Goal: Task Accomplishment & Management: Manage account settings

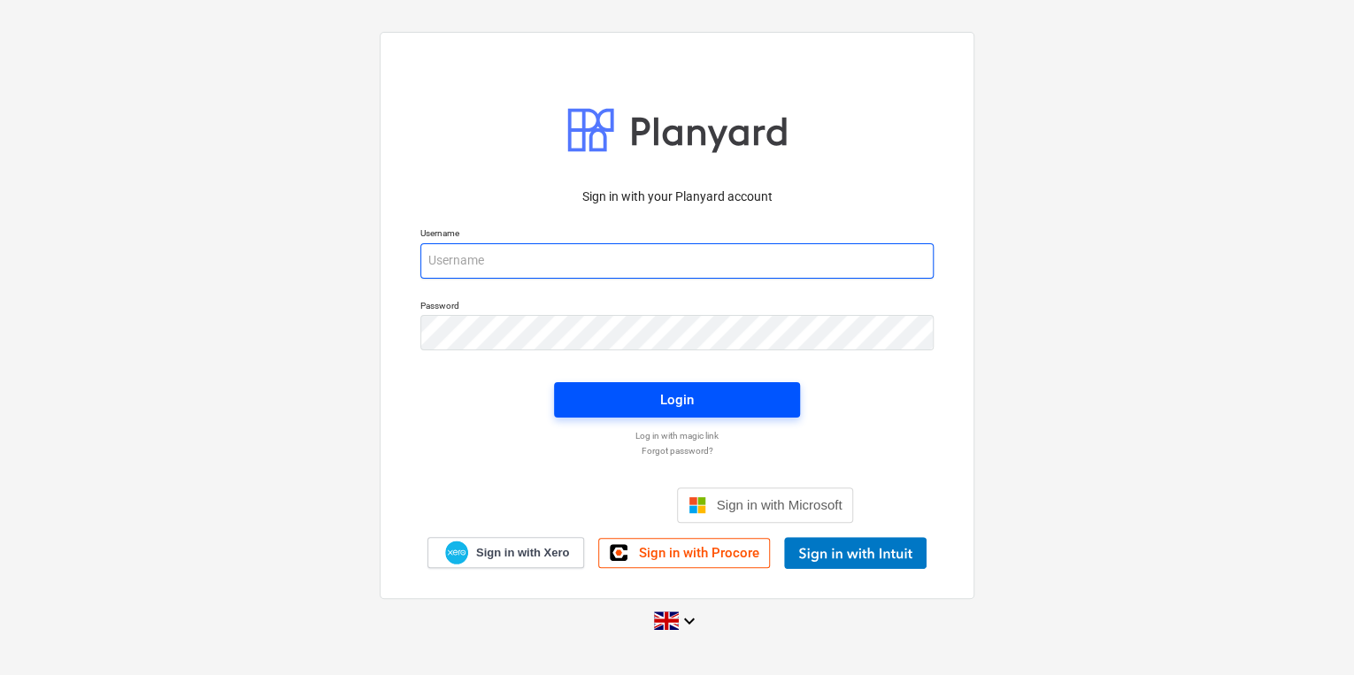
type input "carol.stevens@tudormay.com"
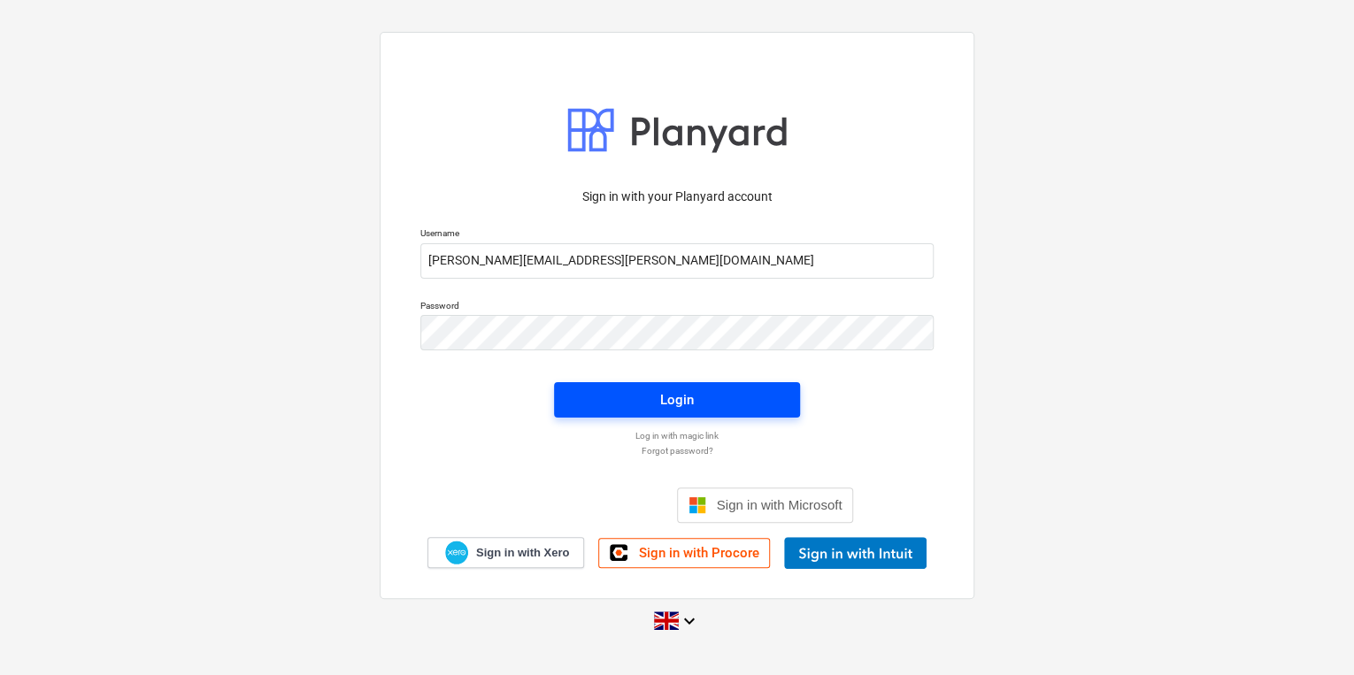
click at [697, 390] on span "Login" at bounding box center [677, 400] width 204 height 23
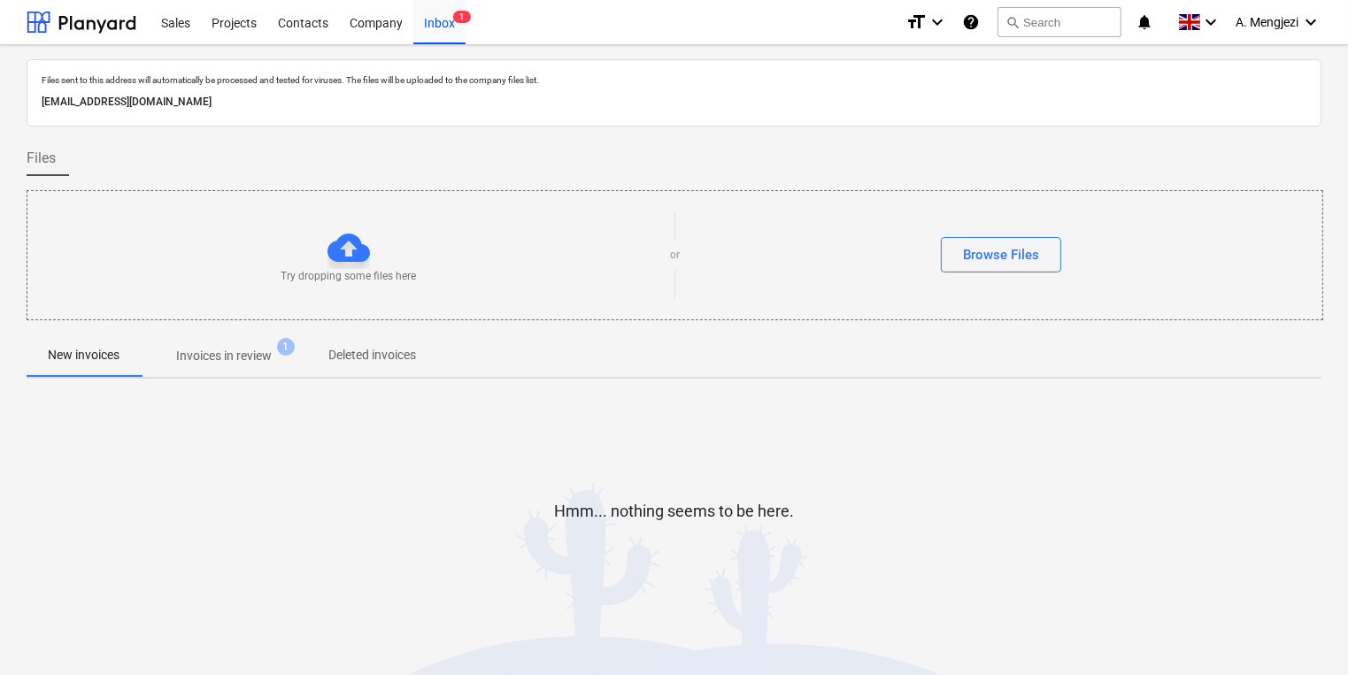
click at [230, 331] on div at bounding box center [674, 327] width 1295 height 14
click at [247, 347] on p "Invoices in review" at bounding box center [224, 356] width 96 height 19
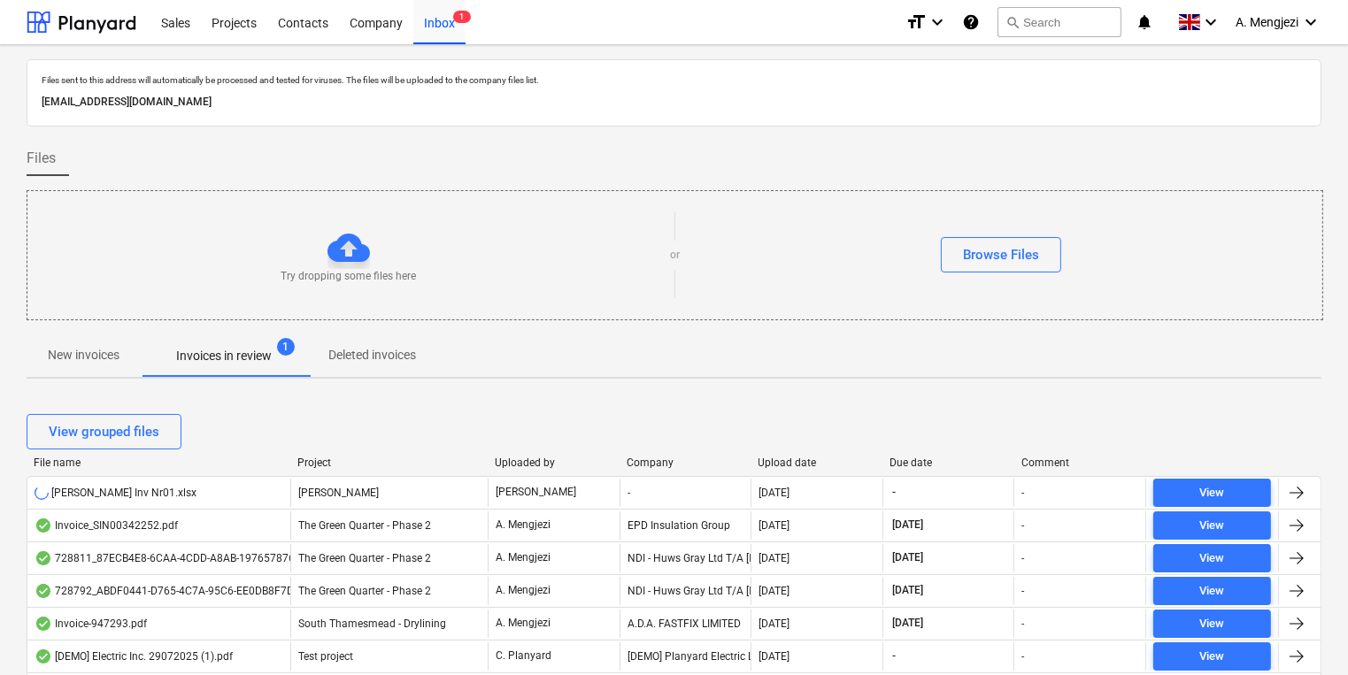
click at [333, 460] on div "Project" at bounding box center [388, 463] width 183 height 12
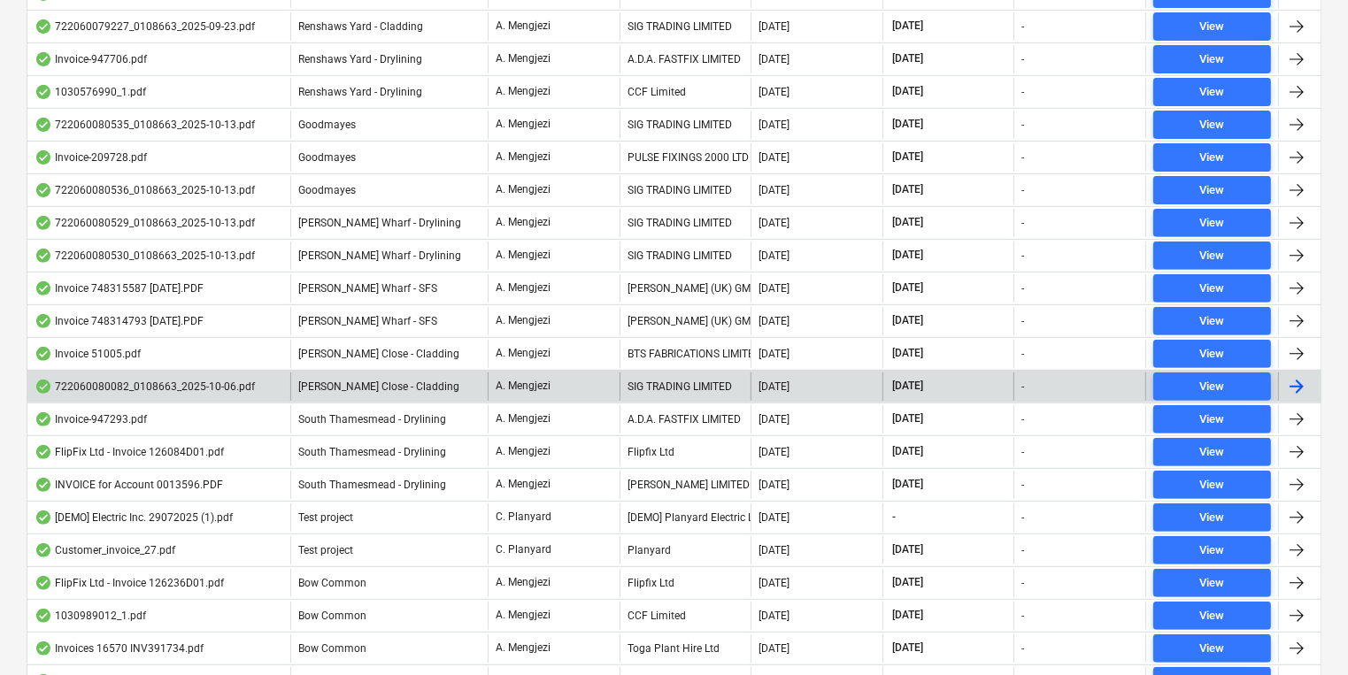
scroll to position [616, 0]
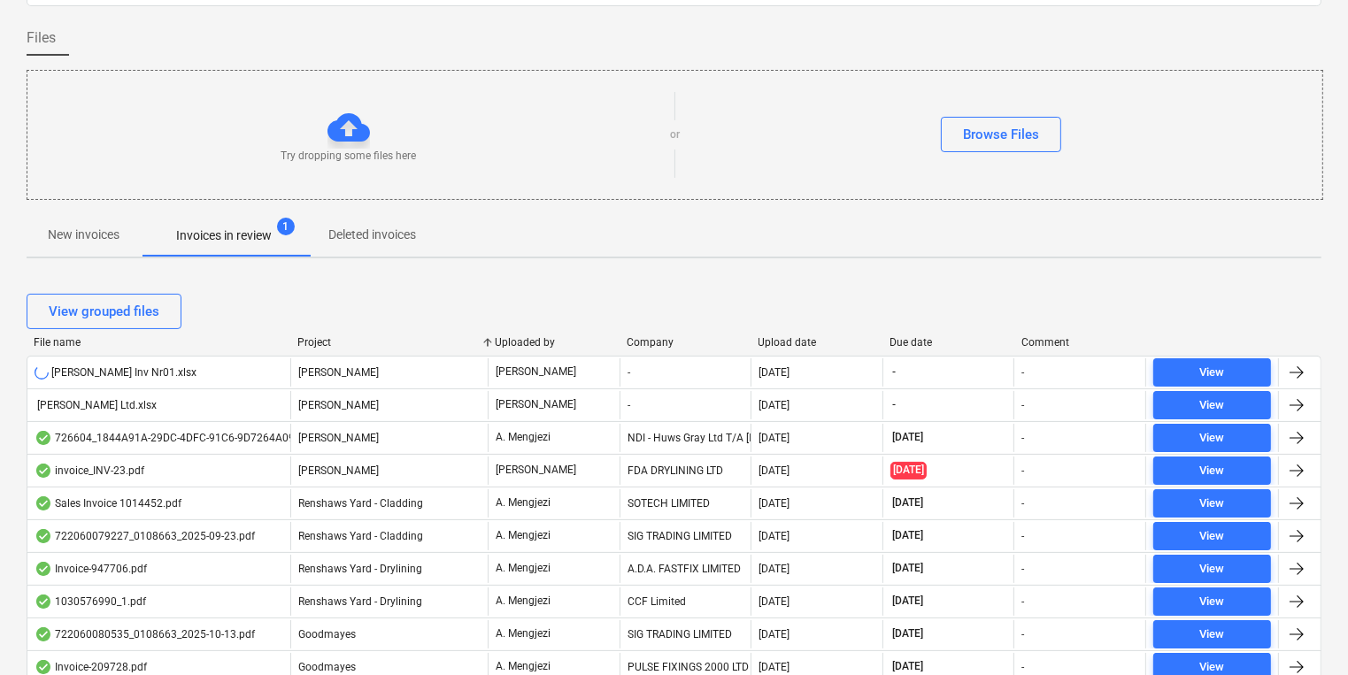
click at [35, 227] on span "New invoices" at bounding box center [84, 234] width 114 height 29
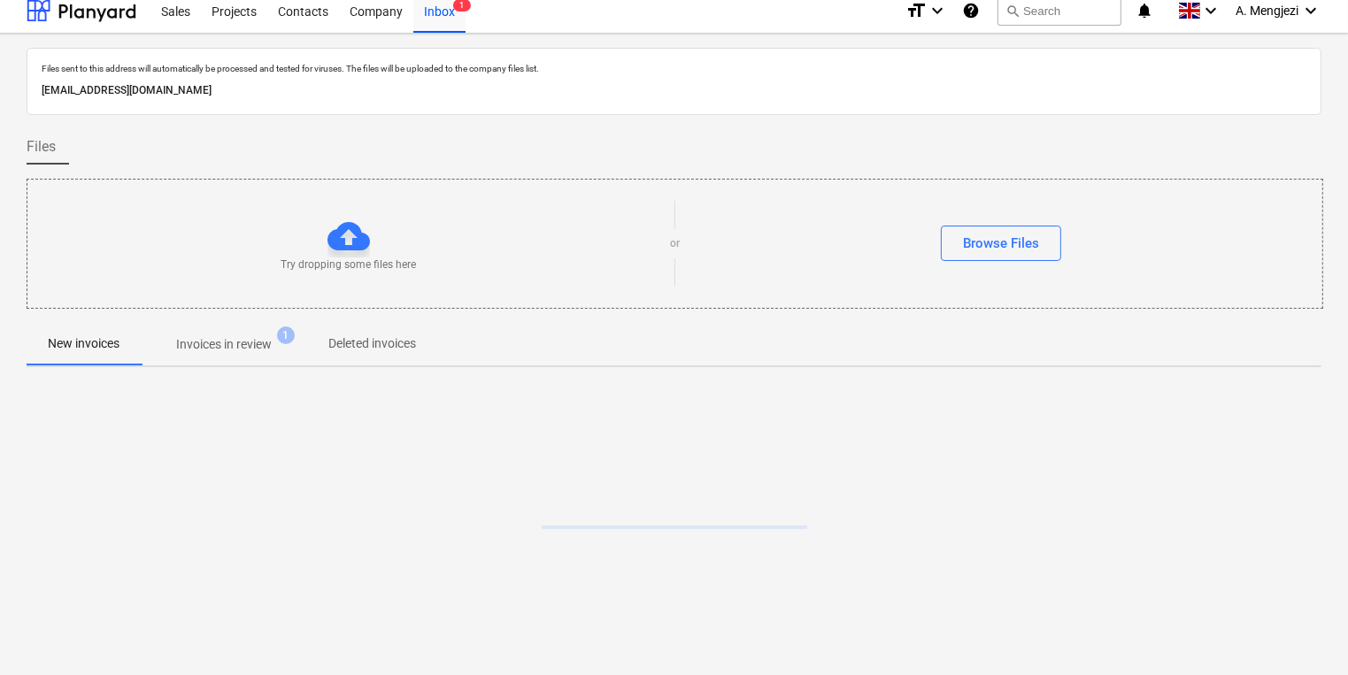
scroll to position [10, 0]
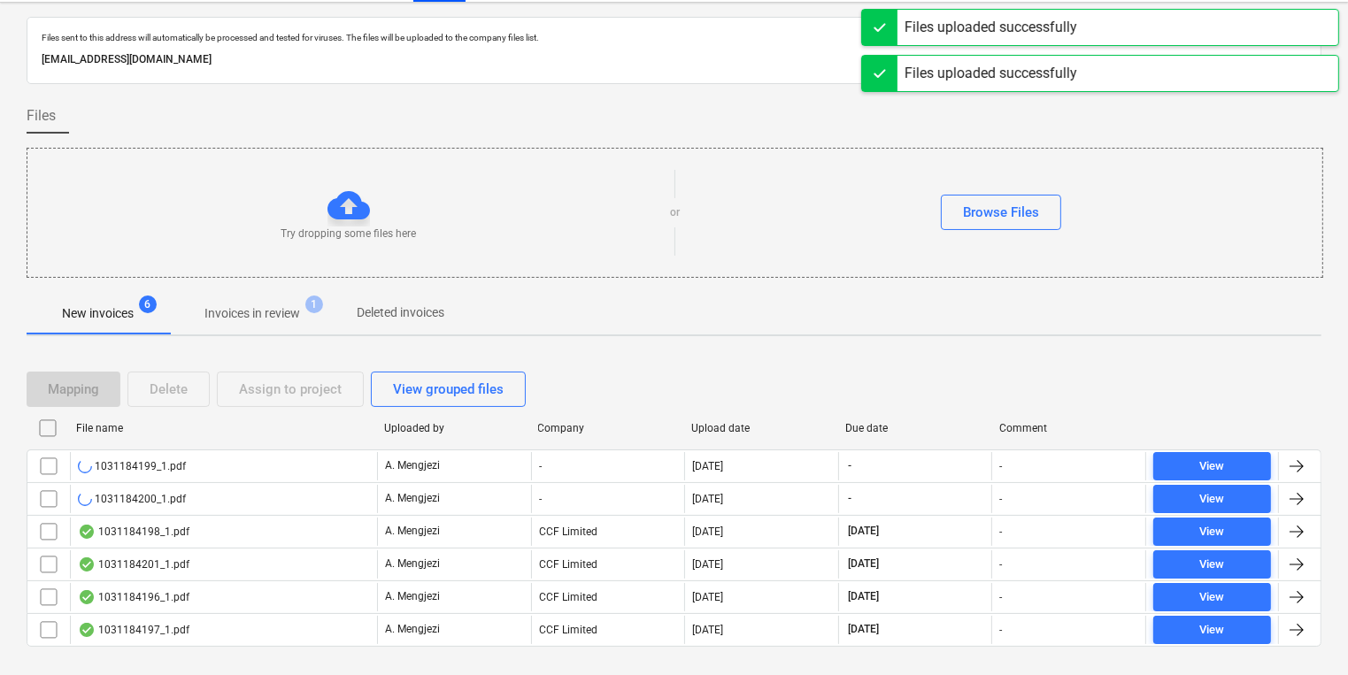
scroll to position [74, 0]
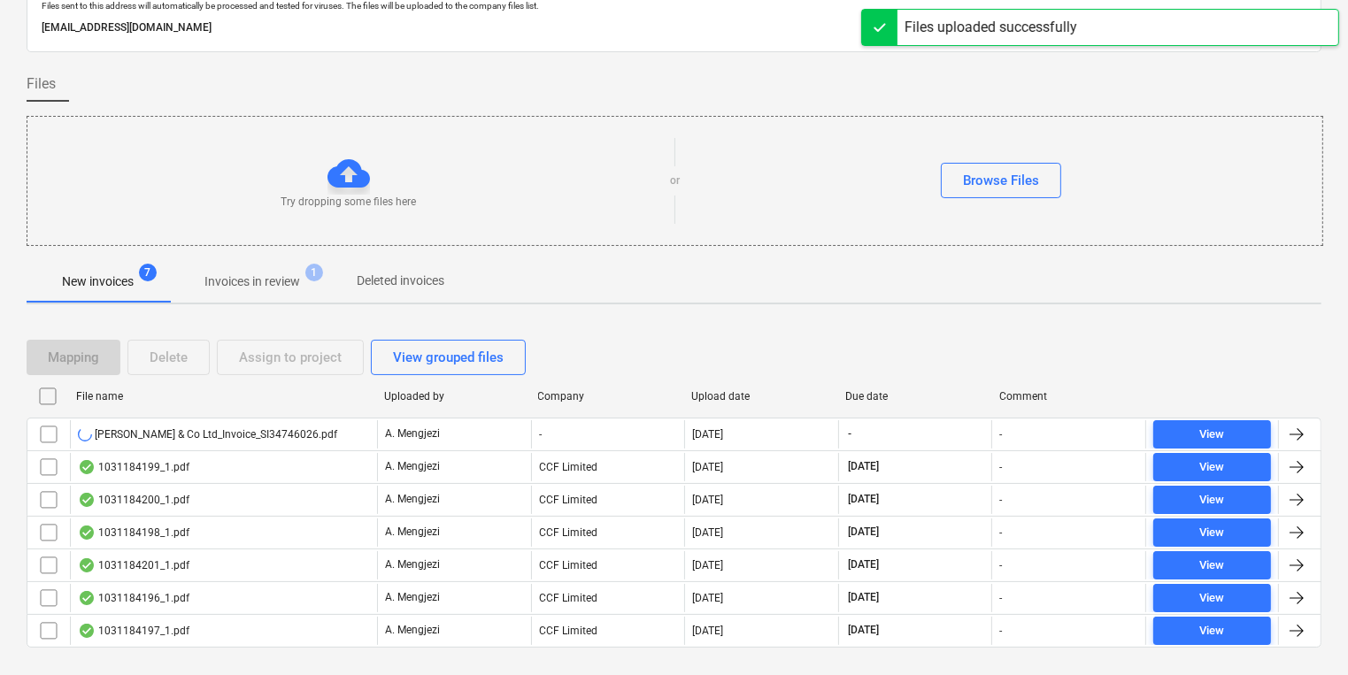
scroll to position [107, 0]
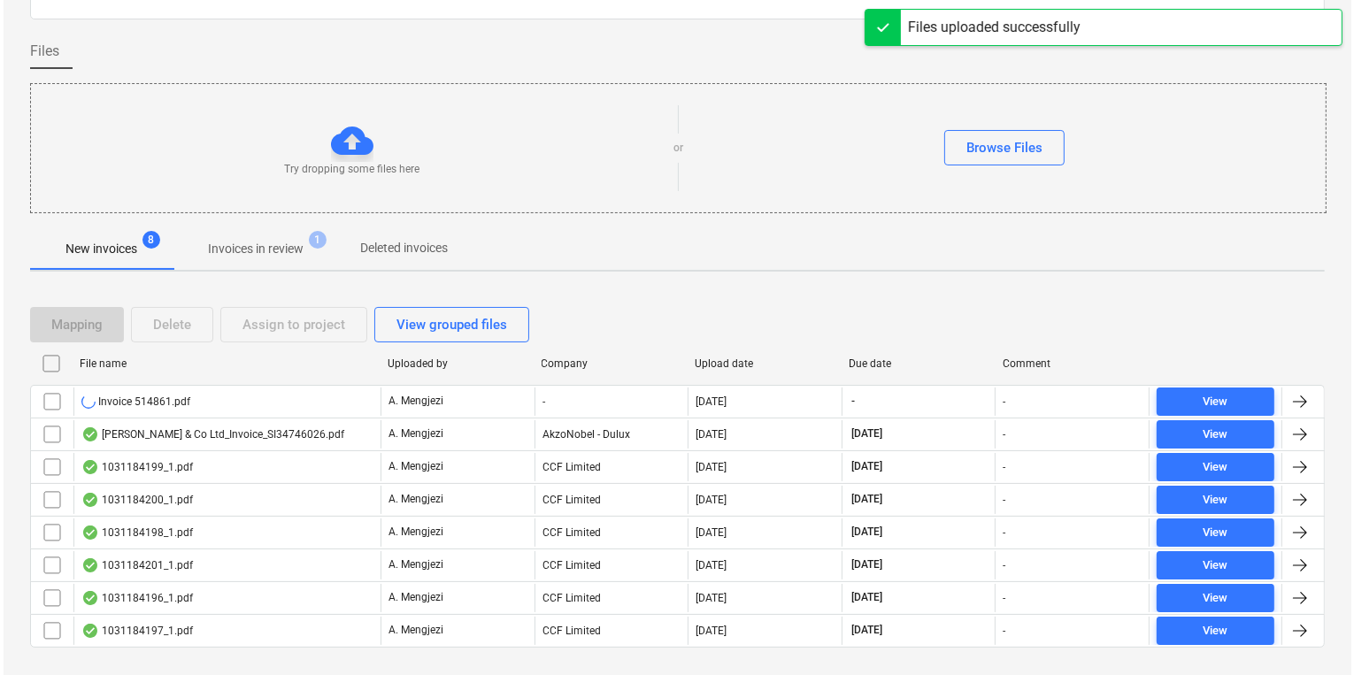
scroll to position [120, 0]
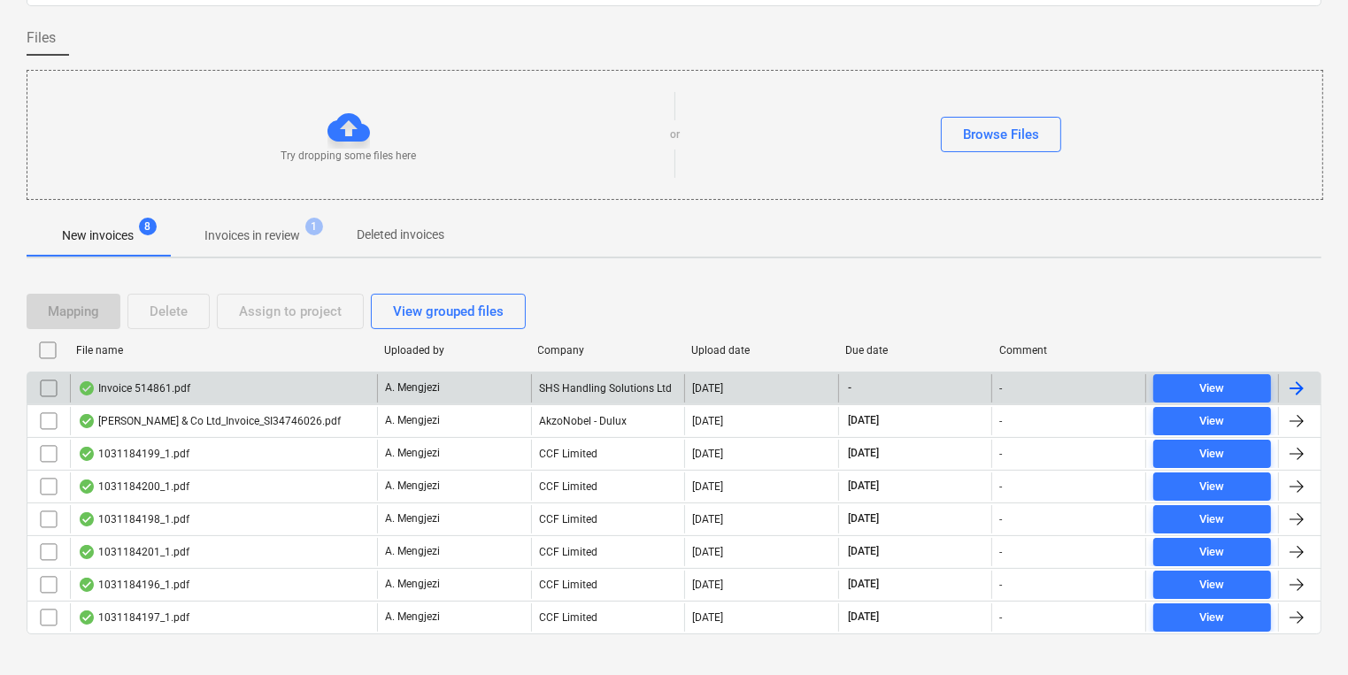
click at [50, 387] on input "checkbox" at bounding box center [49, 388] width 28 height 28
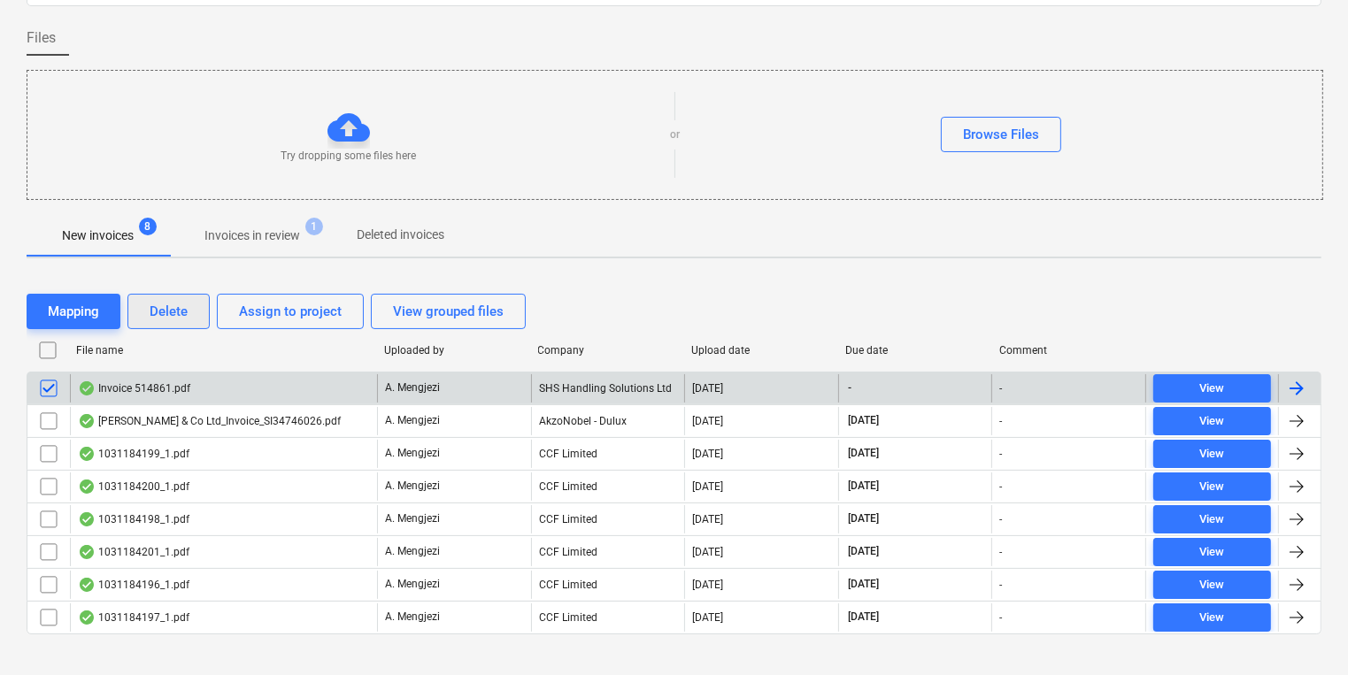
click at [176, 304] on div "Delete" at bounding box center [169, 311] width 38 height 23
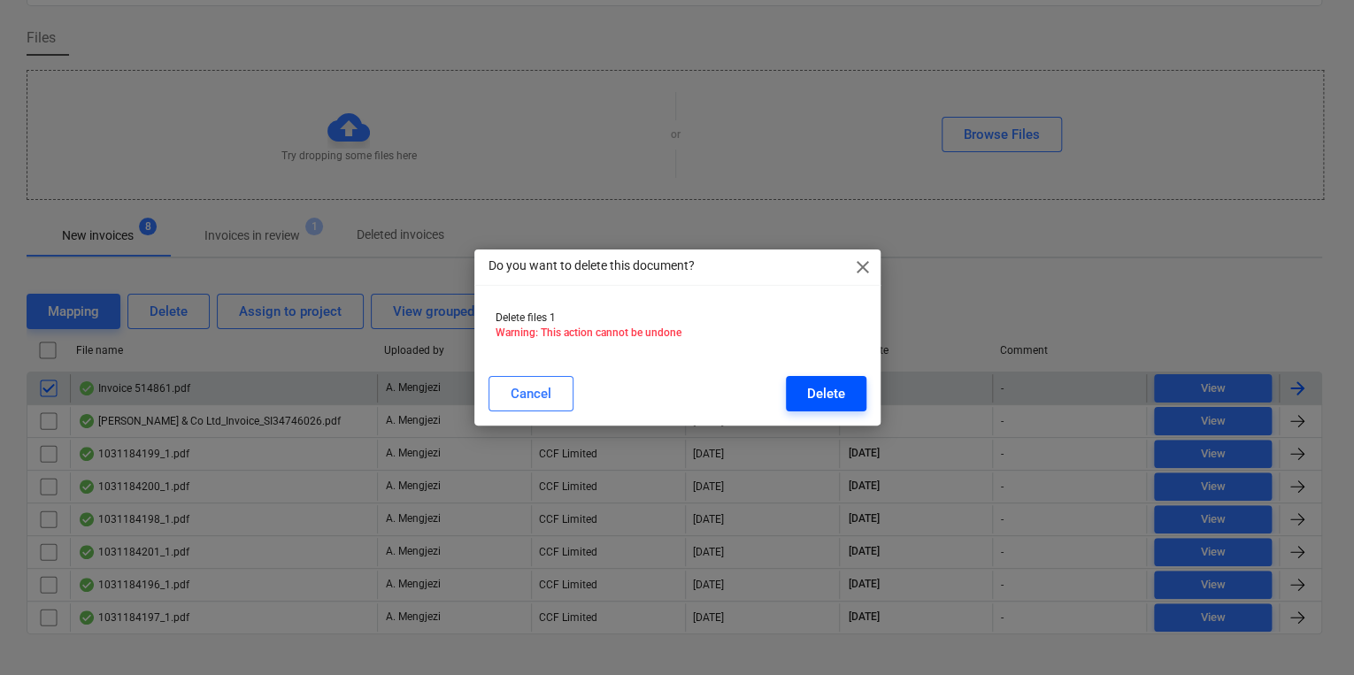
click at [843, 382] on div "Delete" at bounding box center [826, 393] width 38 height 23
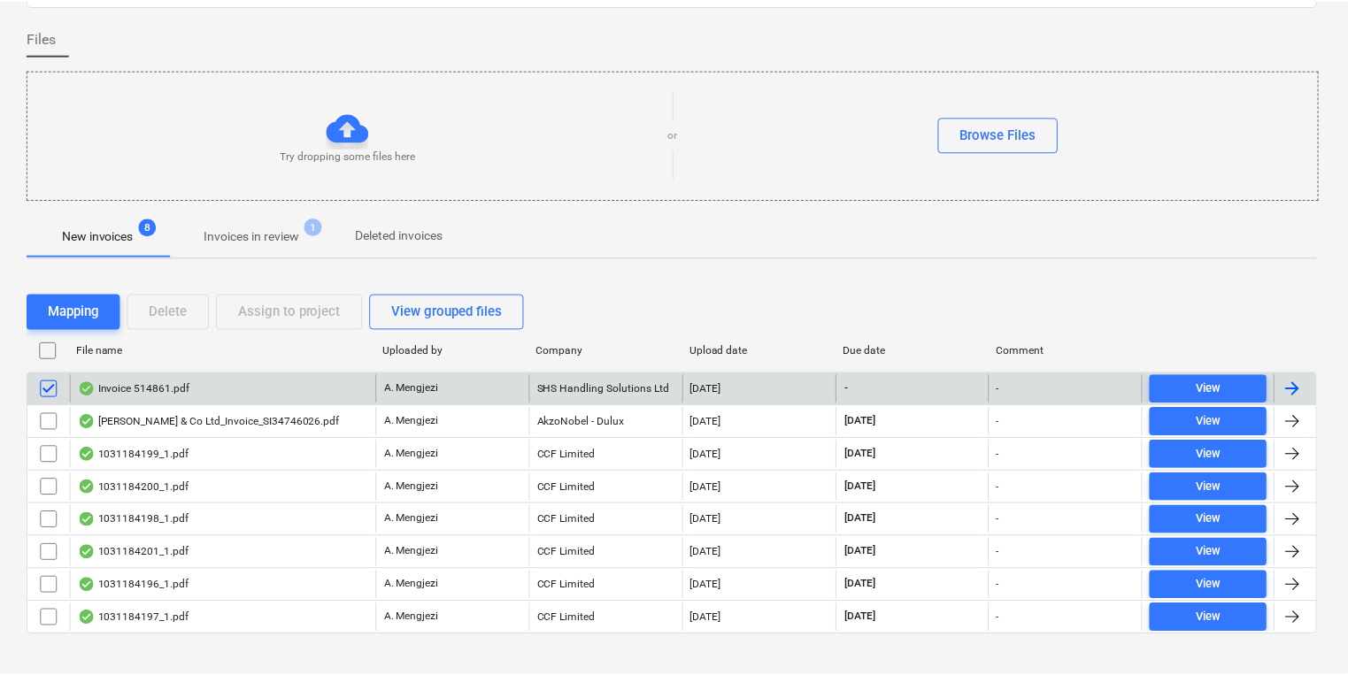
scroll to position [107, 0]
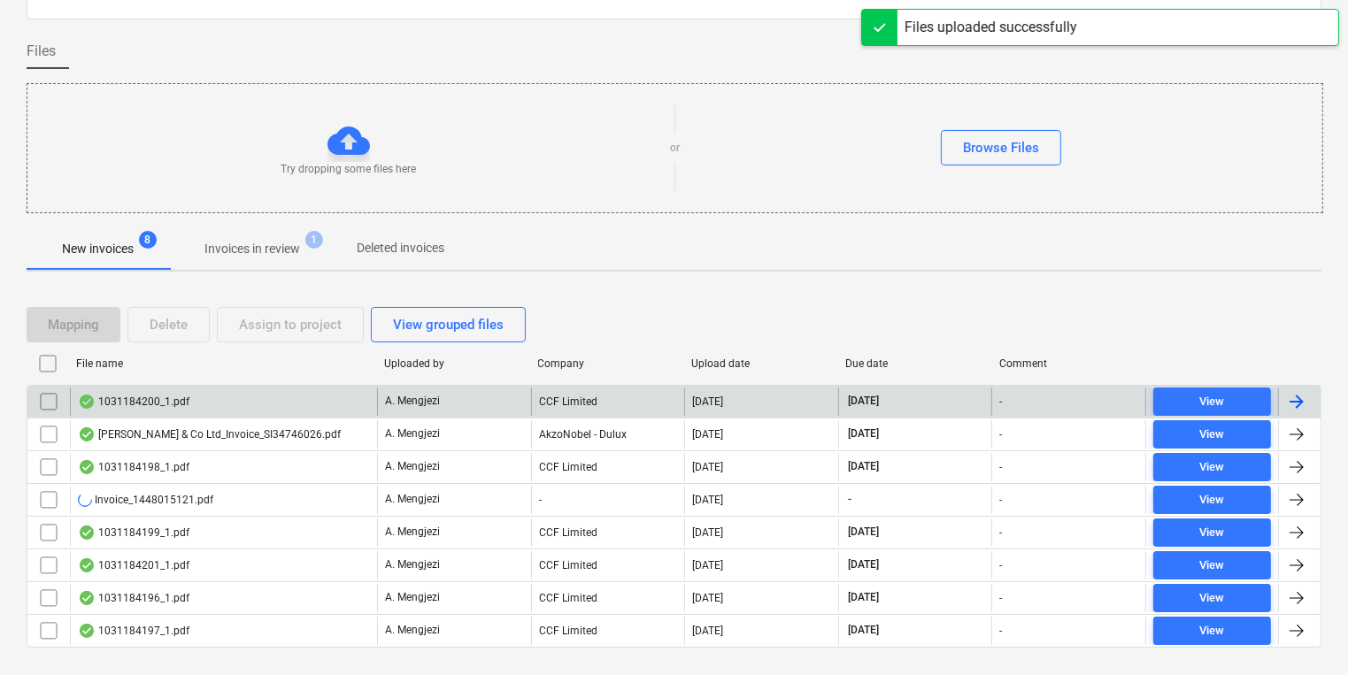
scroll to position [120, 0]
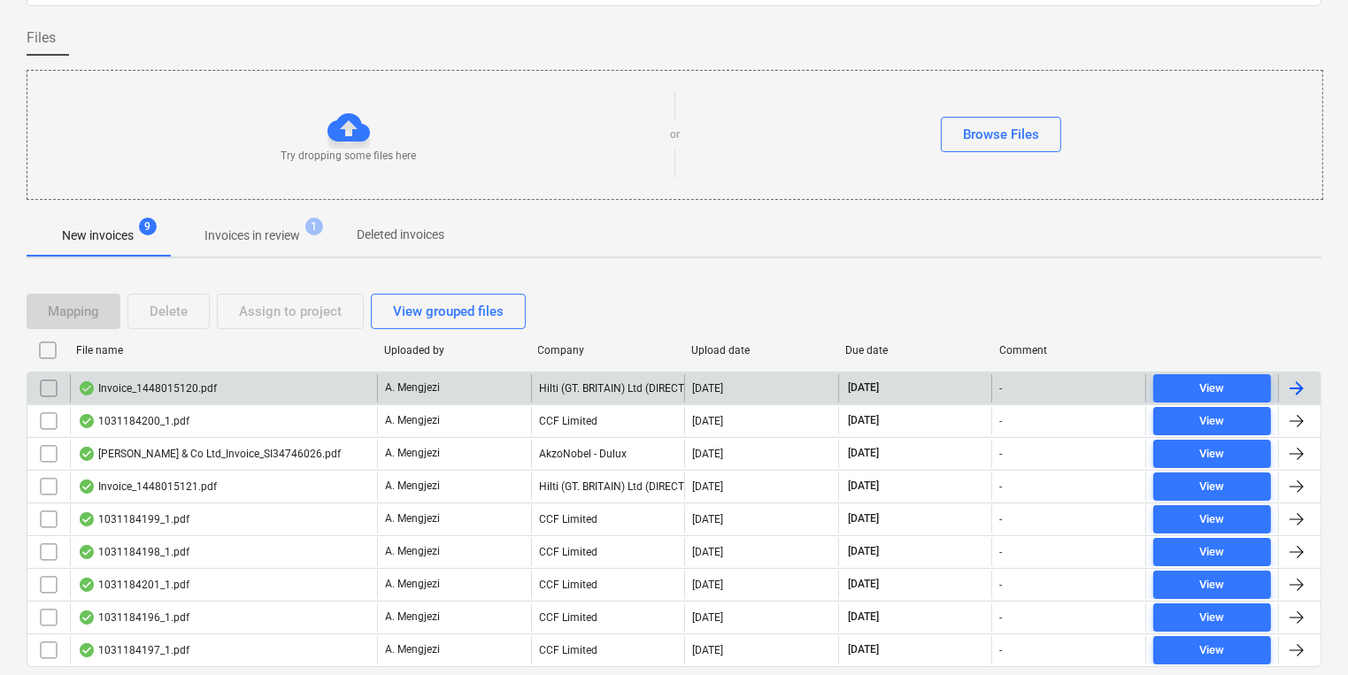
click at [221, 244] on p "Invoices in review" at bounding box center [252, 236] width 96 height 19
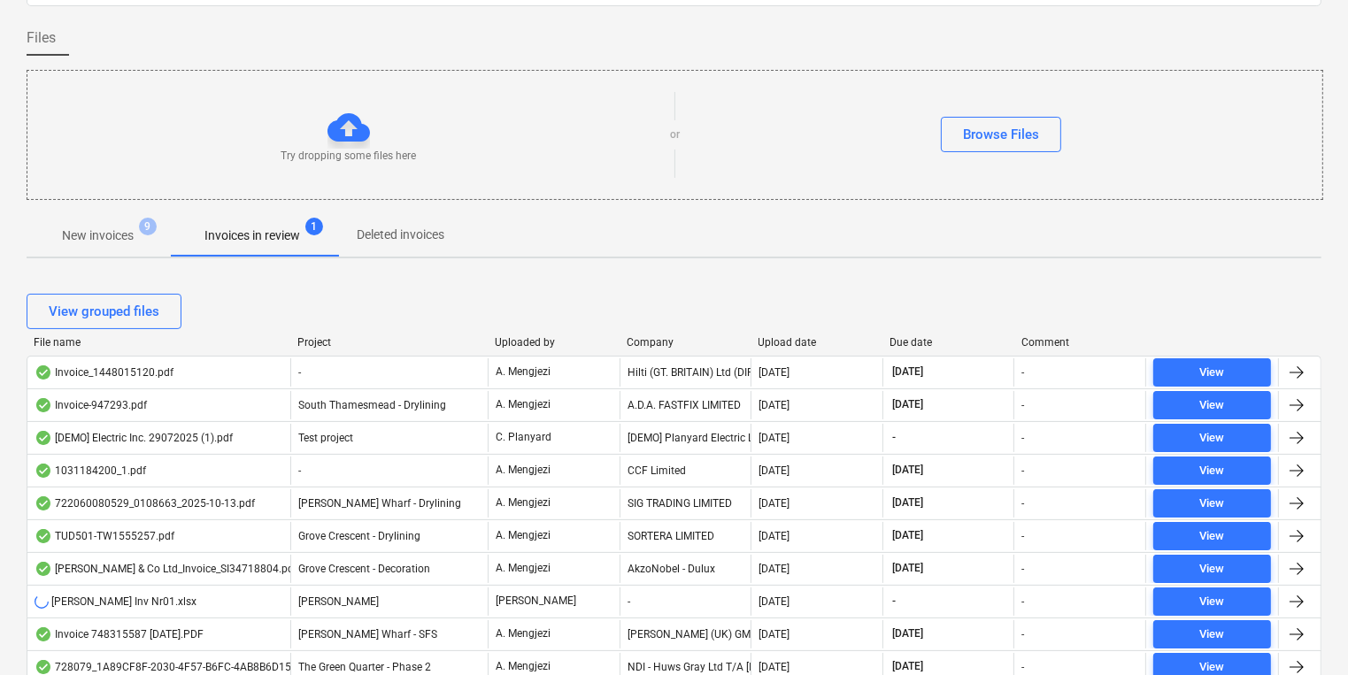
click at [641, 343] on div "Company" at bounding box center [686, 342] width 118 height 12
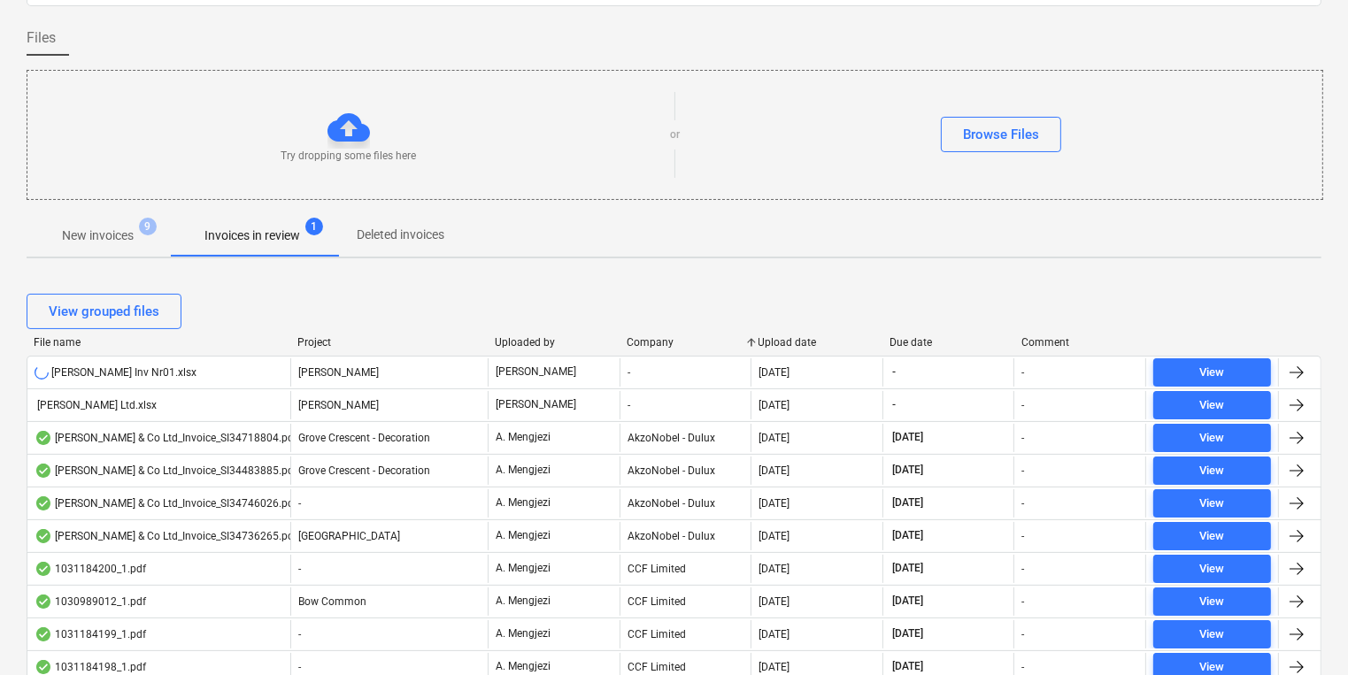
click at [640, 343] on div "Company" at bounding box center [686, 342] width 118 height 12
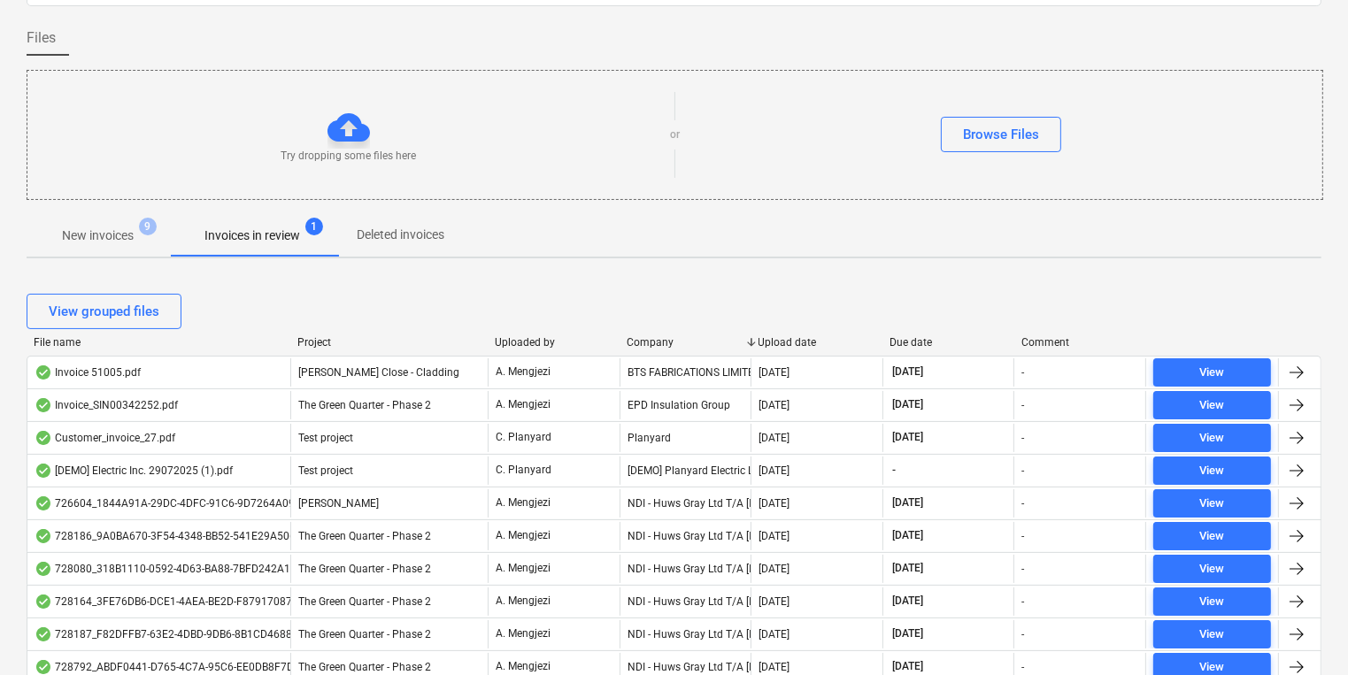
click at [640, 343] on div "Company" at bounding box center [686, 342] width 118 height 12
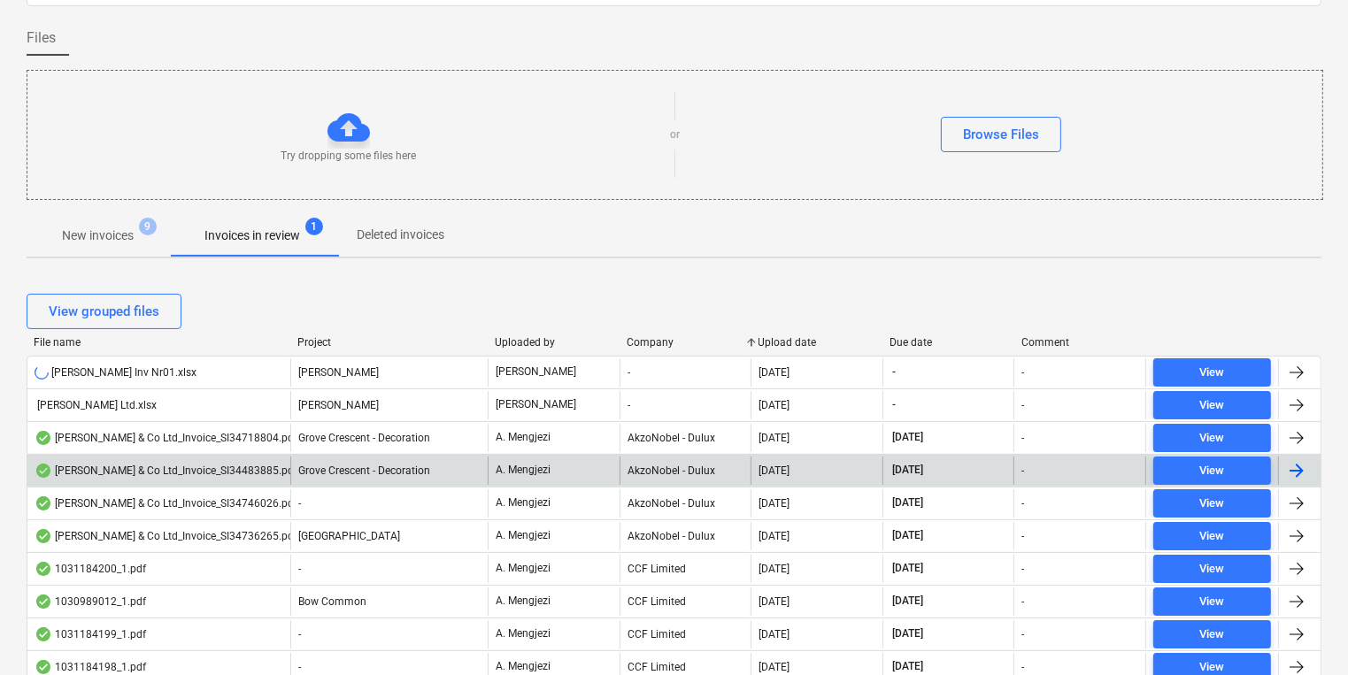
click at [570, 479] on div "A. Mengjezi" at bounding box center [554, 471] width 132 height 28
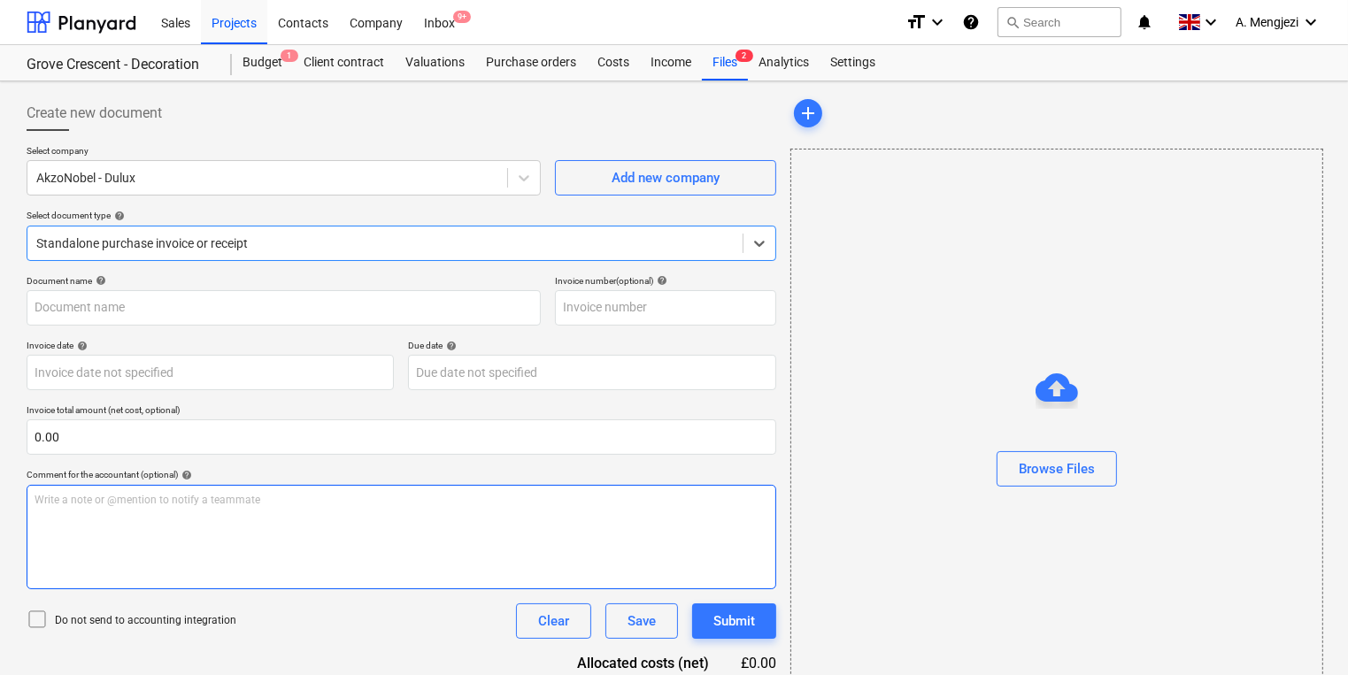
type input "S134483885"
type input "10 Sep 2025"
type input "31 Oct 2025"
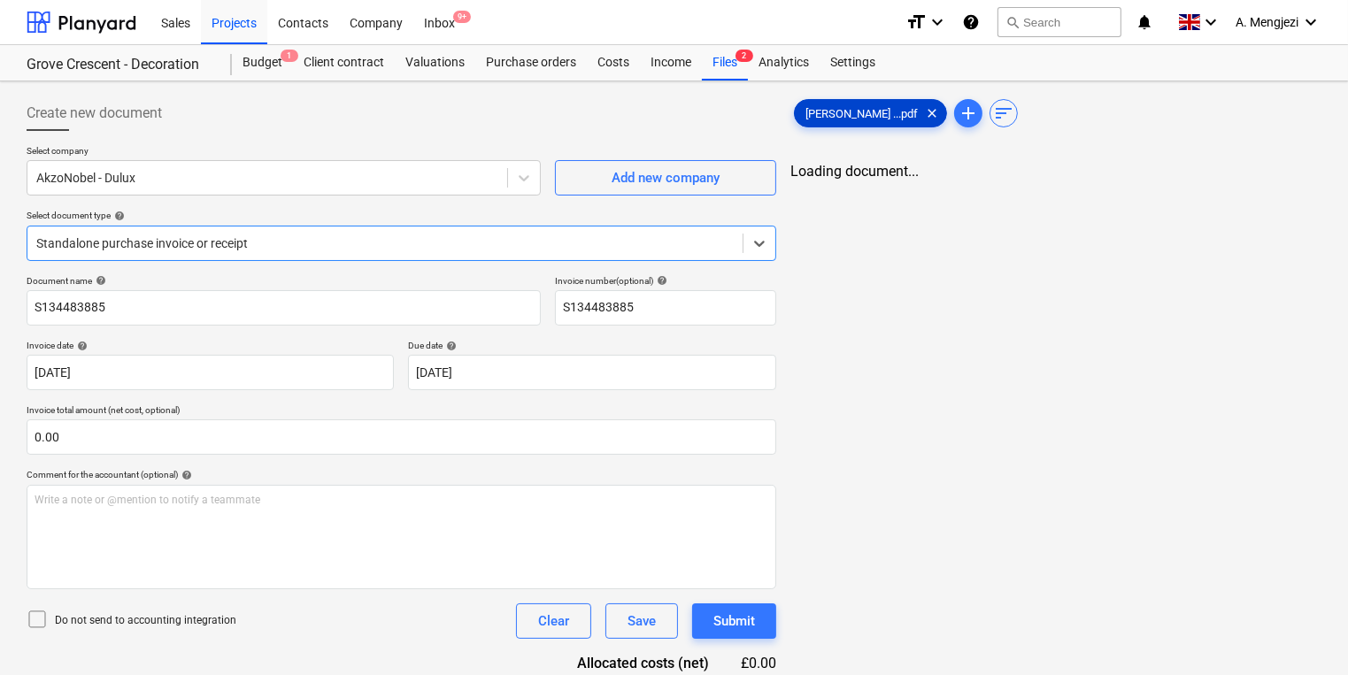
click at [850, 113] on span "J P McDougall ...pdf" at bounding box center [862, 113] width 134 height 13
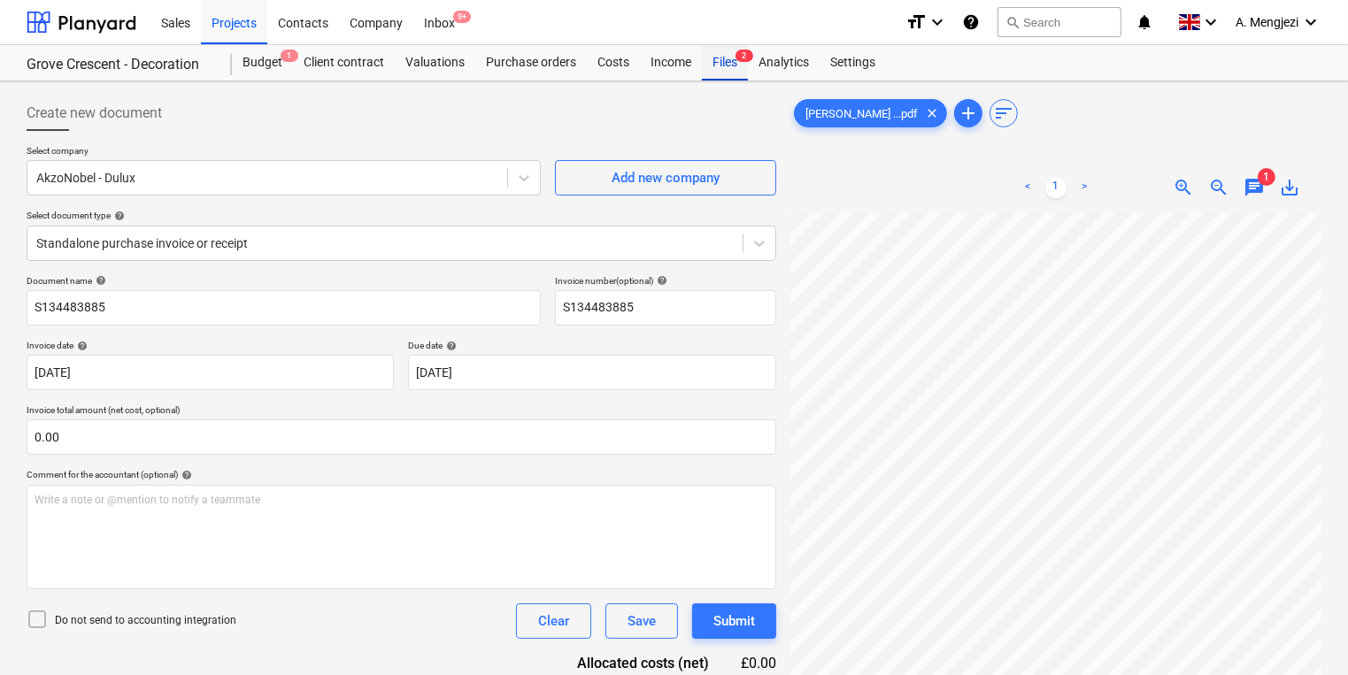
click at [730, 60] on div "Files 2" at bounding box center [725, 62] width 46 height 35
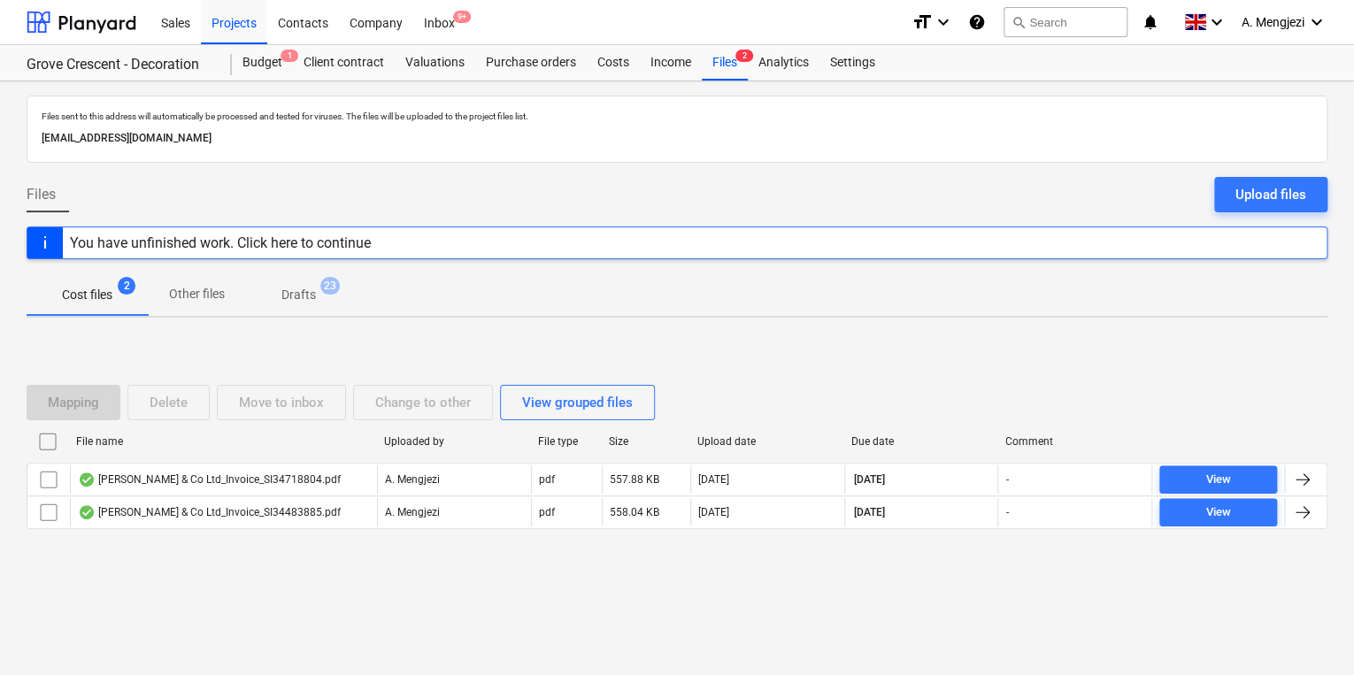
click at [227, 558] on div "Mapping Delete Move to inbox Change to other View grouped files File name Uploa…" at bounding box center [677, 464] width 1301 height 201
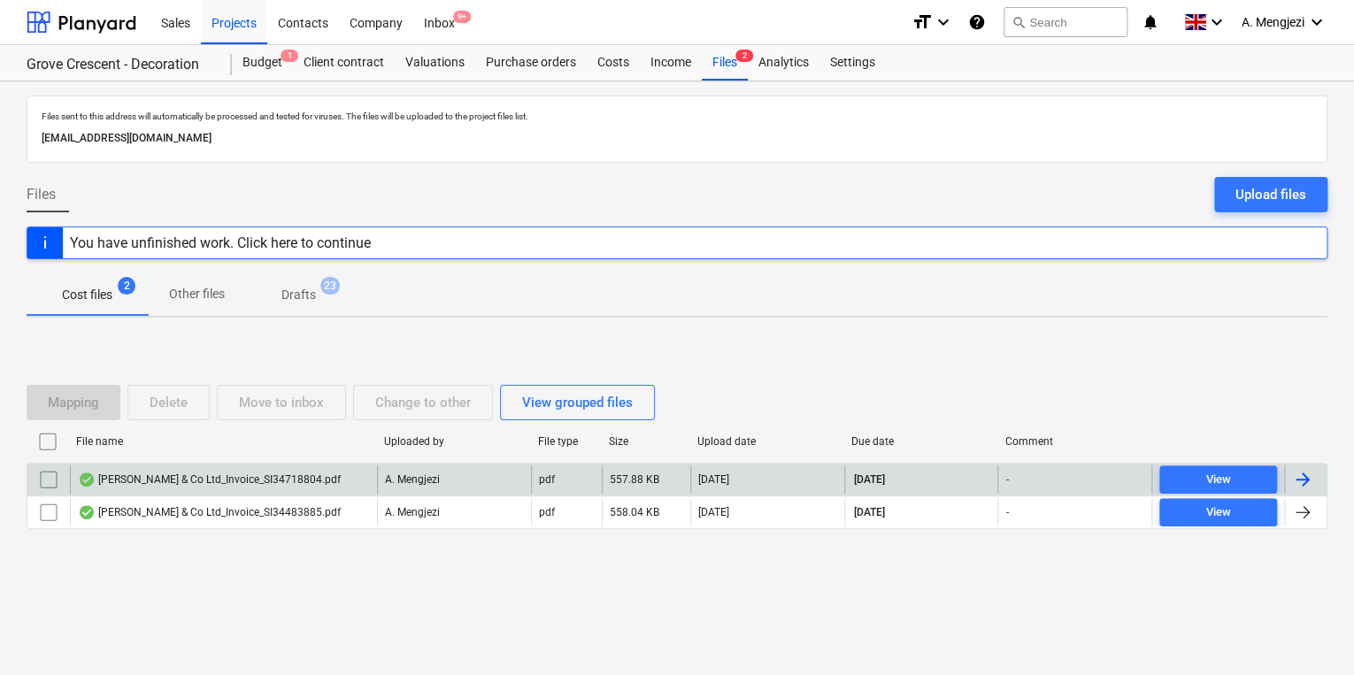
click at [304, 478] on div "J P McDougall & Co Ltd_Invoice_SI34718804.pdf" at bounding box center [209, 480] width 263 height 14
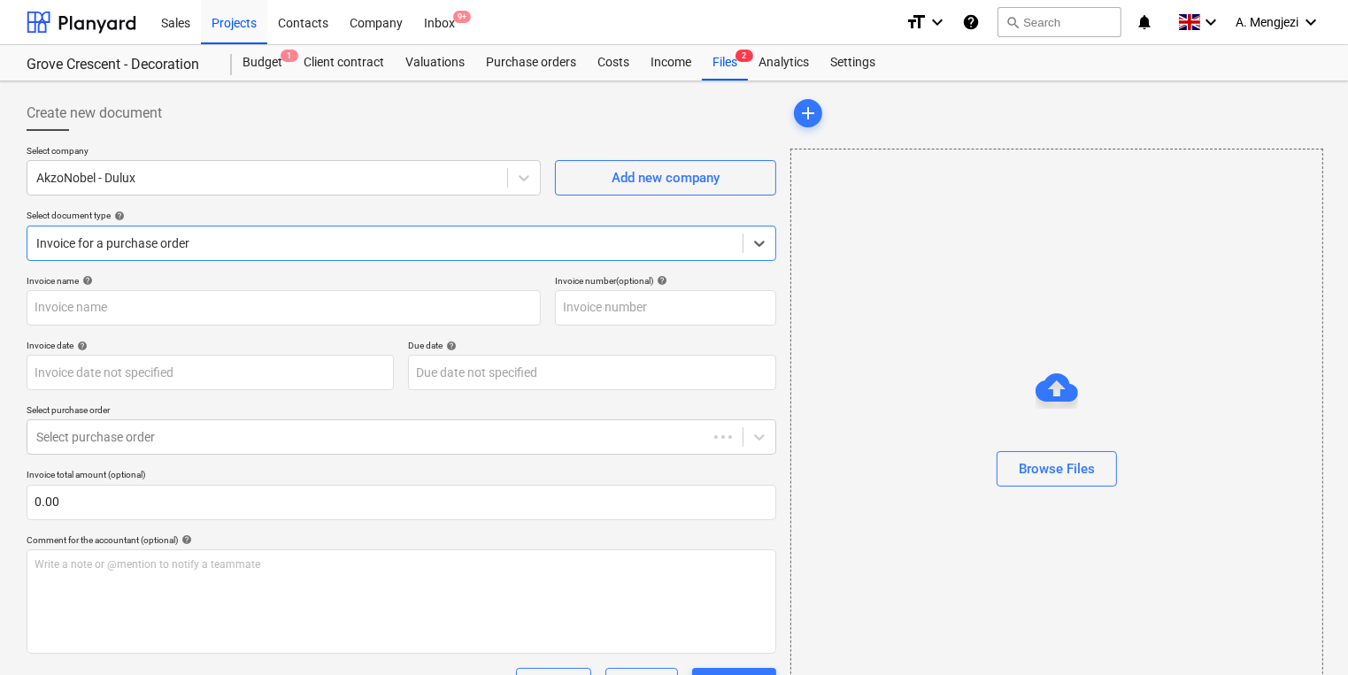
type input "S134718804"
type input "[DATE]"
type input "30 Nov 2025"
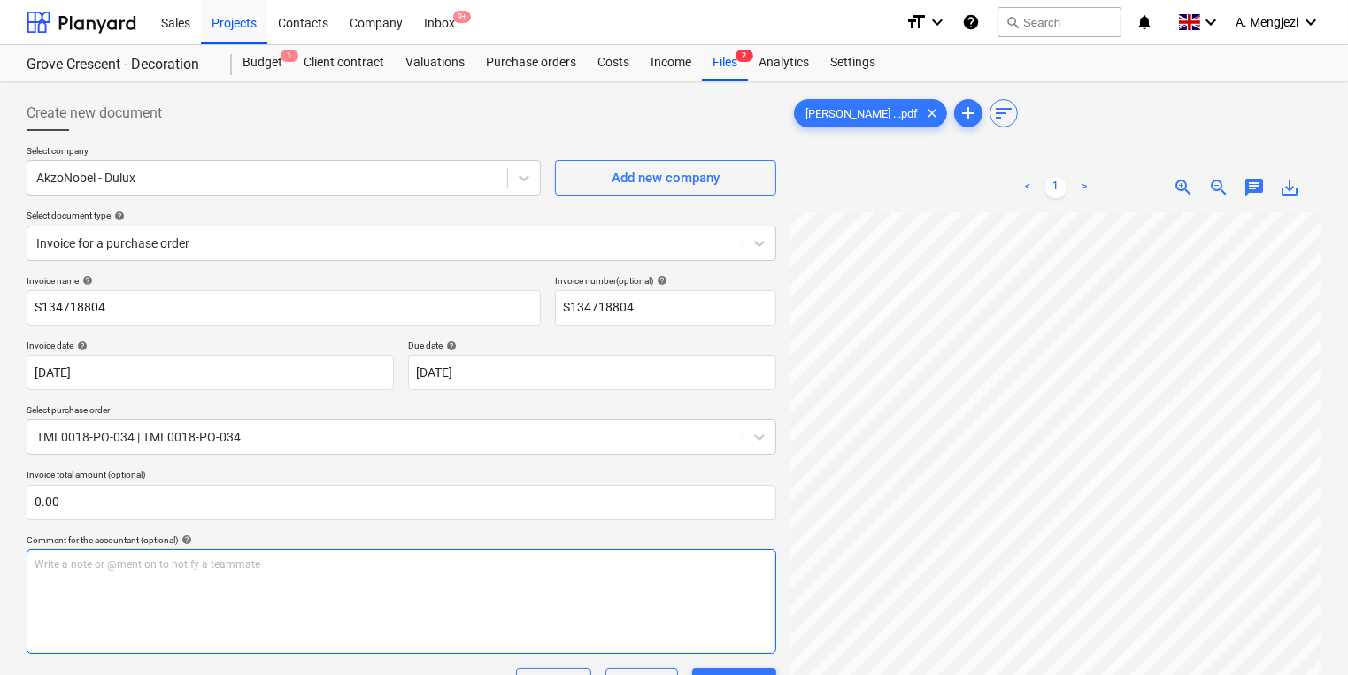
scroll to position [283, 212]
click at [630, 62] on div "Costs" at bounding box center [613, 62] width 53 height 35
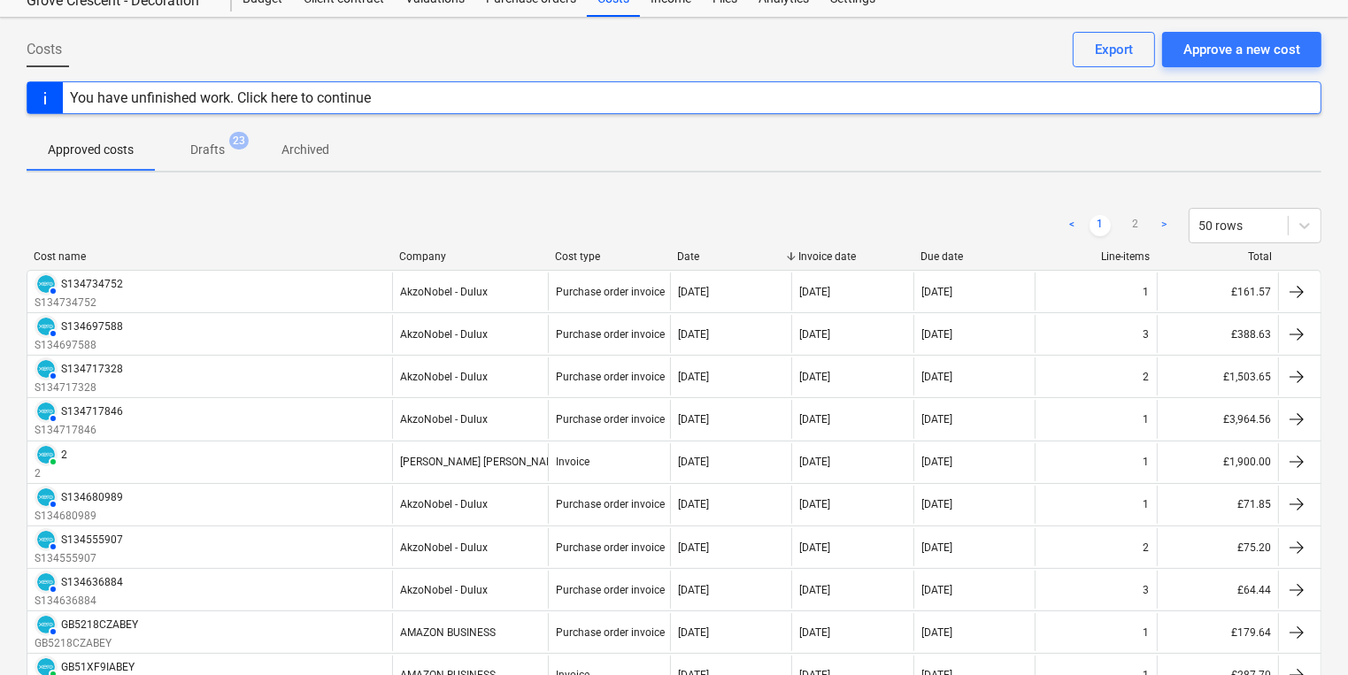
scroll to position [142, 0]
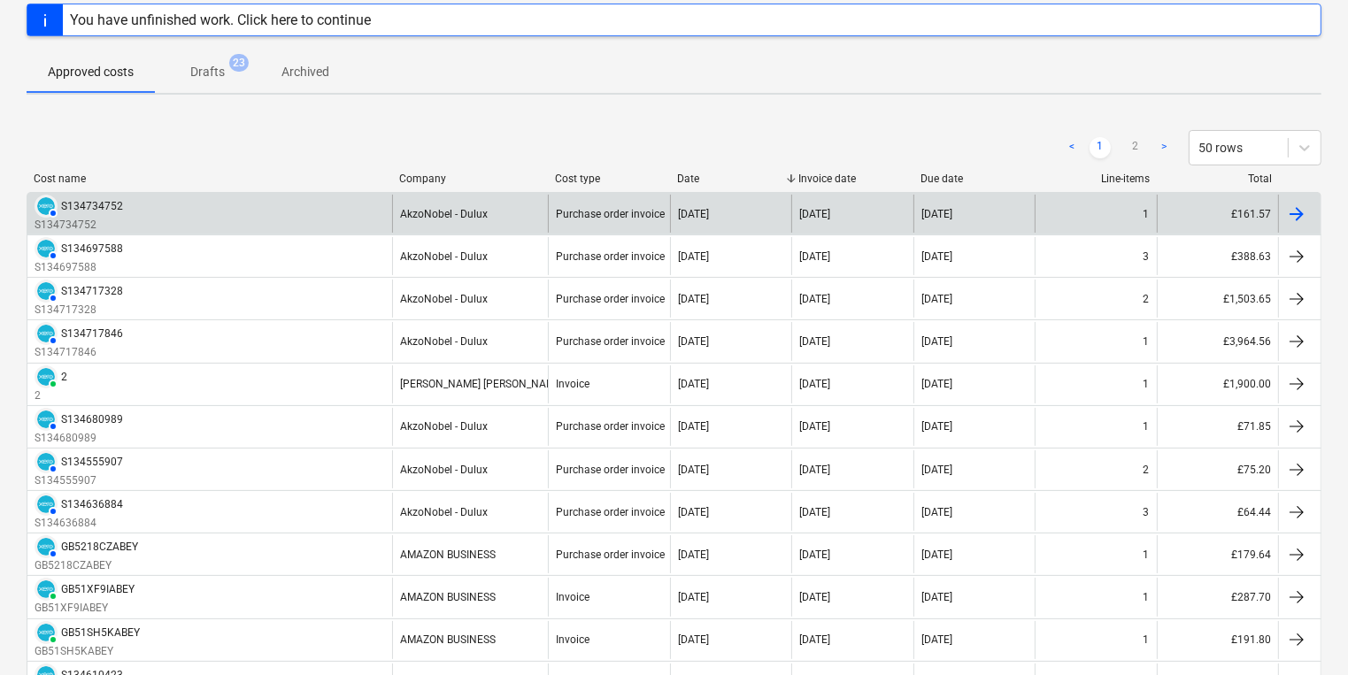
click at [295, 219] on div "AUTHORISED S134734752 S134734752" at bounding box center [209, 214] width 365 height 38
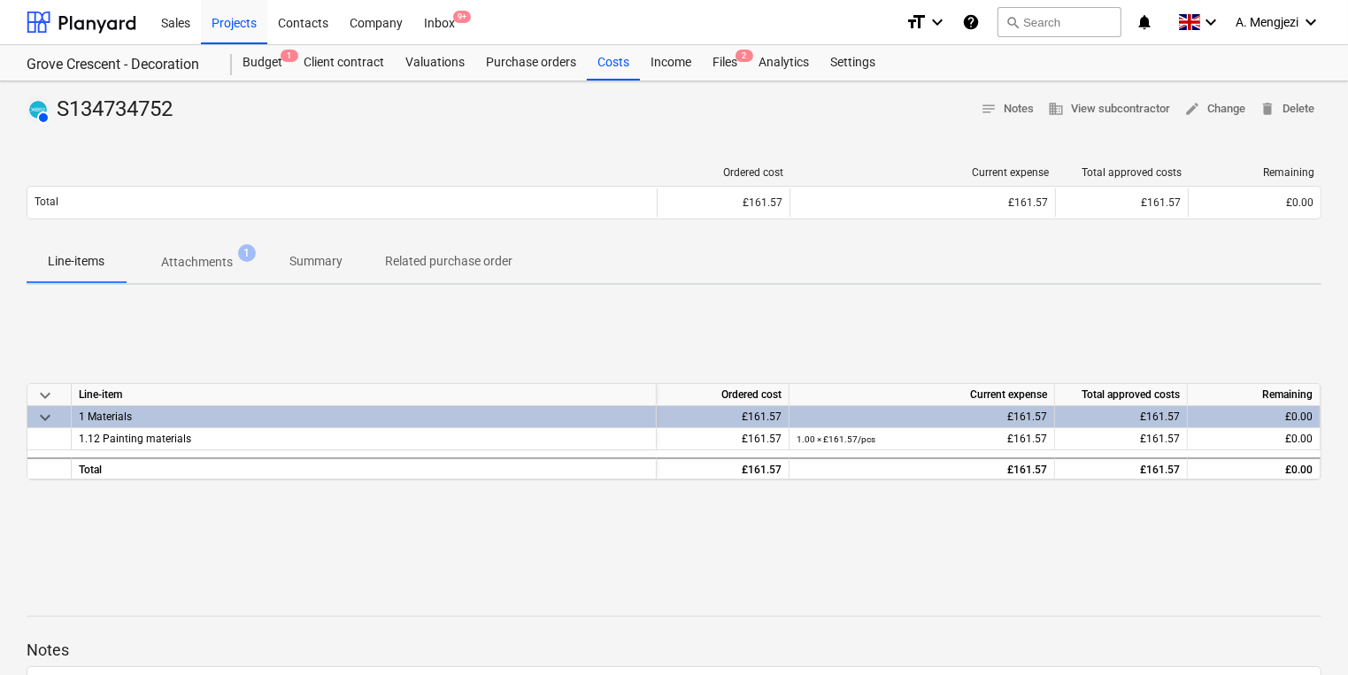
click at [212, 262] on p "Attachments" at bounding box center [197, 262] width 72 height 19
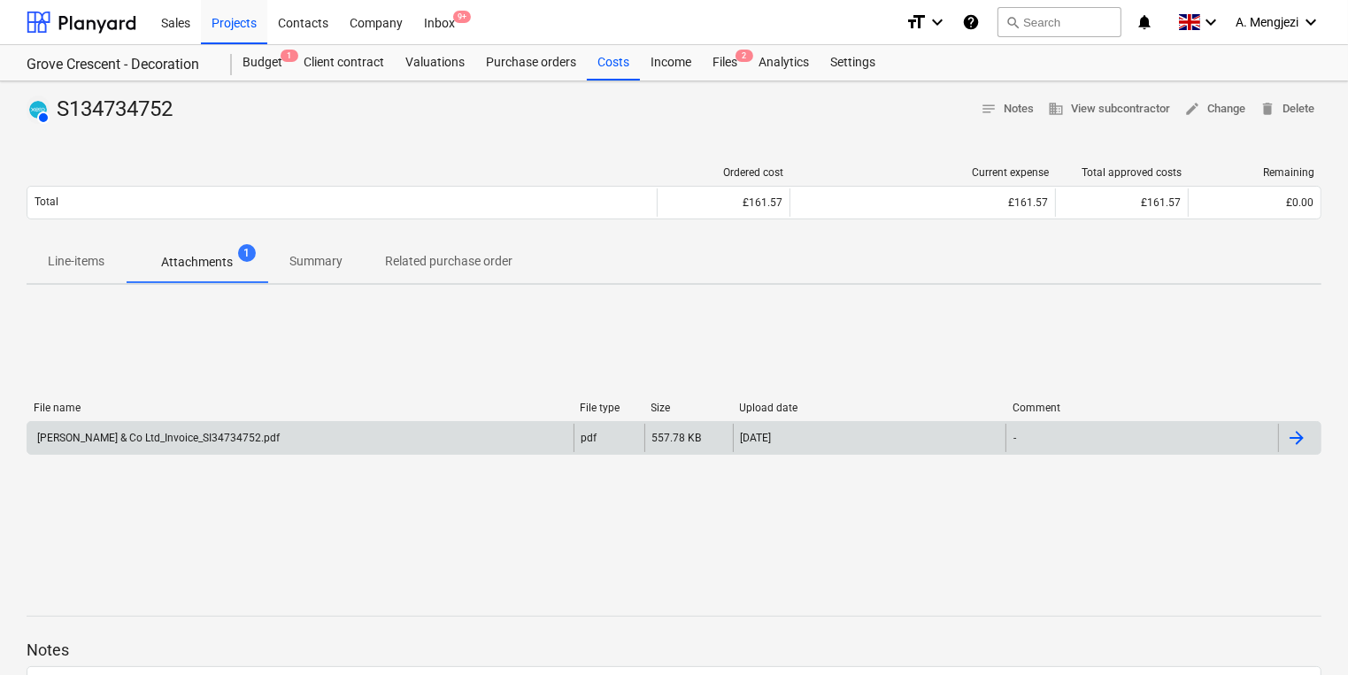
click at [273, 444] on div "J P McDougall & Co Ltd_Invoice_SI34734752.pdf" at bounding box center [300, 438] width 546 height 28
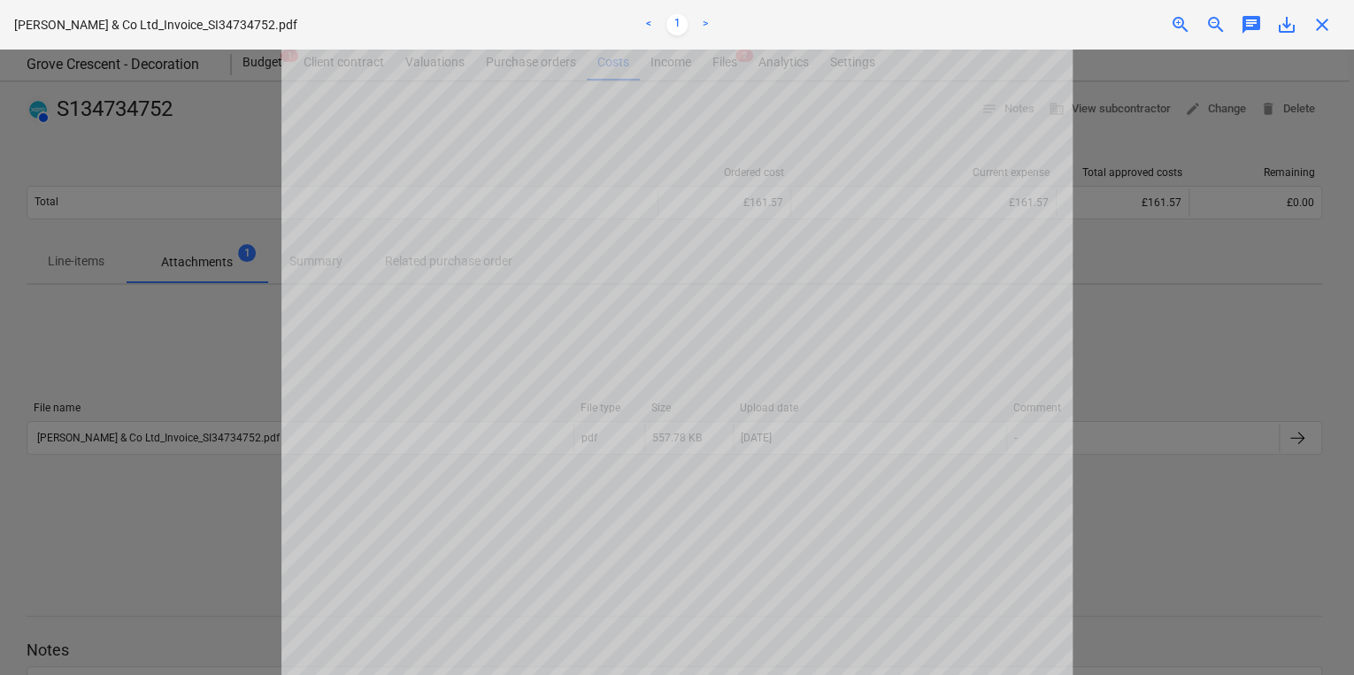
click at [159, 445] on div at bounding box center [677, 363] width 1354 height 626
click at [1335, 28] on div "close" at bounding box center [1321, 24] width 35 height 21
click at [1331, 25] on div "close" at bounding box center [1321, 24] width 35 height 21
drag, startPoint x: 1331, startPoint y: 25, endPoint x: 1321, endPoint y: 23, distance: 9.9
click at [1321, 23] on span "close" at bounding box center [1322, 24] width 21 height 21
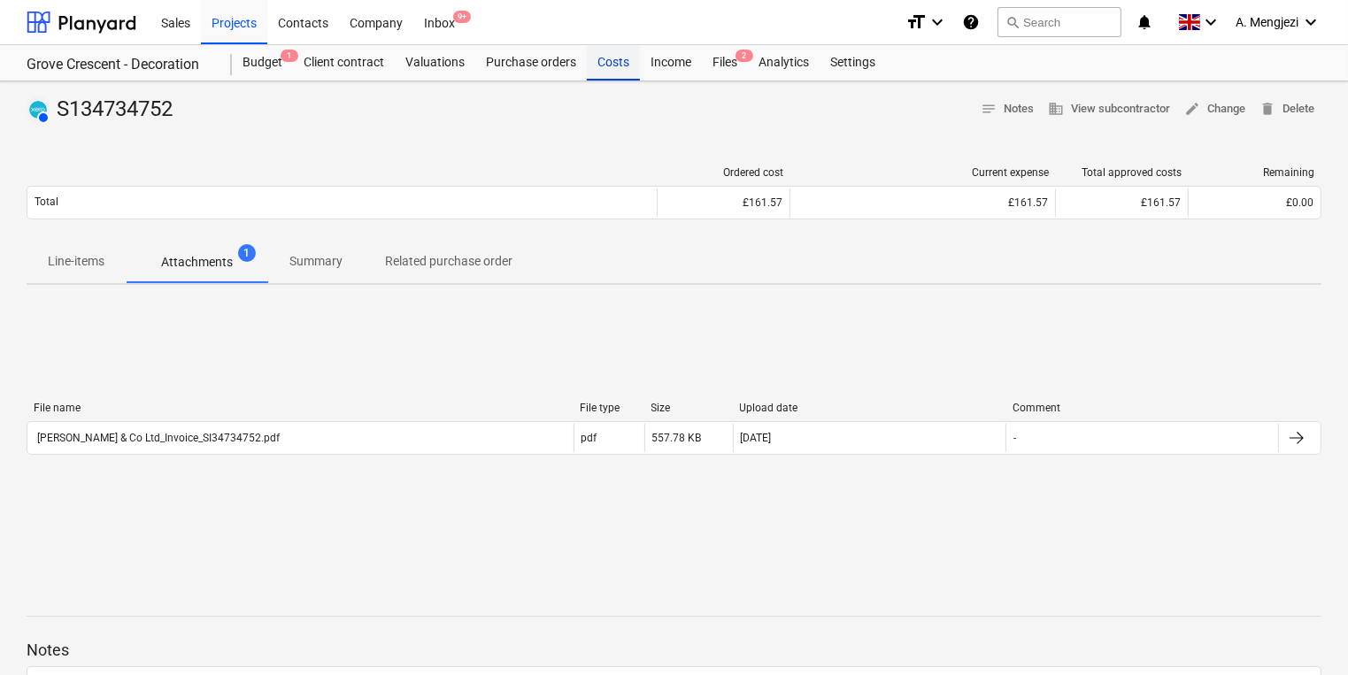
click at [626, 60] on div "Costs" at bounding box center [613, 62] width 53 height 35
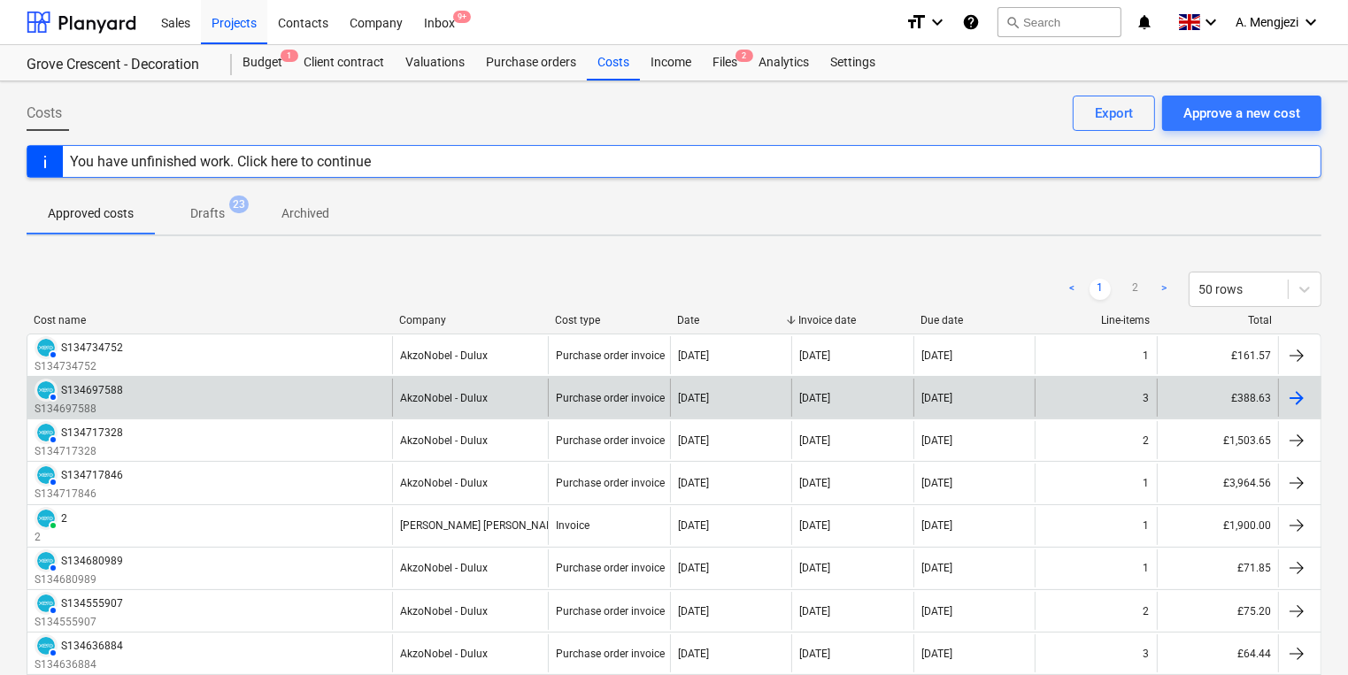
click at [235, 399] on div "AUTHORISED S134697588 S134697588" at bounding box center [209, 398] width 365 height 38
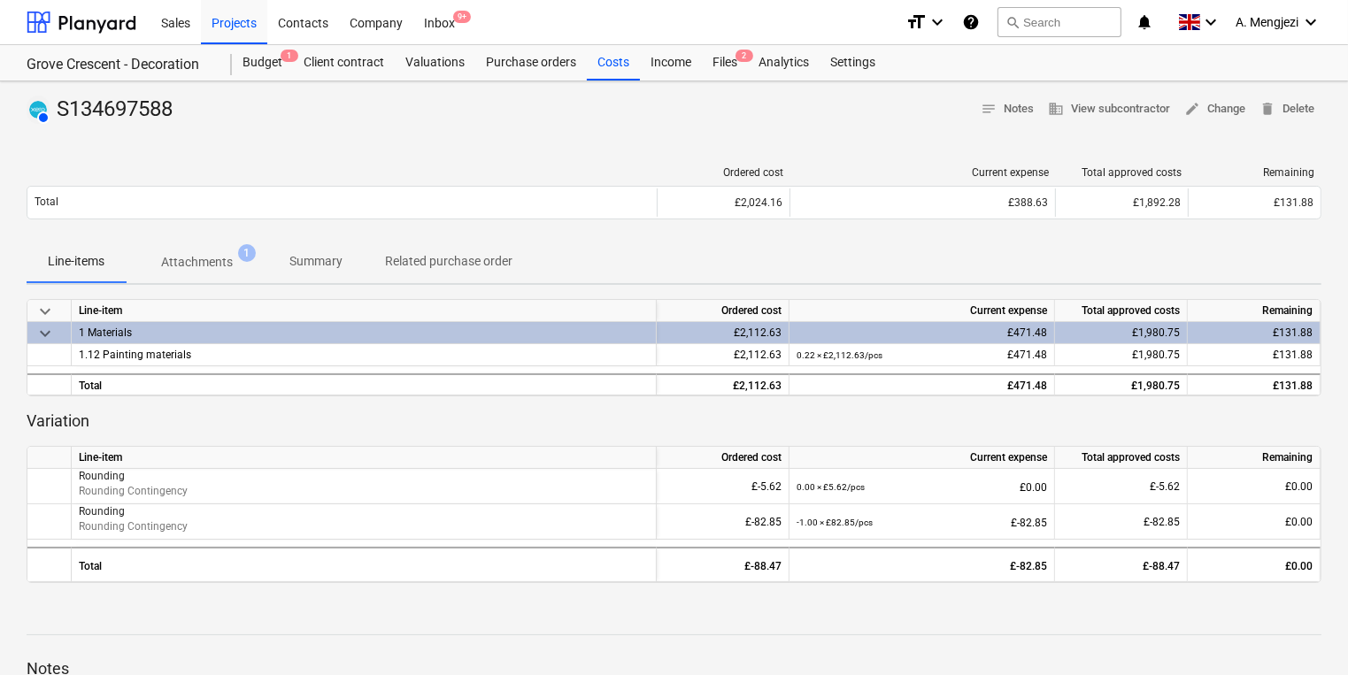
click at [207, 241] on button "Attachments 1" at bounding box center [197, 262] width 142 height 42
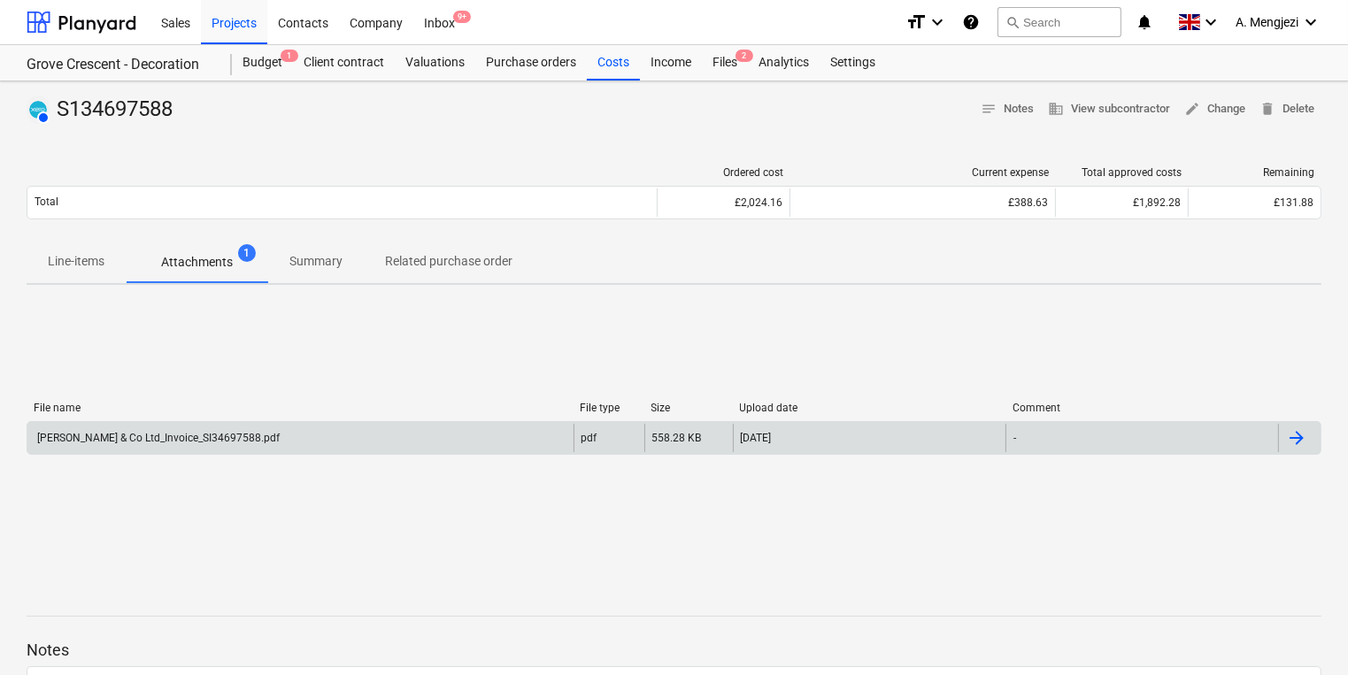
click at [399, 453] on div "J P McDougall & Co Ltd_Invoice_SI34697588.pdf pdf 558.28 KB 09.10.2025 -" at bounding box center [674, 438] width 1295 height 34
click at [407, 433] on div "J P McDougall & Co Ltd_Invoice_SI34697588.pdf" at bounding box center [300, 438] width 546 height 28
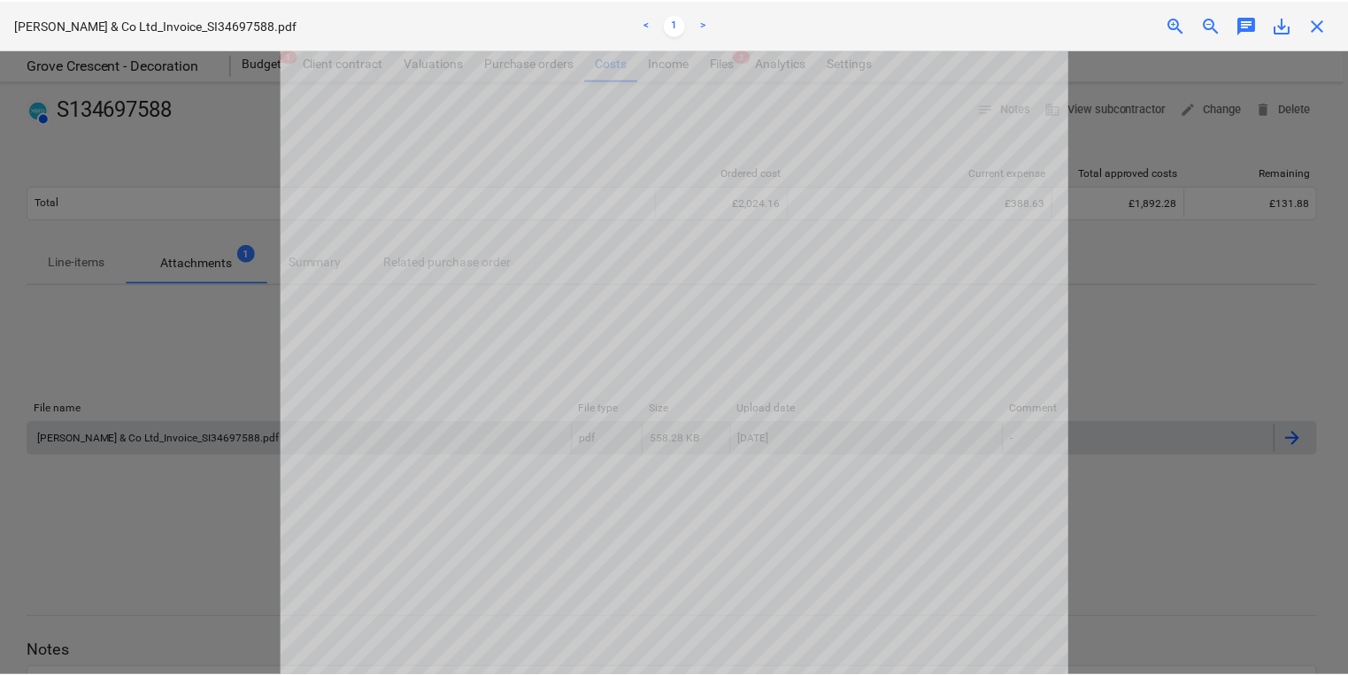
scroll to position [212, 0]
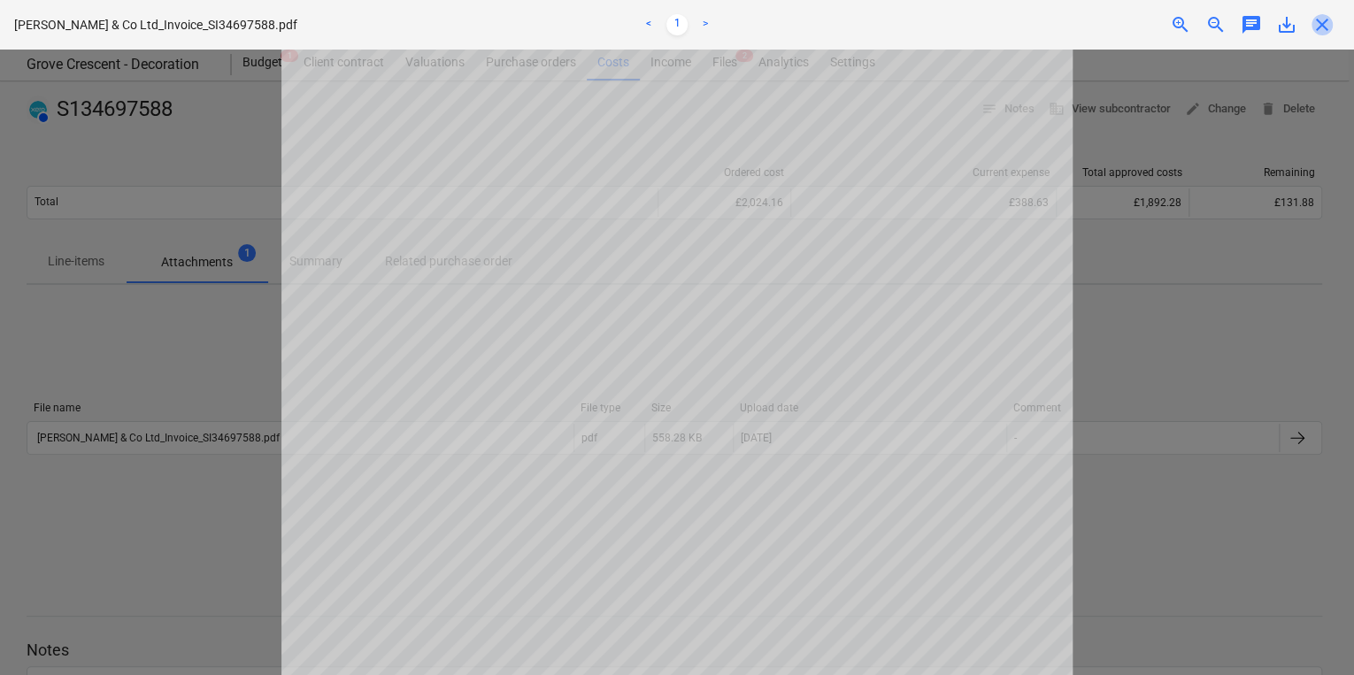
click at [1329, 32] on span "close" at bounding box center [1322, 24] width 21 height 21
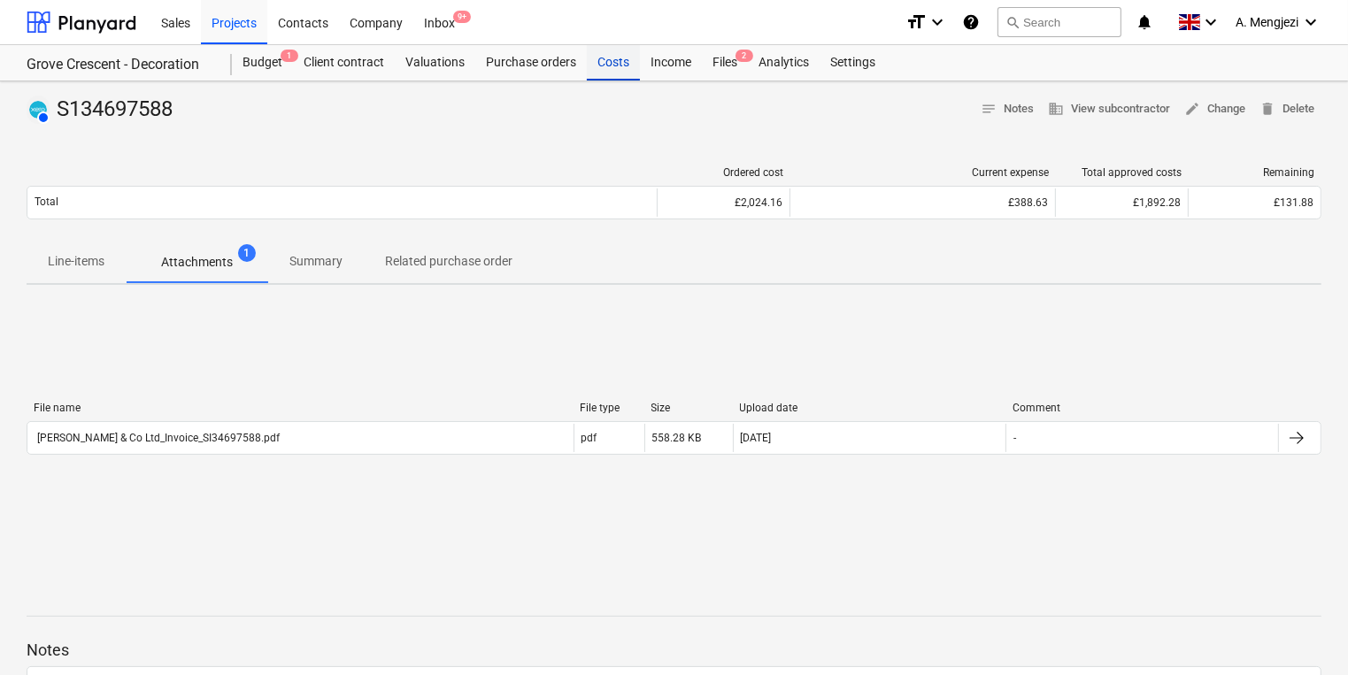
click at [624, 66] on div "Costs" at bounding box center [613, 62] width 53 height 35
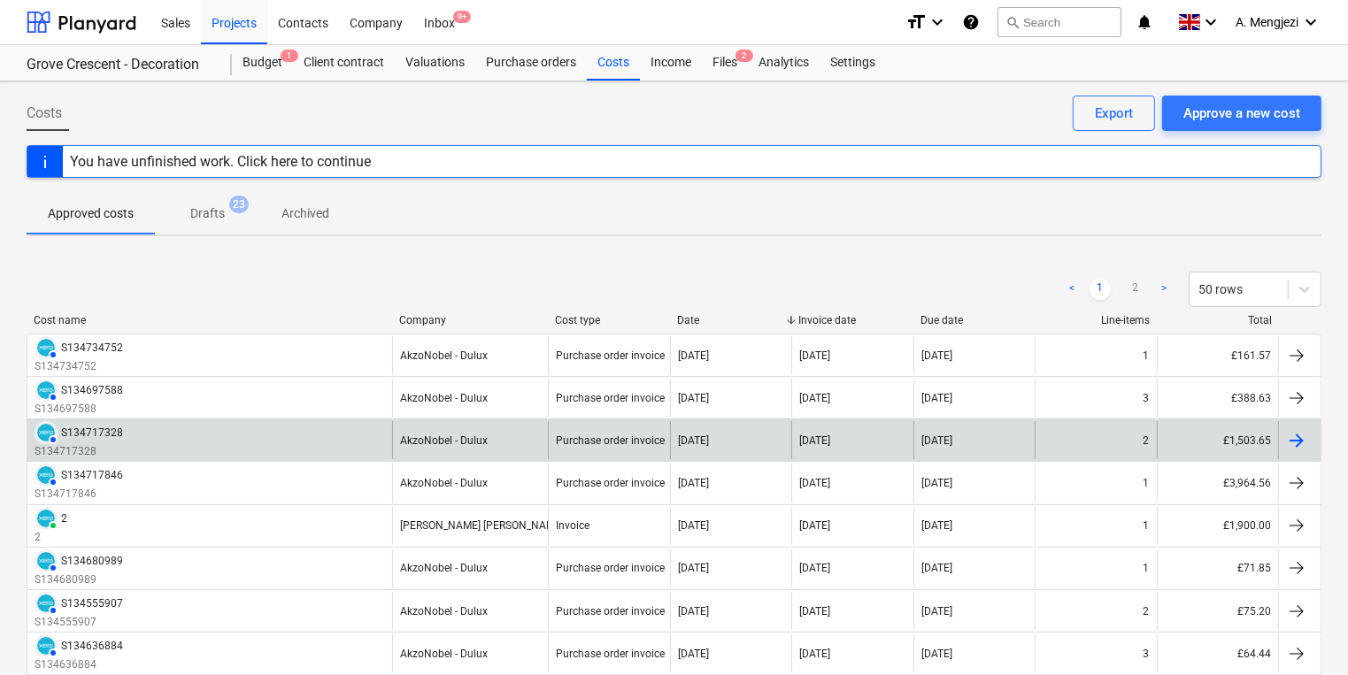
click at [358, 457] on div "AUTHORISED S134717328 S134717328" at bounding box center [209, 440] width 365 height 38
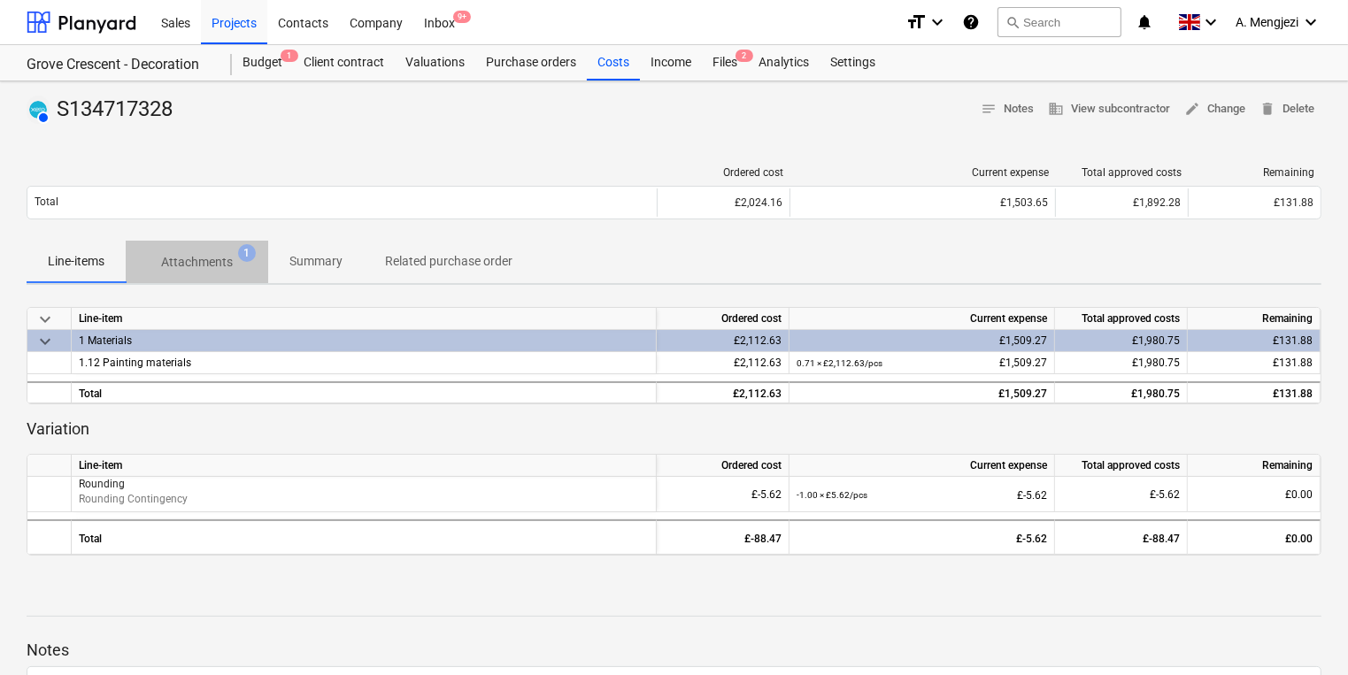
click at [219, 242] on button "Attachments 1" at bounding box center [197, 262] width 142 height 42
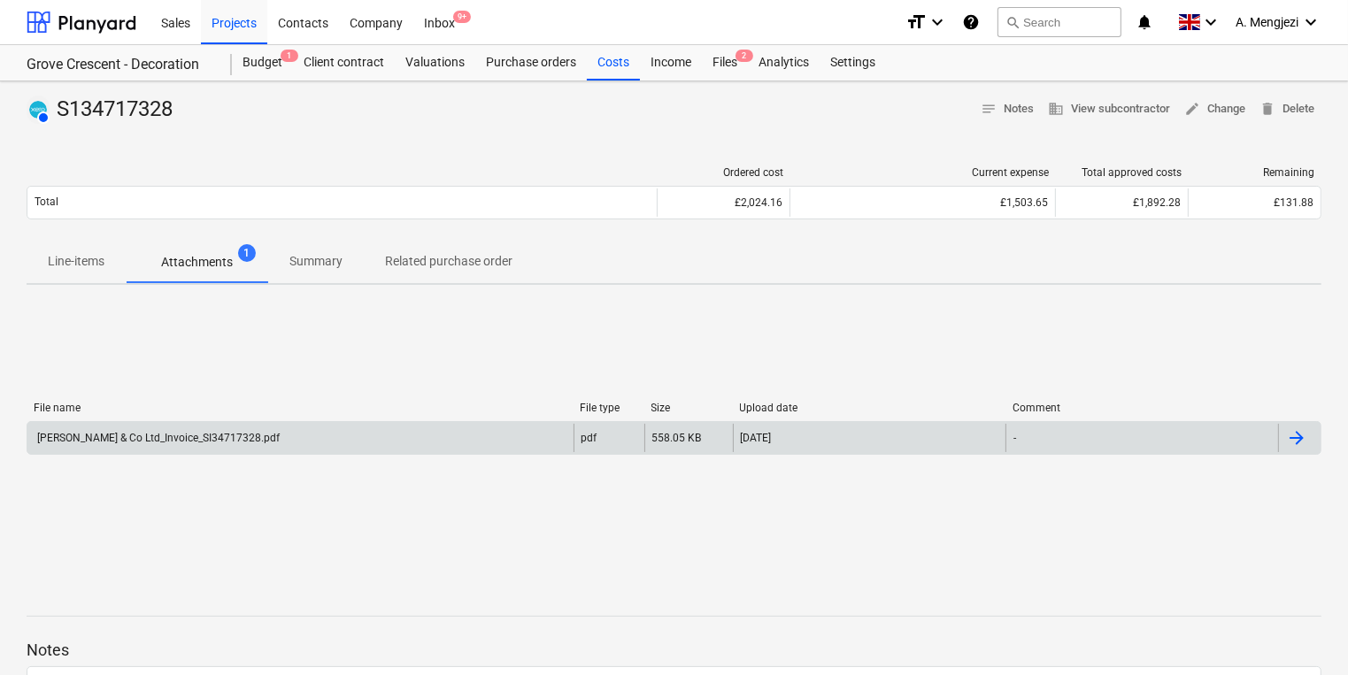
click at [320, 449] on div "J P McDougall & Co Ltd_Invoice_SI34717328.pdf" at bounding box center [300, 438] width 546 height 28
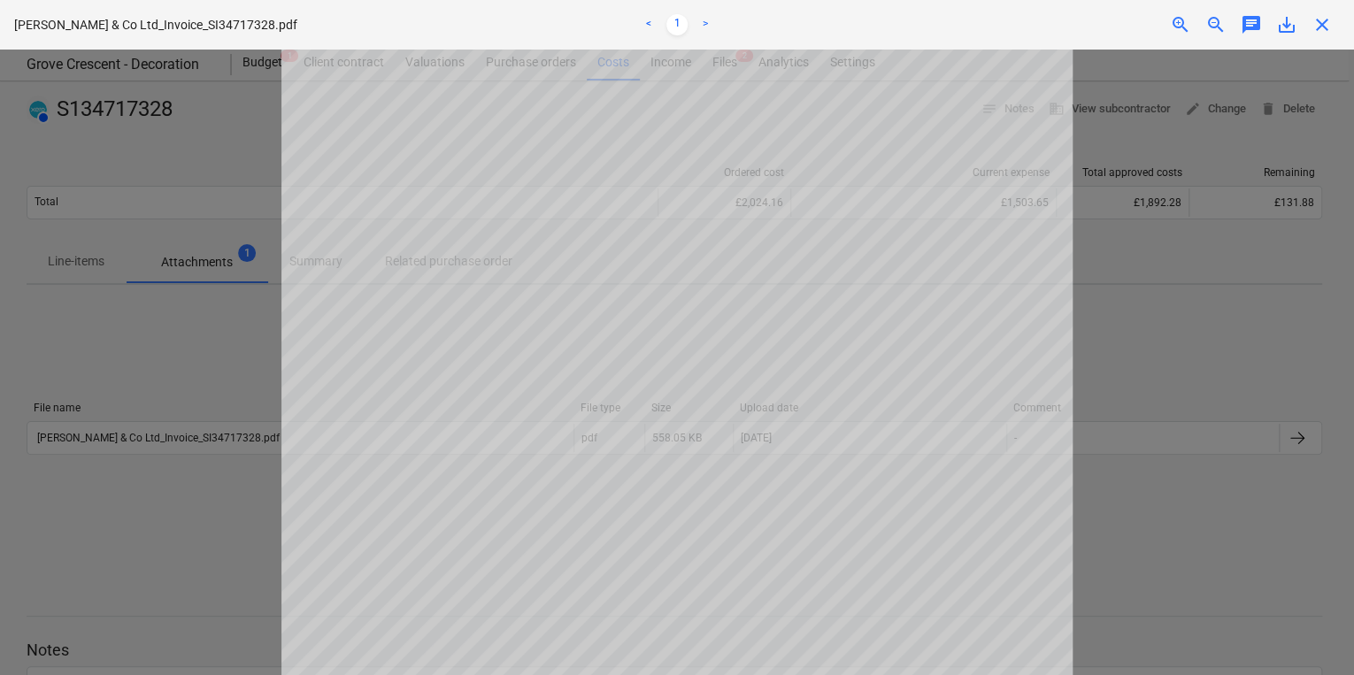
click at [113, 242] on div at bounding box center [677, 363] width 1354 height 626
click at [1334, 16] on div "close" at bounding box center [1321, 24] width 35 height 21
click at [1323, 16] on span "close" at bounding box center [1322, 24] width 21 height 21
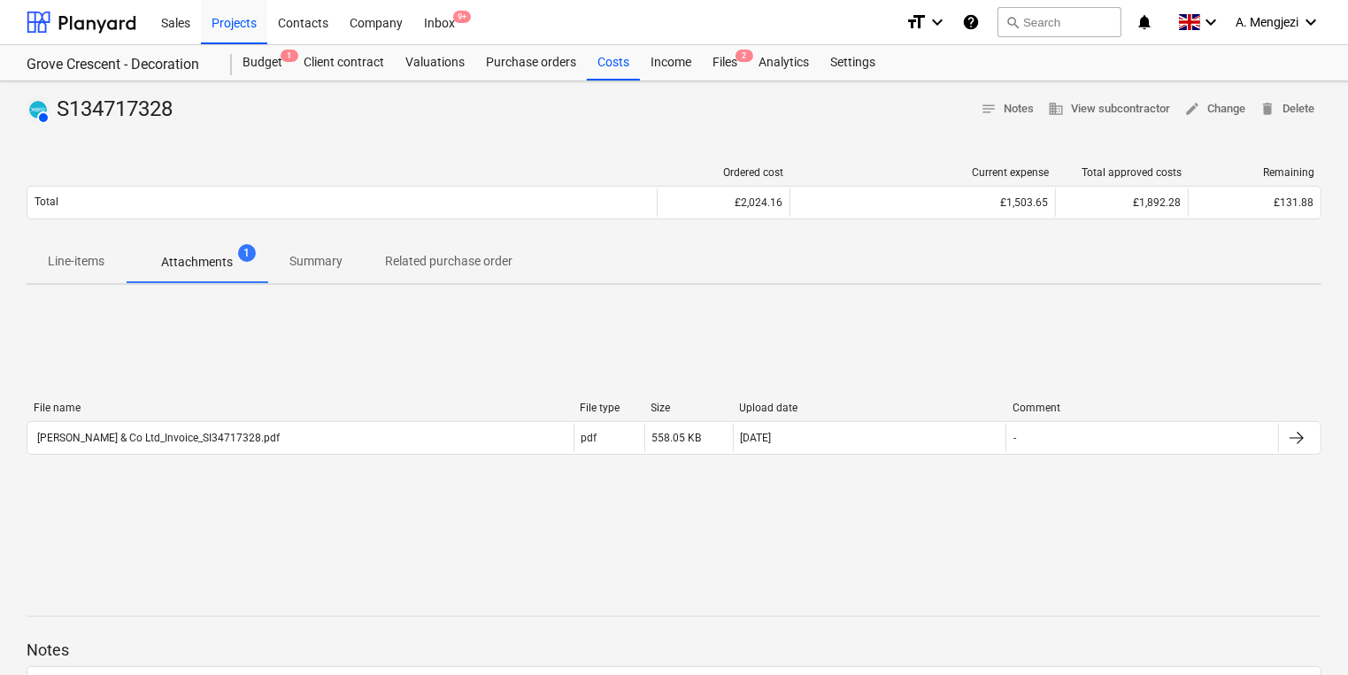
click at [459, 333] on div "File name File type Size Upload date Comment J P McDougall & Co Ltd_Invoice_SI3…" at bounding box center [674, 431] width 1295 height 265
click at [436, 25] on div "Inbox 9+" at bounding box center [439, 21] width 52 height 45
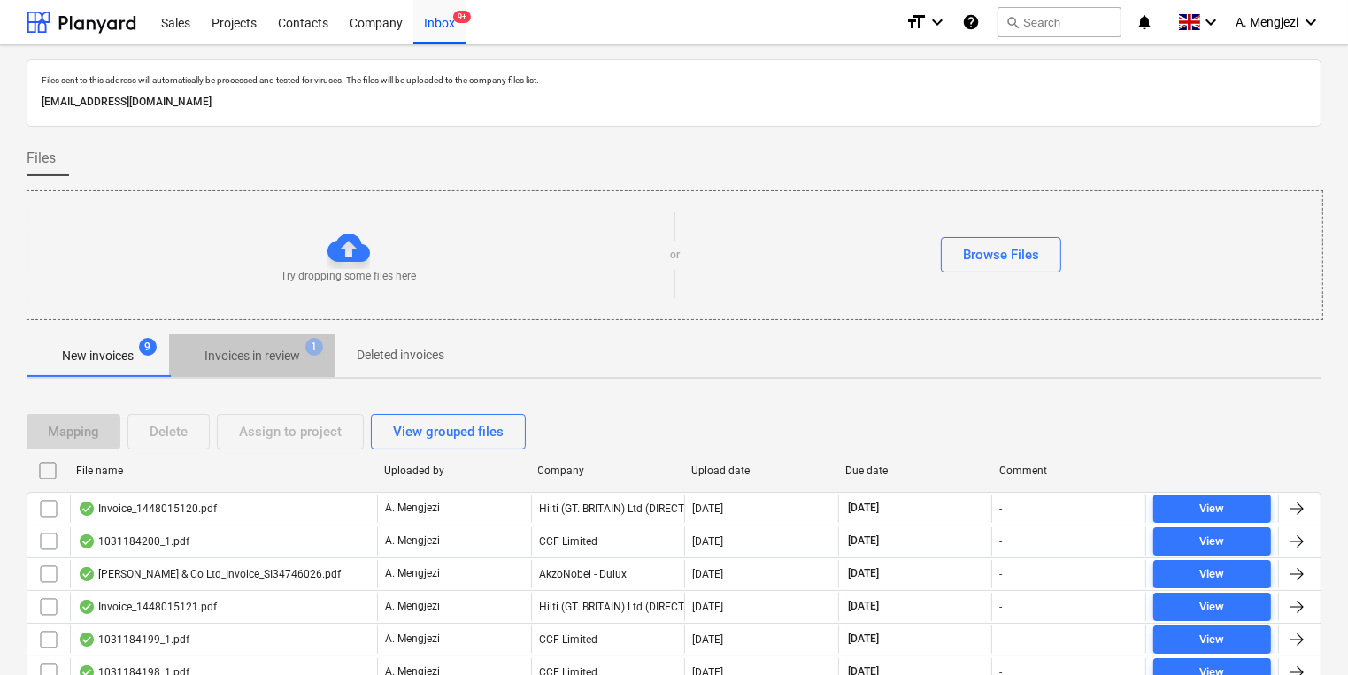
click at [209, 369] on span "Invoices in review 1" at bounding box center [252, 356] width 166 height 32
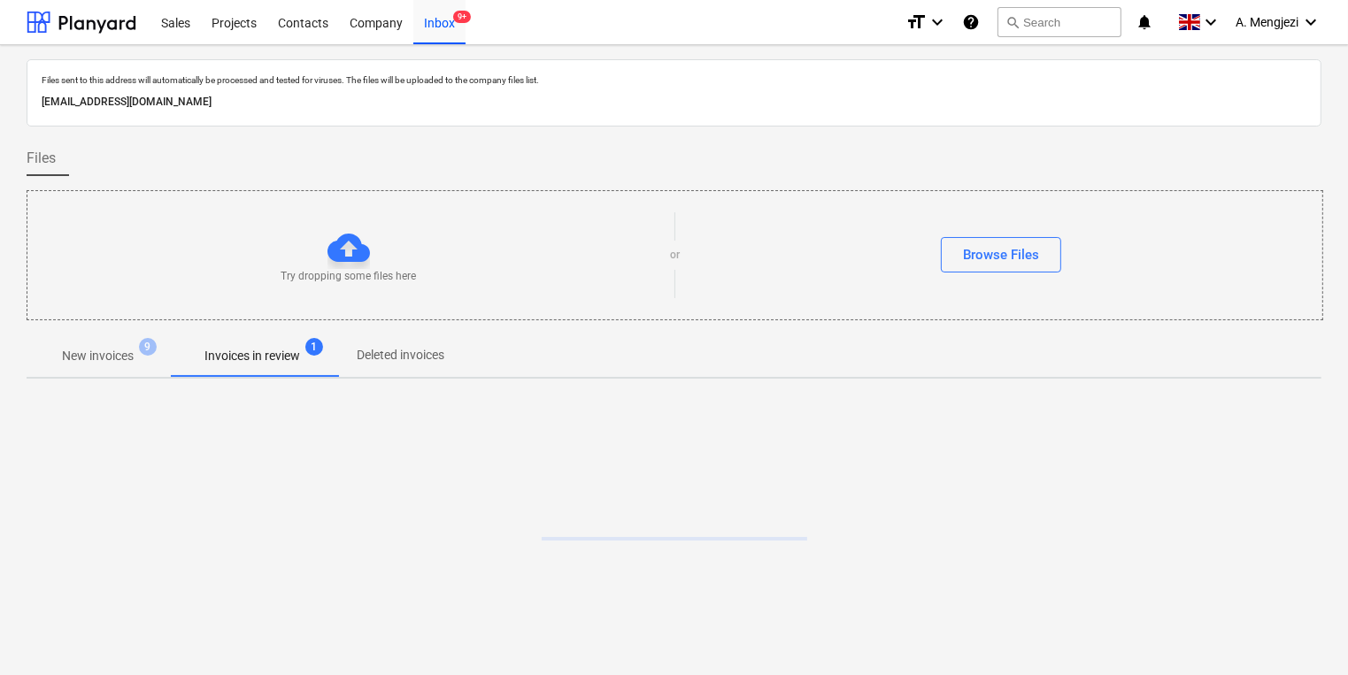
click at [138, 362] on span "New invoices 9" at bounding box center [98, 356] width 100 height 19
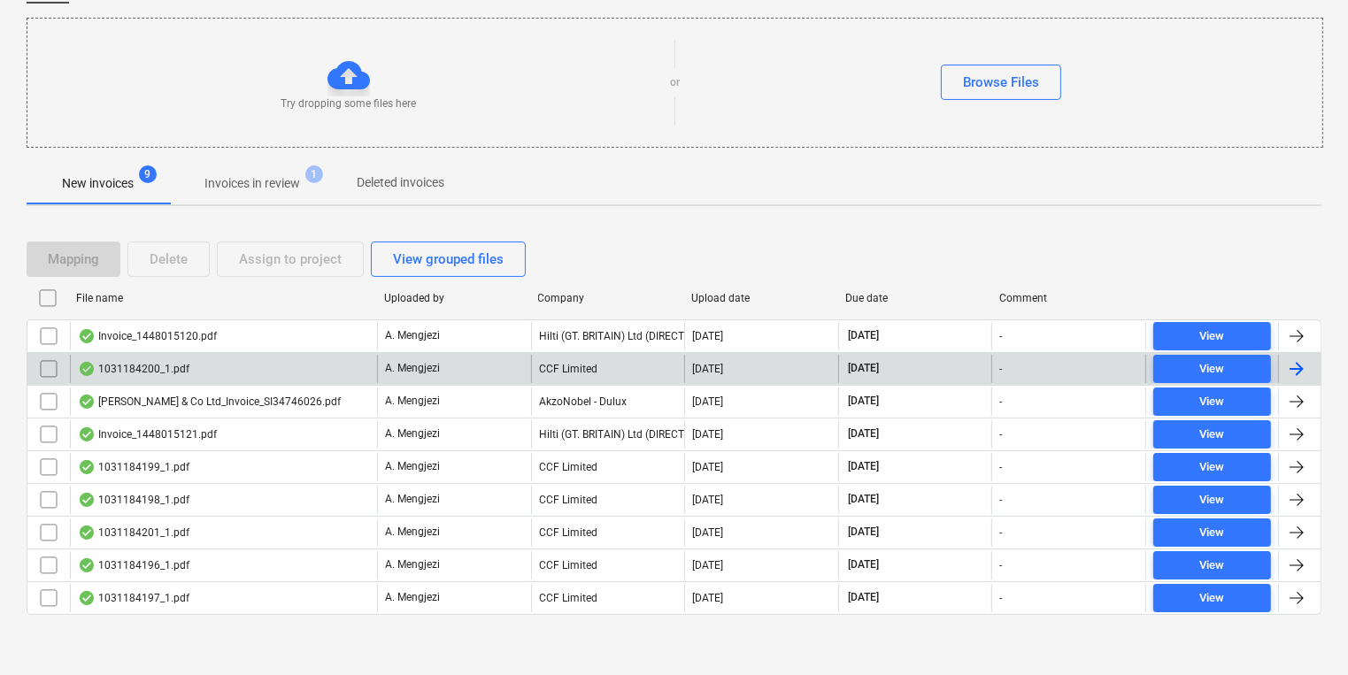
click at [217, 355] on div "1031184200_1.pdf" at bounding box center [223, 369] width 307 height 28
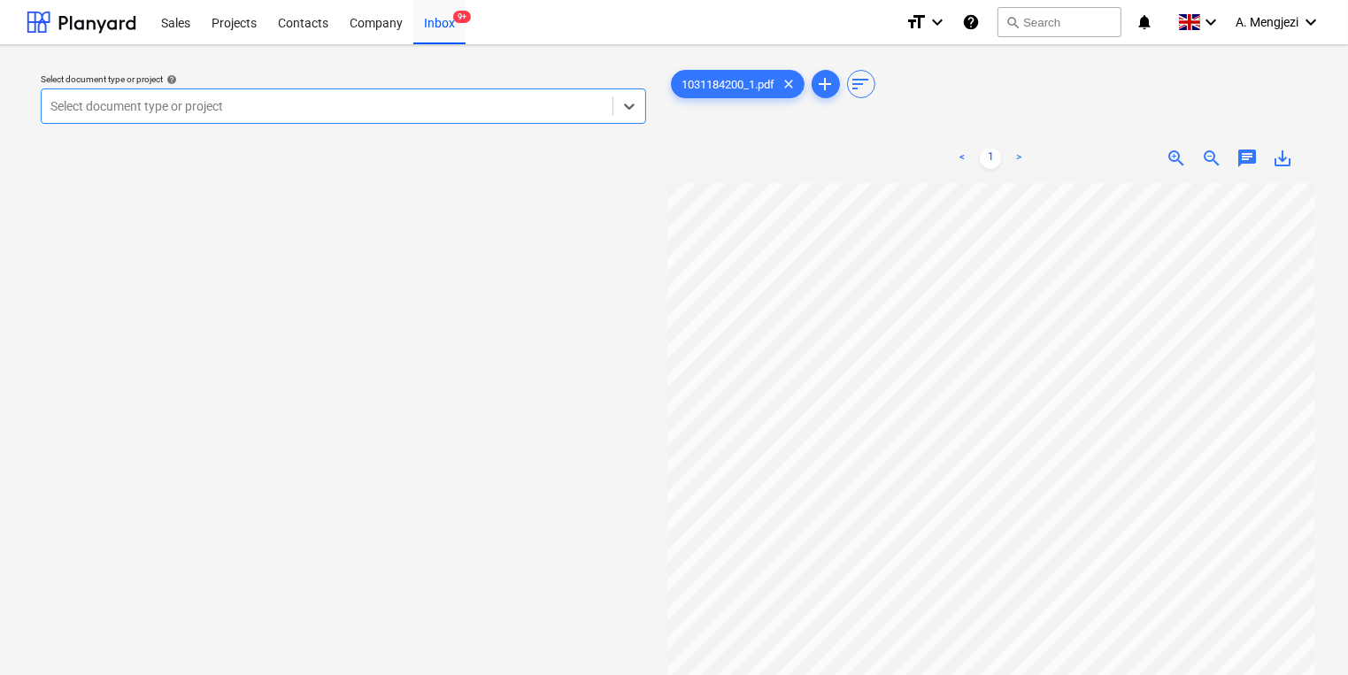
scroll to position [0, 151]
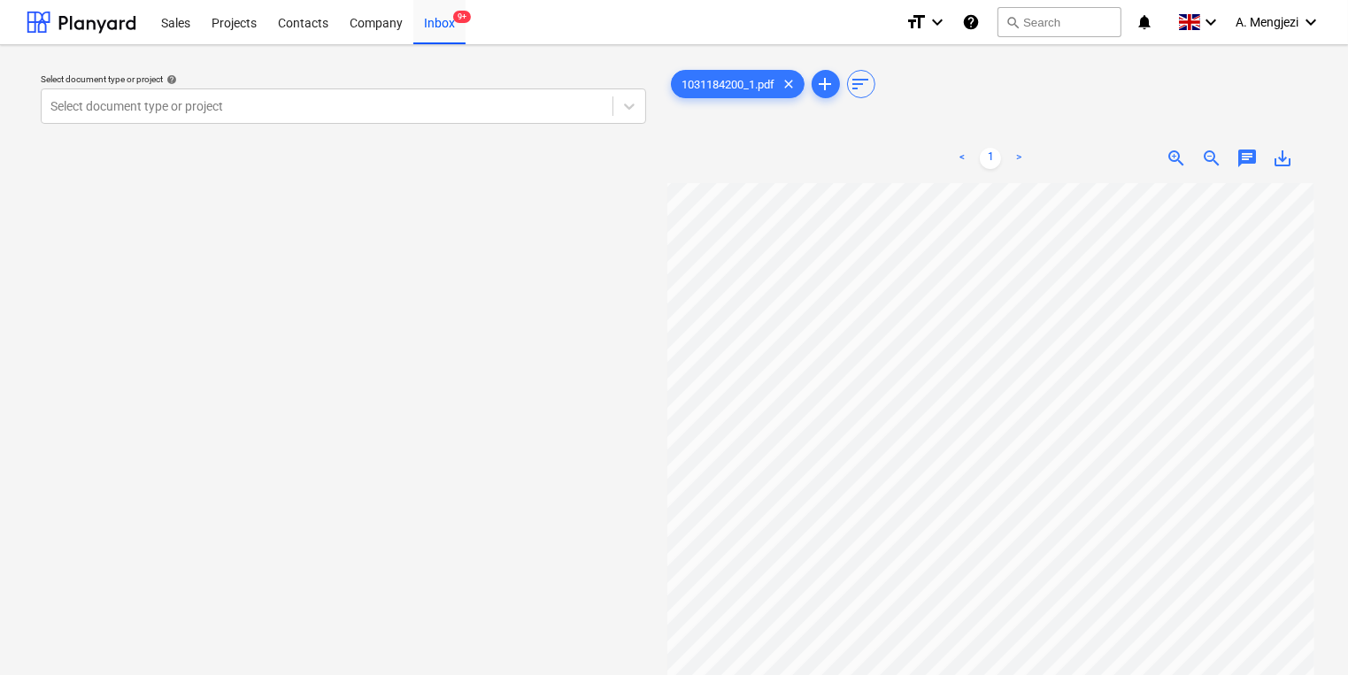
click at [475, 75] on div "Select document type or project help" at bounding box center [343, 79] width 605 height 12
click at [486, 96] on div "Select document type or project" at bounding box center [327, 106] width 571 height 25
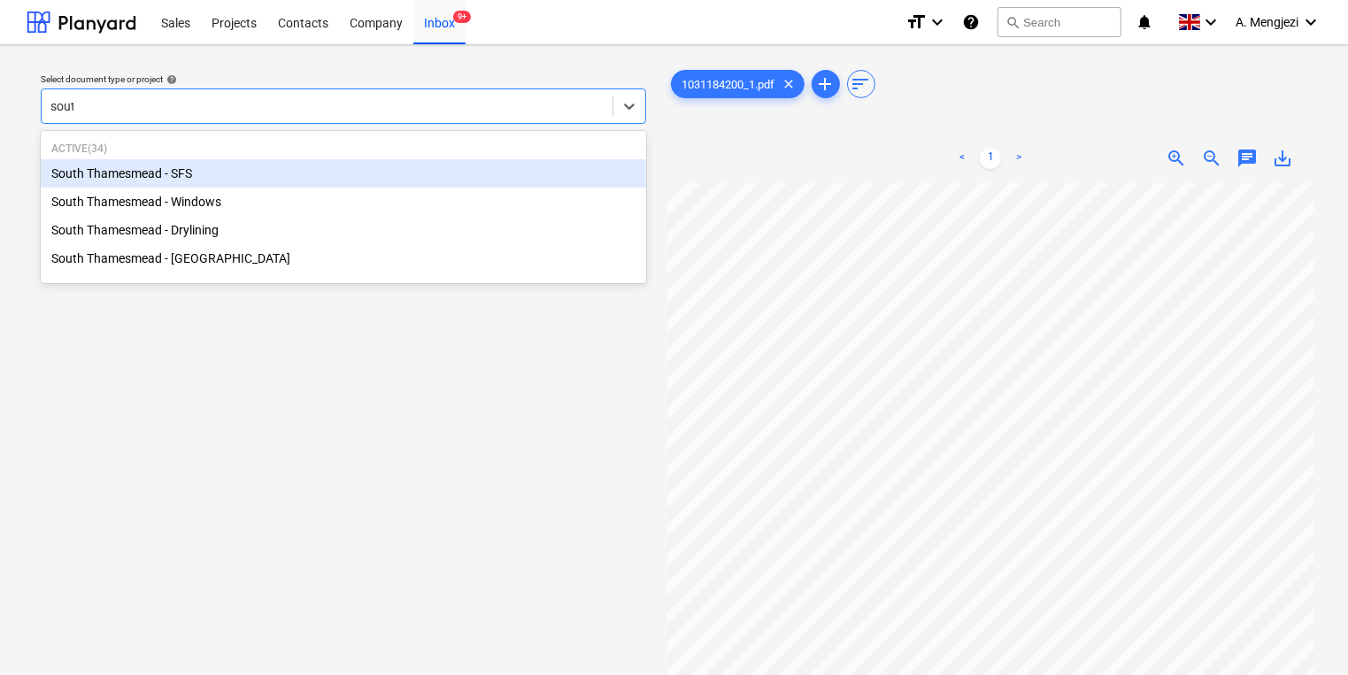
type input "south"
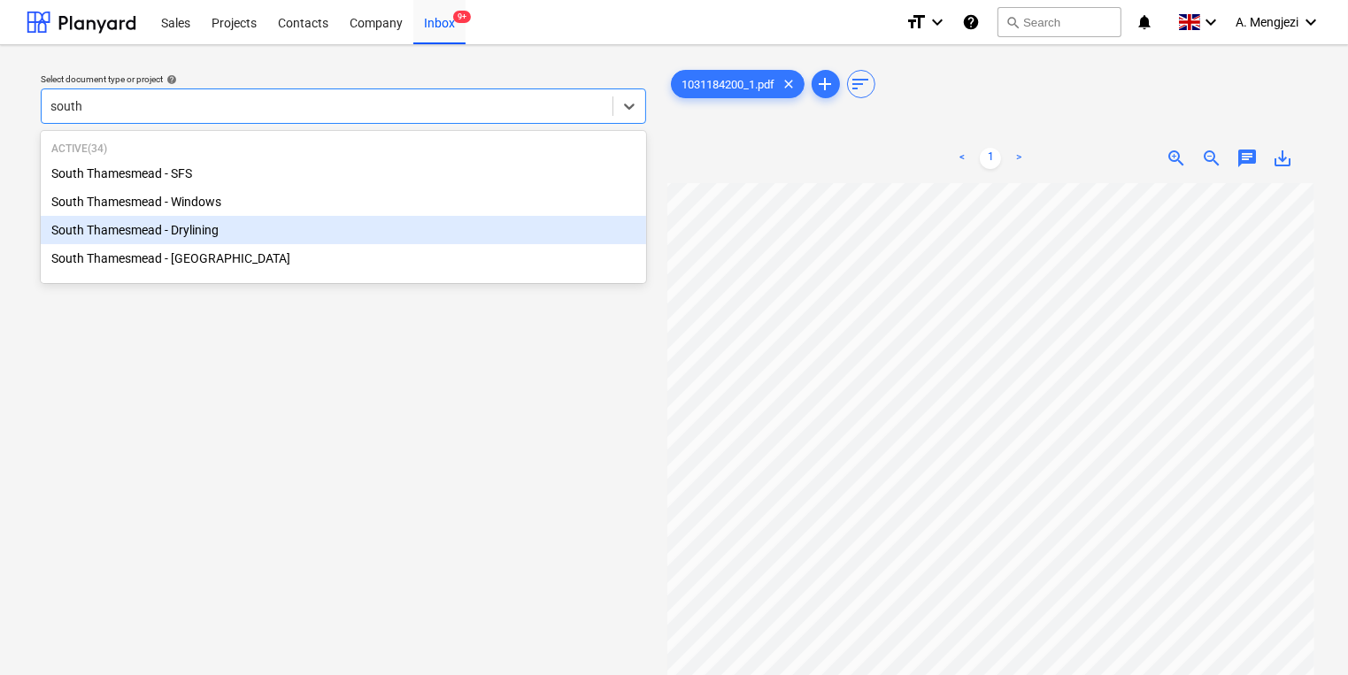
click at [282, 233] on div "South Thamesmead - Drylining" at bounding box center [343, 230] width 605 height 28
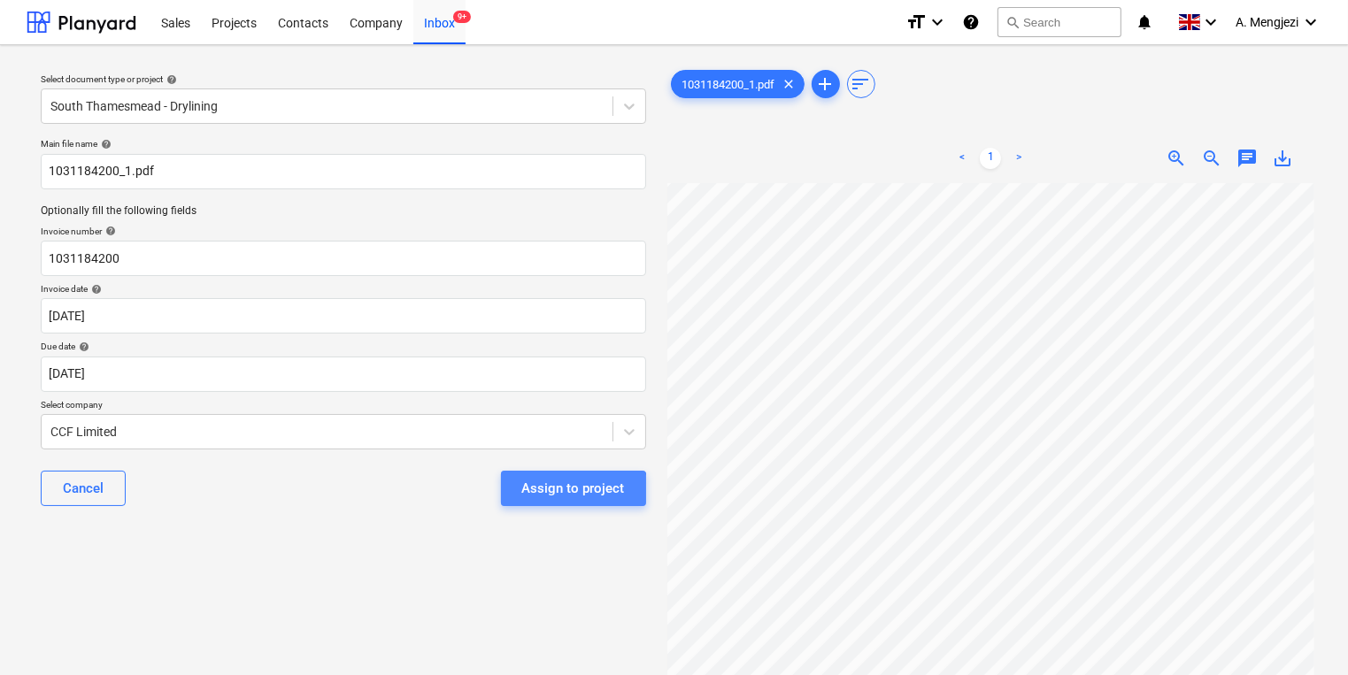
click at [572, 496] on div "Assign to project" at bounding box center [573, 488] width 103 height 23
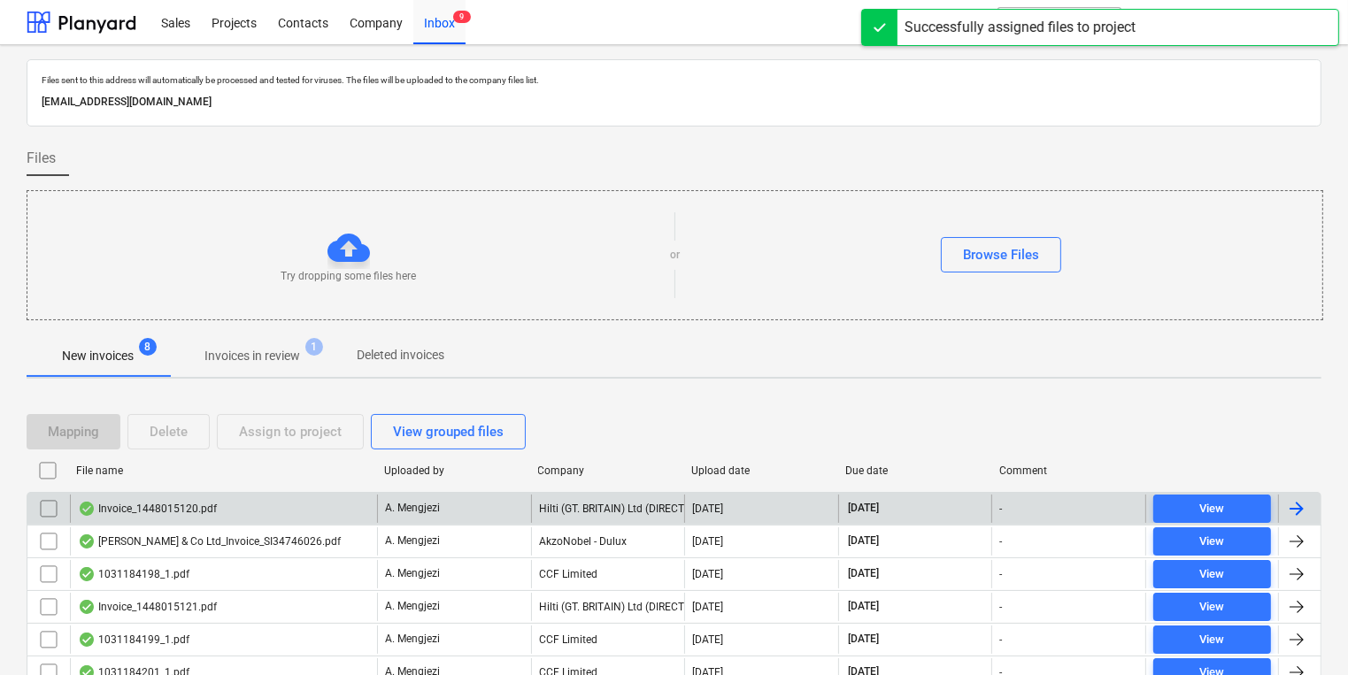
click at [527, 499] on div "A. Mengjezi" at bounding box center [454, 509] width 154 height 28
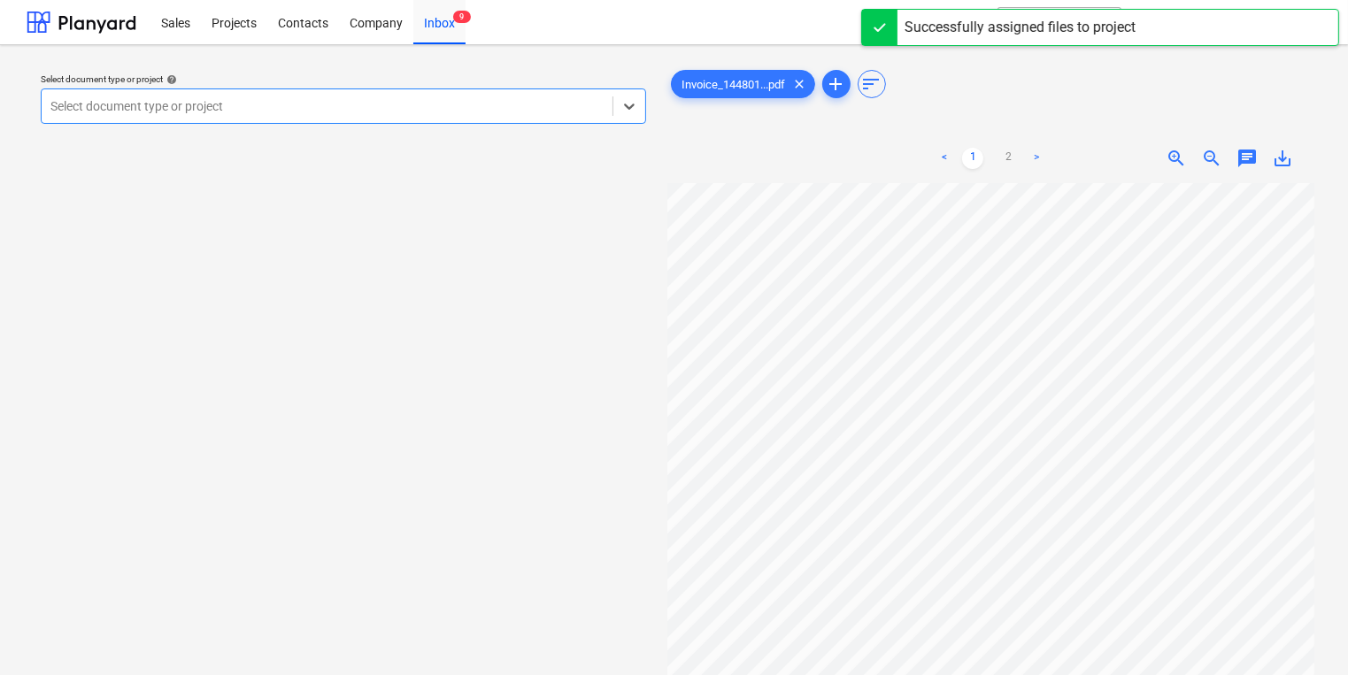
click at [261, 119] on div "Select document type or project" at bounding box center [327, 106] width 571 height 25
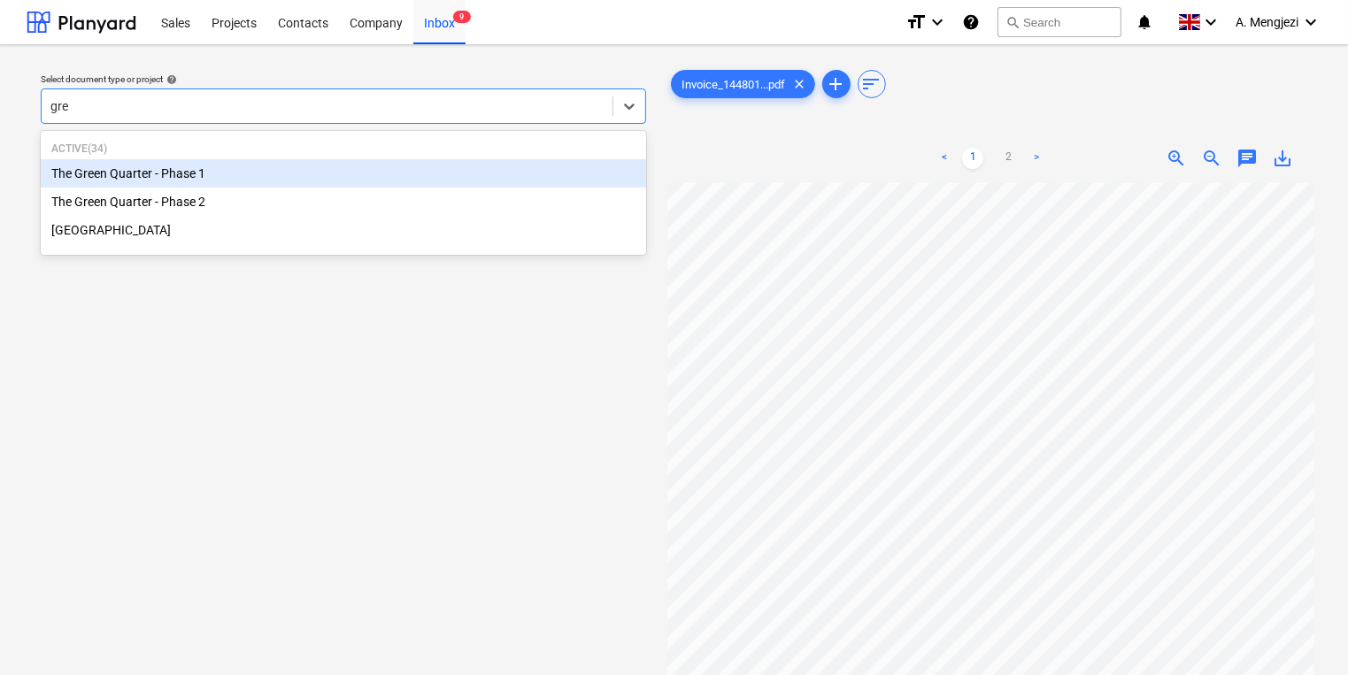
type input "gree"
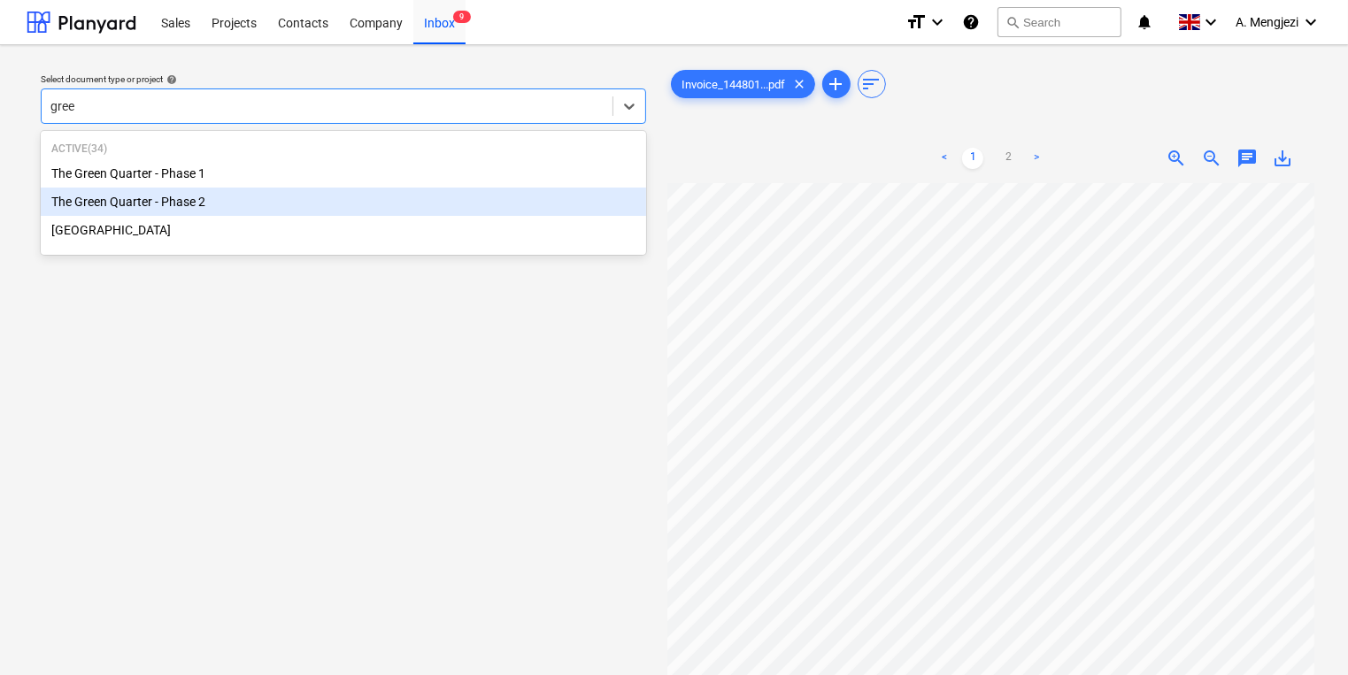
click at [216, 206] on div "The Green Quarter - Phase 2" at bounding box center [343, 202] width 605 height 28
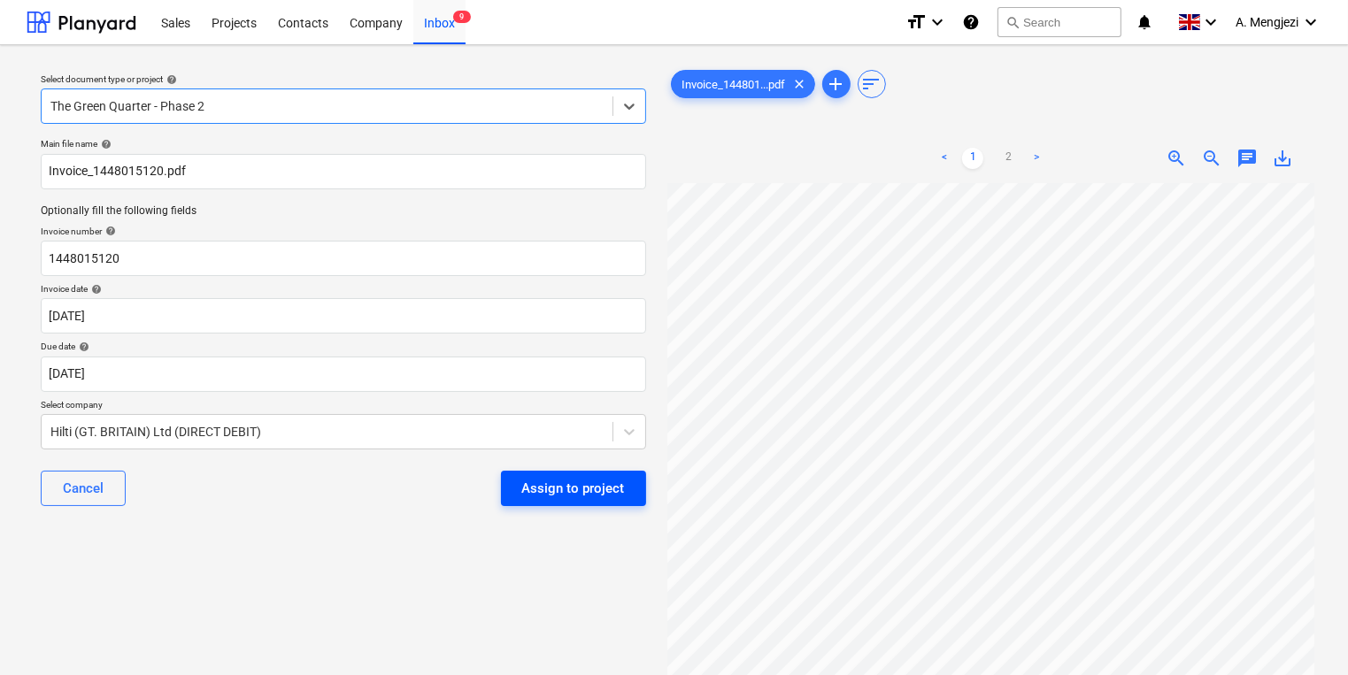
click at [593, 497] on div "Assign to project" at bounding box center [573, 488] width 103 height 23
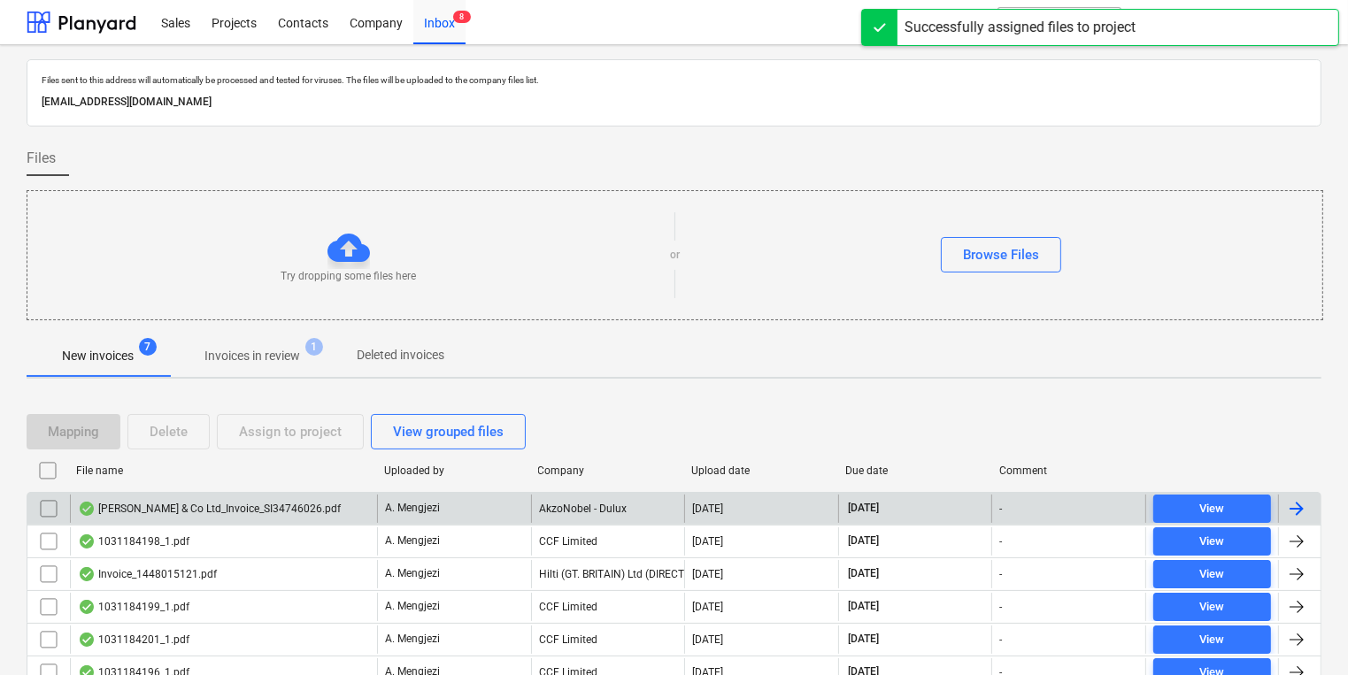
click at [314, 515] on div "J P McDougall & Co Ltd_Invoice_SI34746026.pdf" at bounding box center [223, 509] width 307 height 28
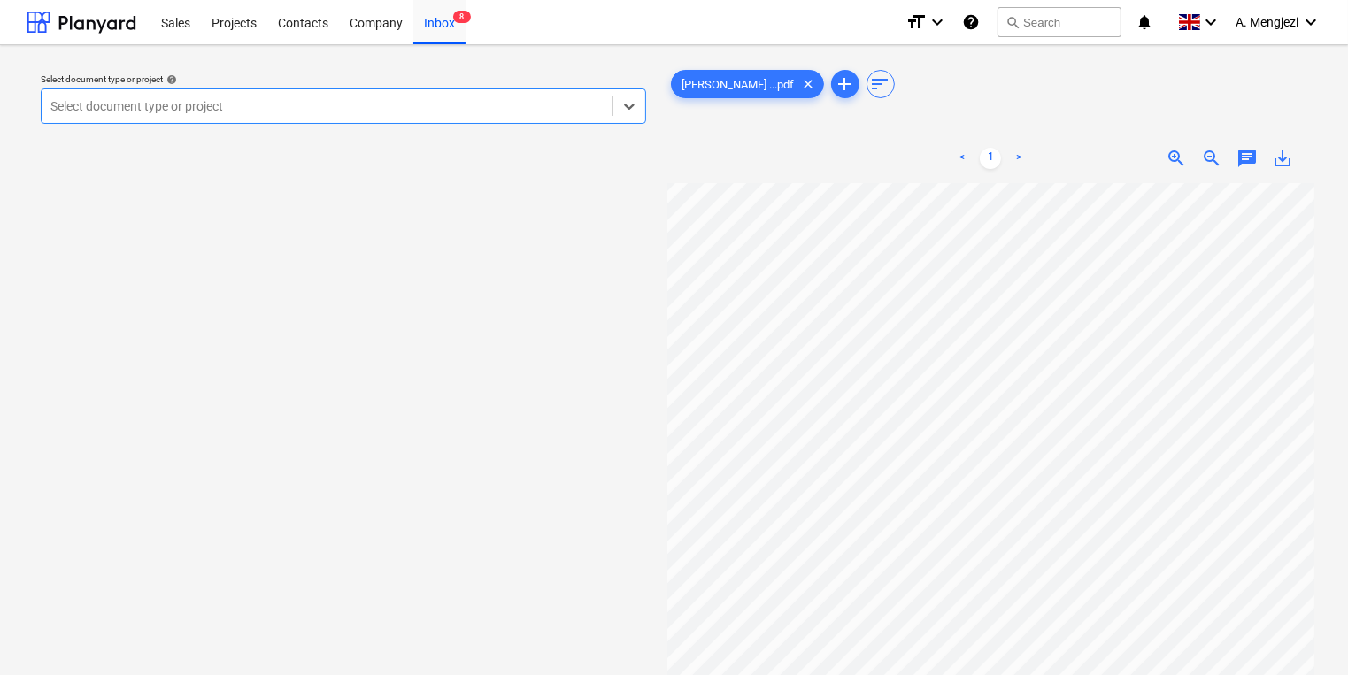
scroll to position [71, 0]
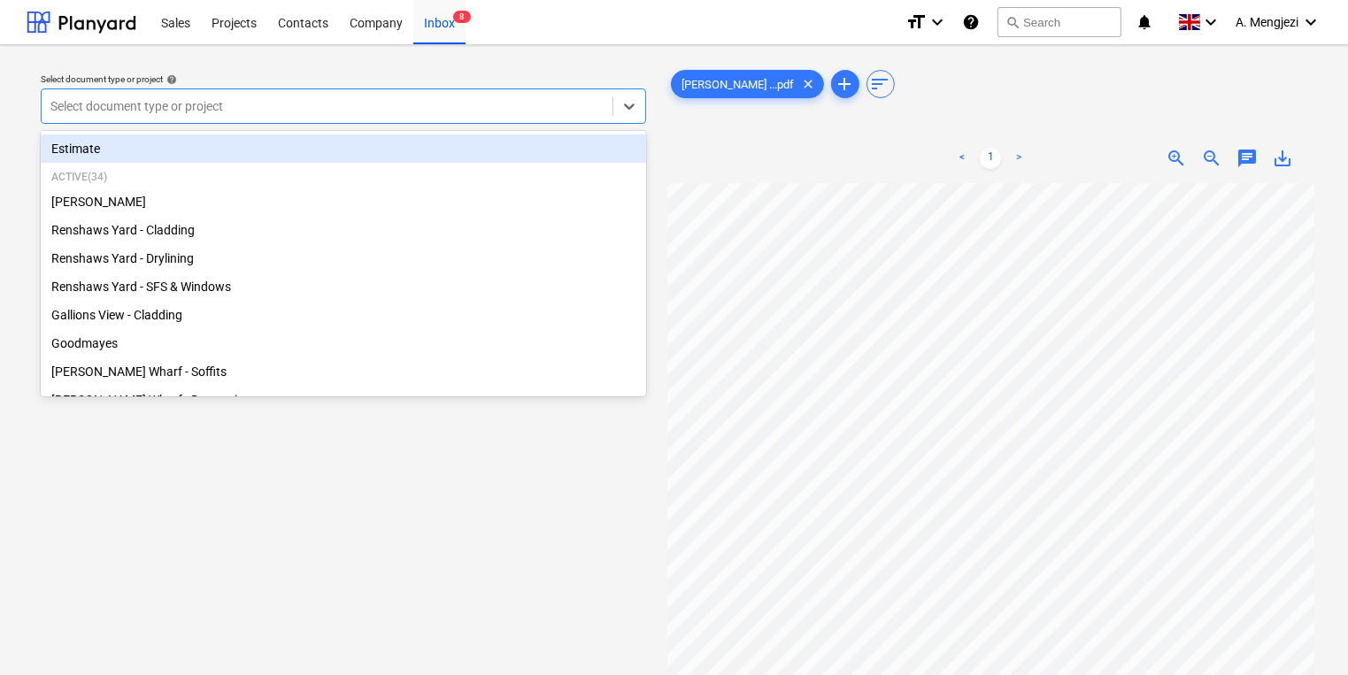
click at [335, 96] on div "Select document type or project" at bounding box center [327, 106] width 571 height 25
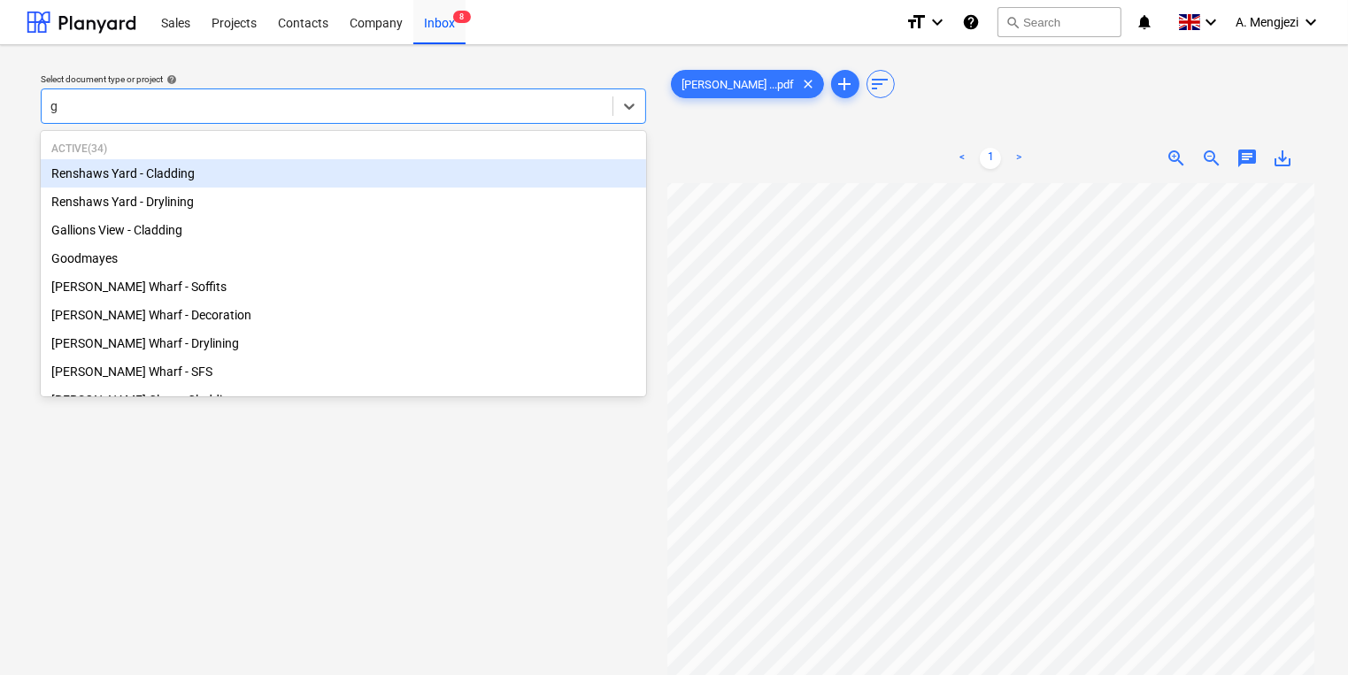
type input "gr"
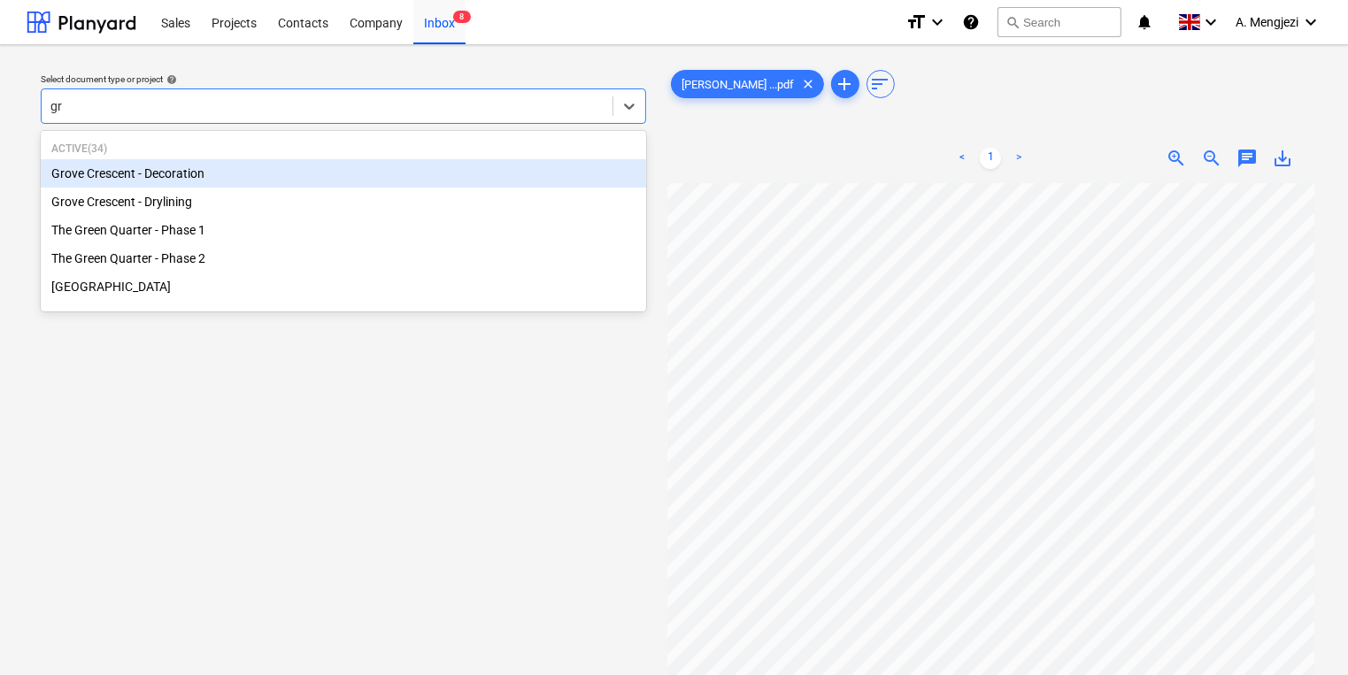
click at [404, 154] on p "Active ( 34 )" at bounding box center [343, 149] width 584 height 15
click at [399, 179] on div "Grove Crescent - Decoration" at bounding box center [343, 173] width 605 height 28
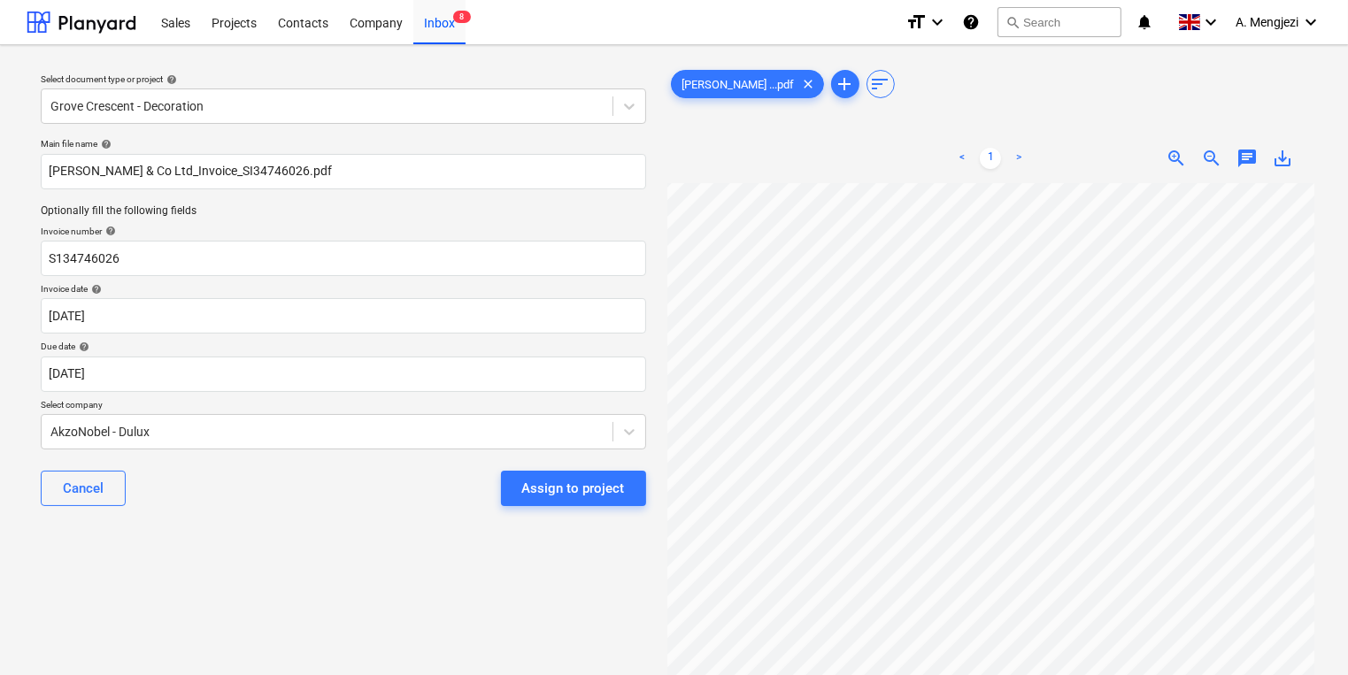
scroll to position [16, 152]
click at [522, 481] on button "Assign to project" at bounding box center [573, 488] width 145 height 35
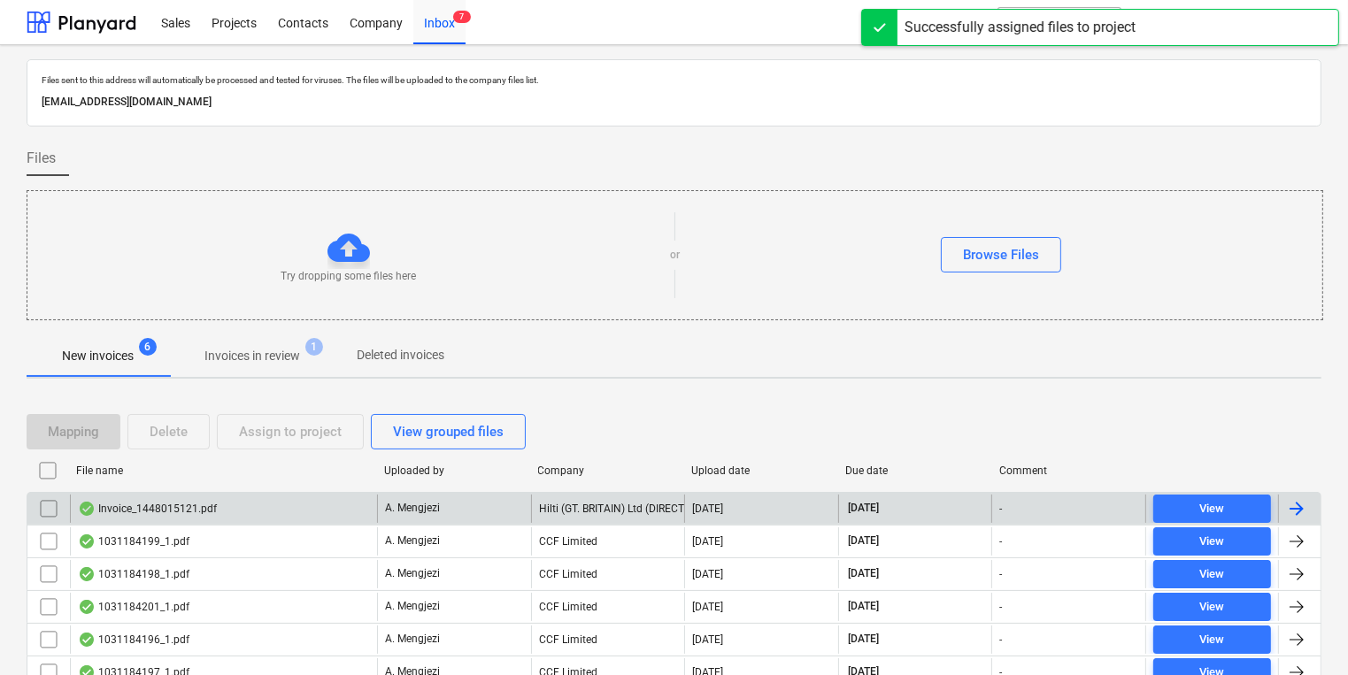
click at [500, 505] on div "A. Mengjezi" at bounding box center [454, 509] width 154 height 28
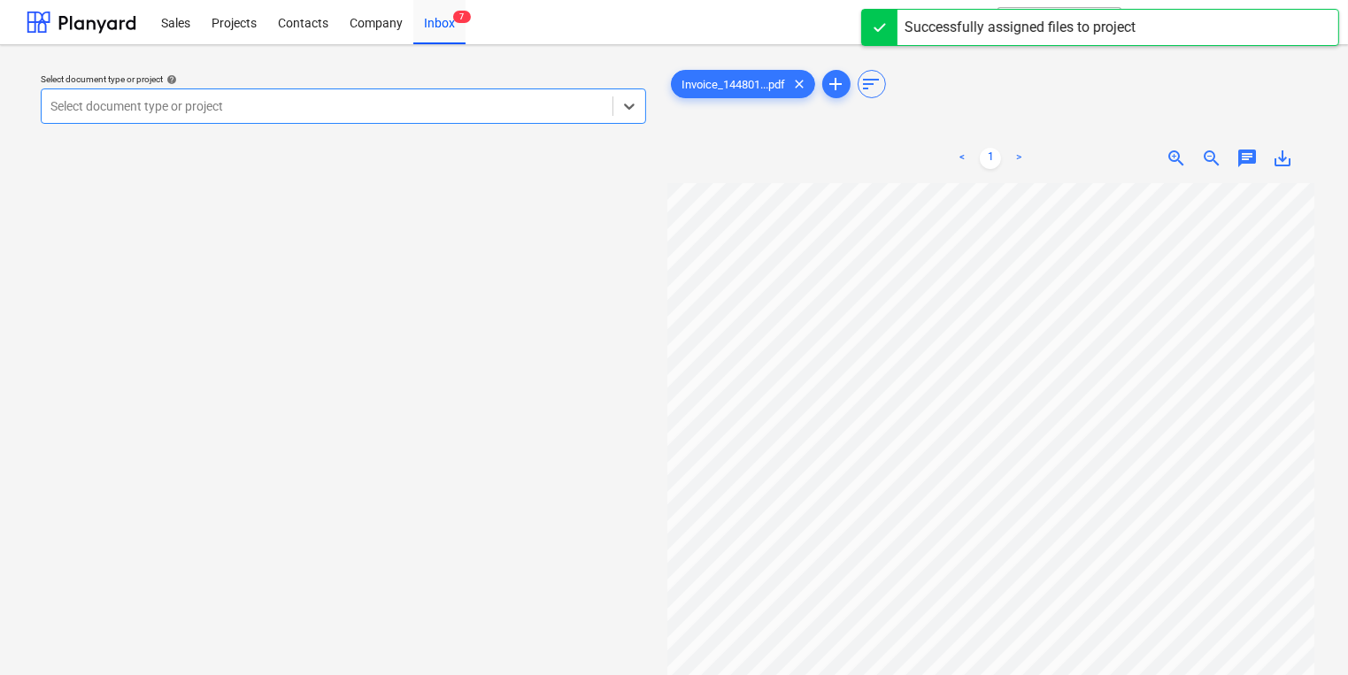
click at [470, 117] on div "Select document type or project" at bounding box center [327, 106] width 571 height 25
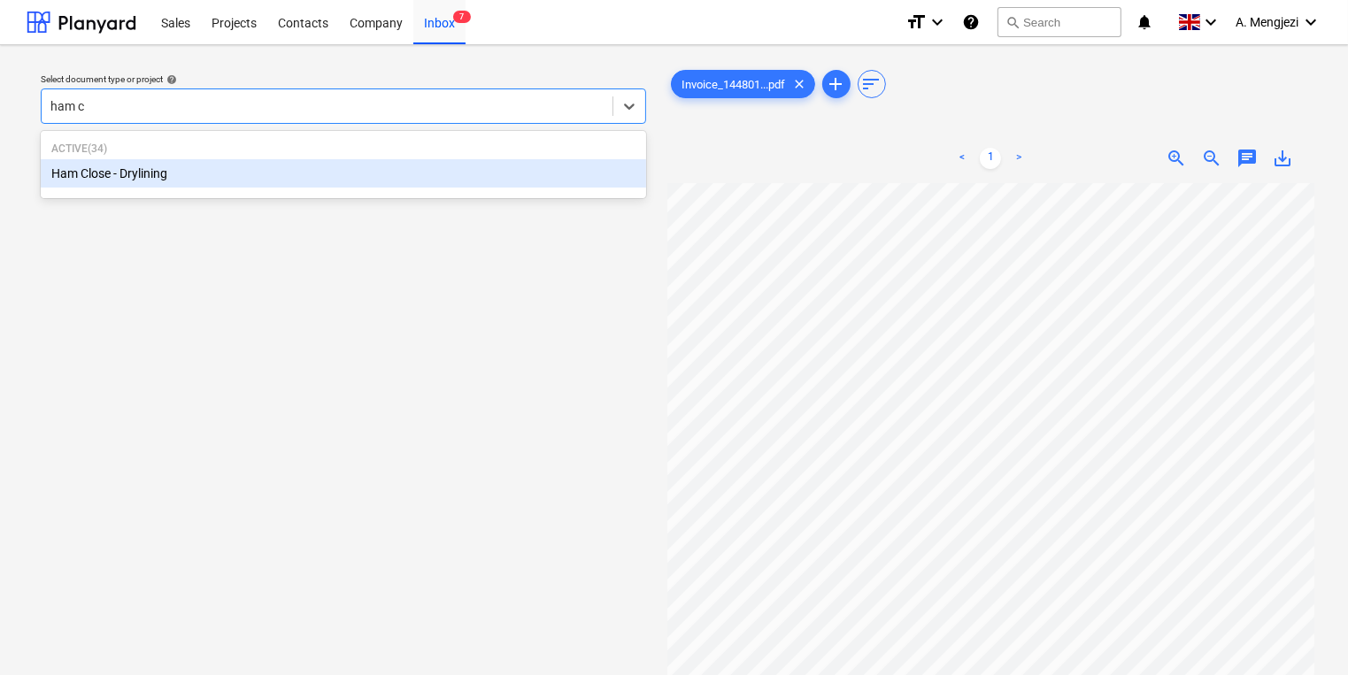
type input "ham cl"
click at [191, 156] on p "Active ( 34 )" at bounding box center [343, 149] width 584 height 15
click at [190, 173] on div "Ham Close - Drylining" at bounding box center [343, 173] width 605 height 28
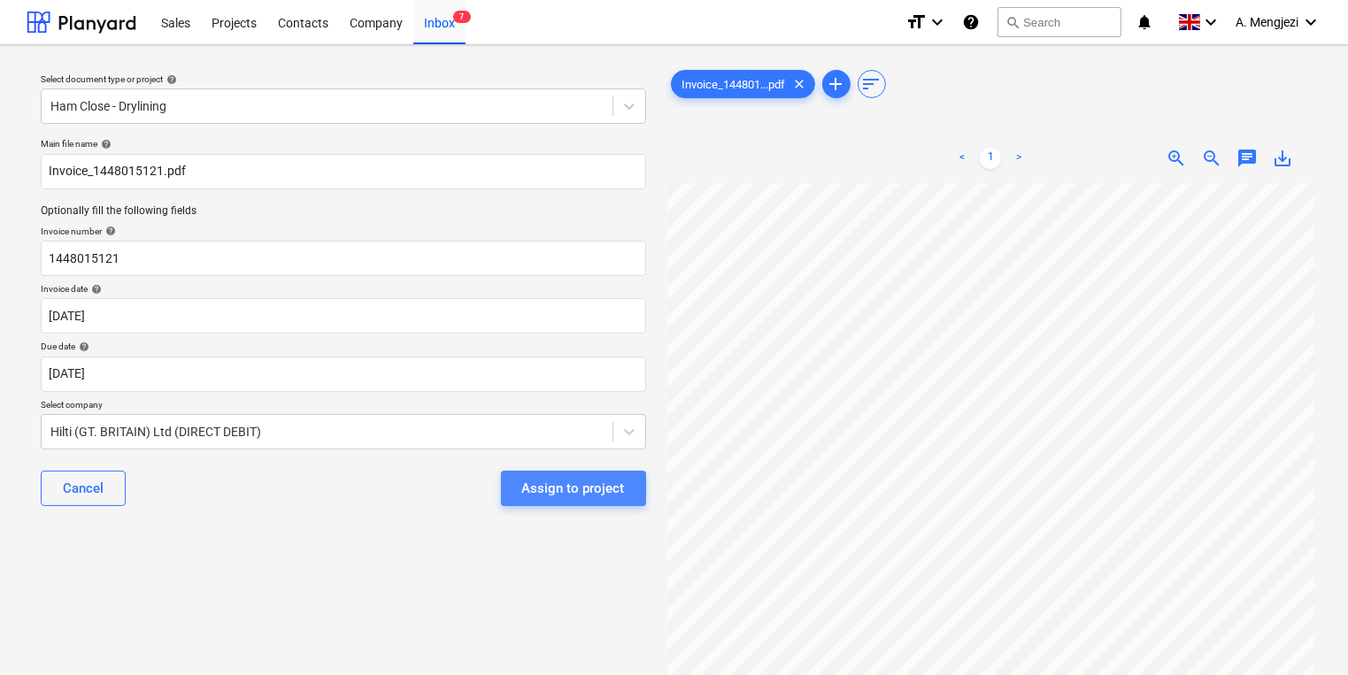
click at [612, 489] on div "Assign to project" at bounding box center [573, 488] width 103 height 23
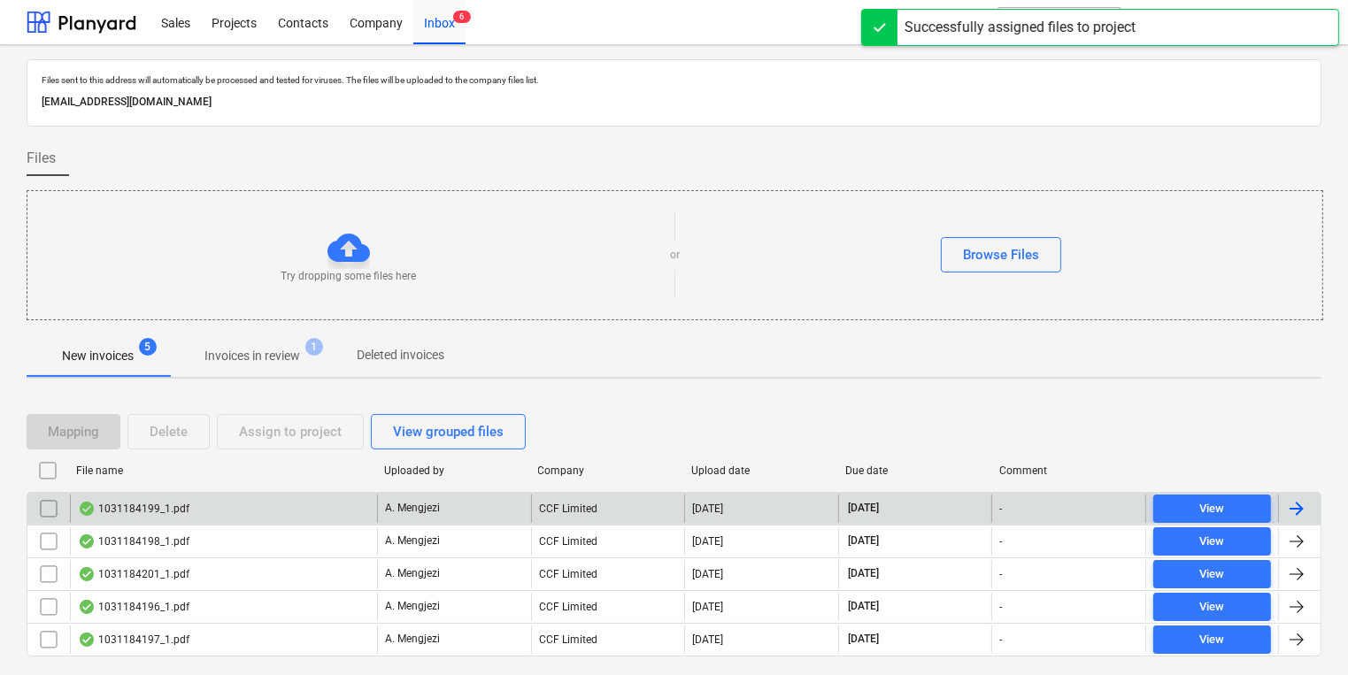
click at [586, 512] on div "CCF Limited" at bounding box center [608, 509] width 154 height 28
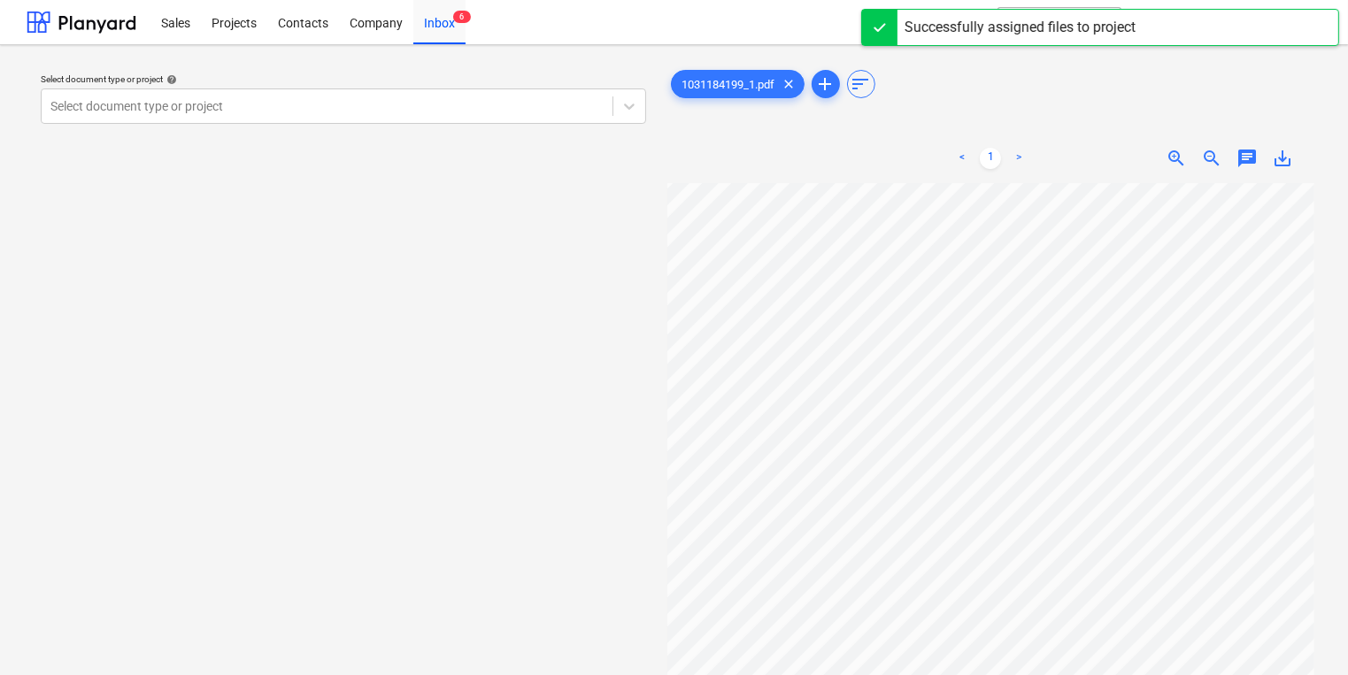
scroll to position [27, 151]
click at [289, 73] on div "Select document type or project help" at bounding box center [343, 79] width 605 height 12
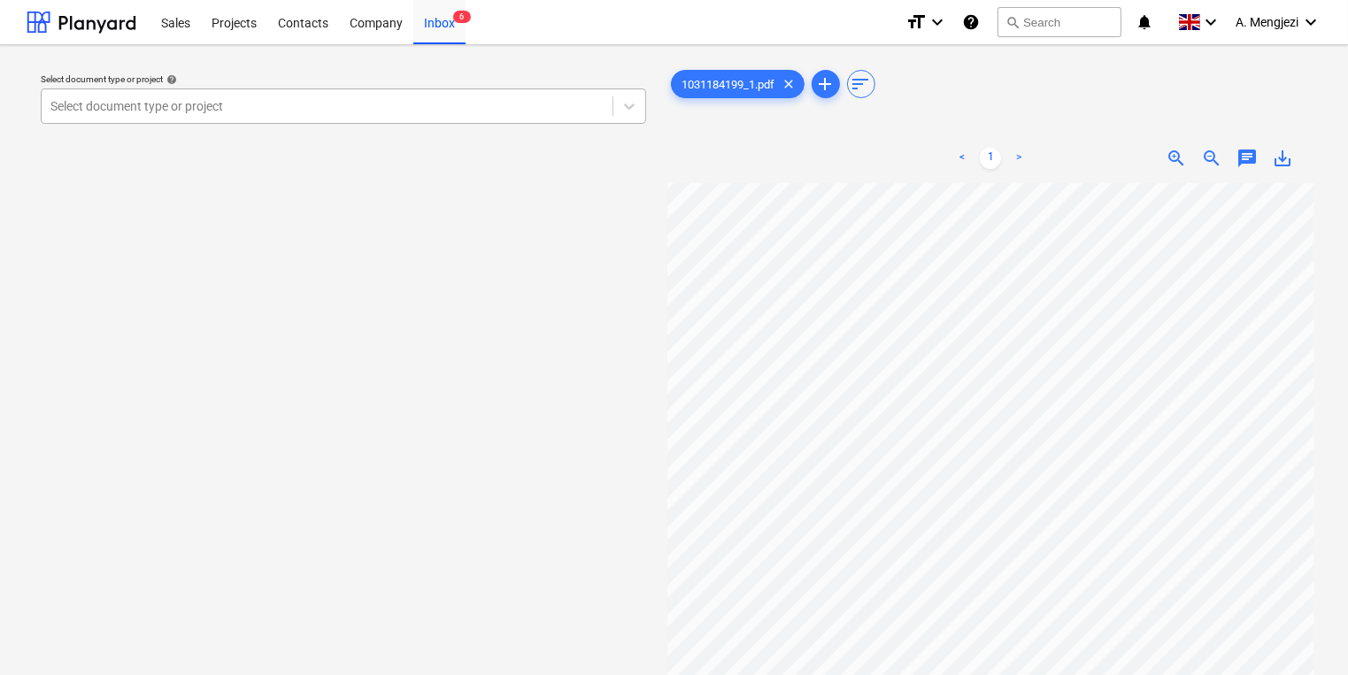
click at [324, 117] on div "Select document type or project" at bounding box center [327, 106] width 571 height 25
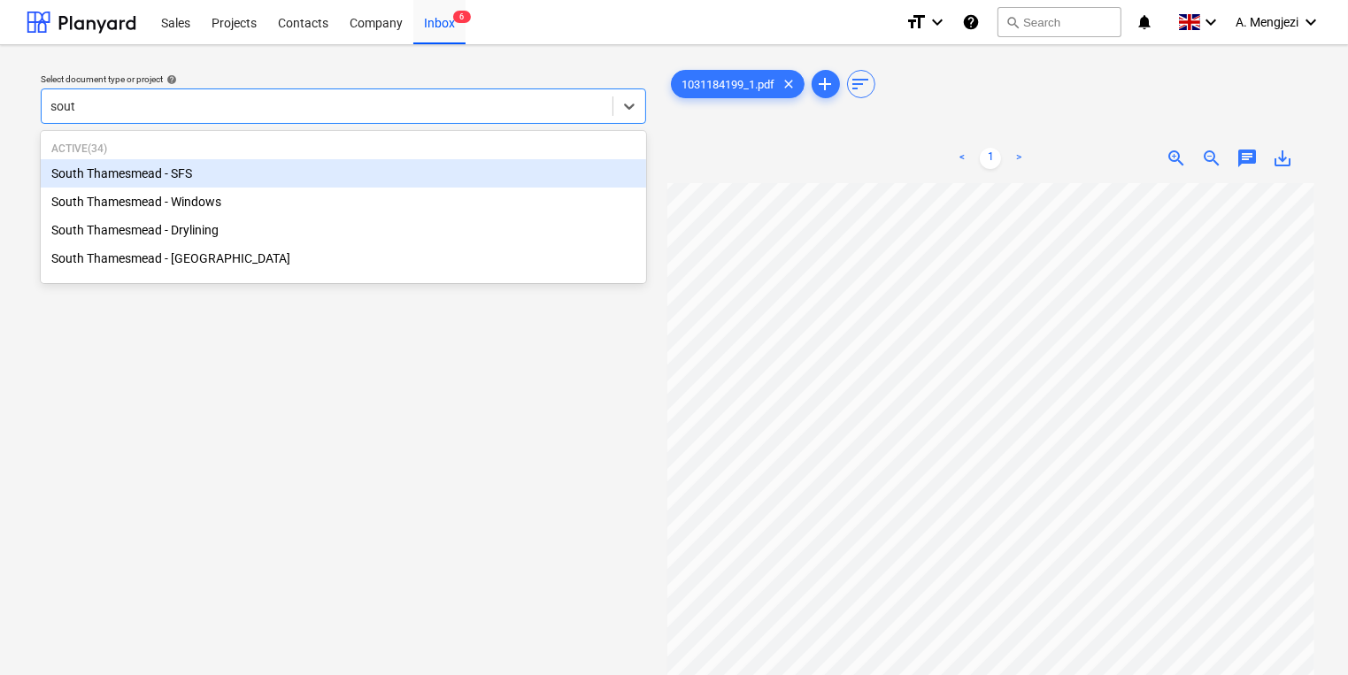
type input "south"
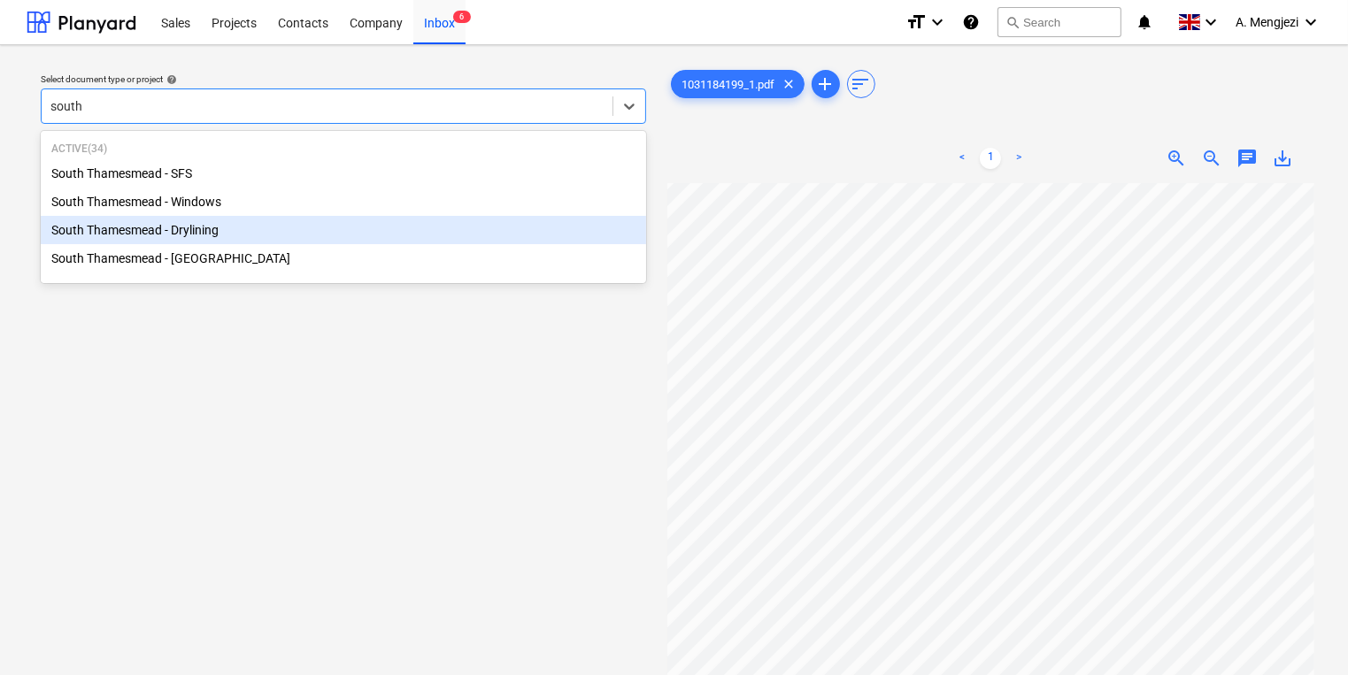
click at [165, 241] on div "South Thamesmead - Drylining" at bounding box center [343, 230] width 605 height 28
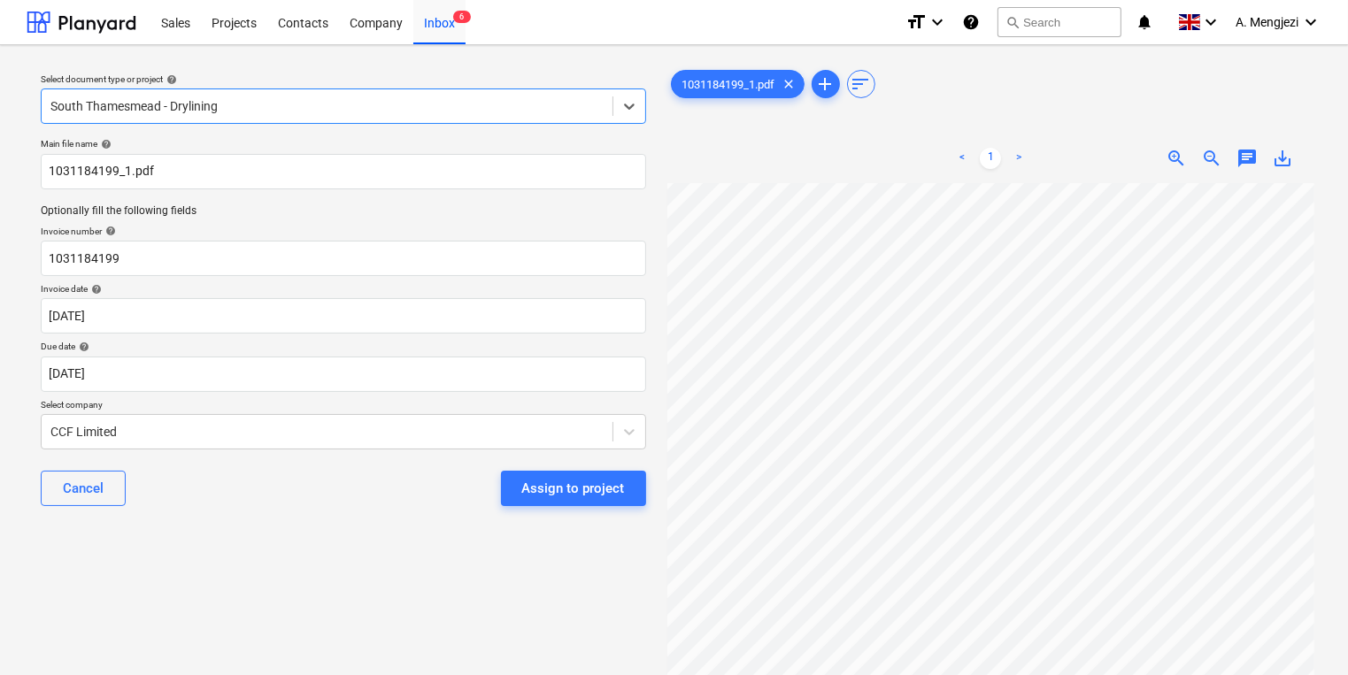
click at [612, 479] on div "Assign to project" at bounding box center [573, 488] width 103 height 23
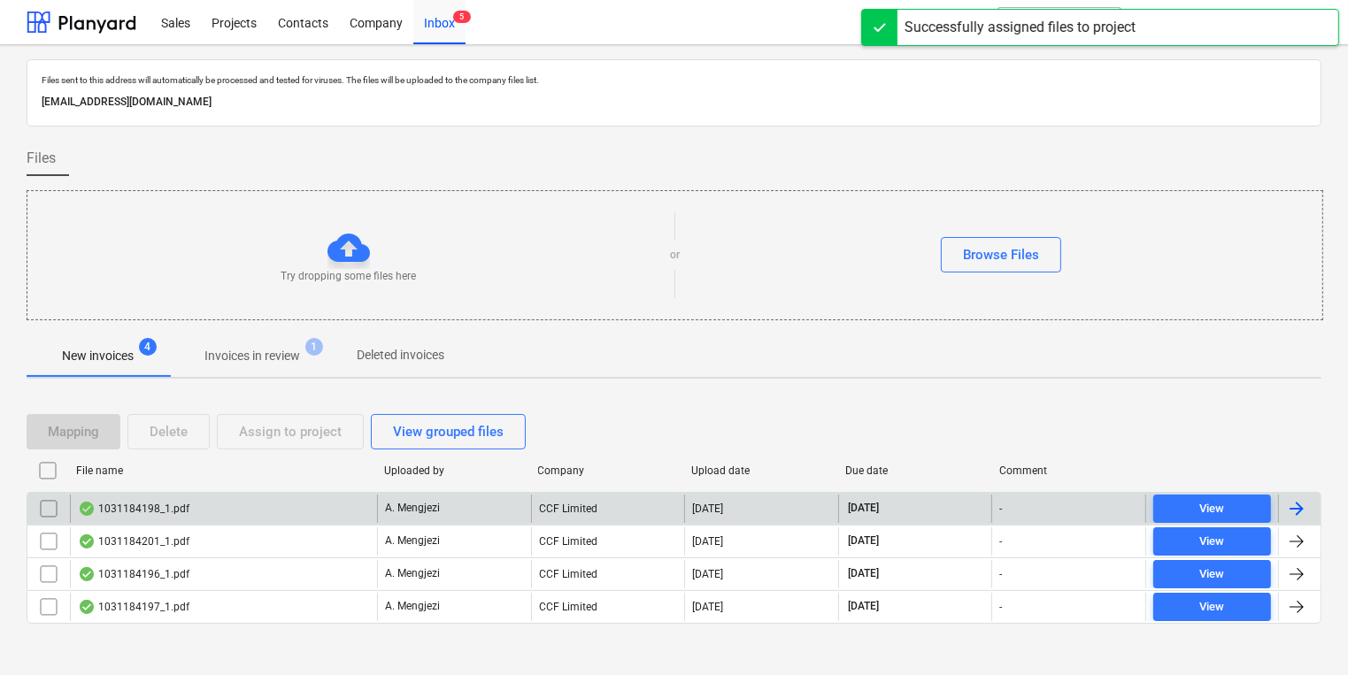
click at [510, 521] on div "1031184198_1.pdf A. Mengjezi CCF Limited 15.10.2025 15.12.2025 - View" at bounding box center [674, 508] width 1295 height 33
click at [505, 509] on div "A. Mengjezi" at bounding box center [454, 509] width 154 height 28
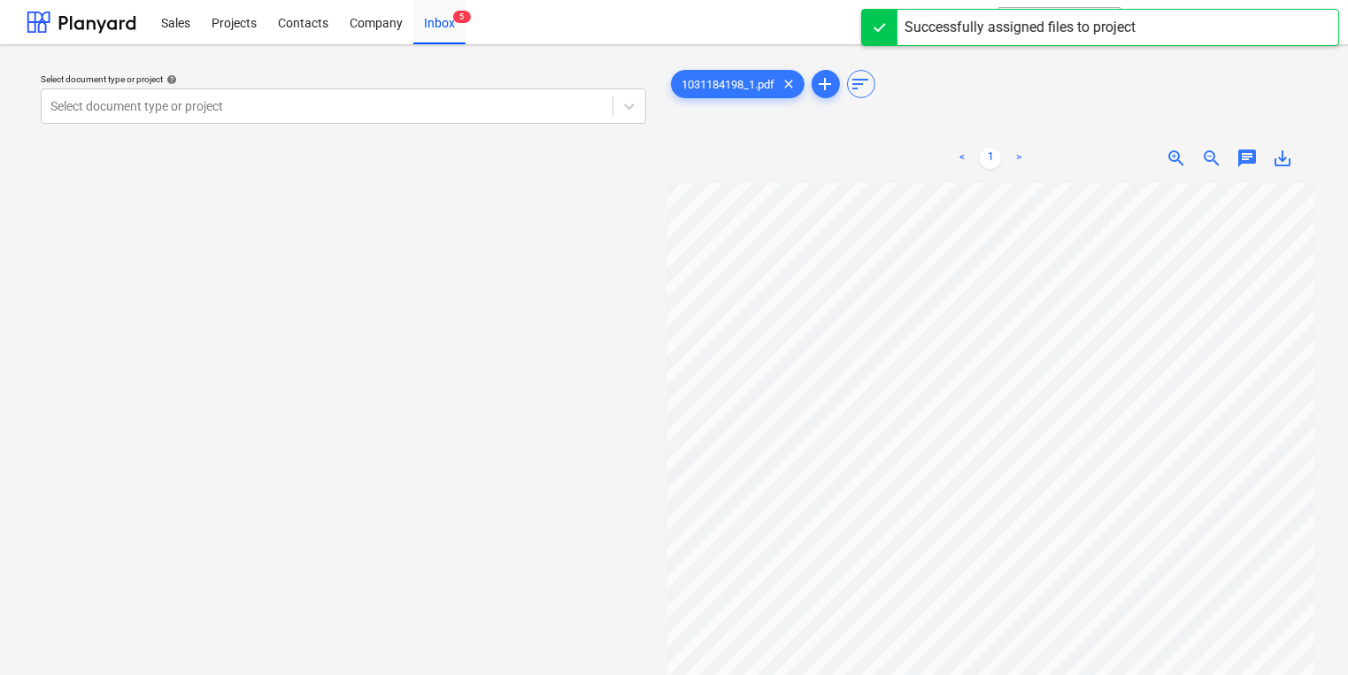
scroll to position [49, 151]
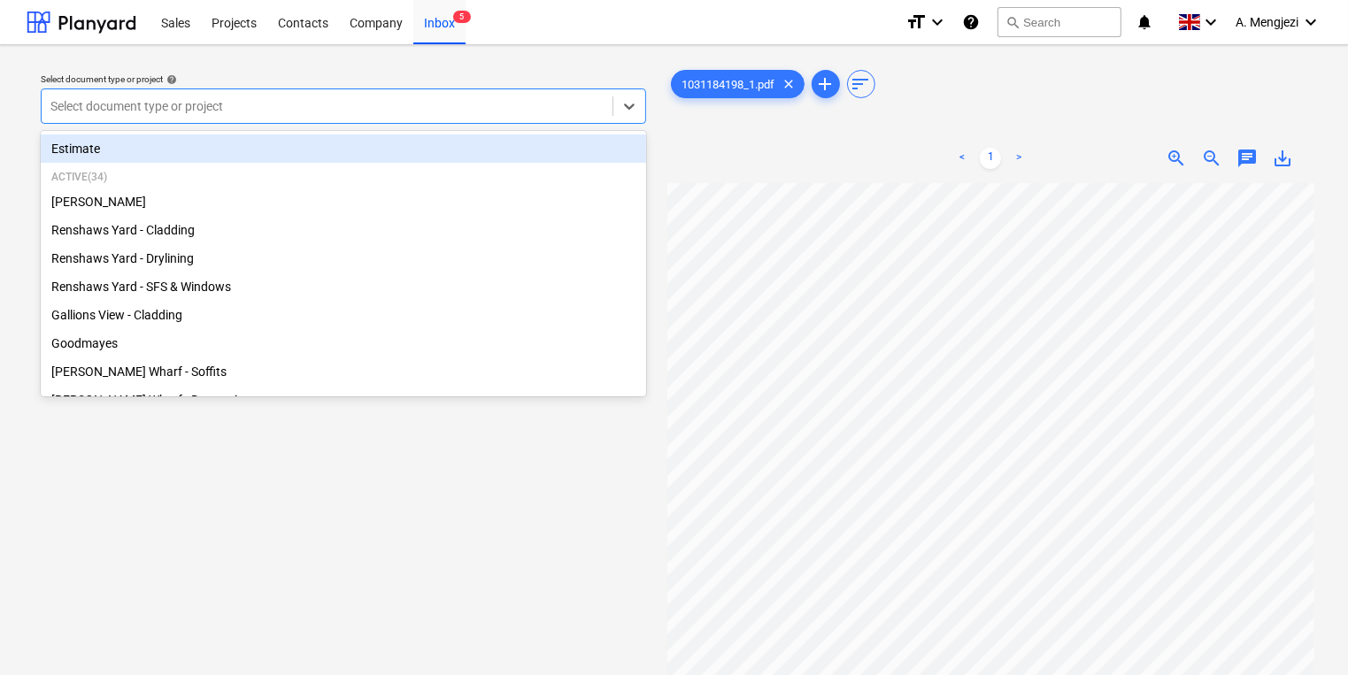
click at [492, 106] on div at bounding box center [326, 106] width 553 height 18
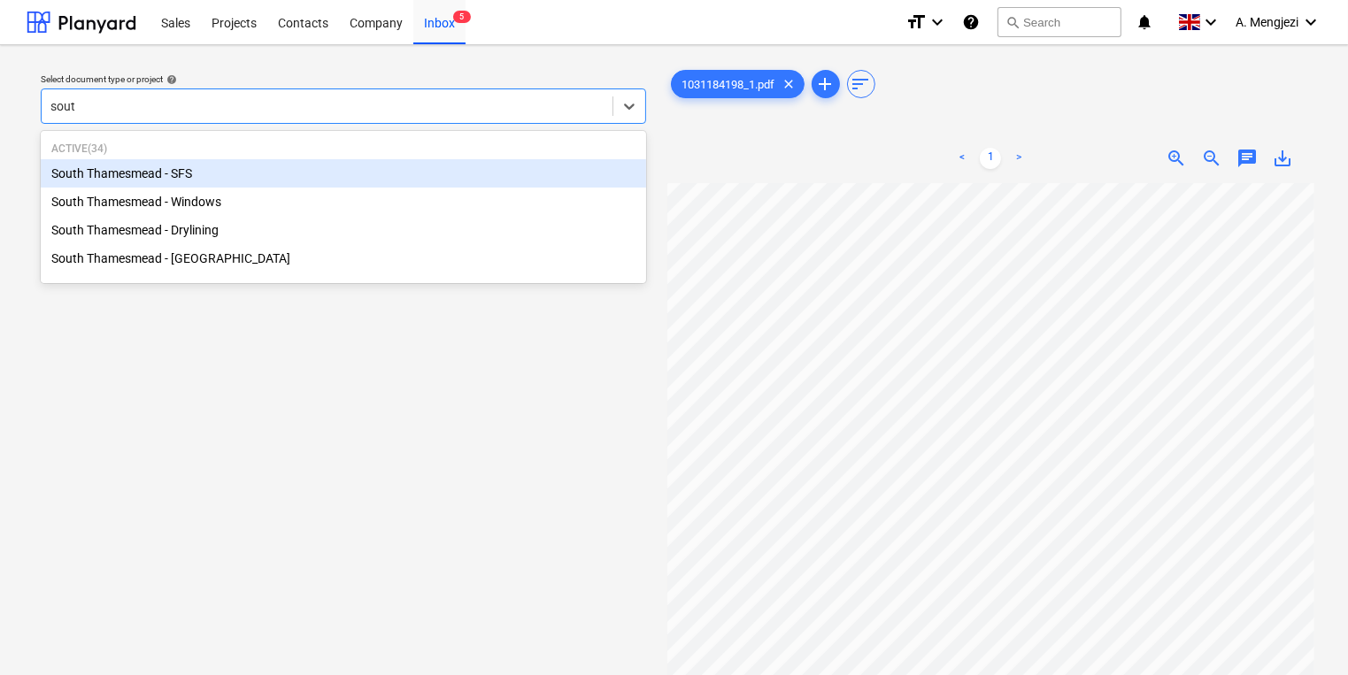
type input "south"
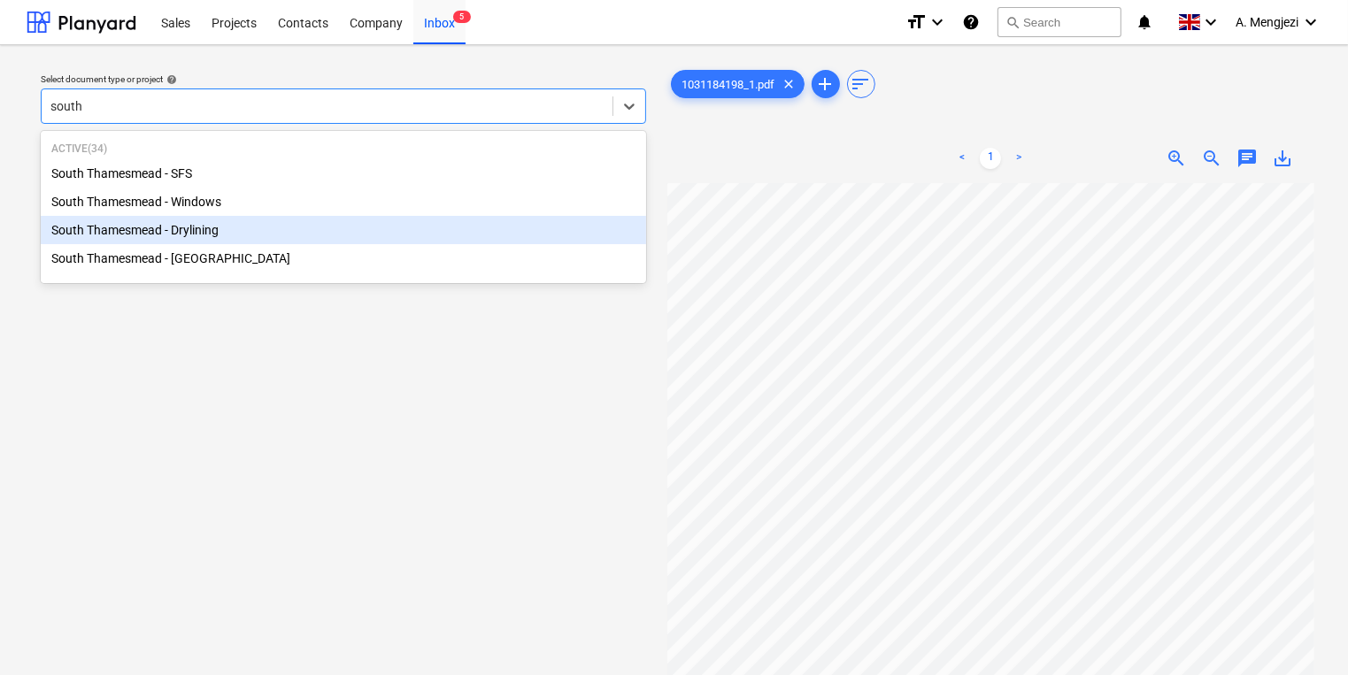
click at [481, 227] on div "South Thamesmead - Drylining" at bounding box center [343, 230] width 605 height 28
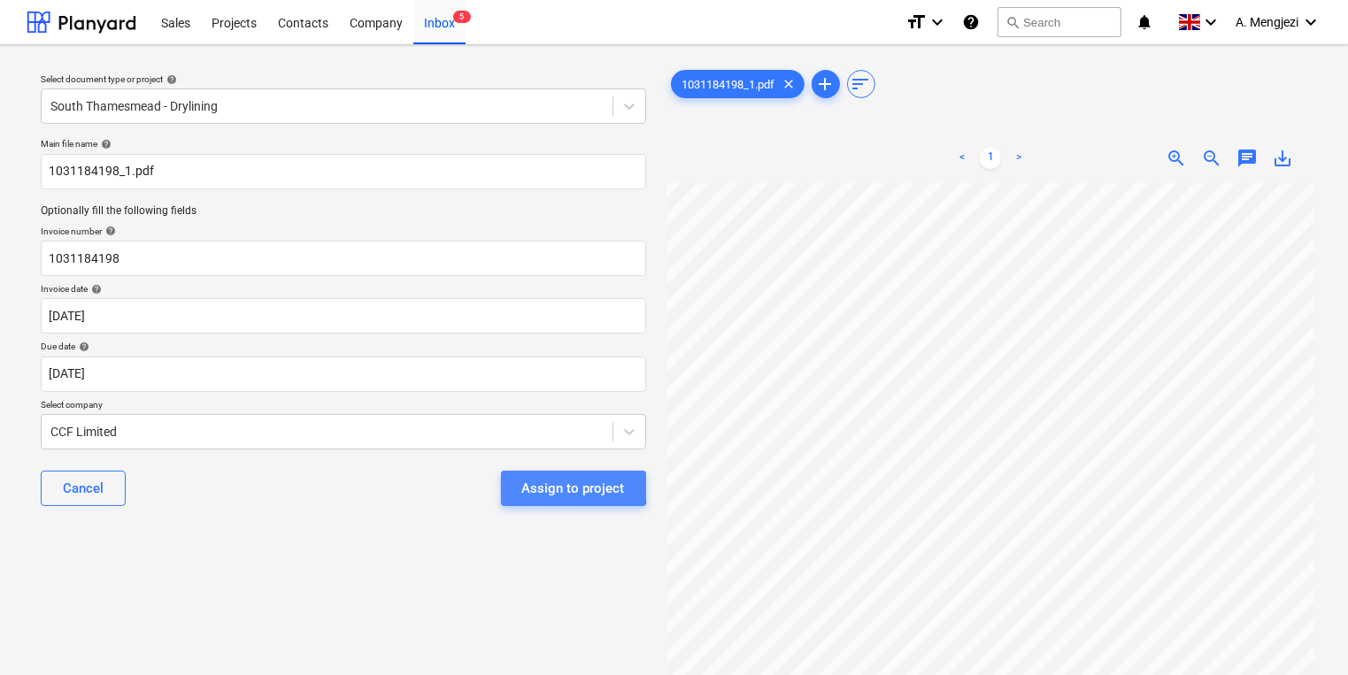
click at [535, 480] on div "Assign to project" at bounding box center [573, 488] width 103 height 23
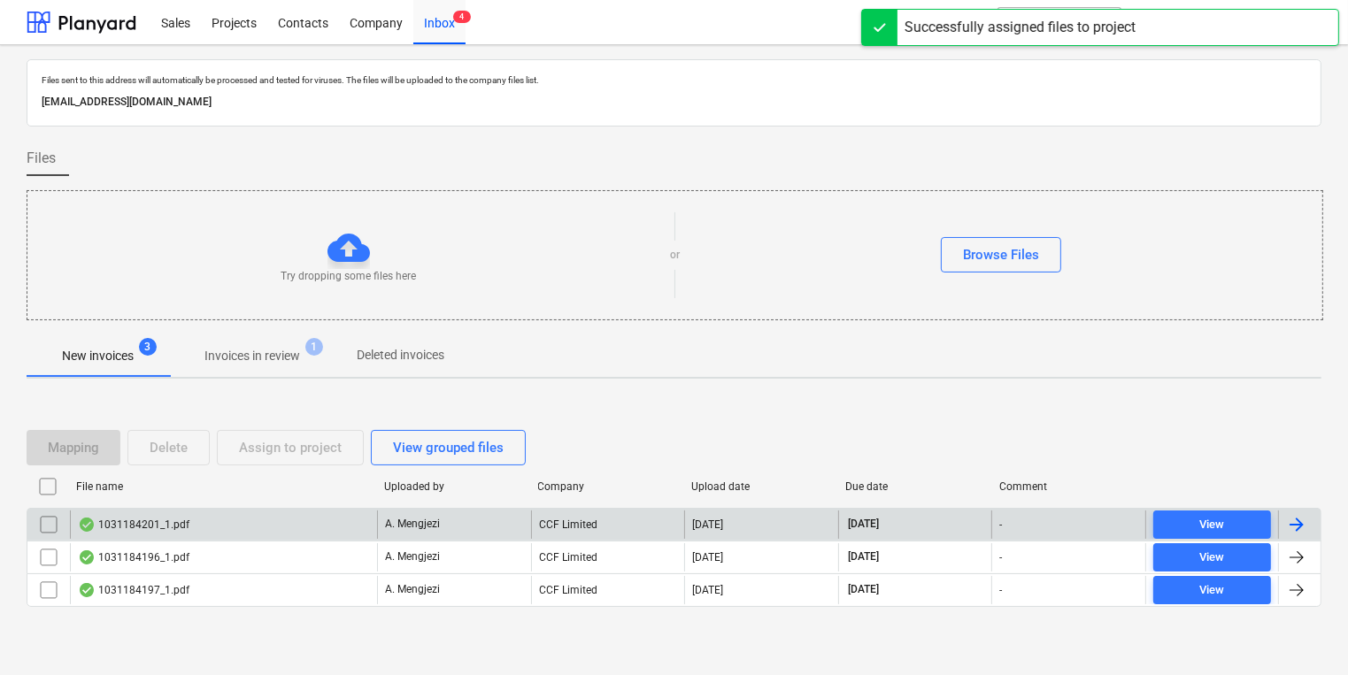
click at [510, 525] on div "A. Mengjezi" at bounding box center [454, 525] width 154 height 28
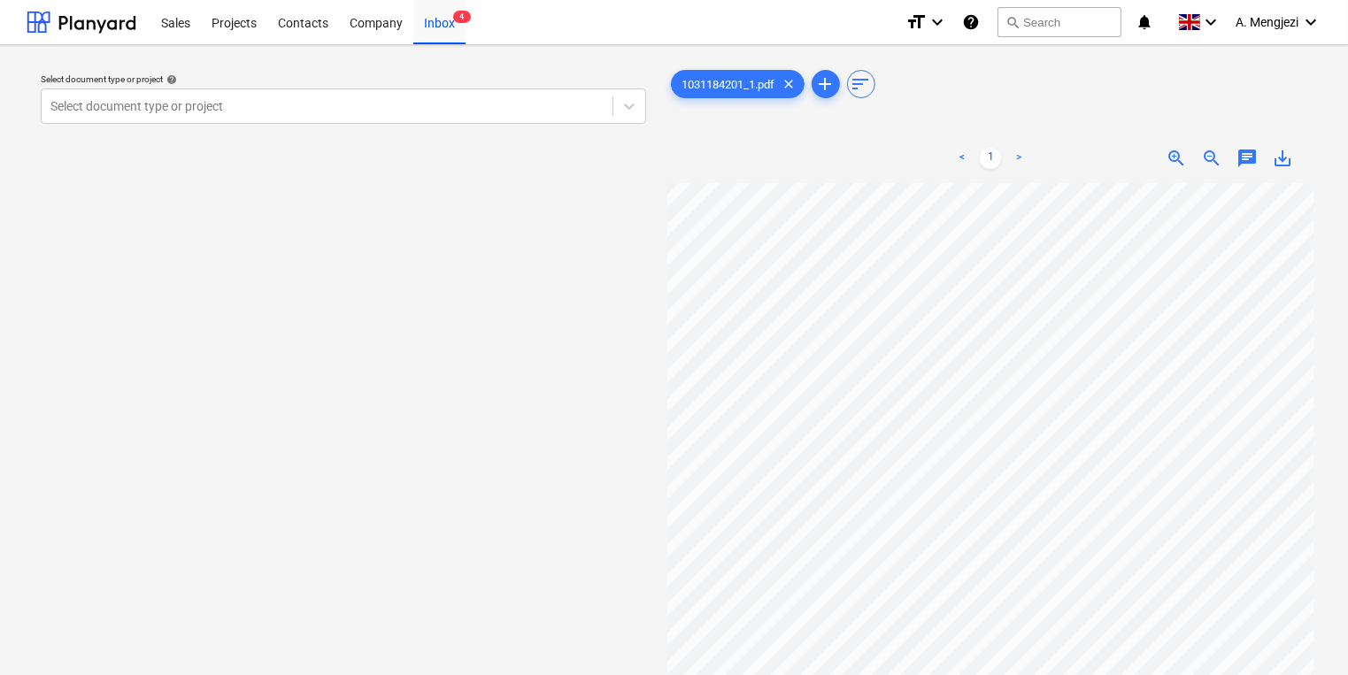
click at [647, 219] on div "Select document type or project help Select document type or project 1031184201…" at bounding box center [674, 437] width 1295 height 757
click at [462, 114] on div at bounding box center [326, 106] width 553 height 18
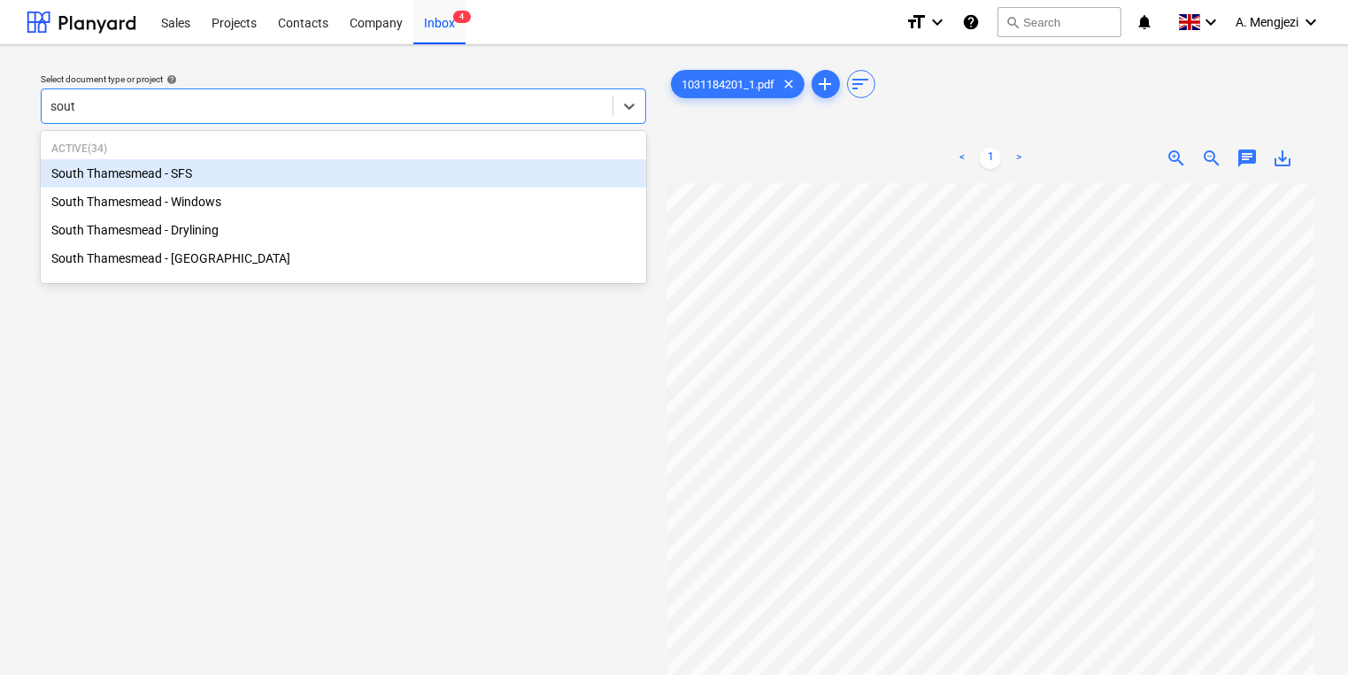
type input "south"
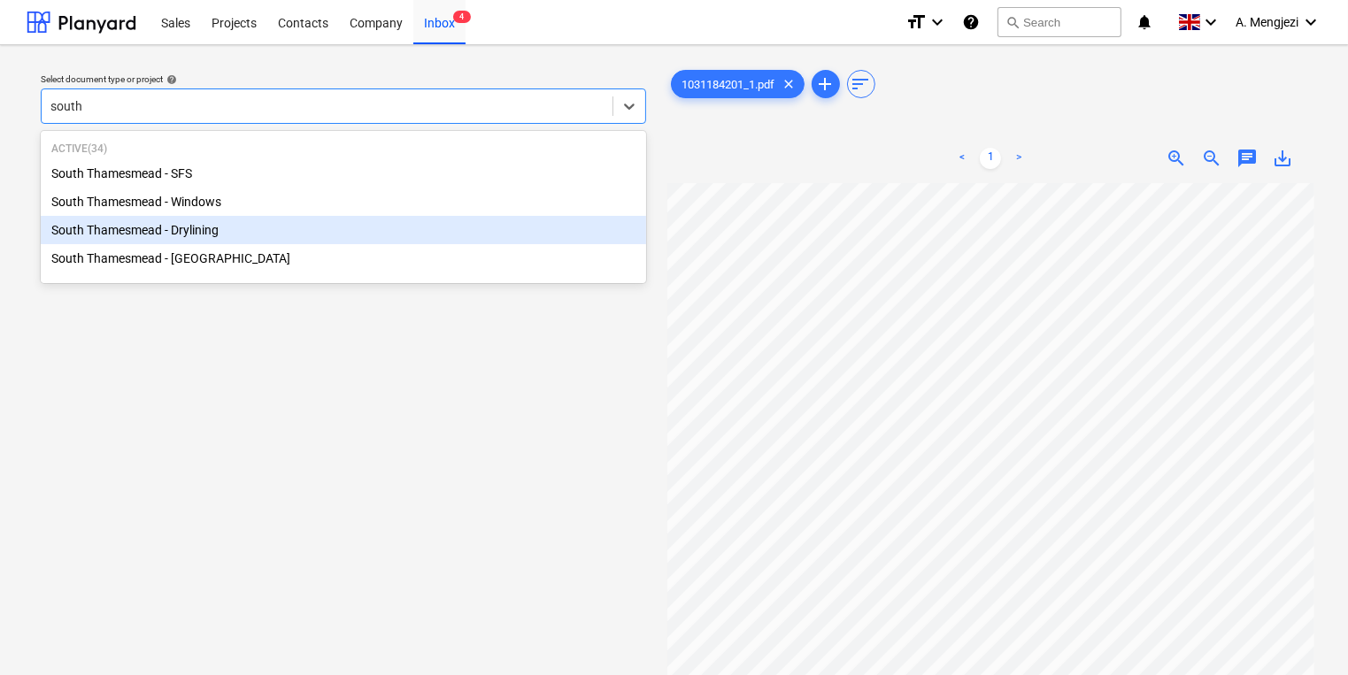
click at [411, 223] on div "South Thamesmead - Drylining" at bounding box center [343, 230] width 605 height 28
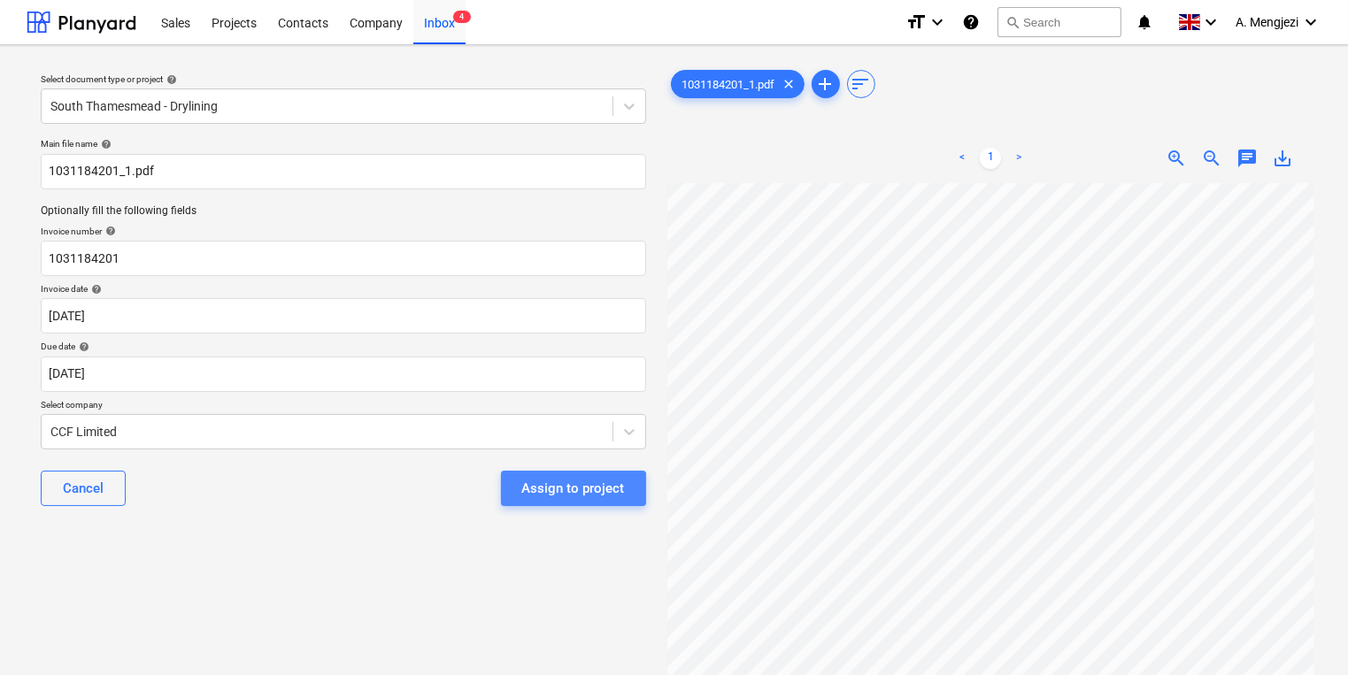
click at [544, 494] on div "Assign to project" at bounding box center [573, 488] width 103 height 23
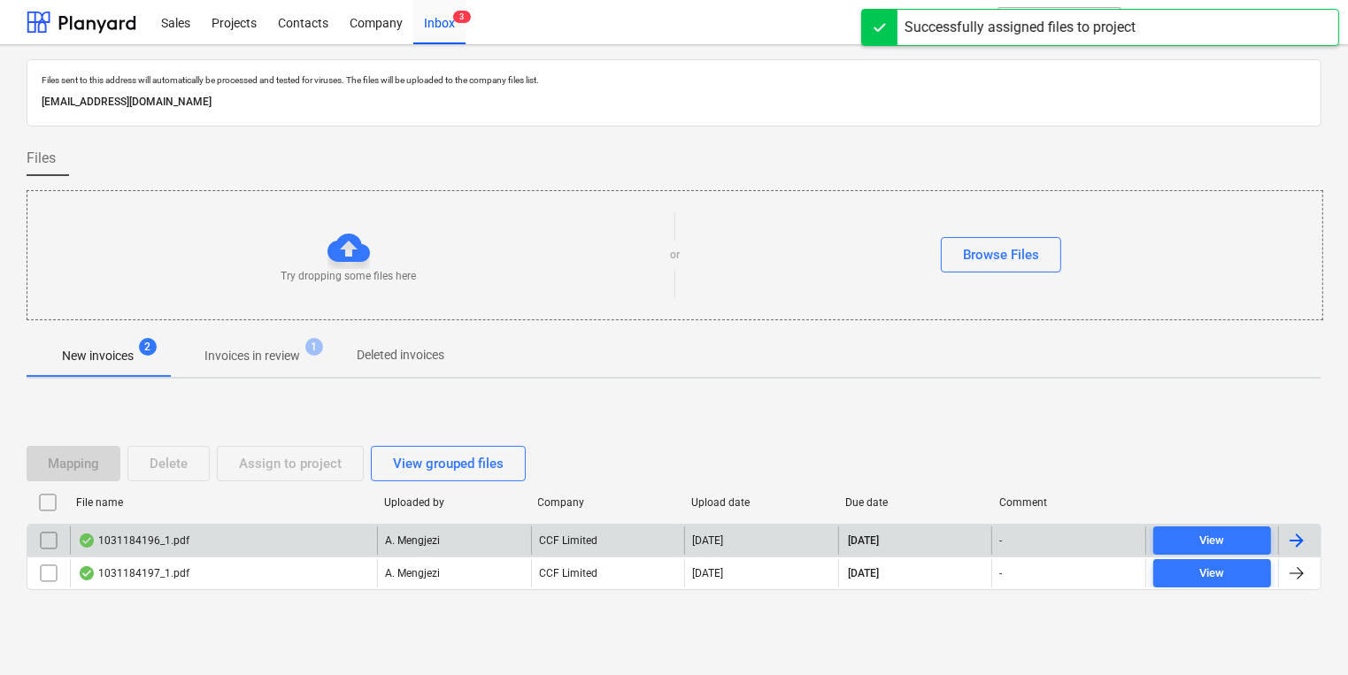
click at [519, 549] on div "A. Mengjezi" at bounding box center [454, 541] width 154 height 28
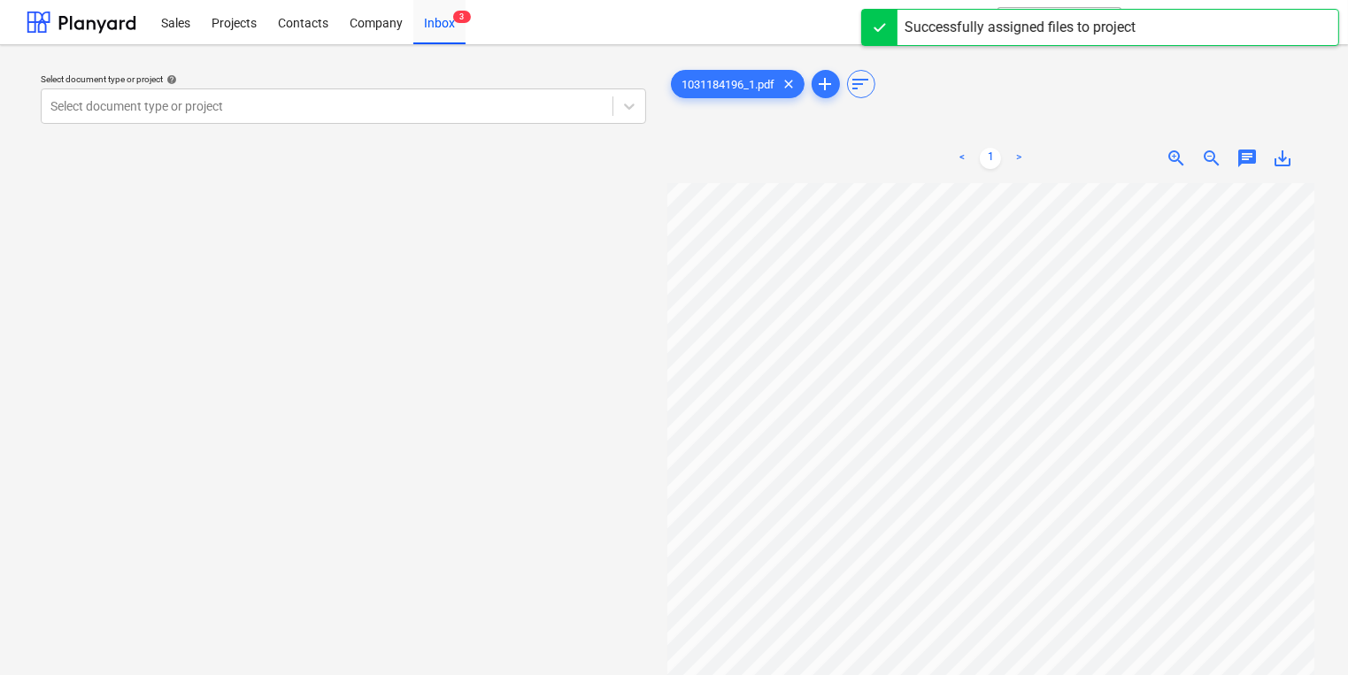
scroll to position [7, 137]
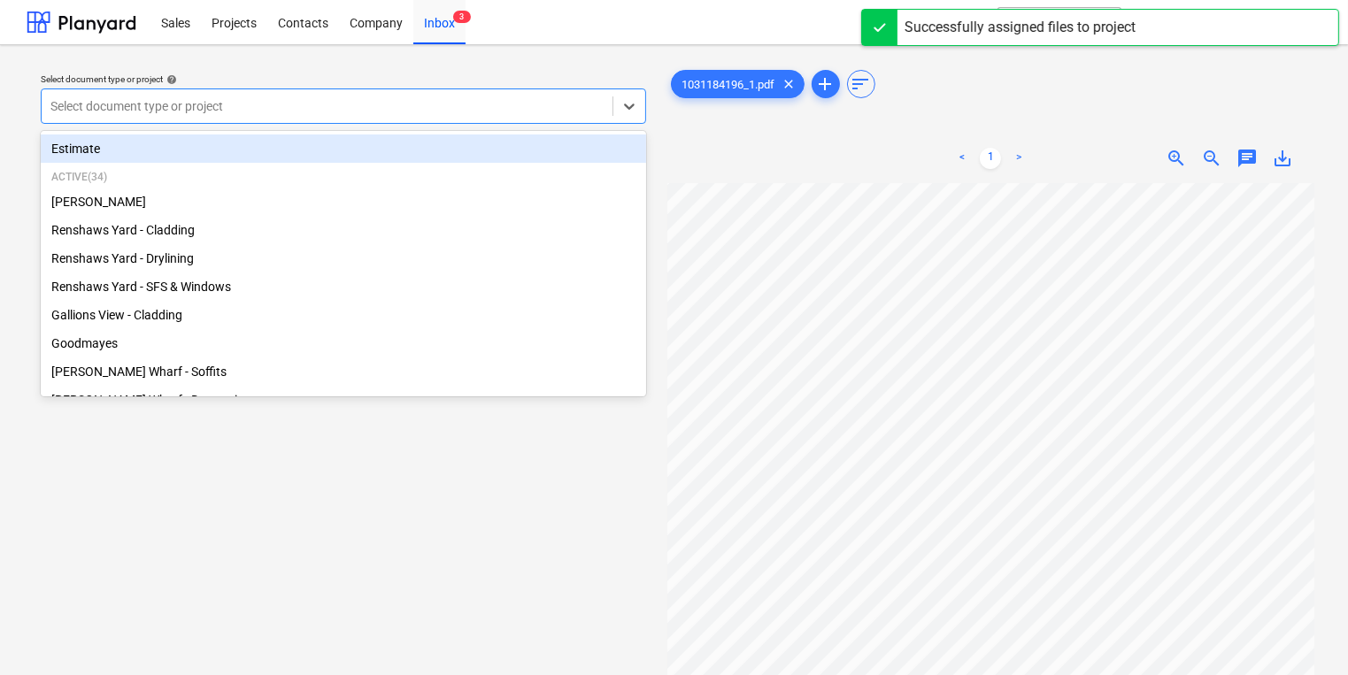
click at [477, 115] on div at bounding box center [326, 106] width 553 height 18
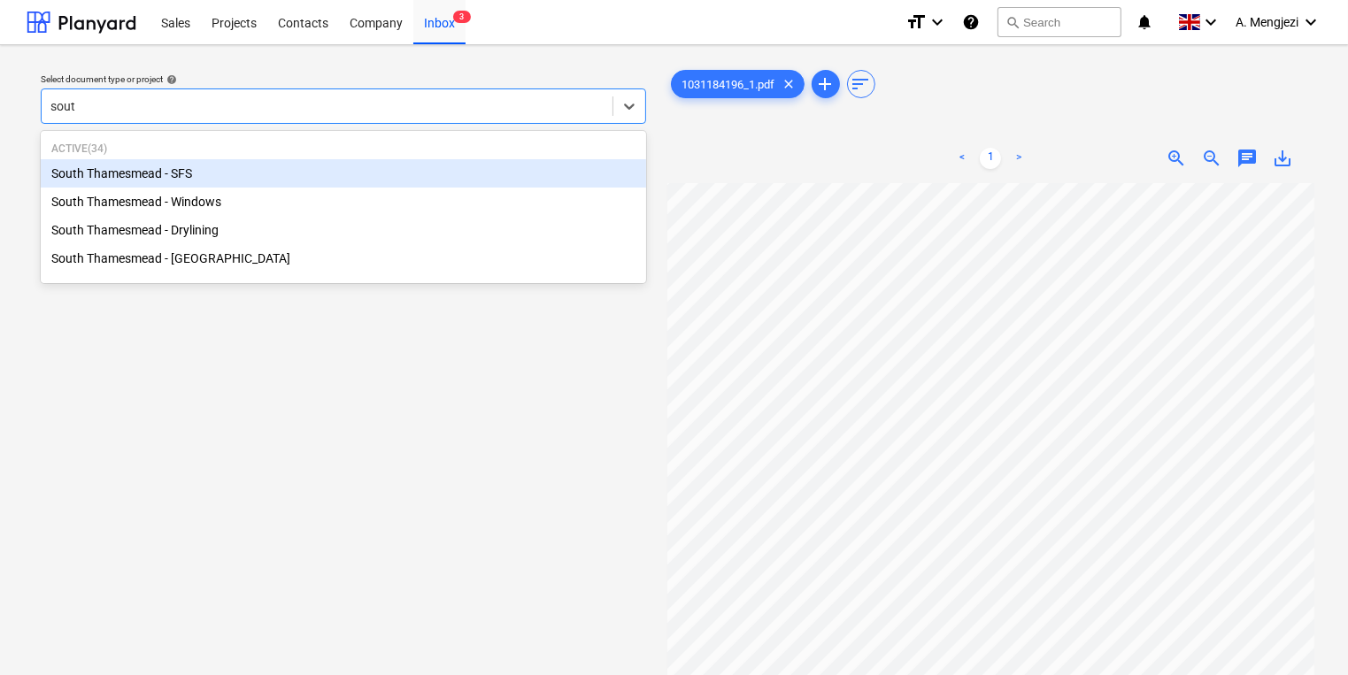
type input "south"
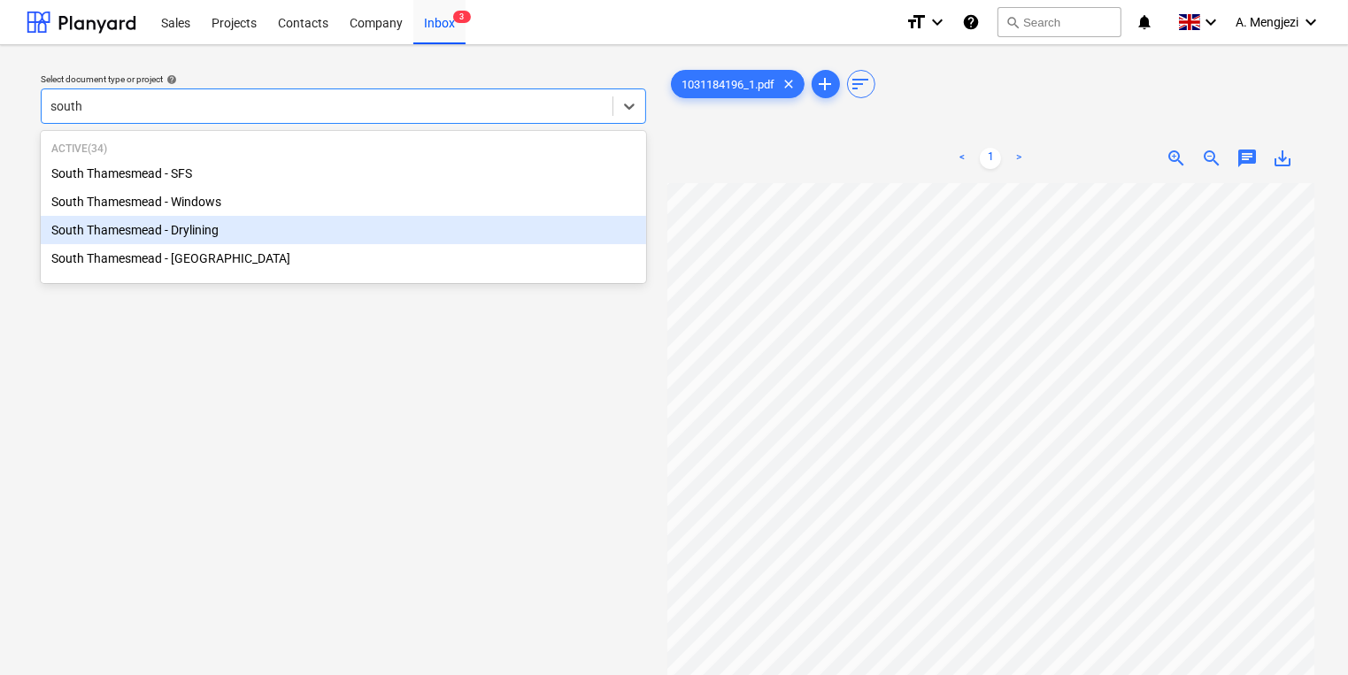
click at [118, 242] on div "South Thamesmead - Drylining" at bounding box center [343, 230] width 605 height 28
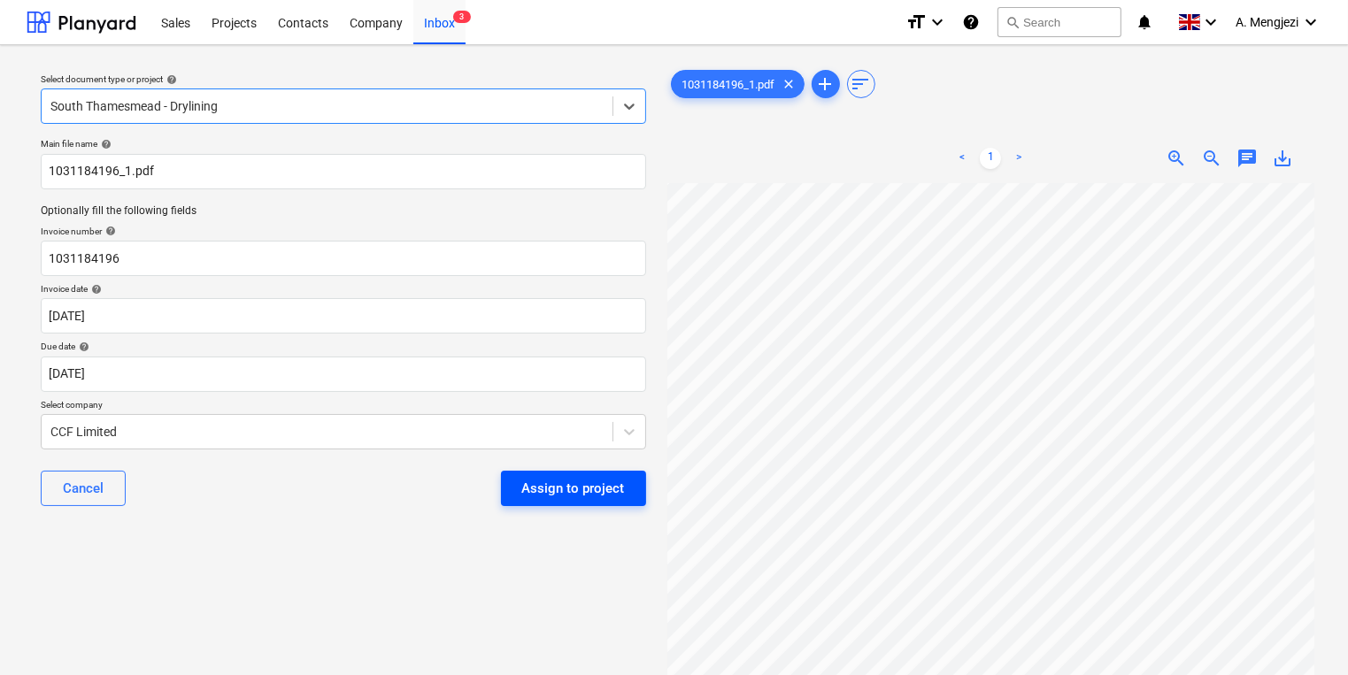
click at [525, 474] on button "Assign to project" at bounding box center [573, 488] width 145 height 35
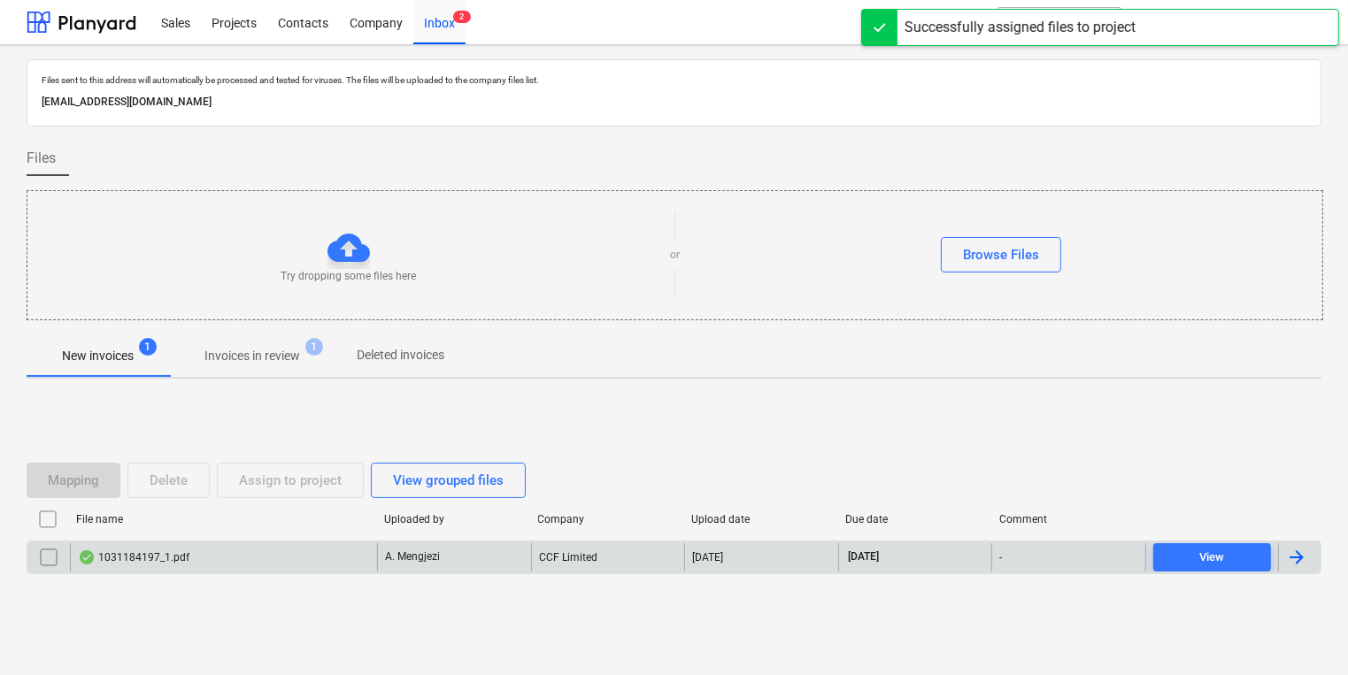
click at [251, 567] on div "1031184197_1.pdf" at bounding box center [223, 557] width 307 height 28
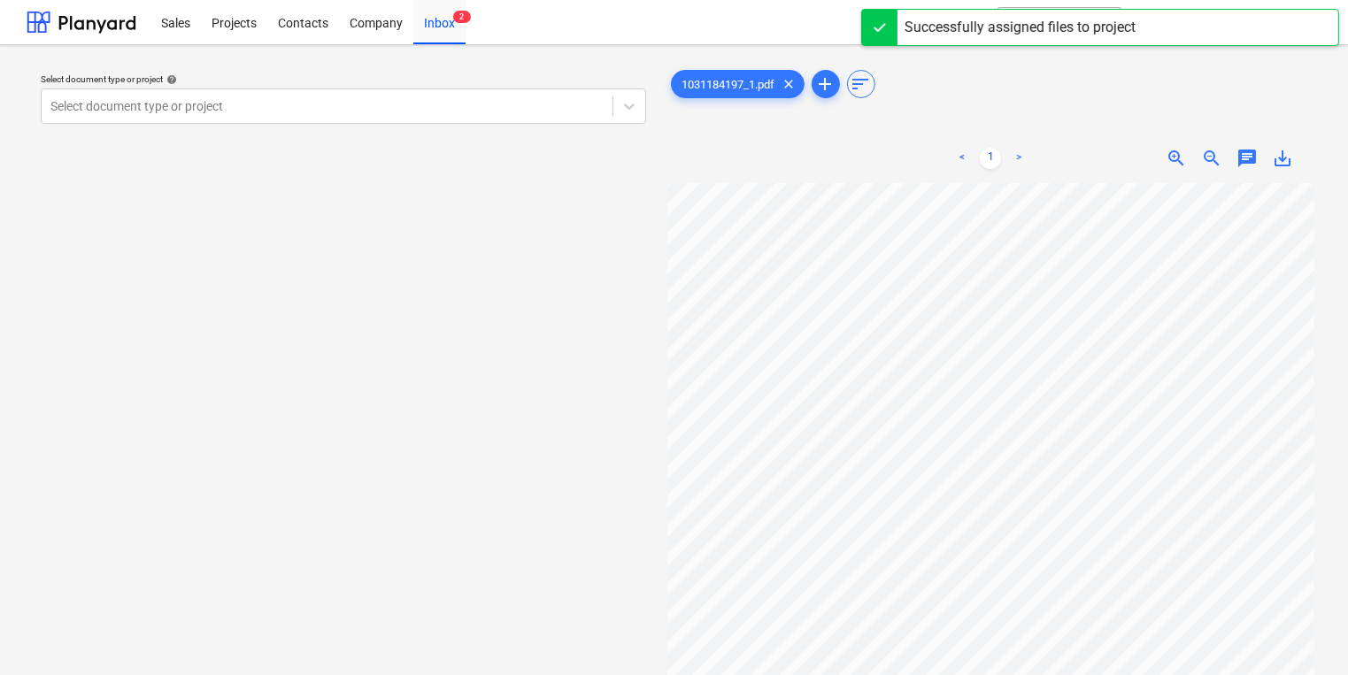
scroll to position [2, 151]
click at [486, 133] on div "Select document type or project help Select document type or project" at bounding box center [344, 437] width 634 height 757
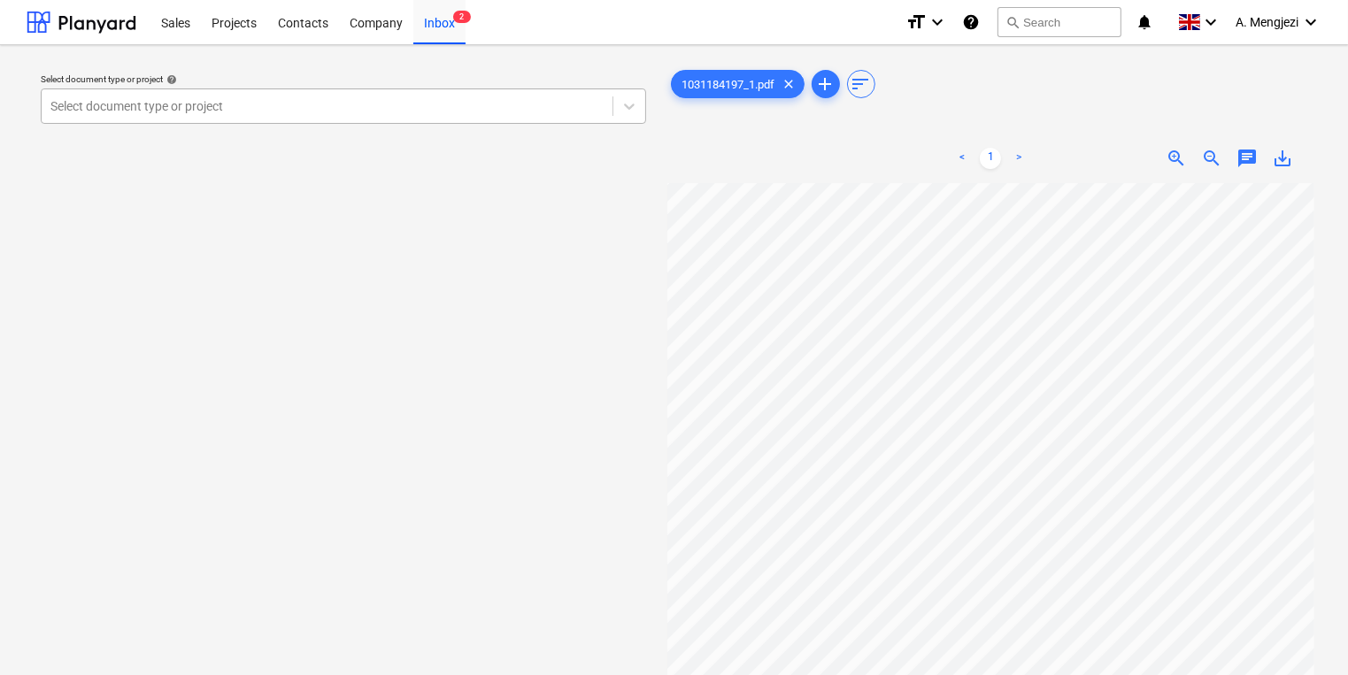
click at [406, 104] on div at bounding box center [326, 106] width 553 height 18
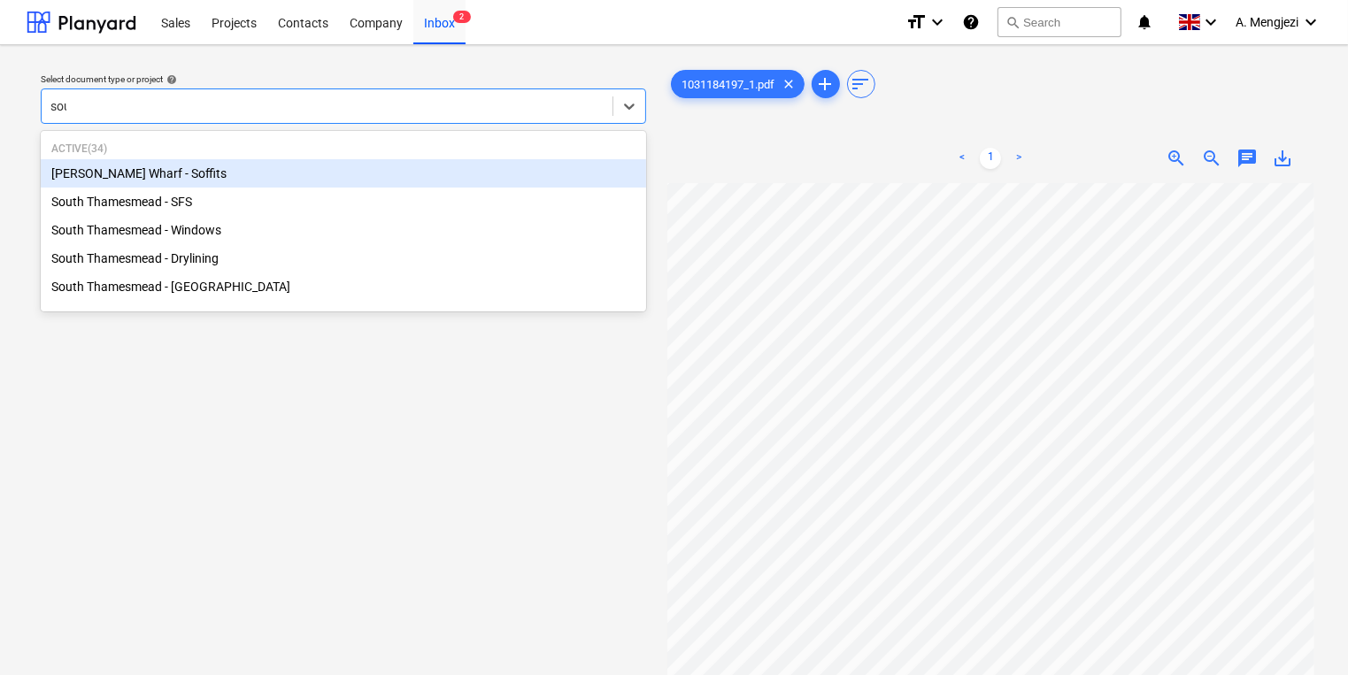
type input "south"
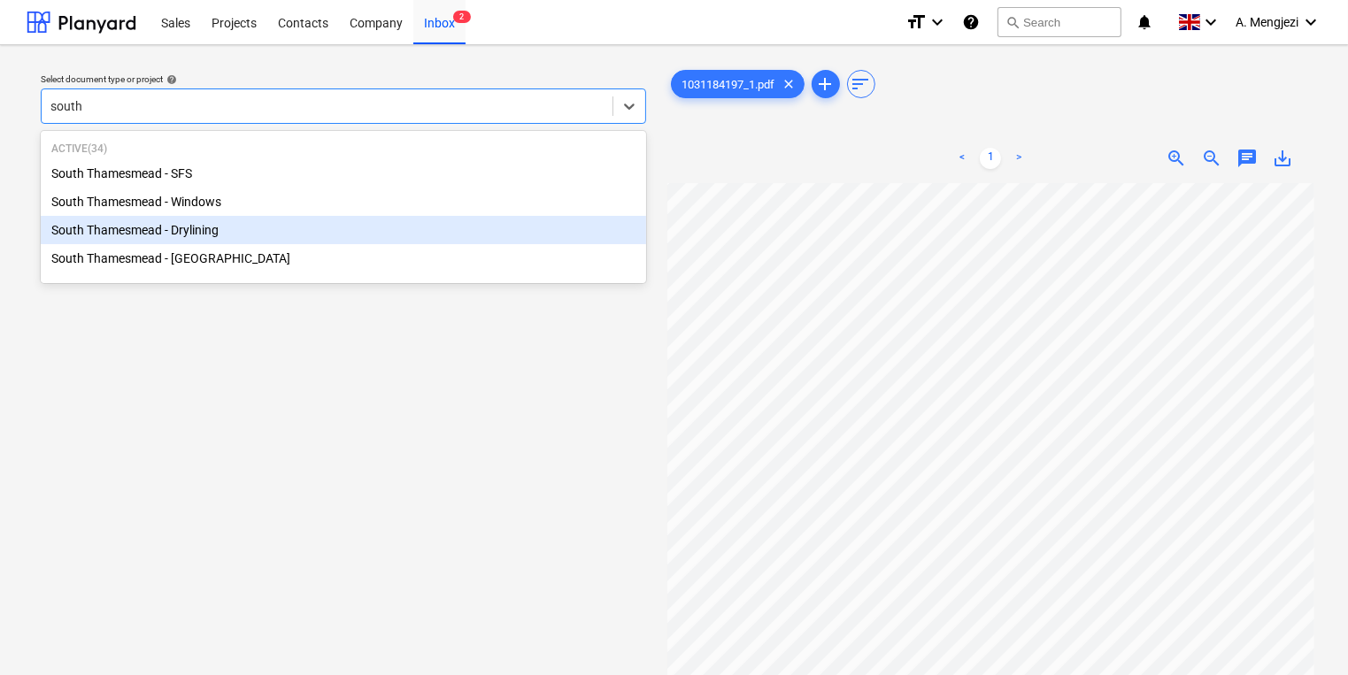
click at [268, 224] on div "South Thamesmead - Drylining" at bounding box center [343, 230] width 605 height 28
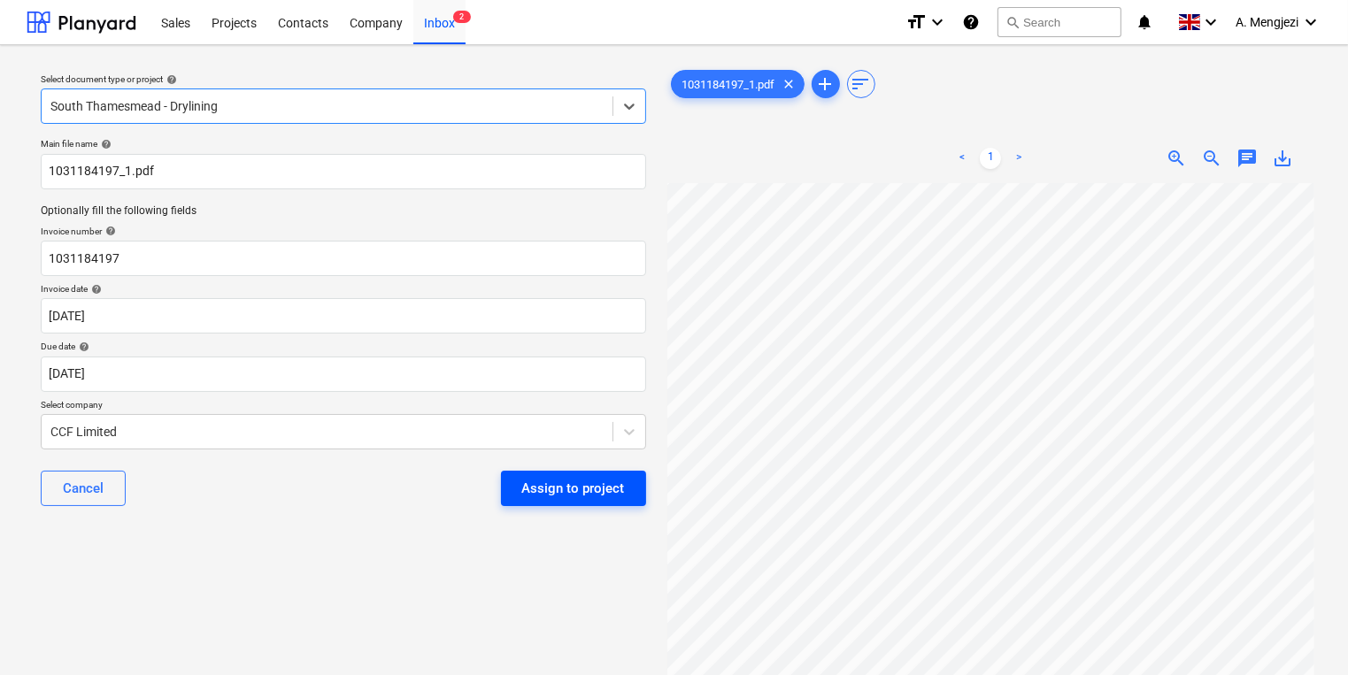
click at [572, 494] on div "Assign to project" at bounding box center [573, 488] width 103 height 23
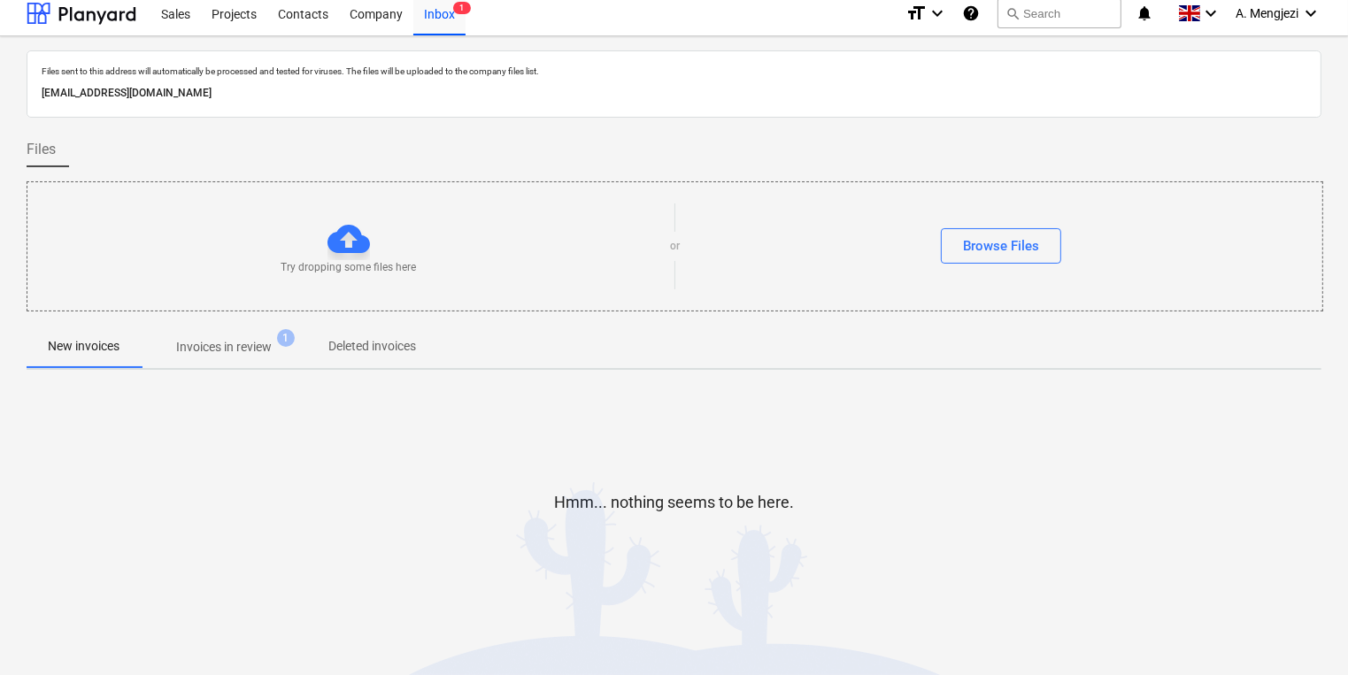
scroll to position [10, 0]
click at [272, 344] on p "Invoices in review" at bounding box center [224, 346] width 96 height 19
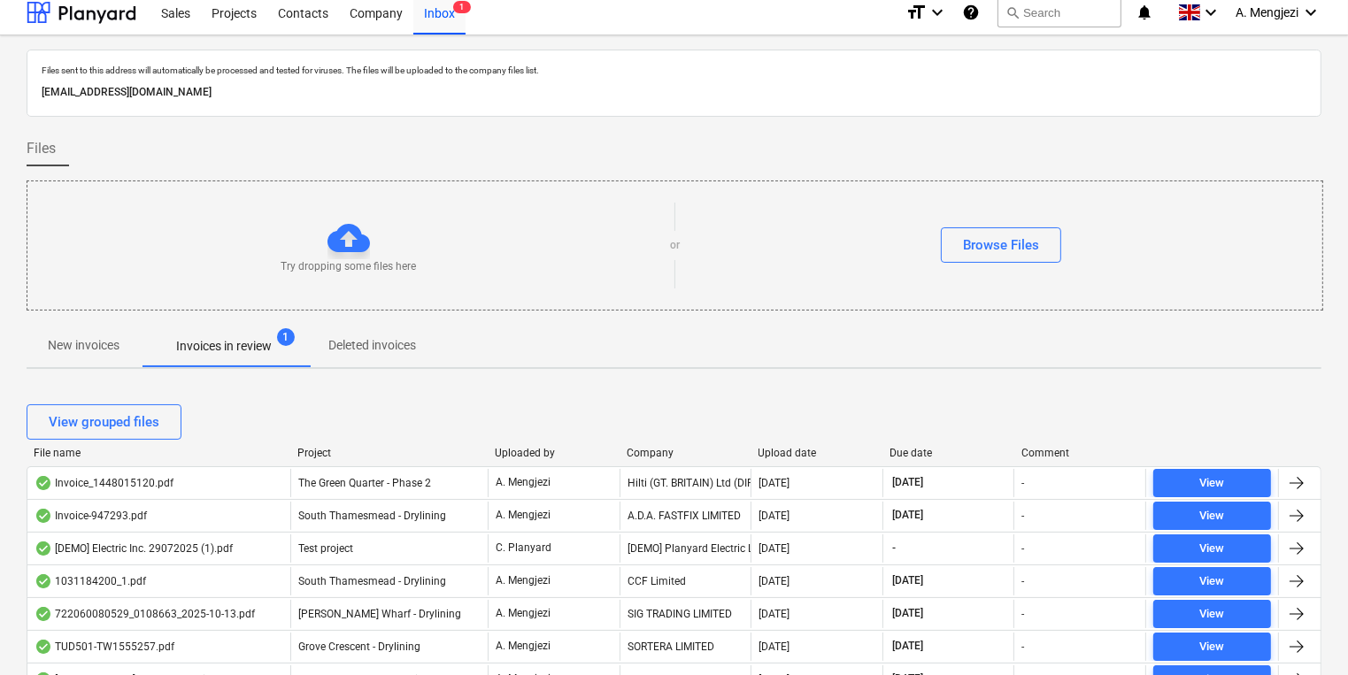
click at [312, 447] on div "Project" at bounding box center [388, 453] width 183 height 12
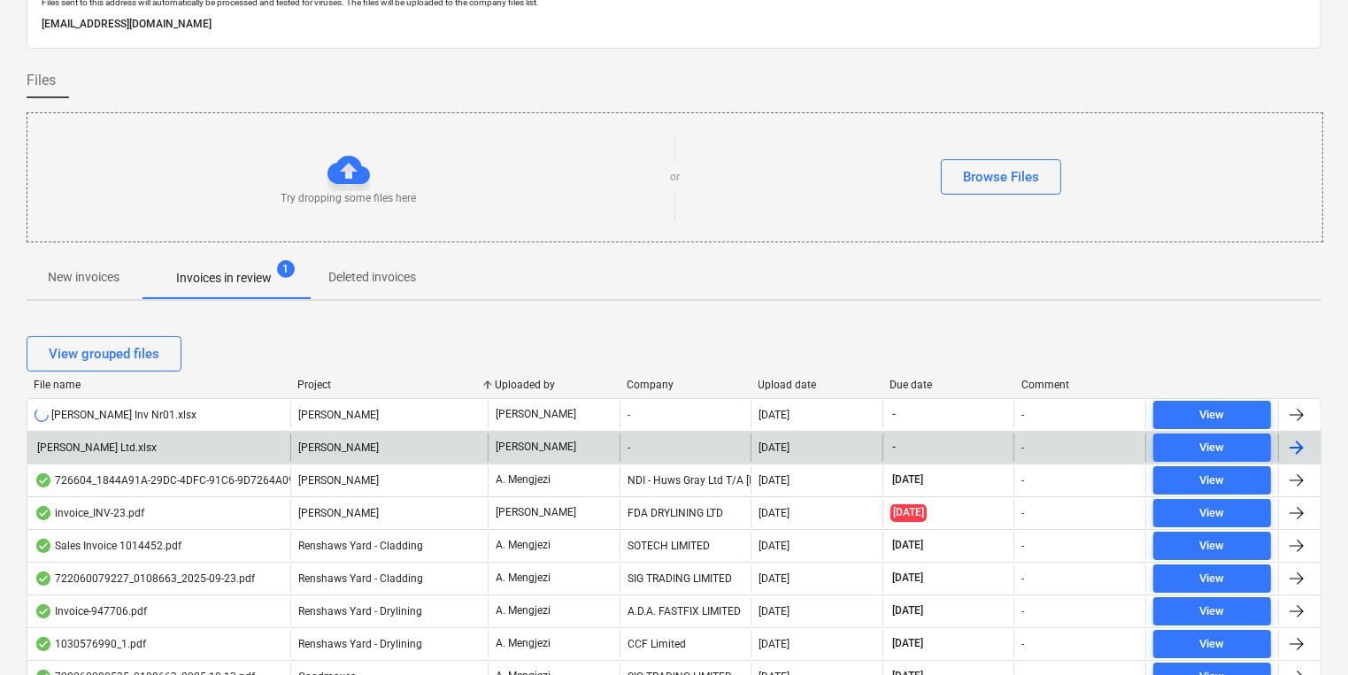
scroll to position [222, 0]
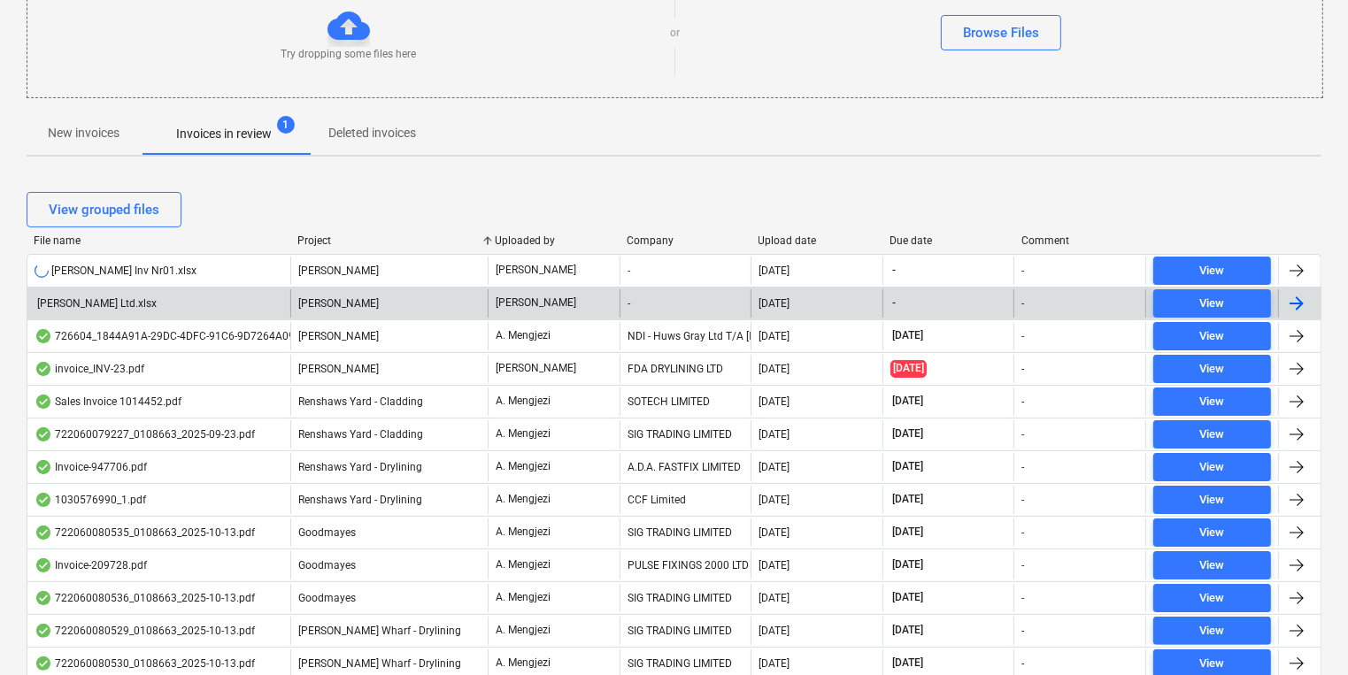
click at [764, 230] on div "View grouped files" at bounding box center [674, 210] width 1295 height 50
drag, startPoint x: 780, startPoint y: 242, endPoint x: 821, endPoint y: 243, distance: 41.6
click at [781, 242] on div "Upload date" at bounding box center [817, 241] width 118 height 12
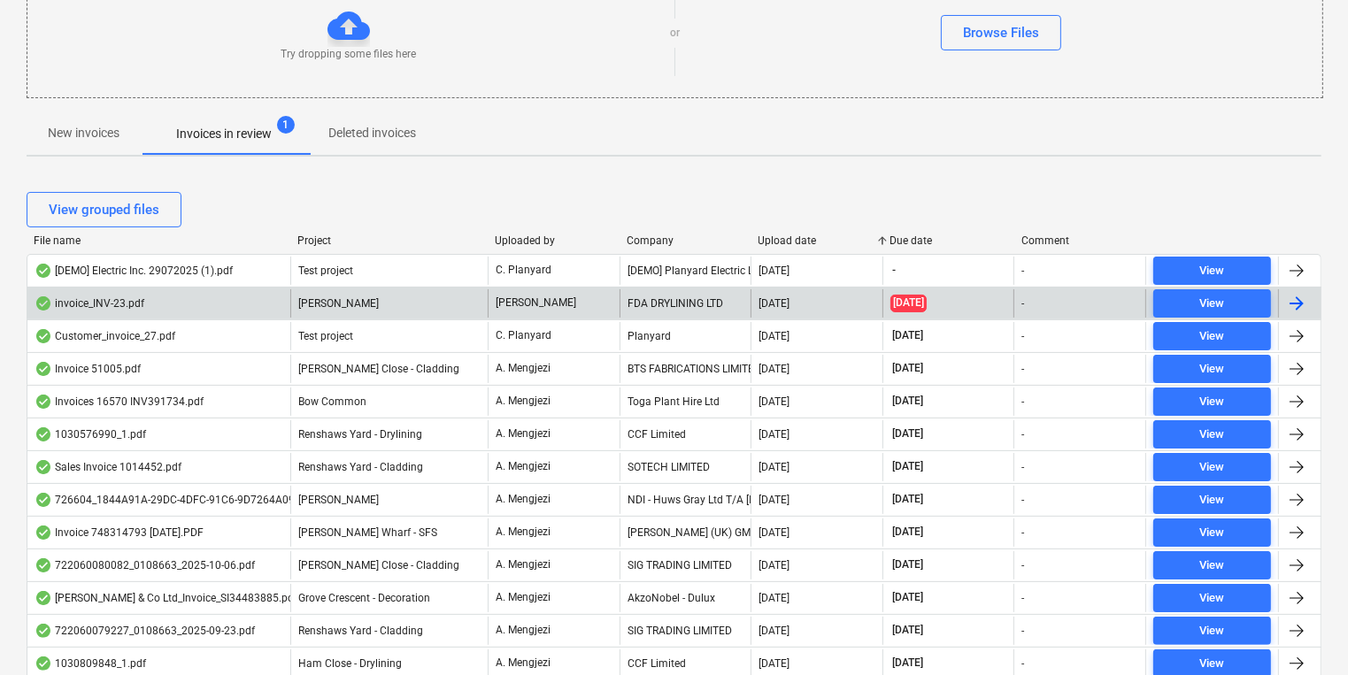
click at [821, 243] on div "Upload date" at bounding box center [817, 241] width 118 height 12
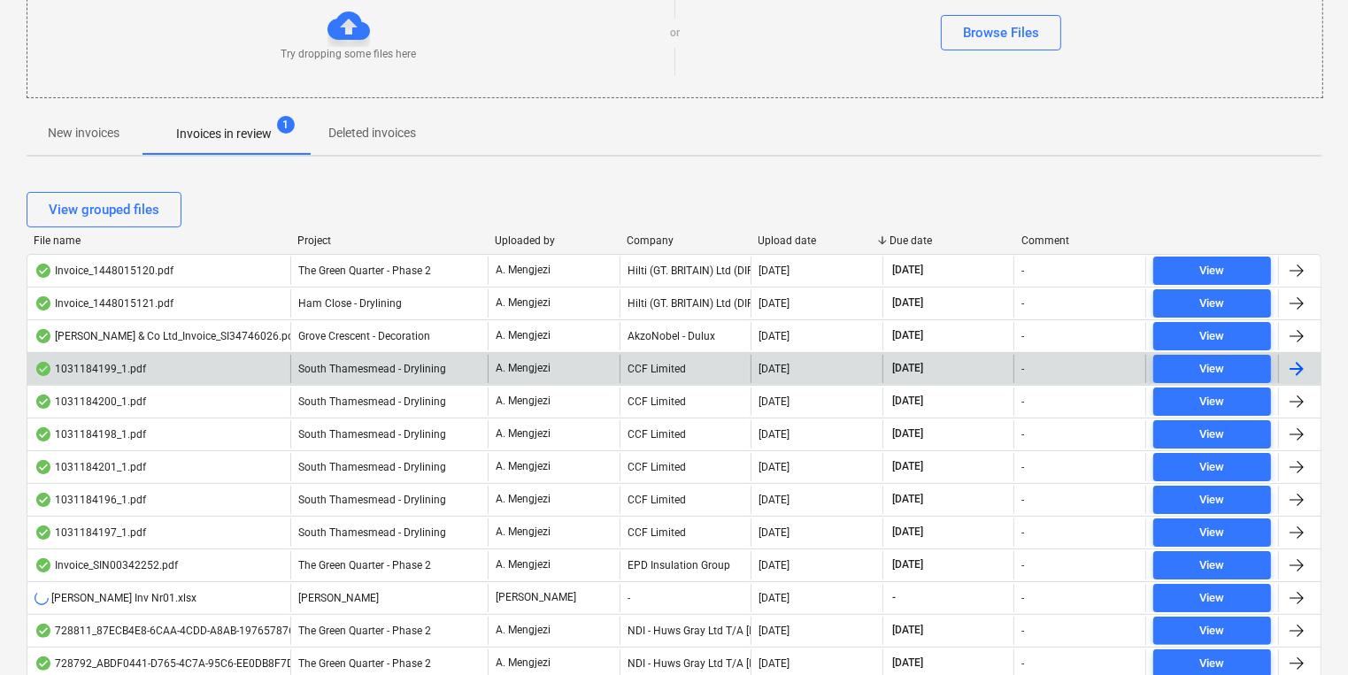
click at [653, 371] on div "CCF Limited" at bounding box center [685, 369] width 132 height 28
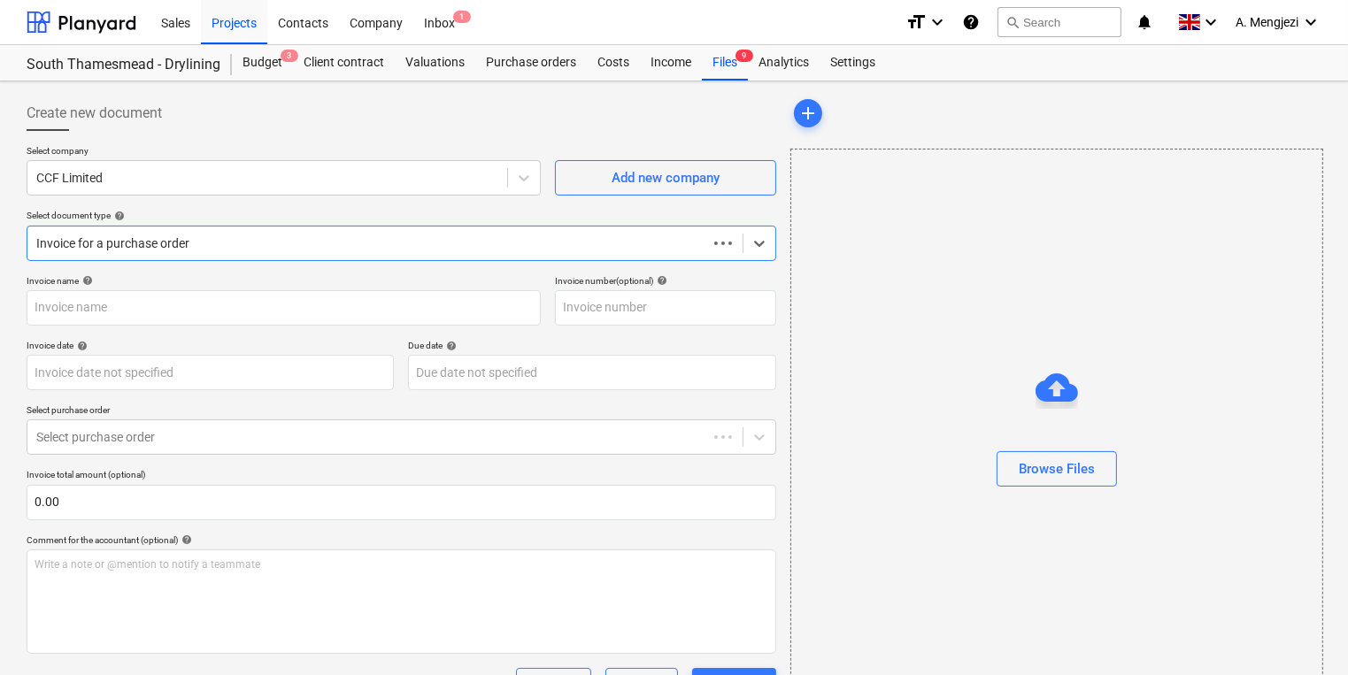
type input "1031184199"
type input "[DATE]"
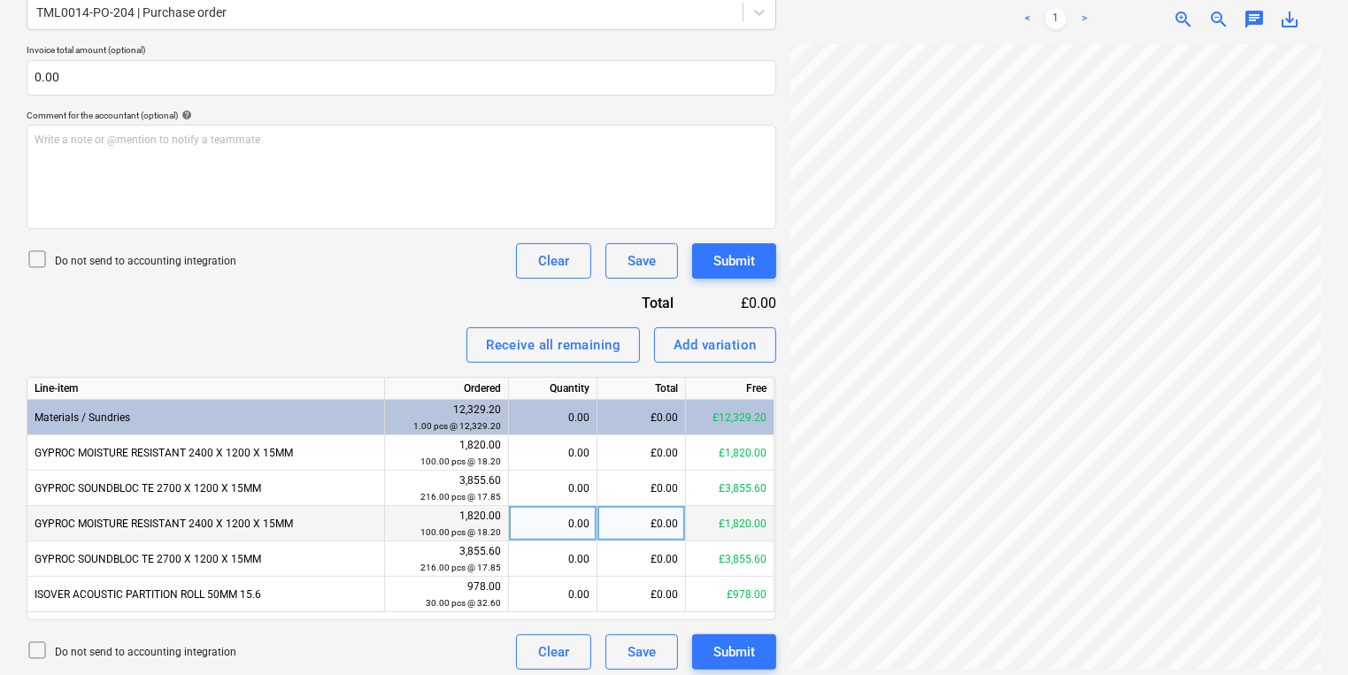
scroll to position [83, 257]
click at [623, 537] on div "Create new document Select company CCF Limited Add new company Select document …" at bounding box center [673, 170] width 1309 height 1013
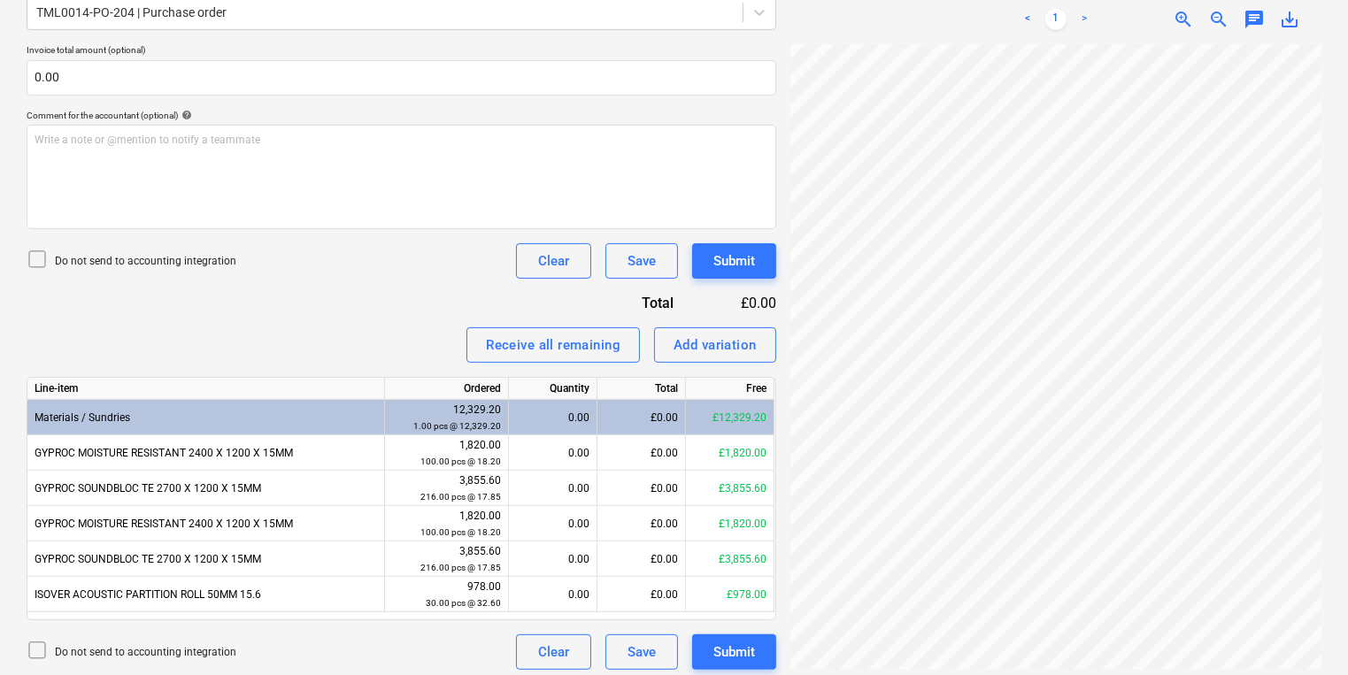
scroll to position [91, 42]
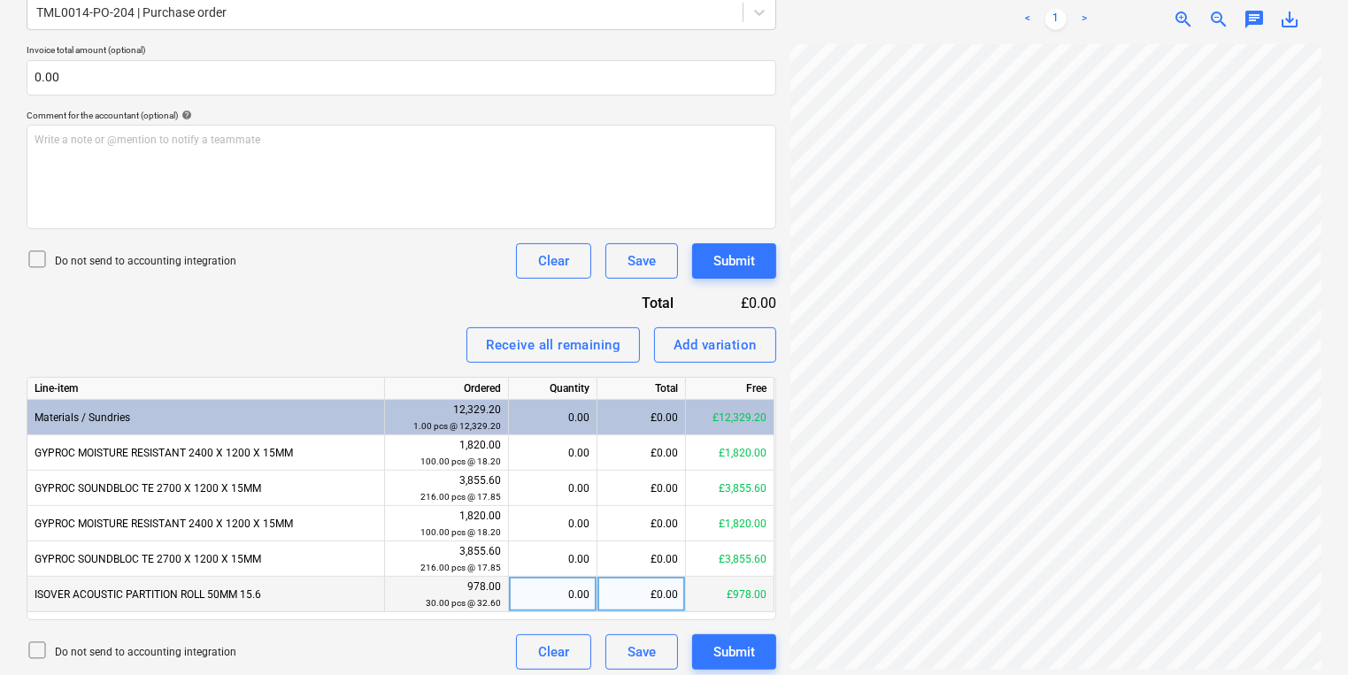
click at [535, 591] on div "0.00" at bounding box center [552, 594] width 73 height 35
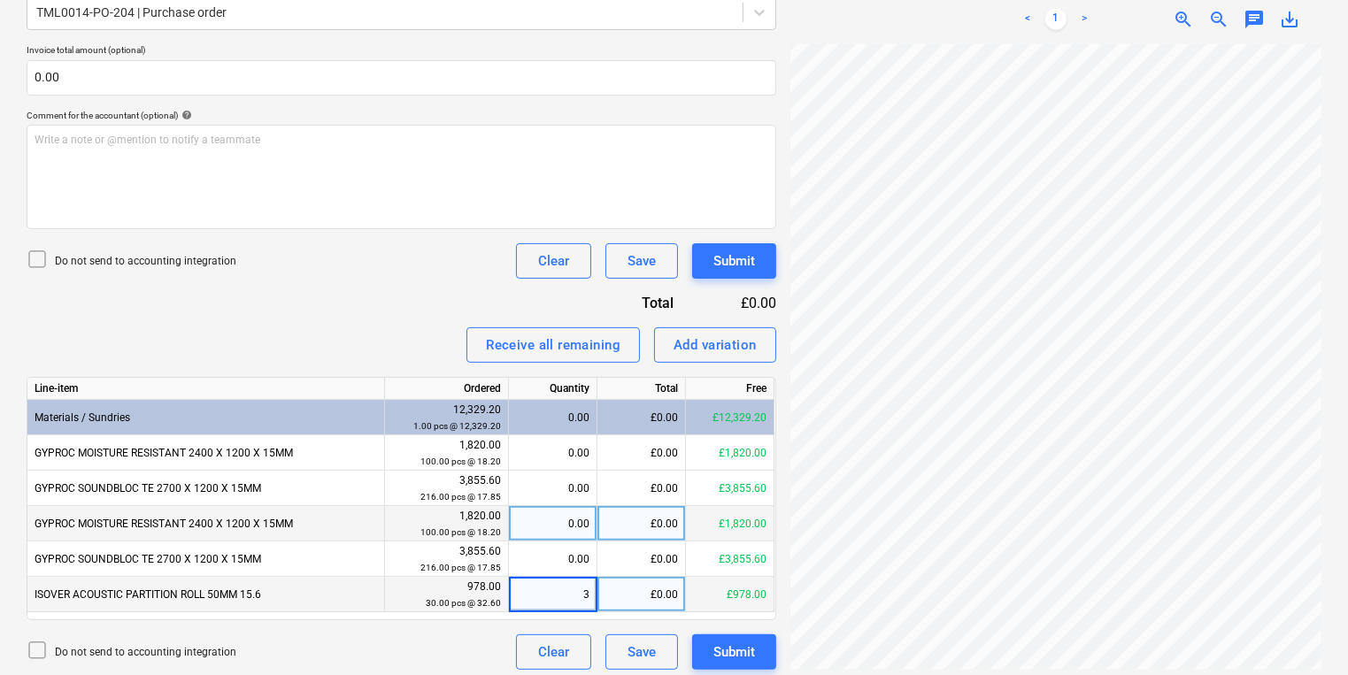
type input "30"
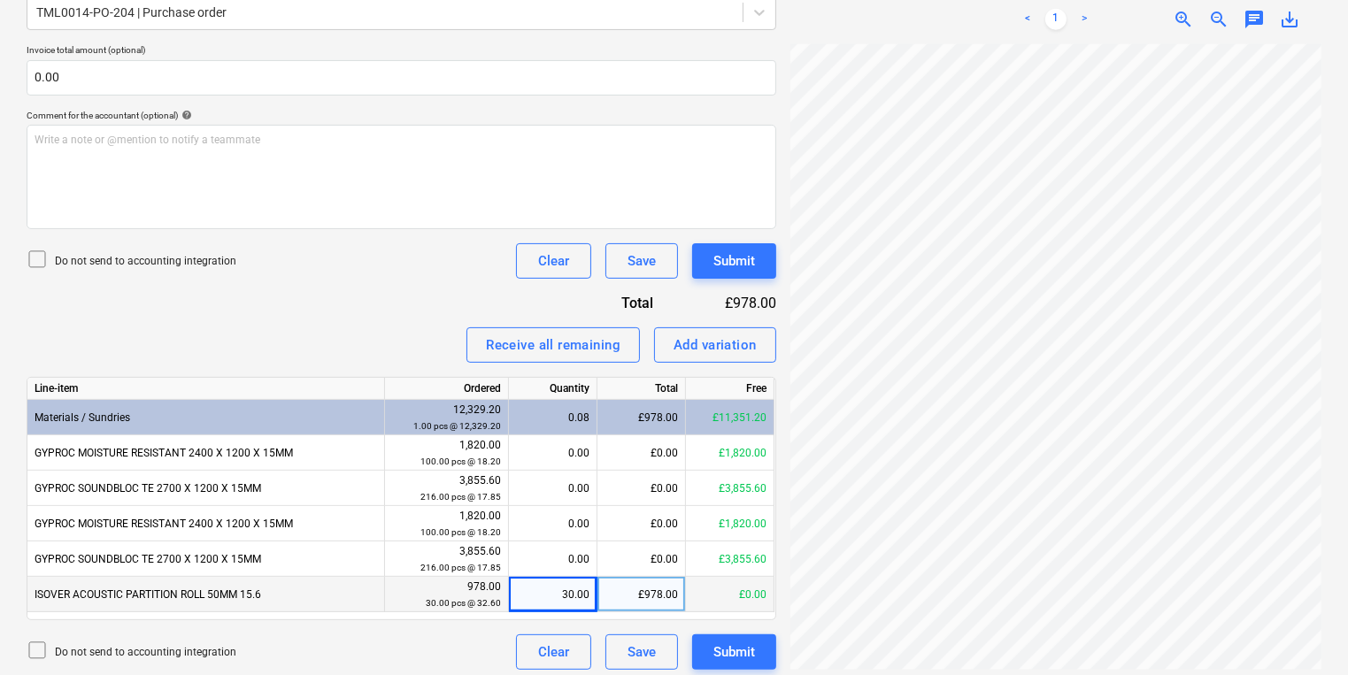
click at [545, 599] on div "30.00" at bounding box center [552, 594] width 73 height 35
type input "0"
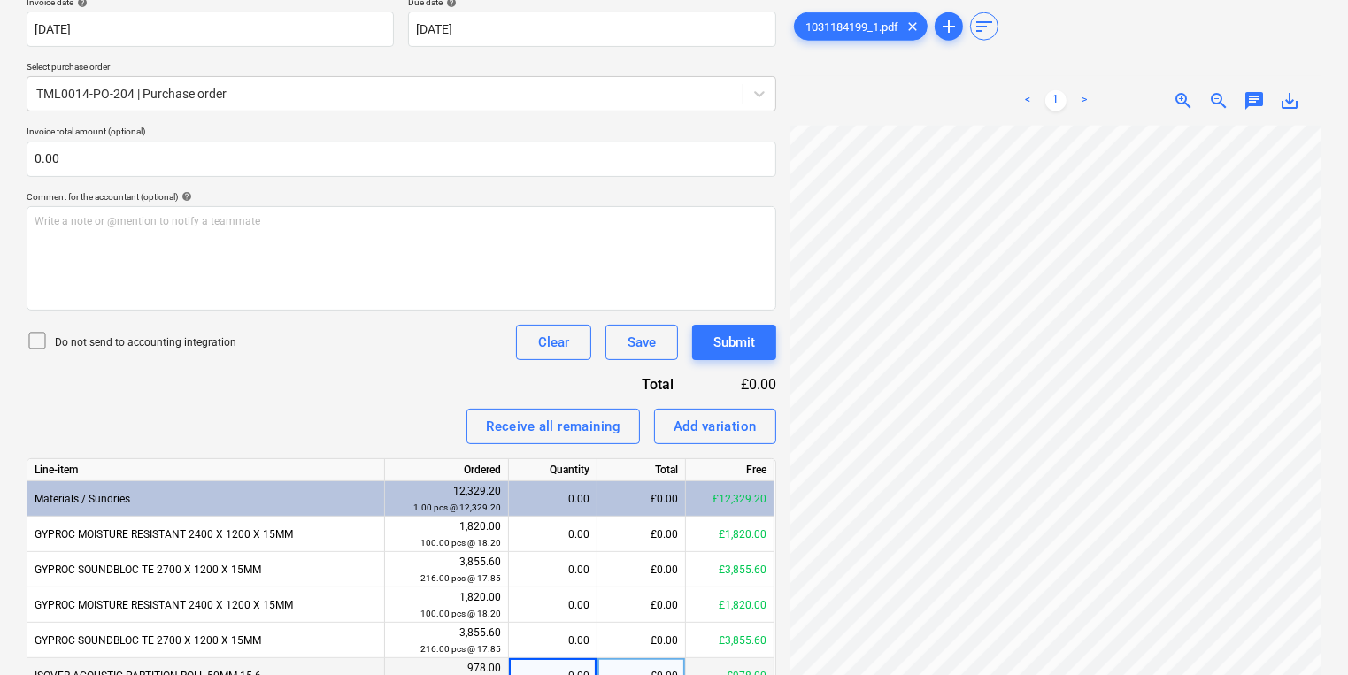
scroll to position [0, 0]
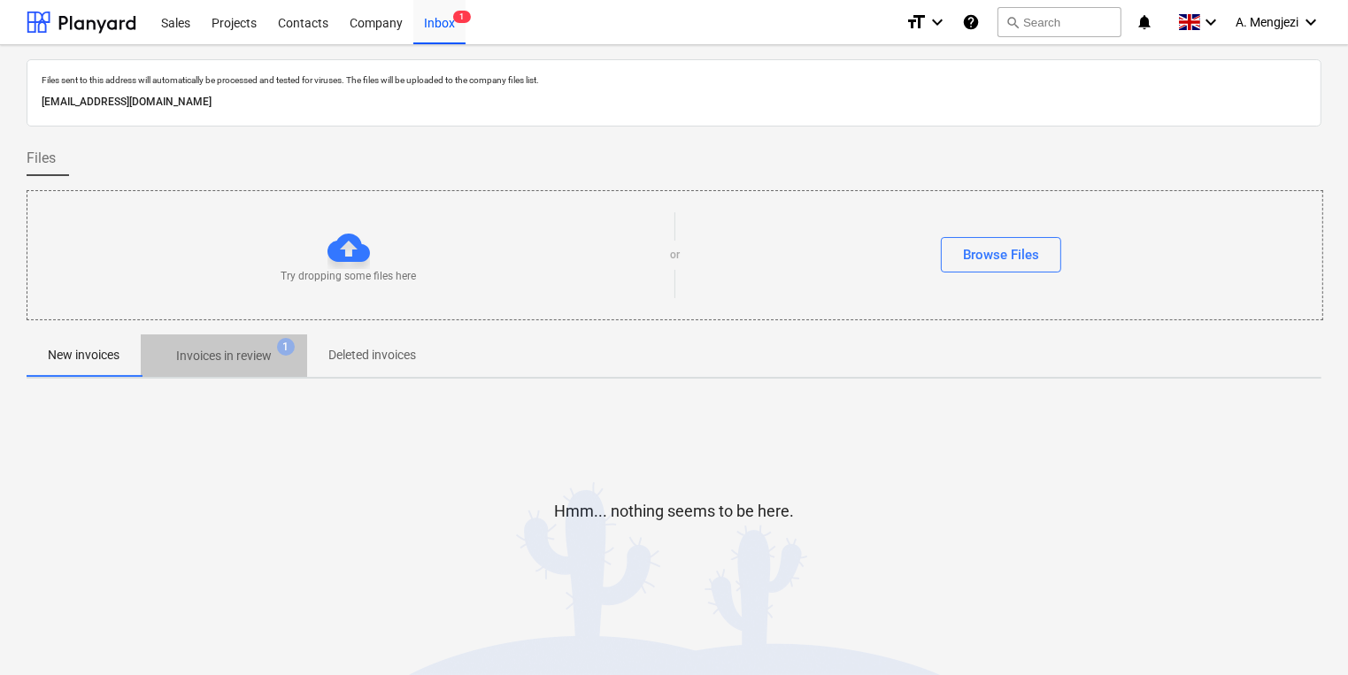
click at [244, 365] on p "Invoices in review" at bounding box center [224, 356] width 96 height 19
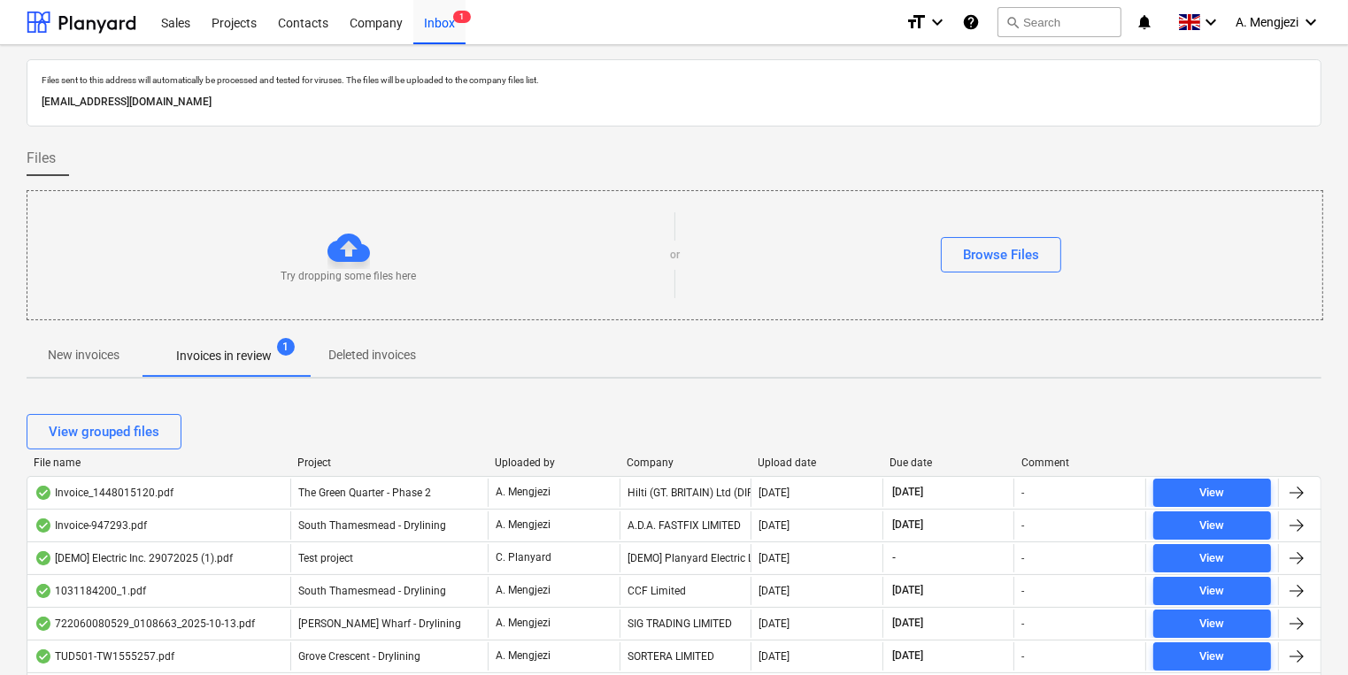
click at [796, 458] on div "Upload date" at bounding box center [817, 463] width 118 height 12
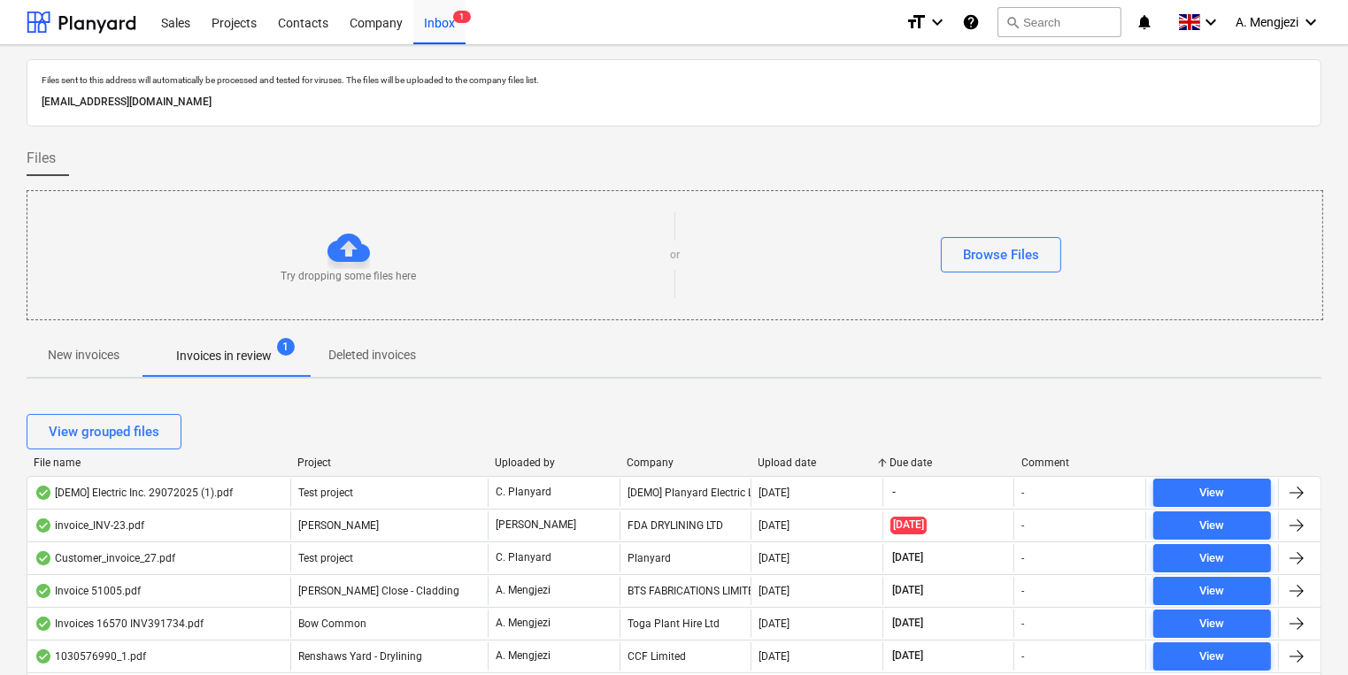
click at [796, 458] on div "Upload date" at bounding box center [817, 463] width 118 height 12
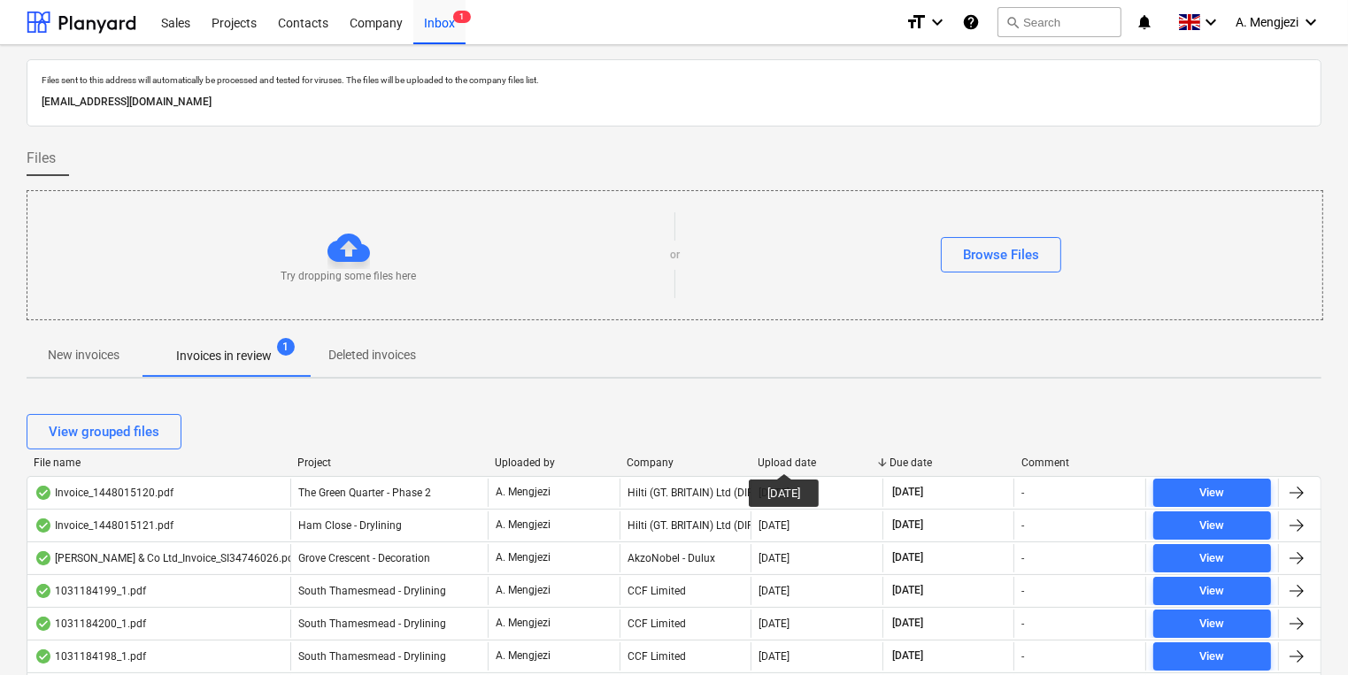
scroll to position [212, 0]
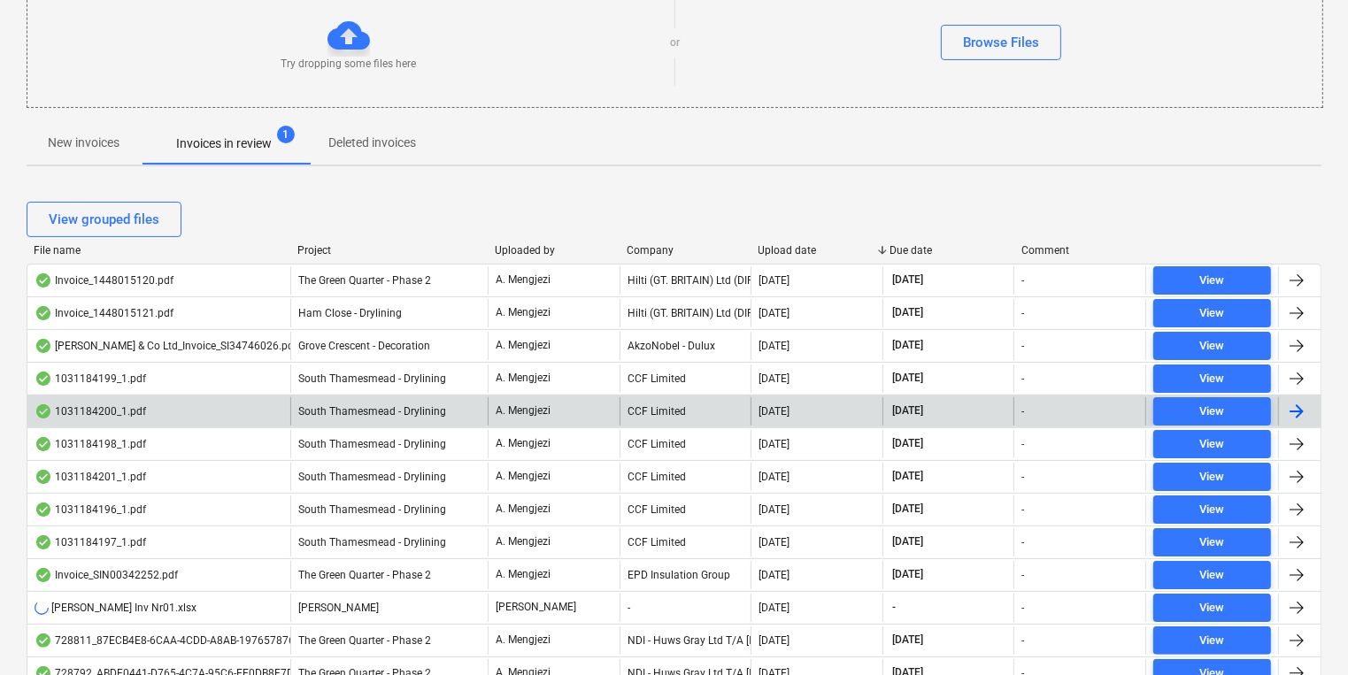
click at [715, 418] on div "CCF Limited" at bounding box center [685, 411] width 132 height 28
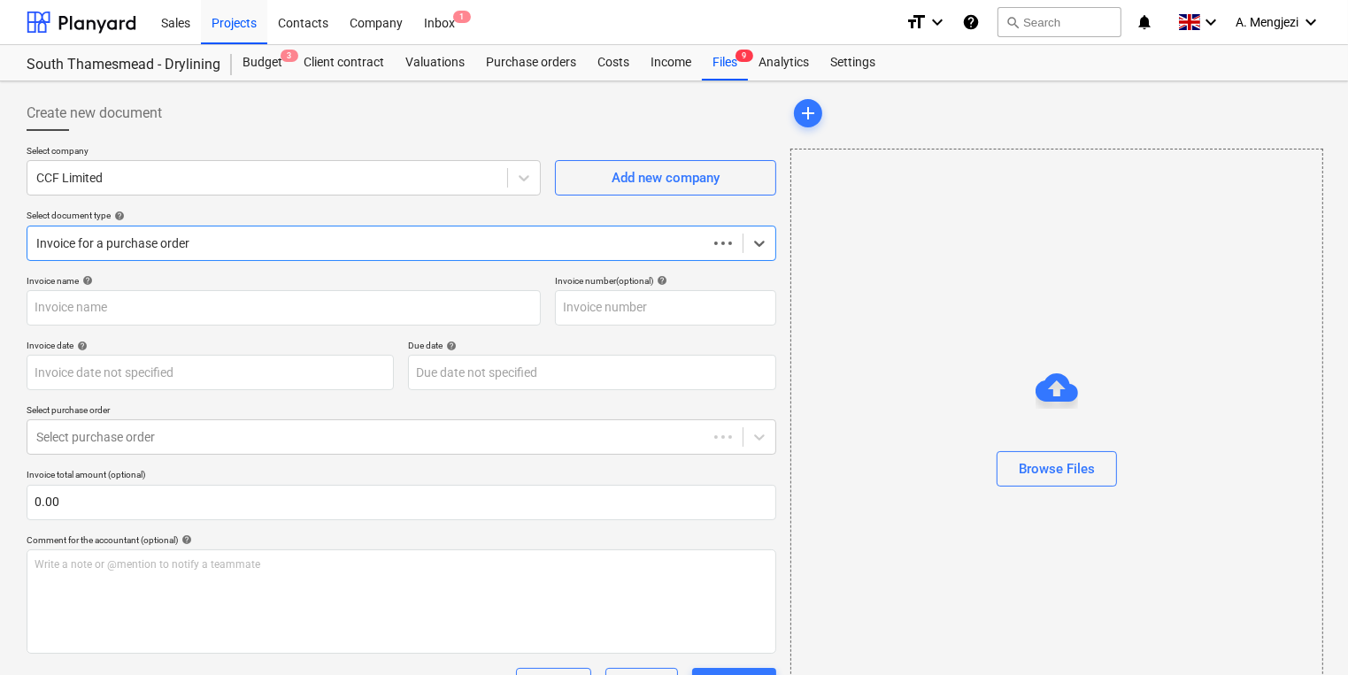
type input "1031184200"
type input "[DATE]"
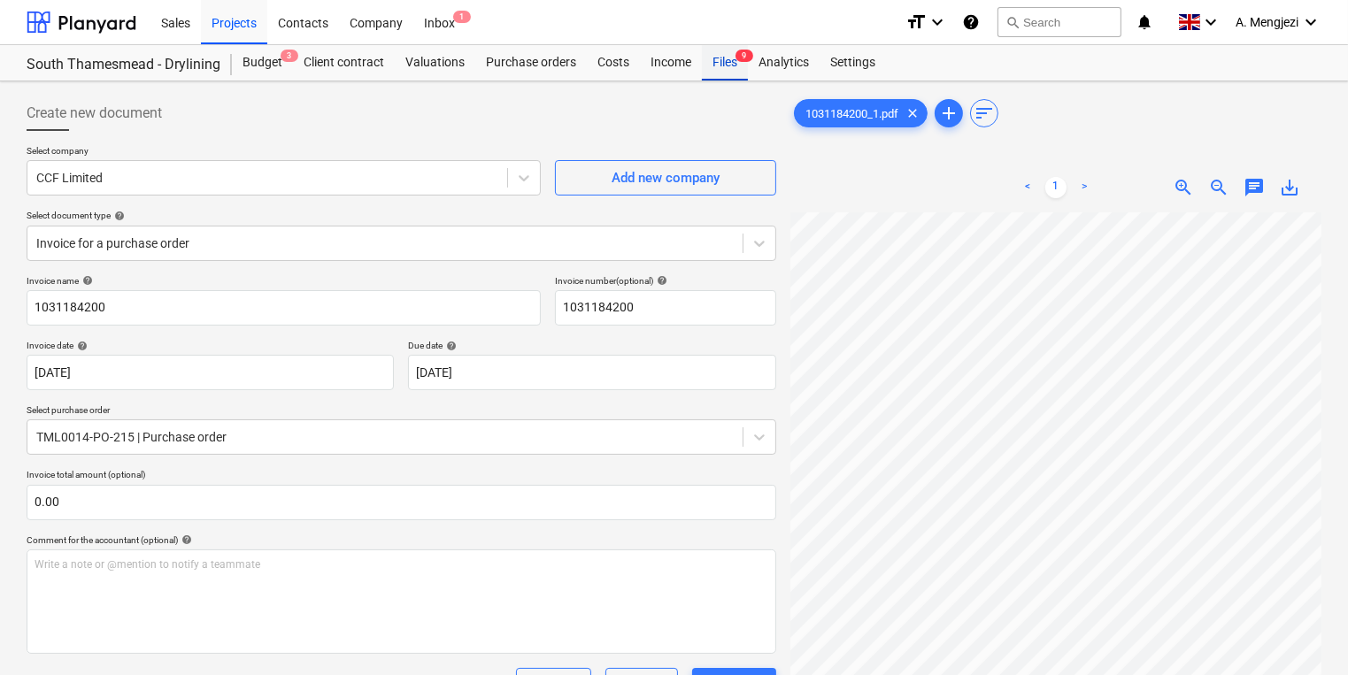
click at [736, 63] on div "Files 9" at bounding box center [725, 62] width 46 height 35
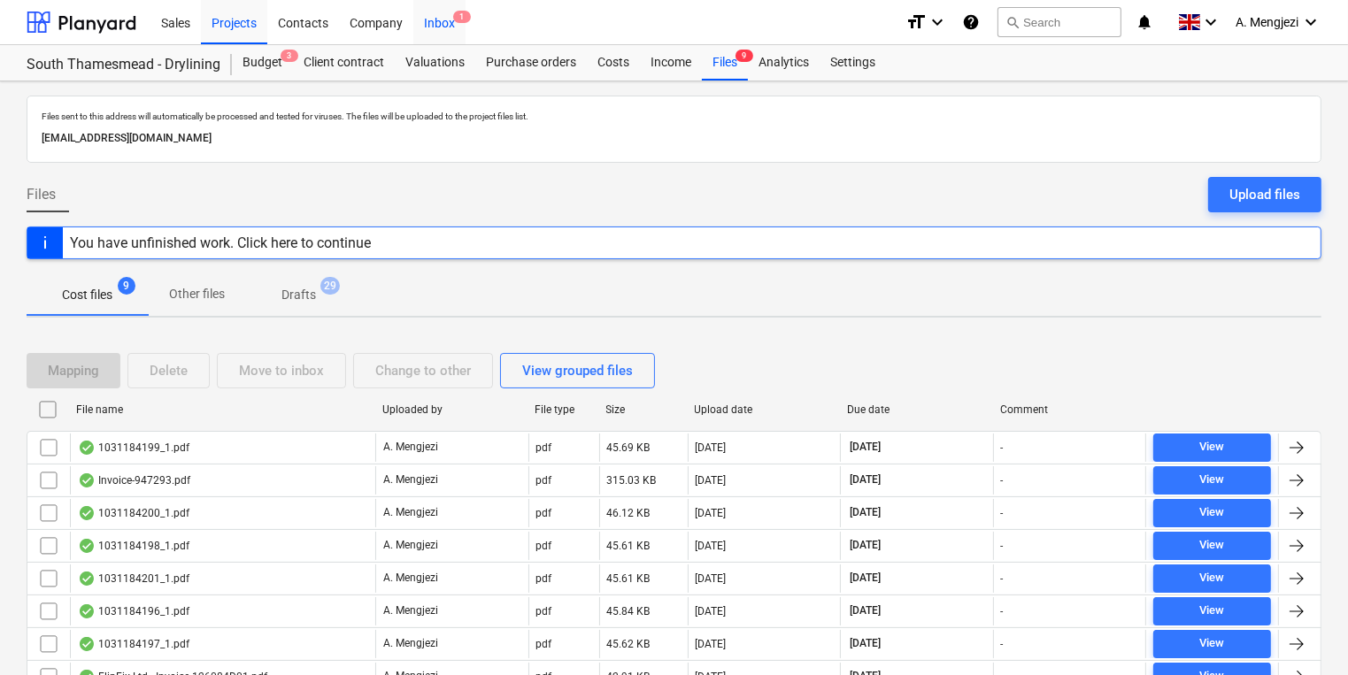
click at [460, 17] on span "1" at bounding box center [462, 17] width 18 height 12
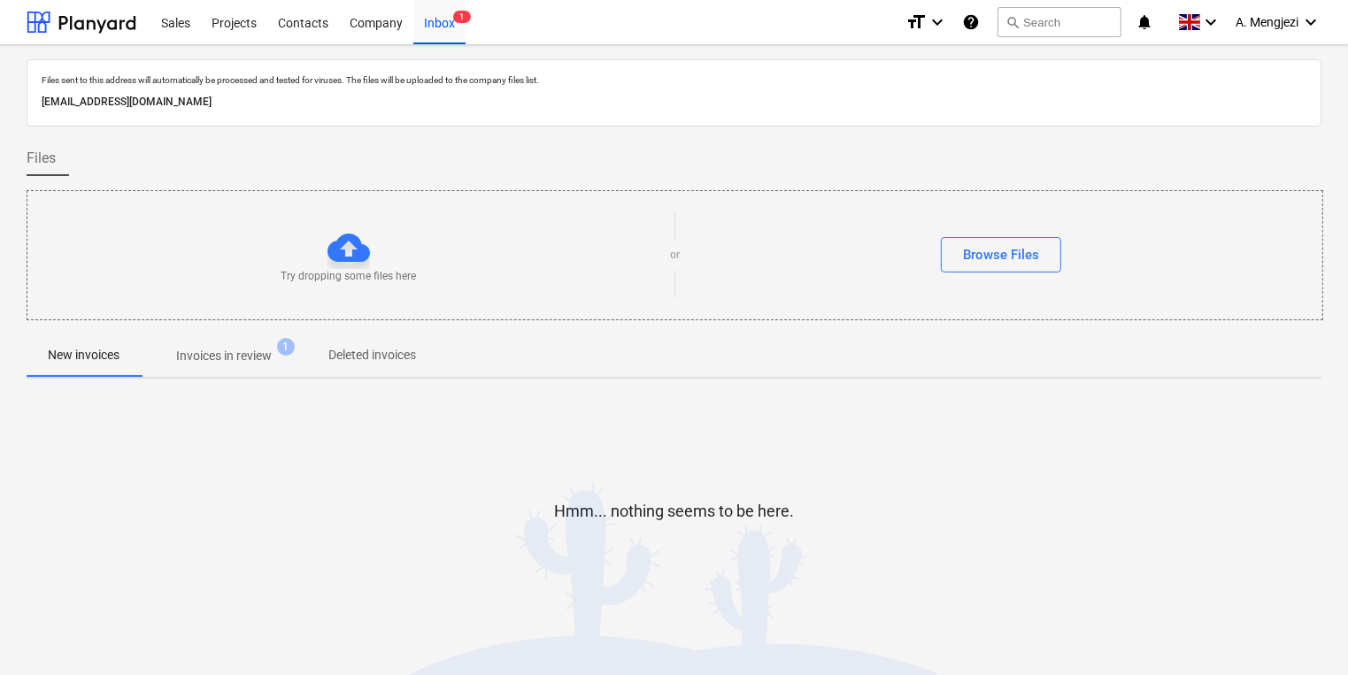
click at [302, 353] on span "Invoices in review 1" at bounding box center [224, 356] width 166 height 32
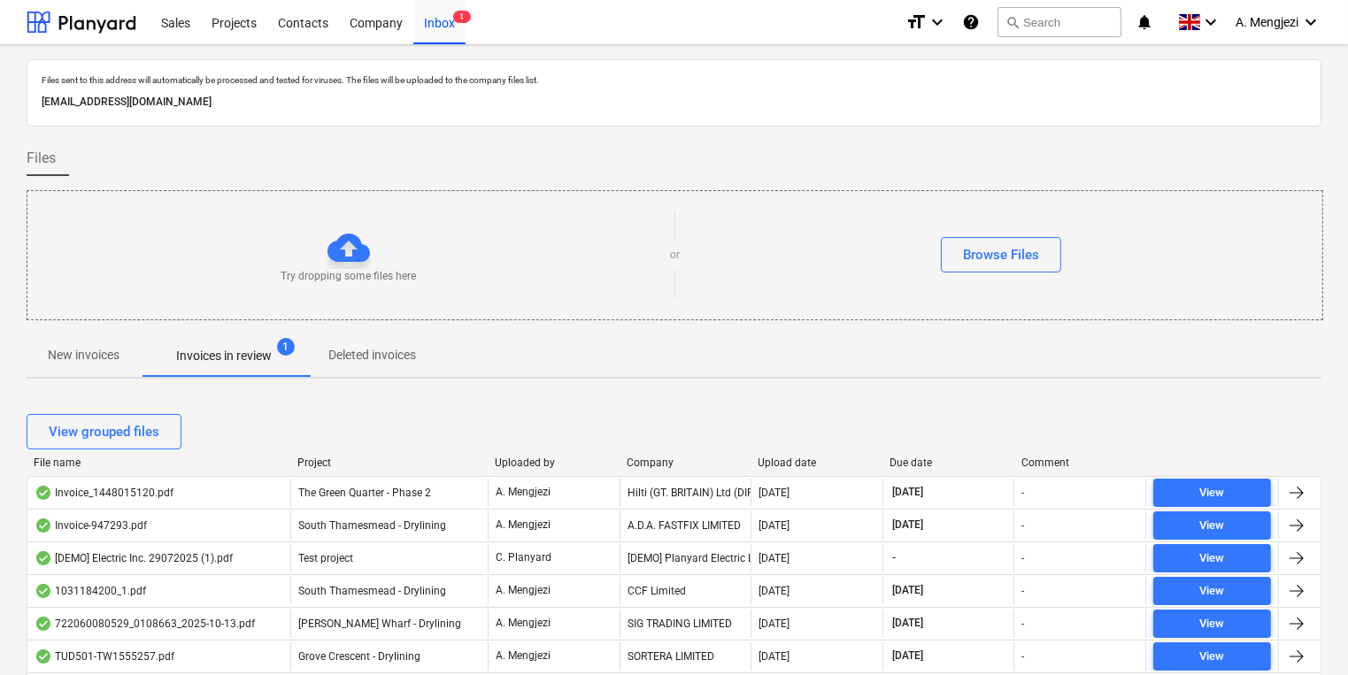
click at [775, 464] on div "Upload date" at bounding box center [817, 463] width 118 height 12
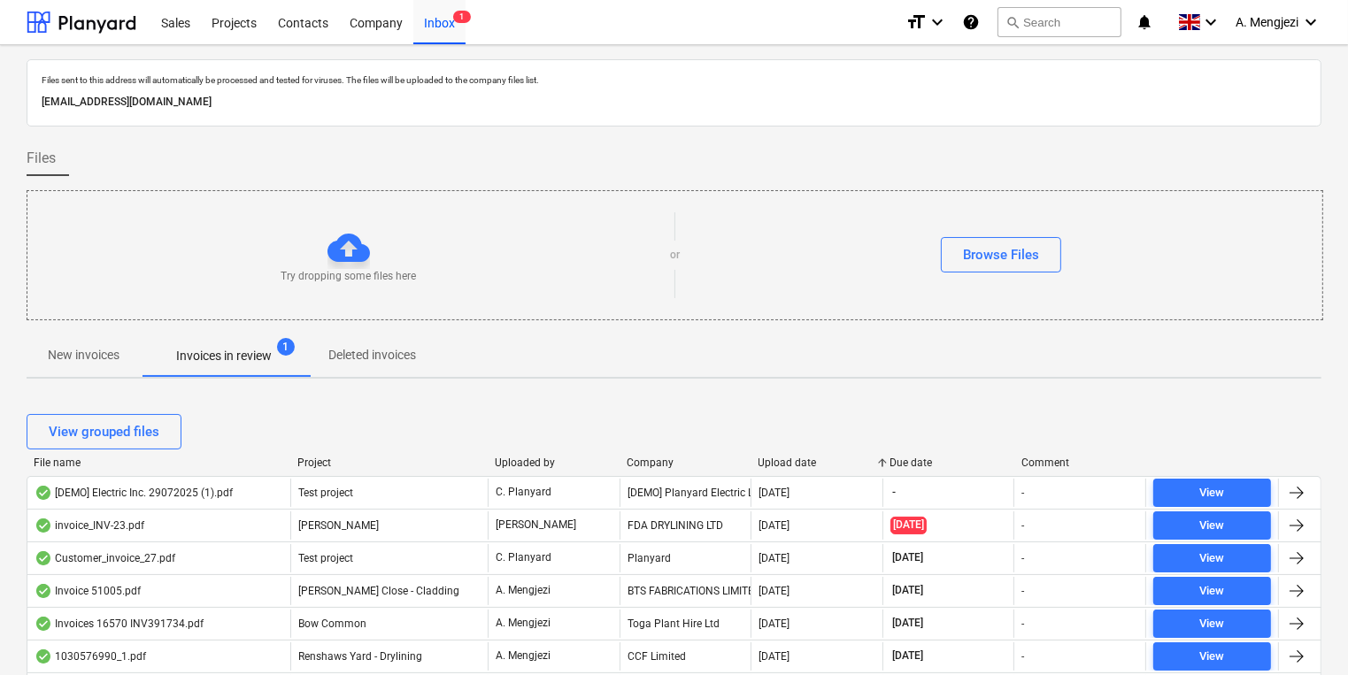
click at [776, 464] on div "Upload date" at bounding box center [817, 463] width 118 height 12
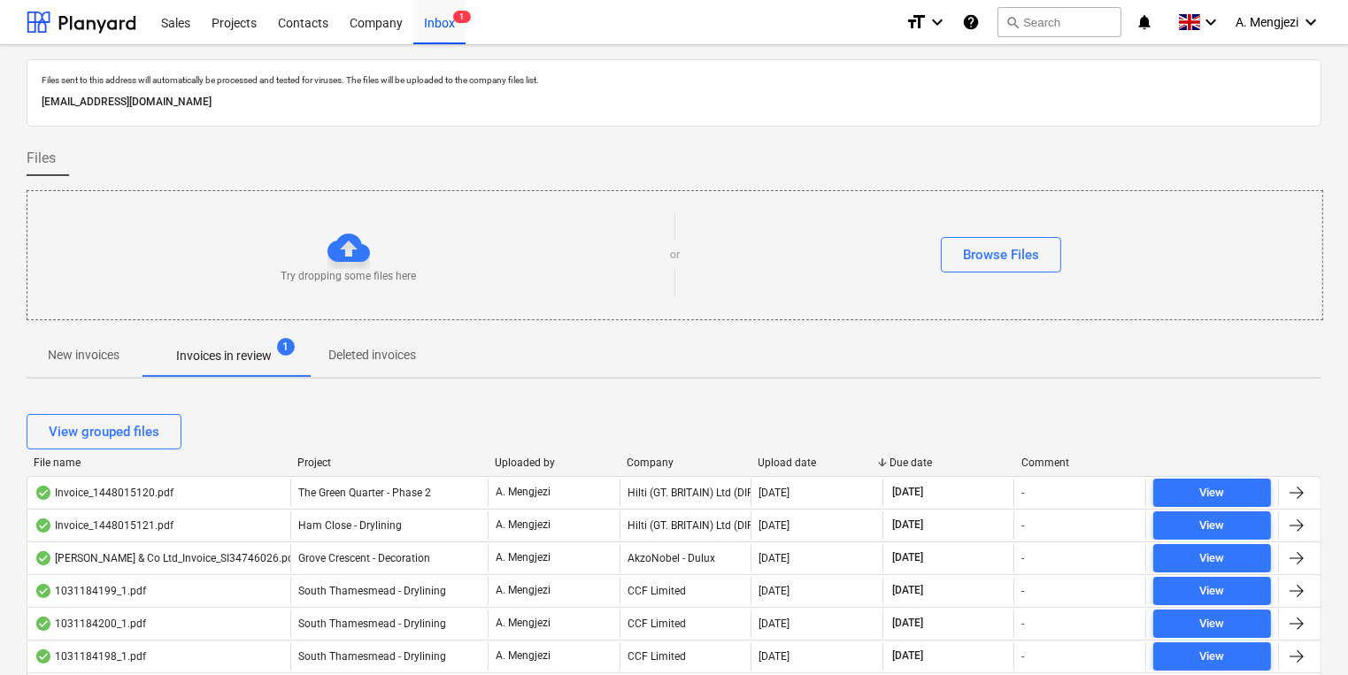
click at [776, 464] on div "Upload date" at bounding box center [817, 463] width 118 height 12
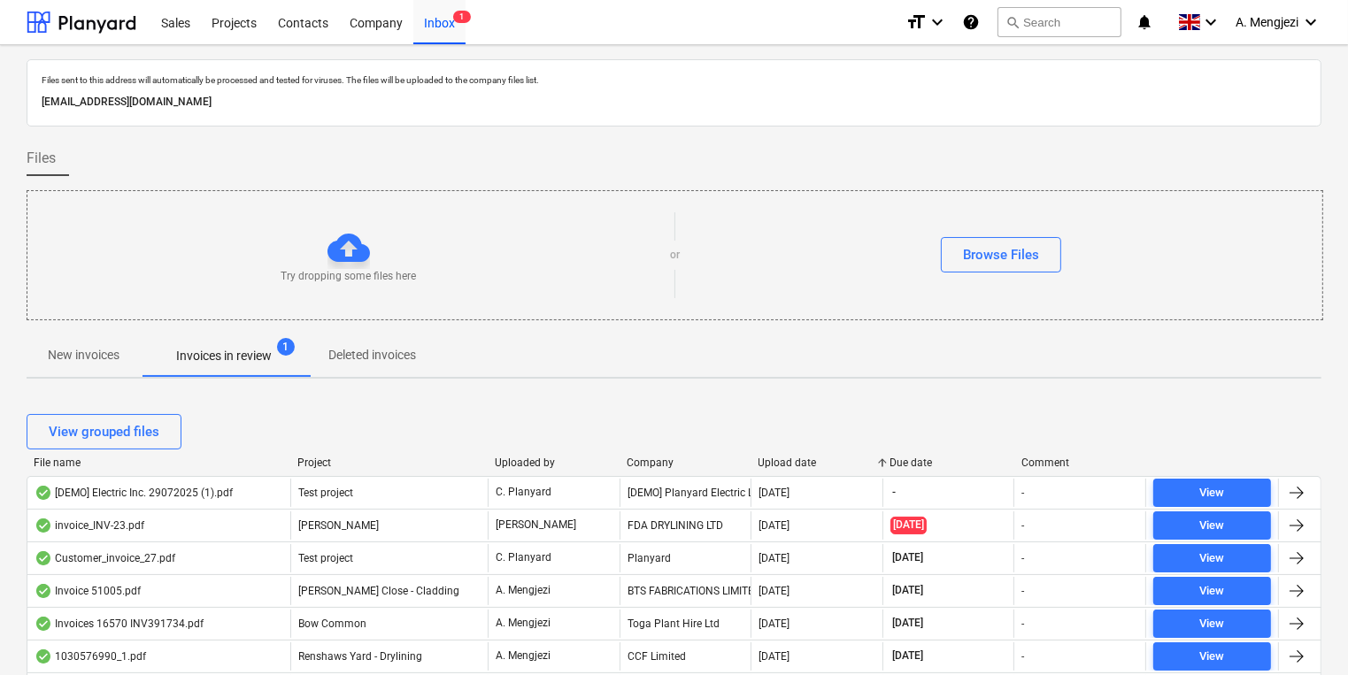
click at [776, 464] on div "Upload date" at bounding box center [817, 463] width 118 height 12
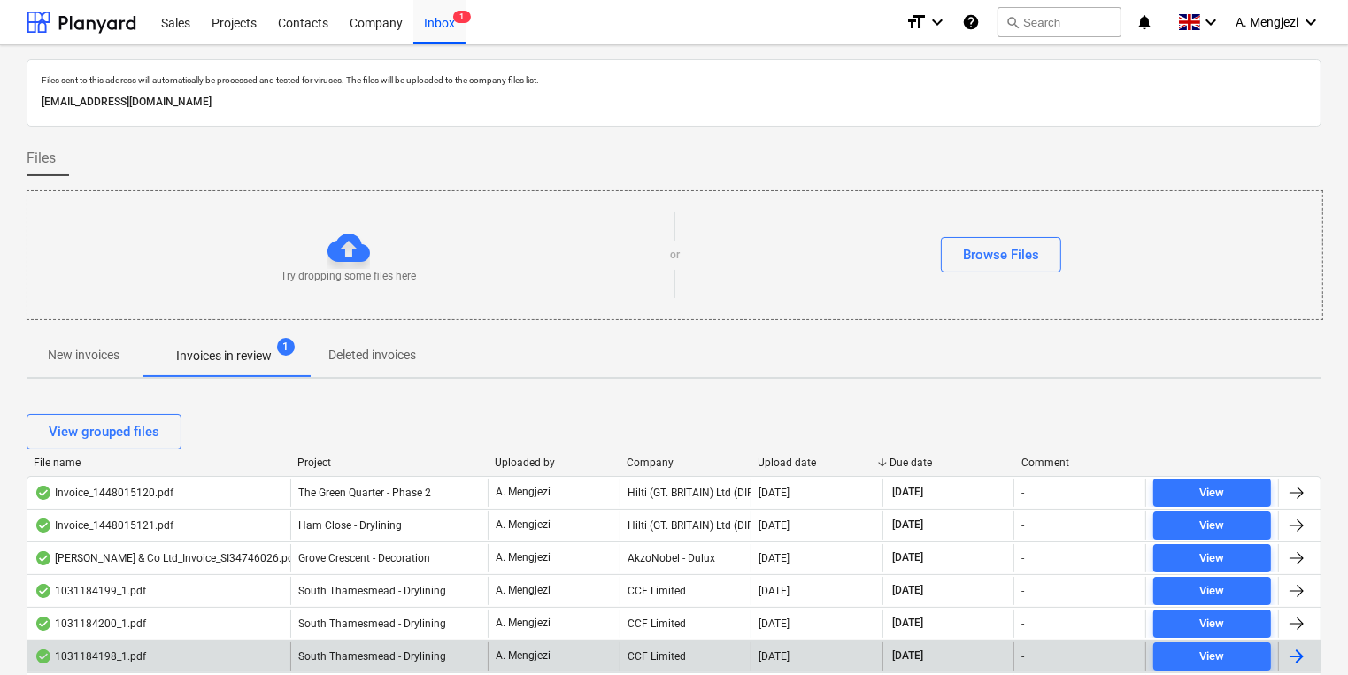
click at [609, 644] on div "A. Mengjezi" at bounding box center [554, 657] width 132 height 28
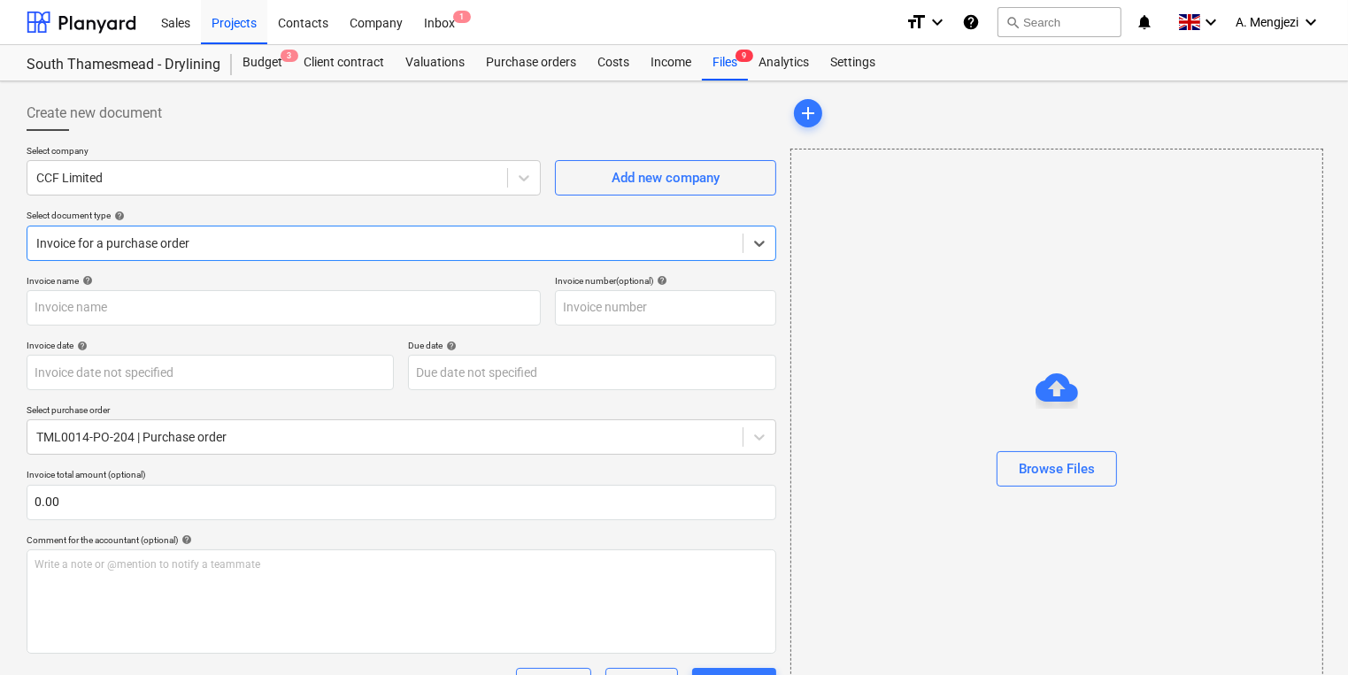
type input "1031184198"
type input "[DATE]"
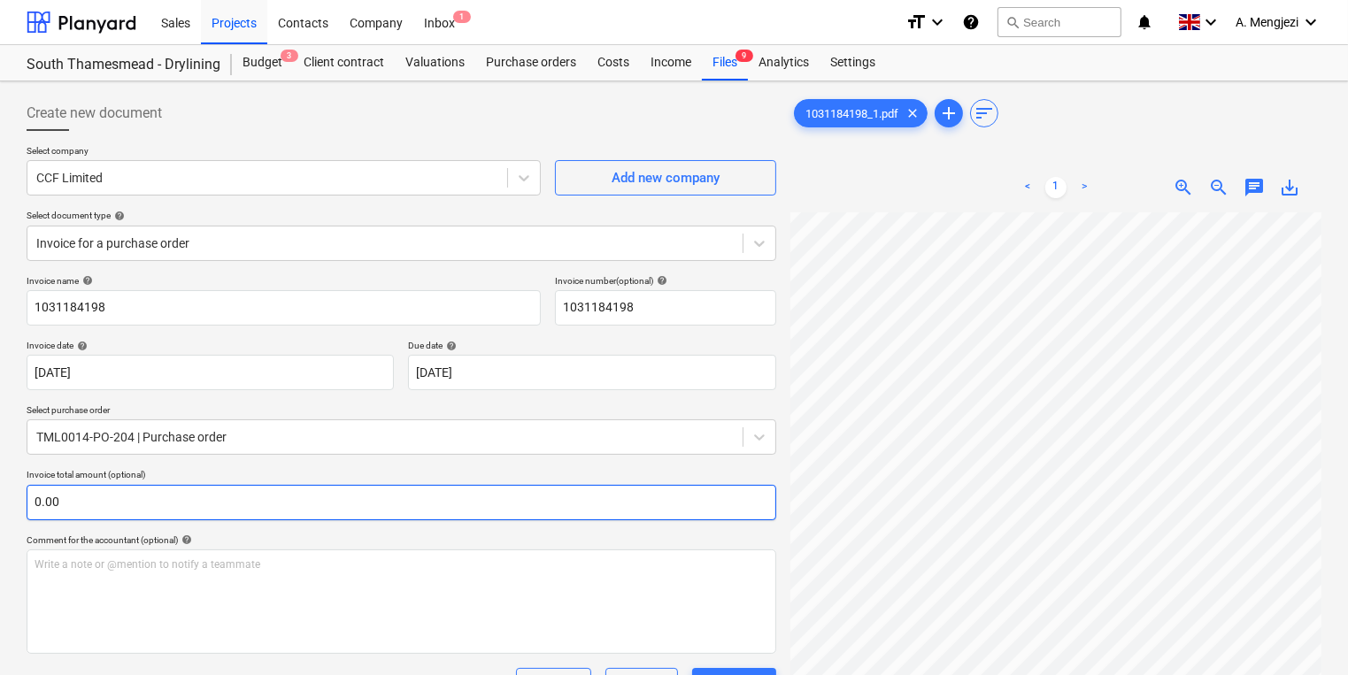
scroll to position [130, 268]
click at [566, 508] on div "Create new document Select company CCF Limited Add new company Select document …" at bounding box center [673, 594] width 1309 height 1013
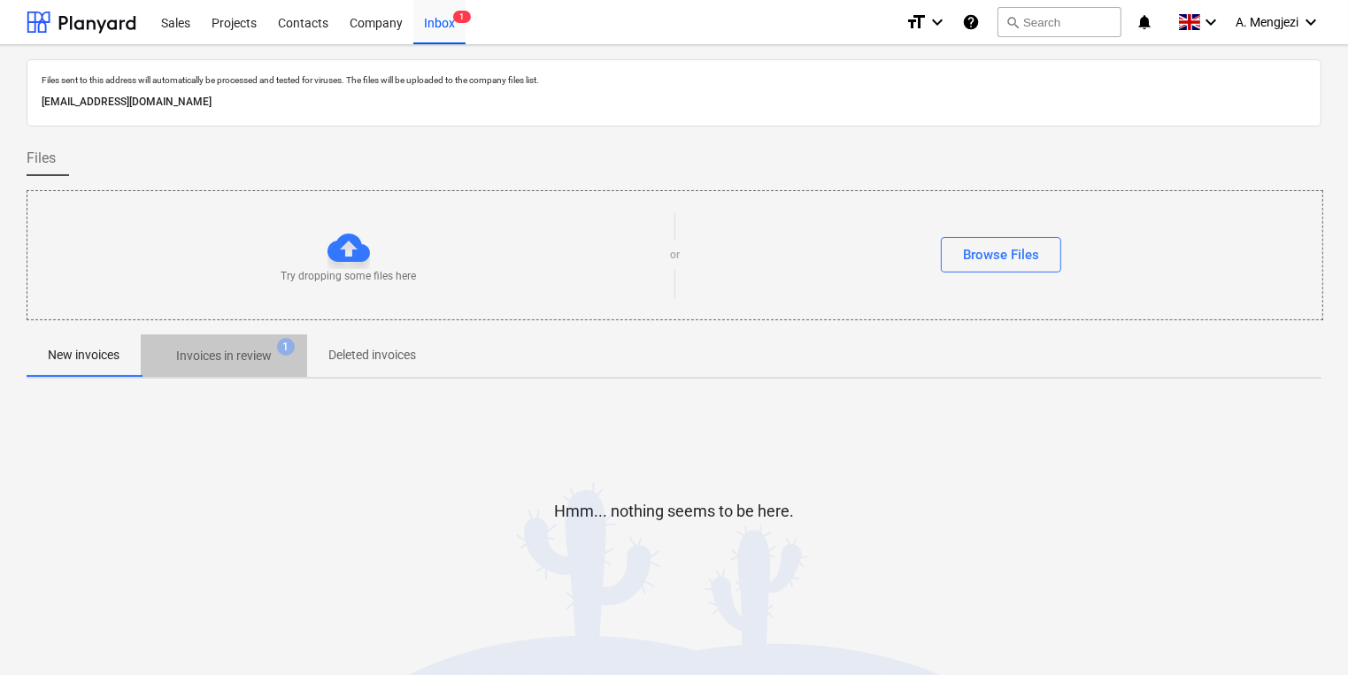
click at [269, 343] on span "Invoices in review 1" at bounding box center [224, 356] width 166 height 32
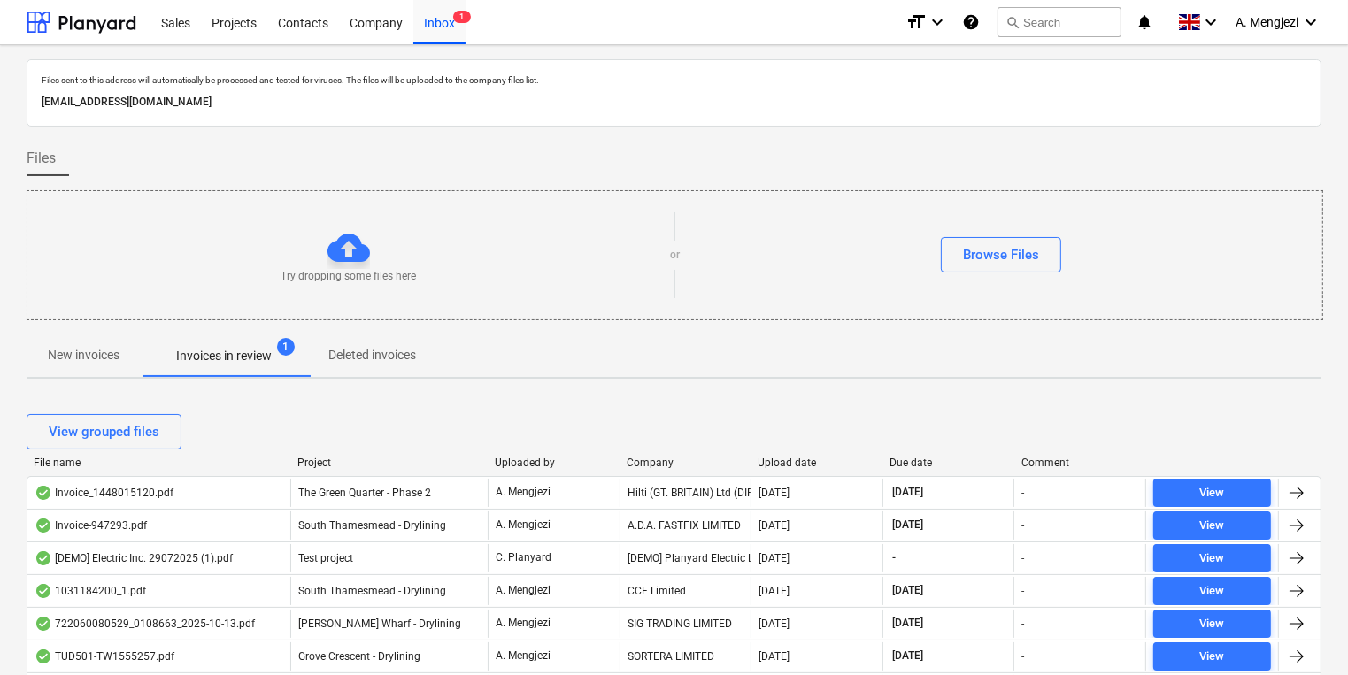
click at [803, 457] on div "Upload date" at bounding box center [817, 463] width 118 height 12
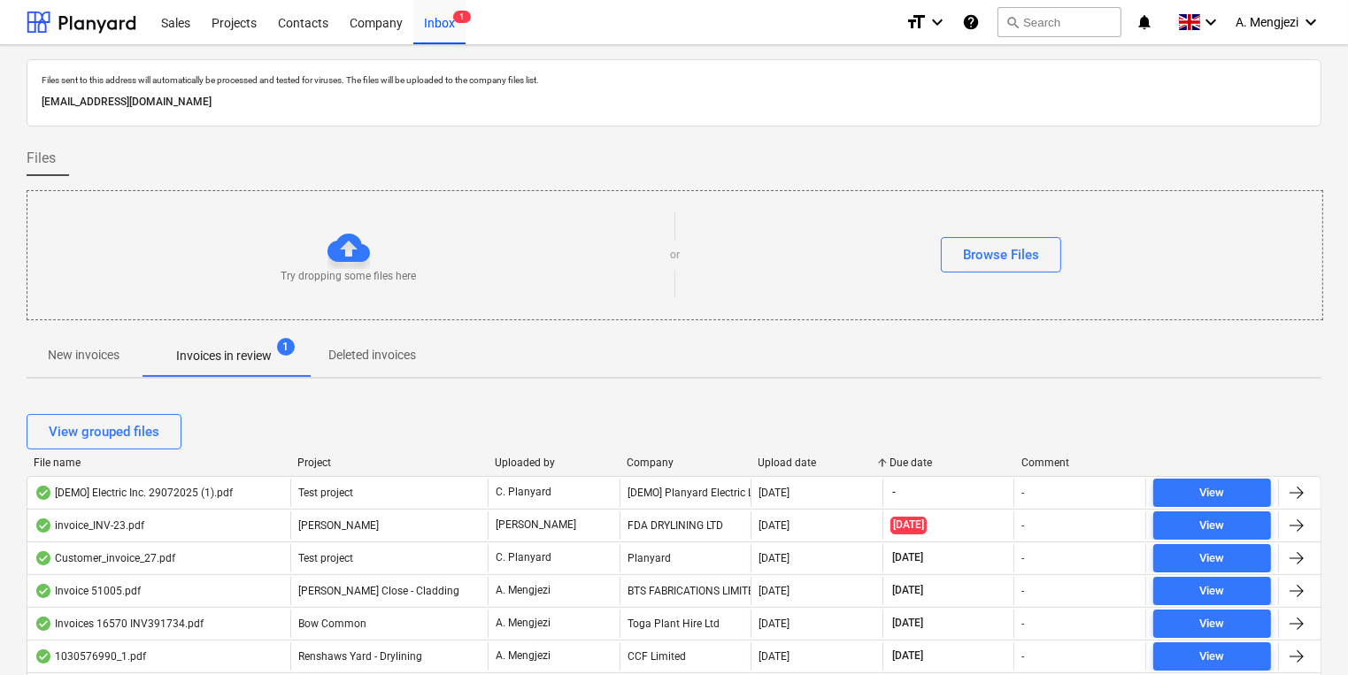
click at [803, 457] on div "Upload date" at bounding box center [817, 463] width 118 height 12
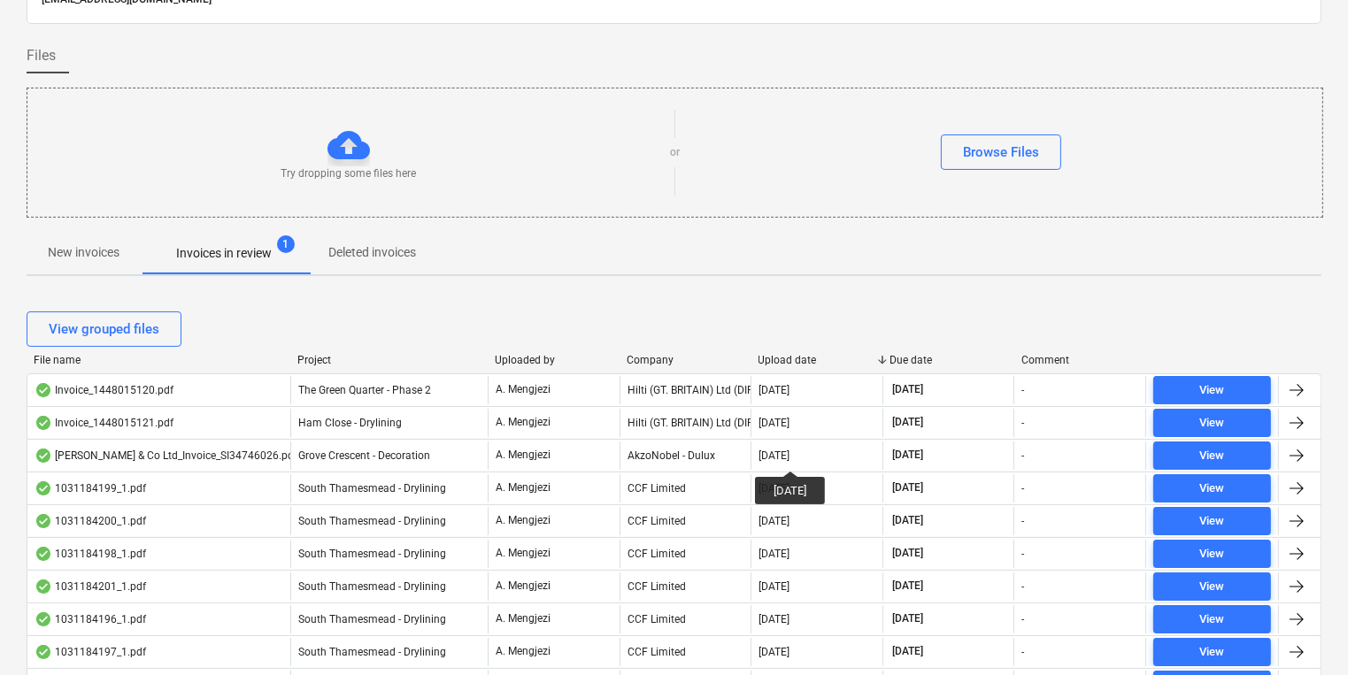
scroll to position [212, 0]
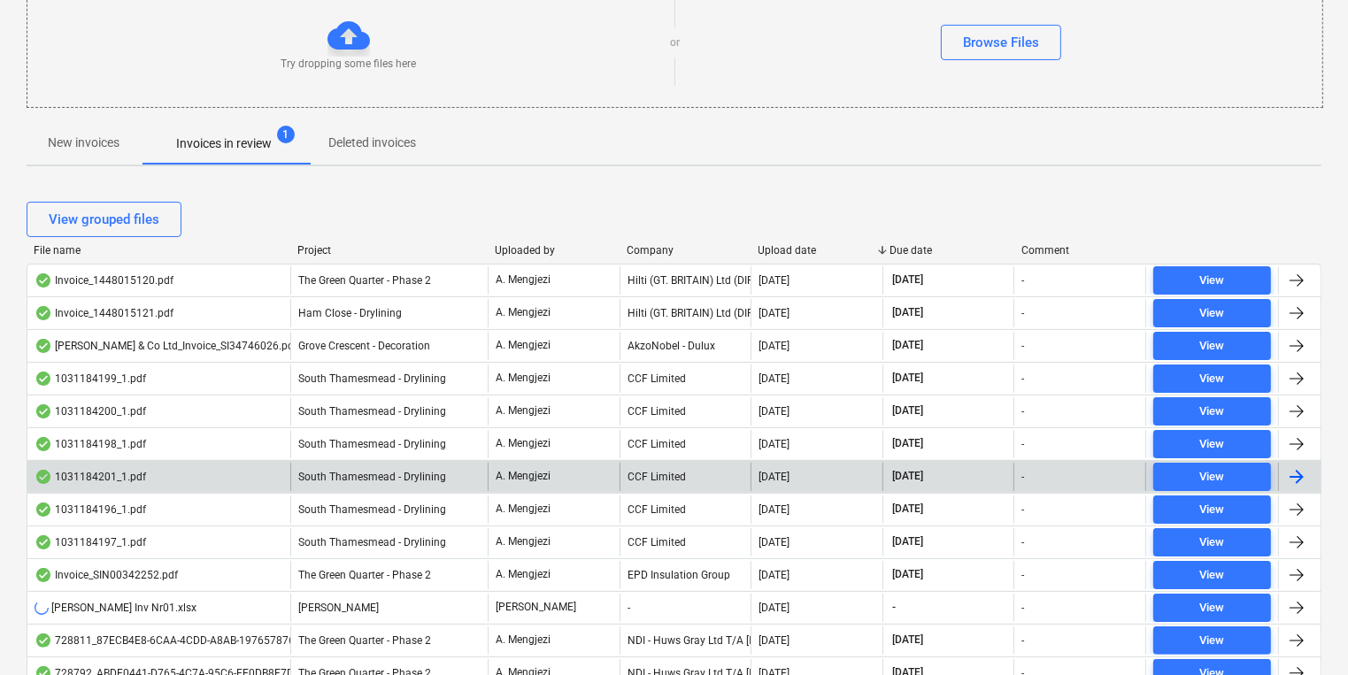
click at [783, 484] on div "[DATE]" at bounding box center [816, 477] width 132 height 28
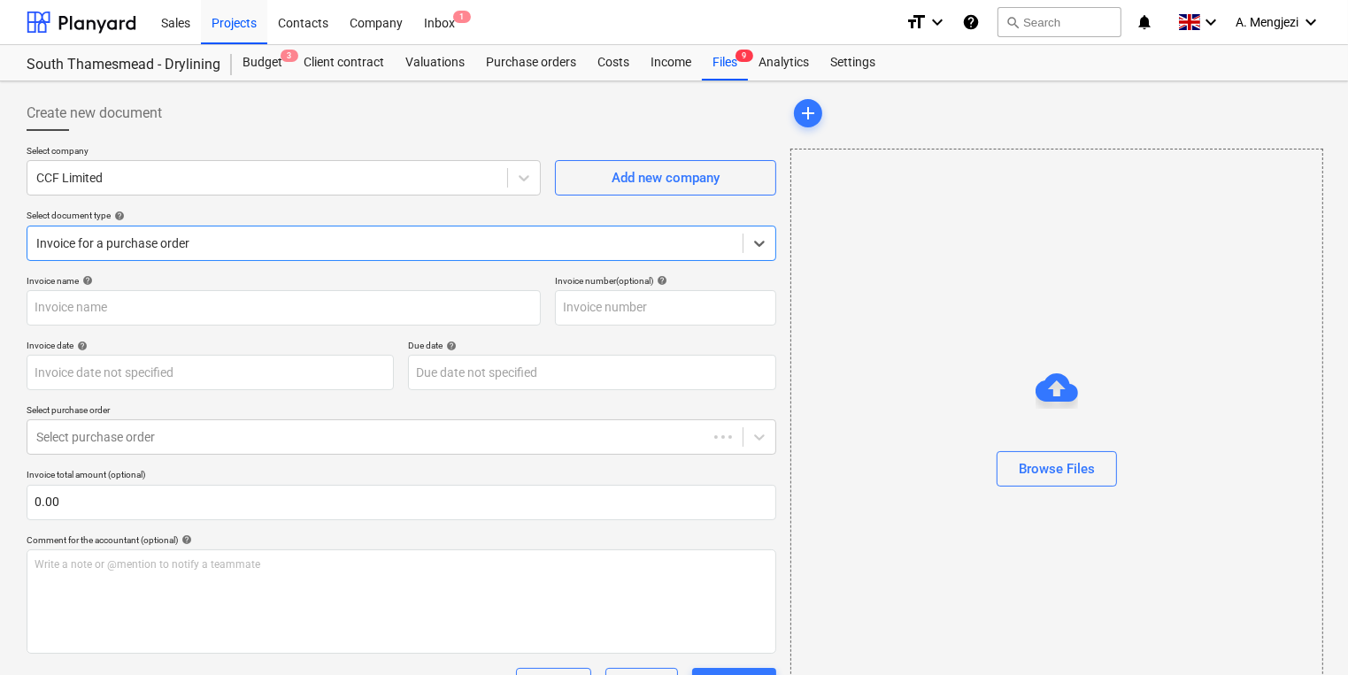
type input "1031184201"
type input "[DATE]"
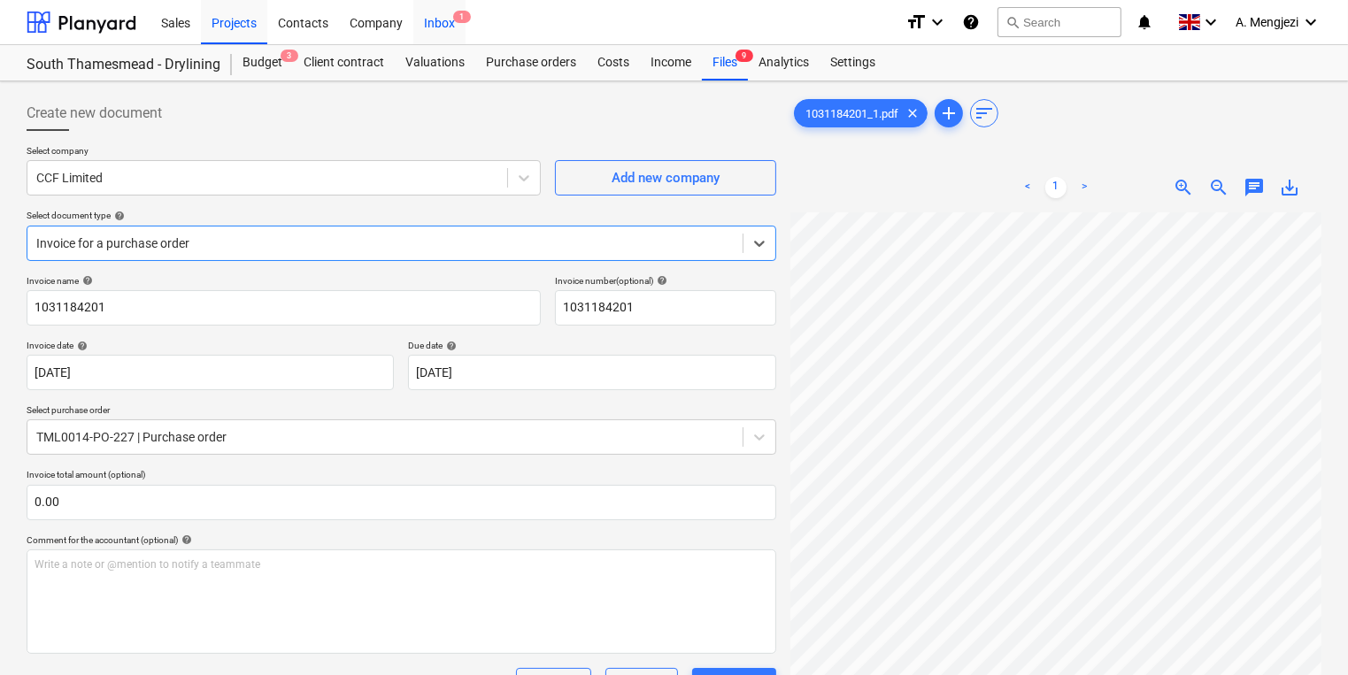
click at [444, 22] on div "Inbox 1" at bounding box center [439, 21] width 52 height 45
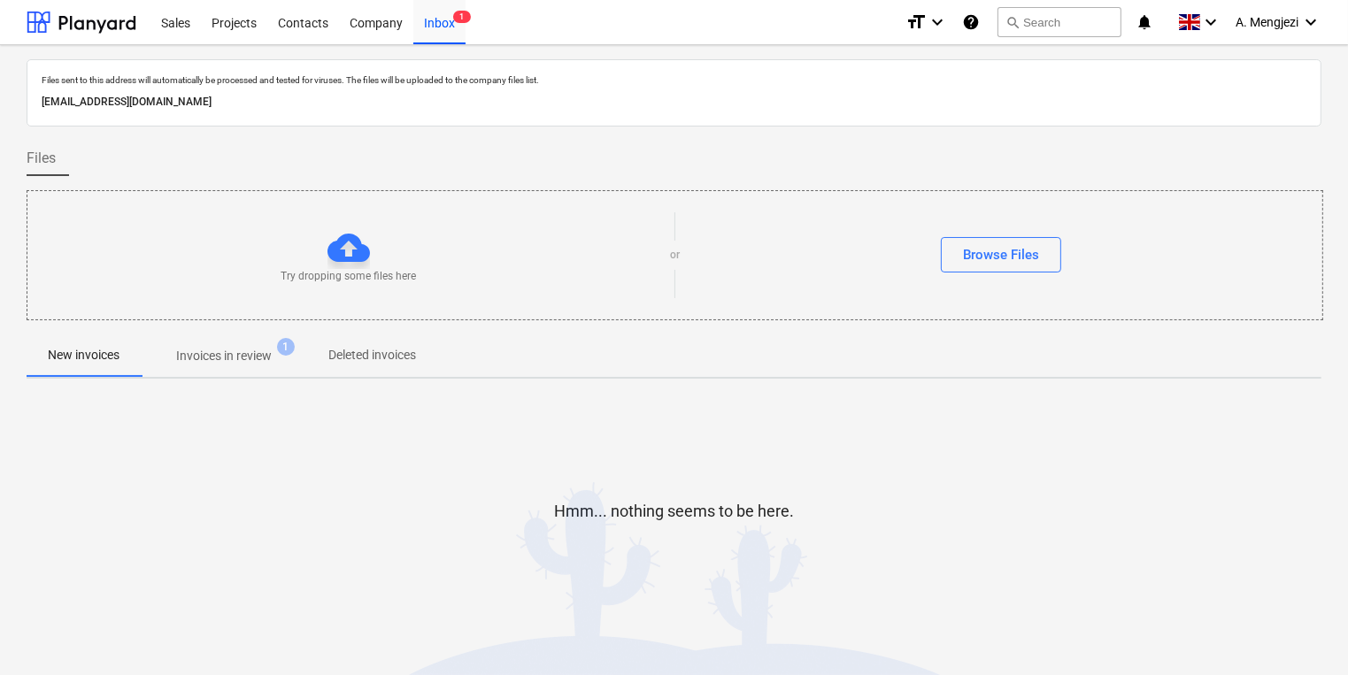
click at [286, 330] on div at bounding box center [674, 327] width 1295 height 14
click at [289, 350] on span "1" at bounding box center [286, 347] width 18 height 18
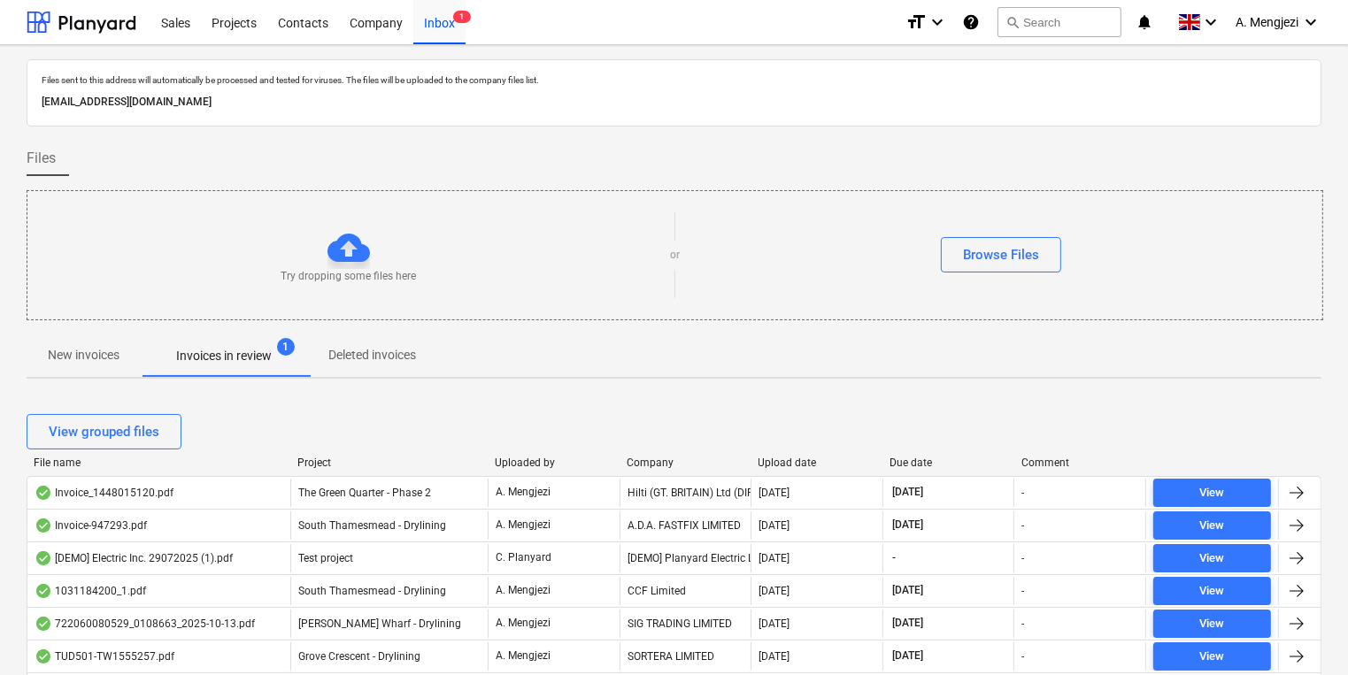
click at [762, 460] on div at bounding box center [751, 463] width 32 height 12
click at [781, 460] on div "Upload date" at bounding box center [817, 463] width 118 height 12
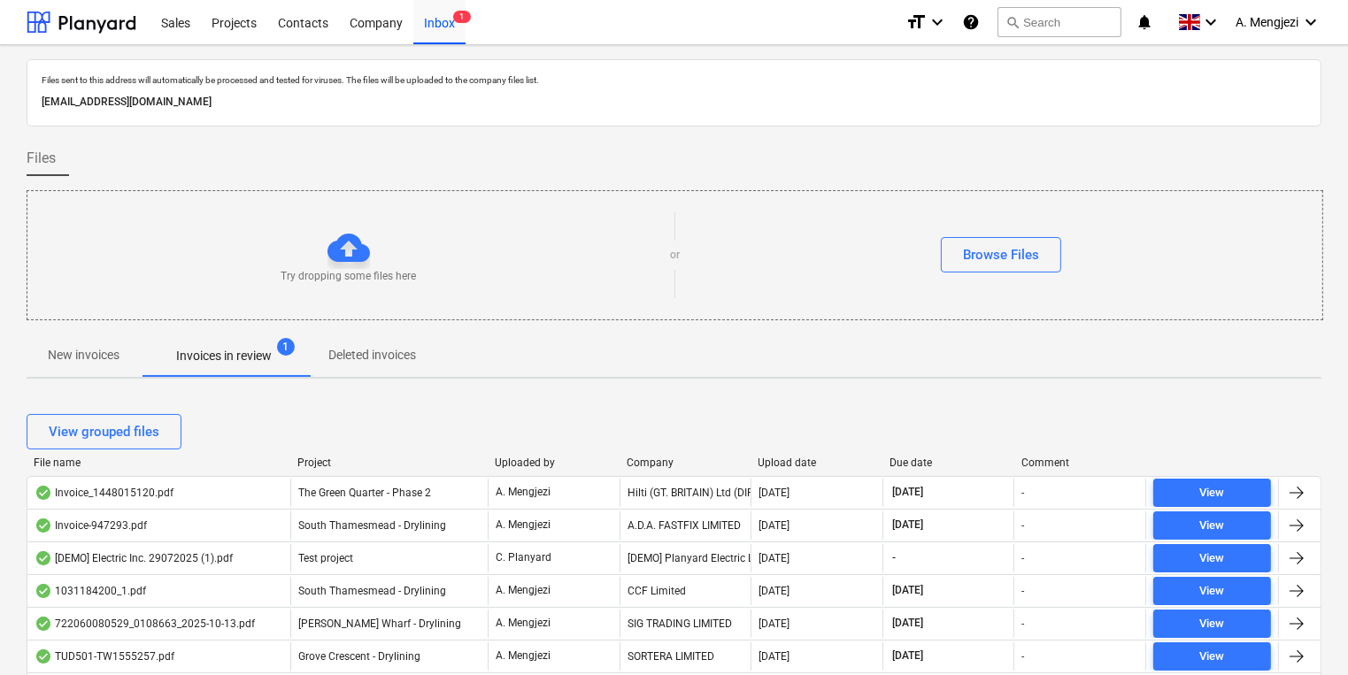
click at [796, 460] on div "Upload date" at bounding box center [817, 463] width 118 height 12
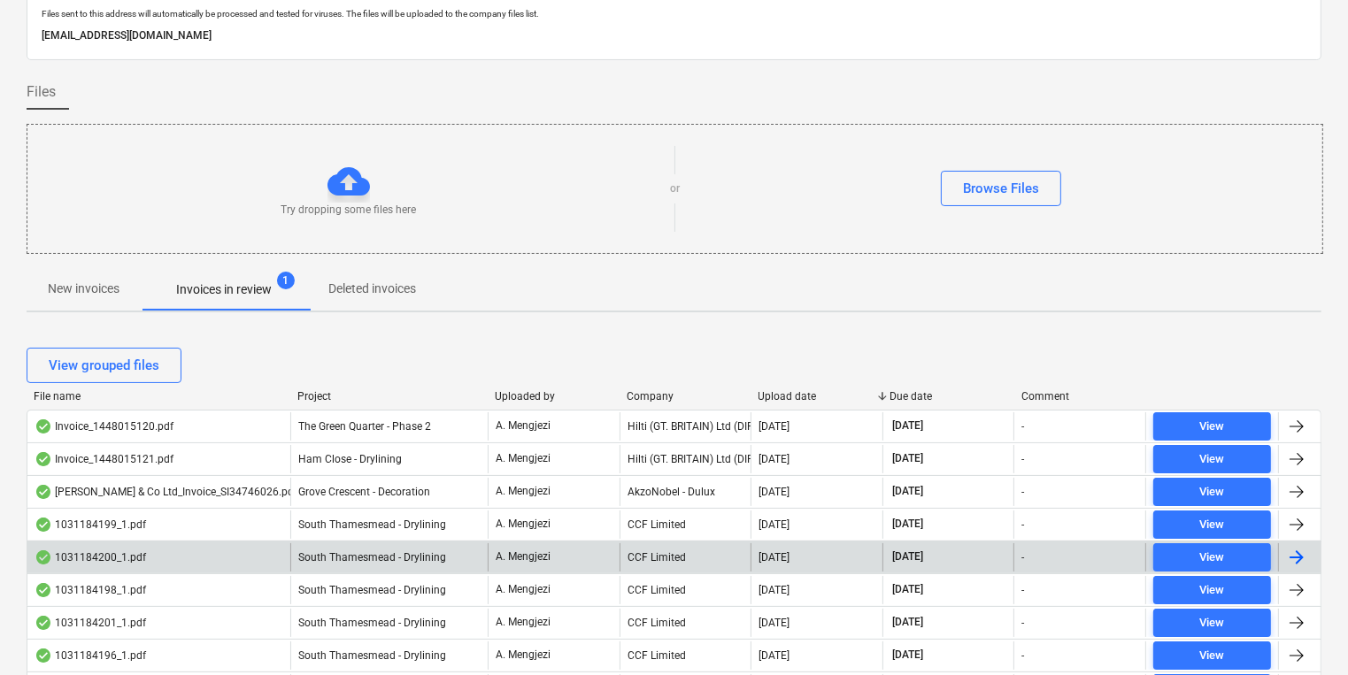
scroll to position [283, 0]
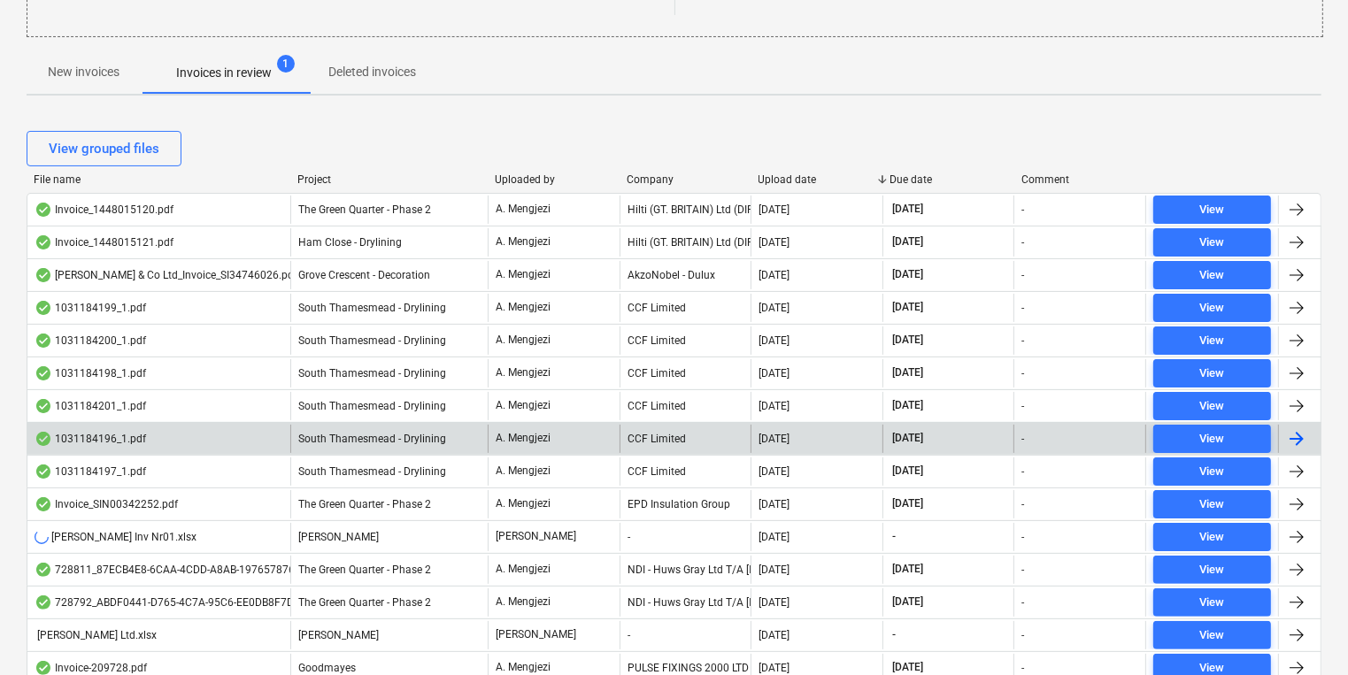
click at [750, 427] on div "[DATE]" at bounding box center [816, 439] width 132 height 28
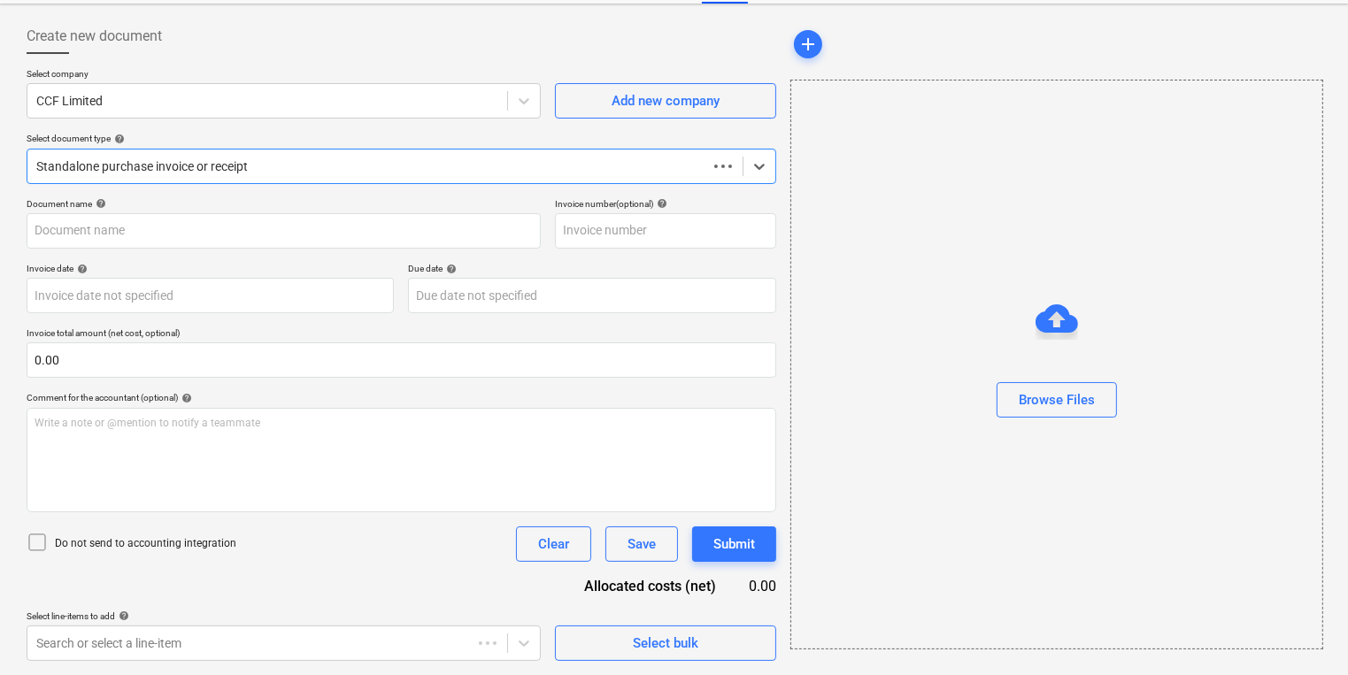
scroll to position [76, 0]
type input "1031184196"
type input "[DATE]"
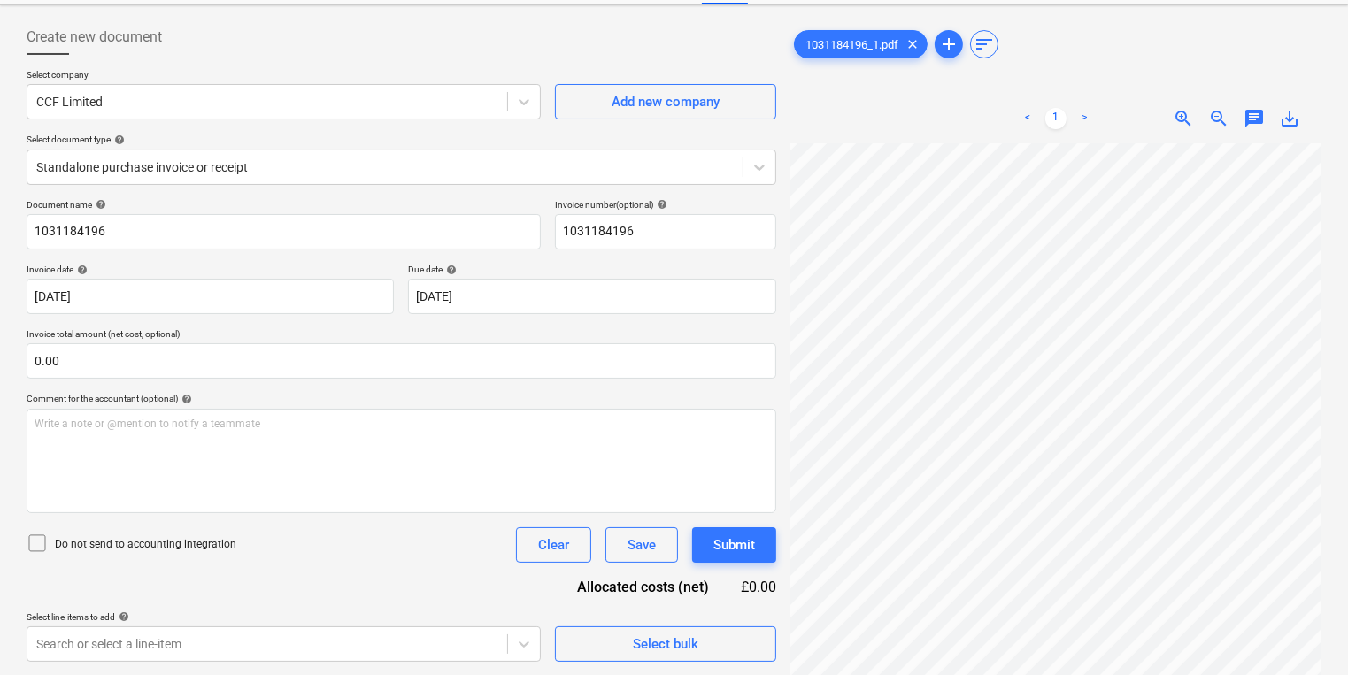
scroll to position [4, 109]
click at [1012, 436] on div "1031184196_1.pdf clear add sort < 1 > zoom_in zoom_out chat 0 save_alt" at bounding box center [1055, 340] width 545 height 657
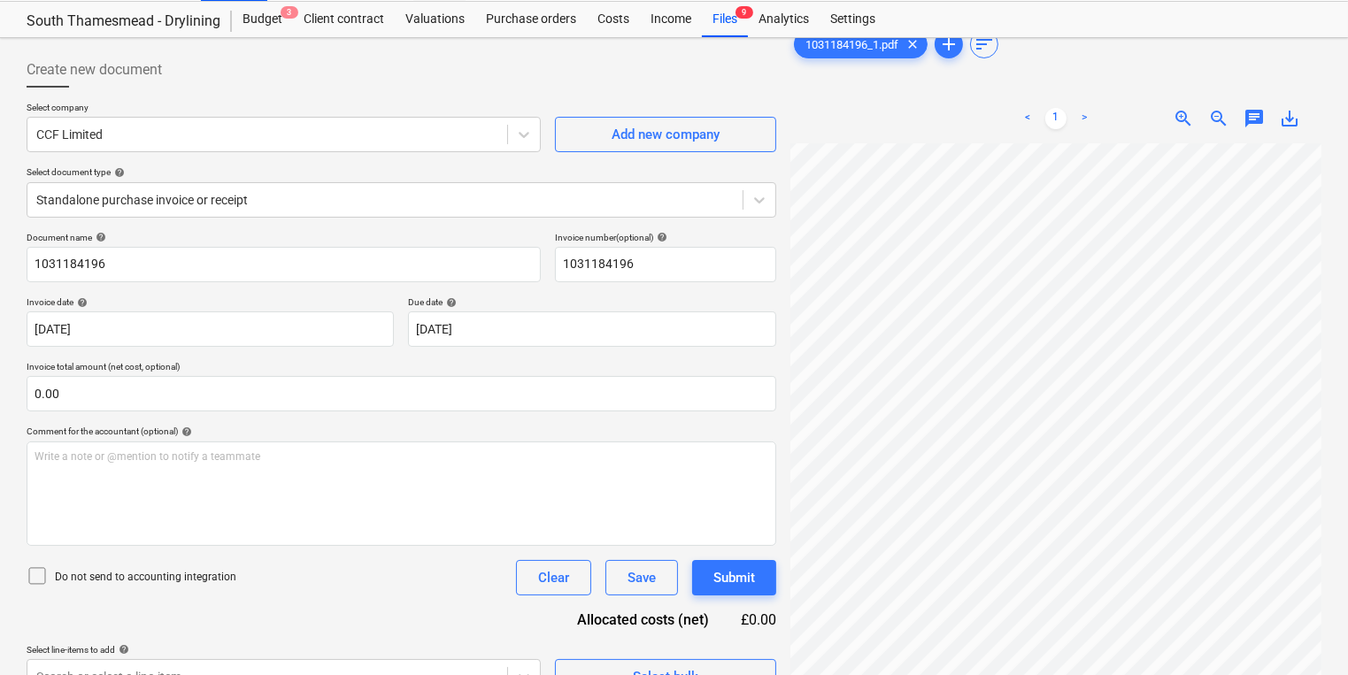
scroll to position [0, 0]
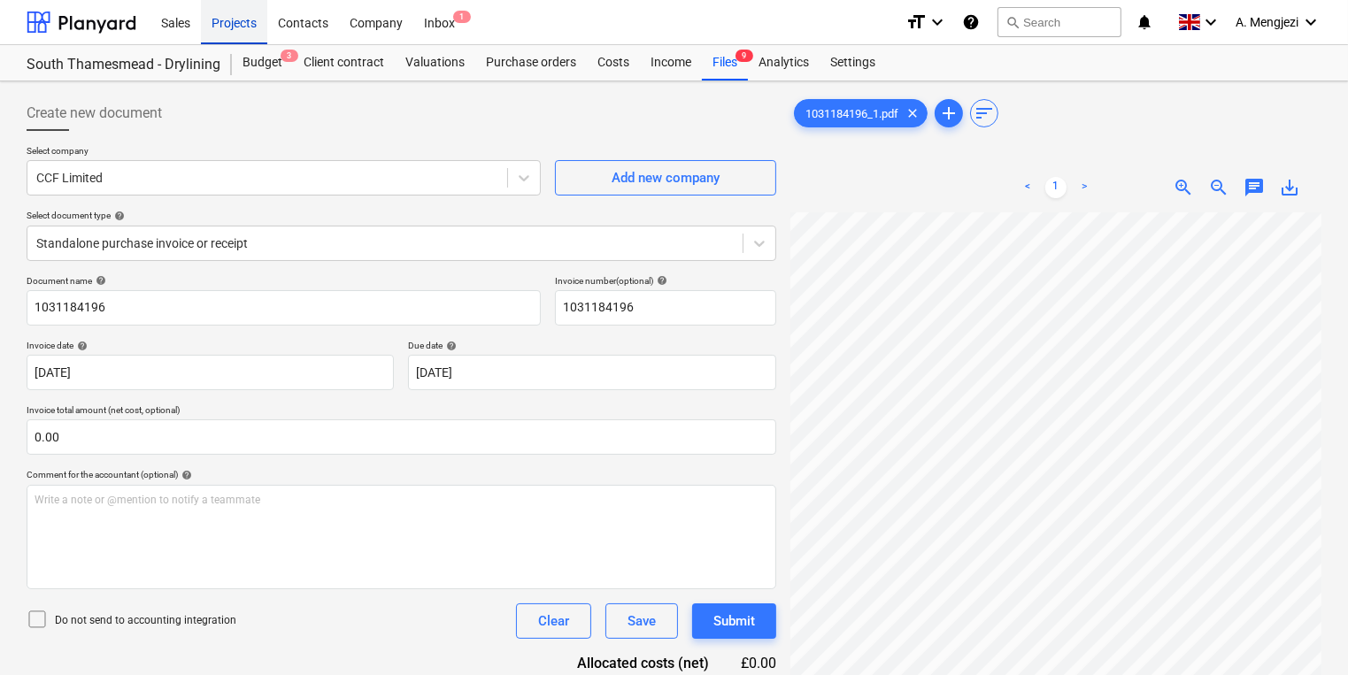
click at [251, 29] on div "Projects" at bounding box center [234, 21] width 66 height 45
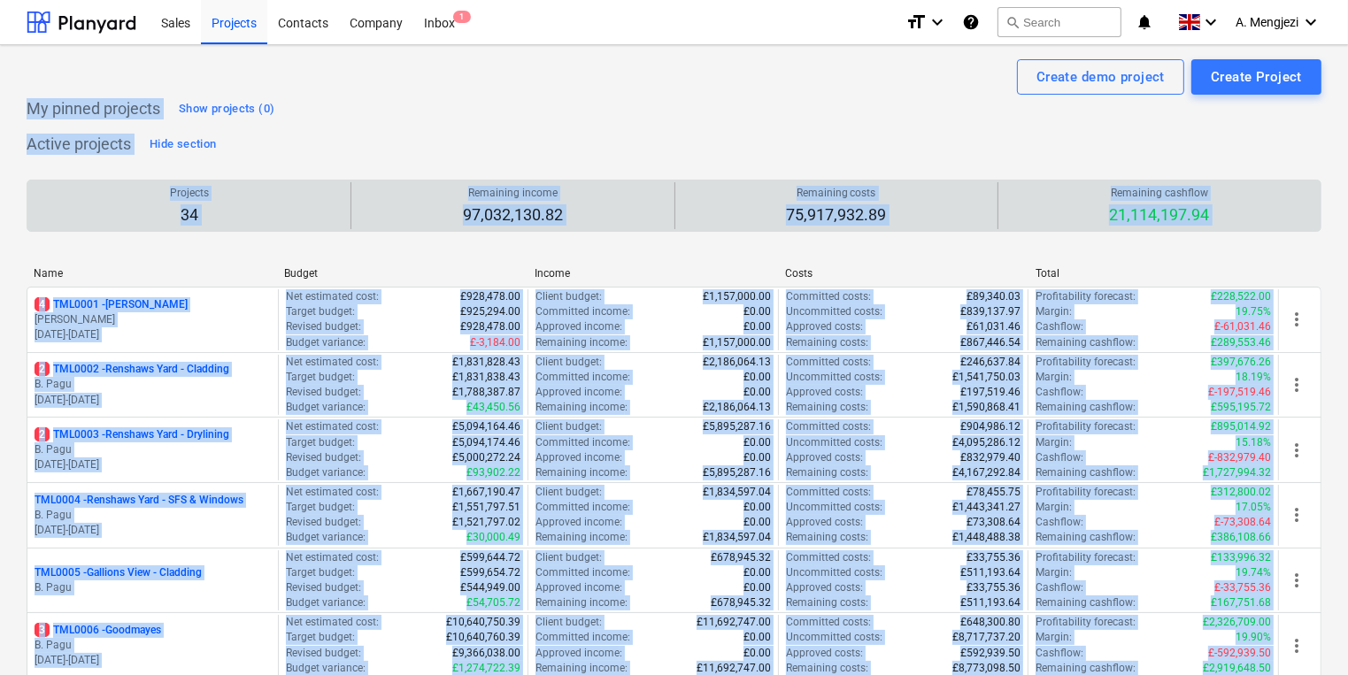
click at [251, 212] on div "Projects 34" at bounding box center [189, 205] width 309 height 47
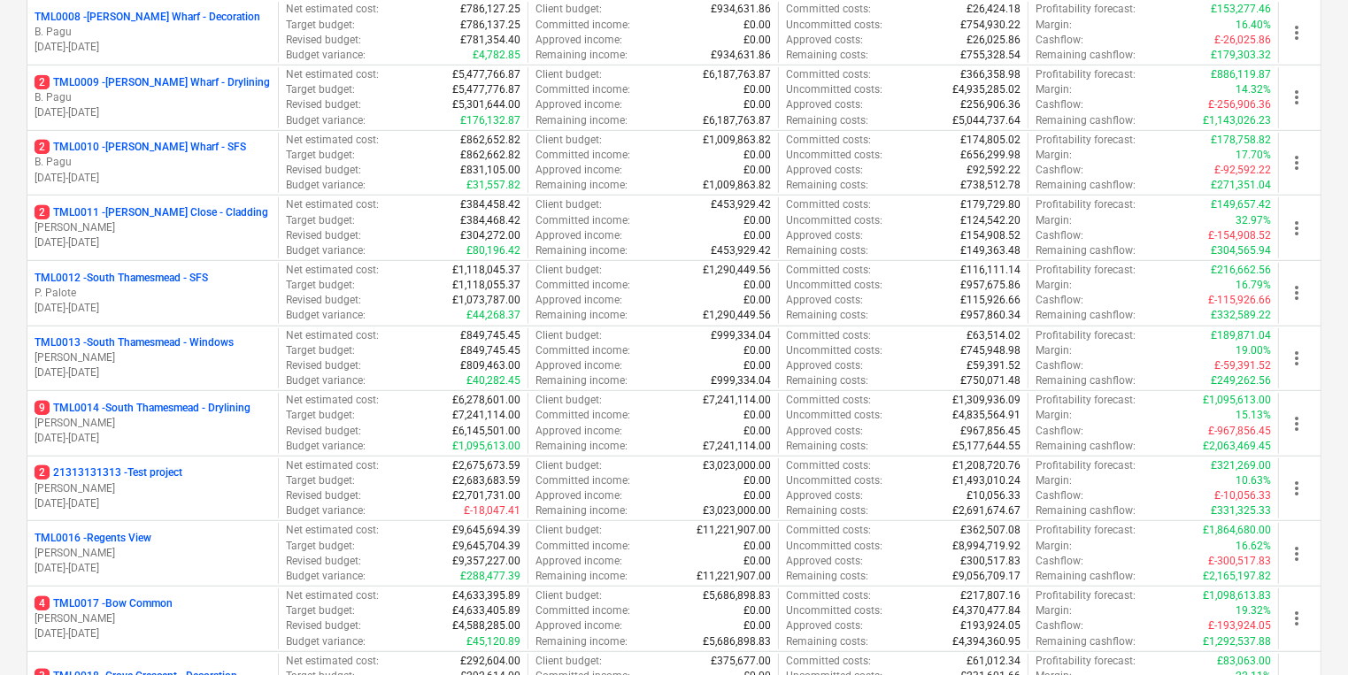
scroll to position [850, 0]
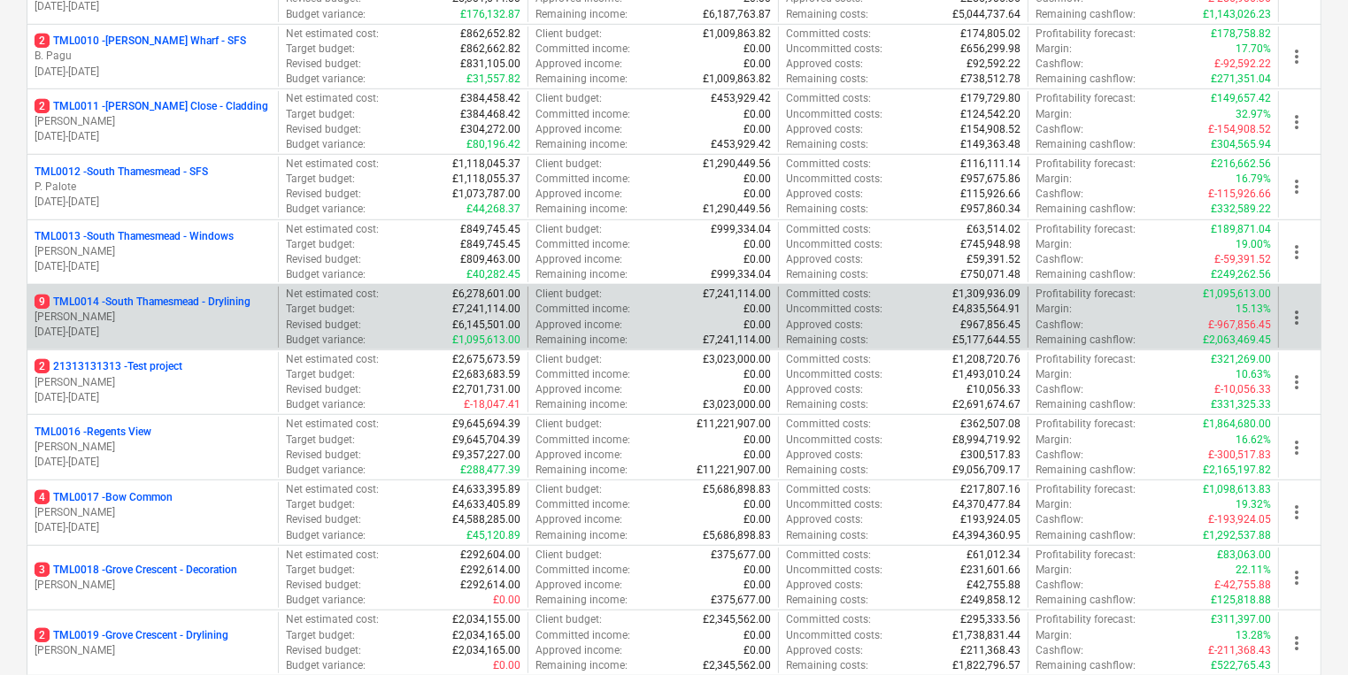
click at [187, 316] on p "M. Tomlinson" at bounding box center [153, 317] width 236 height 15
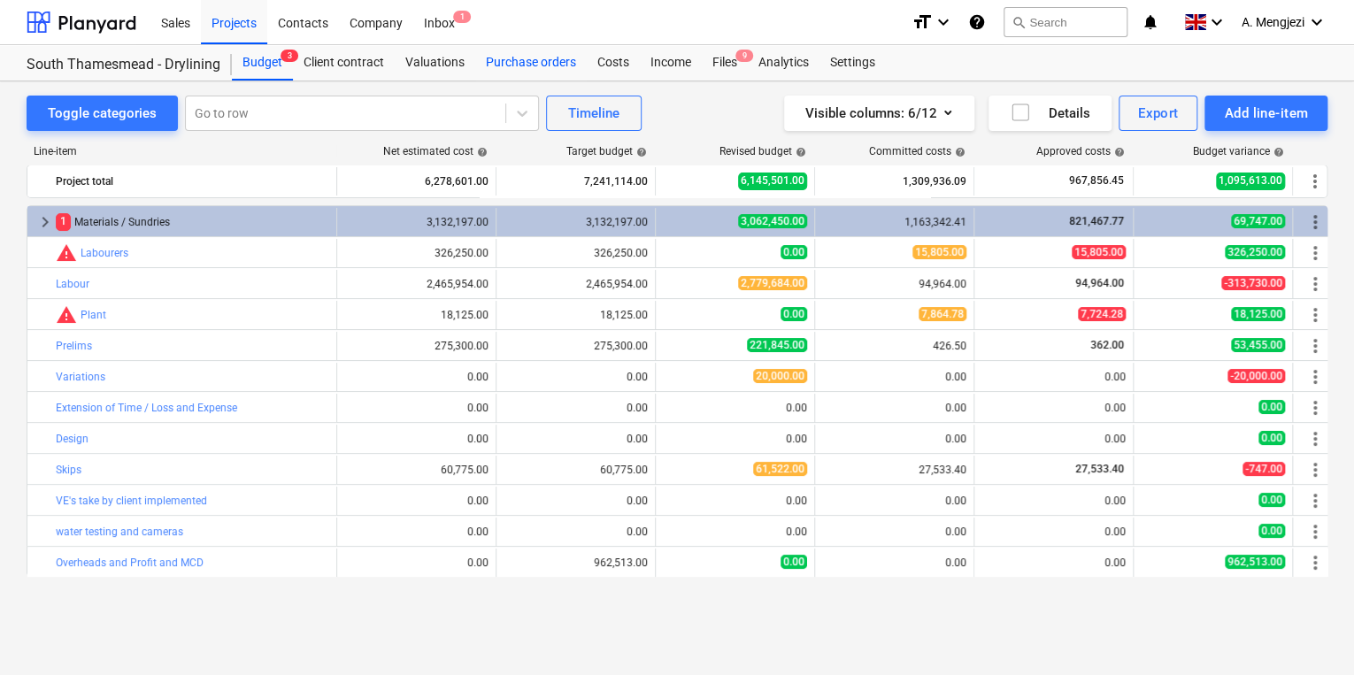
click at [517, 72] on div "Purchase orders" at bounding box center [531, 62] width 112 height 35
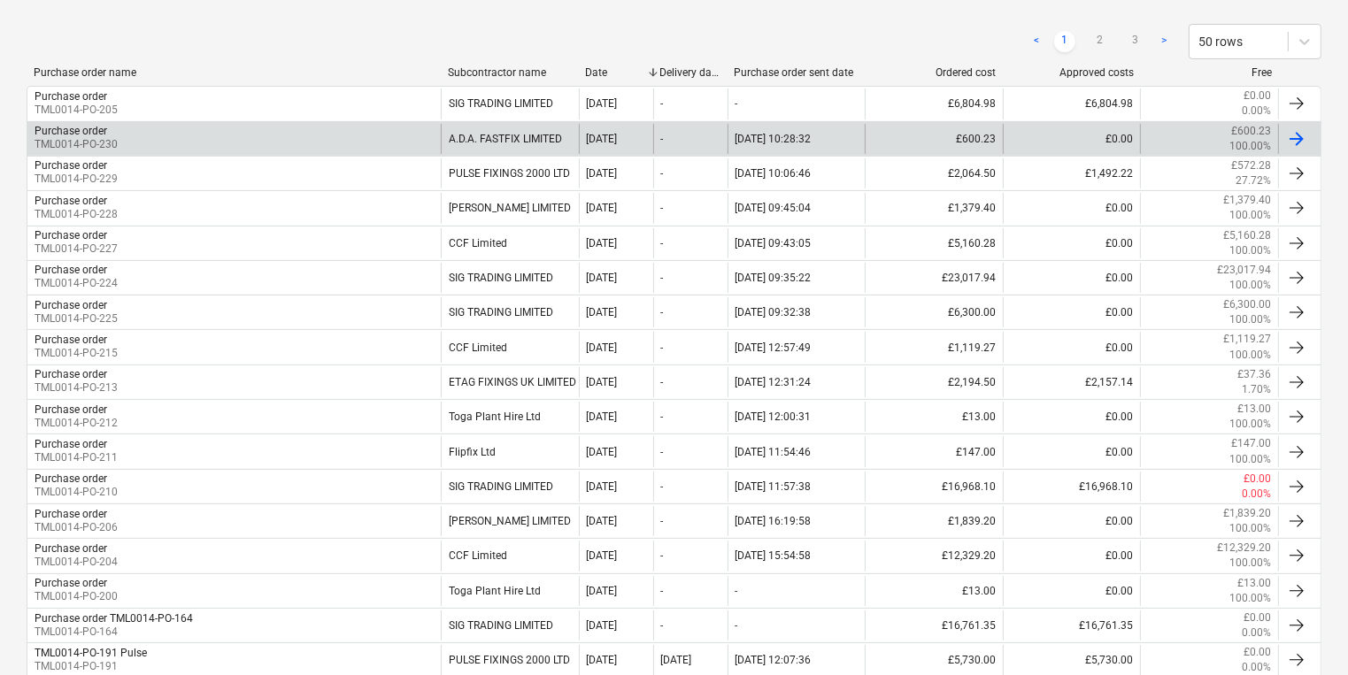
scroll to position [425, 0]
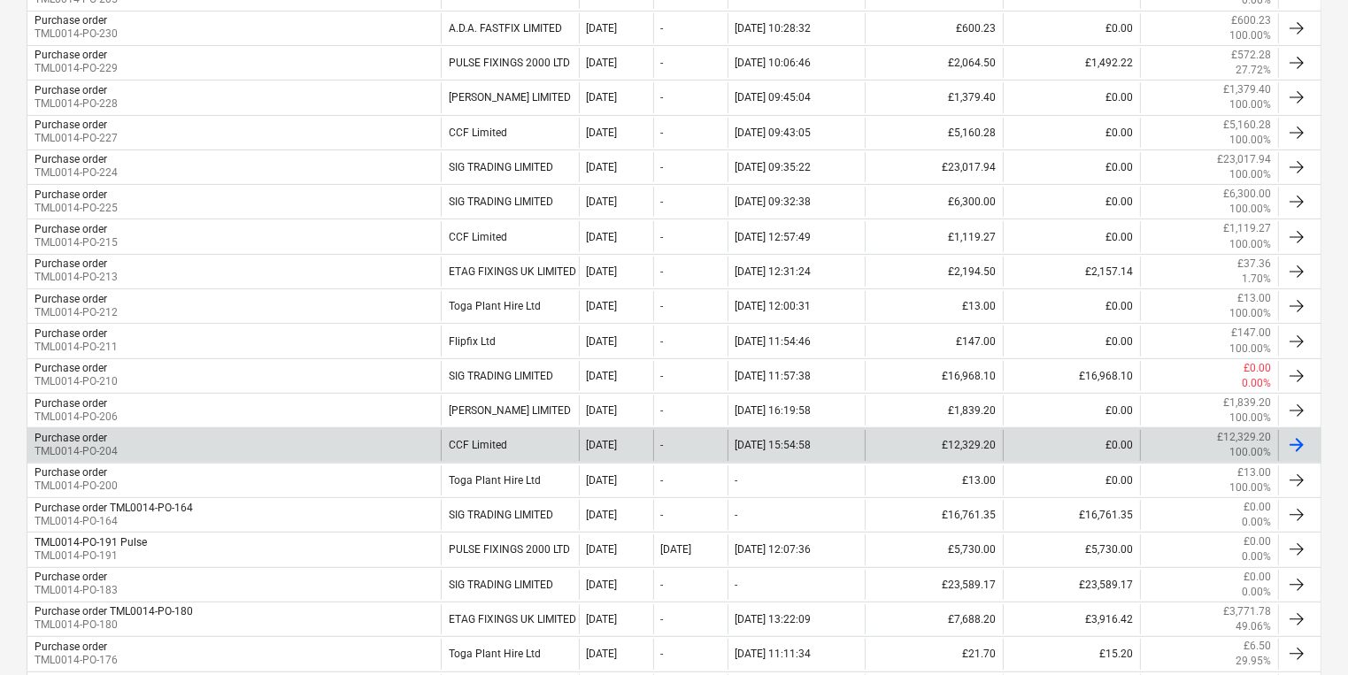
click at [212, 444] on div "Purchase order TML0014-PO-204" at bounding box center [233, 445] width 413 height 30
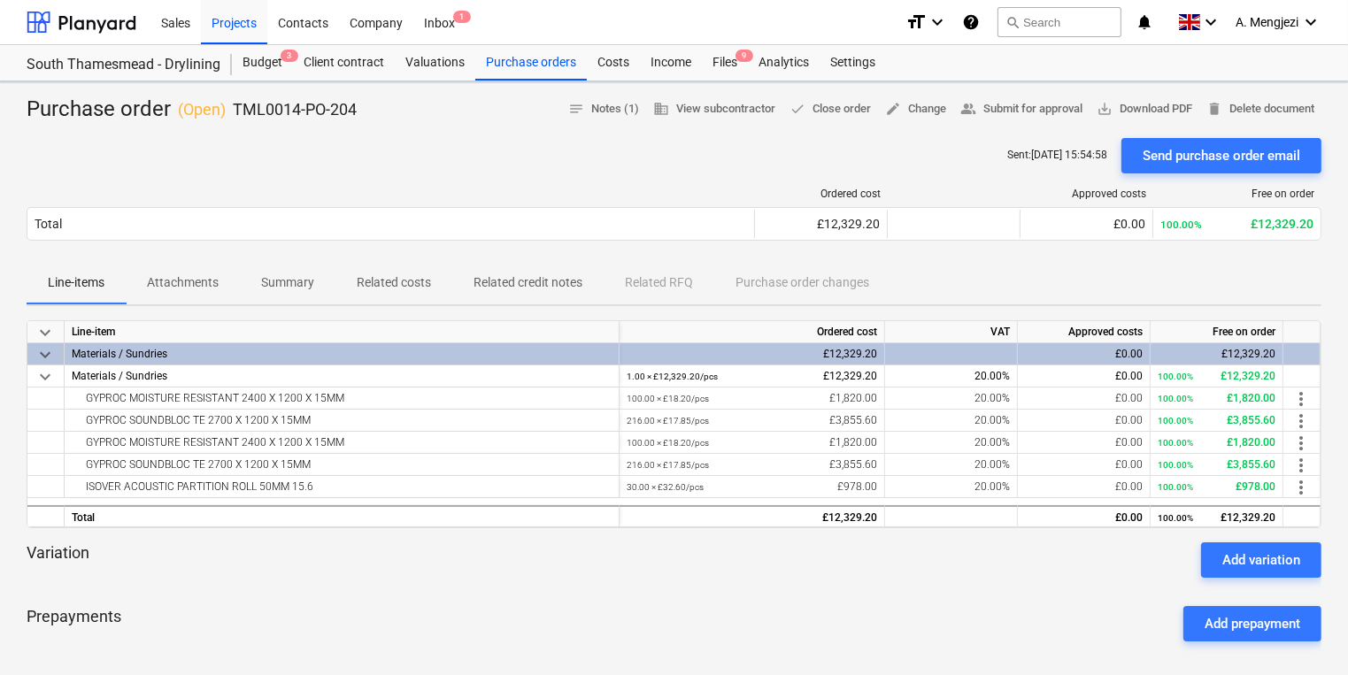
click at [909, 124] on div at bounding box center [674, 131] width 1295 height 14
click at [910, 112] on span "edit Change" at bounding box center [915, 109] width 61 height 20
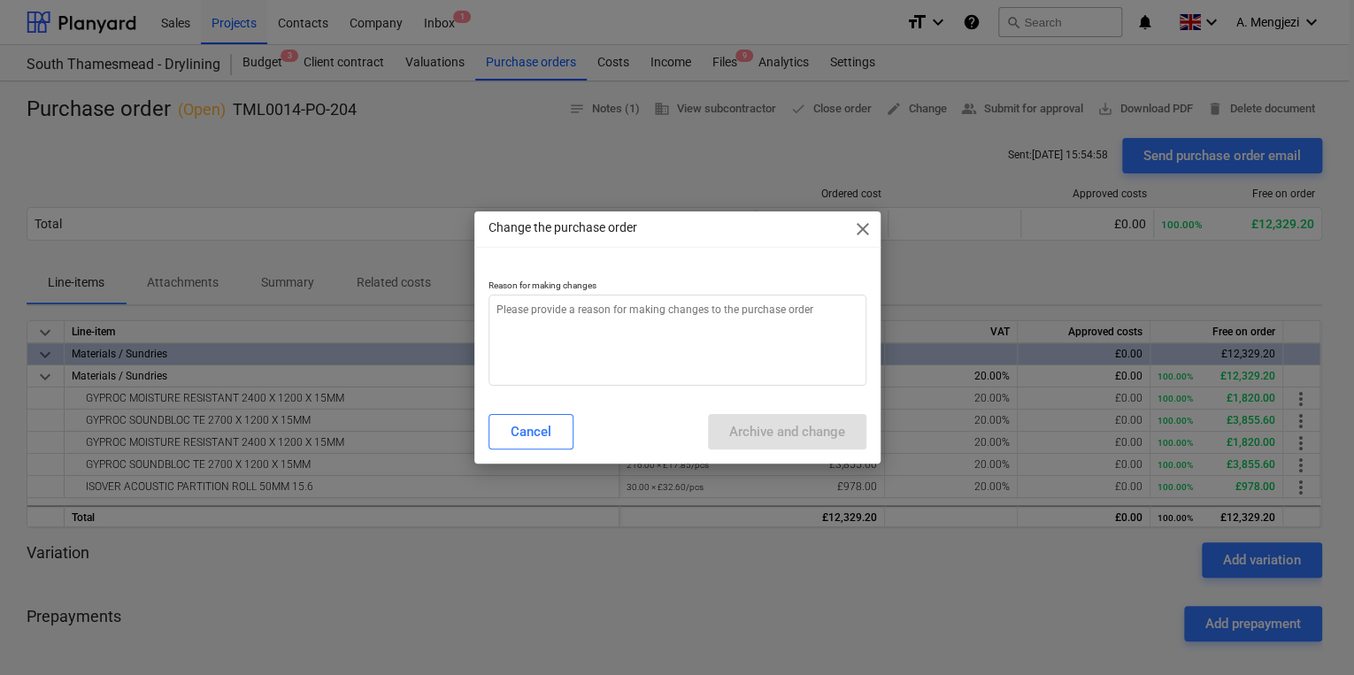
type textarea "x"
drag, startPoint x: 811, startPoint y: 377, endPoint x: 814, endPoint y: 389, distance: 12.0
click at [810, 379] on textarea at bounding box center [678, 340] width 378 height 91
type textarea "p"
type textarea "x"
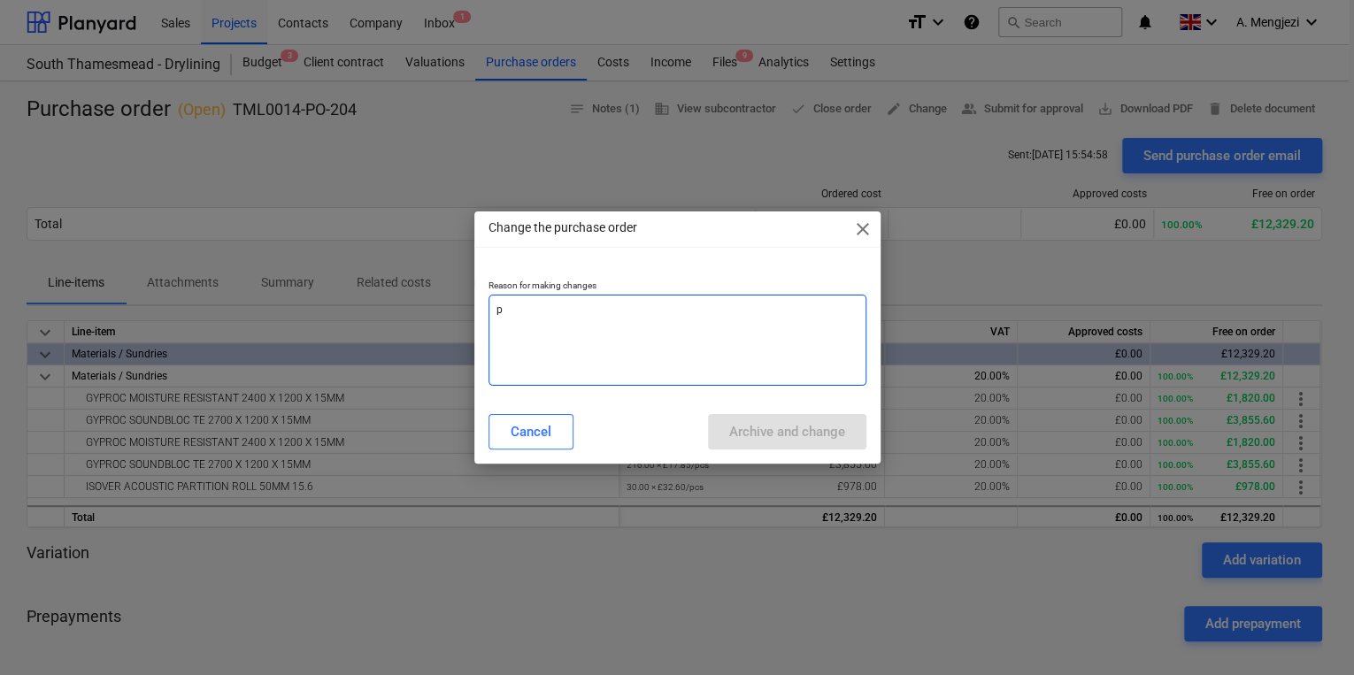
type textarea "pr"
type textarea "x"
type textarea "pri"
type textarea "x"
type textarea "pric"
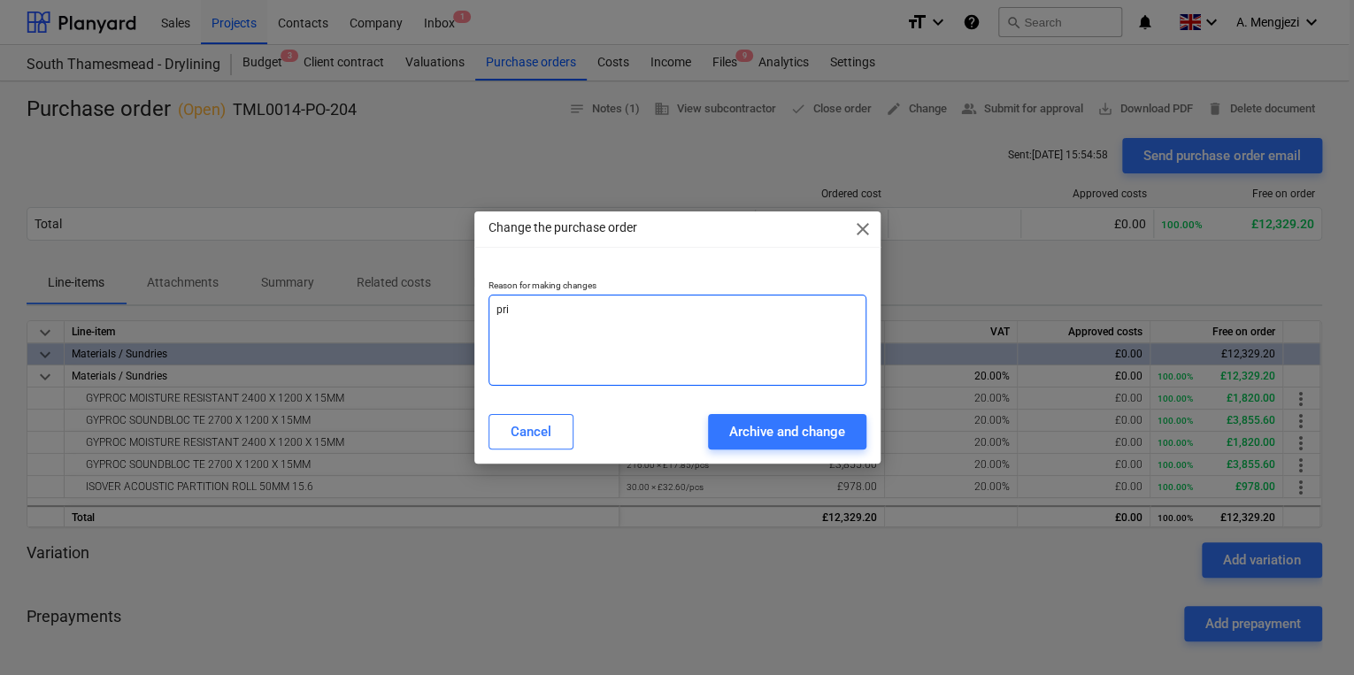
type textarea "x"
type textarea "price"
type textarea "x"
type textarea "price"
type textarea "x"
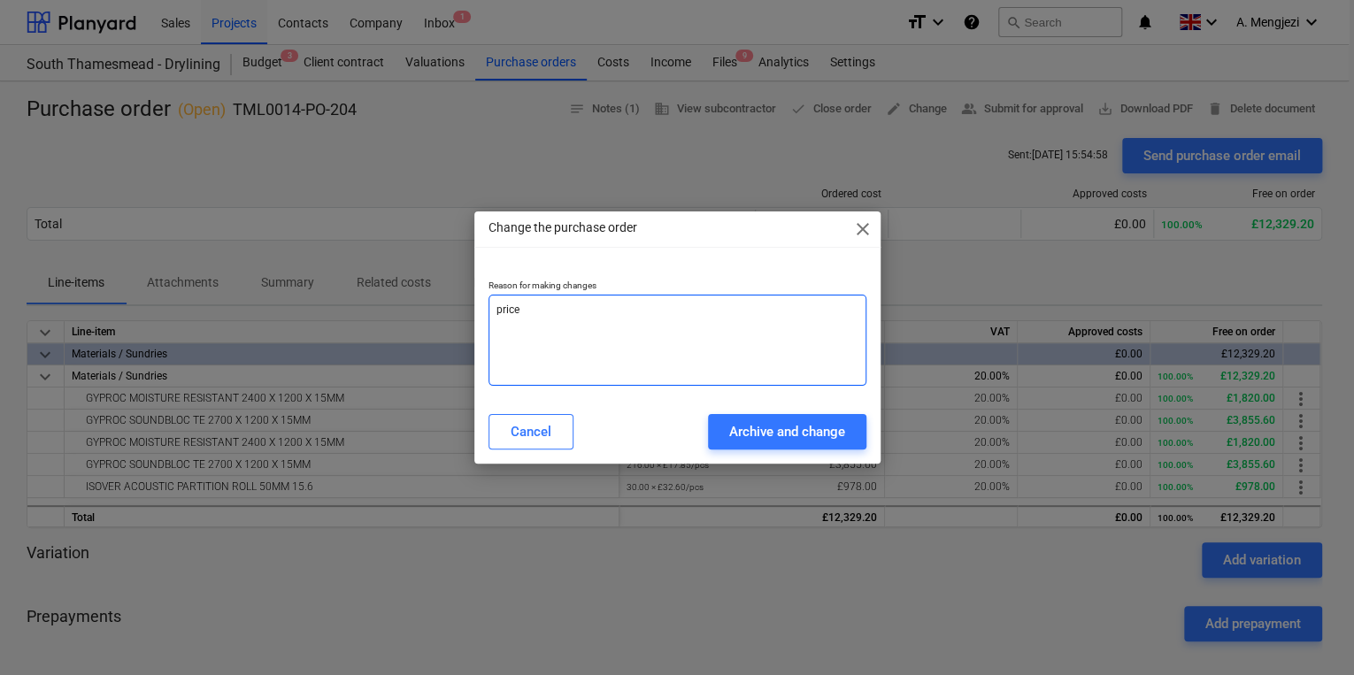
type textarea "price c"
type textarea "x"
type textarea "price ch"
type textarea "x"
type textarea "price chn"
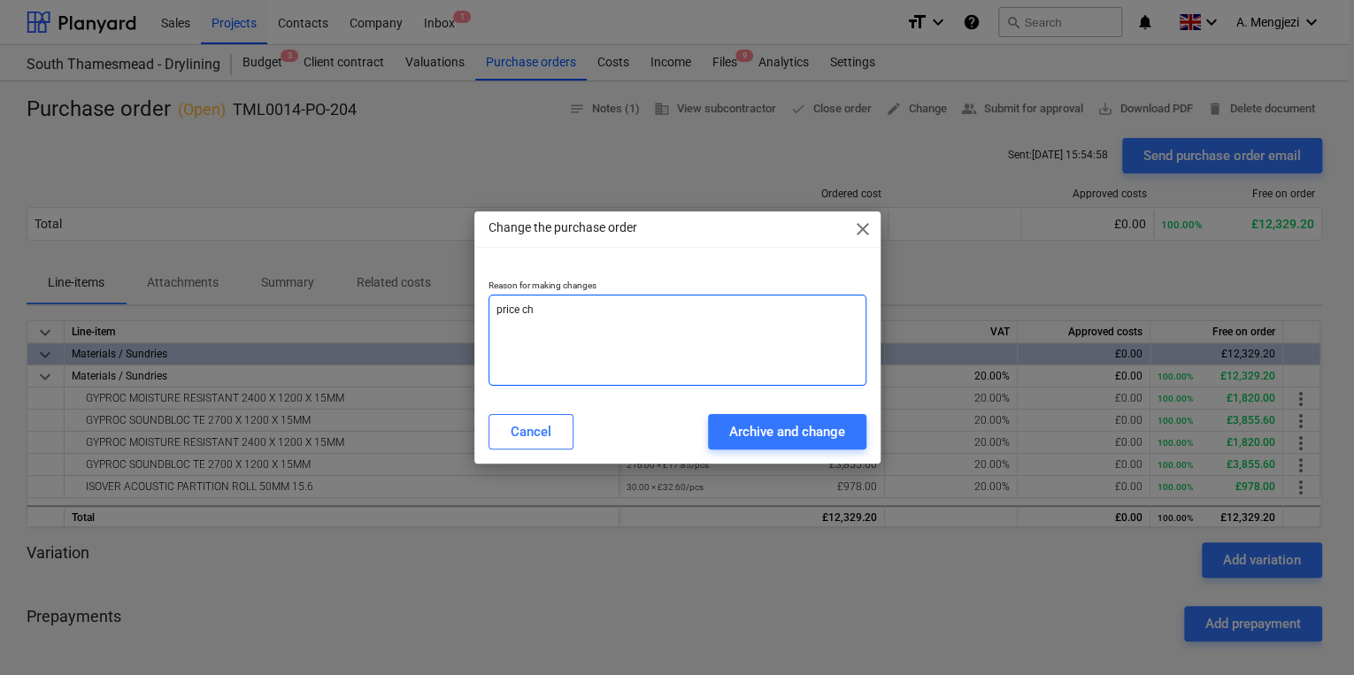
type textarea "x"
type textarea "price chng"
type textarea "x"
type textarea "price chn"
type textarea "x"
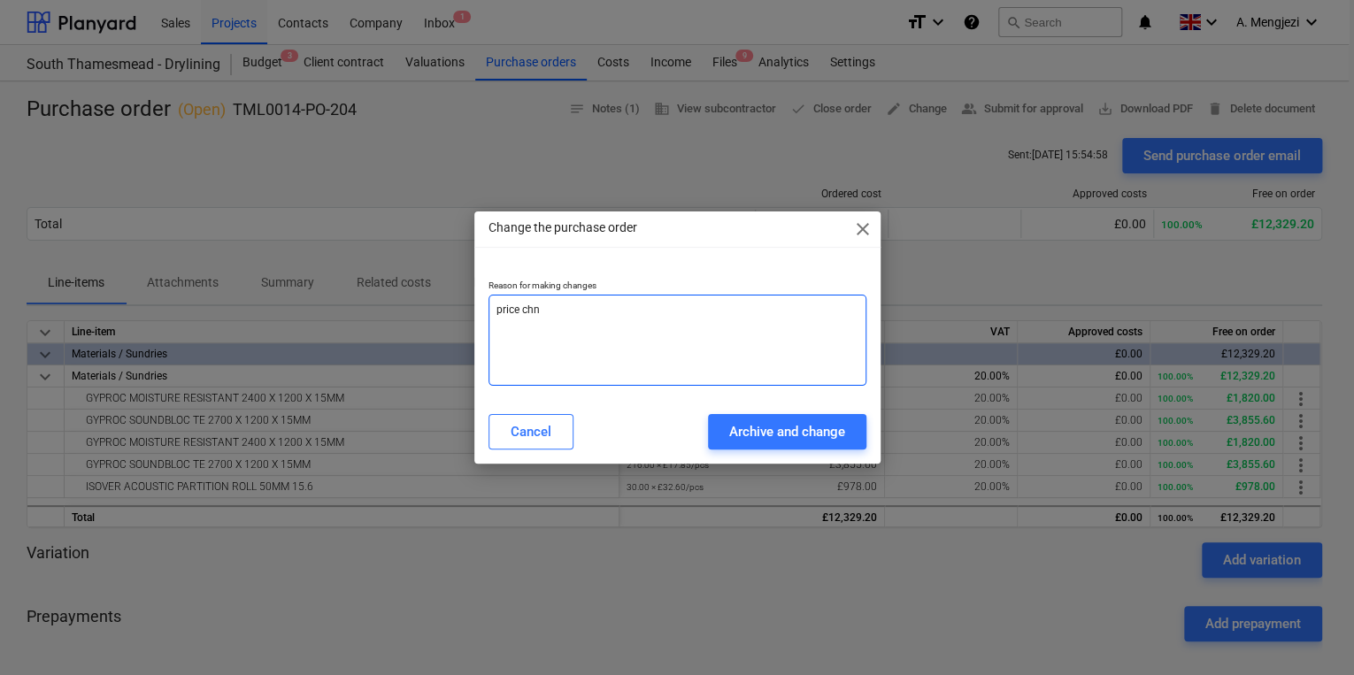
type textarea "price ch"
type textarea "x"
type textarea "price cha"
type textarea "x"
type textarea "price chan"
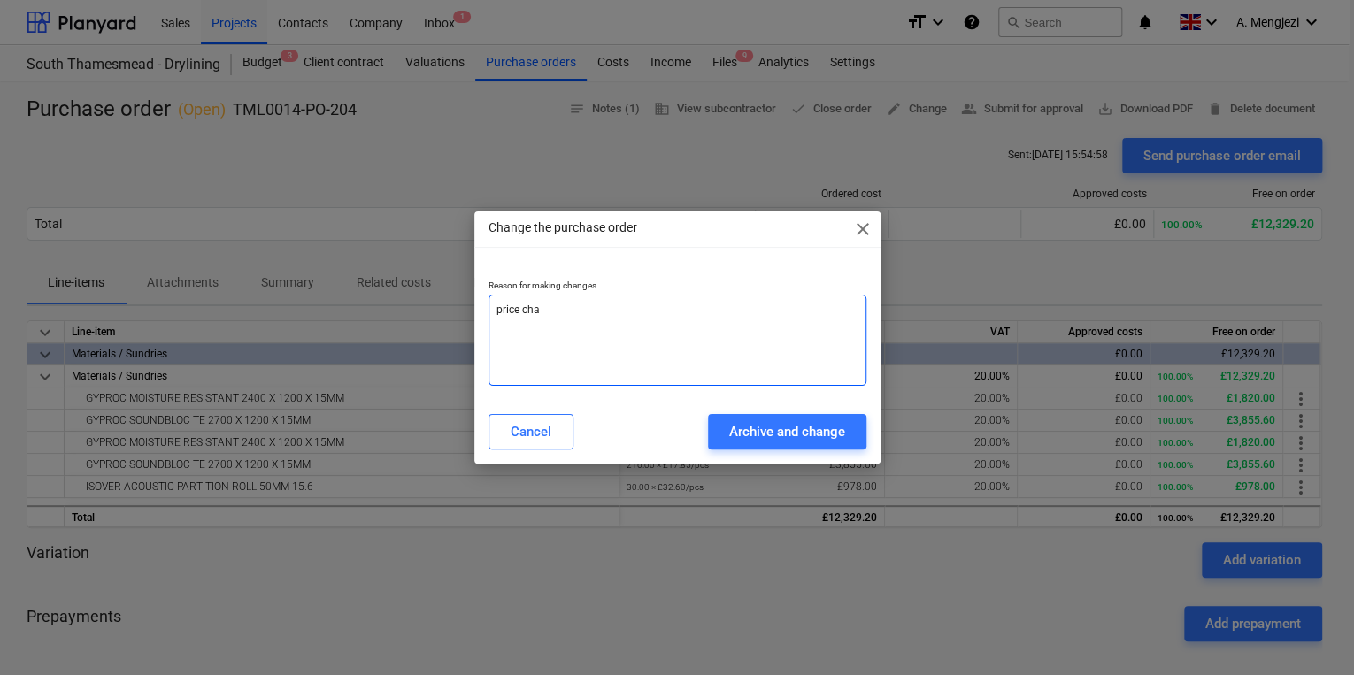
type textarea "x"
type textarea "[PERSON_NAME]"
type textarea "x"
type textarea "price change"
type textarea "x"
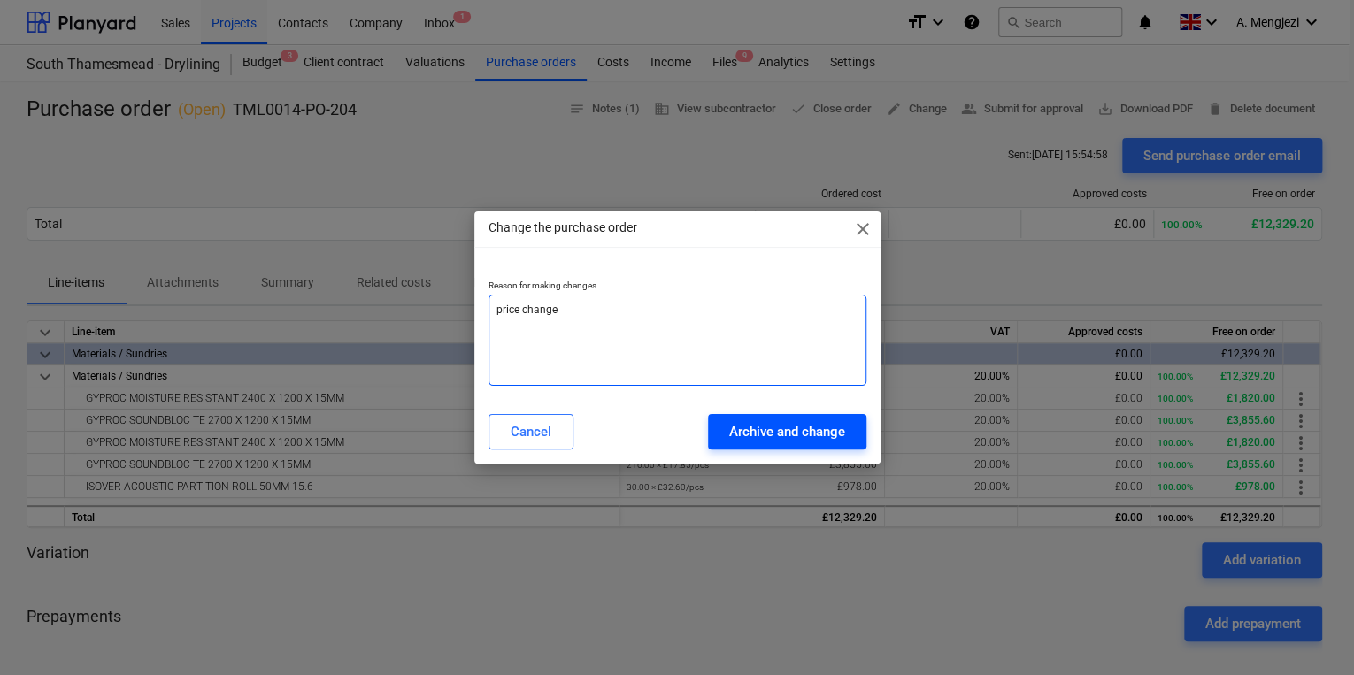
type textarea "price change"
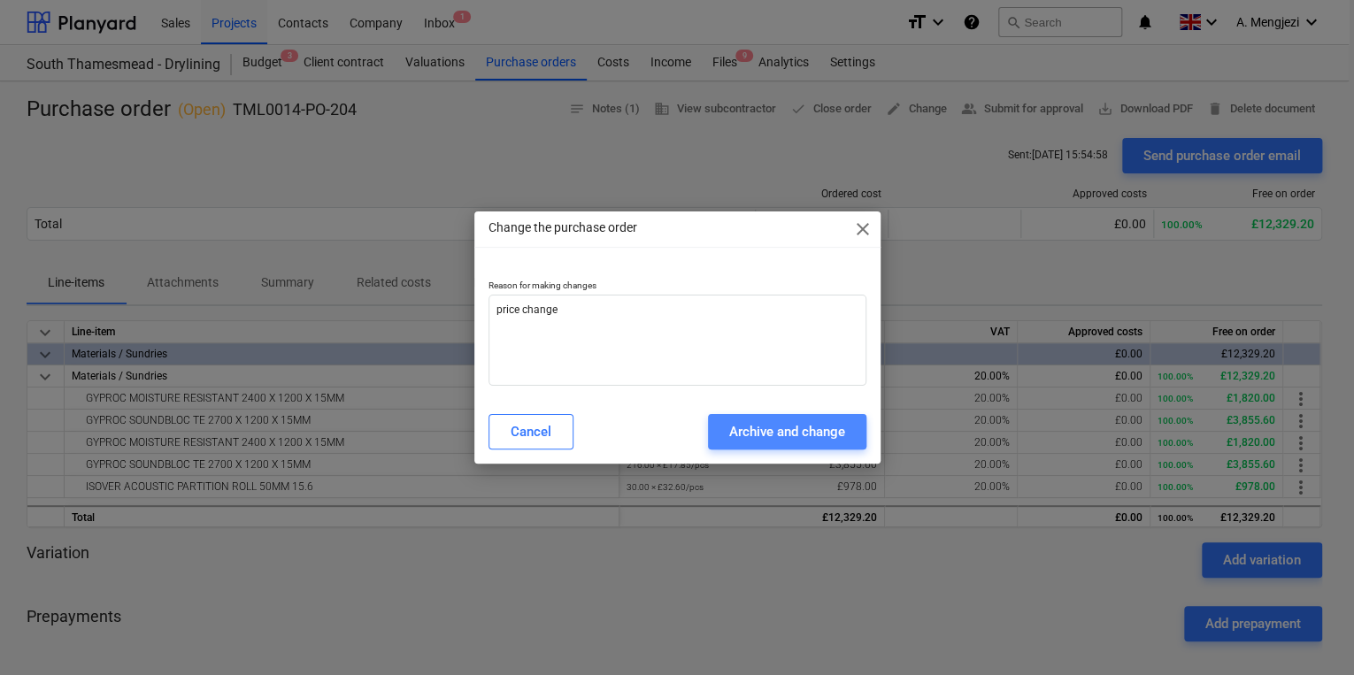
click at [755, 421] on div "Archive and change" at bounding box center [787, 431] width 116 height 23
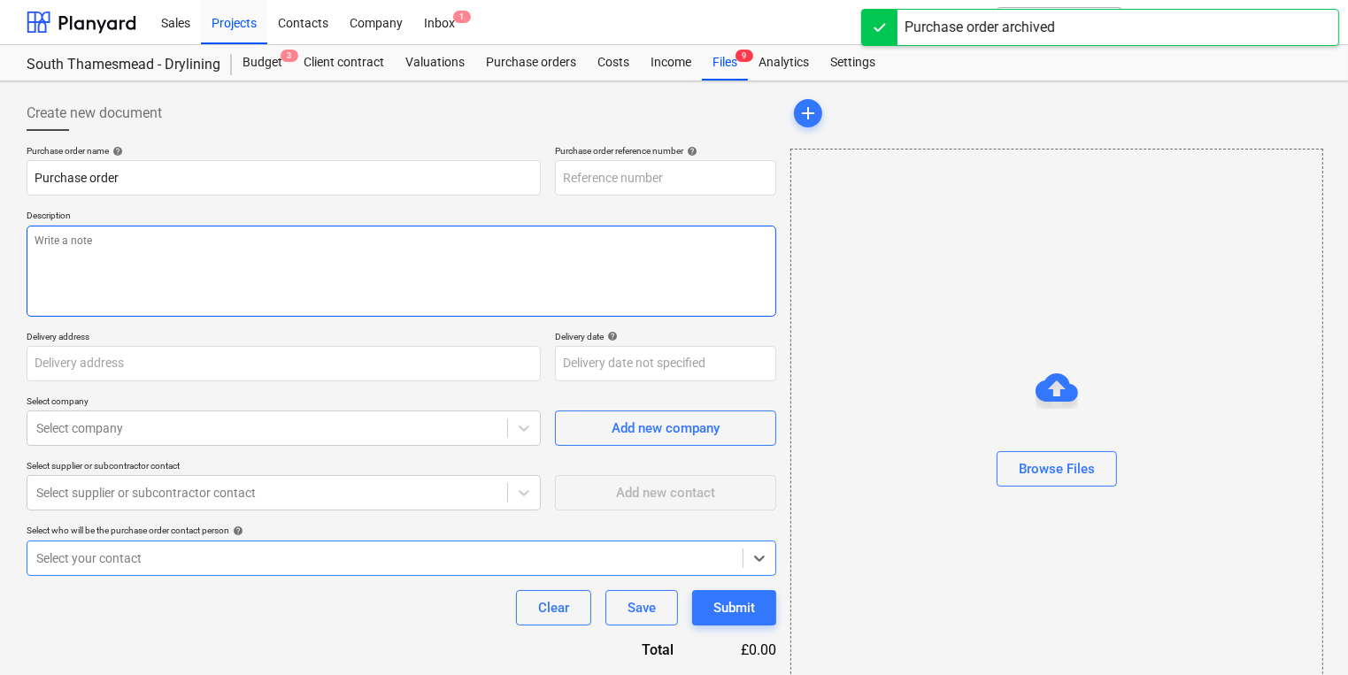
type textarea "x"
type input "TML0014-PO-239"
type textarea "x"
type input "TML0014-PO-204"
type textarea "Hi, Please proceed with attached order. Delivery dates as per below: 15mm MR - …"
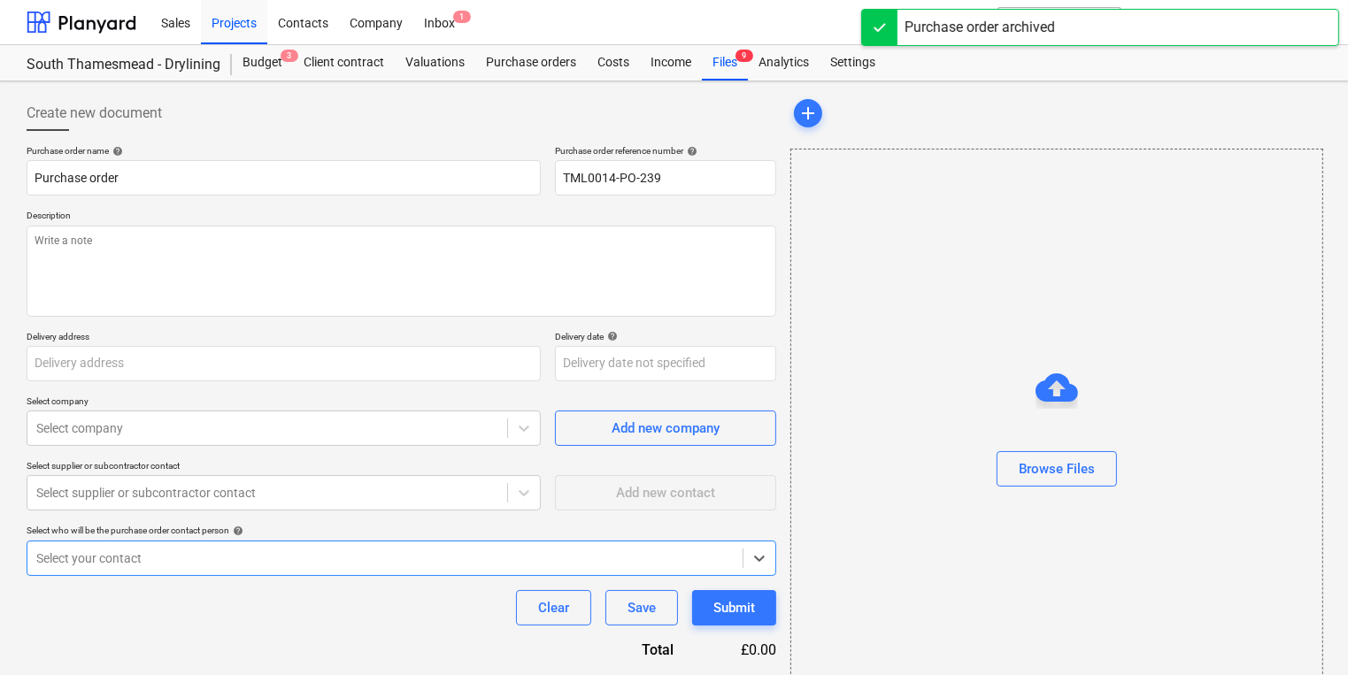
type input "[PERSON_NAME] Partnerships, [STREET_ADDRESS]"
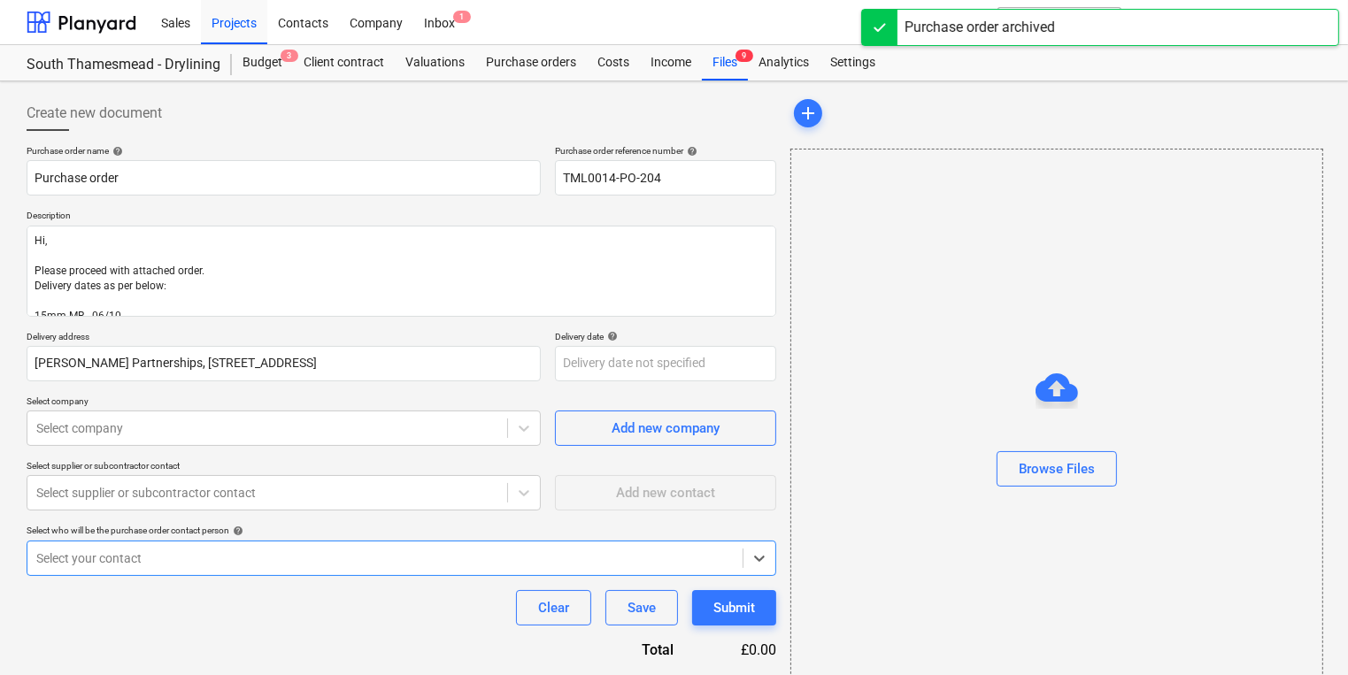
type textarea "x"
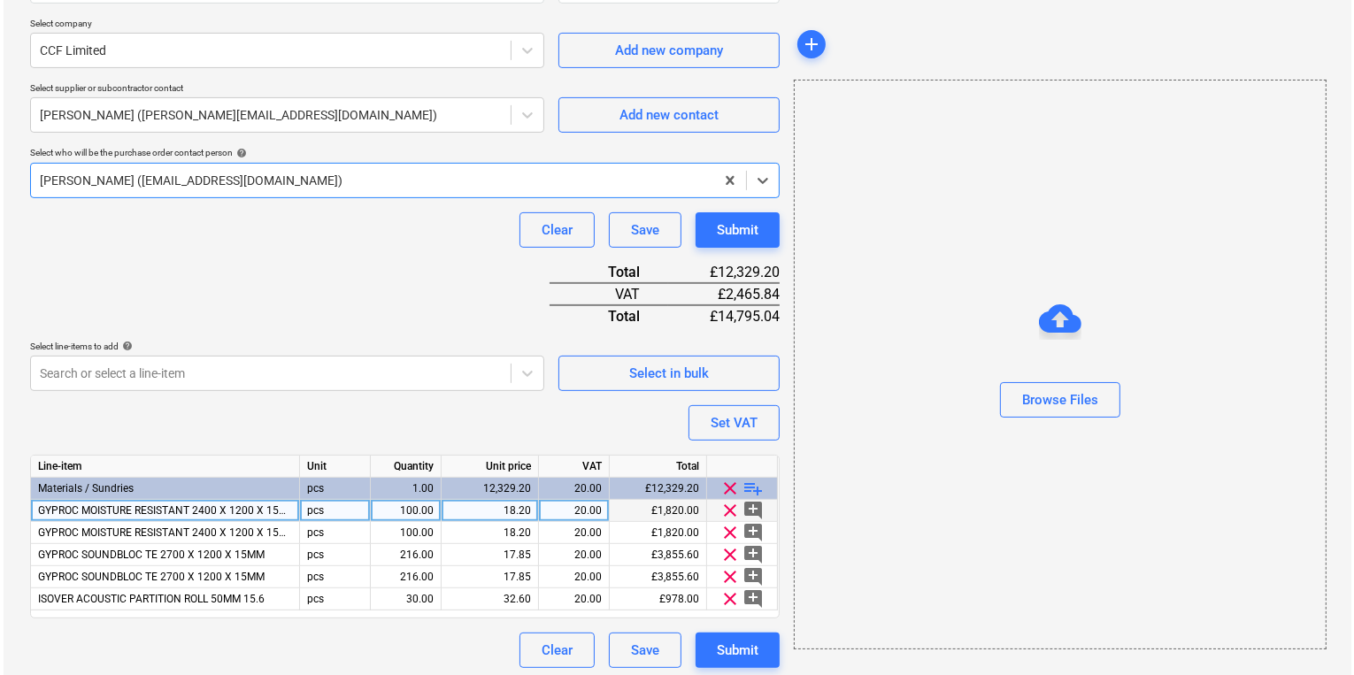
scroll to position [581, 0]
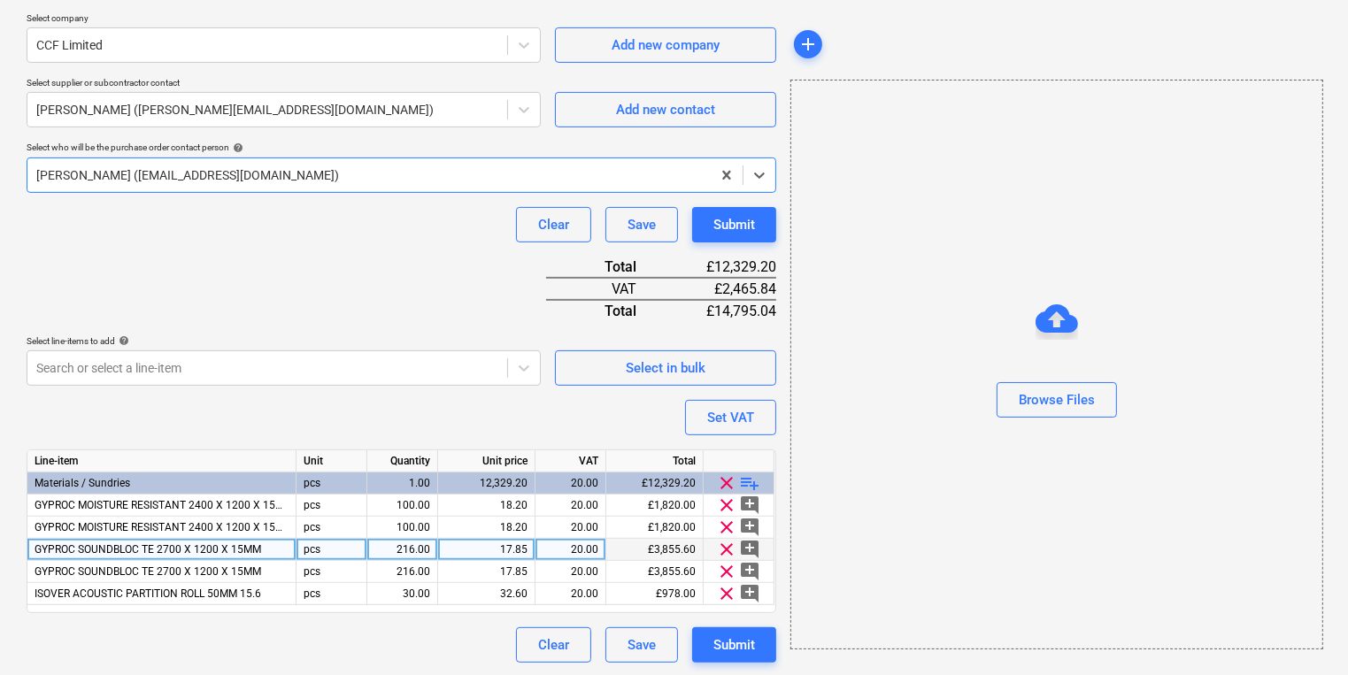
click at [466, 556] on div "17.85" at bounding box center [486, 550] width 82 height 22
type input "17.13"
type textarea "x"
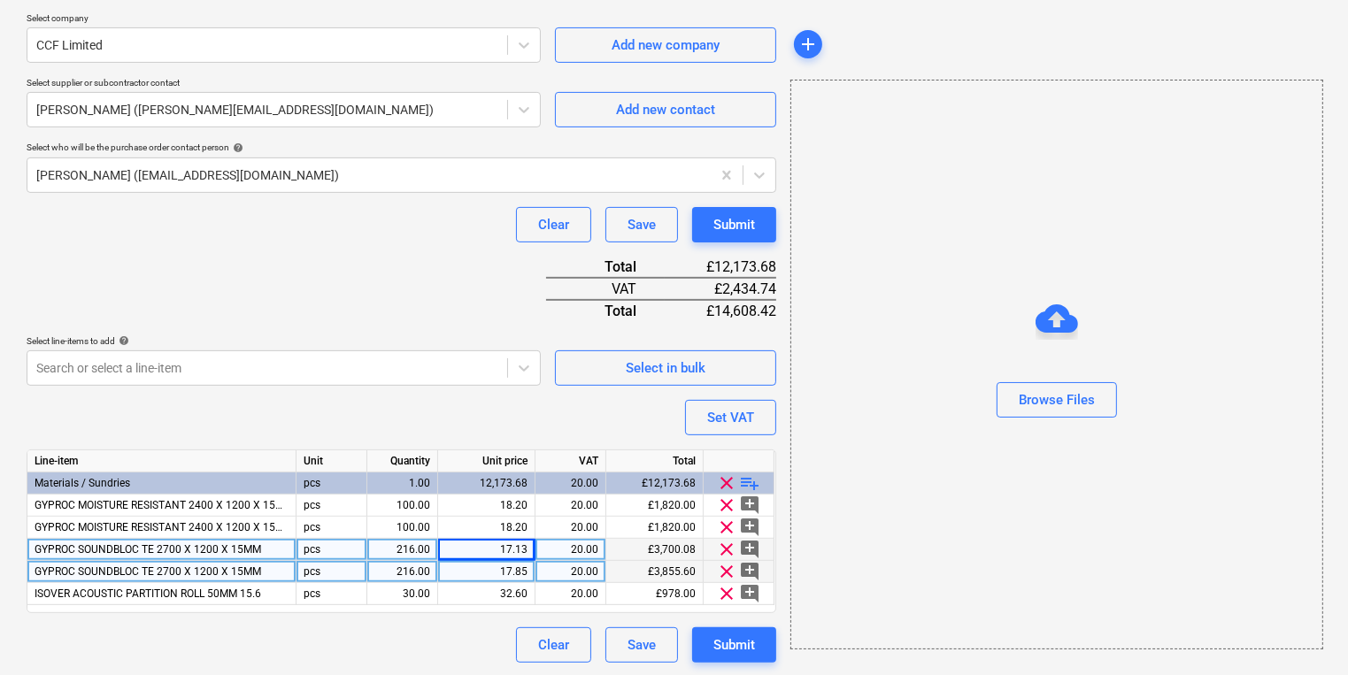
click at [489, 570] on div "17.85" at bounding box center [486, 572] width 82 height 22
type input "17.13"
type textarea "x"
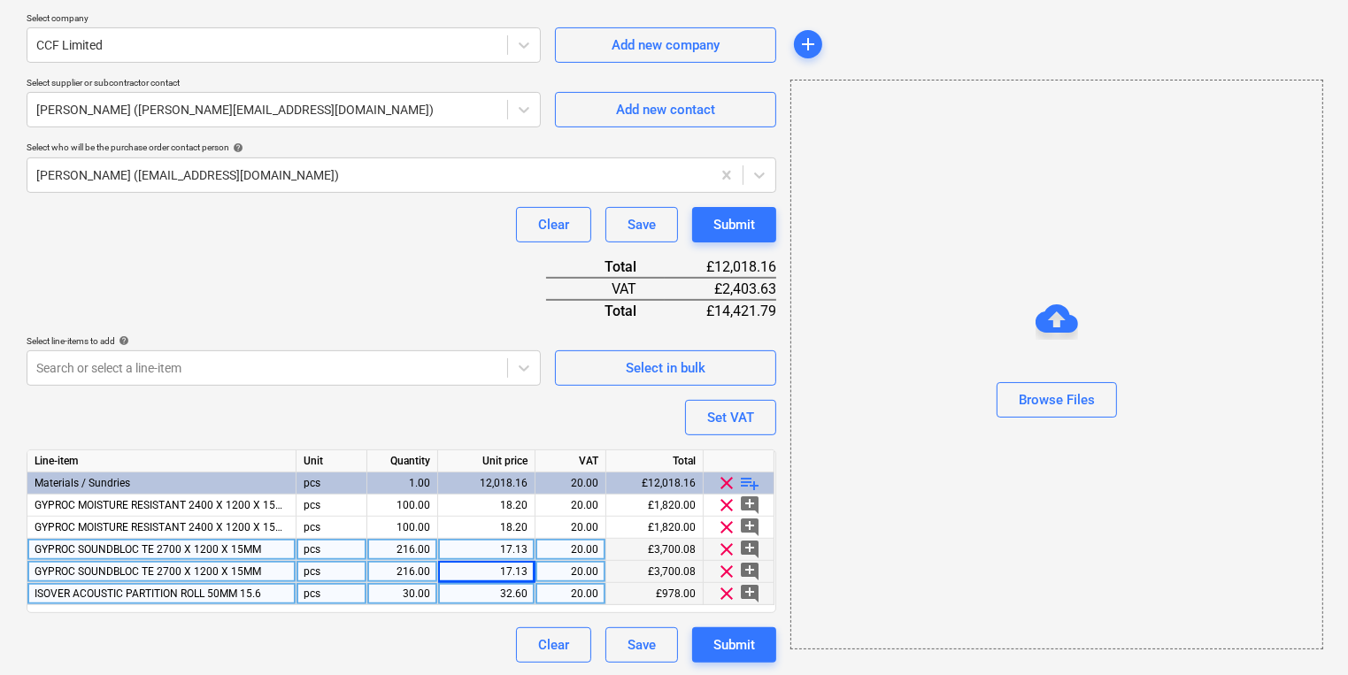
click at [504, 601] on div "32.60" at bounding box center [486, 594] width 82 height 22
type input "32.604"
click at [910, 589] on div "Browse Files" at bounding box center [1056, 365] width 533 height 570
click at [729, 233] on div "Submit" at bounding box center [734, 224] width 42 height 23
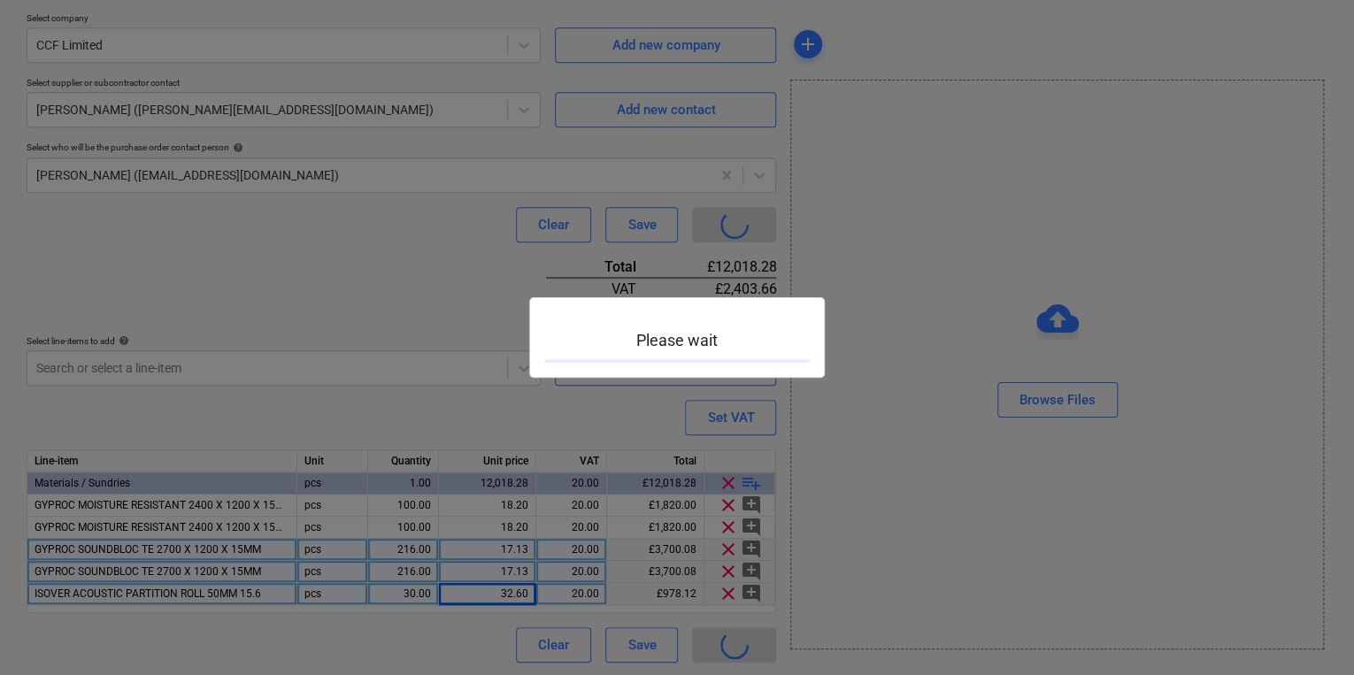
type textarea "x"
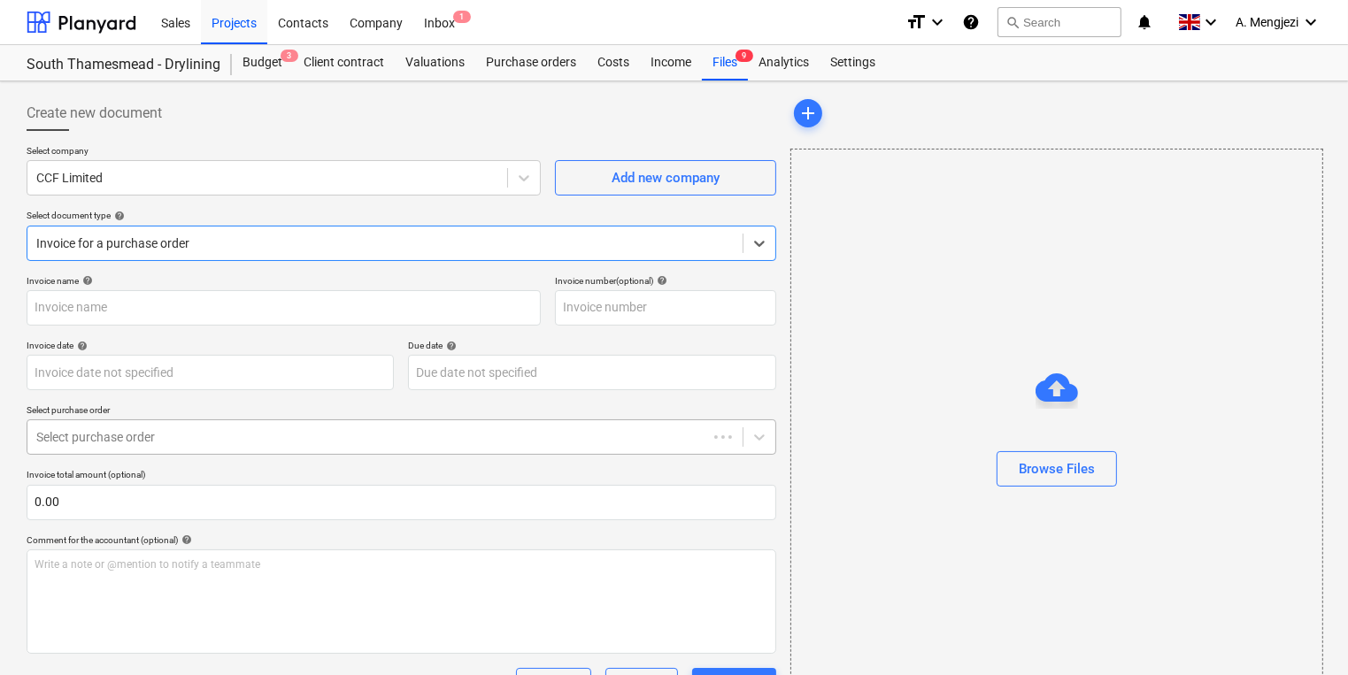
click at [269, 435] on div at bounding box center [367, 437] width 662 height 18
type input "1031184199"
type input "[DATE]"
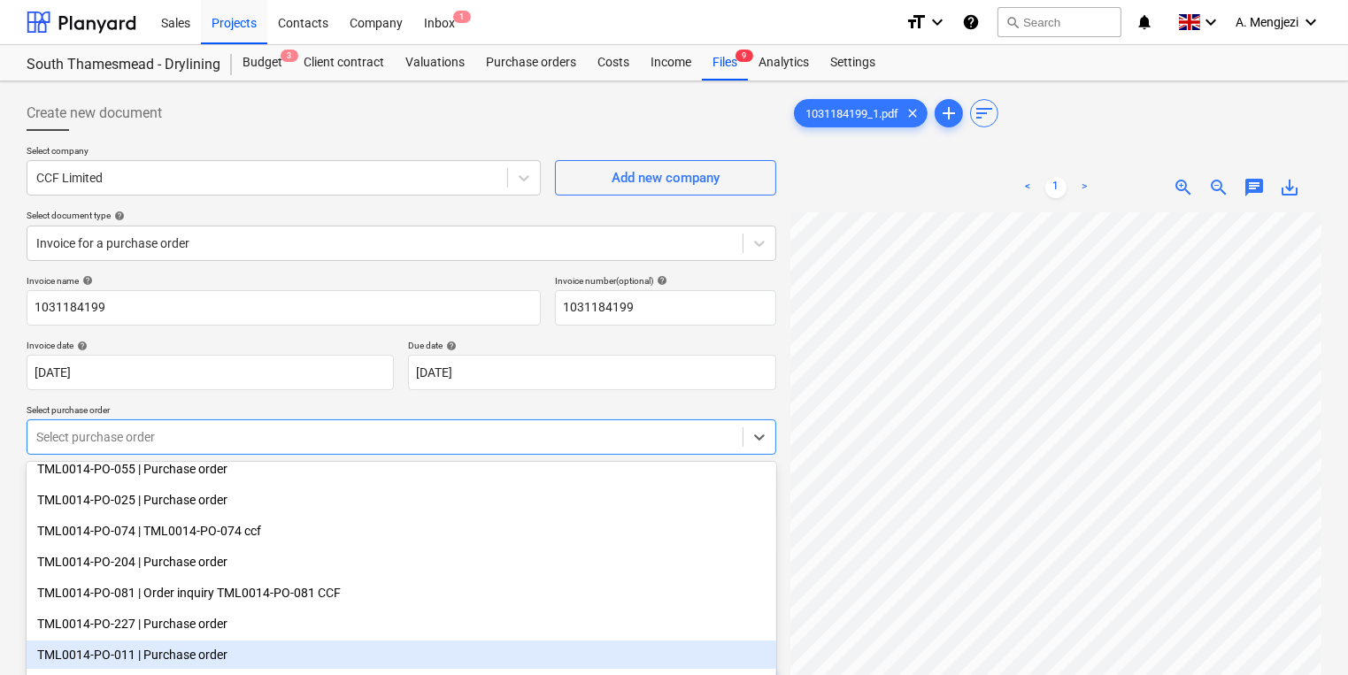
scroll to position [102, 0]
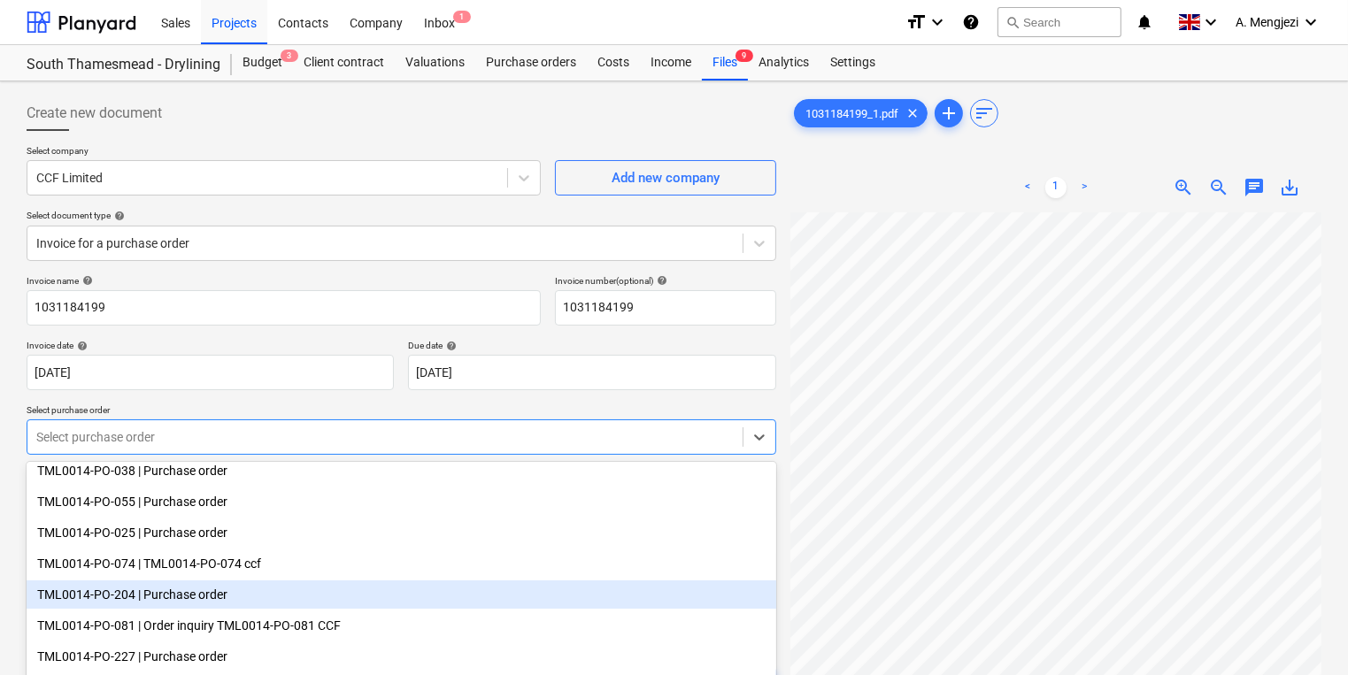
click at [258, 593] on div "TML0014-PO-204 | Purchase order" at bounding box center [402, 595] width 750 height 28
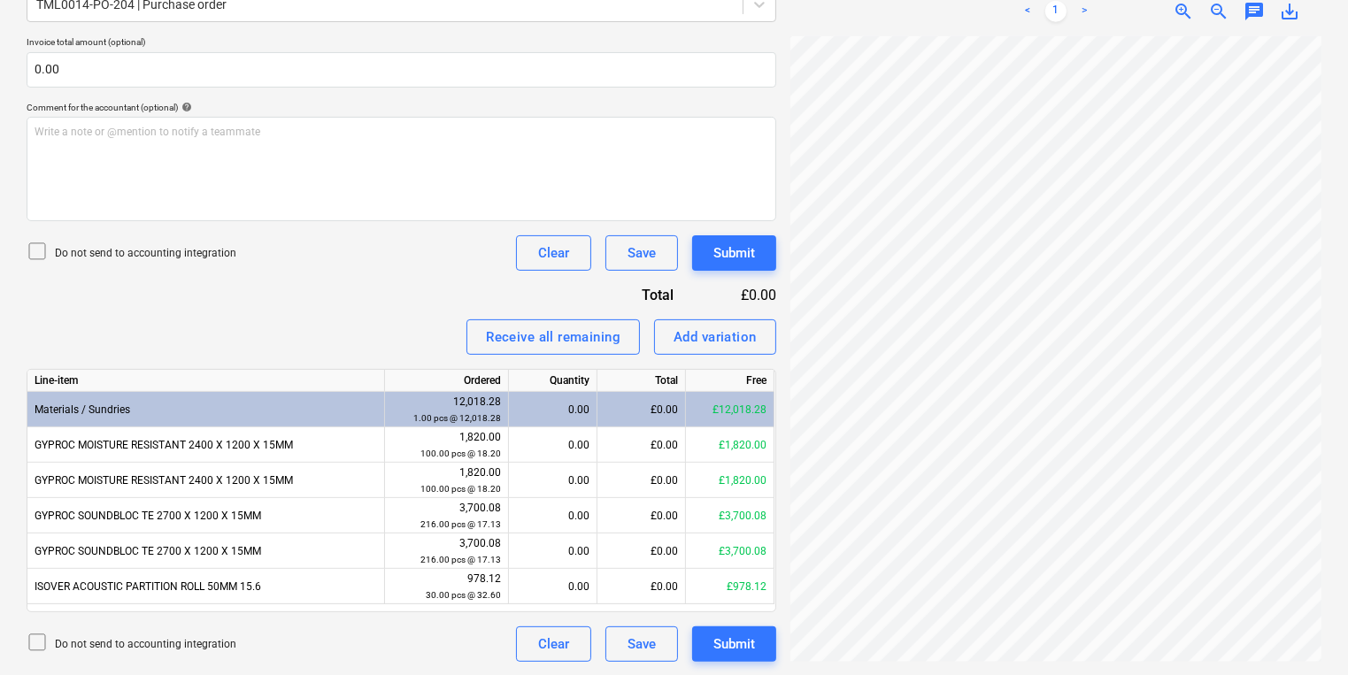
scroll to position [0, 193]
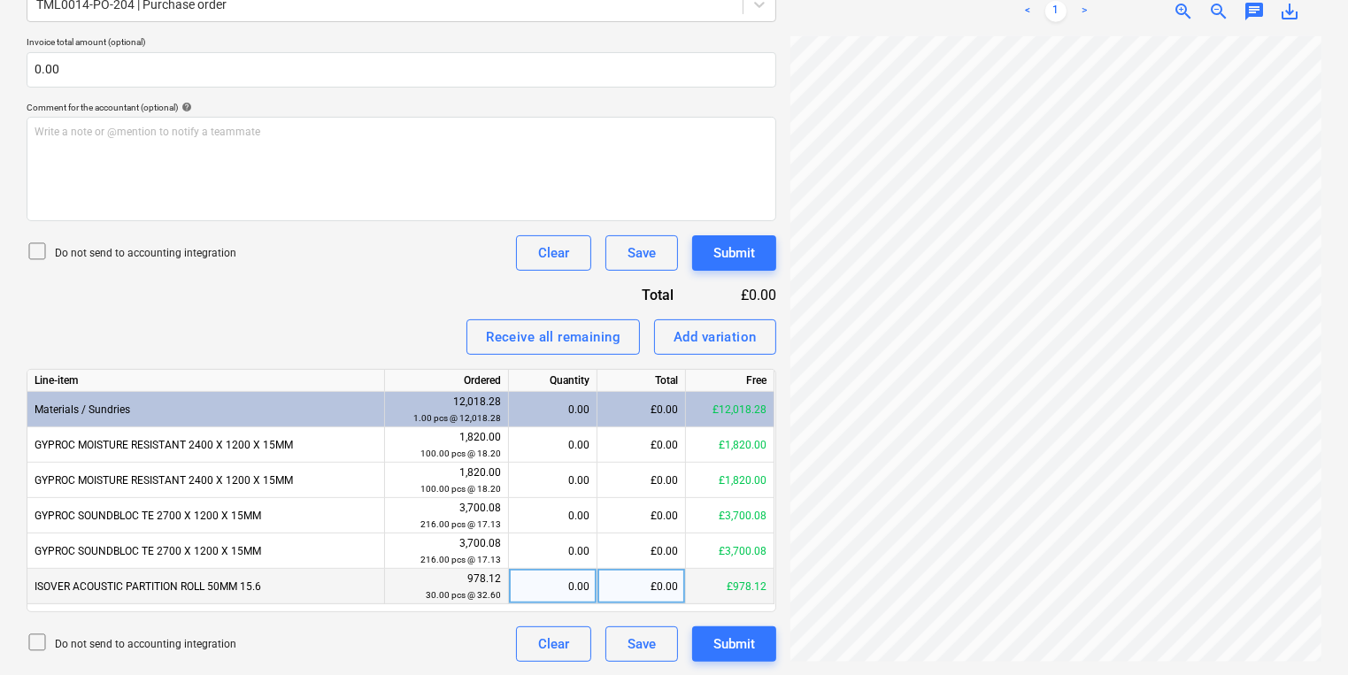
click at [577, 582] on div "0.00" at bounding box center [552, 586] width 73 height 35
type input "30"
click at [641, 386] on div "Create new document Select company CCF Limited Add new company Select document …" at bounding box center [673, 162] width 1309 height 1013
click at [708, 258] on button "Submit" at bounding box center [734, 252] width 84 height 35
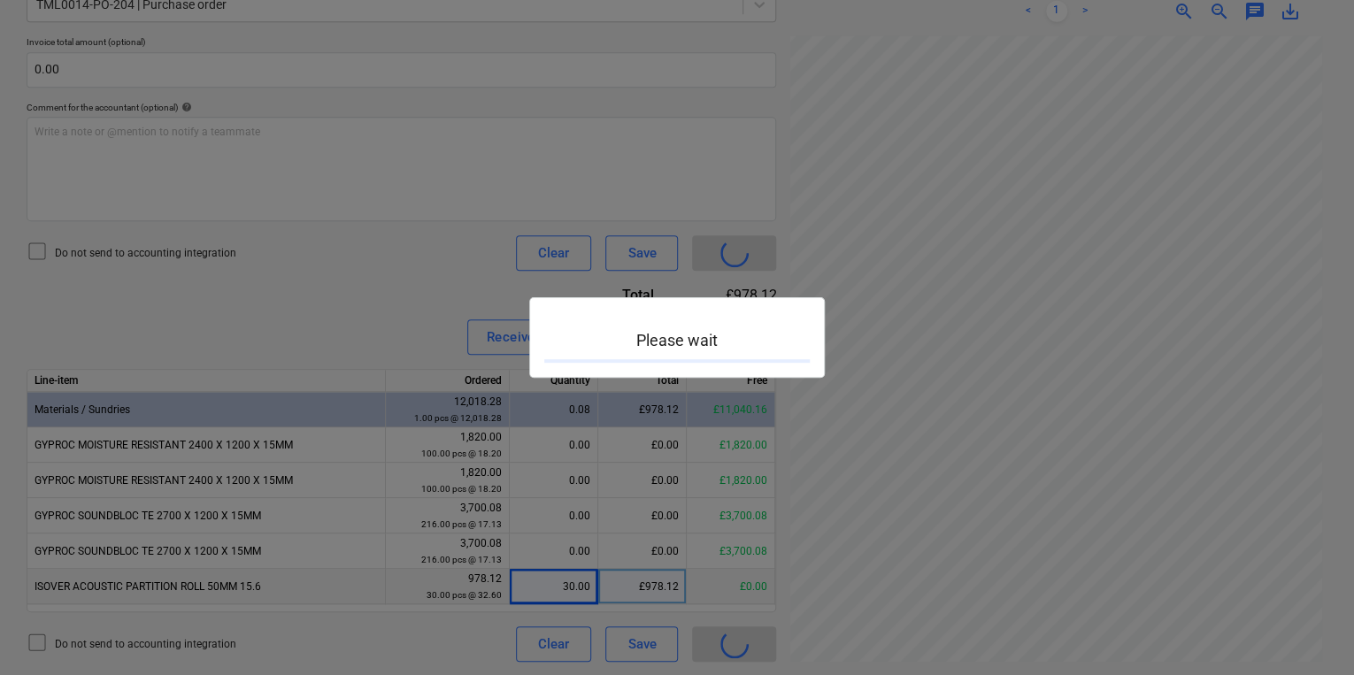
scroll to position [28, 267]
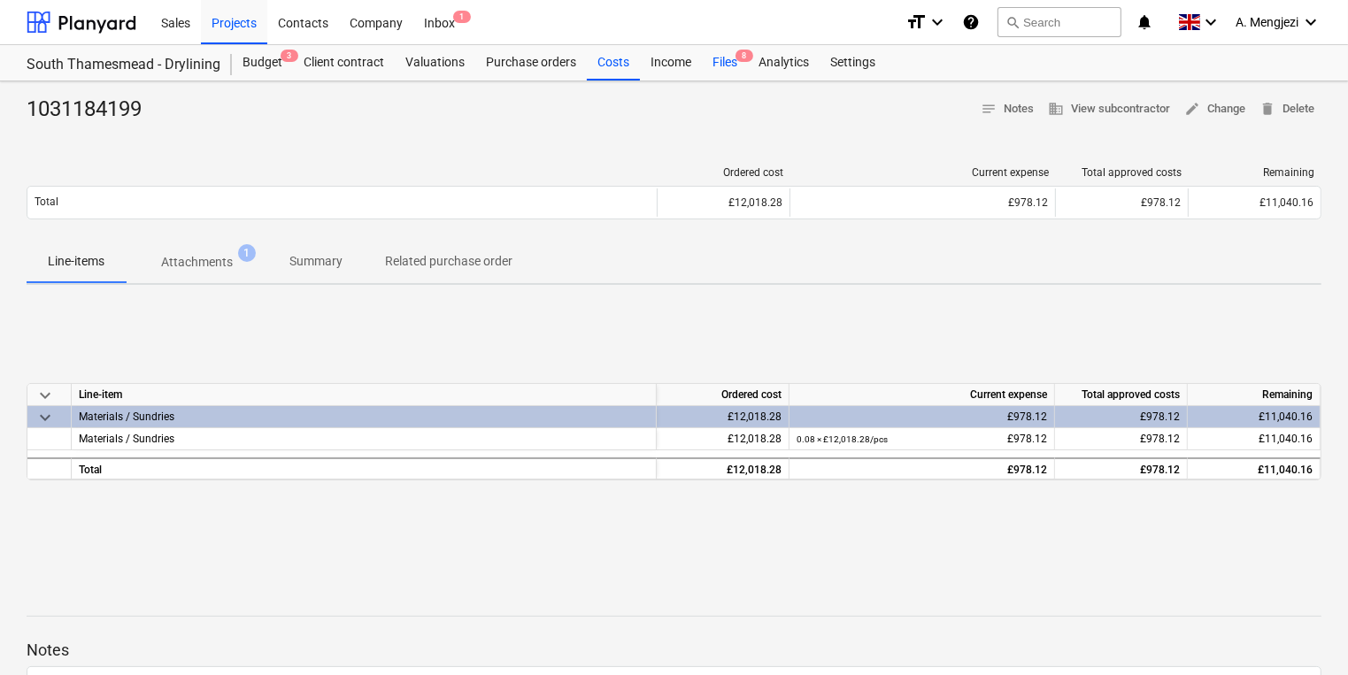
click at [724, 57] on div "Files 8" at bounding box center [725, 62] width 46 height 35
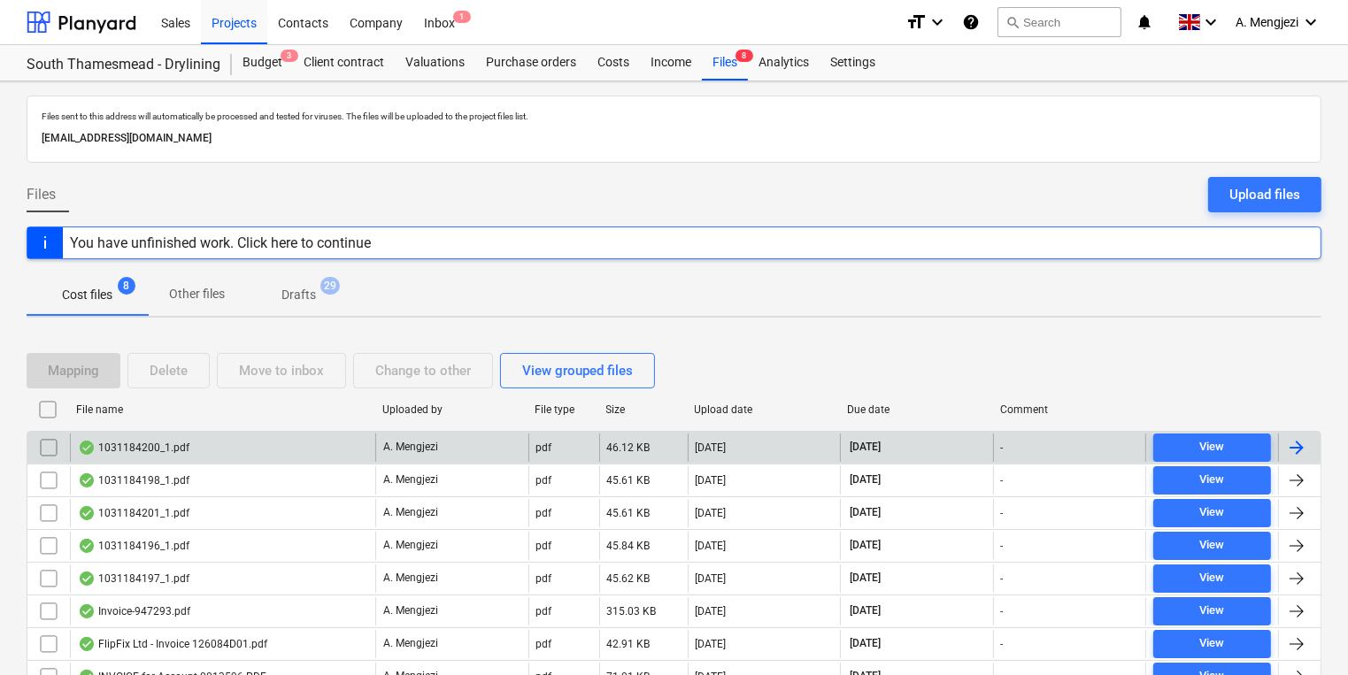
click at [318, 442] on div "1031184200_1.pdf" at bounding box center [222, 448] width 305 height 28
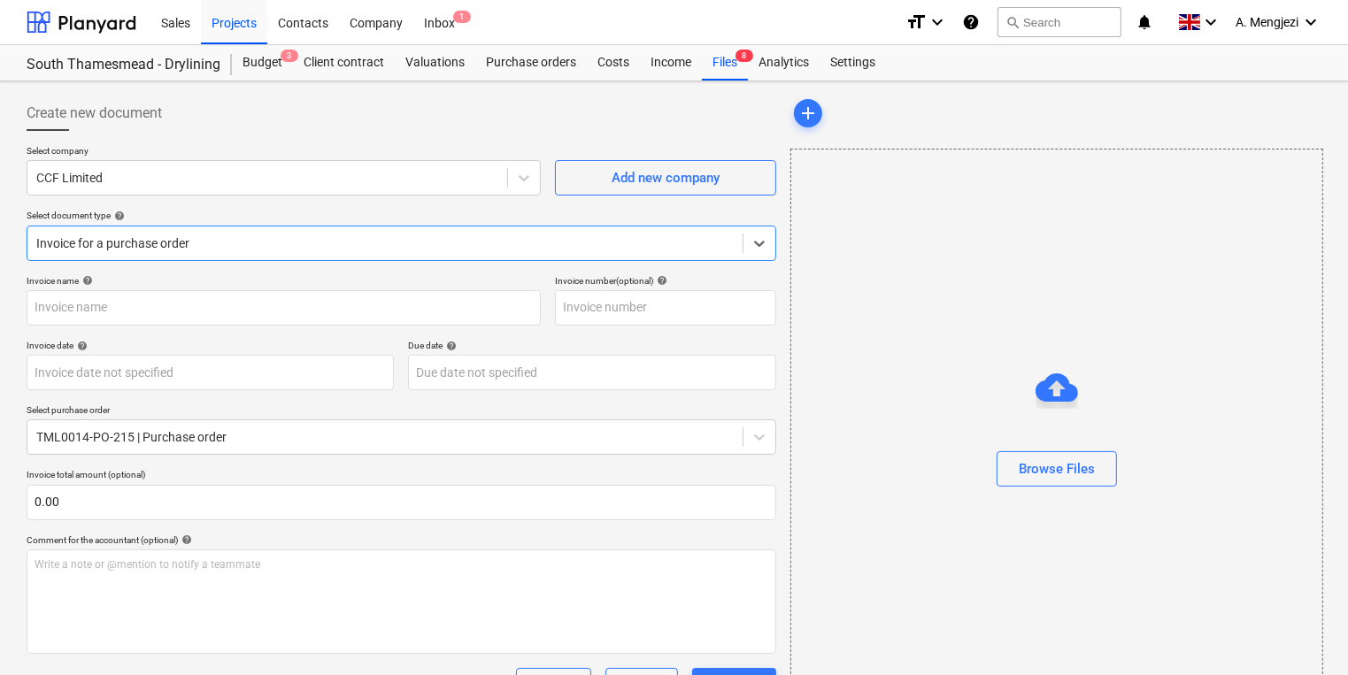
type input "1031184200"
type input "[DATE]"
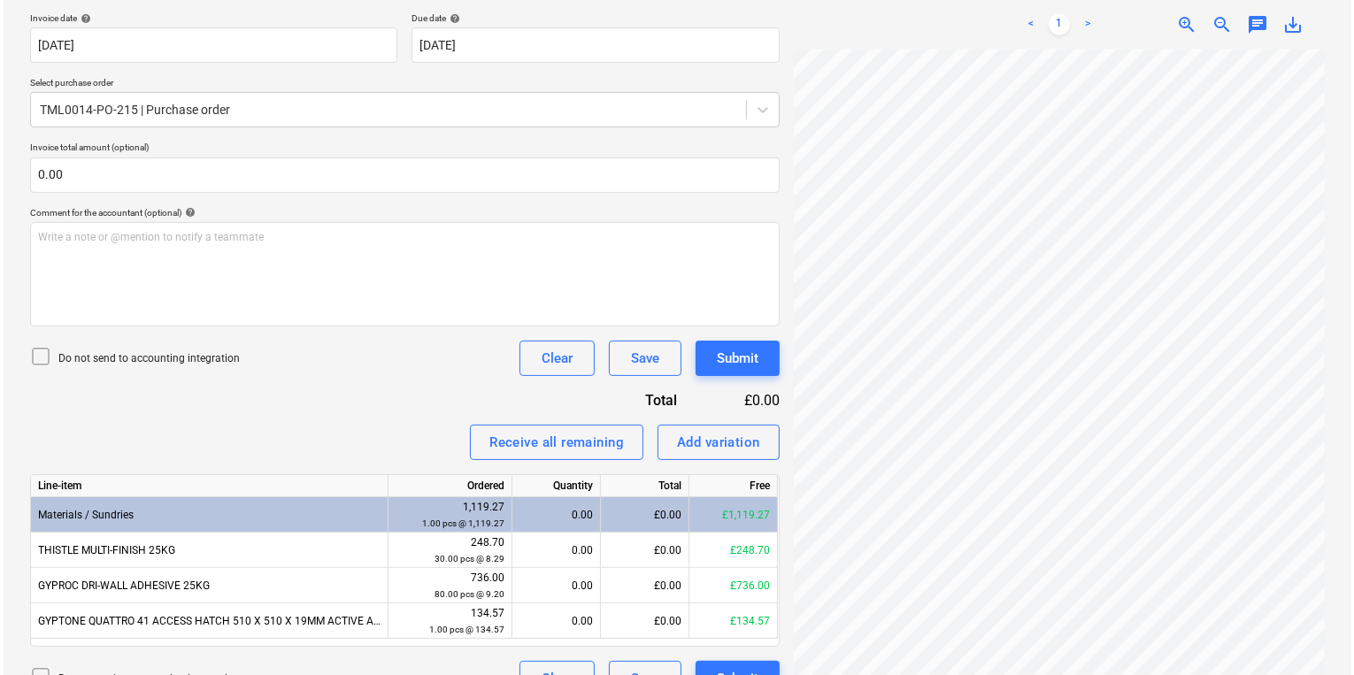
scroll to position [362, 0]
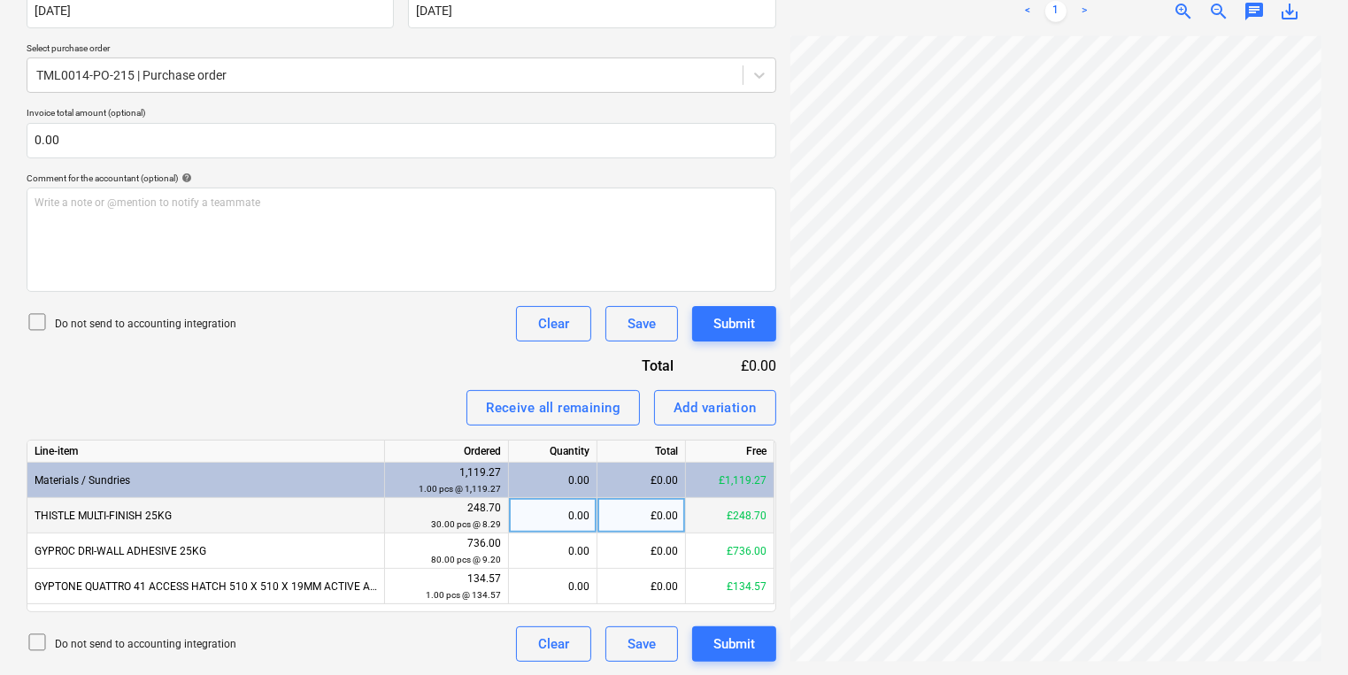
click at [529, 519] on div "0.00" at bounding box center [552, 515] width 73 height 35
type input "30"
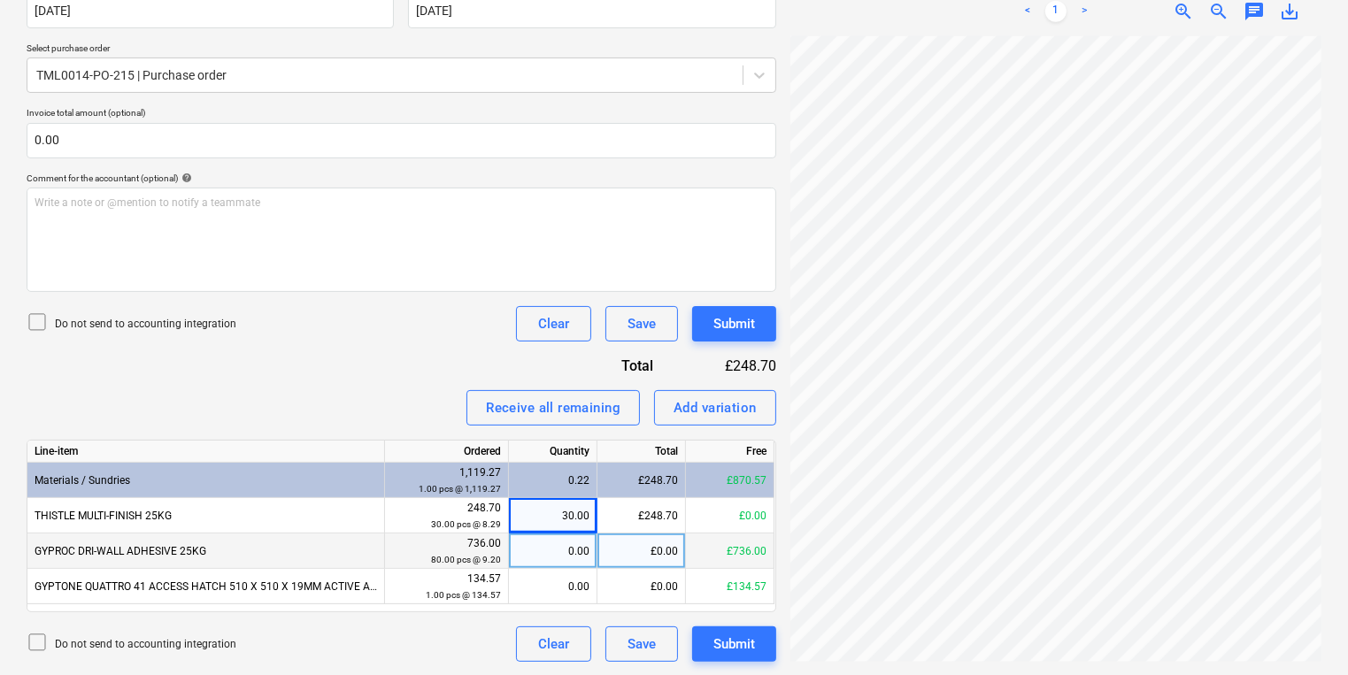
click at [538, 552] on div "0.00" at bounding box center [552, 551] width 73 height 35
type input "80"
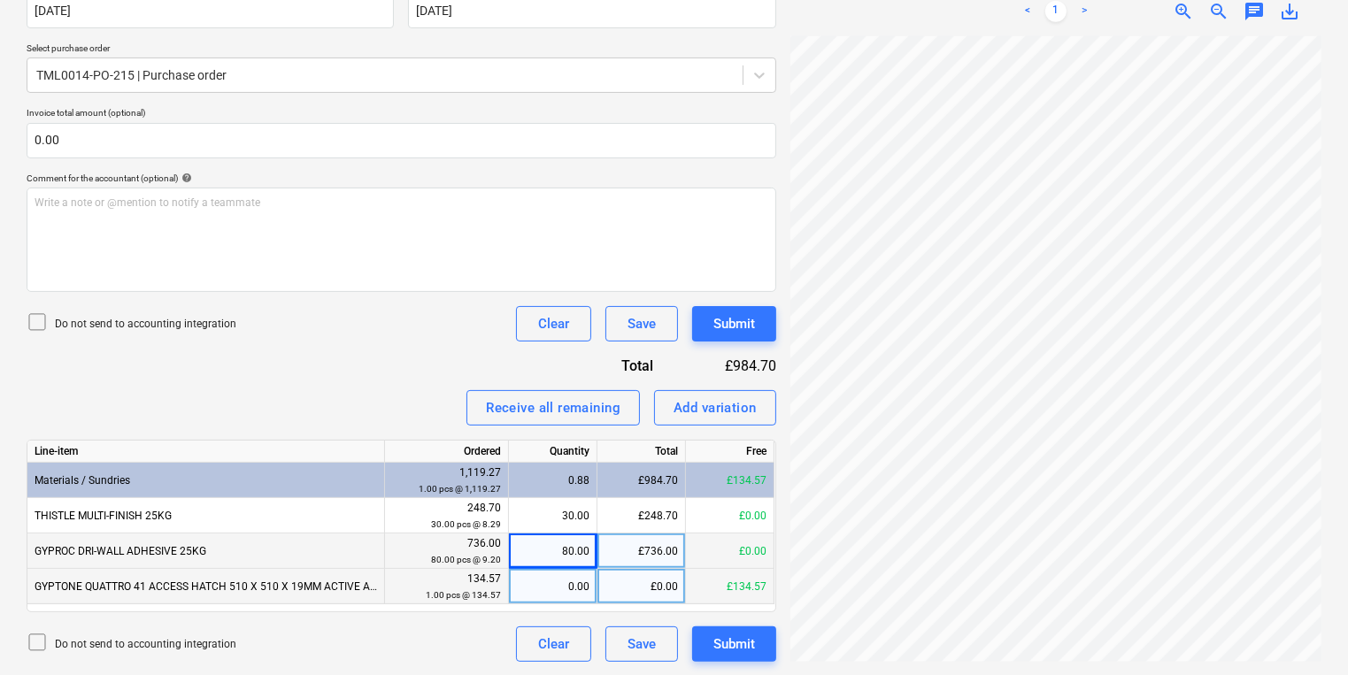
click at [566, 590] on div "0.00" at bounding box center [552, 586] width 73 height 35
type input "1"
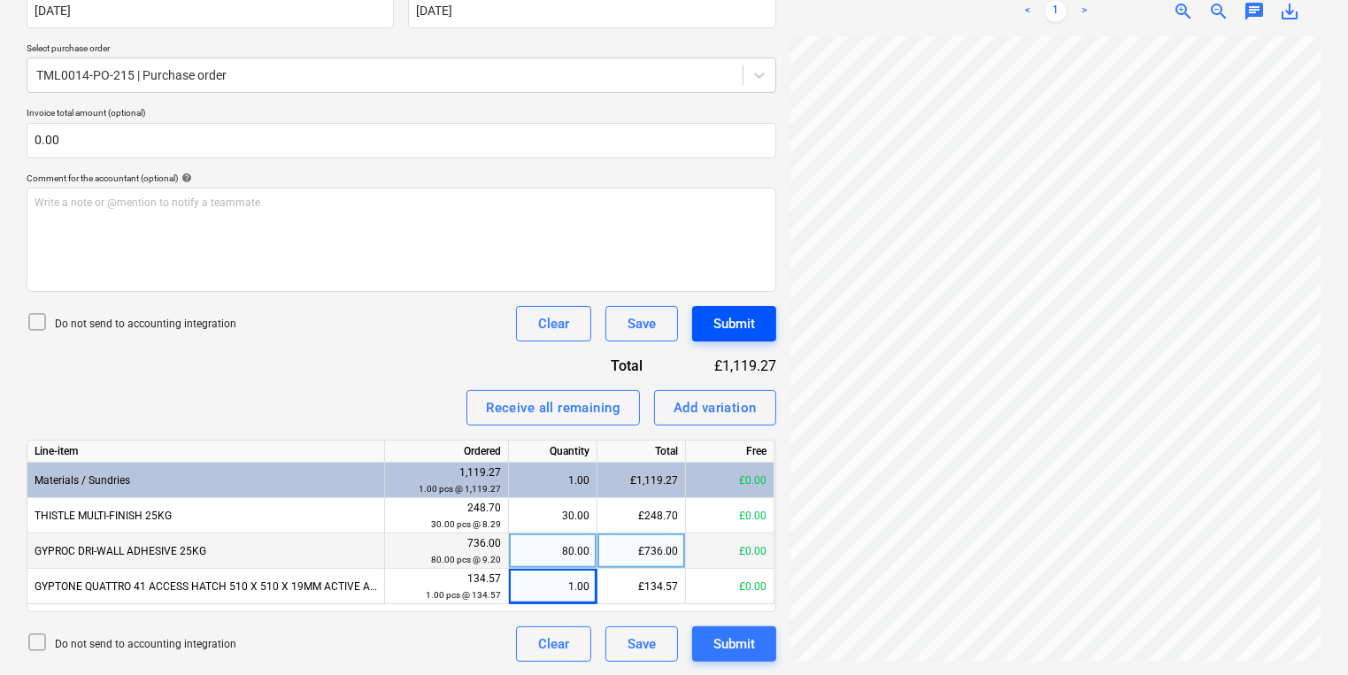
click at [740, 324] on div "Submit" at bounding box center [734, 323] width 42 height 23
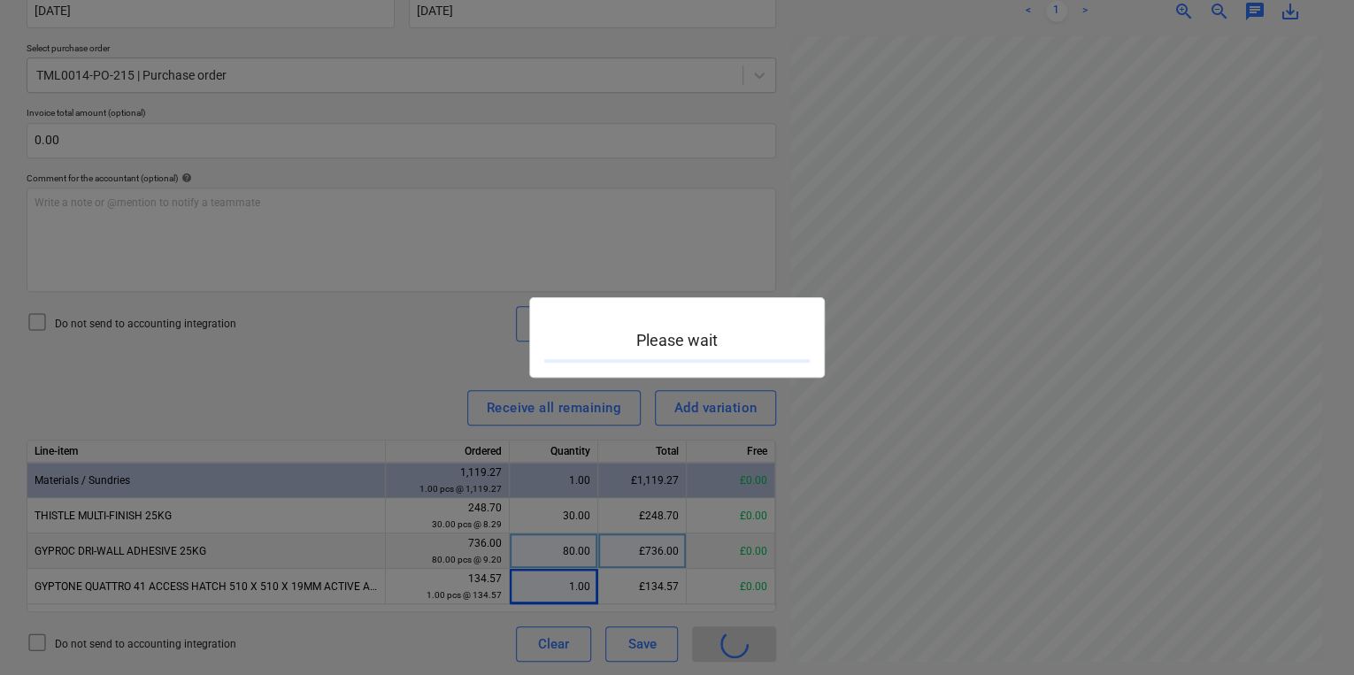
scroll to position [90, 267]
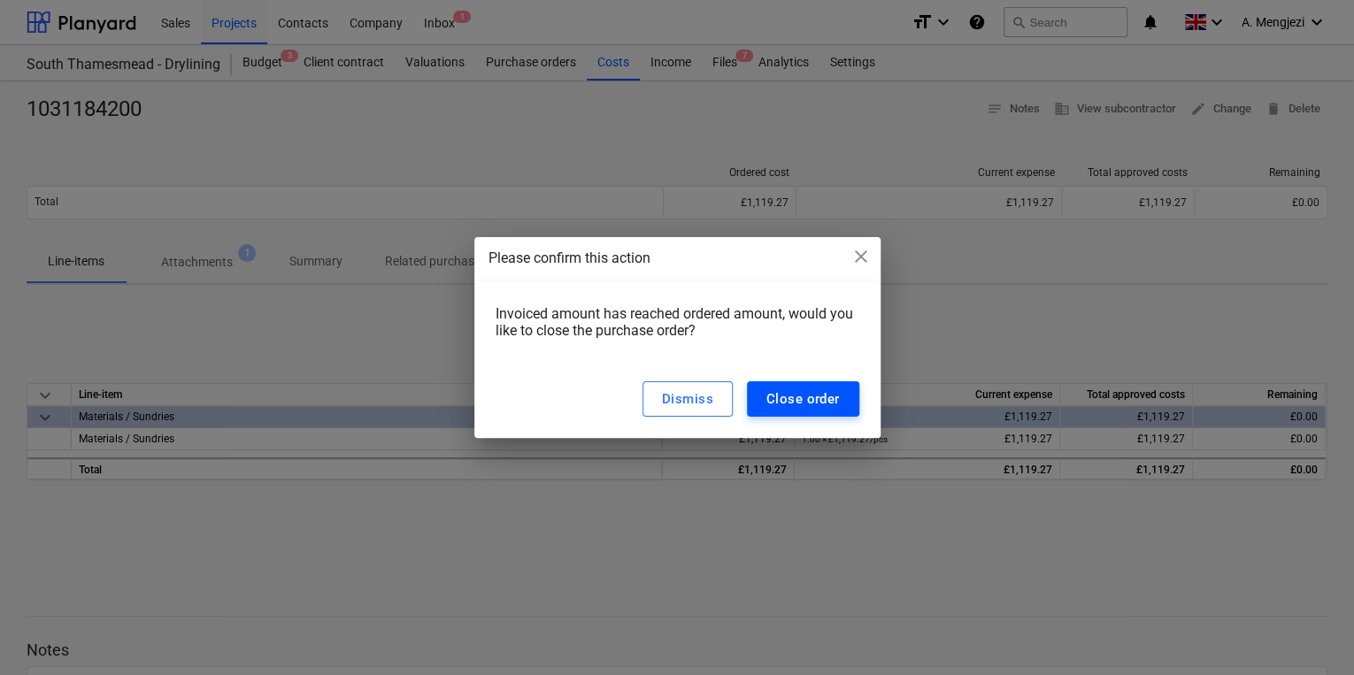
click at [820, 400] on div "Close order" at bounding box center [802, 399] width 73 height 23
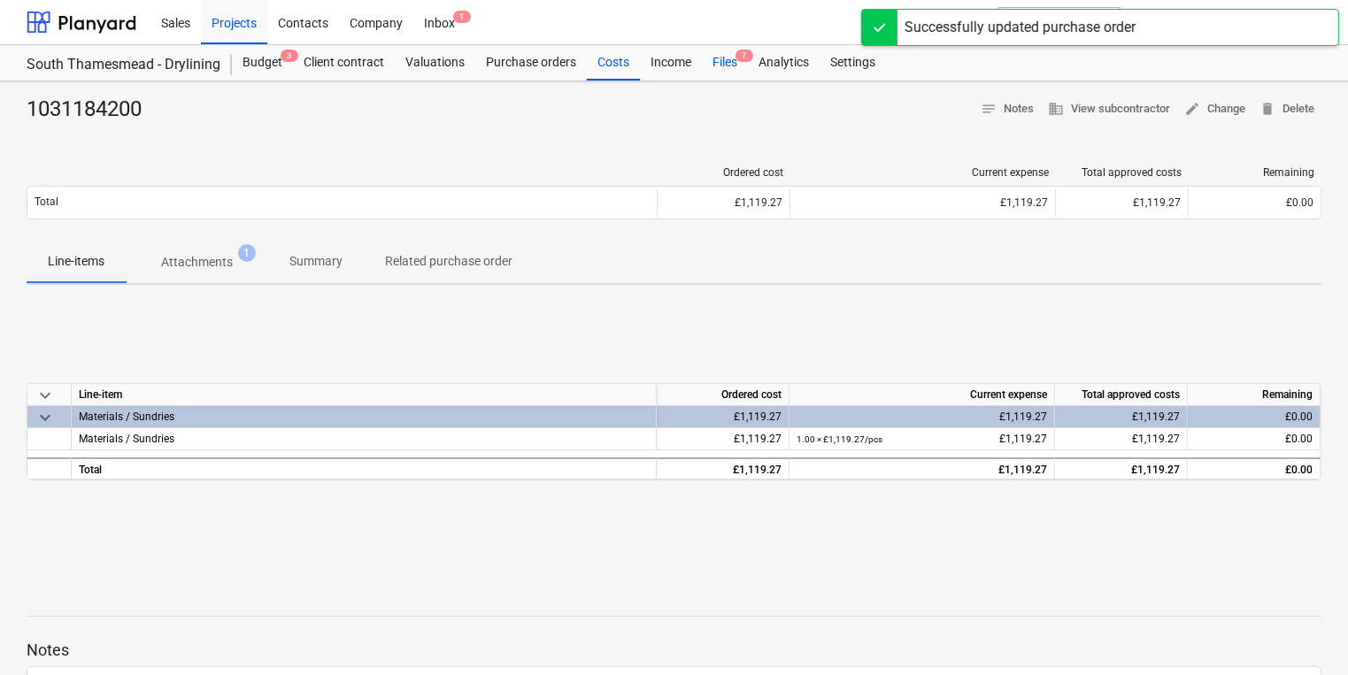
click at [730, 58] on div "Files 7" at bounding box center [725, 62] width 46 height 35
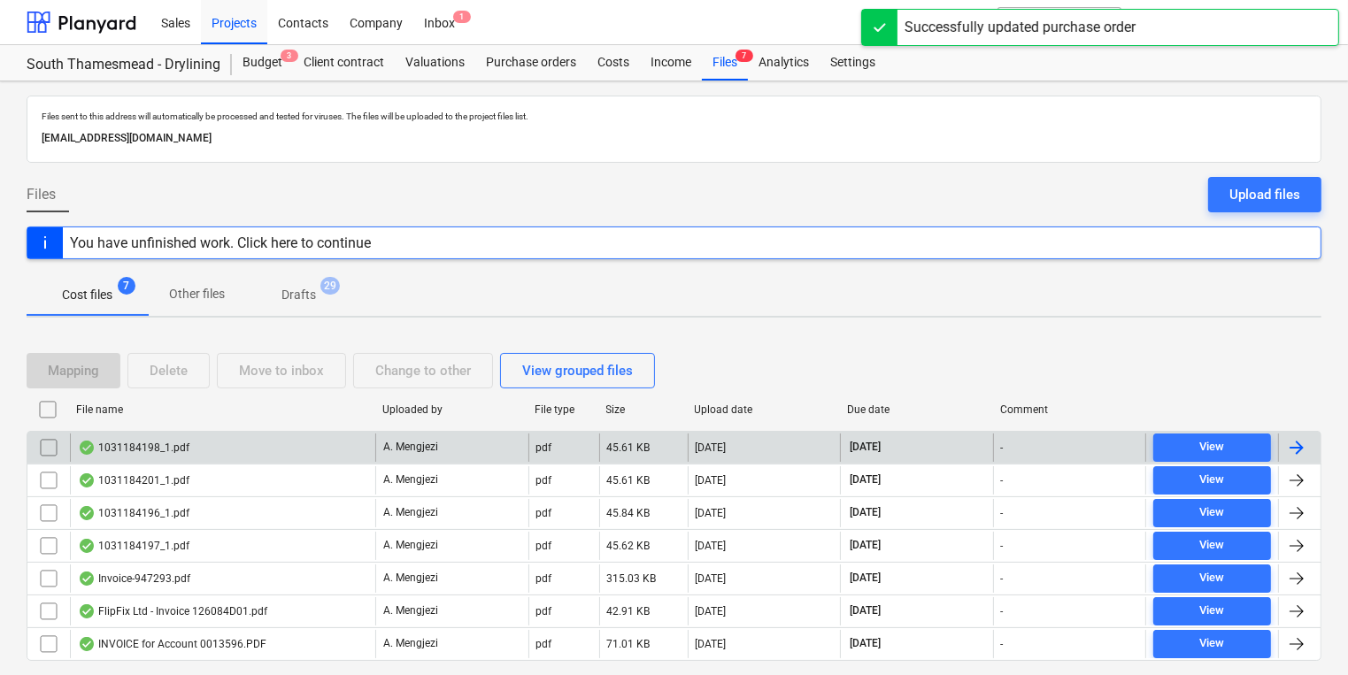
click at [327, 458] on div "1031184198_1.pdf" at bounding box center [222, 448] width 305 height 28
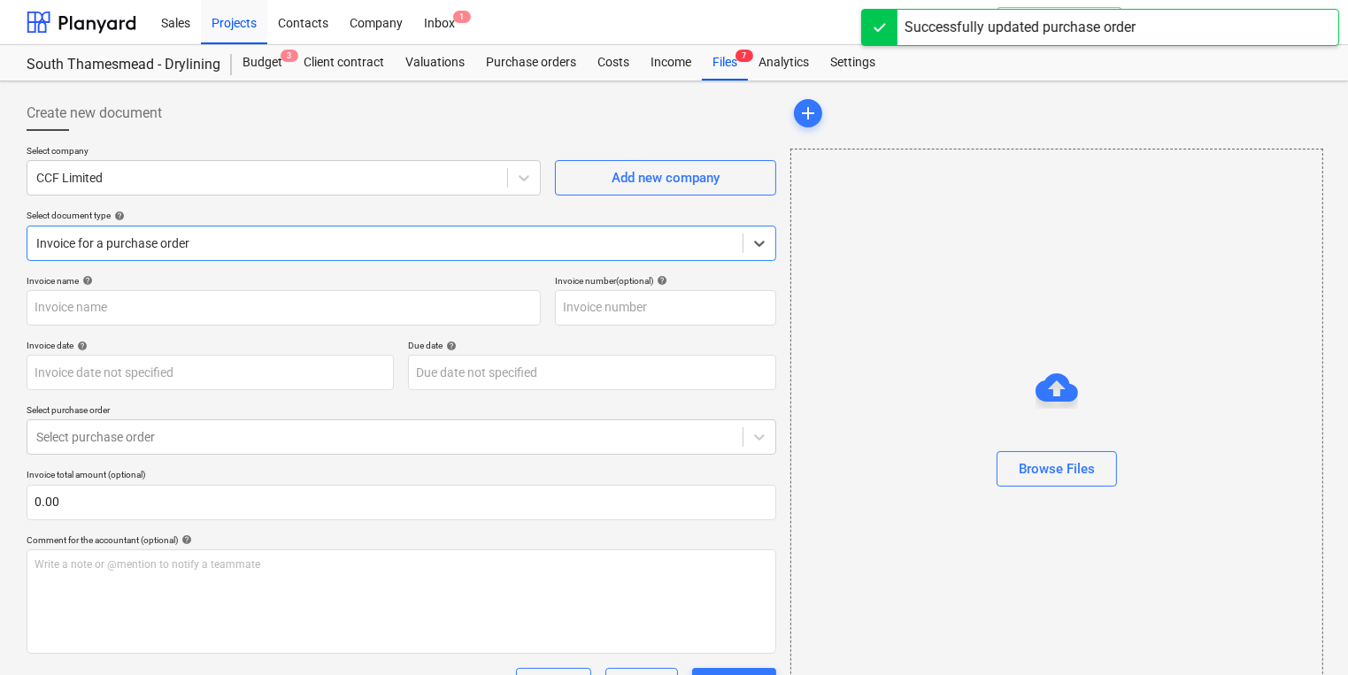
type input "1031184198"
type input "[DATE]"
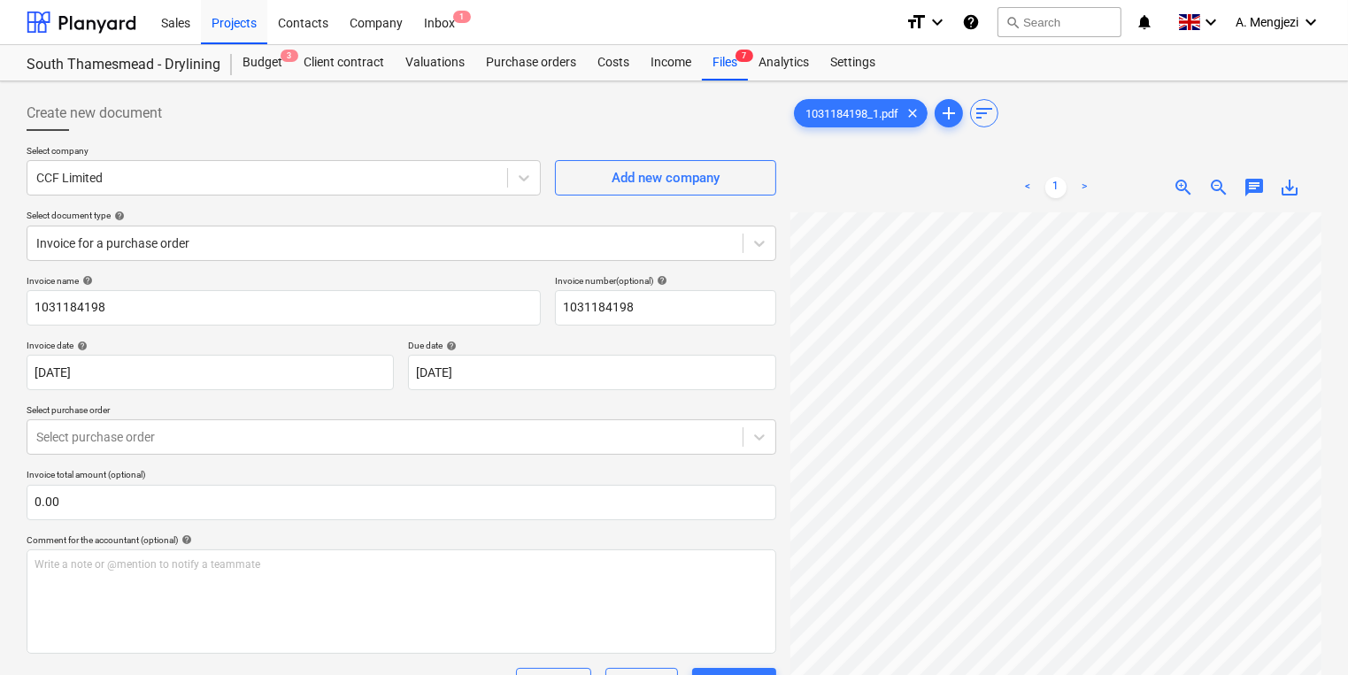
scroll to position [64, 268]
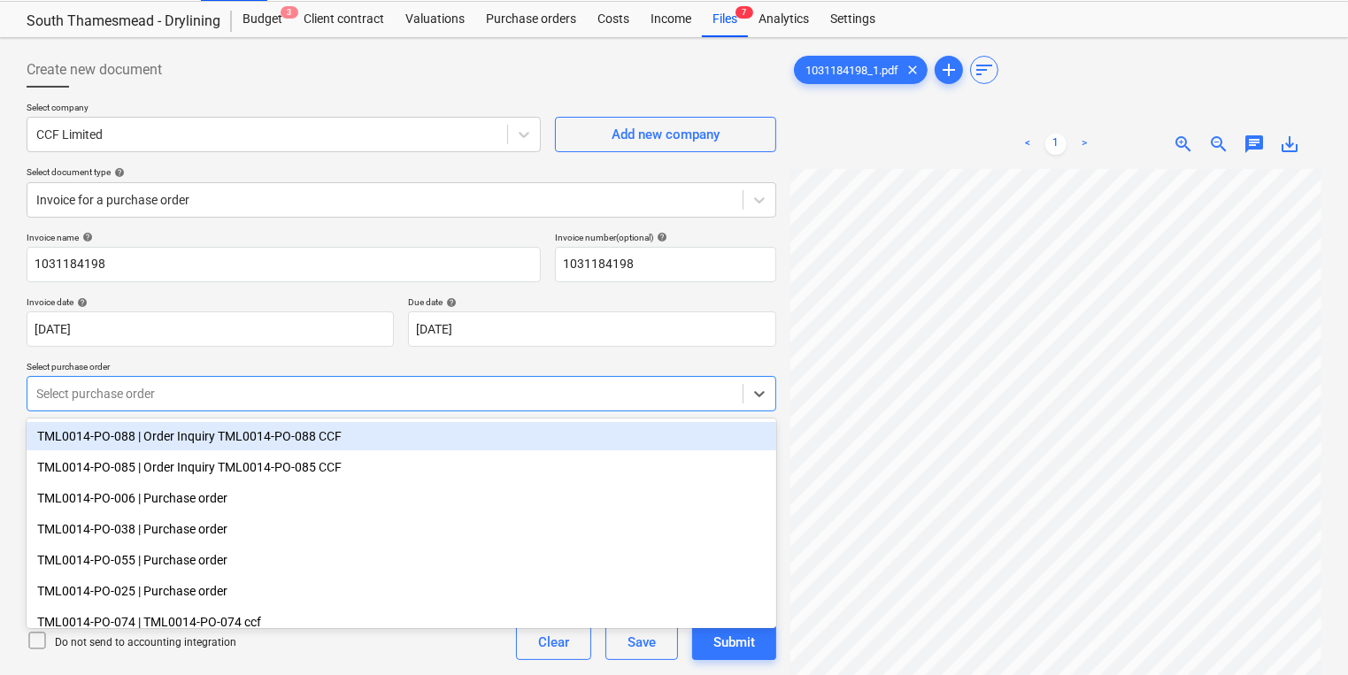
click at [473, 440] on body "Sales Projects Contacts Company Inbox 1 format_size keyboard_arrow_down help se…" at bounding box center [674, 294] width 1348 height 675
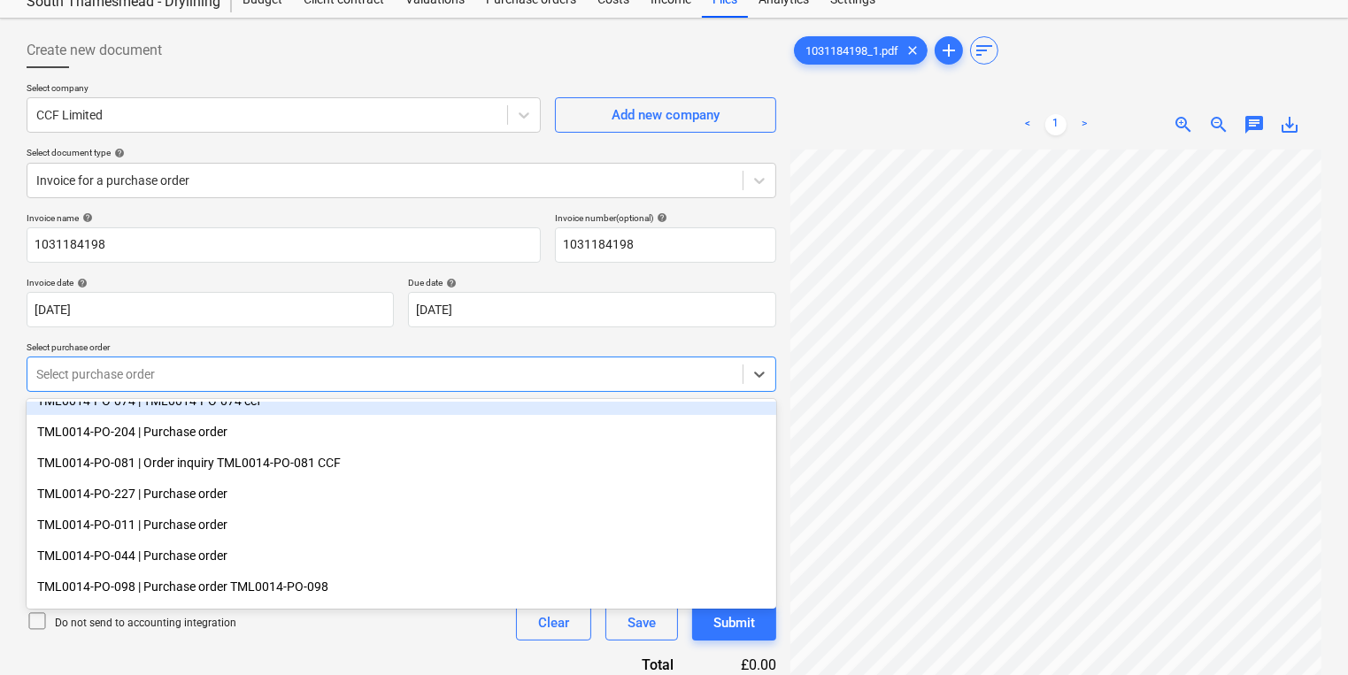
scroll to position [212, 0]
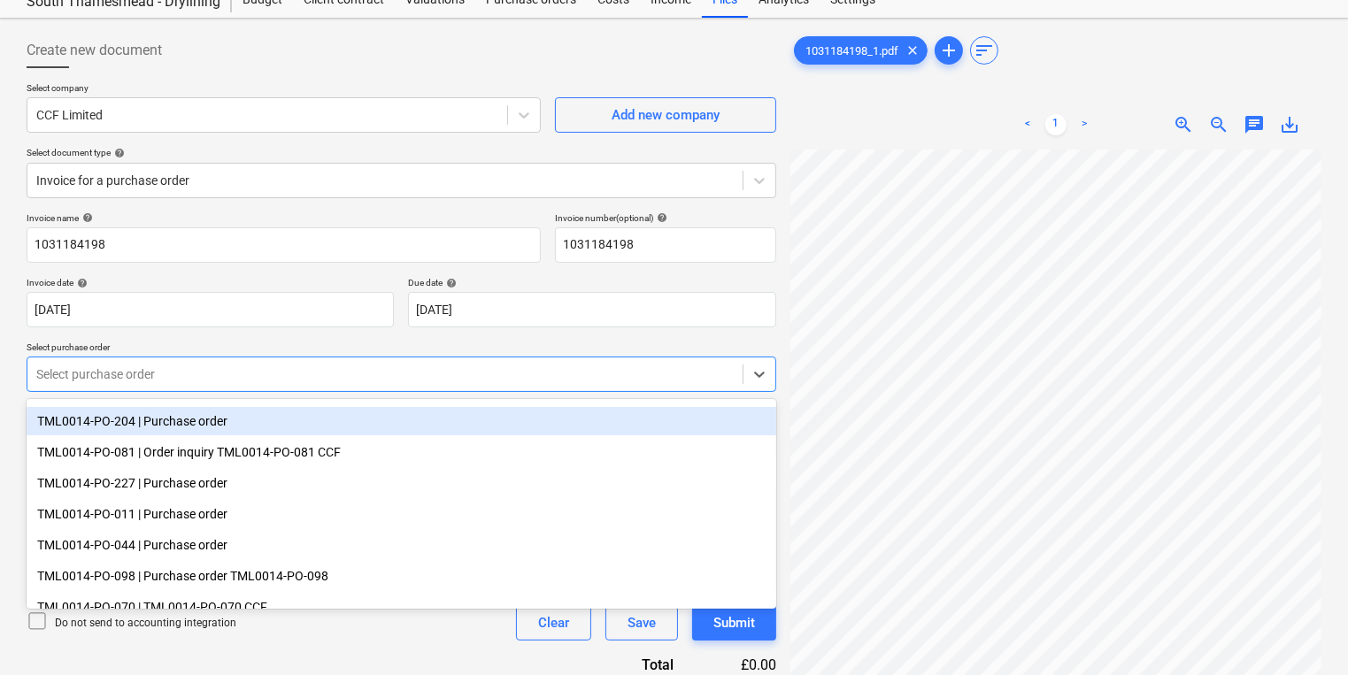
click at [364, 433] on div "TML0014-PO-204 | Purchase order" at bounding box center [402, 421] width 750 height 28
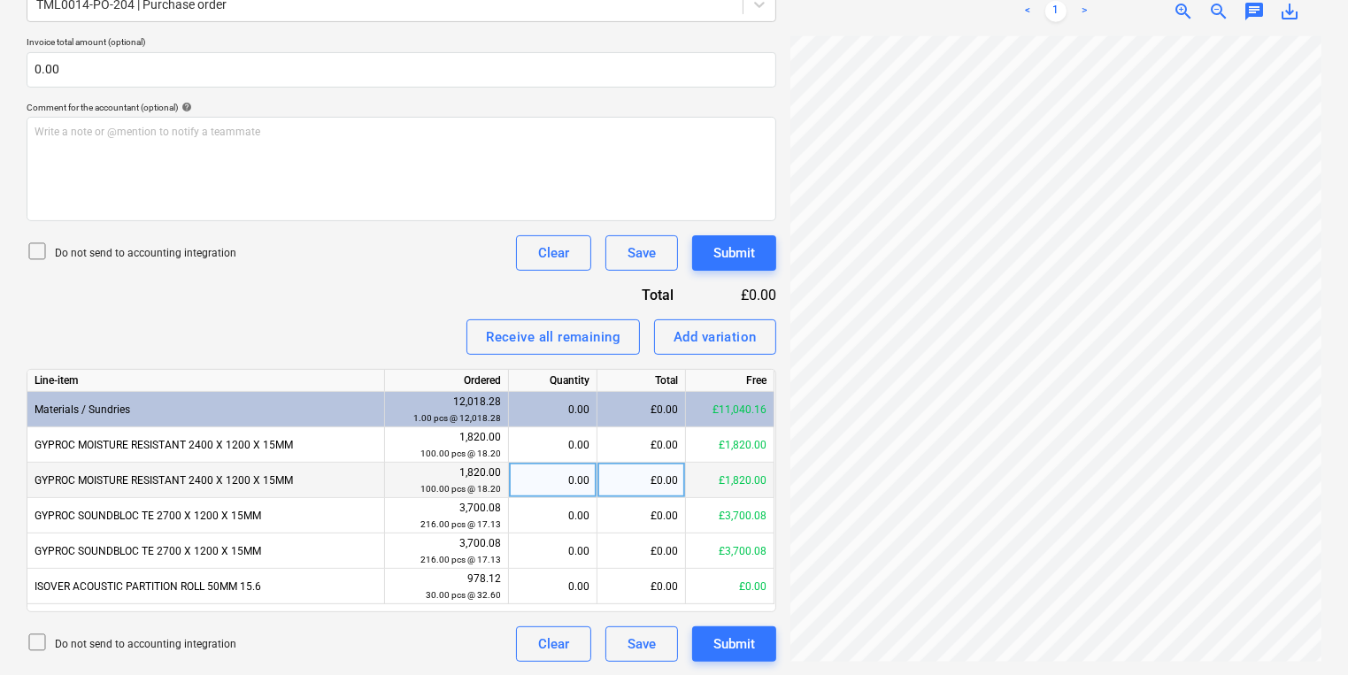
scroll to position [49, 99]
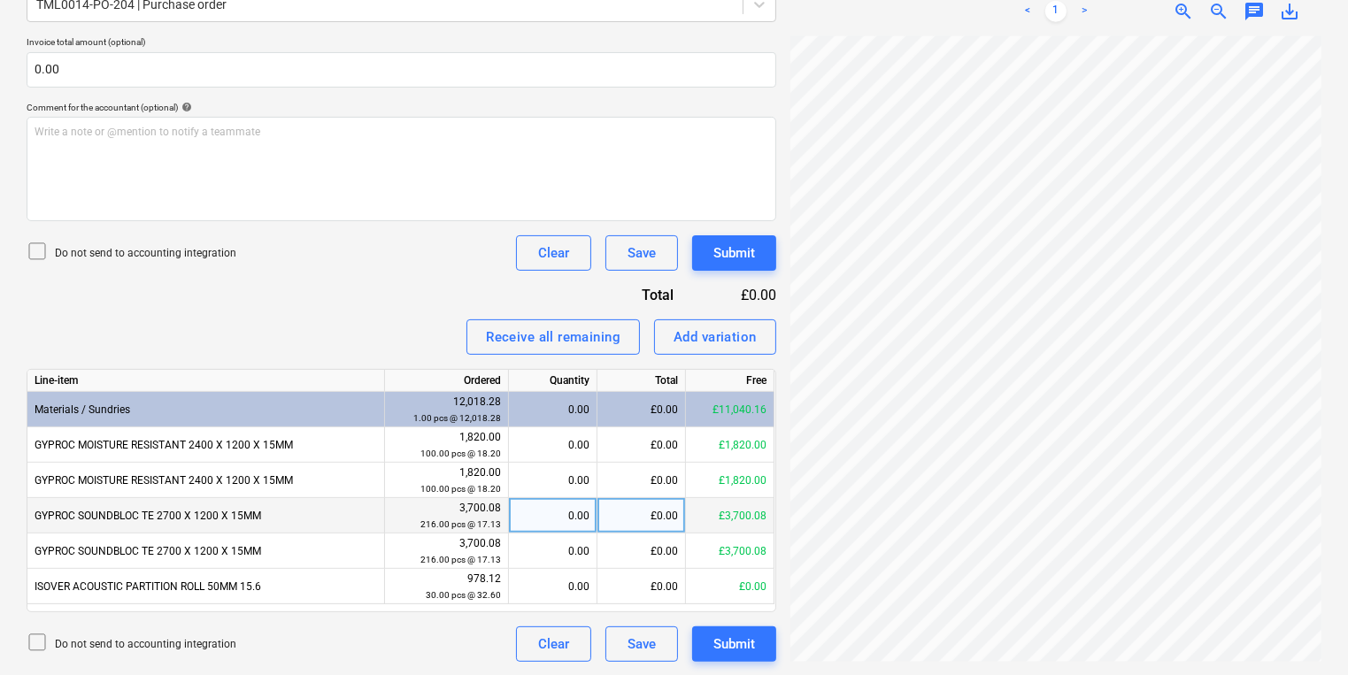
click at [567, 519] on div "0.00" at bounding box center [552, 515] width 73 height 35
type input "216"
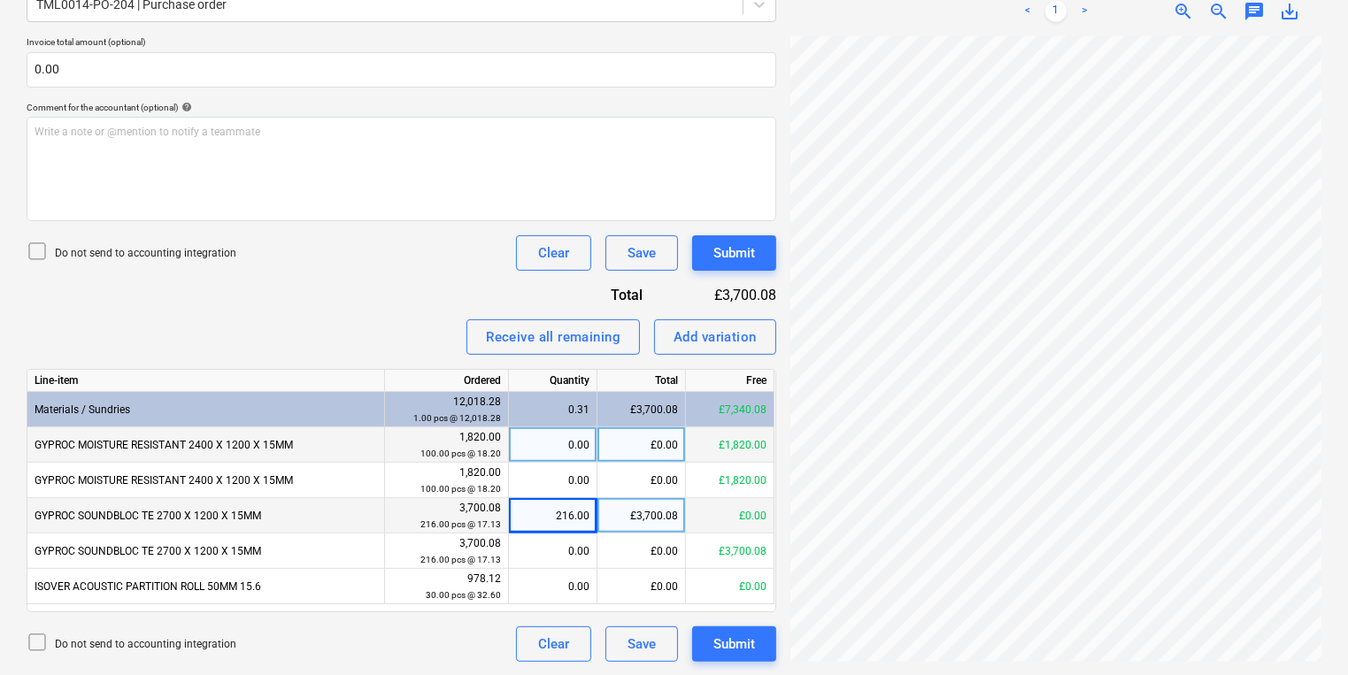
click at [208, 430] on div "Create new document Select company CCF Limited Add new company Select document …" at bounding box center [673, 162] width 1309 height 1013
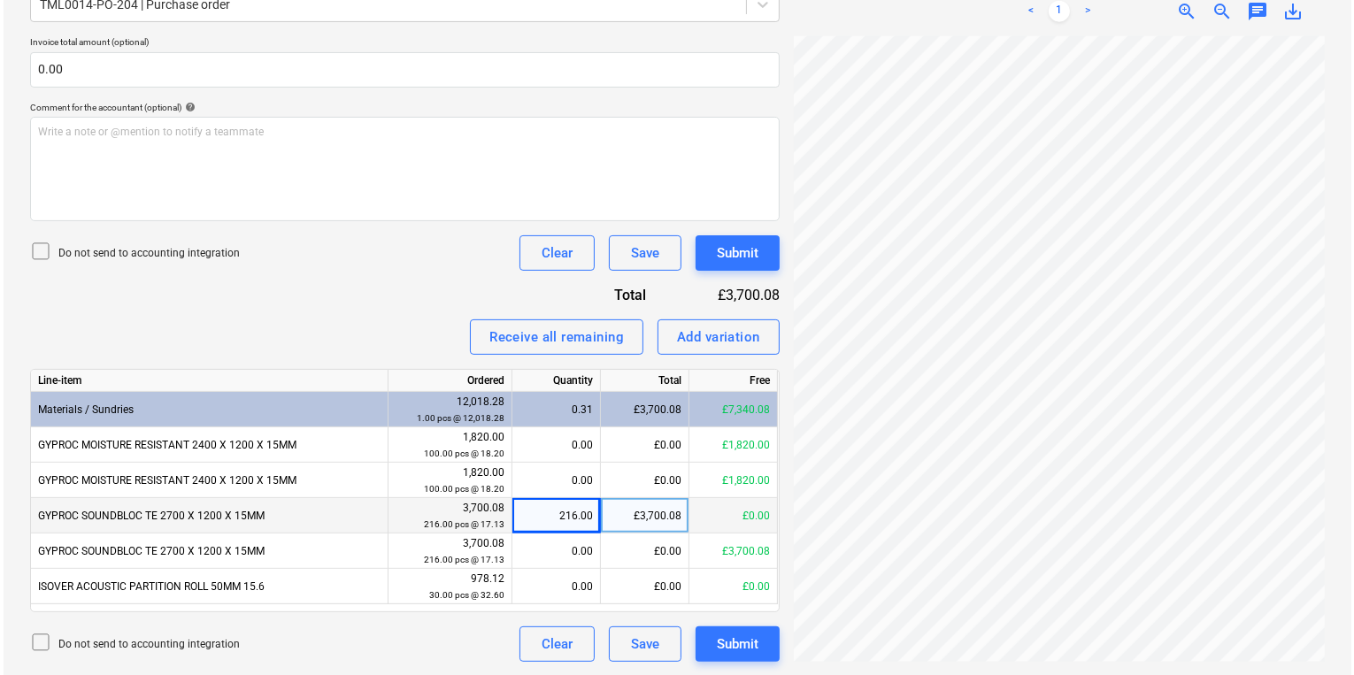
scroll to position [59, 268]
click at [775, 344] on div "Create new document Select company CCF Limited Add new company Select document …" at bounding box center [673, 162] width 1309 height 1013
click at [742, 263] on div "Submit" at bounding box center [734, 253] width 42 height 23
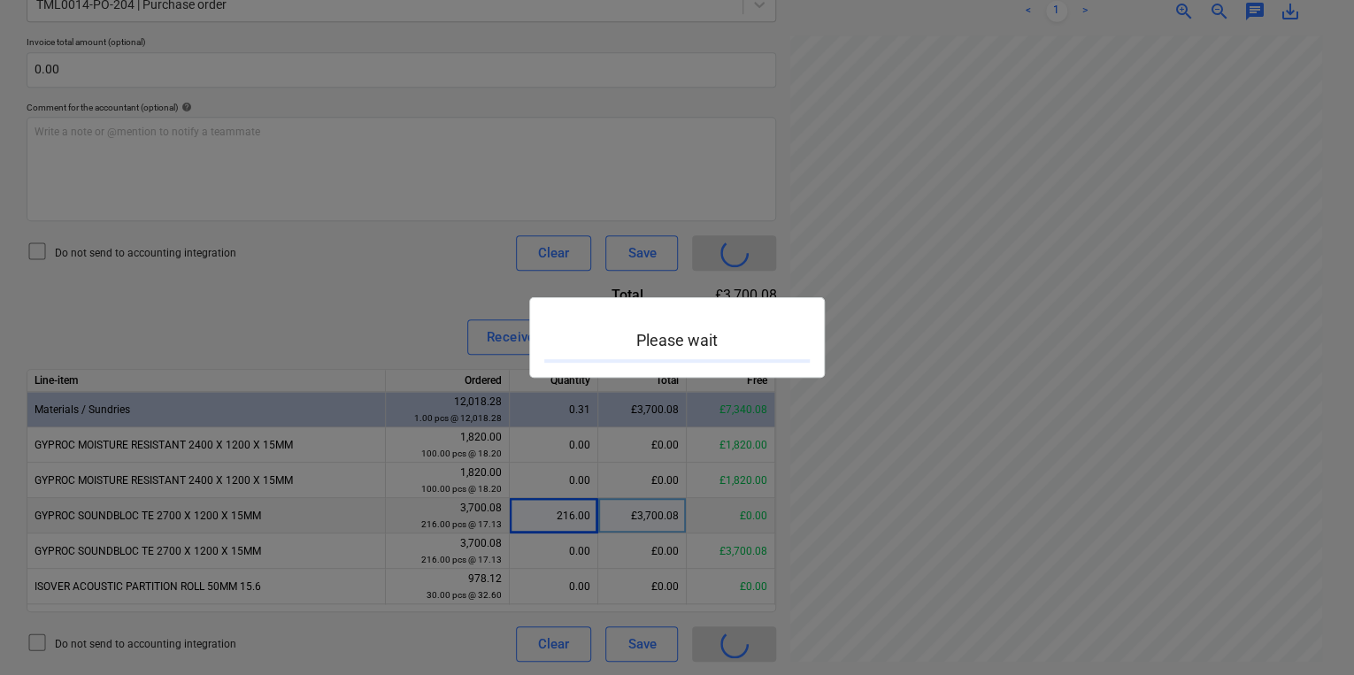
scroll to position [59, 267]
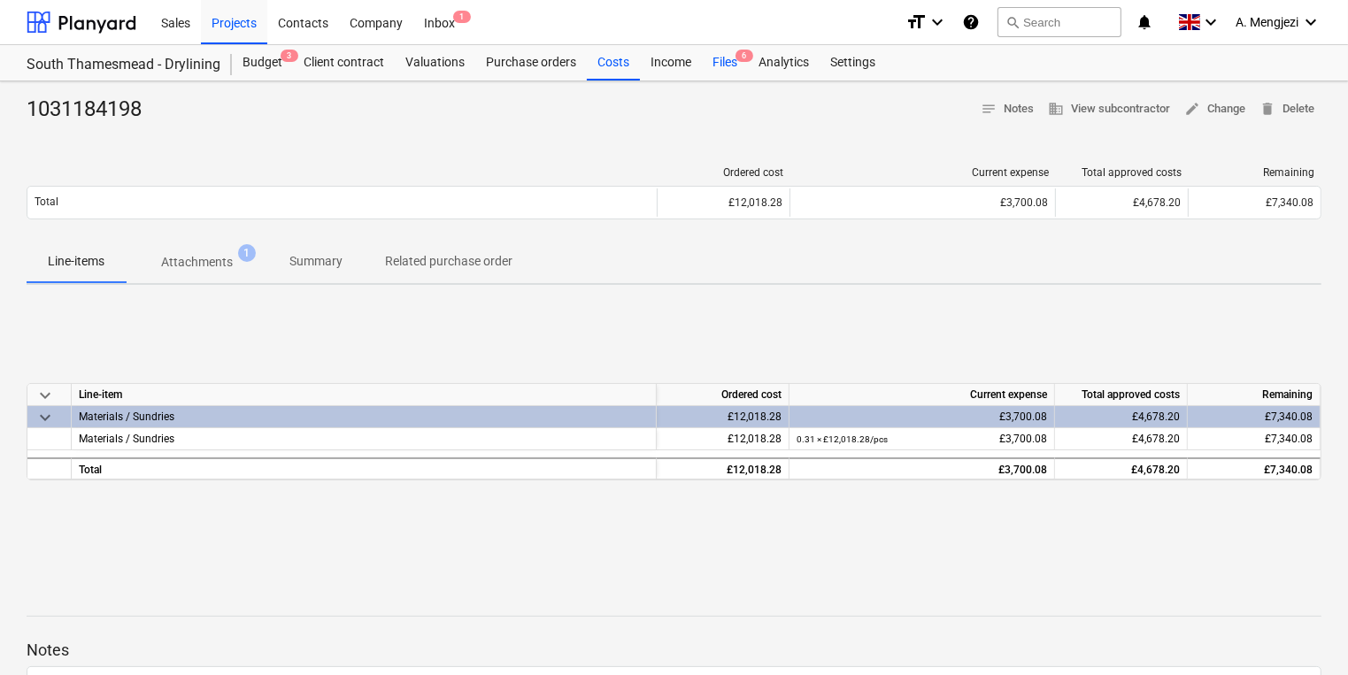
click at [729, 74] on div "Files 6" at bounding box center [725, 62] width 46 height 35
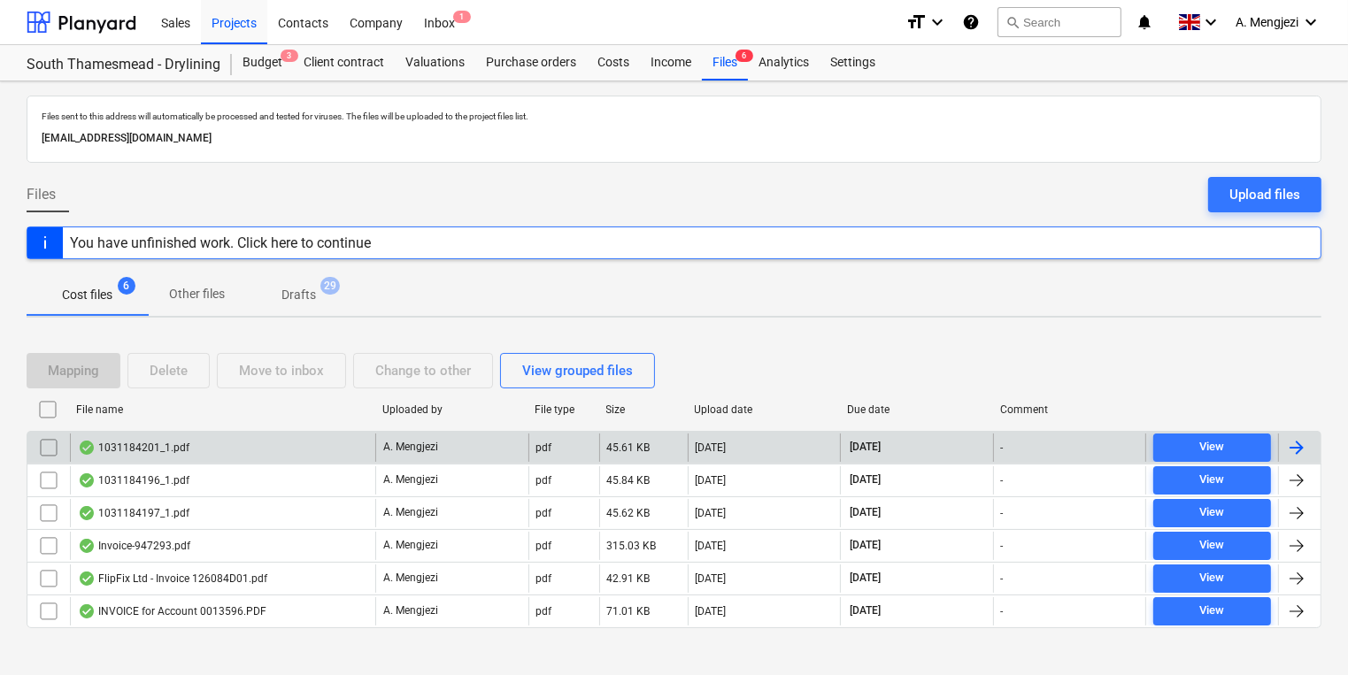
click at [274, 442] on div "1031184201_1.pdf" at bounding box center [222, 448] width 305 height 28
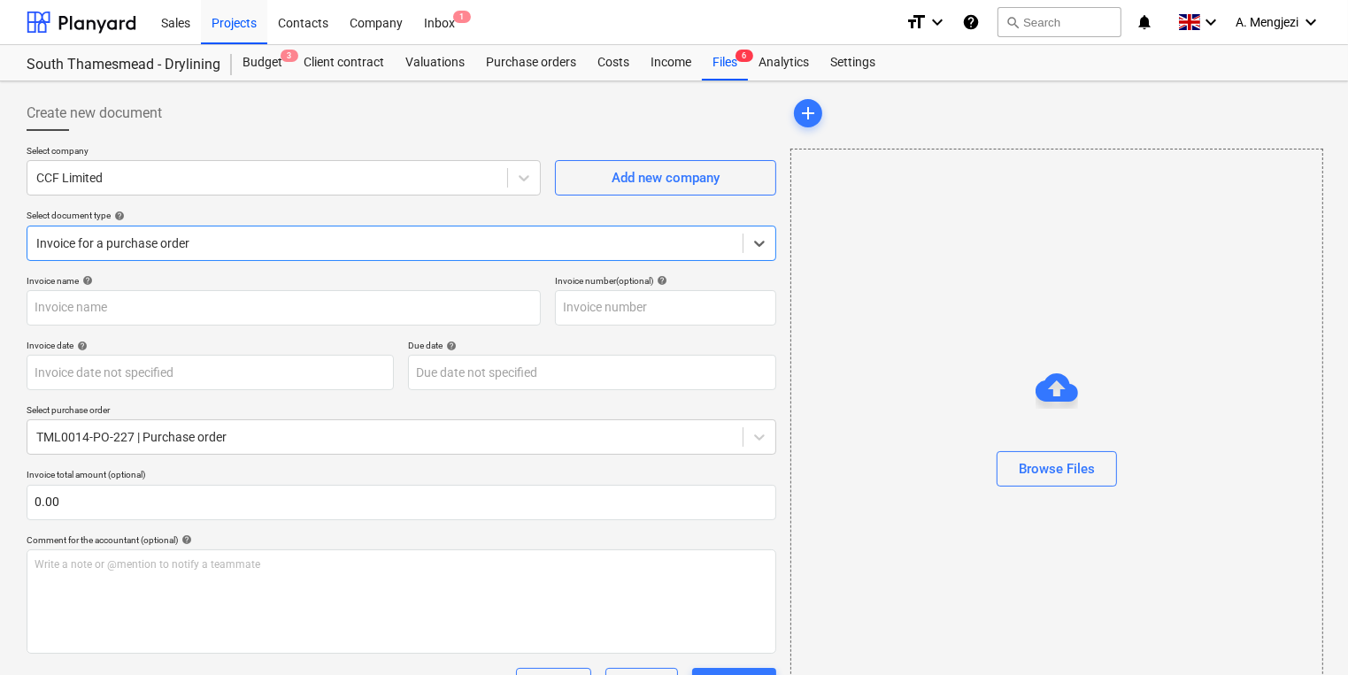
type input "1031184201"
type input "14 Oct 2025"
type input "[DATE]"
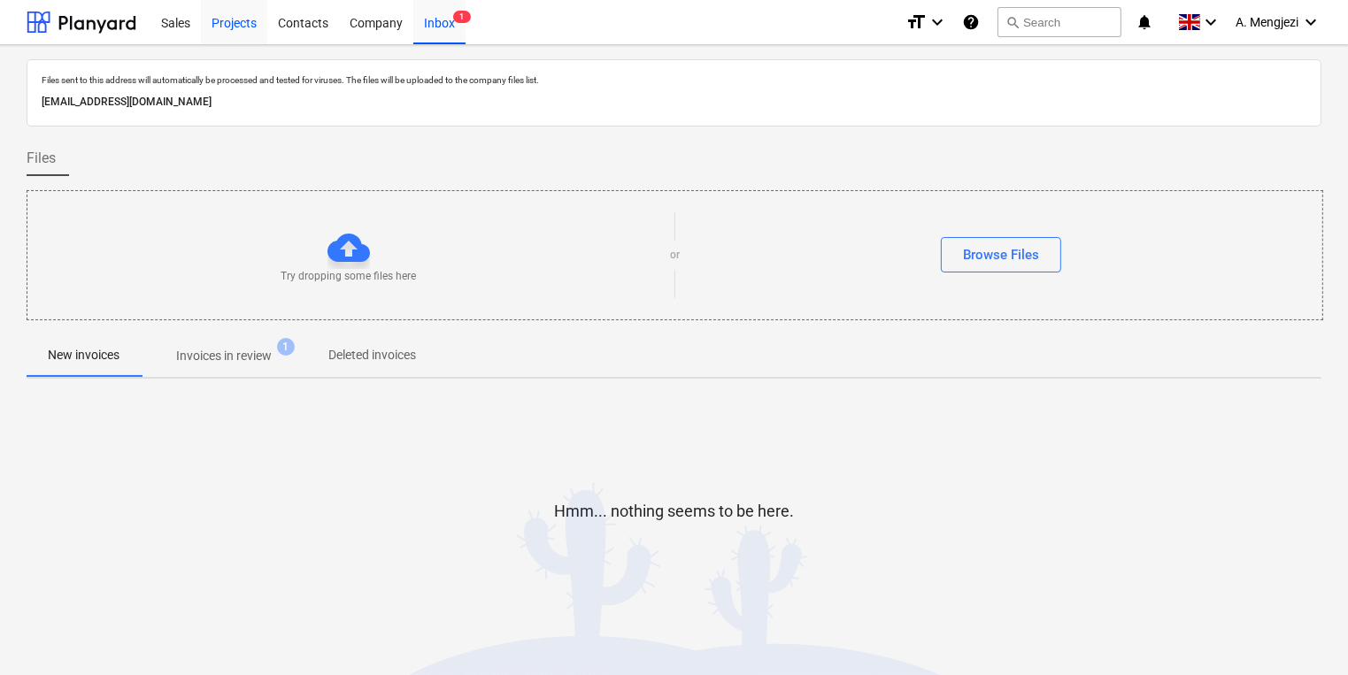
click at [234, 19] on div "Projects" at bounding box center [234, 21] width 66 height 45
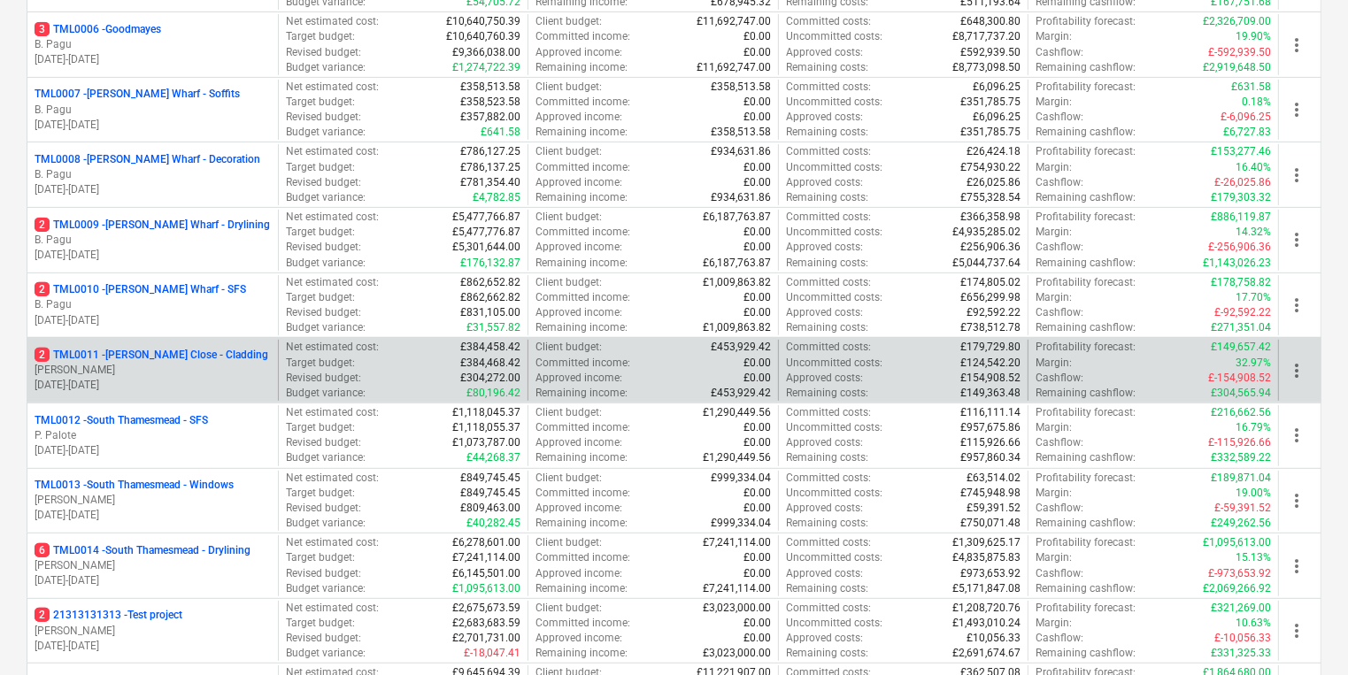
scroll to position [708, 0]
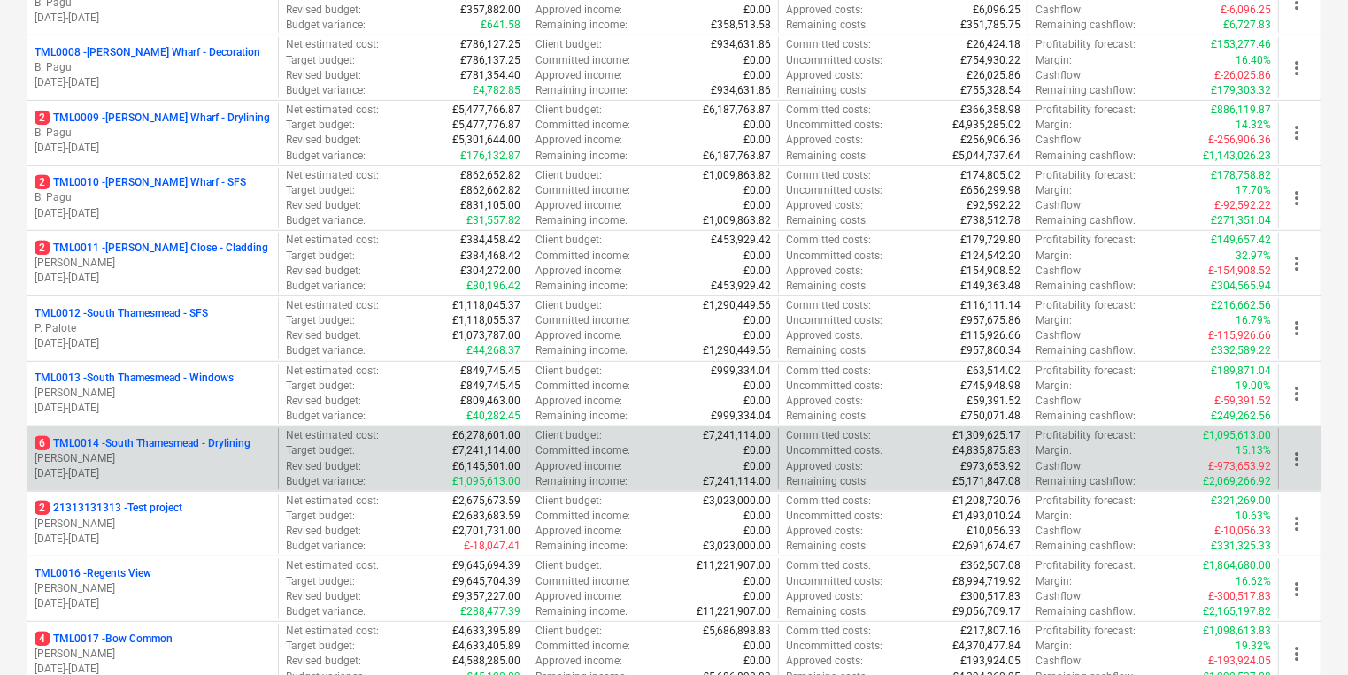
click at [173, 467] on p "[DATE] - [DATE]" at bounding box center [153, 473] width 236 height 15
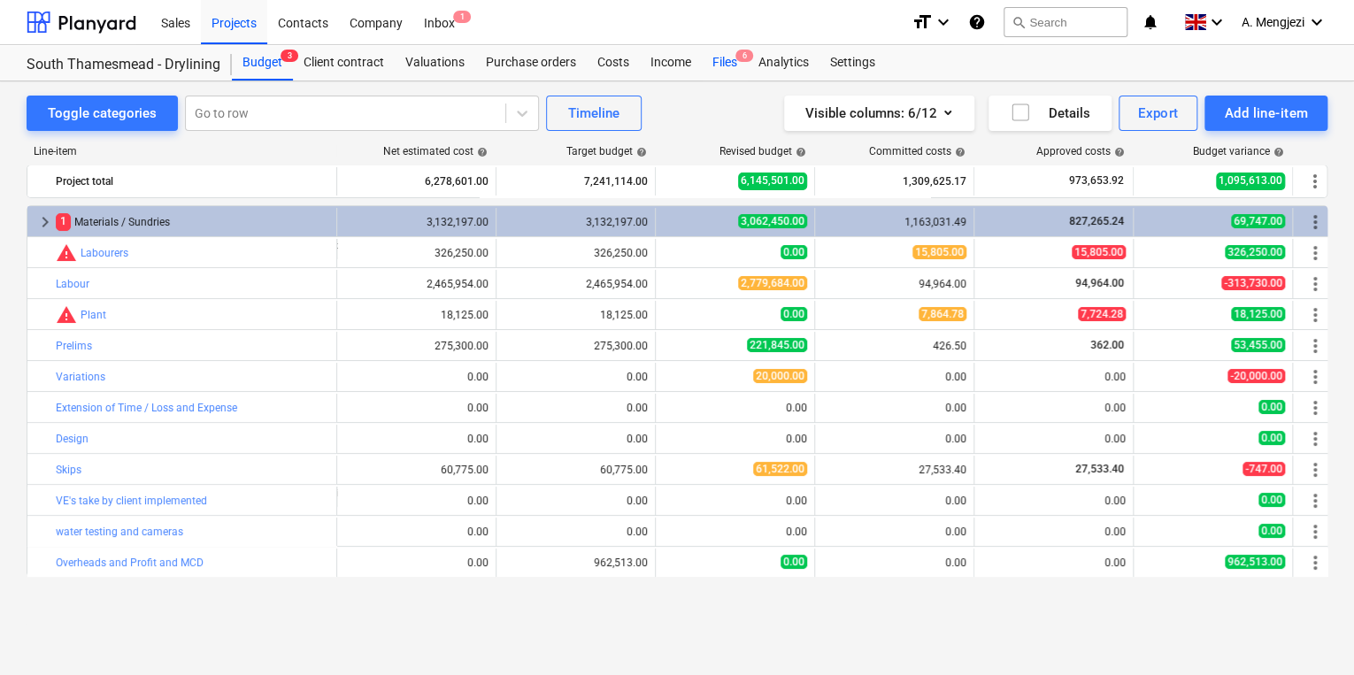
click at [719, 71] on div "Files 6" at bounding box center [725, 62] width 46 height 35
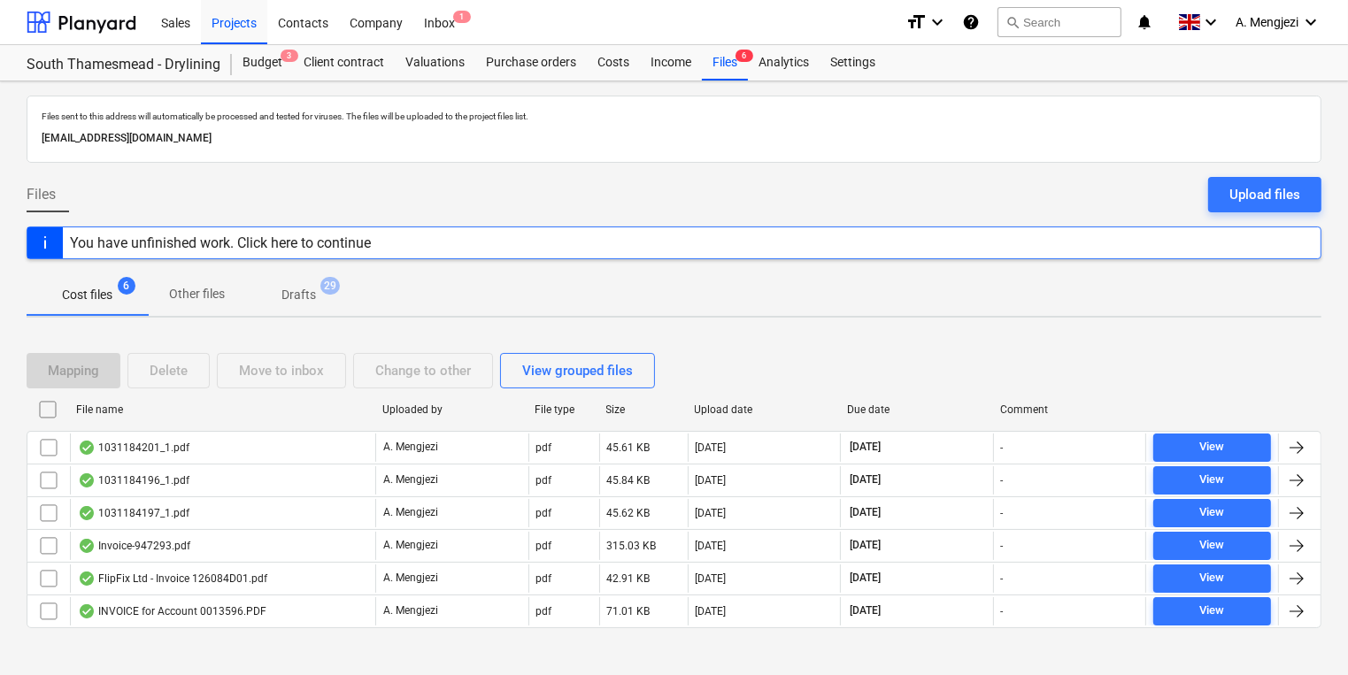
click at [156, 418] on div "File name" at bounding box center [222, 410] width 306 height 28
checkbox input "false"
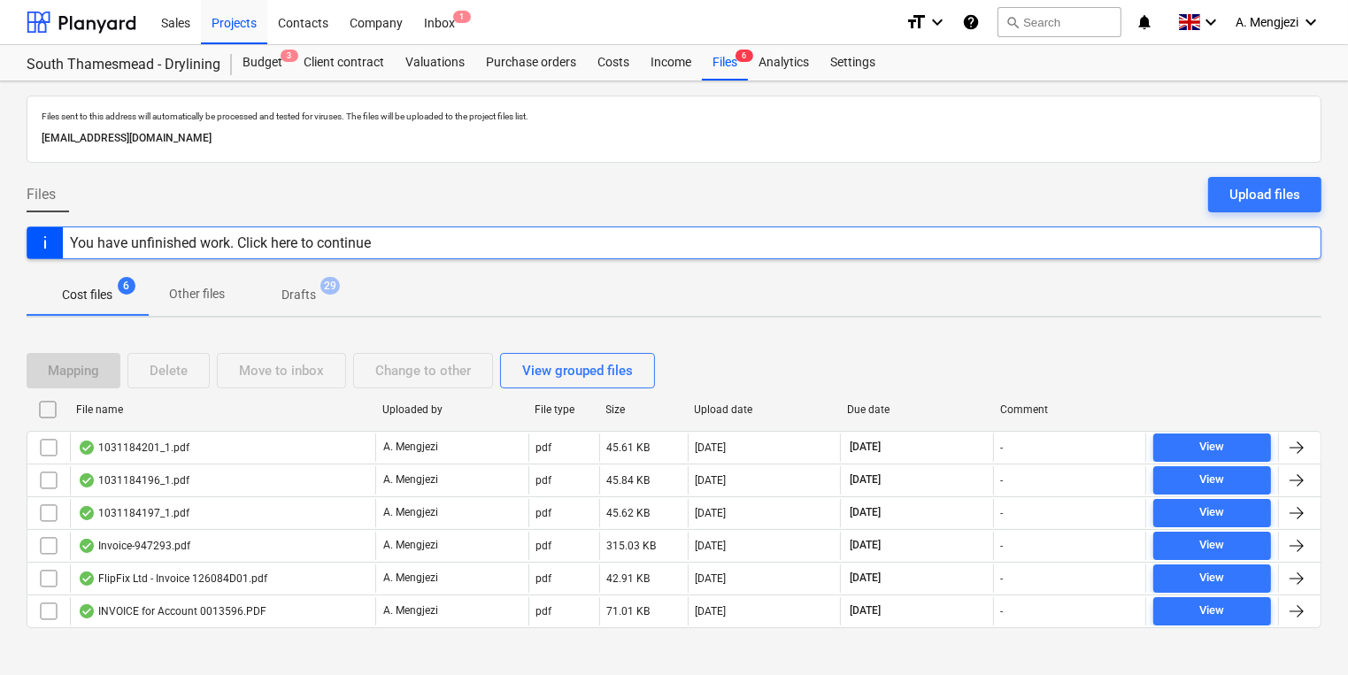
checkbox input "false"
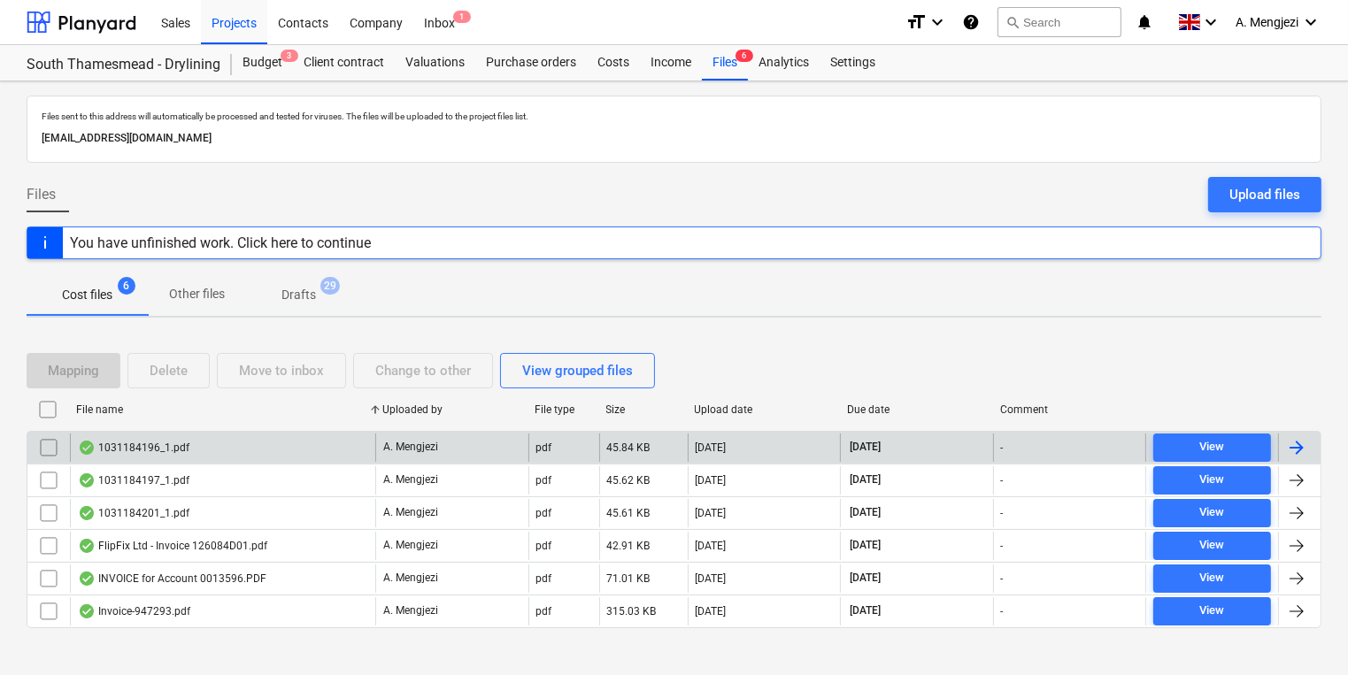
click at [174, 457] on div "1031184196_1.pdf" at bounding box center [222, 448] width 305 height 28
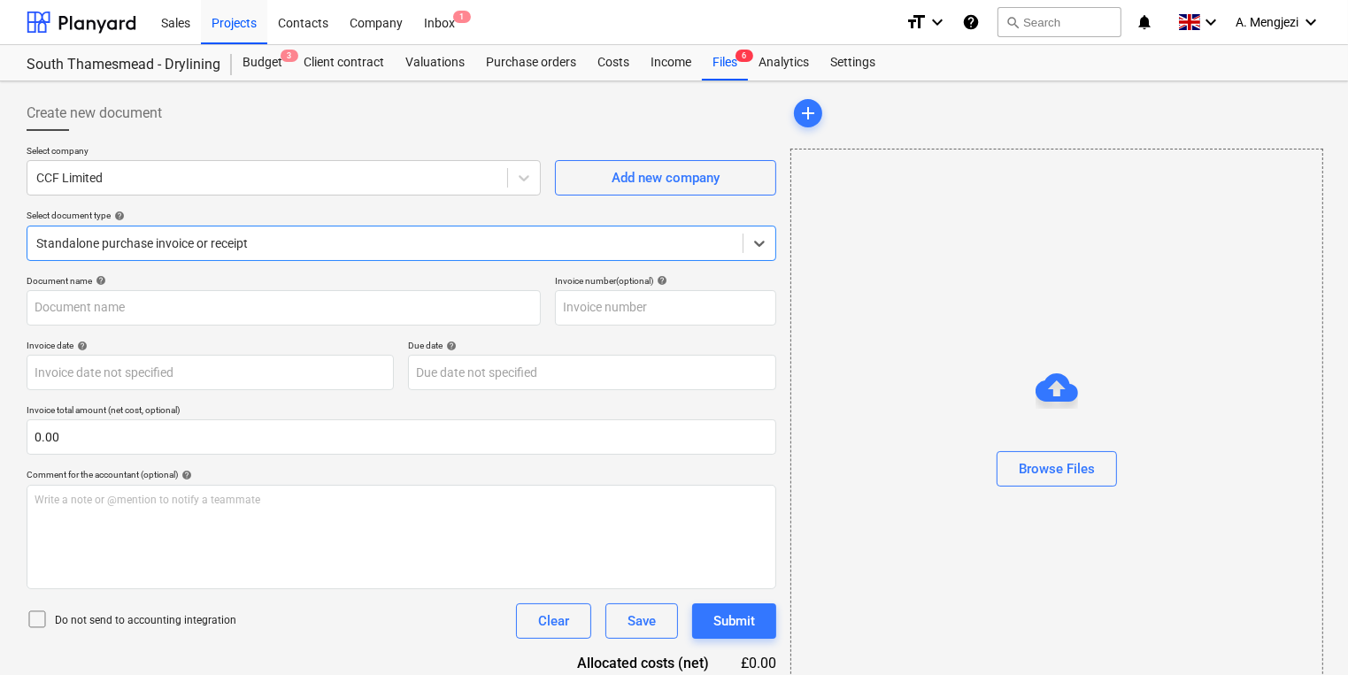
type input "1031184196"
type input "[DATE]"
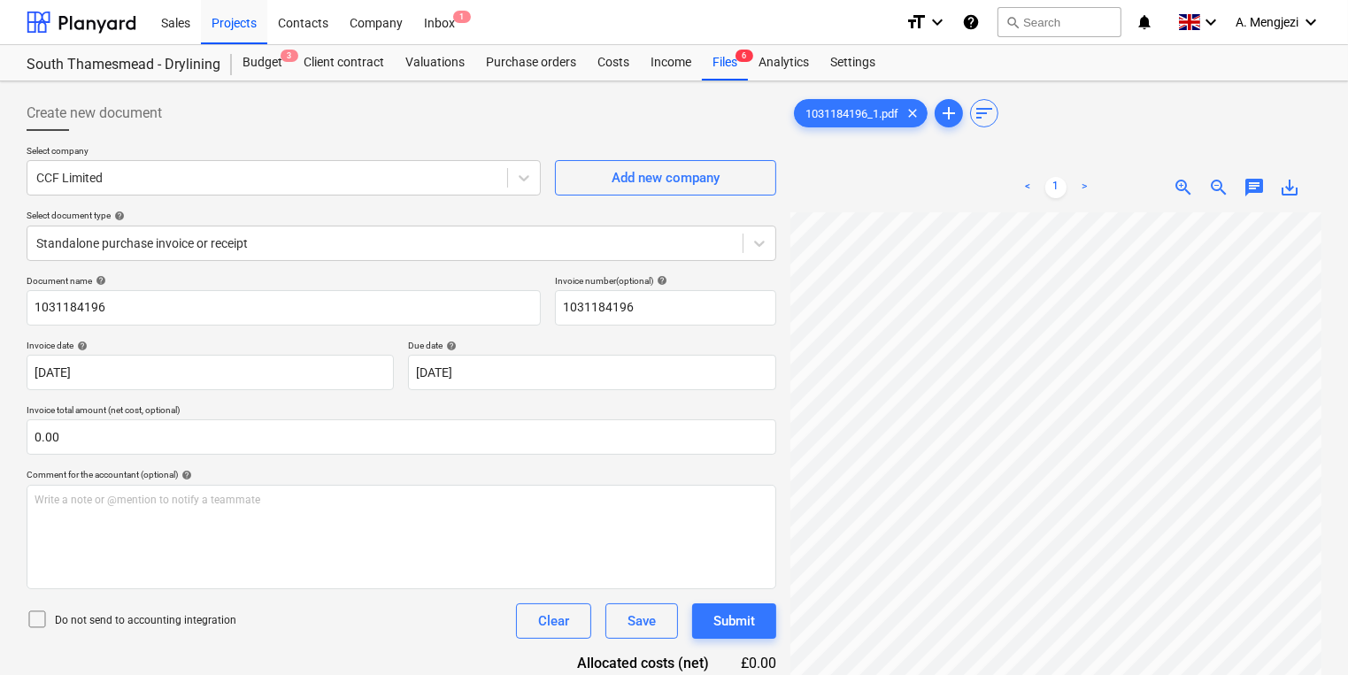
scroll to position [148, 214]
click at [351, 458] on div "Create new document Select company CCF Limited Add new company Select document …" at bounding box center [673, 466] width 1309 height 757
click at [704, 46] on div "Files 6" at bounding box center [725, 62] width 46 height 35
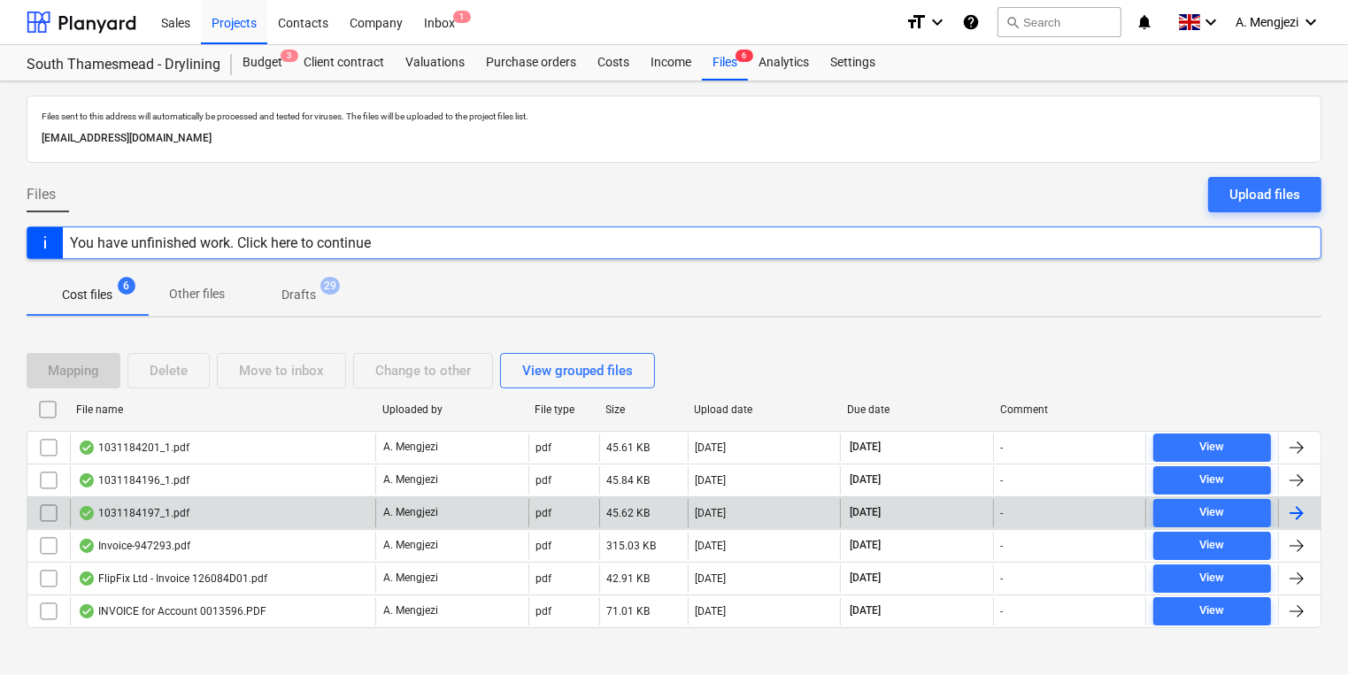
click at [339, 509] on div "1031184197_1.pdf" at bounding box center [222, 513] width 305 height 28
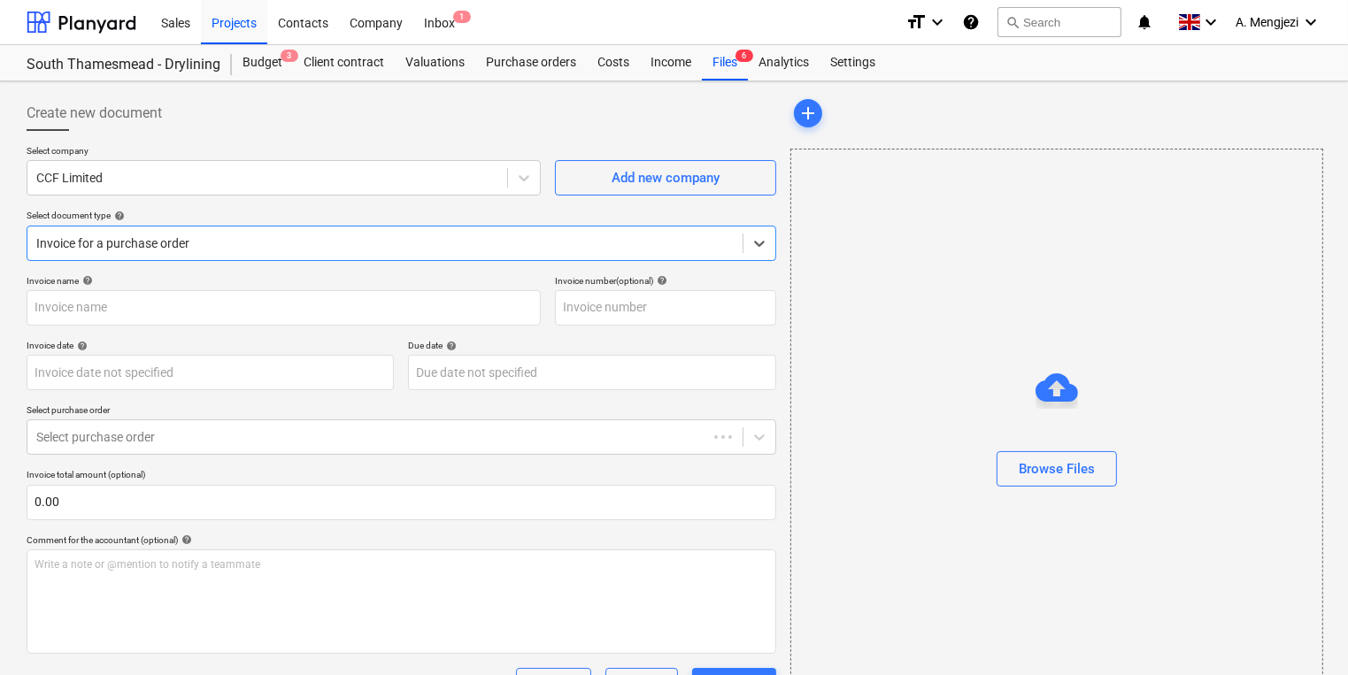
type input "1031184197"
type input "[DATE]"
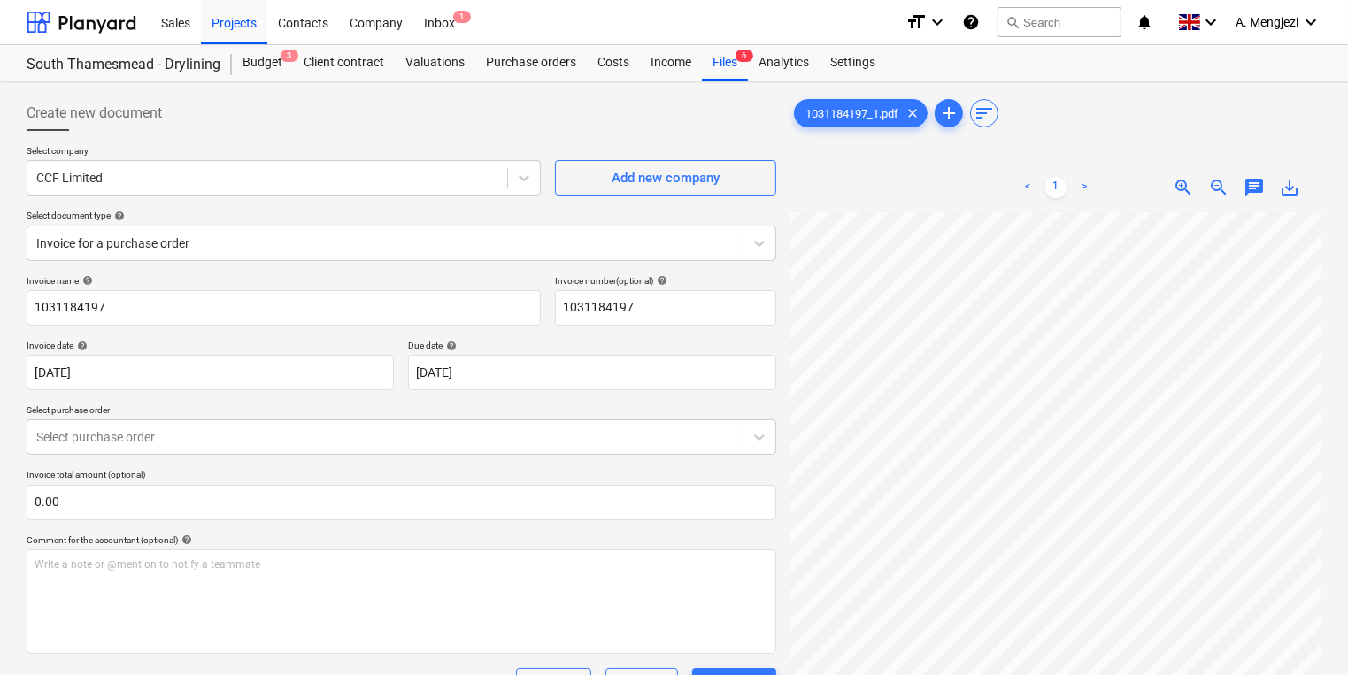
scroll to position [9, 268]
click at [521, 79] on div "Purchase orders" at bounding box center [531, 62] width 112 height 35
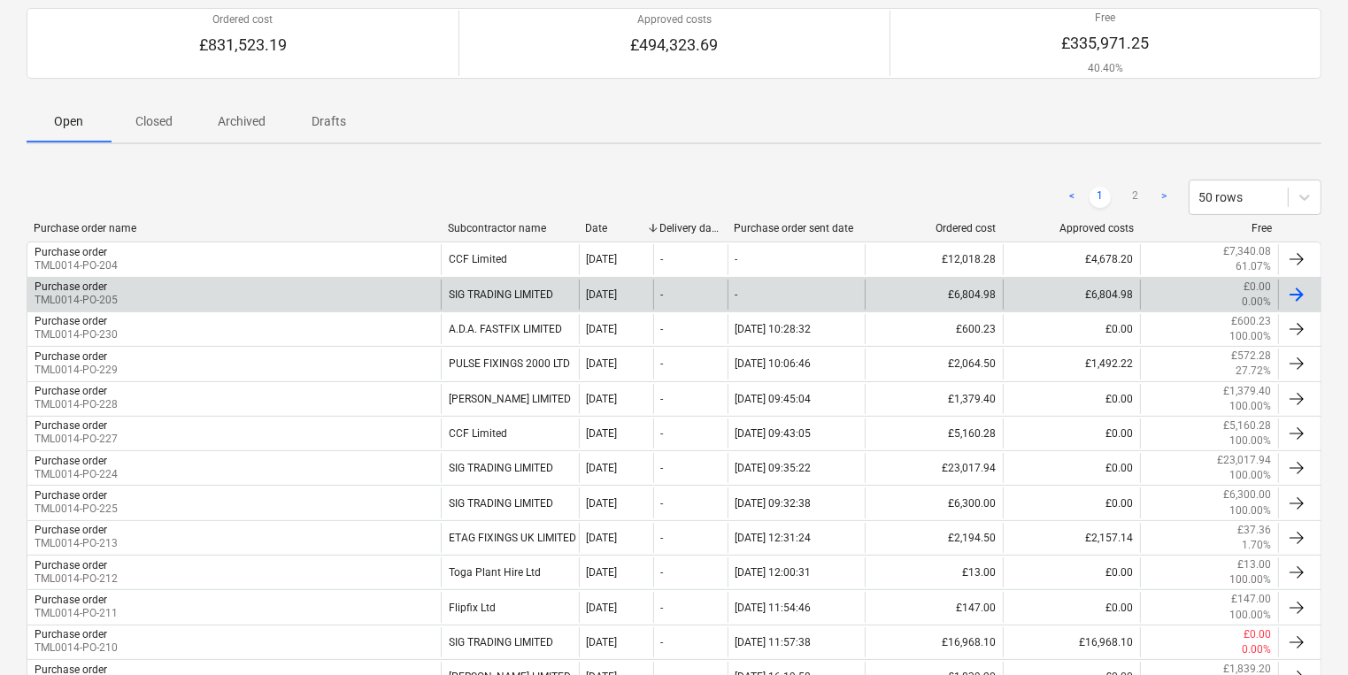
scroll to position [212, 0]
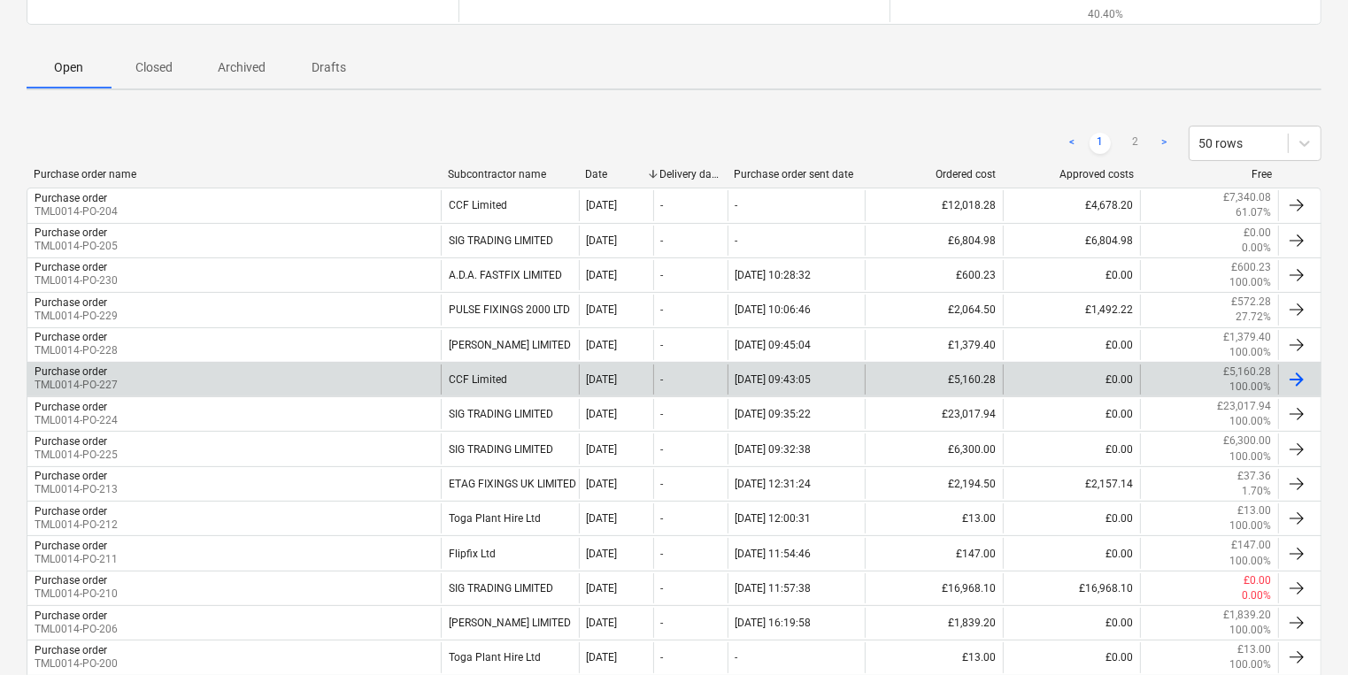
click at [274, 376] on div "Purchase order TML0014-PO-227" at bounding box center [233, 380] width 413 height 30
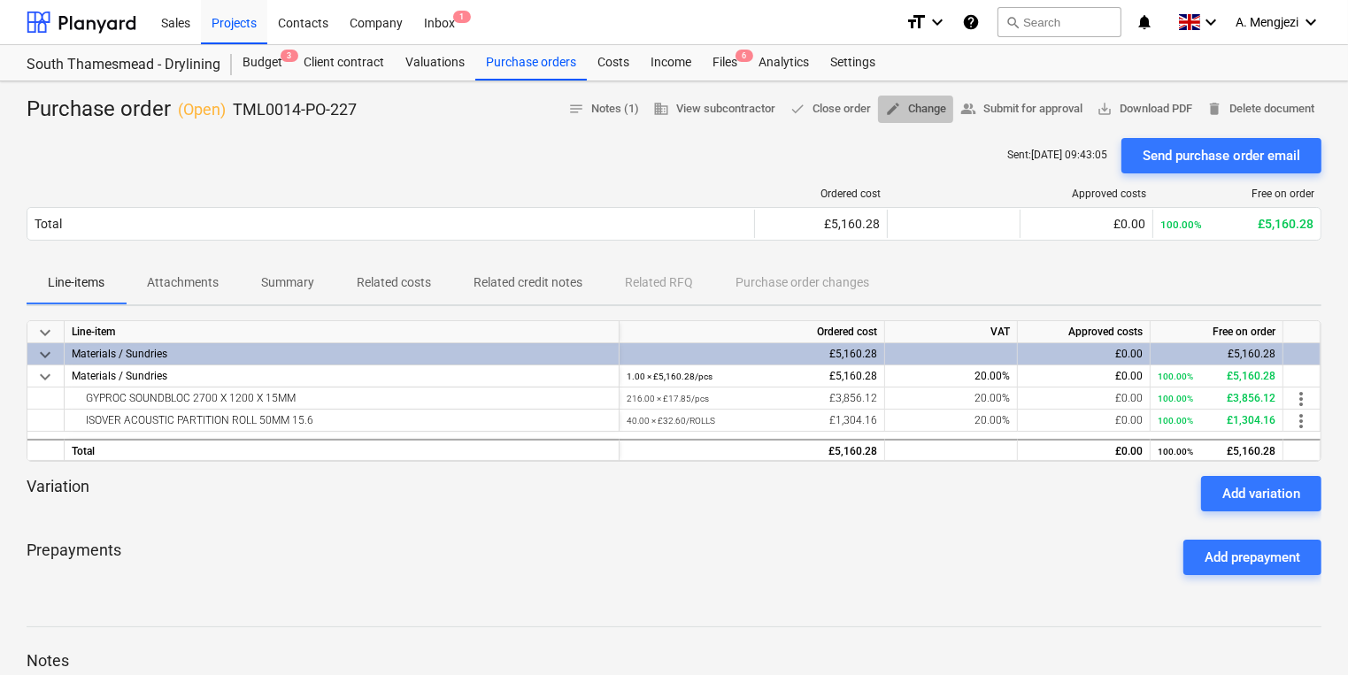
click at [920, 105] on span "edit Change" at bounding box center [915, 109] width 61 height 20
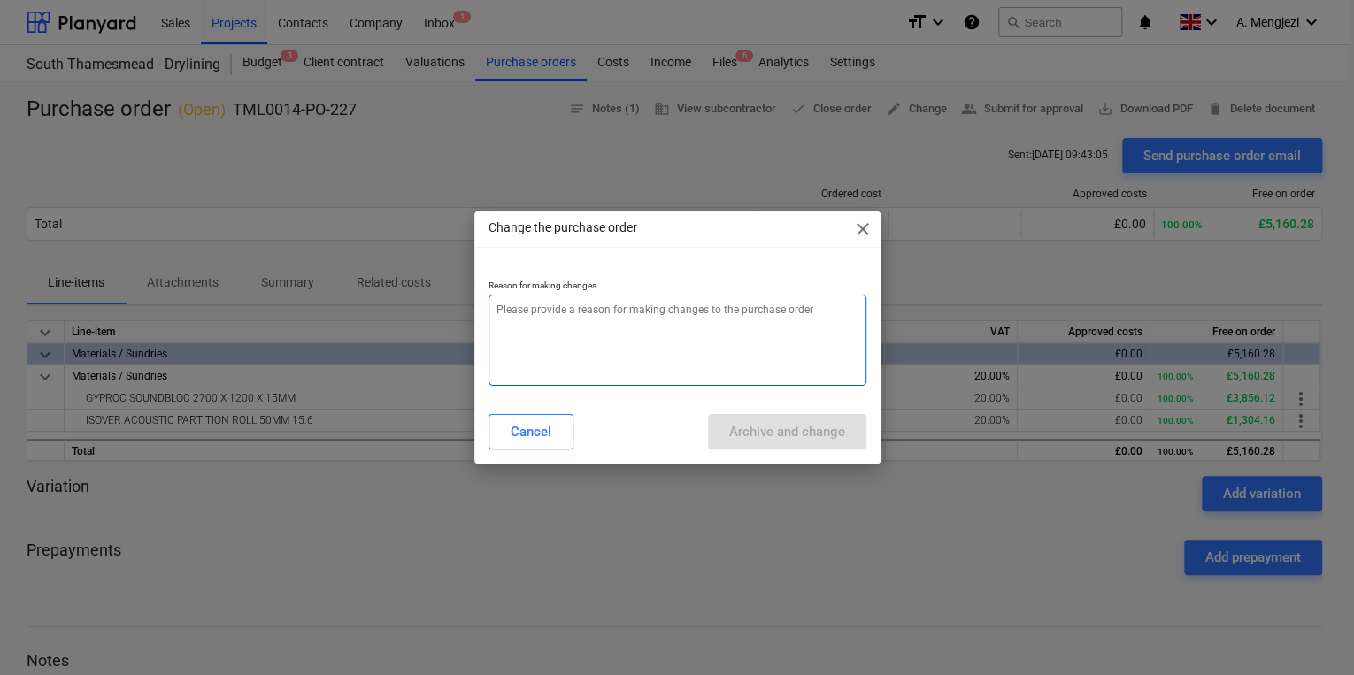
type textarea "x"
click at [771, 321] on textarea at bounding box center [678, 340] width 378 height 91
type textarea "p"
type textarea "x"
type textarea "pr"
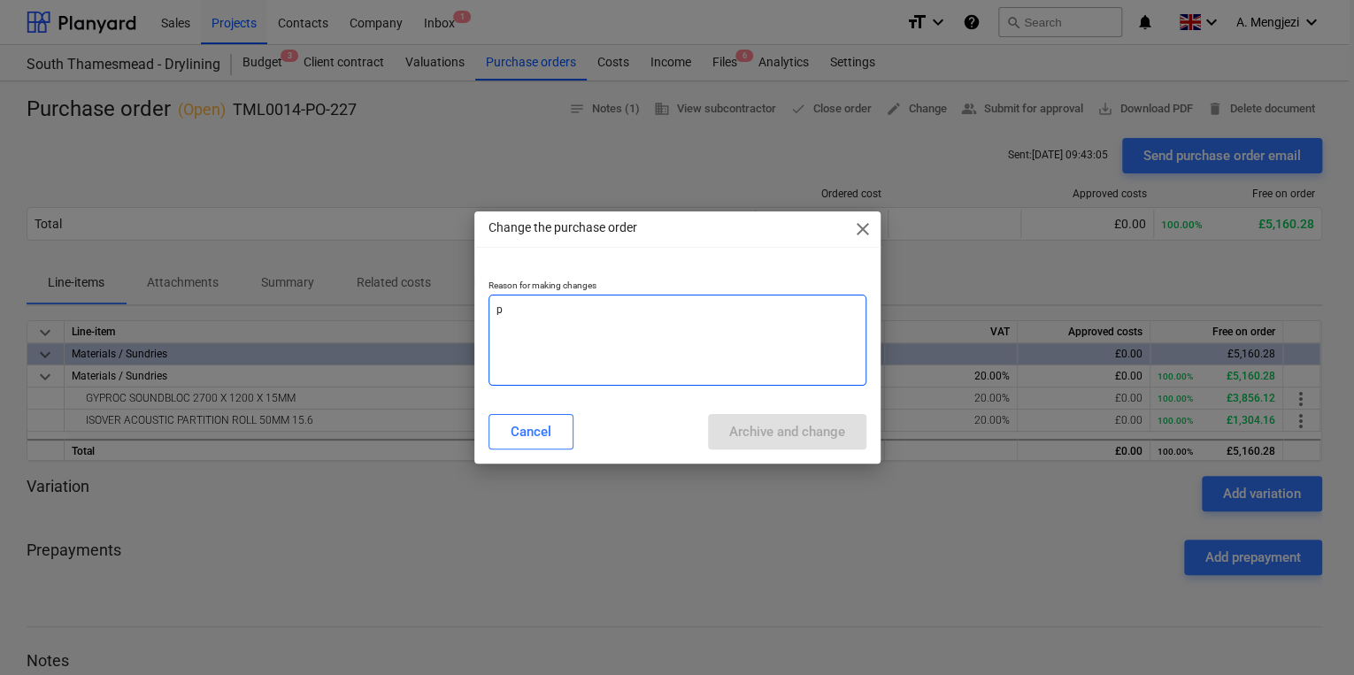
type textarea "x"
type textarea "pri"
type textarea "x"
type textarea "pric"
type textarea "x"
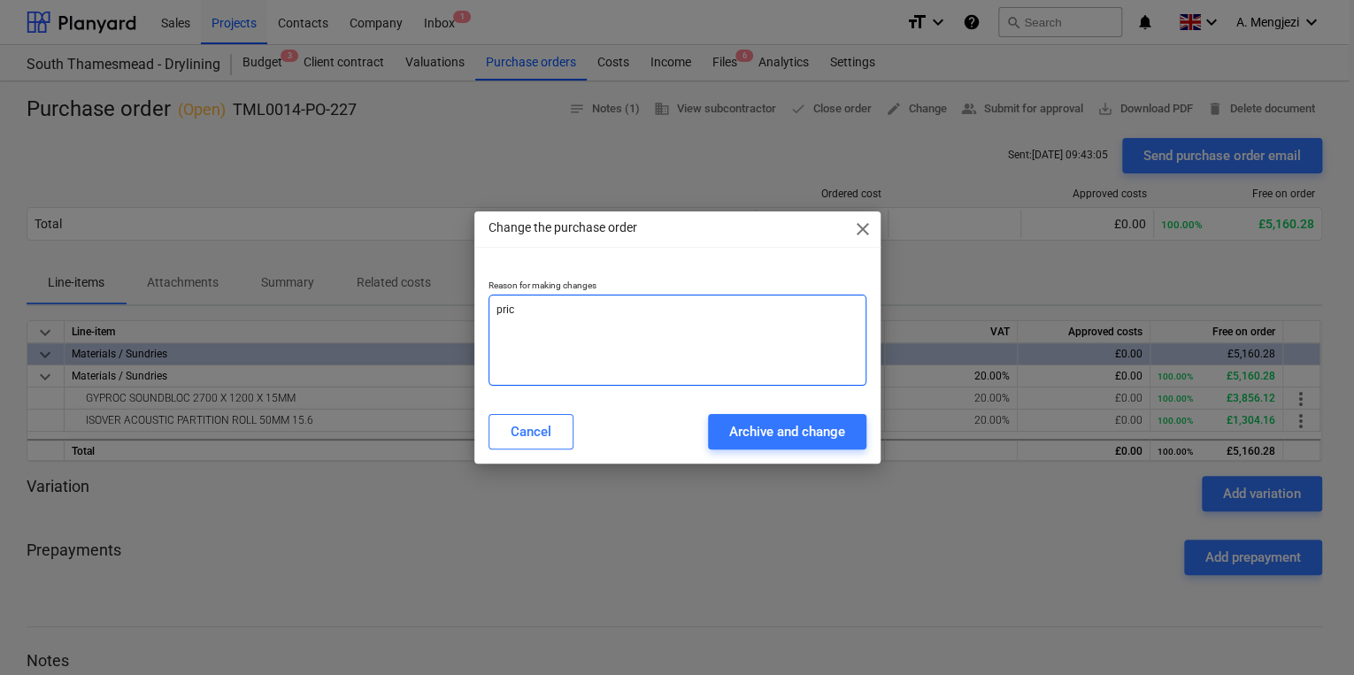
type textarea "price"
type textarea "x"
type textarea "price"
type textarea "x"
type textarea "price c"
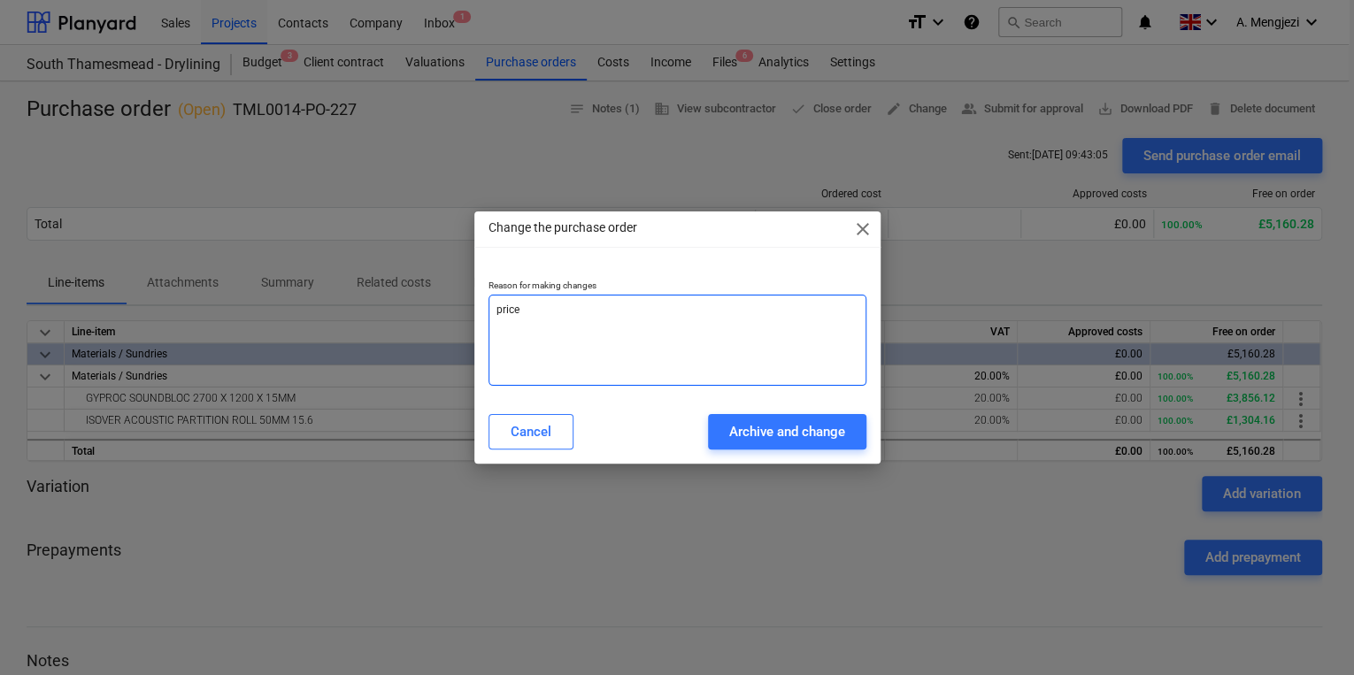
type textarea "x"
type textarea "price ch"
type textarea "x"
type textarea "price cha"
type textarea "x"
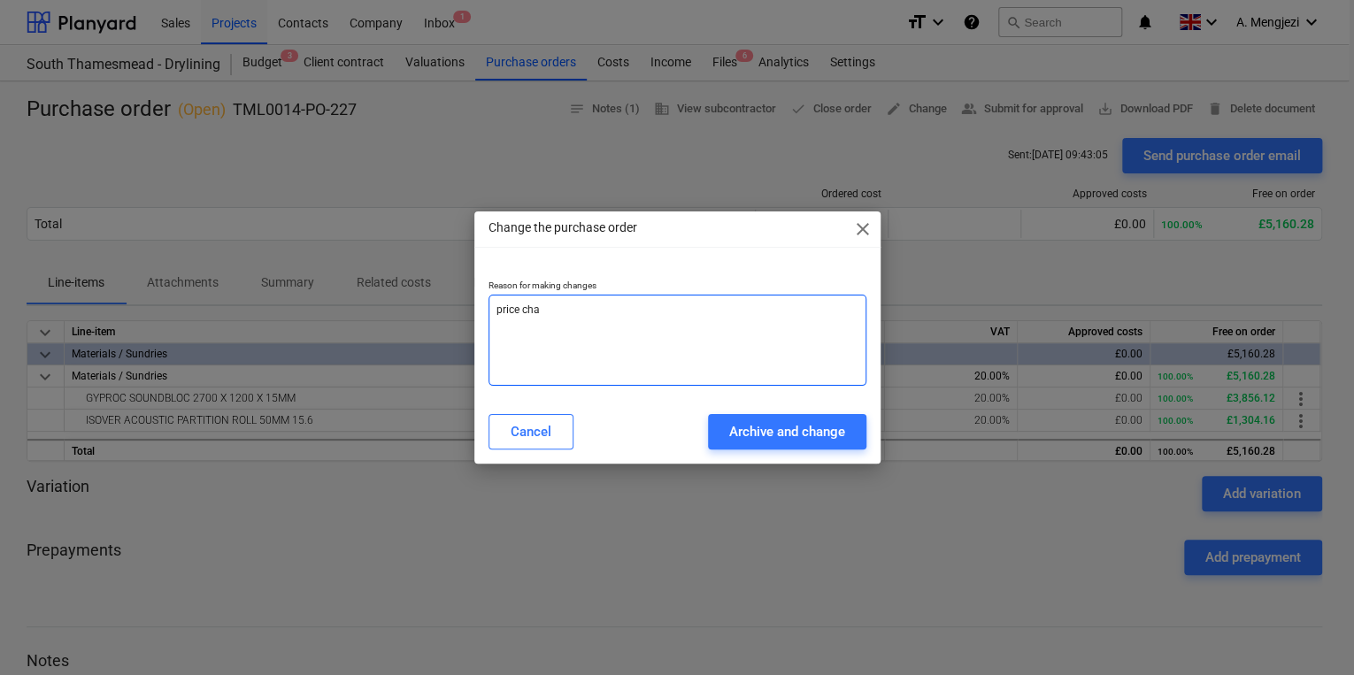
type textarea "price chan"
type textarea "x"
type textarea "[PERSON_NAME]"
type textarea "x"
type textarea "price change"
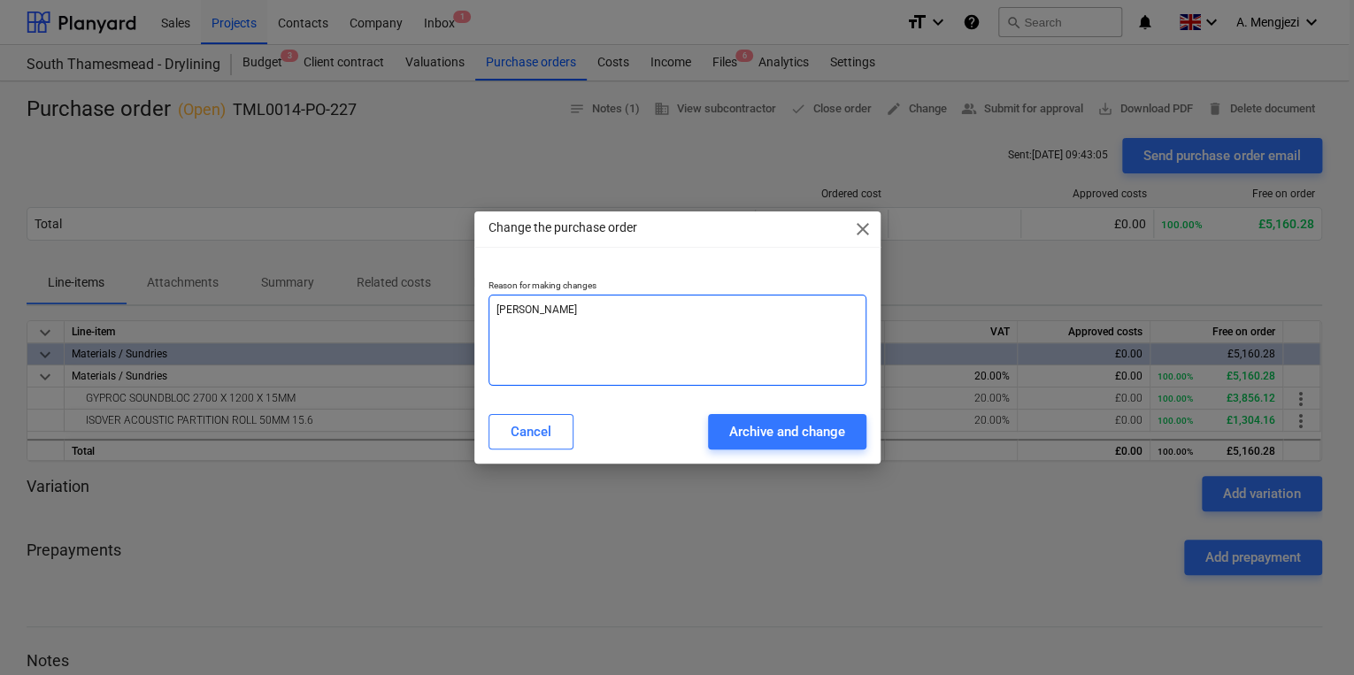
type textarea "x"
type textarea "price change"
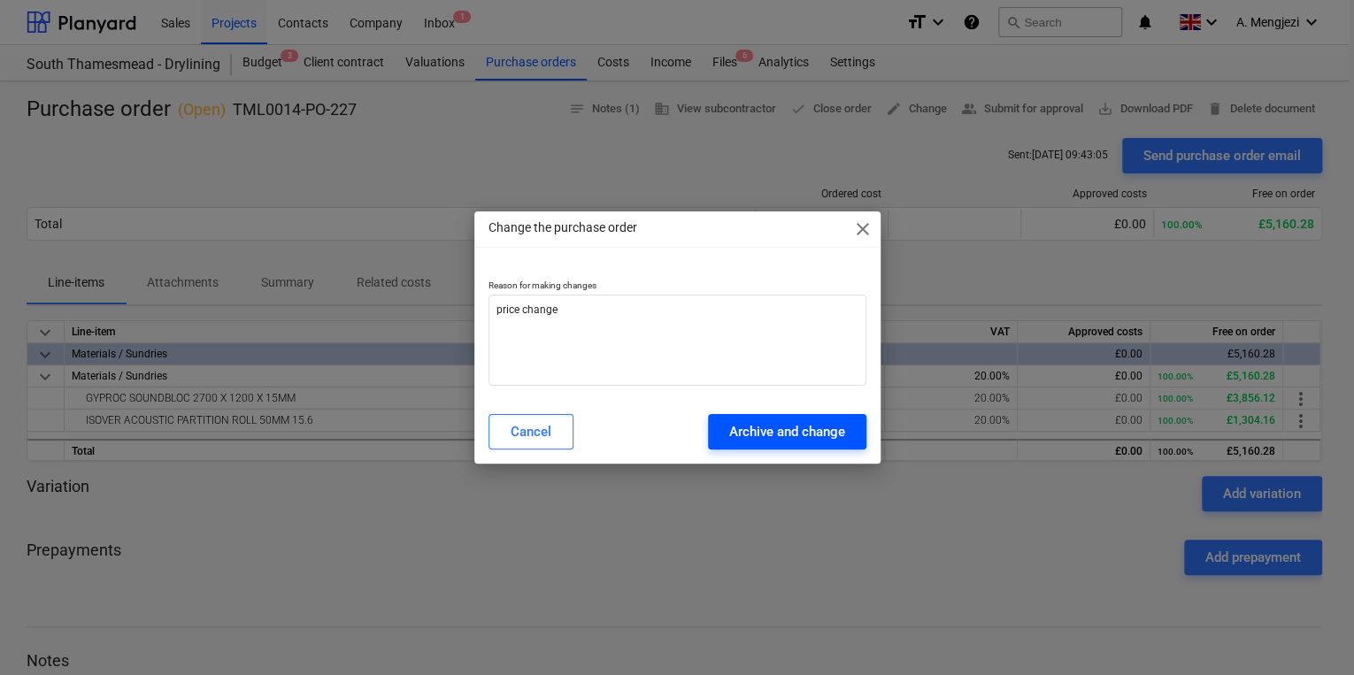
click at [794, 432] on div "Archive and change" at bounding box center [787, 431] width 116 height 23
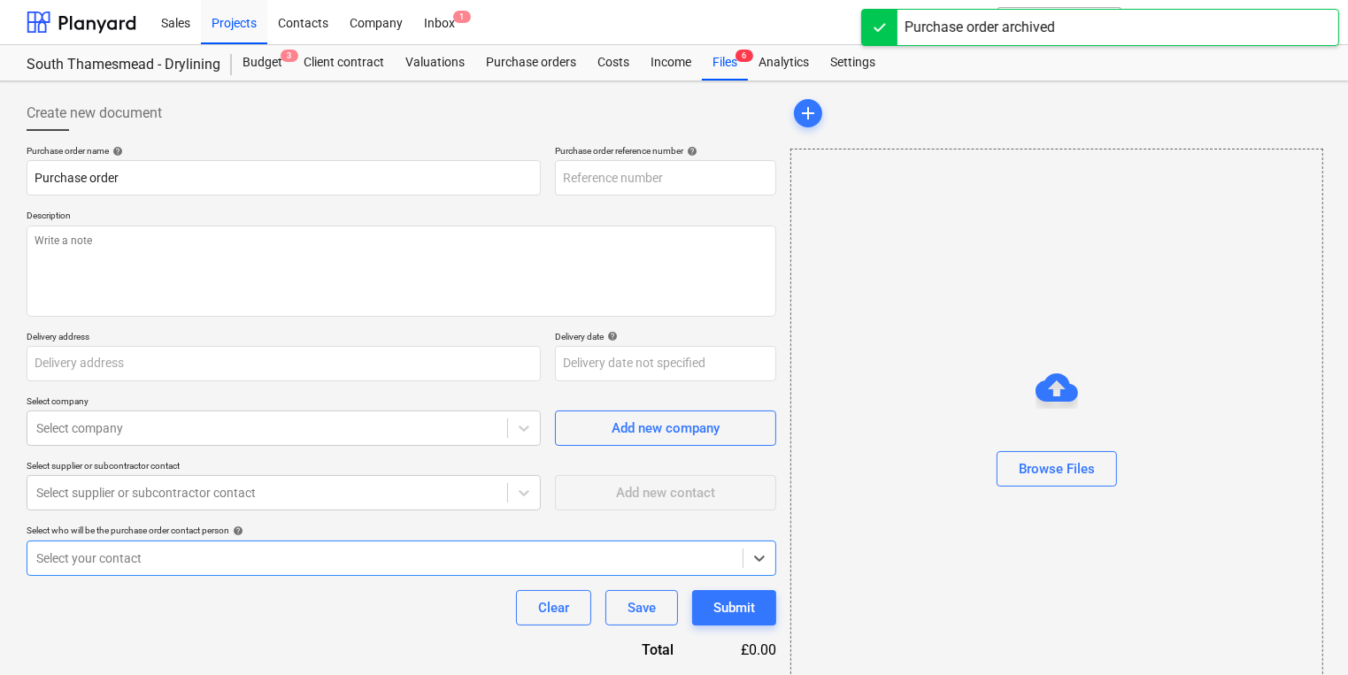
type textarea "x"
type input "TML0014-PO-227"
type textarea "Good morning, Please proceed with attached order. Delivery dates as per below :…"
type input "[PERSON_NAME] Partnerships, [STREET_ADDRESS]"
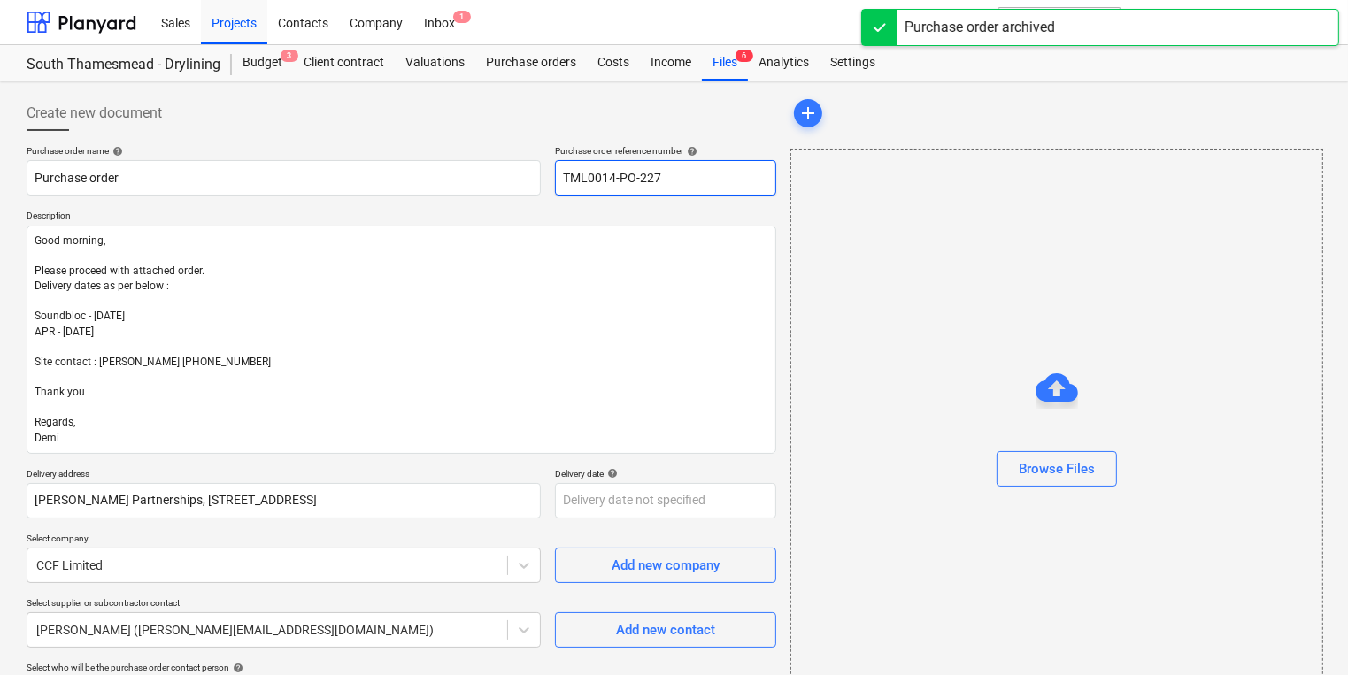
type textarea "x"
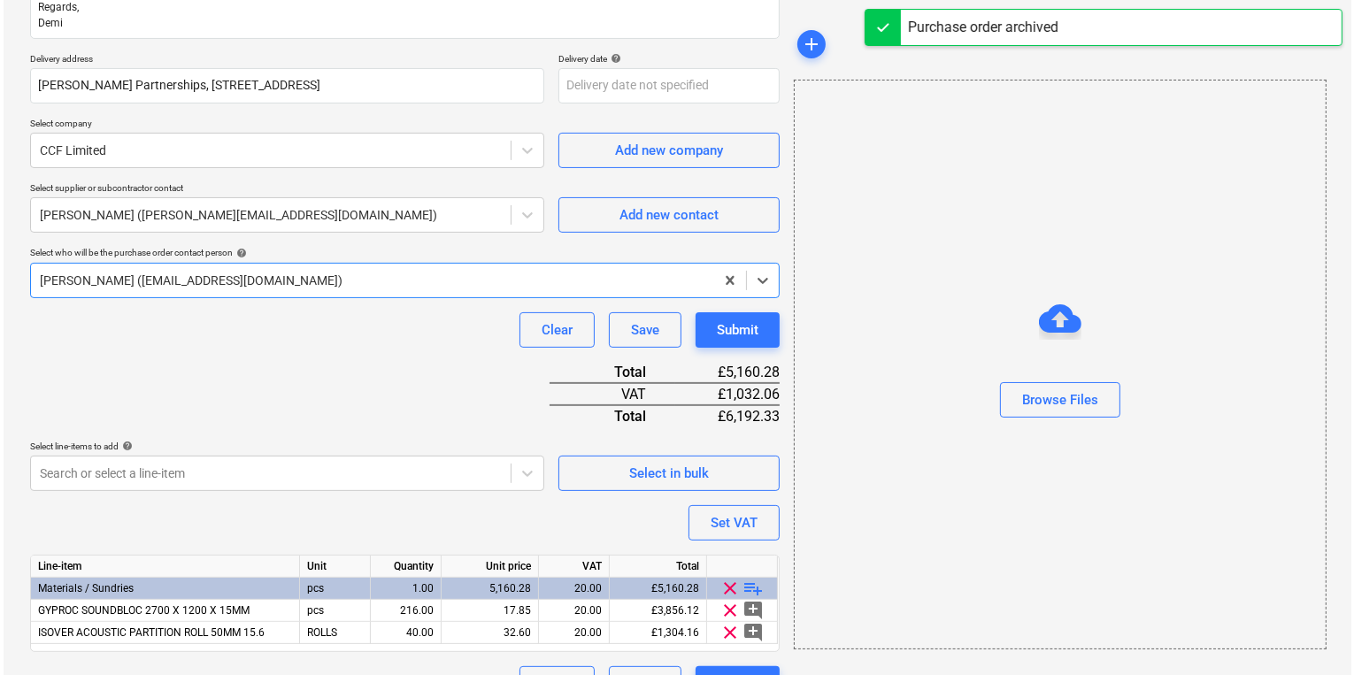
scroll to position [454, 0]
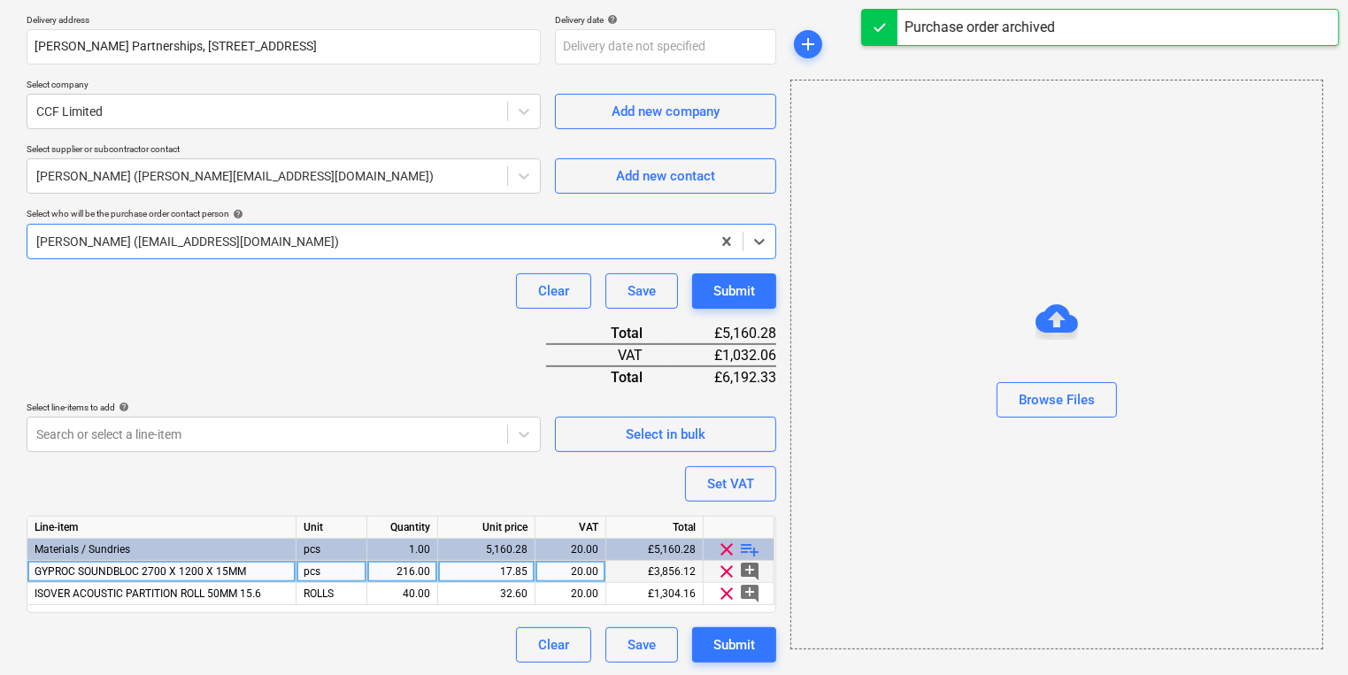
click at [464, 581] on div "17.85" at bounding box center [486, 572] width 82 height 22
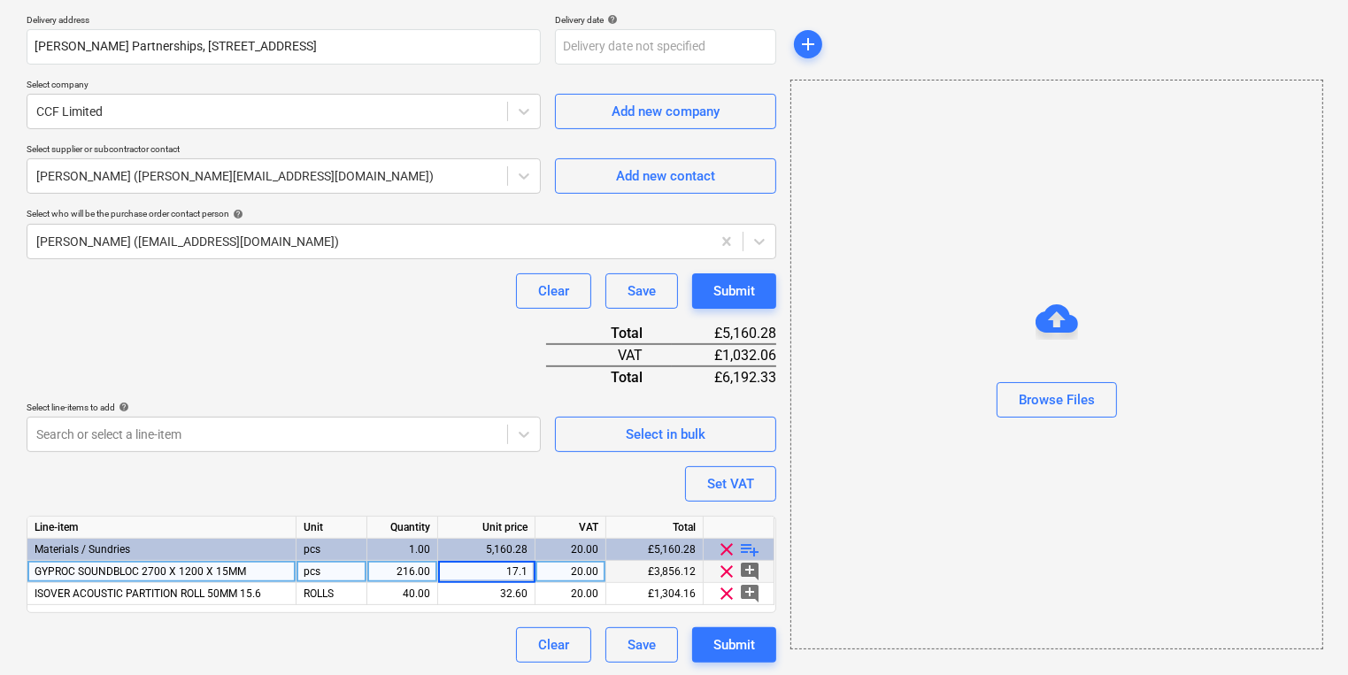
type input "17.13"
click at [730, 295] on div "Submit" at bounding box center [734, 291] width 42 height 23
type textarea "x"
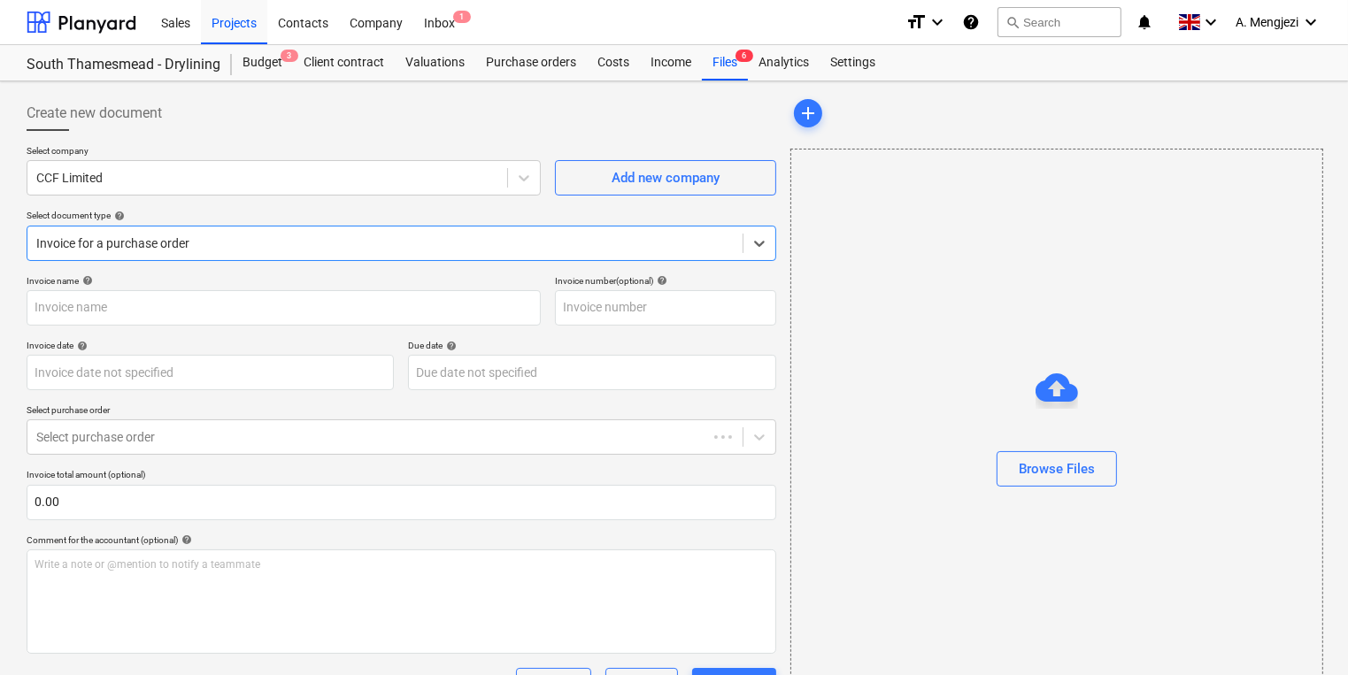
type input "1031184201"
type input "[DATE]"
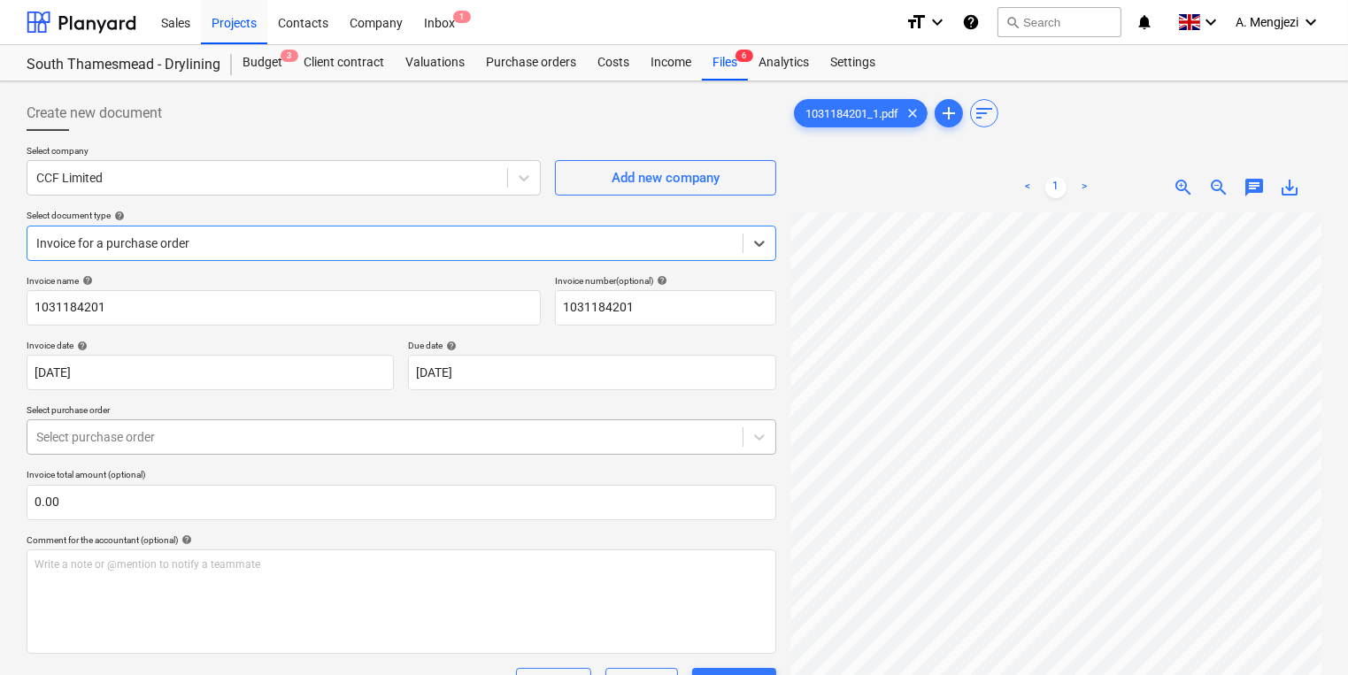
click at [485, 439] on body "Sales Projects Contacts Company Inbox 1 format_size keyboard_arrow_down help se…" at bounding box center [674, 337] width 1348 height 675
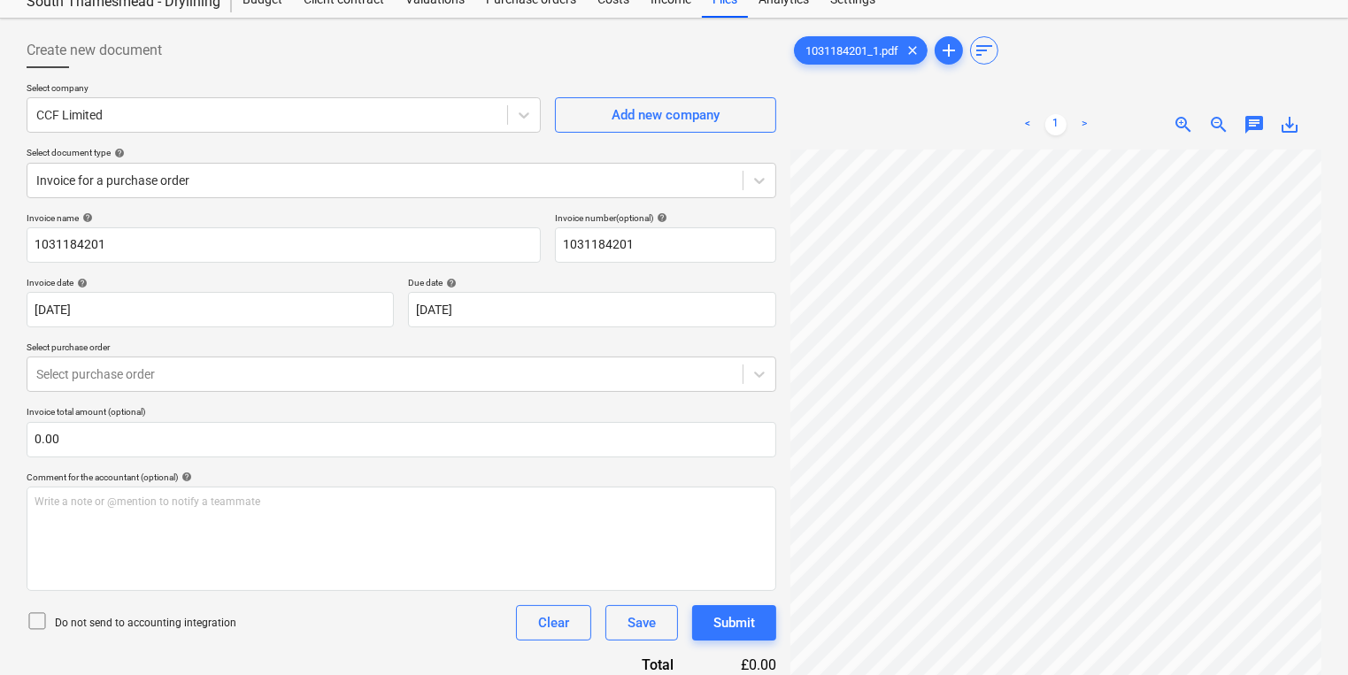
scroll to position [58, 268]
drag, startPoint x: 485, startPoint y: 439, endPoint x: 726, endPoint y: 349, distance: 257.1
click at [726, 349] on div "Create new document Select company CCF Limited Add new company Select document …" at bounding box center [673, 479] width 1309 height 907
click at [379, 382] on div at bounding box center [384, 375] width 697 height 18
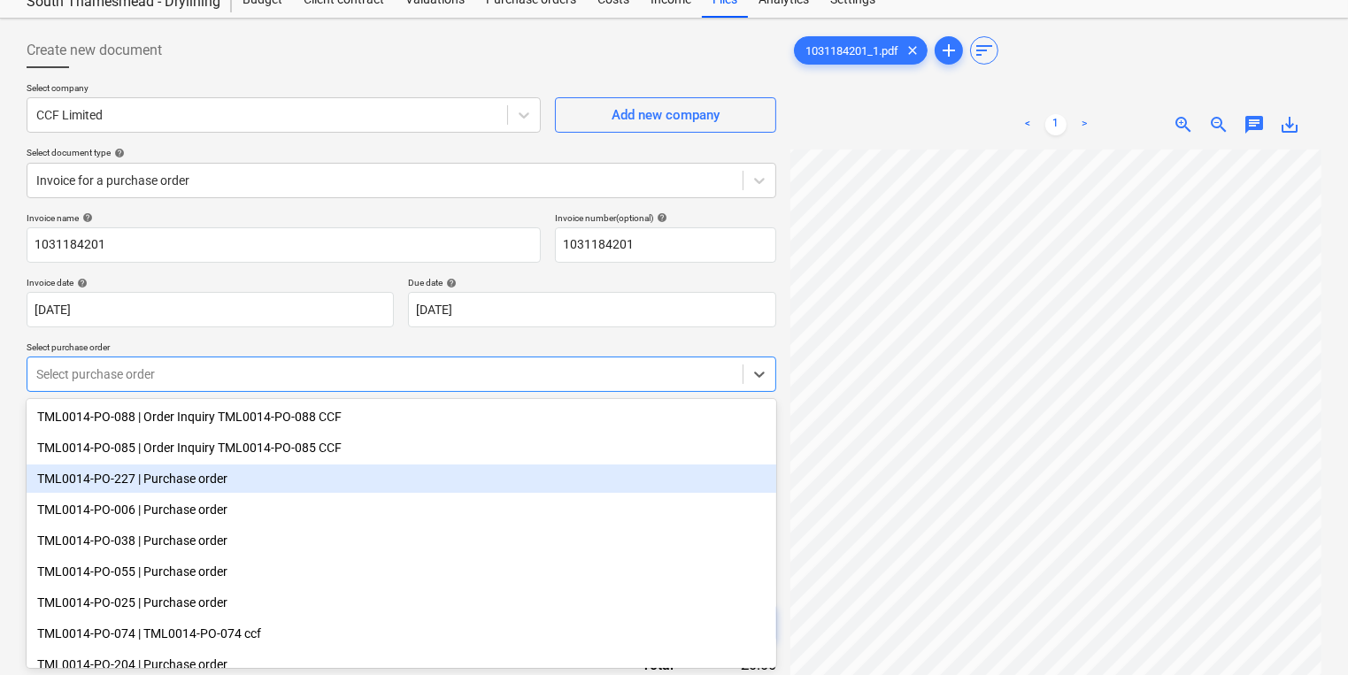
click at [342, 489] on div "TML0014-PO-227 | Purchase order" at bounding box center [402, 479] width 750 height 28
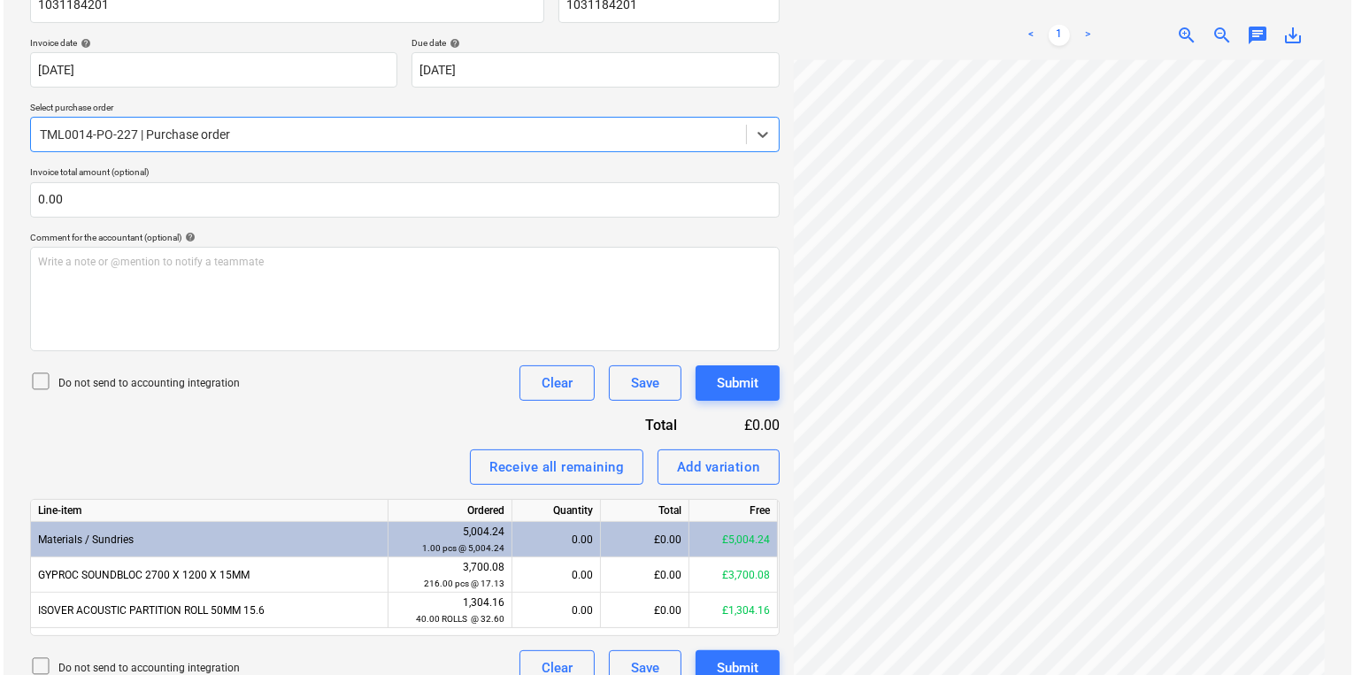
scroll to position [327, 0]
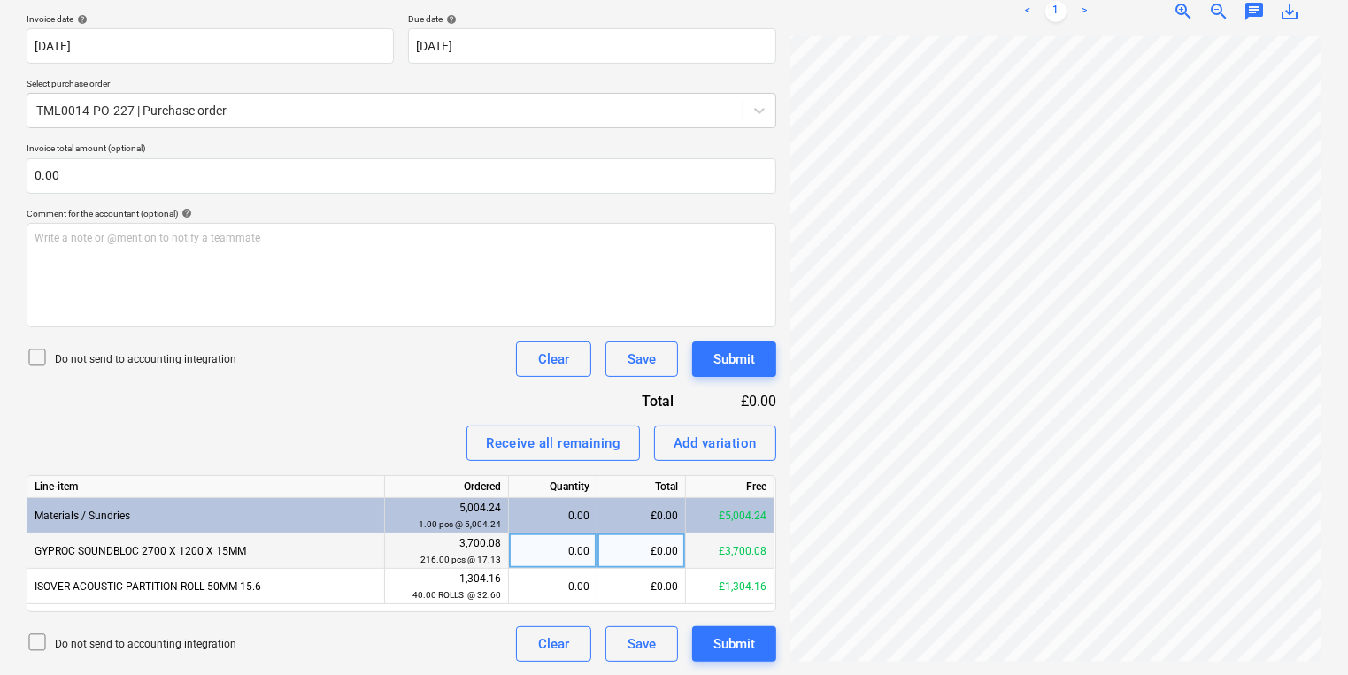
click at [560, 535] on div "0.00" at bounding box center [552, 551] width 73 height 35
type input "216"
click at [747, 377] on div "Invoice name help 1031184201 Invoice number (optional) help 1031184201 Invoice …" at bounding box center [402, 305] width 750 height 713
click at [743, 373] on button "Submit" at bounding box center [734, 359] width 84 height 35
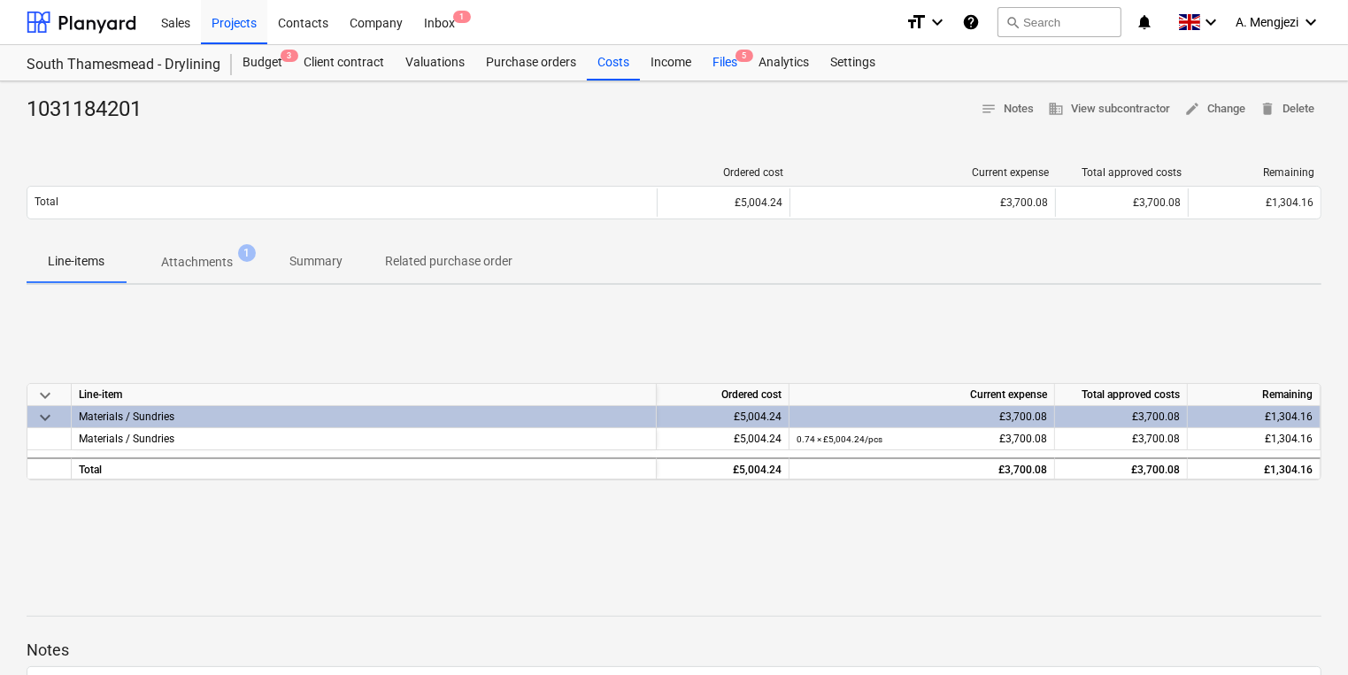
click at [733, 71] on div "Files 5" at bounding box center [725, 62] width 46 height 35
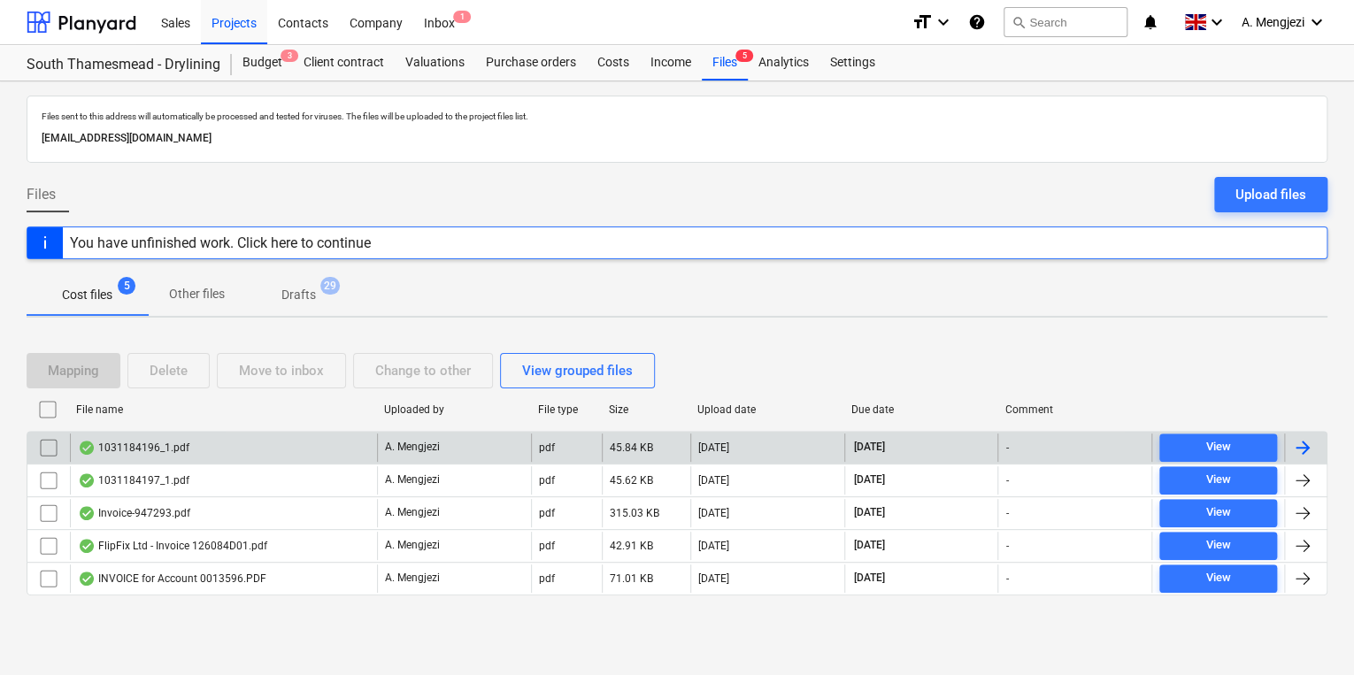
click at [239, 450] on div "1031184196_1.pdf" at bounding box center [223, 448] width 307 height 28
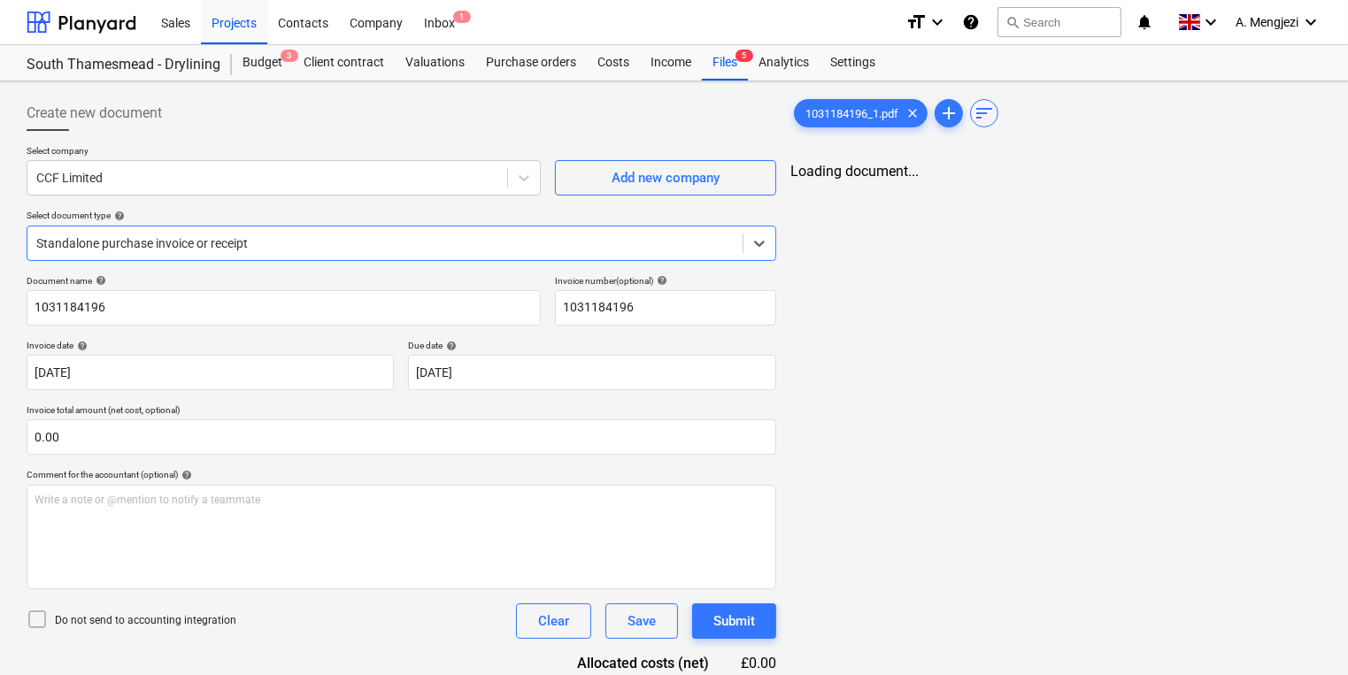
type input "1031184196"
type input "[DATE]"
type input "15 Dec 2025"
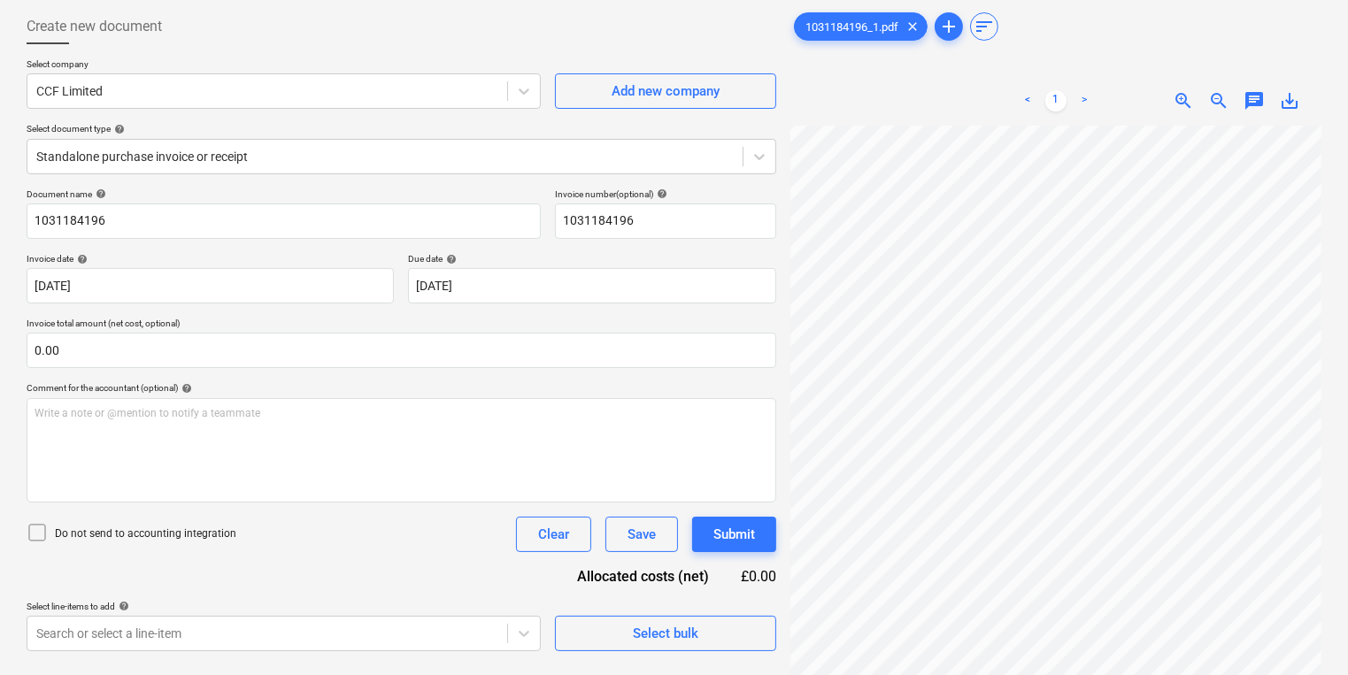
scroll to position [177, 0]
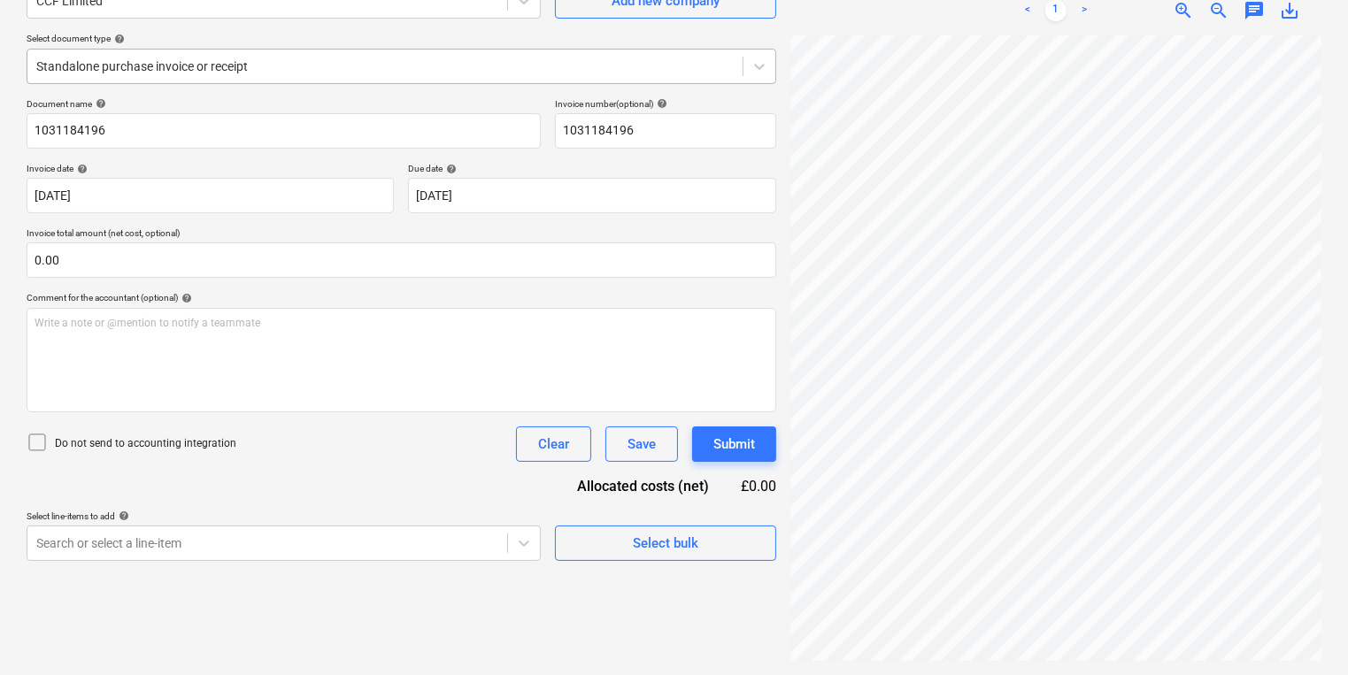
click at [230, 74] on div "Standalone purchase invoice or receipt" at bounding box center [384, 66] width 715 height 25
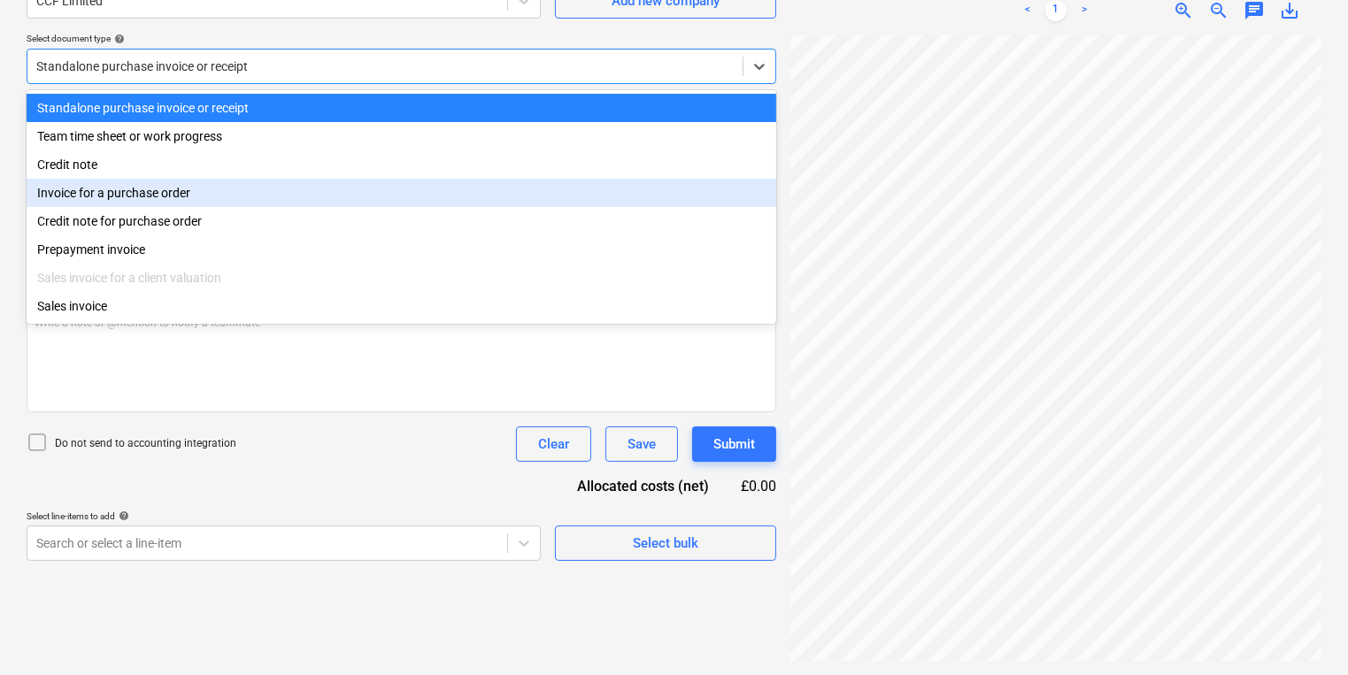
click at [241, 195] on div "Invoice for a purchase order" at bounding box center [402, 193] width 750 height 28
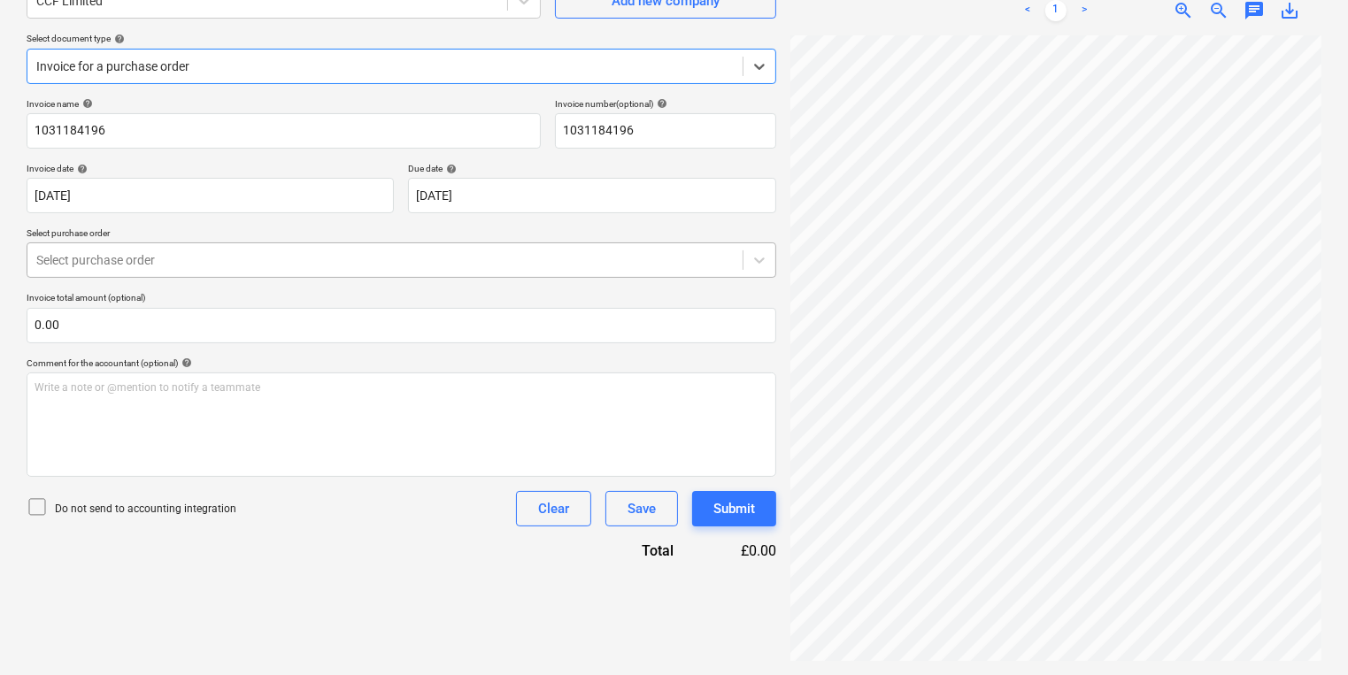
click at [234, 273] on div "Select purchase order" at bounding box center [402, 259] width 750 height 35
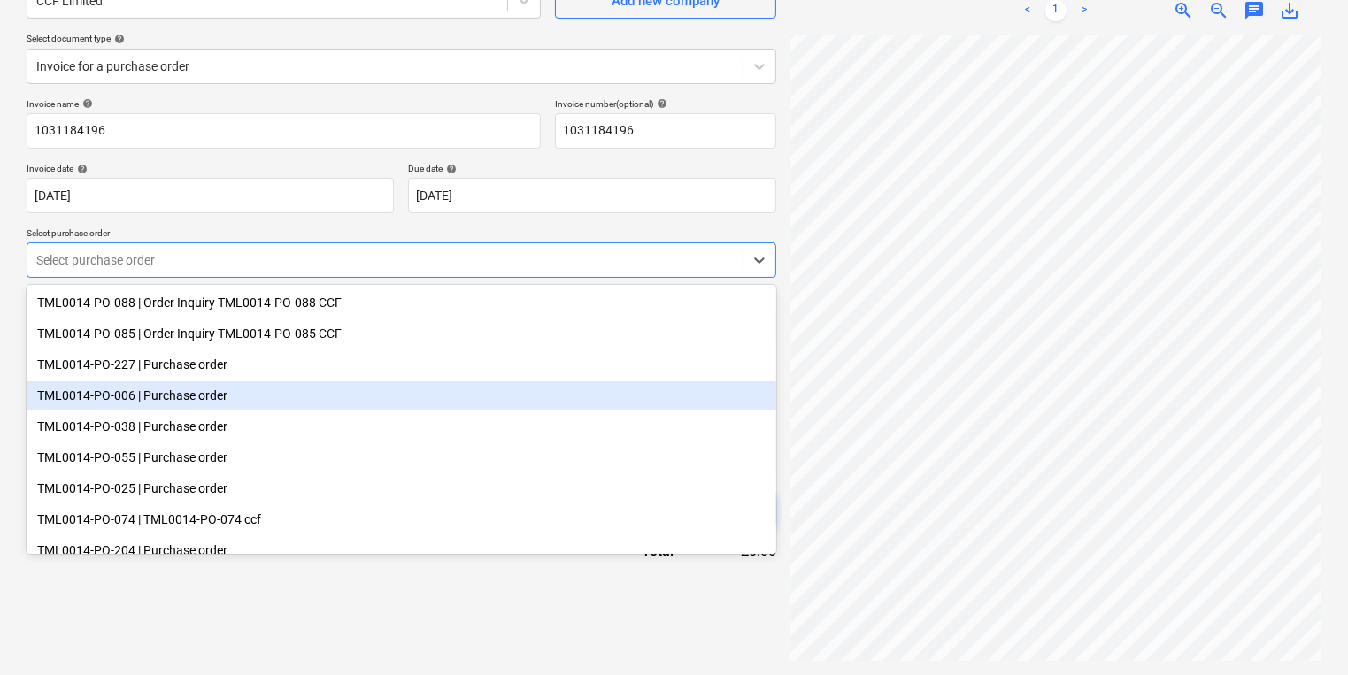
scroll to position [71, 0]
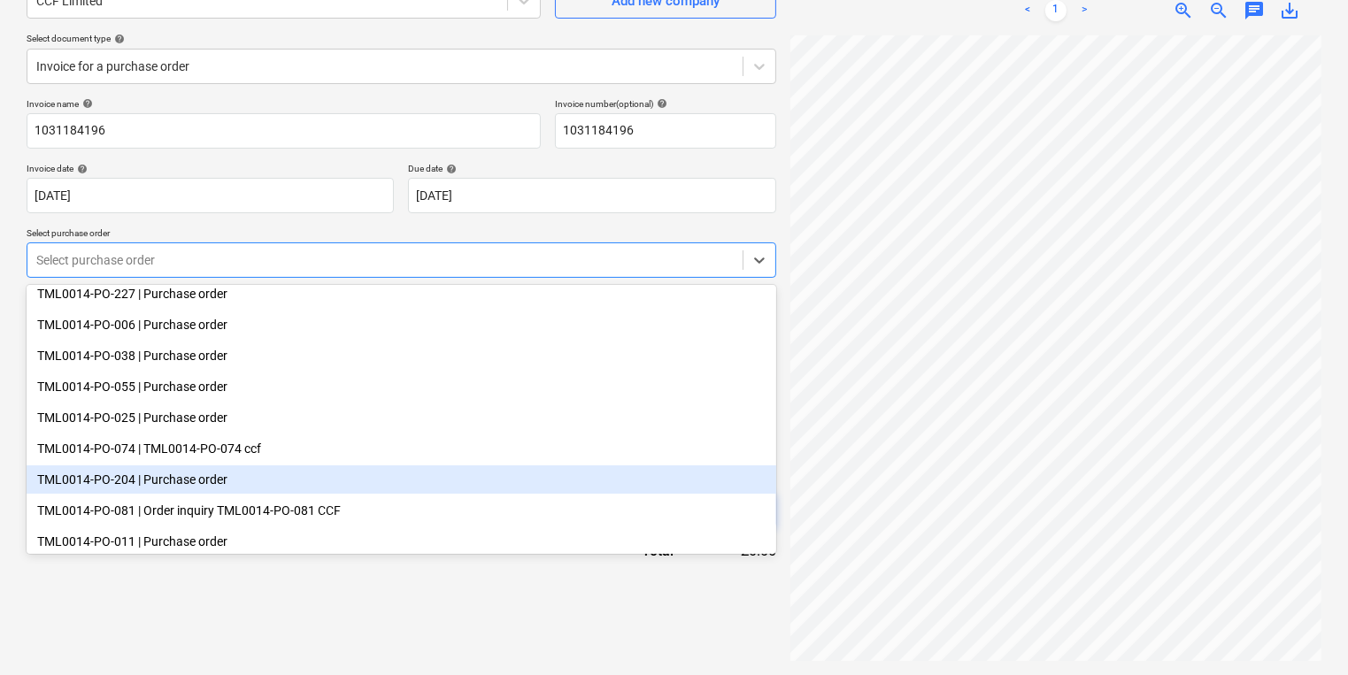
click at [216, 473] on div "TML0014-PO-204 | Purchase order" at bounding box center [402, 480] width 750 height 28
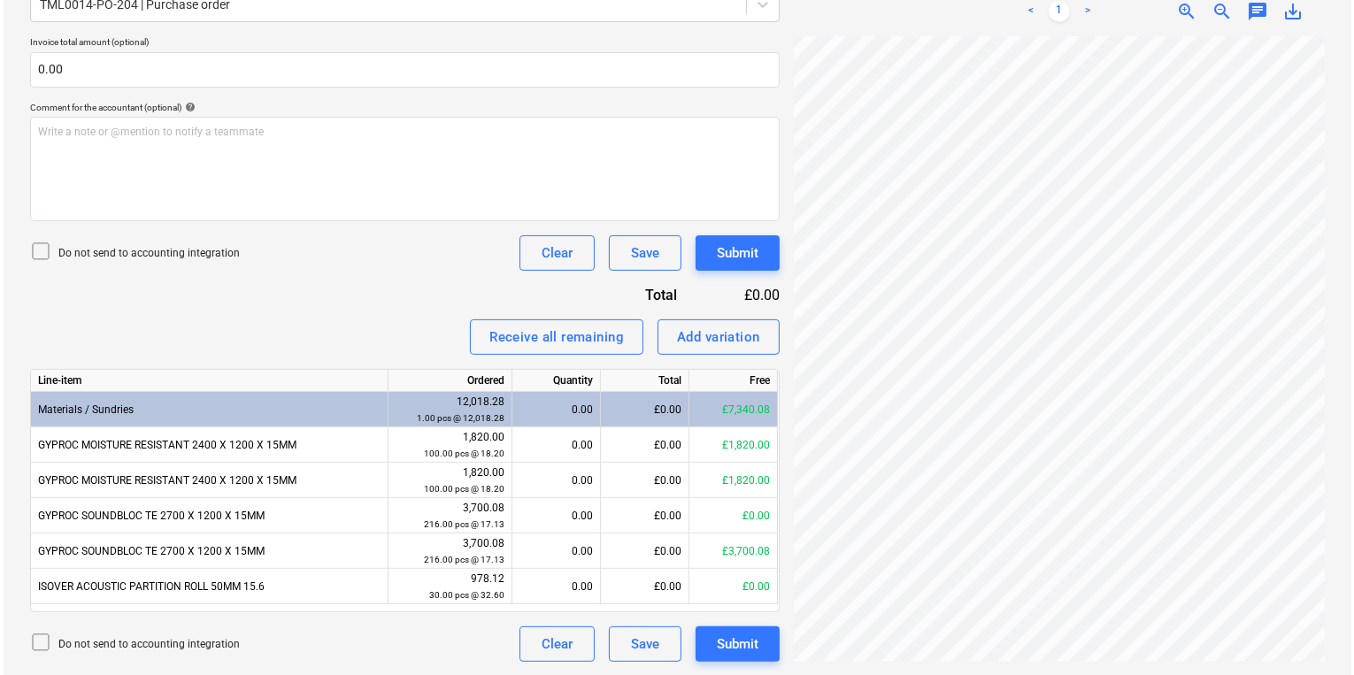
scroll to position [110, 268]
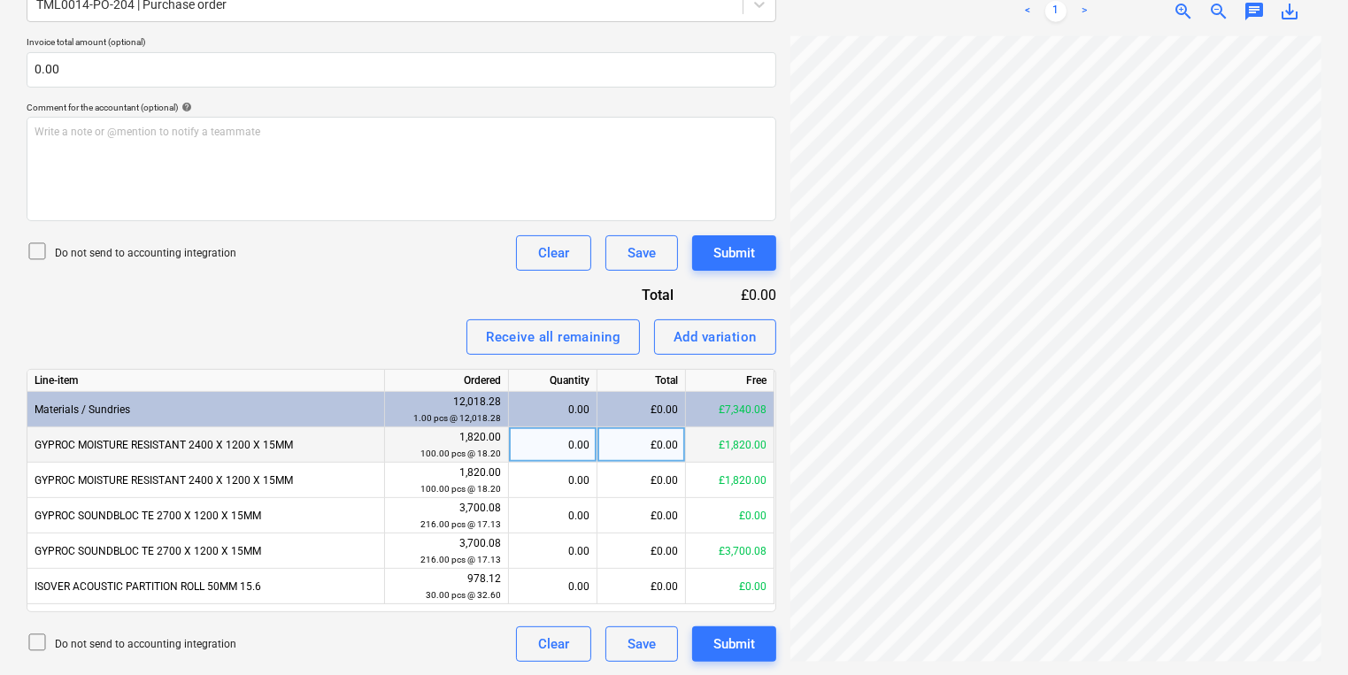
click at [527, 458] on div "0.00" at bounding box center [552, 444] width 73 height 35
type input "100"
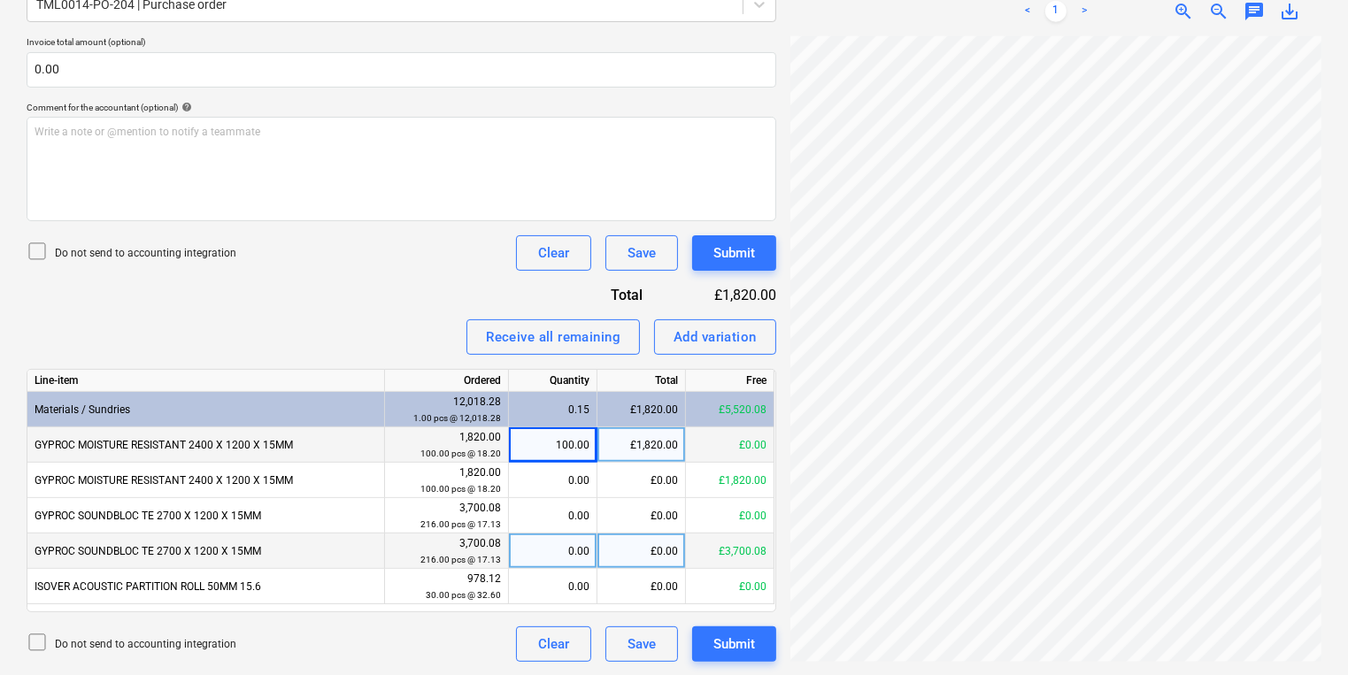
click at [532, 550] on div "0.00" at bounding box center [552, 551] width 73 height 35
type input "216"
click at [758, 251] on button "Submit" at bounding box center [734, 252] width 84 height 35
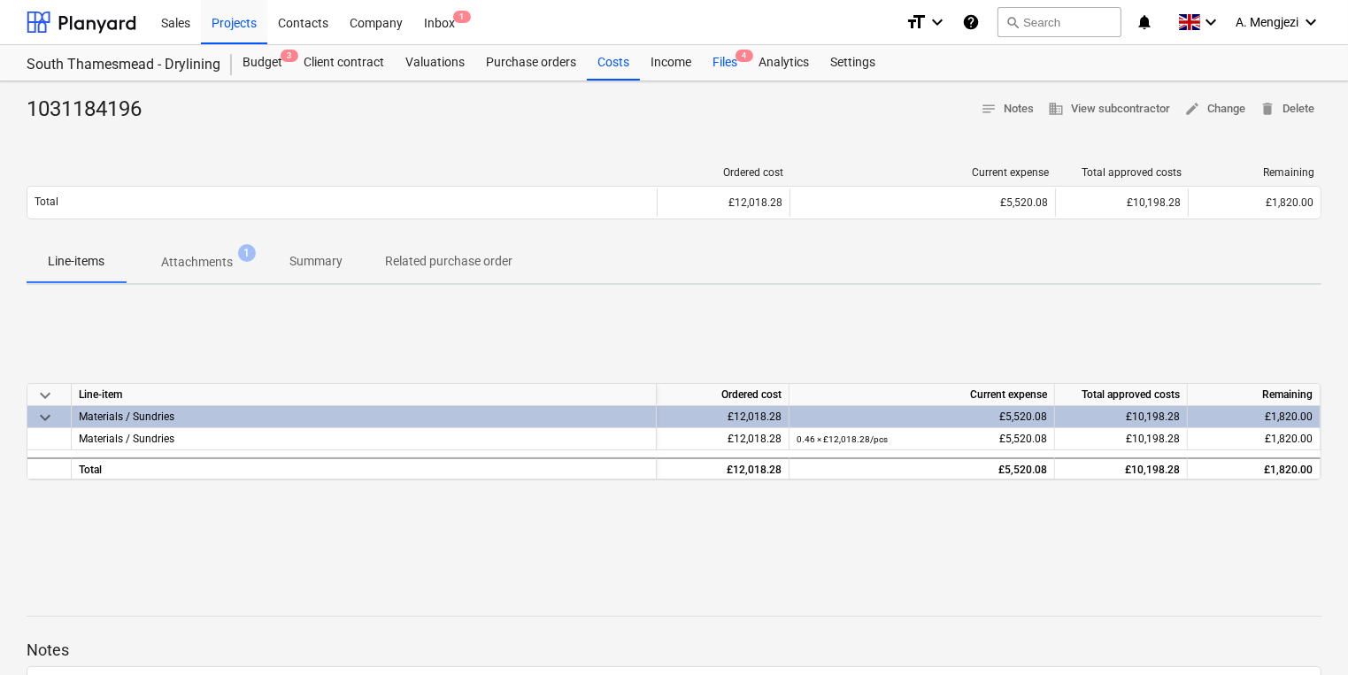
click at [727, 63] on div "Files 4" at bounding box center [725, 62] width 46 height 35
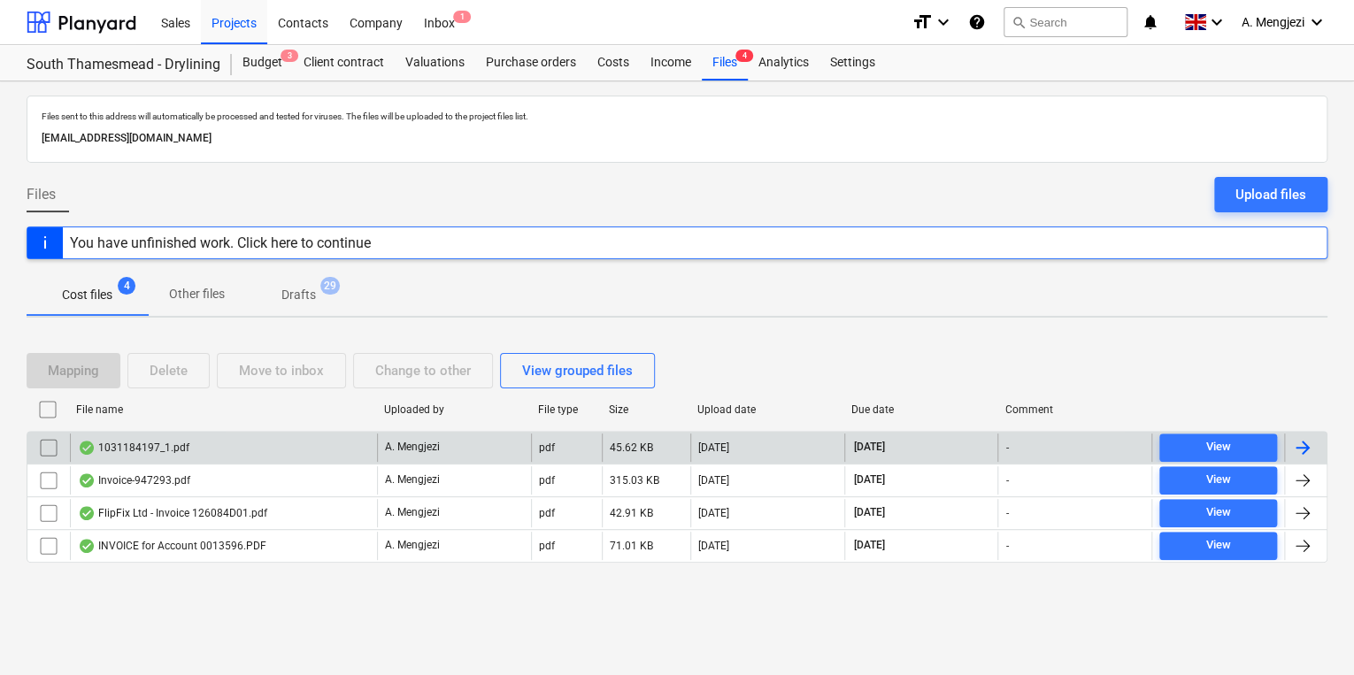
click at [237, 446] on div "1031184197_1.pdf" at bounding box center [223, 448] width 307 height 28
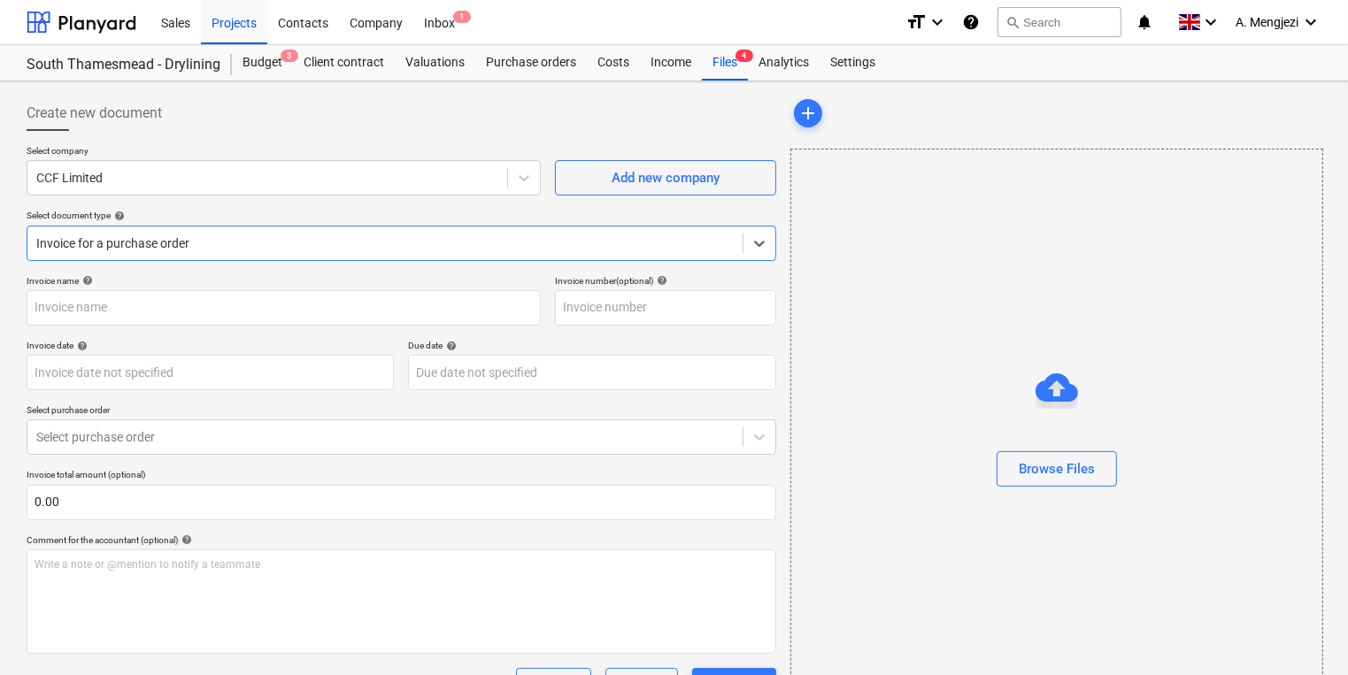
type input "1031184197"
type input "08 Oct 2025"
type input "15 Dec 2025"
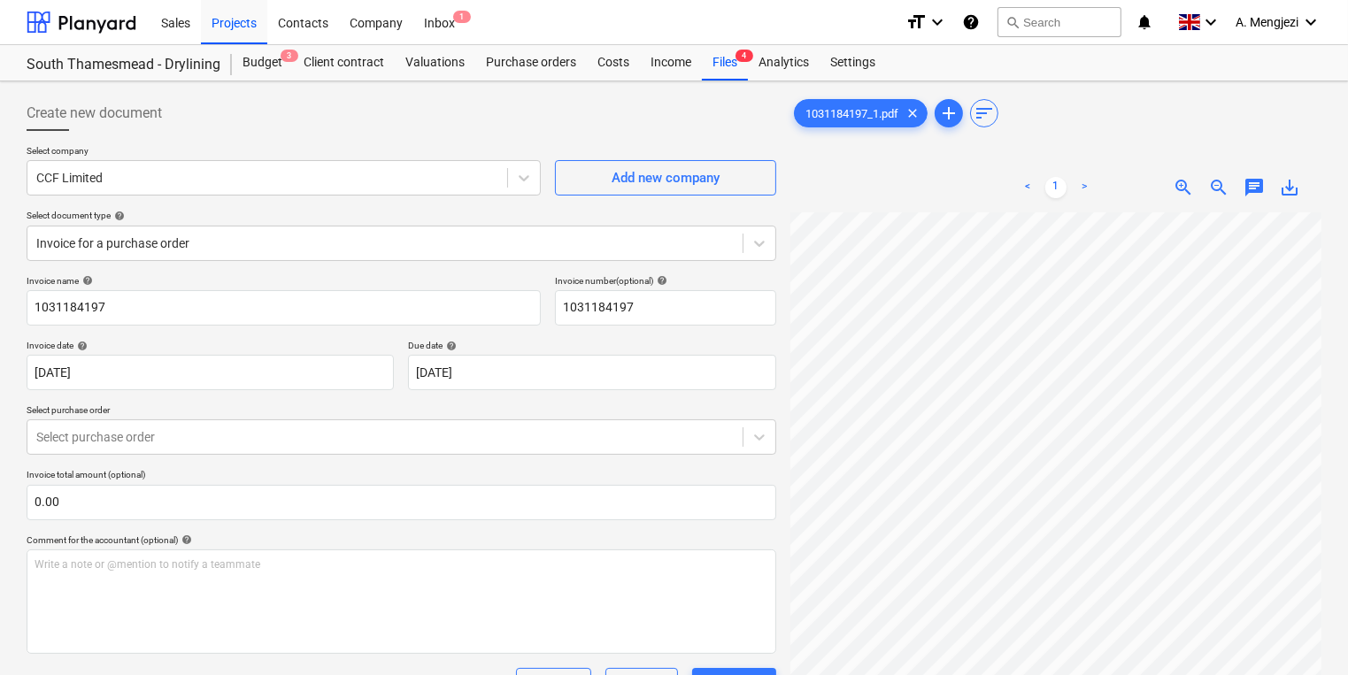
scroll to position [0, 188]
click at [663, 539] on div "Create new document Select company CCF Limited Add new company Select document …" at bounding box center [673, 594] width 1309 height 1013
click at [301, 417] on p "Select purchase order" at bounding box center [402, 411] width 750 height 15
click at [300, 433] on body "Sales Projects Contacts Company Inbox 1 format_size keyboard_arrow_down help se…" at bounding box center [674, 337] width 1348 height 675
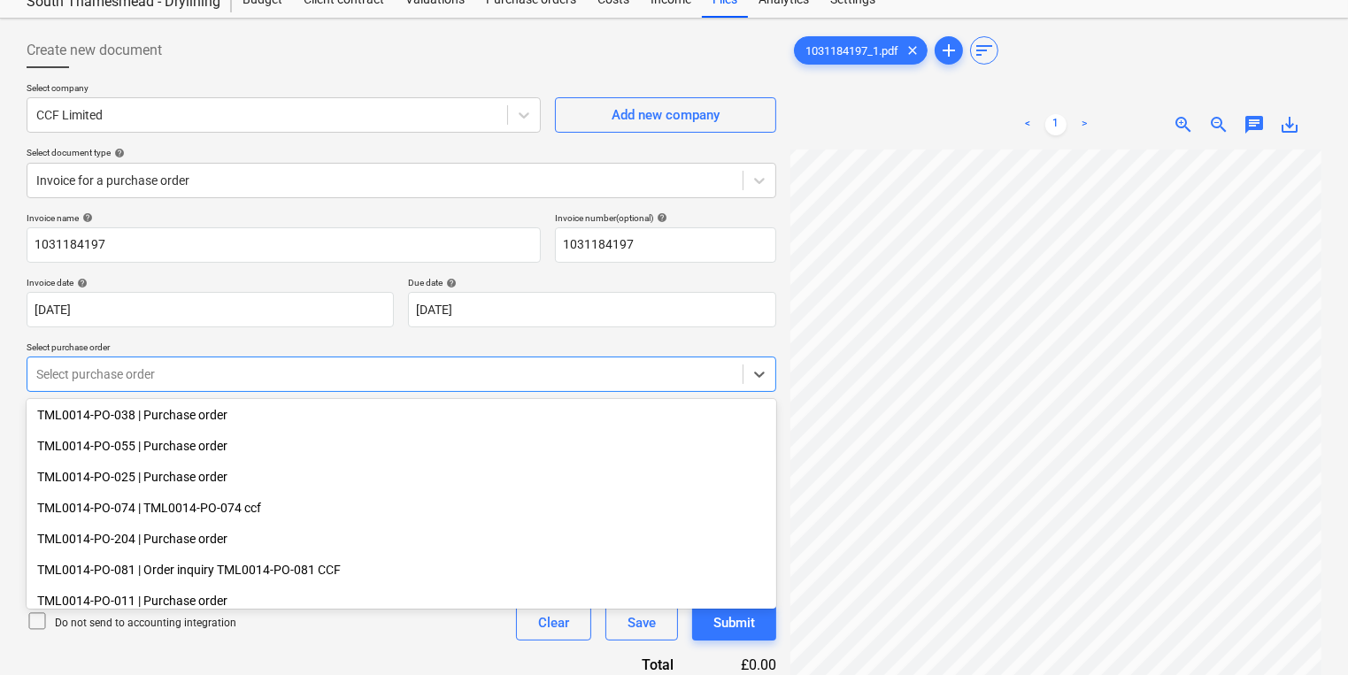
scroll to position [142, 0]
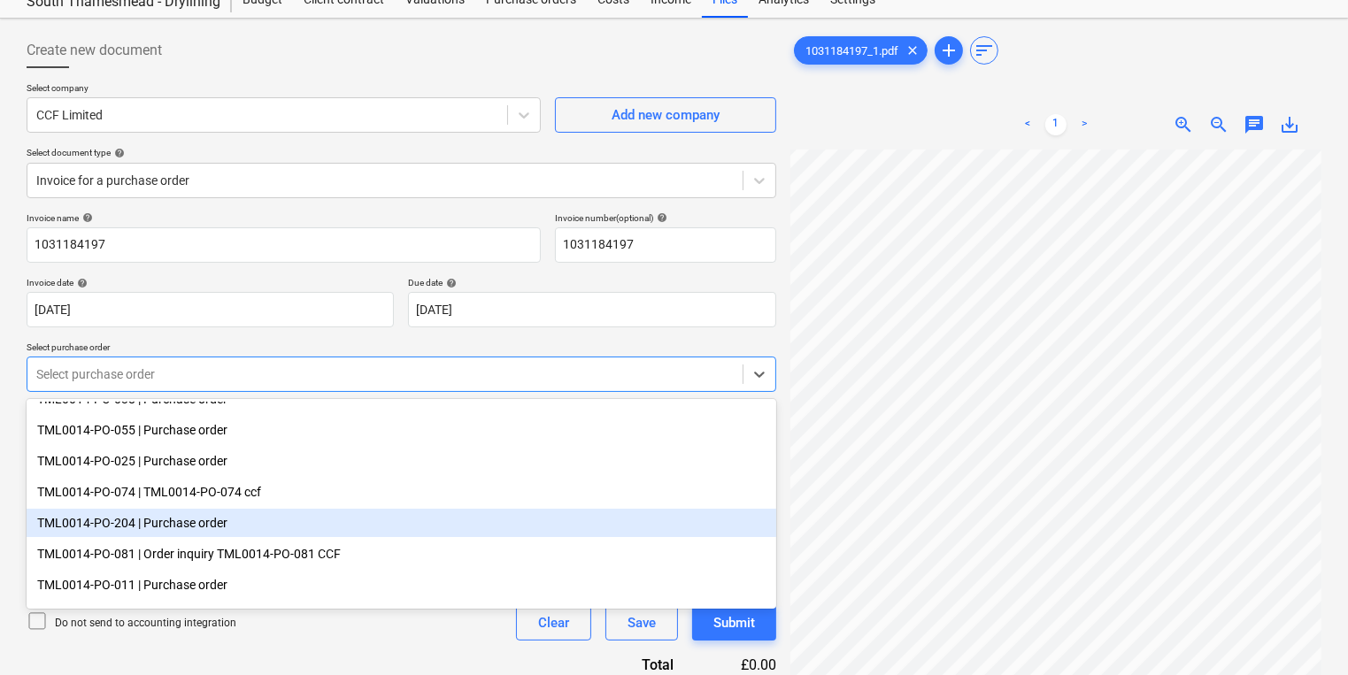
click at [305, 514] on div "TML0014-PO-204 | Purchase order" at bounding box center [402, 523] width 750 height 28
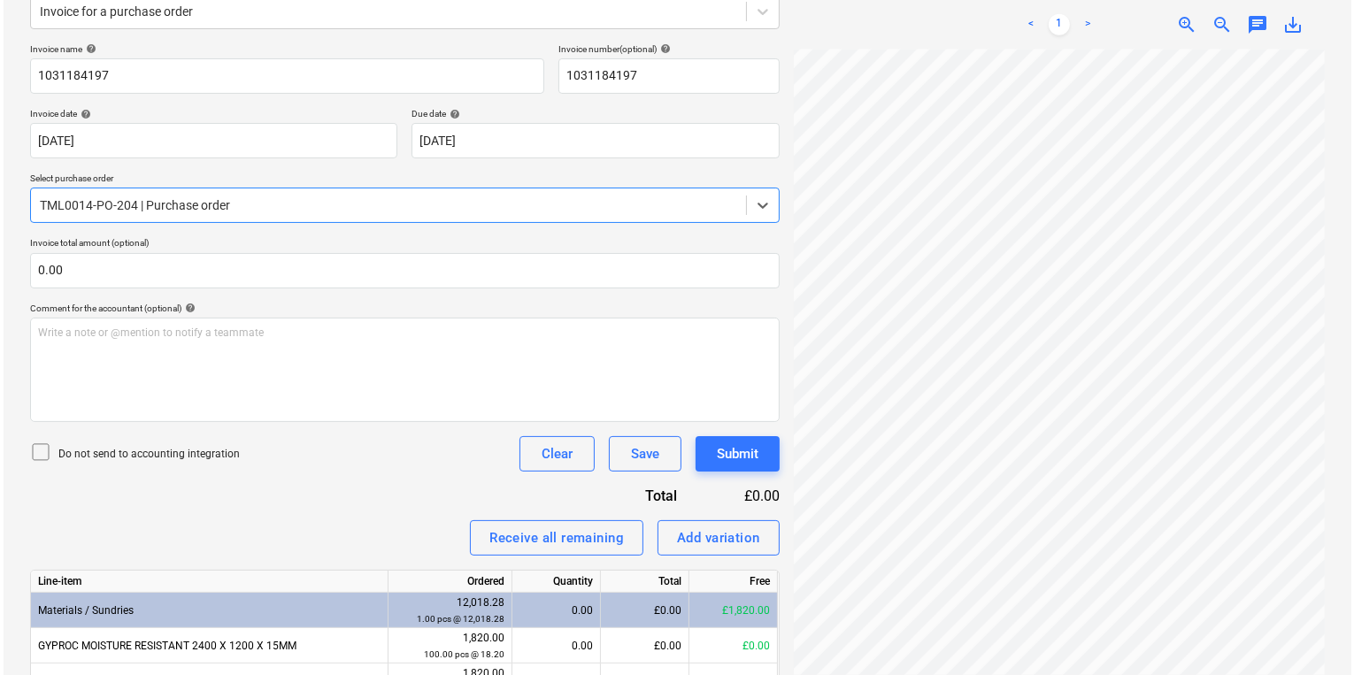
scroll to position [417, 0]
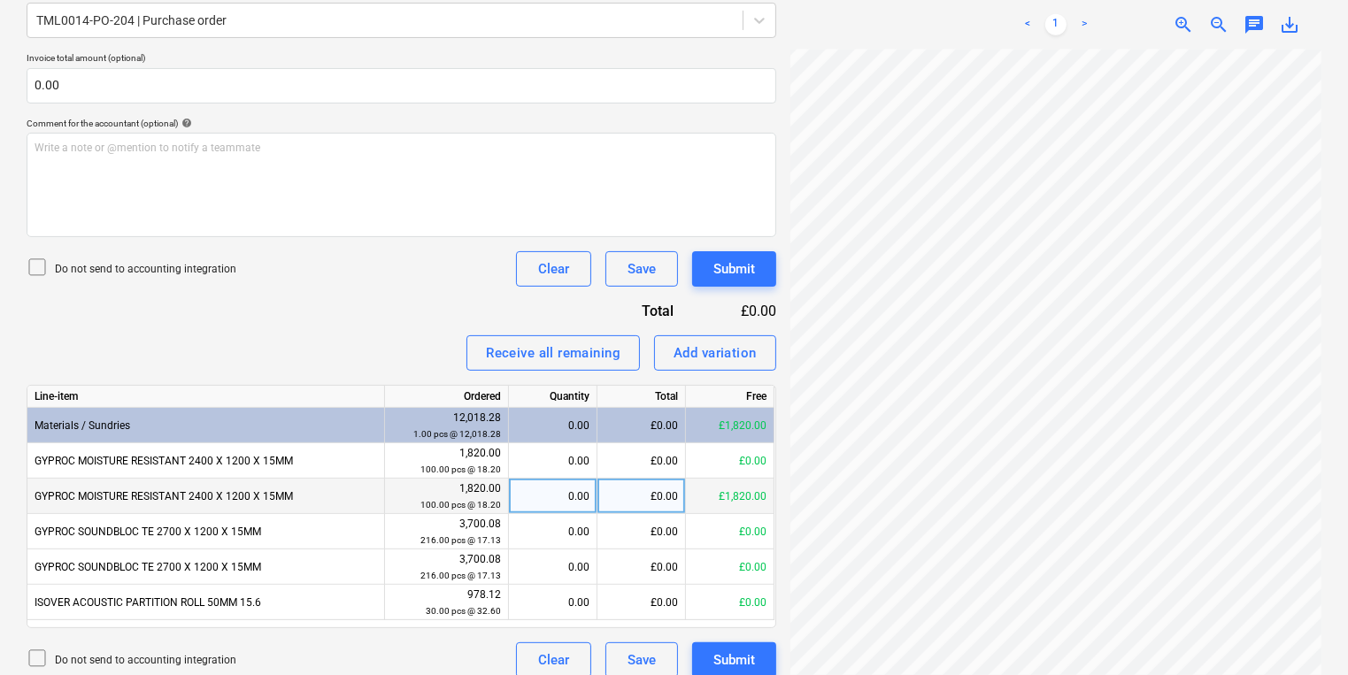
click at [559, 497] on div "0.00" at bounding box center [552, 496] width 73 height 35
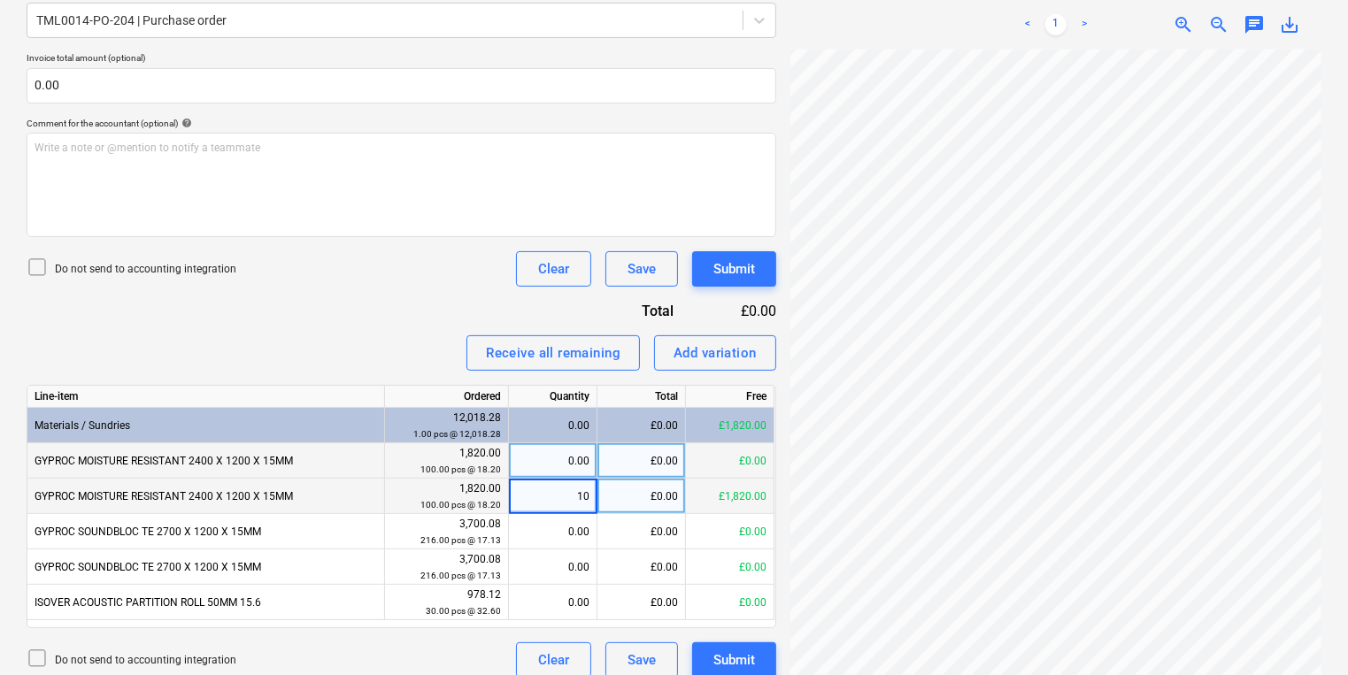
type input "100"
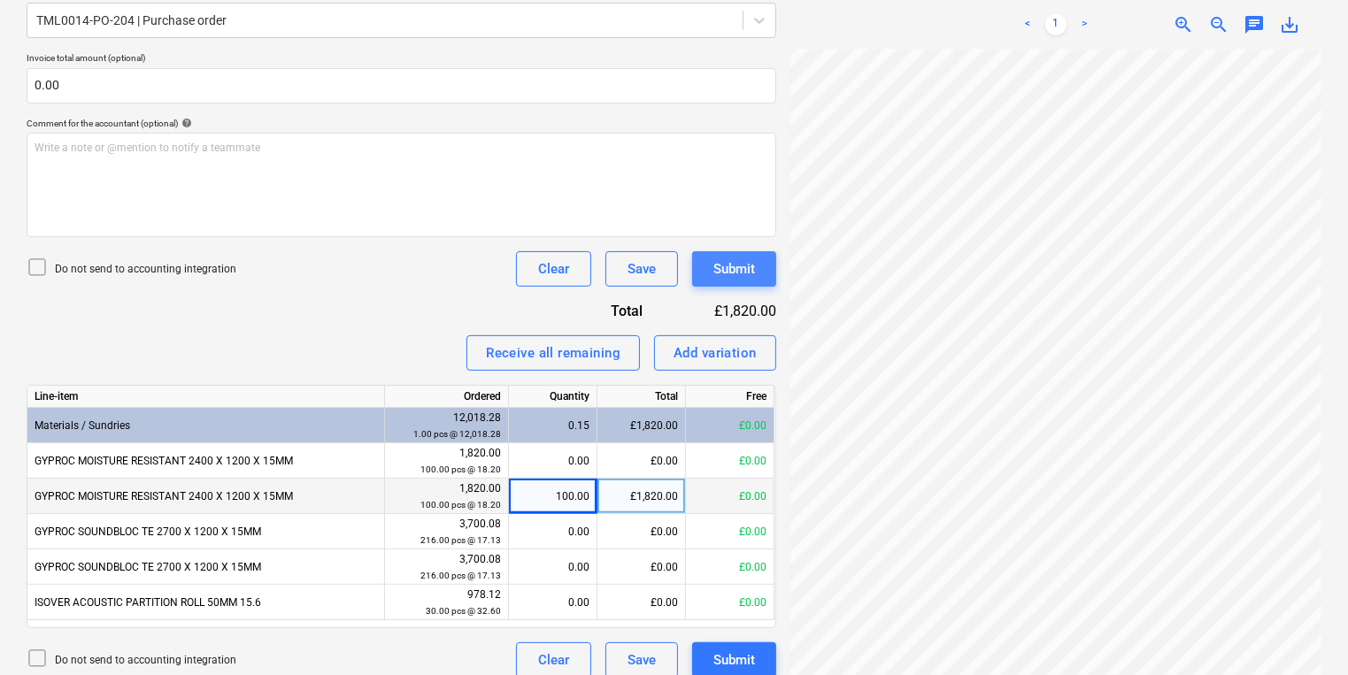
click at [729, 277] on div "Submit" at bounding box center [734, 269] width 42 height 23
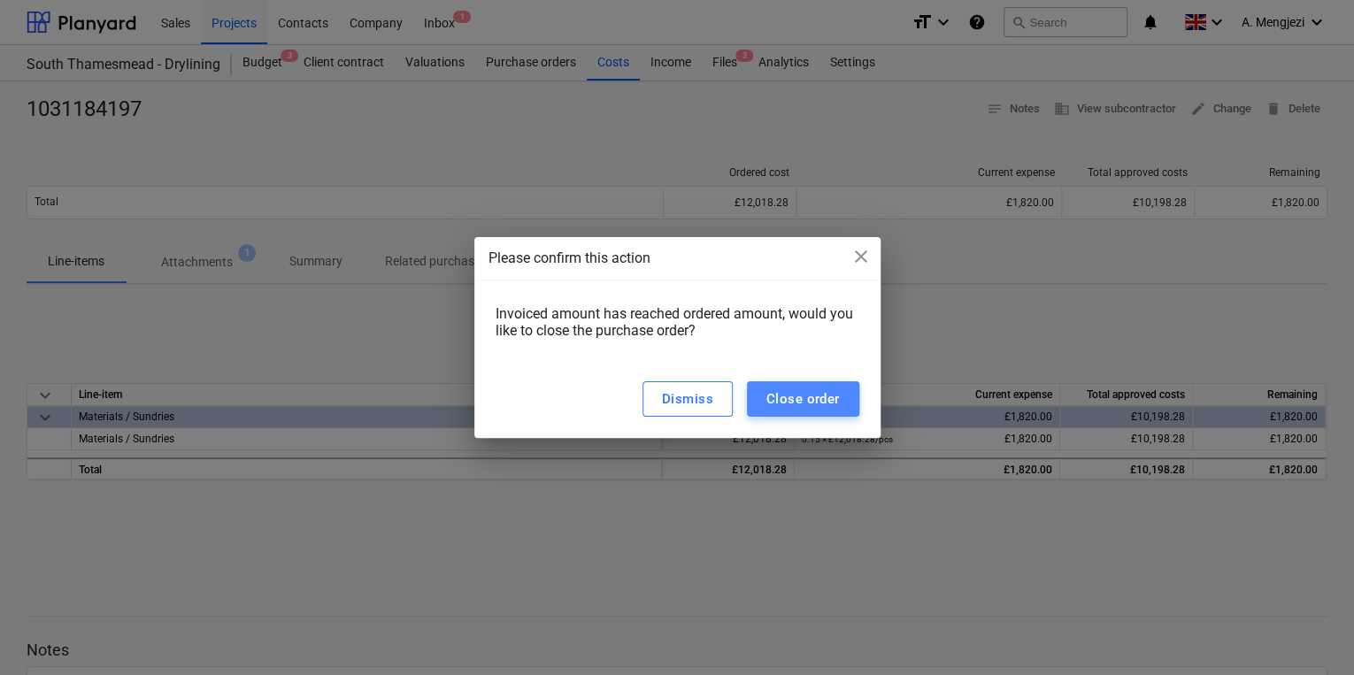
click at [791, 404] on div "Close order" at bounding box center [802, 399] width 73 height 23
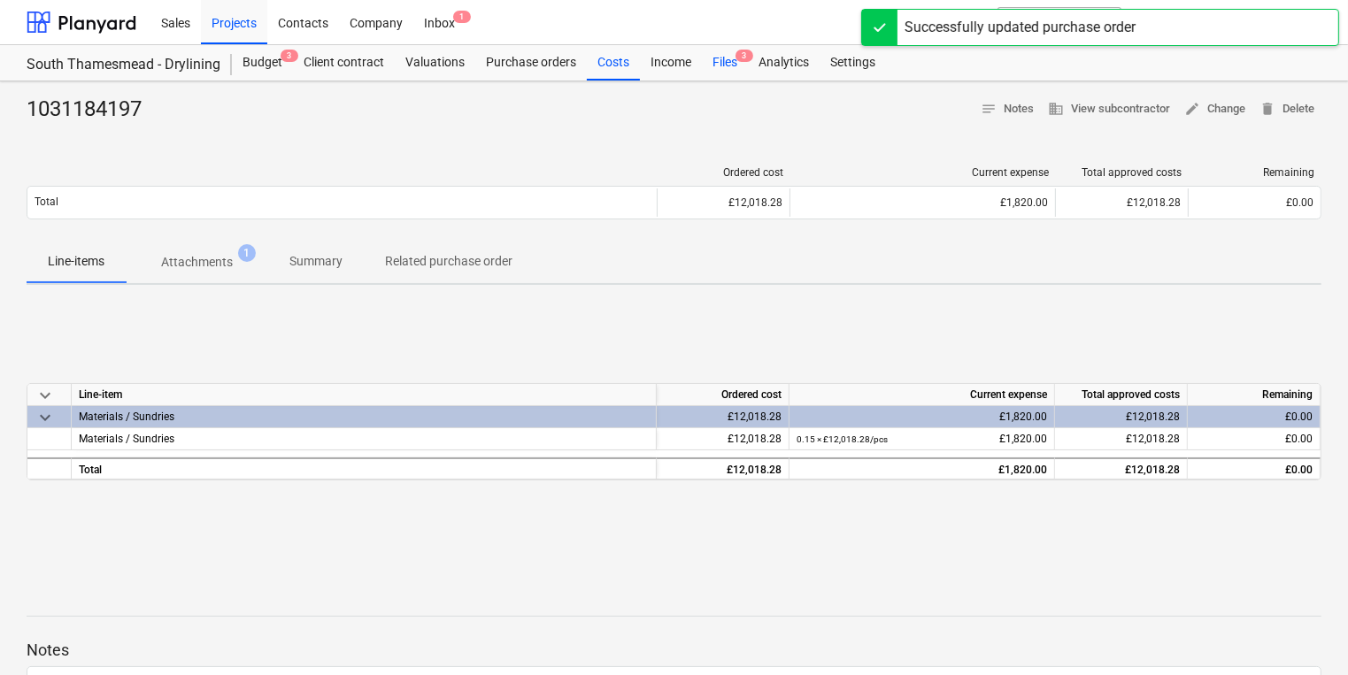
click at [726, 57] on div "Files 3" at bounding box center [725, 62] width 46 height 35
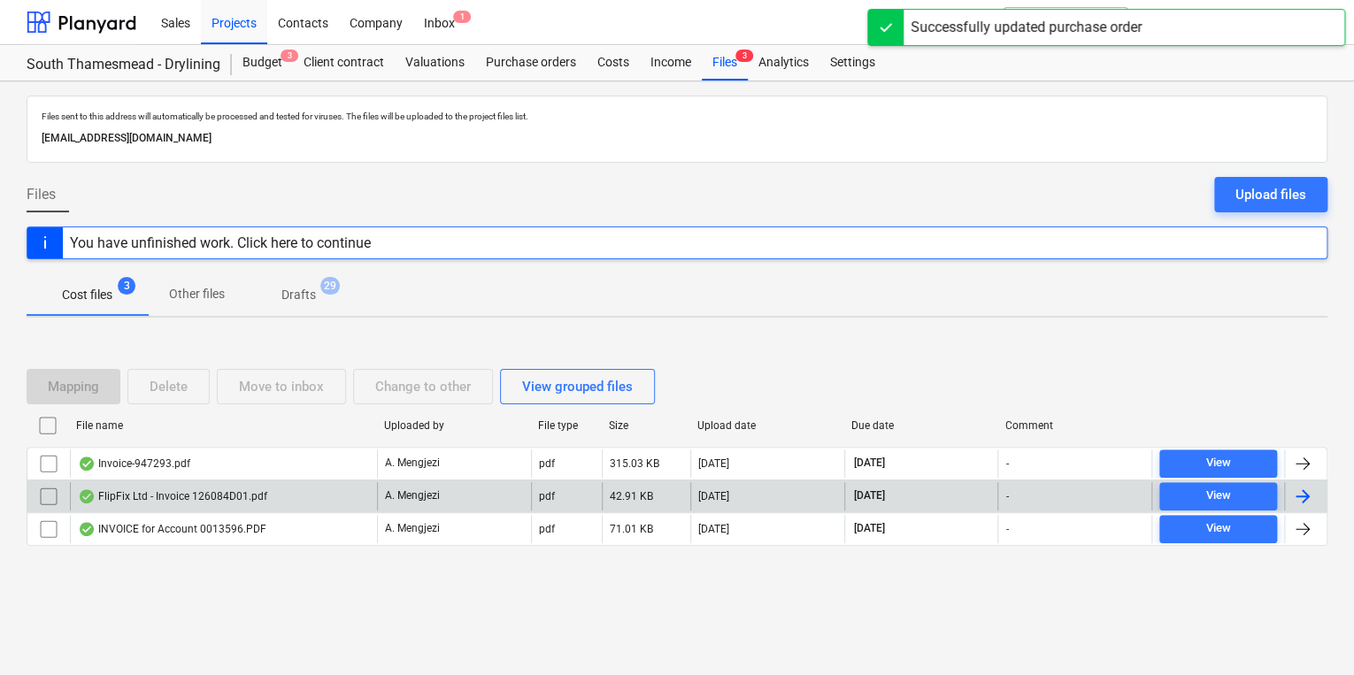
click at [261, 480] on div "FlipFix Ltd - Invoice 126084D01.pdf A. Mengjezi pdf 42.91 KB 14.10.2025 30.11.2…" at bounding box center [677, 496] width 1301 height 33
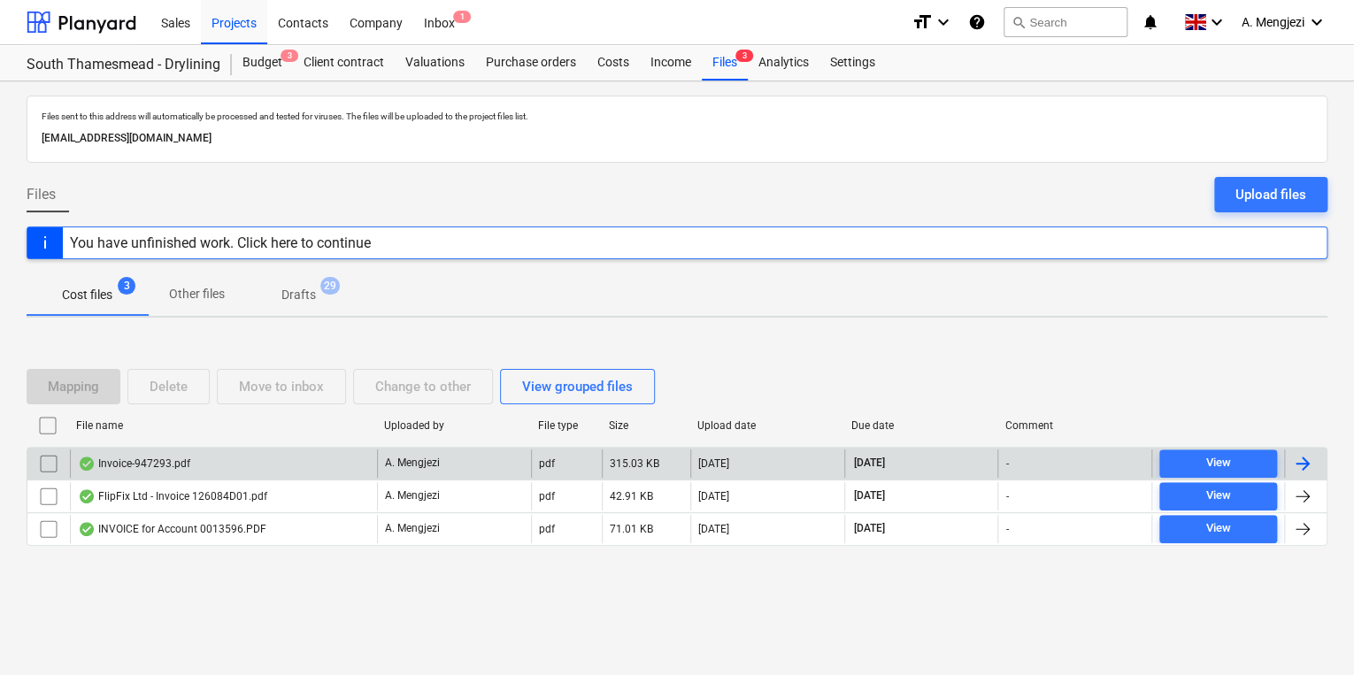
click at [261, 469] on div "Invoice-947293.pdf" at bounding box center [223, 464] width 307 height 28
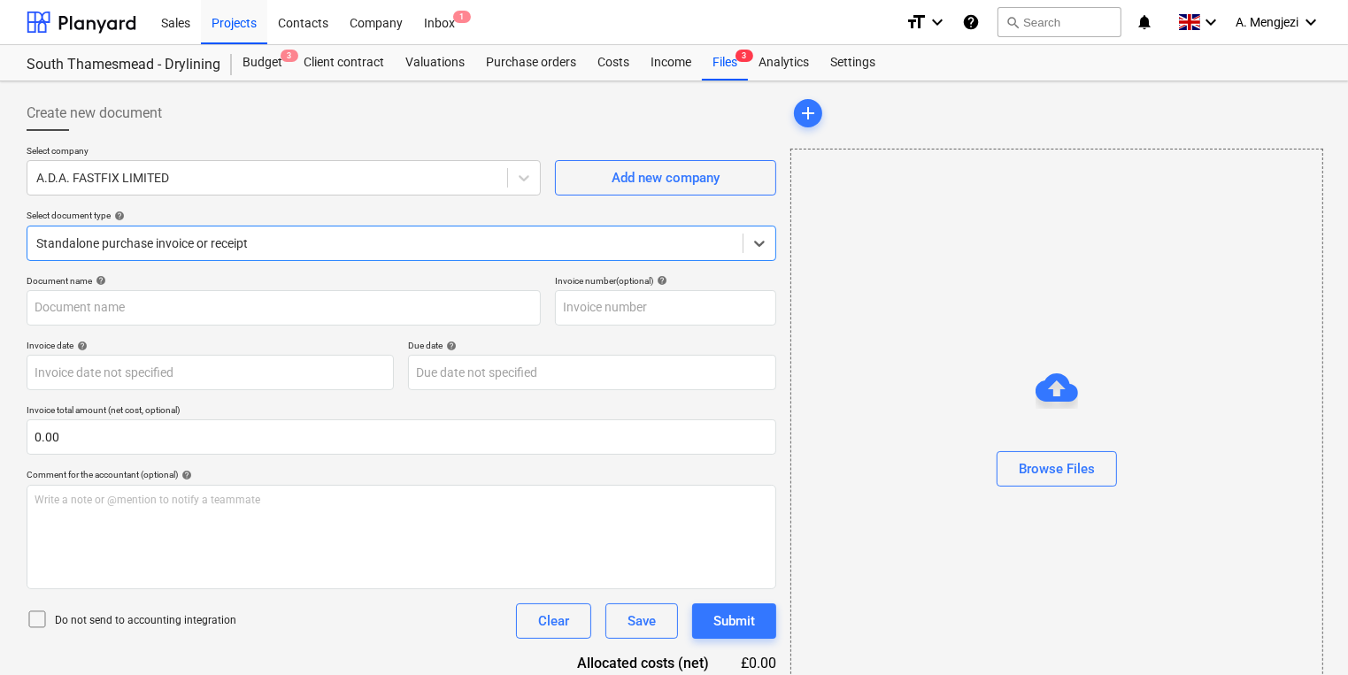
type input "947293"
type input "[DATE]"
type input "30 Nov 2025"
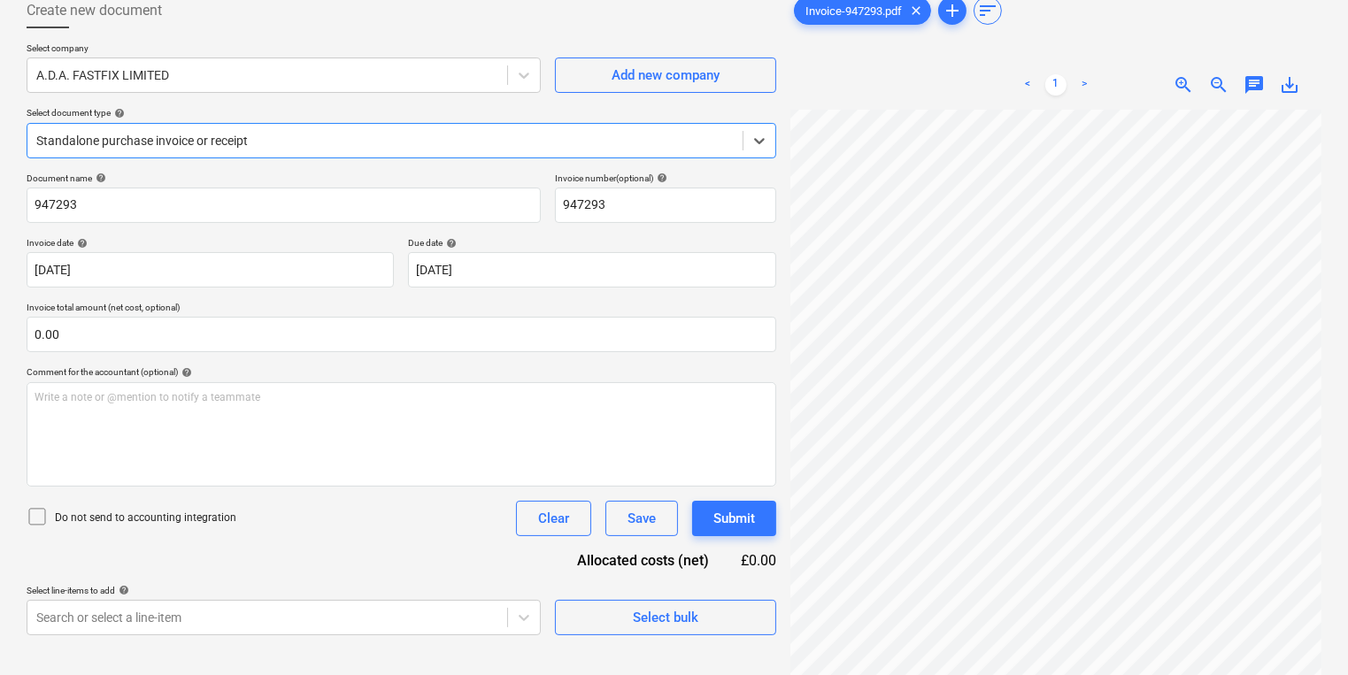
scroll to position [177, 0]
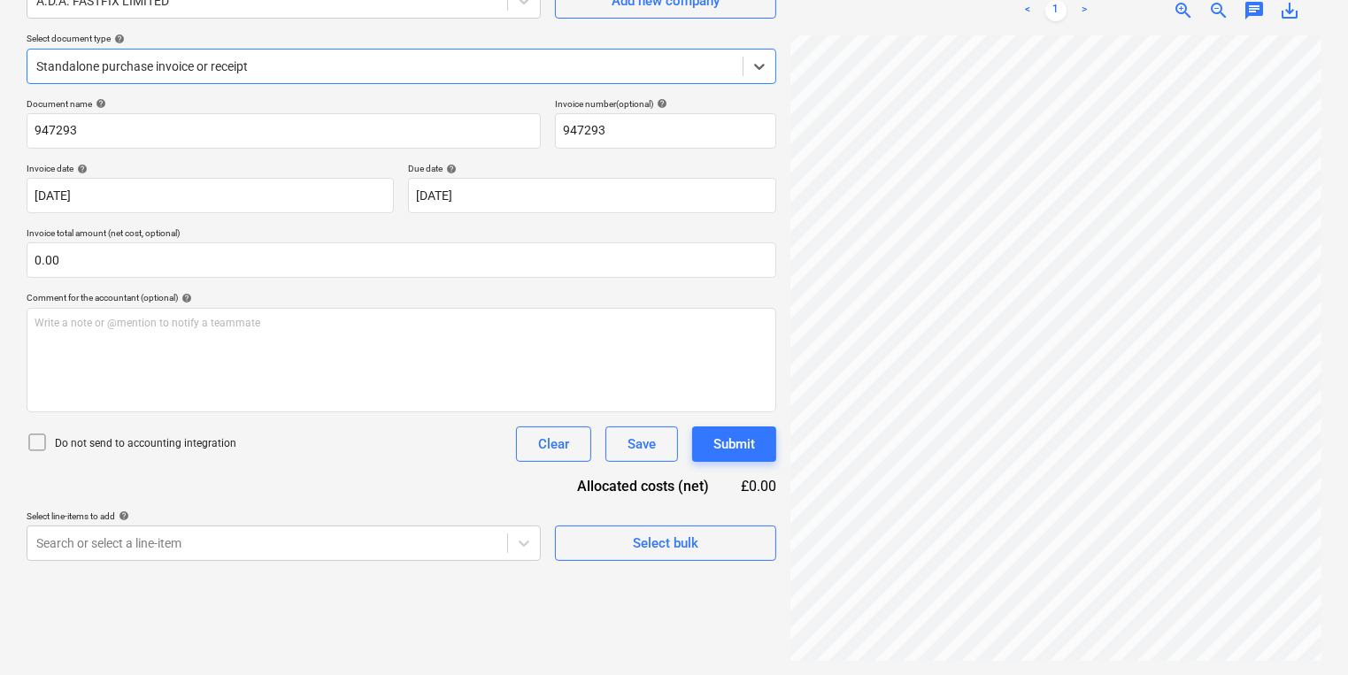
click at [386, 58] on div "Standalone purchase invoice or receipt" at bounding box center [384, 66] width 715 height 25
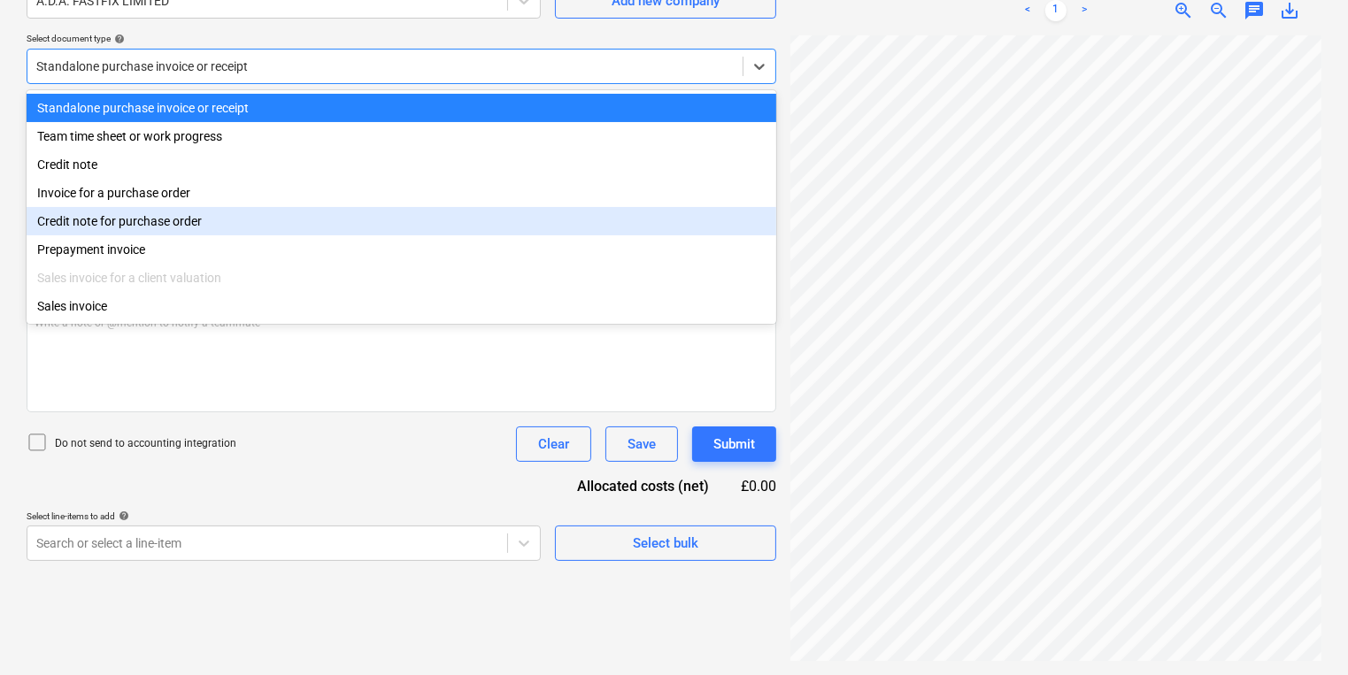
click at [223, 211] on div "Credit note for purchase order" at bounding box center [402, 221] width 750 height 28
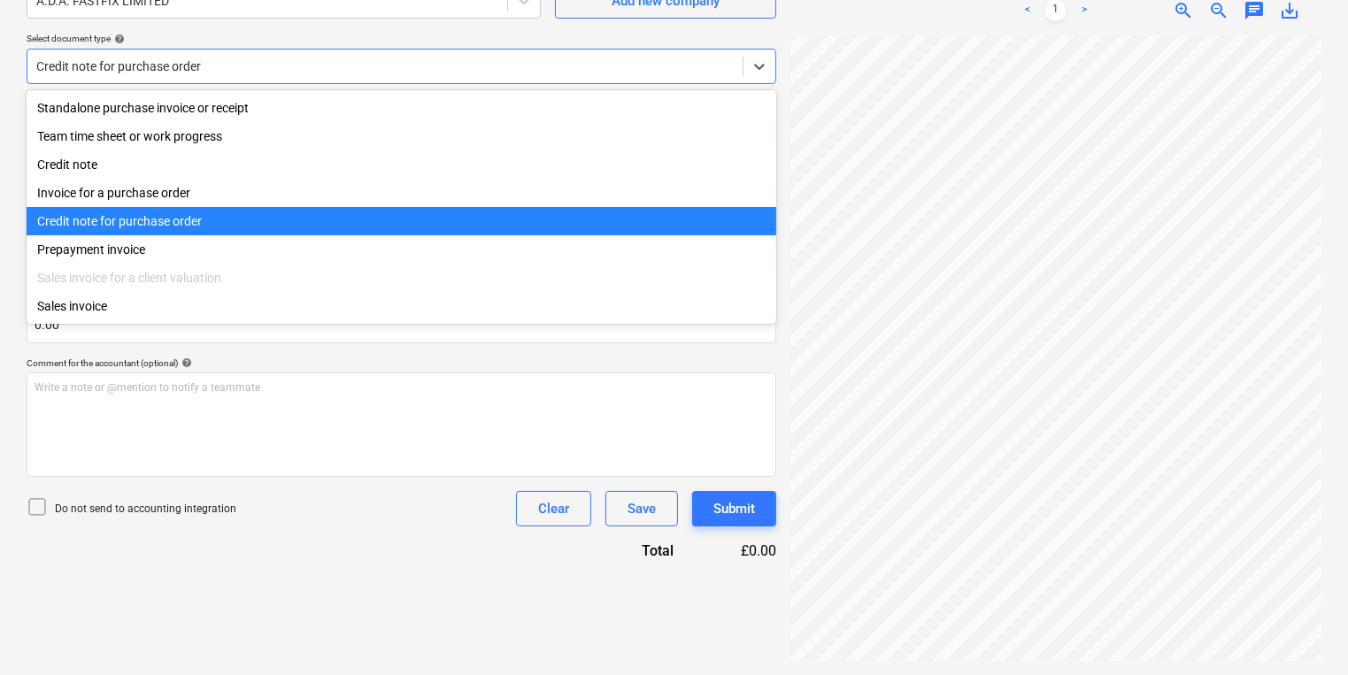
click at [358, 61] on div at bounding box center [384, 67] width 697 height 18
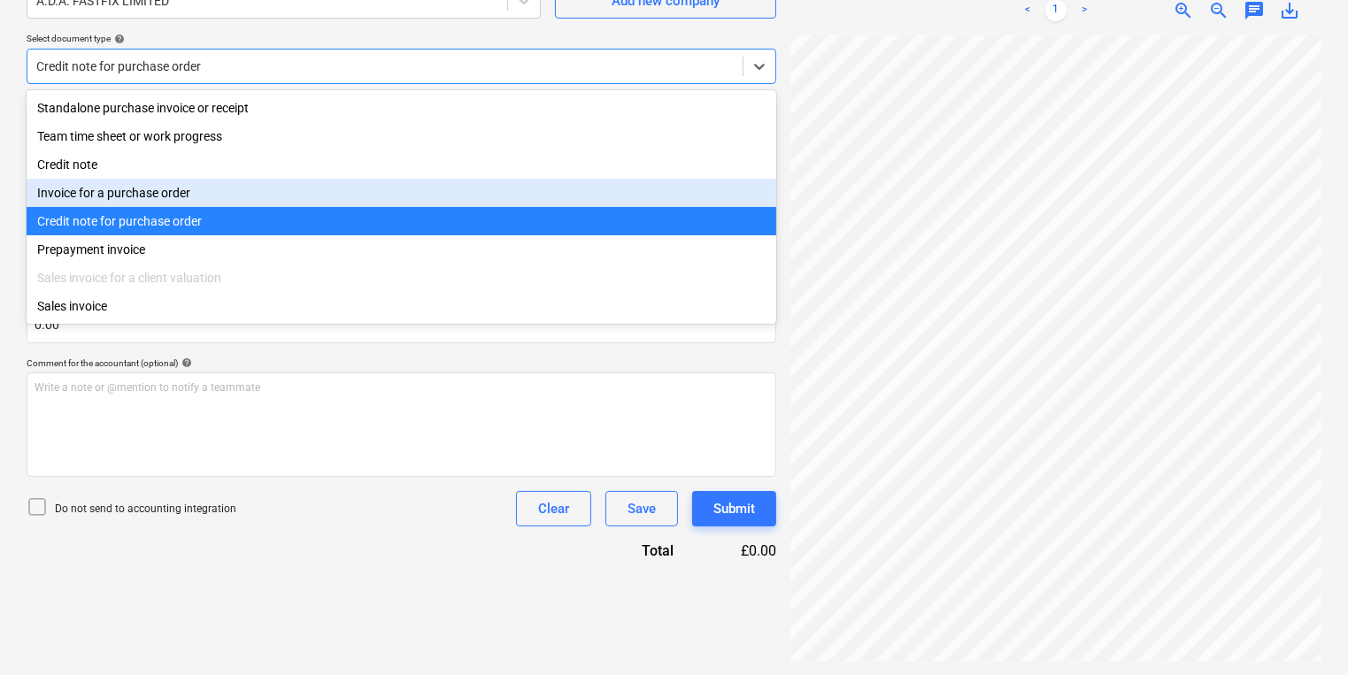
click at [265, 200] on div "Invoice for a purchase order" at bounding box center [402, 193] width 750 height 28
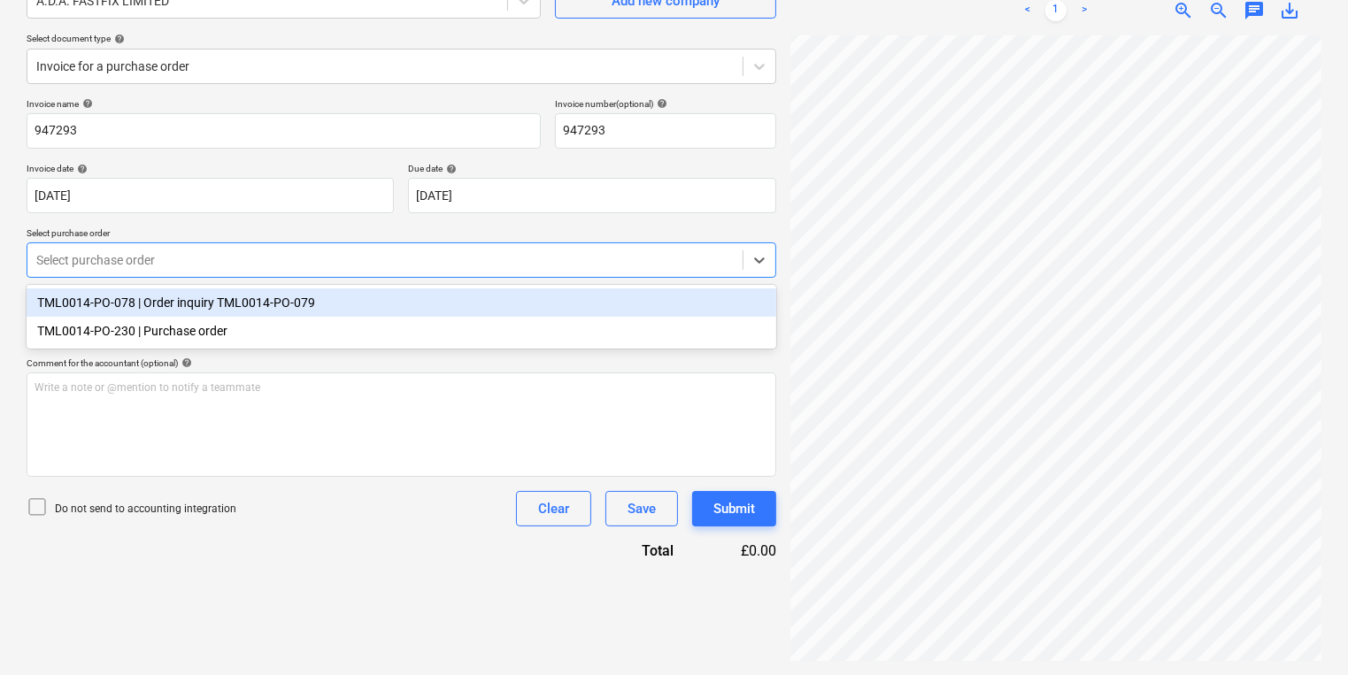
click at [302, 251] on div at bounding box center [384, 260] width 697 height 18
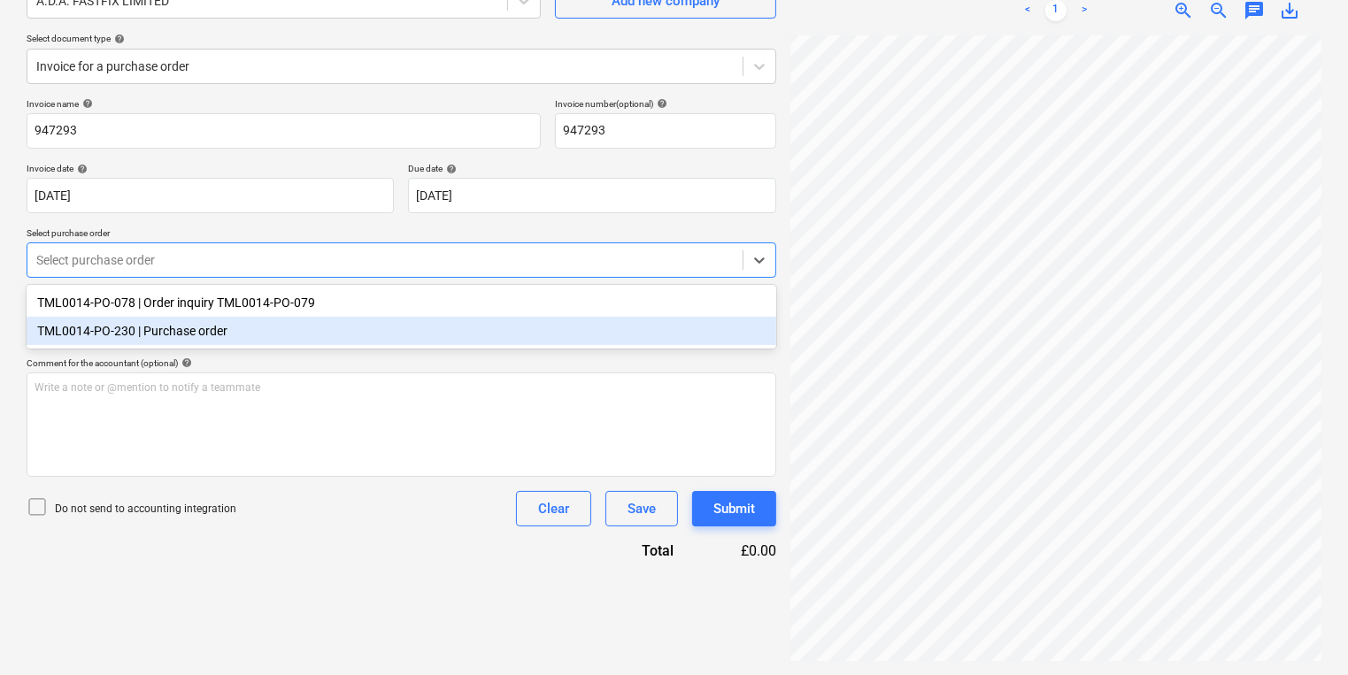
click at [733, 337] on div "TML0014-PO-230 | Purchase order" at bounding box center [402, 331] width 750 height 28
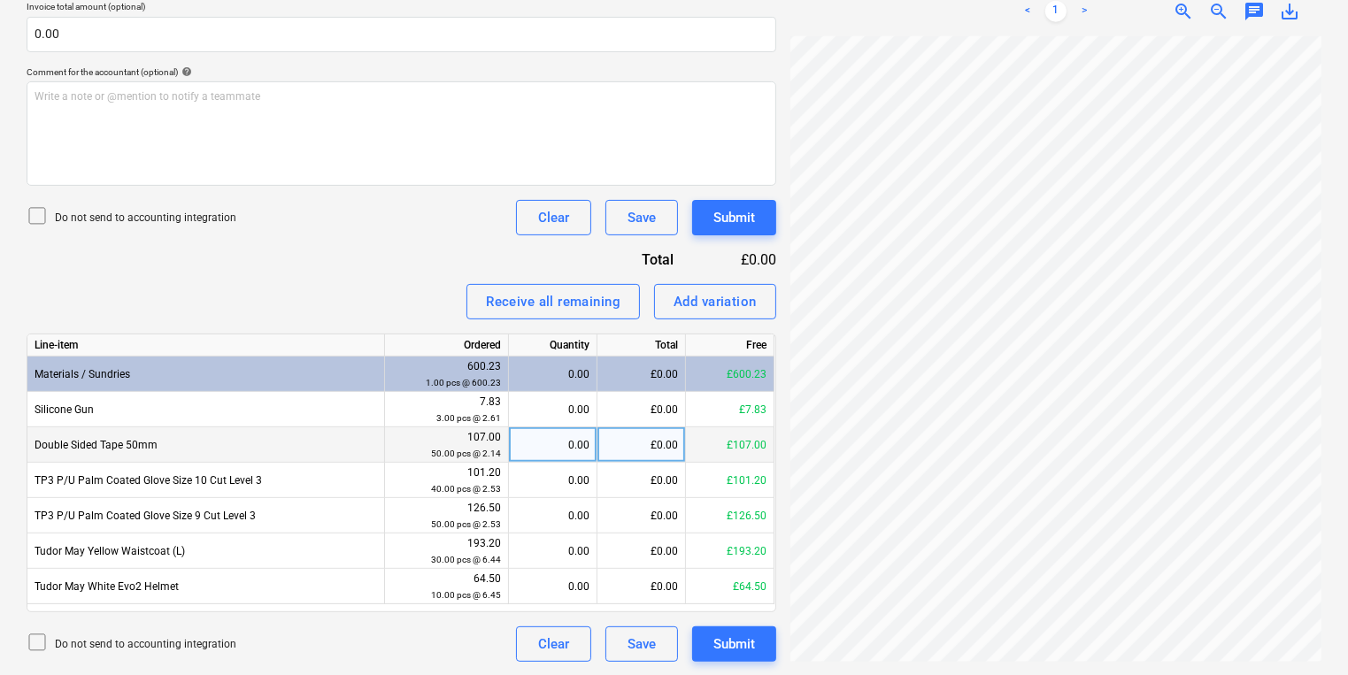
scroll to position [226, 142]
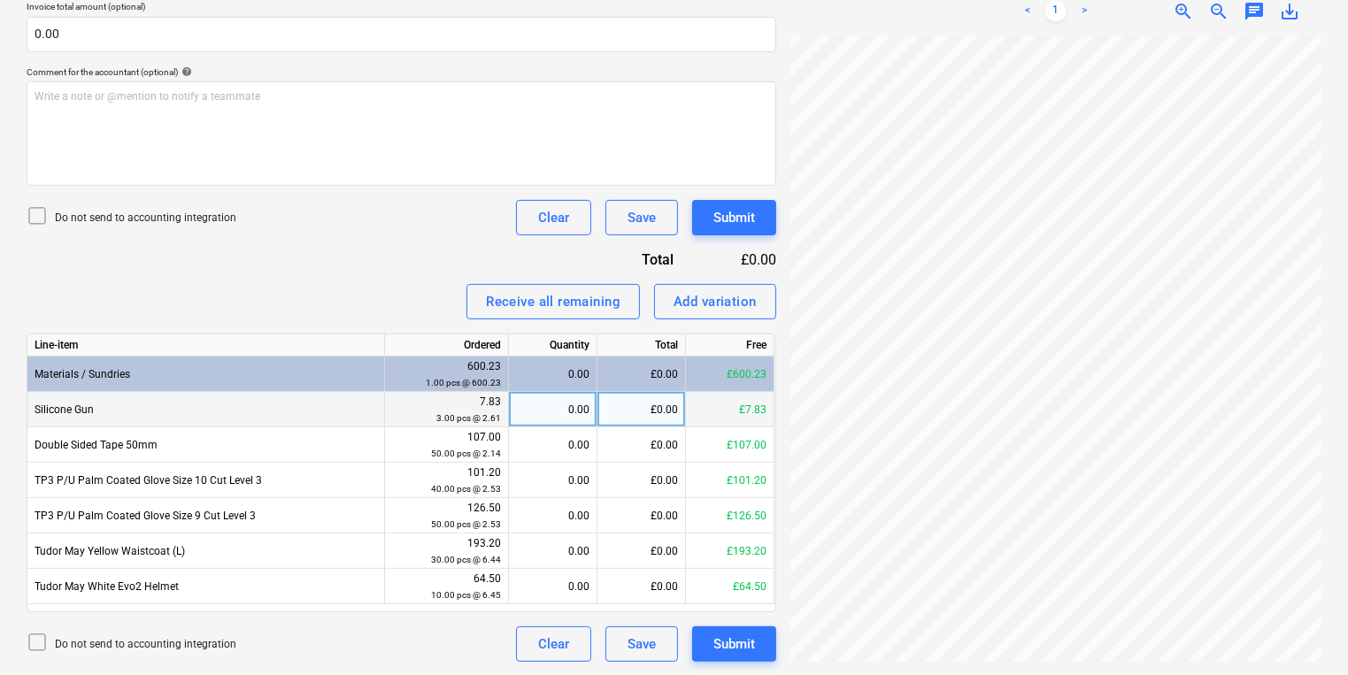
click at [634, 403] on div "£0.00" at bounding box center [641, 409] width 88 height 35
type input "3"
click at [589, 421] on div "1.15" at bounding box center [552, 409] width 73 height 35
type input "3"
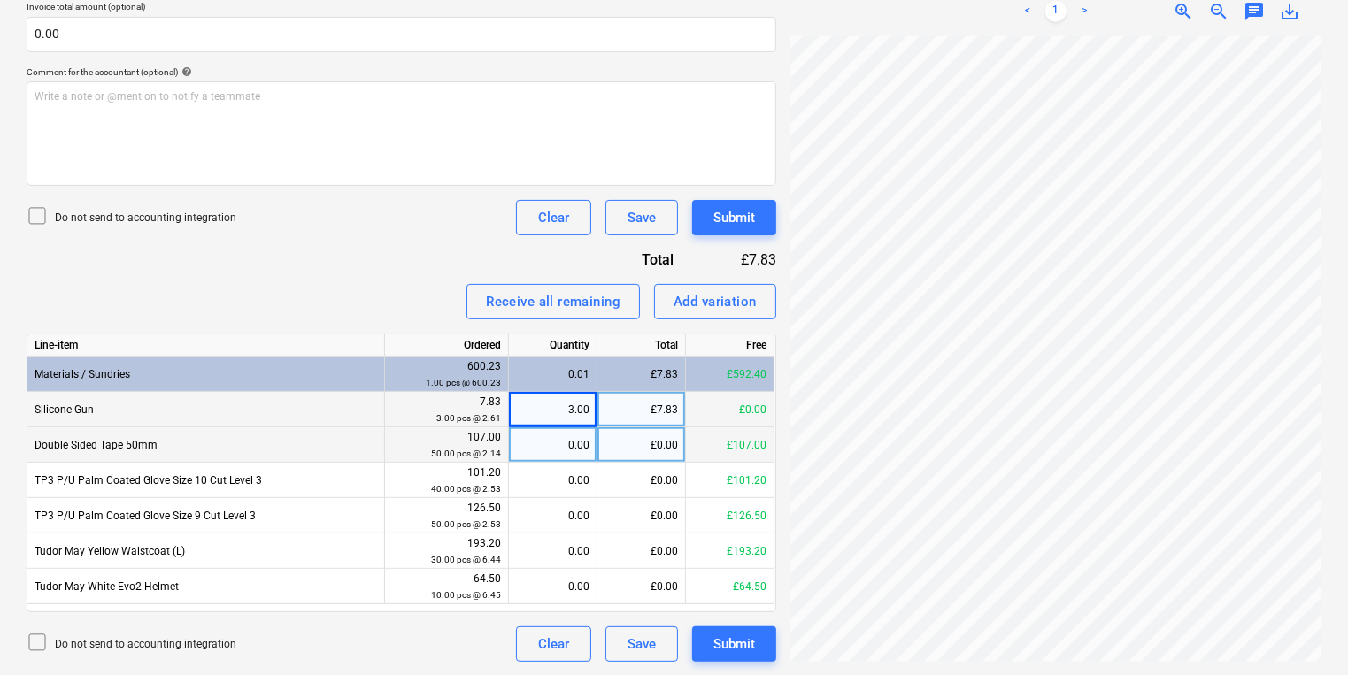
click at [568, 460] on div "0.00" at bounding box center [552, 444] width 73 height 35
type input "50"
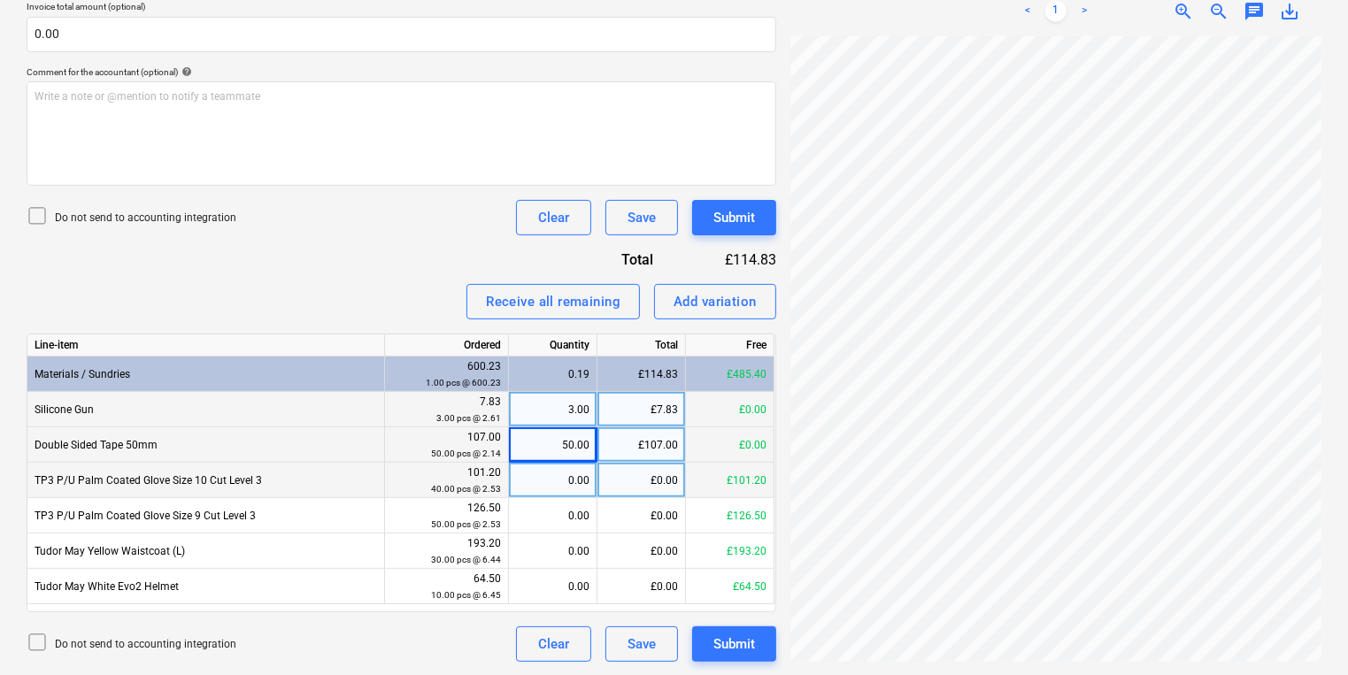
click at [569, 463] on div "0.00" at bounding box center [552, 480] width 73 height 35
type input "40"
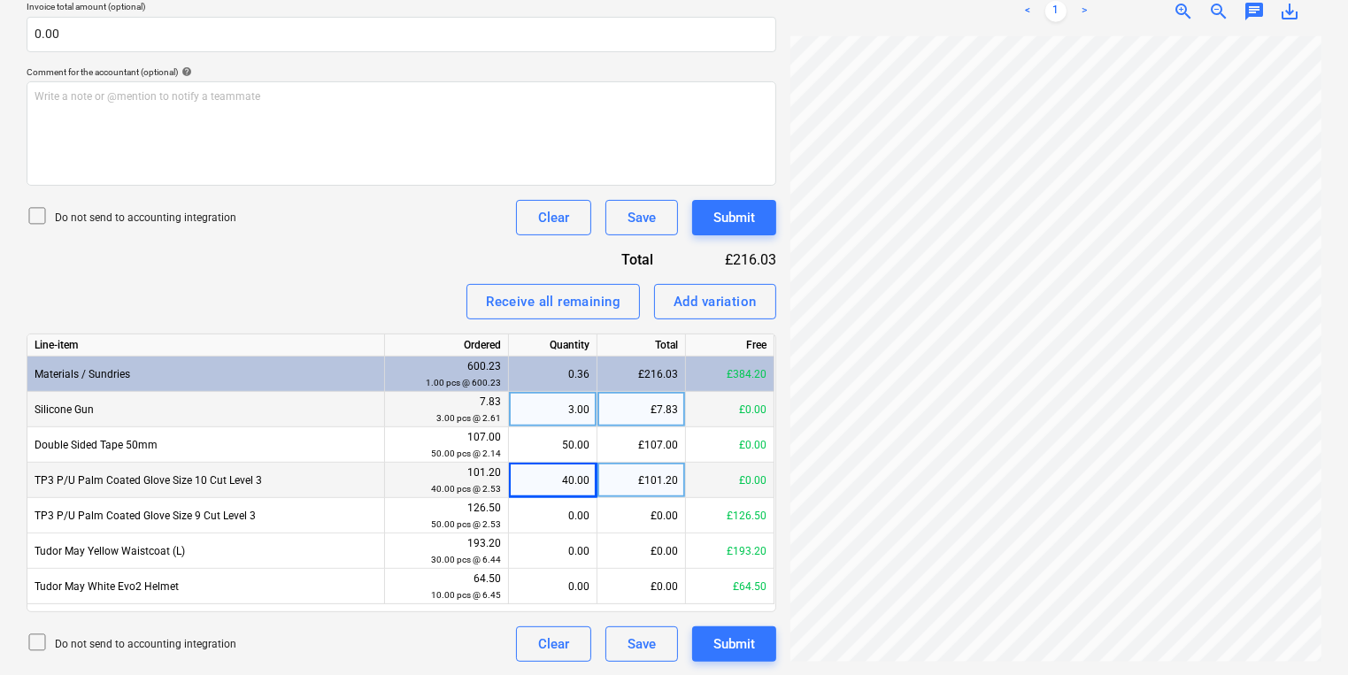
click at [564, 475] on div "40.00" at bounding box center [552, 480] width 73 height 35
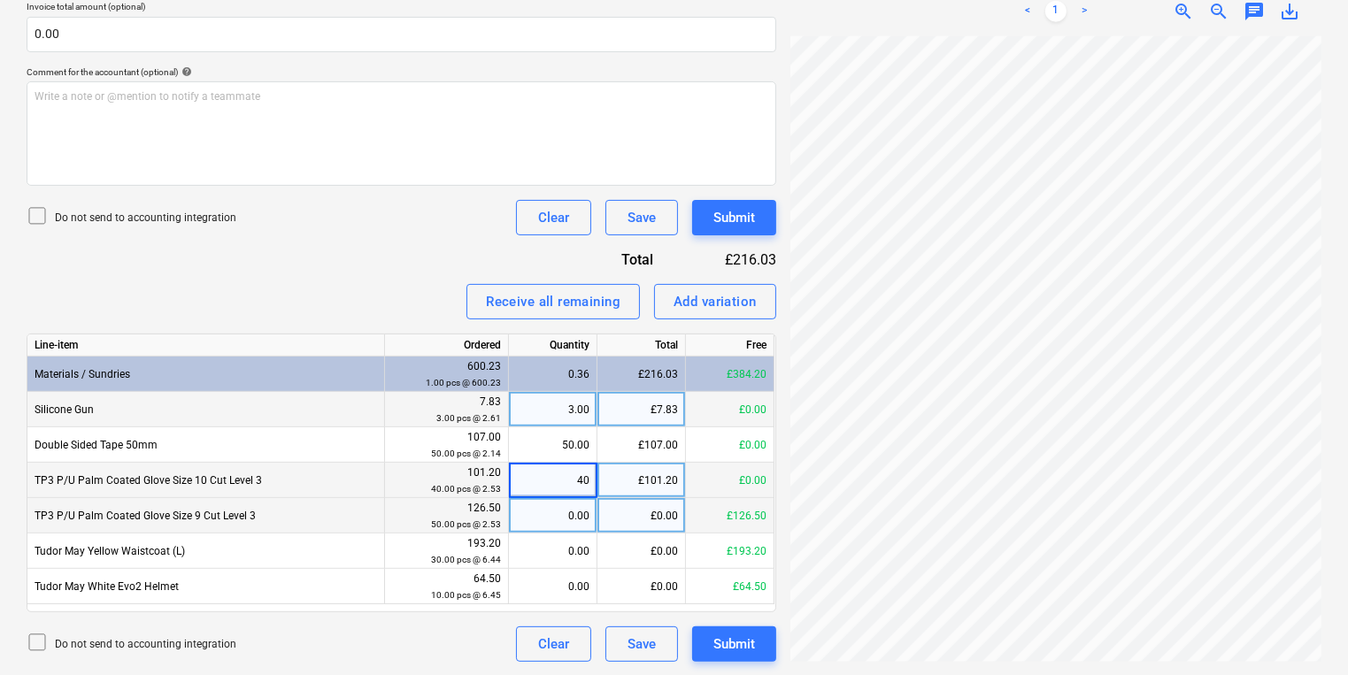
click at [571, 498] on div "0.00" at bounding box center [552, 515] width 73 height 35
type input "50"
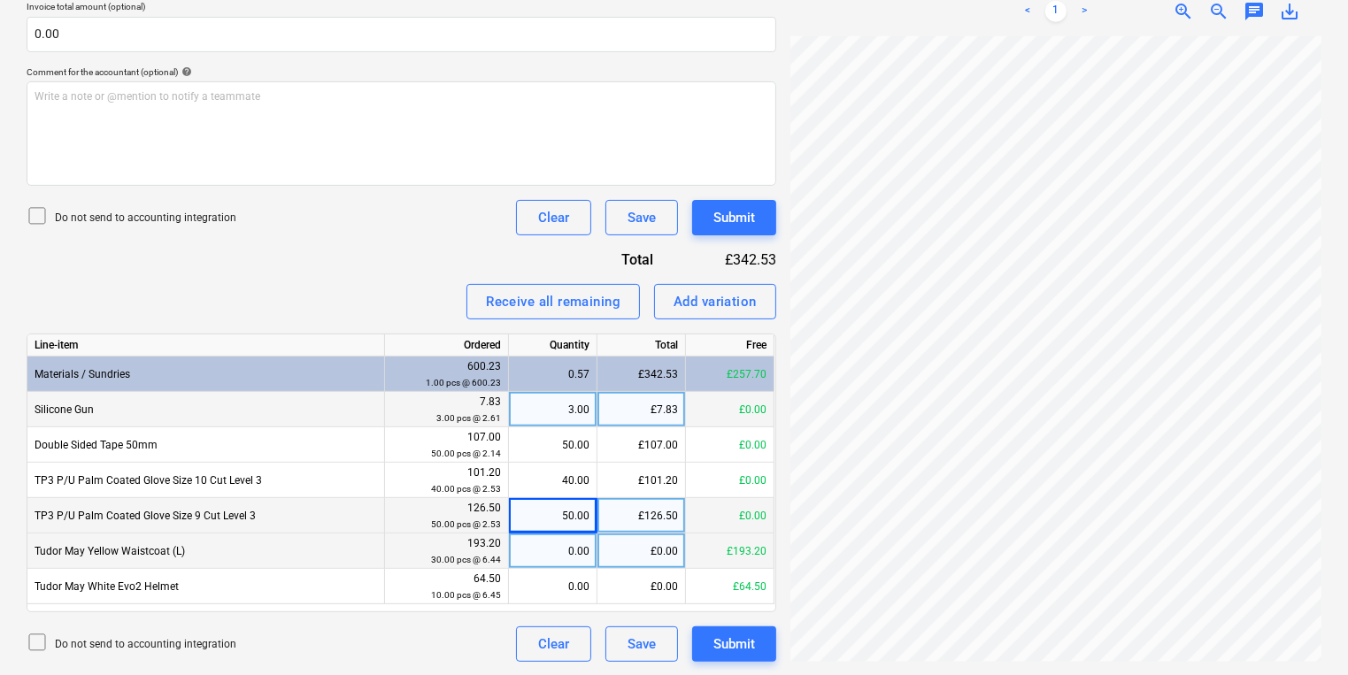
click at [559, 540] on div "0.00" at bounding box center [552, 551] width 73 height 35
type input "30"
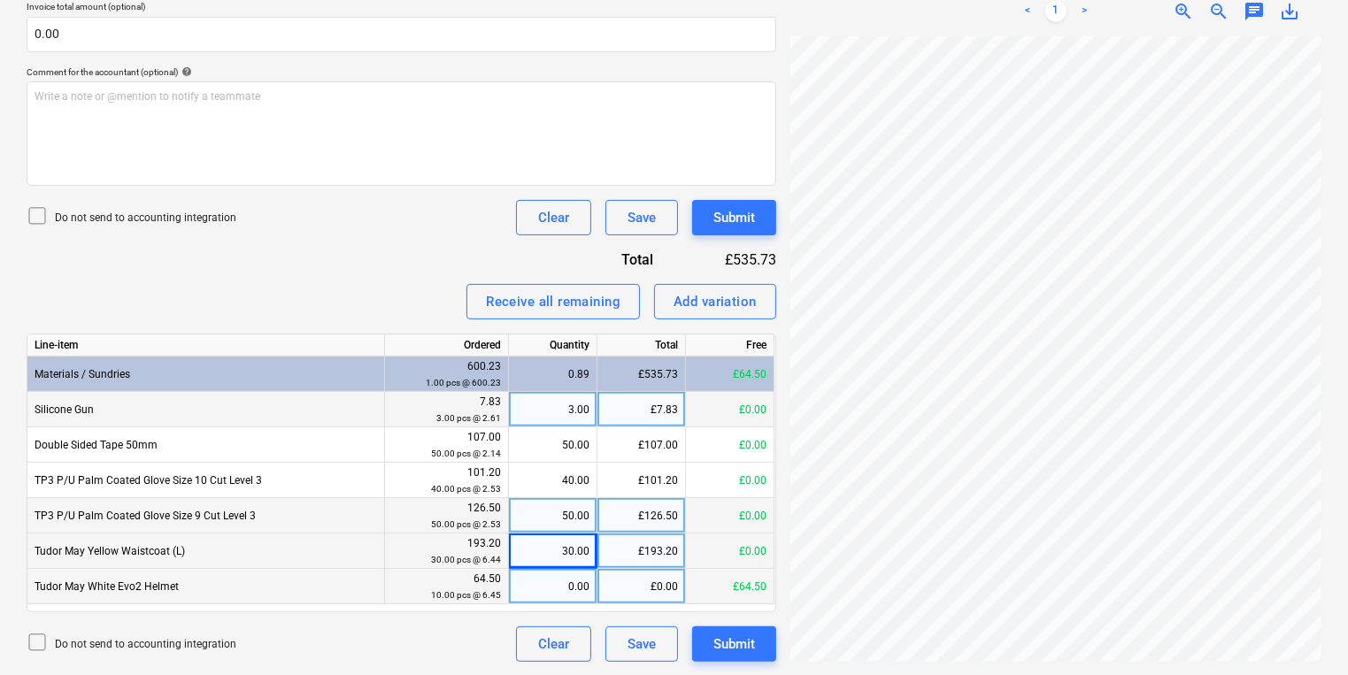
click at [563, 578] on div "0.00" at bounding box center [552, 586] width 73 height 35
type input "10"
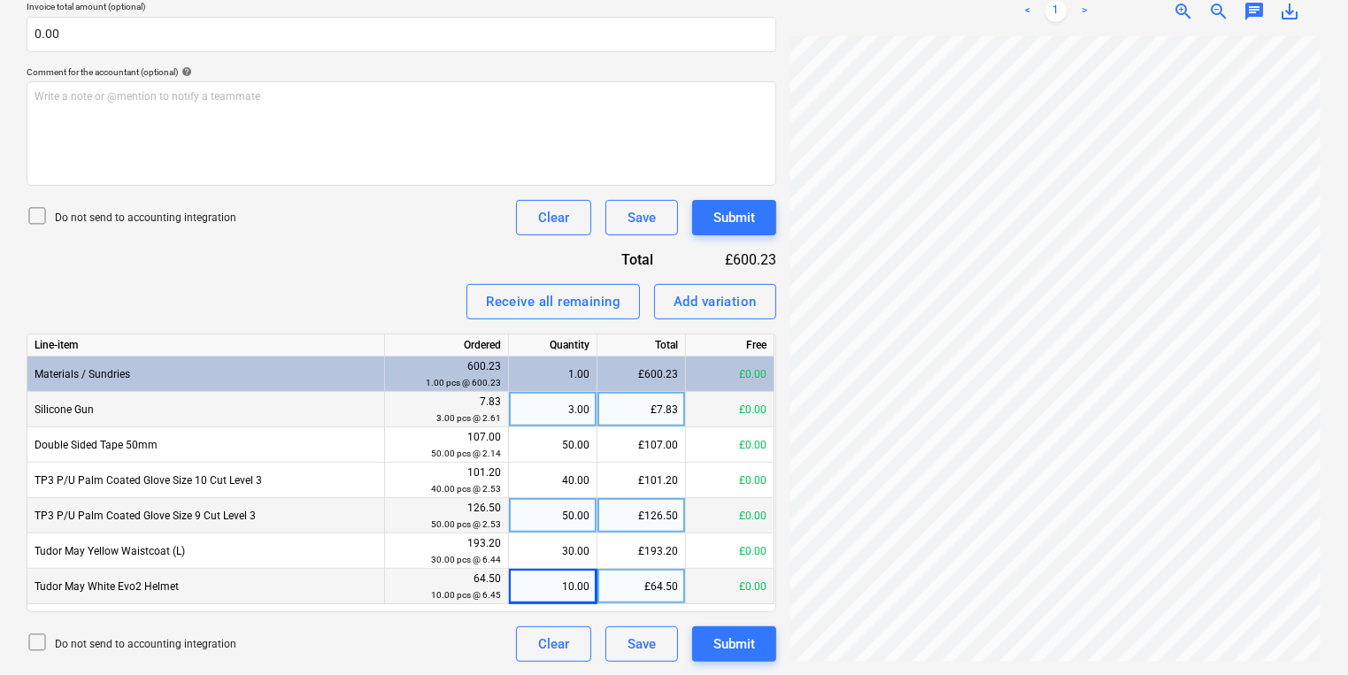
scroll to position [212, 268]
click at [428, 262] on div "Invoice name help 947293 Invoice number (optional) help 947293 Invoice date hel…" at bounding box center [402, 234] width 750 height 855
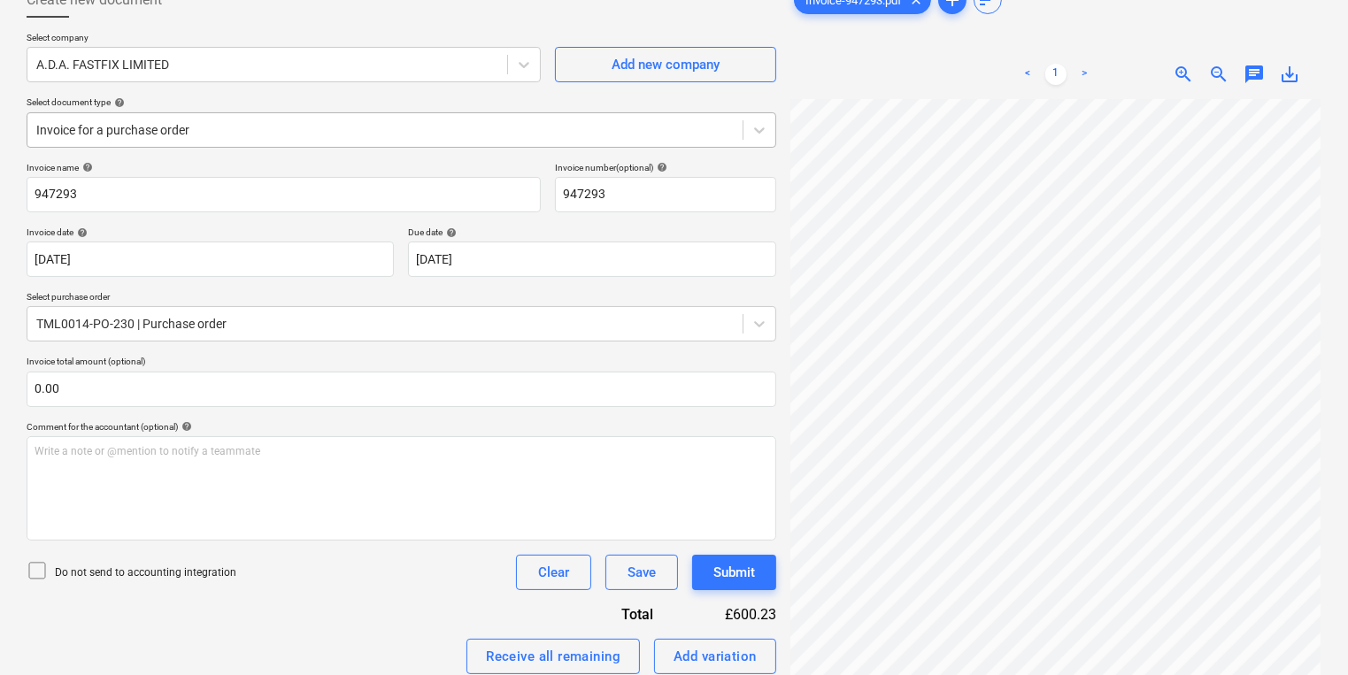
scroll to position [0, 0]
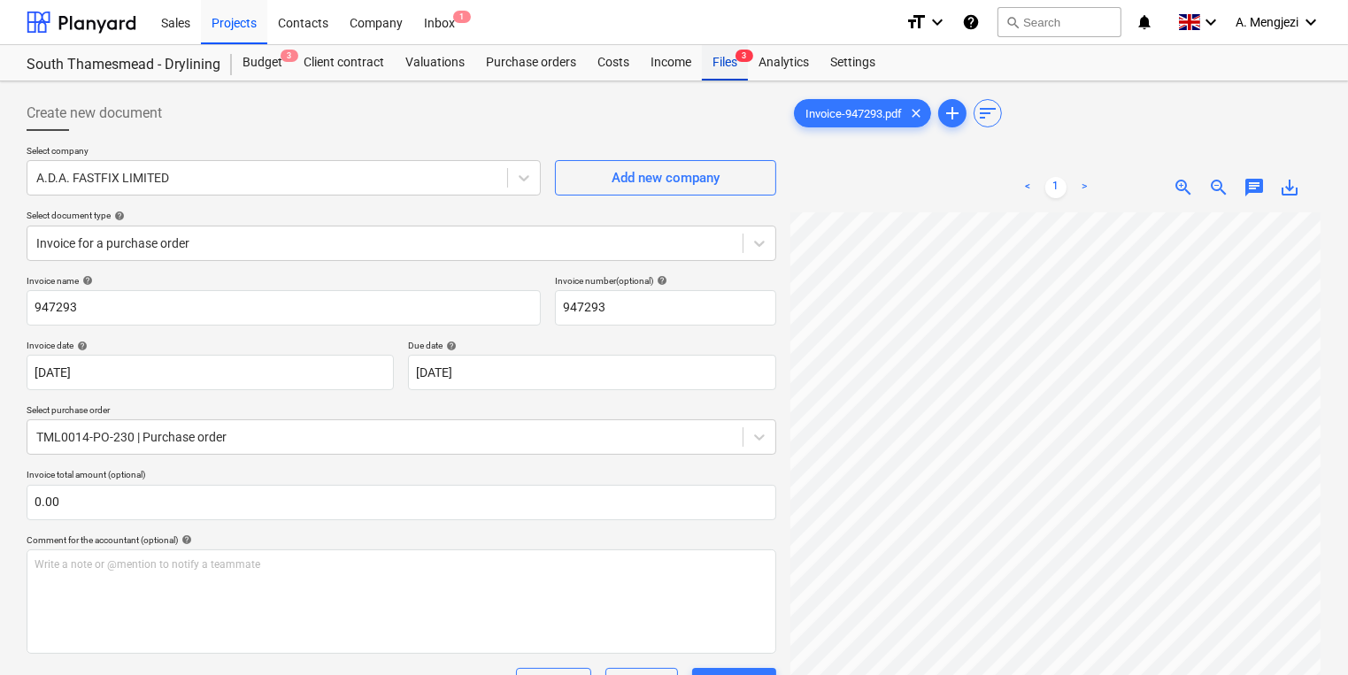
click at [727, 64] on div "Files 3" at bounding box center [725, 62] width 46 height 35
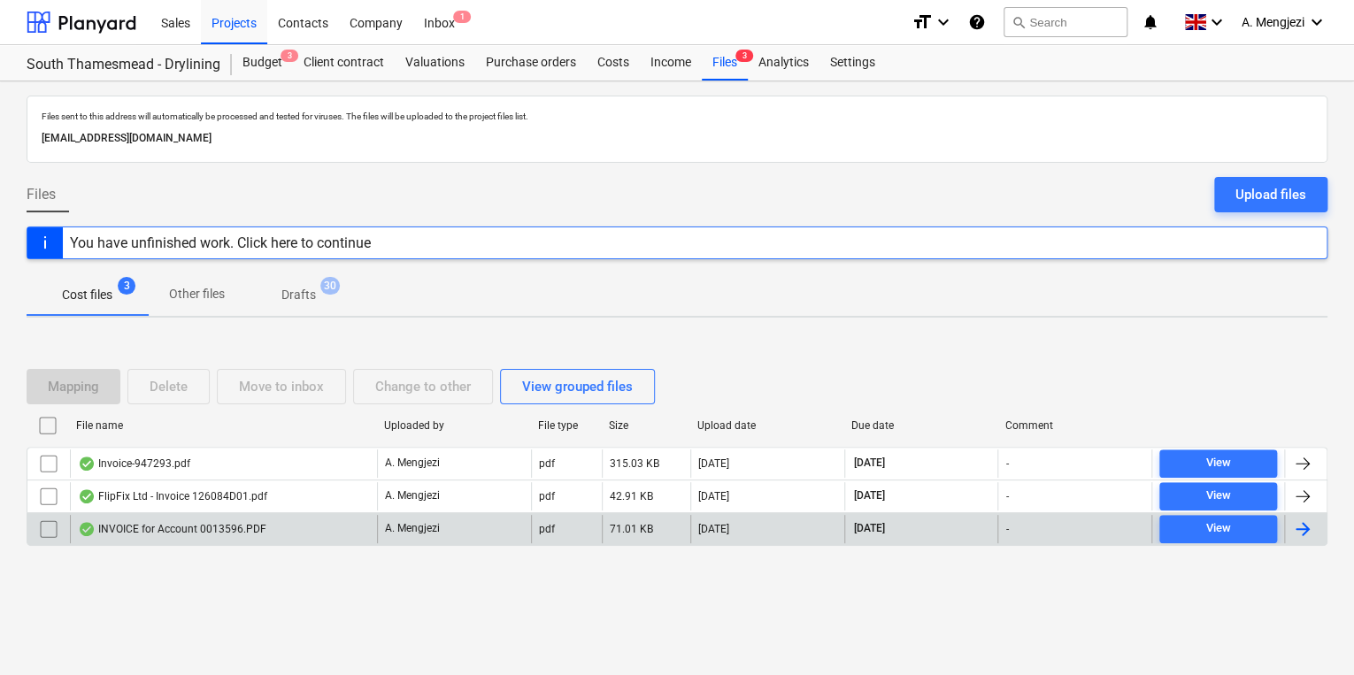
click at [287, 528] on div "INVOICE for Account 0013596.PDF" at bounding box center [223, 529] width 307 height 28
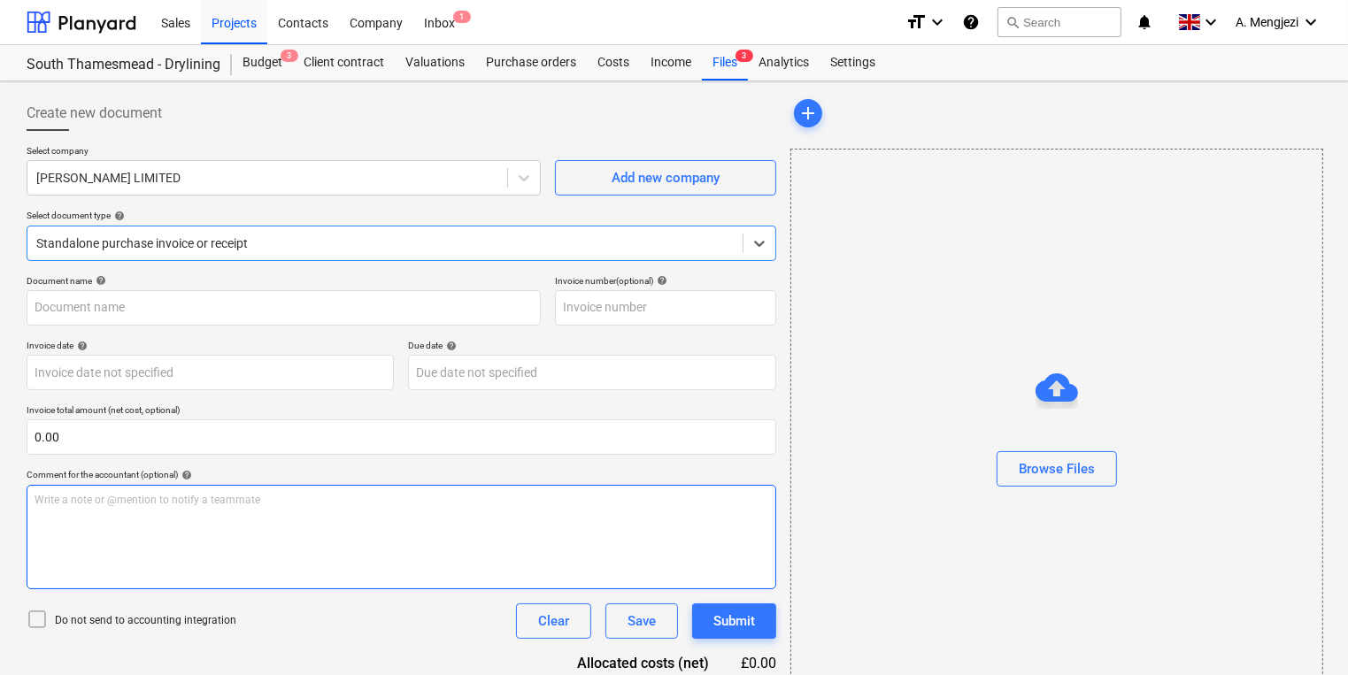
type input "0243/01486956"
type input "09 Oct 2025"
type input "[DATE]"
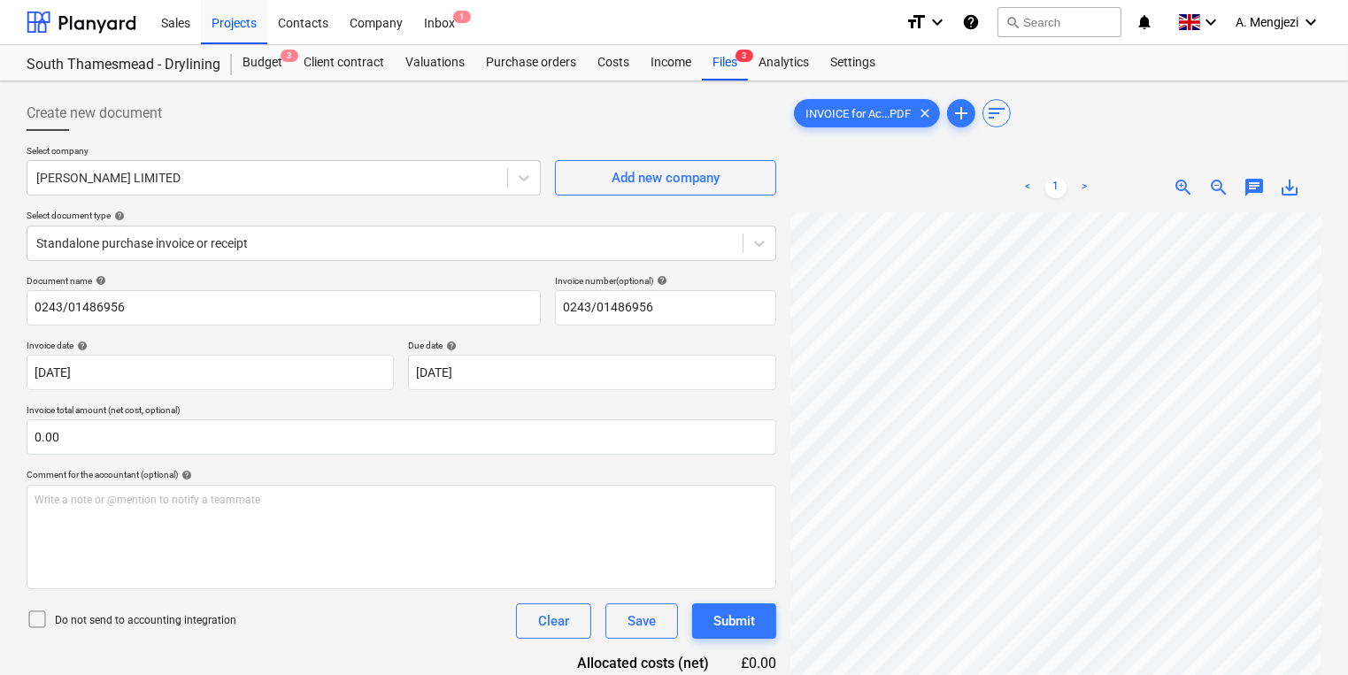
scroll to position [15, 0]
click at [723, 66] on div "Files 3" at bounding box center [725, 62] width 46 height 35
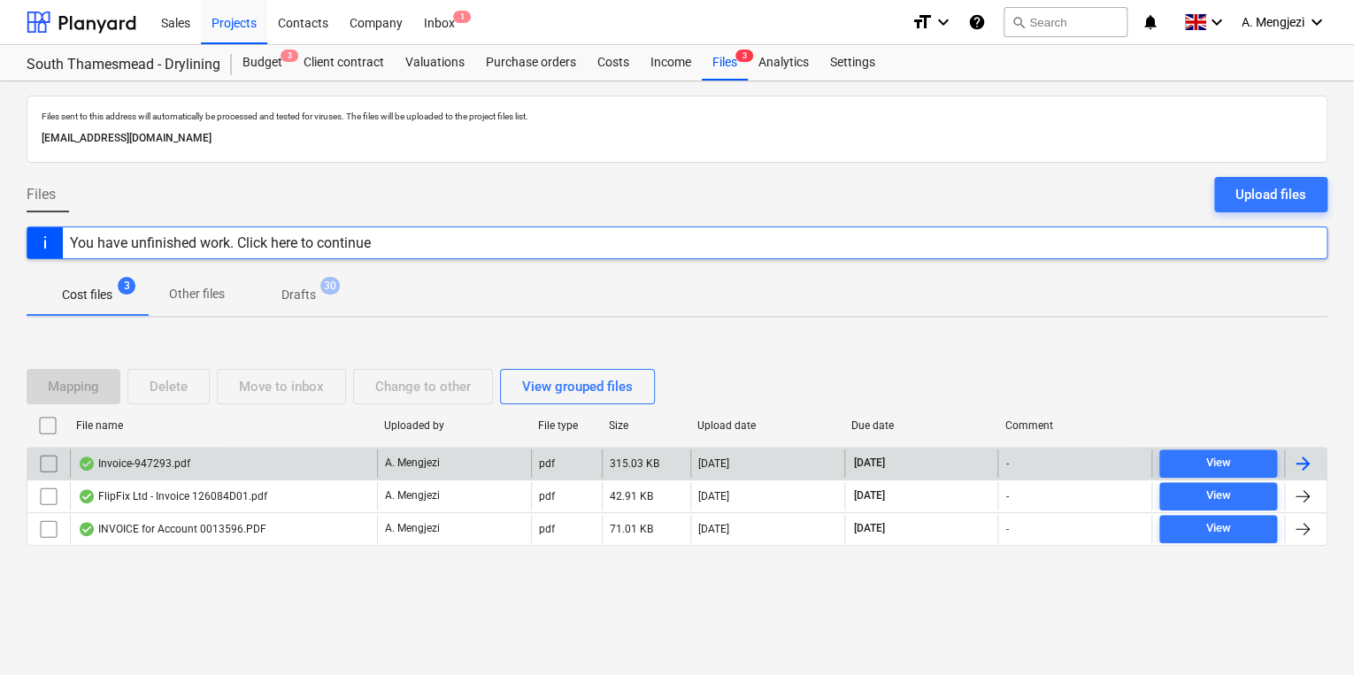
click at [282, 462] on div "Invoice-947293.pdf" at bounding box center [223, 464] width 307 height 28
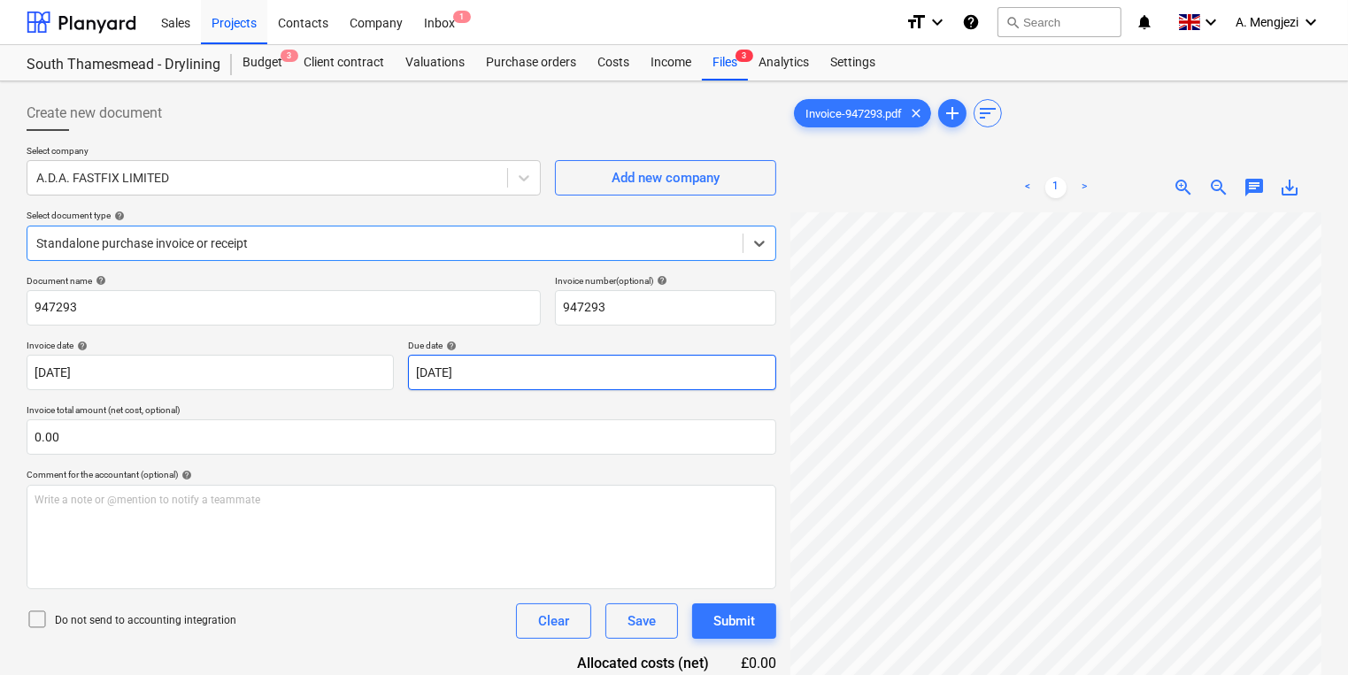
scroll to position [212, 0]
click at [245, 34] on div "Projects" at bounding box center [234, 21] width 66 height 45
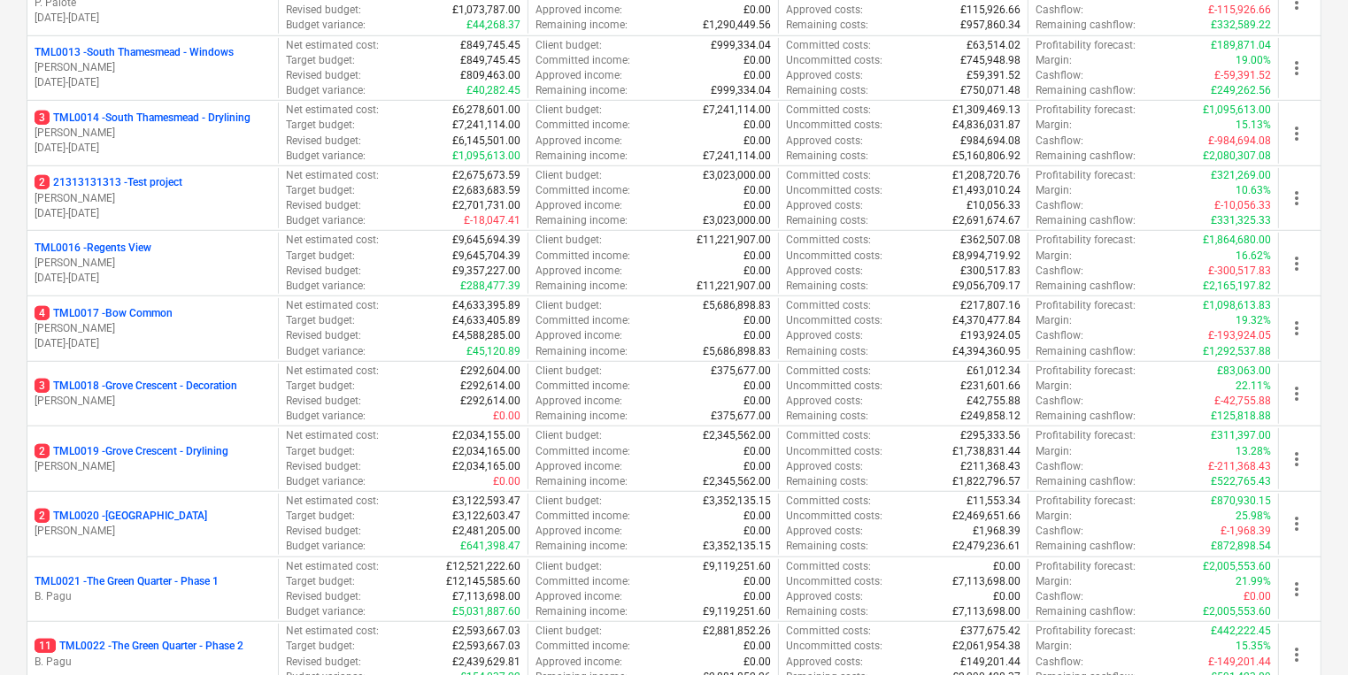
scroll to position [1062, 0]
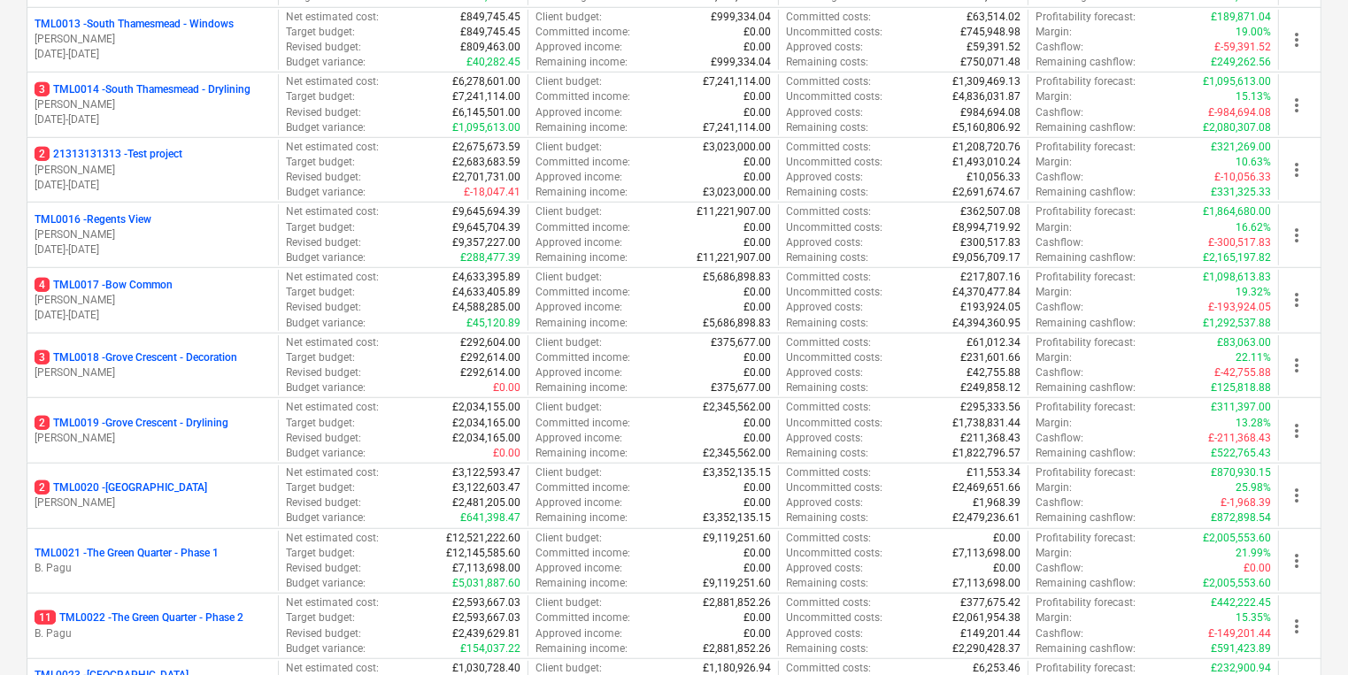
click at [192, 326] on div "4 TML0017 - Bow Common R. Williamson 04.03.2024 - 20.10.2025" at bounding box center [152, 300] width 250 height 61
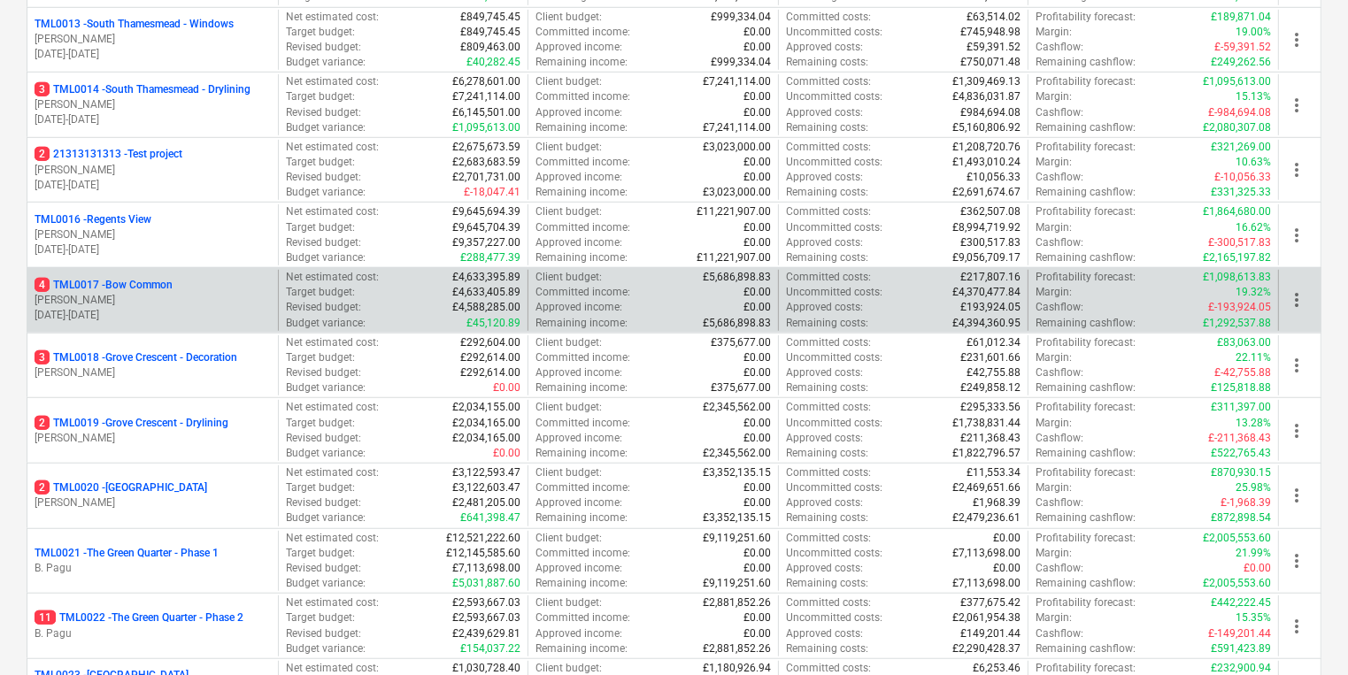
click at [190, 317] on p "04.03.2024 - 20.10.2025" at bounding box center [153, 315] width 236 height 15
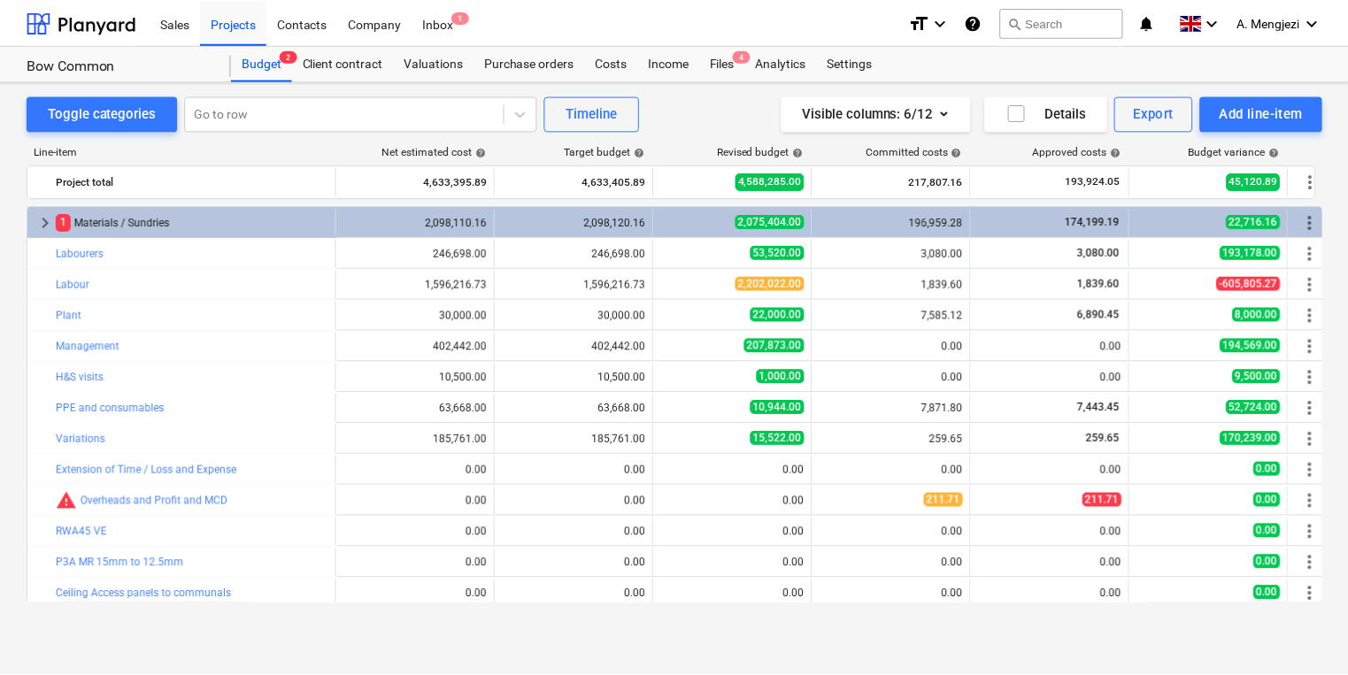
scroll to position [68, 0]
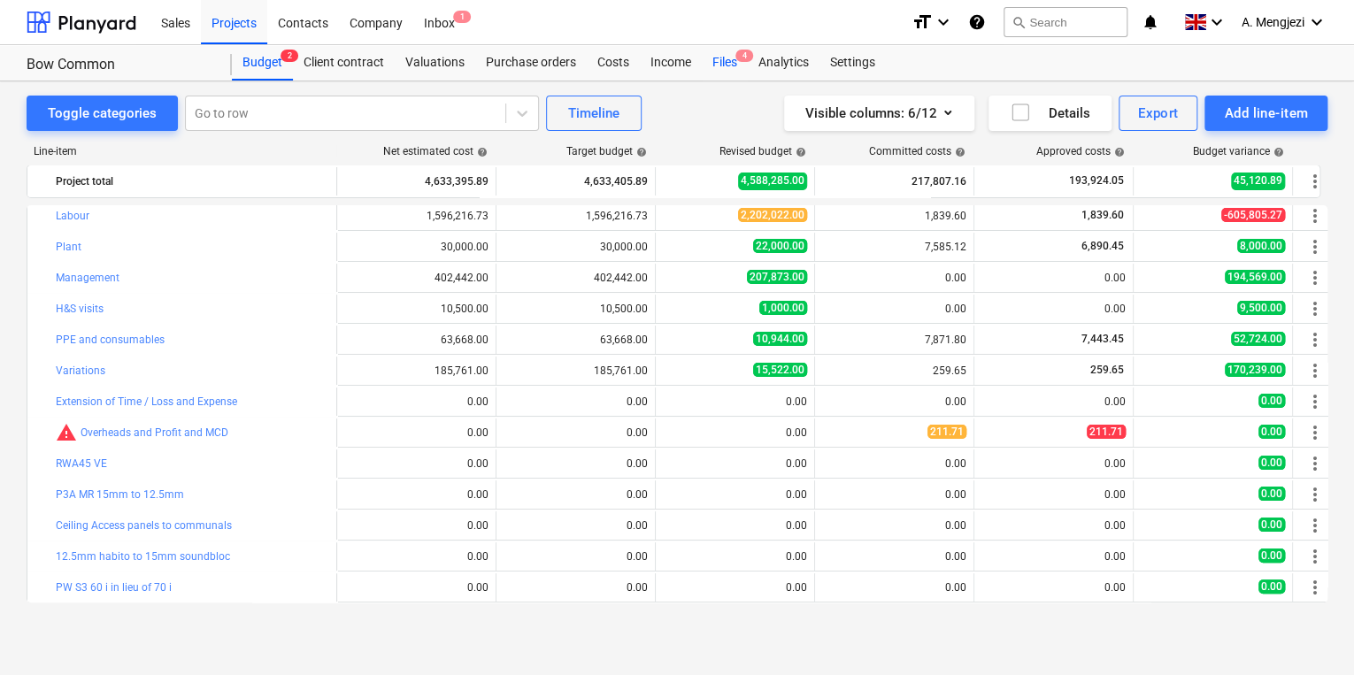
click at [736, 63] on div "Files 4" at bounding box center [725, 62] width 46 height 35
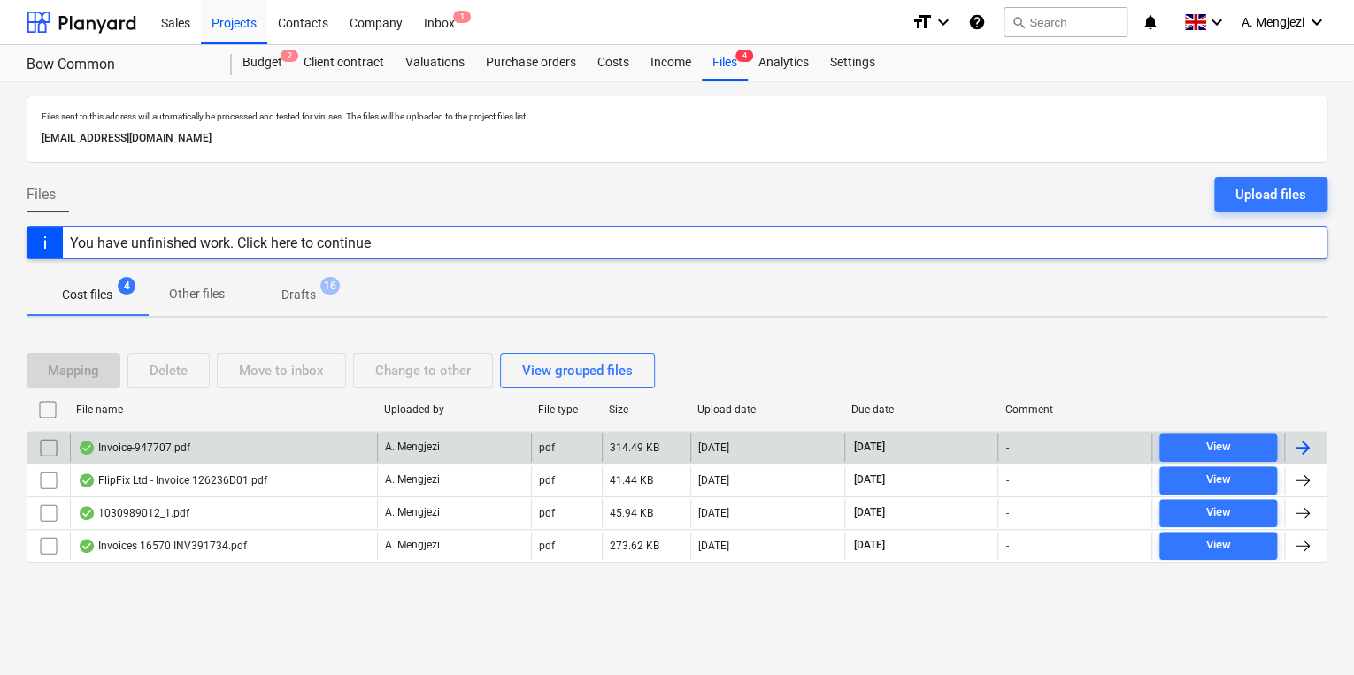
click at [420, 435] on div "A. Mengjezi" at bounding box center [454, 448] width 154 height 28
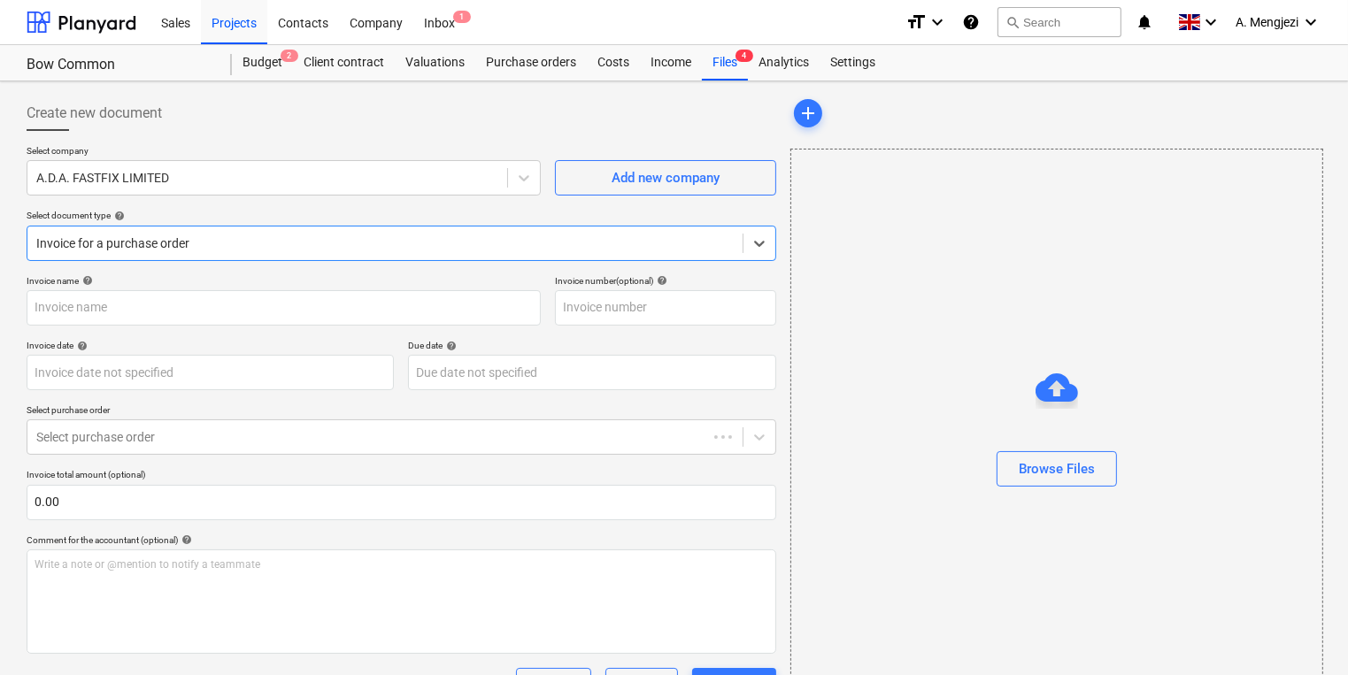
type input "947707"
type input "[DATE]"
type input "30 Nov 2025"
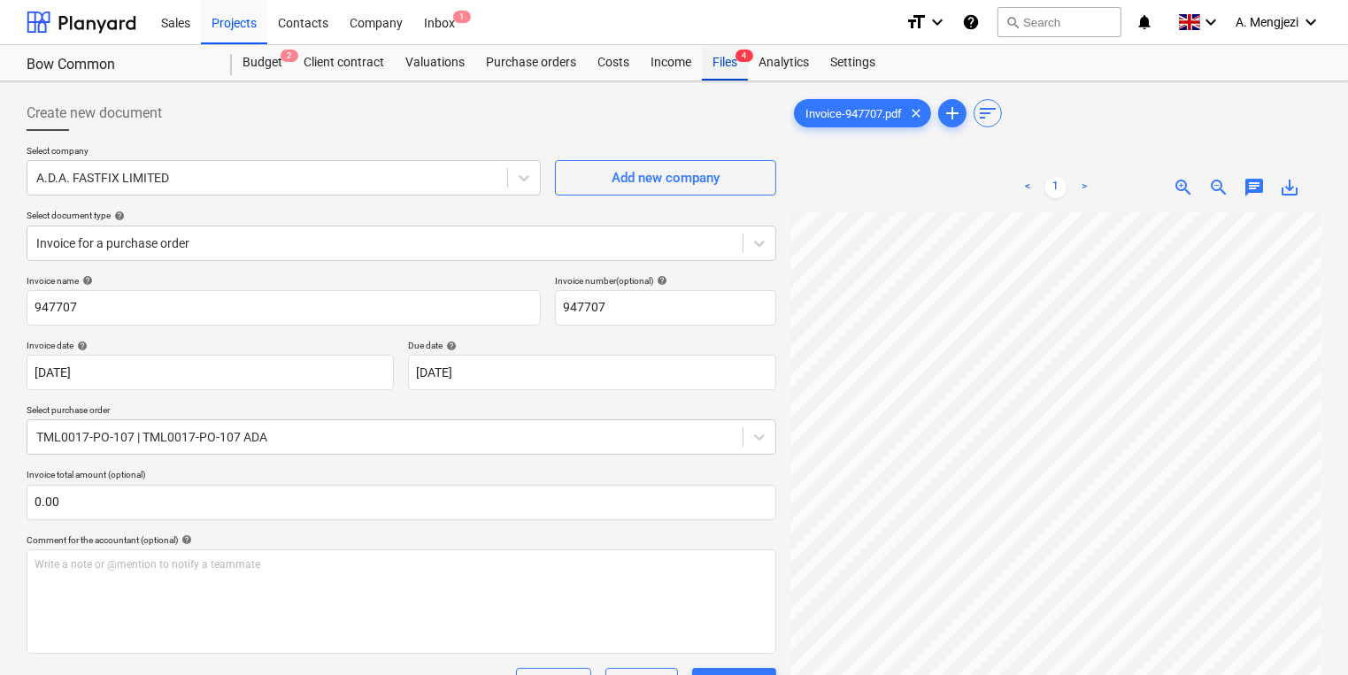
click at [739, 59] on span "4" at bounding box center [744, 56] width 18 height 12
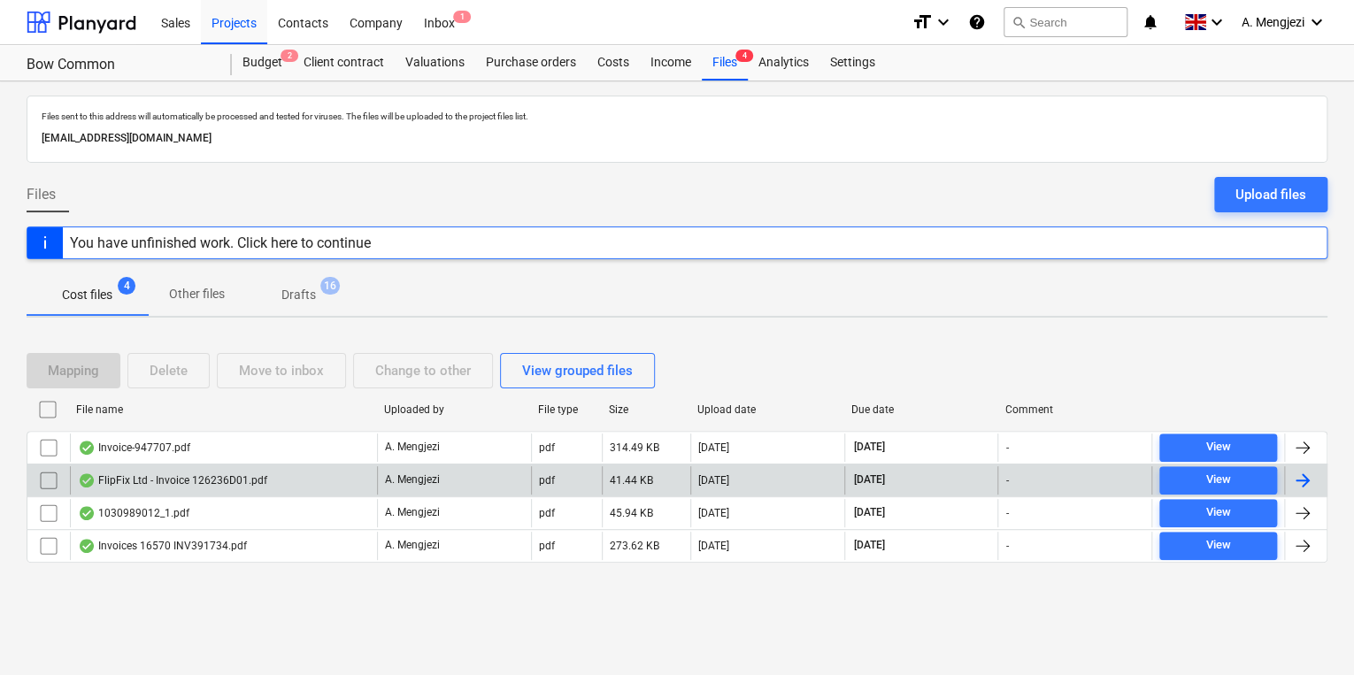
click at [207, 489] on div "FlipFix Ltd - Invoice 126236D01.pdf" at bounding box center [223, 480] width 307 height 28
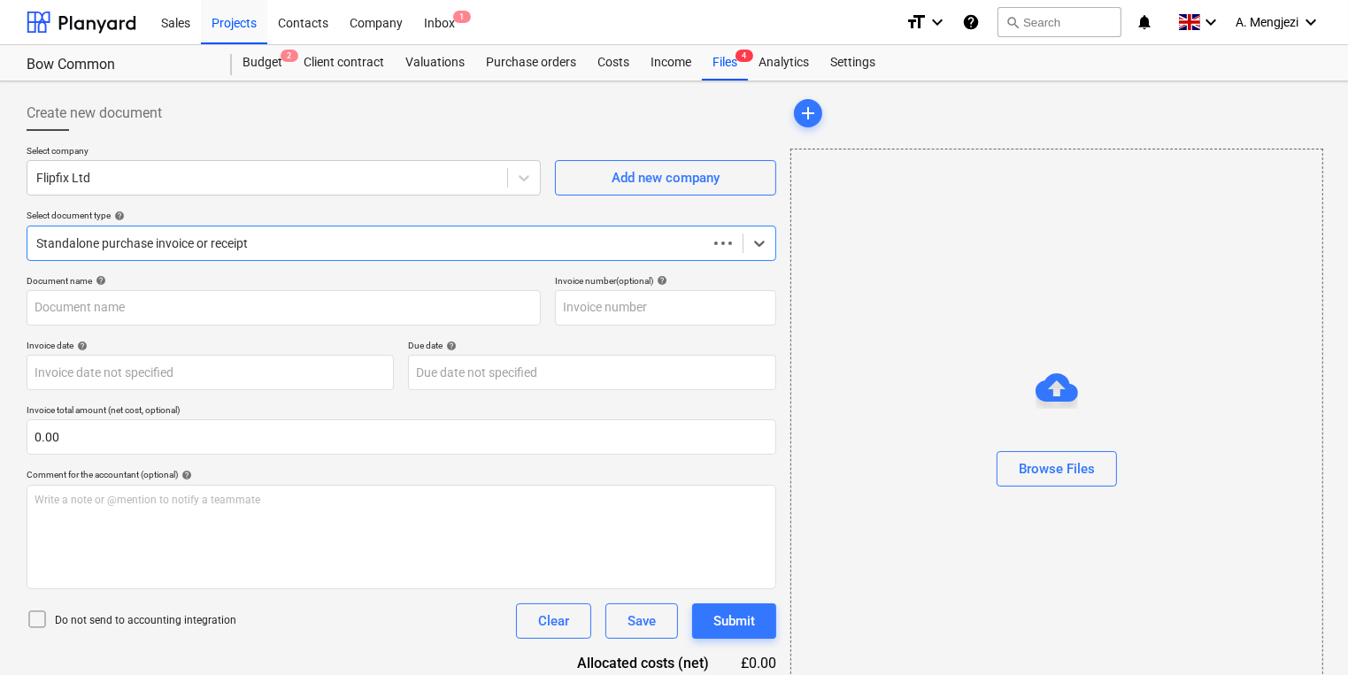
type input "126236D01"
type input "[DATE]"
type input "30 Nov 2025"
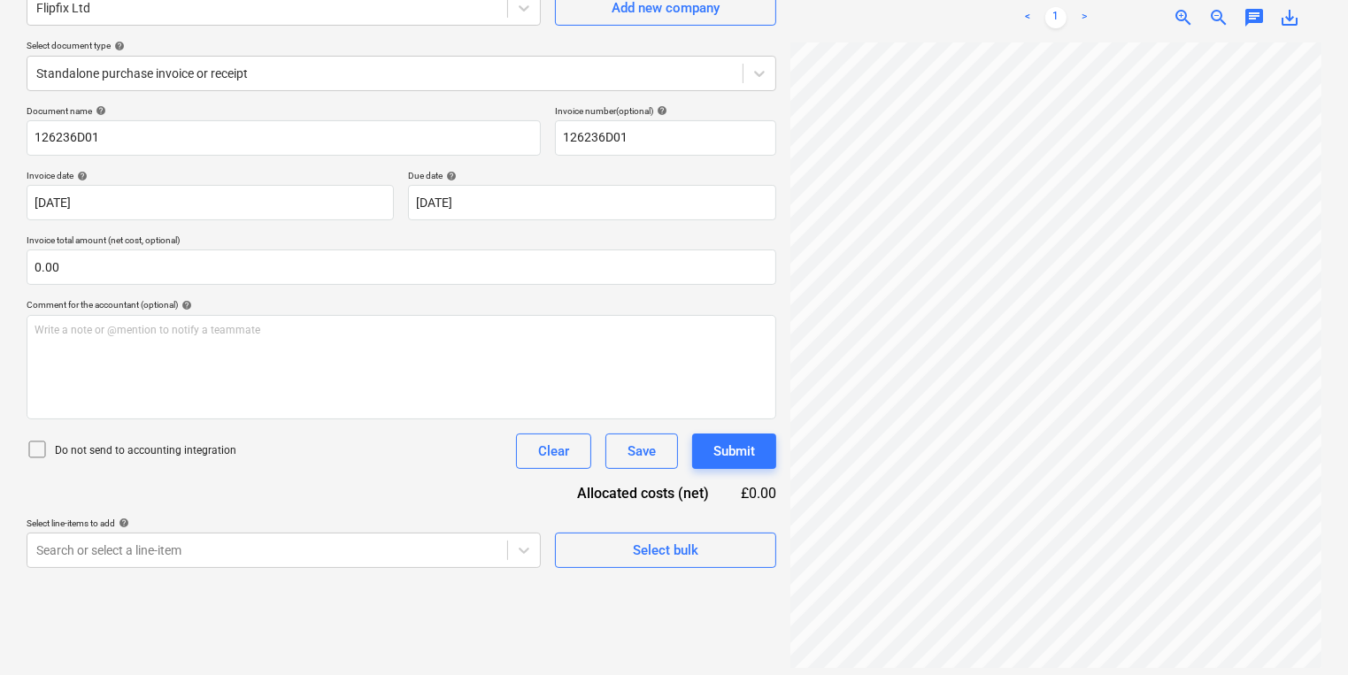
scroll to position [177, 0]
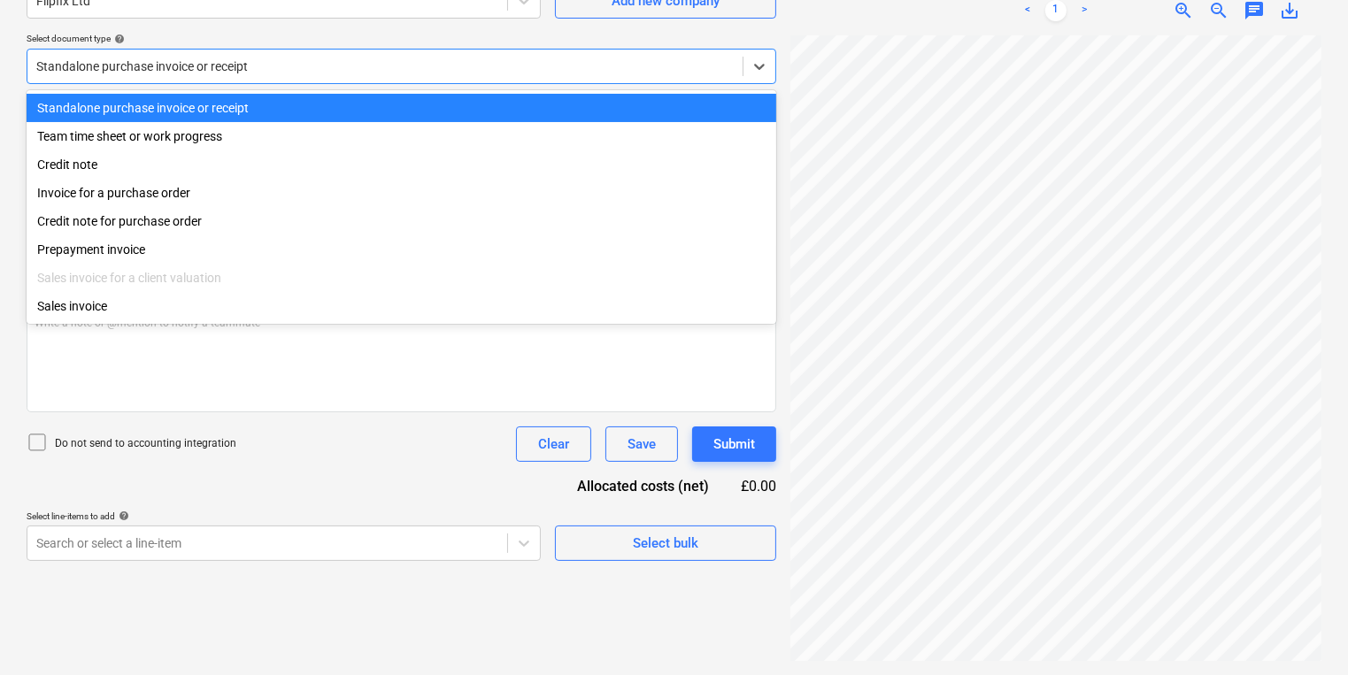
click at [442, 62] on div at bounding box center [384, 67] width 697 height 18
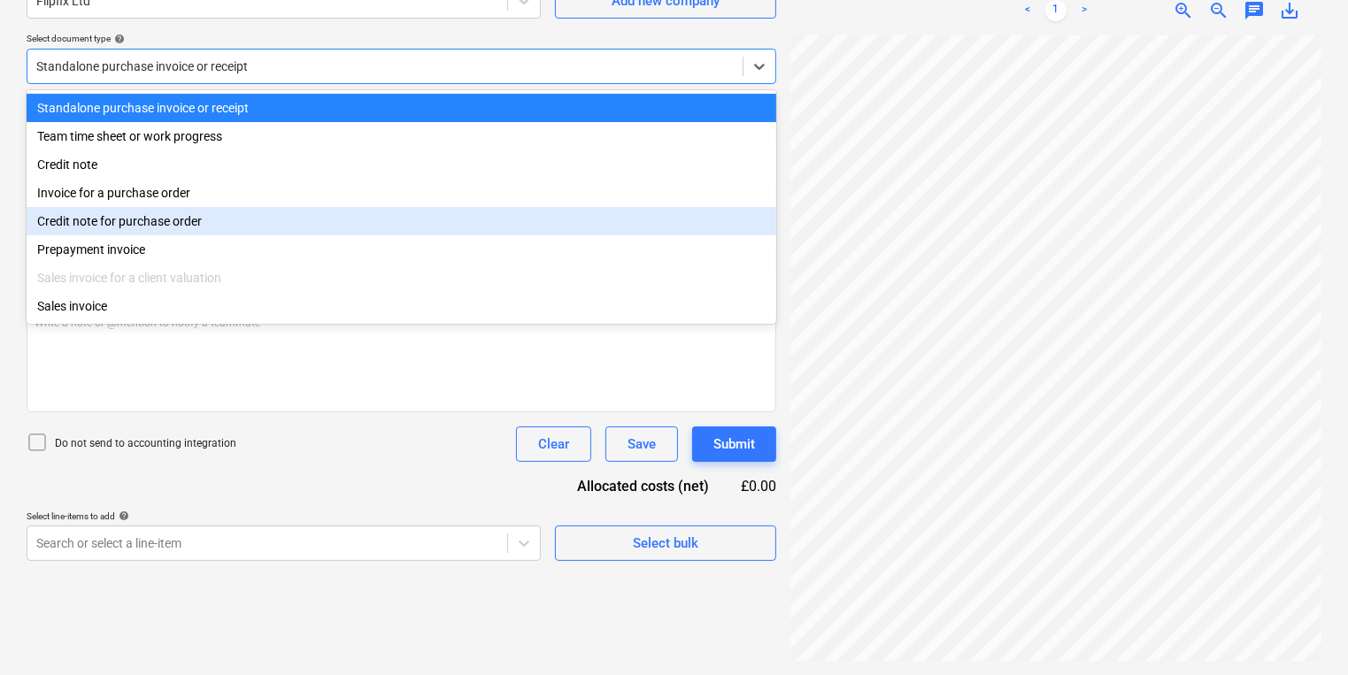
click at [289, 207] on div "Invoice for a purchase order" at bounding box center [402, 193] width 750 height 28
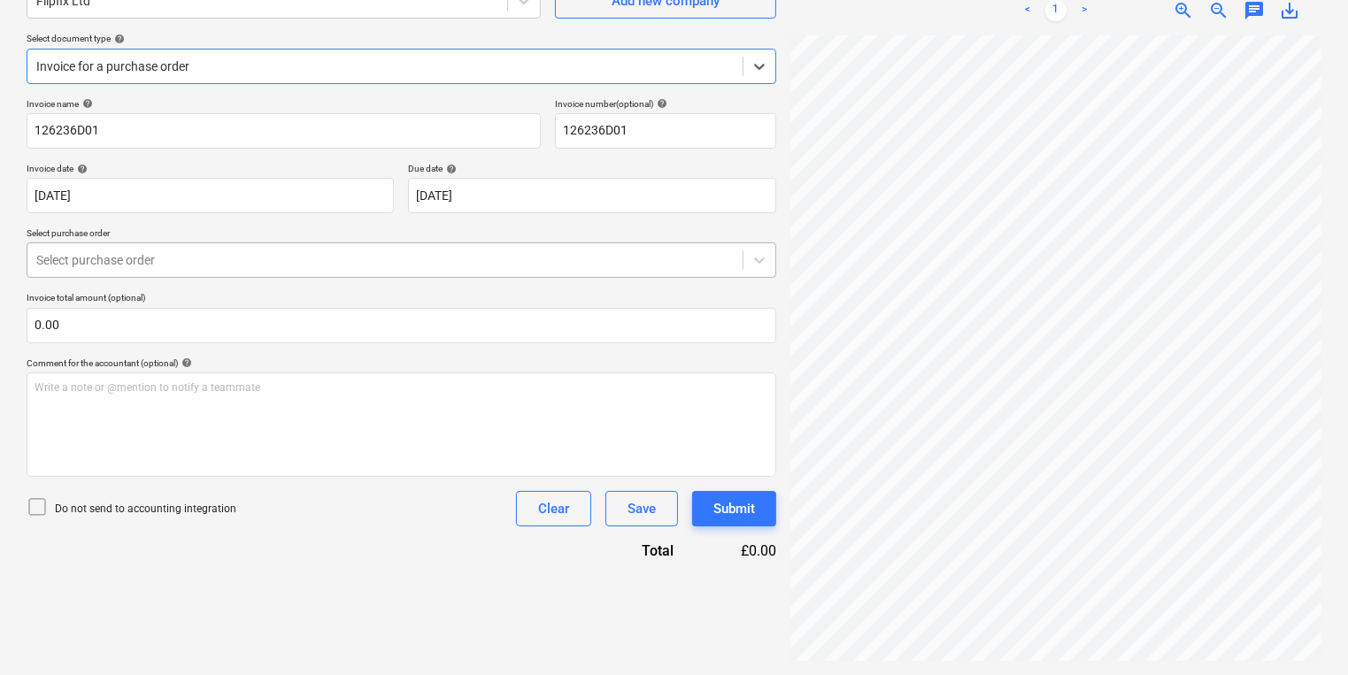
click at [293, 265] on div at bounding box center [384, 260] width 697 height 18
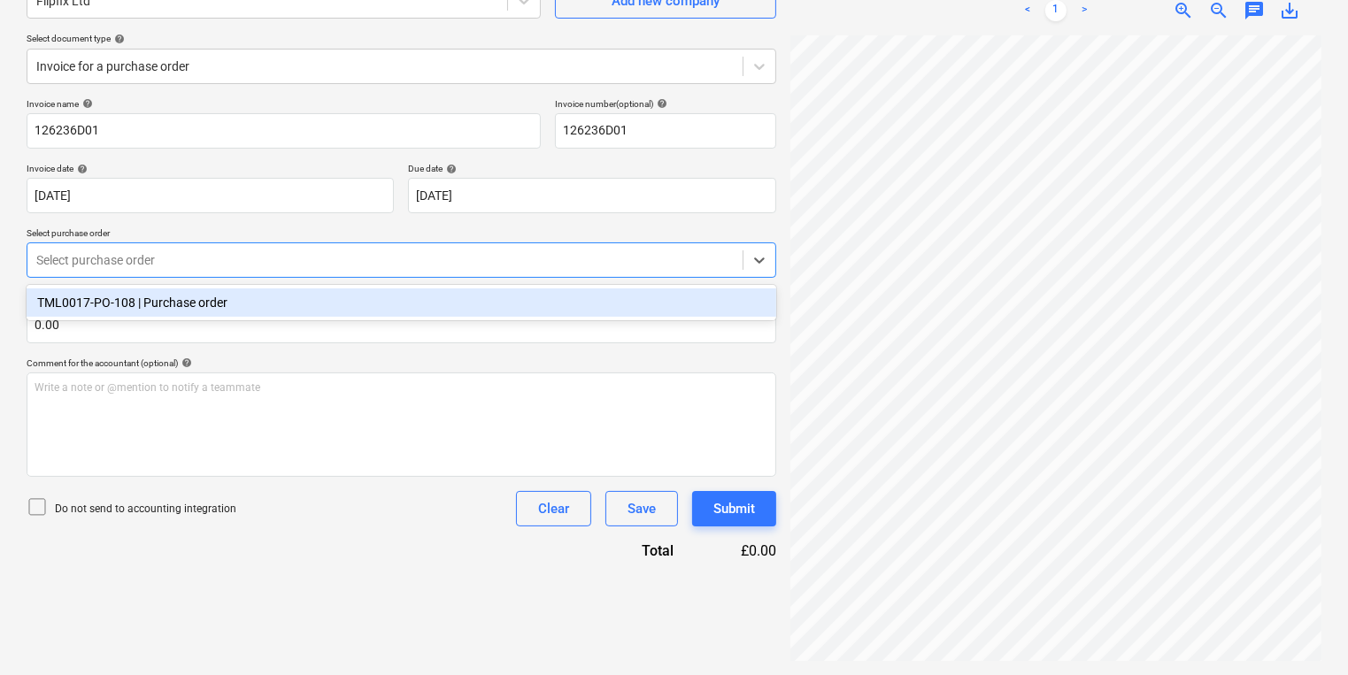
click at [297, 293] on div "TML0017-PO-108 | Purchase order" at bounding box center [402, 303] width 750 height 28
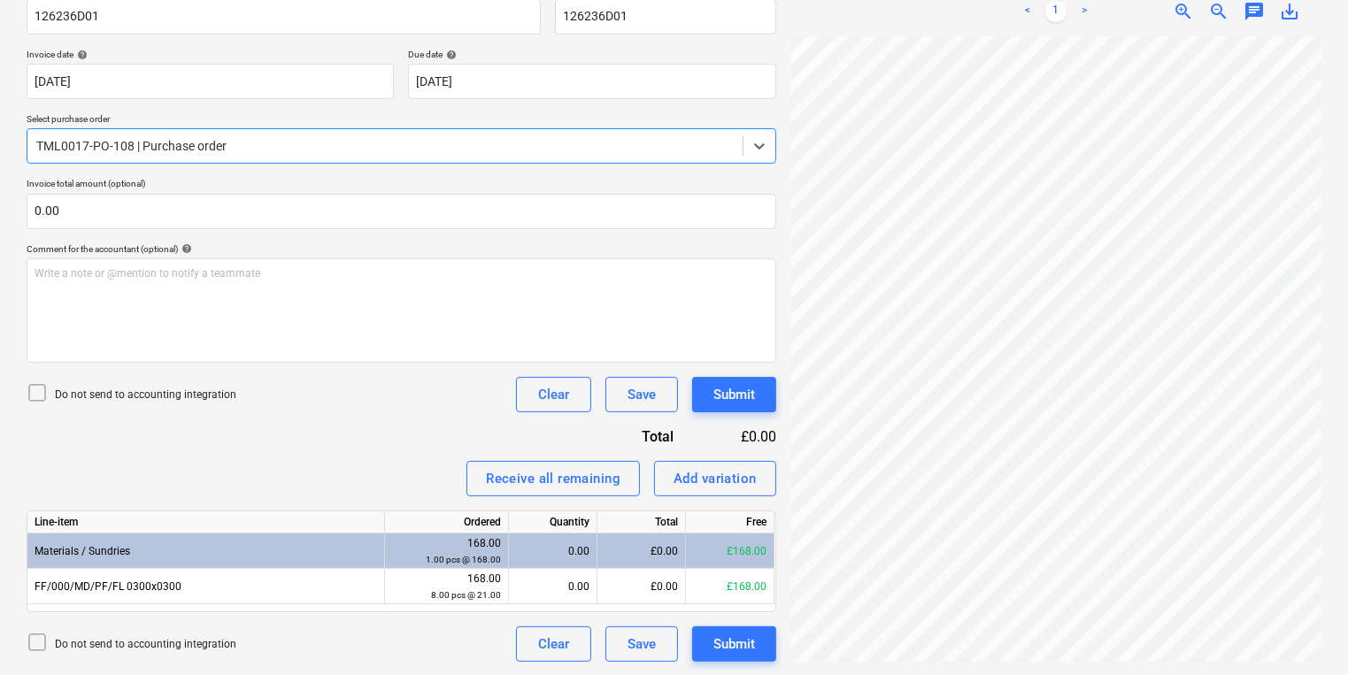
scroll to position [2, 358]
click at [330, 450] on div "Create new document Select company Flipfix Ltd Add new company Select document …" at bounding box center [673, 233] width 1309 height 872
click at [772, 375] on div "Create new document Select company Flipfix Ltd Add new company Select document …" at bounding box center [673, 233] width 1309 height 872
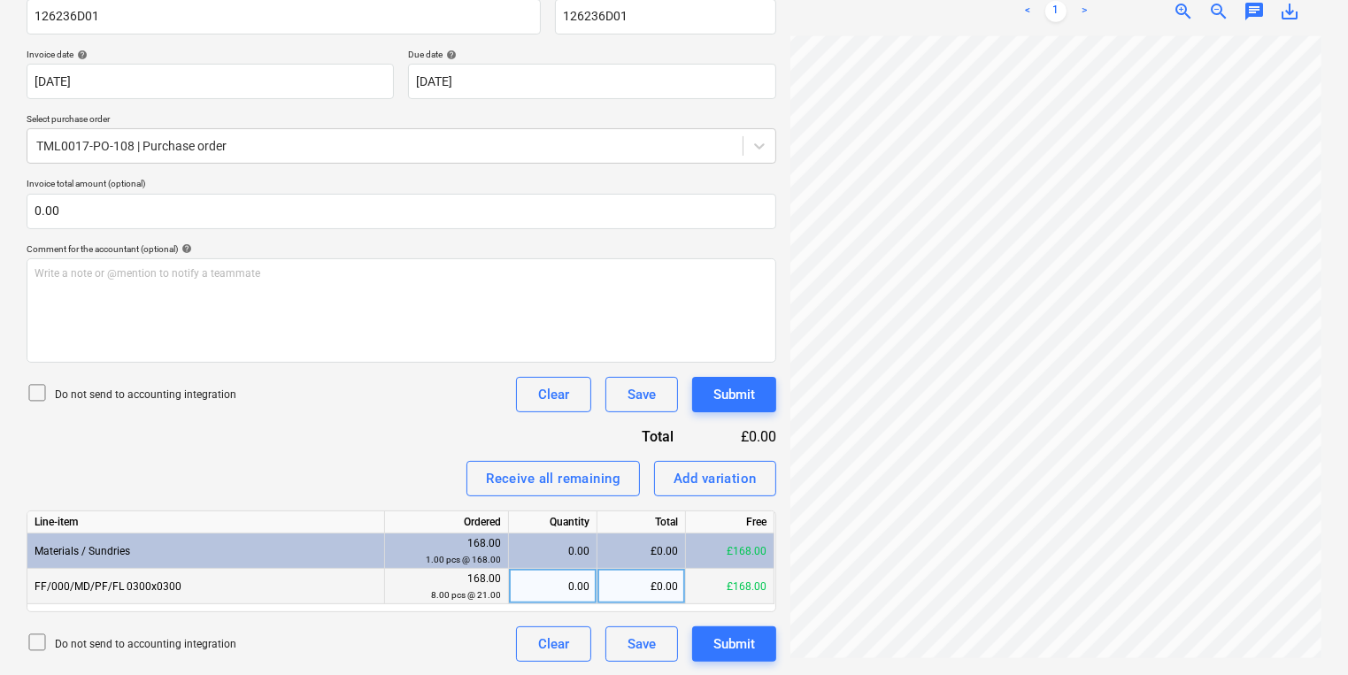
click at [548, 576] on div "0.00" at bounding box center [552, 586] width 73 height 35
type input "8"
click at [744, 398] on div "Submit" at bounding box center [734, 394] width 42 height 23
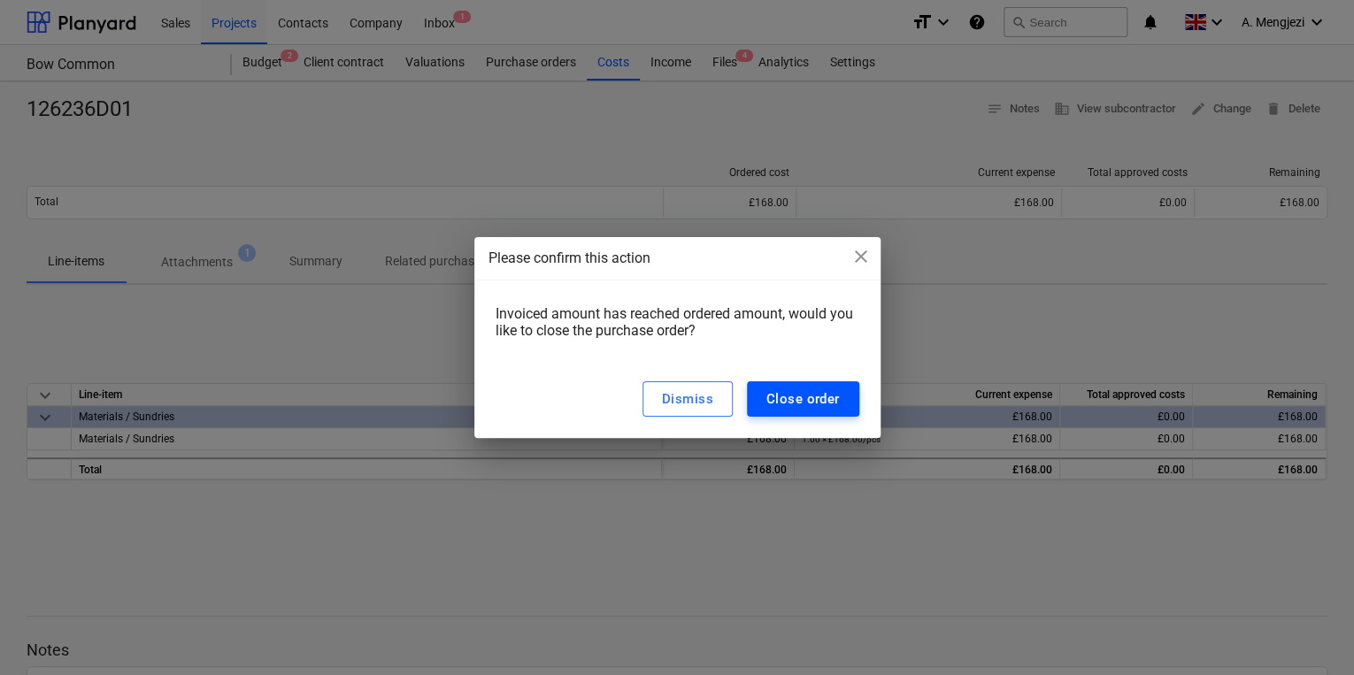
click at [833, 399] on div "Close order" at bounding box center [802, 399] width 73 height 23
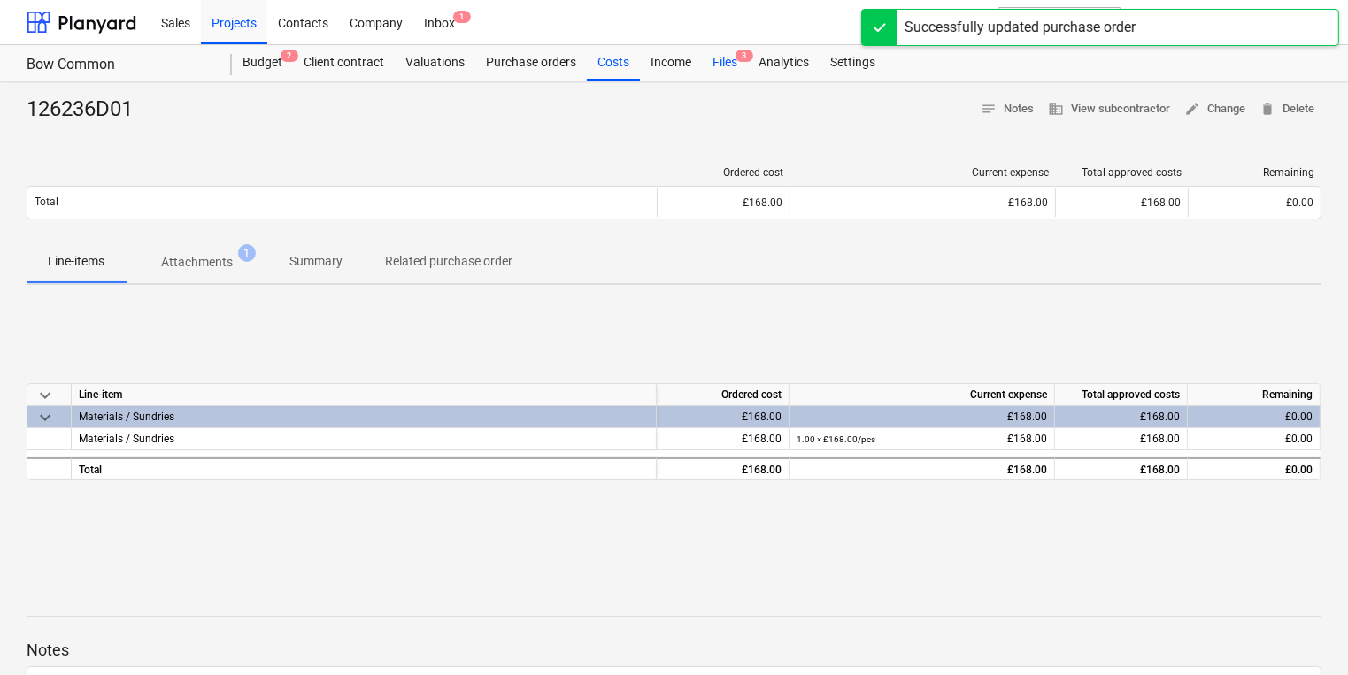
click at [719, 56] on div "Files 3" at bounding box center [725, 62] width 46 height 35
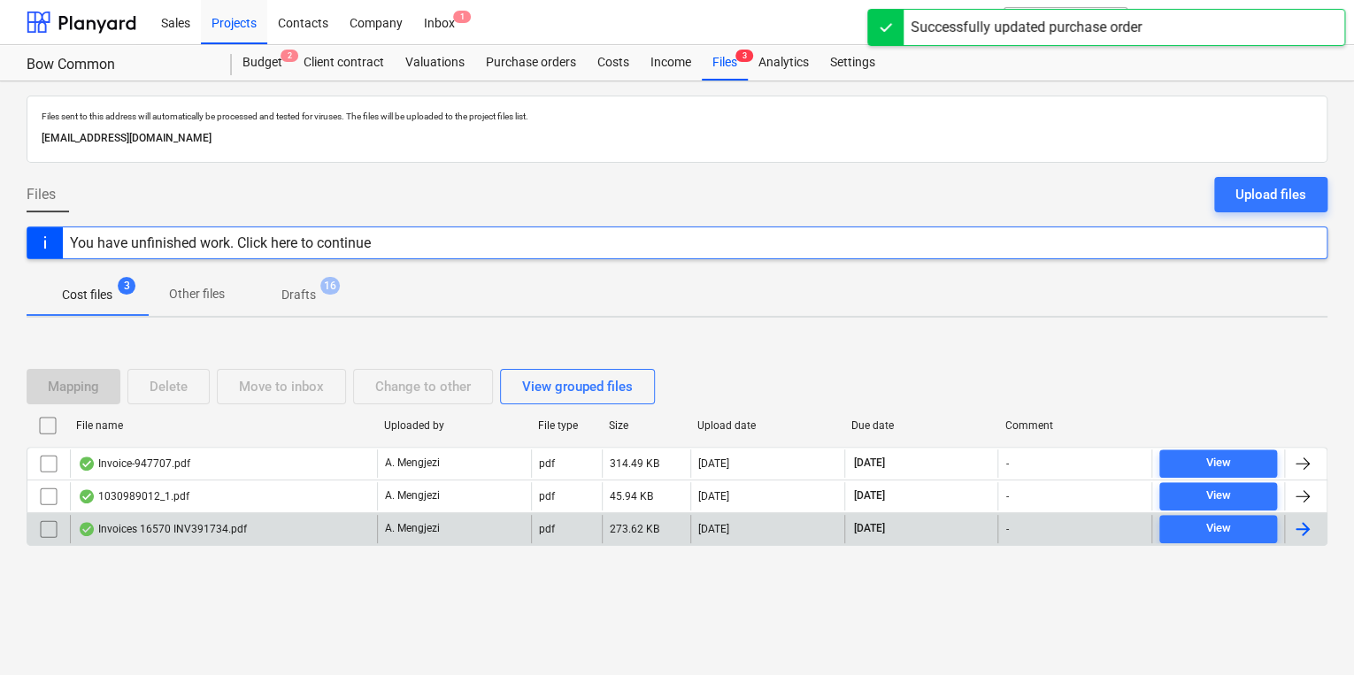
click at [219, 527] on div "Invoices 16570 INV391734.pdf" at bounding box center [162, 529] width 169 height 14
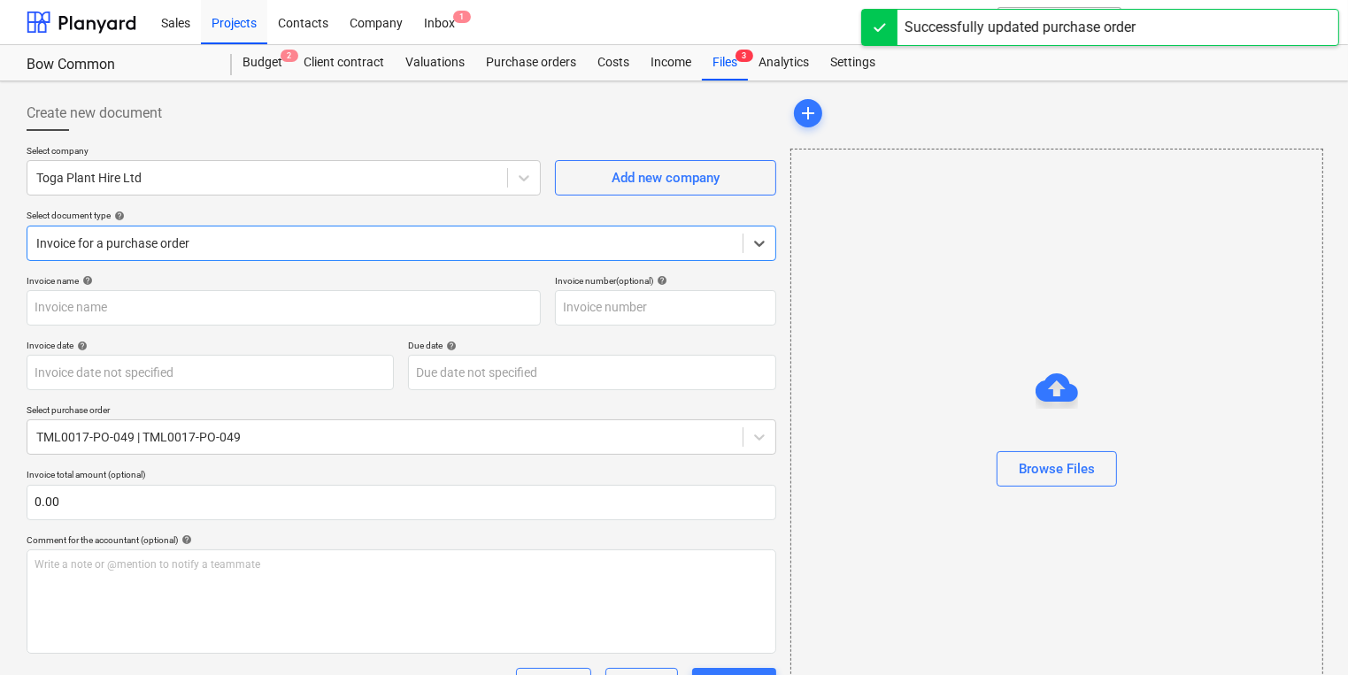
type input "INV391734"
type input "30 Sep 2025"
type input "31 Oct 2025"
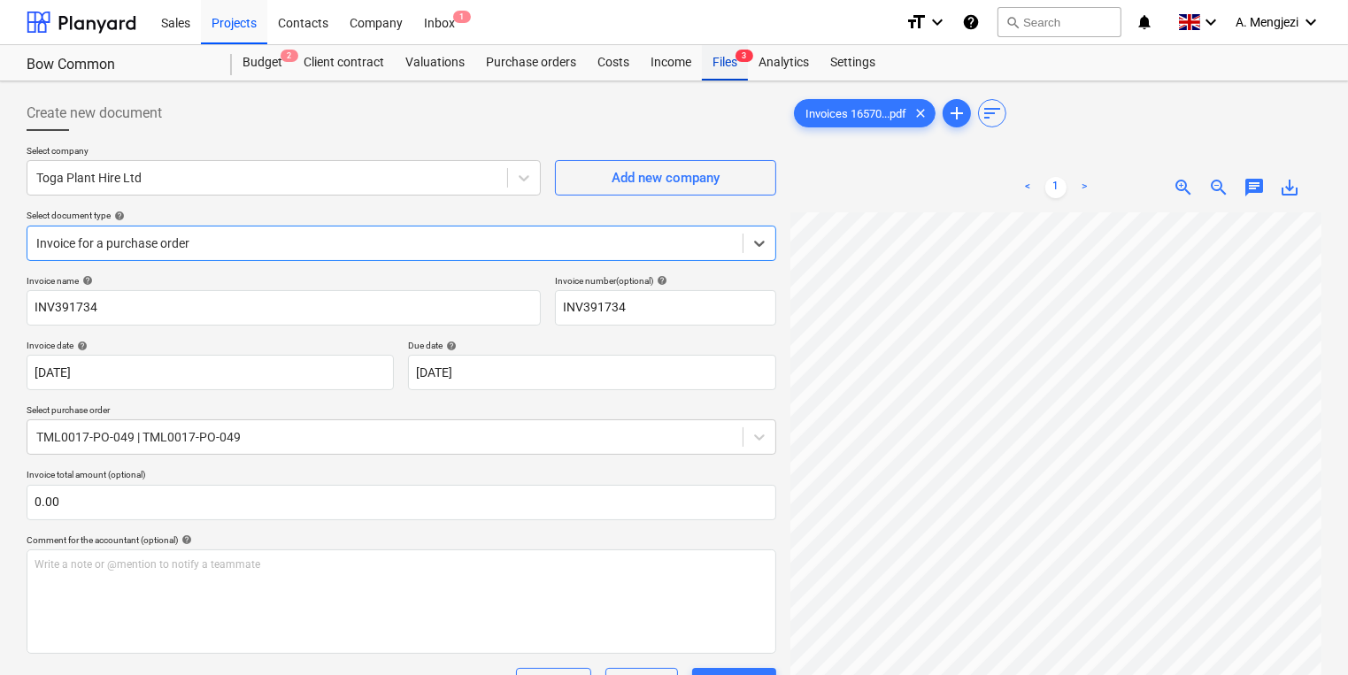
click at [742, 49] on div "Files 3" at bounding box center [725, 62] width 46 height 35
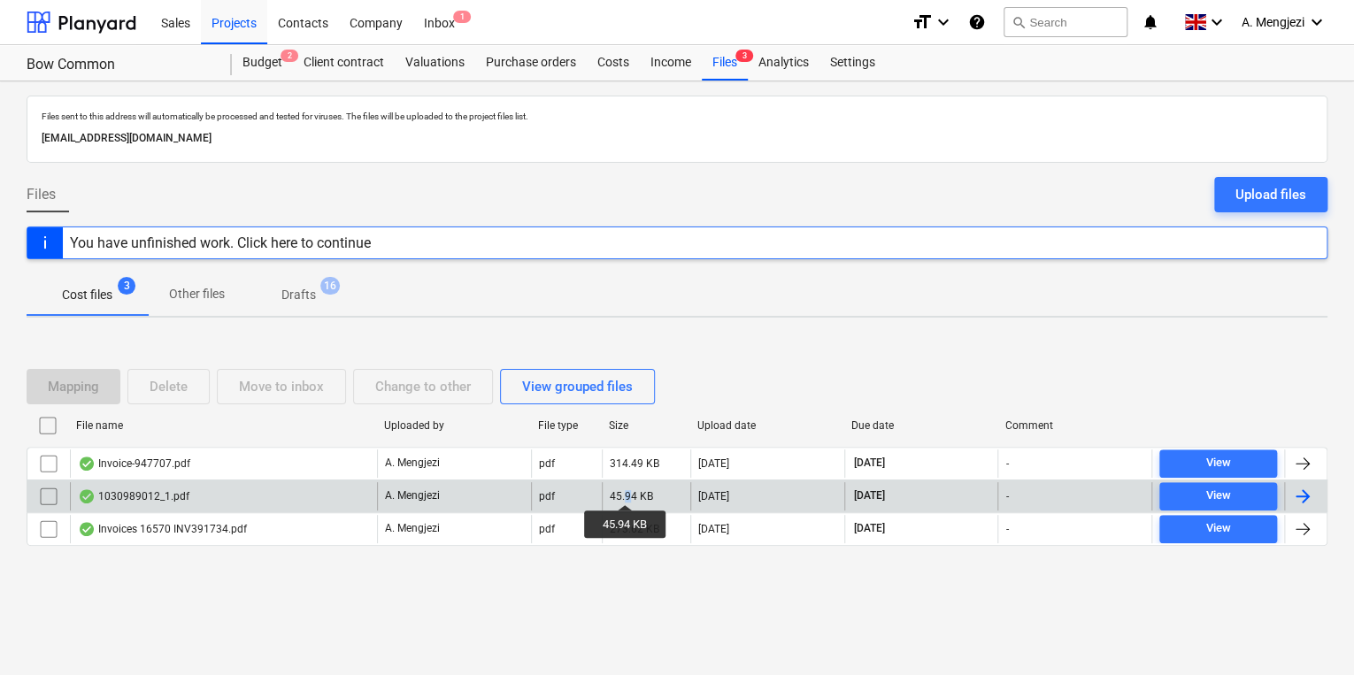
click at [629, 490] on div "45.94 KB" at bounding box center [631, 496] width 43 height 12
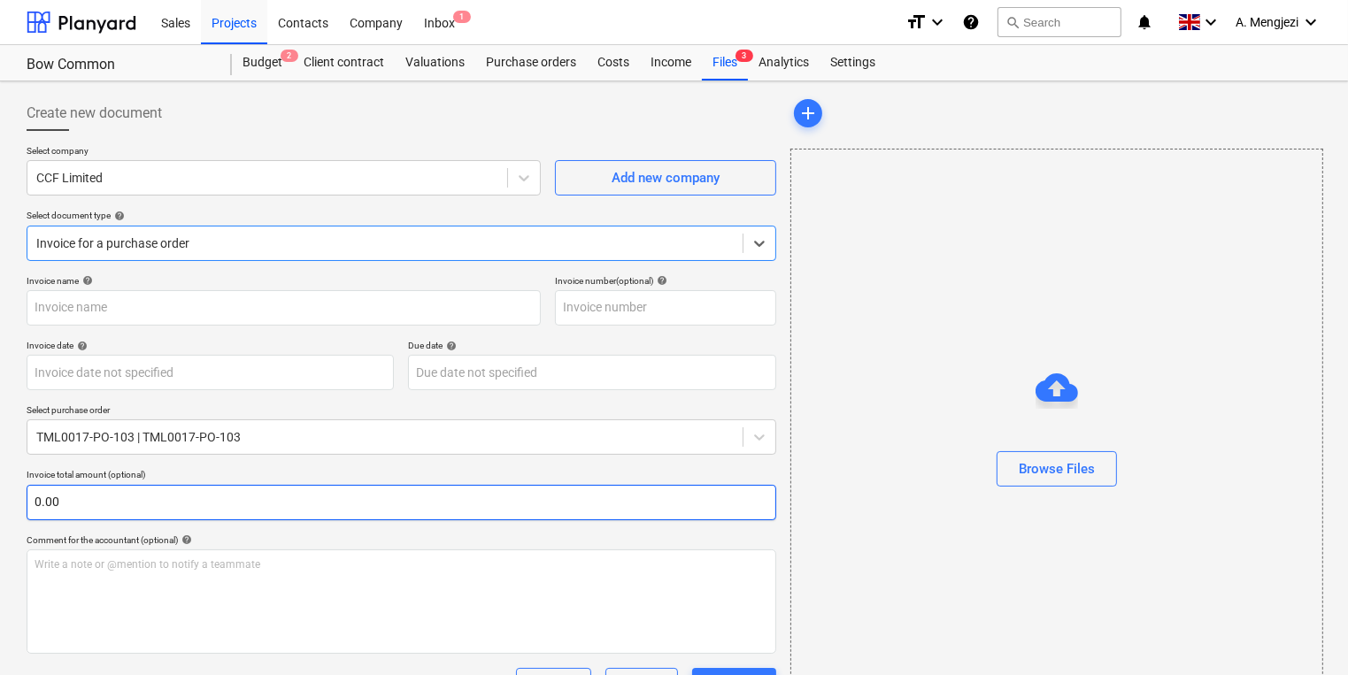
type input "1030989012"
type input "[DATE]"
type input "15 Dec 2025"
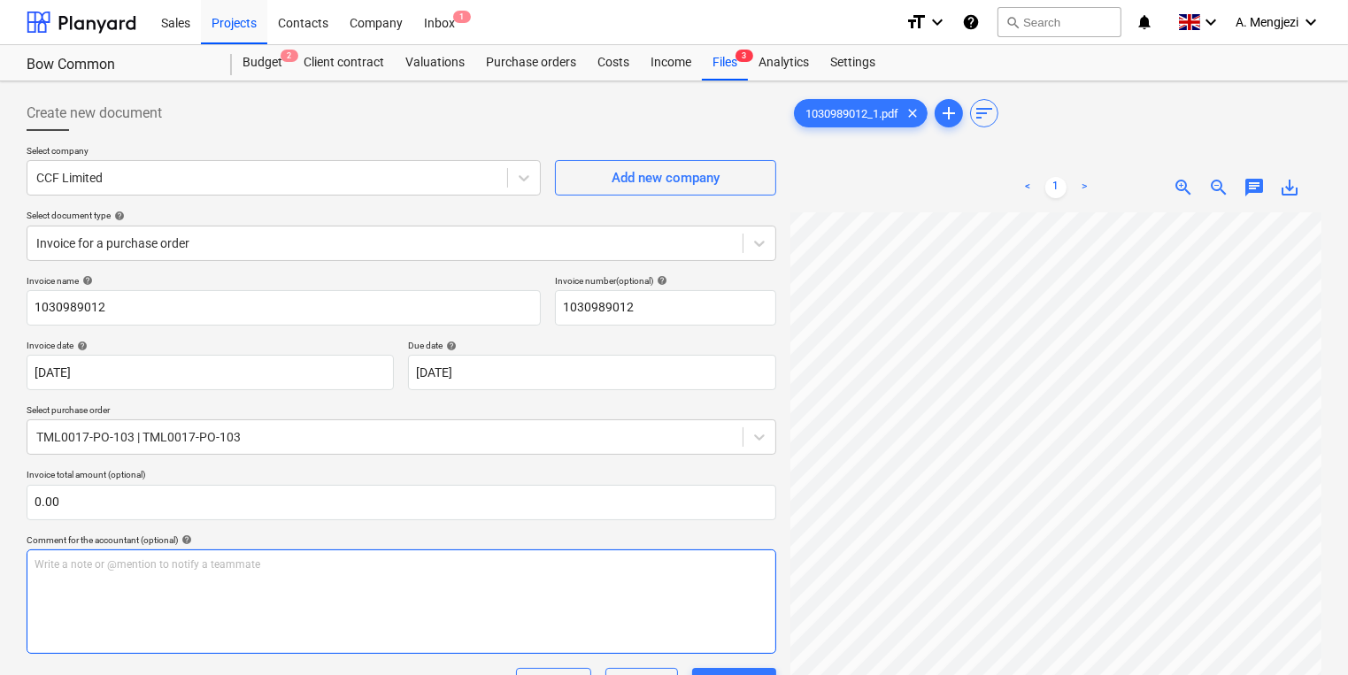
scroll to position [11, 209]
click at [741, 77] on div "Files 3" at bounding box center [725, 62] width 46 height 35
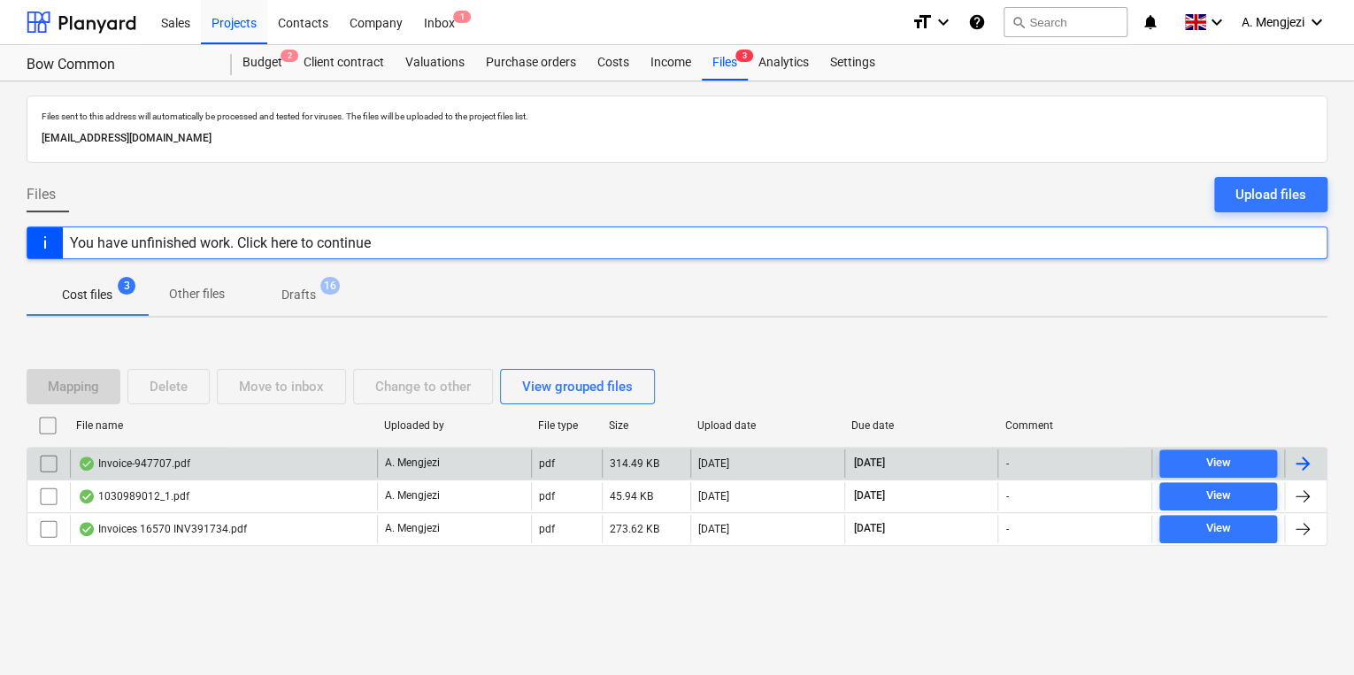
click at [304, 468] on div "Invoice-947707.pdf" at bounding box center [223, 464] width 307 height 28
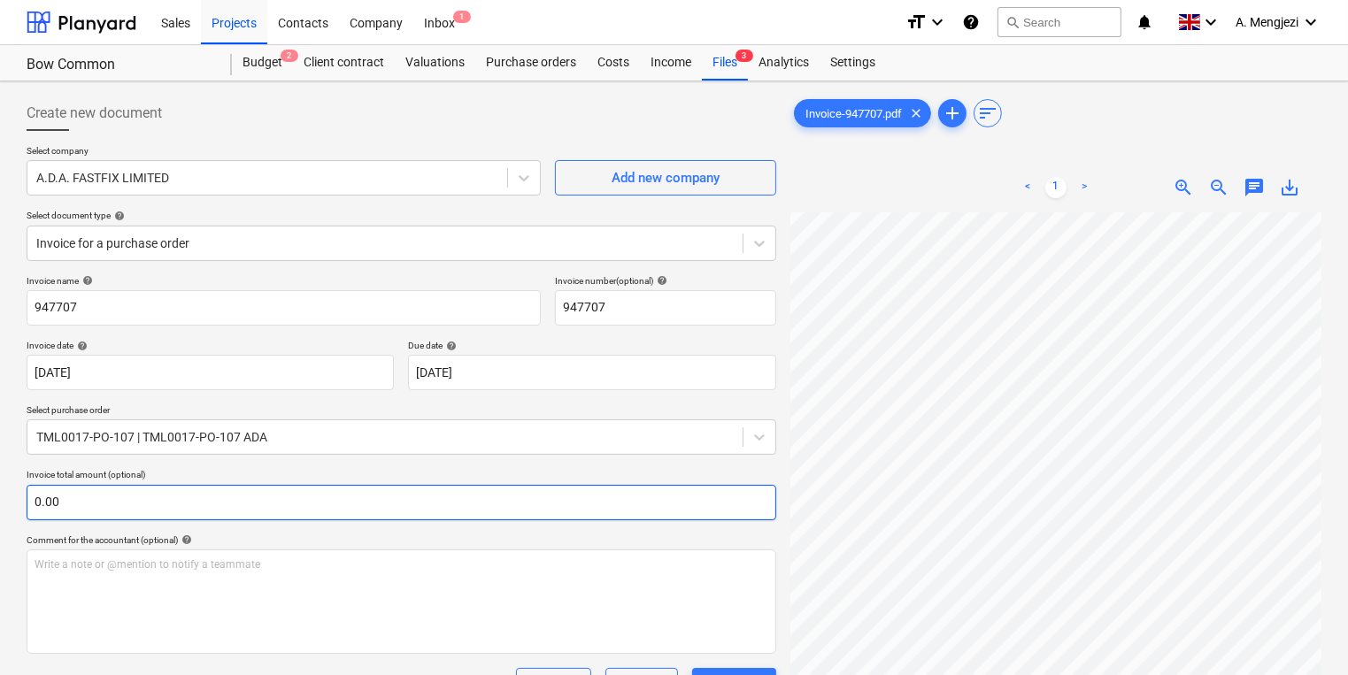
scroll to position [140, 103]
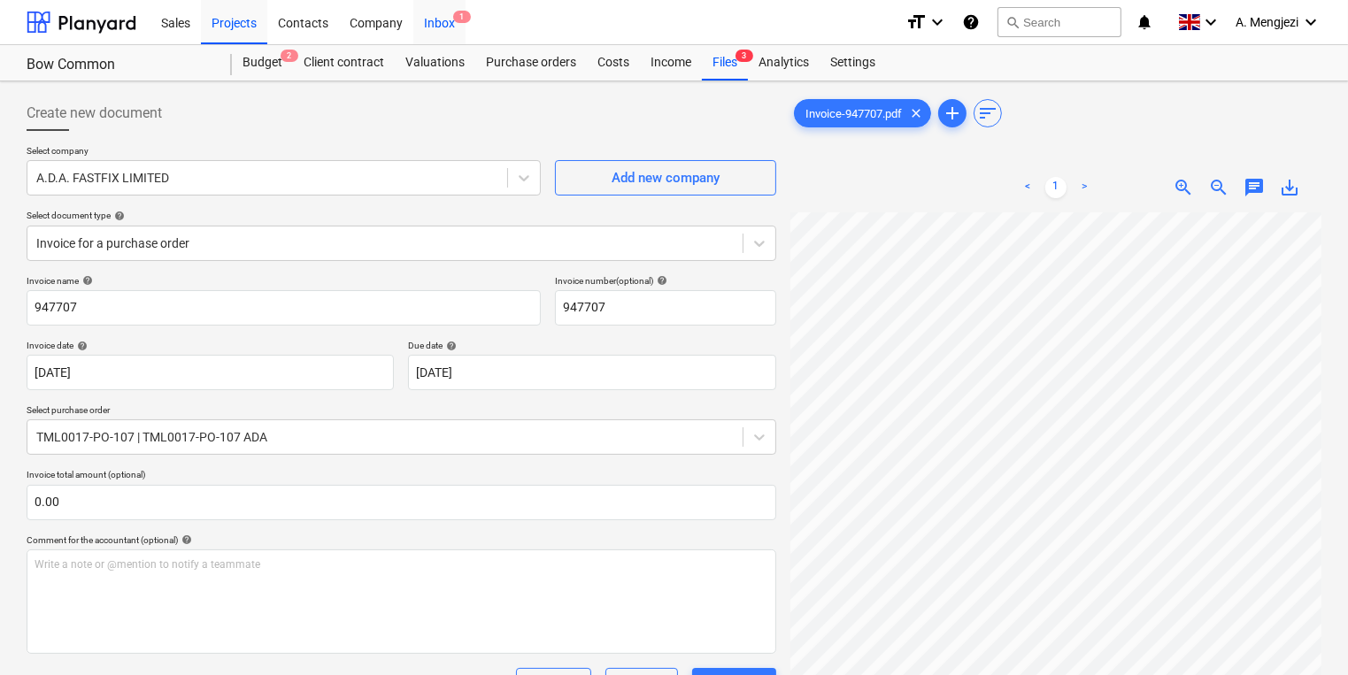
click at [450, 18] on div "Inbox 1" at bounding box center [439, 21] width 52 height 45
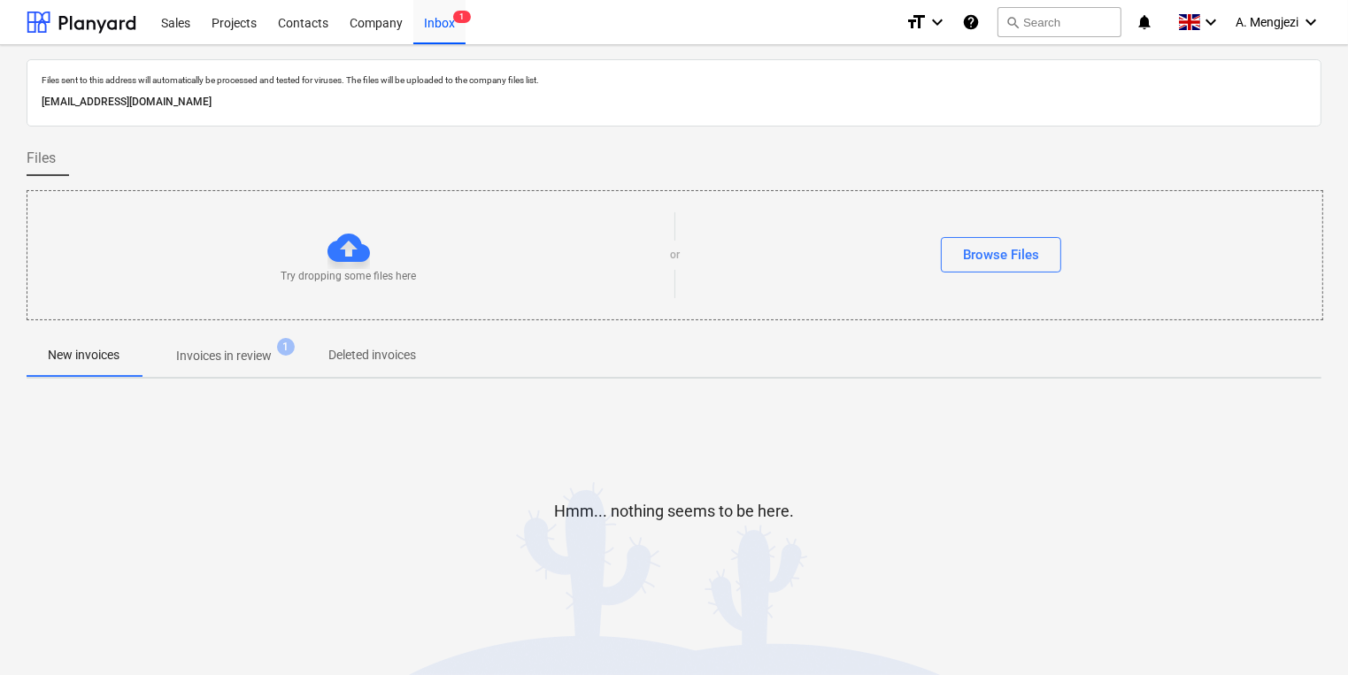
click at [251, 364] on p "Invoices in review" at bounding box center [224, 356] width 96 height 19
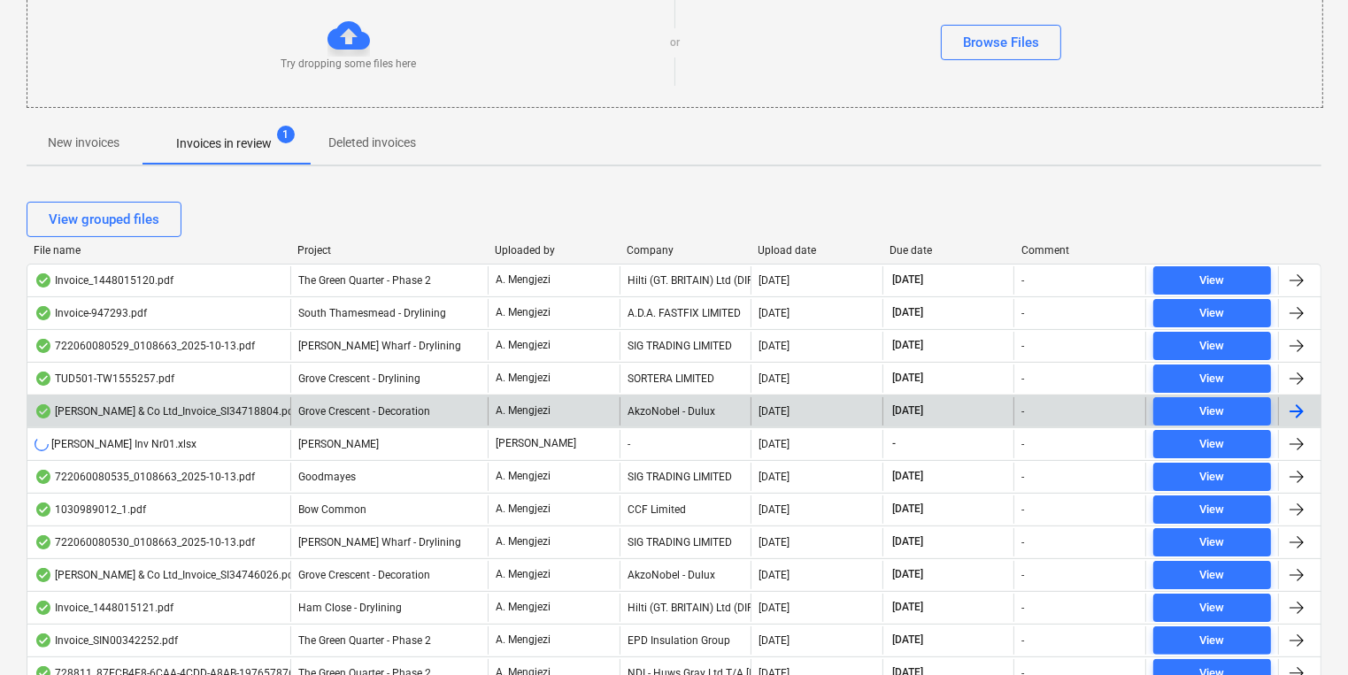
scroll to position [354, 0]
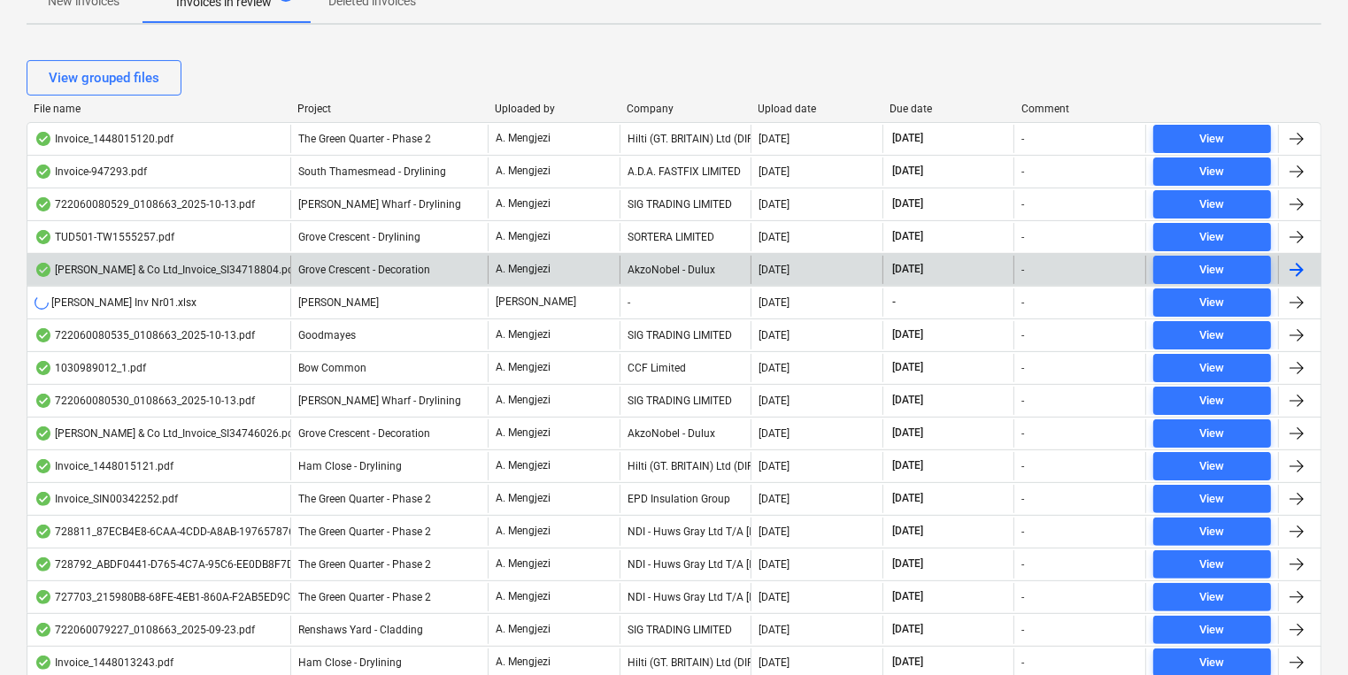
click at [304, 106] on div at bounding box center [290, 109] width 32 height 12
click at [310, 106] on div "Project" at bounding box center [390, 109] width 183 height 12
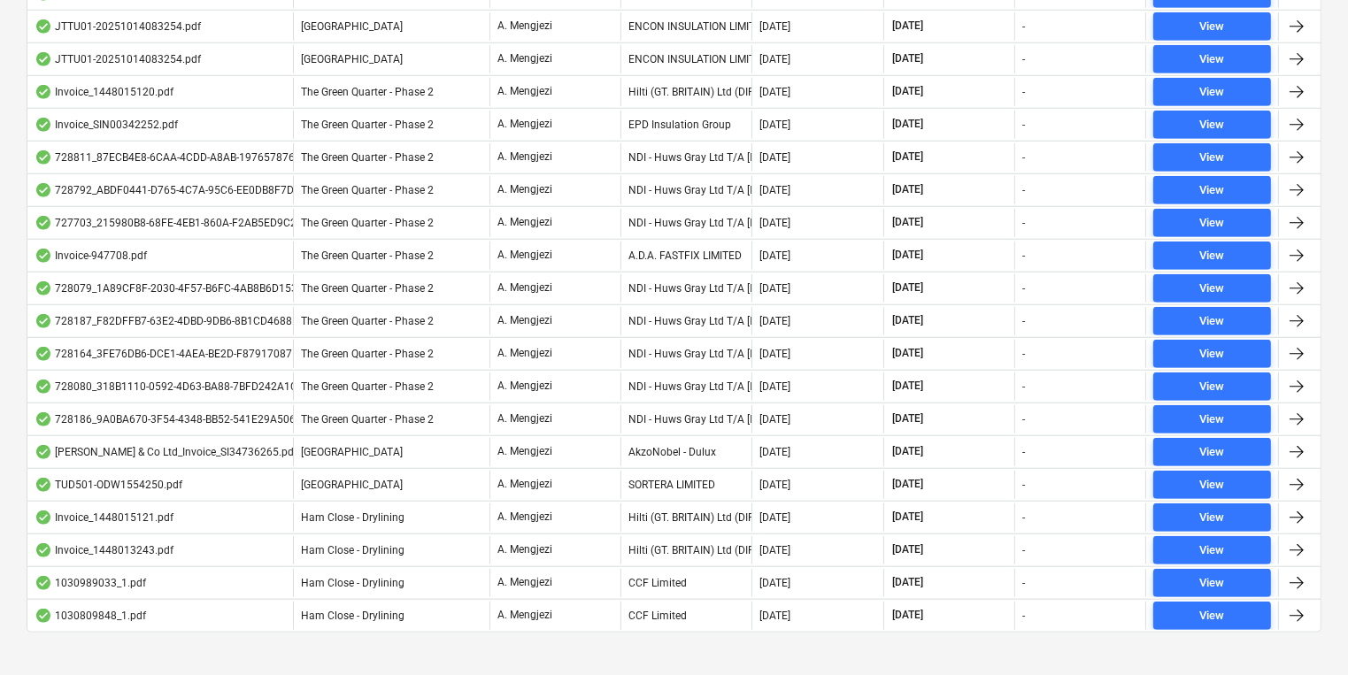
scroll to position [1427, 0]
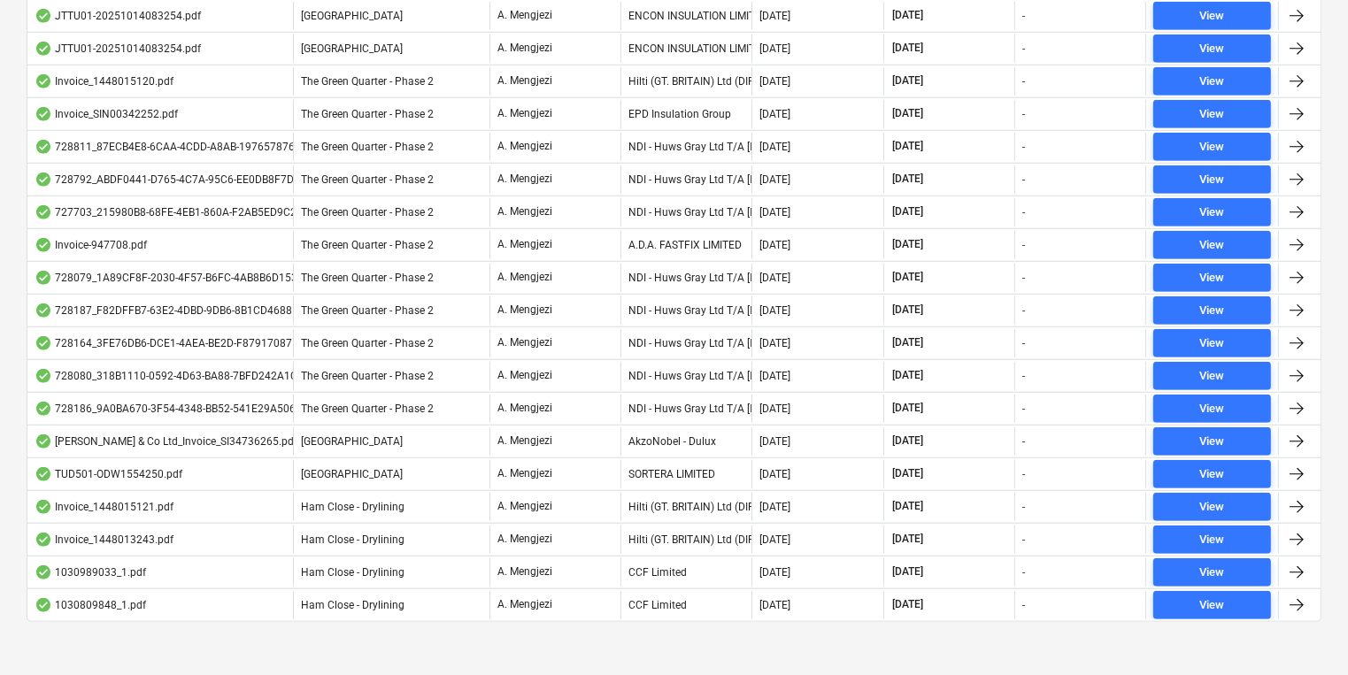
click at [390, 632] on div at bounding box center [674, 636] width 1295 height 14
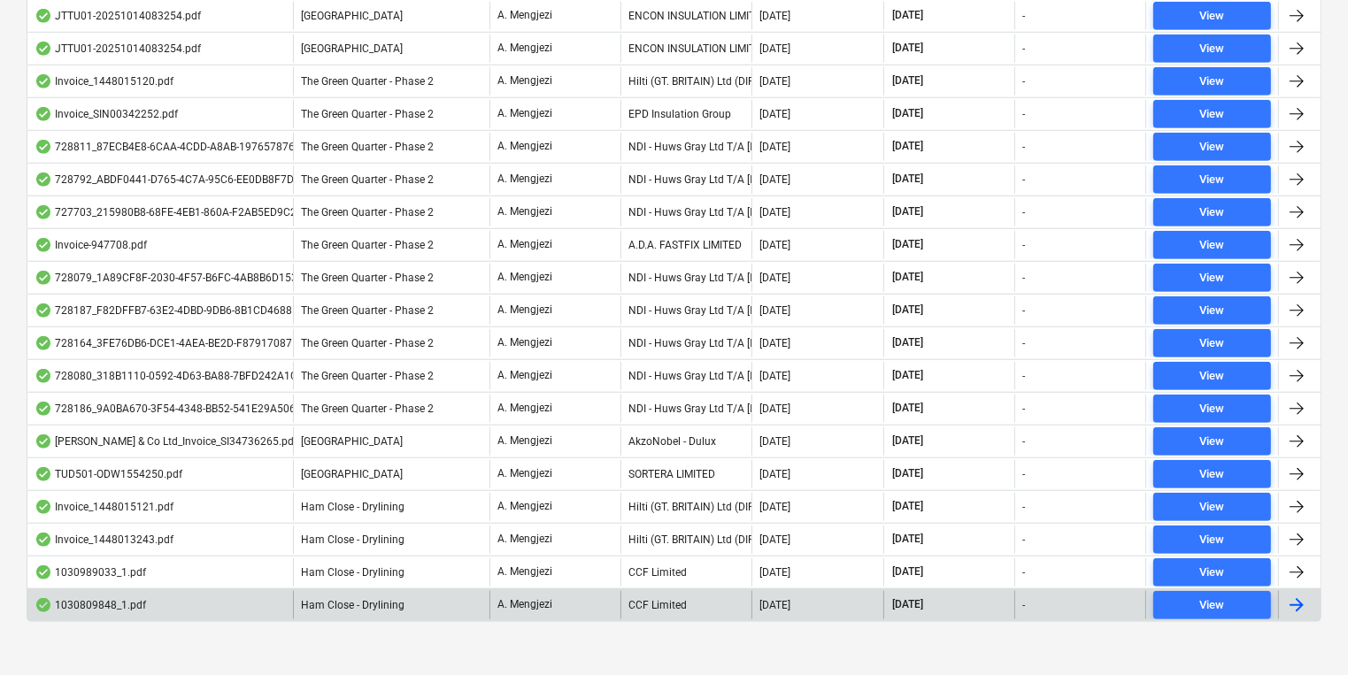
click at [135, 599] on div "1030809848_1.pdf" at bounding box center [91, 605] width 112 height 14
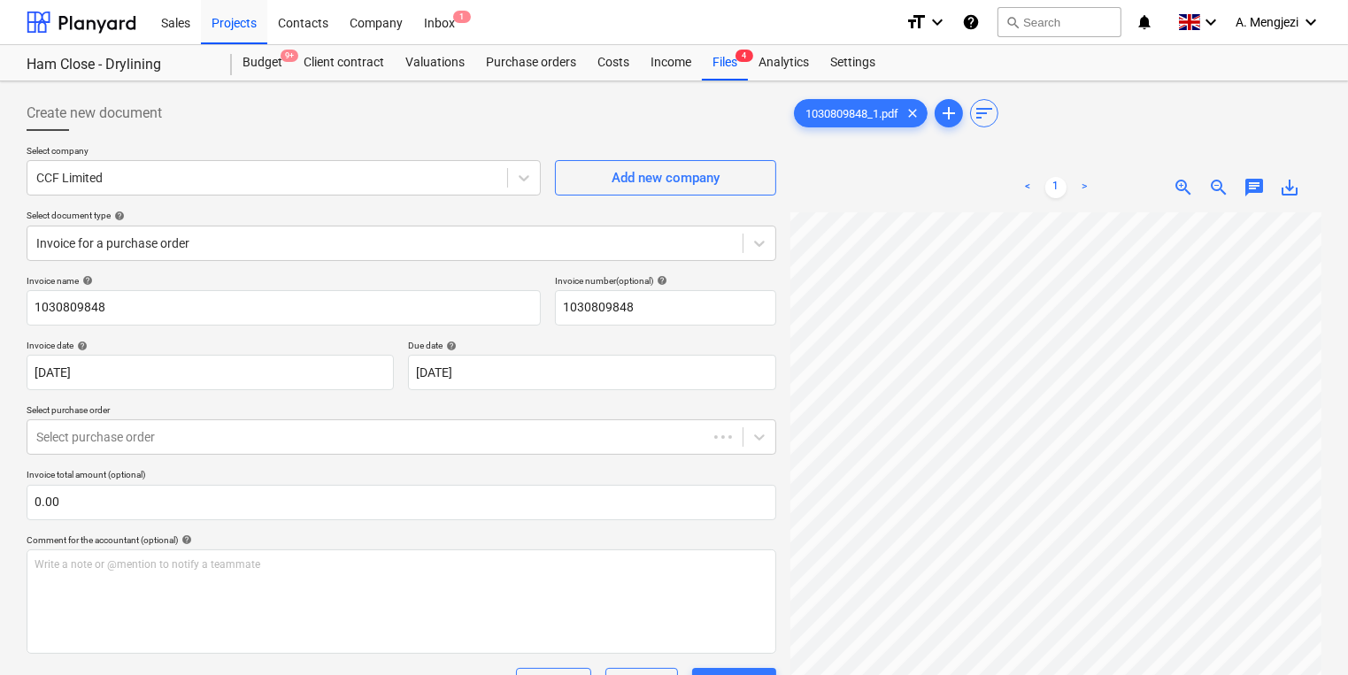
scroll to position [0, 255]
click at [783, 401] on div "1030809848_1.pdf clear add sort < 1 > zoom_in zoom_out chat 0 save_alt" at bounding box center [1055, 466] width 545 height 757
click at [1335, 479] on div "Create new document Select company CCF Limited Add new company Select document …" at bounding box center [674, 612] width 1348 height 1063
click at [734, 71] on div "Files 4" at bounding box center [725, 62] width 46 height 35
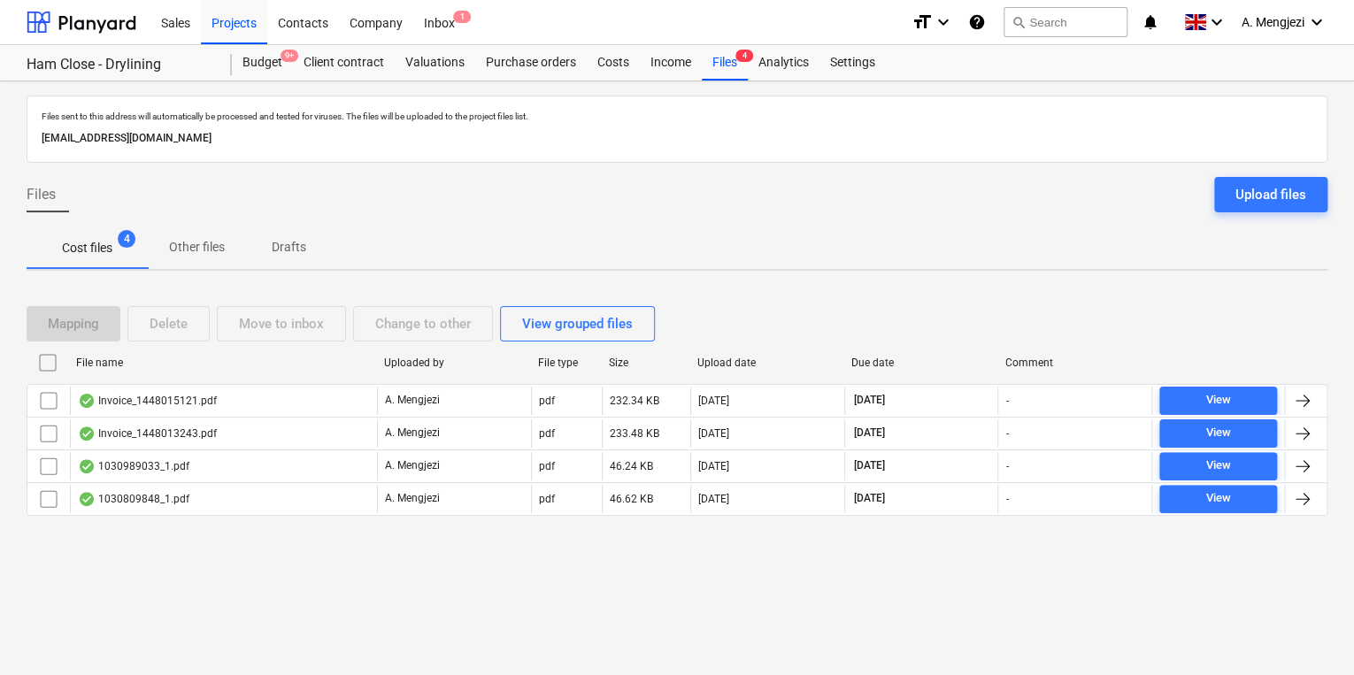
click at [350, 535] on div "Mapping Delete Move to inbox Change to other View grouped files File name Uploa…" at bounding box center [677, 418] width 1301 height 266
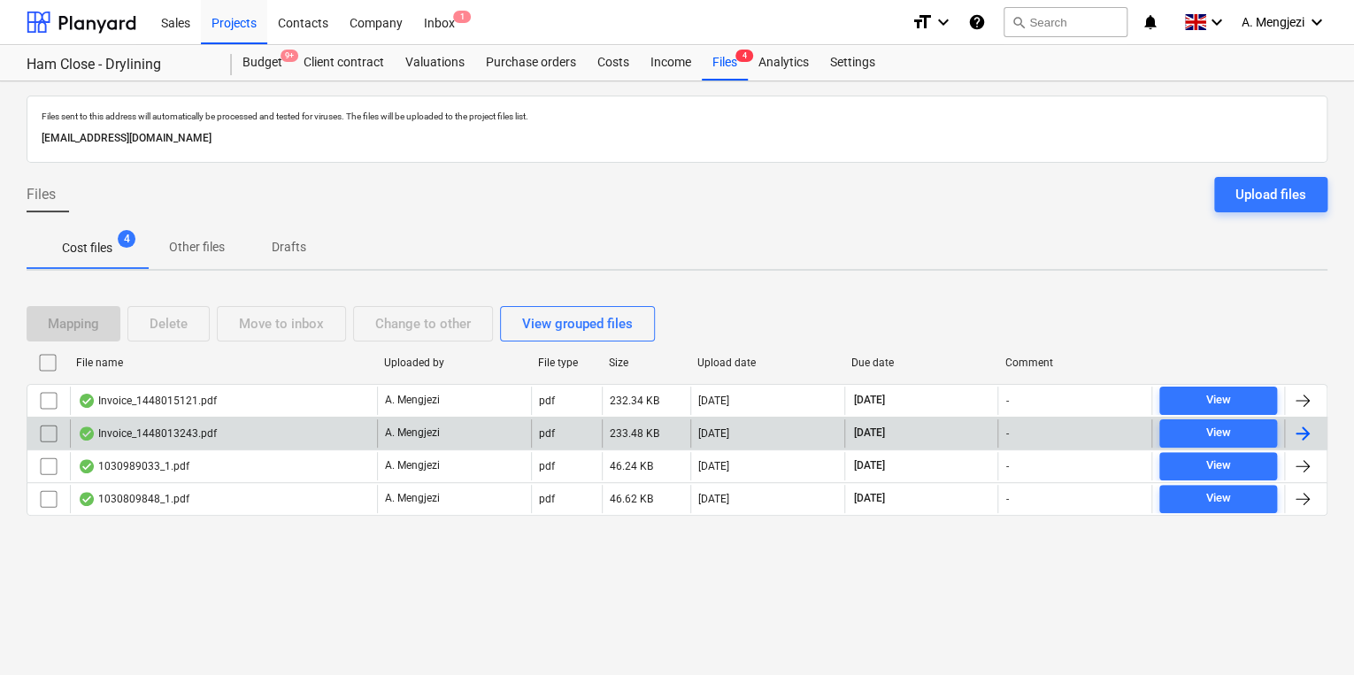
click at [339, 442] on div "Invoice_1448013243.pdf" at bounding box center [223, 433] width 307 height 28
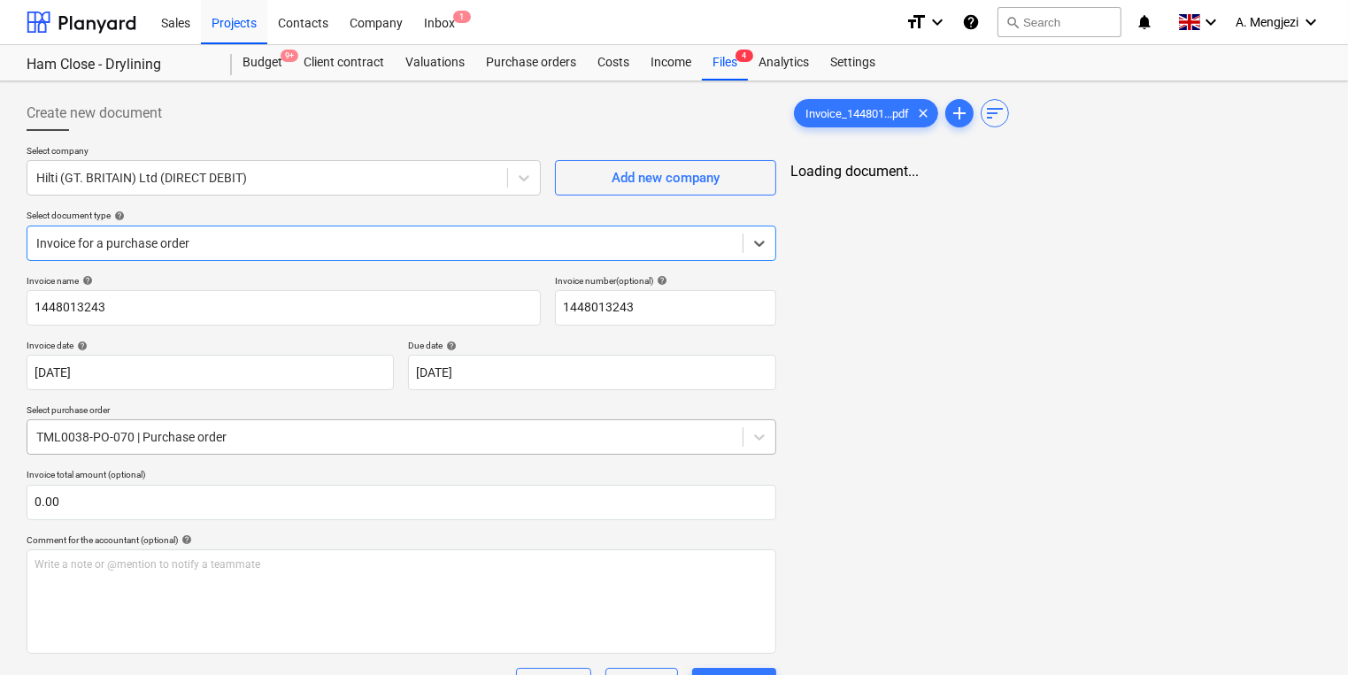
type input "1448013243"
type input "[DATE]"
type input "30 Nov 2025"
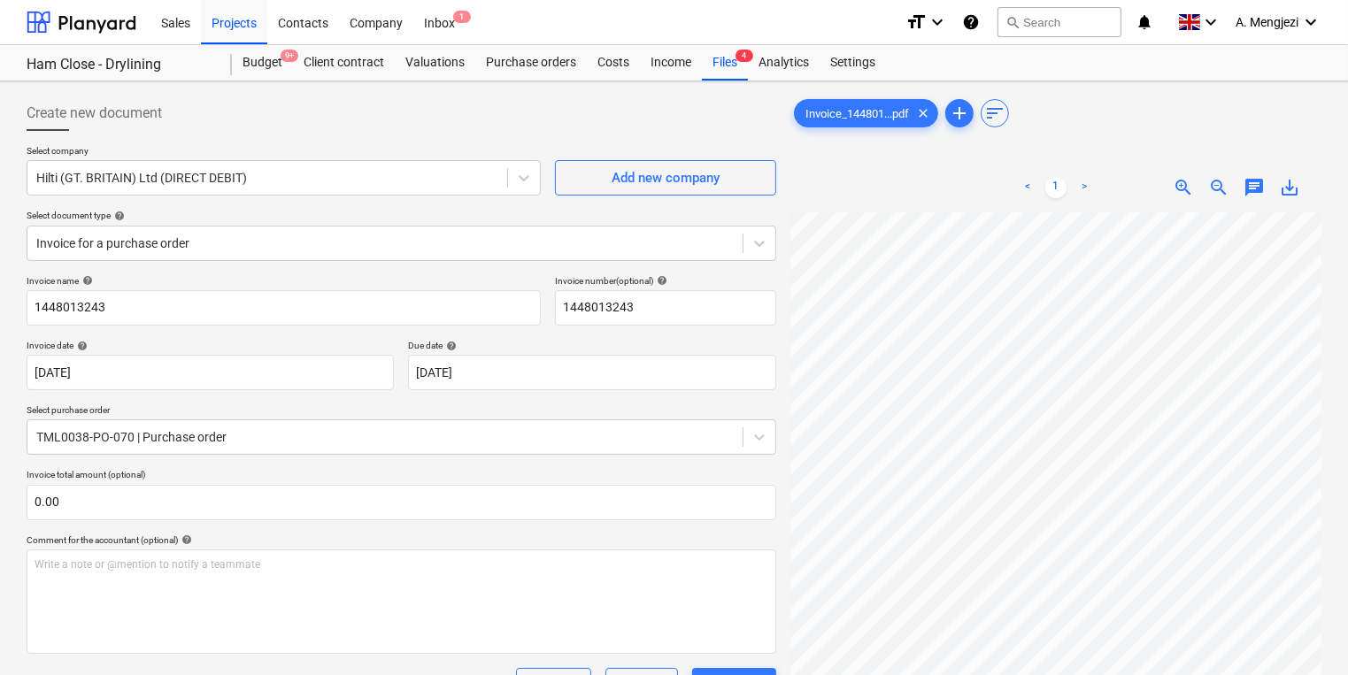
click at [740, 396] on div "Create new document Select company Hilti (GT. BRITAIN) Ltd (DIRECT DEBIT) Add n…" at bounding box center [673, 506] width 1309 height 836
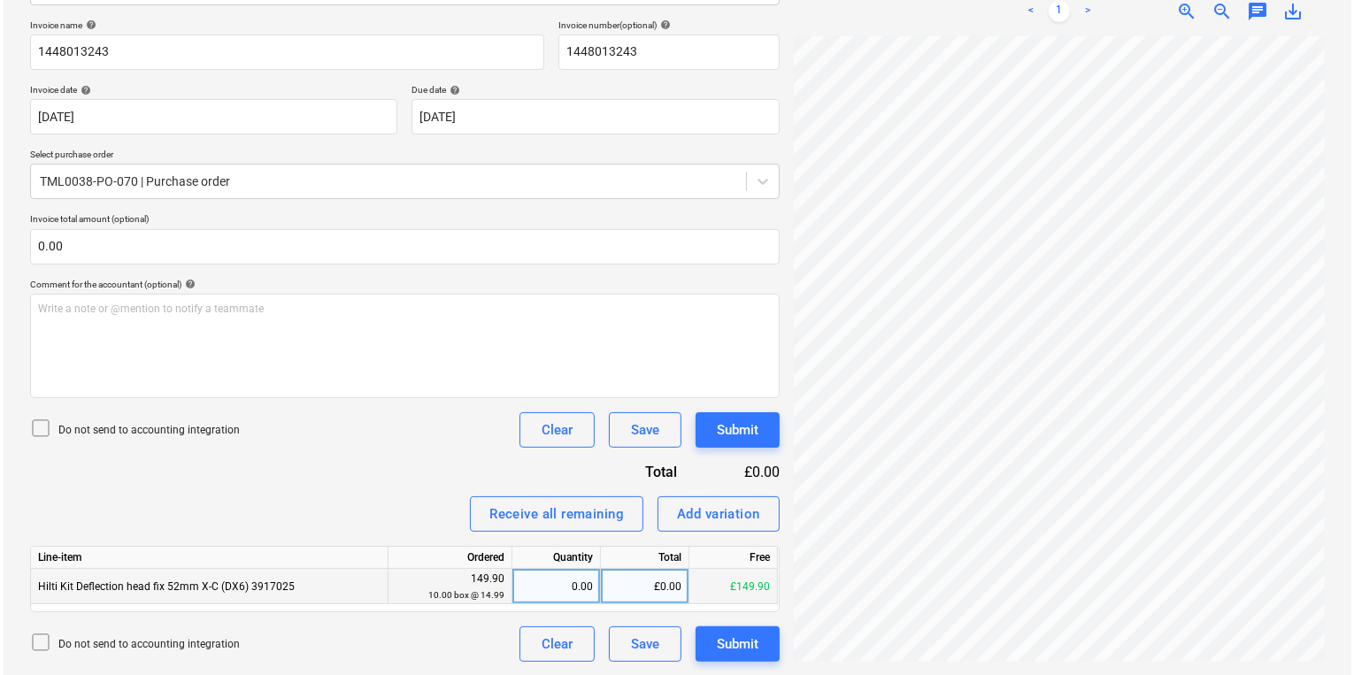
scroll to position [294, 268]
click at [570, 587] on div "0.00" at bounding box center [552, 586] width 73 height 35
type input "10"
click at [746, 425] on div "Submit" at bounding box center [734, 430] width 42 height 23
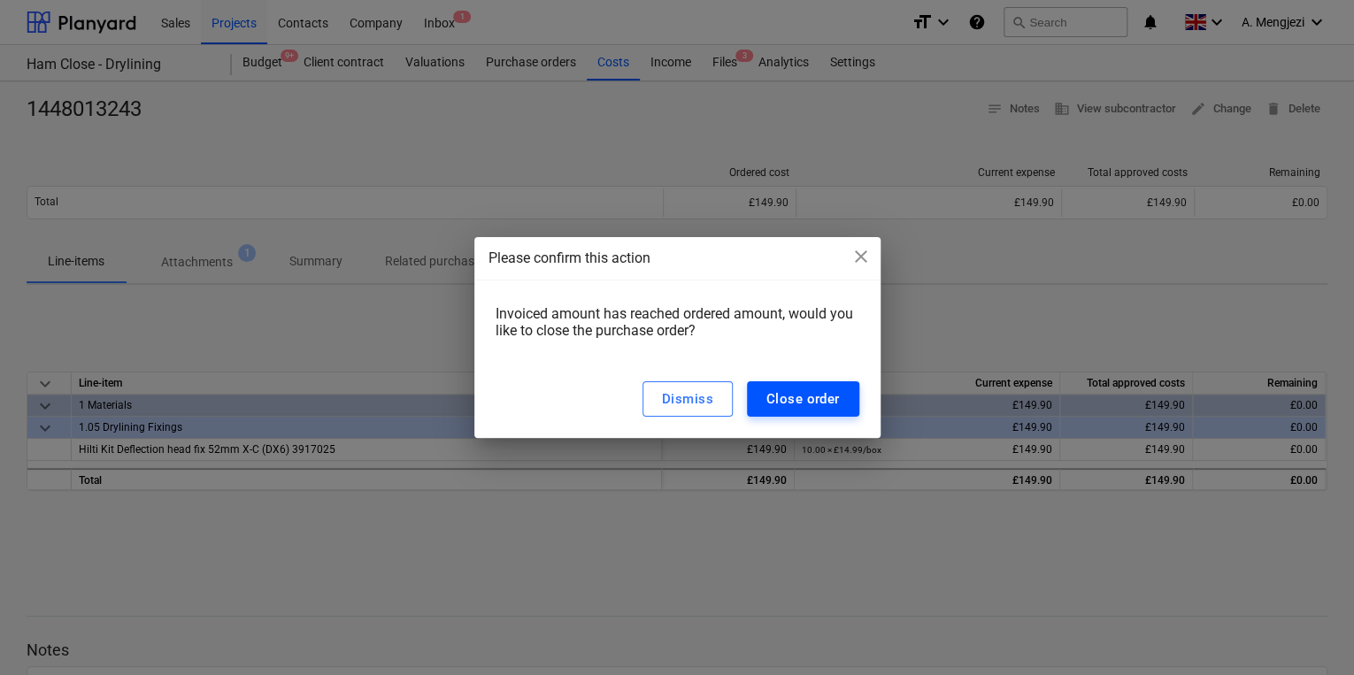
click at [783, 413] on button "Close order" at bounding box center [803, 398] width 112 height 35
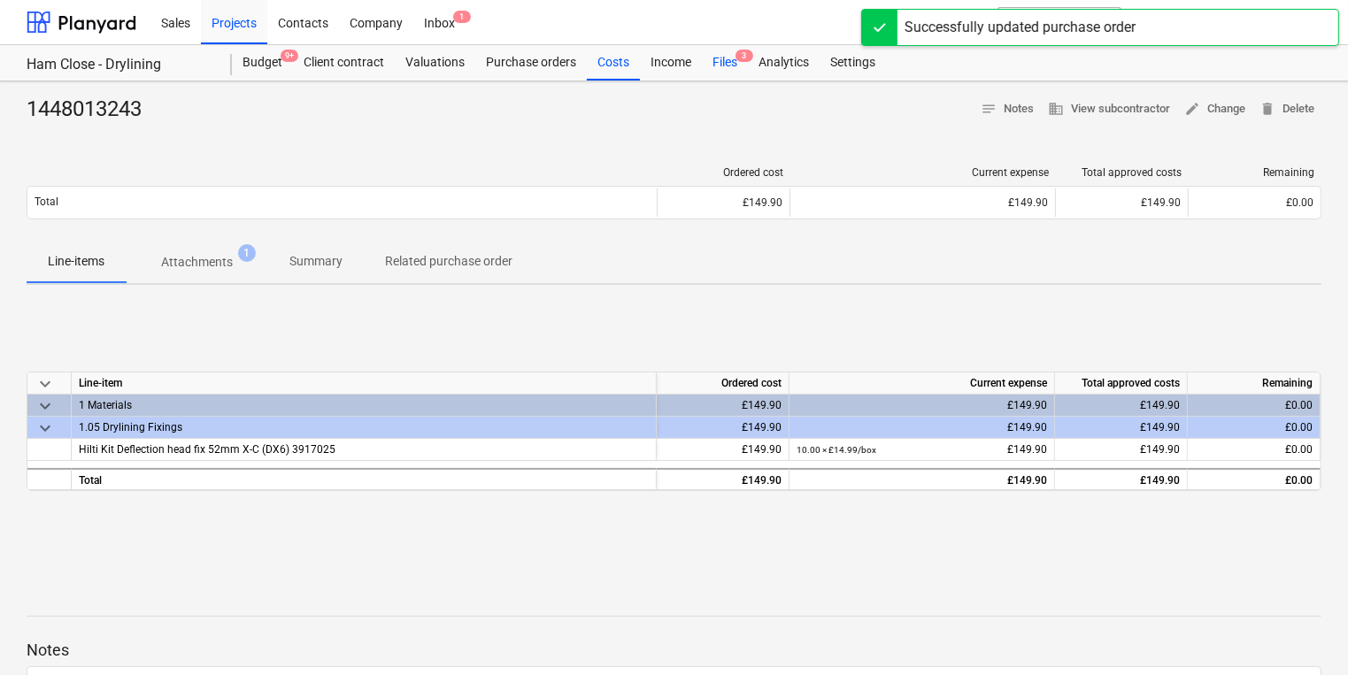
click at [723, 51] on div "Files 3" at bounding box center [725, 62] width 46 height 35
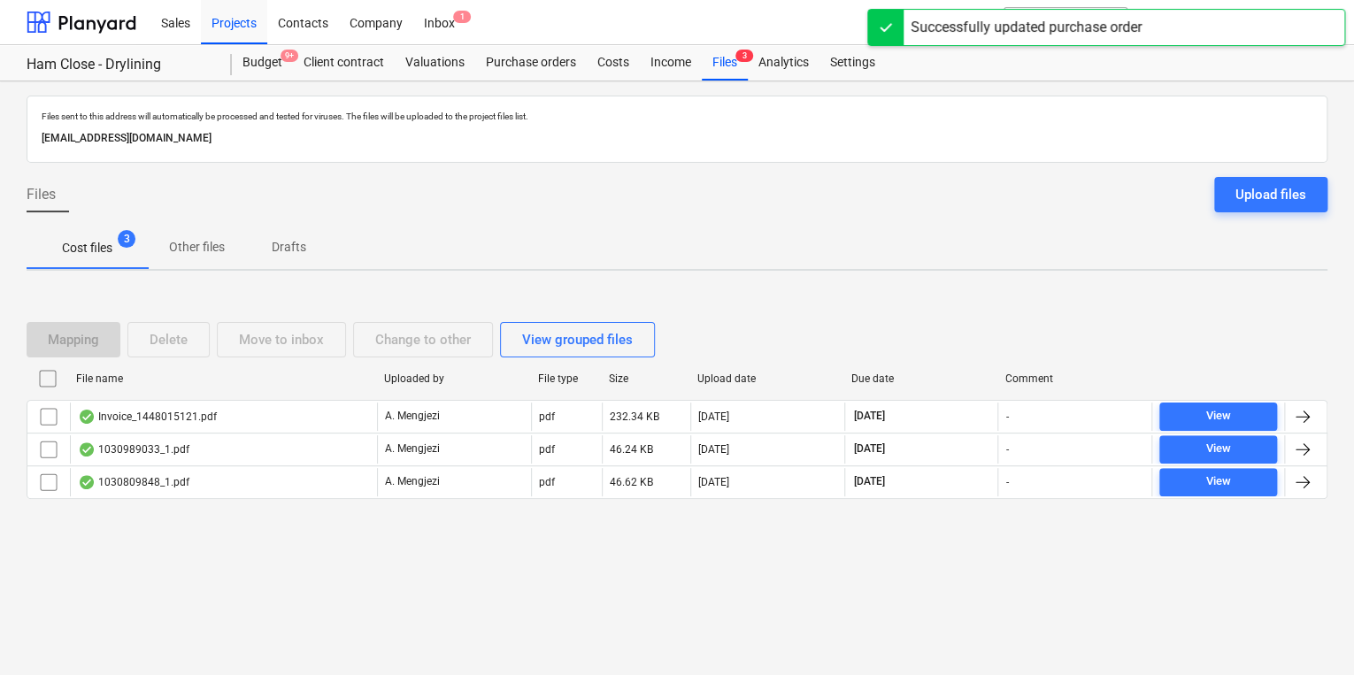
click at [354, 396] on div "File name Uploaded by File type Size Upload date Due date Comment" at bounding box center [677, 382] width 1301 height 35
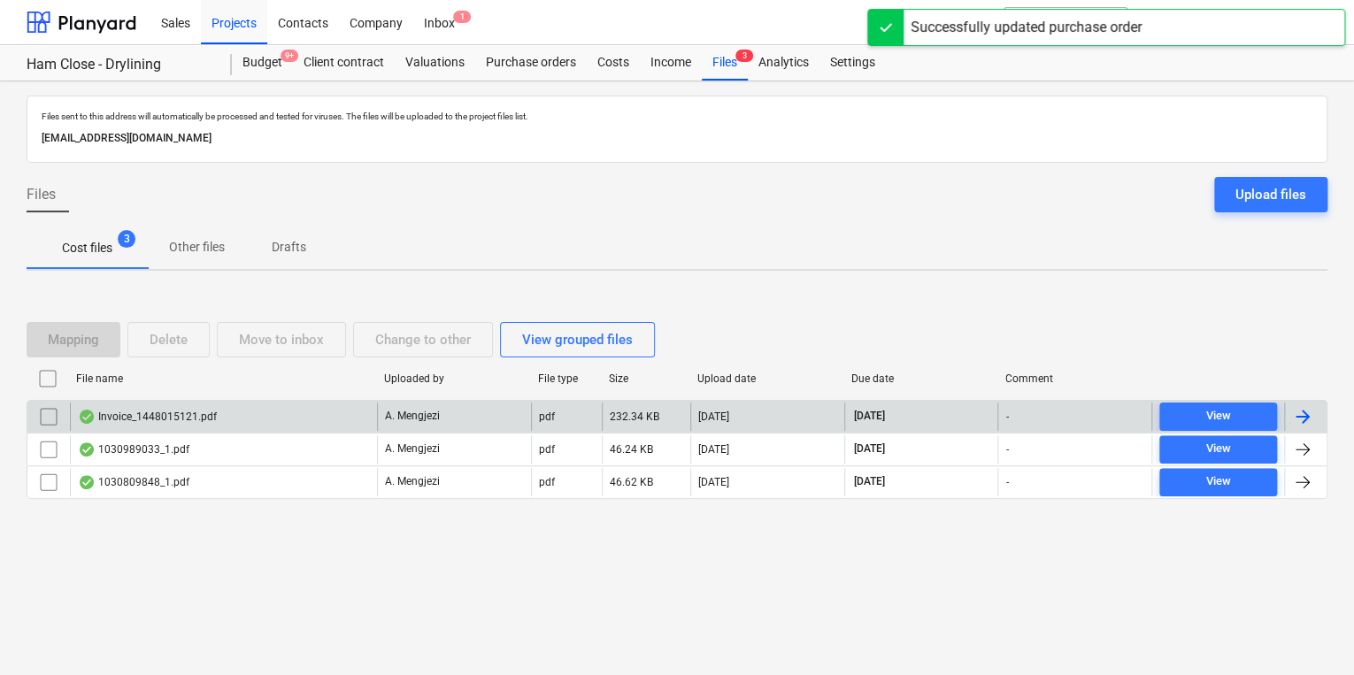
click at [354, 411] on div "Invoice_1448015121.pdf" at bounding box center [223, 417] width 307 height 28
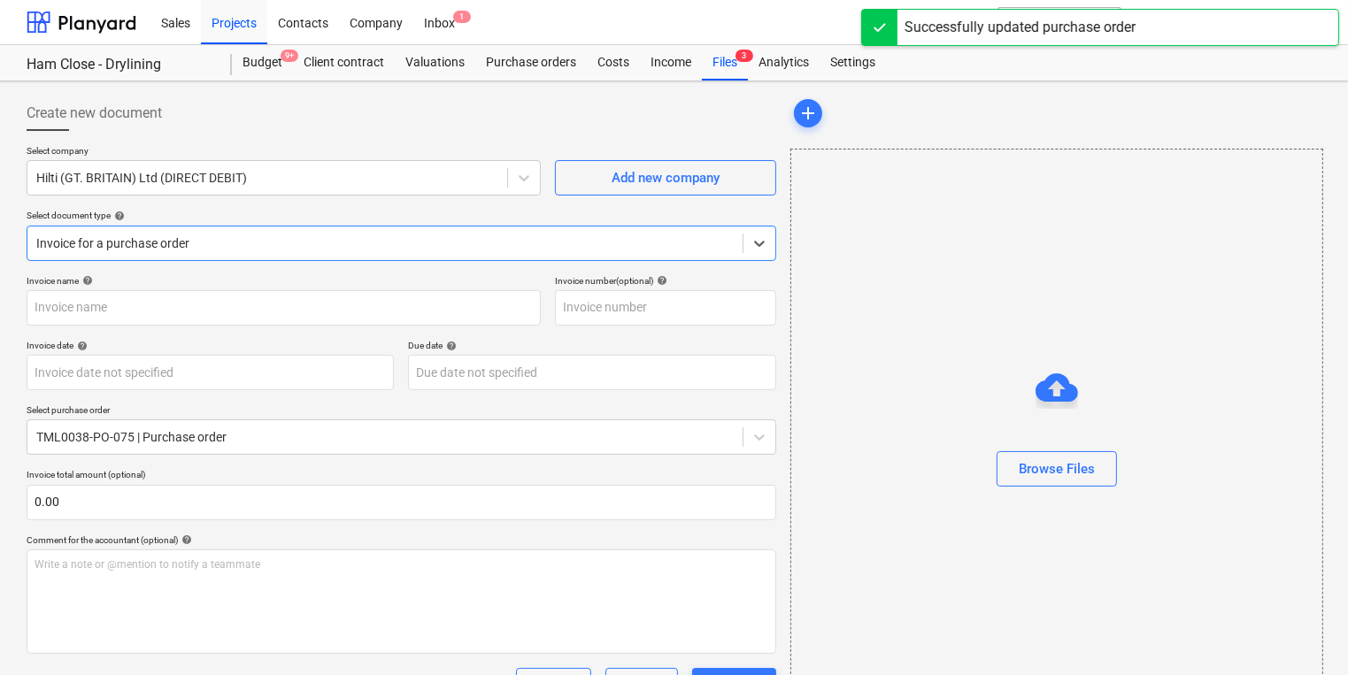
type input "1448015121"
type input "[DATE]"
type input "30 Nov 2025"
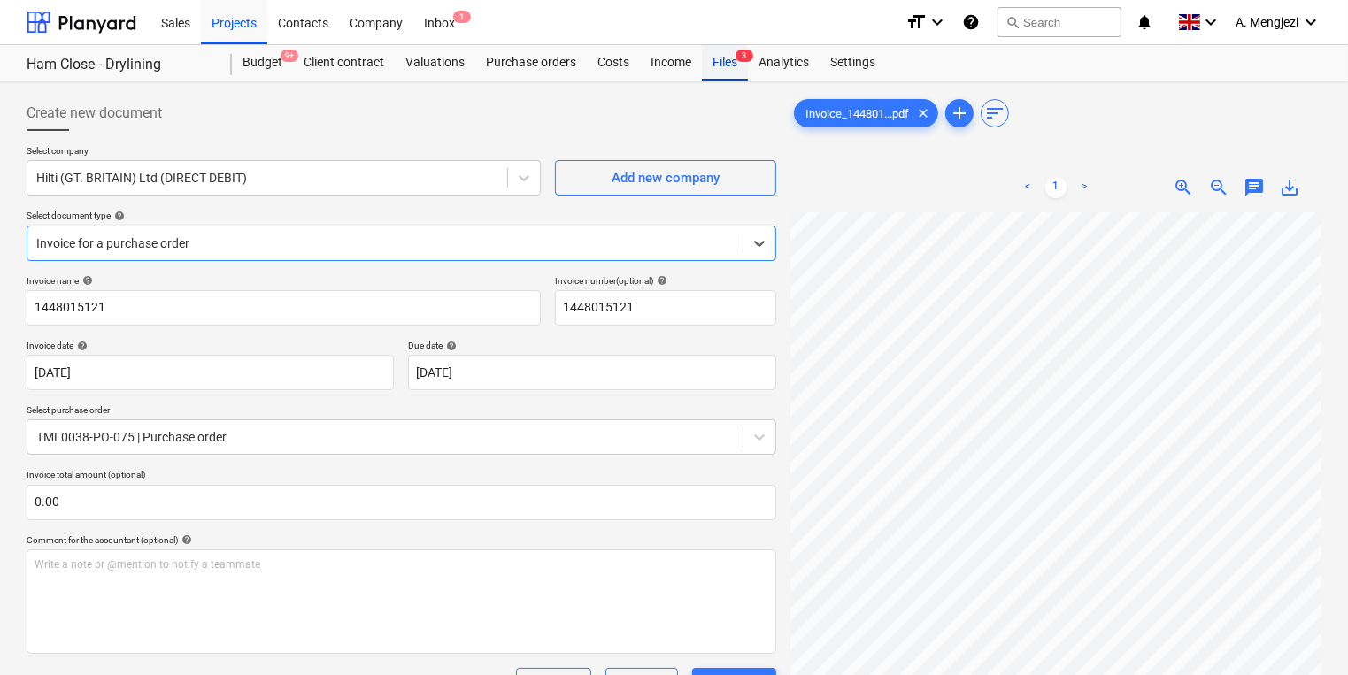
click at [720, 67] on div "Files 3" at bounding box center [725, 62] width 46 height 35
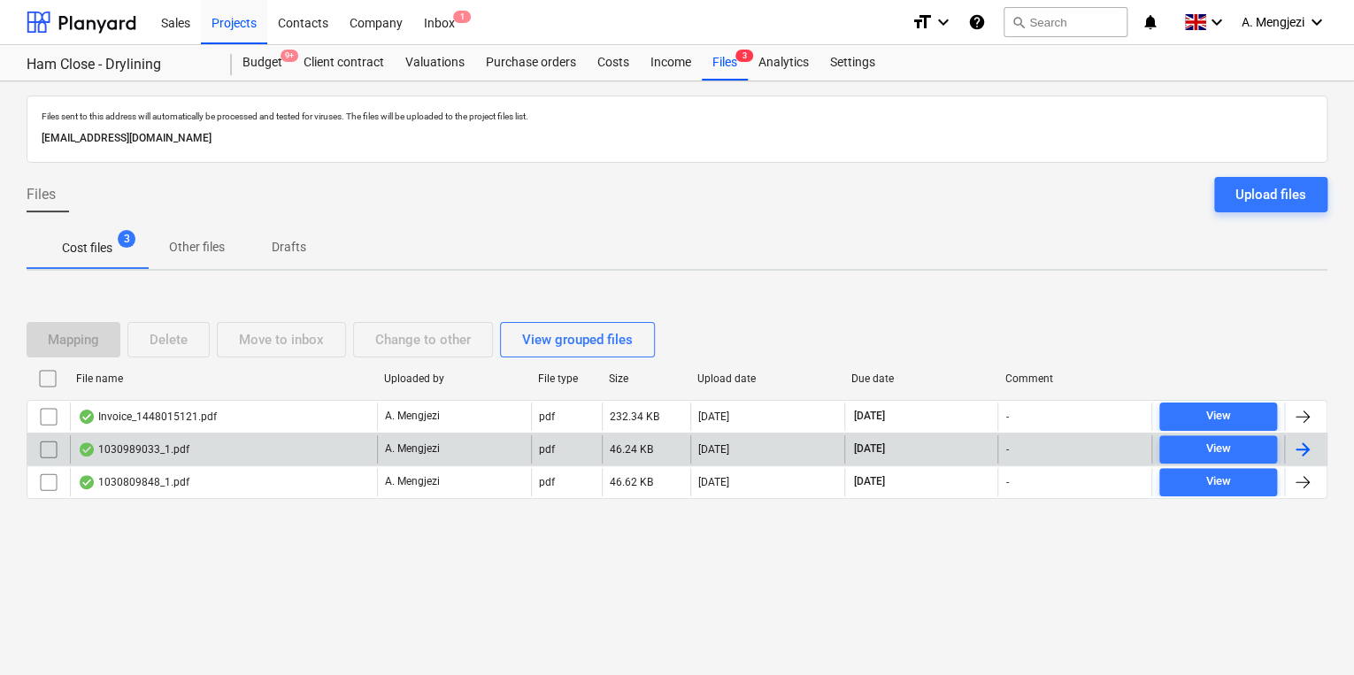
click at [388, 450] on p "A. Mengjezi" at bounding box center [412, 449] width 55 height 15
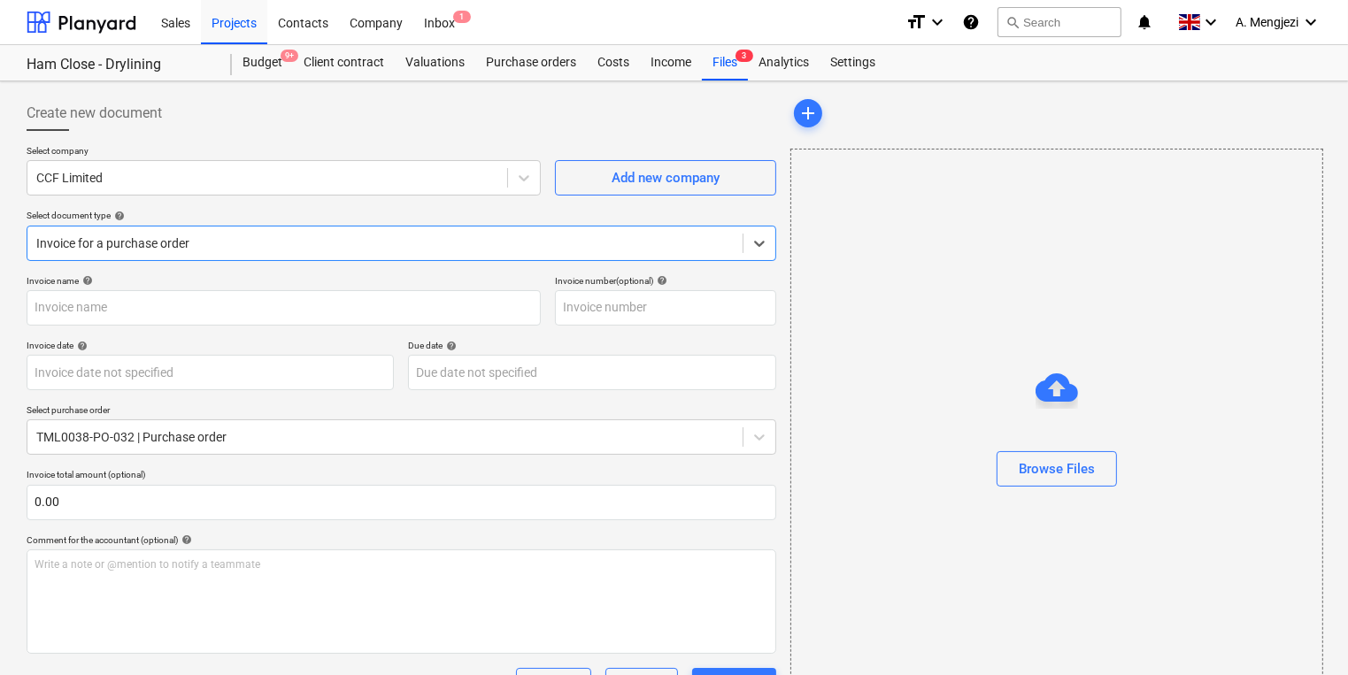
type input "1030989033"
type input "[DATE]"
type input "15 Dec 2025"
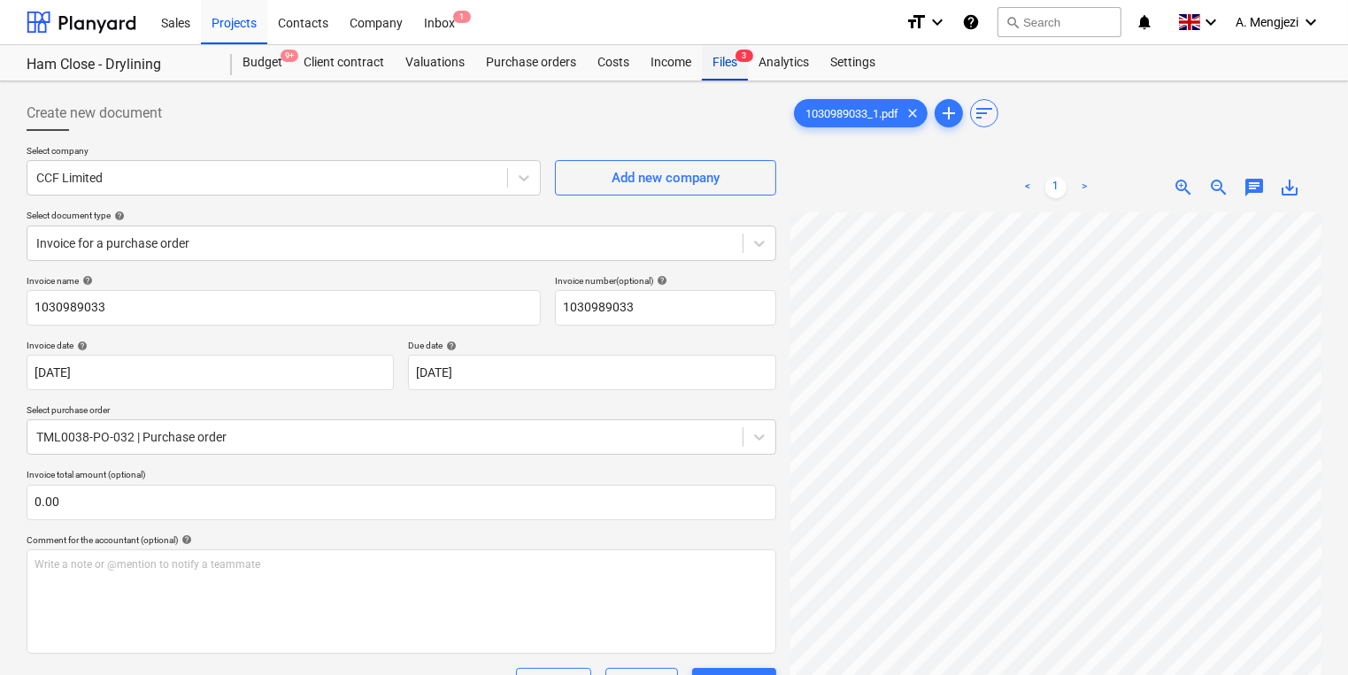
click at [735, 65] on div "Files 3" at bounding box center [725, 62] width 46 height 35
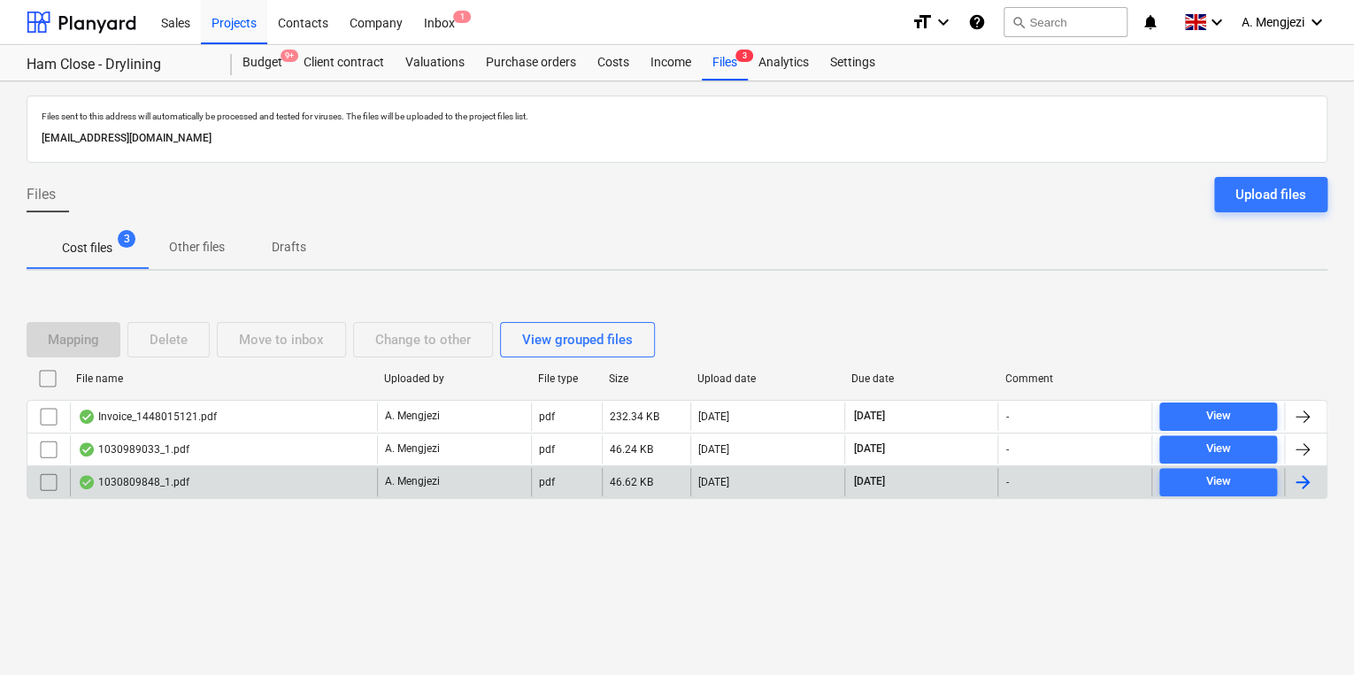
click at [377, 480] on div "A. Mengjezi" at bounding box center [454, 482] width 154 height 28
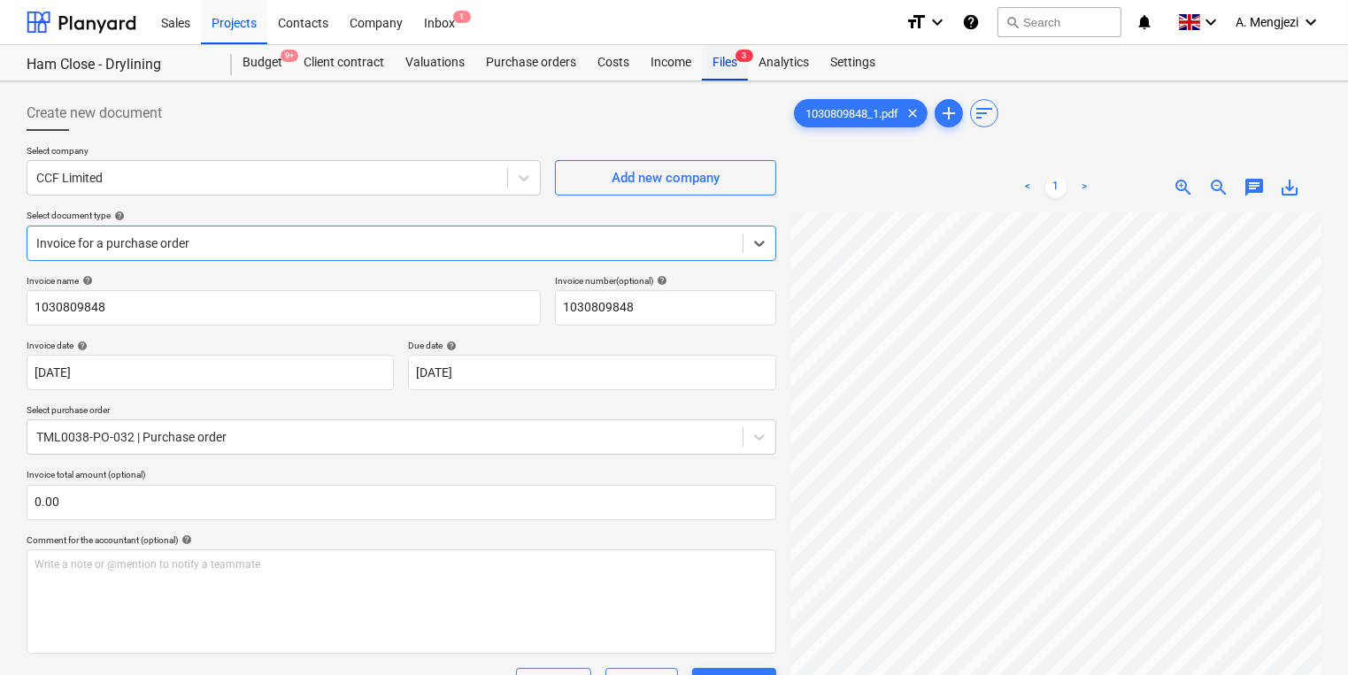
click at [719, 71] on div "Files 3" at bounding box center [725, 62] width 46 height 35
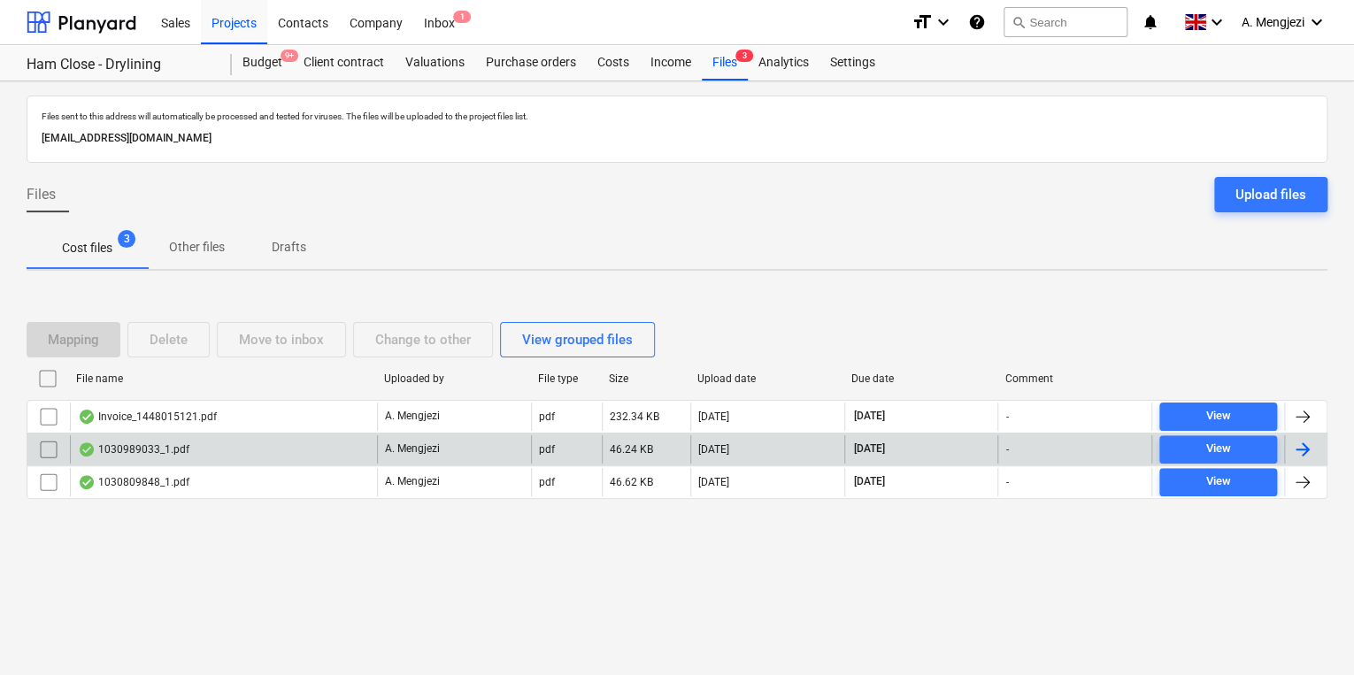
click at [340, 438] on div "1030989033_1.pdf" at bounding box center [223, 449] width 307 height 28
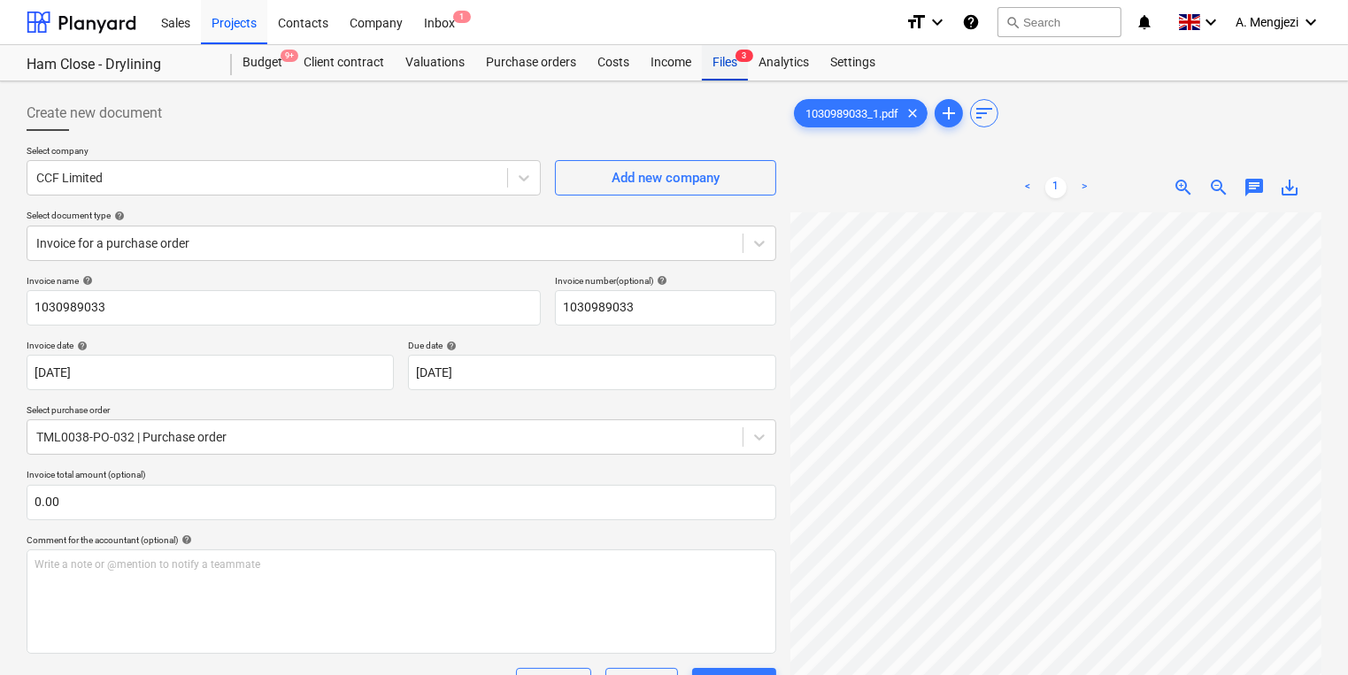
click at [735, 58] on span "3" at bounding box center [744, 56] width 18 height 12
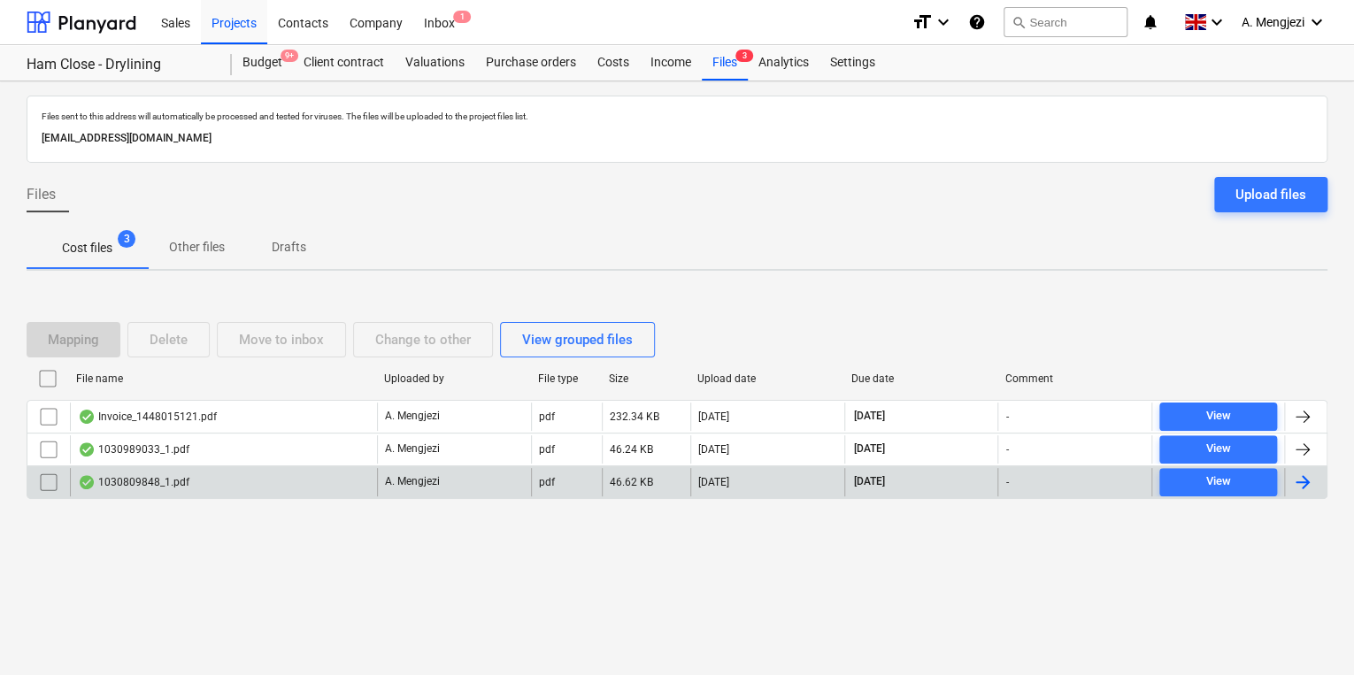
click at [281, 485] on div "1030809848_1.pdf" at bounding box center [223, 482] width 307 height 28
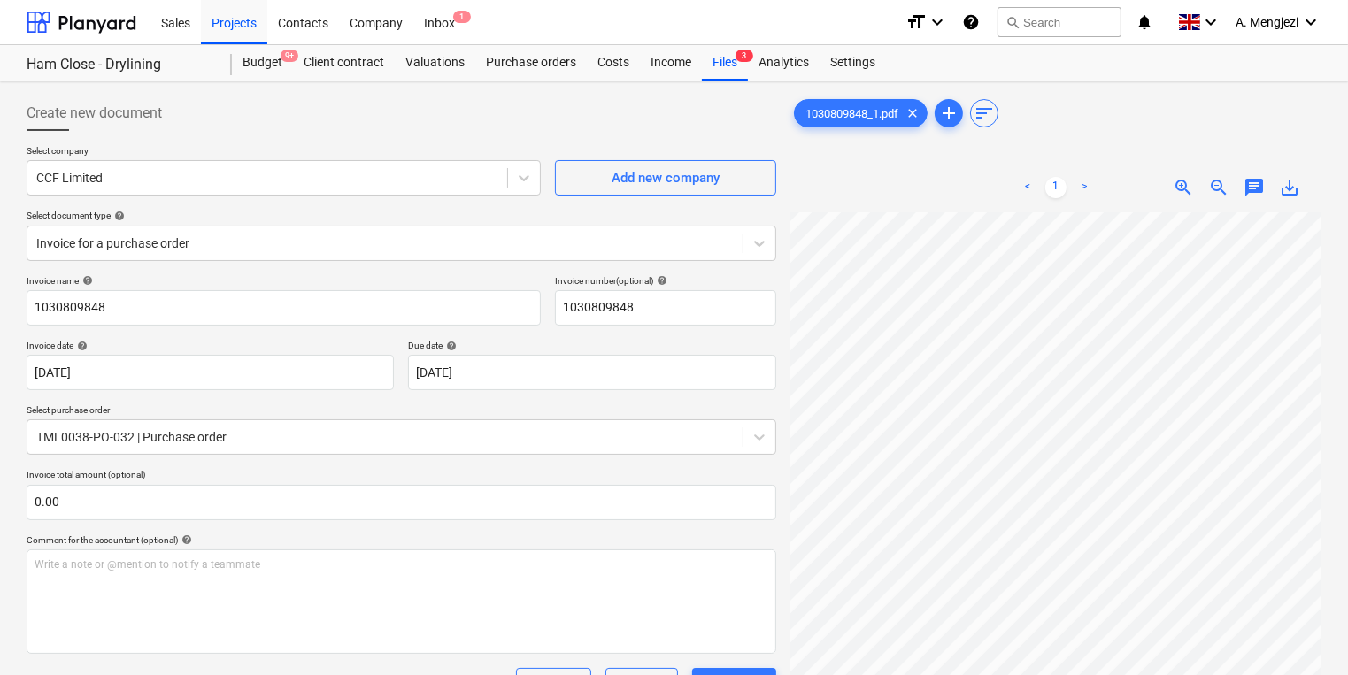
scroll to position [408, 80]
click at [244, 32] on div "Projects" at bounding box center [234, 21] width 66 height 45
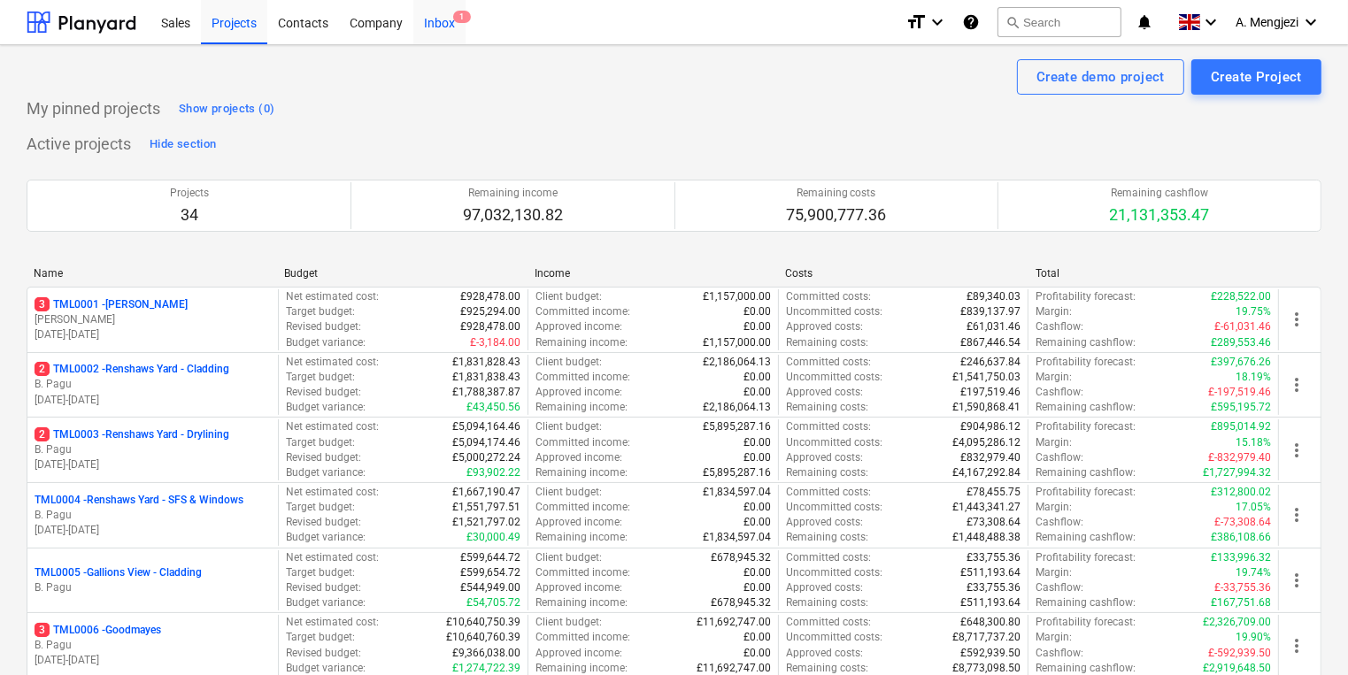
click at [450, 22] on div "Inbox 1" at bounding box center [439, 21] width 52 height 45
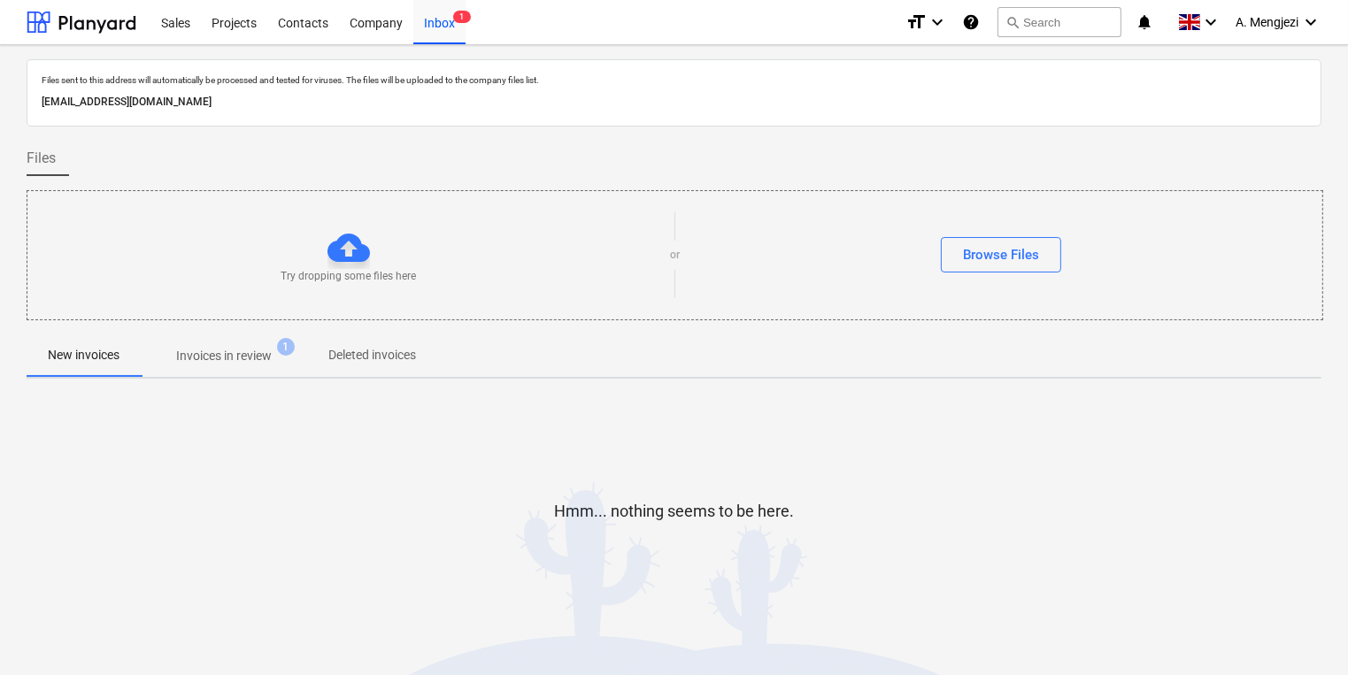
click at [257, 347] on p "Invoices in review" at bounding box center [224, 356] width 96 height 19
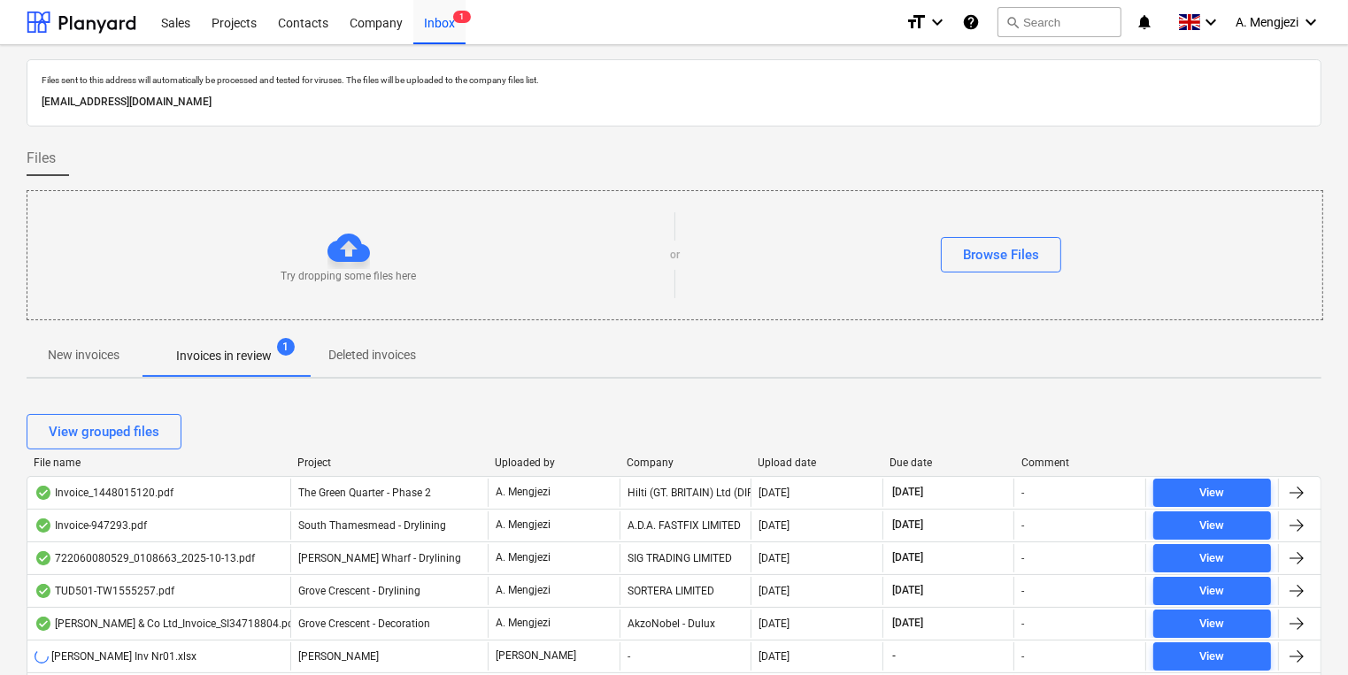
click at [312, 458] on div "Project" at bounding box center [388, 463] width 183 height 12
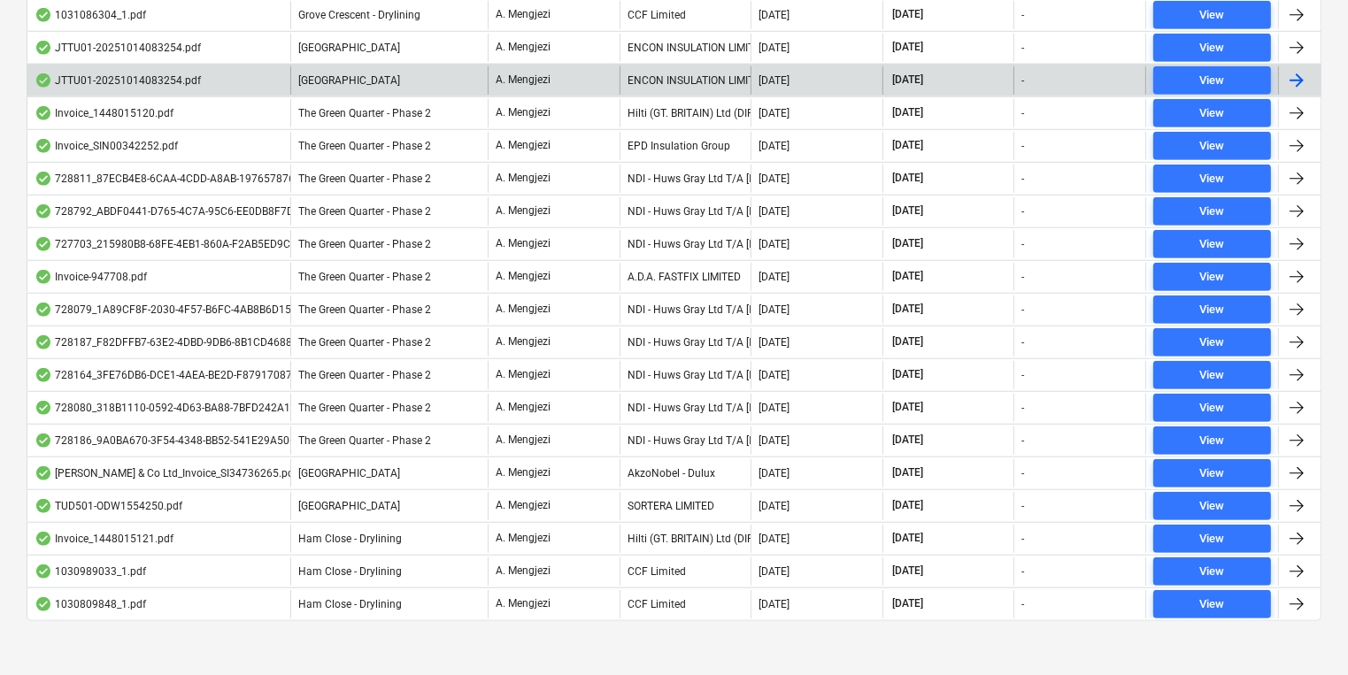
scroll to position [1253, 0]
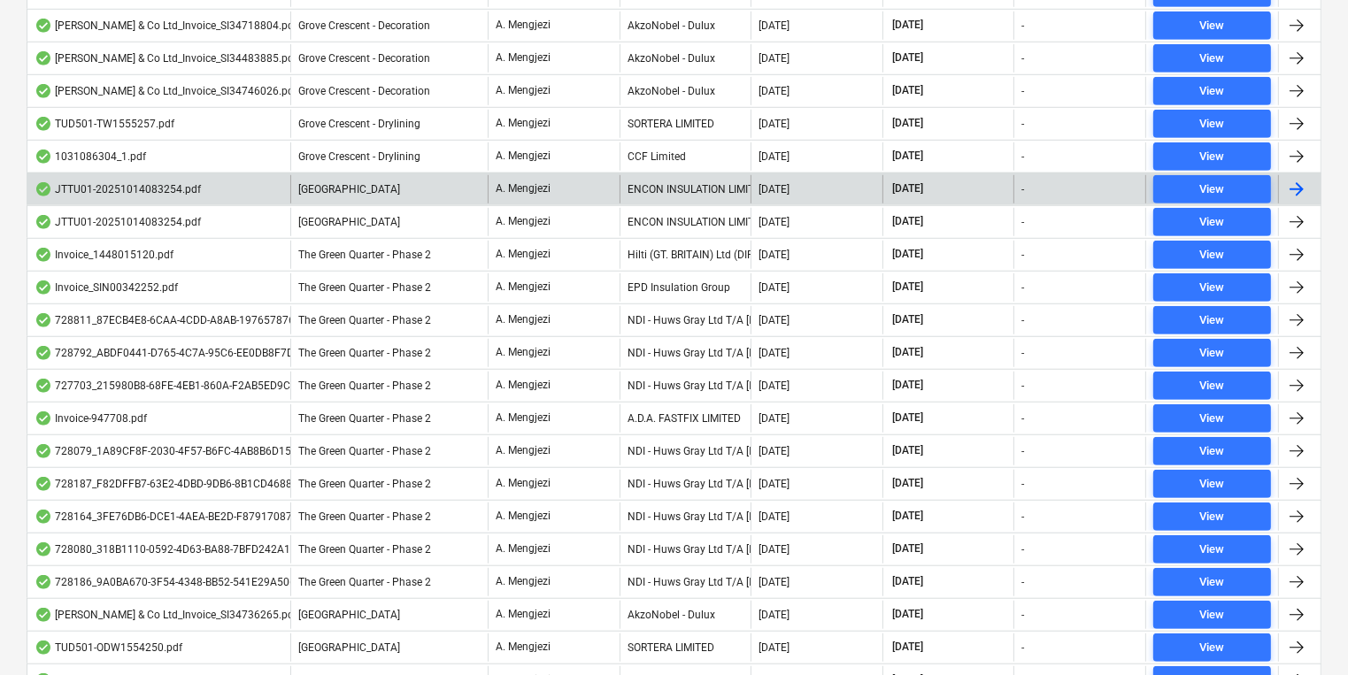
click at [381, 189] on div "[GEOGRAPHIC_DATA]" at bounding box center [388, 189] width 197 height 28
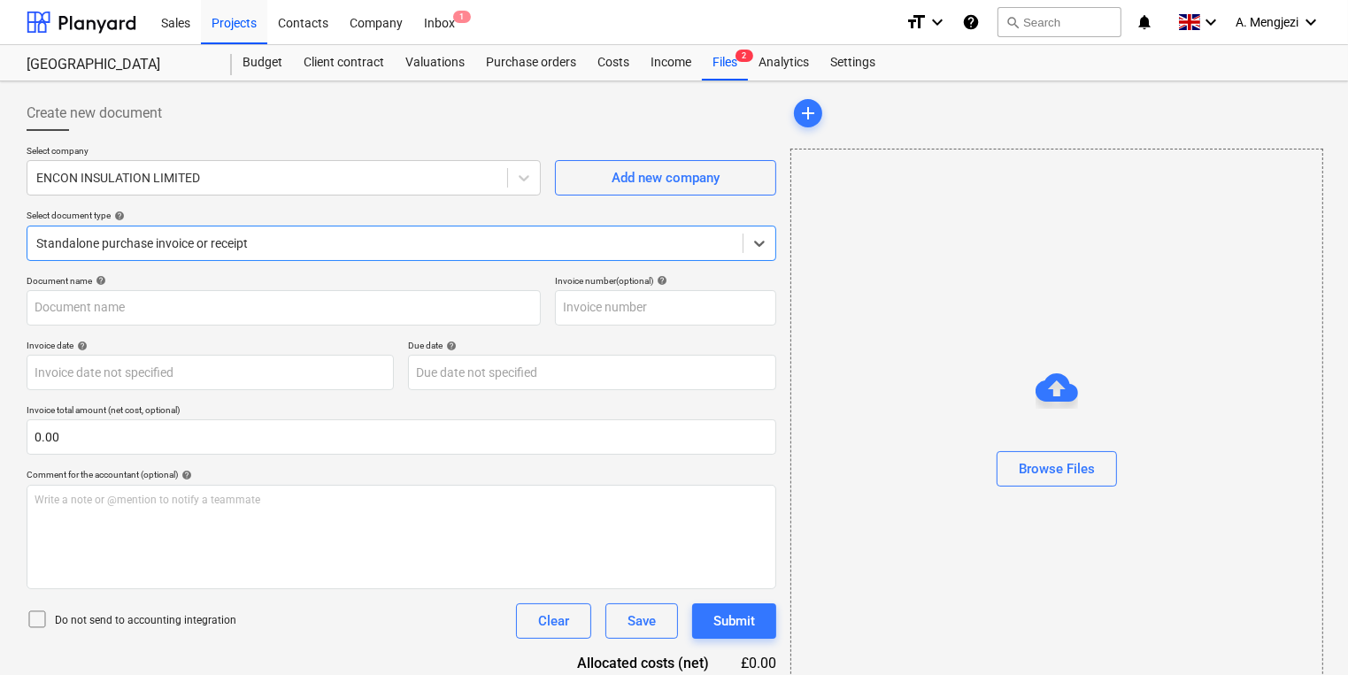
type input "53SI/521759"
type input "[DATE]"
type input "30 Nov 2025"
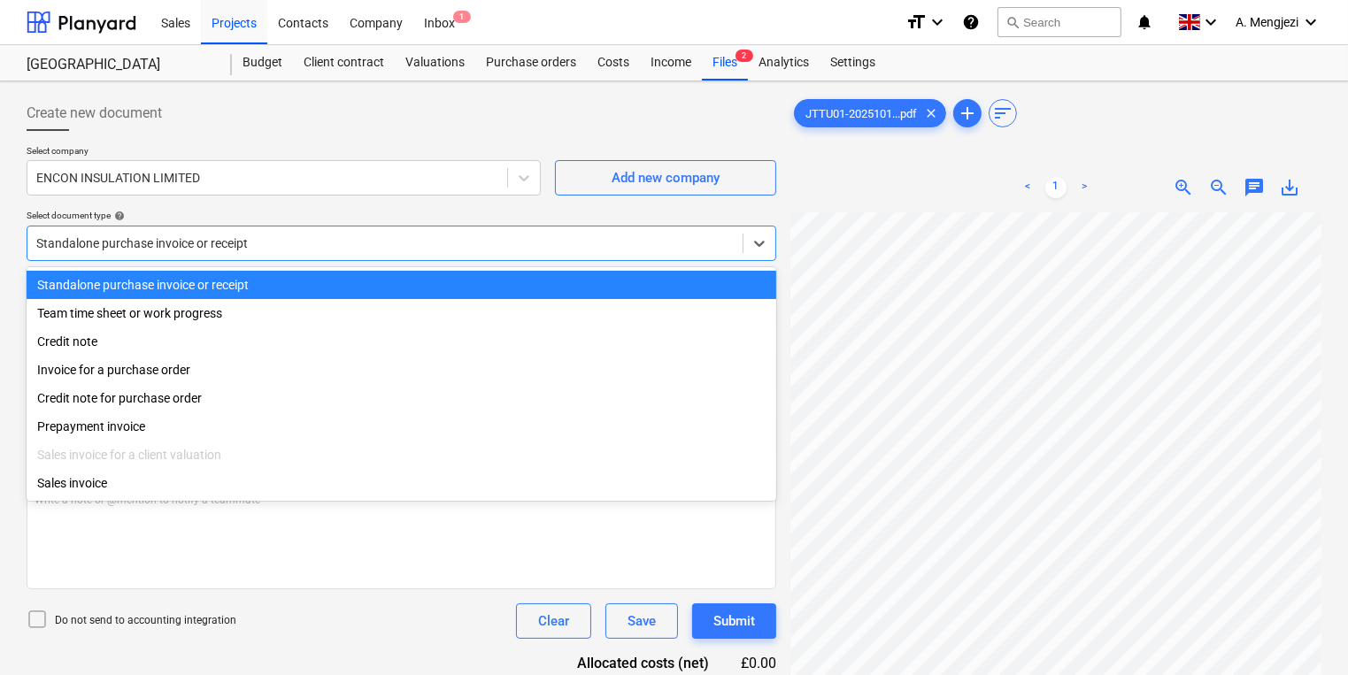
click at [262, 227] on div "Standalone purchase invoice or receipt" at bounding box center [402, 243] width 750 height 35
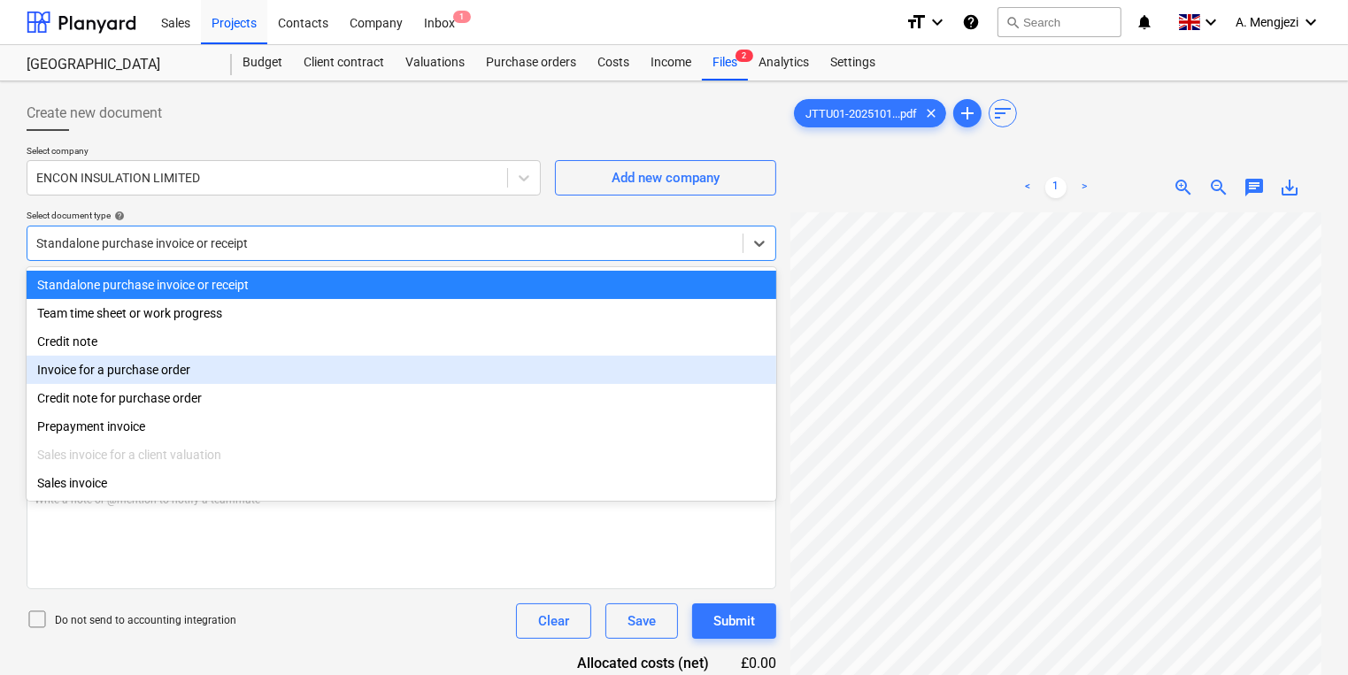
click at [258, 360] on div "Invoice for a purchase order" at bounding box center [402, 370] width 750 height 28
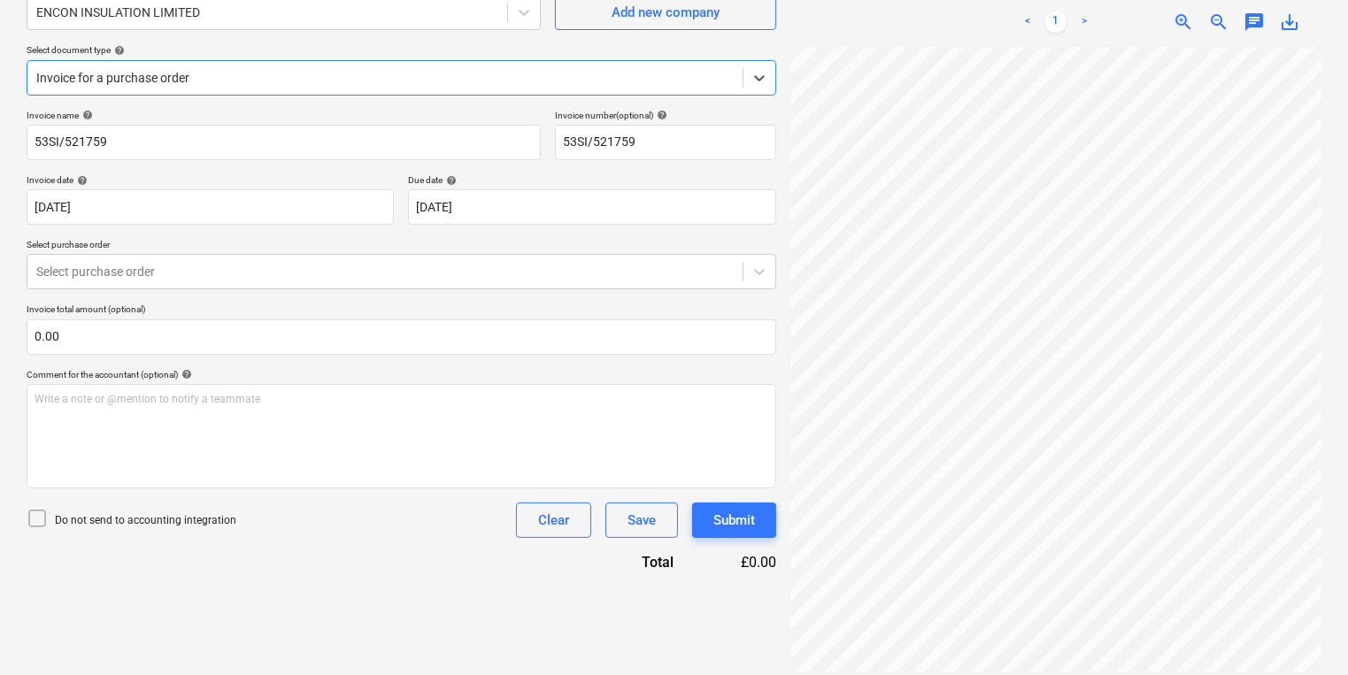
scroll to position [177, 0]
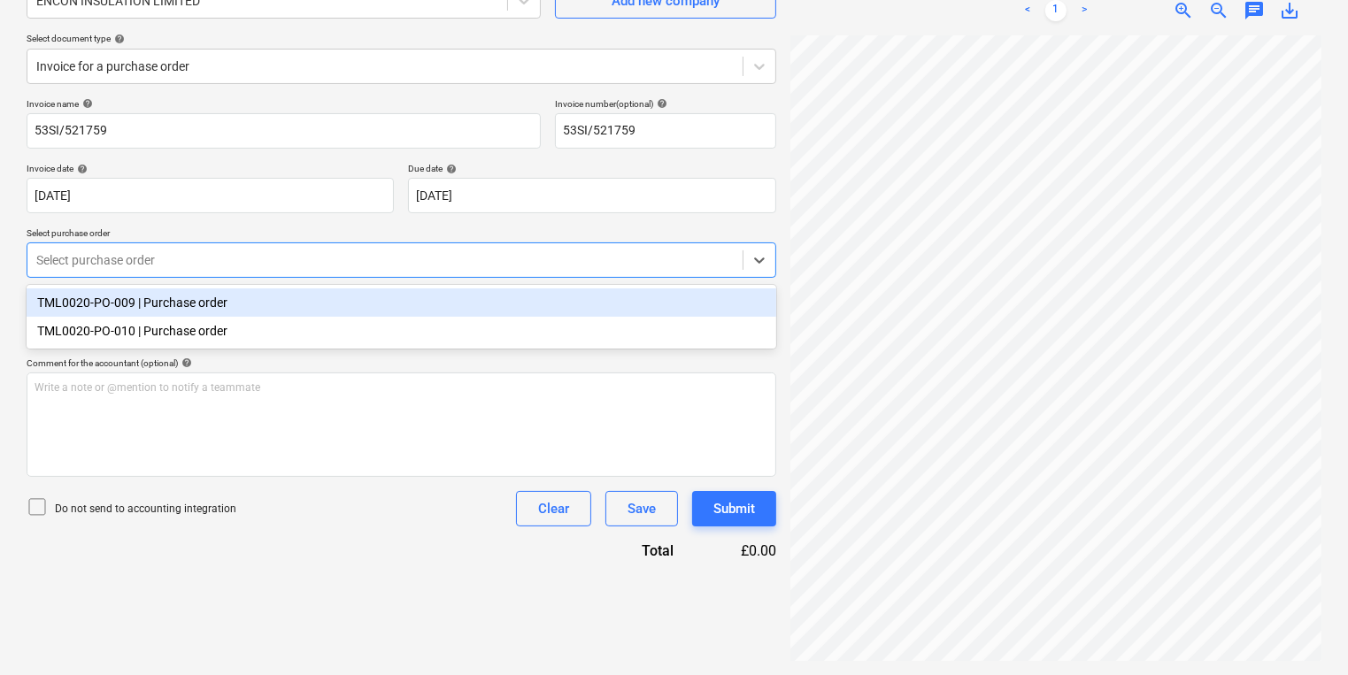
click at [268, 264] on div at bounding box center [384, 260] width 697 height 18
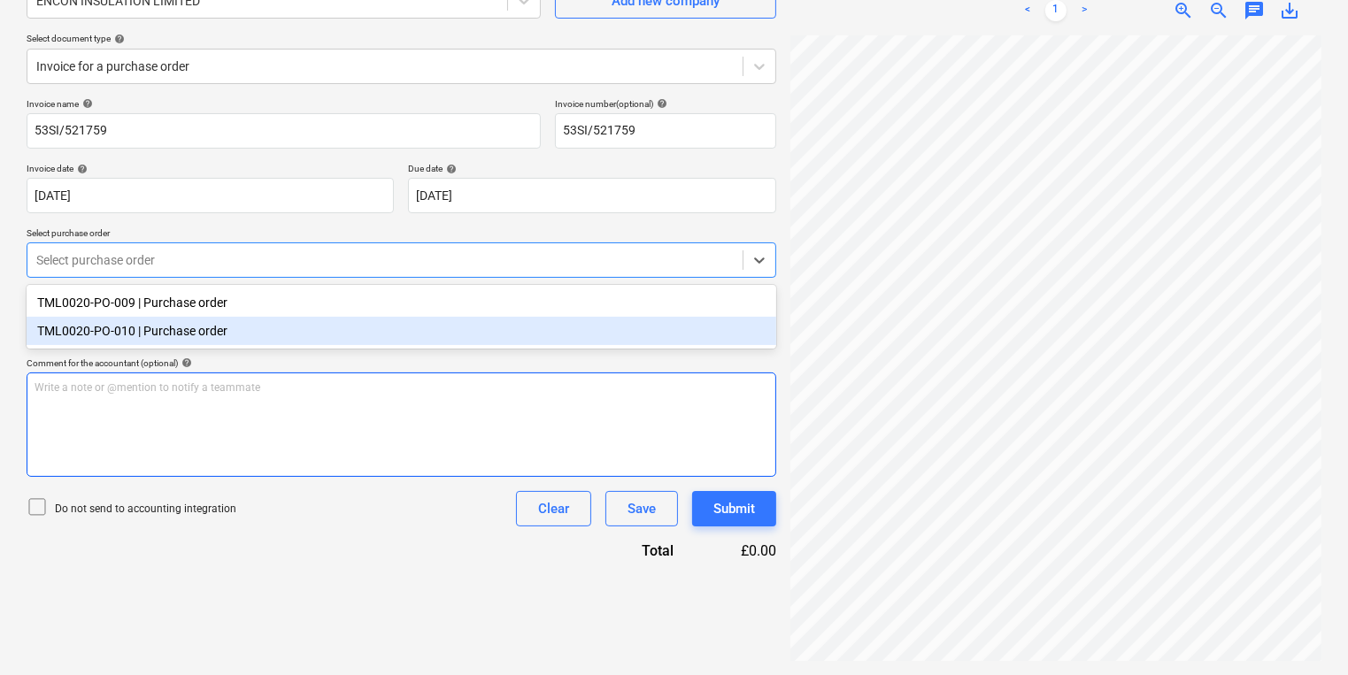
click at [283, 399] on div "Write a note or @mention to notify a teammate [PERSON_NAME]" at bounding box center [402, 425] width 750 height 104
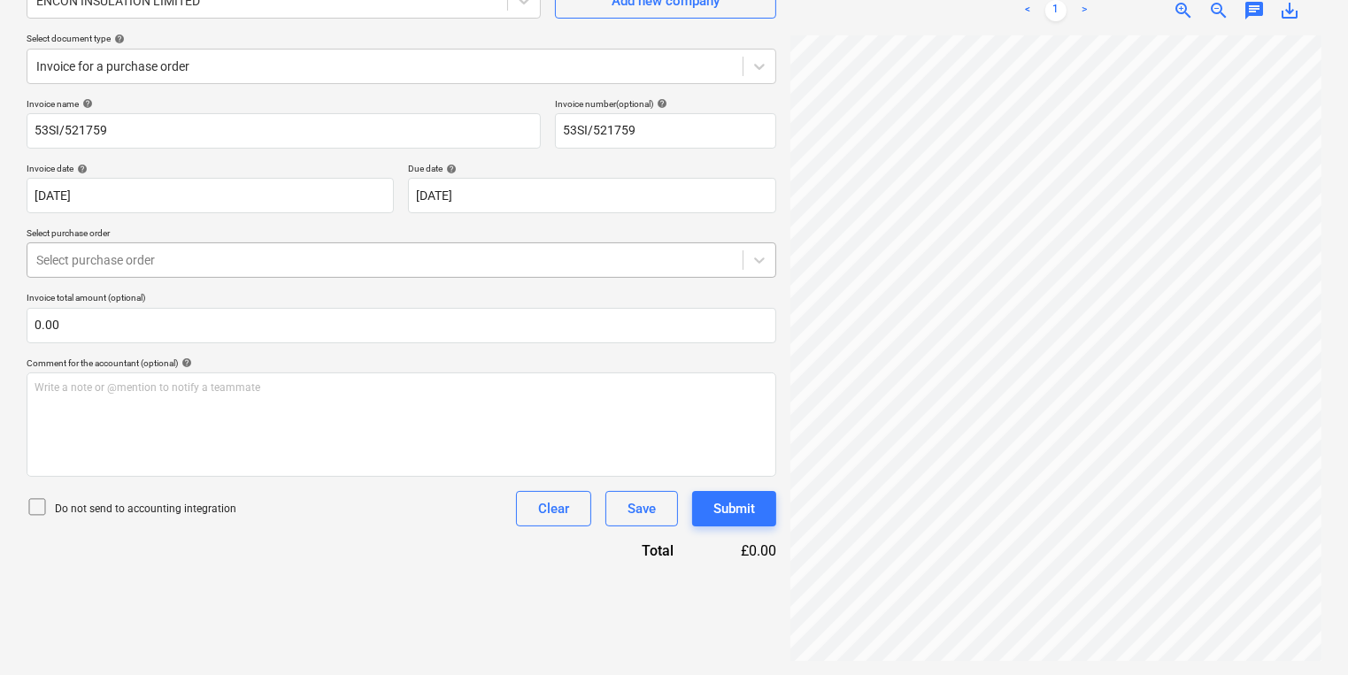
click at [368, 245] on div "Select purchase order" at bounding box center [402, 259] width 750 height 35
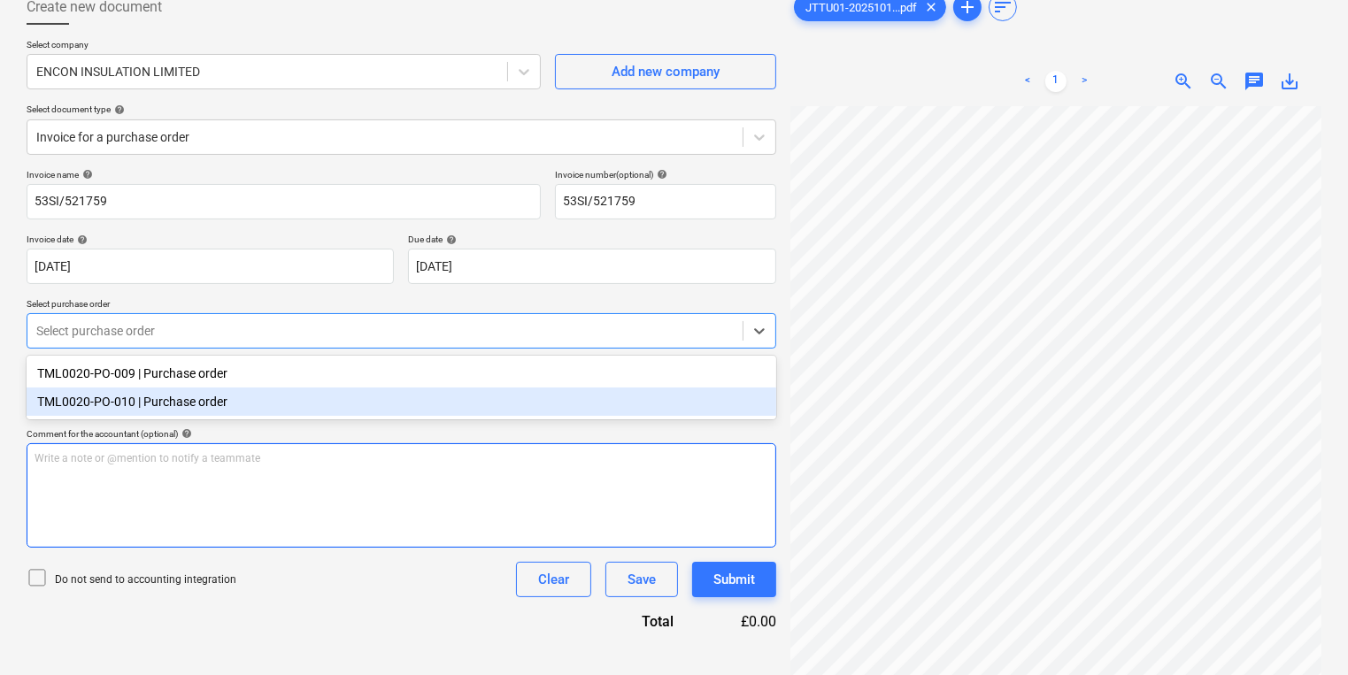
click at [363, 437] on div "Comment for the accountant (optional) help" at bounding box center [402, 434] width 750 height 12
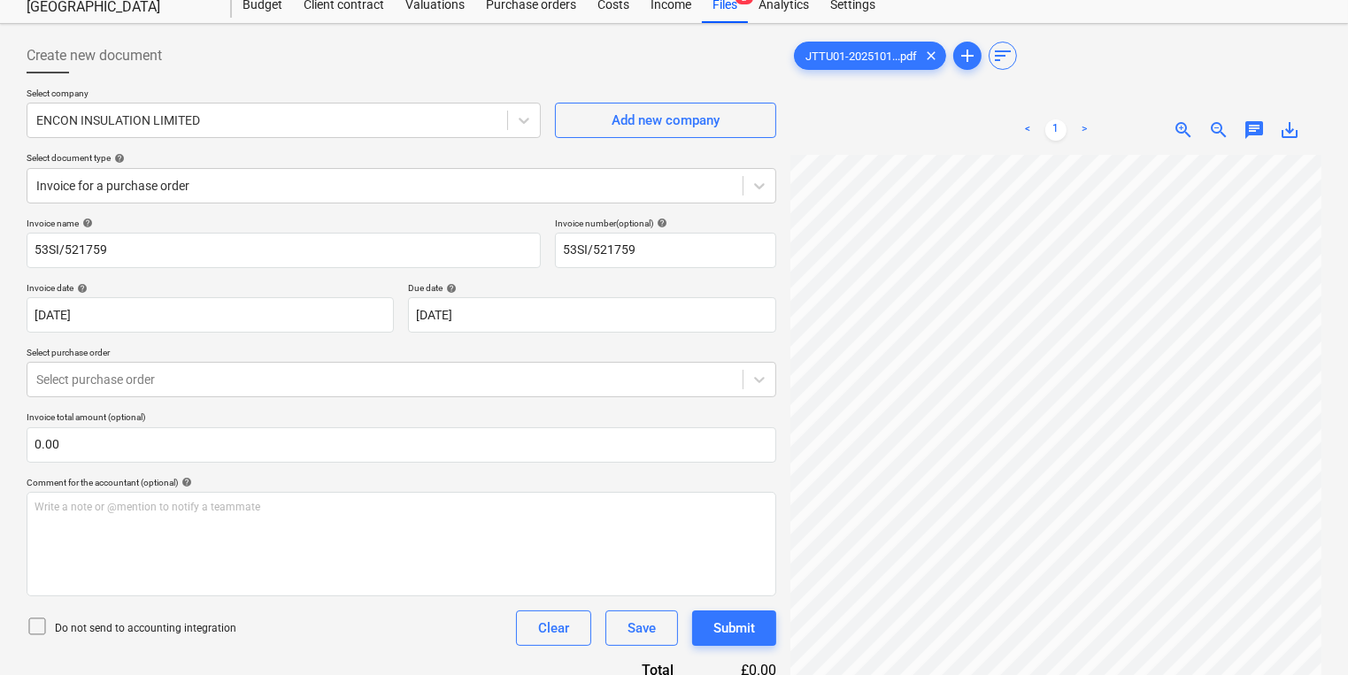
scroll to position [0, 0]
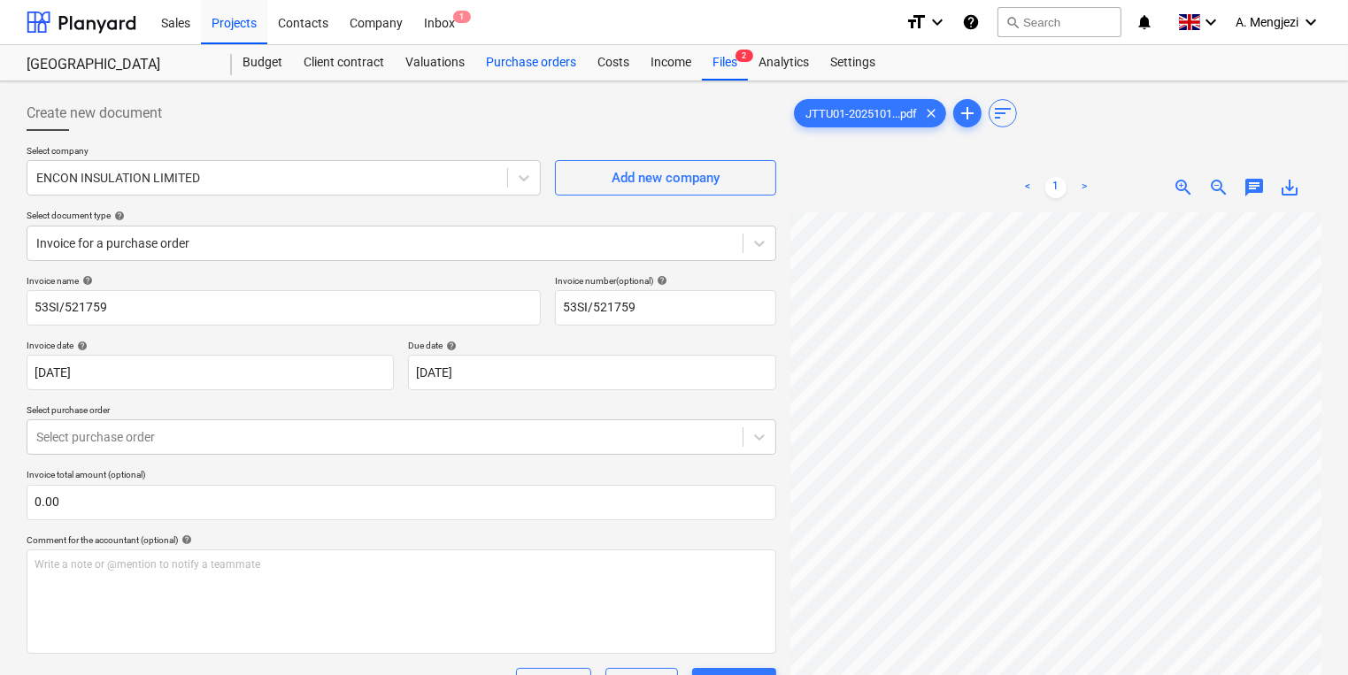
click at [542, 62] on div "Purchase orders" at bounding box center [531, 62] width 112 height 35
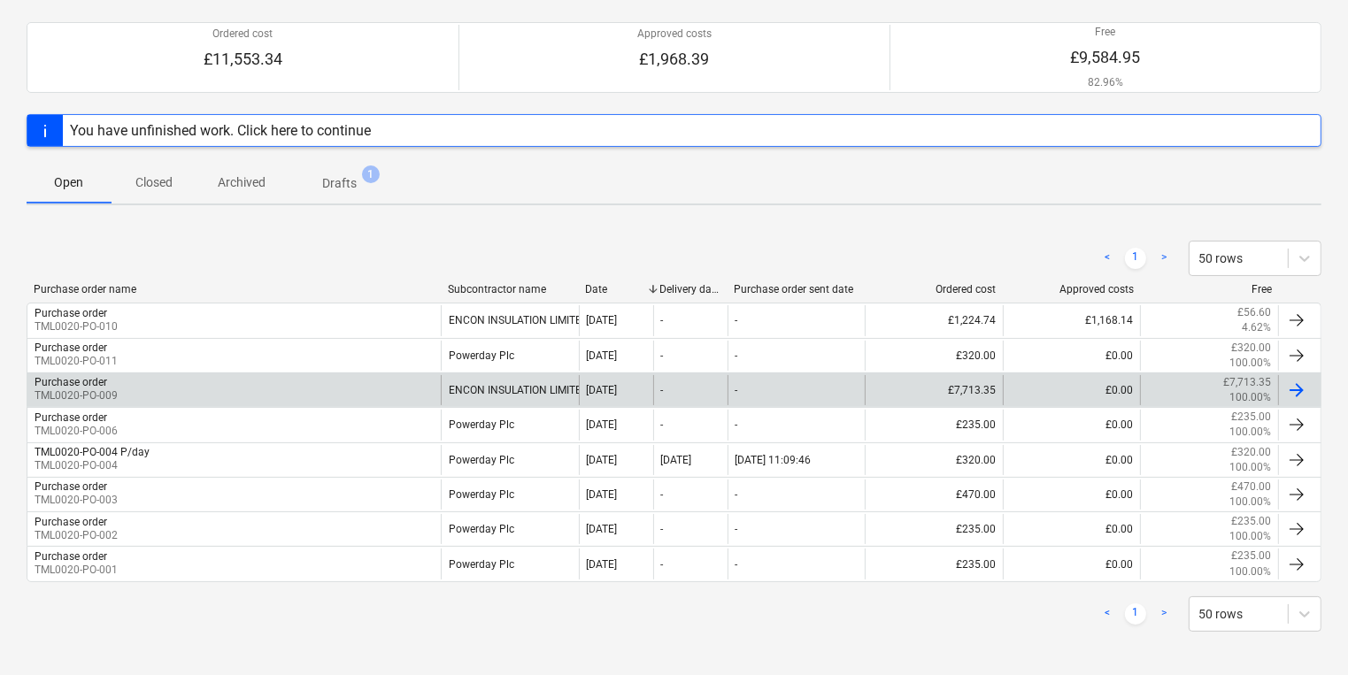
scroll to position [147, 0]
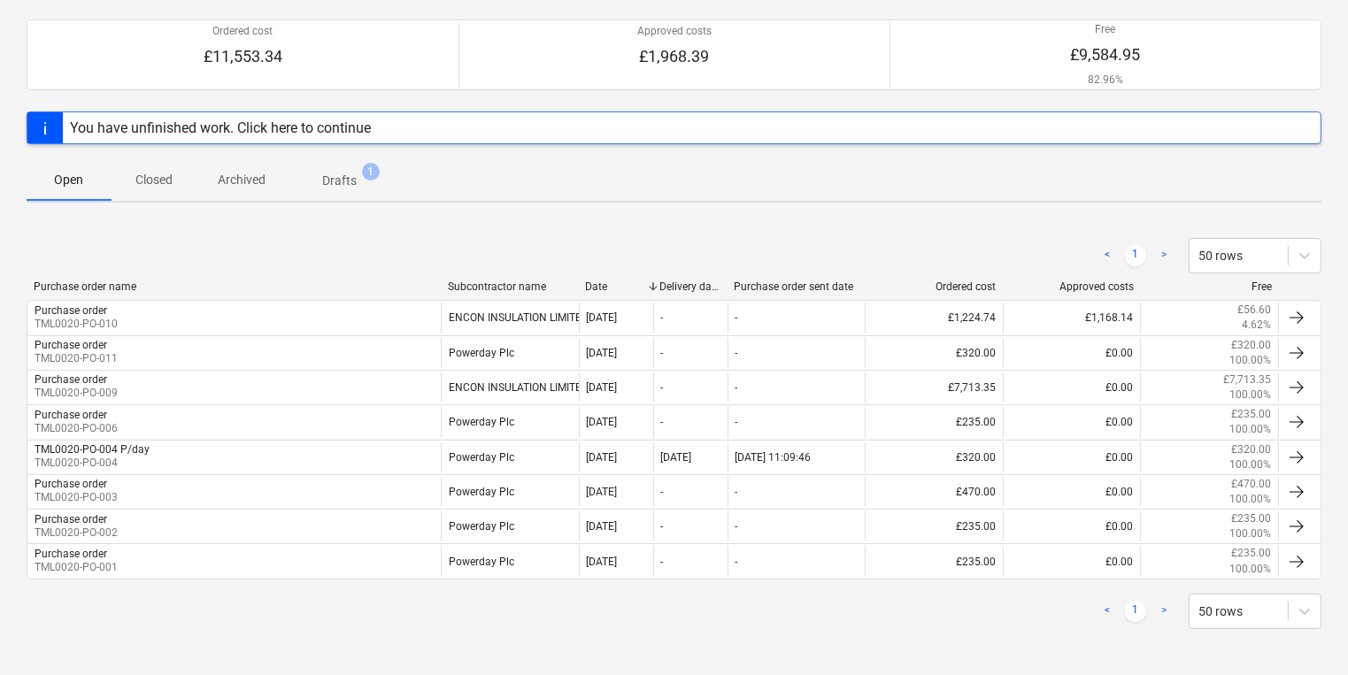
click at [96, 183] on span "Open" at bounding box center [69, 179] width 85 height 29
click at [143, 173] on p "Closed" at bounding box center [154, 180] width 42 height 19
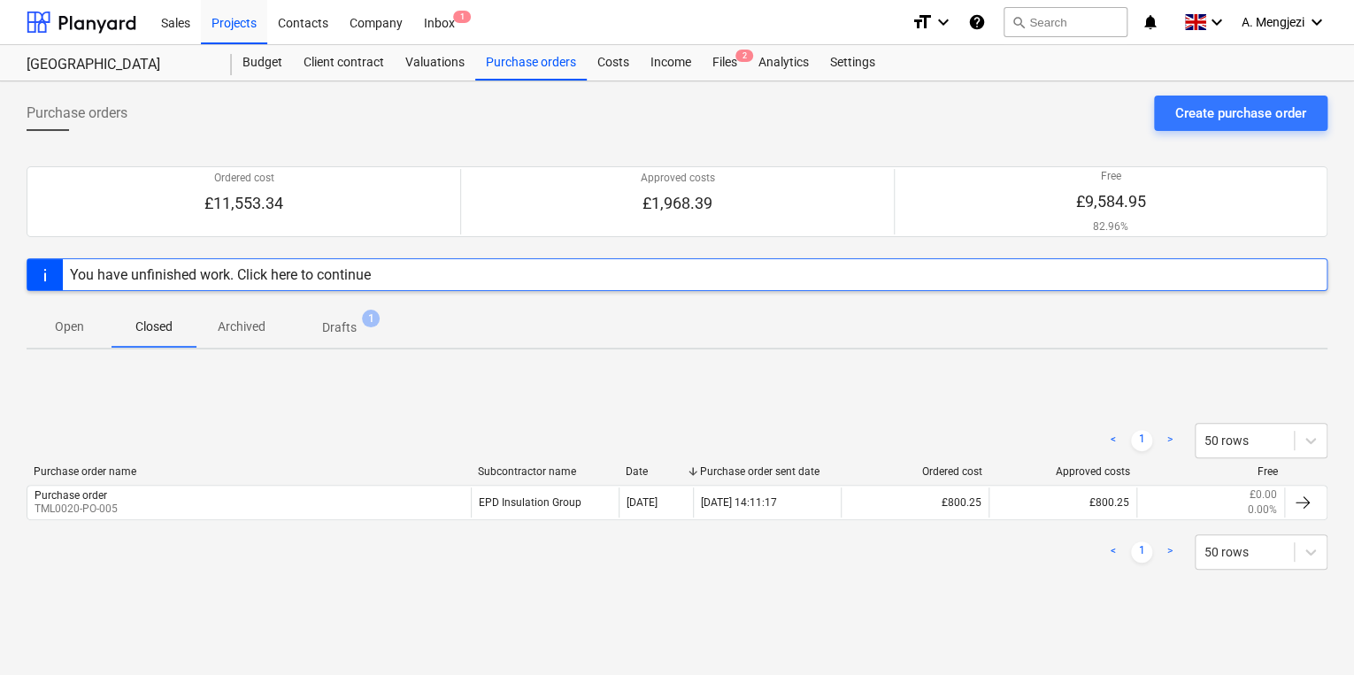
click at [271, 319] on span "Archived" at bounding box center [241, 326] width 90 height 29
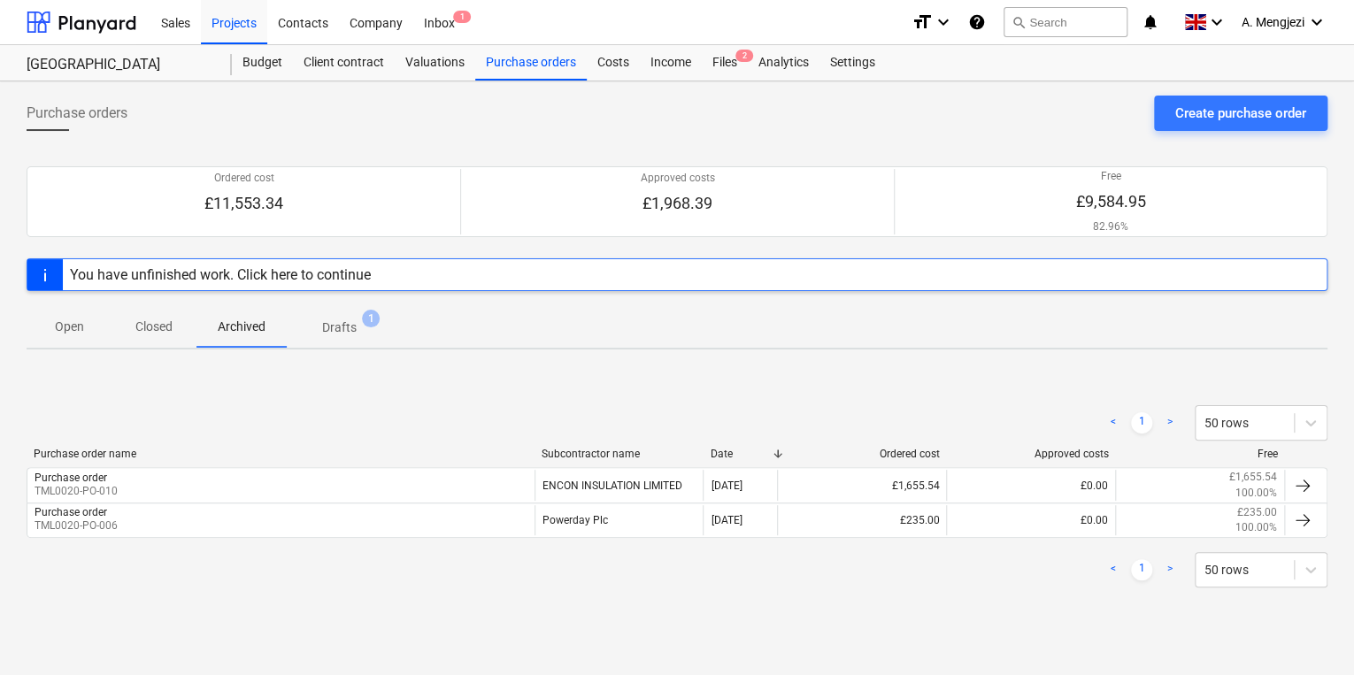
click at [353, 321] on p "Drafts" at bounding box center [339, 328] width 35 height 19
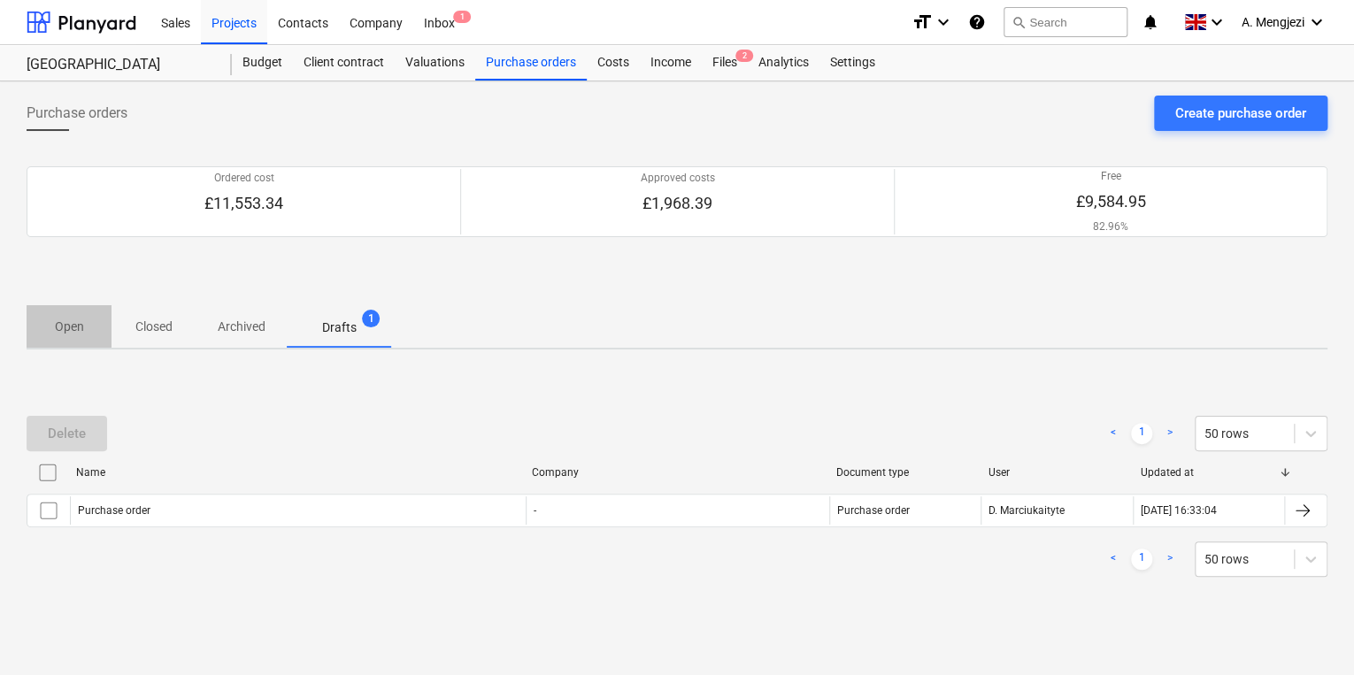
click at [100, 327] on span "Open" at bounding box center [69, 326] width 85 height 29
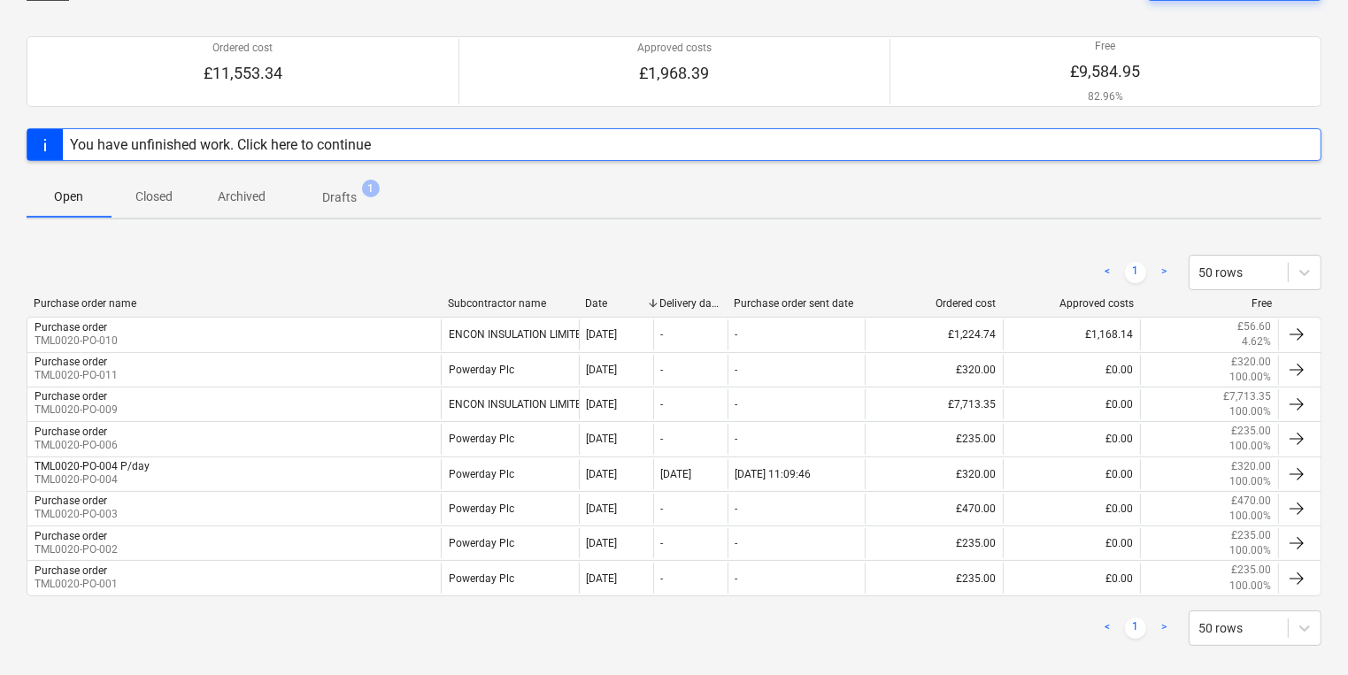
scroll to position [147, 0]
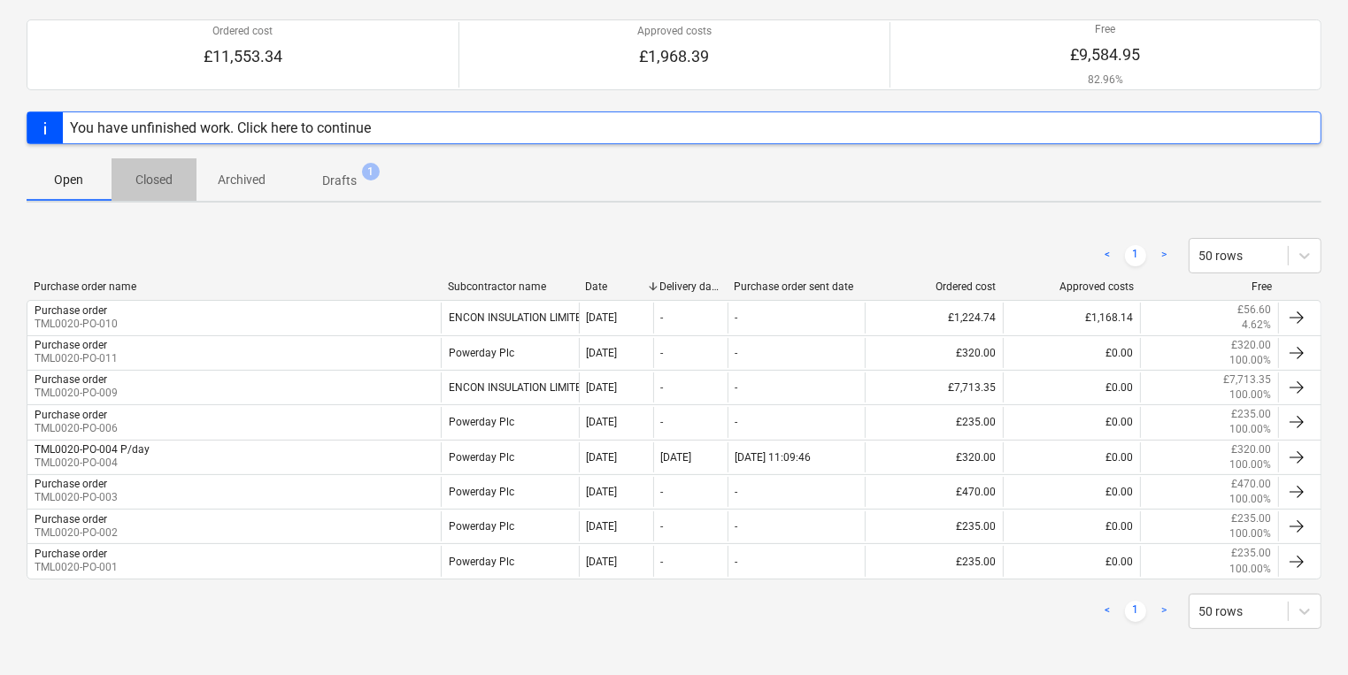
click at [158, 184] on p "Closed" at bounding box center [154, 180] width 42 height 19
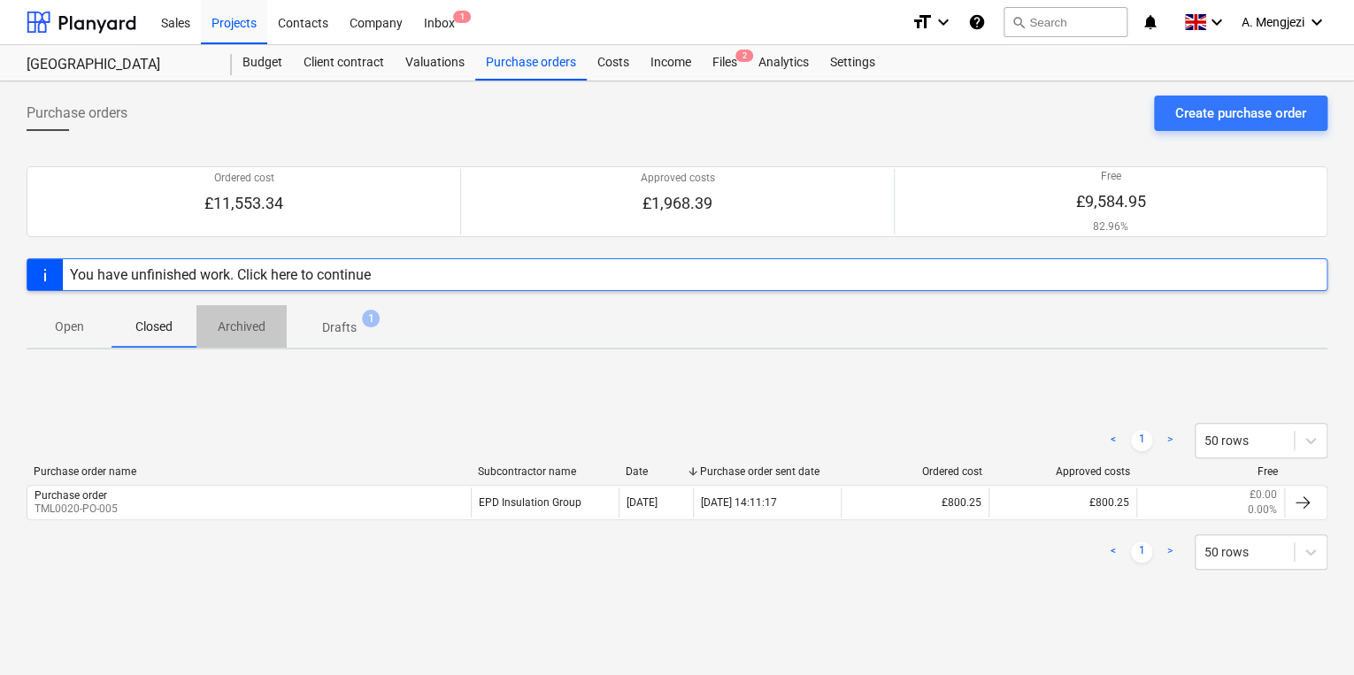
click at [255, 319] on p "Archived" at bounding box center [242, 327] width 48 height 19
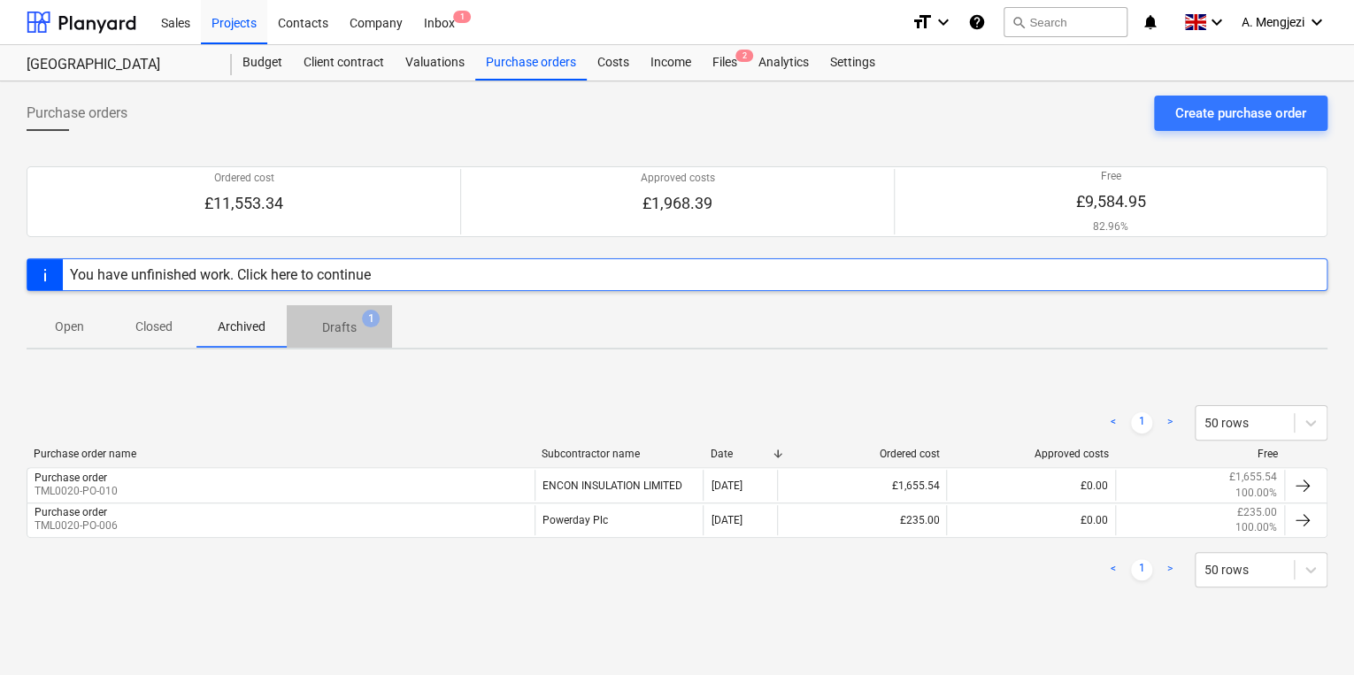
click at [347, 336] on span "Drafts 1" at bounding box center [339, 327] width 105 height 32
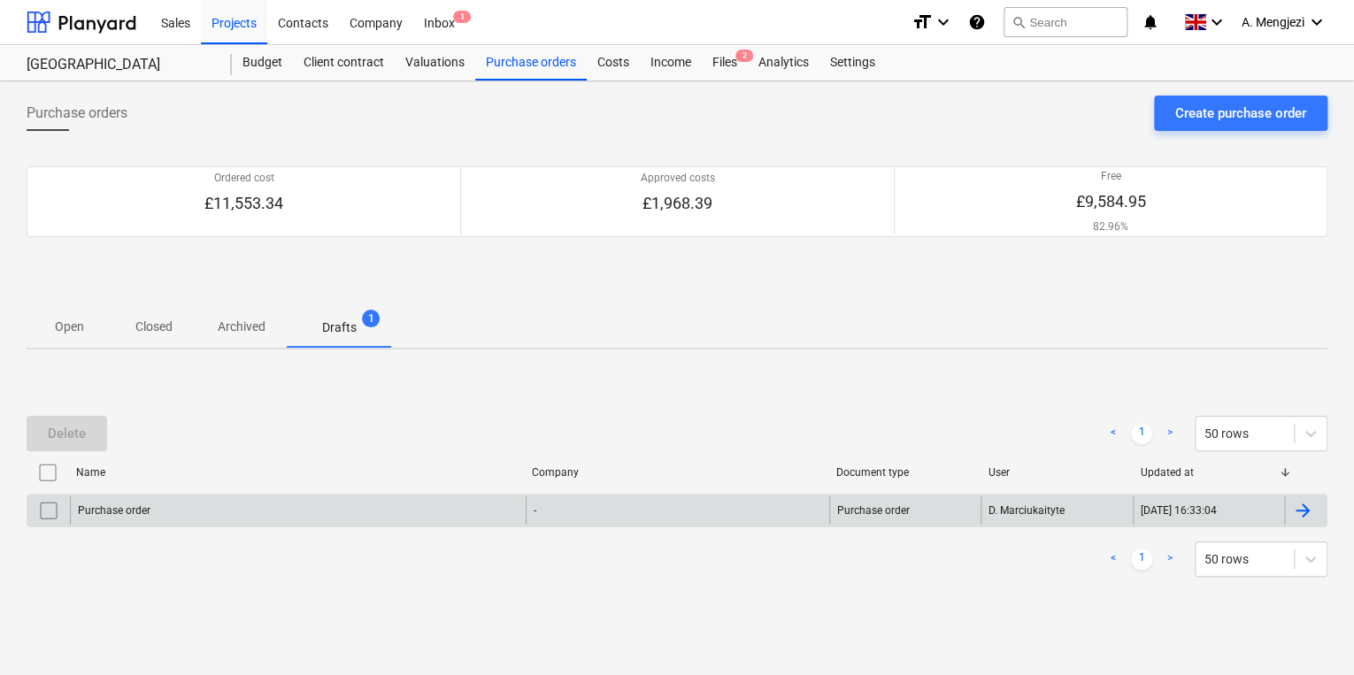
click at [237, 503] on div "Purchase order" at bounding box center [298, 510] width 456 height 28
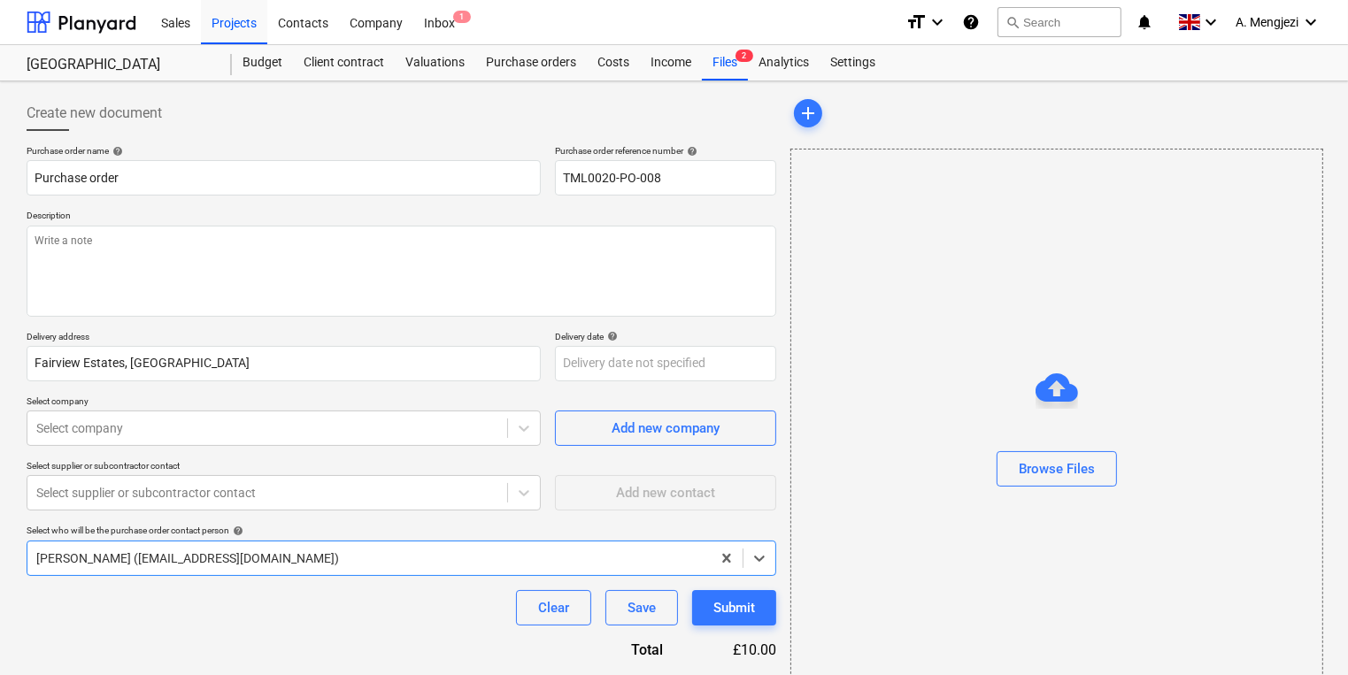
type textarea "x"
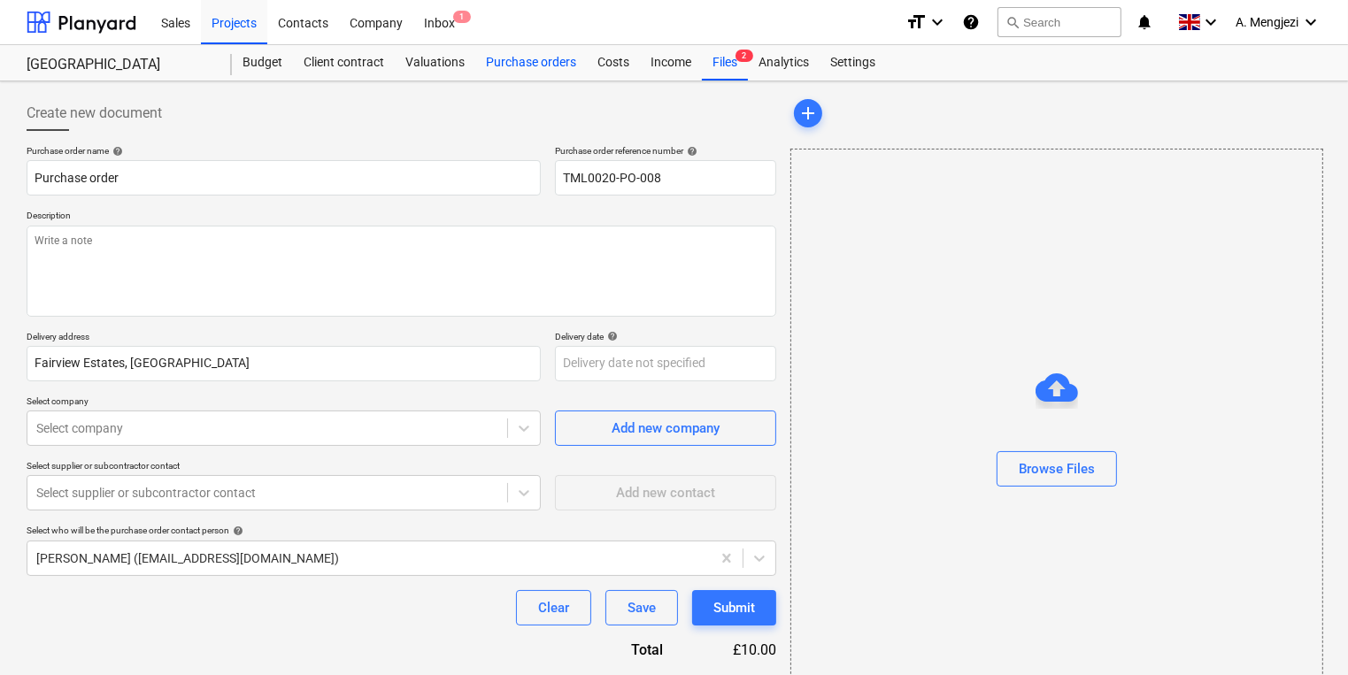
click at [563, 72] on div "Purchase orders" at bounding box center [531, 62] width 112 height 35
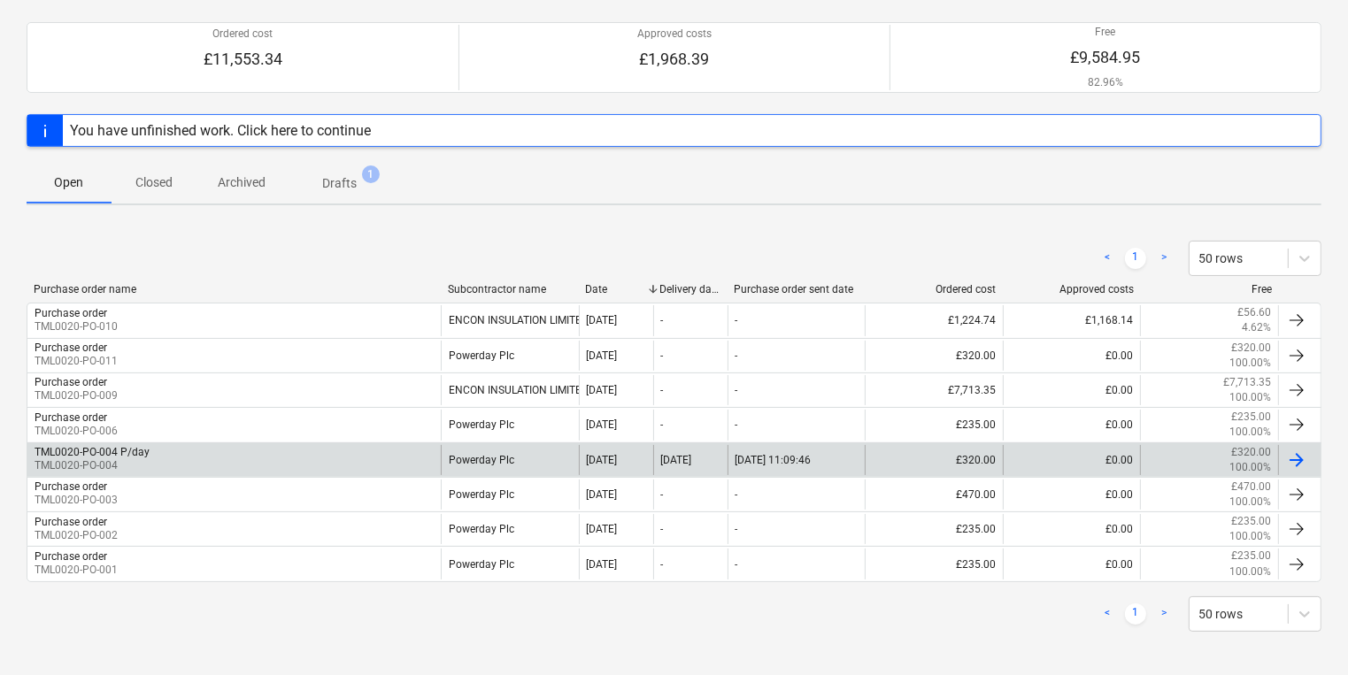
scroll to position [147, 0]
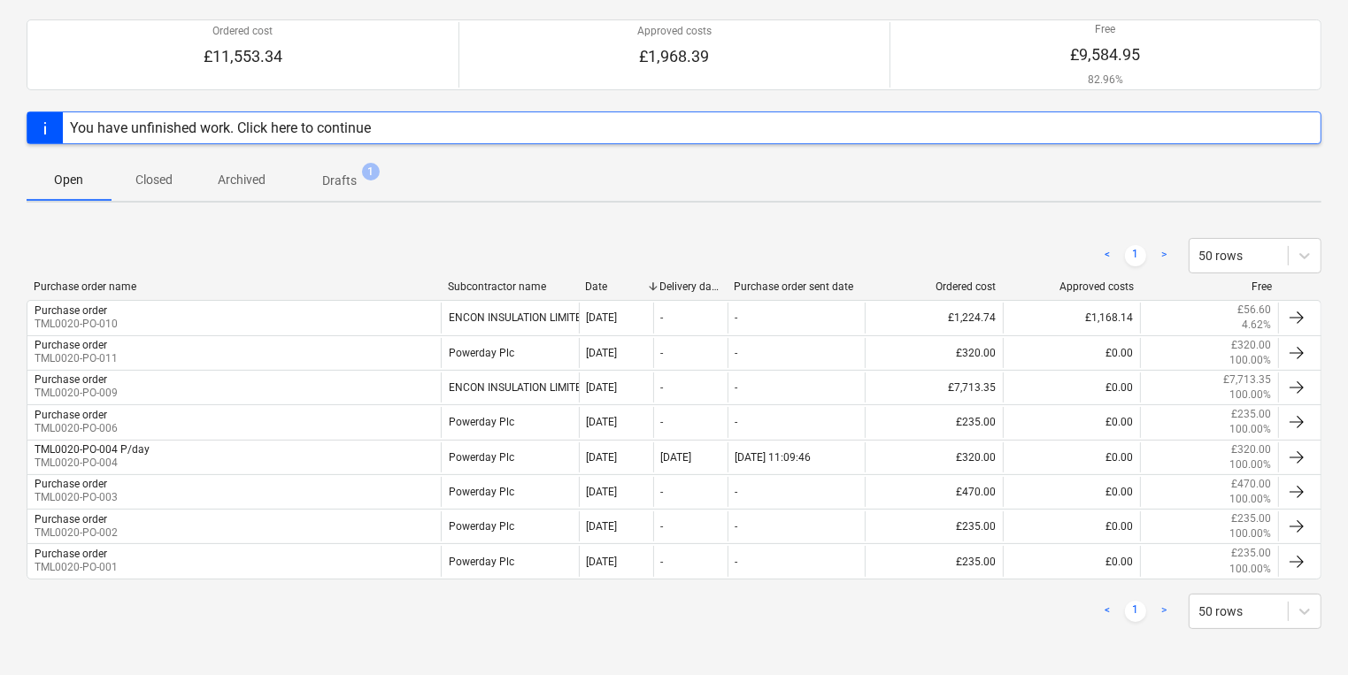
click at [252, 639] on div "< 1 > 50 rows Purchase order name Subcontractor name Date Delivery date Purchas…" at bounding box center [674, 434] width 1295 height 434
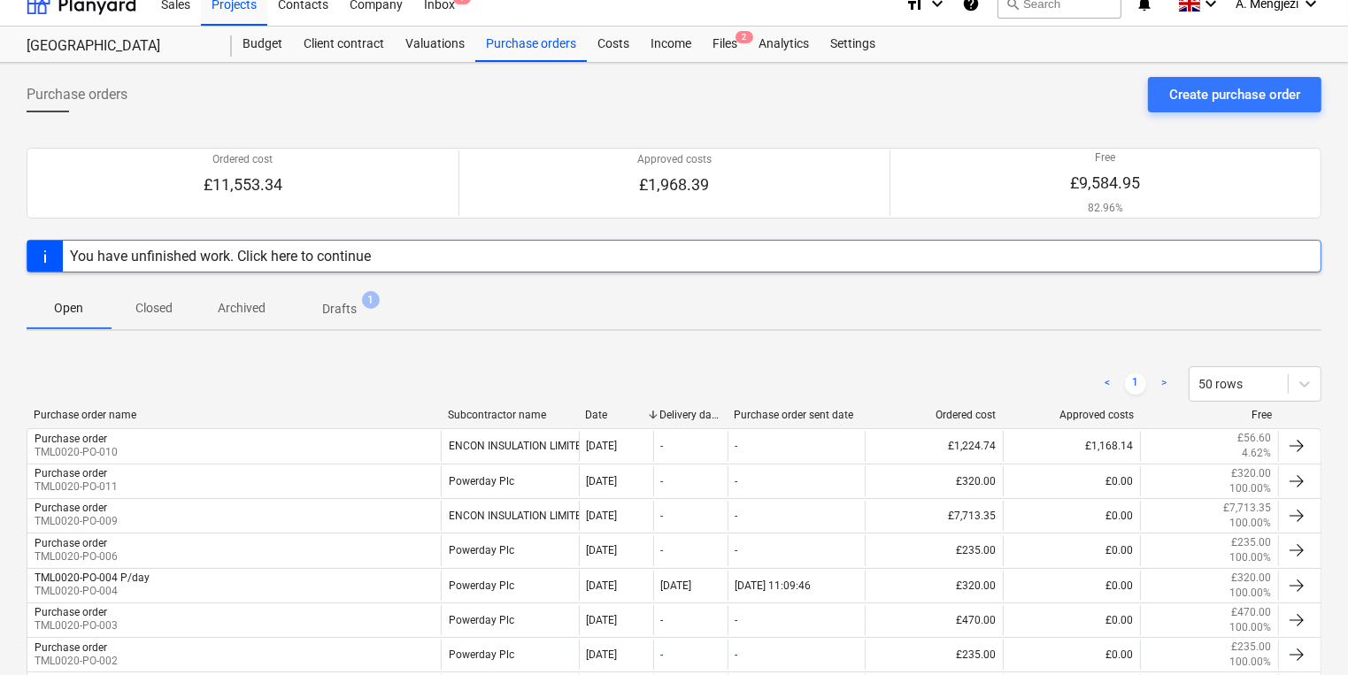
scroll to position [5, 0]
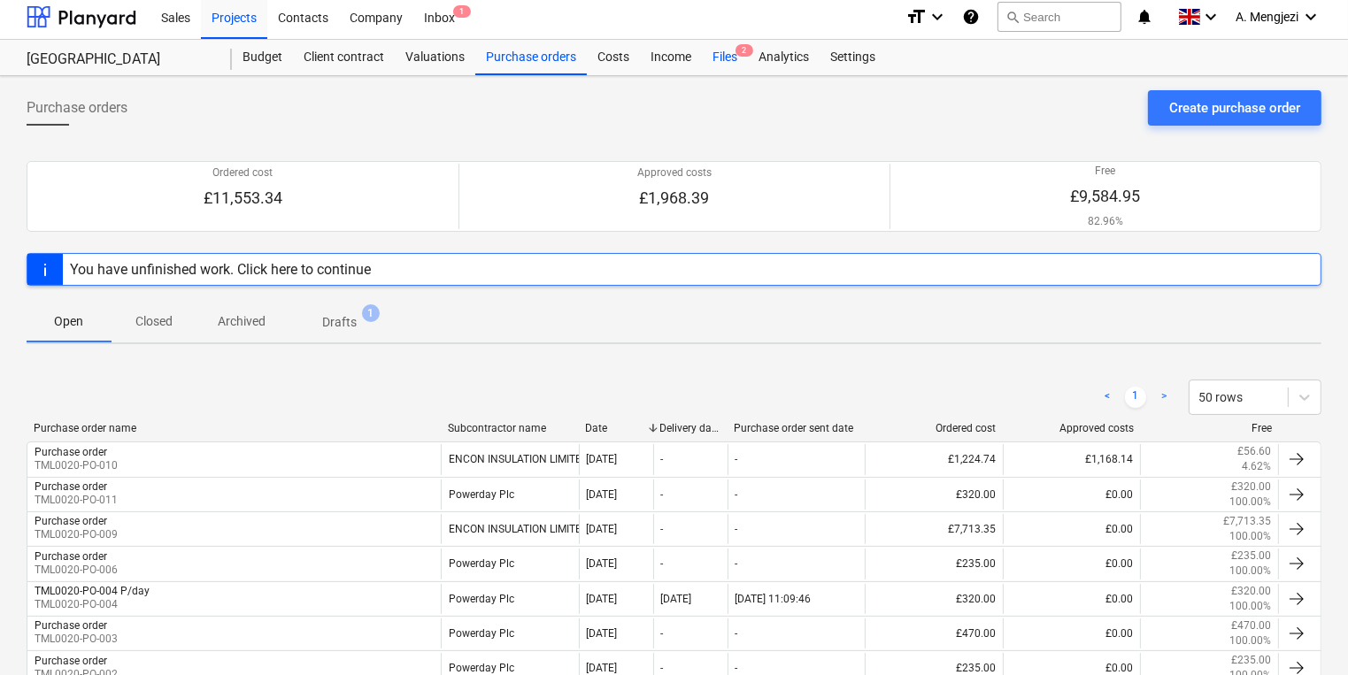
click at [734, 61] on div "Files 2" at bounding box center [725, 57] width 46 height 35
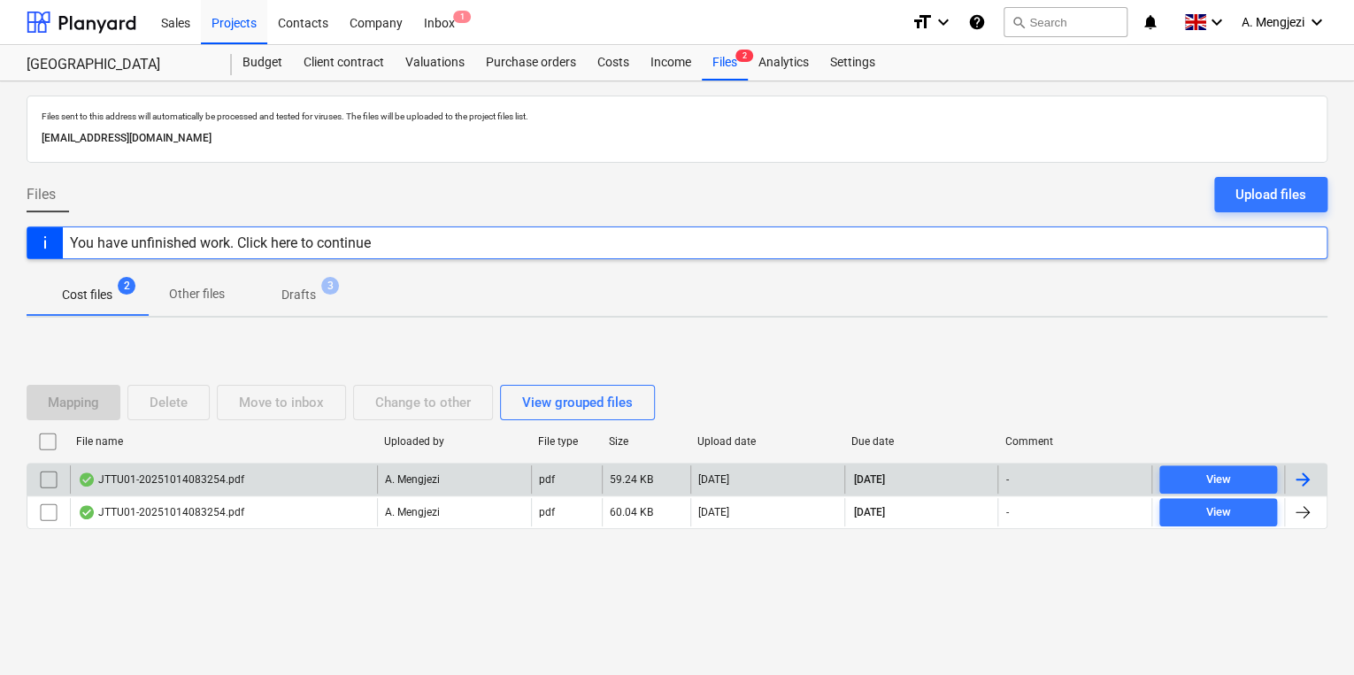
click at [262, 467] on div "JTTU01-20251014083254.pdf" at bounding box center [223, 480] width 307 height 28
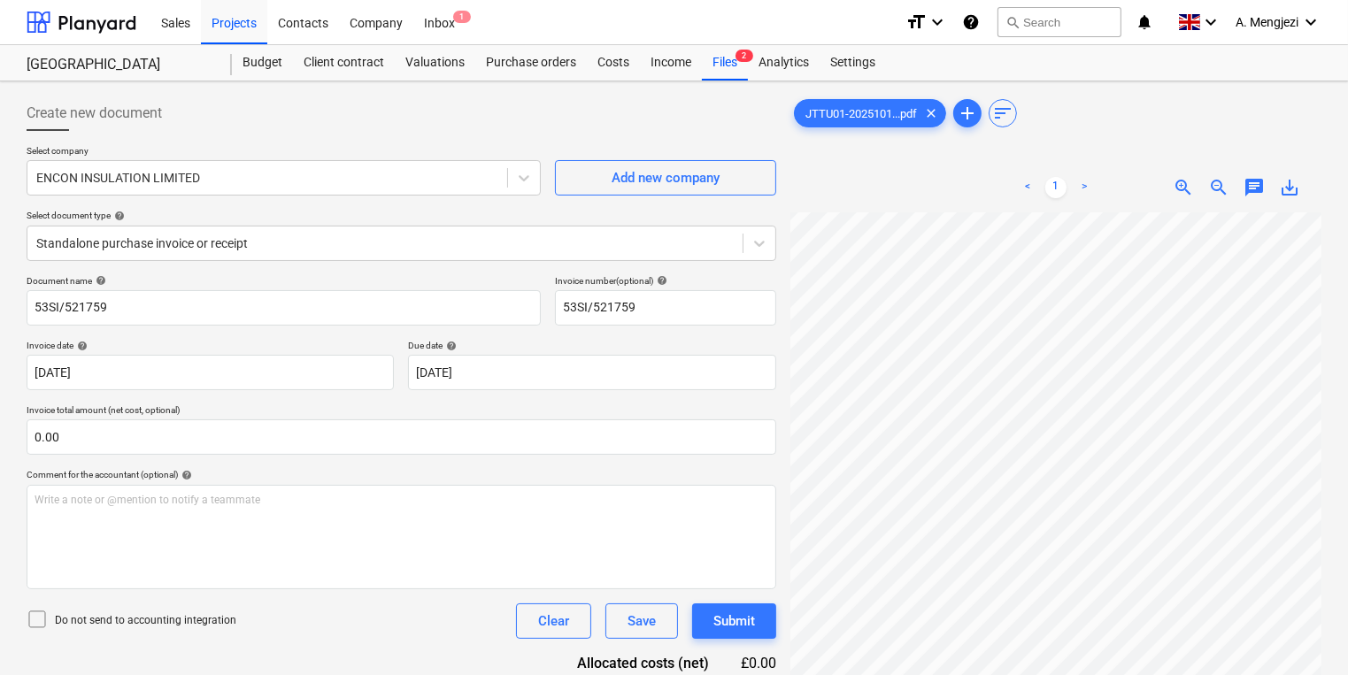
scroll to position [258, 156]
click at [730, 56] on div "Files 2" at bounding box center [725, 62] width 46 height 35
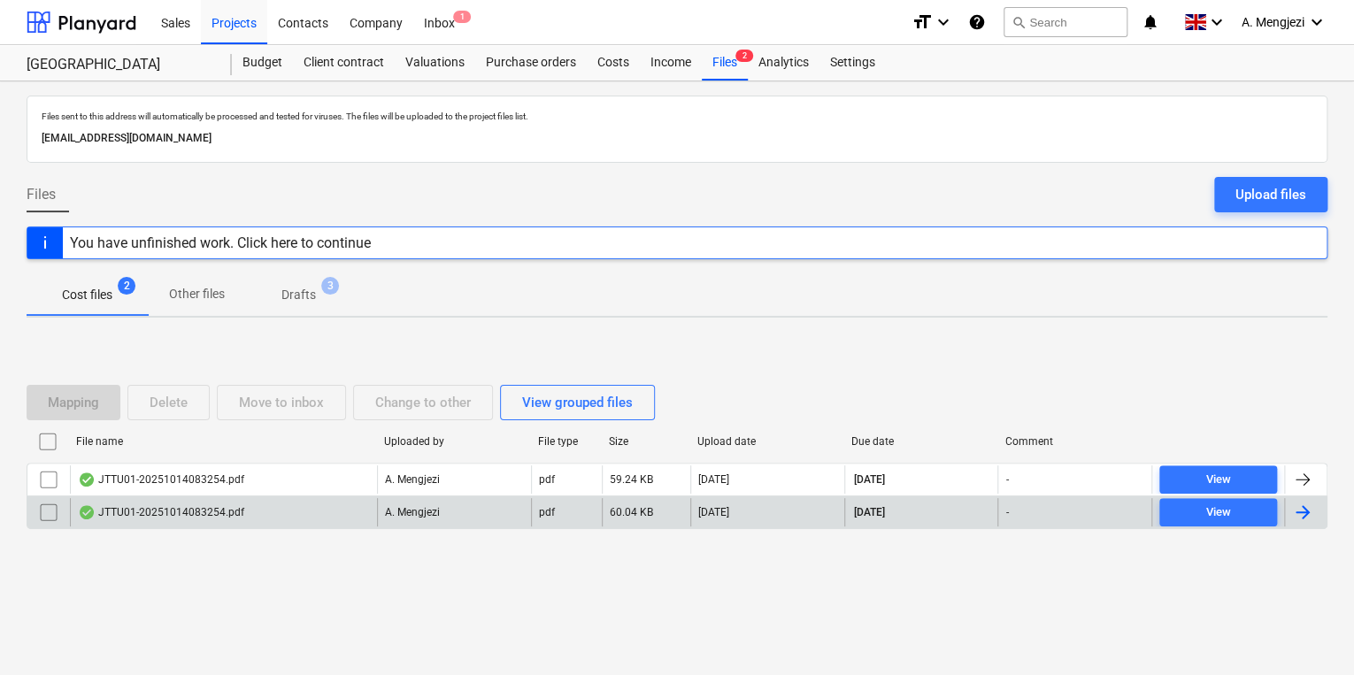
click at [304, 511] on div "JTTU01-20251014083254.pdf" at bounding box center [223, 512] width 307 height 28
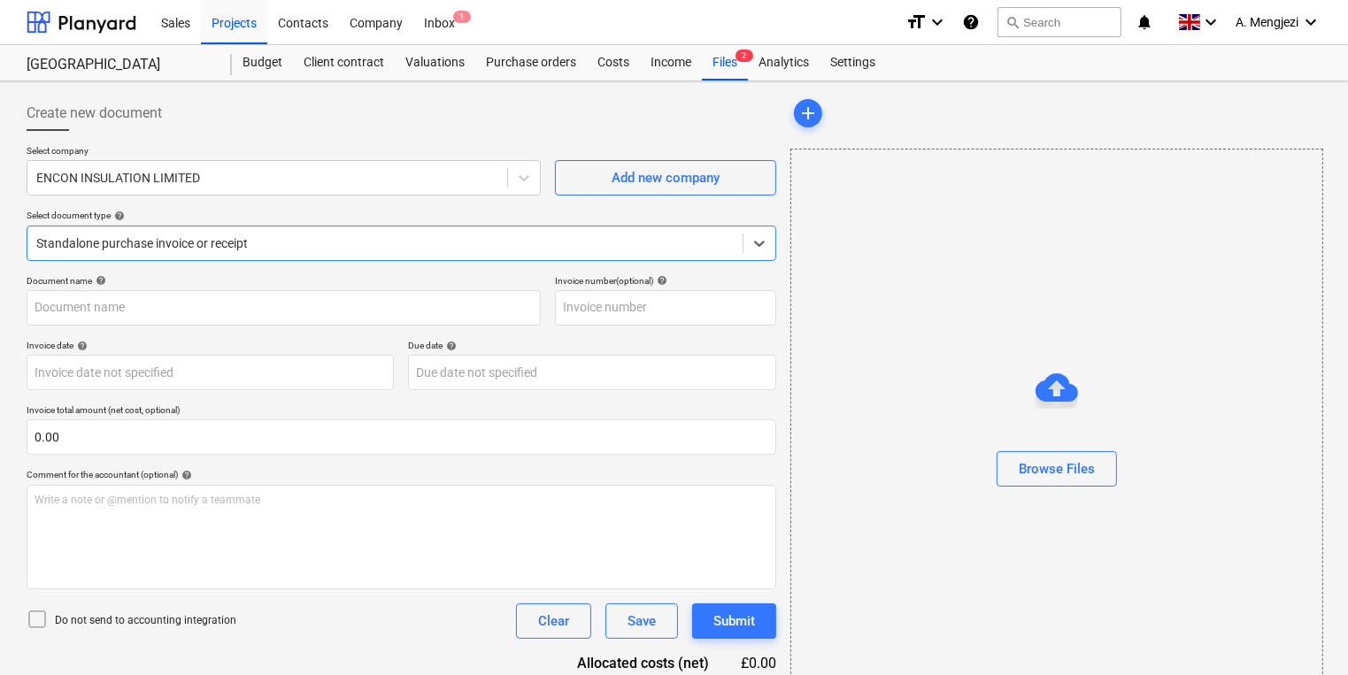
type input "53SI/521758"
type input "[DATE]"
type input "30 Nov 2025"
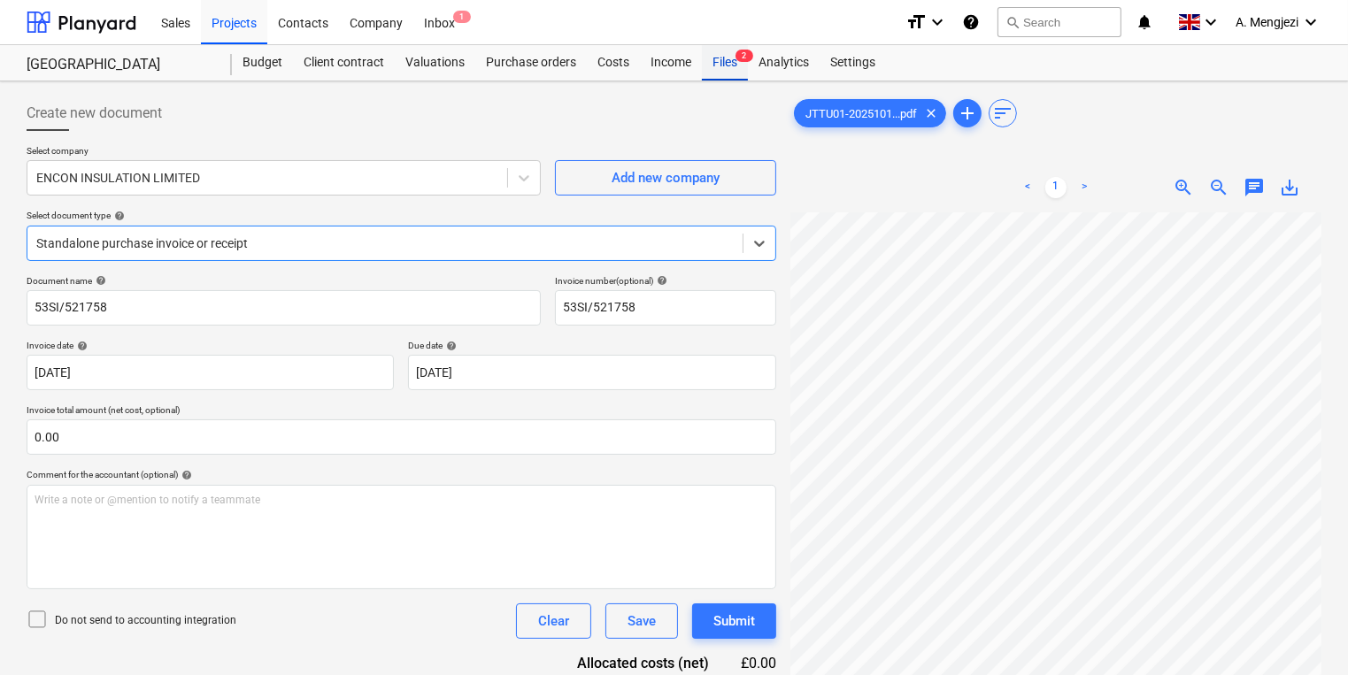
click at [715, 76] on div "Files 2" at bounding box center [725, 62] width 46 height 35
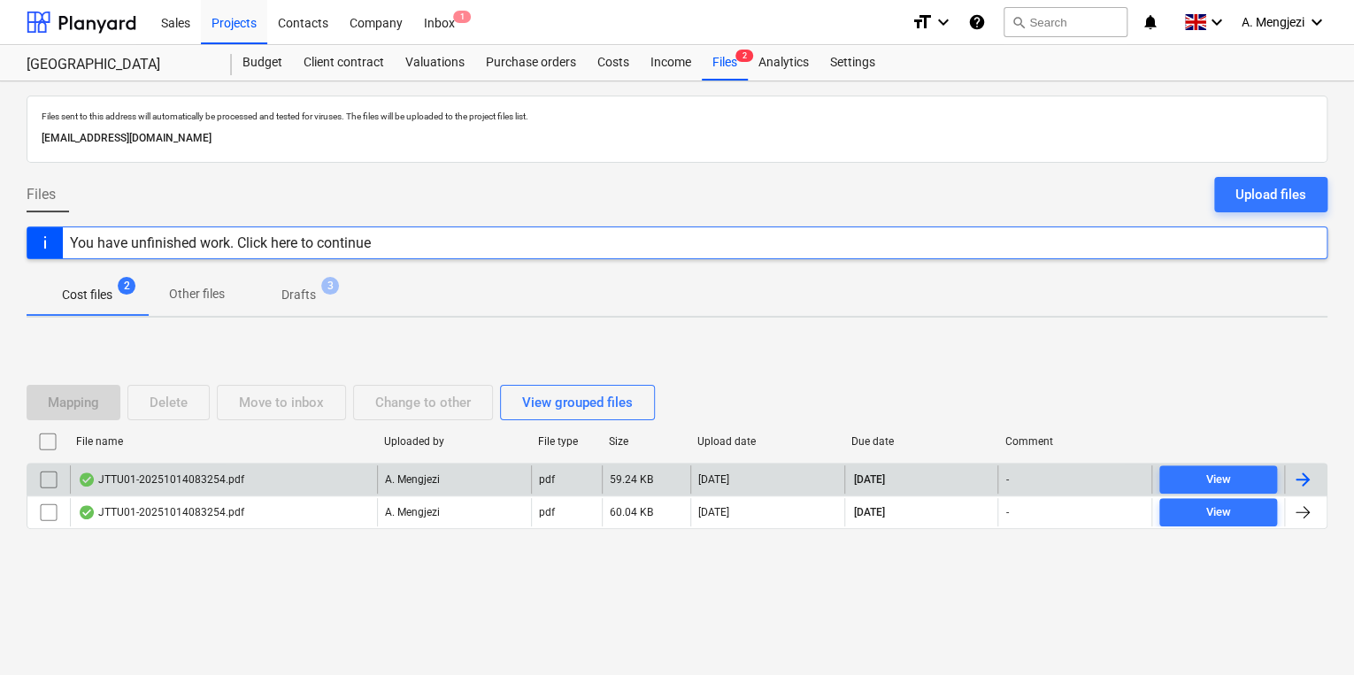
click at [312, 480] on div "JTTU01-20251014083254.pdf" at bounding box center [223, 480] width 307 height 28
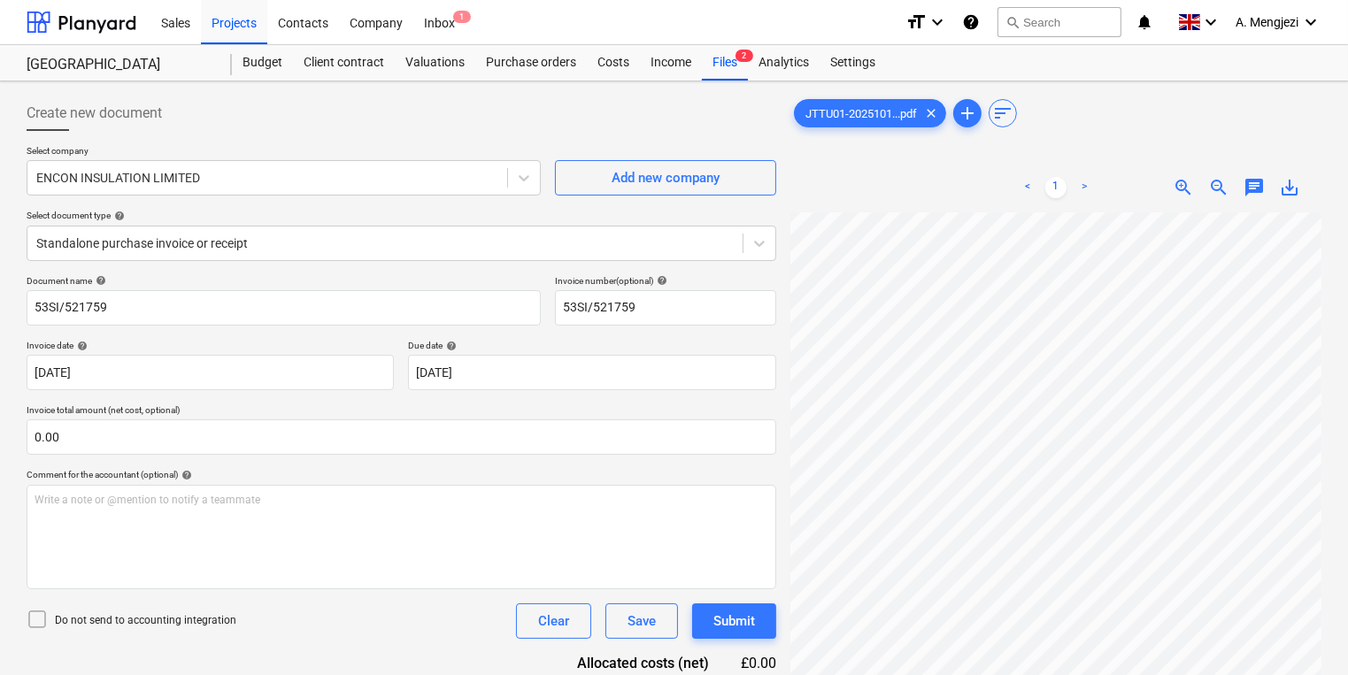
scroll to position [226, 51]
click at [738, 72] on div "Files 2" at bounding box center [725, 62] width 46 height 35
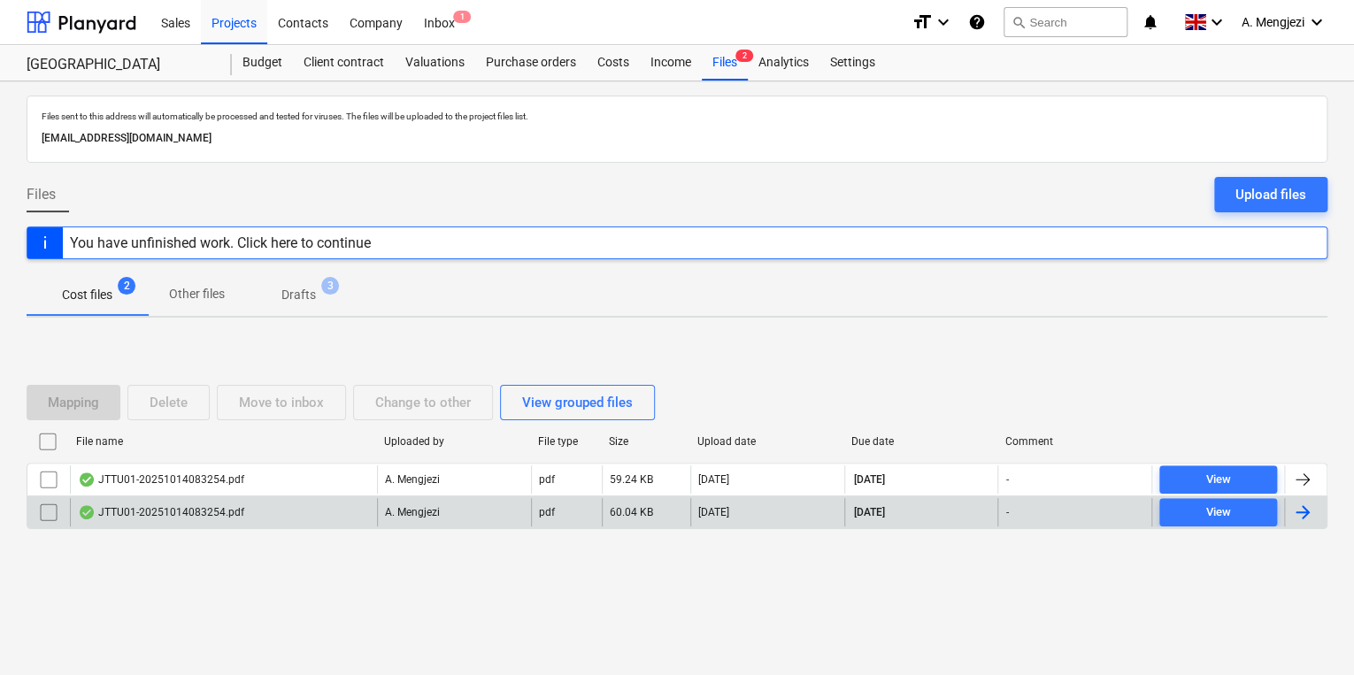
click at [458, 519] on div "A. Mengjezi" at bounding box center [454, 512] width 154 height 28
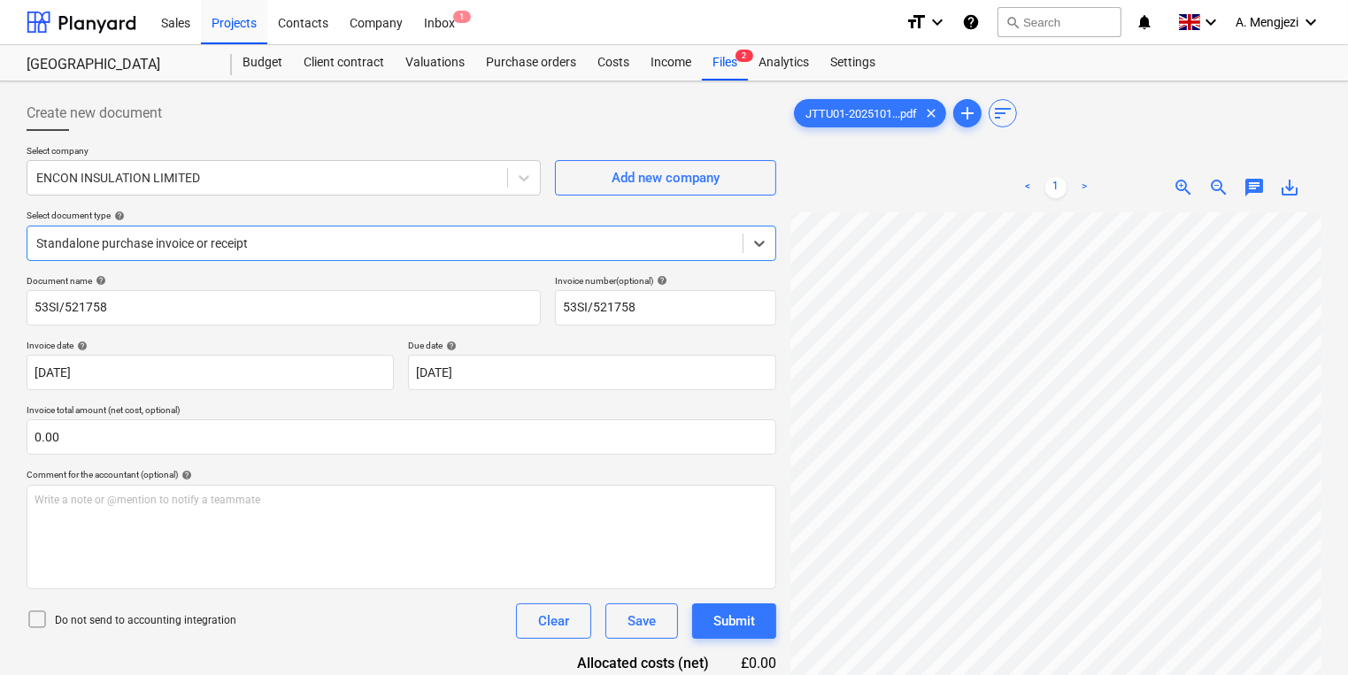
scroll to position [283, 0]
click at [454, 18] on span "1" at bounding box center [462, 17] width 18 height 12
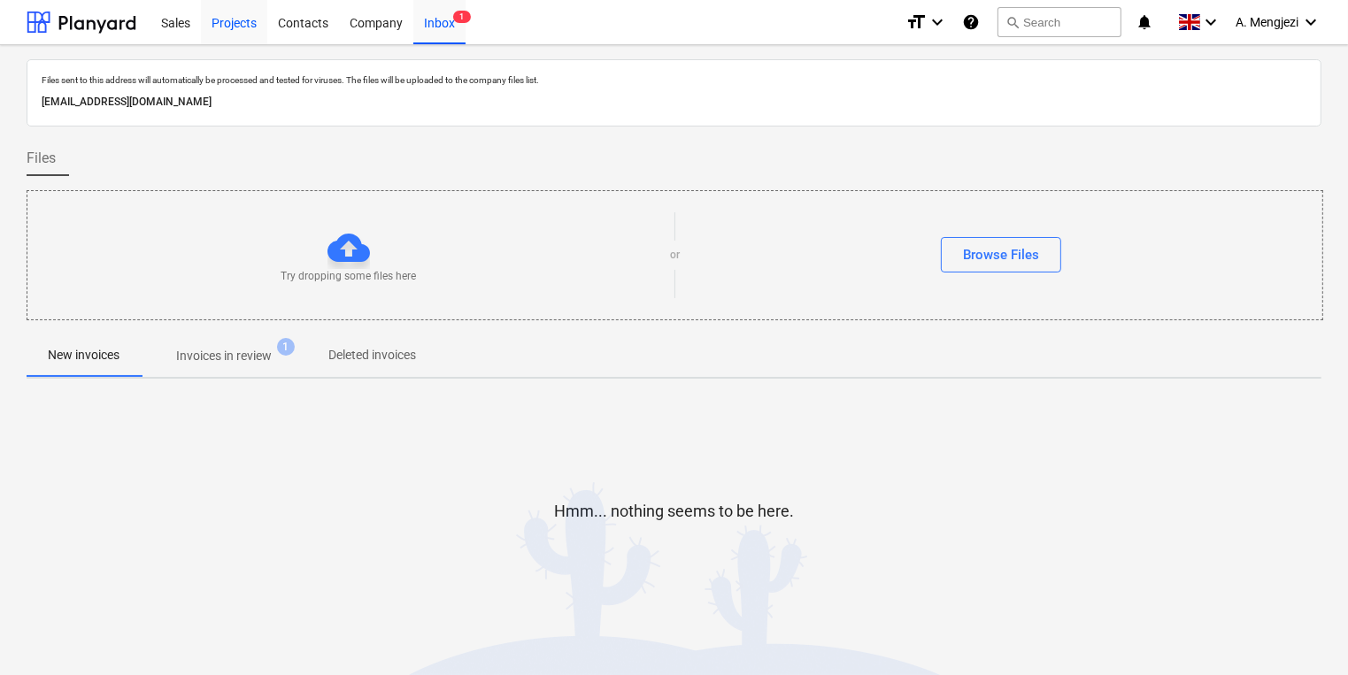
click at [260, 37] on div "Projects" at bounding box center [234, 21] width 66 height 45
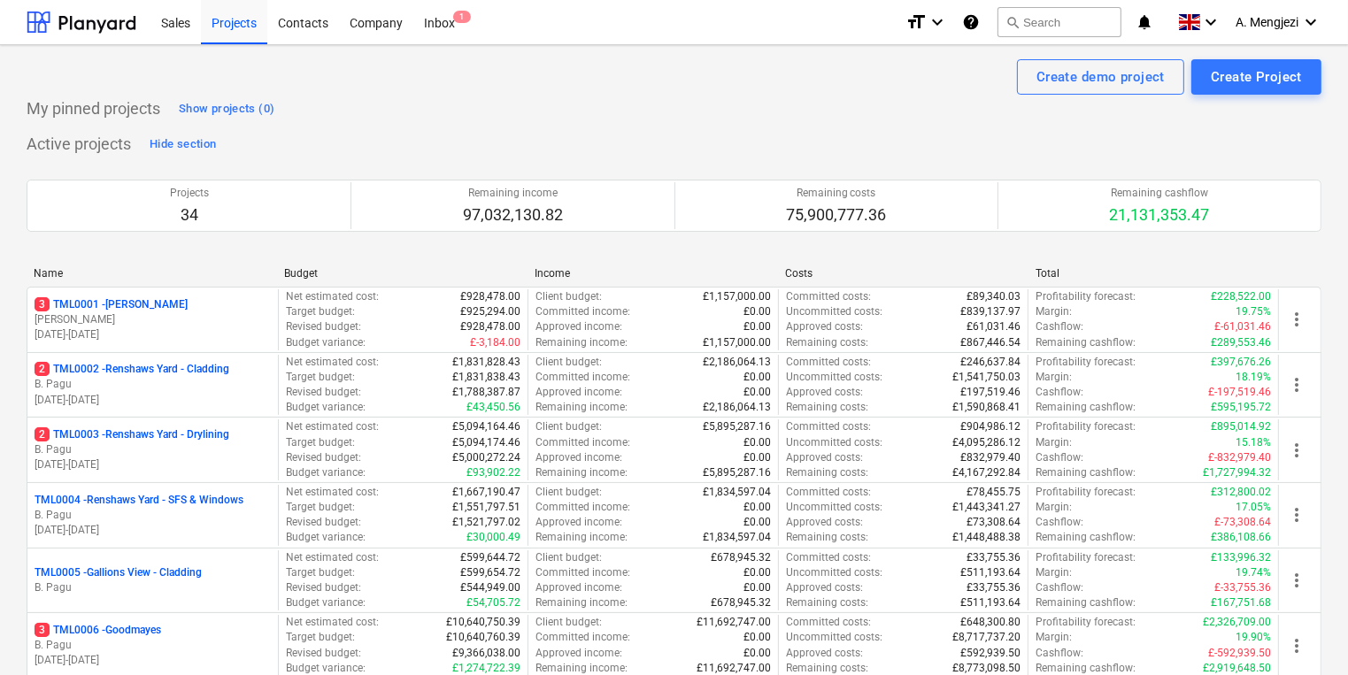
click at [720, 163] on div "Projects 34 Remaining income 97,032,130.82 Remaining costs 75,900,777.36 Remain…" at bounding box center [674, 205] width 1295 height 95
click at [458, 39] on div "Inbox 1" at bounding box center [439, 21] width 52 height 45
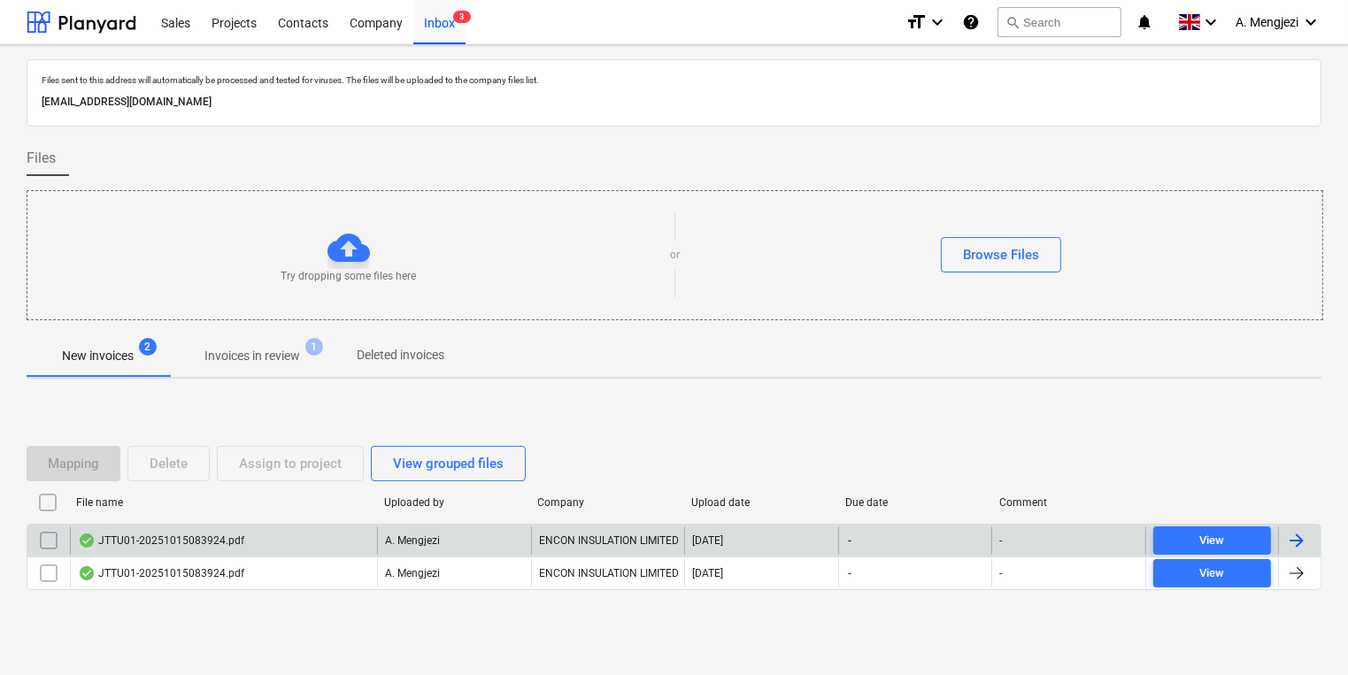
click at [184, 542] on div "JTTU01-20251015083924.pdf" at bounding box center [161, 541] width 166 height 14
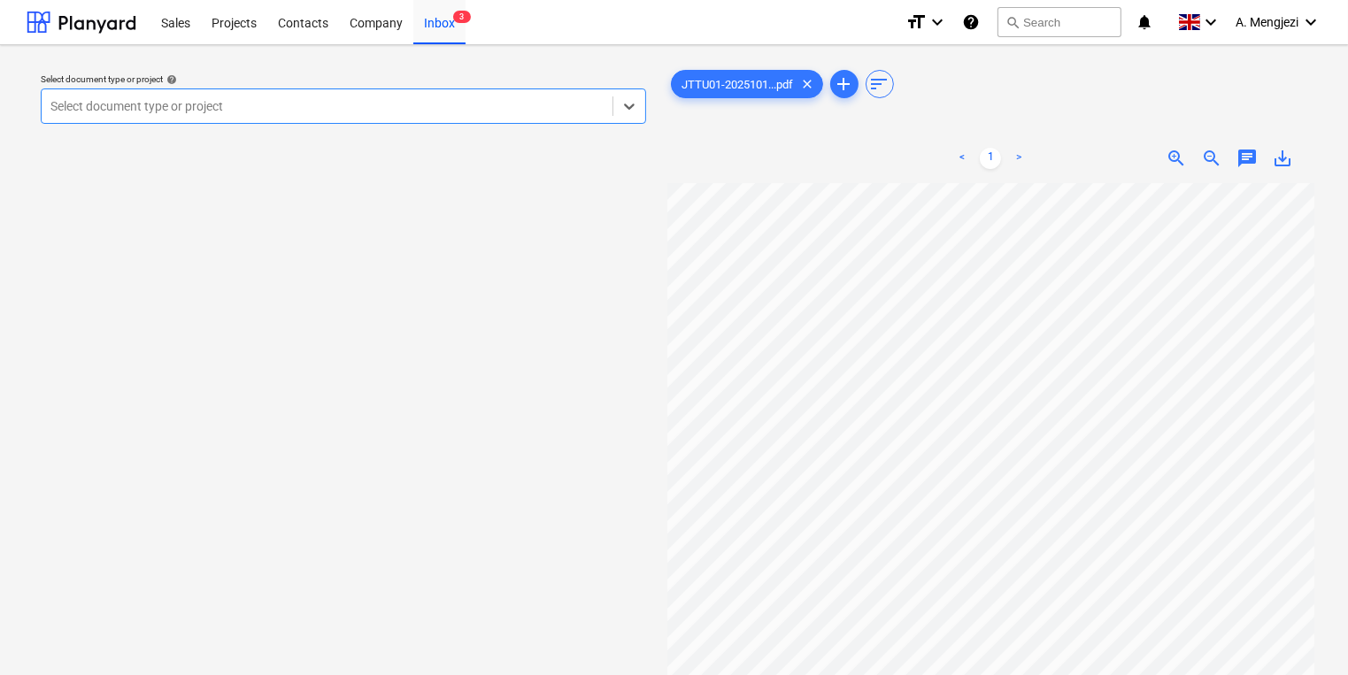
click at [462, 103] on div at bounding box center [326, 106] width 553 height 18
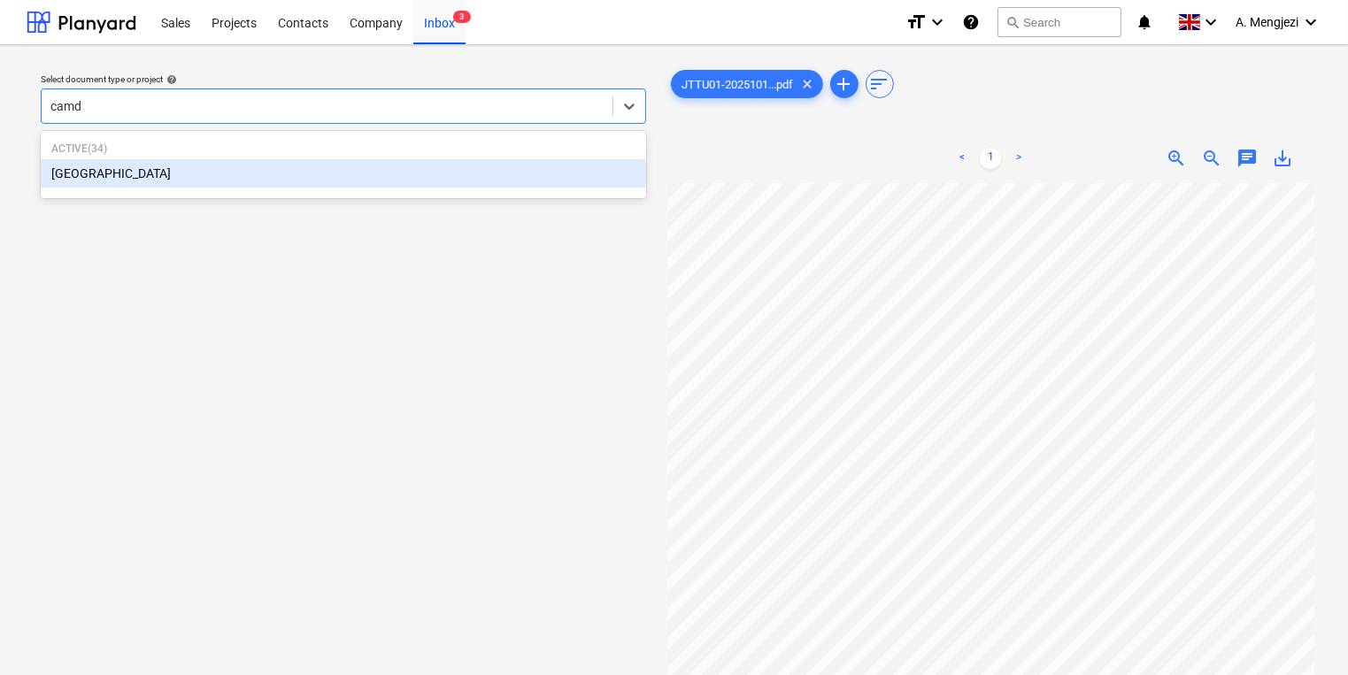
type input "camde"
click at [520, 156] on p "Active ( 34 )" at bounding box center [343, 149] width 584 height 15
click at [520, 168] on div "[GEOGRAPHIC_DATA]" at bounding box center [343, 173] width 605 height 28
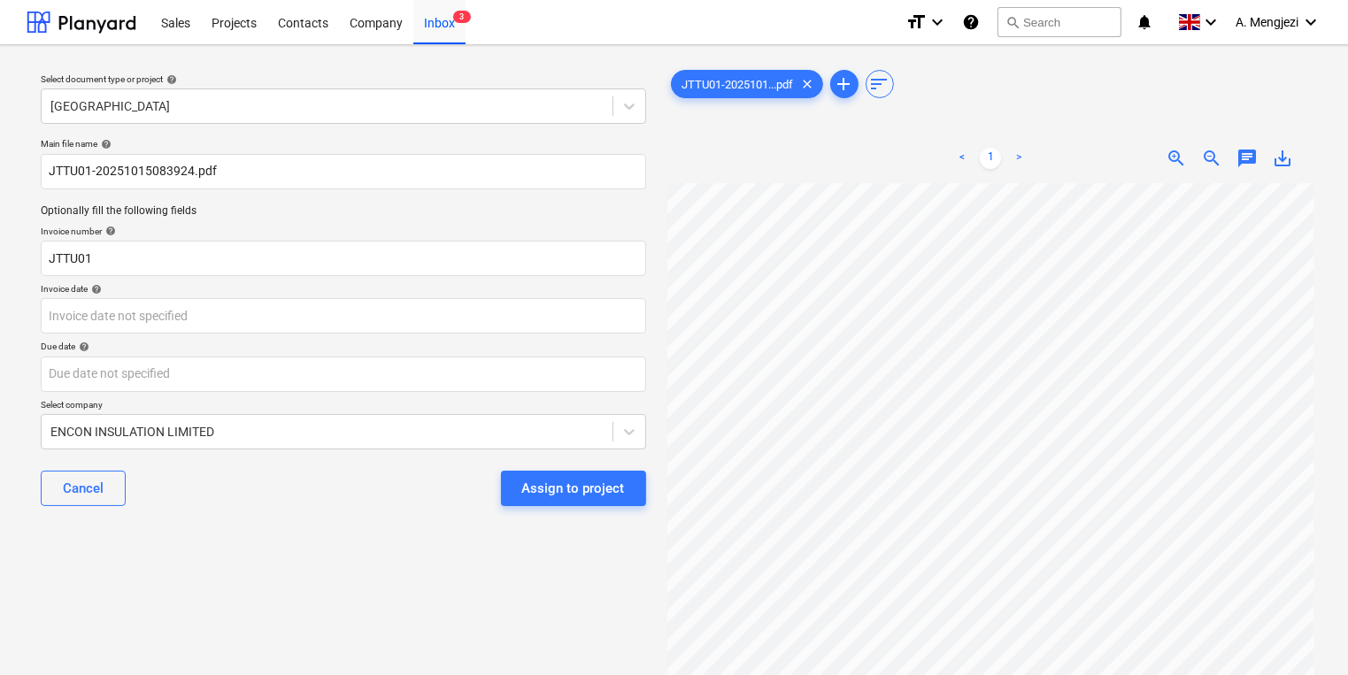
click at [662, 304] on div "JTTU01-2025101...pdf clear add sort < 1 > zoom_in zoom_out chat 0 save_alt" at bounding box center [991, 437] width 662 height 757
click at [219, 244] on input "JTTU01" at bounding box center [343, 258] width 605 height 35
type input "J"
type input "53SI/521837"
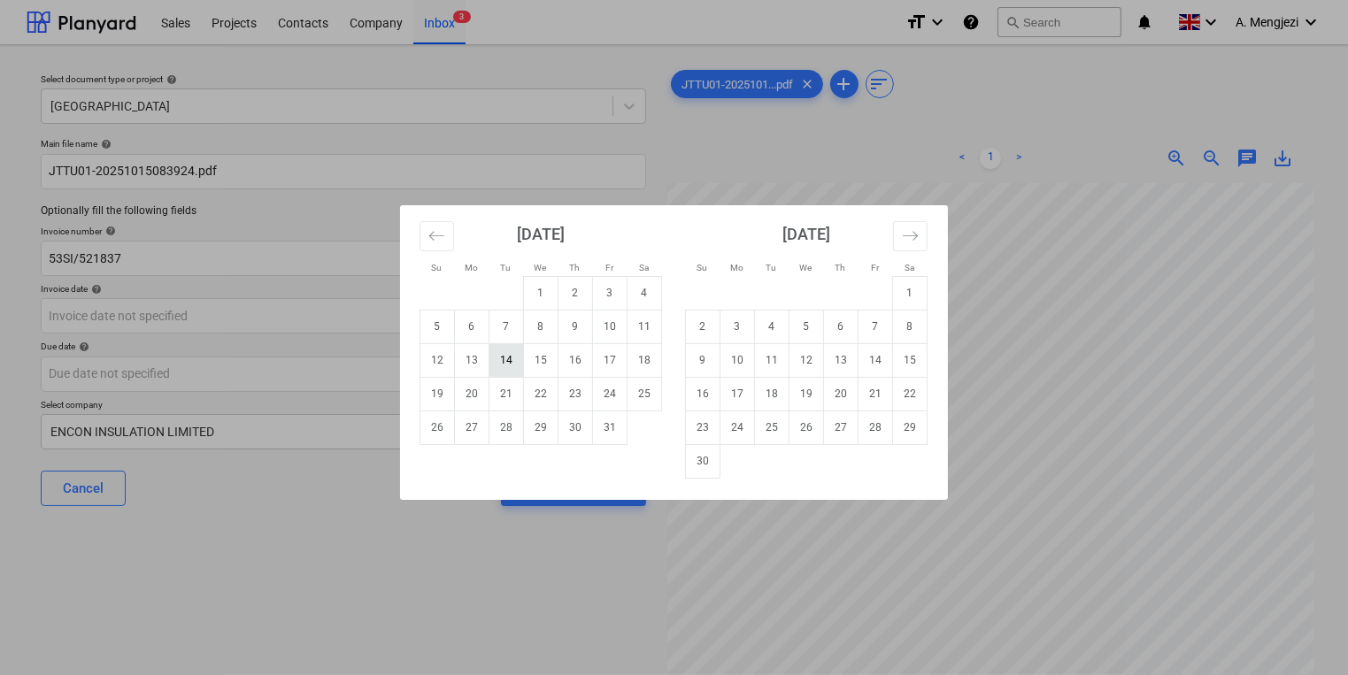
click at [518, 352] on td "14" at bounding box center [506, 360] width 35 height 34
type input "[DATE]"
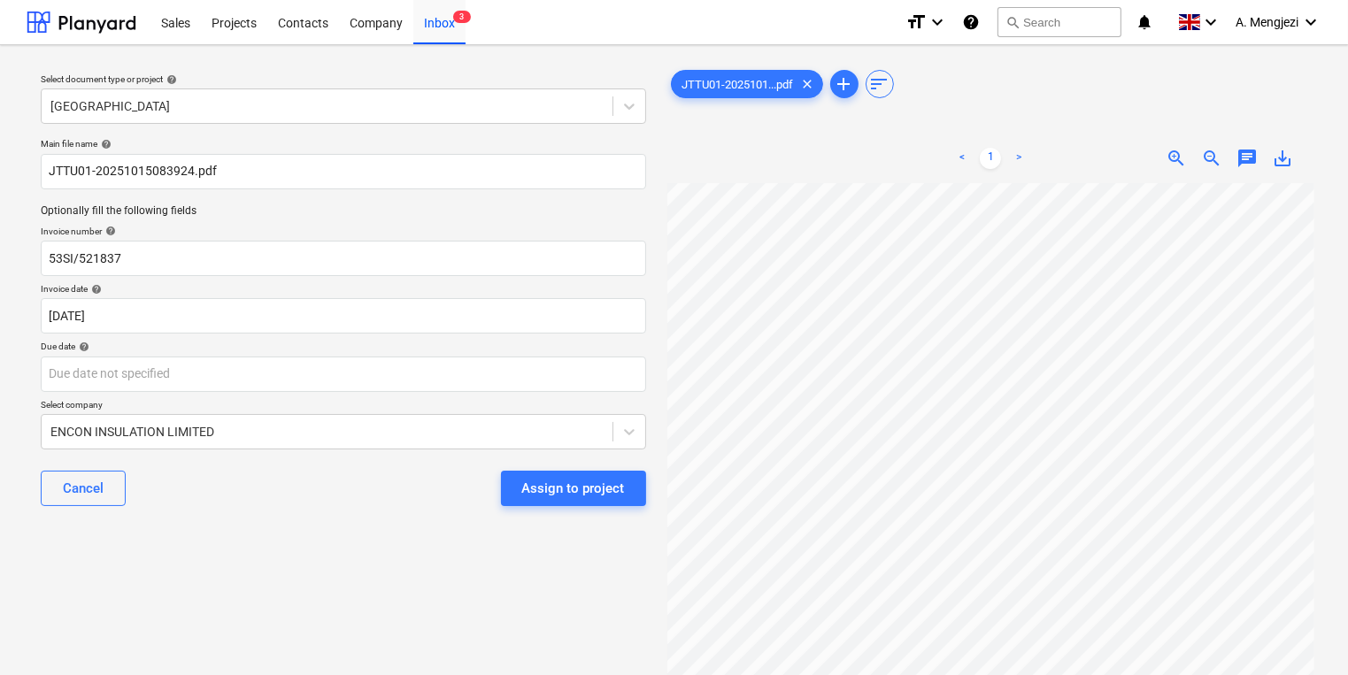
click at [518, 352] on div "Due date help" at bounding box center [343, 347] width 605 height 12
click at [518, 368] on body "Sales Projects Contacts Company Inbox 3 format_size keyboard_arrow_down help se…" at bounding box center [674, 337] width 1348 height 675
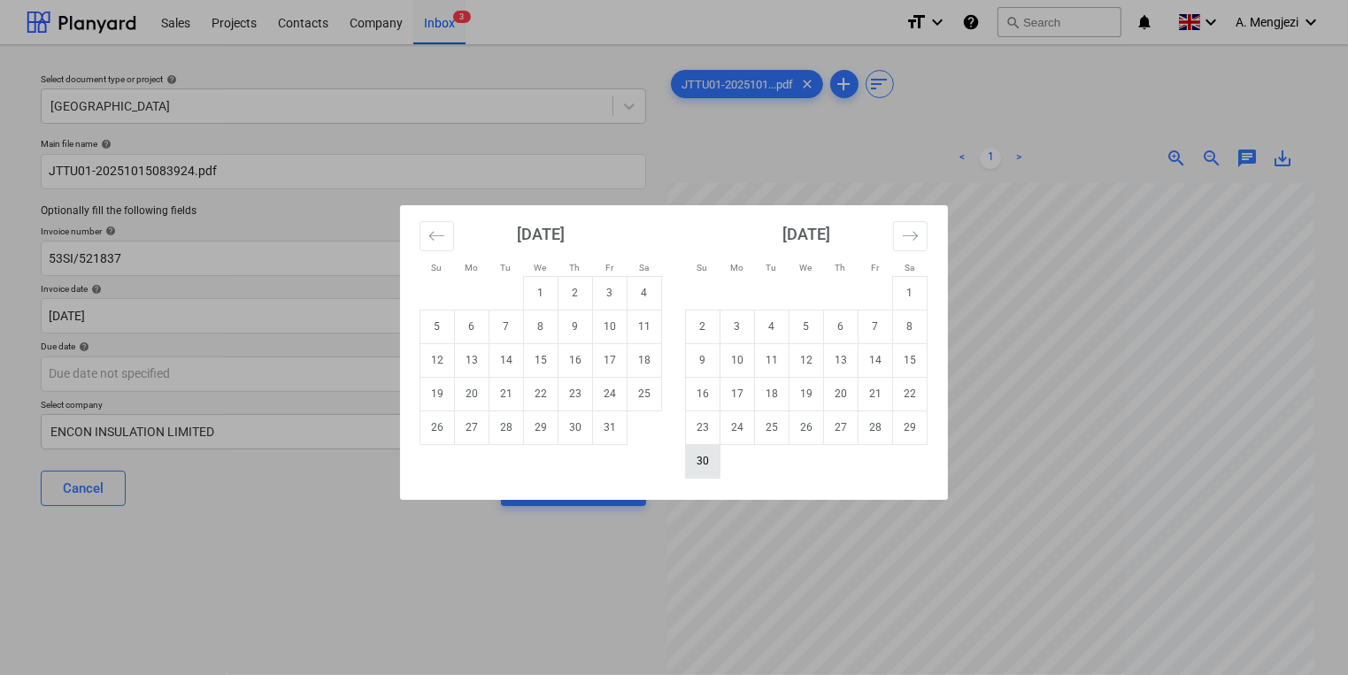
click at [690, 467] on td "30" at bounding box center [703, 461] width 35 height 34
type input "30 Nov 2025"
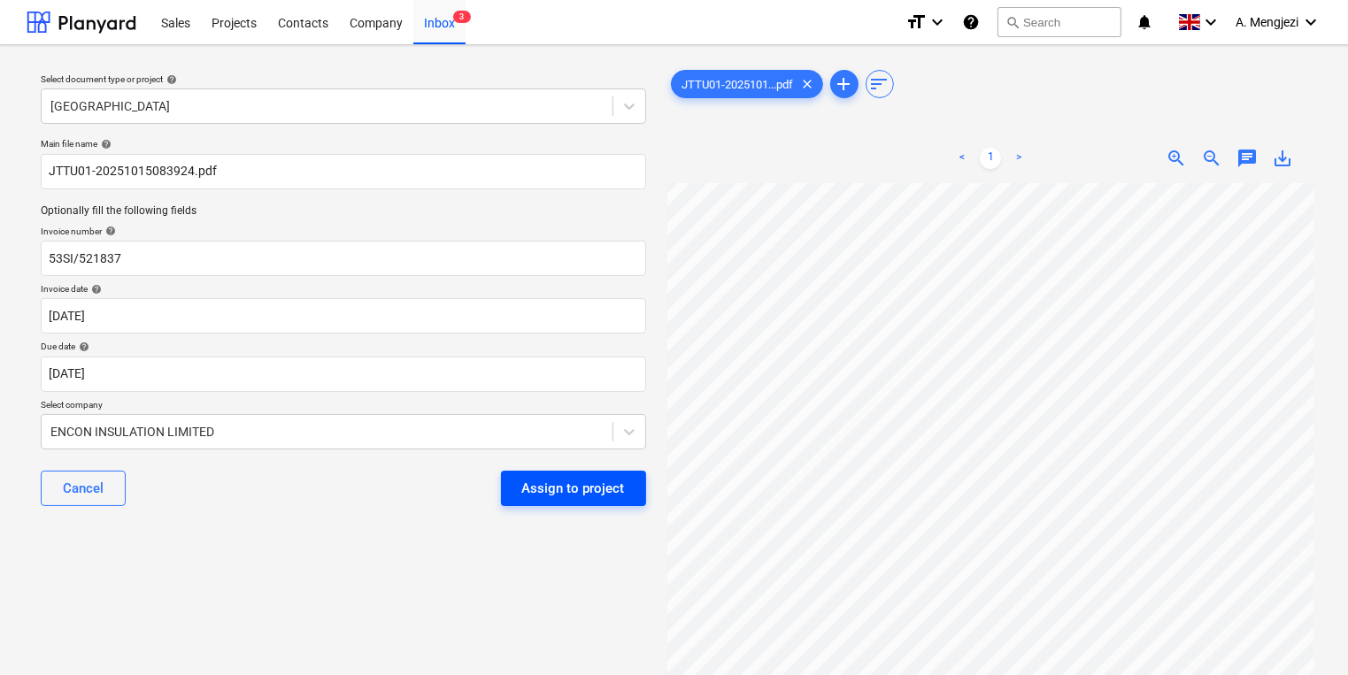
click at [540, 502] on button "Assign to project" at bounding box center [573, 488] width 145 height 35
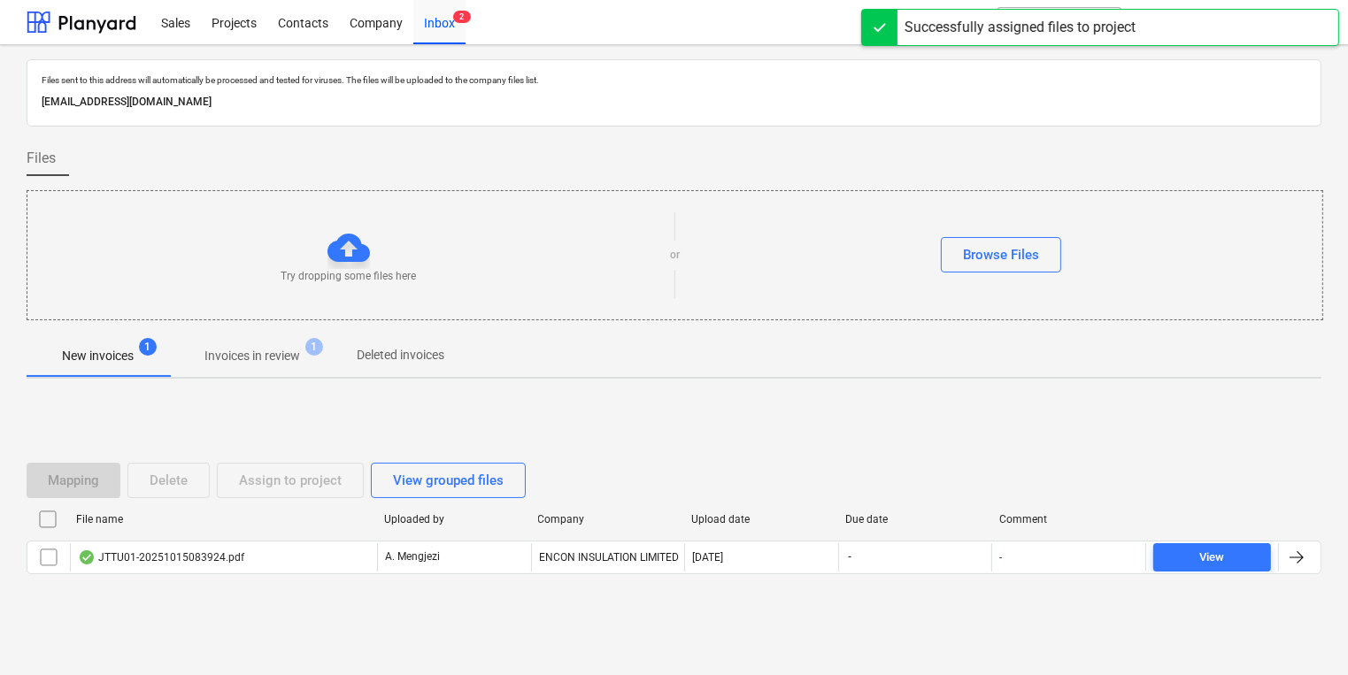
click at [312, 585] on div at bounding box center [674, 588] width 1295 height 14
click at [306, 538] on div "File name Uploaded by Company Upload date Due date Comment" at bounding box center [674, 522] width 1295 height 35
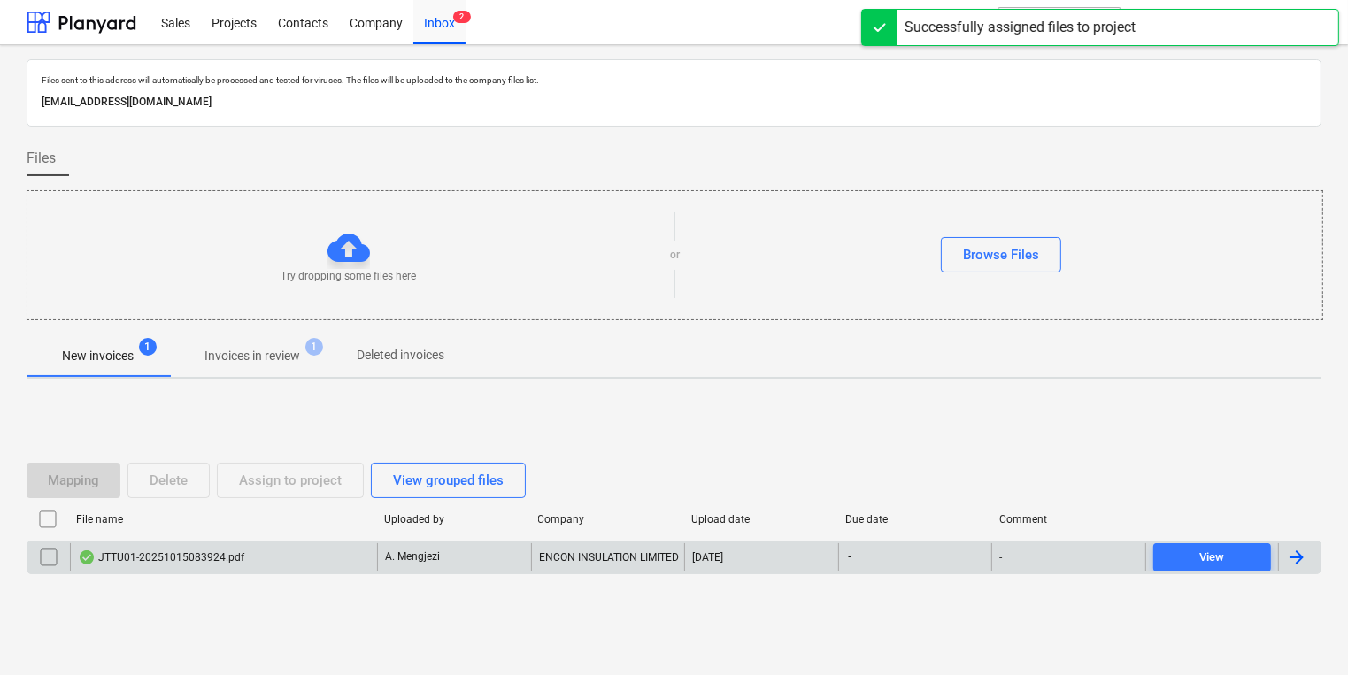
click at [306, 551] on div "JTTU01-20251015083924.pdf" at bounding box center [223, 557] width 307 height 28
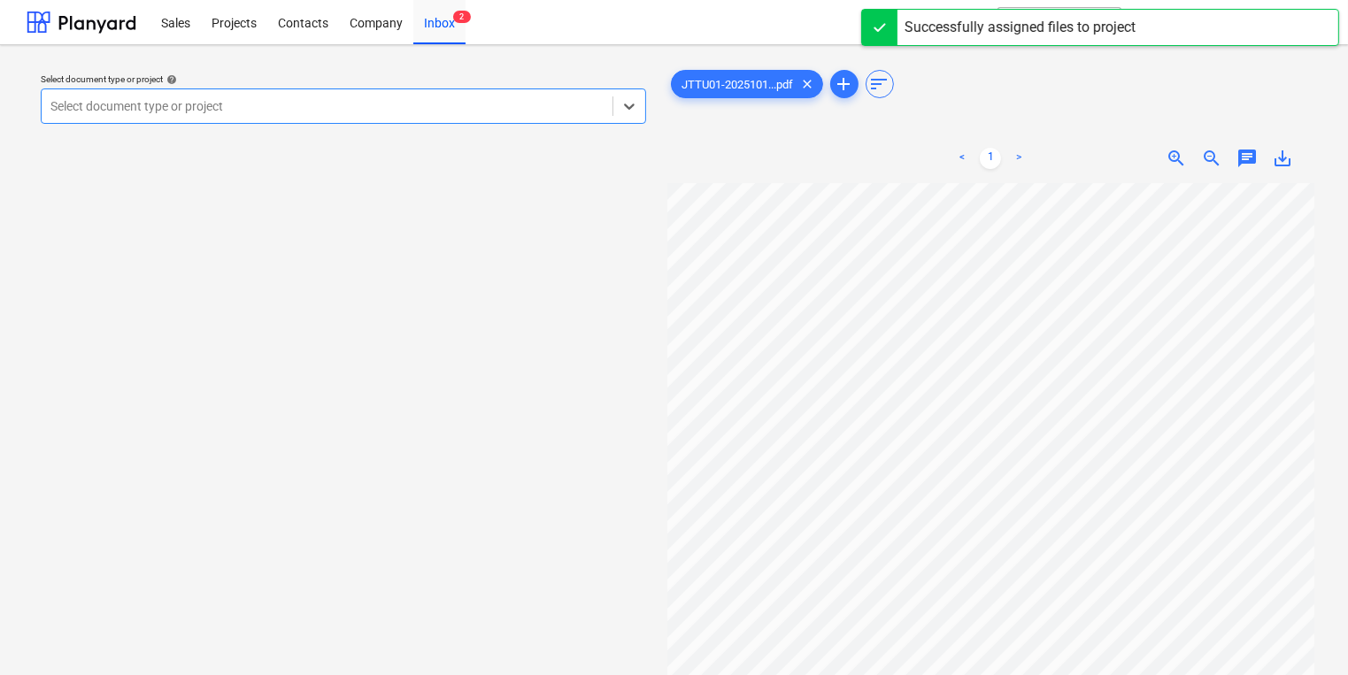
click at [457, 106] on div at bounding box center [326, 106] width 553 height 18
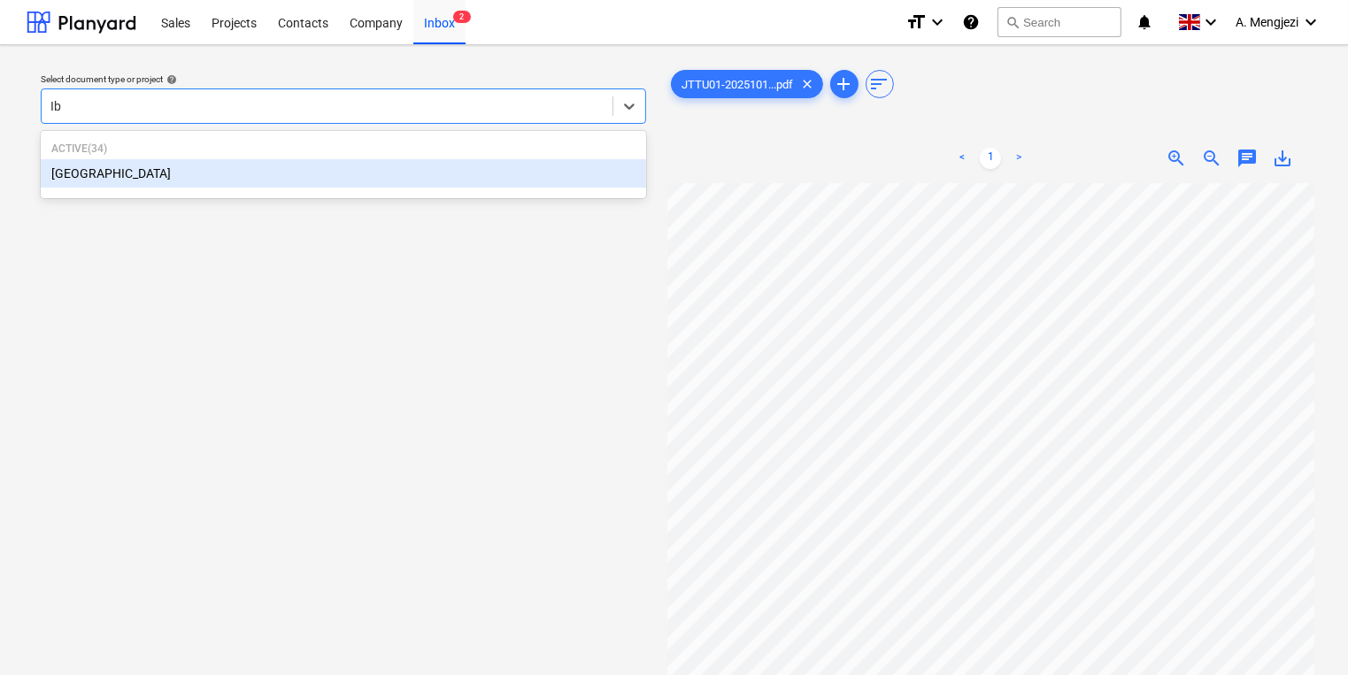
type input "Ibi"
click at [412, 188] on div "[GEOGRAPHIC_DATA]" at bounding box center [343, 173] width 605 height 28
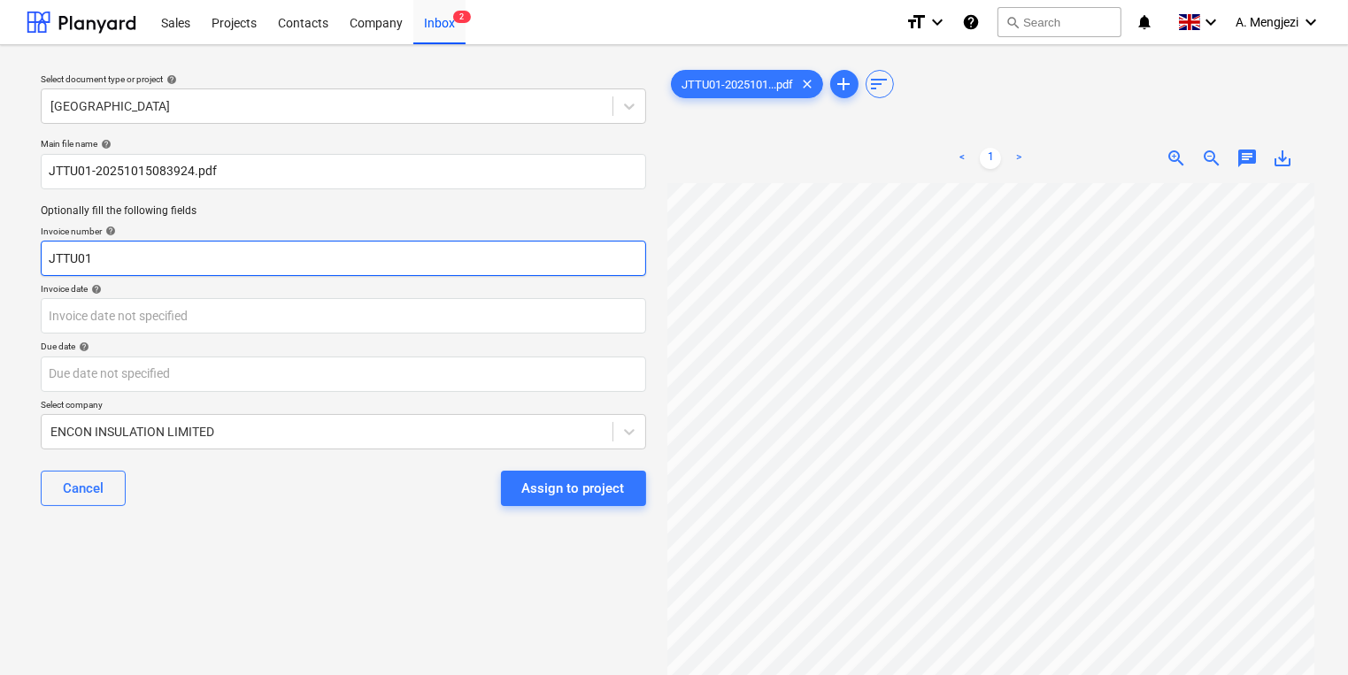
scroll to position [156, 151]
drag, startPoint x: 248, startPoint y: 244, endPoint x: -170, endPoint y: 243, distance: 417.7
click at [0, 243] on html "Sales Projects Contacts Company Inbox 2 format_size keyboard_arrow_down help se…" at bounding box center [674, 337] width 1348 height 675
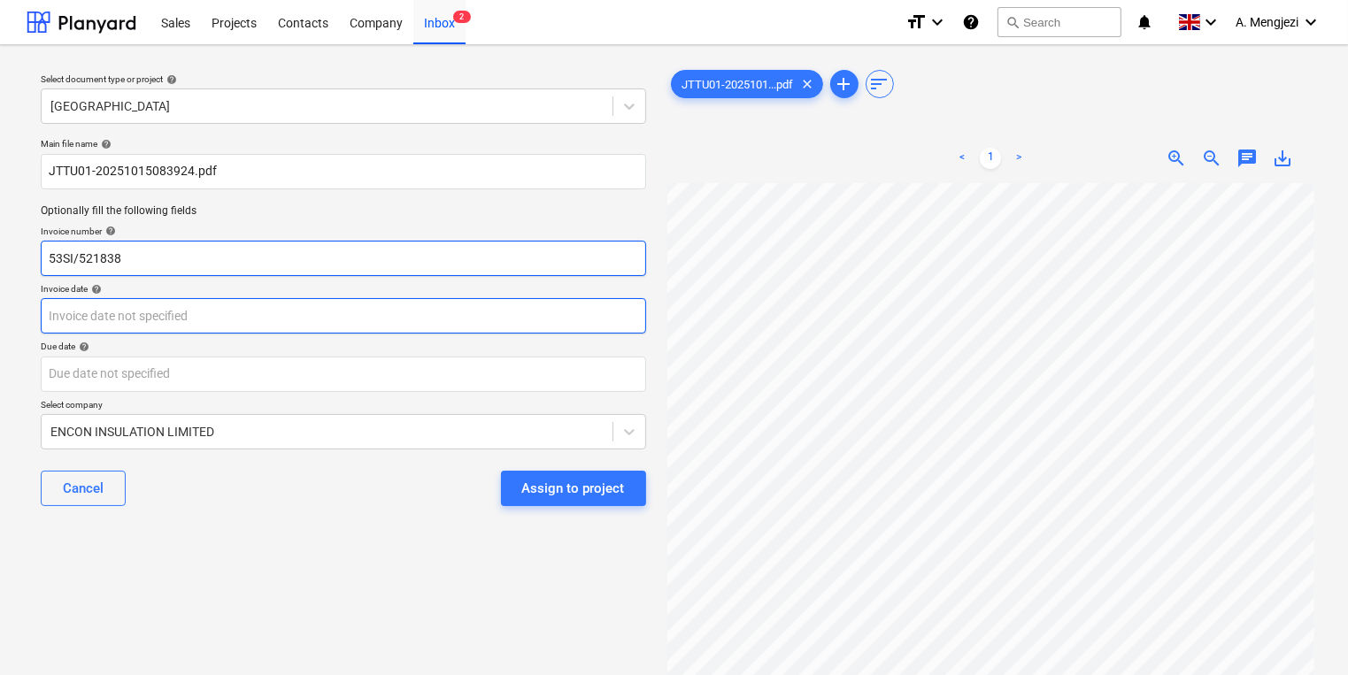
type input "53SI/521838"
click at [366, 322] on body "Sales Projects Contacts Company Inbox 2 format_size keyboard_arrow_down help se…" at bounding box center [674, 337] width 1348 height 675
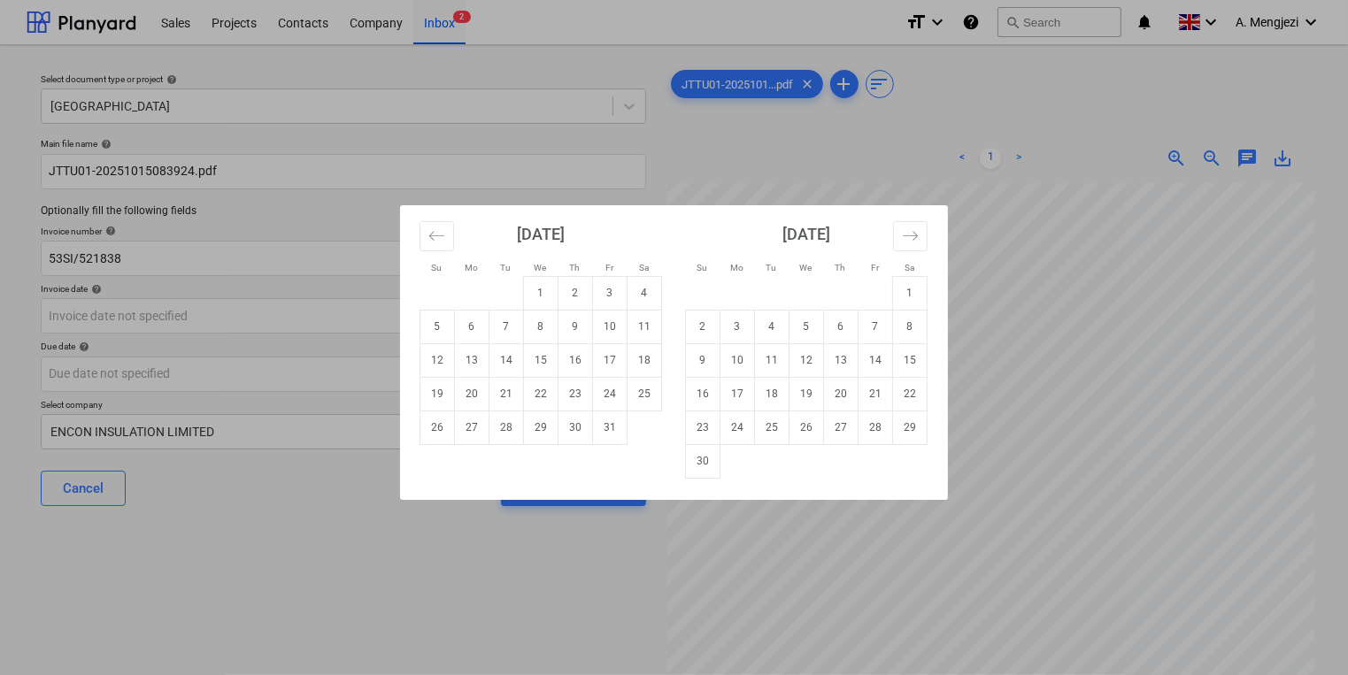
click at [1048, 248] on div "Su Mo Tu We Th Fr Sa Su Mo Tu We Th Fr Sa September 2025 1 2 3 4 5 6 7 8 9 10 1…" at bounding box center [674, 337] width 1348 height 675
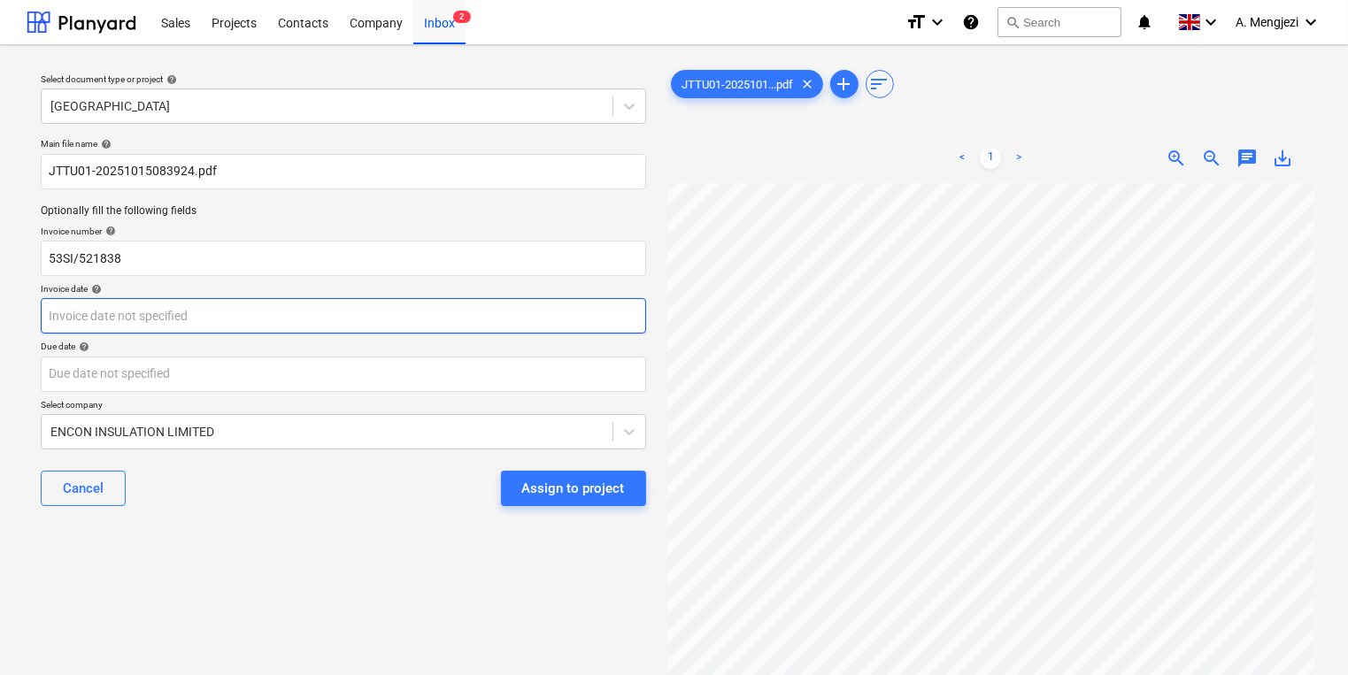
click at [372, 320] on body "Sales Projects Contacts Company Inbox 2 format_size keyboard_arrow_down help se…" at bounding box center [674, 337] width 1348 height 675
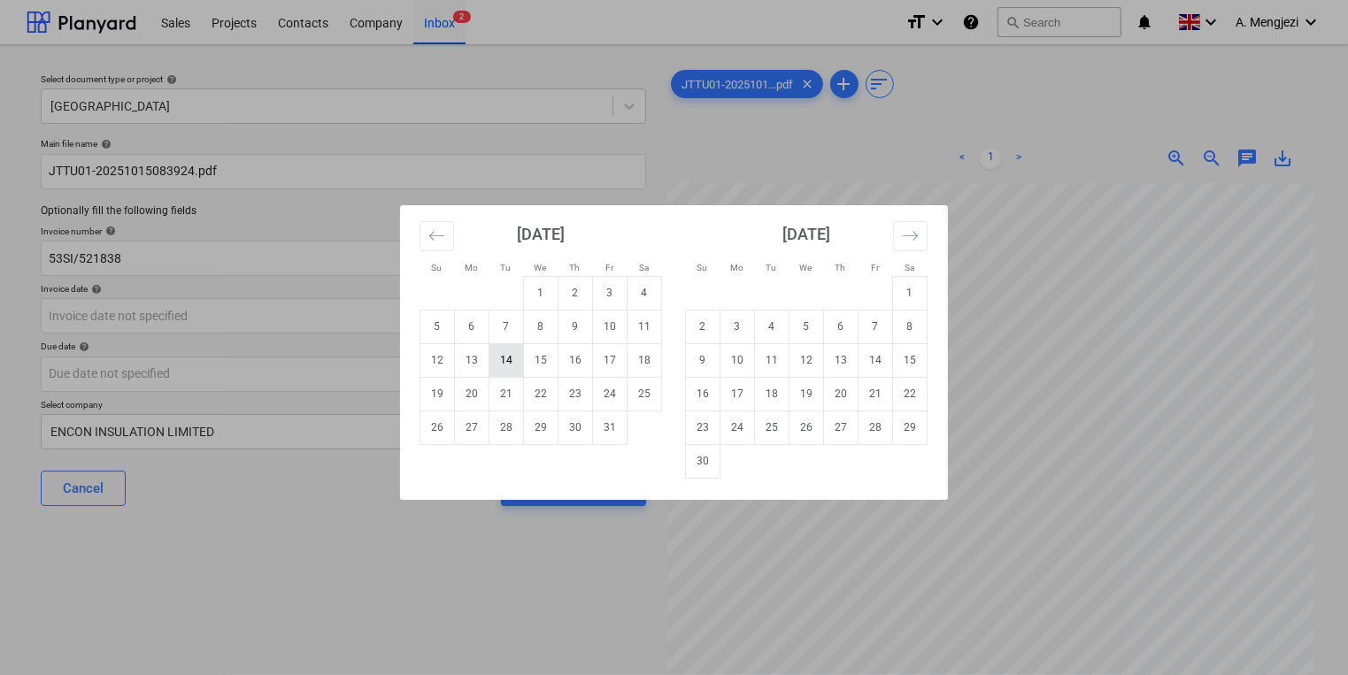
click at [509, 355] on td "14" at bounding box center [506, 360] width 35 height 34
type input "[DATE]"
click at [514, 369] on body "Sales Projects Contacts Company Inbox 2 format_size keyboard_arrow_down help se…" at bounding box center [674, 337] width 1348 height 675
click at [701, 457] on td "30" at bounding box center [703, 461] width 35 height 34
type input "30 Nov 2025"
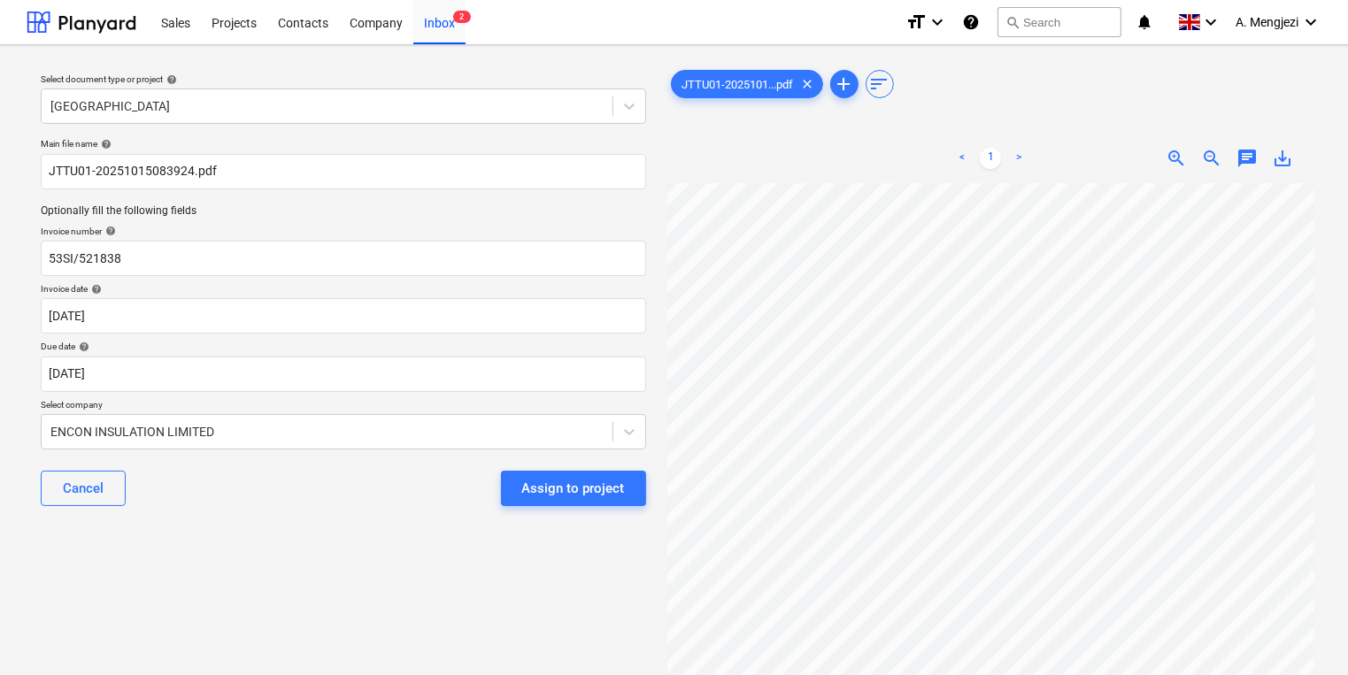
click at [584, 466] on div "Cancel Assign to project" at bounding box center [343, 489] width 605 height 64
click at [593, 491] on div "Assign to project" at bounding box center [573, 488] width 103 height 23
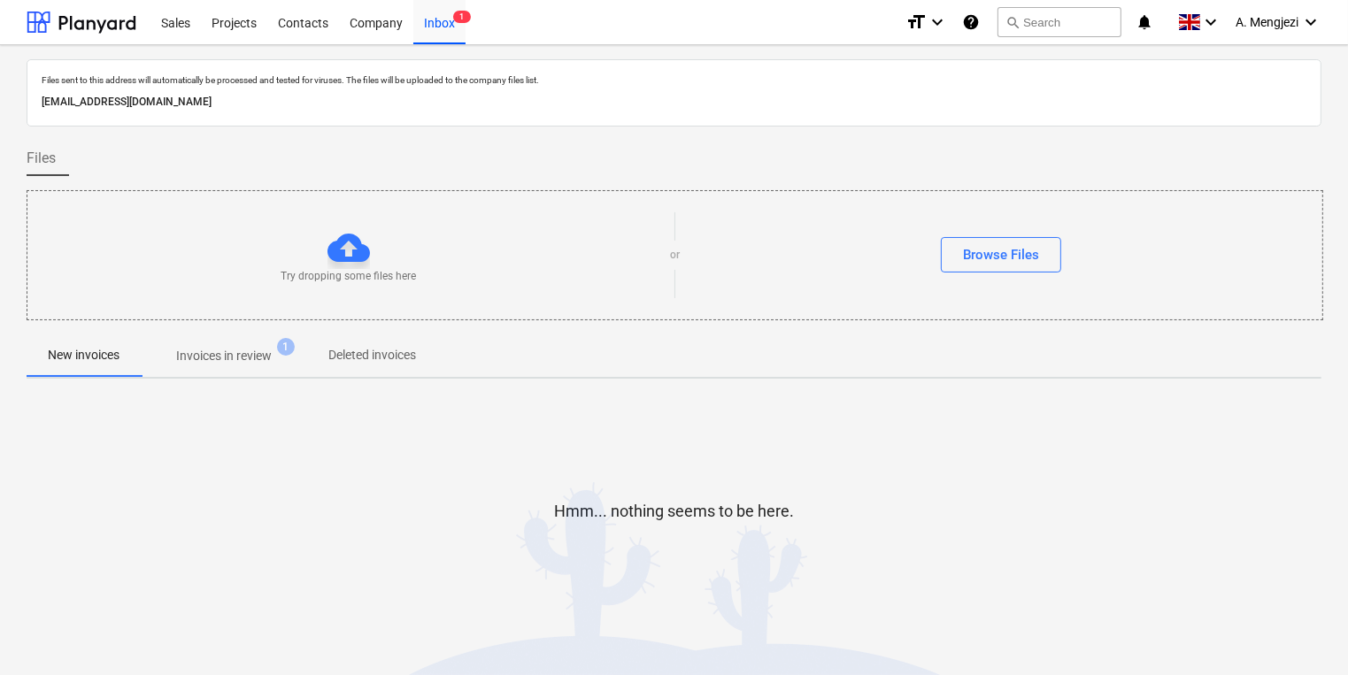
click at [277, 335] on div "Files sent to this address will automatically be processed and tested for virus…" at bounding box center [674, 358] width 1295 height 599
click at [272, 359] on p "Invoices in review" at bounding box center [224, 356] width 96 height 19
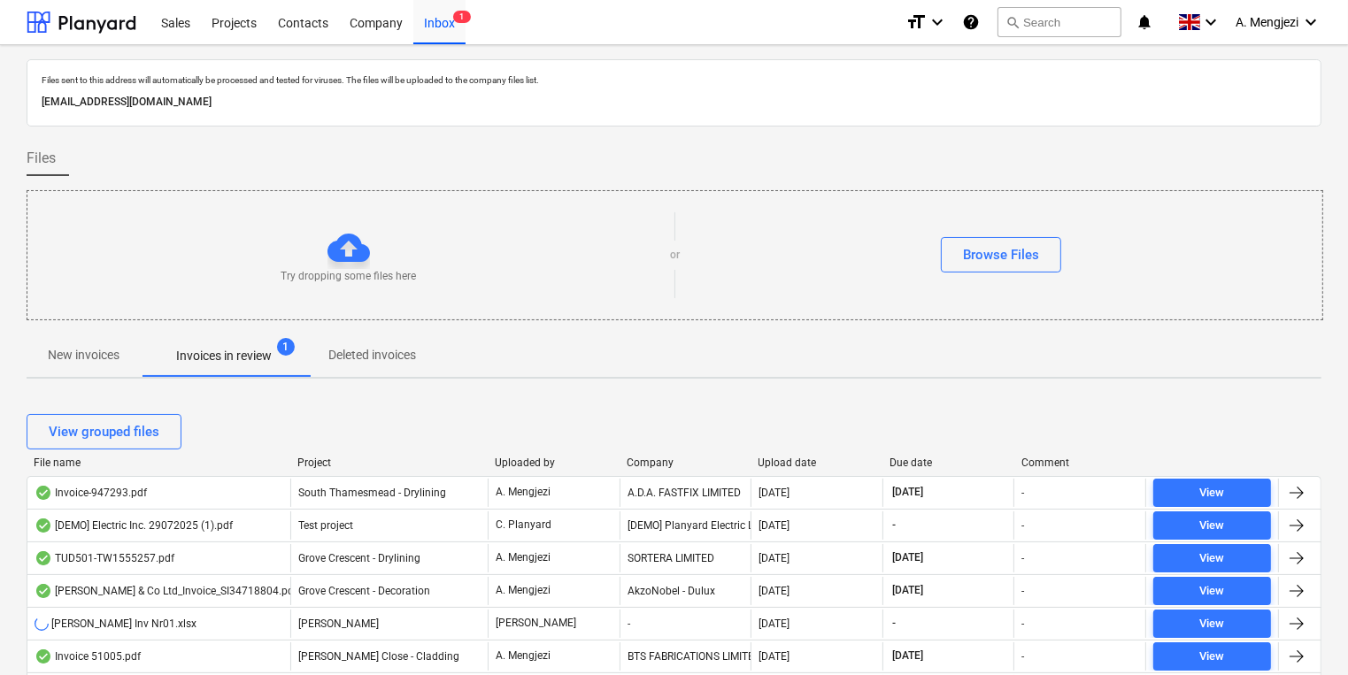
click at [792, 459] on div "Upload date" at bounding box center [817, 463] width 118 height 12
click at [789, 460] on div "Upload date" at bounding box center [817, 463] width 118 height 12
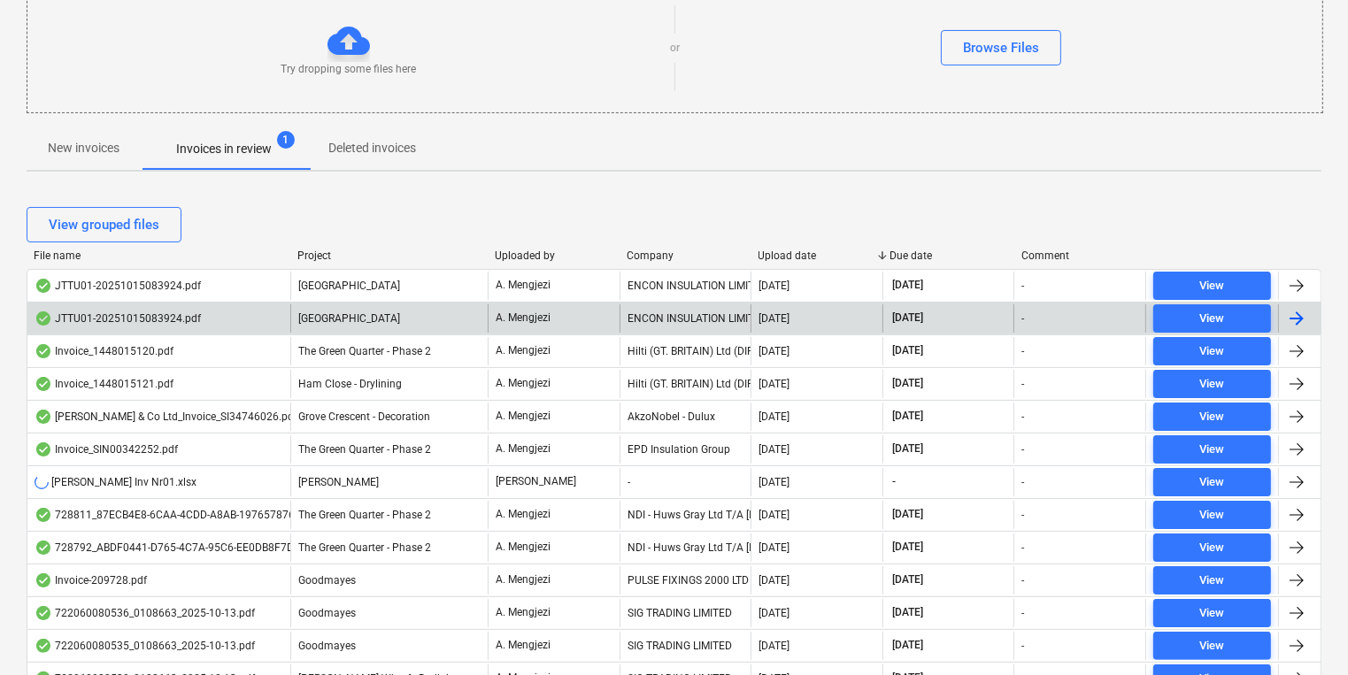
scroll to position [212, 0]
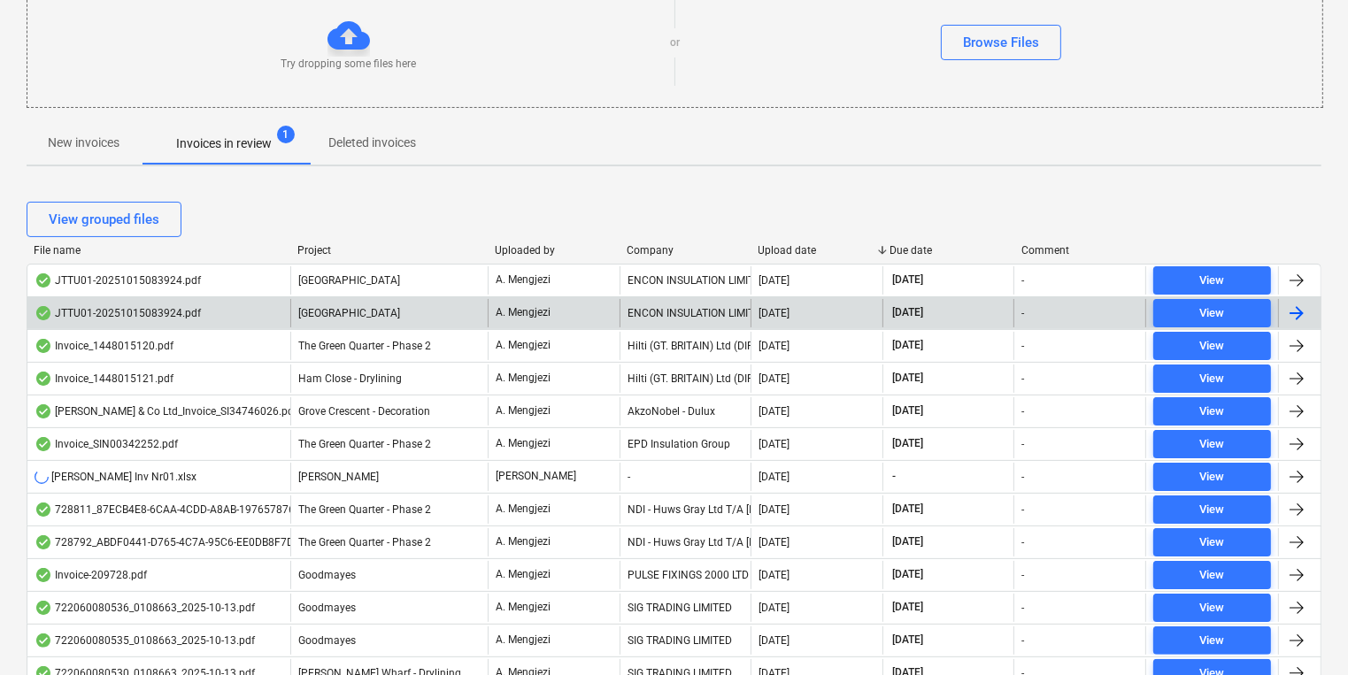
click at [588, 315] on div "A. Mengjezi" at bounding box center [554, 313] width 132 height 28
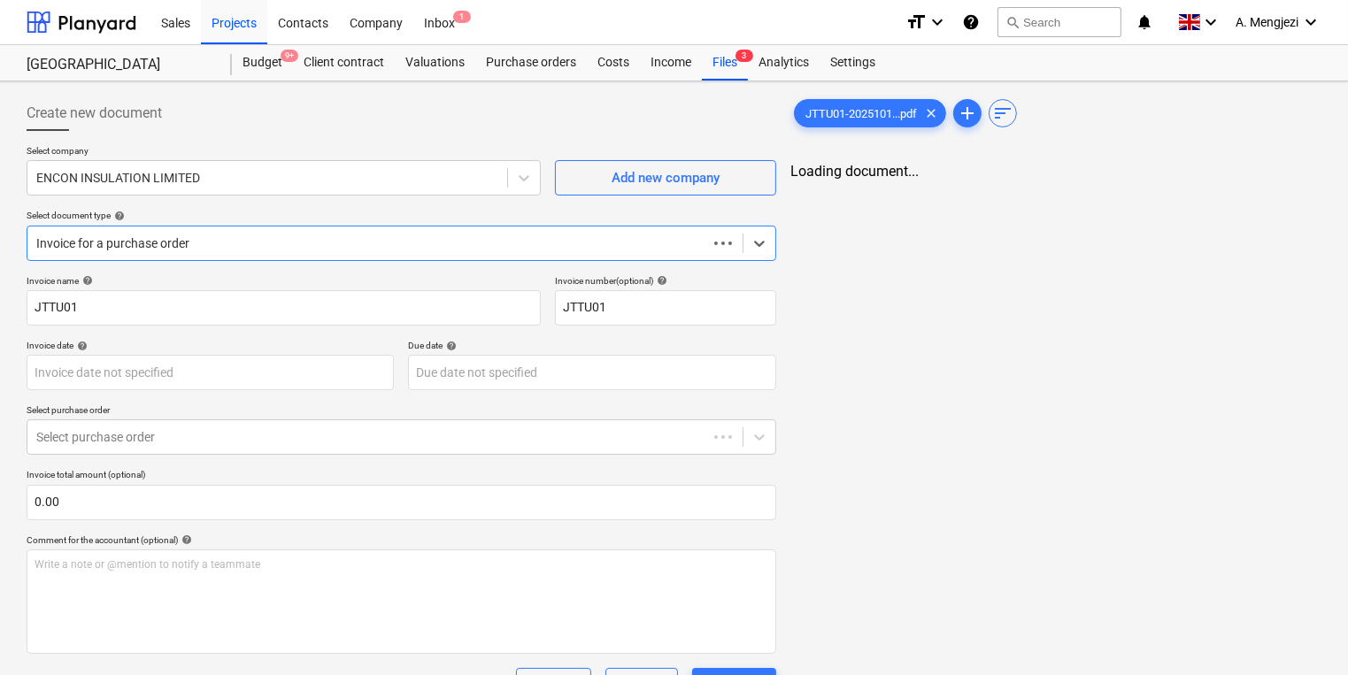
type input "[DATE]"
type input "30 Nov 2025"
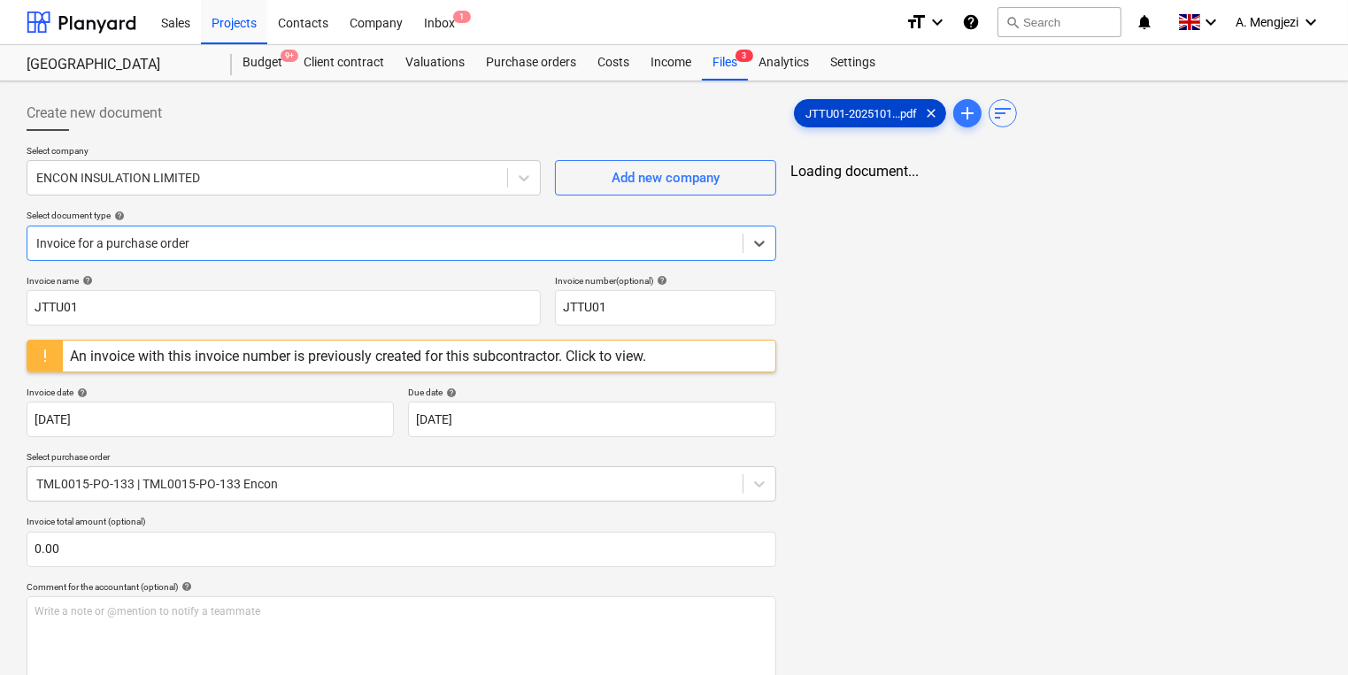
click at [906, 112] on span "JTTU01-2025101...pdf" at bounding box center [861, 113] width 133 height 13
drag, startPoint x: 335, startPoint y: 287, endPoint x: -135, endPoint y: 308, distance: 470.4
click at [0, 308] on html "Sales Projects Contacts Company Inbox 1 format_size keyboard_arrow_down help se…" at bounding box center [674, 337] width 1348 height 675
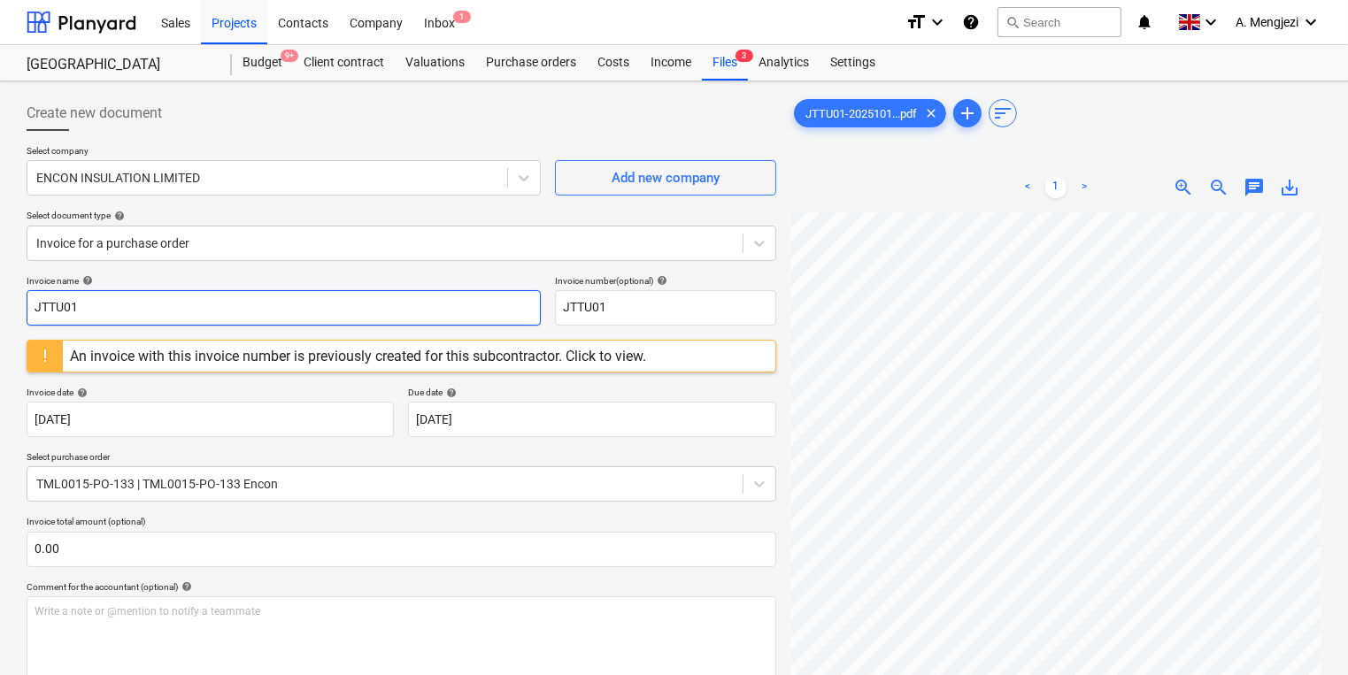
drag, startPoint x: 242, startPoint y: 297, endPoint x: -115, endPoint y: 290, distance: 356.7
click at [0, 290] on html "Sales Projects Contacts Company Inbox 1 format_size keyboard_arrow_down help se…" at bounding box center [674, 337] width 1348 height 675
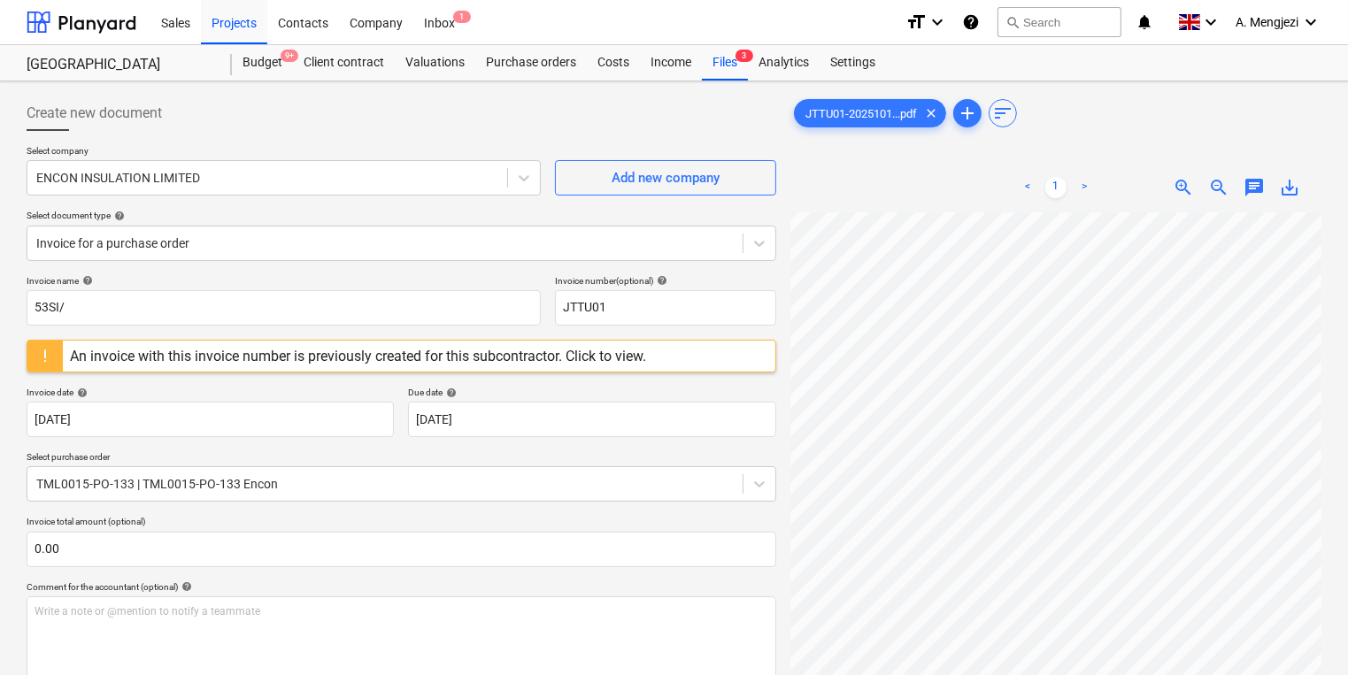
scroll to position [188, 230]
click at [782, 200] on div "Create new document Select company ENCON INSULATION LIMITED Add new company Sel…" at bounding box center [673, 671] width 1309 height 1166
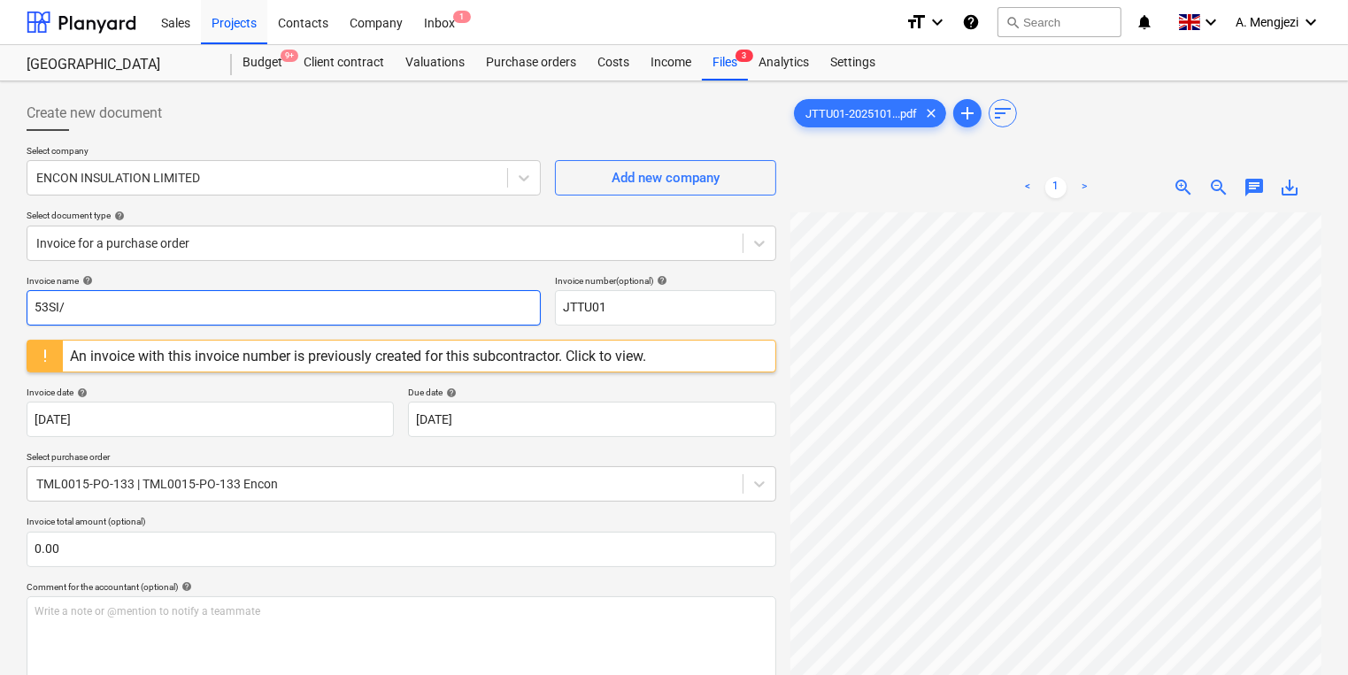
click at [333, 309] on input "53SI/" at bounding box center [284, 307] width 514 height 35
drag, startPoint x: 173, startPoint y: 307, endPoint x: -39, endPoint y: 302, distance: 212.5
click at [0, 302] on html "Sales Projects Contacts Company Inbox 1 format_size keyboard_arrow_down help se…" at bounding box center [674, 337] width 1348 height 675
type input "53SI/521837"
drag, startPoint x: 606, startPoint y: 308, endPoint x: 401, endPoint y: 308, distance: 205.3
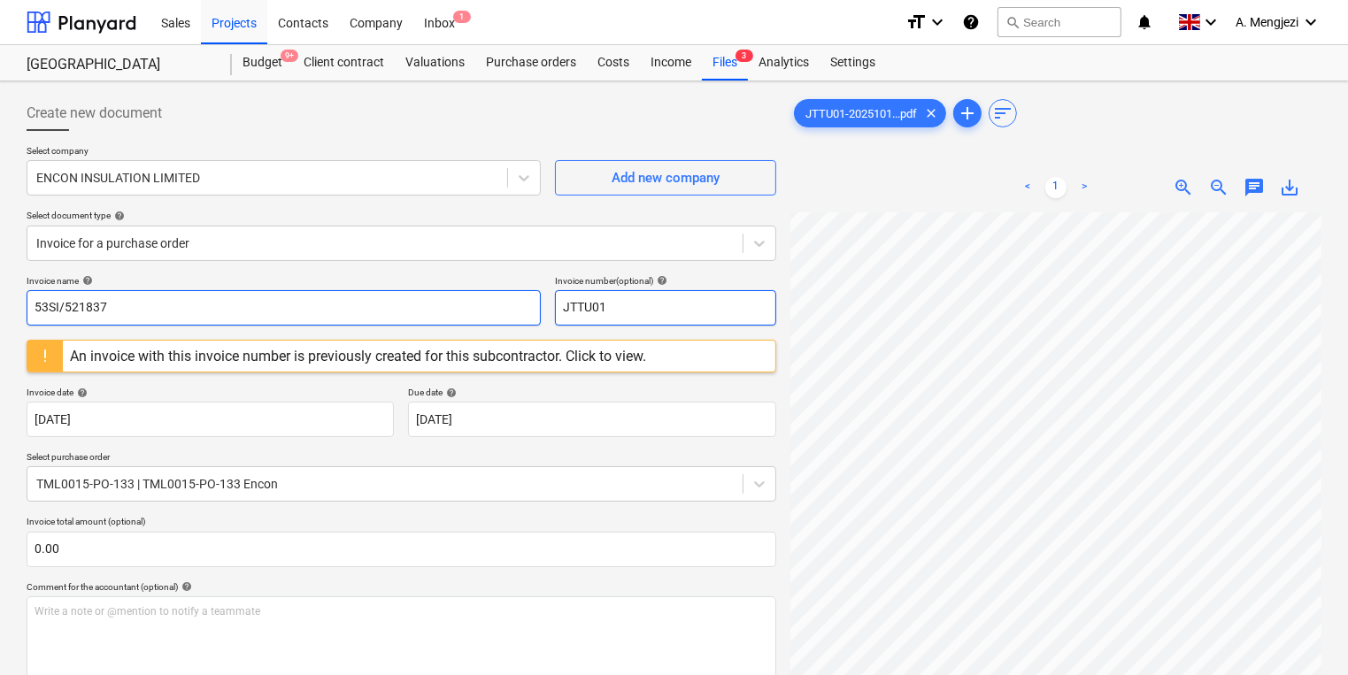
click at [401, 308] on div "Invoice name help 53SI/521837 Invoice number (optional) help JTTU01" at bounding box center [402, 300] width 750 height 50
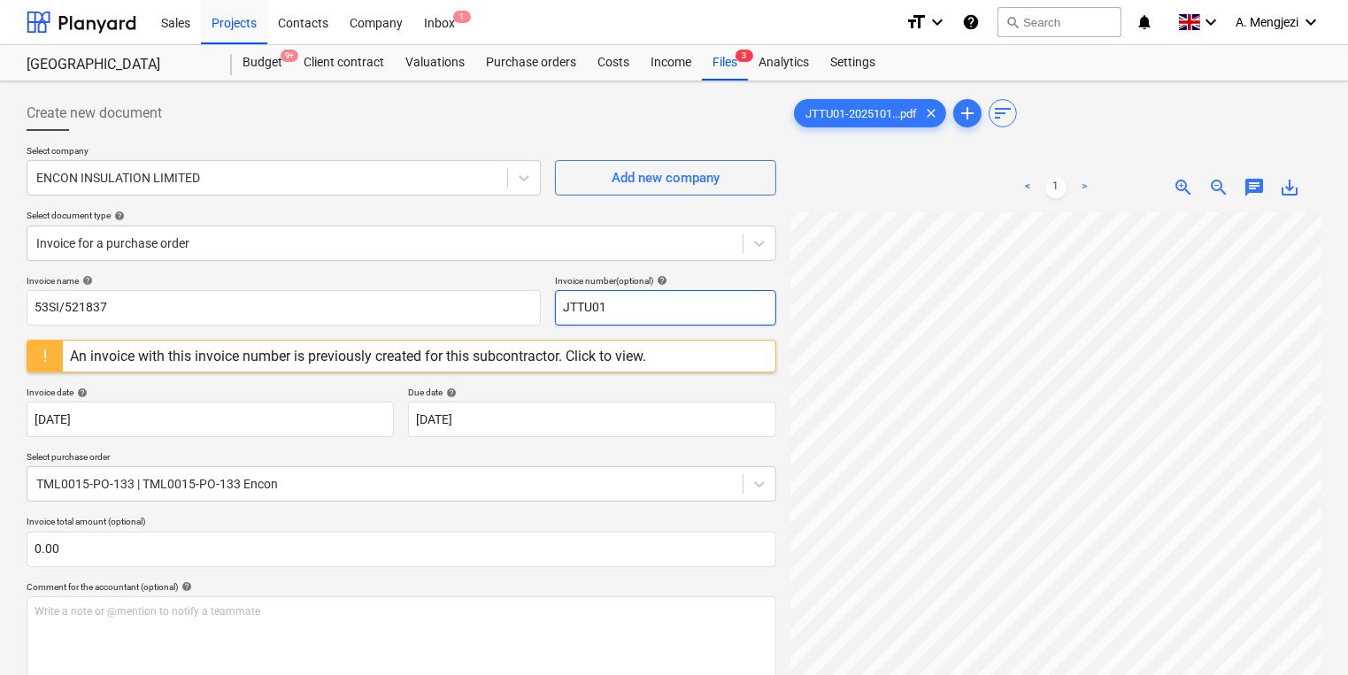
paste input "53SI/521837"
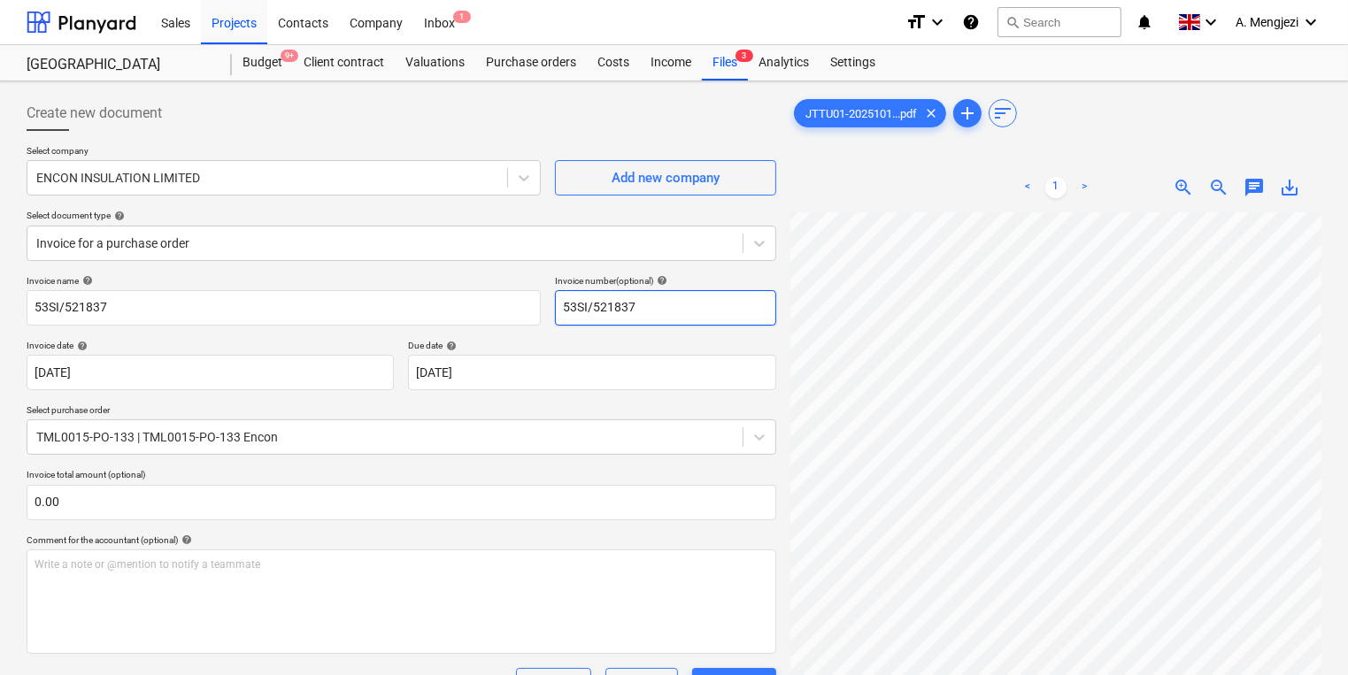
type input "53SI/521837"
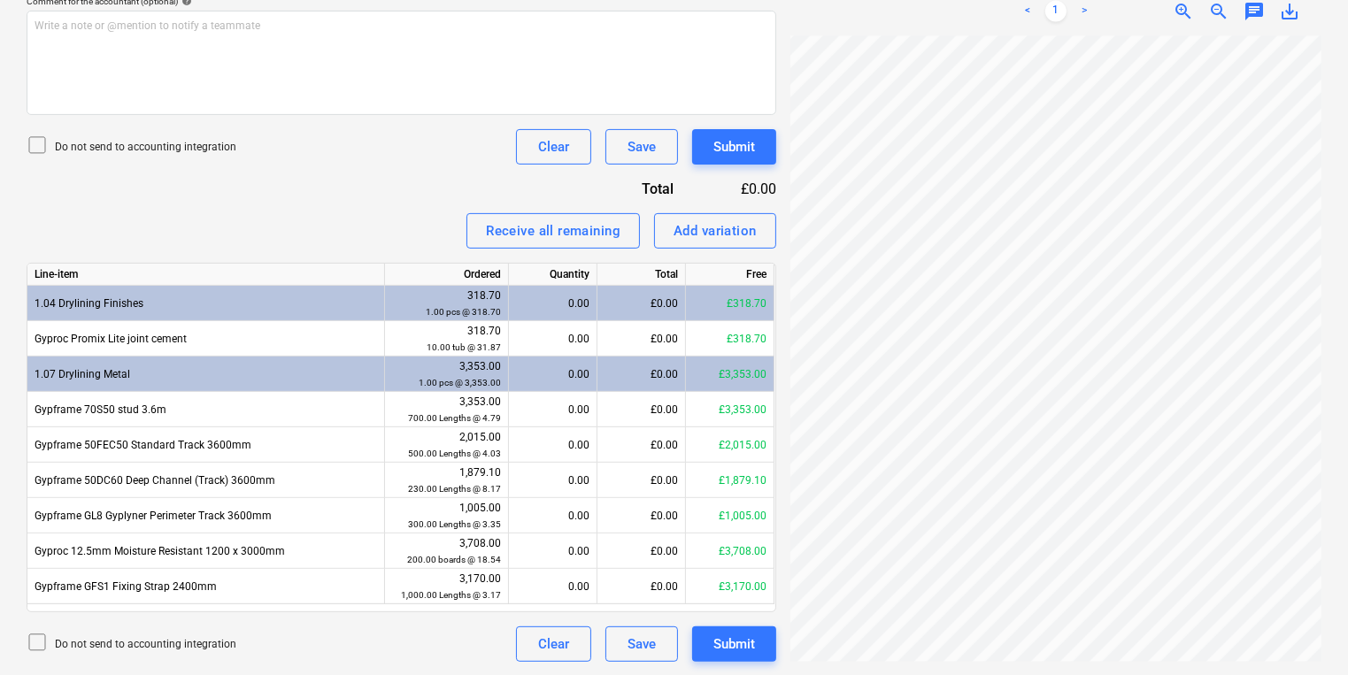
scroll to position [241, 72]
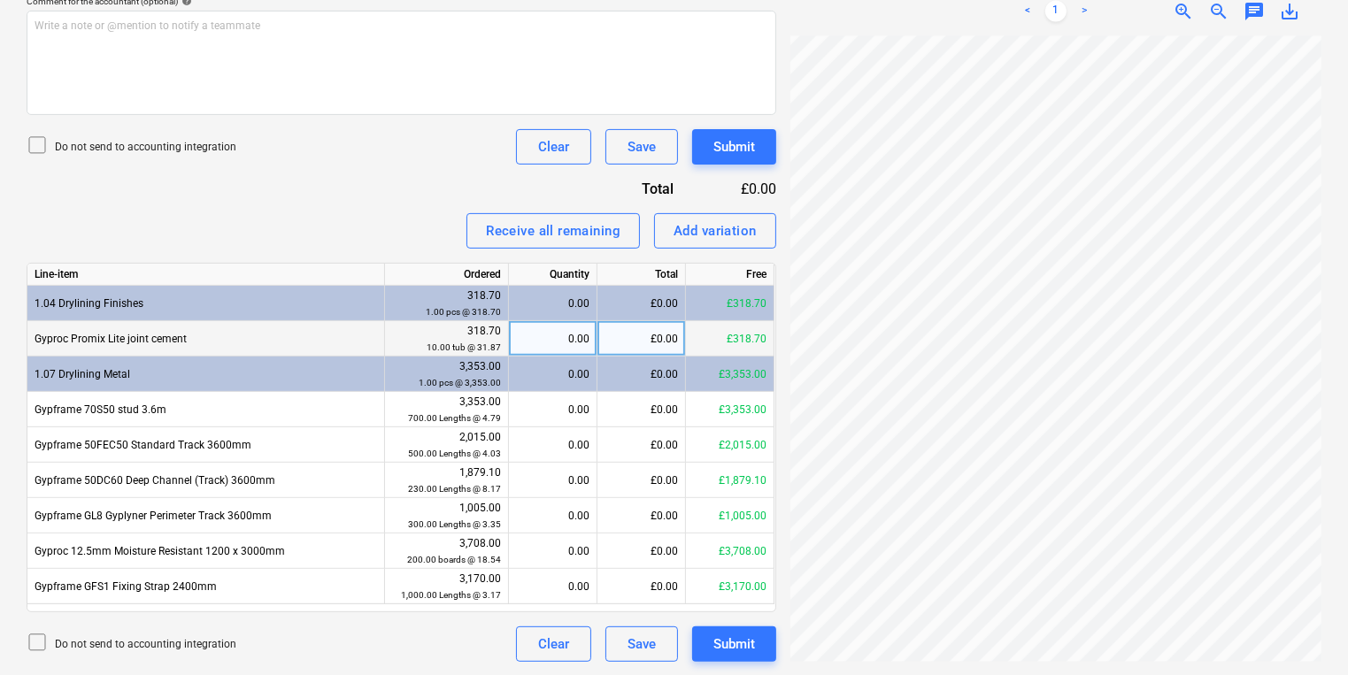
click at [581, 340] on div "0.00" at bounding box center [552, 338] width 73 height 35
type input "10"
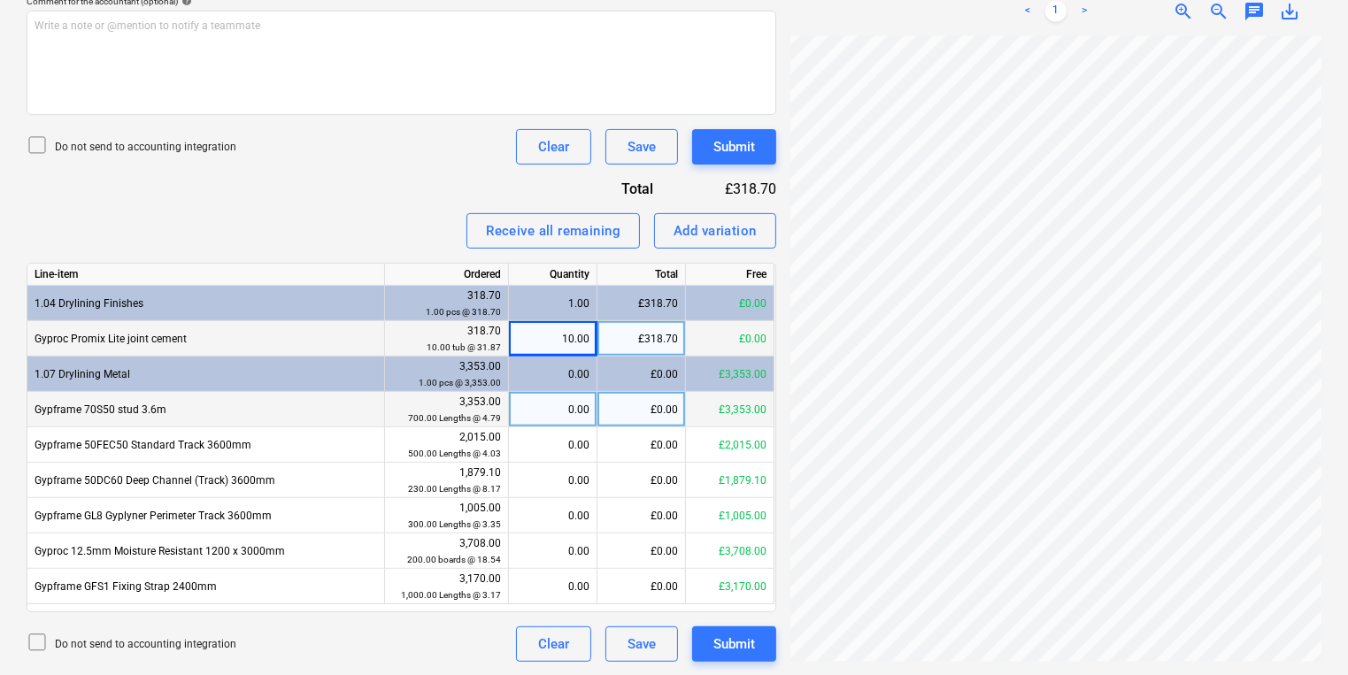
click at [535, 421] on div "0.00" at bounding box center [552, 409] width 73 height 35
type input "700"
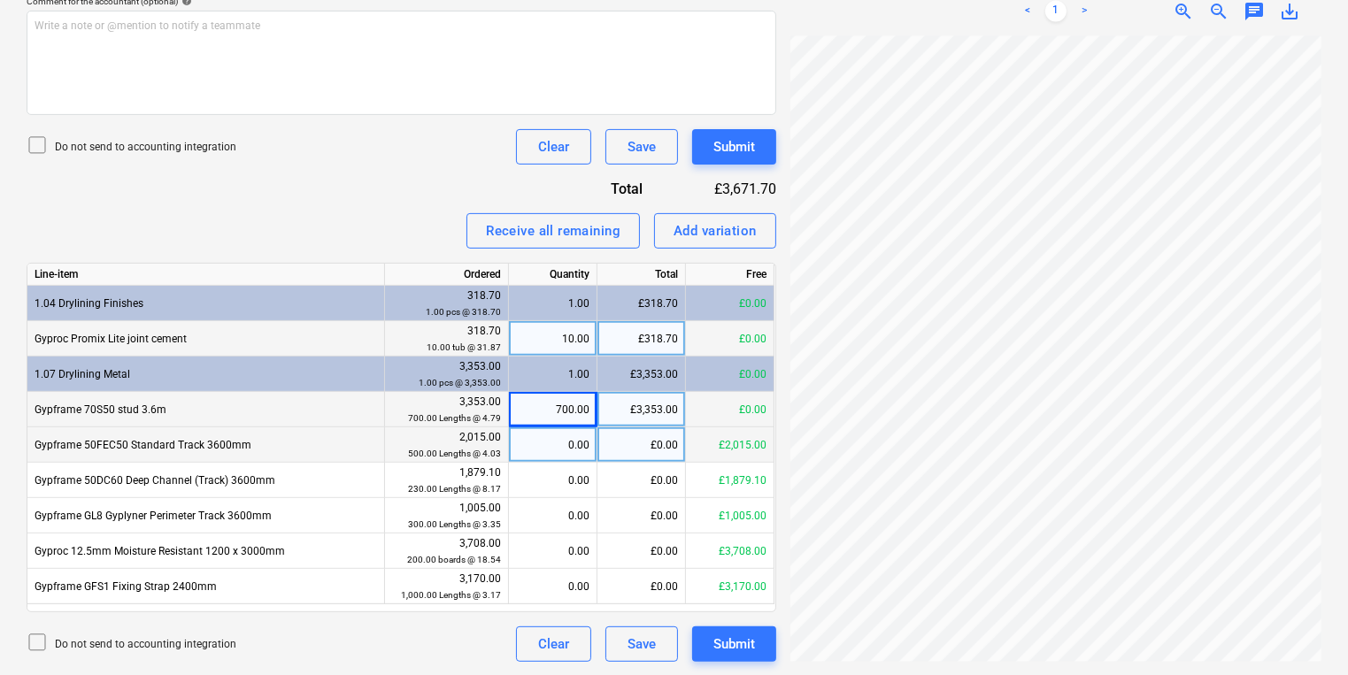
click at [530, 428] on div "0.00" at bounding box center [552, 444] width 73 height 35
type input "500"
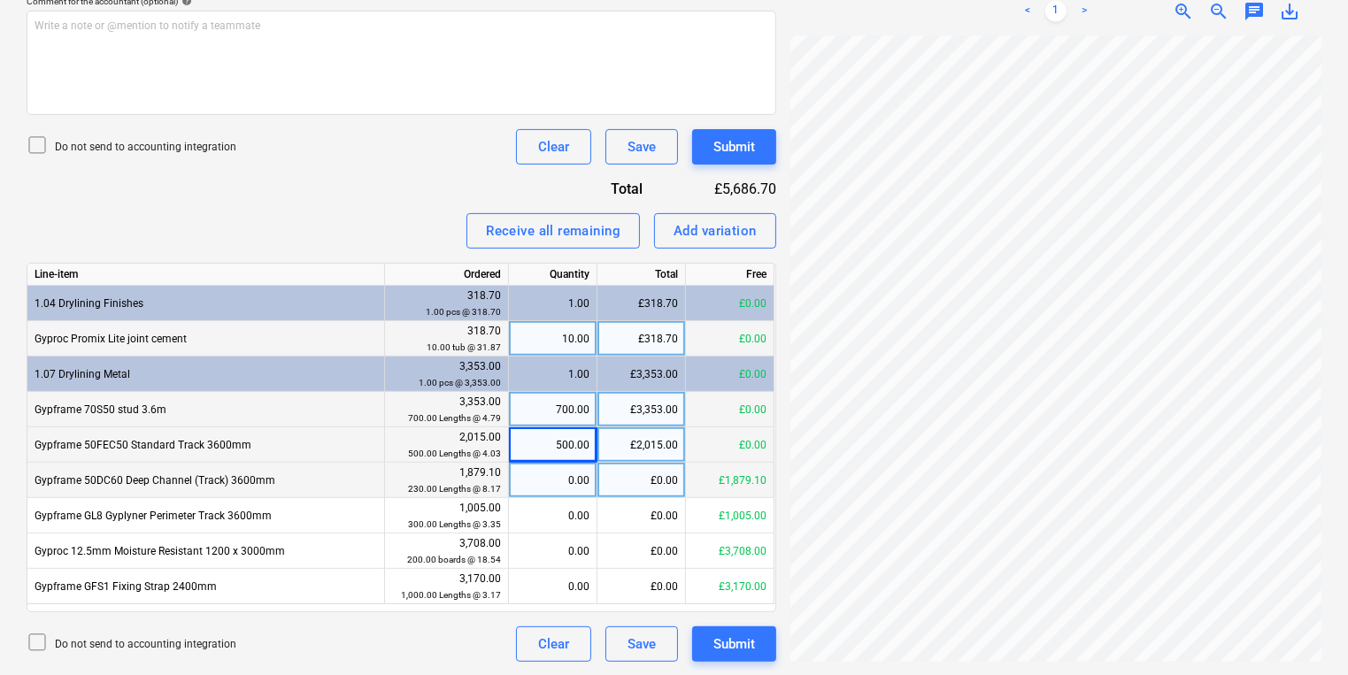
click at [544, 473] on div "0.00" at bounding box center [552, 480] width 73 height 35
type input "230"
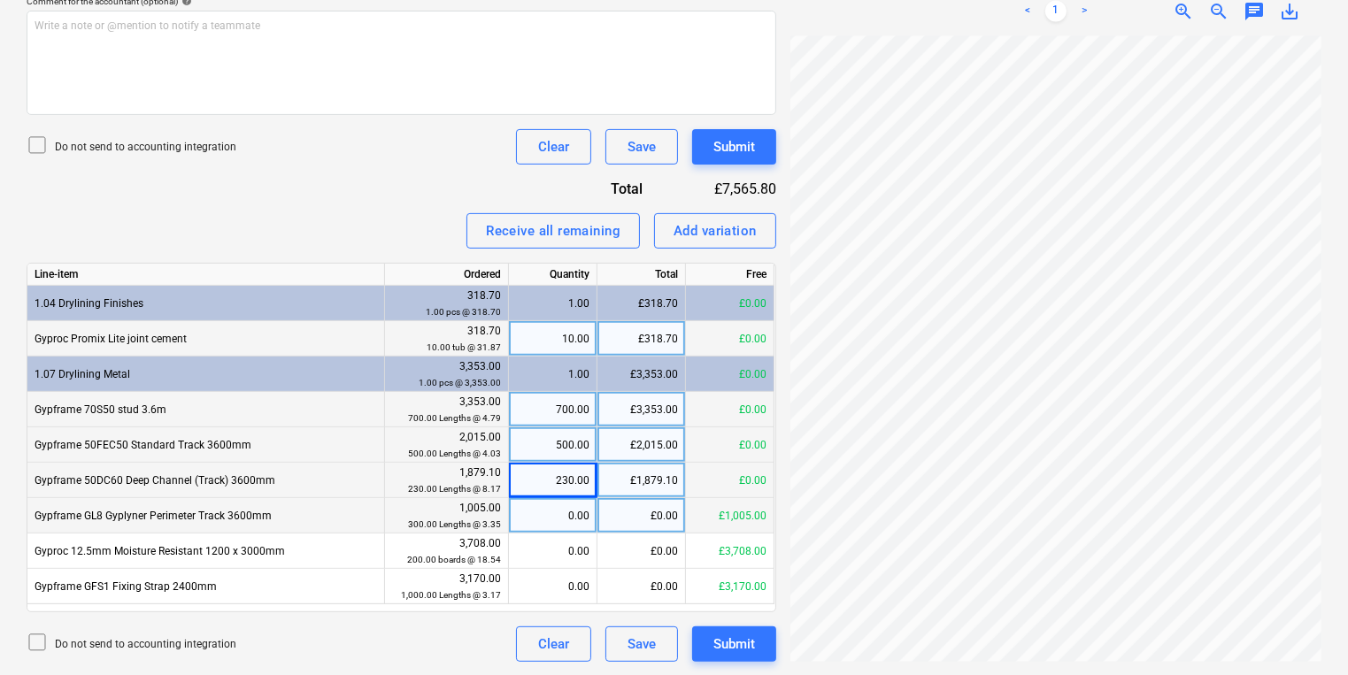
click at [552, 508] on div "0.00" at bounding box center [552, 515] width 73 height 35
type input "300"
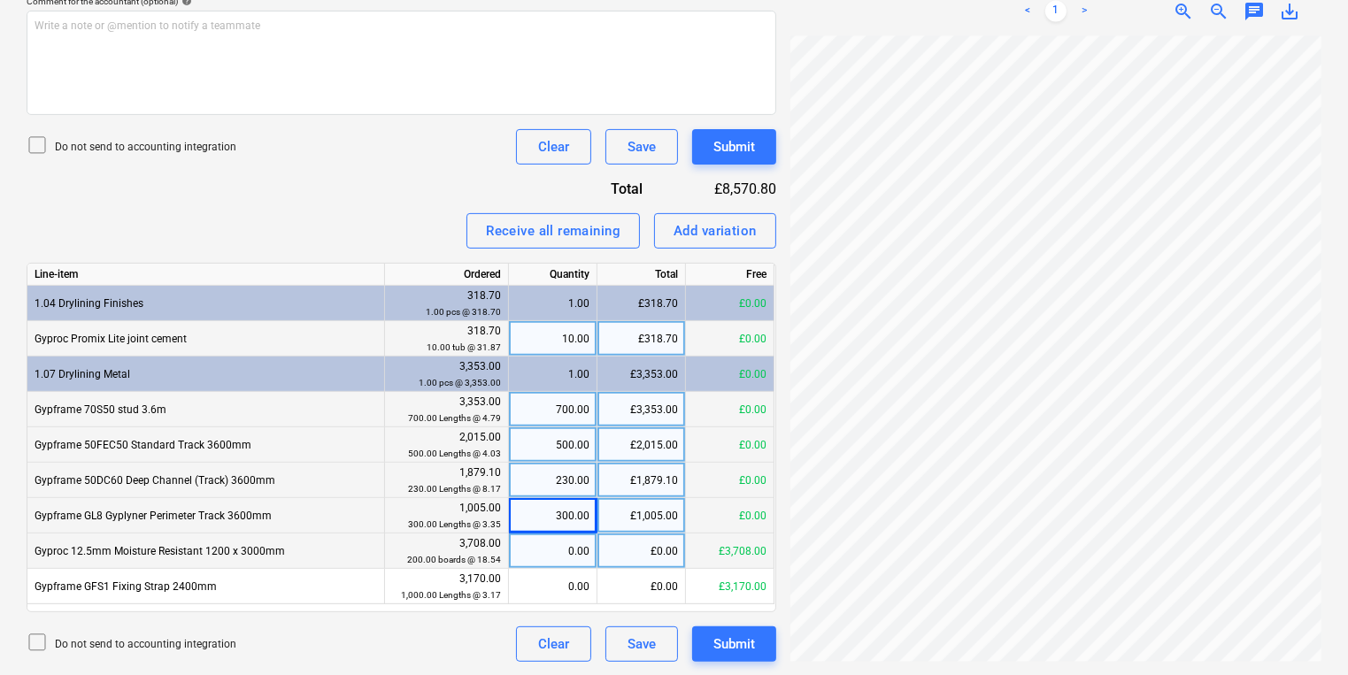
click at [577, 534] on div "0.00" at bounding box center [552, 551] width 73 height 35
type input "200"
click at [575, 564] on div "200.00" at bounding box center [552, 551] width 73 height 35
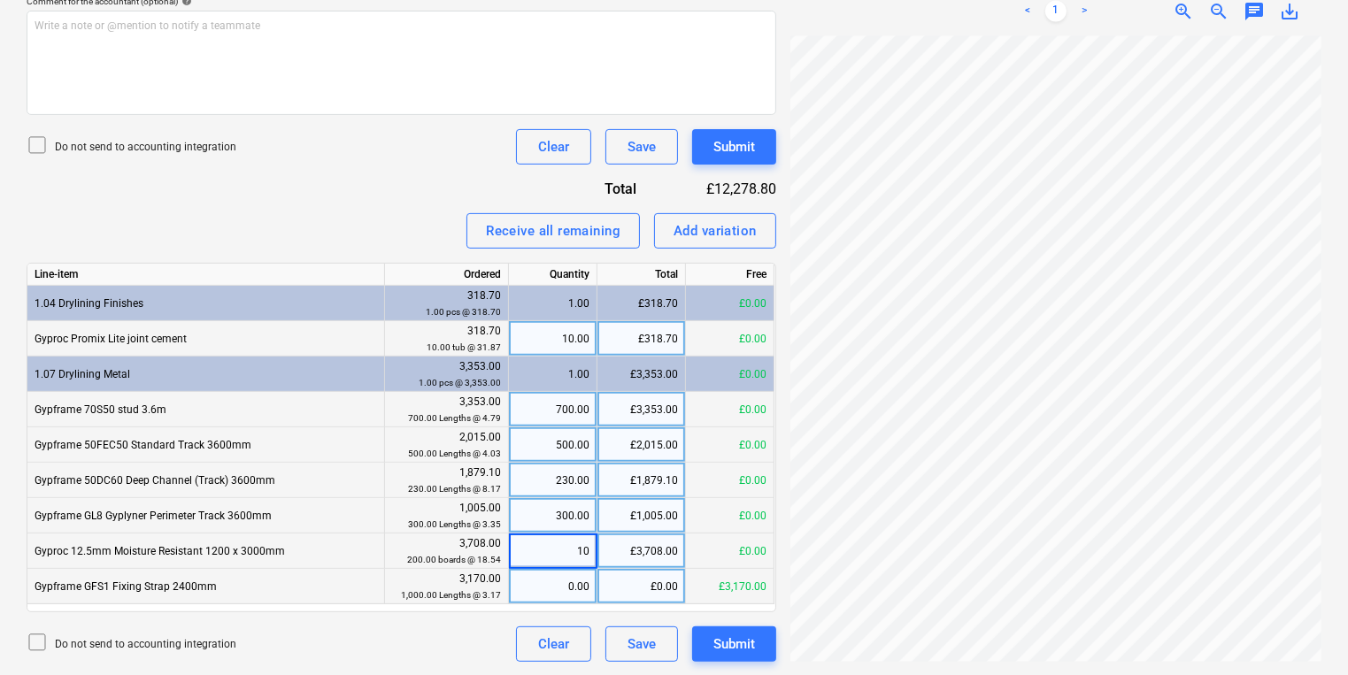
type input "100"
type input "200"
click at [568, 586] on div "0.00" at bounding box center [552, 586] width 73 height 35
type input "1000"
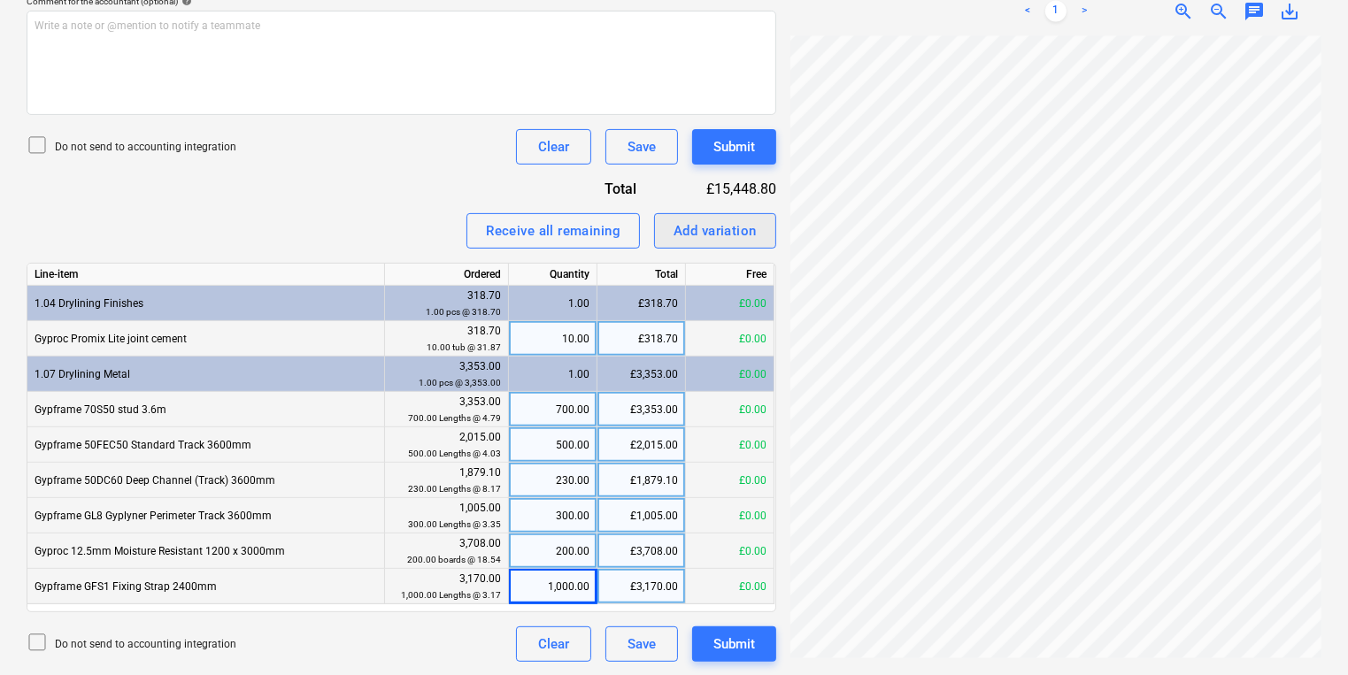
click at [765, 226] on button "Add variation" at bounding box center [715, 230] width 122 height 35
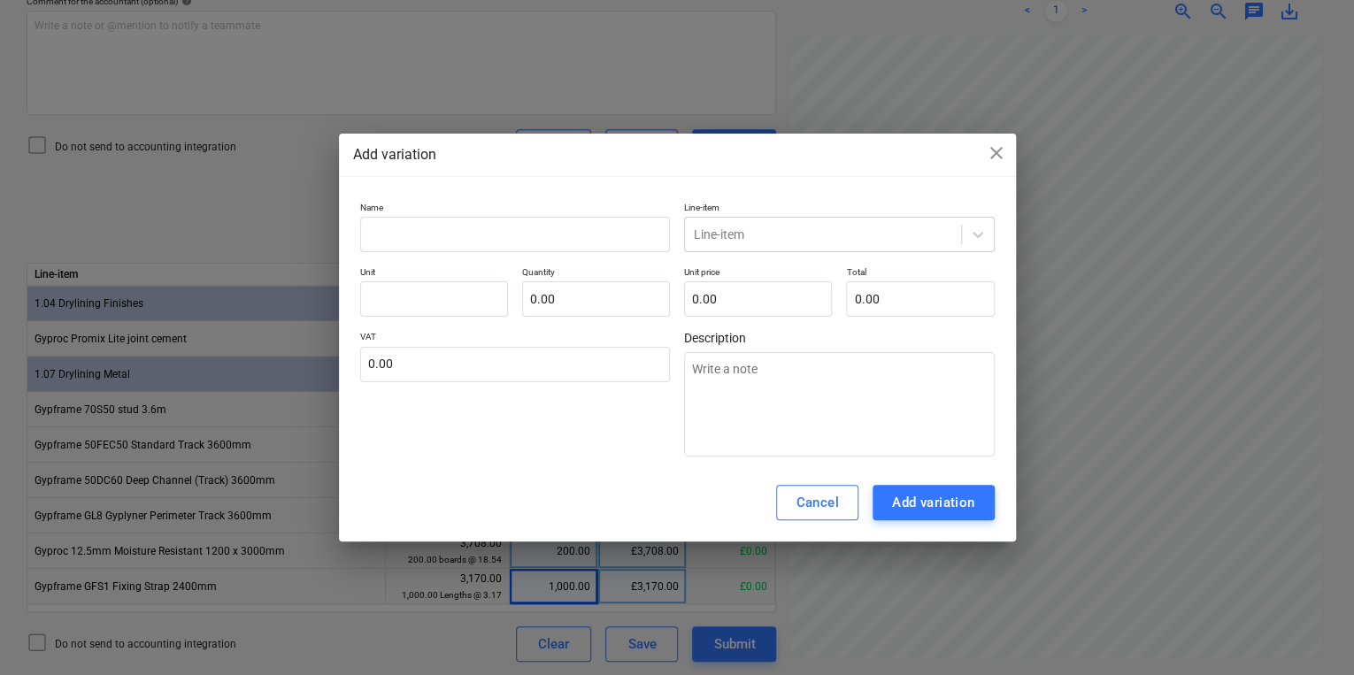
click at [573, 212] on p "Name" at bounding box center [515, 209] width 311 height 15
click at [580, 236] on input "text" at bounding box center [515, 234] width 311 height 35
type textarea "x"
type input "r"
type textarea "x"
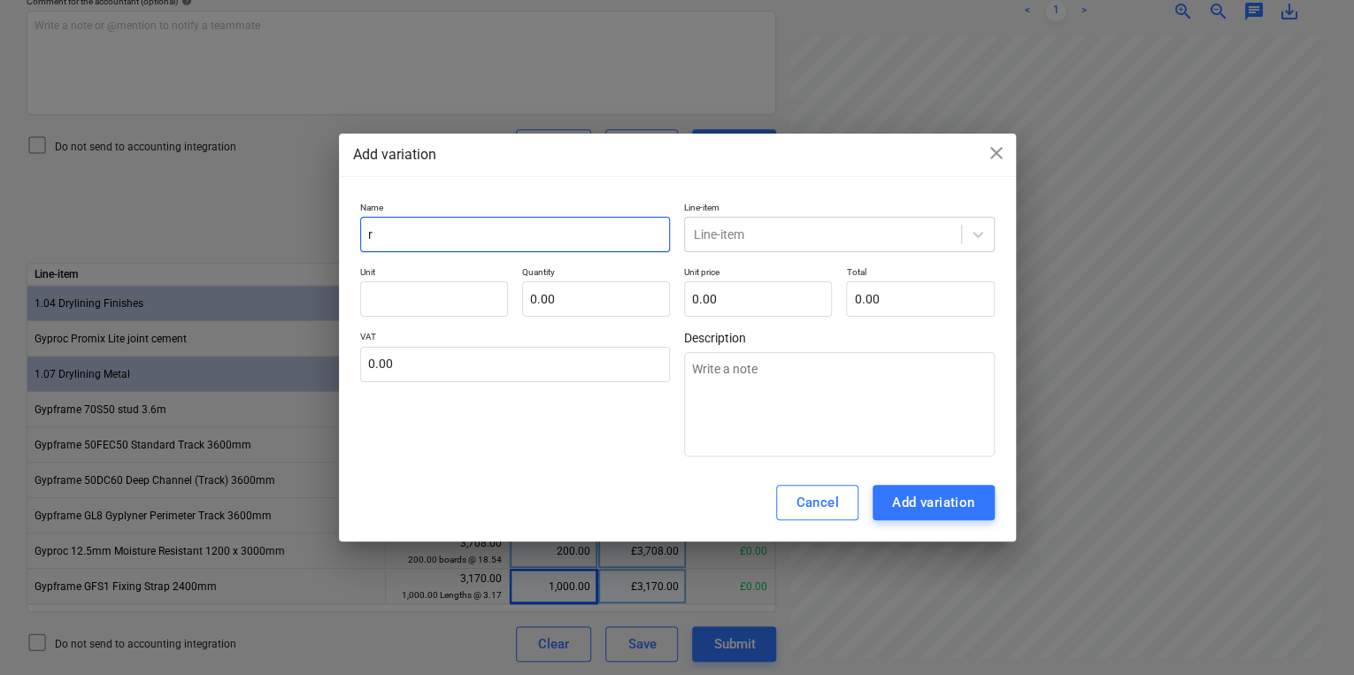
type input "ro"
type textarea "x"
type input "rou"
type textarea "x"
type input "roun"
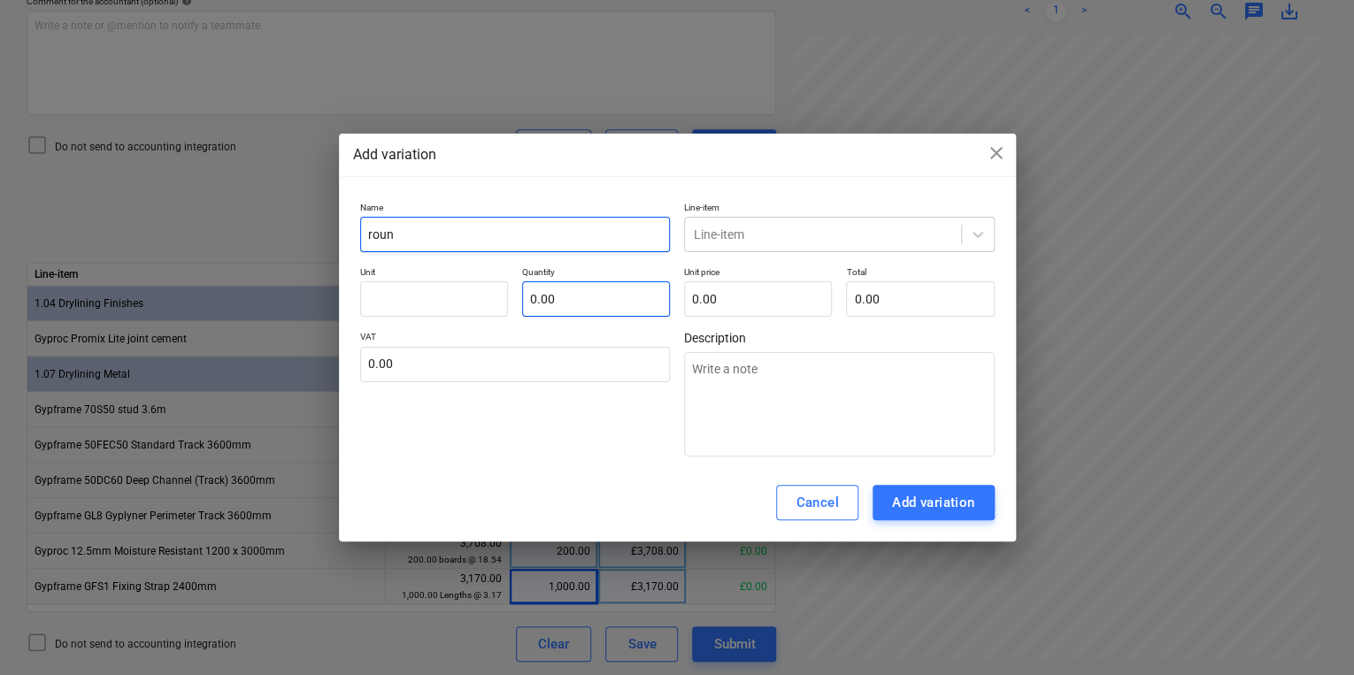
type textarea "x"
type input "rounf"
type textarea "x"
type input "roun"
type textarea "x"
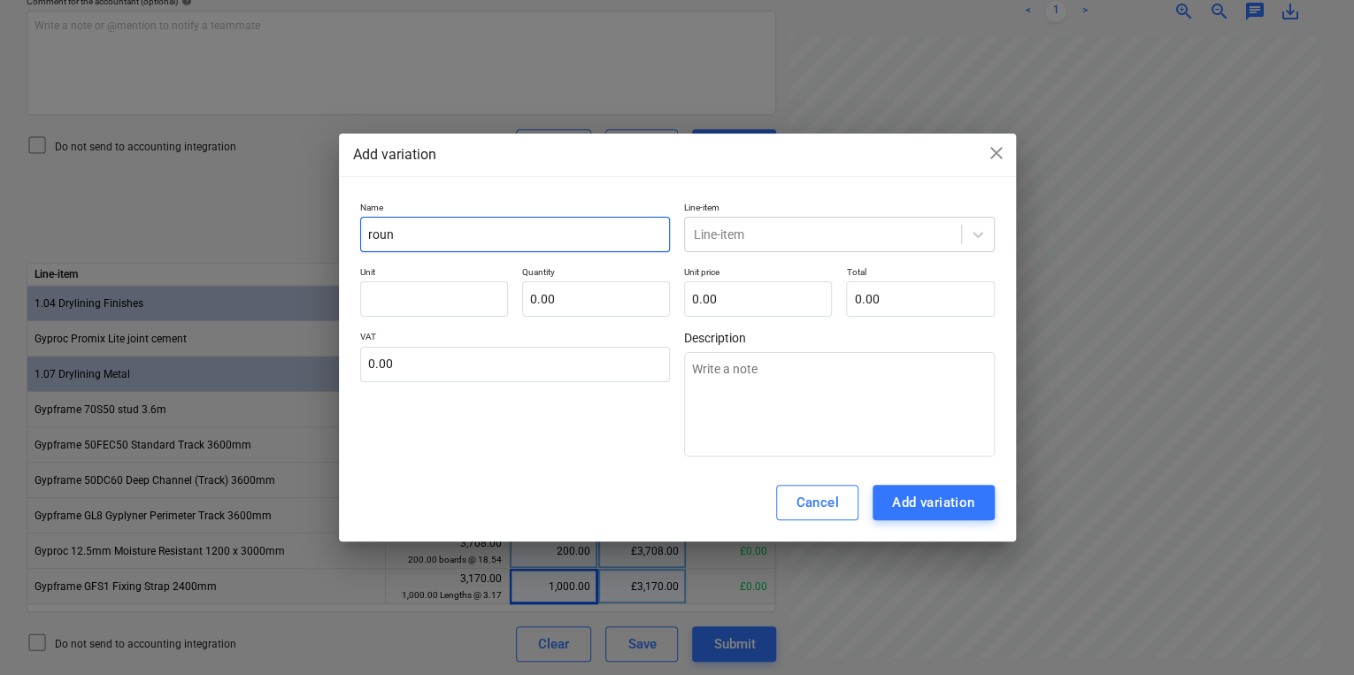
type input "round"
type textarea "x"
type input "roundi"
type textarea "x"
type input "roundin"
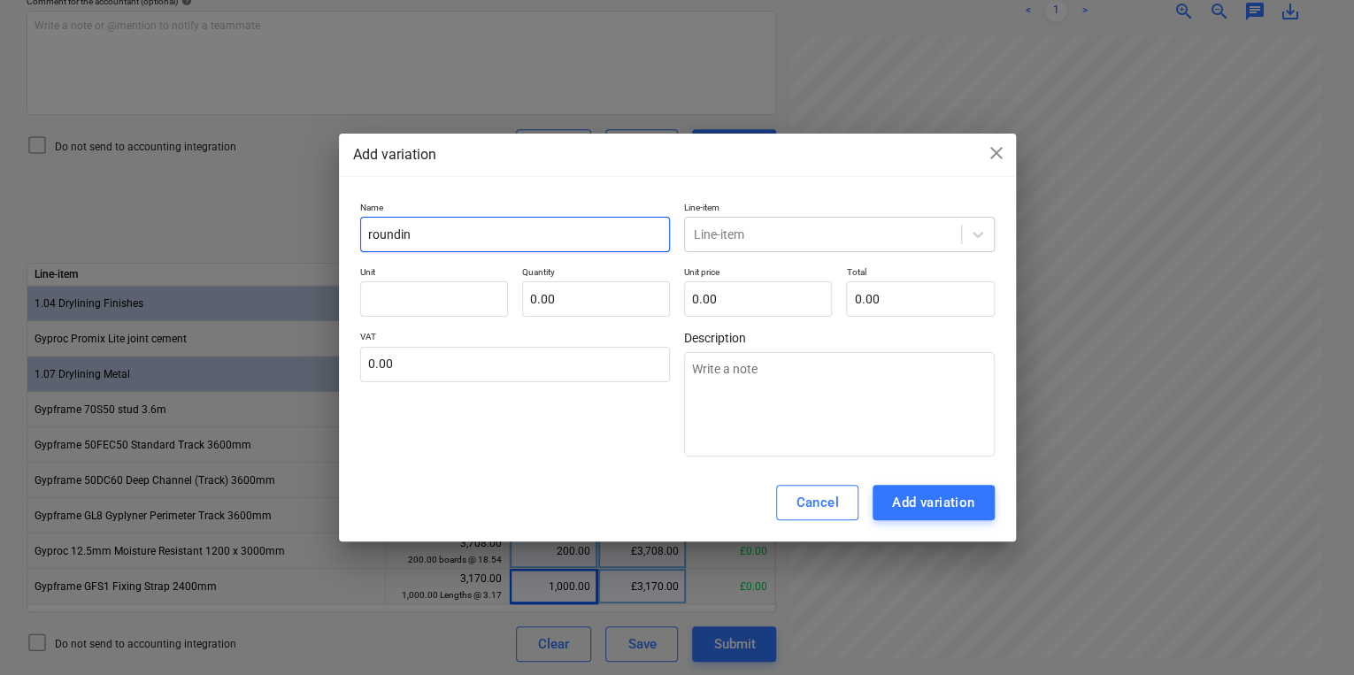
type textarea "x"
type input "rounding"
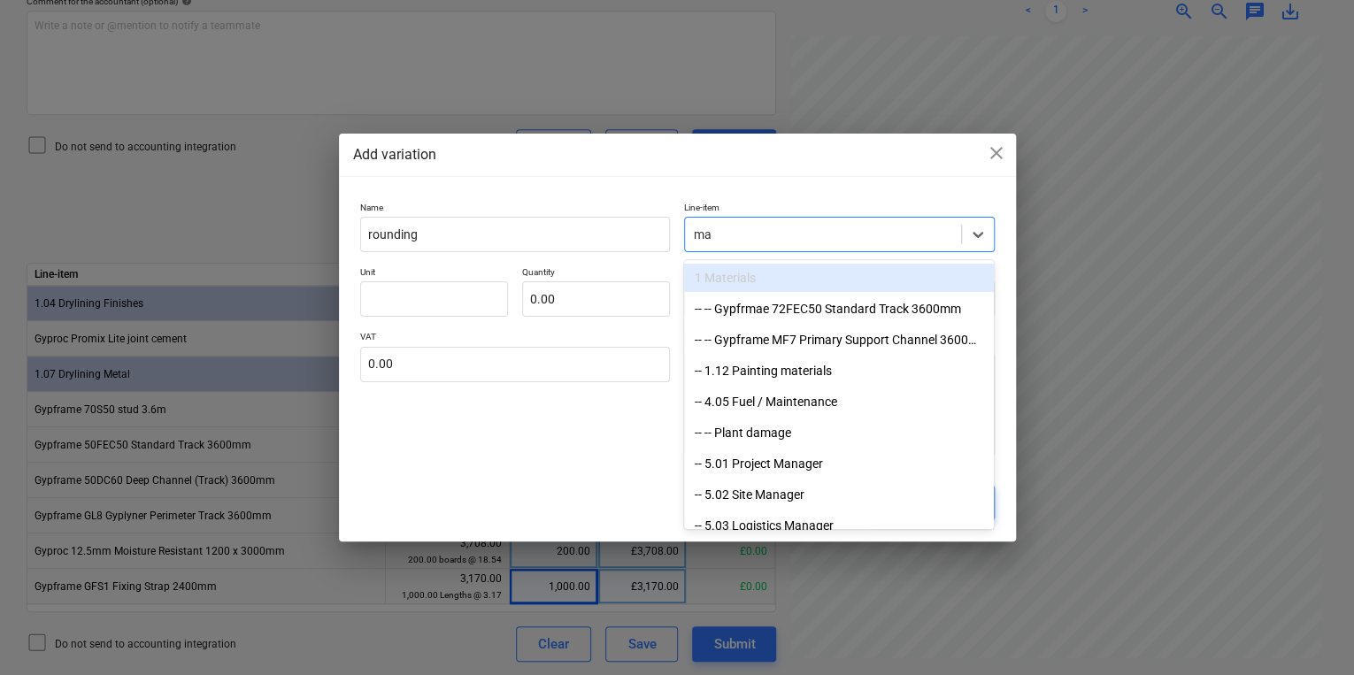
type input "m"
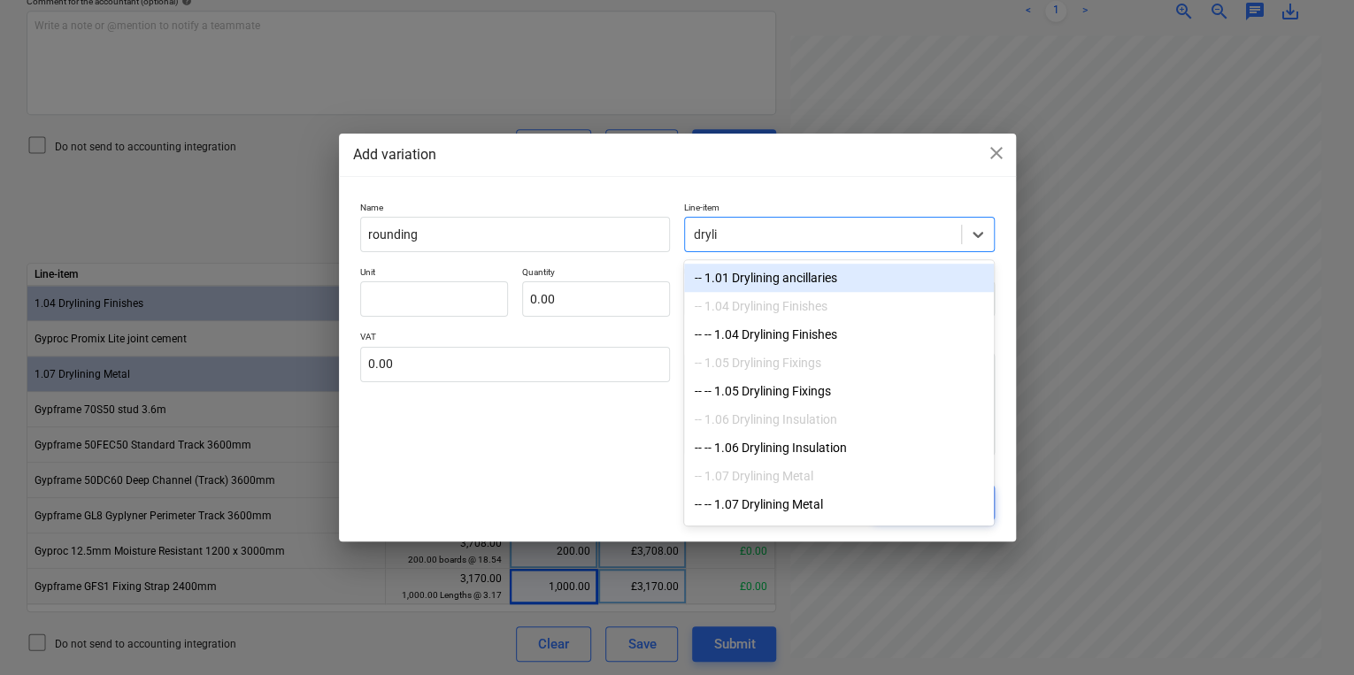
type input "drylin"
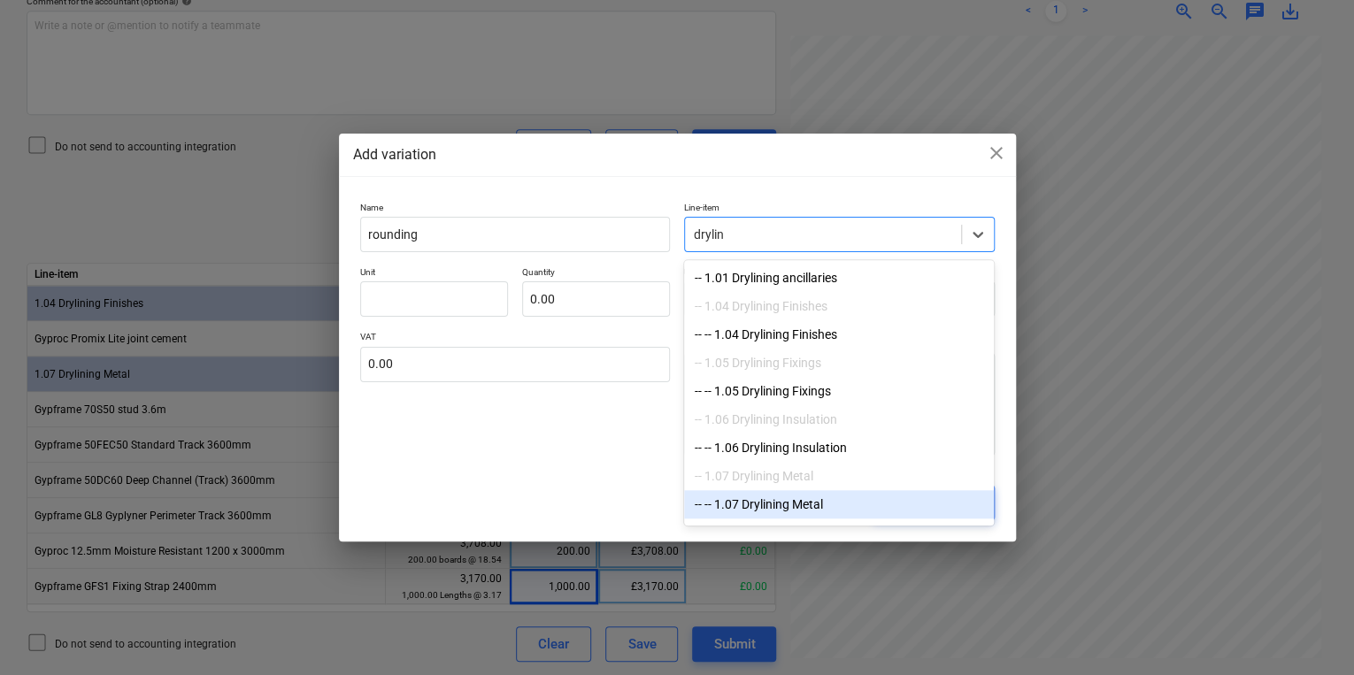
click at [884, 496] on div "-- -- 1.07 Drylining Metal" at bounding box center [839, 504] width 310 height 28
type textarea "x"
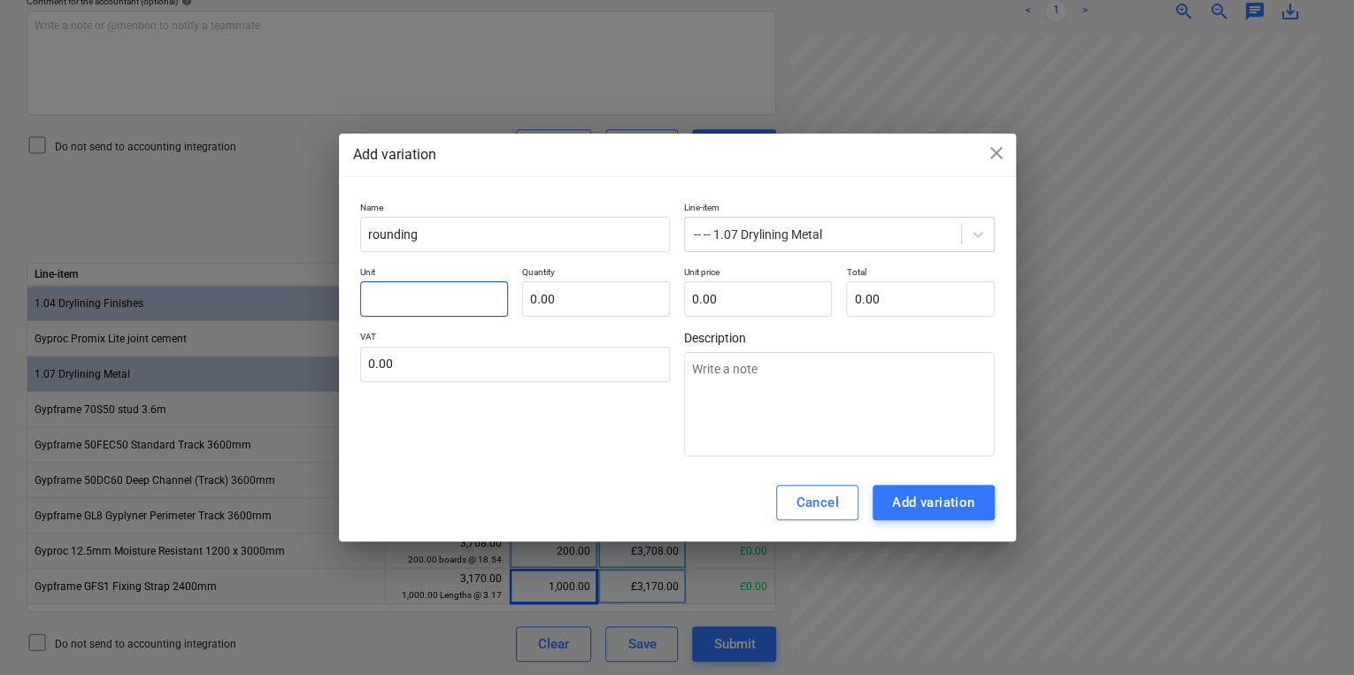
click at [475, 283] on input "text" at bounding box center [434, 298] width 148 height 35
type textarea "x"
type input "p"
type textarea "x"
type input "pc"
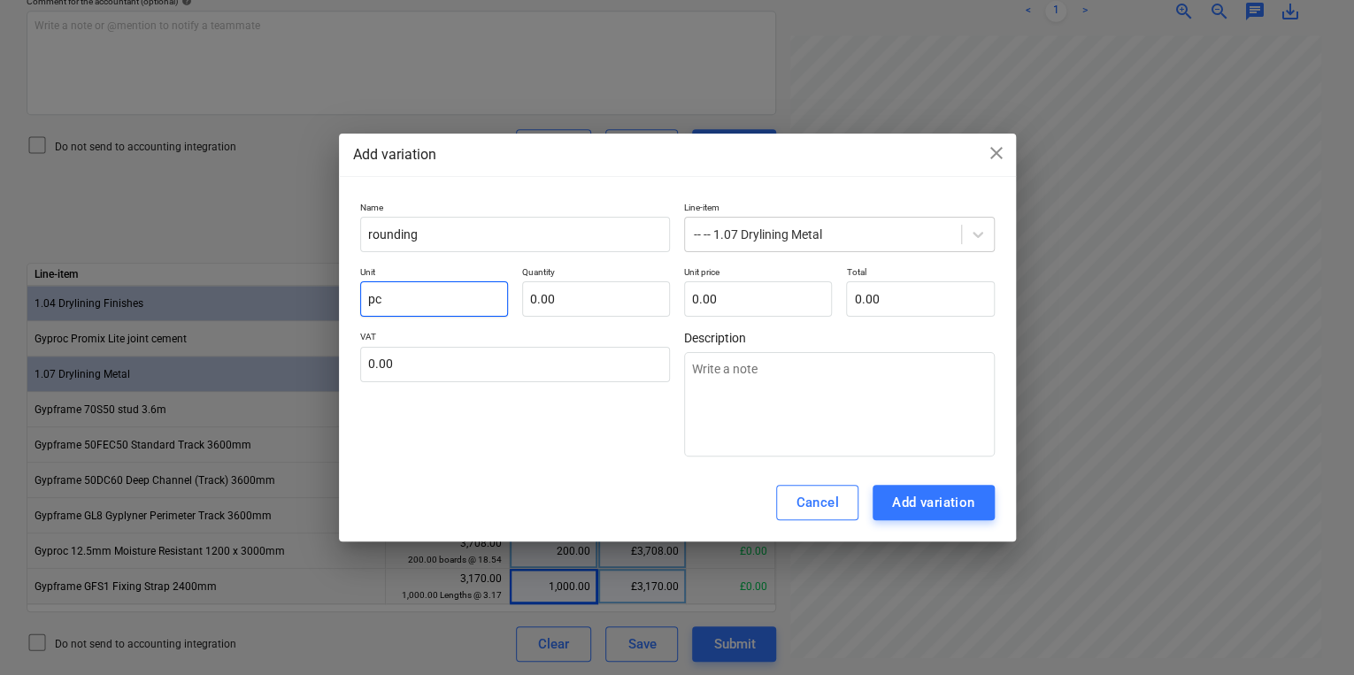
type textarea "x"
type input "pcs"
type textarea "x"
type input "-"
type textarea "x"
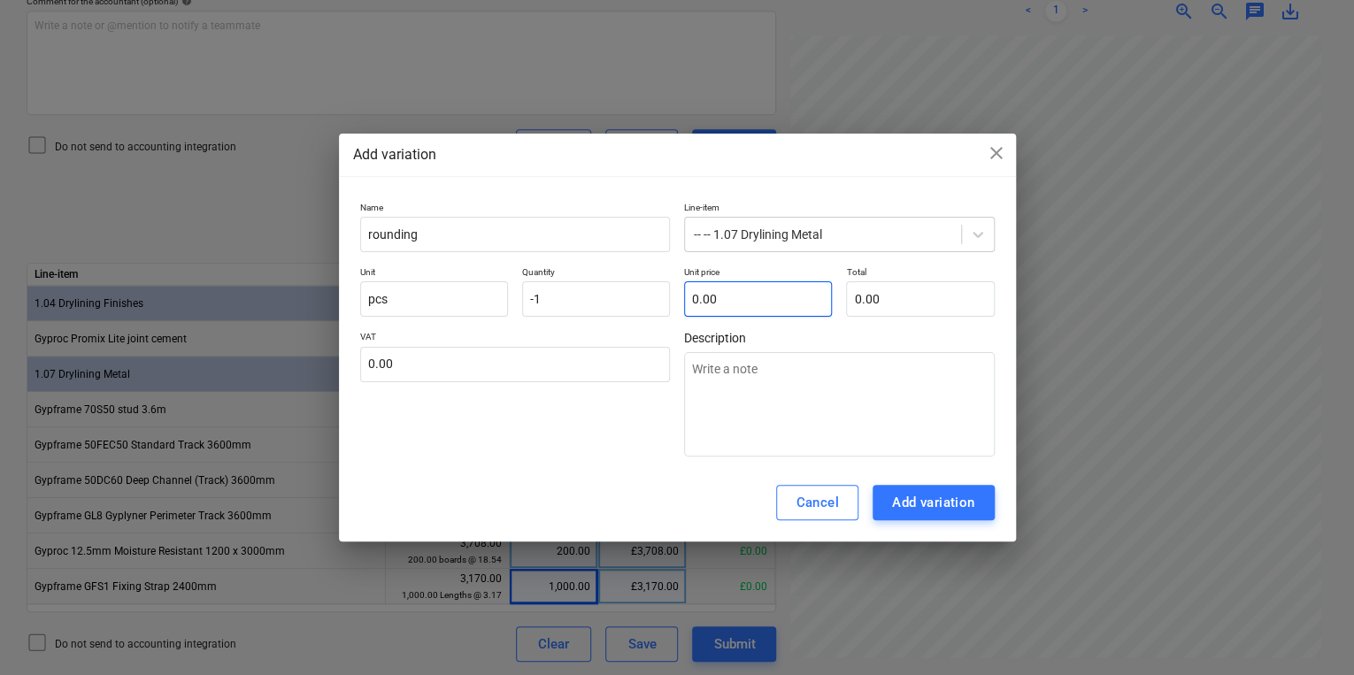
type input "-1.00"
type textarea "x"
type input "2"
type input "-2.00"
type textarea "x"
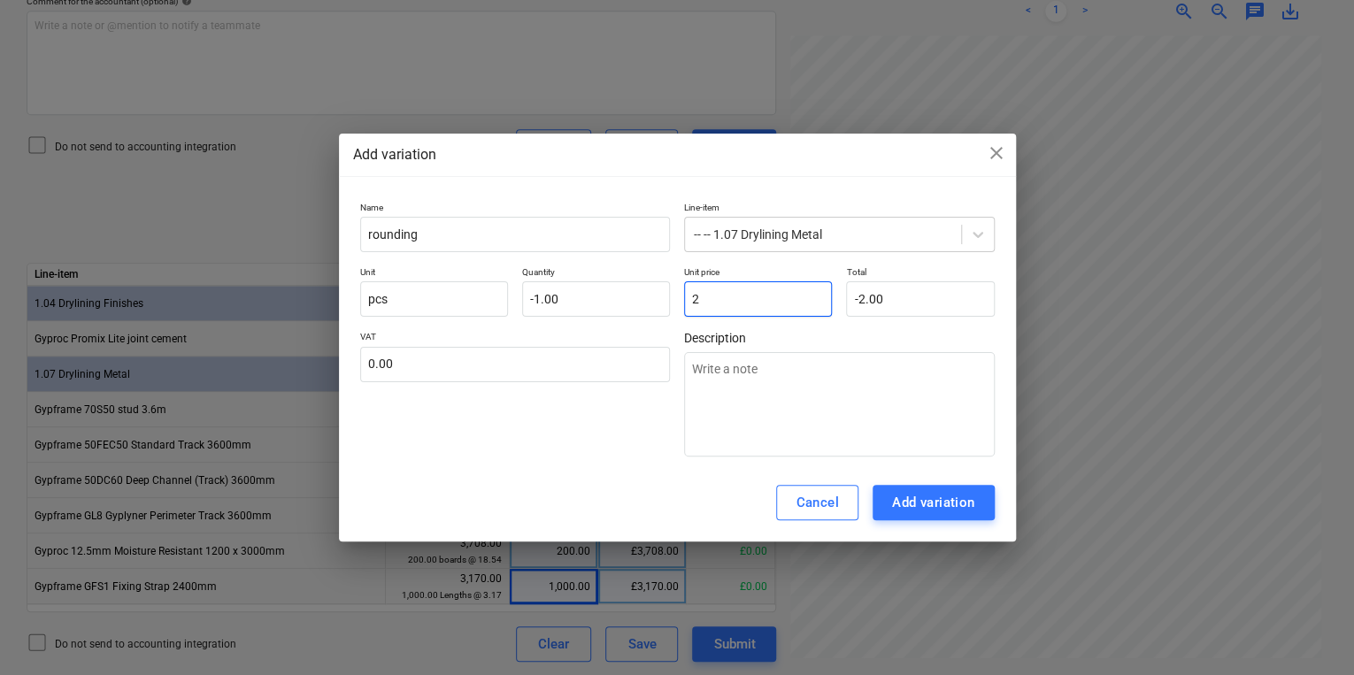
type input "2."
type textarea "x"
type input "2.2"
type input "-2.20"
type input "2.20"
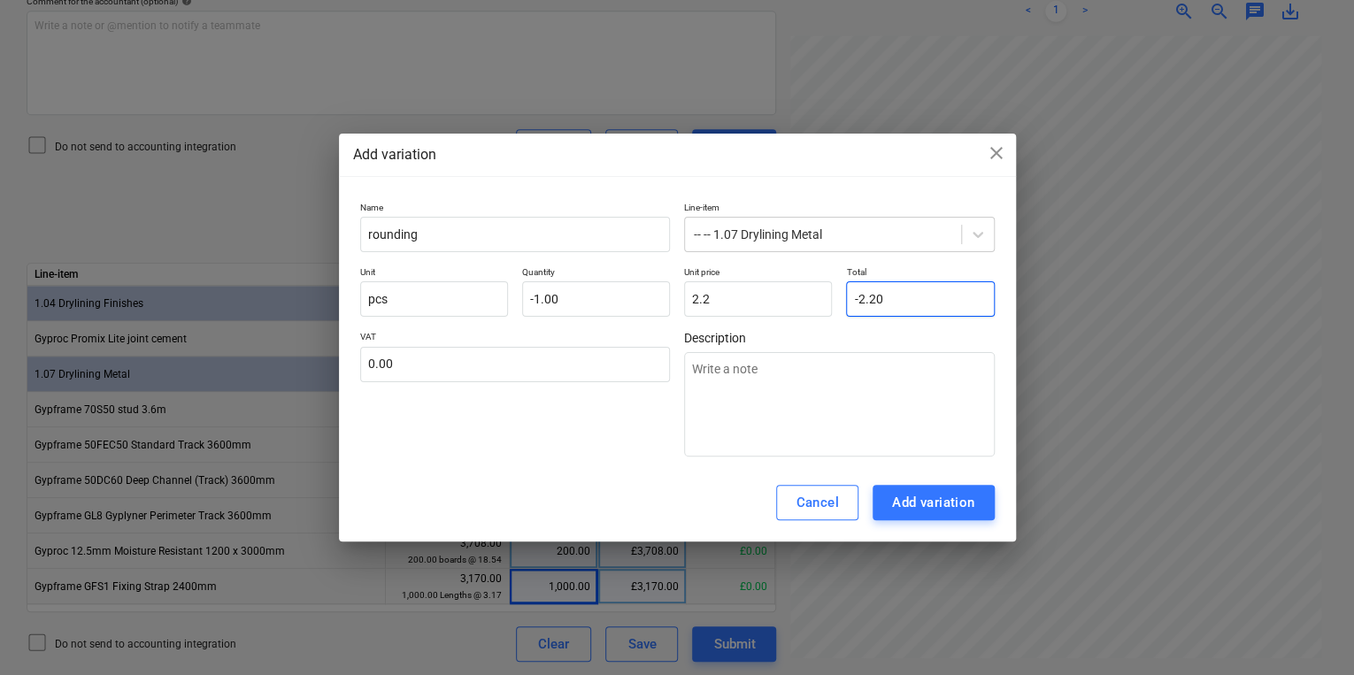
type input "-2.2"
type input "2.2"
type input "-2.20"
click at [787, 305] on input "2.2" at bounding box center [758, 298] width 148 height 35
type textarea "x"
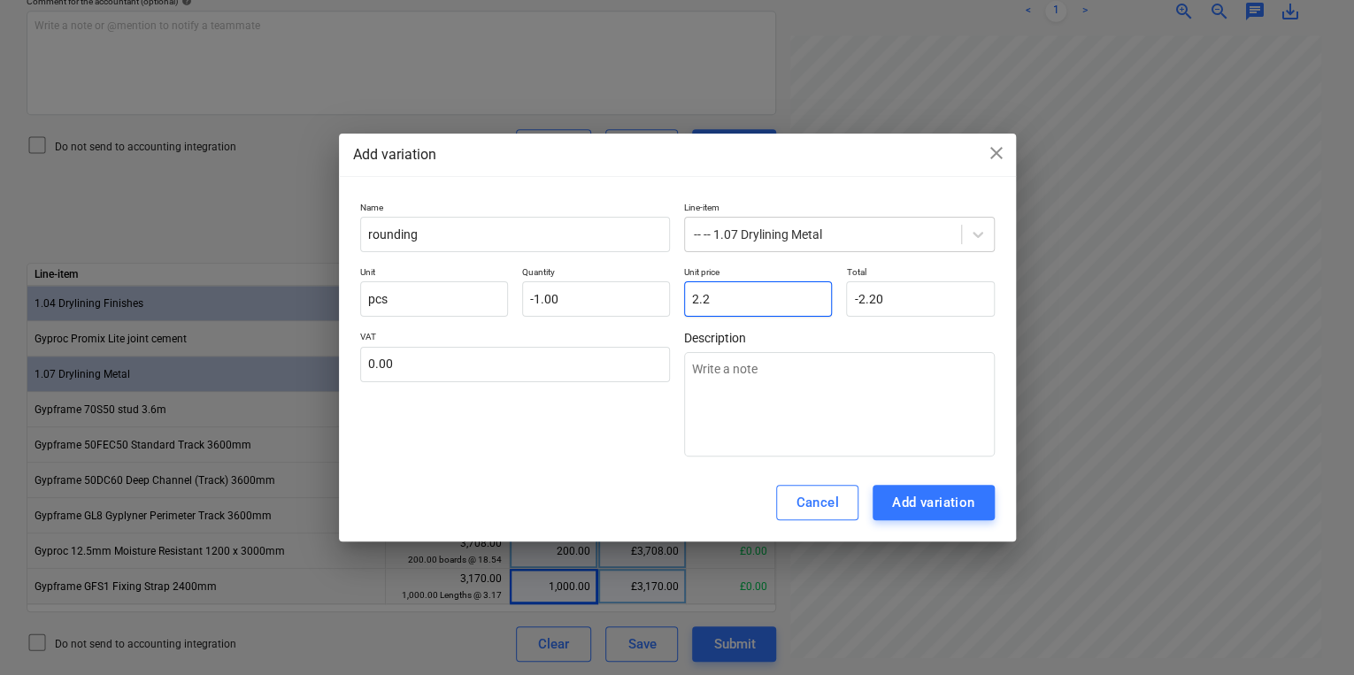
type input "2."
type input "-2.00"
type textarea "x"
type input "2.5"
type input "-2.50"
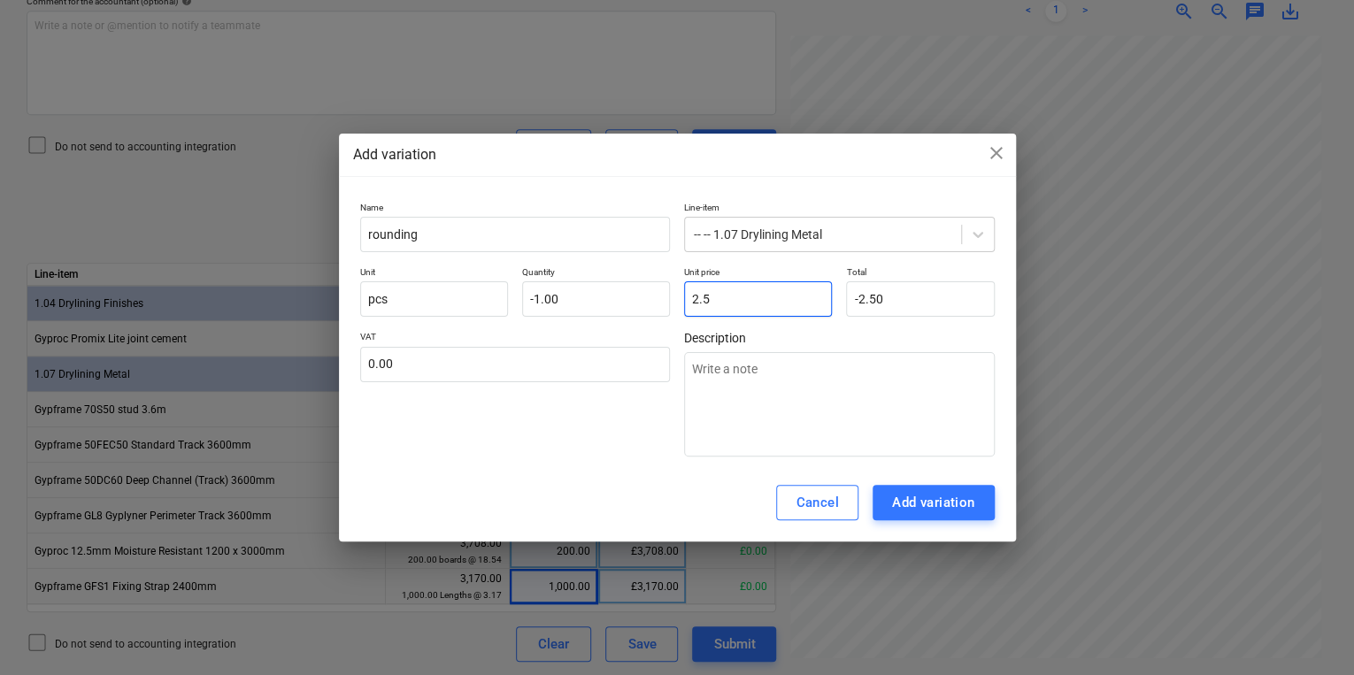
type textarea "x"
type input "2.54"
type input "-2.54"
type input "2.54"
click at [952, 489] on button "Add variation" at bounding box center [934, 502] width 122 height 35
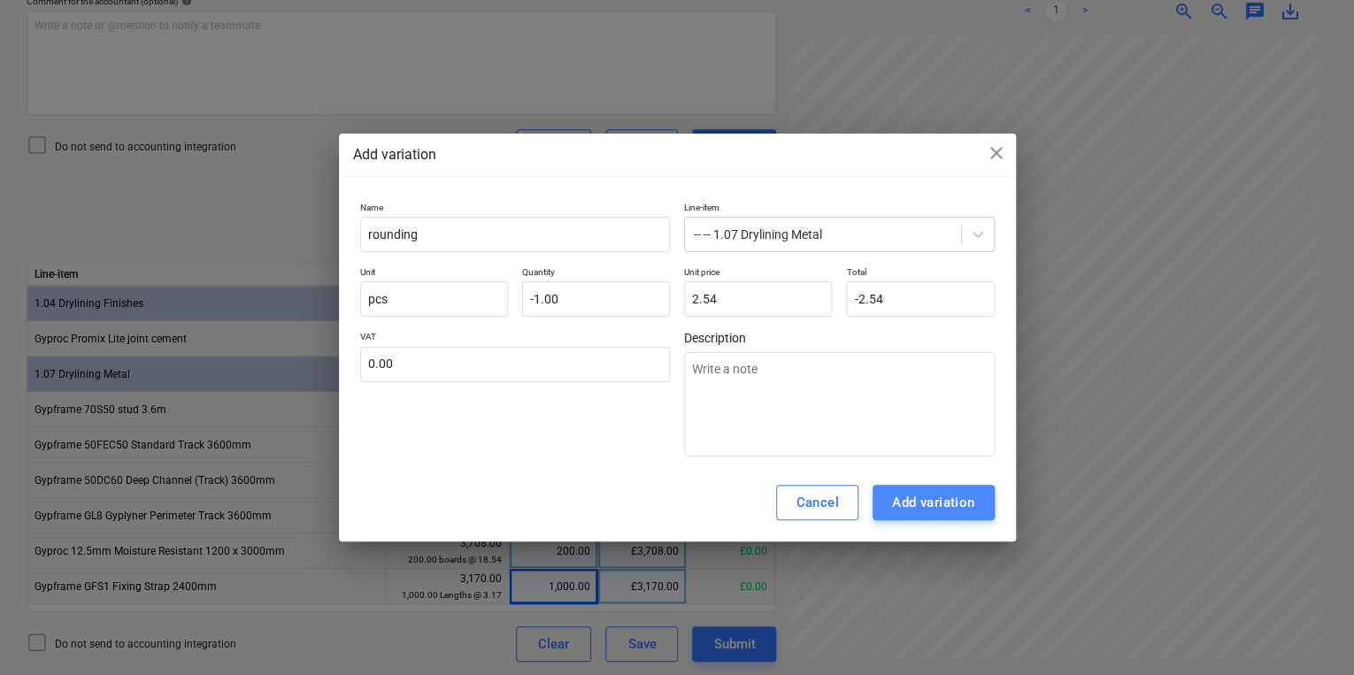
type textarea "x"
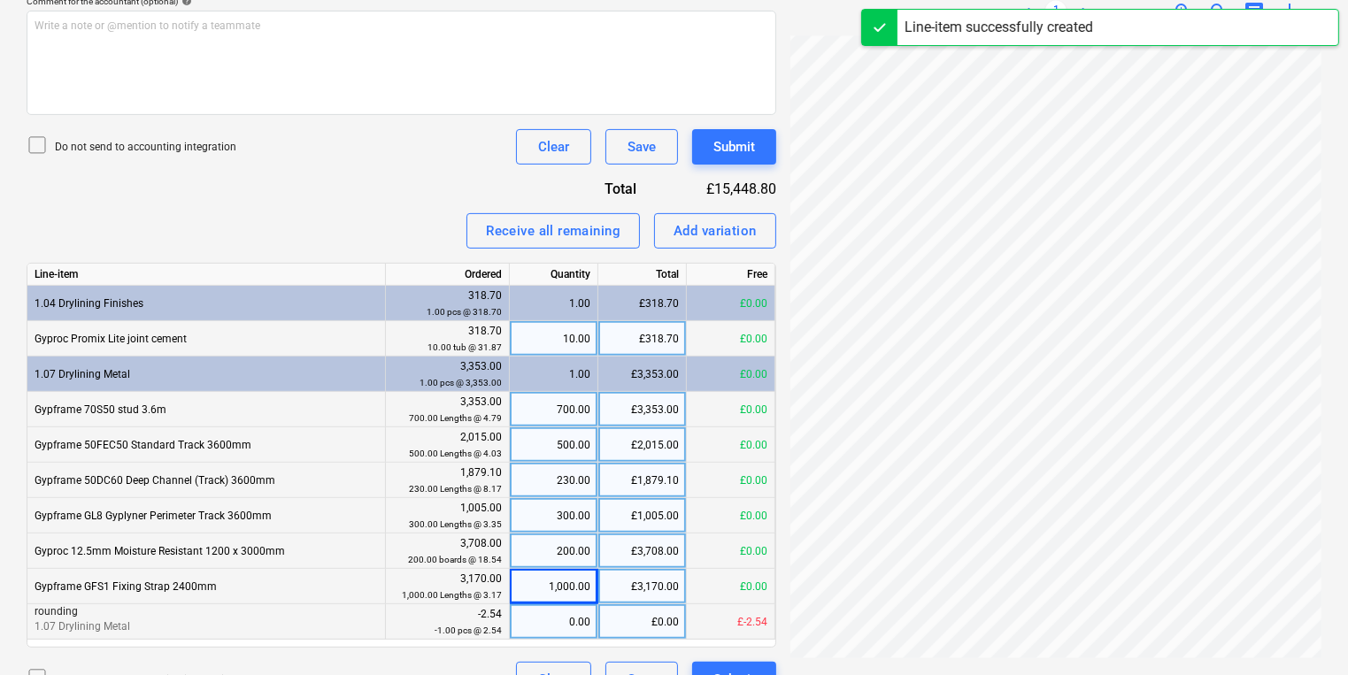
click at [525, 619] on div "0.00" at bounding box center [553, 621] width 73 height 35
type input "1"
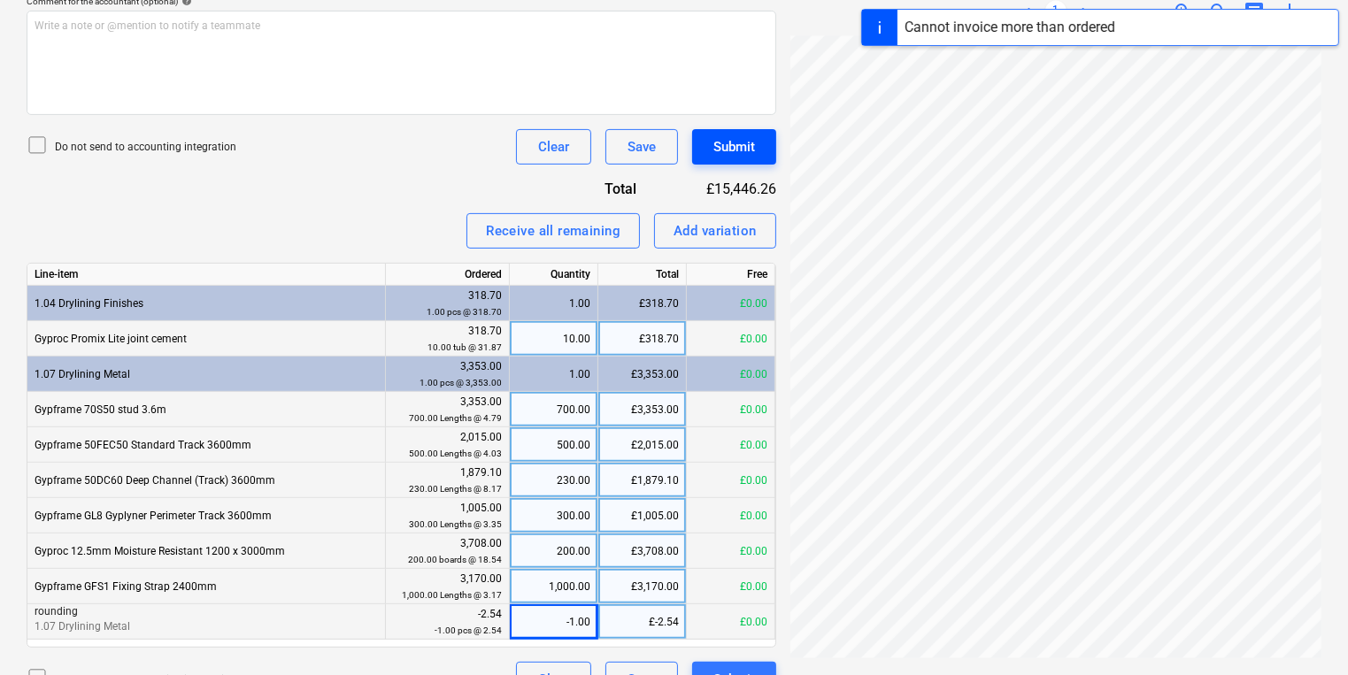
click at [720, 158] on button "Submit" at bounding box center [734, 146] width 84 height 35
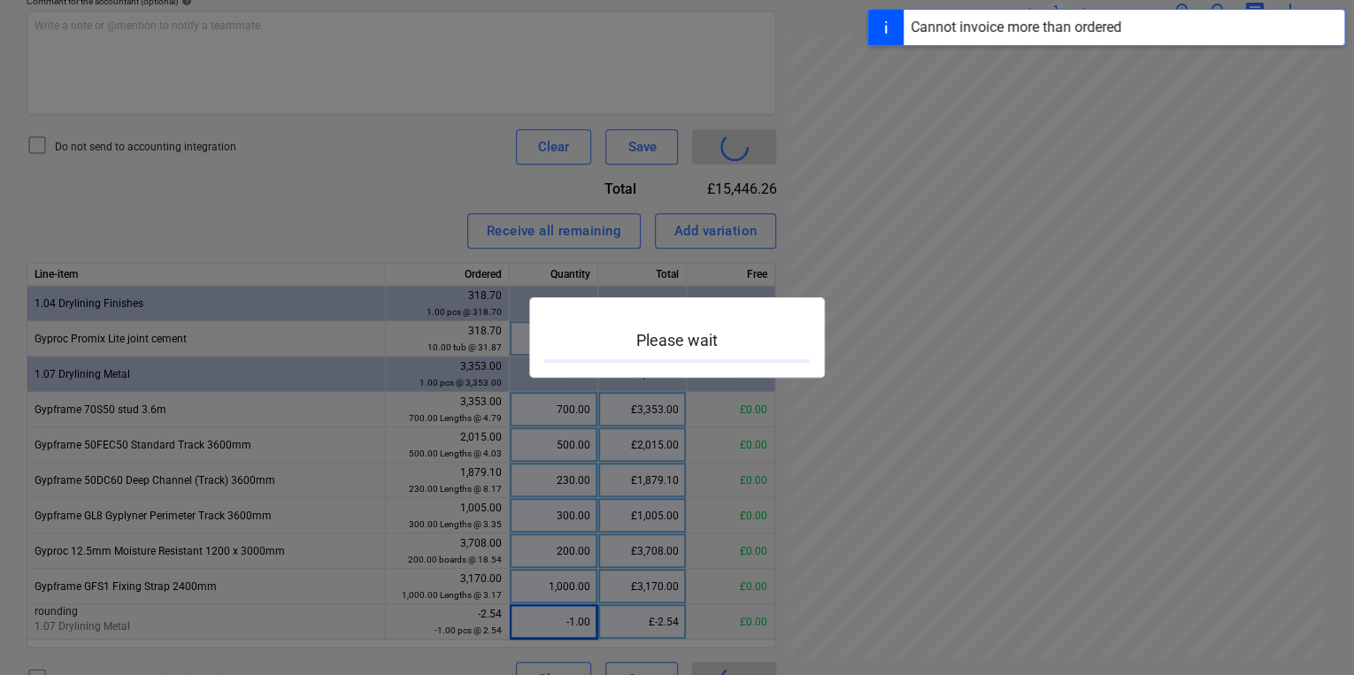
scroll to position [504, 267]
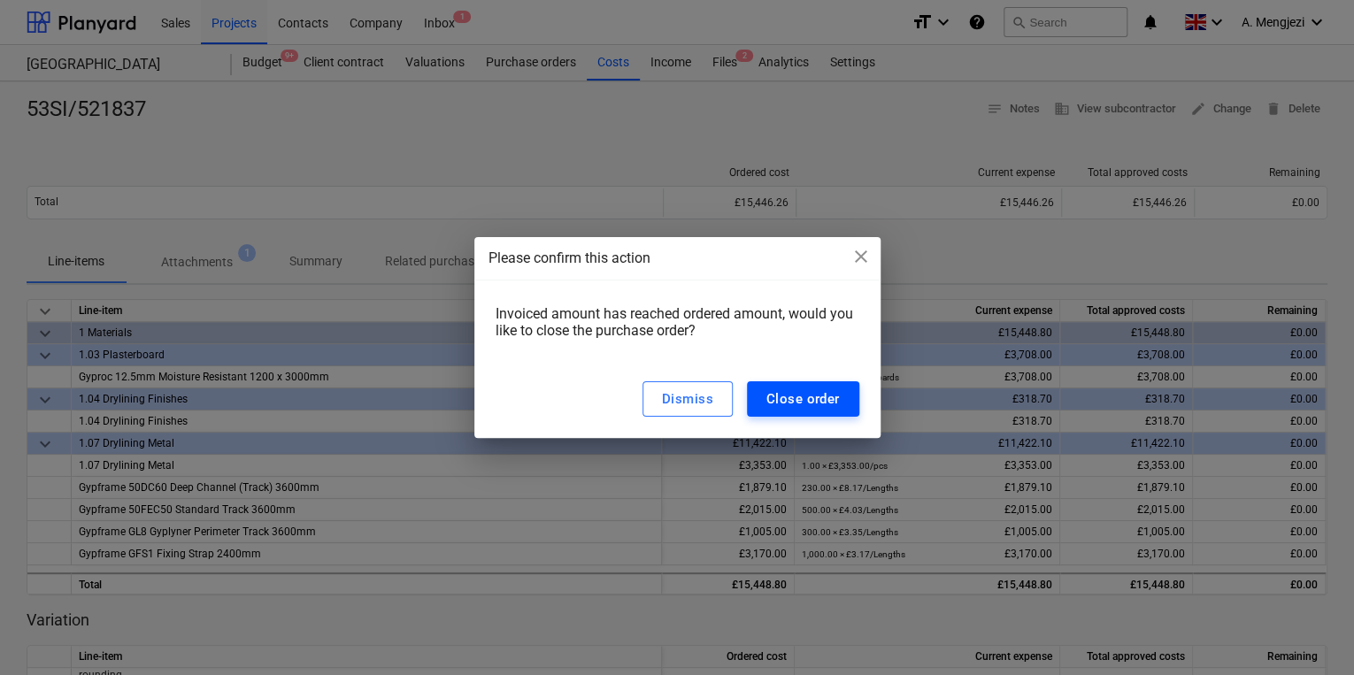
click at [772, 414] on button "Close order" at bounding box center [803, 398] width 112 height 35
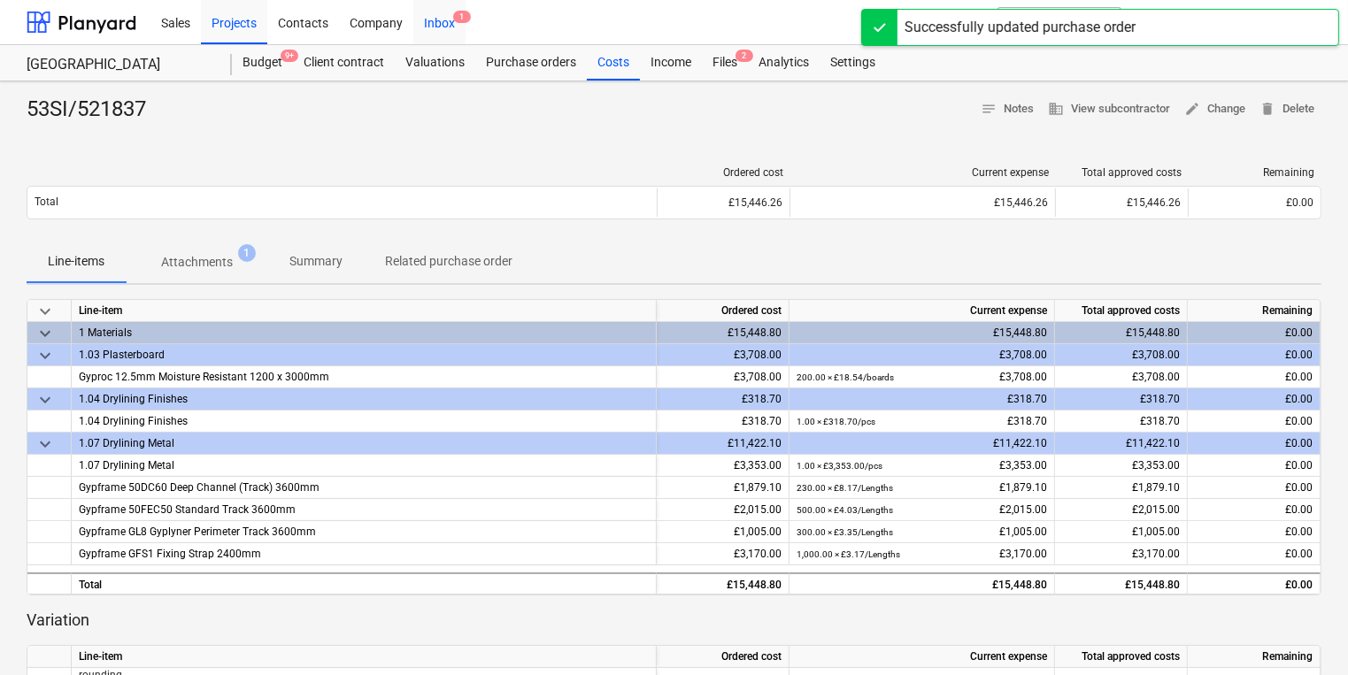
click at [448, 25] on div "Inbox 1" at bounding box center [439, 21] width 52 height 45
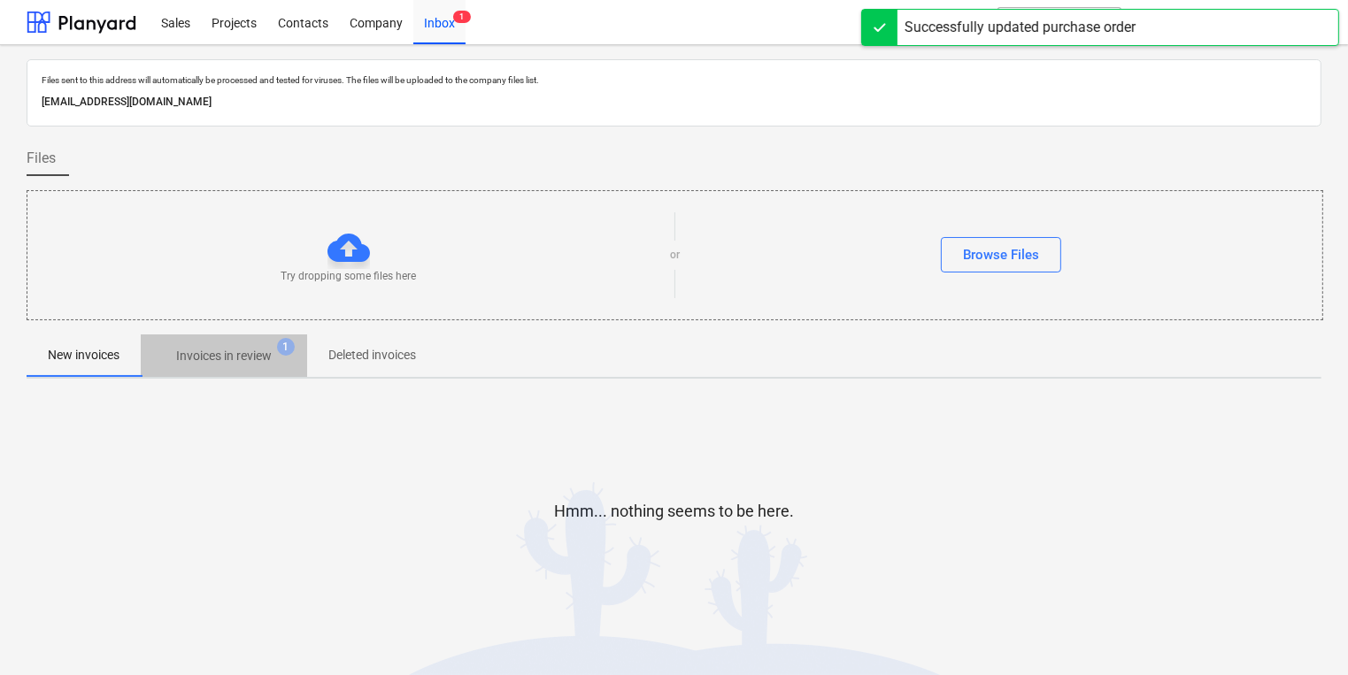
click at [180, 362] on p "Invoices in review" at bounding box center [224, 356] width 96 height 19
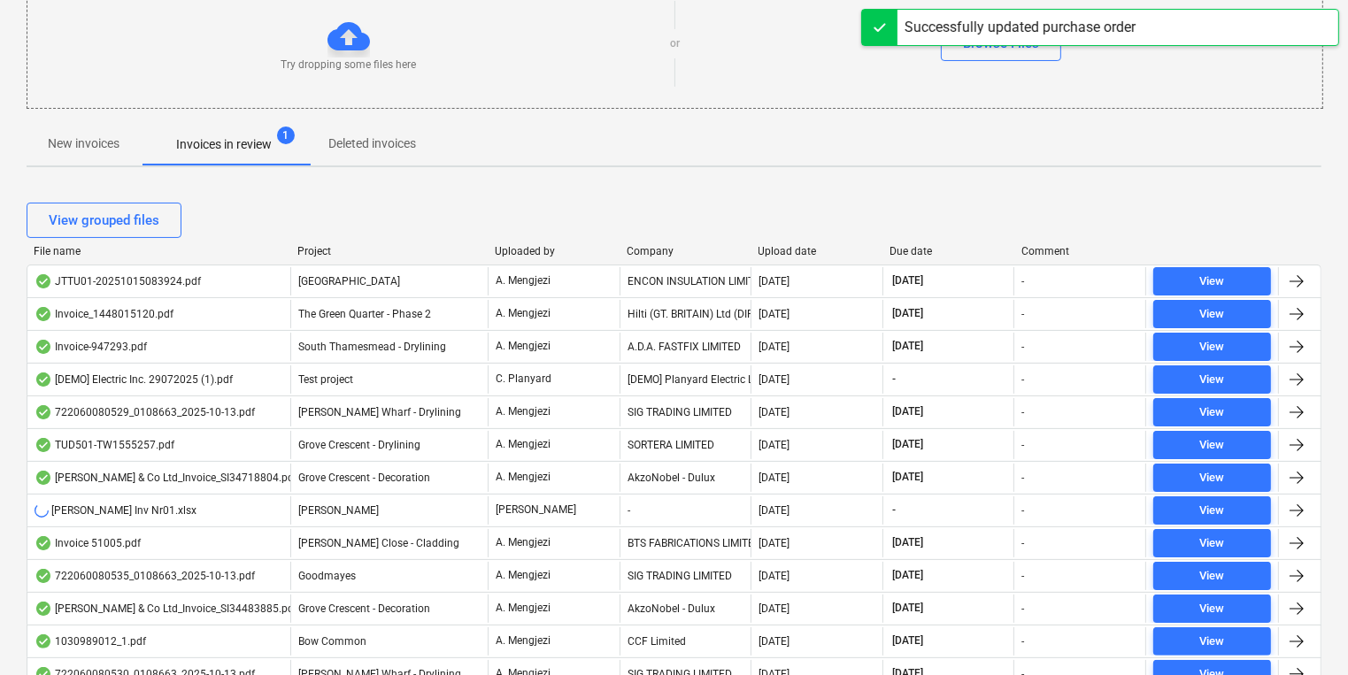
scroll to position [212, 0]
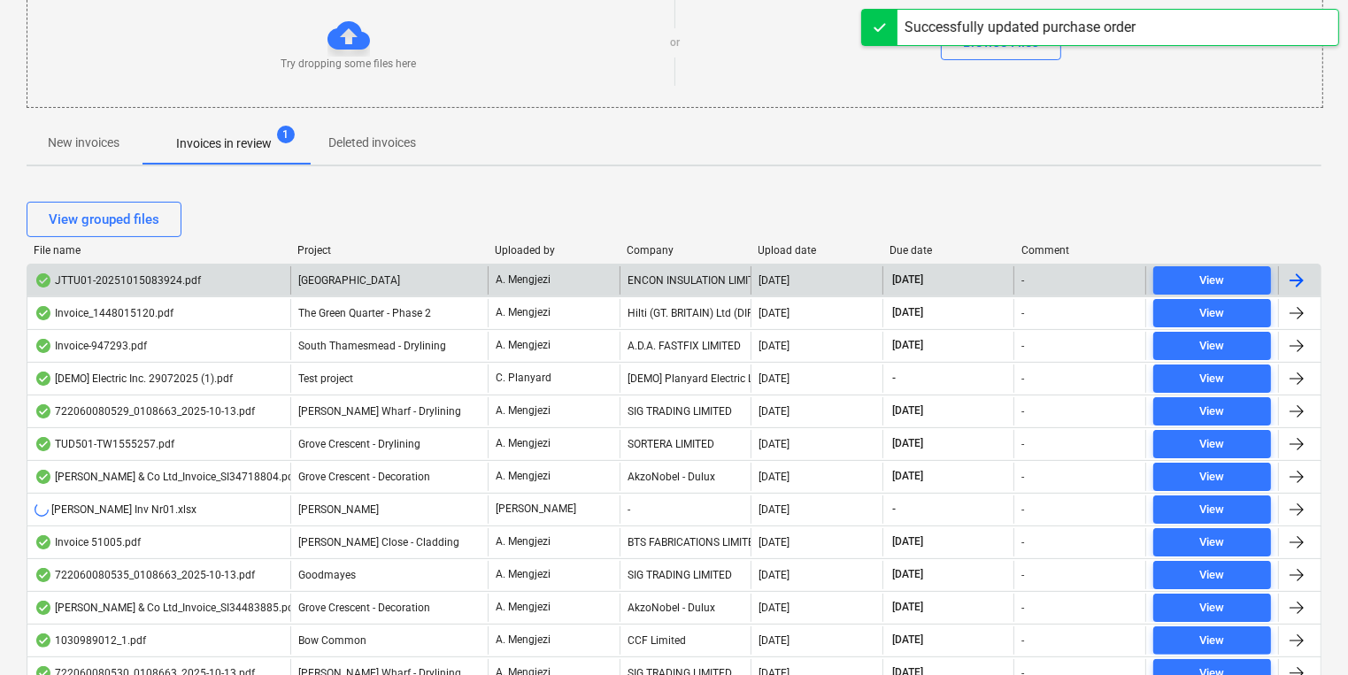
click at [658, 279] on div "ENCON INSULATION LIMITED" at bounding box center [685, 280] width 132 height 28
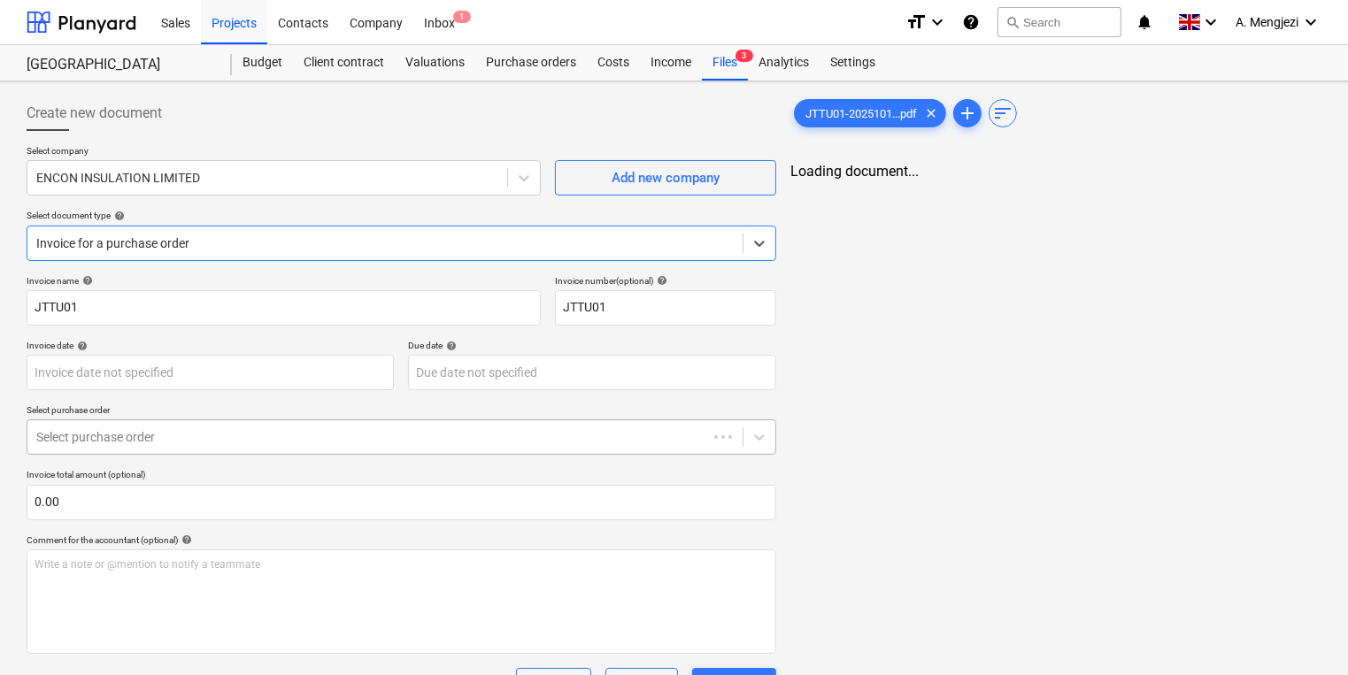
type input "[DATE]"
type input "30 Nov 2025"
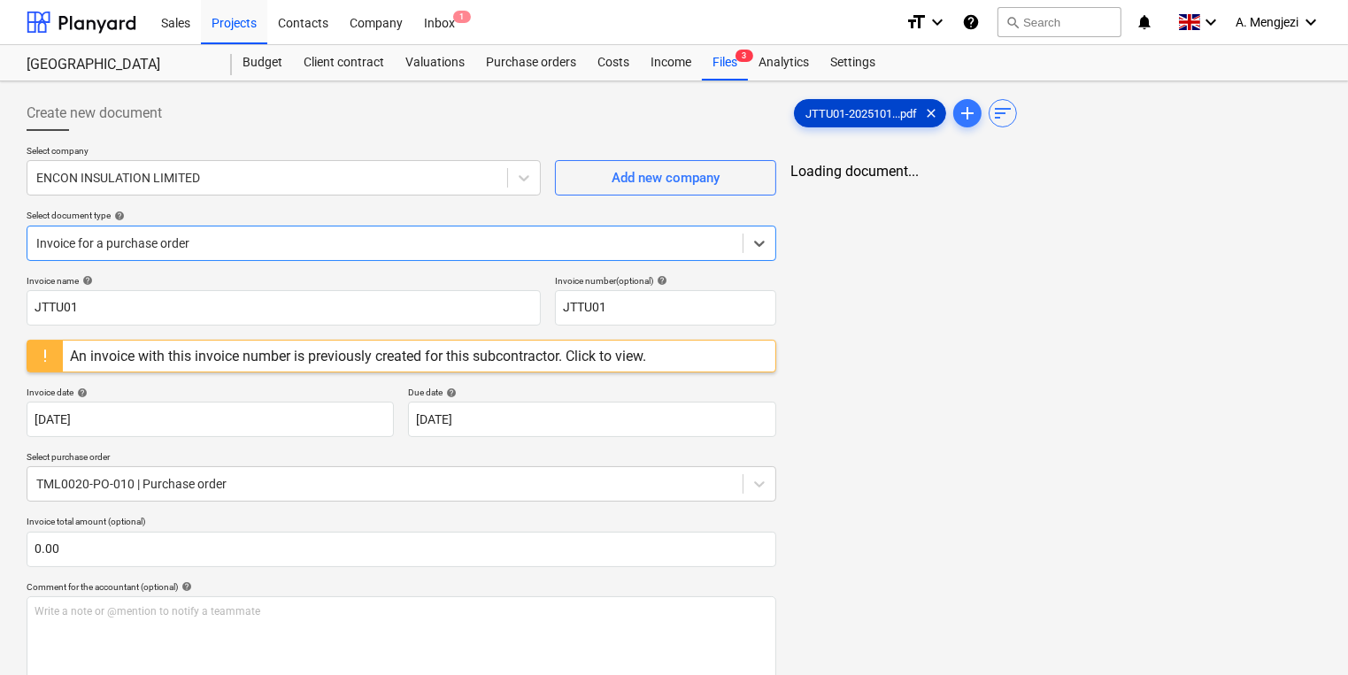
click at [852, 118] on span "JTTU01-2025101...pdf" at bounding box center [861, 113] width 133 height 13
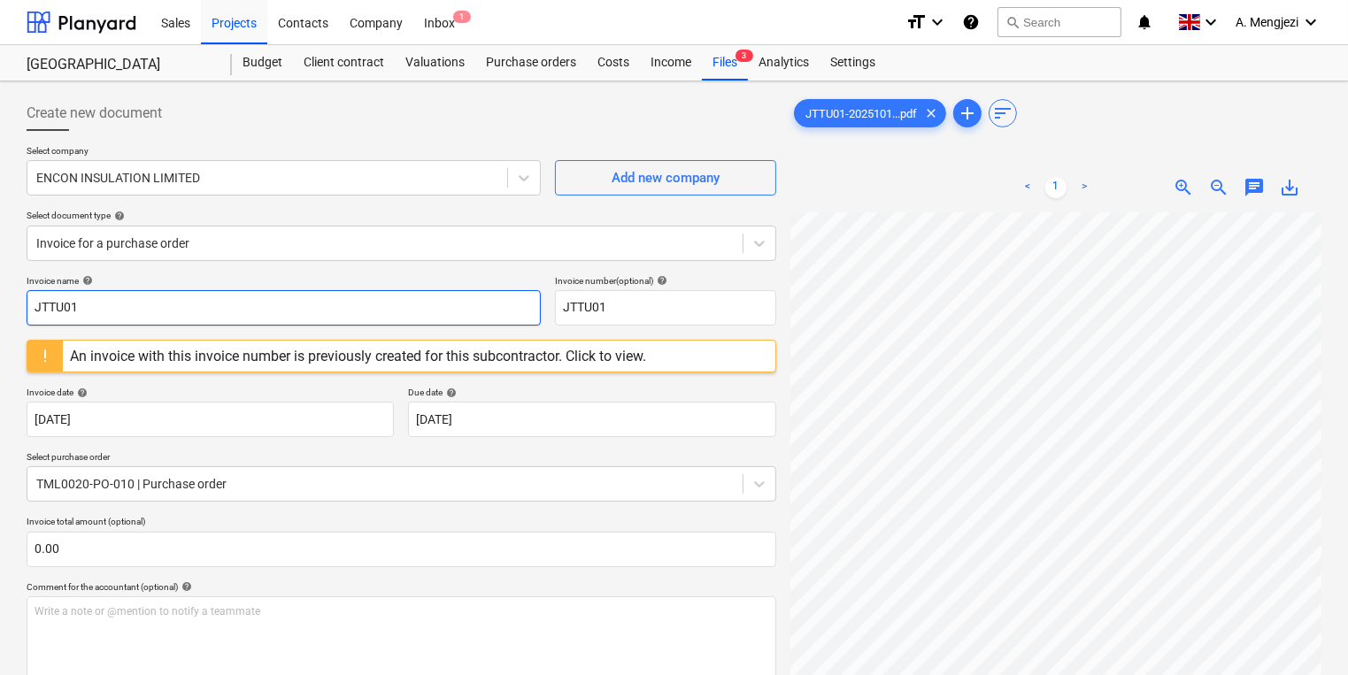
click at [343, 308] on input "JTTU01" at bounding box center [284, 307] width 514 height 35
type input "J"
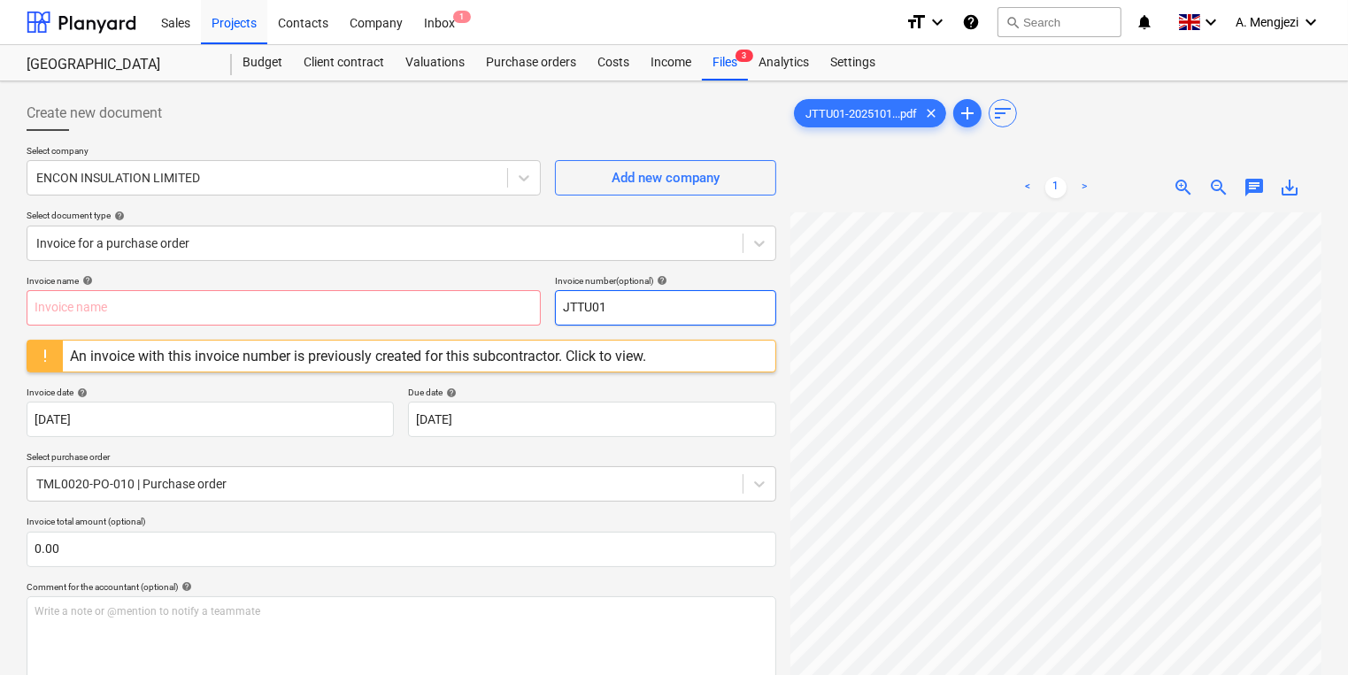
click at [328, 315] on input "text" at bounding box center [284, 307] width 514 height 35
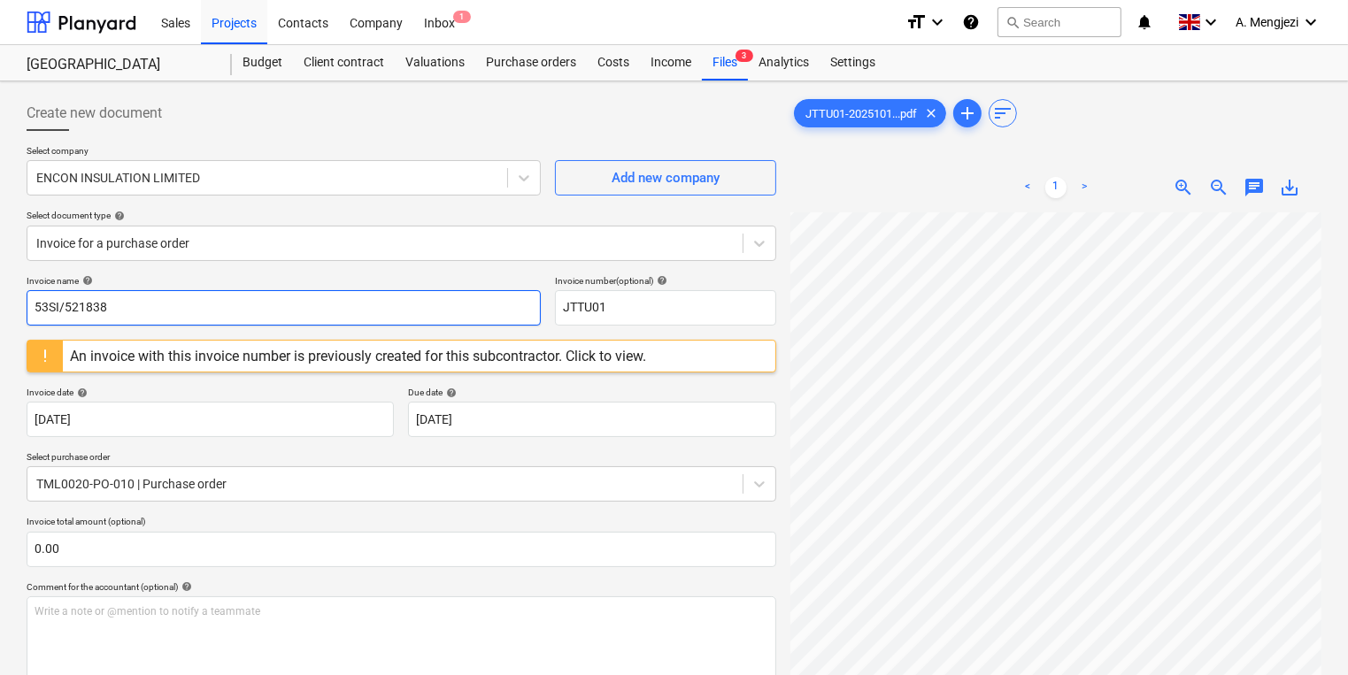
drag, startPoint x: 127, startPoint y: 329, endPoint x: 22, endPoint y: 326, distance: 105.4
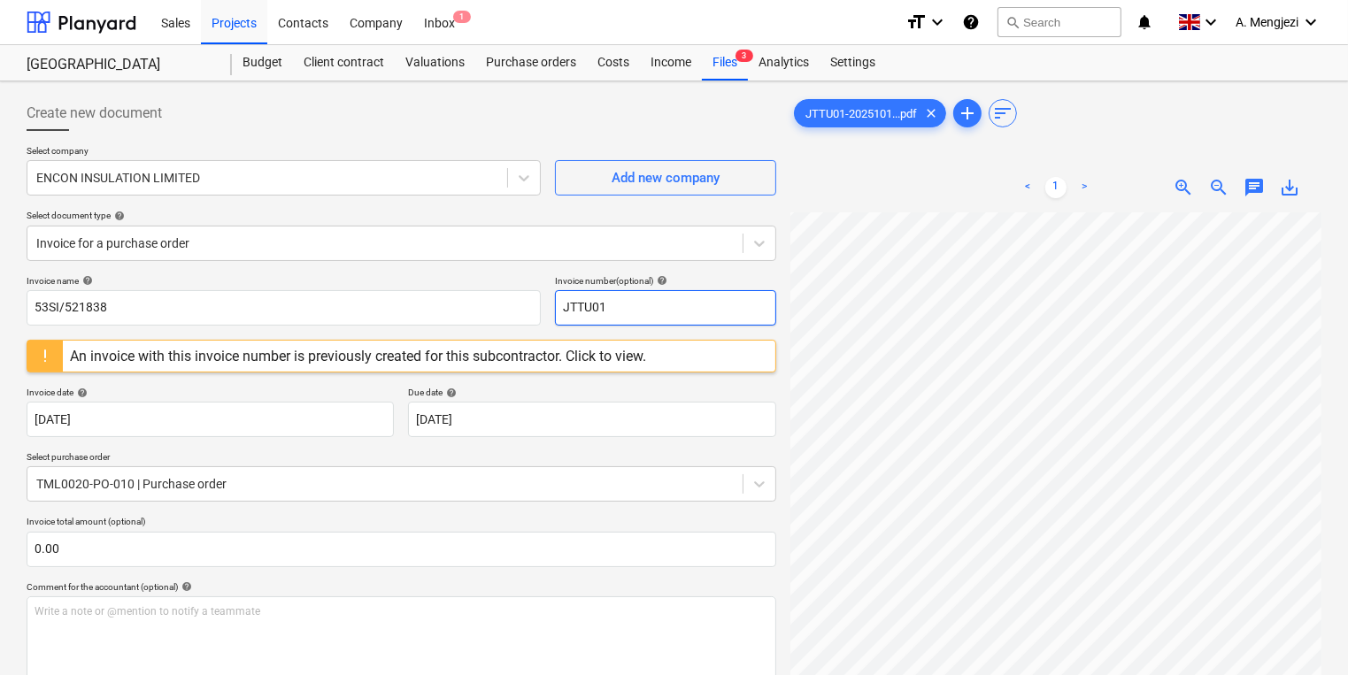
drag, startPoint x: 630, startPoint y: 308, endPoint x: 550, endPoint y: 306, distance: 80.6
click at [552, 306] on div "Invoice name help 53SI/521838 Invoice number (optional) help JTTU01" at bounding box center [402, 300] width 750 height 50
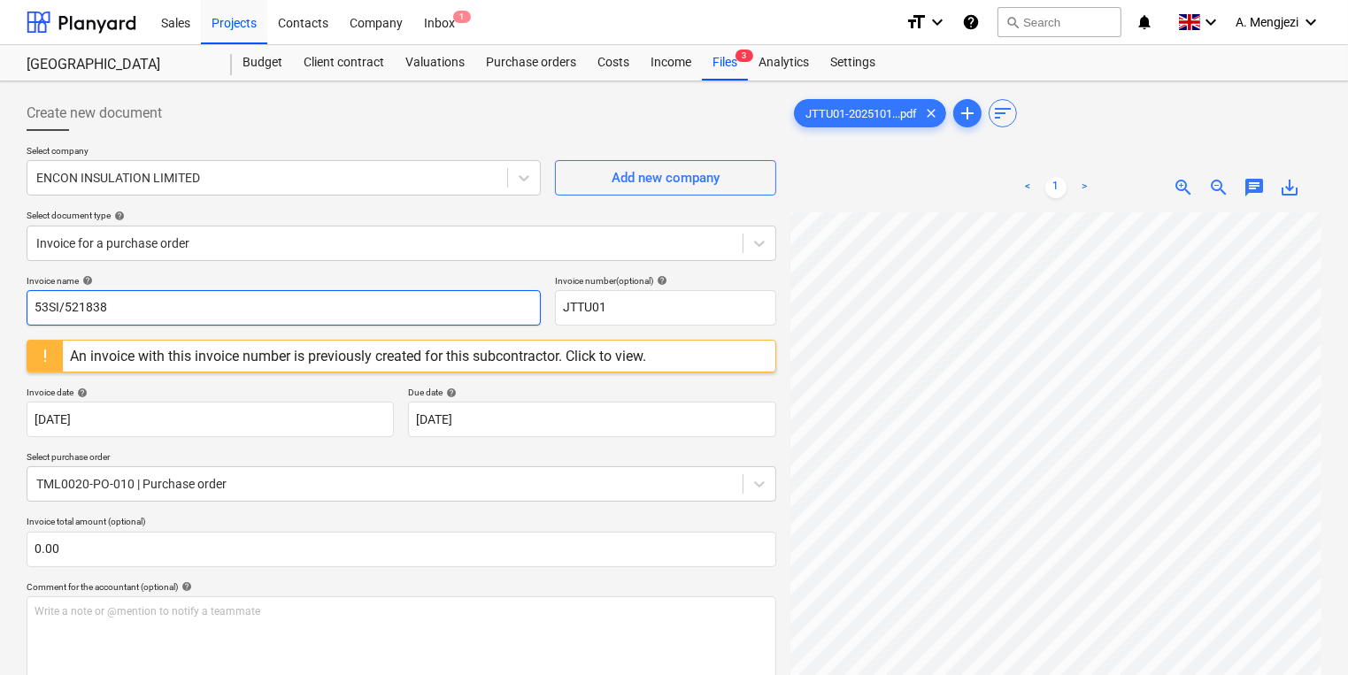
click at [428, 306] on input "53SI/521838" at bounding box center [284, 307] width 514 height 35
paste input "53SI/521838"
type input "53SI/52183853SI/521838"
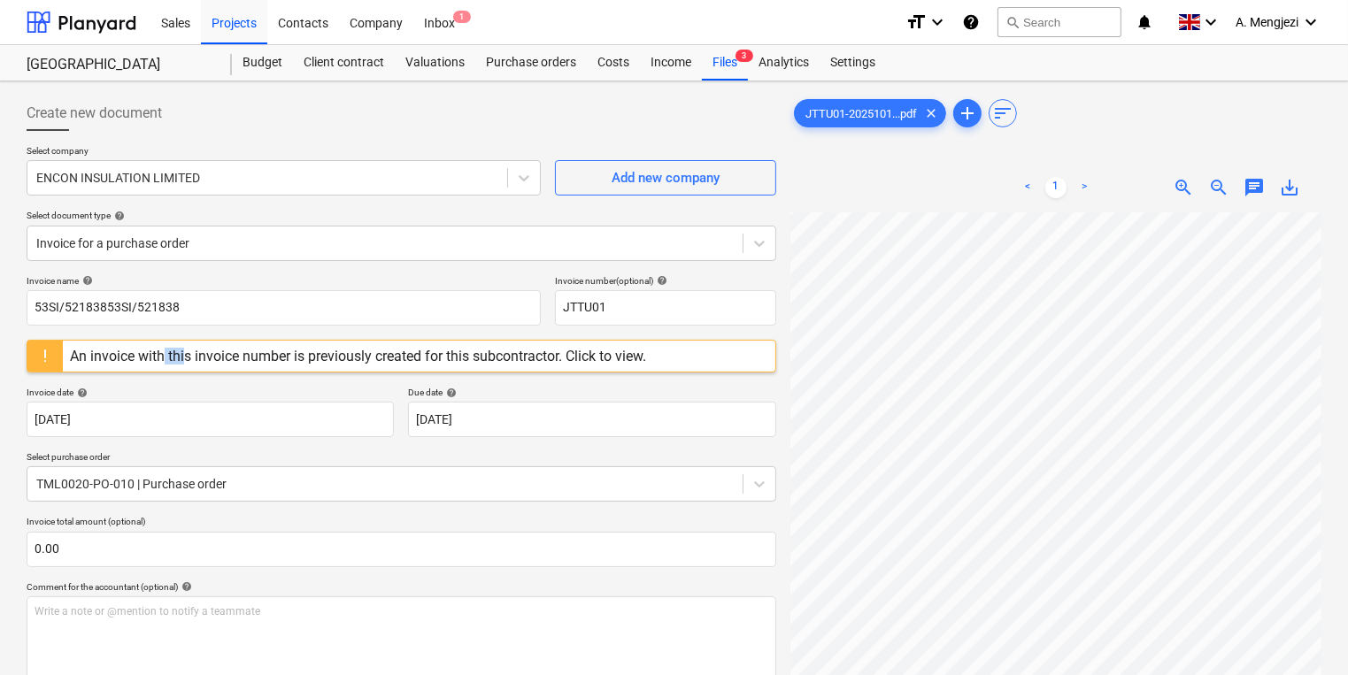
drag, startPoint x: 171, startPoint y: 343, endPoint x: 150, endPoint y: 347, distance: 20.7
click at [151, 347] on div "An invoice with this invoice number is previously created for this subcontracto…" at bounding box center [358, 356] width 590 height 31
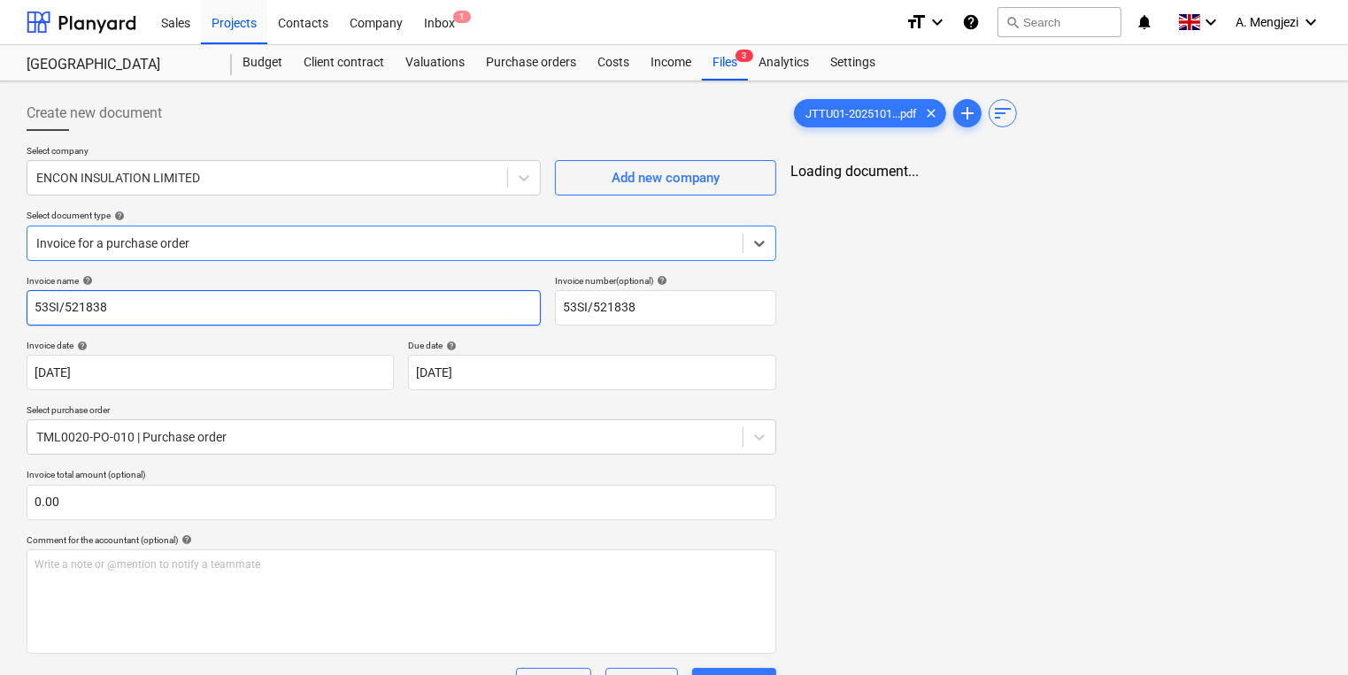
click at [312, 303] on input "53SI/521838" at bounding box center [284, 307] width 514 height 35
drag, startPoint x: 94, startPoint y: 314, endPoint x: -304, endPoint y: 361, distance: 400.1
click at [0, 361] on html "Sales Projects Contacts Company Inbox 1 format_size keyboard_arrow_down help se…" at bounding box center [674, 337] width 1348 height 675
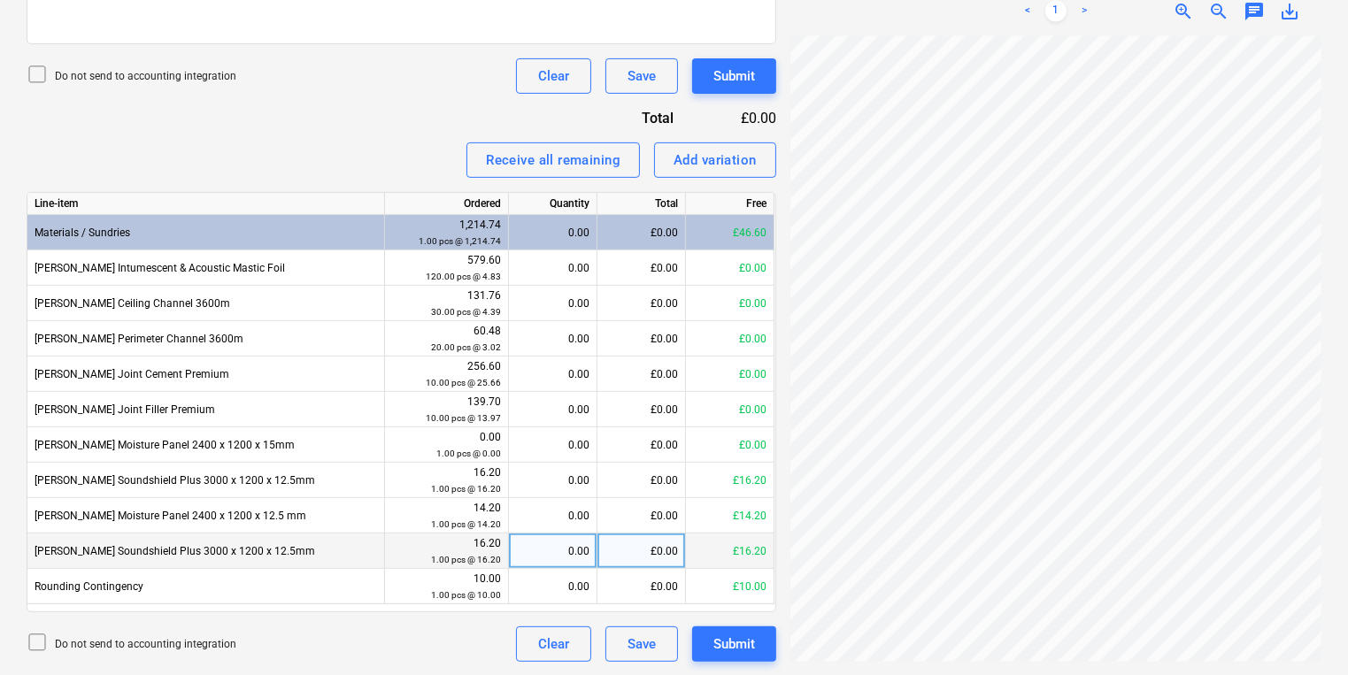
scroll to position [238, 0]
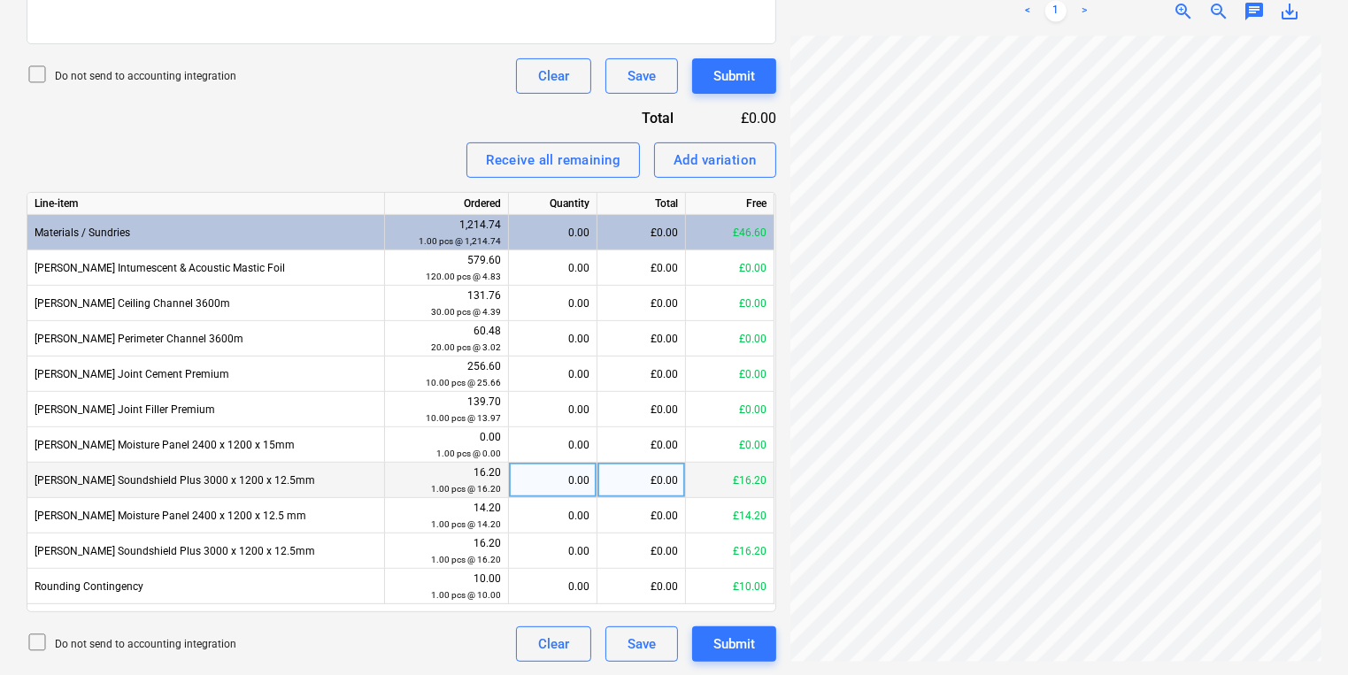
click at [559, 470] on div "0.00" at bounding box center [552, 480] width 73 height 35
type input "1"
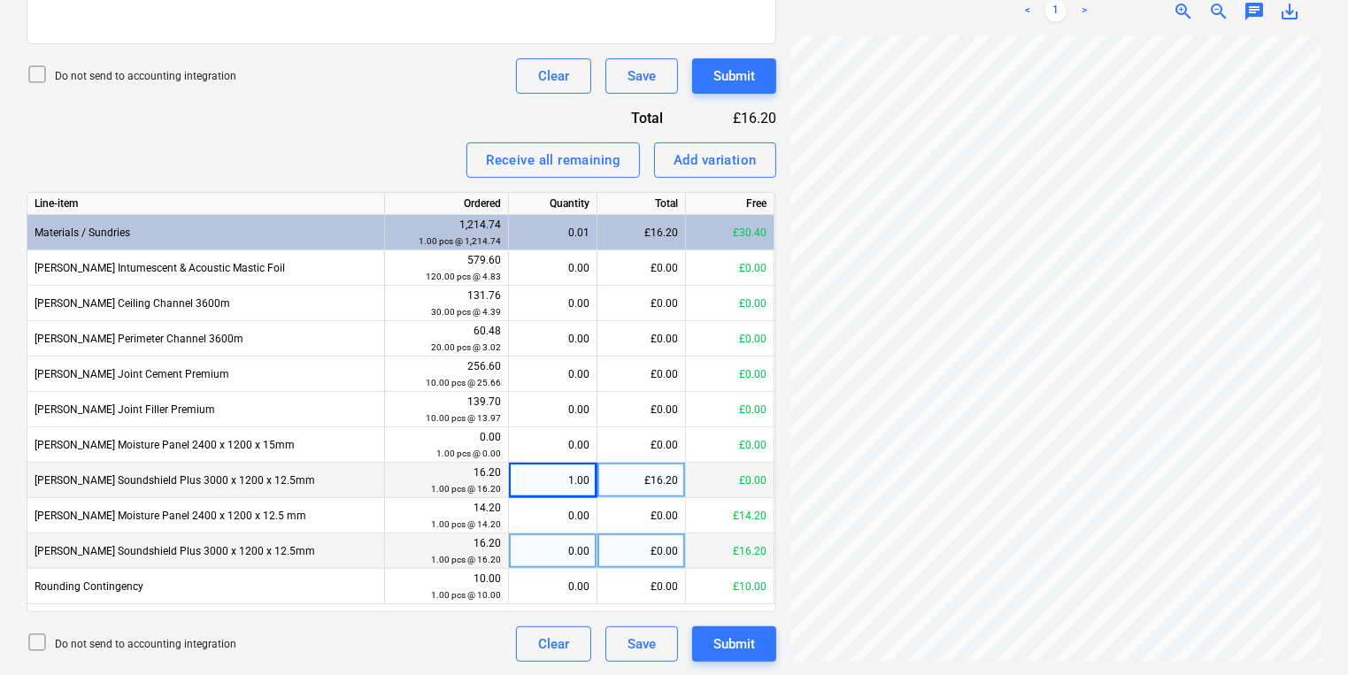
click at [587, 554] on div "0.00" at bounding box center [552, 551] width 73 height 35
type input "1"
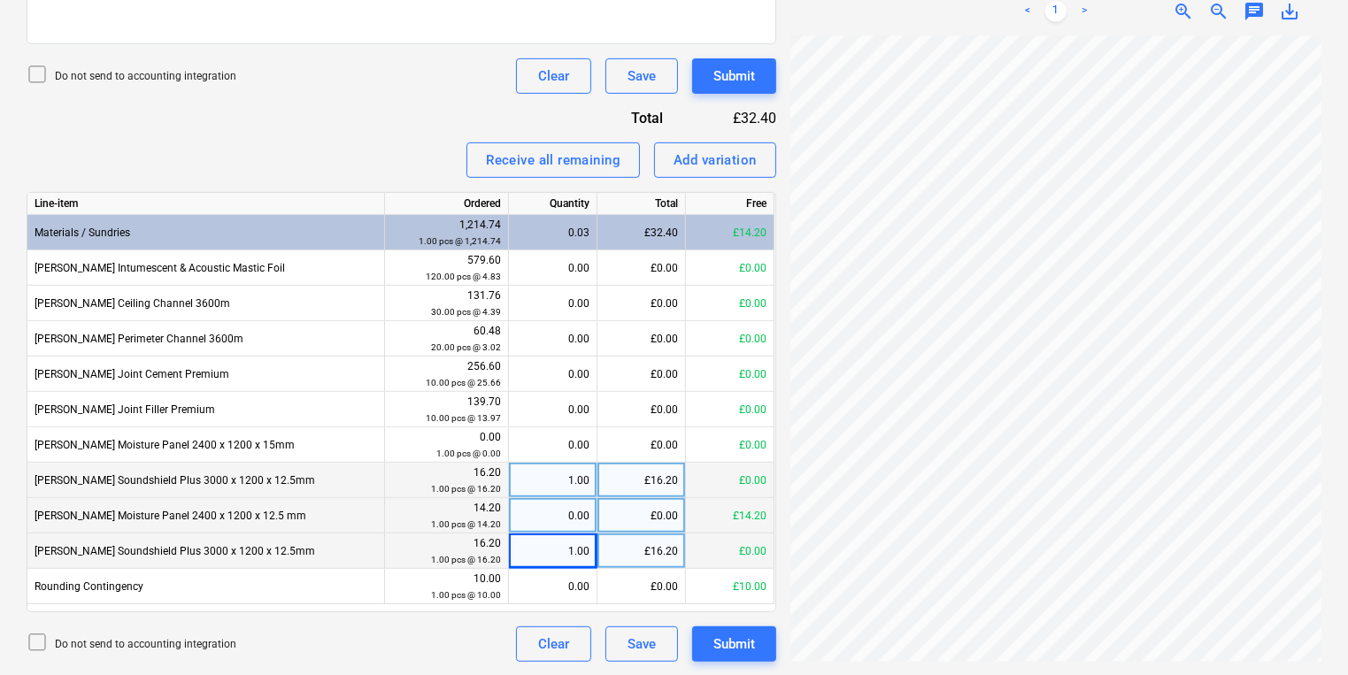
click at [584, 512] on div "0.00" at bounding box center [552, 515] width 73 height 35
click at [604, 183] on div "Create new document Select company ENCON INSULATION LIMITED Add new company Sel…" at bounding box center [673, 74] width 1309 height 1190
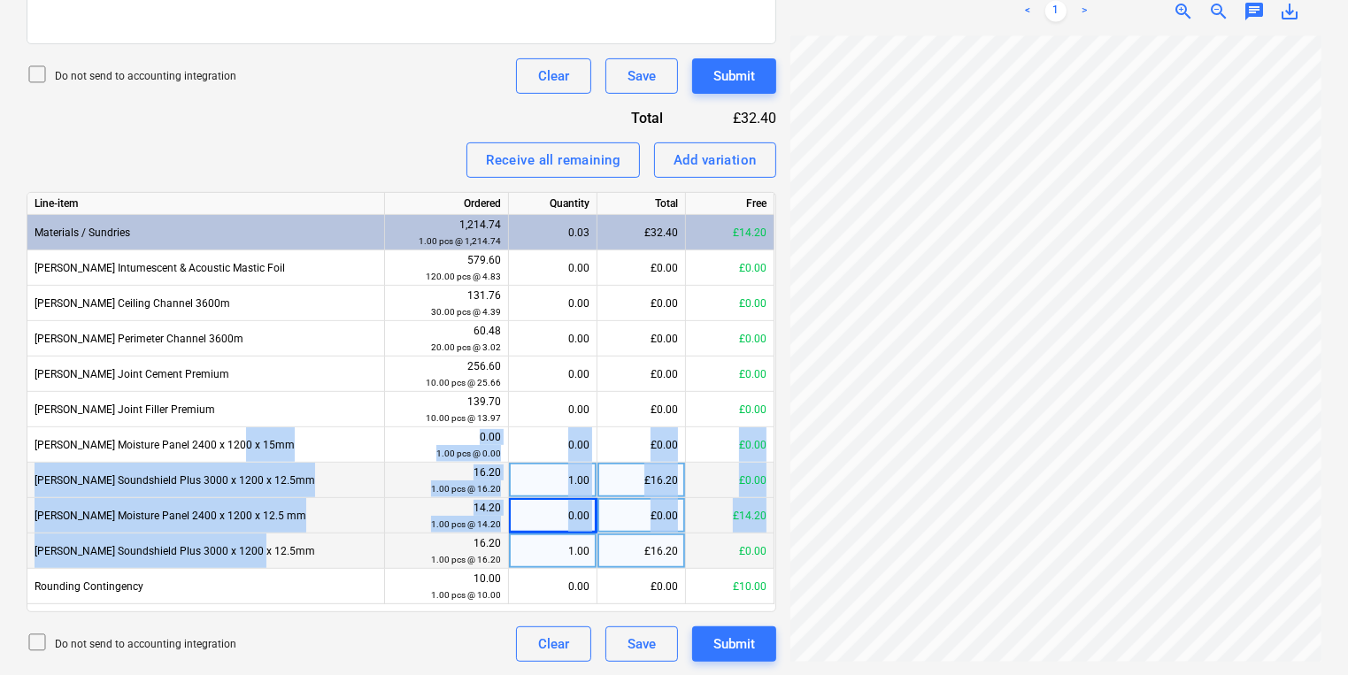
drag, startPoint x: 239, startPoint y: 455, endPoint x: 277, endPoint y: 560, distance: 112.0
click at [277, 560] on div "Line-item Ordered Quantity Total Free Materials / Sundries 1,214.74 1.00 pcs @ …" at bounding box center [402, 402] width 750 height 420
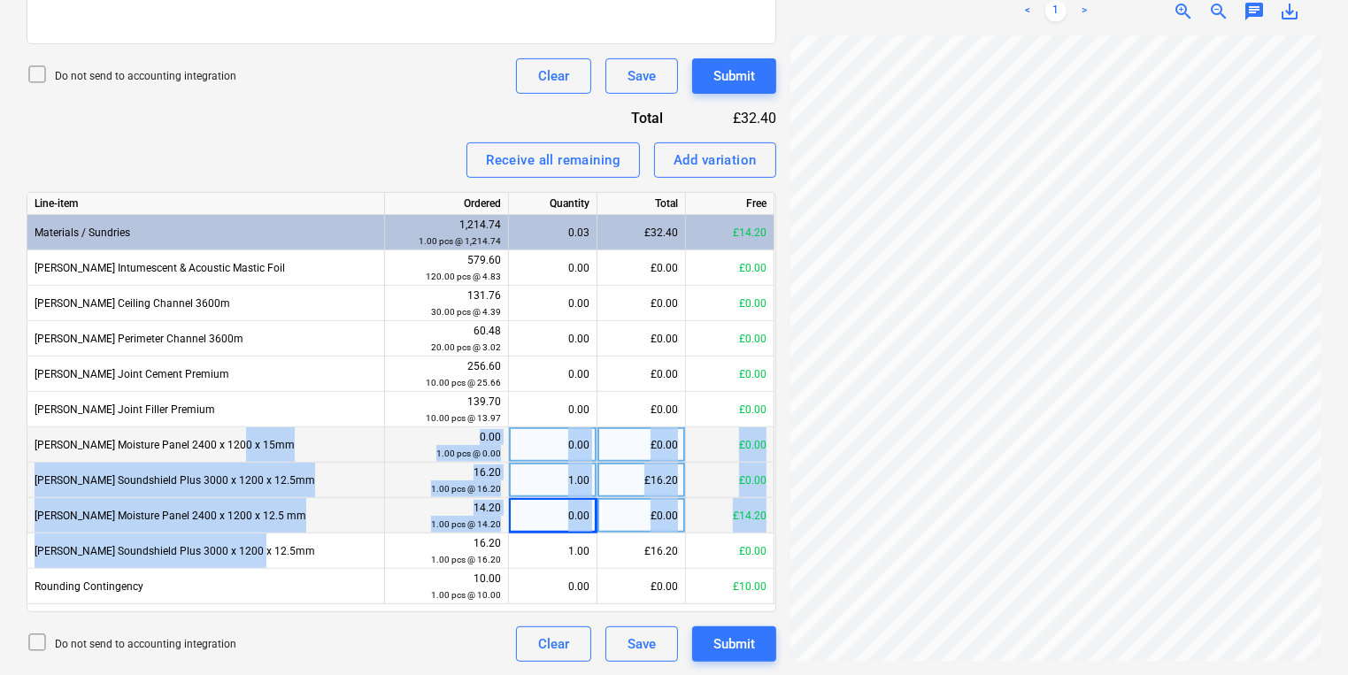
click at [304, 444] on div "Knauf Moisture Panel 2400 x 1200 x 15mm" at bounding box center [206, 444] width 358 height 35
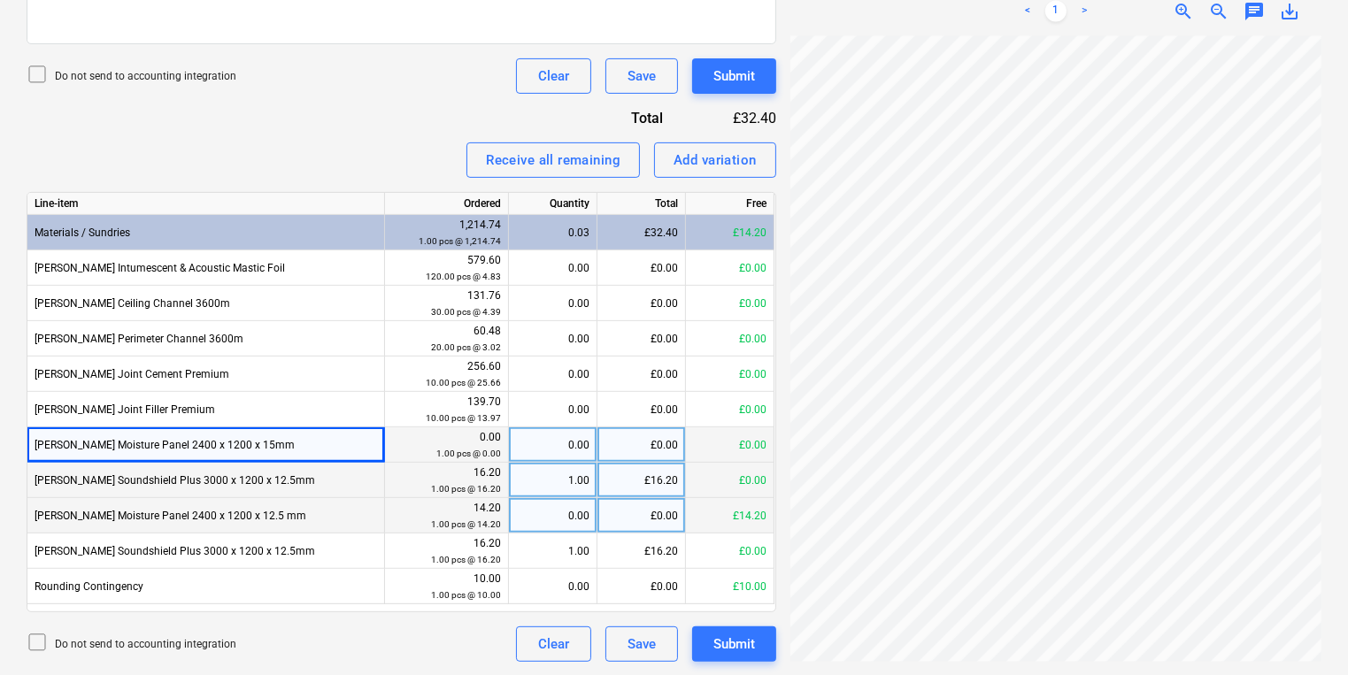
scroll to position [0, 268]
click at [448, 119] on div "Invoice name help 53SI/521838 Invoice number (optional) help 53SI/521838 Invoic…" at bounding box center [402, 163] width 750 height 997
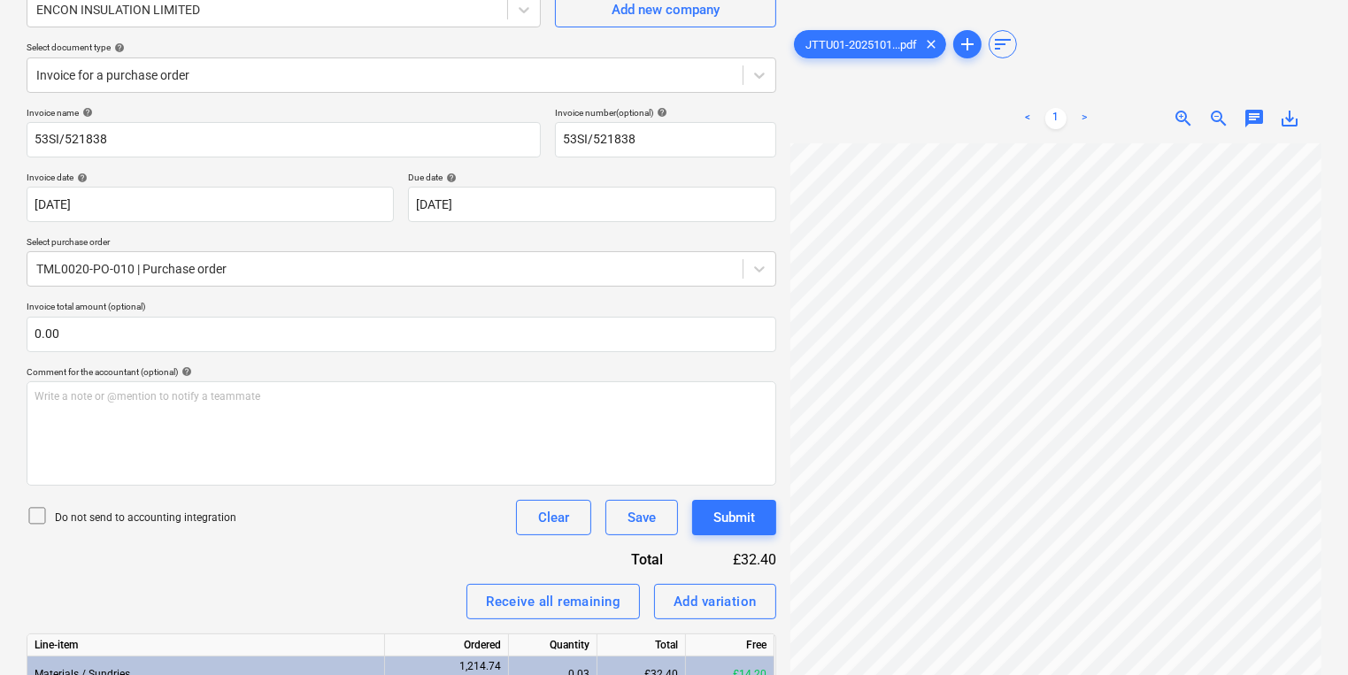
scroll to position [0, 0]
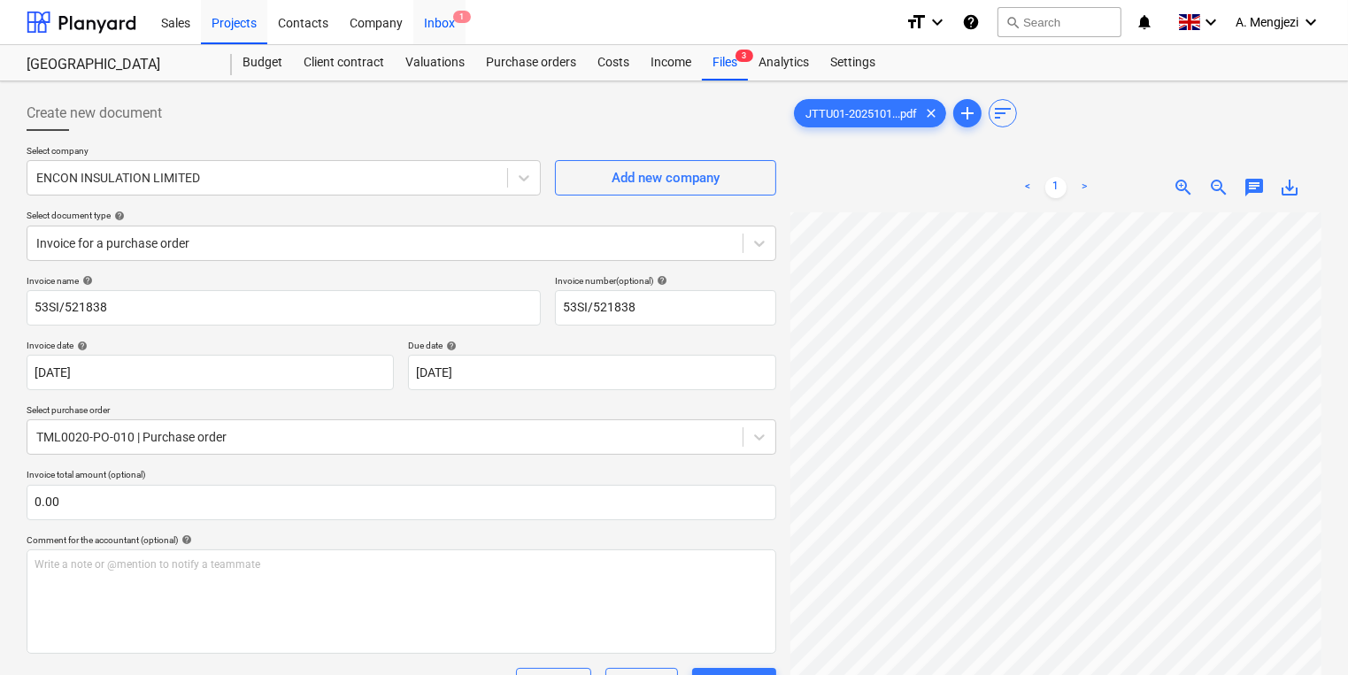
click at [425, 18] on div "Inbox 1" at bounding box center [439, 21] width 52 height 45
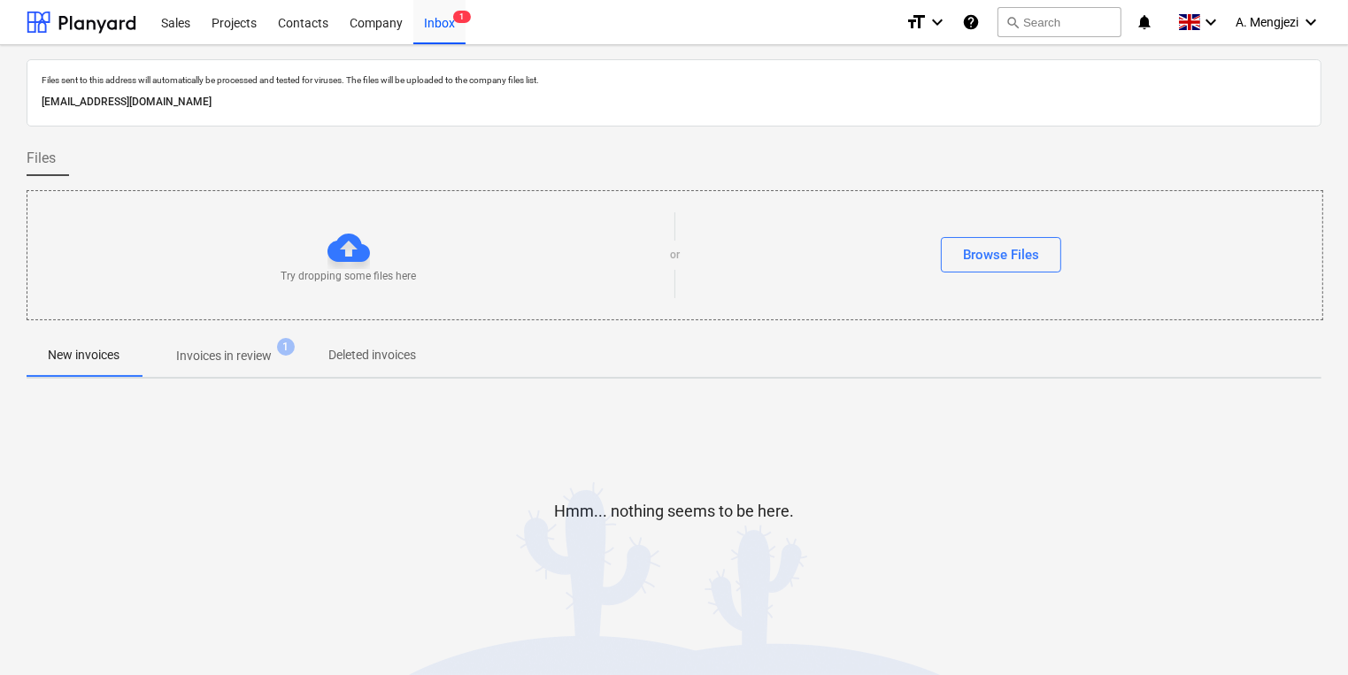
click at [235, 349] on p "Invoices in review" at bounding box center [224, 356] width 96 height 19
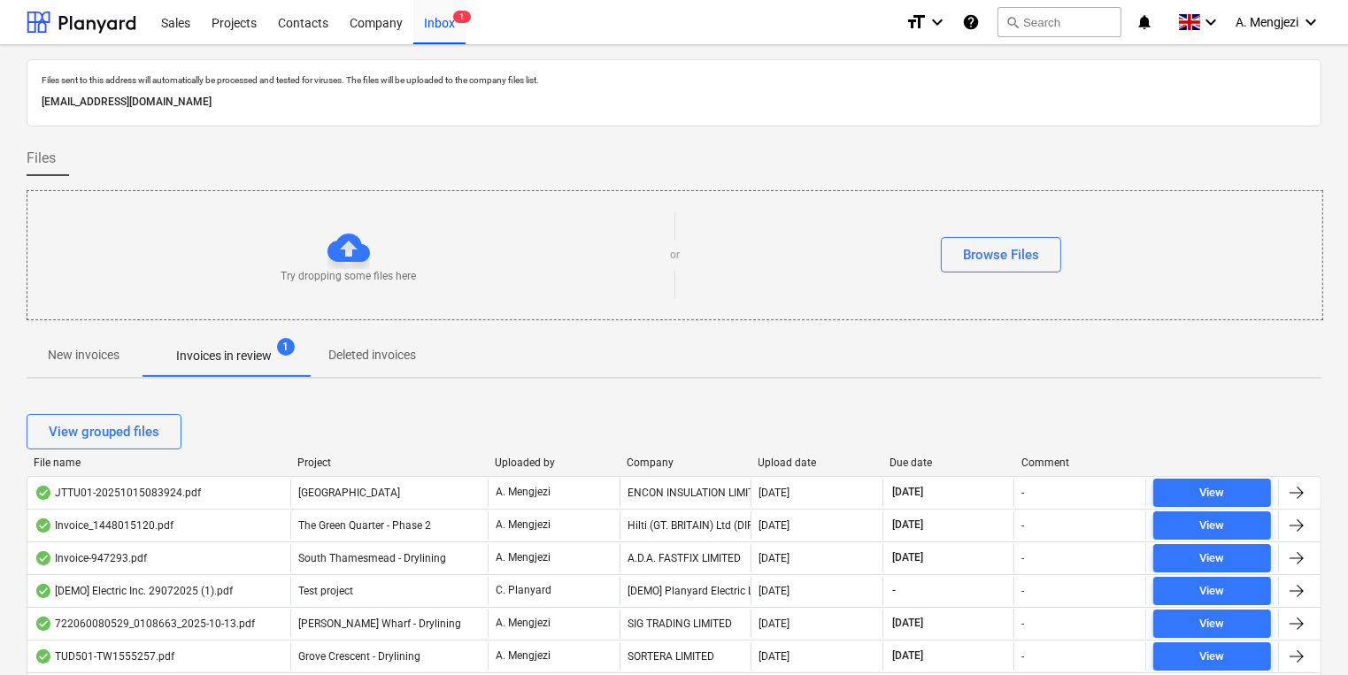
click at [319, 467] on div "Project" at bounding box center [388, 463] width 183 height 12
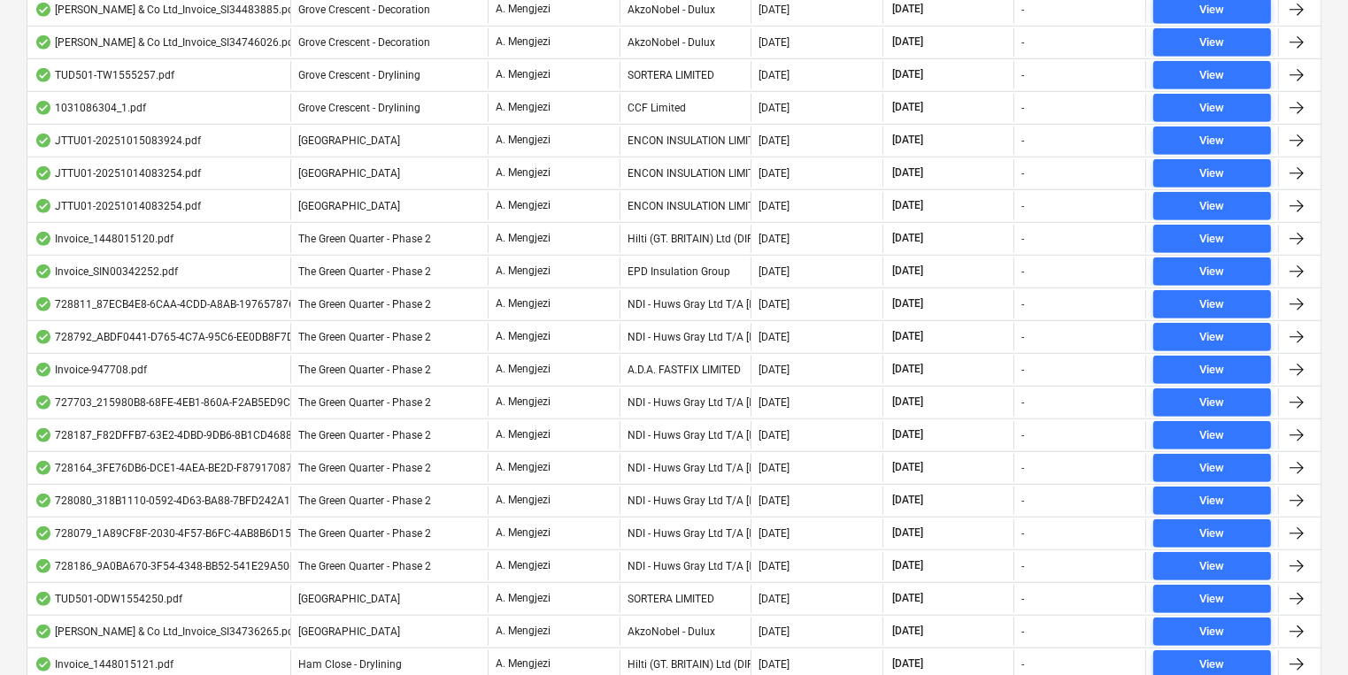
scroll to position [1427, 0]
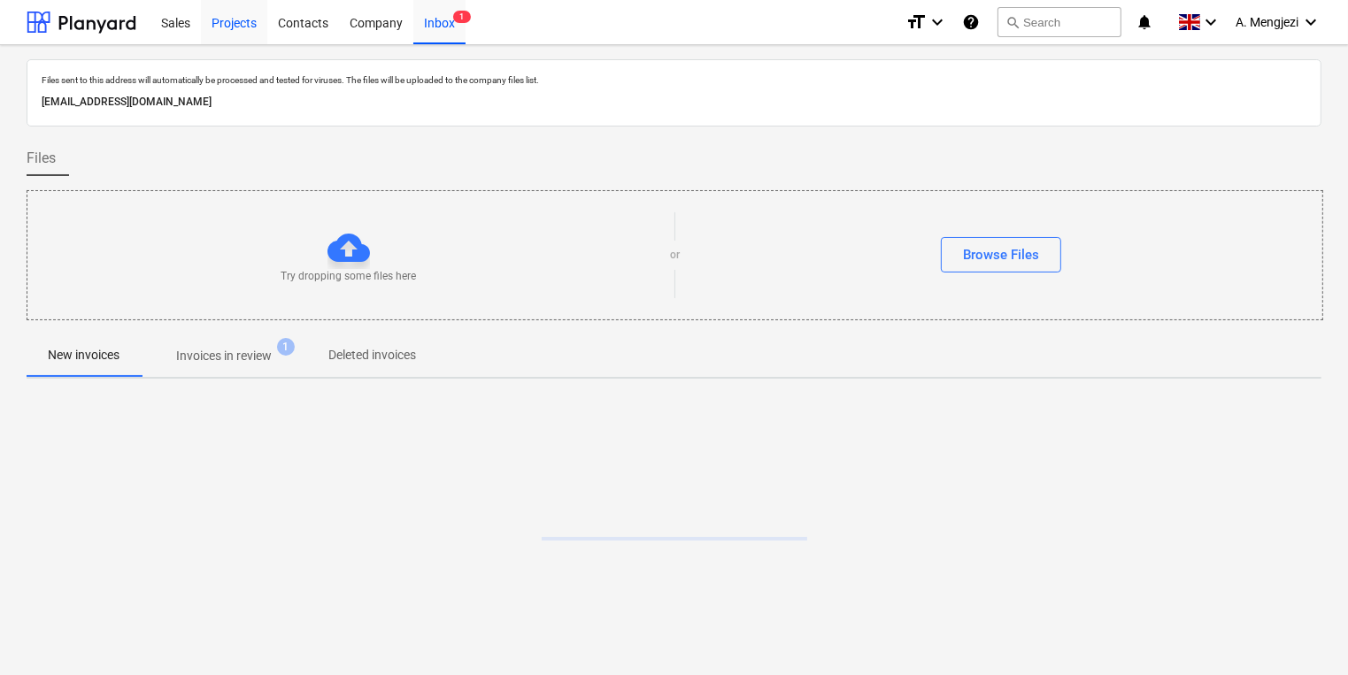
click at [243, 36] on div "Projects" at bounding box center [234, 21] width 66 height 45
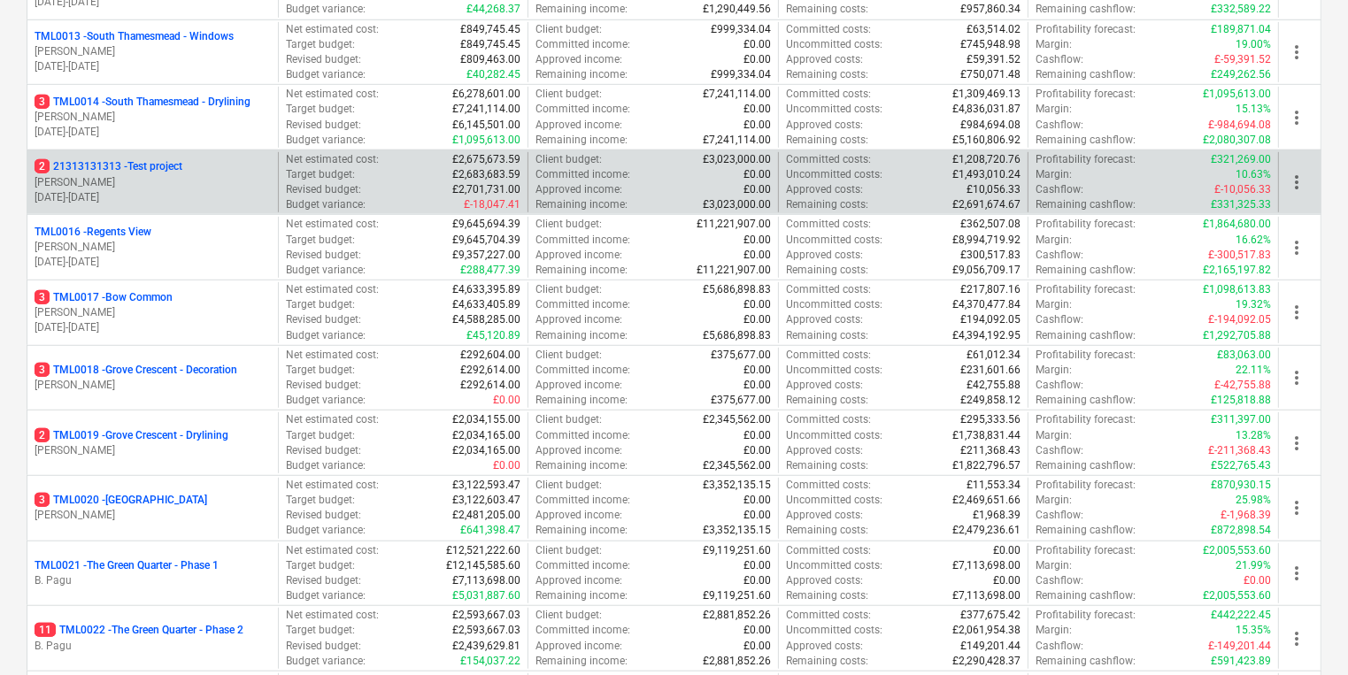
scroll to position [1204, 0]
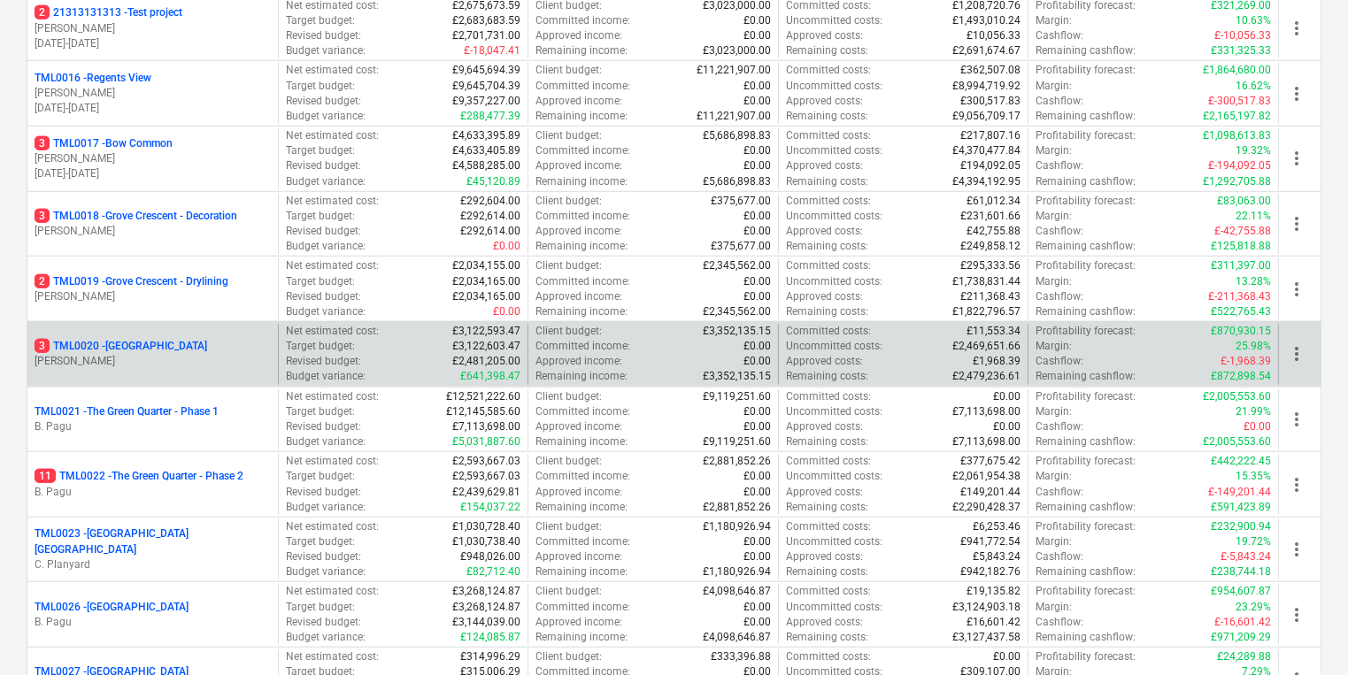
click at [194, 331] on div "3 TML0020 - Ibis Hotel R. Williamson" at bounding box center [152, 354] width 250 height 61
click at [199, 332] on div "3 TML0020 - Ibis Hotel R. Williamson" at bounding box center [152, 354] width 250 height 61
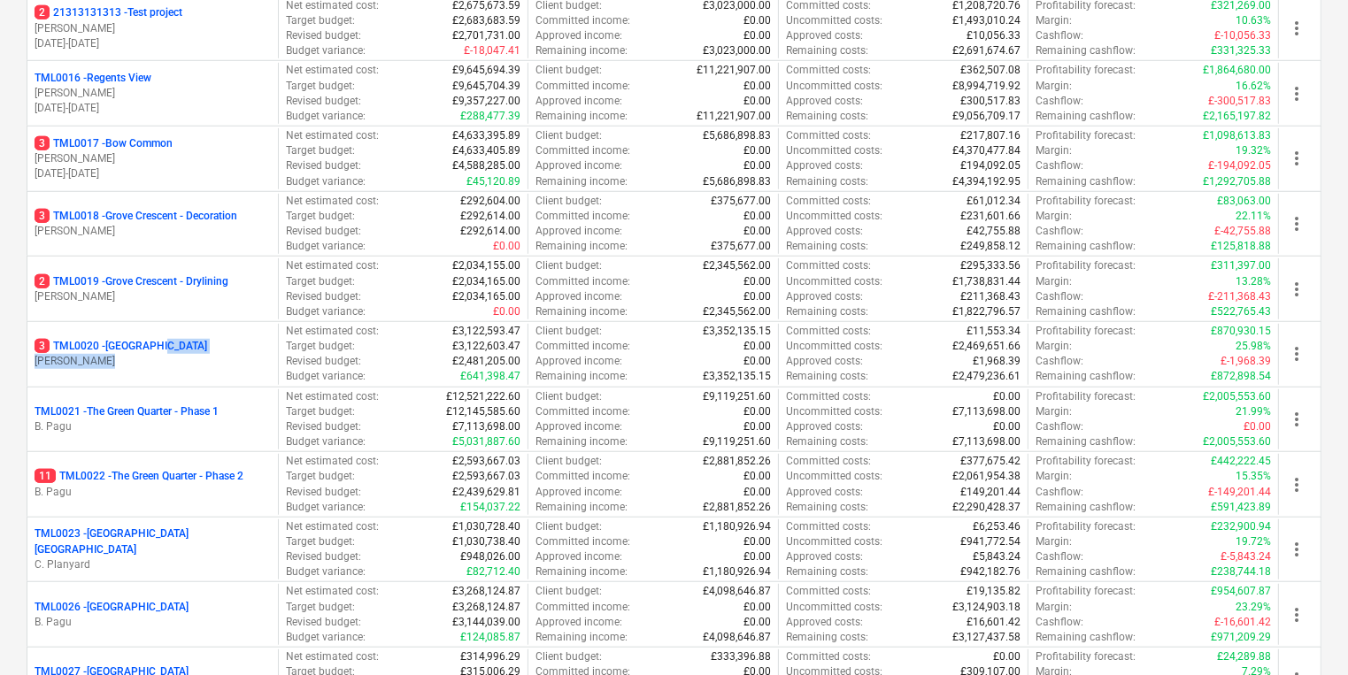
click at [208, 354] on div "3 TML0020 - Ibis Hotel R. Williamson" at bounding box center [153, 354] width 236 height 30
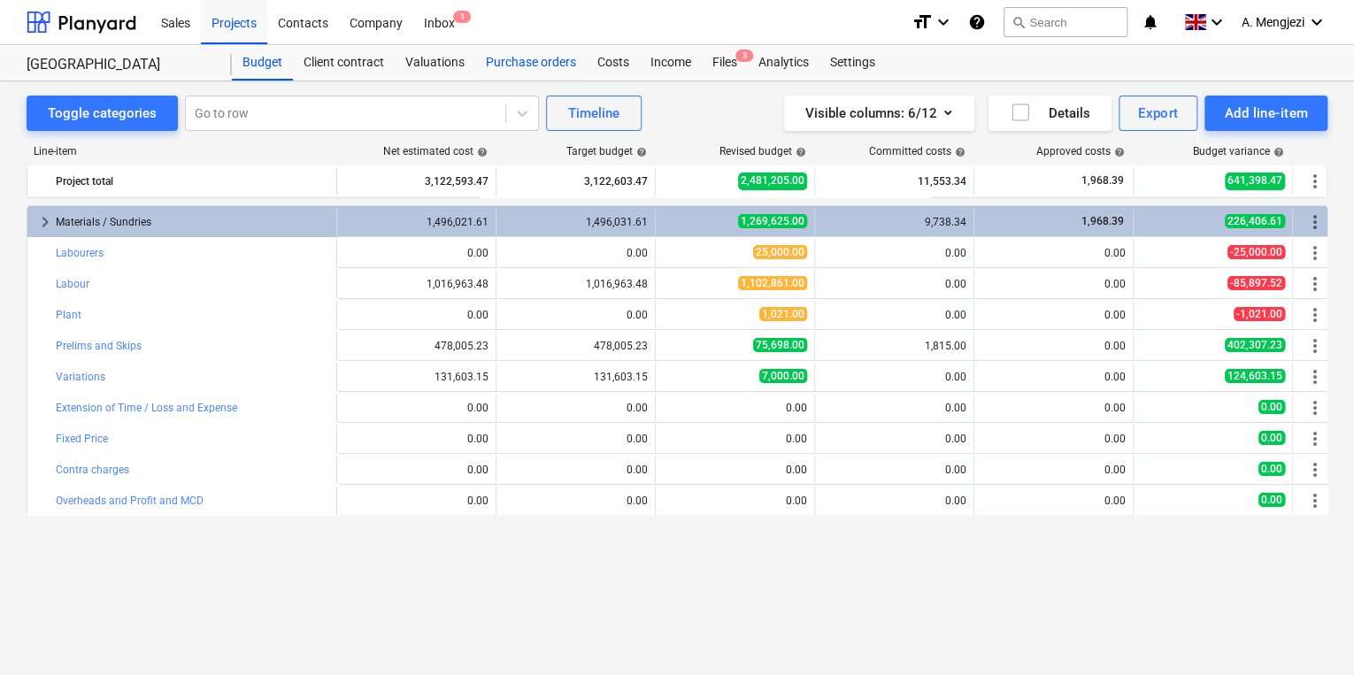
click at [554, 67] on div "Purchase orders" at bounding box center [531, 62] width 112 height 35
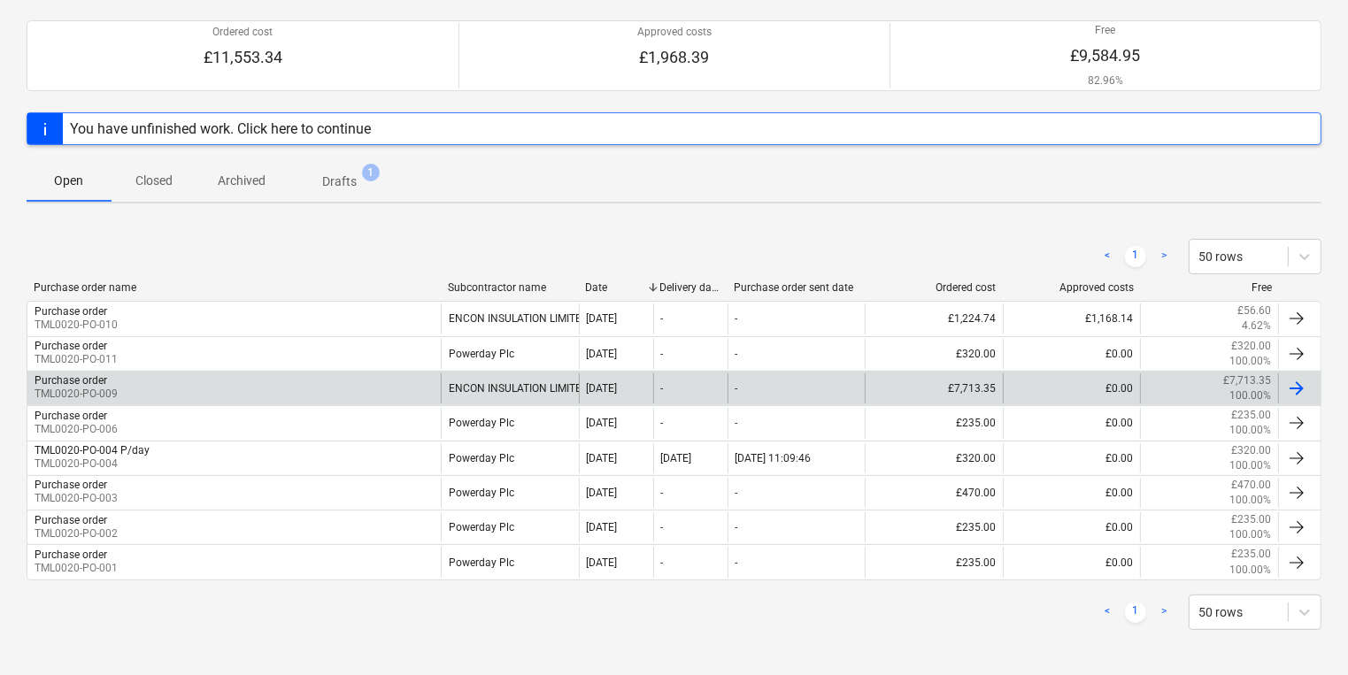
scroll to position [147, 0]
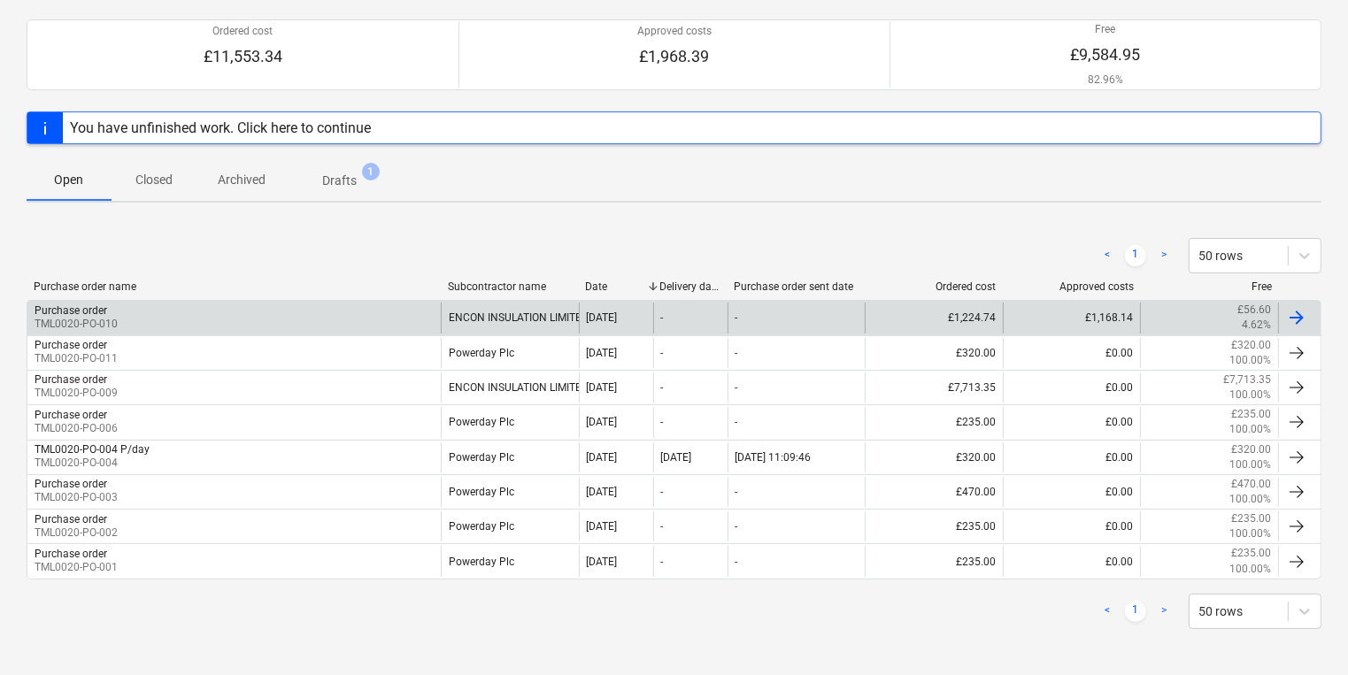
click at [331, 327] on div "Purchase order TML0020-PO-010" at bounding box center [233, 318] width 413 height 30
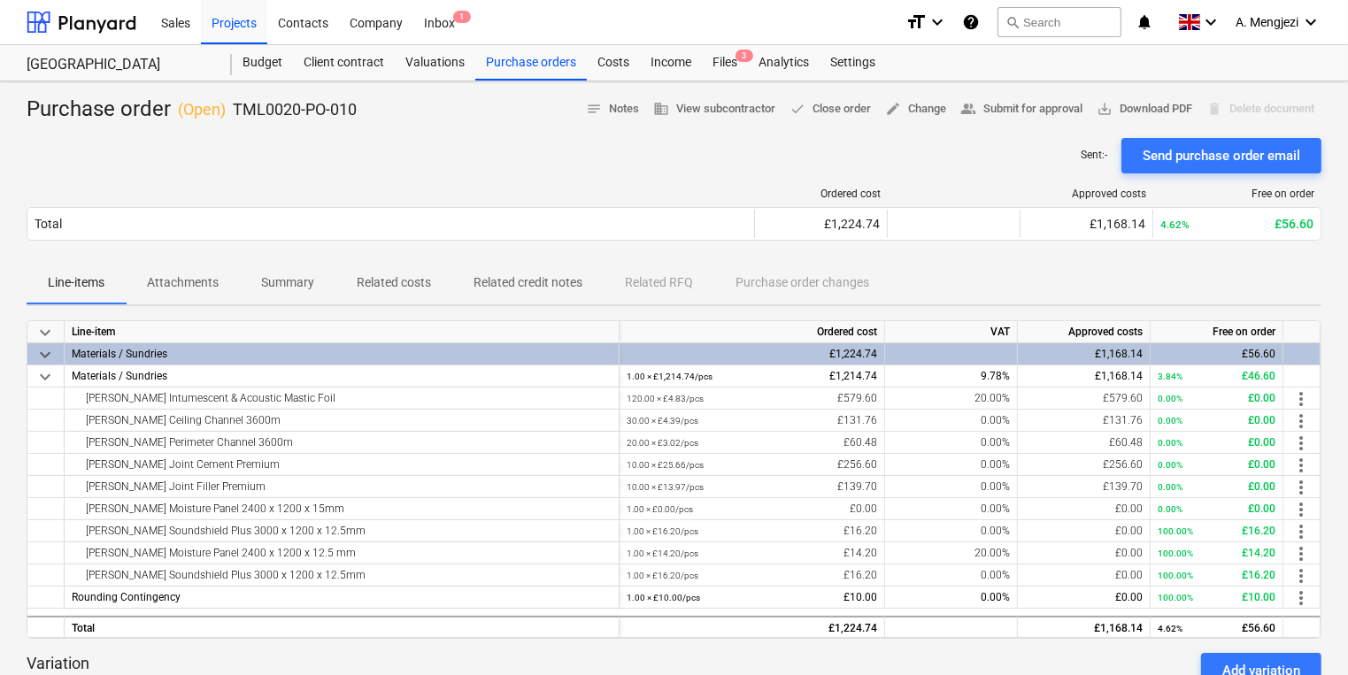
click at [432, 279] on span "Related costs" at bounding box center [393, 282] width 117 height 29
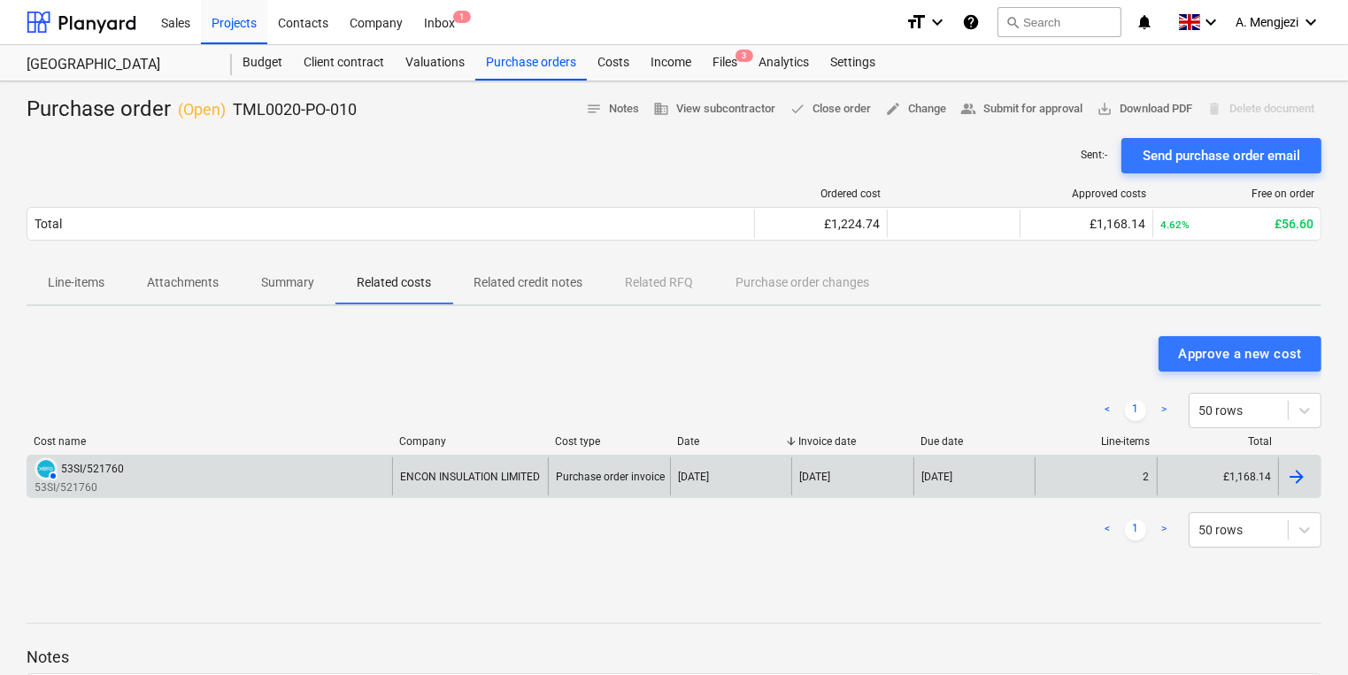
click at [319, 481] on div "AUTHORISED 53SI/521760 53SI/521760" at bounding box center [209, 477] width 365 height 38
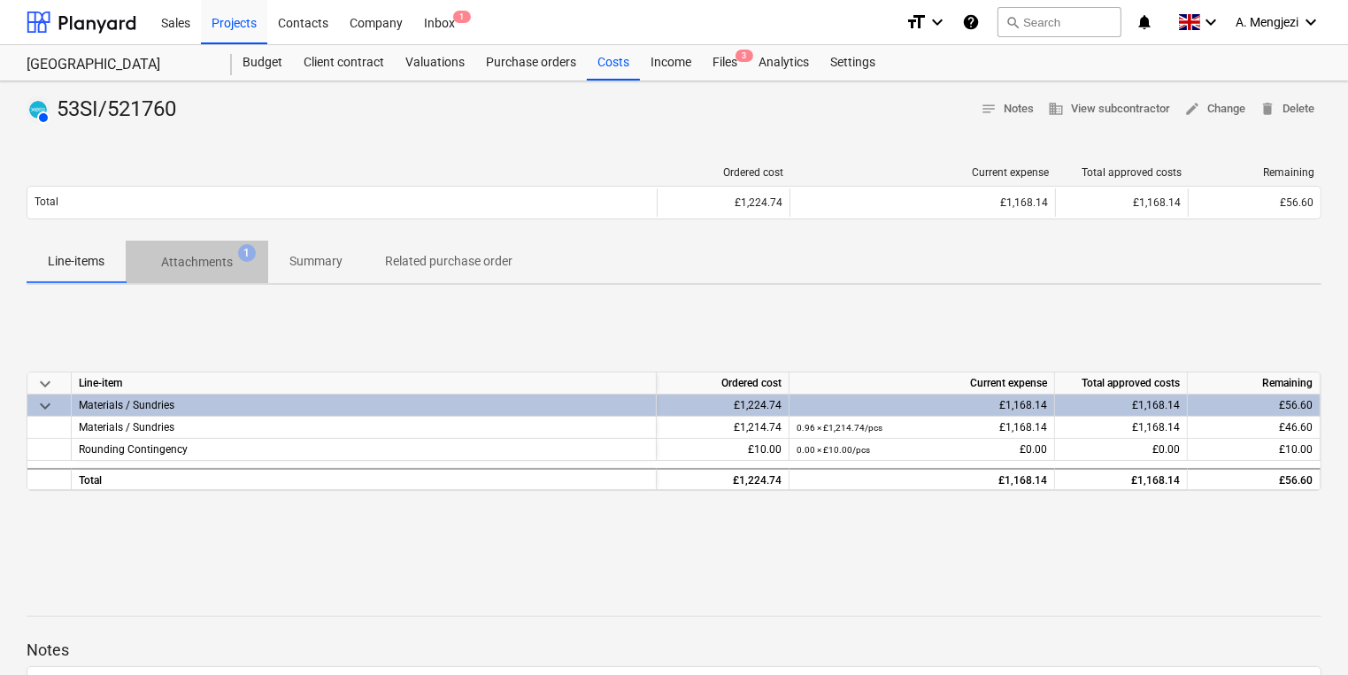
click at [195, 250] on span "Attachments 1" at bounding box center [197, 262] width 142 height 32
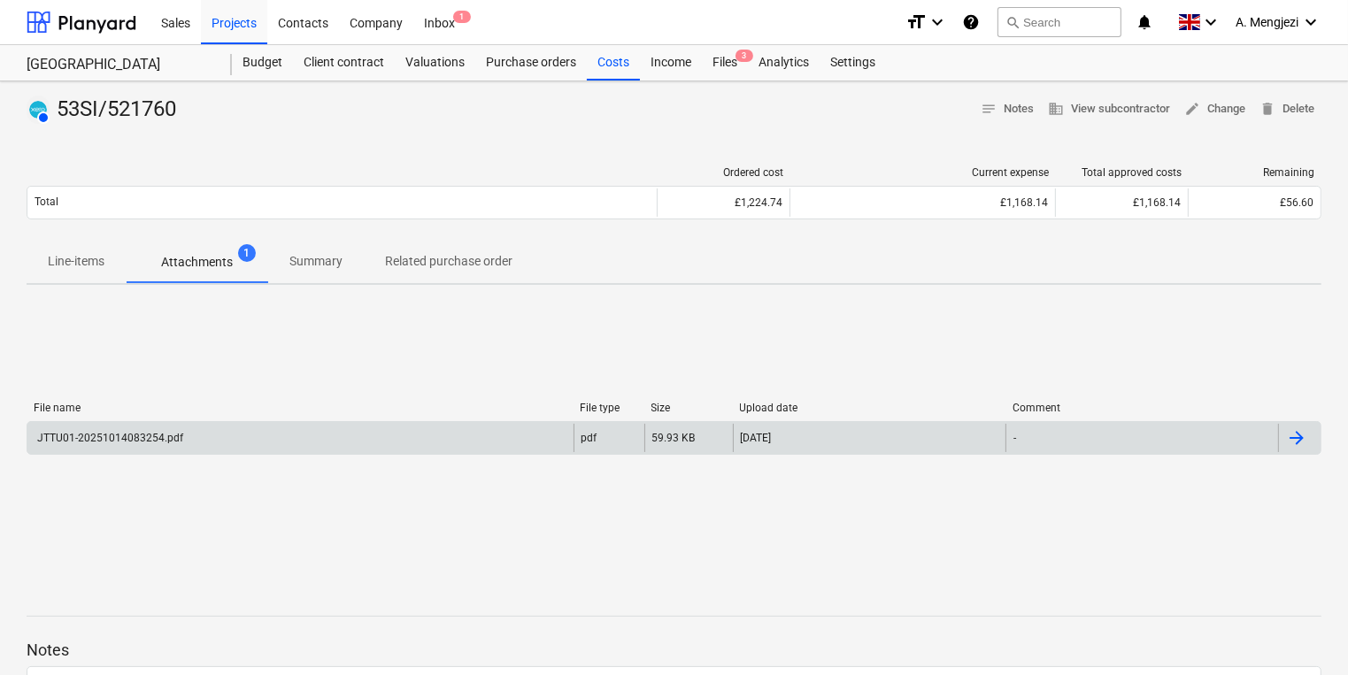
click at [473, 435] on div "JTTU01-20251014083254.pdf" at bounding box center [300, 438] width 546 height 28
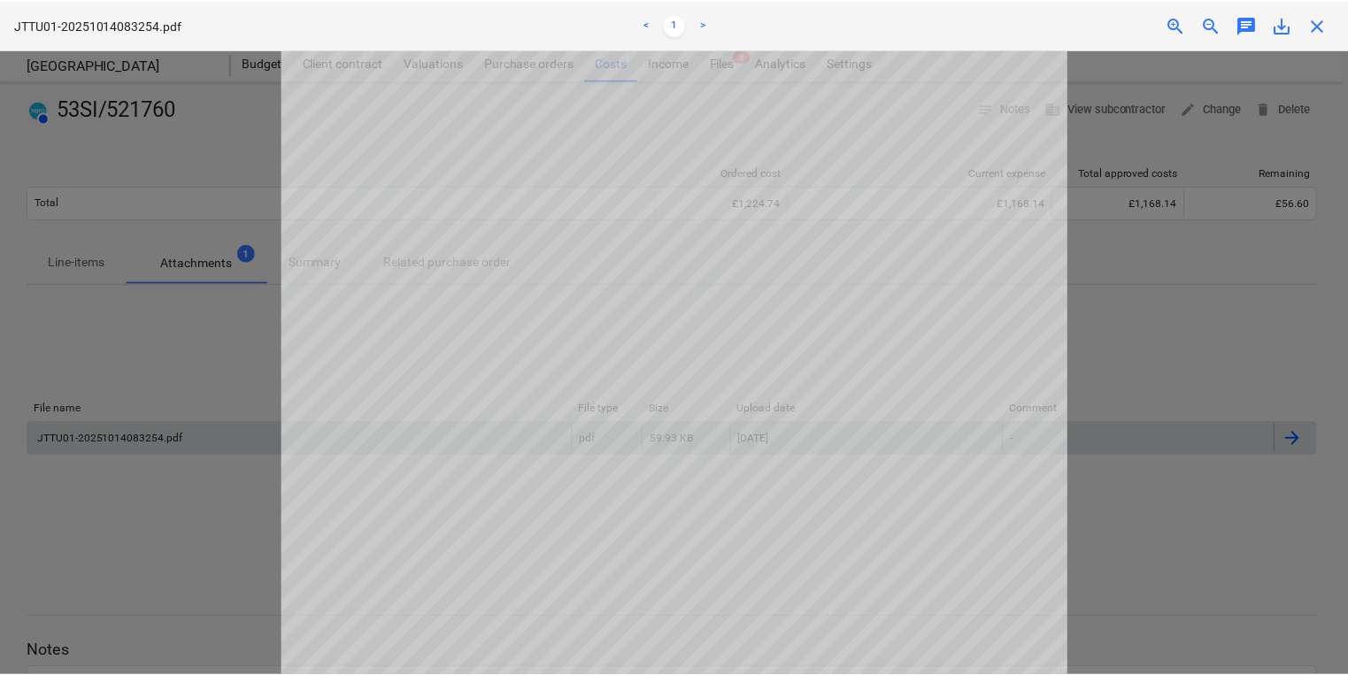
scroll to position [354, 0]
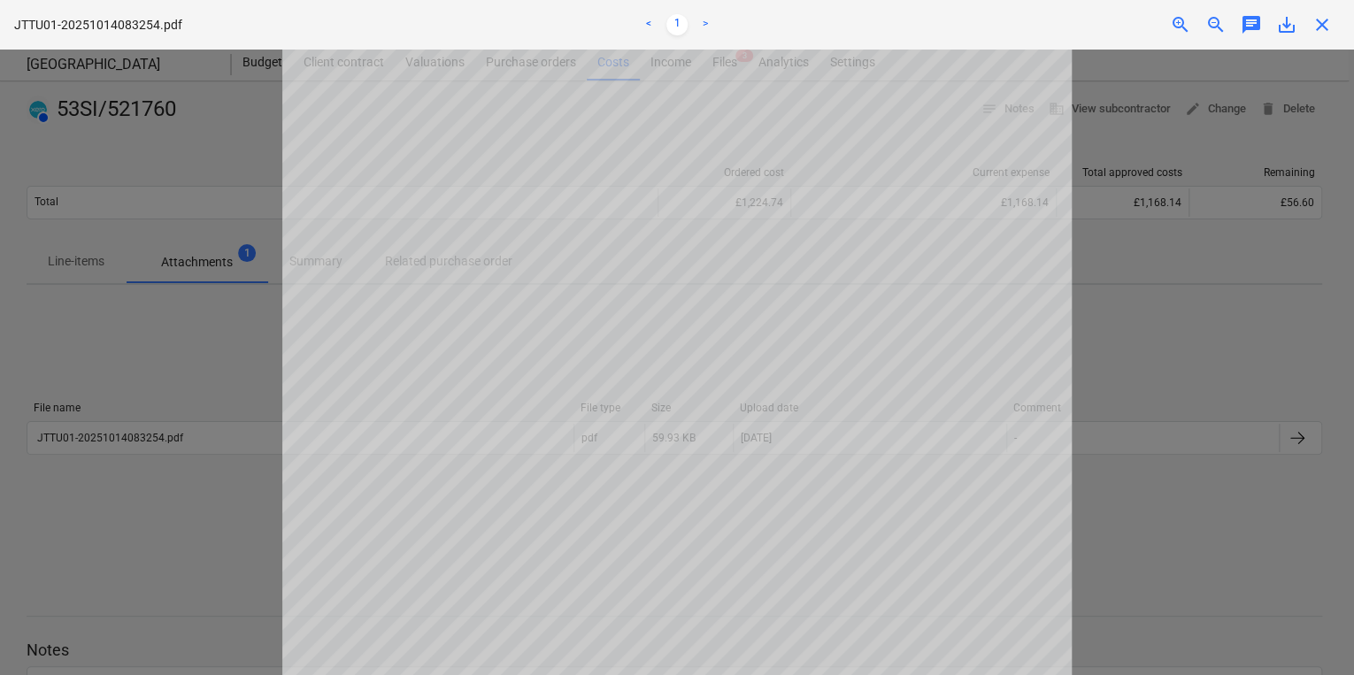
click at [1215, 367] on div at bounding box center [677, 363] width 1354 height 626
click at [1324, 19] on span "close" at bounding box center [1322, 24] width 21 height 21
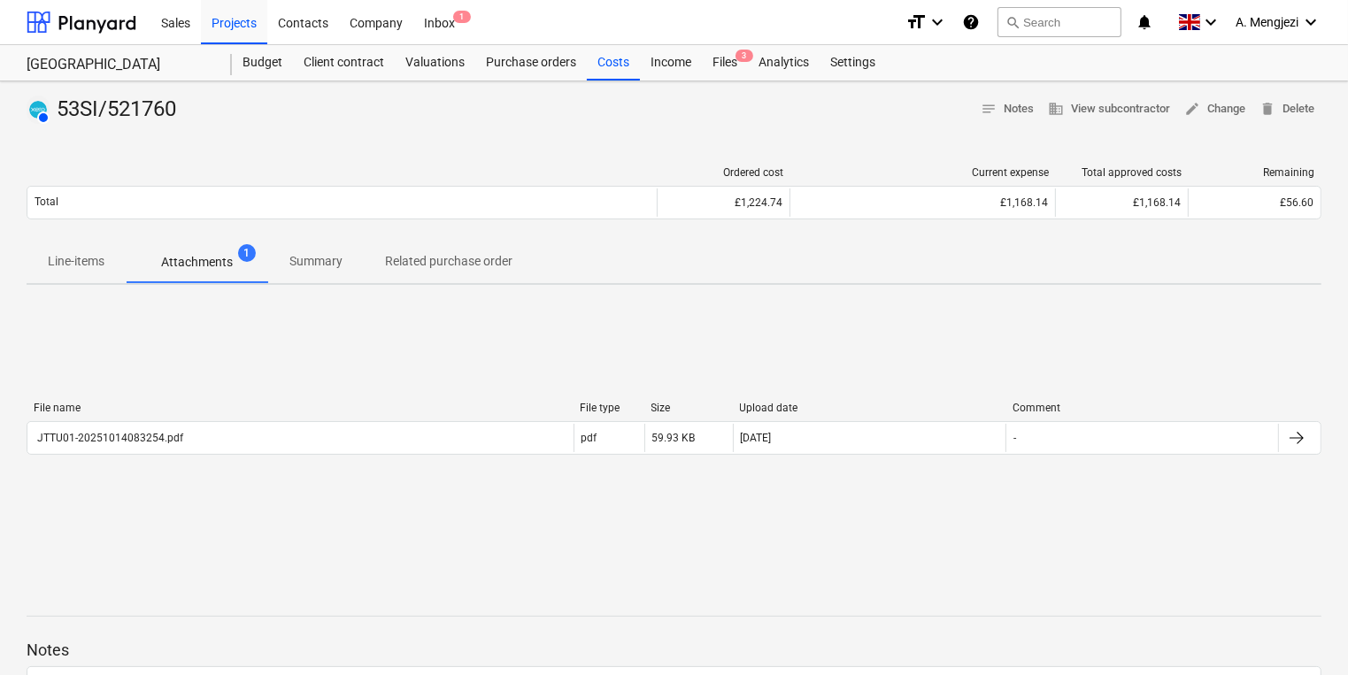
click at [393, 336] on div "File name File type Size Upload date Comment JTTU01-20251014083254.pdf pdf 59.9…" at bounding box center [674, 431] width 1295 height 265
click at [302, 257] on p "Summary" at bounding box center [315, 261] width 53 height 19
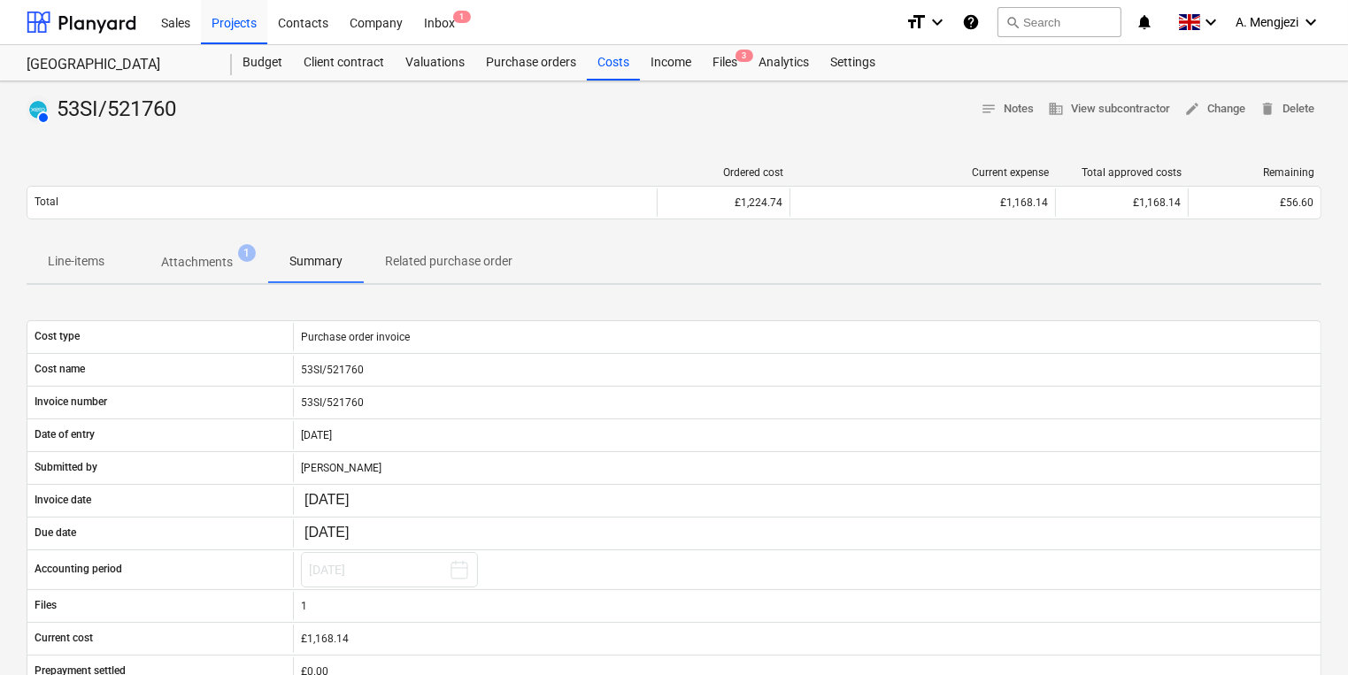
click at [57, 260] on p "Line-items" at bounding box center [76, 261] width 57 height 19
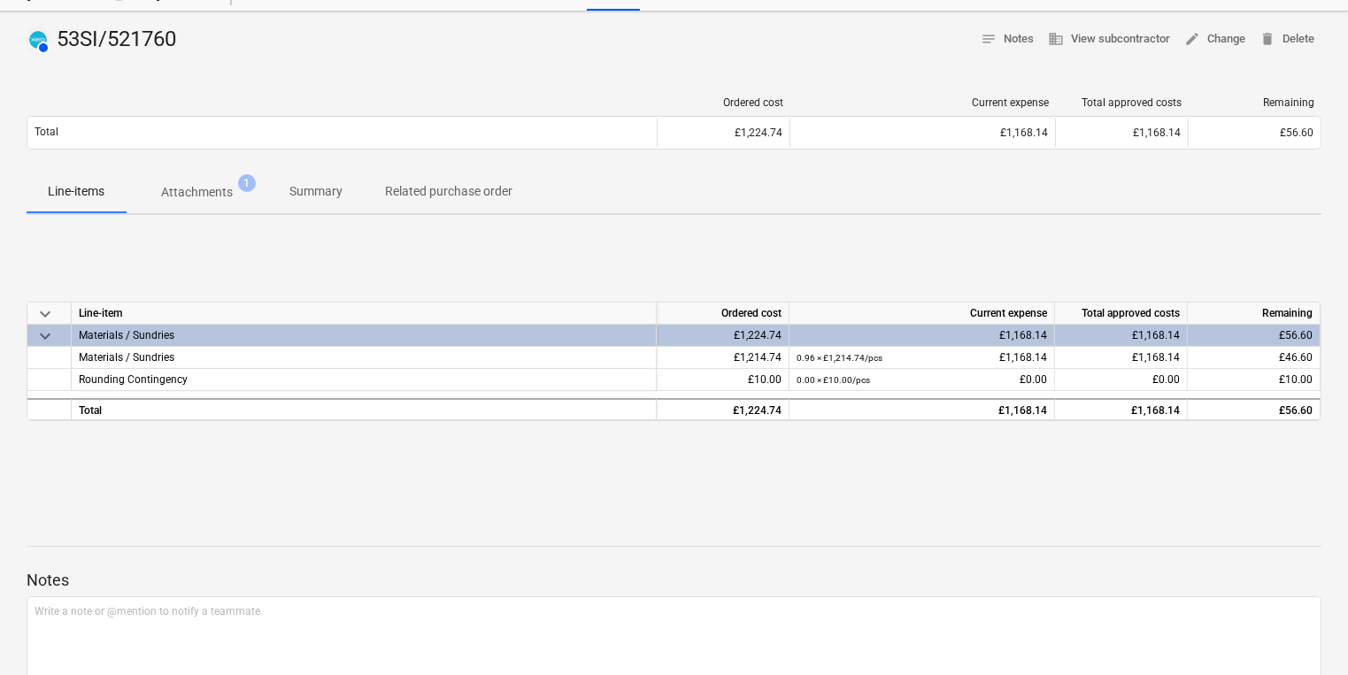
scroll to position [71, 0]
click at [915, 502] on div "AUTHORISED 53SI/521760 notes Notes business View subcontractor edit Change dele…" at bounding box center [674, 391] width 1348 height 760
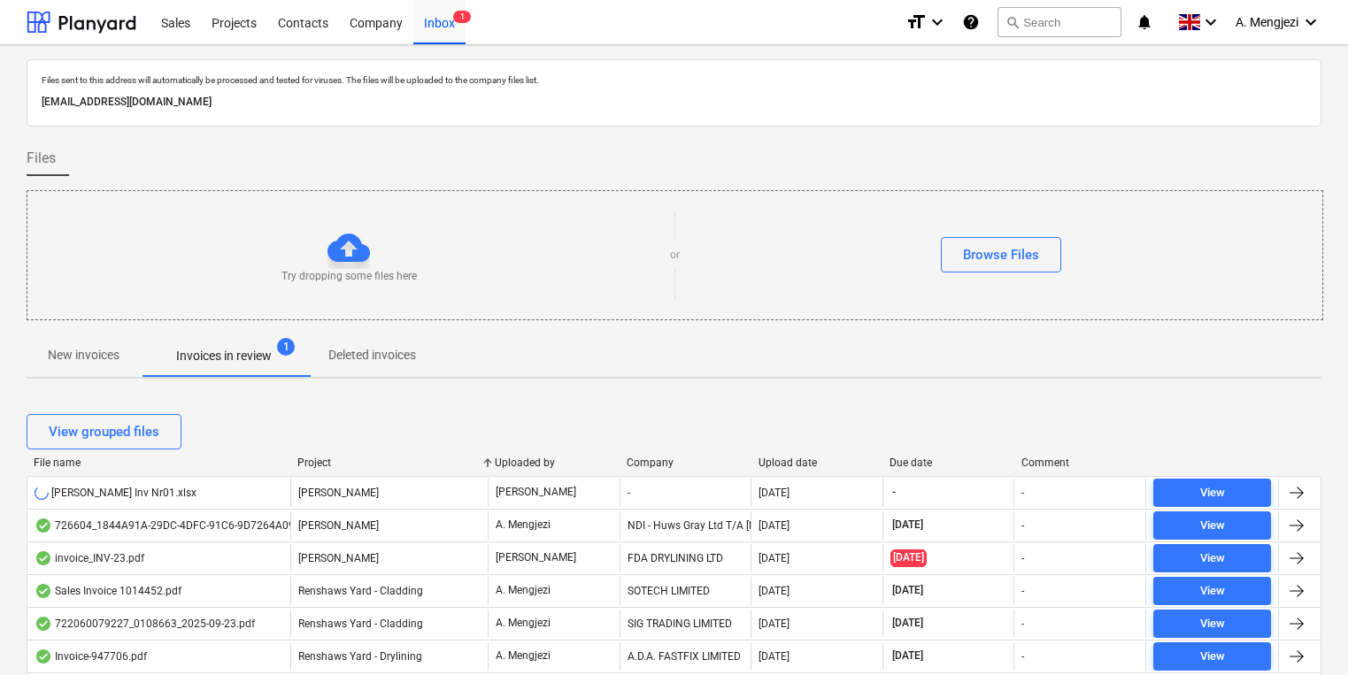
scroll to position [1427, 0]
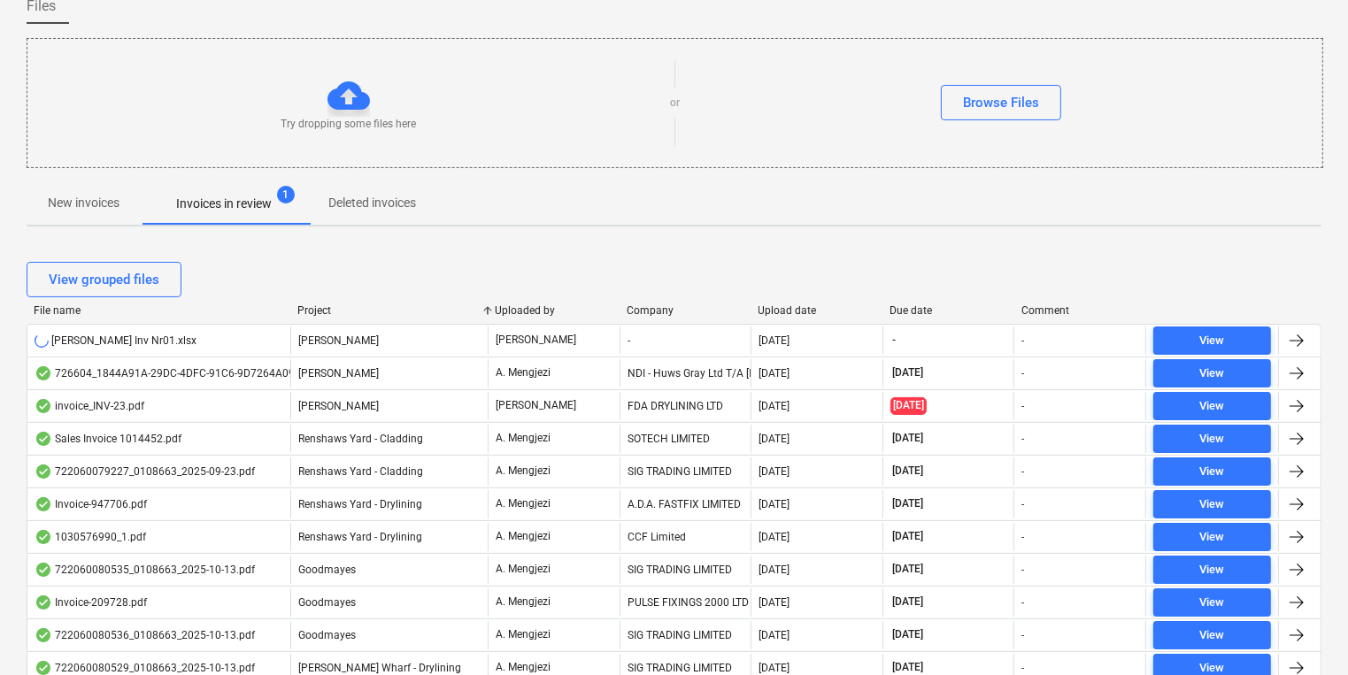
click at [107, 208] on p "New invoices" at bounding box center [84, 203] width 72 height 19
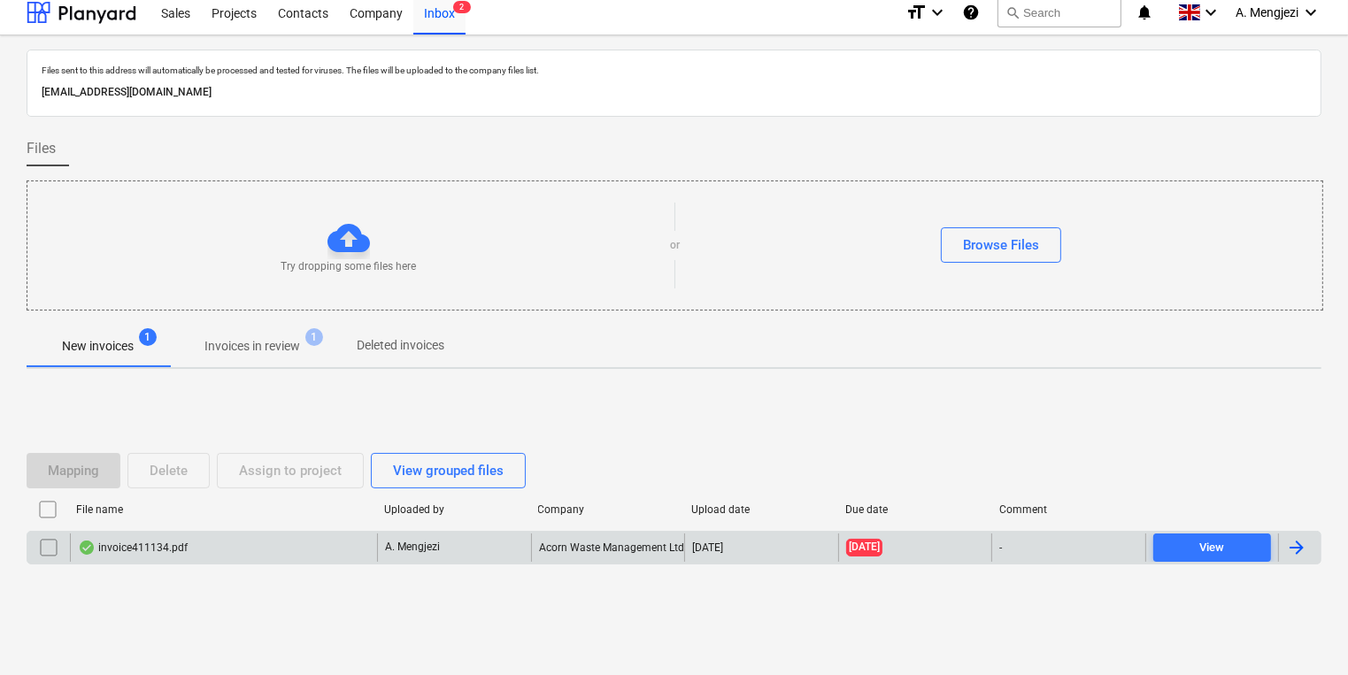
click at [312, 544] on div "invoice411134.pdf" at bounding box center [223, 548] width 307 height 28
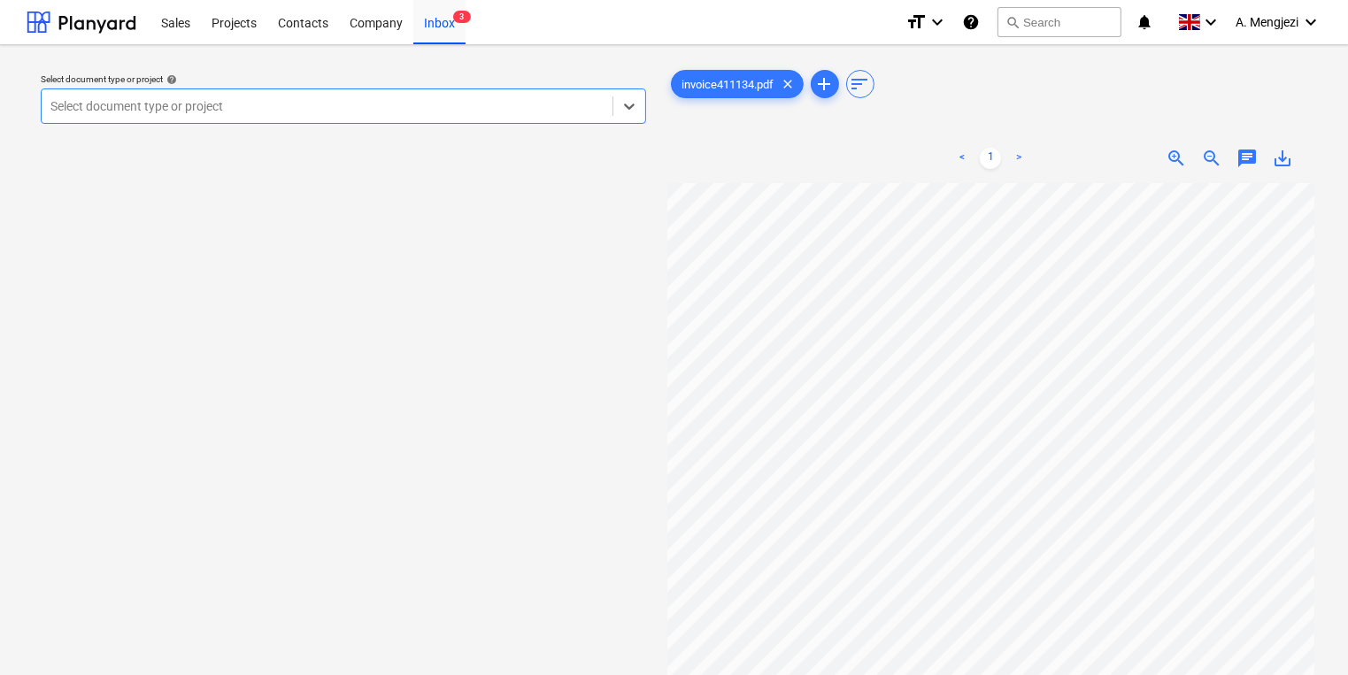
type input "m"
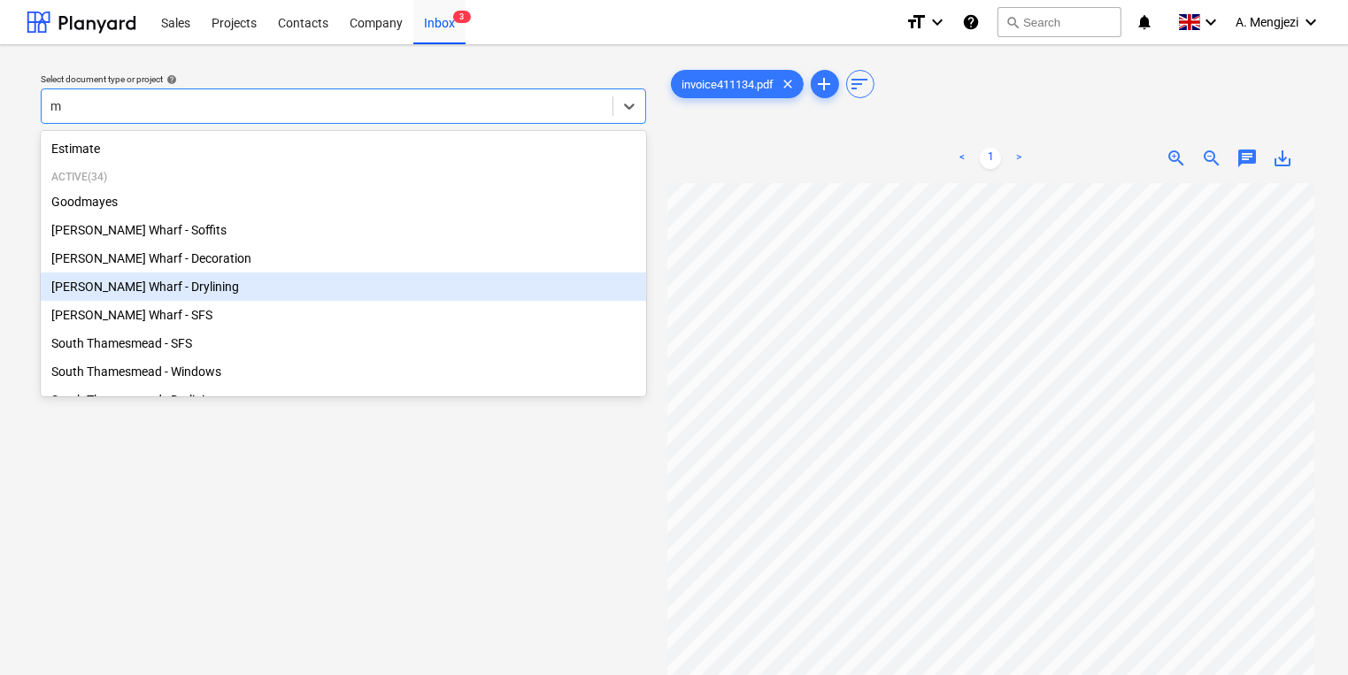
click at [202, 297] on div "[PERSON_NAME] Wharf - Drylining" at bounding box center [343, 287] width 605 height 28
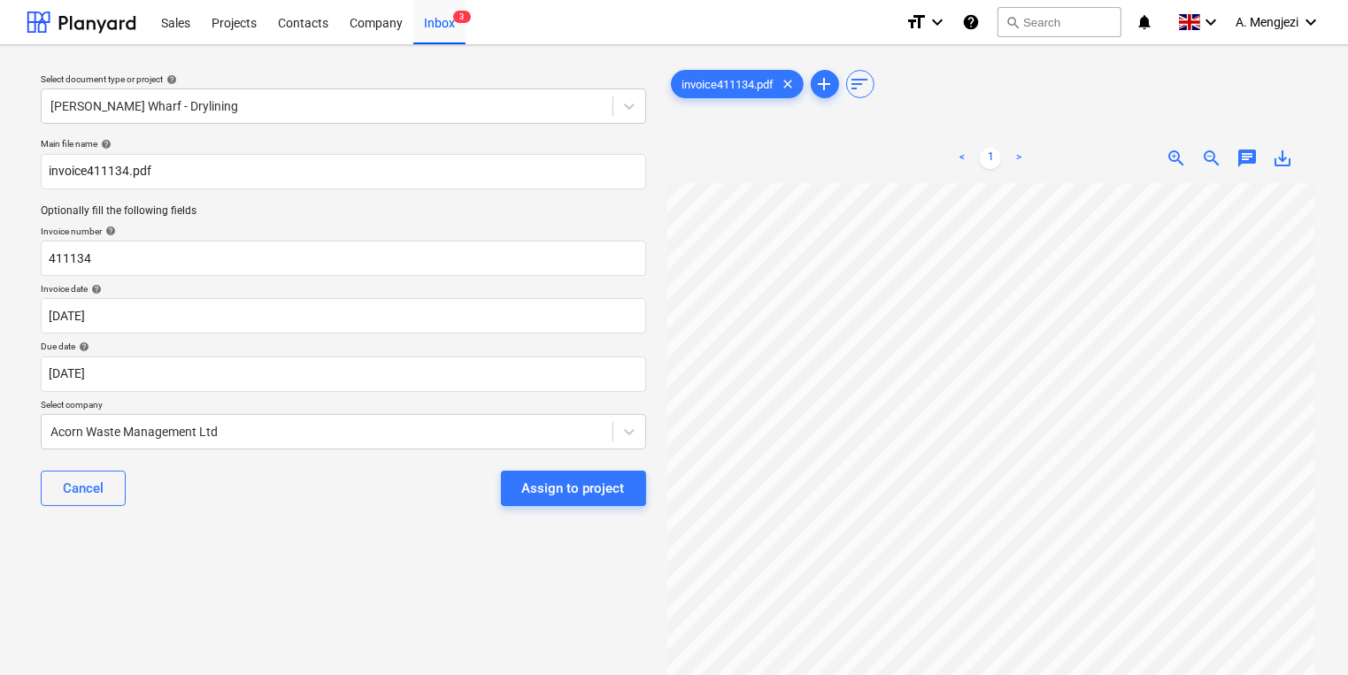
click at [545, 334] on div "Main file name help invoice411134.pdf Optionally fill the following fields Invo…" at bounding box center [343, 329] width 619 height 396
click at [527, 375] on body "Sales Projects Contacts Company Inbox 3 format_size keyboard_arrow_down help se…" at bounding box center [674, 337] width 1348 height 675
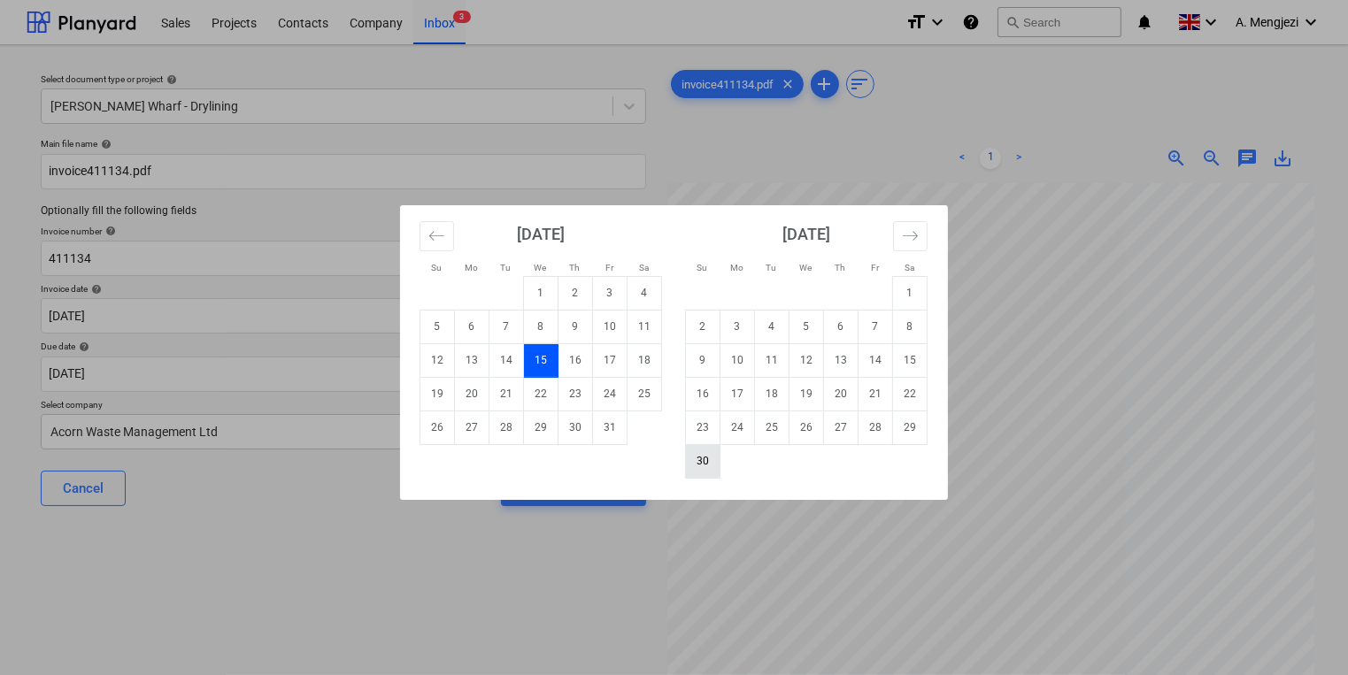
click at [708, 447] on td "30" at bounding box center [703, 461] width 35 height 34
type input "30 Nov 2025"
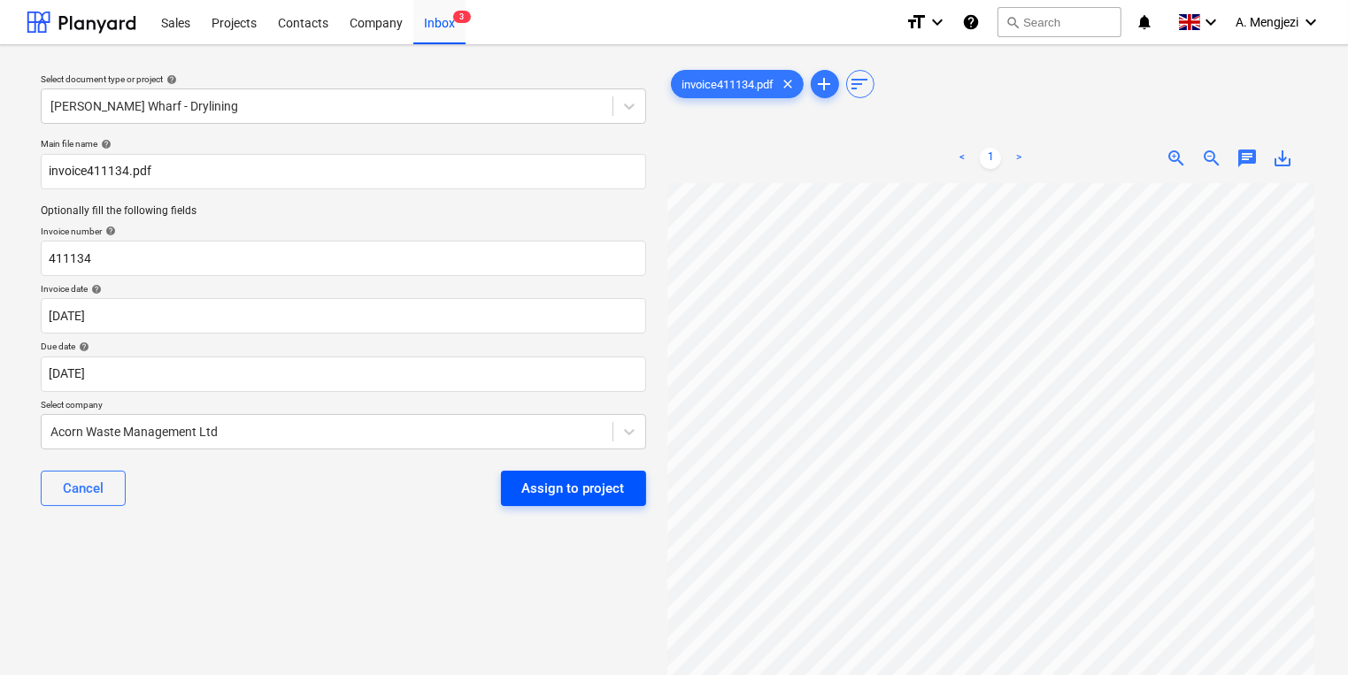
click at [644, 474] on button "Assign to project" at bounding box center [573, 488] width 145 height 35
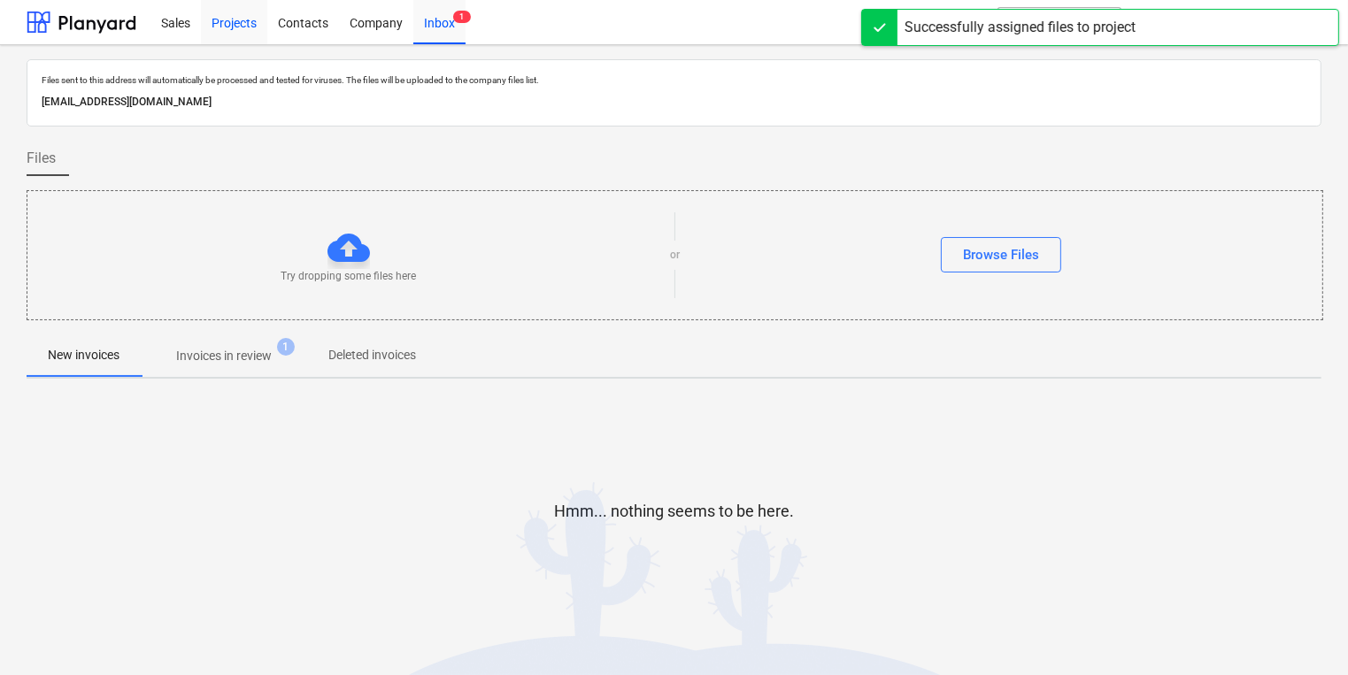
click at [222, 24] on div "Projects" at bounding box center [234, 21] width 66 height 45
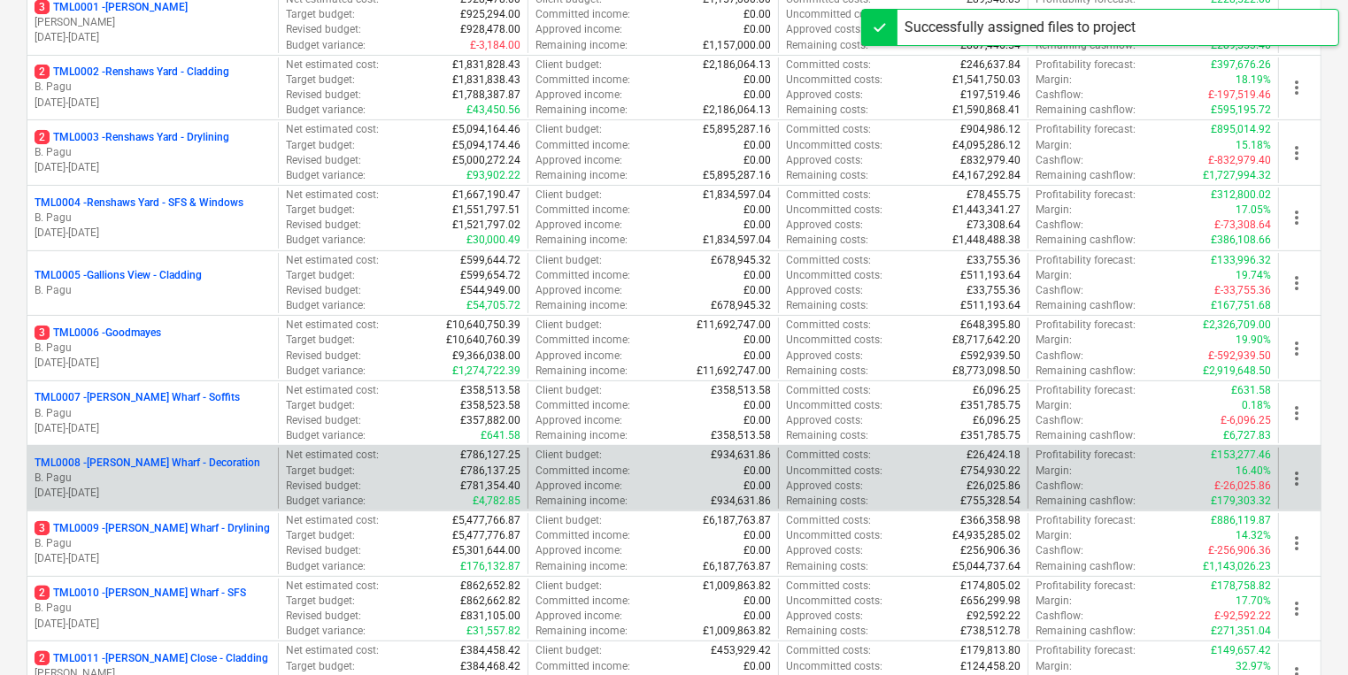
scroll to position [425, 0]
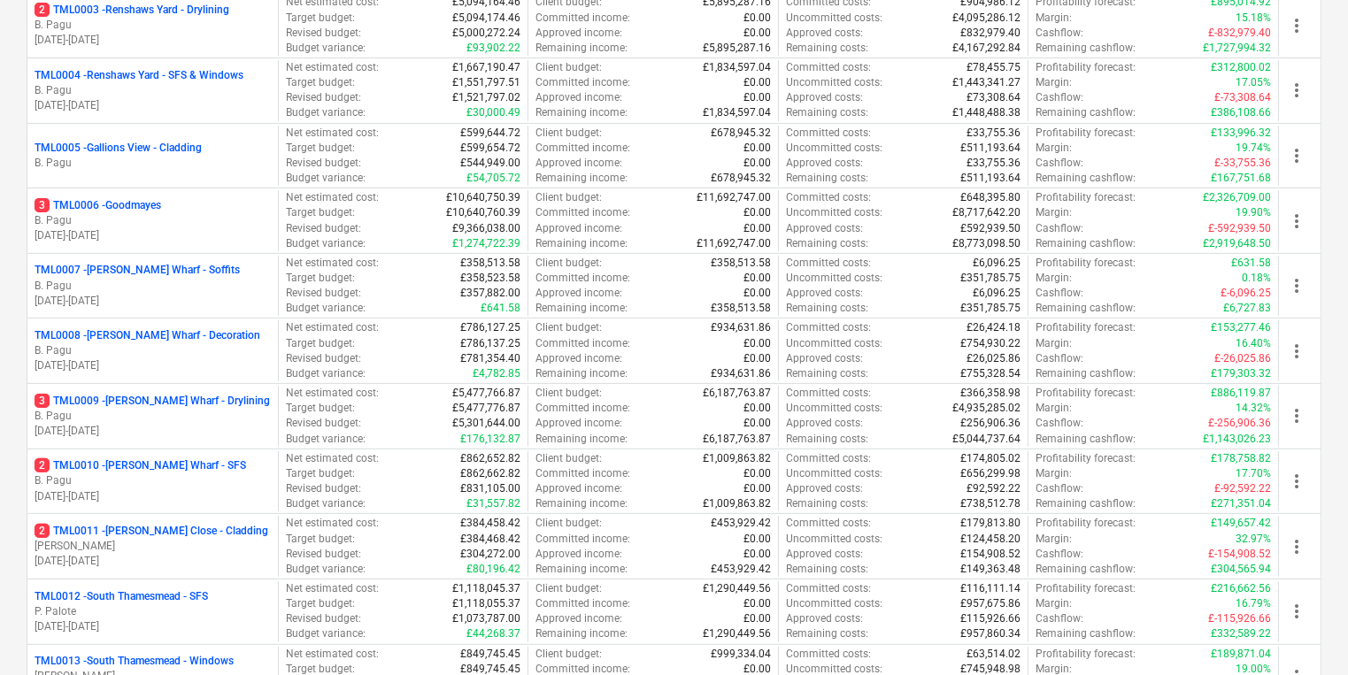
click at [231, 394] on p "3 TML0009 - Montgomery's Wharf - Drylining" at bounding box center [152, 401] width 235 height 15
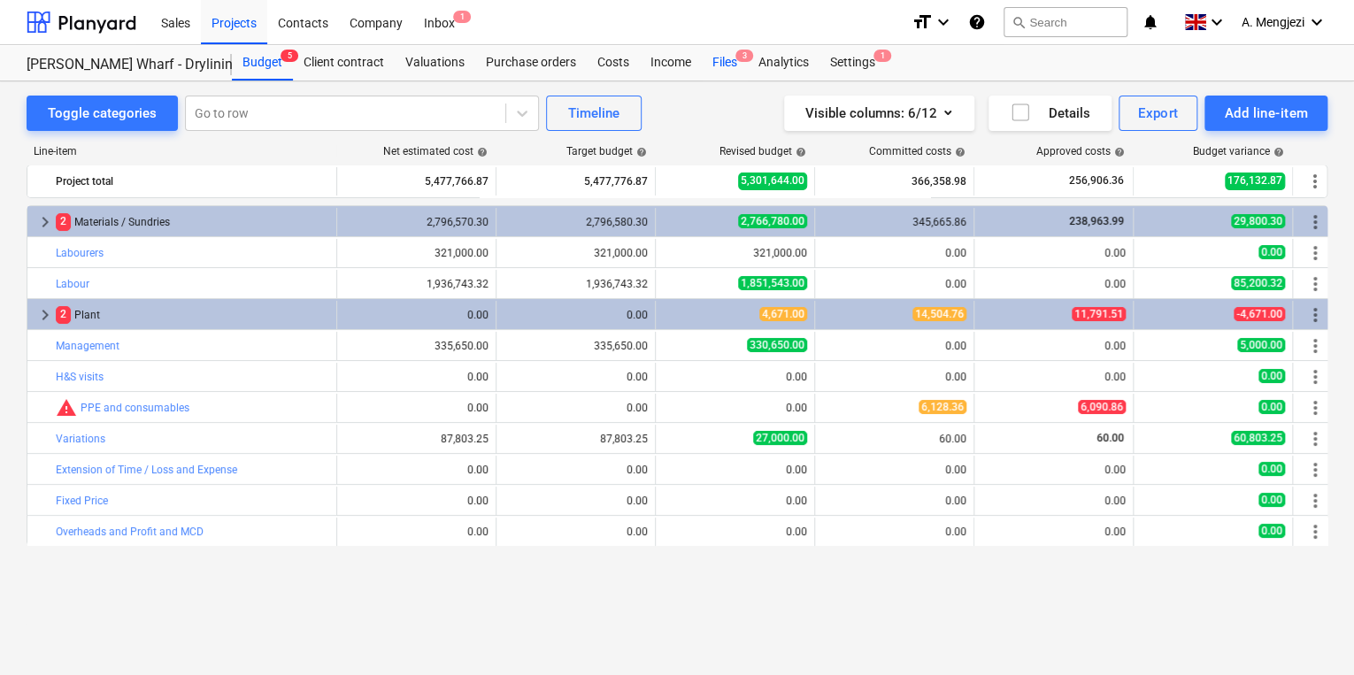
click at [743, 53] on span "3" at bounding box center [744, 56] width 18 height 12
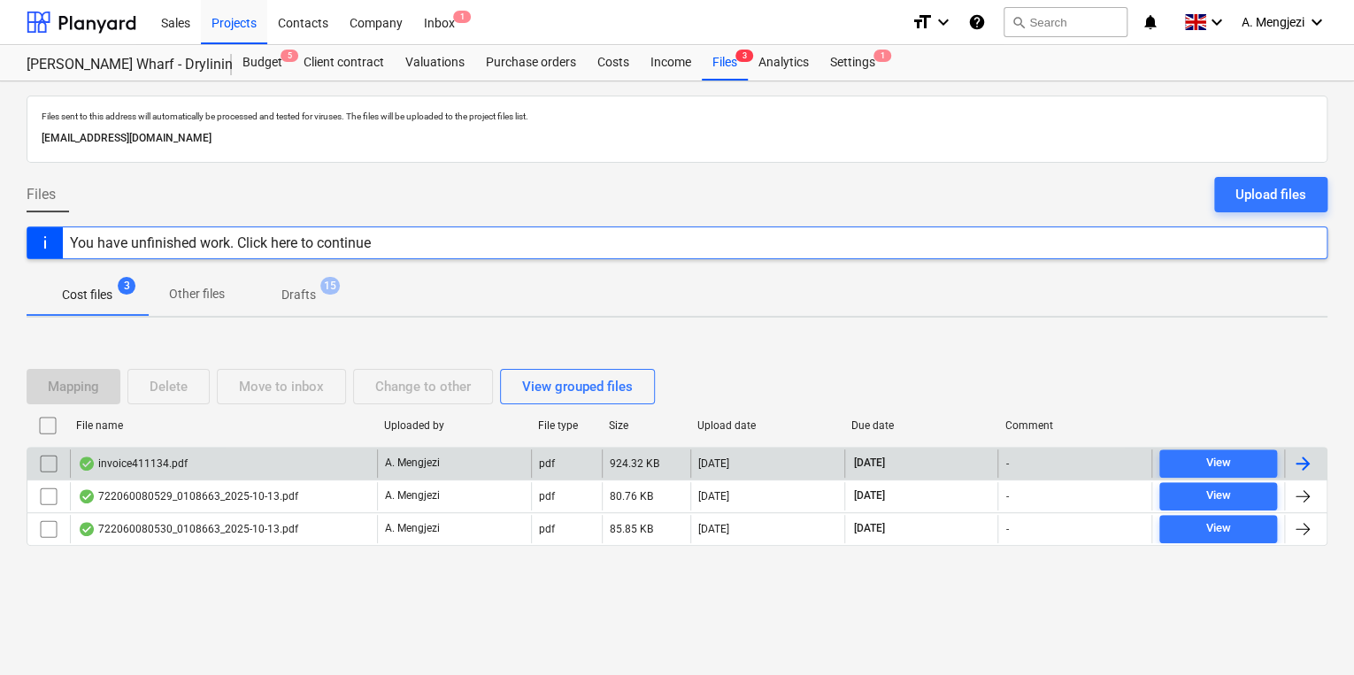
click at [317, 464] on div "invoice411134.pdf" at bounding box center [223, 464] width 307 height 28
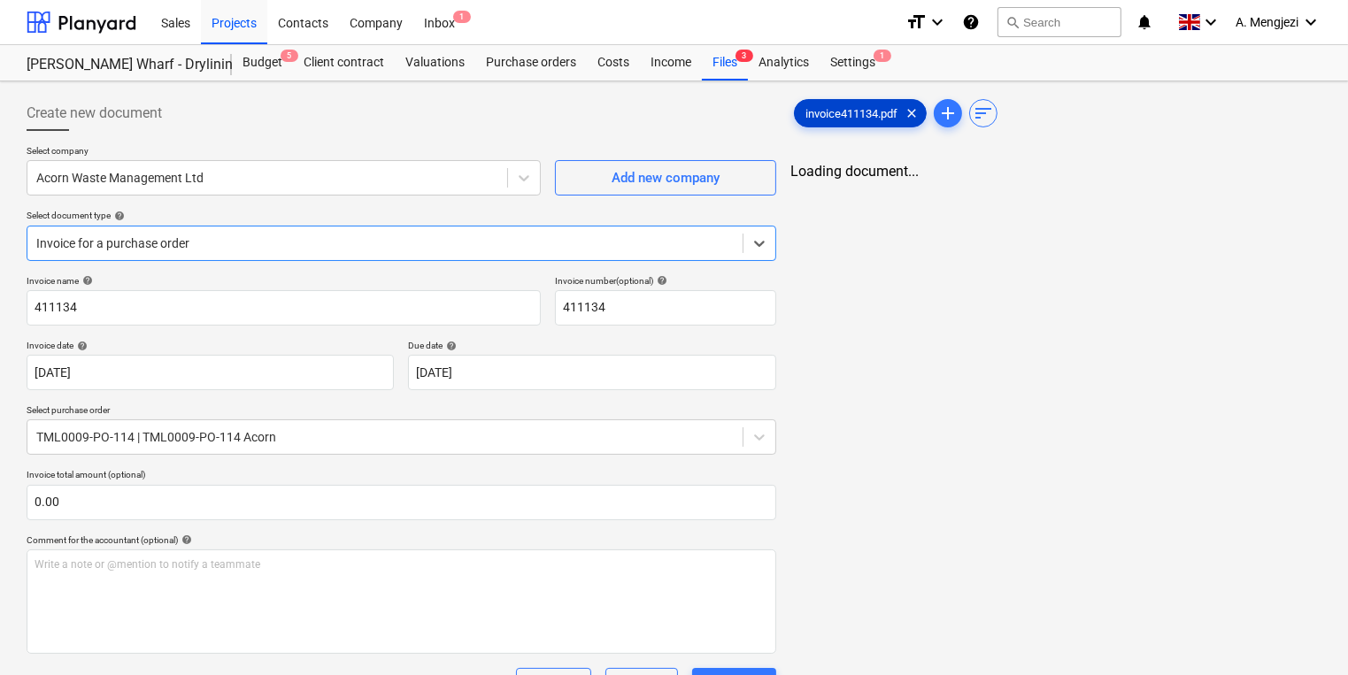
click at [896, 108] on span "invoice411134.pdf" at bounding box center [851, 113] width 113 height 13
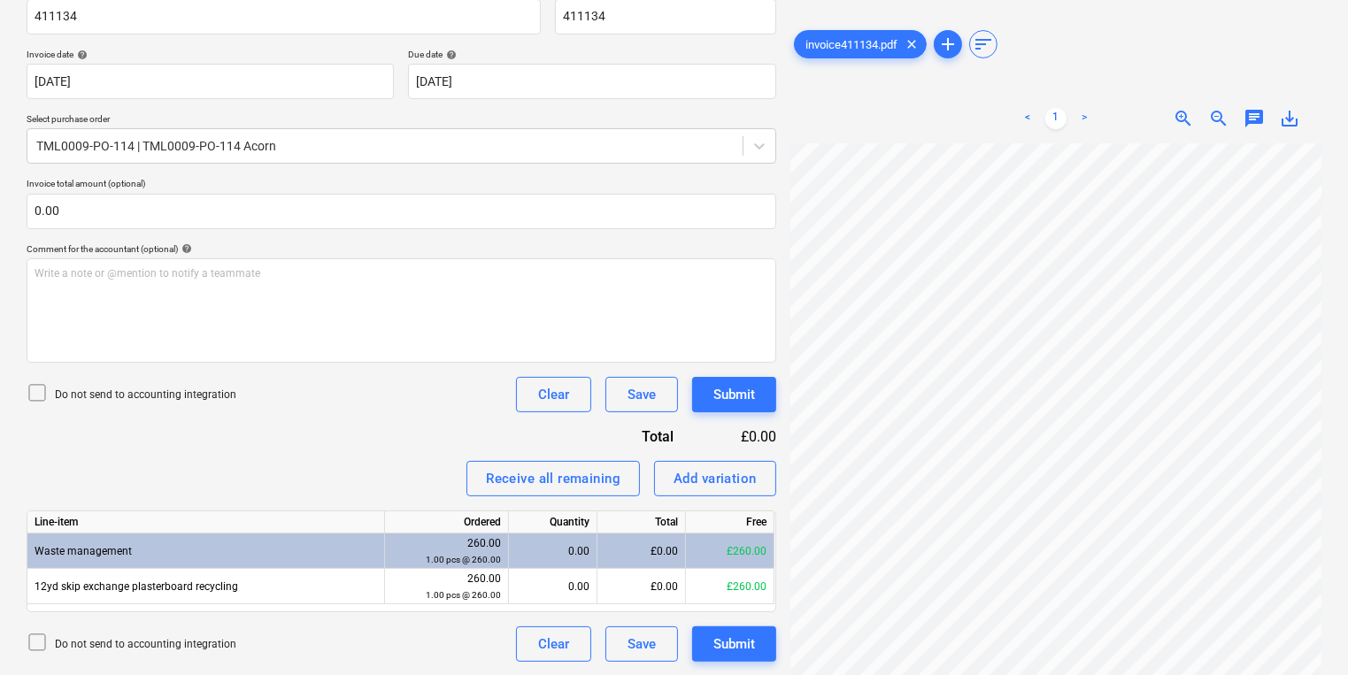
scroll to position [262, 47]
click at [1347, 384] on html "Sales Projects Contacts Company Inbox 1 format_size keyboard_arrow_down help se…" at bounding box center [674, 46] width 1348 height 675
click at [1347, 368] on html "Sales Projects Contacts Company Inbox 1 format_size keyboard_arrow_down help se…" at bounding box center [674, 46] width 1348 height 675
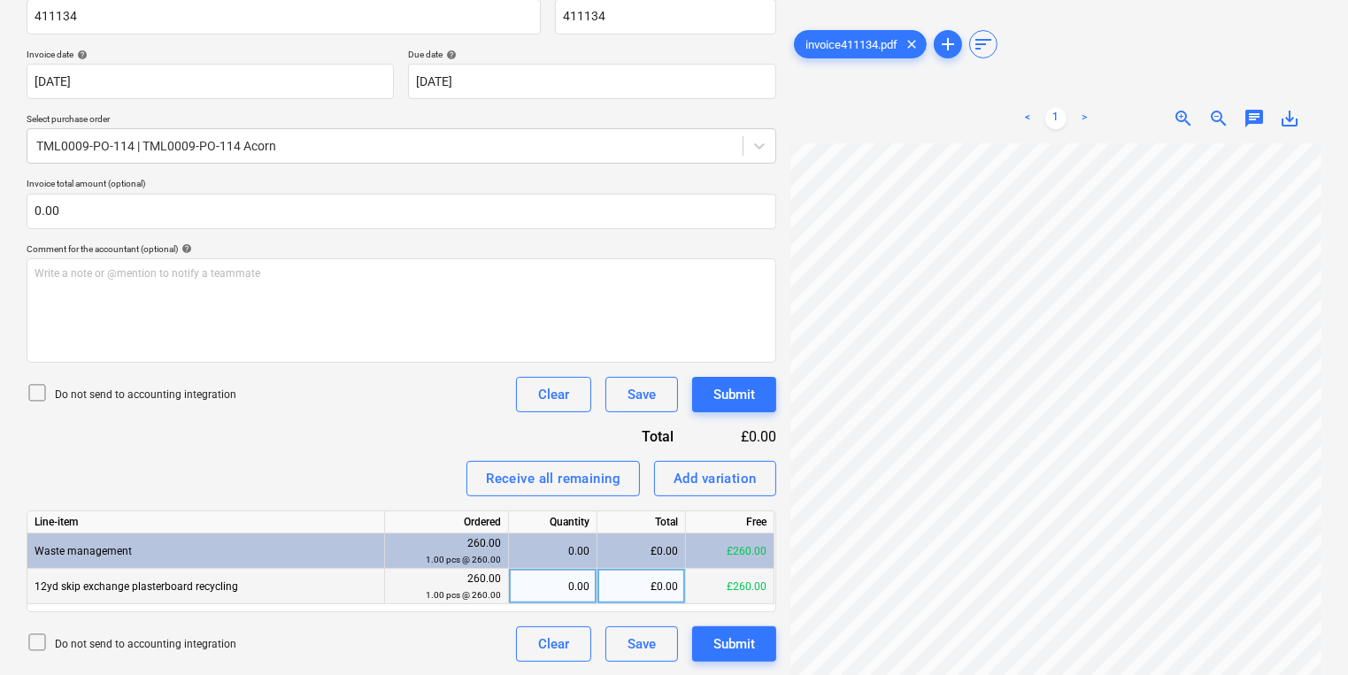
scroll to position [364, 256]
click at [581, 578] on div "0.00" at bounding box center [552, 586] width 73 height 35
type input "150"
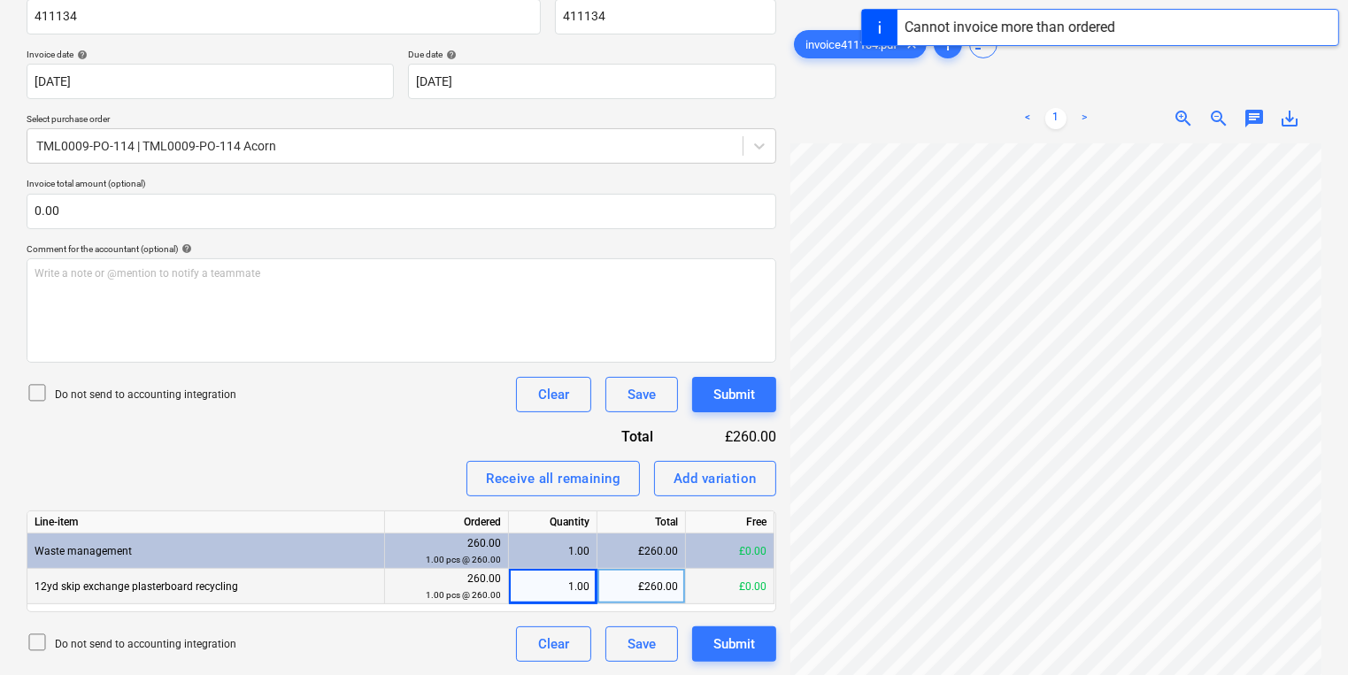
click at [637, 602] on div "£260.00" at bounding box center [641, 586] width 88 height 35
type input "150"
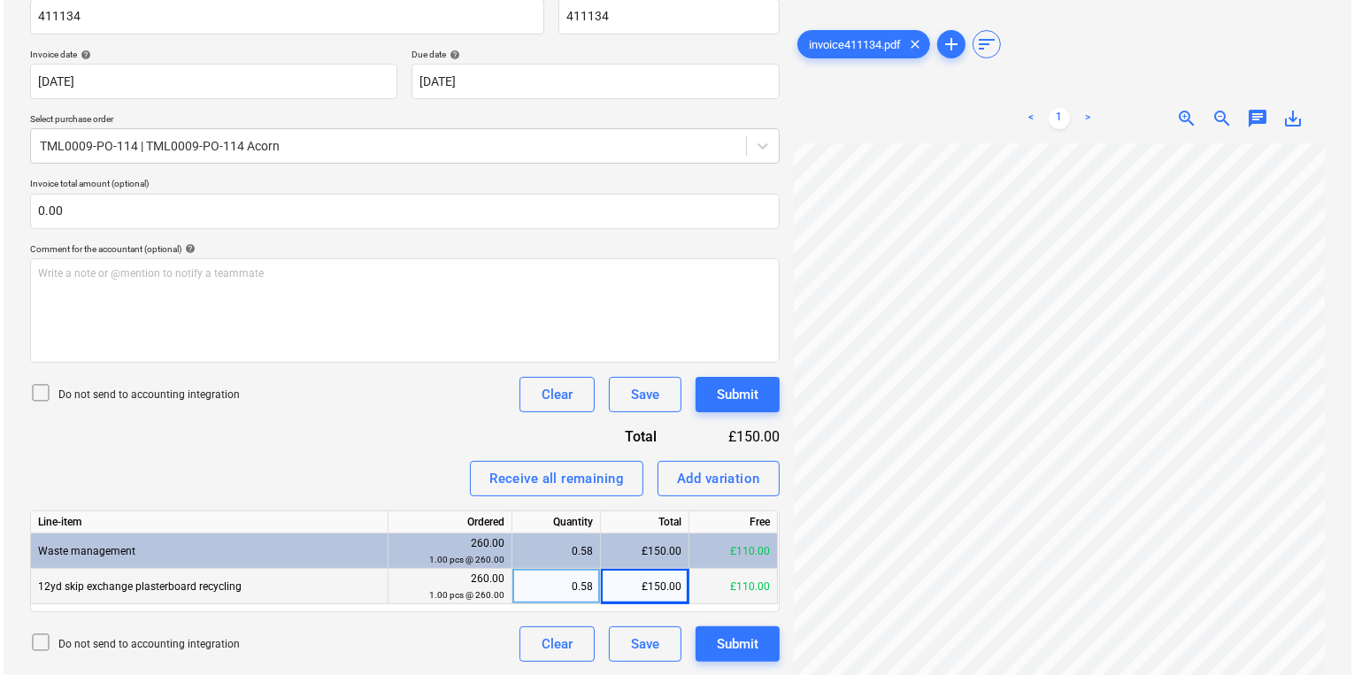
scroll to position [370, 81]
click at [715, 475] on div "Add variation" at bounding box center [714, 478] width 83 height 23
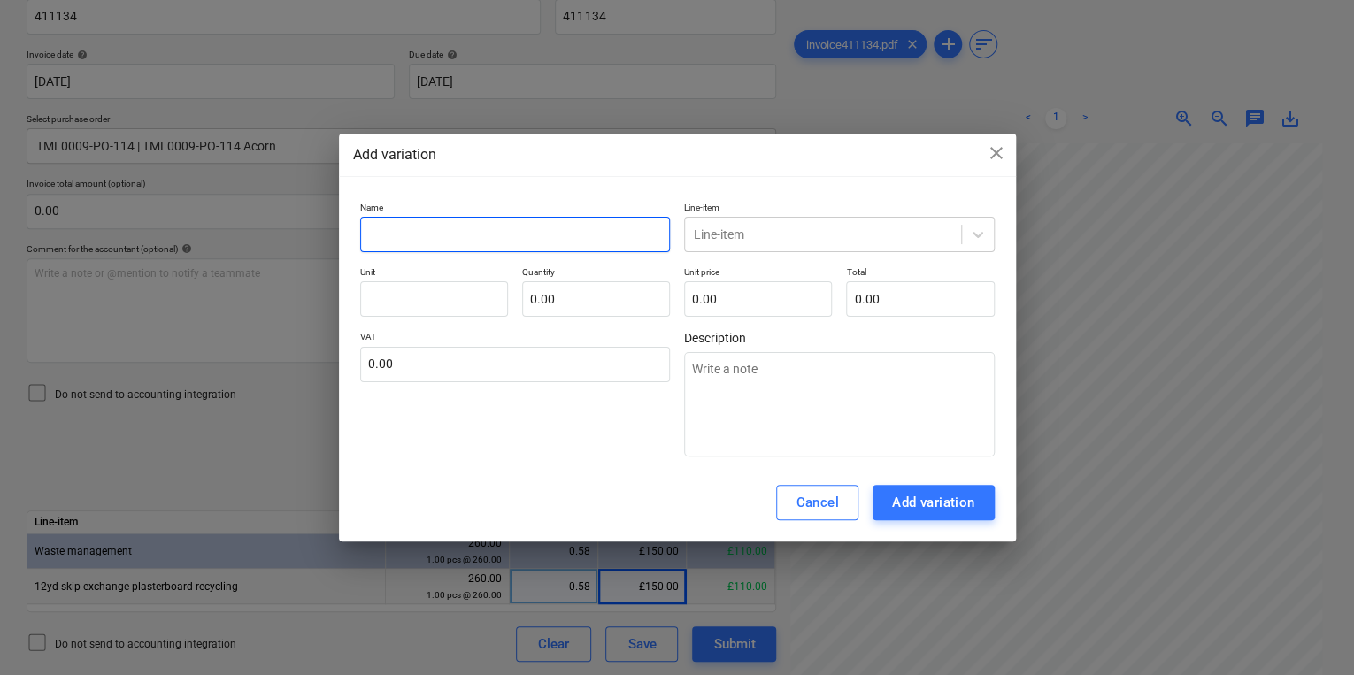
click at [474, 220] on input "text" at bounding box center [515, 234] width 311 height 35
type textarea "x"
type input "E"
type textarea "x"
type input "Es"
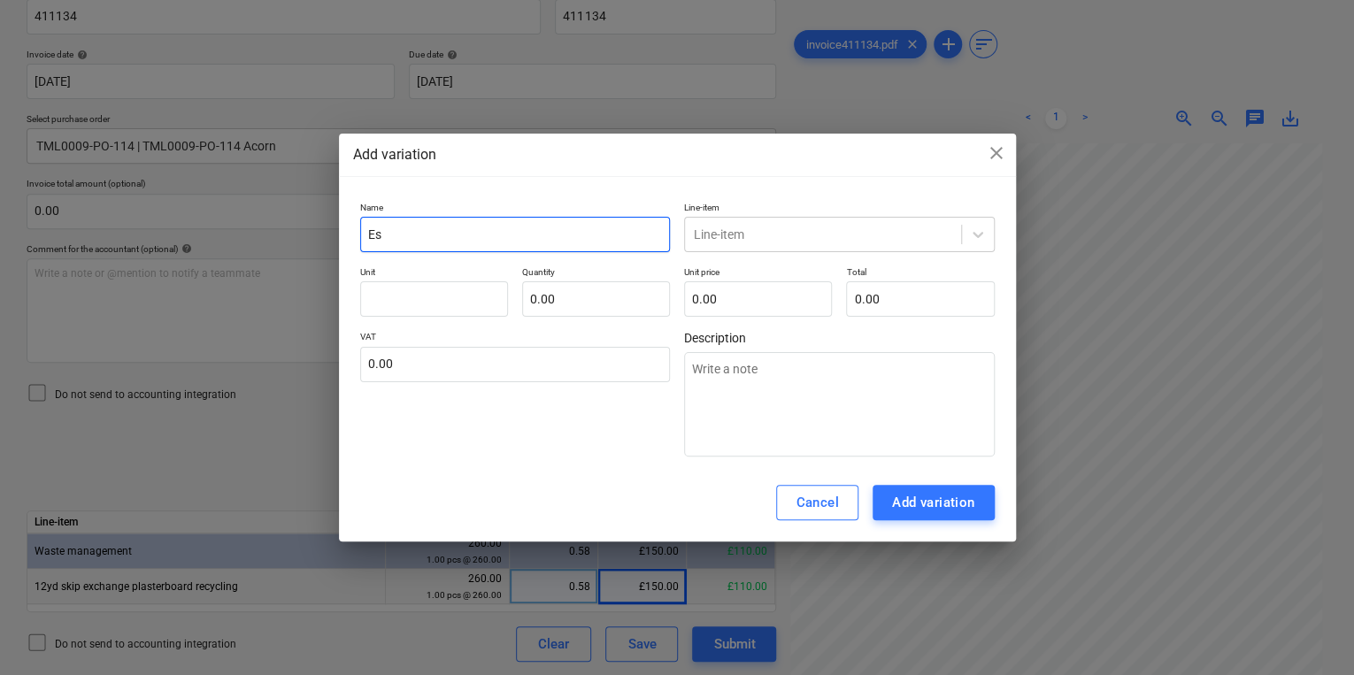
type textarea "x"
type input "E"
type textarea "x"
type input "Ex"
type textarea "x"
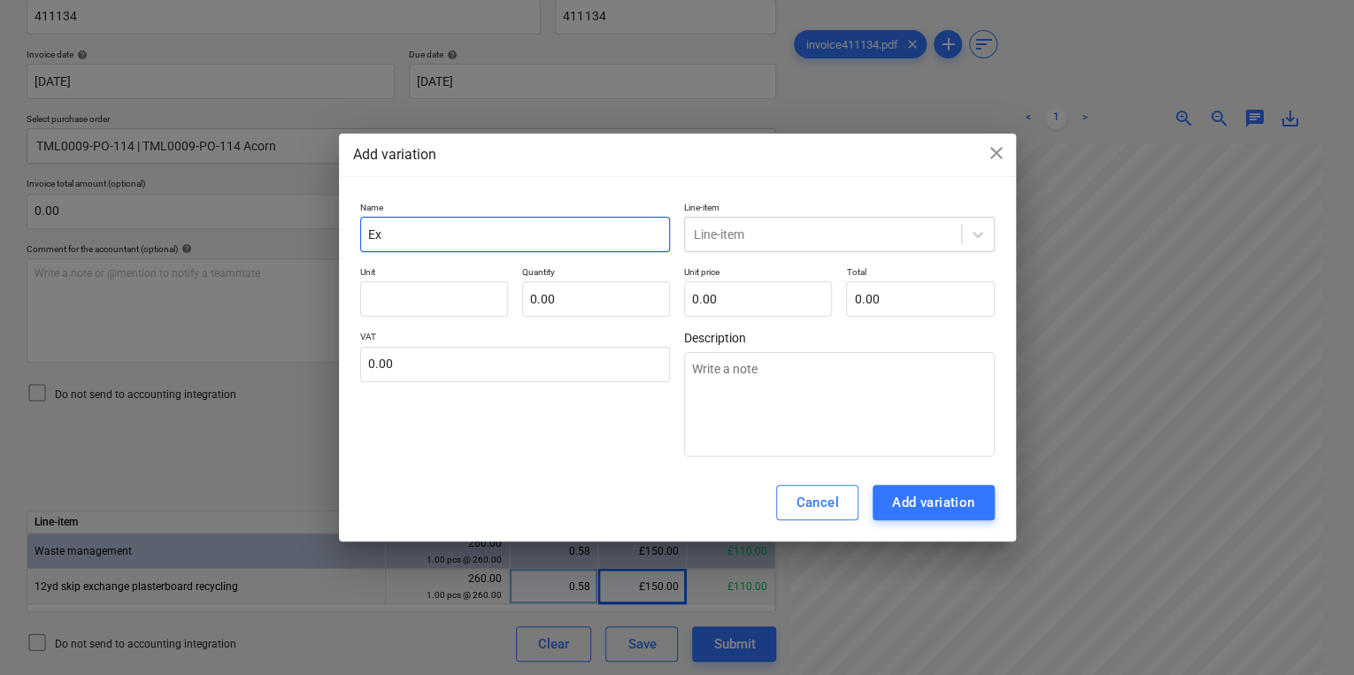
type input "Exc"
type textarea "x"
type input "Exce"
type textarea "x"
type input "Exces"
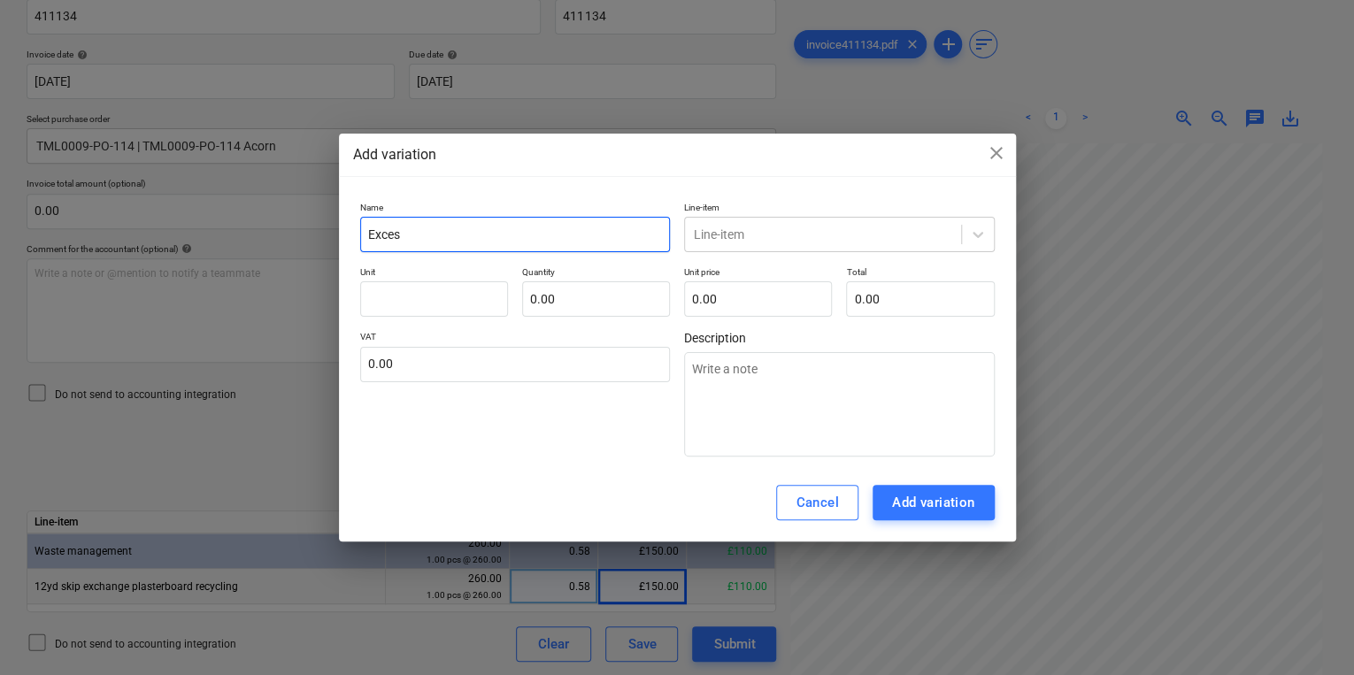
type textarea "x"
type input "Excess"
type textarea "x"
type input "Excess"
type textarea "x"
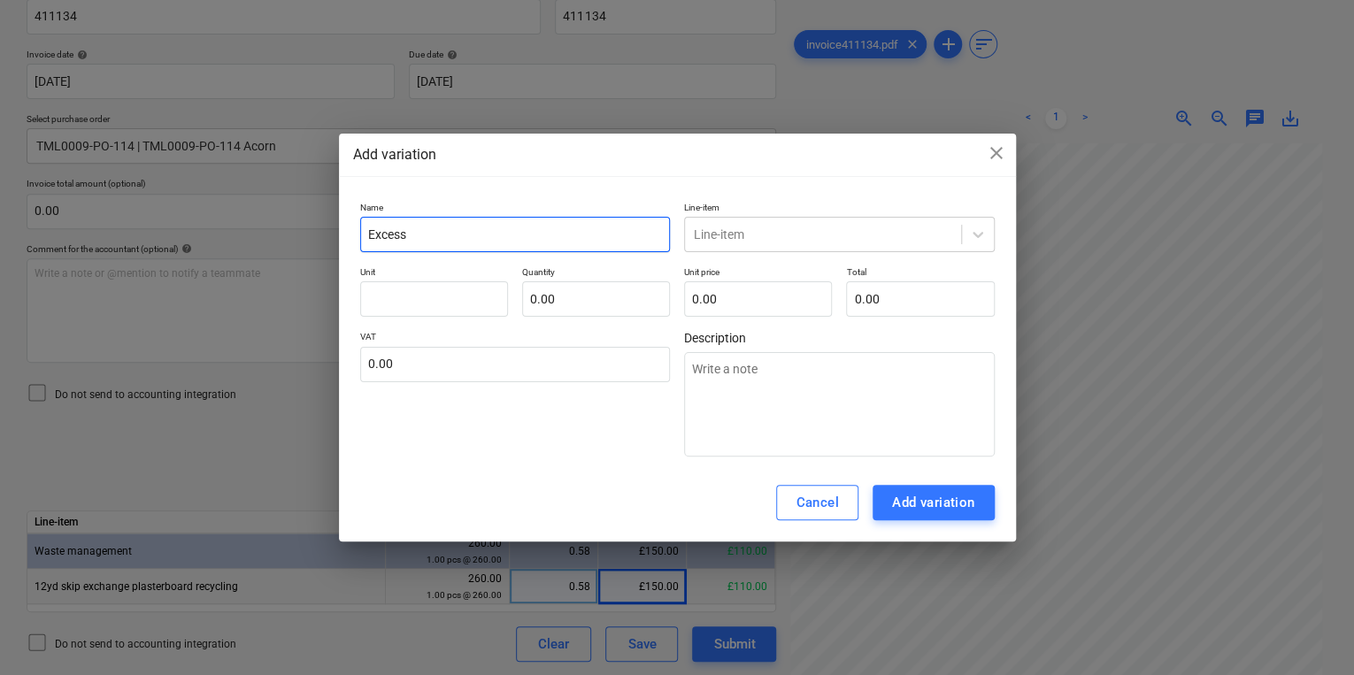
type input "Excess w"
type textarea "x"
type input "Excess we"
type textarea "x"
type input "Excess wei"
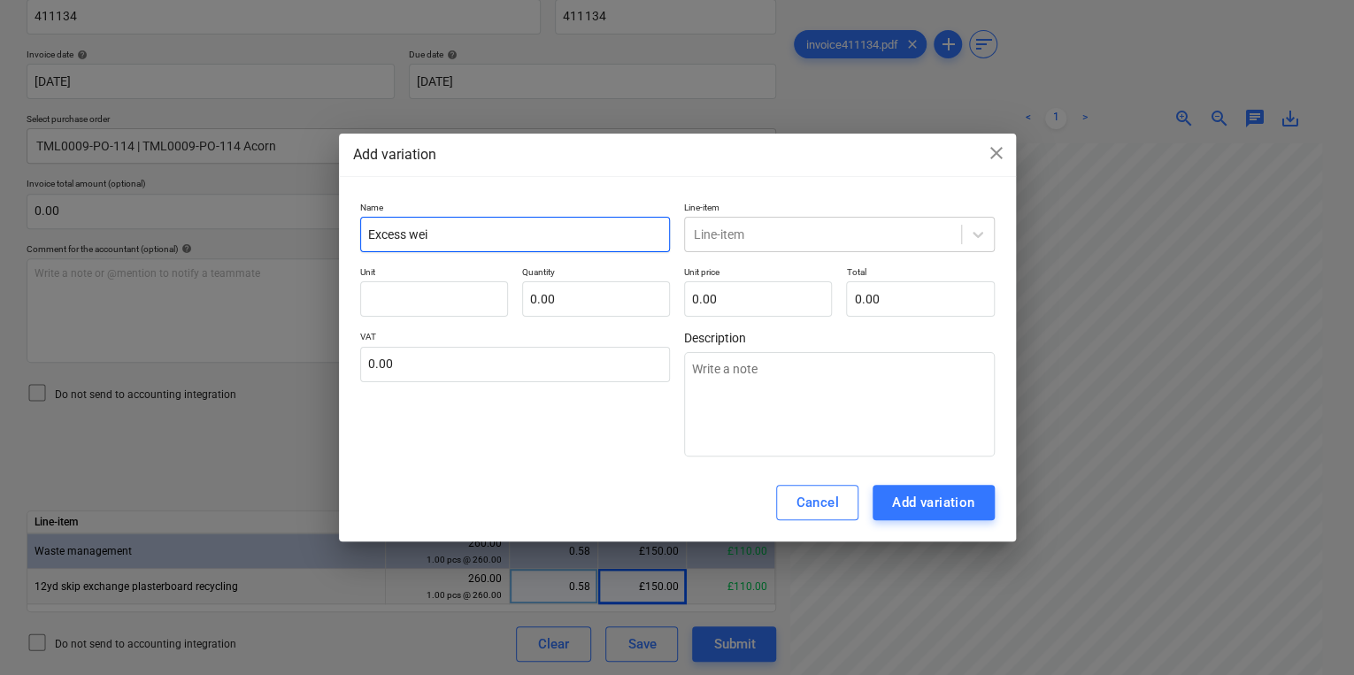
type textarea "x"
type input "Excess weig"
type textarea "x"
type input "Excess weigh"
type textarea "x"
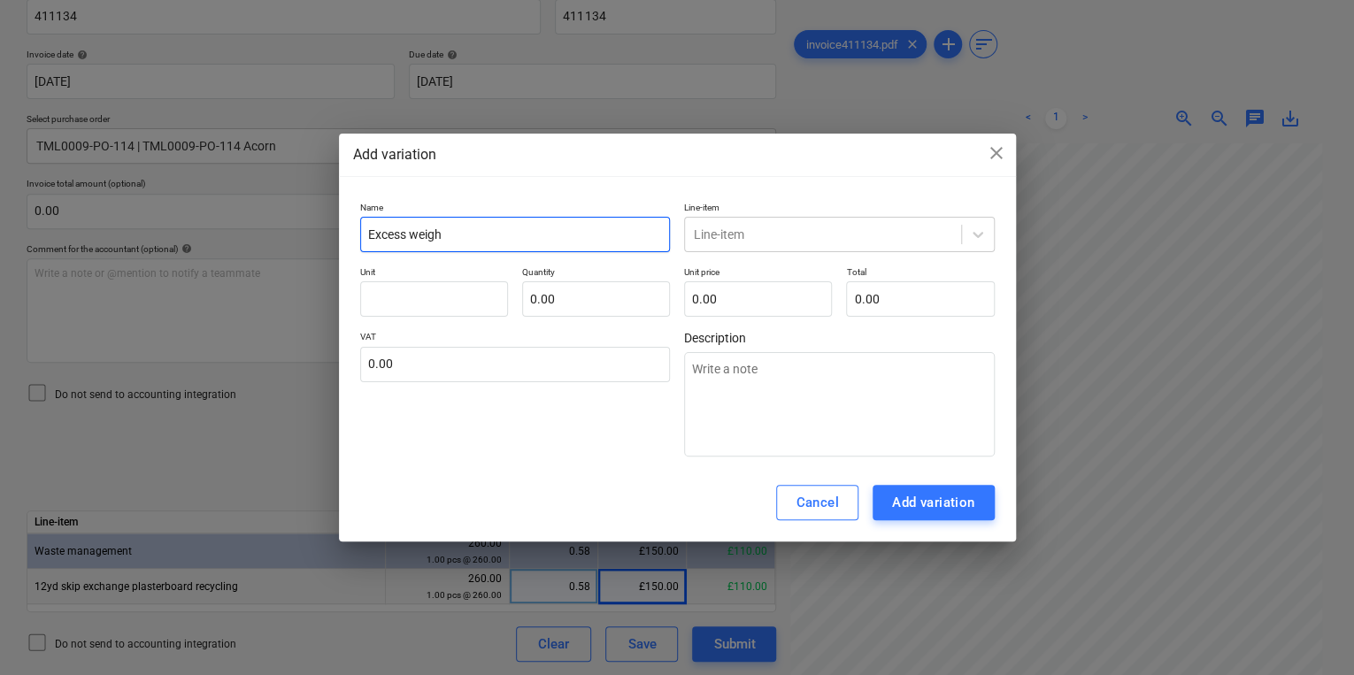
type input "Excess weight"
type textarea "x"
type input "Excess weight"
type textarea "x"
type input "Excess weight c"
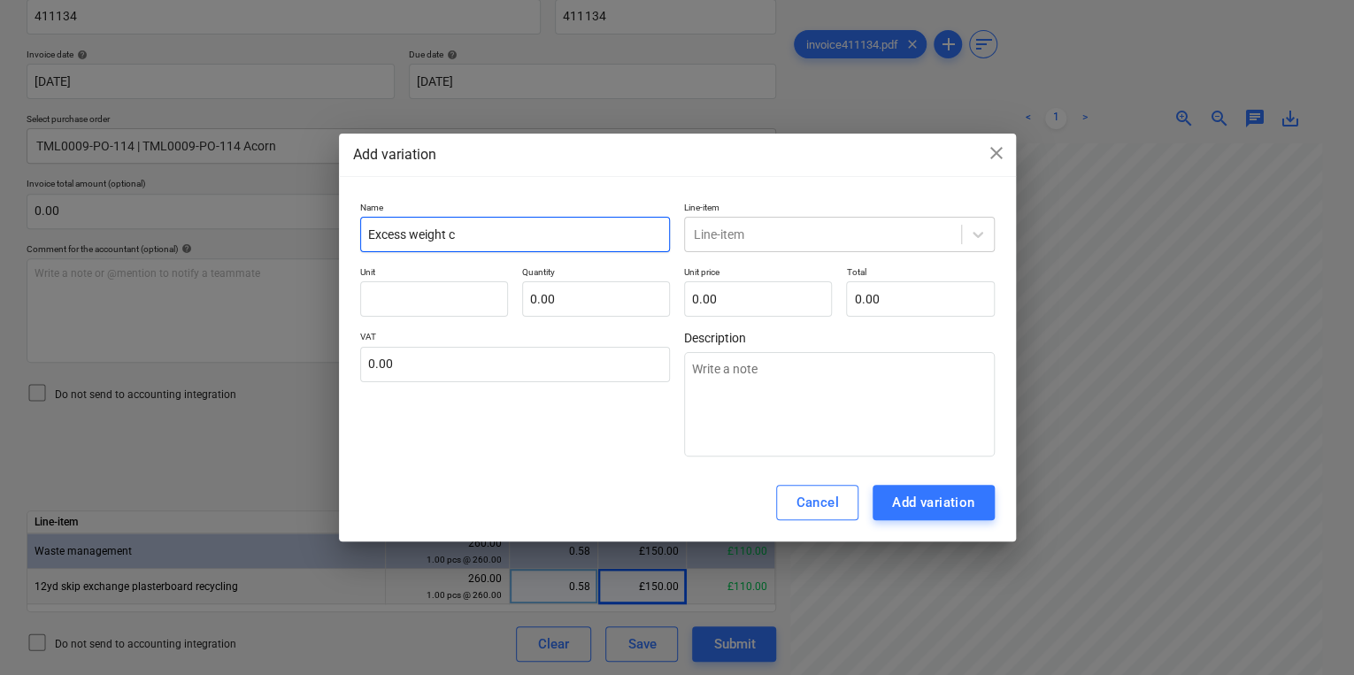
type textarea "x"
type input "Excess weight cha"
type textarea "x"
type input "Excess weight char"
type textarea "x"
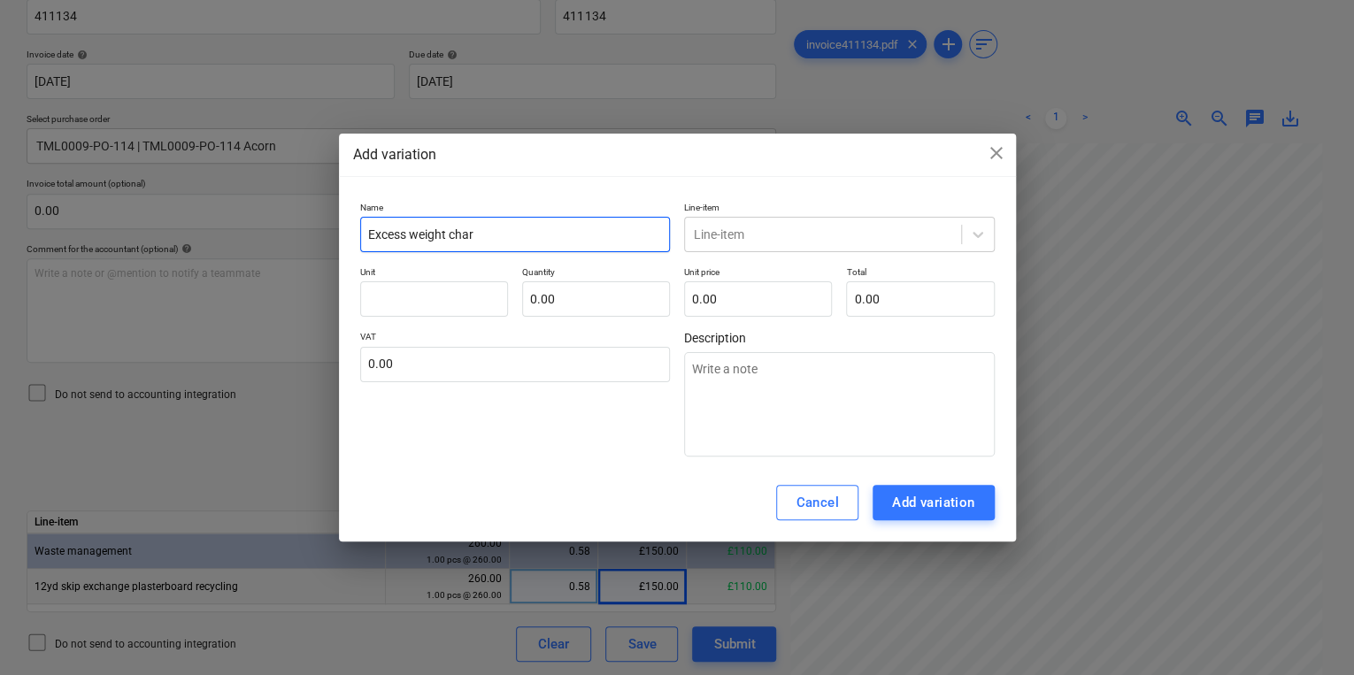
type input "Excess weight charg"
type textarea "x"
type input "Excess weight charge"
type textarea "x"
type input "Excess weight charger"
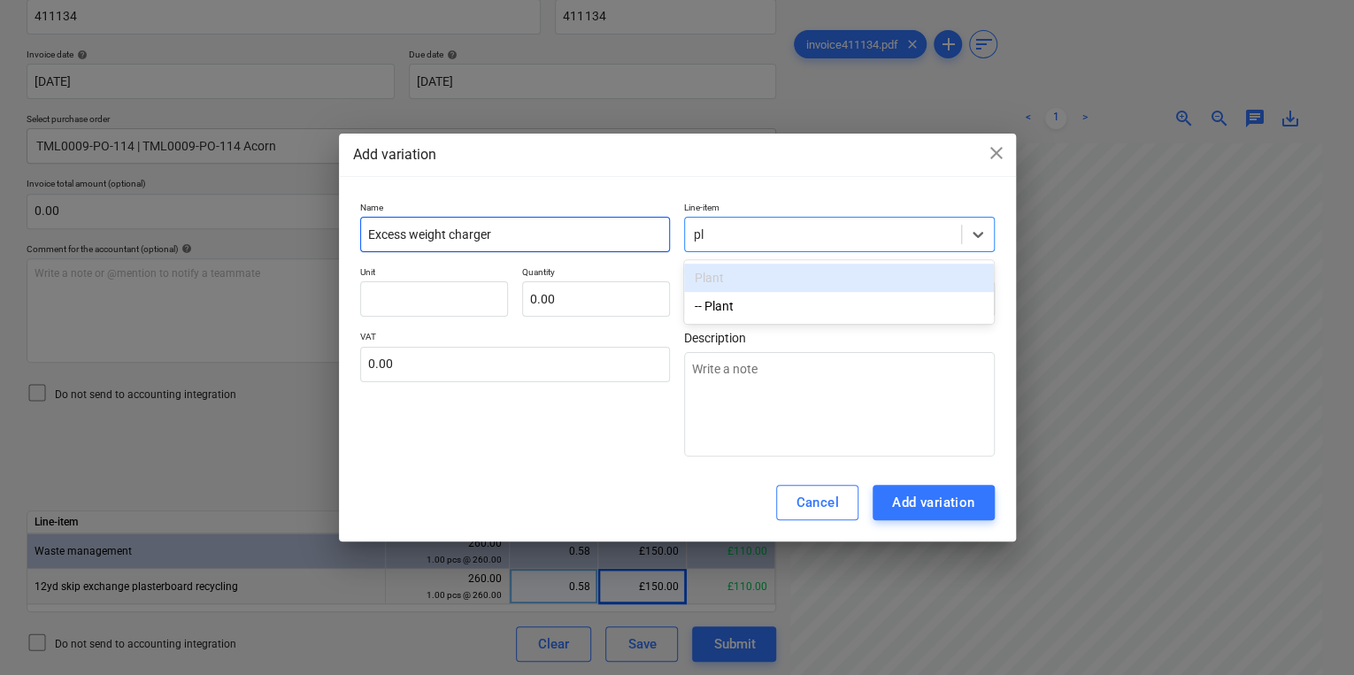
type input "p"
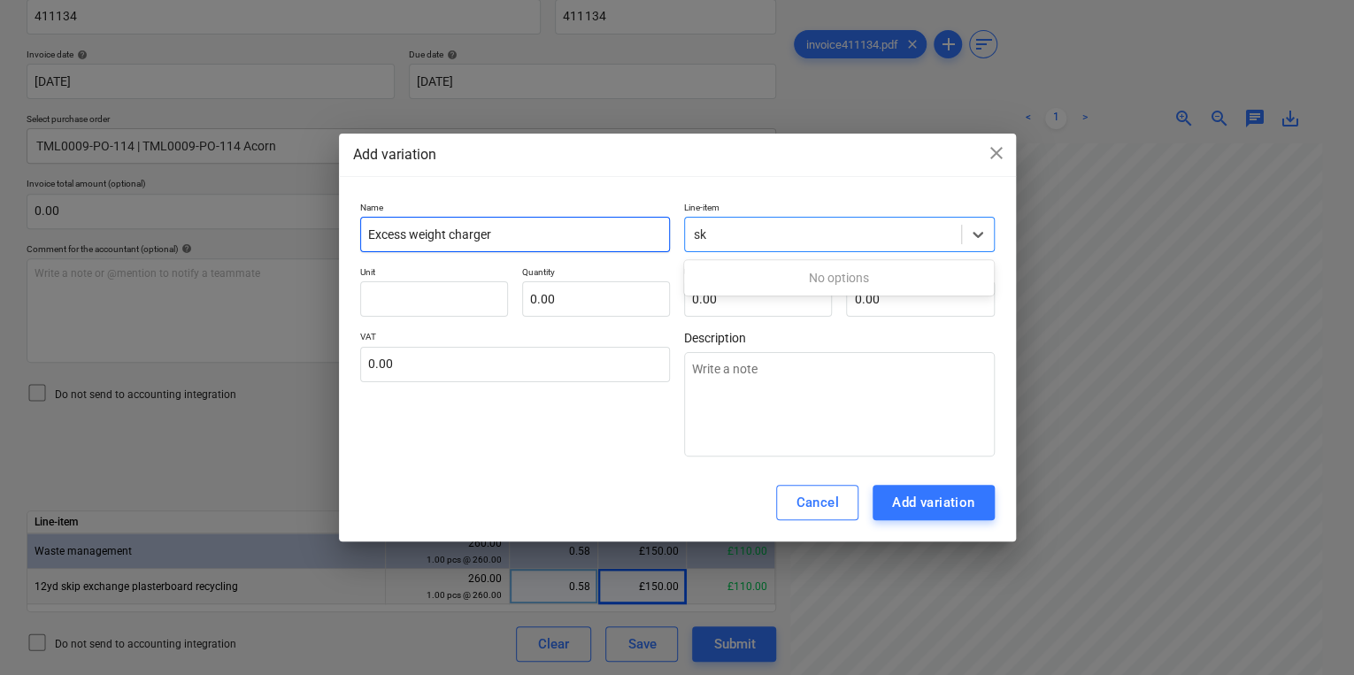
type input "s"
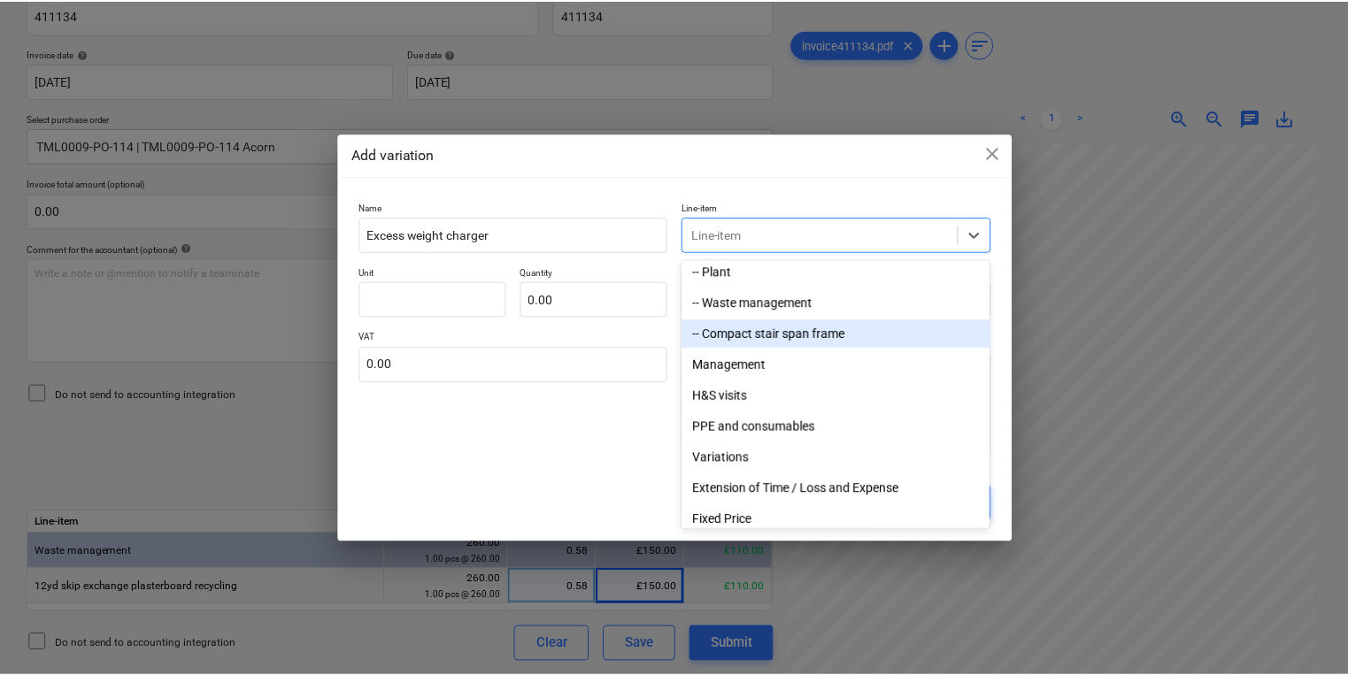
scroll to position [283, 0]
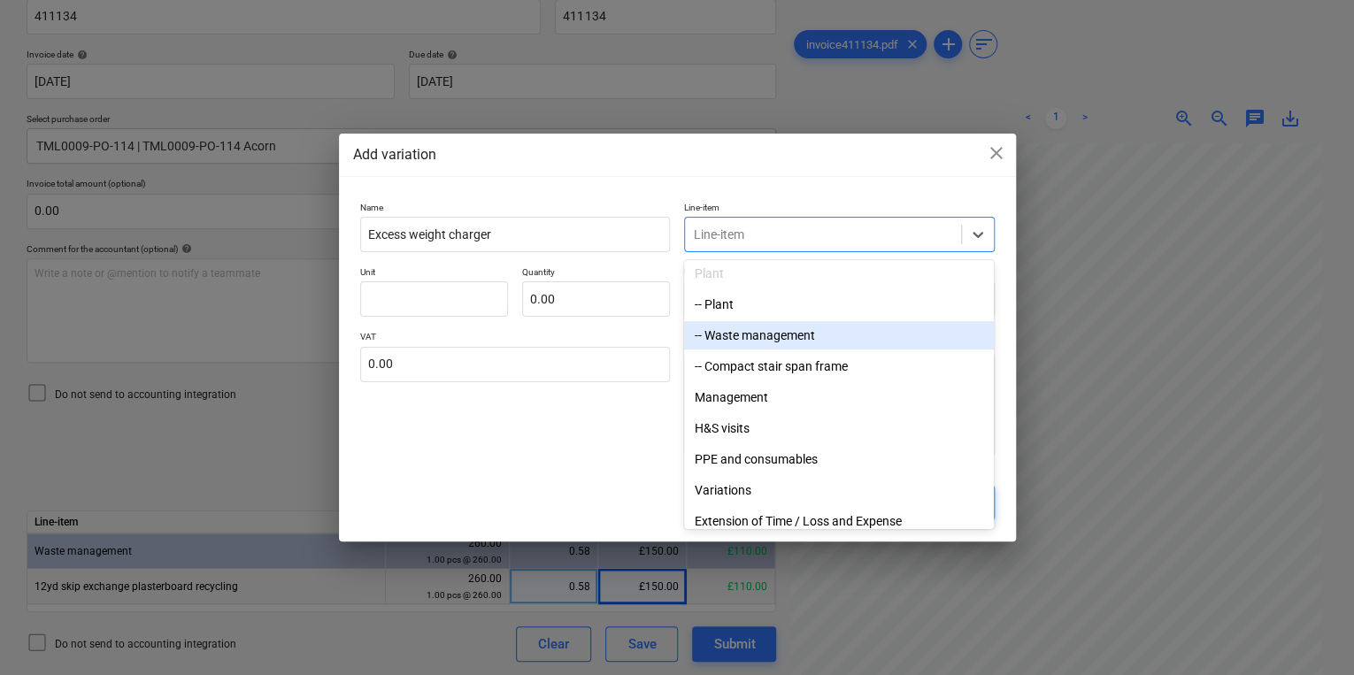
click at [867, 326] on div "-- Waste management" at bounding box center [839, 335] width 310 height 28
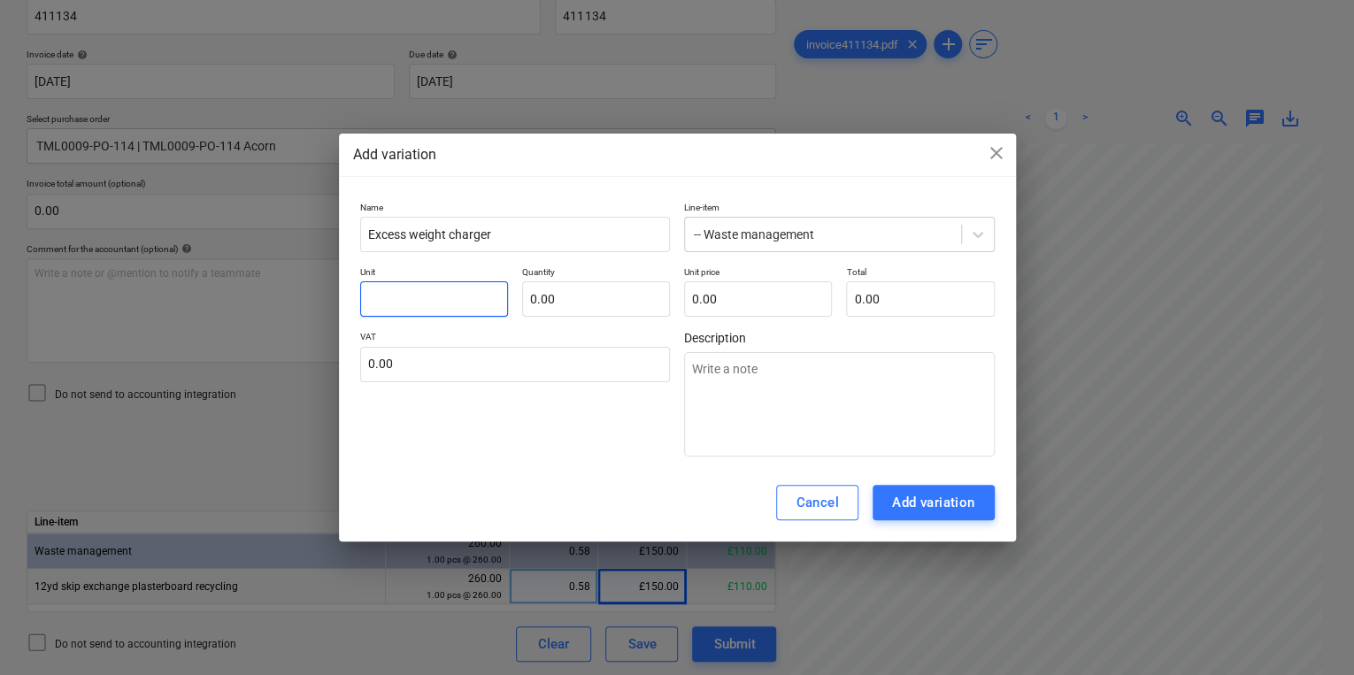
click at [452, 315] on input "text" at bounding box center [434, 298] width 148 height 35
type textarea "x"
type input "p"
type textarea "x"
type input "pc"
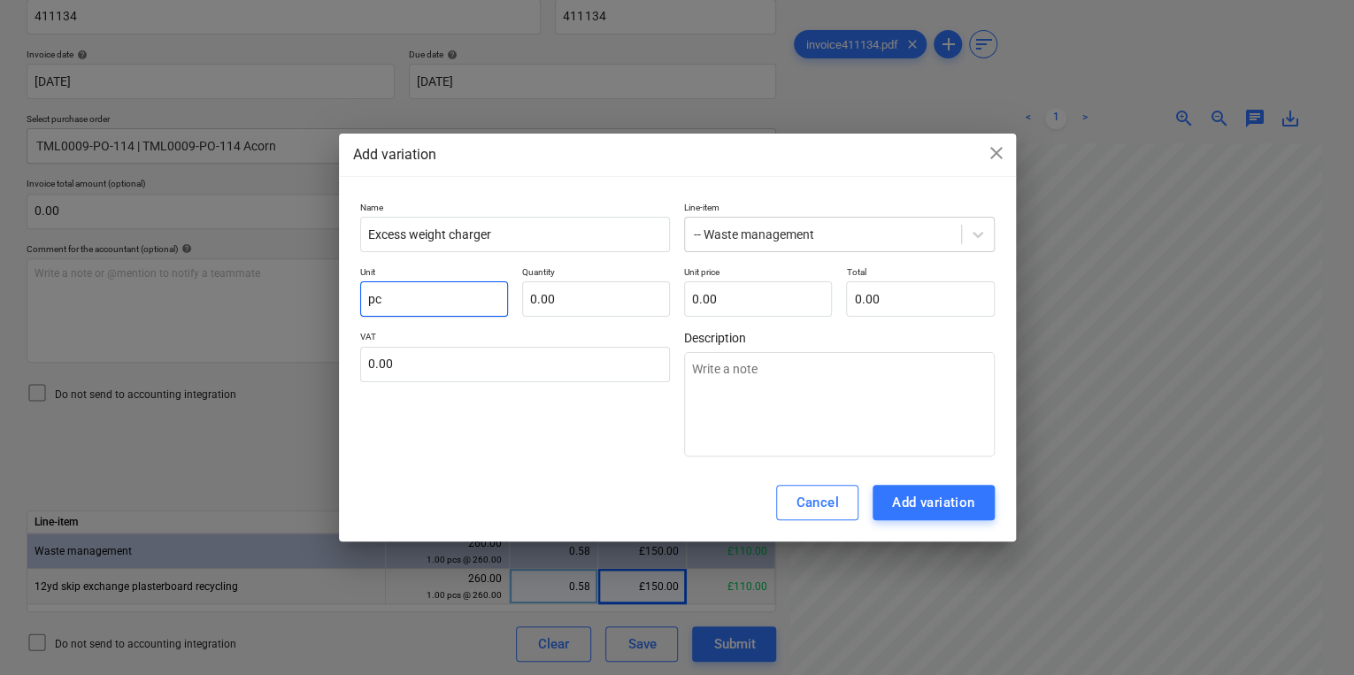
type textarea "x"
type input "pcs"
type textarea "x"
type input "1.00"
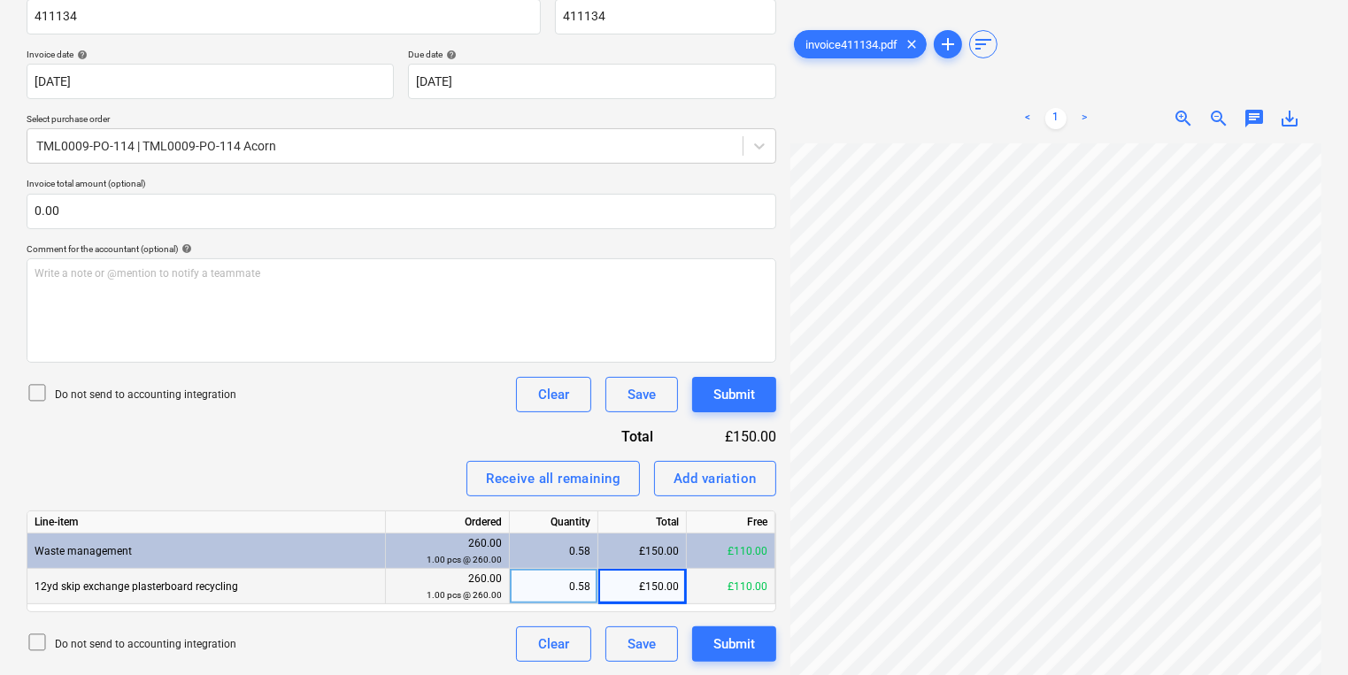
scroll to position [291, 268]
click at [722, 456] on div "Invoice name help 411134 Invoice number (optional) help 411134 Invoice date hel…" at bounding box center [402, 323] width 750 height 678
click at [720, 475] on div "Add variation" at bounding box center [714, 478] width 83 height 23
type textarea "x"
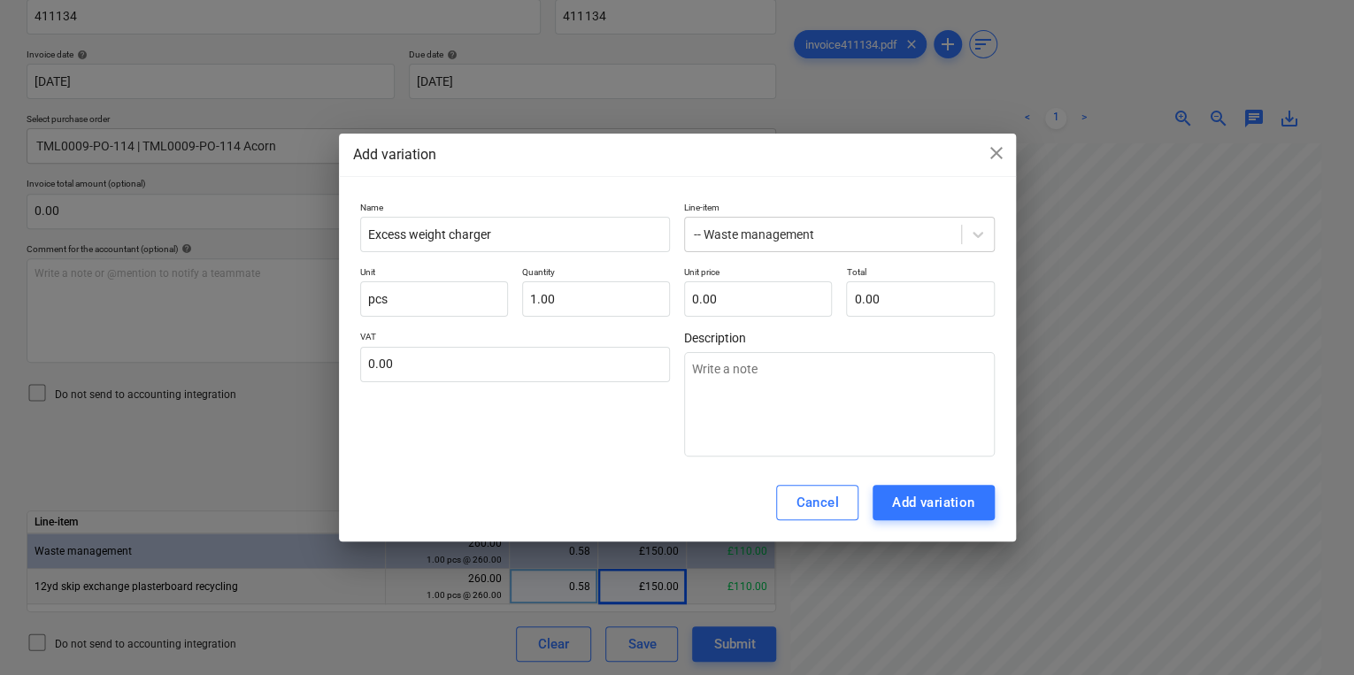
click at [694, 270] on p "Unit price" at bounding box center [758, 273] width 148 height 15
drag, startPoint x: 694, startPoint y: 270, endPoint x: 727, endPoint y: 294, distance: 40.5
click at [727, 294] on input "text" at bounding box center [758, 298] width 148 height 35
type textarea "x"
type input "2"
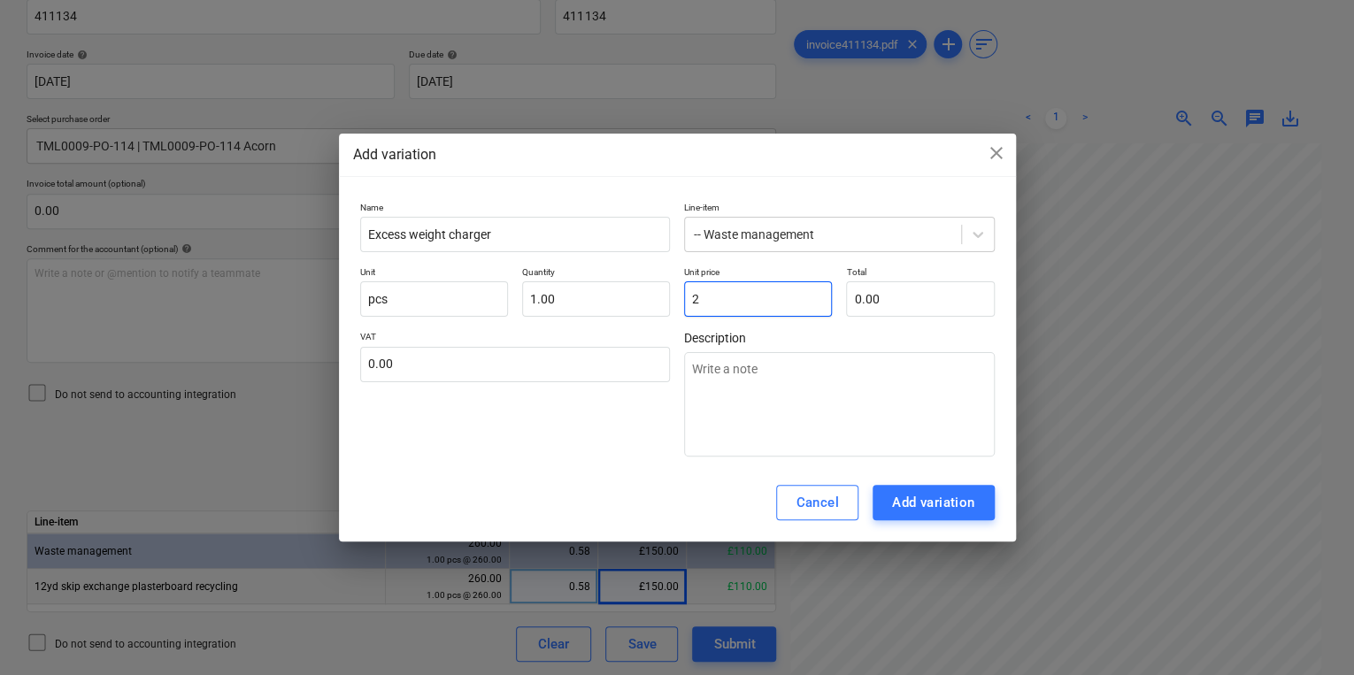
type input "2.00"
type textarea "x"
type input "29"
type input "29.00"
type textarea "x"
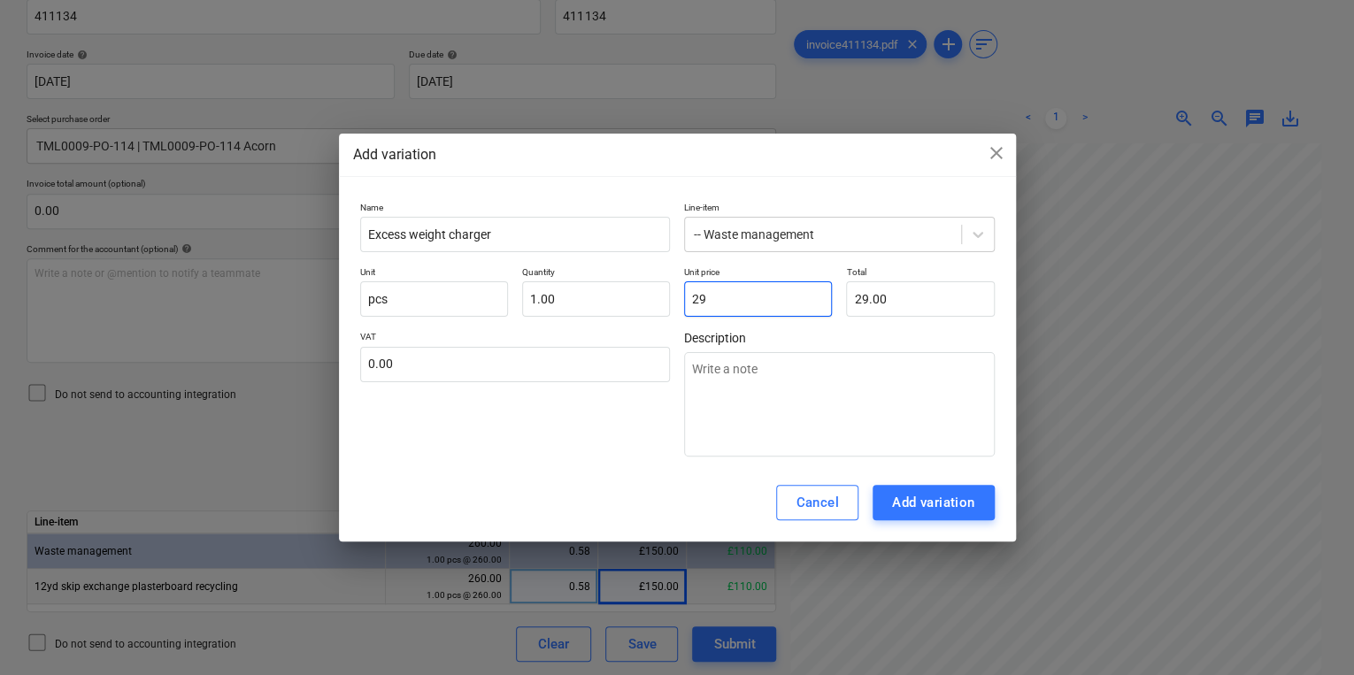
type input "291"
type input "291.00"
type textarea "x"
type input "291."
type textarea "x"
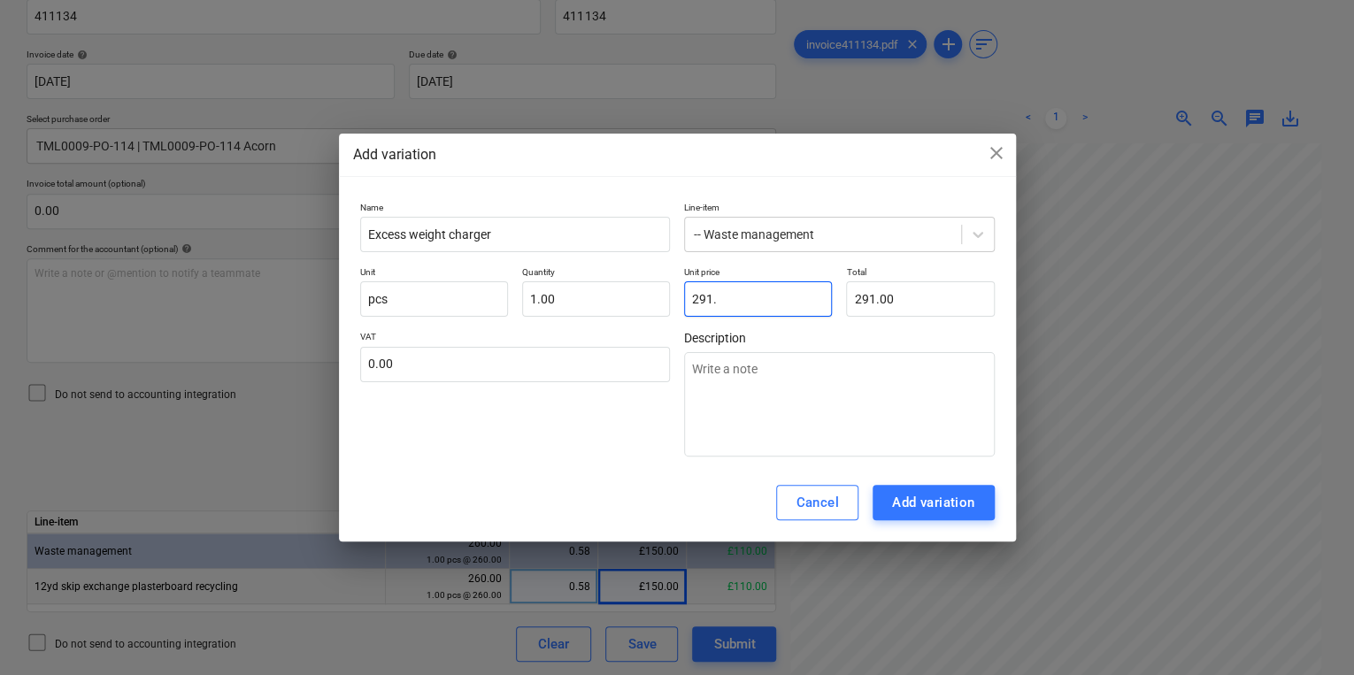
type input "291.5"
type input "291.50"
type textarea "x"
type input "291.50"
click at [985, 489] on button "Add variation" at bounding box center [934, 502] width 122 height 35
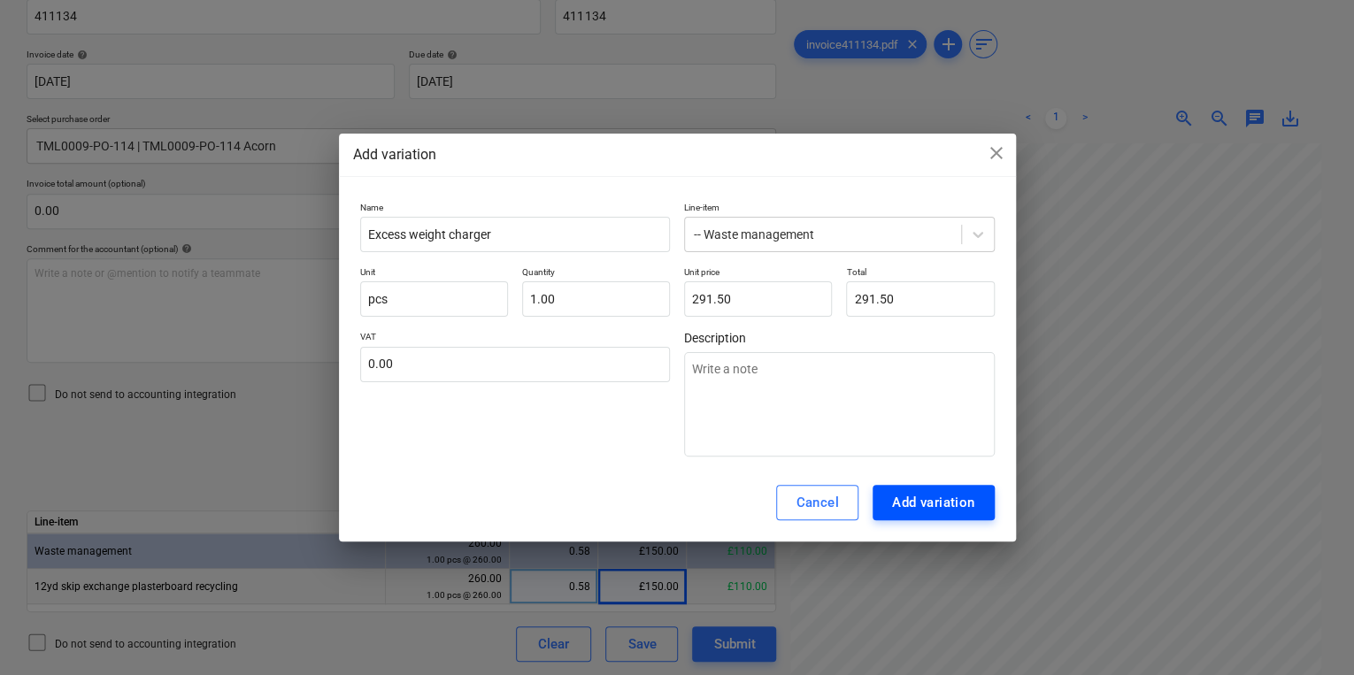
type textarea "x"
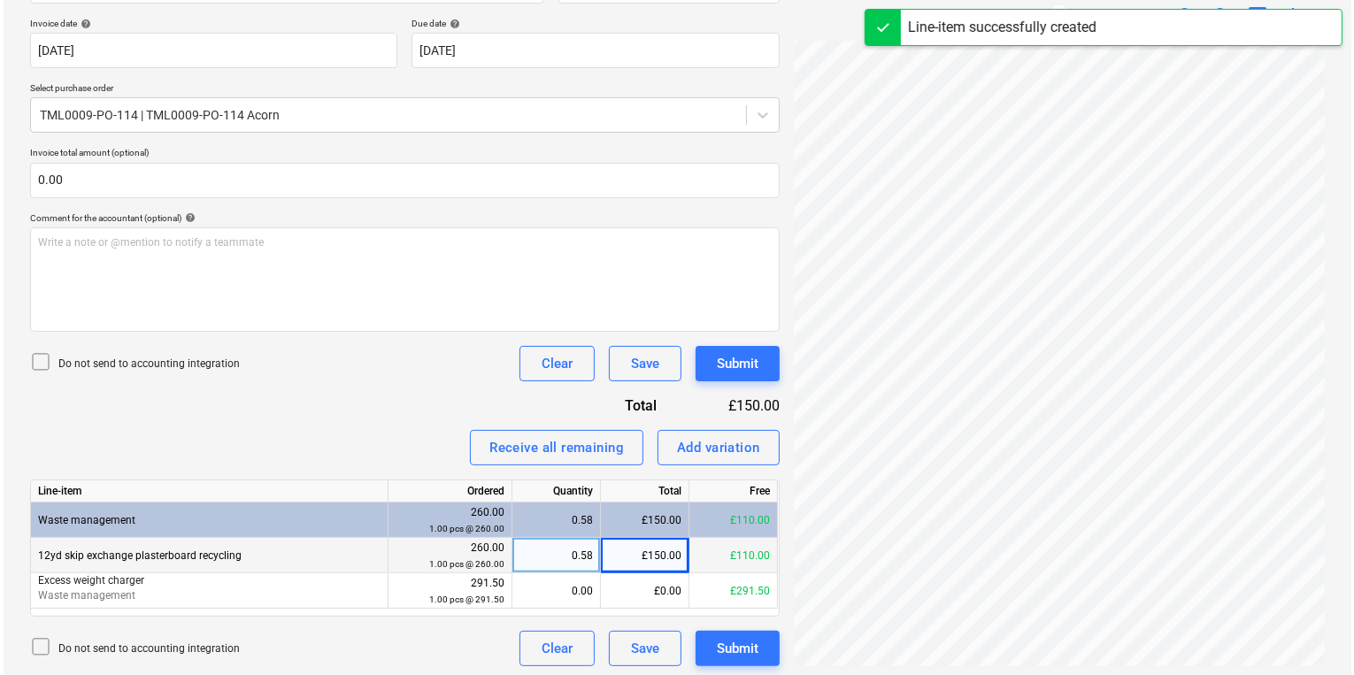
scroll to position [327, 0]
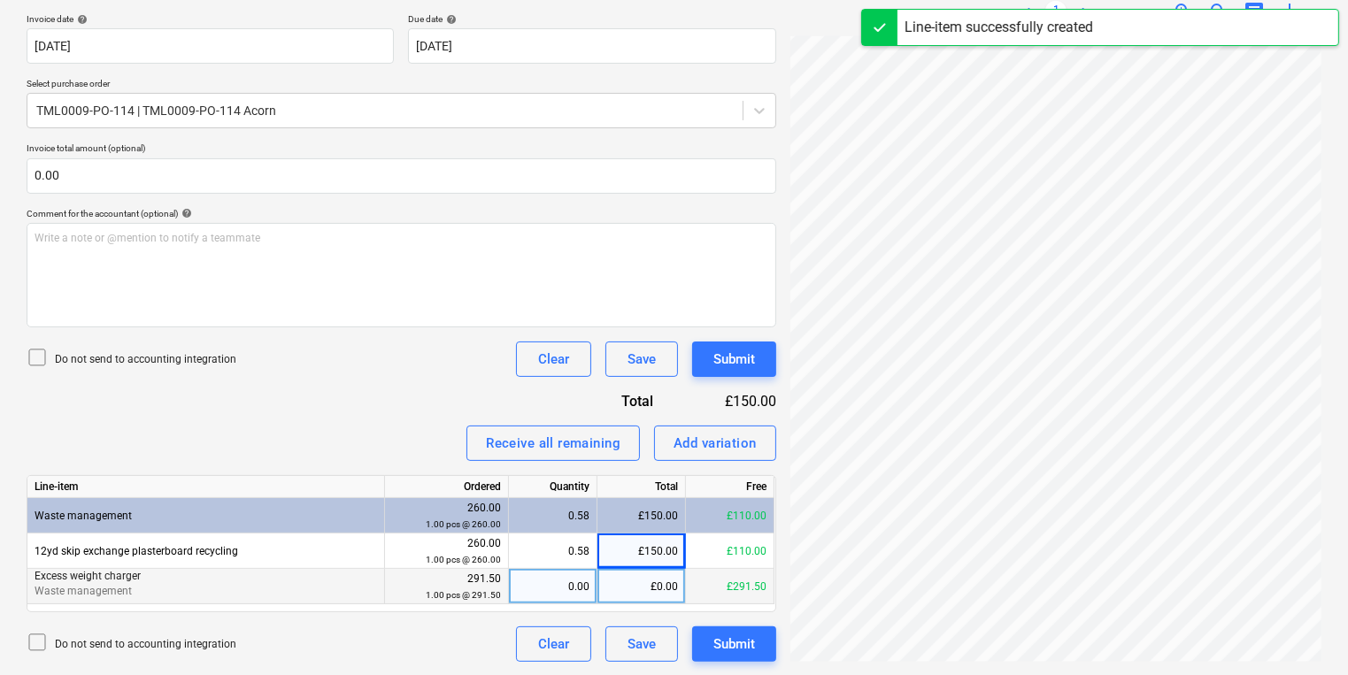
click at [573, 585] on div "0.00" at bounding box center [552, 586] width 73 height 35
type input "1"
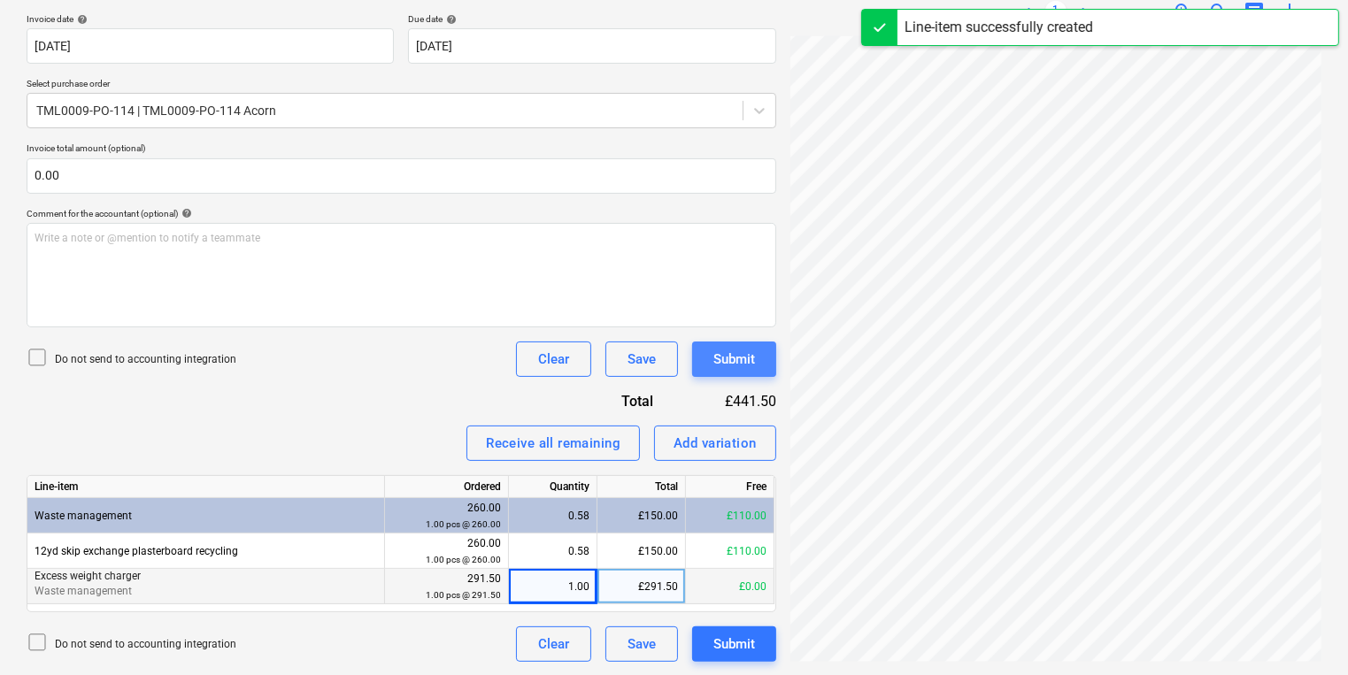
click at [772, 351] on button "Submit" at bounding box center [734, 359] width 84 height 35
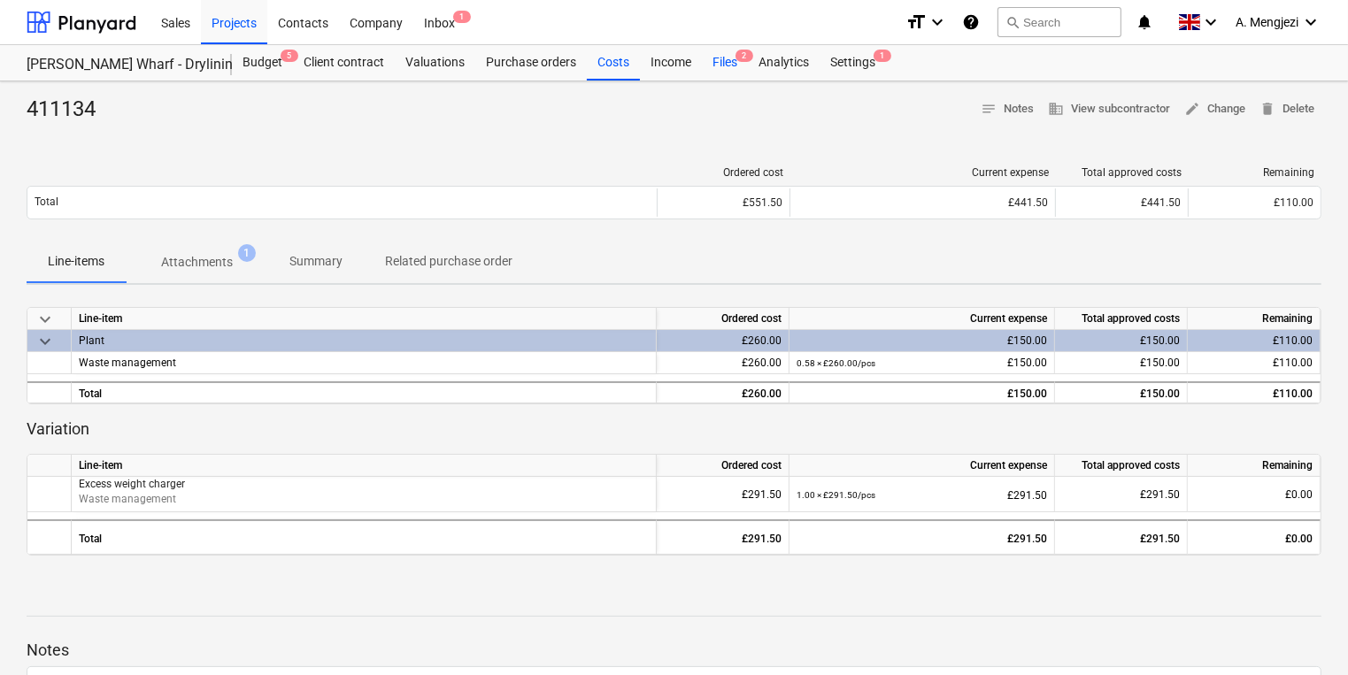
click at [714, 73] on div "Files 2" at bounding box center [725, 62] width 46 height 35
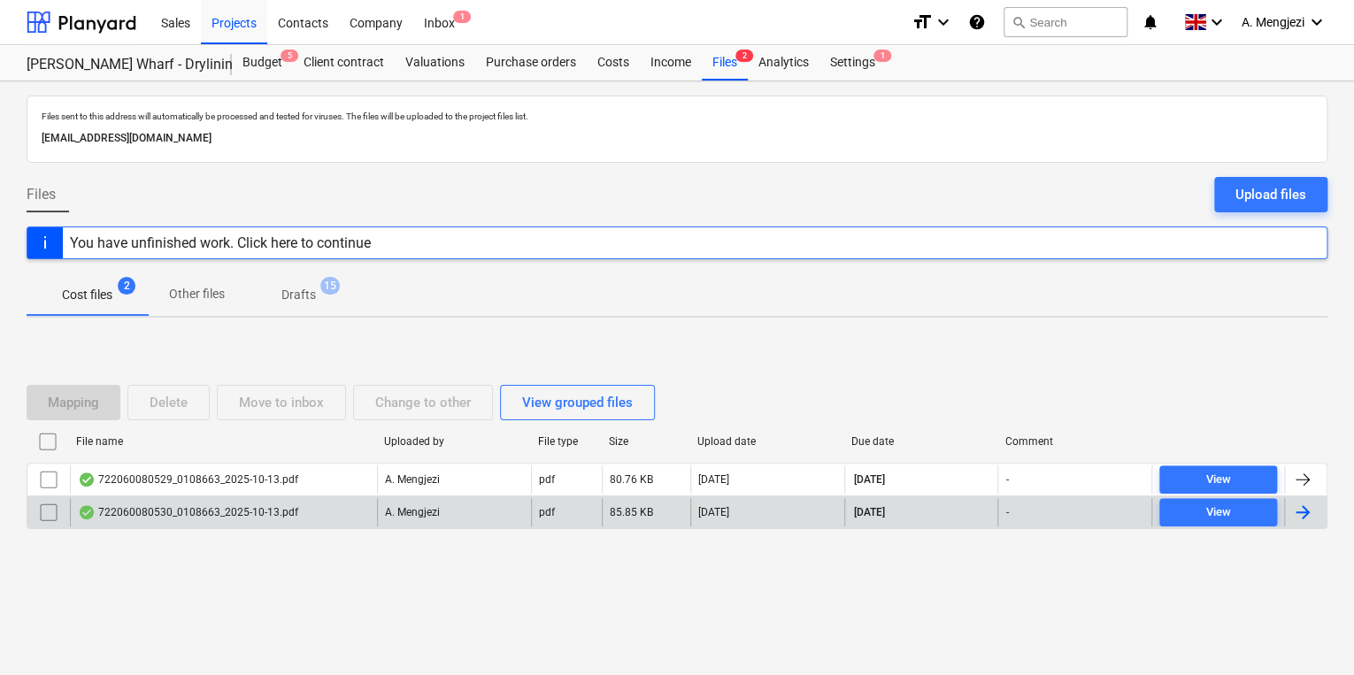
click at [233, 512] on div "722060080530_0108663_2025-10-13.pdf" at bounding box center [188, 512] width 220 height 14
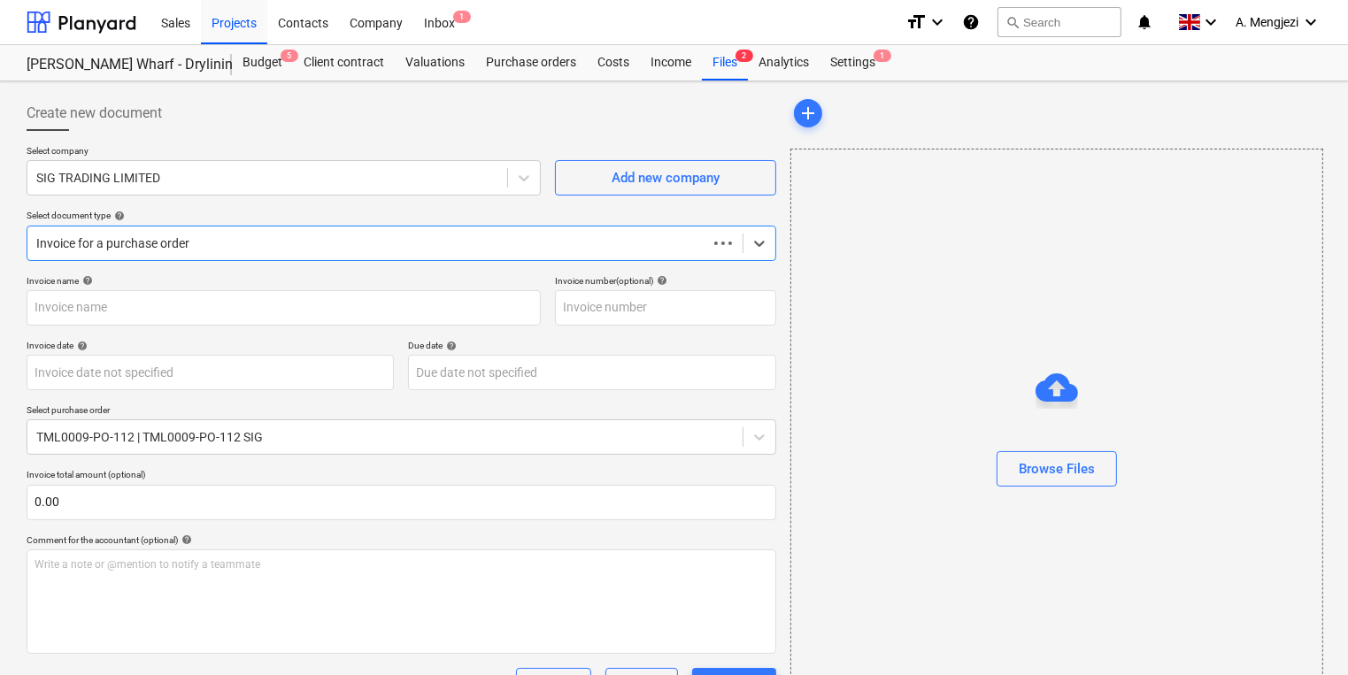
type input "722060080530"
type input "[DATE]"
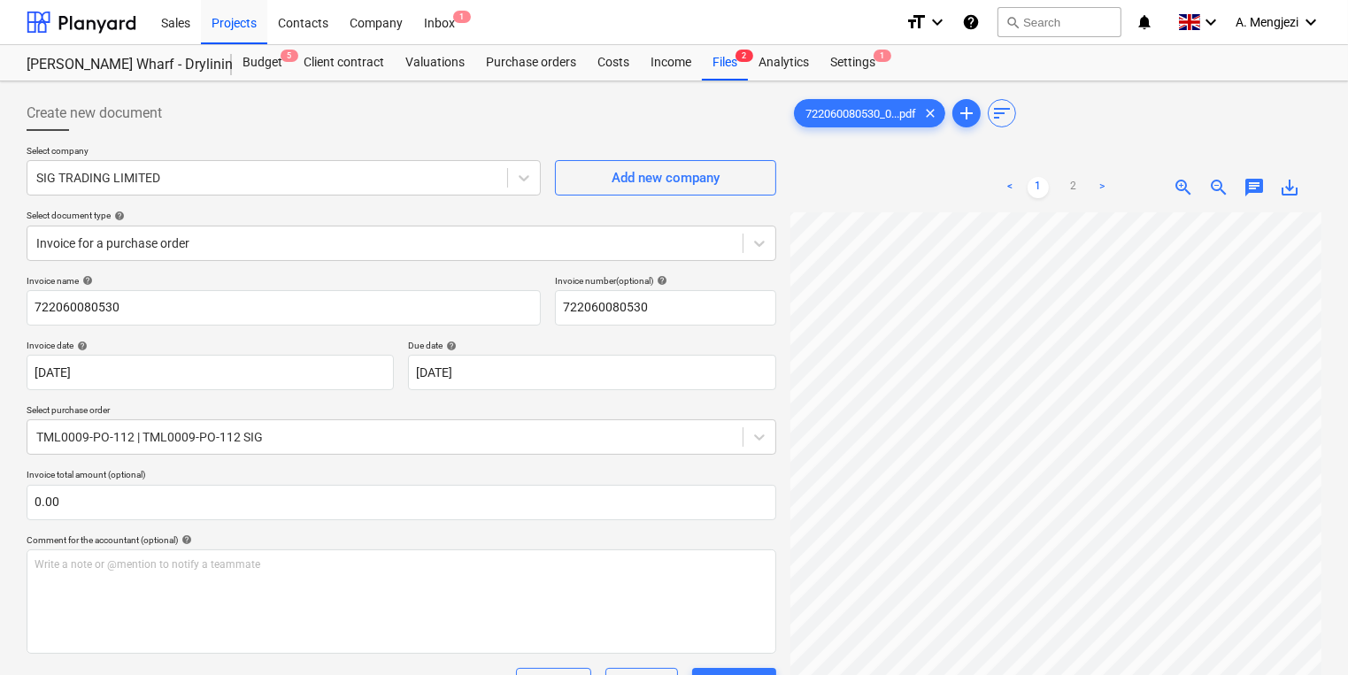
scroll to position [435, 163]
click at [440, 13] on div "Inbox 1" at bounding box center [439, 21] width 52 height 45
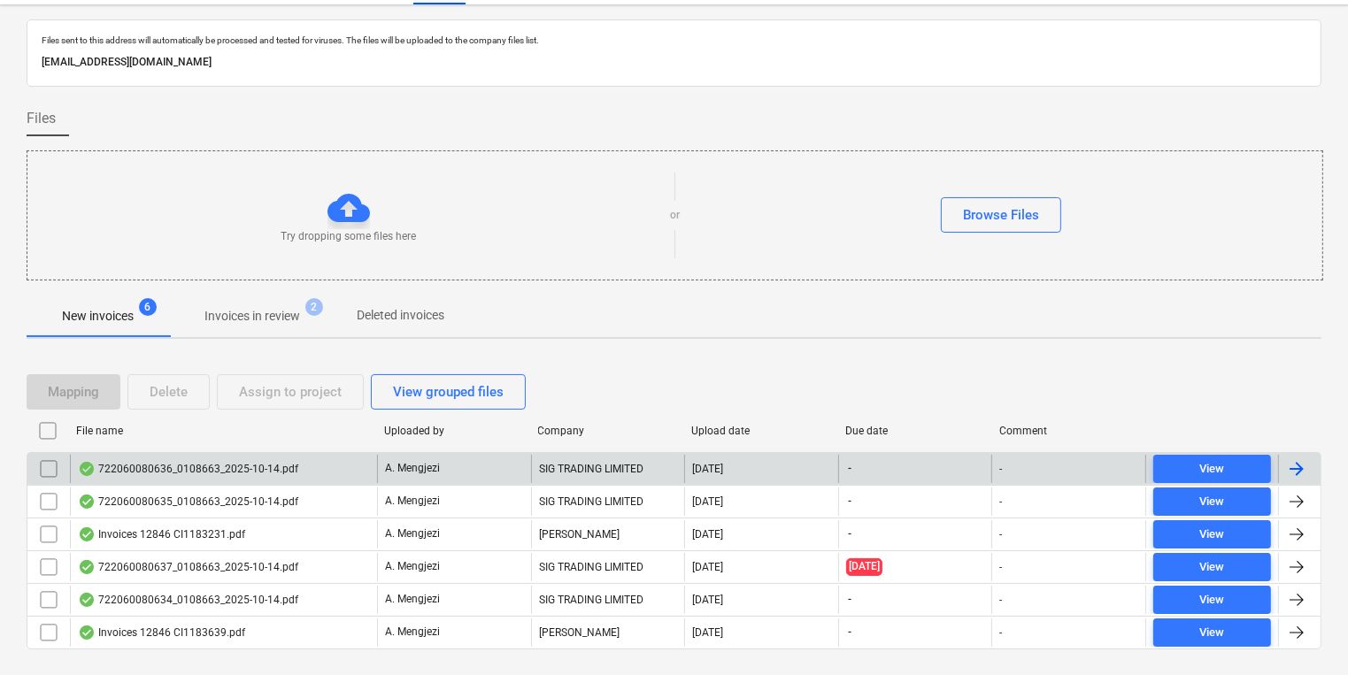
scroll to position [74, 0]
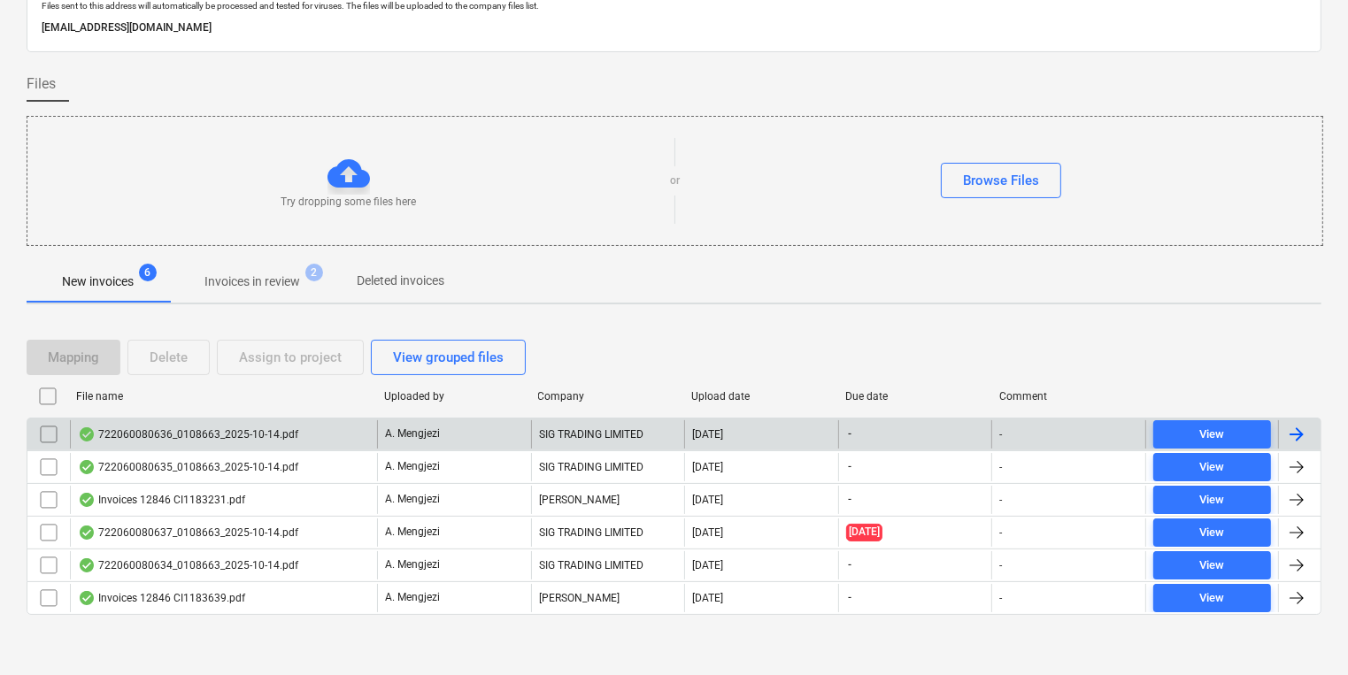
click at [314, 429] on div "722060080636_0108663_2025-10-14.pdf" at bounding box center [223, 434] width 307 height 28
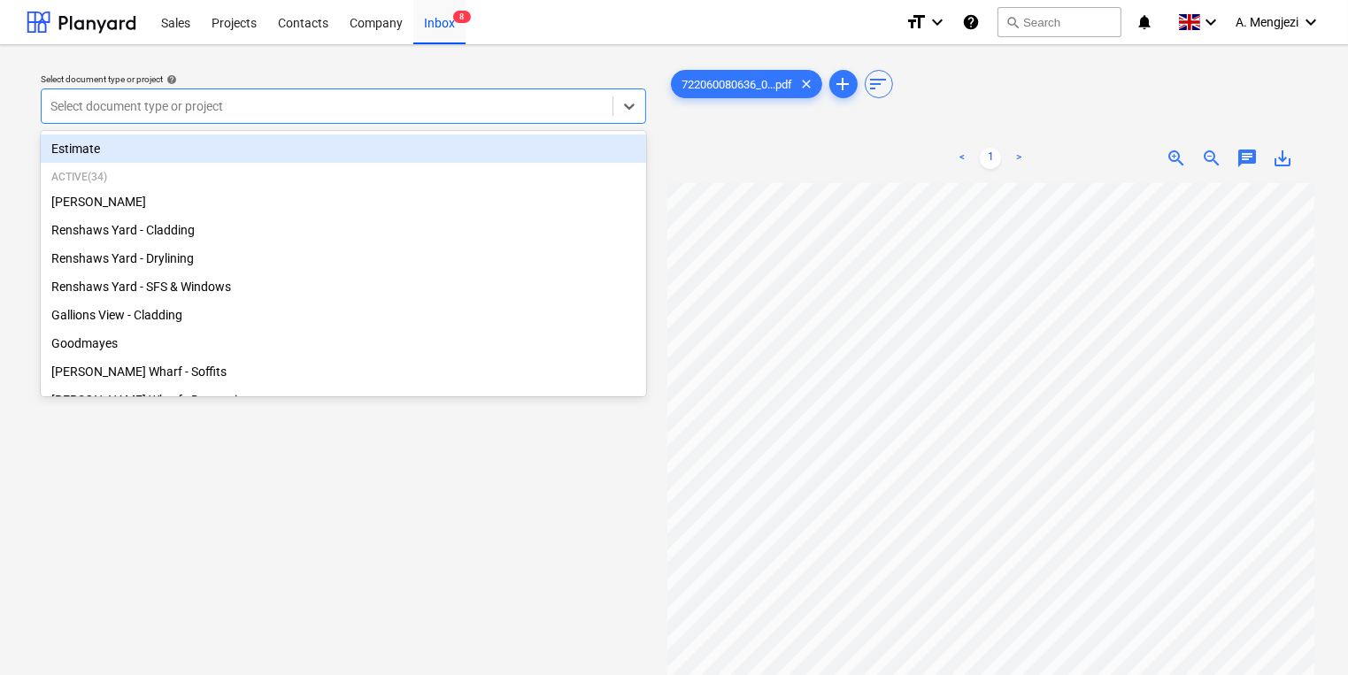
click at [212, 108] on div at bounding box center [326, 106] width 553 height 18
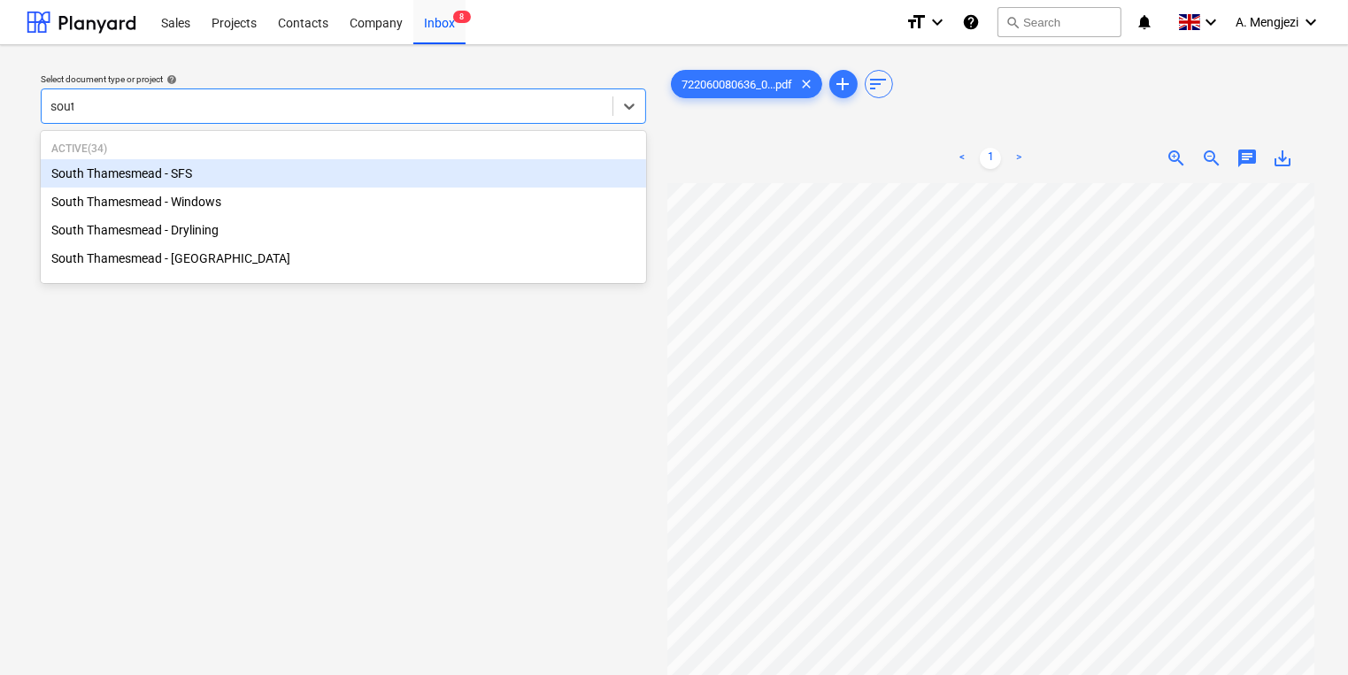
type input "south"
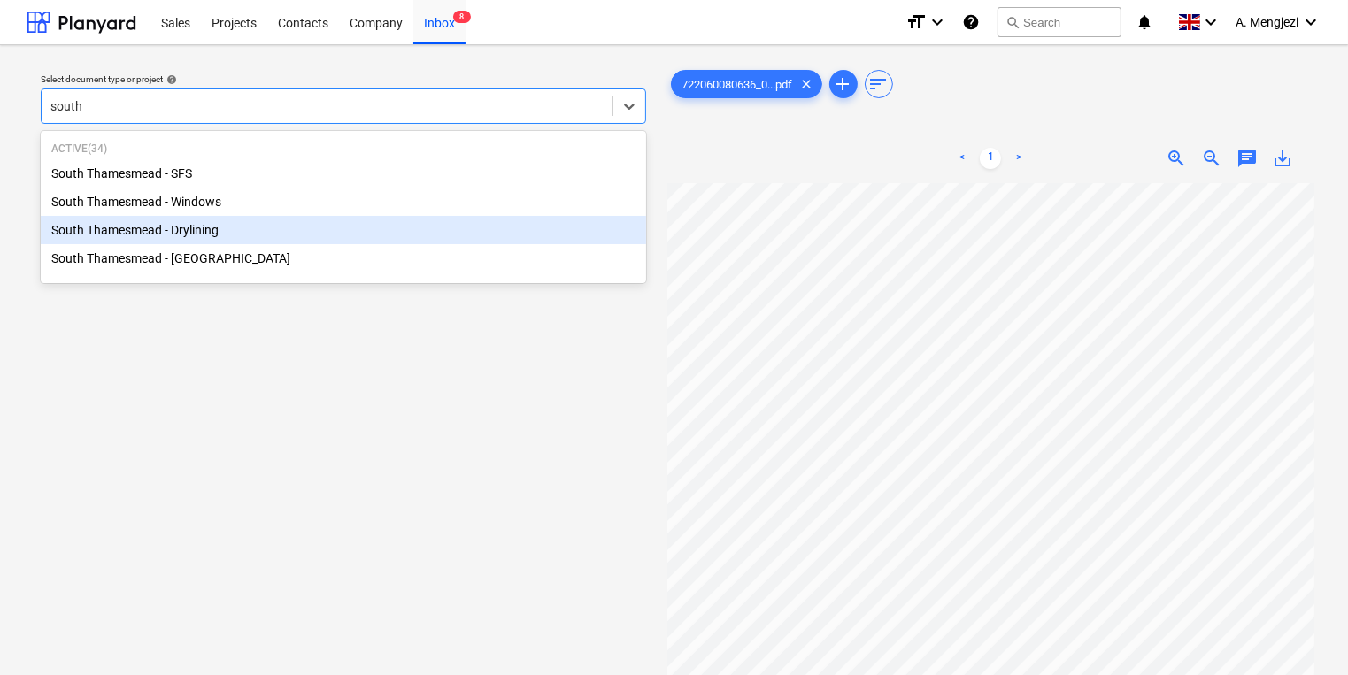
click at [265, 228] on div "South Thamesmead - Drylining" at bounding box center [343, 230] width 605 height 28
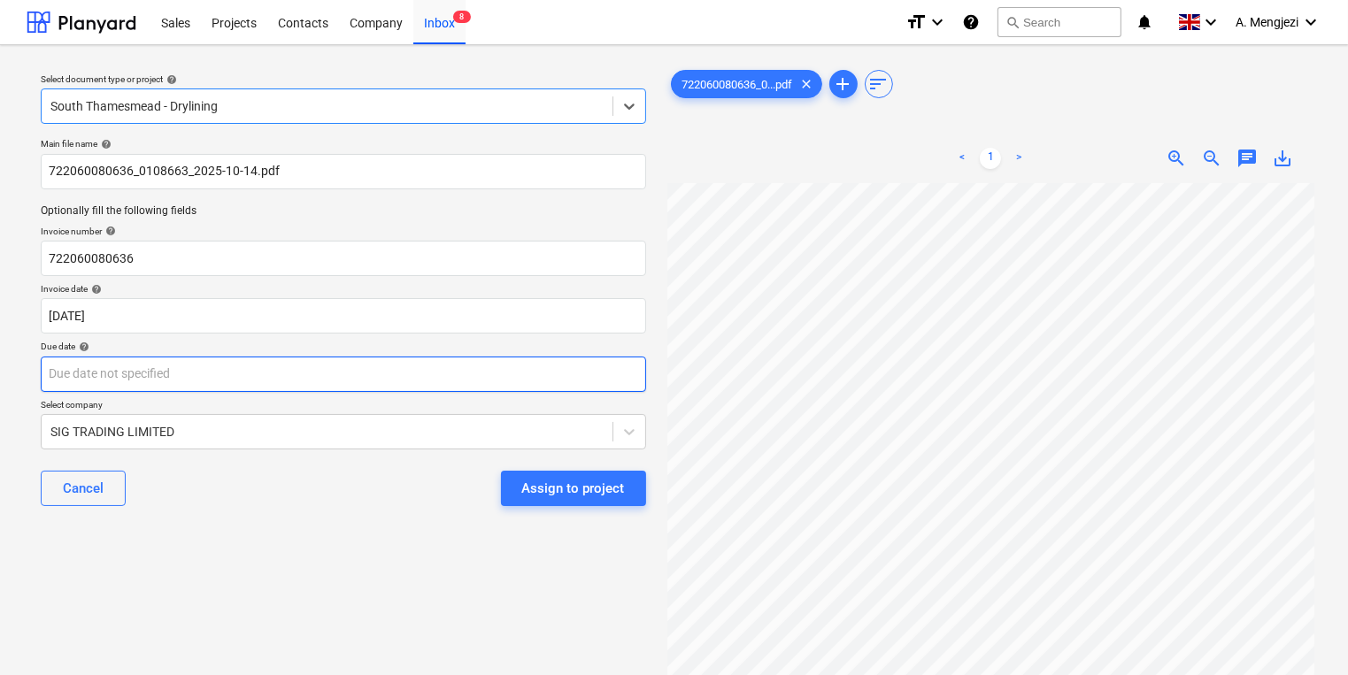
click at [244, 376] on body "Sales Projects Contacts Company Inbox 8 format_size keyboard_arrow_down help se…" at bounding box center [674, 337] width 1348 height 675
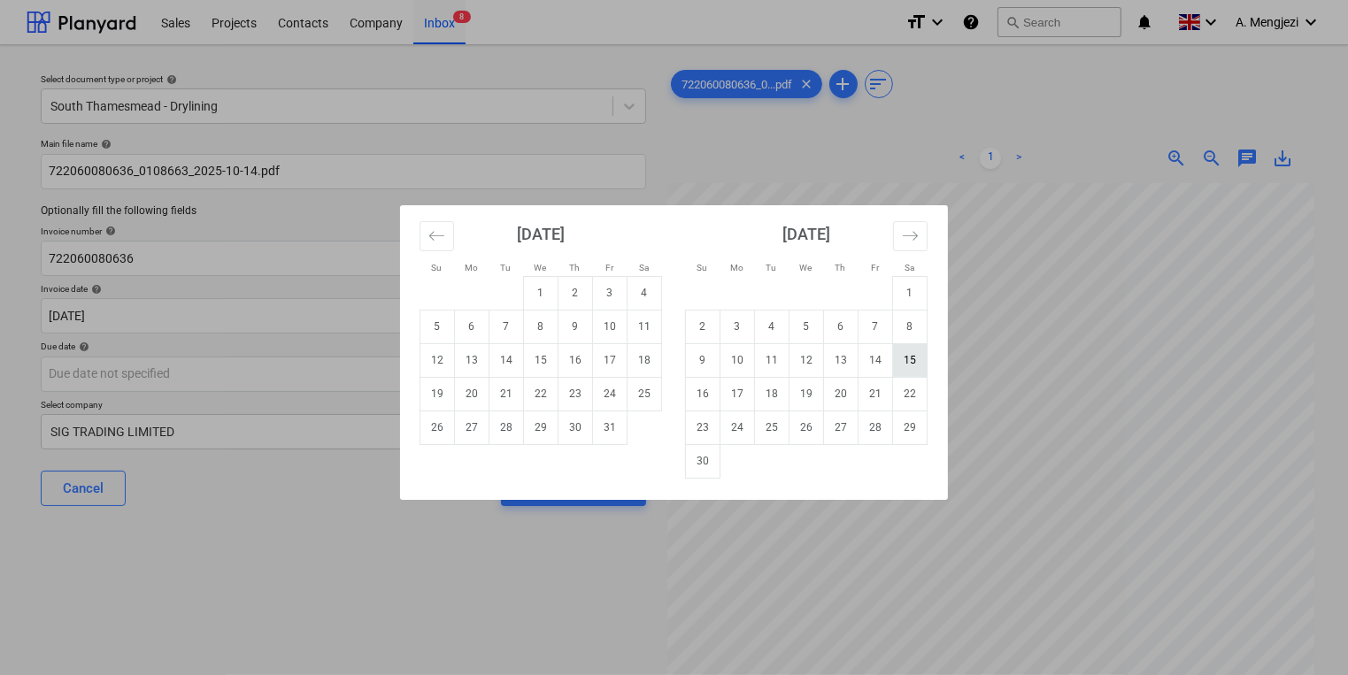
click at [912, 362] on td "15" at bounding box center [910, 360] width 35 height 34
type input "15 Nov 2025"
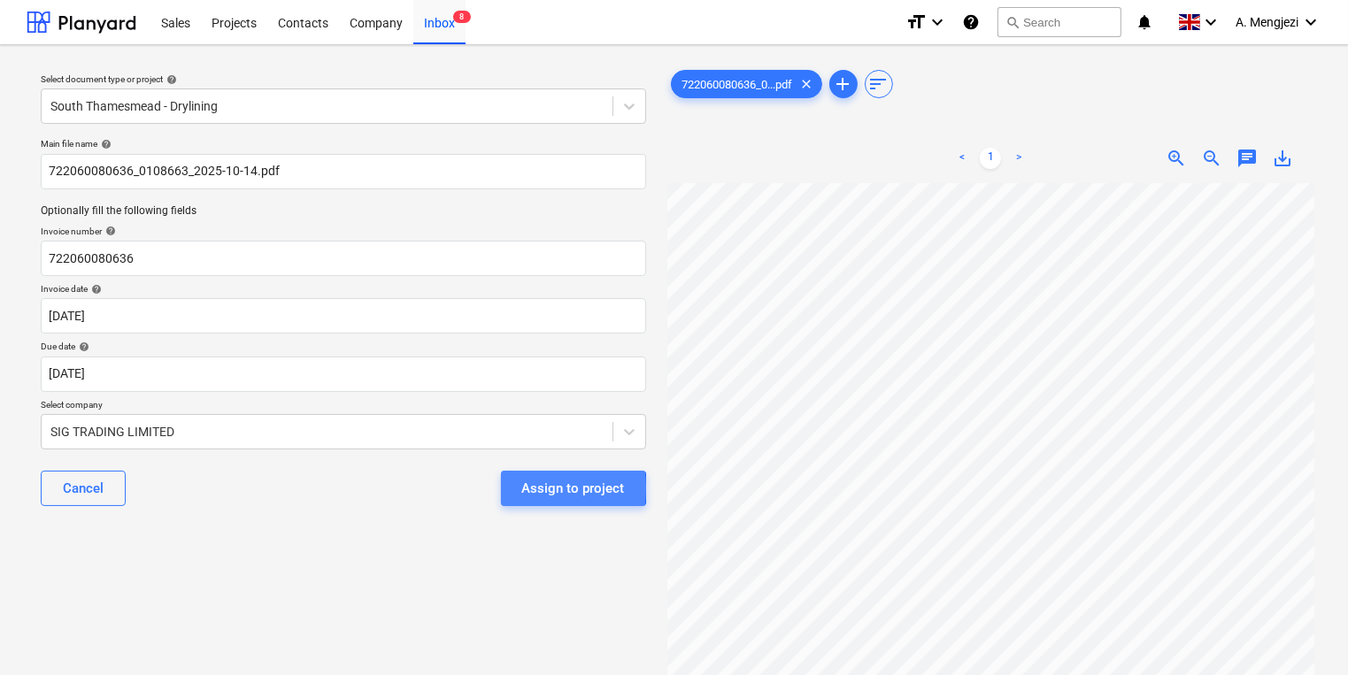
click at [510, 489] on button "Assign to project" at bounding box center [573, 488] width 145 height 35
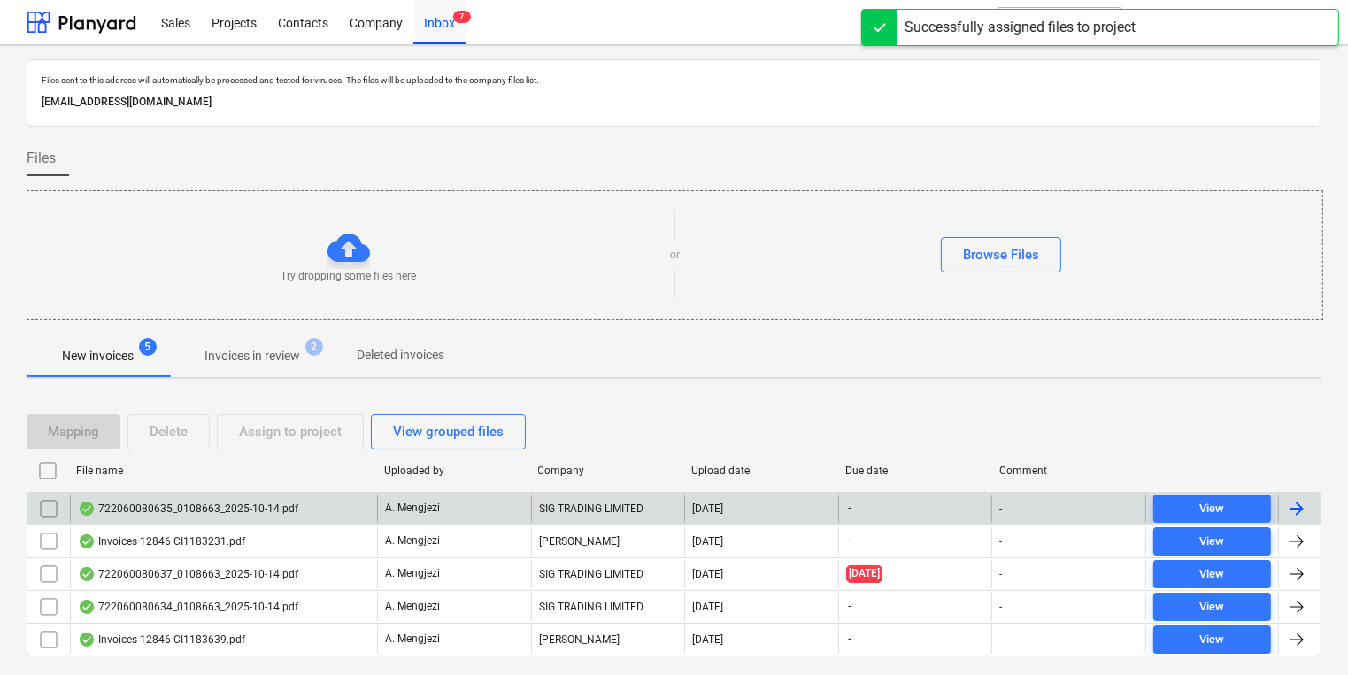
click at [506, 513] on div "A. Mengjezi" at bounding box center [454, 509] width 154 height 28
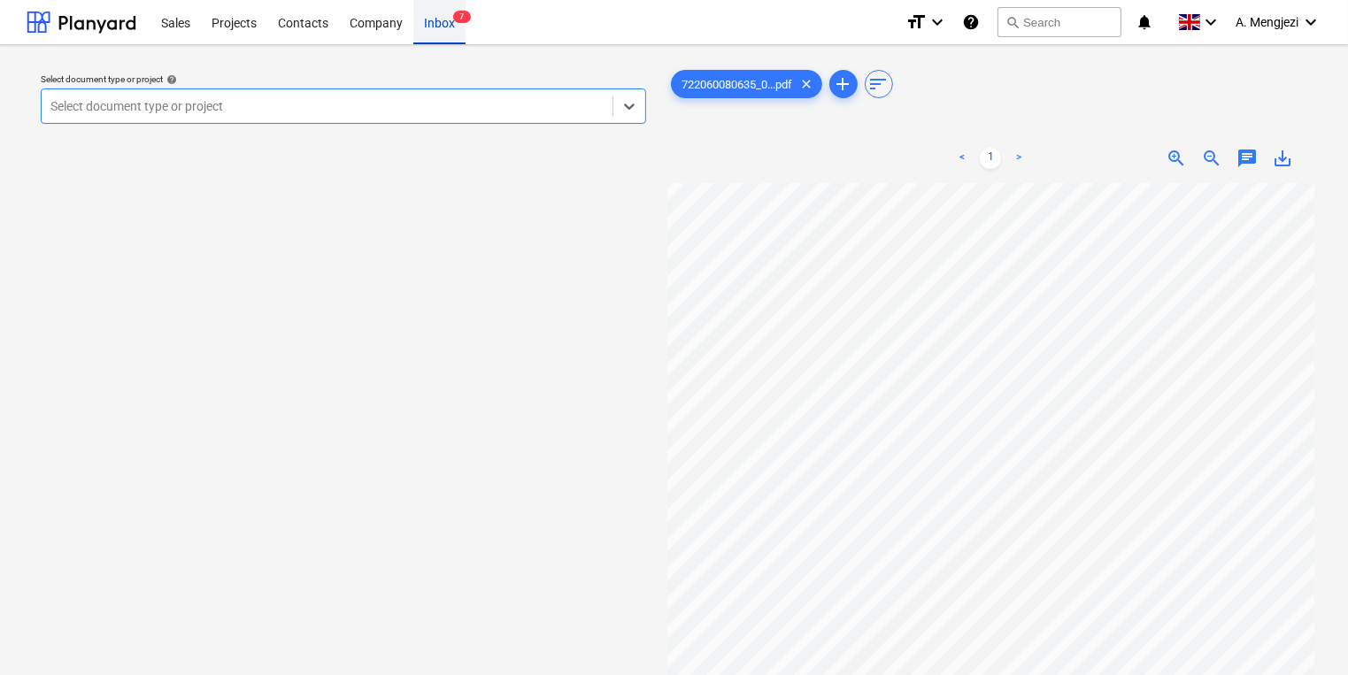
click at [431, 27] on div "Inbox 7" at bounding box center [439, 21] width 52 height 45
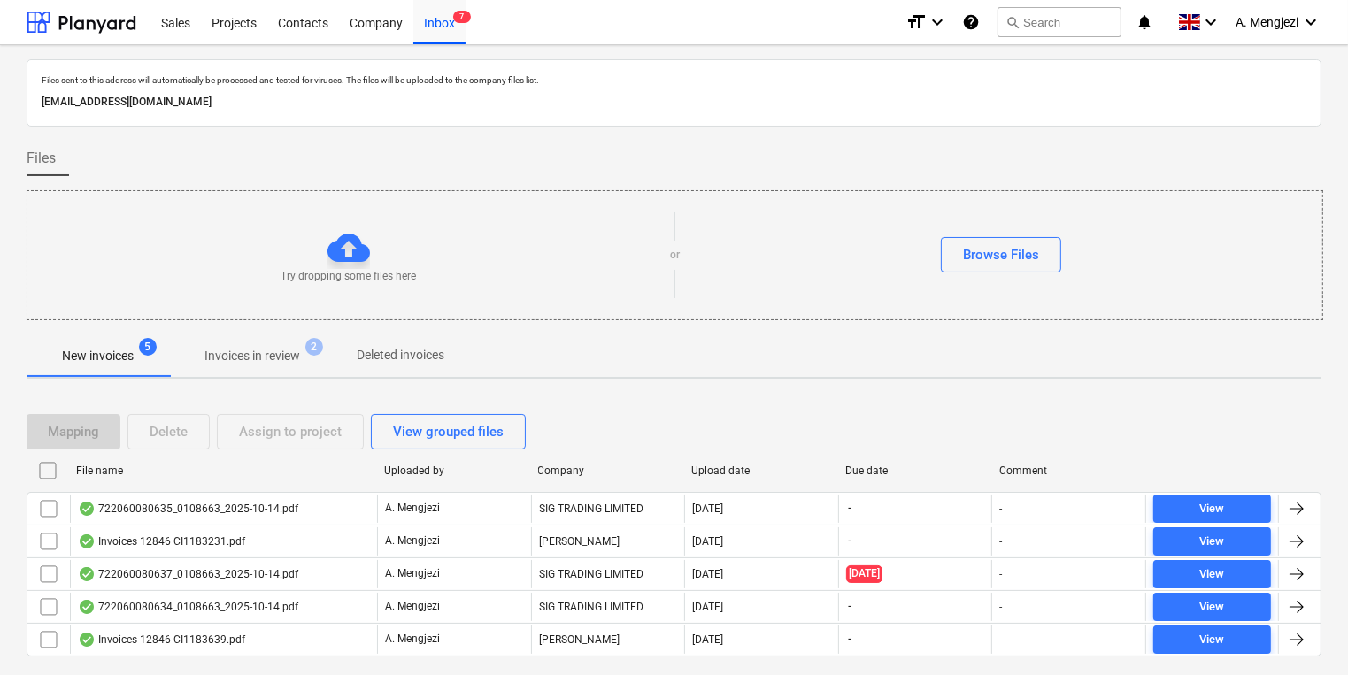
click at [317, 358] on span "Invoices in review 2" at bounding box center [252, 356] width 166 height 32
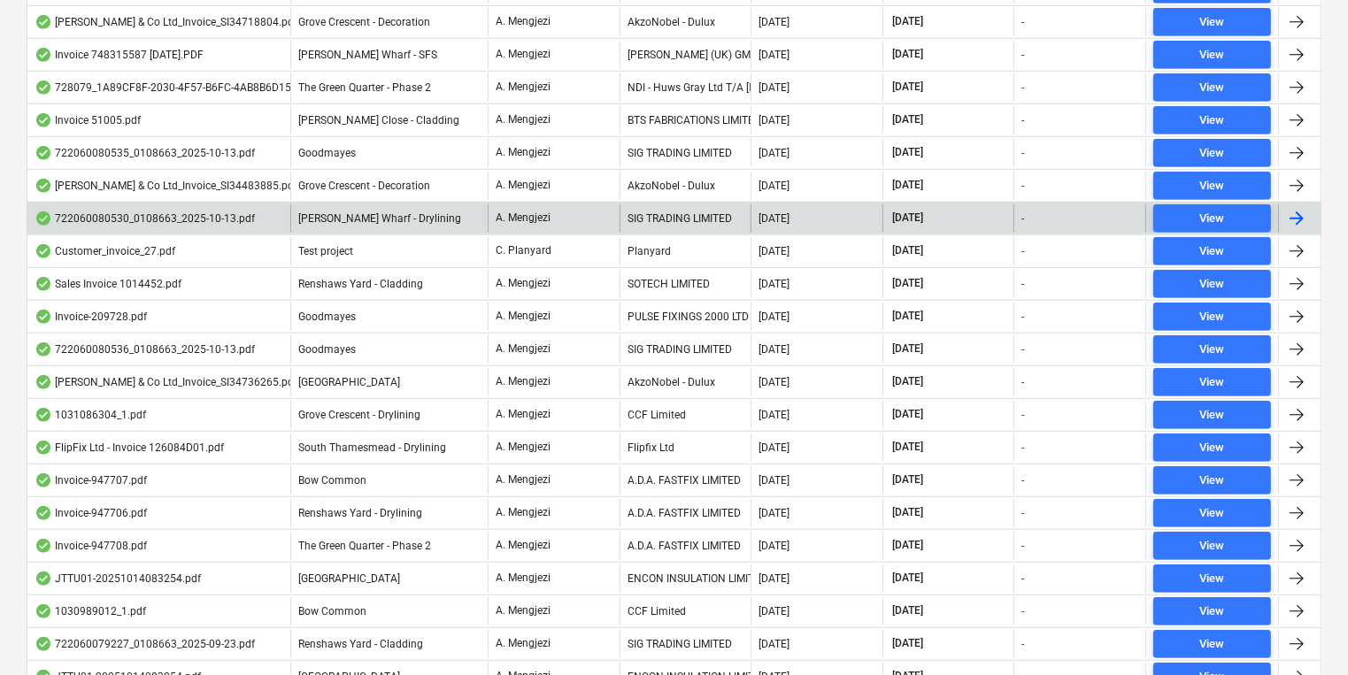
scroll to position [1284, 0]
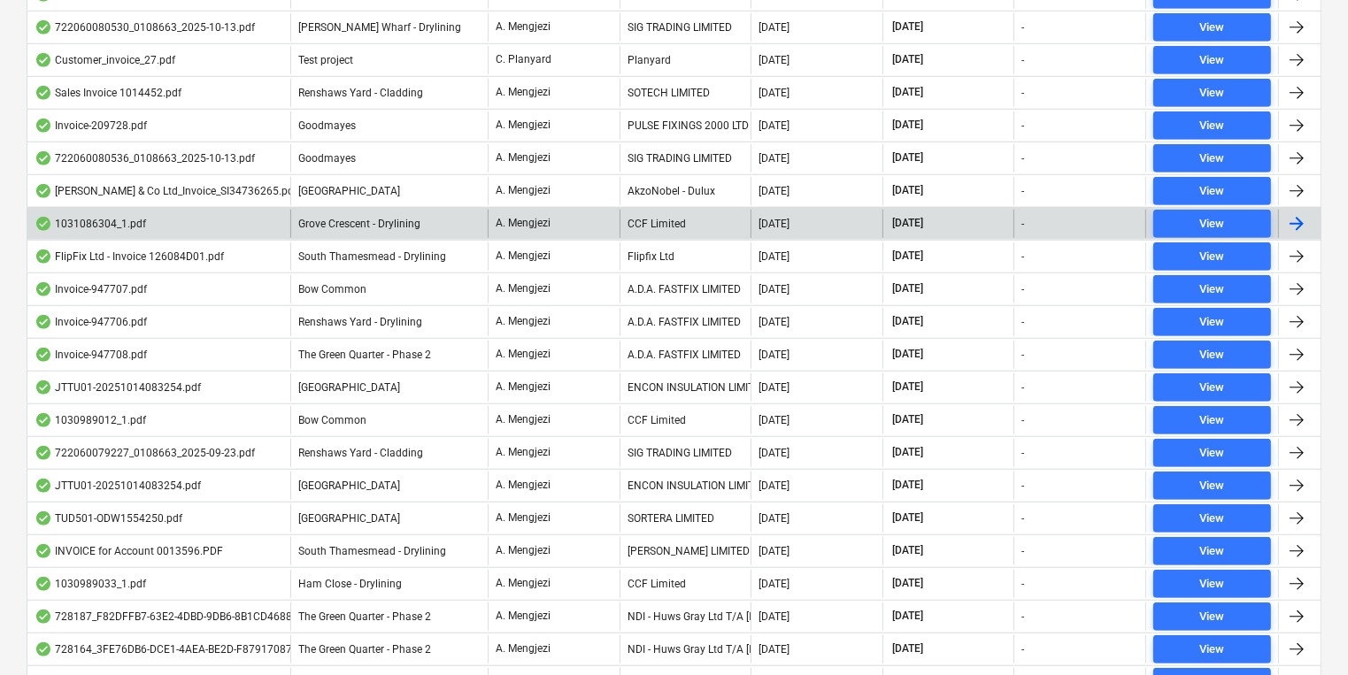
click at [718, 227] on div "CCF Limited" at bounding box center [685, 224] width 132 height 28
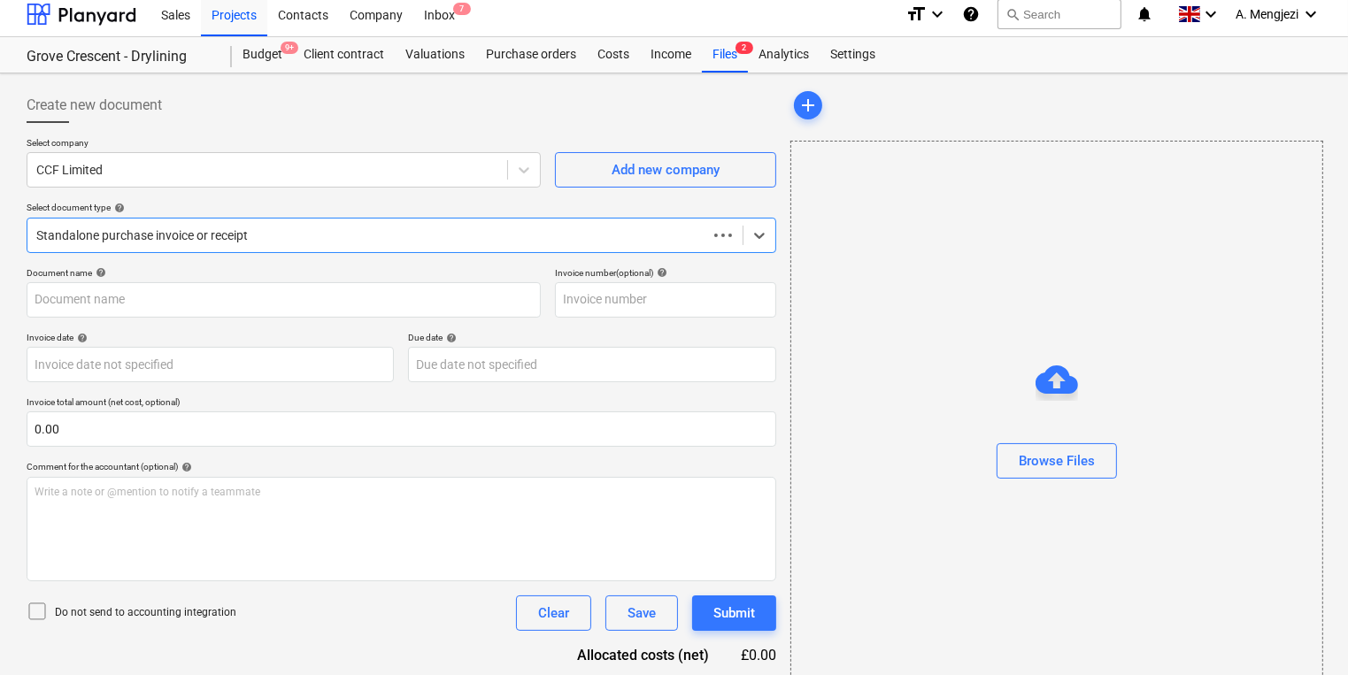
scroll to position [76, 0]
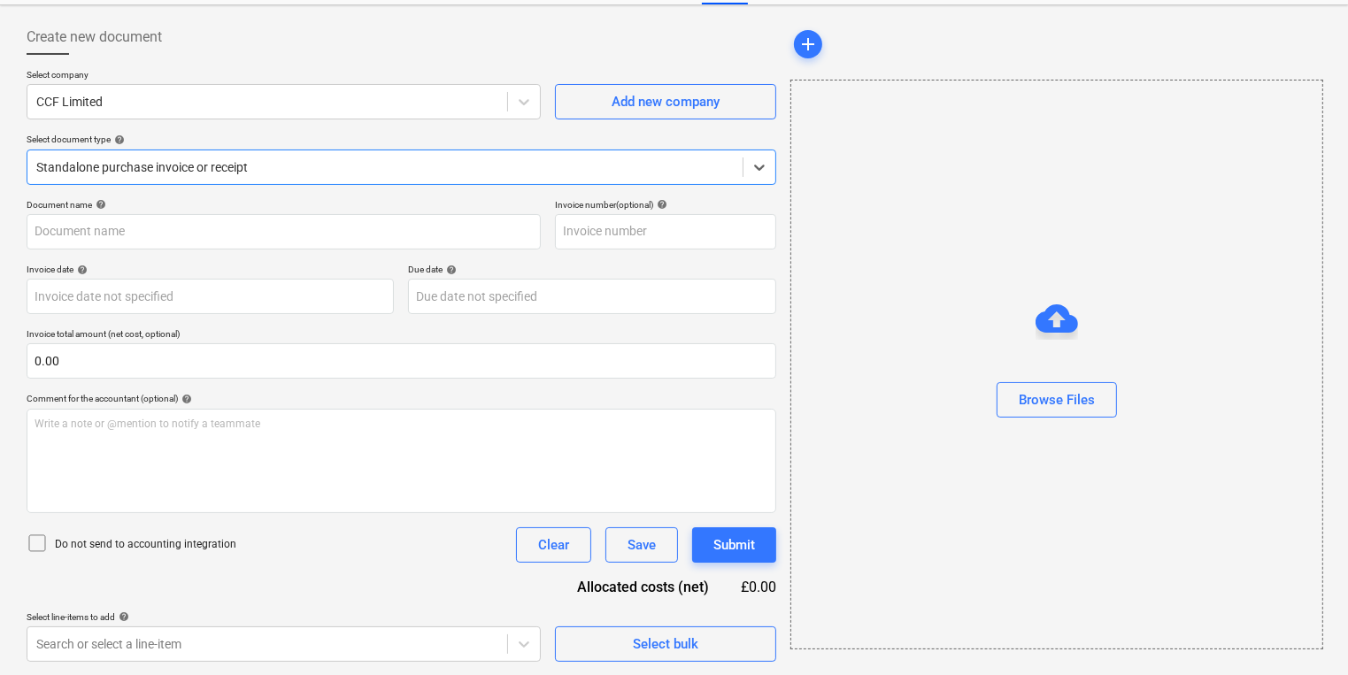
type input "1031086304"
type input "[DATE]"
type input "15 Dec 2025"
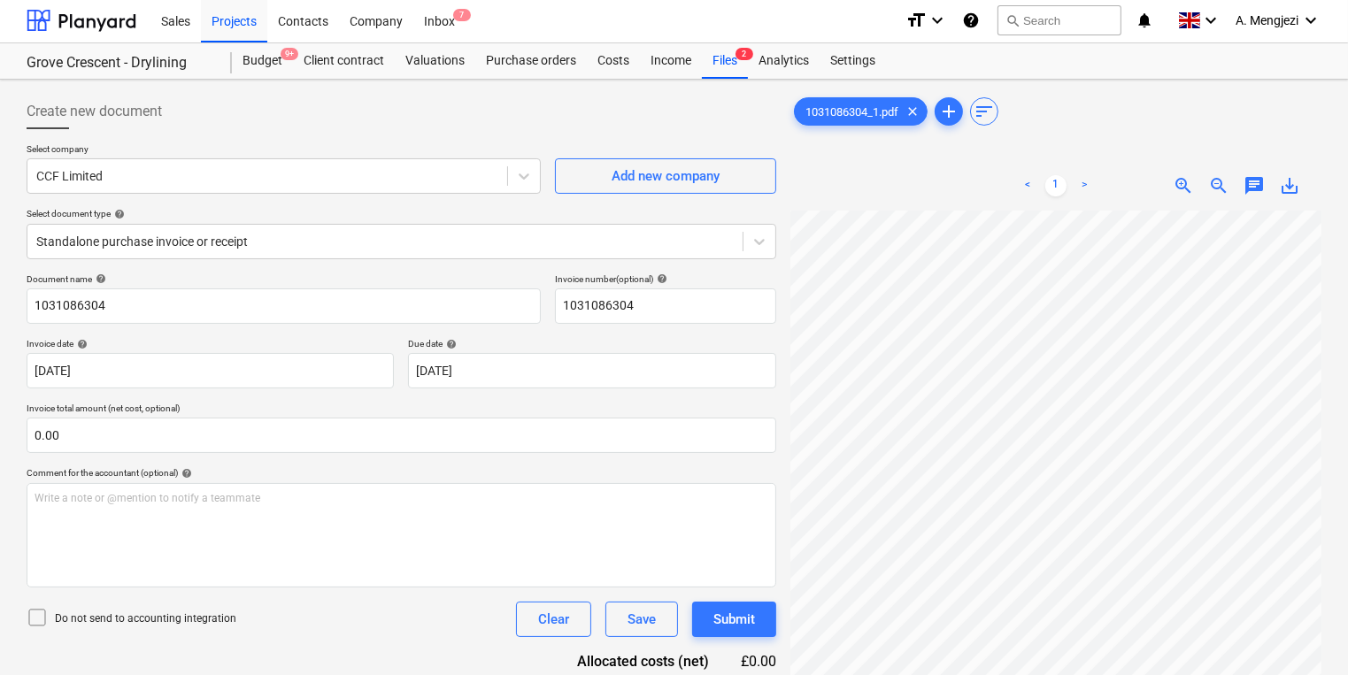
scroll to position [0, 0]
click at [458, 35] on div "Inbox 7" at bounding box center [439, 21] width 52 height 45
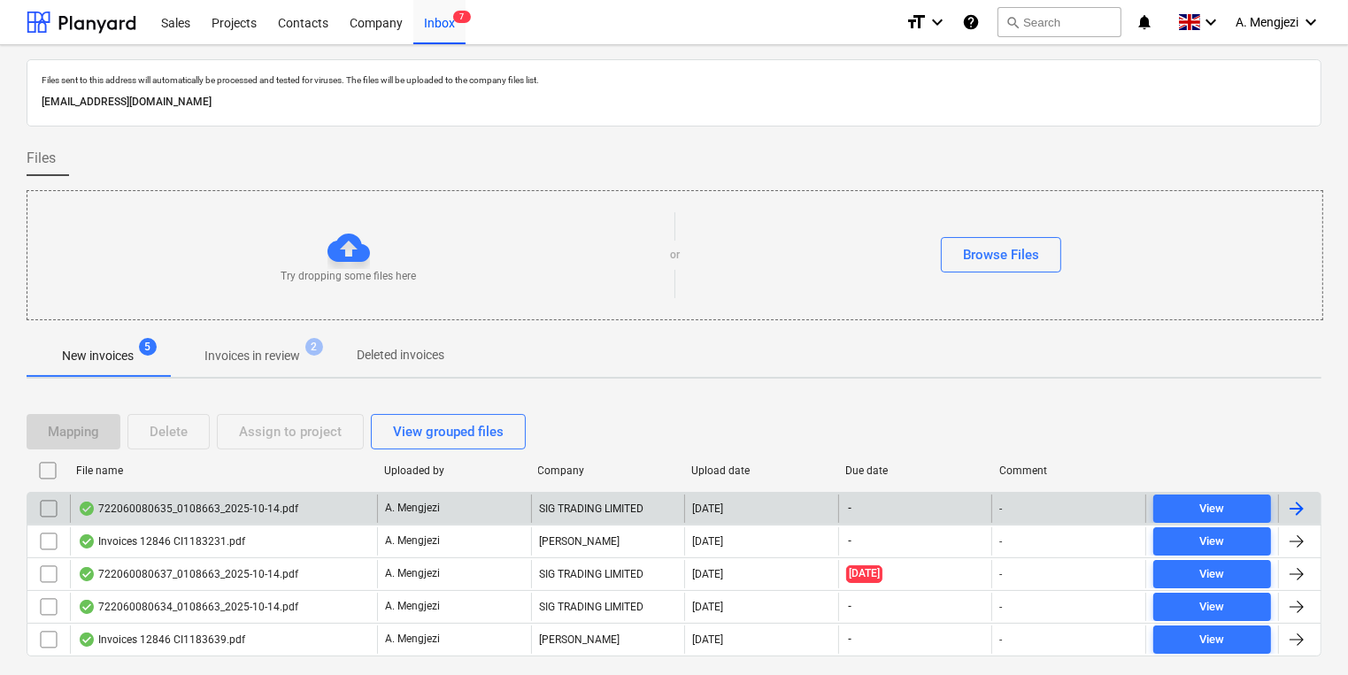
click at [219, 519] on div "722060080635_0108663_2025-10-14.pdf" at bounding box center [223, 509] width 307 height 28
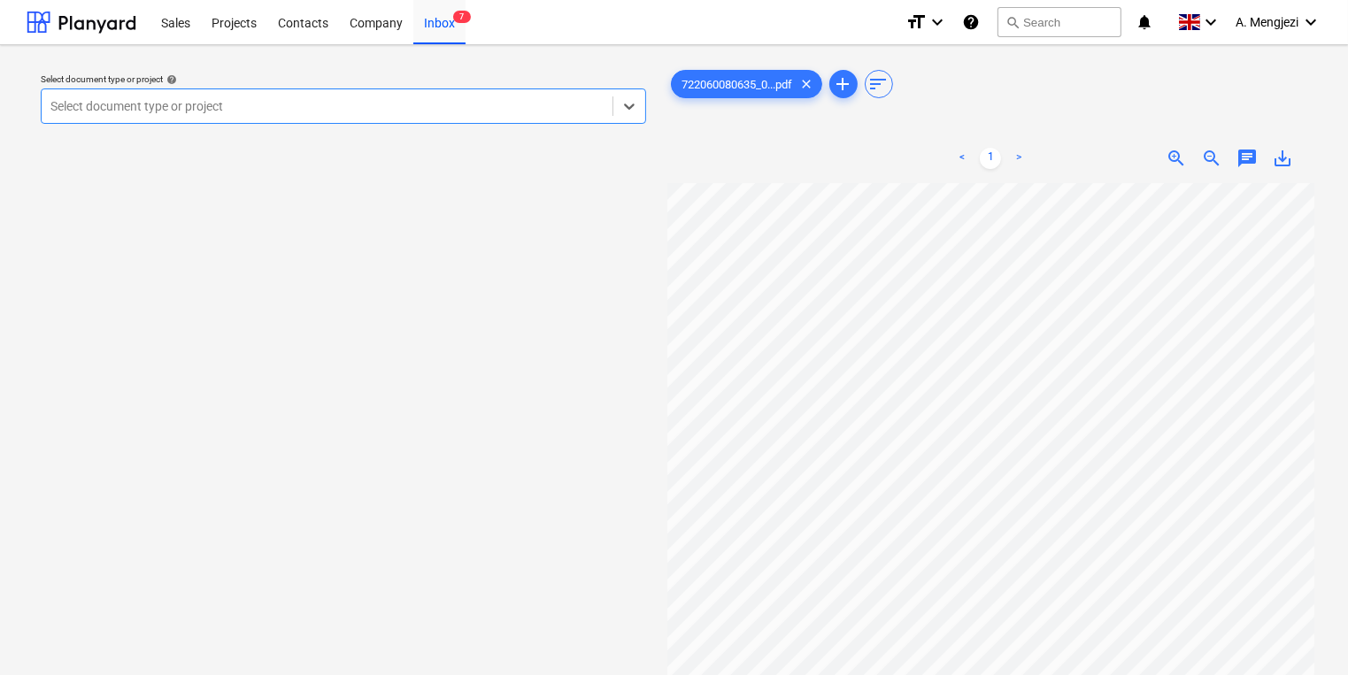
click at [510, 126] on div "Select document type or project help Select is focused ,type to refine list, pr…" at bounding box center [343, 98] width 619 height 65
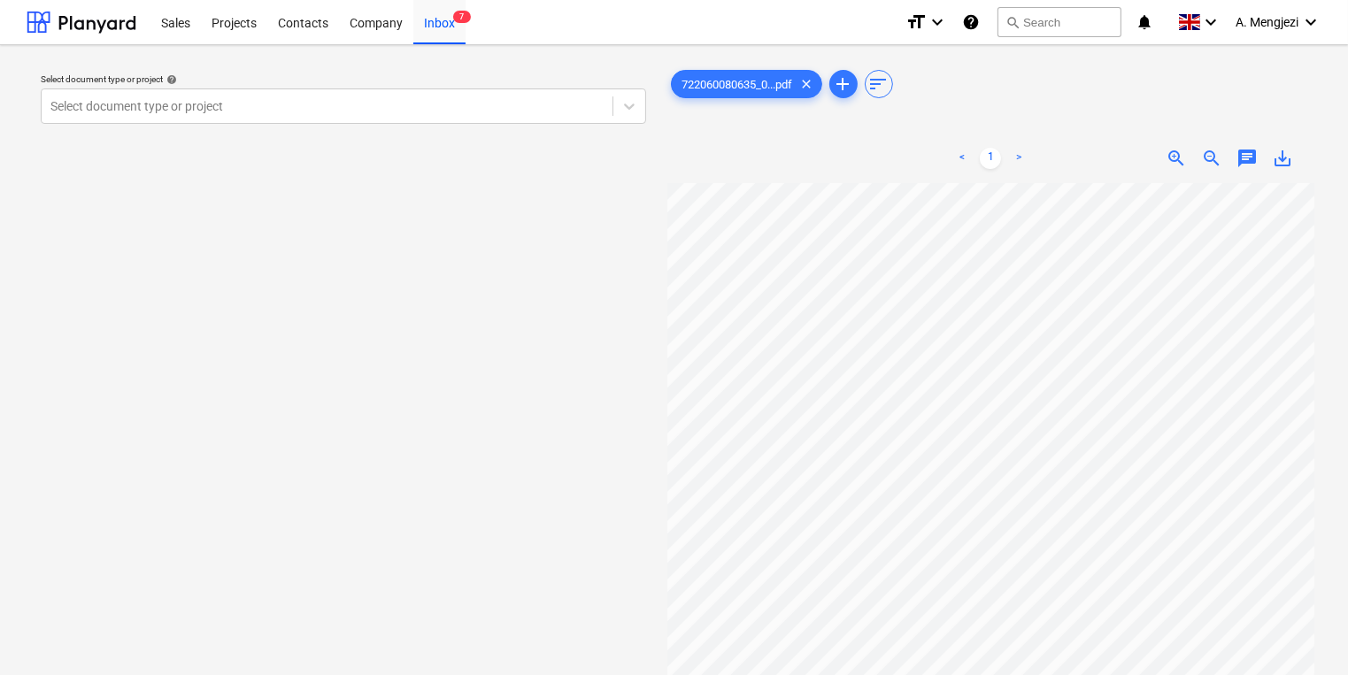
click at [510, 126] on div "Select document type or project help Select document type or project" at bounding box center [343, 98] width 619 height 65
click at [510, 120] on div "Select document type or project" at bounding box center [343, 105] width 605 height 35
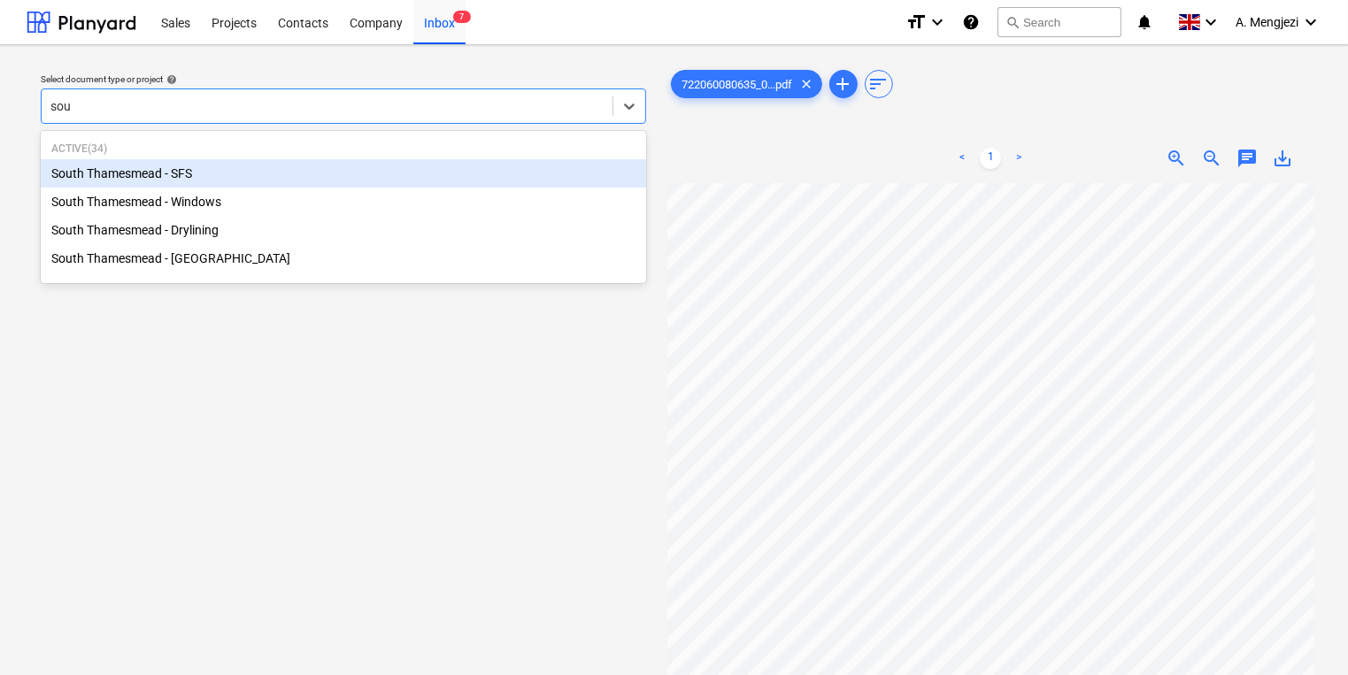
type input "sout"
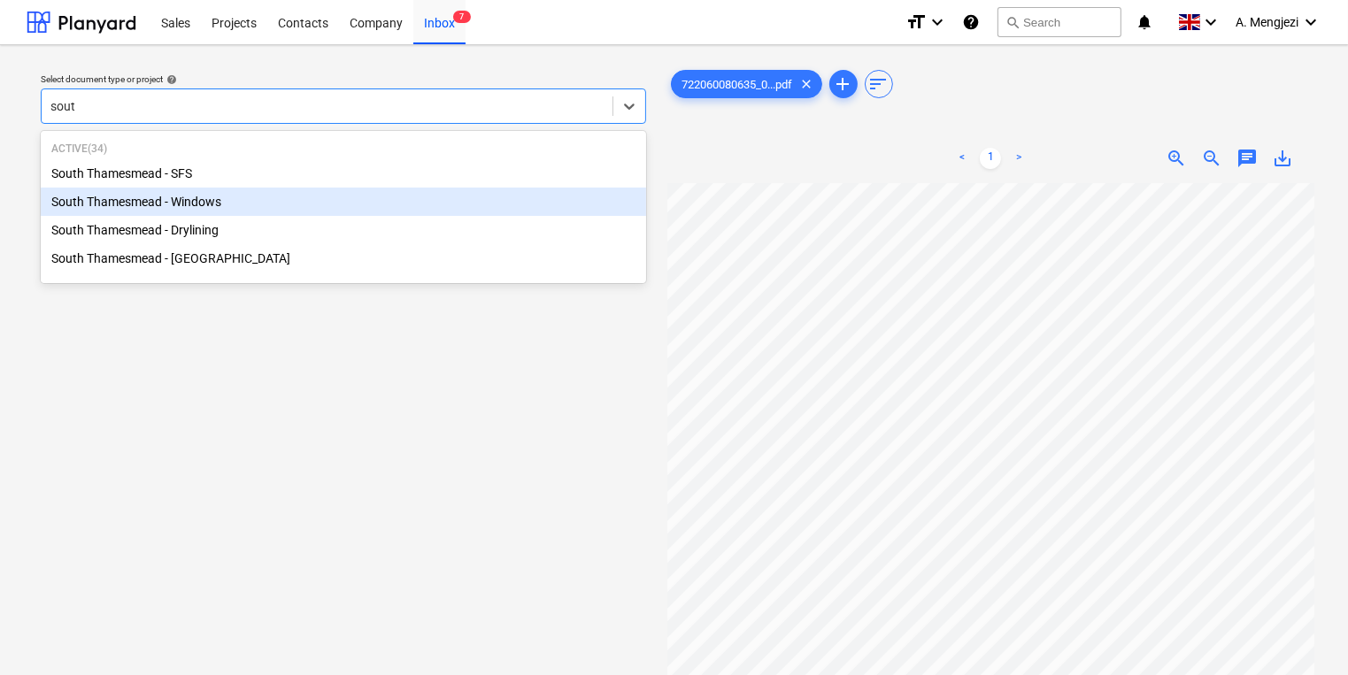
click at [295, 212] on div "South Thamesmead - Windows" at bounding box center [343, 202] width 605 height 28
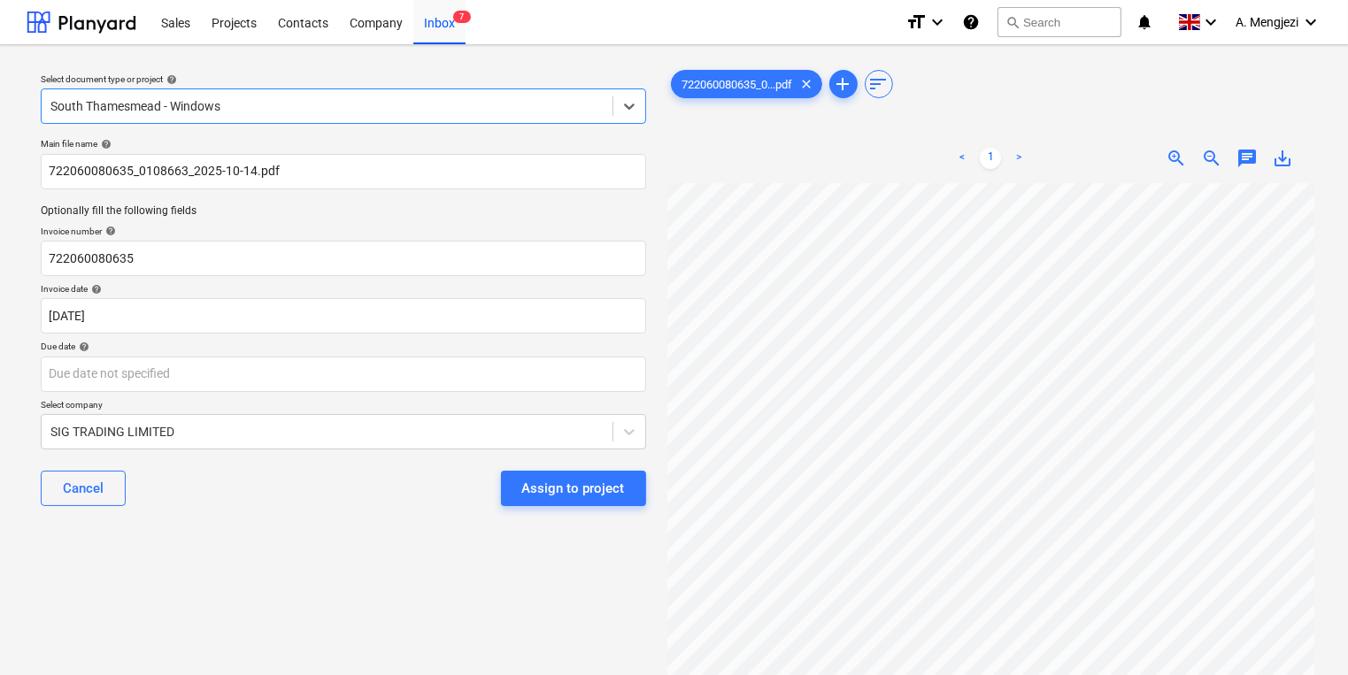
click at [295, 212] on p "Optionally fill the following fields" at bounding box center [343, 211] width 605 height 15
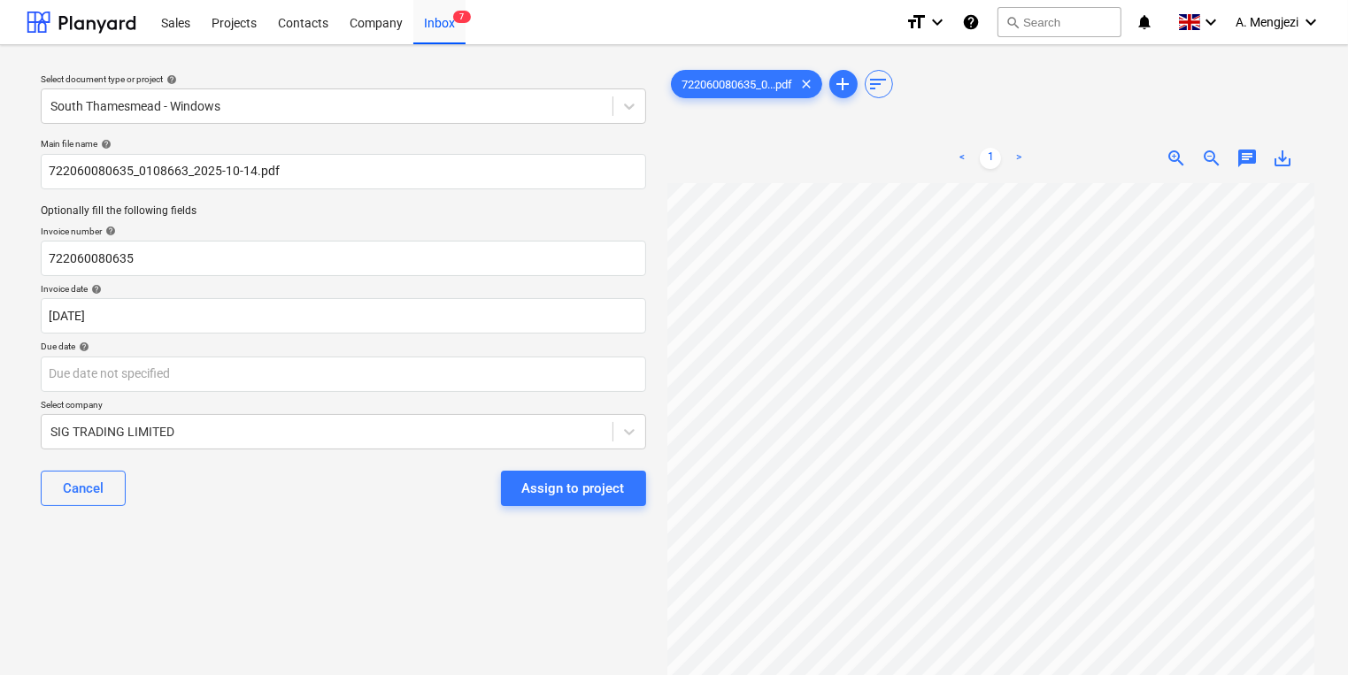
click at [366, 127] on div "Select document type or project help South Thamesmead - Windows" at bounding box center [343, 98] width 619 height 65
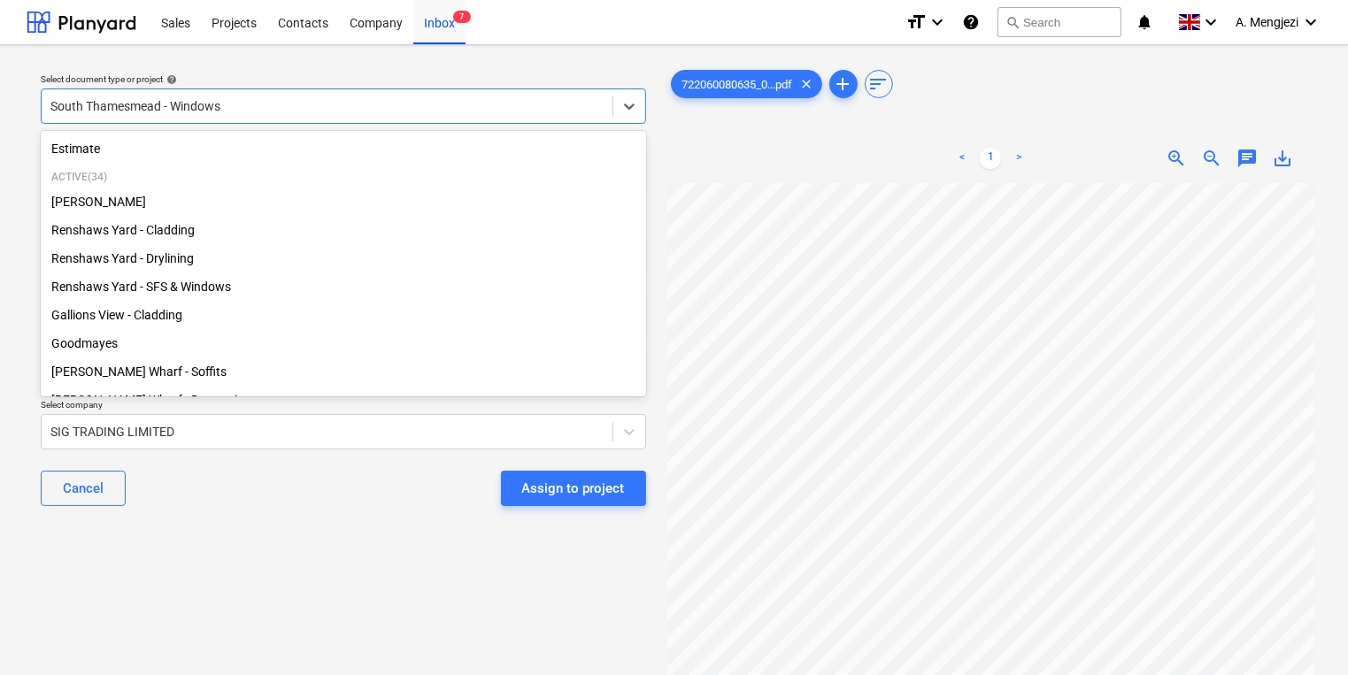
click at [372, 117] on div "South Thamesmead - Windows" at bounding box center [327, 106] width 571 height 25
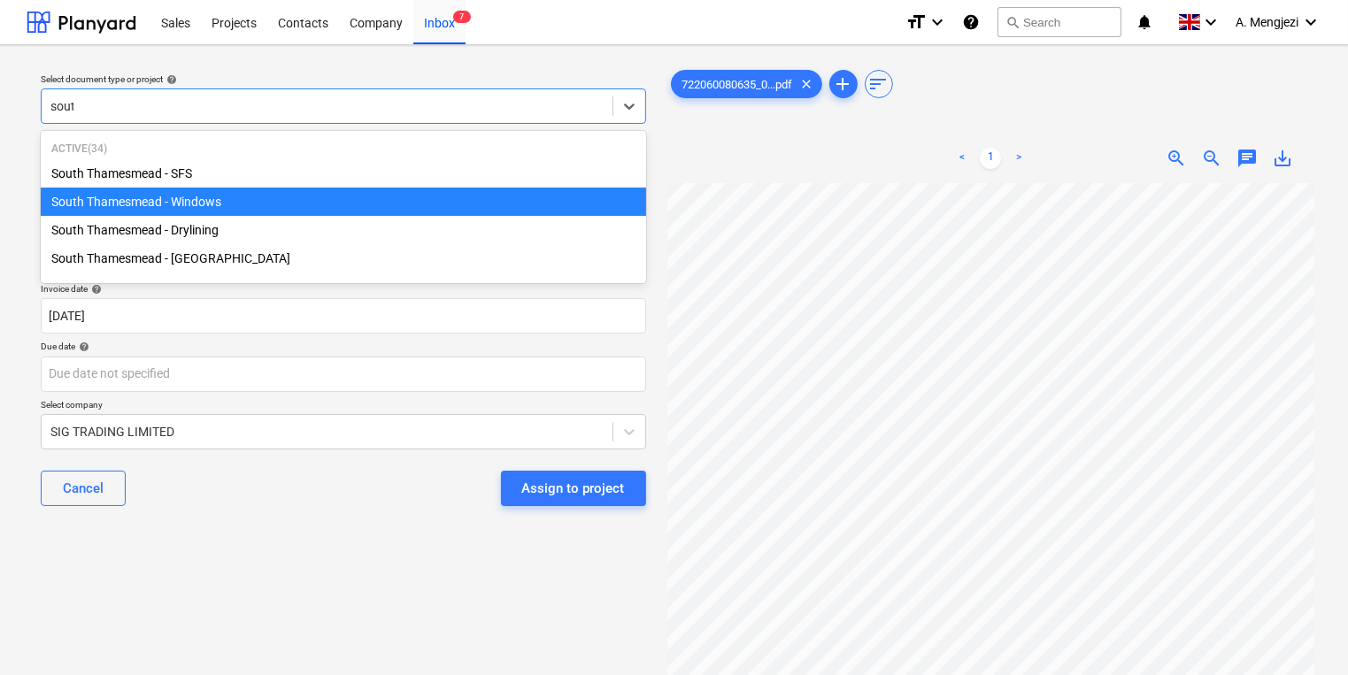
type input "south"
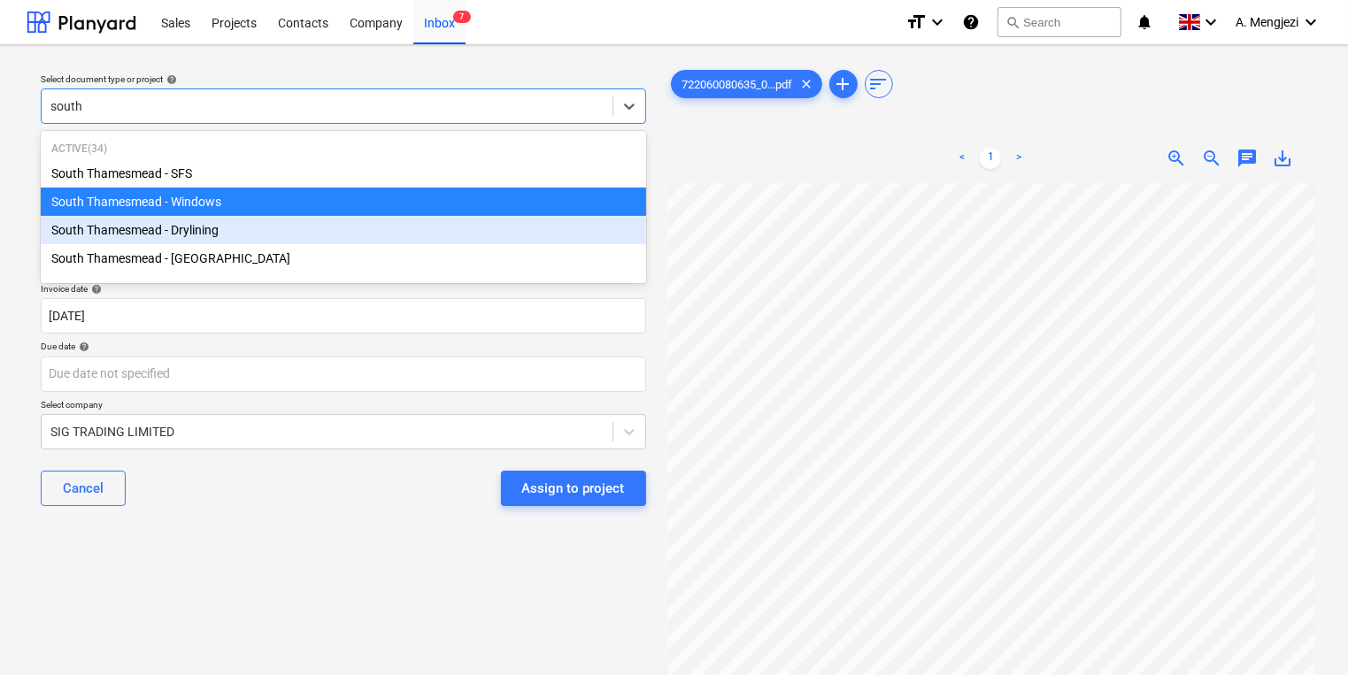
click at [301, 239] on div "South Thamesmead - Drylining" at bounding box center [343, 230] width 605 height 28
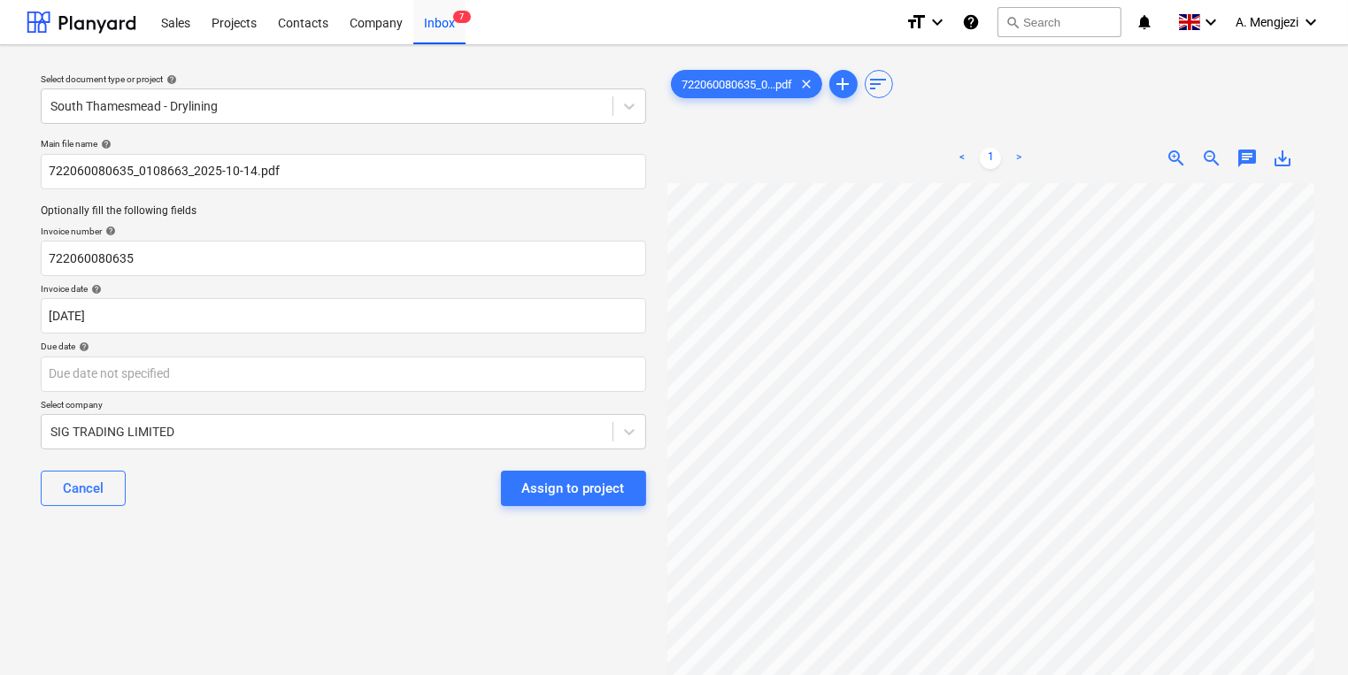
scroll to position [85, 151]
click at [384, 385] on body "Sales Projects Contacts Company Inbox 7 format_size keyboard_arrow_down help se…" at bounding box center [674, 337] width 1348 height 675
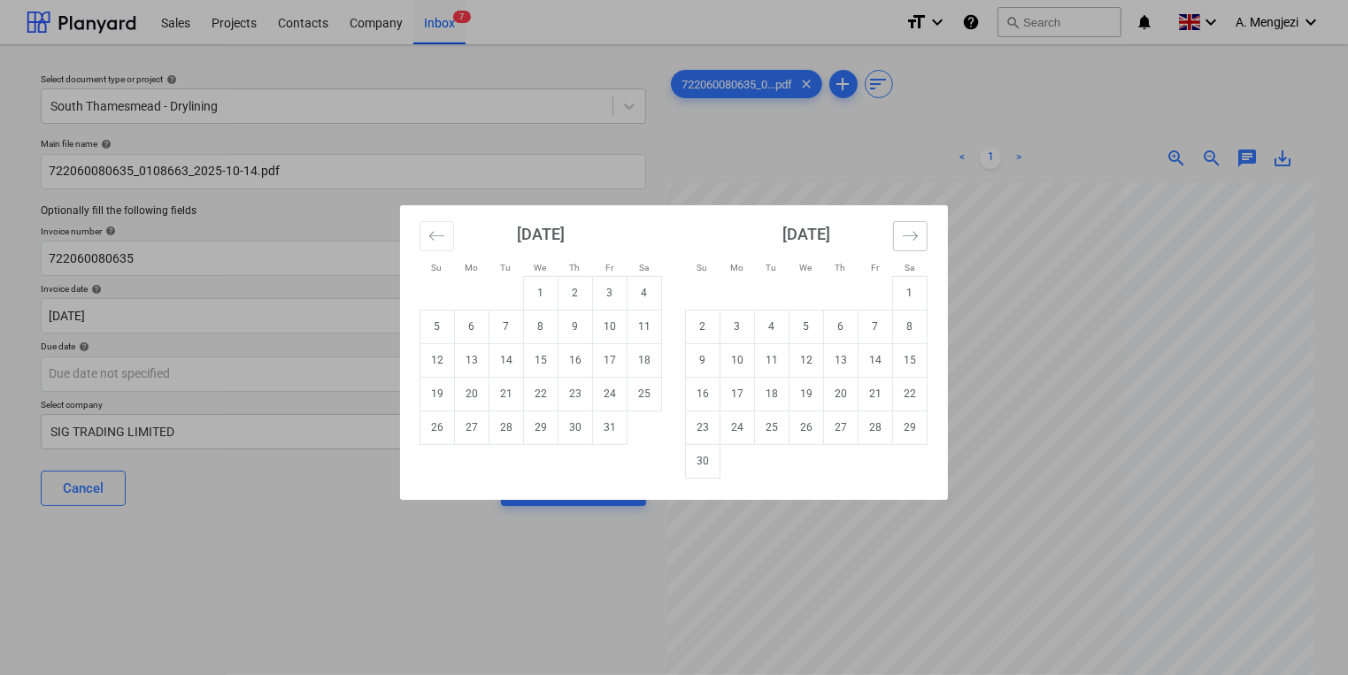
click at [927, 227] on div "September 2025 1 2 3 4 5 6 7 8 9 10 11 12 13 14 15 16 17 18 19 20 21 22 23 24 2…" at bounding box center [673, 352] width 547 height 295
click at [924, 228] on button "Move forward to switch to the next month." at bounding box center [910, 236] width 35 height 30
click at [734, 357] on td "15" at bounding box center [737, 360] width 35 height 34
type input "15 Dec 2025"
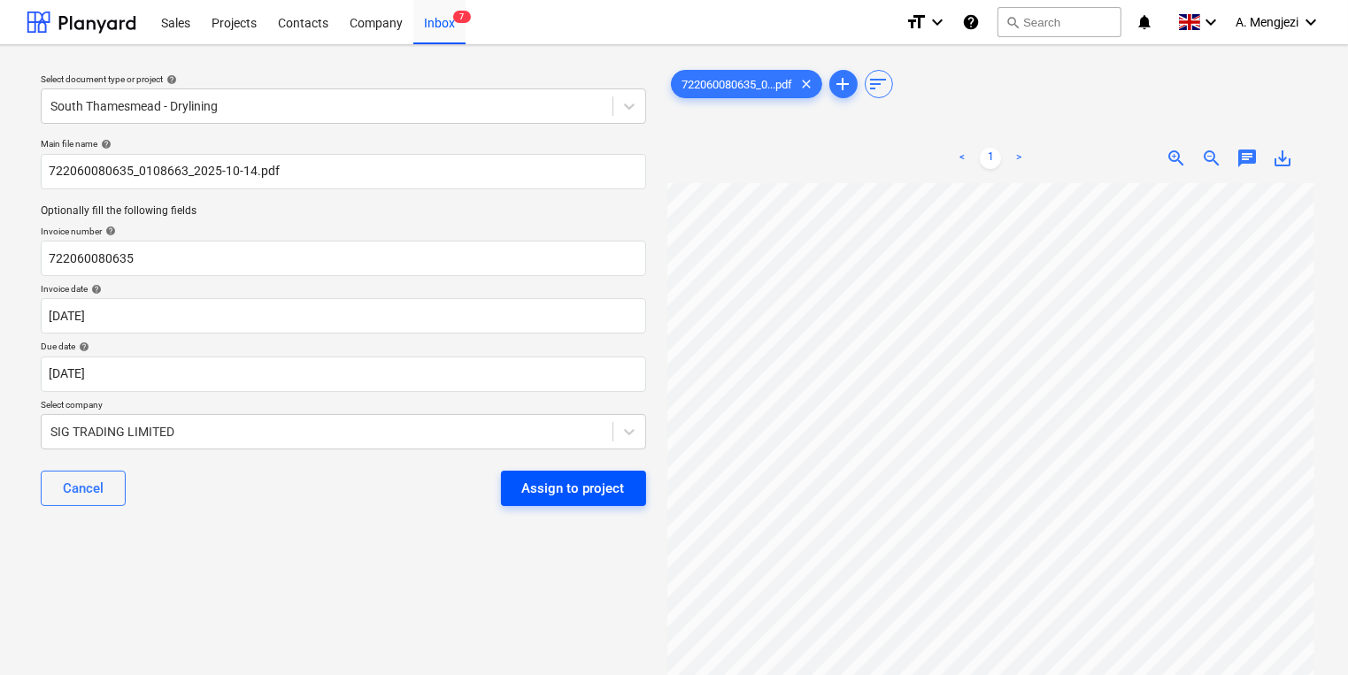
click at [550, 477] on div "Assign to project" at bounding box center [573, 488] width 103 height 23
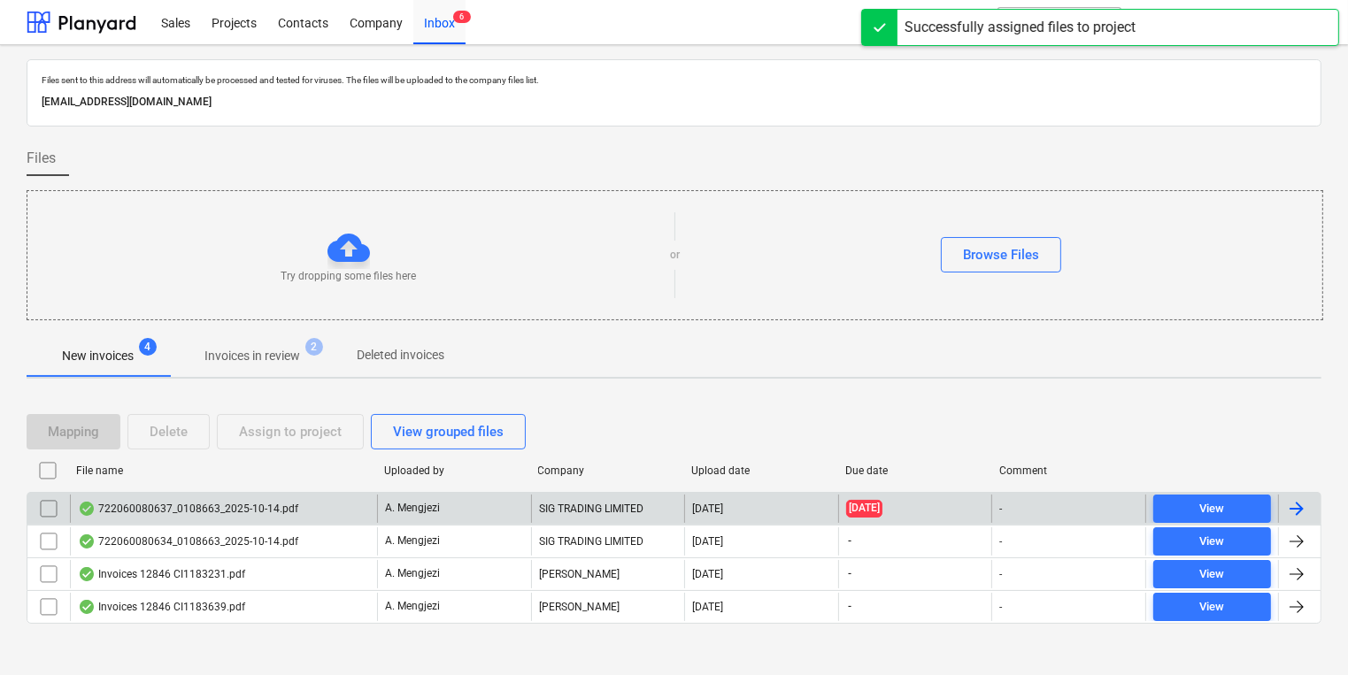
click at [531, 514] on div "SIG TRADING LIMITED" at bounding box center [608, 509] width 154 height 28
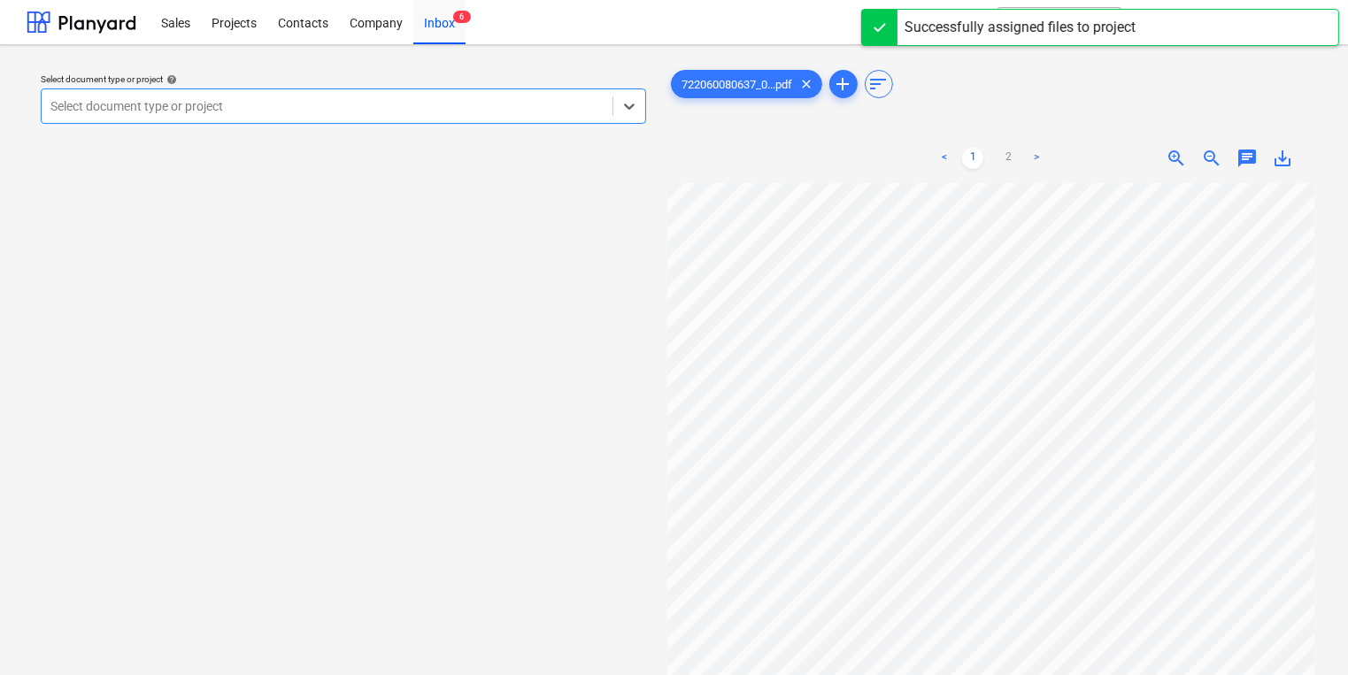
click at [474, 129] on div "Select document type or project help Select is focused ,type to refine list, pr…" at bounding box center [343, 98] width 619 height 65
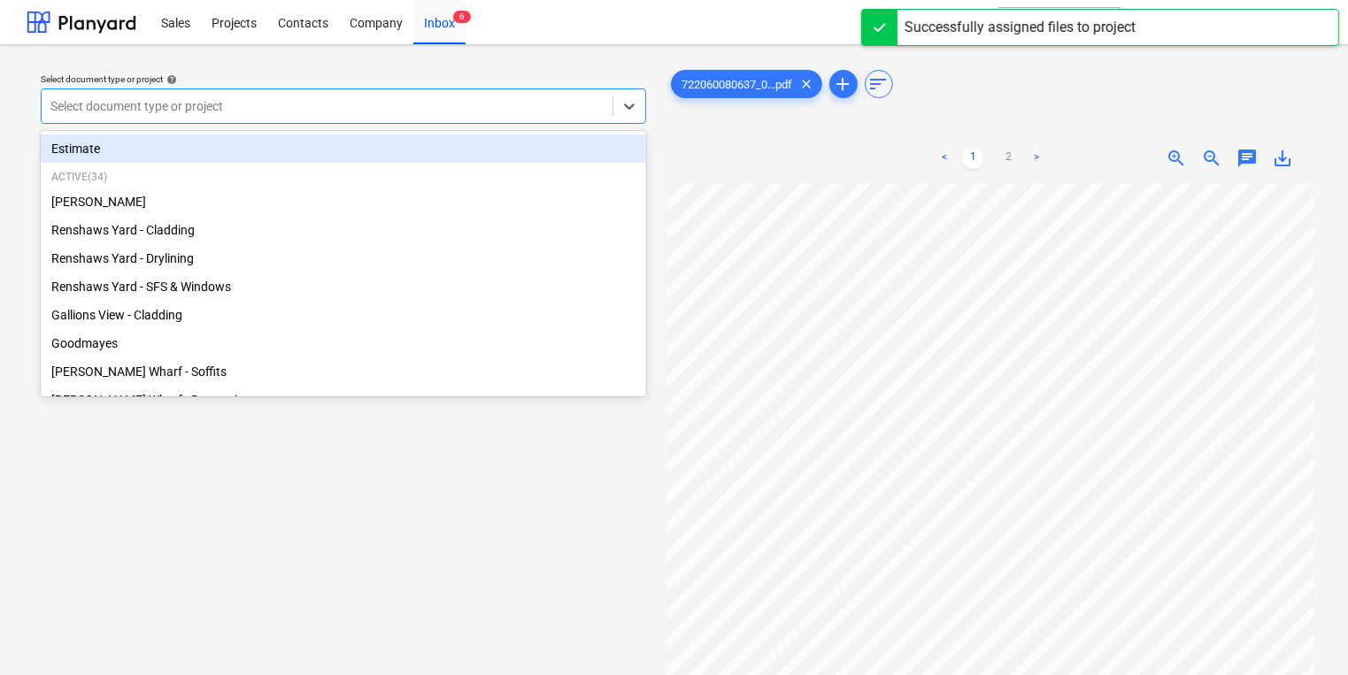
click at [471, 115] on div at bounding box center [326, 106] width 553 height 18
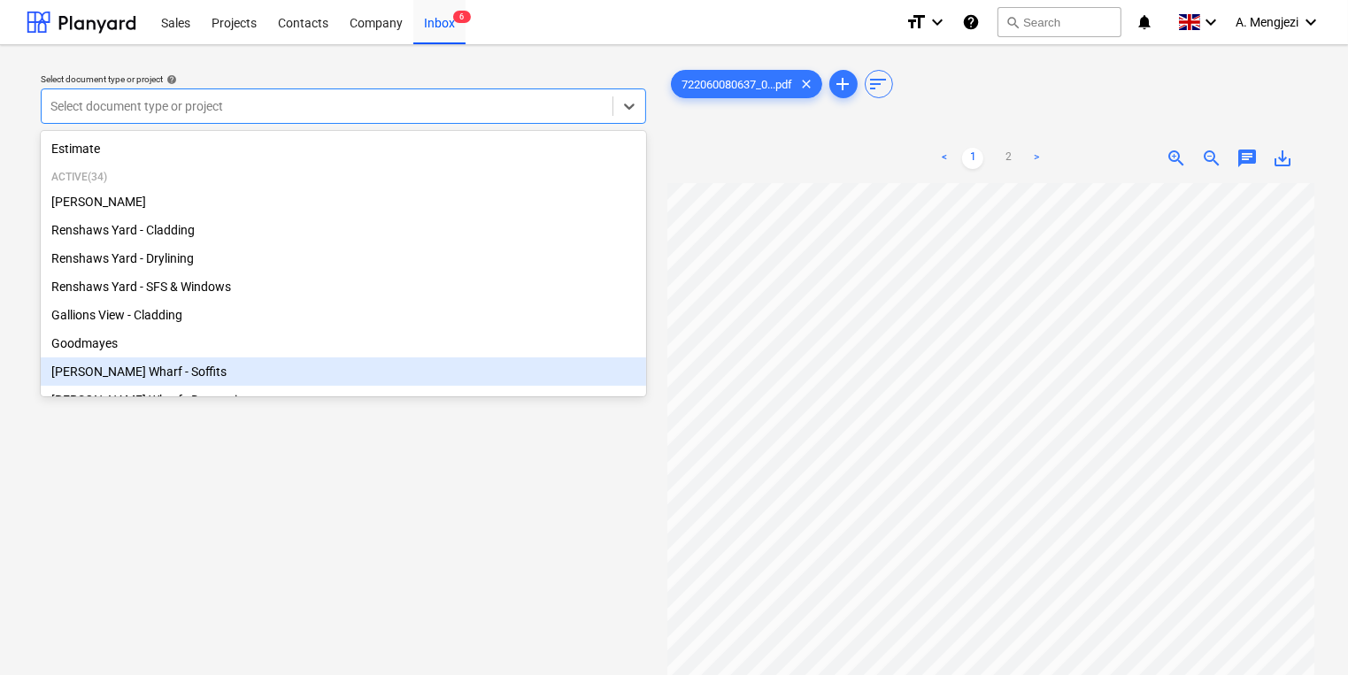
click at [335, 361] on div "Montgomery's Wharf - Soffits" at bounding box center [343, 372] width 605 height 28
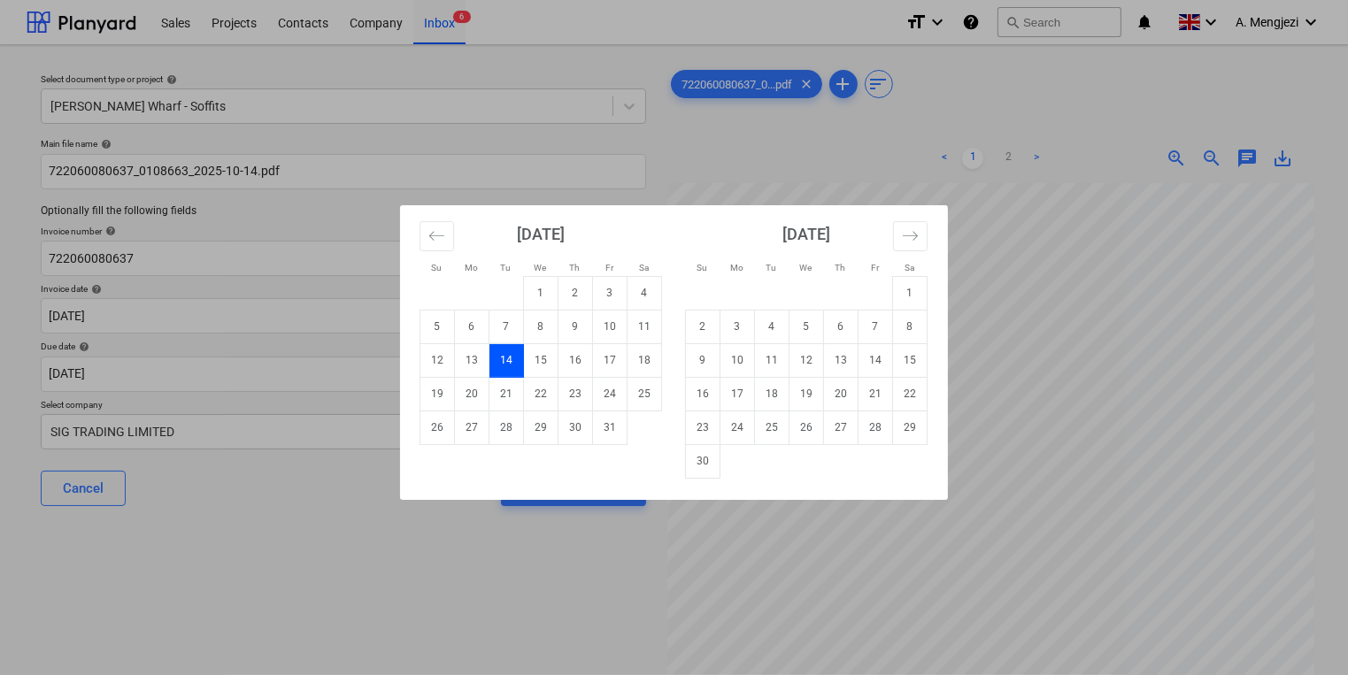
click at [335, 350] on body "Sales Projects Contacts Company Inbox 6 format_size keyboard_arrow_down help se…" at bounding box center [674, 337] width 1348 height 675
click at [361, 262] on div "Su Mo Tu We Th Fr Sa Su Mo Tu We Th Fr Sa September 2025 1 2 3 4 5 6 7 8 9 10 1…" at bounding box center [674, 337] width 1348 height 675
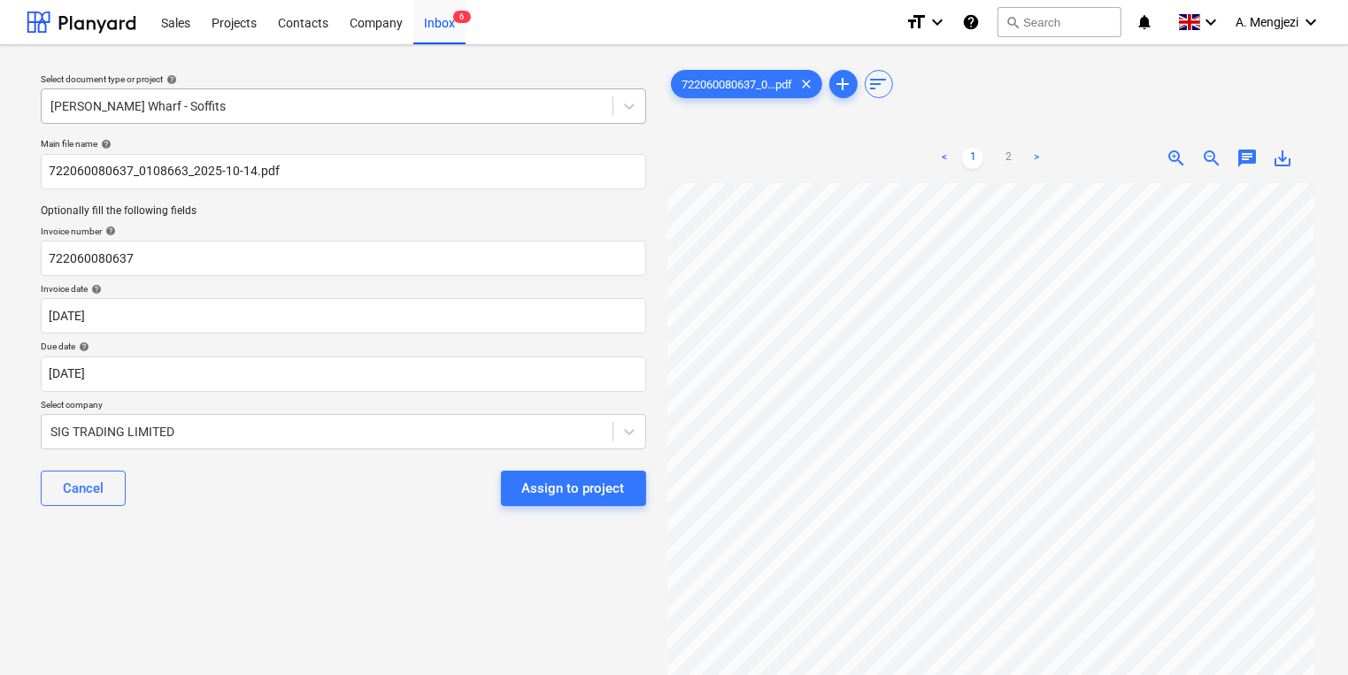
click at [400, 110] on div at bounding box center [326, 106] width 553 height 18
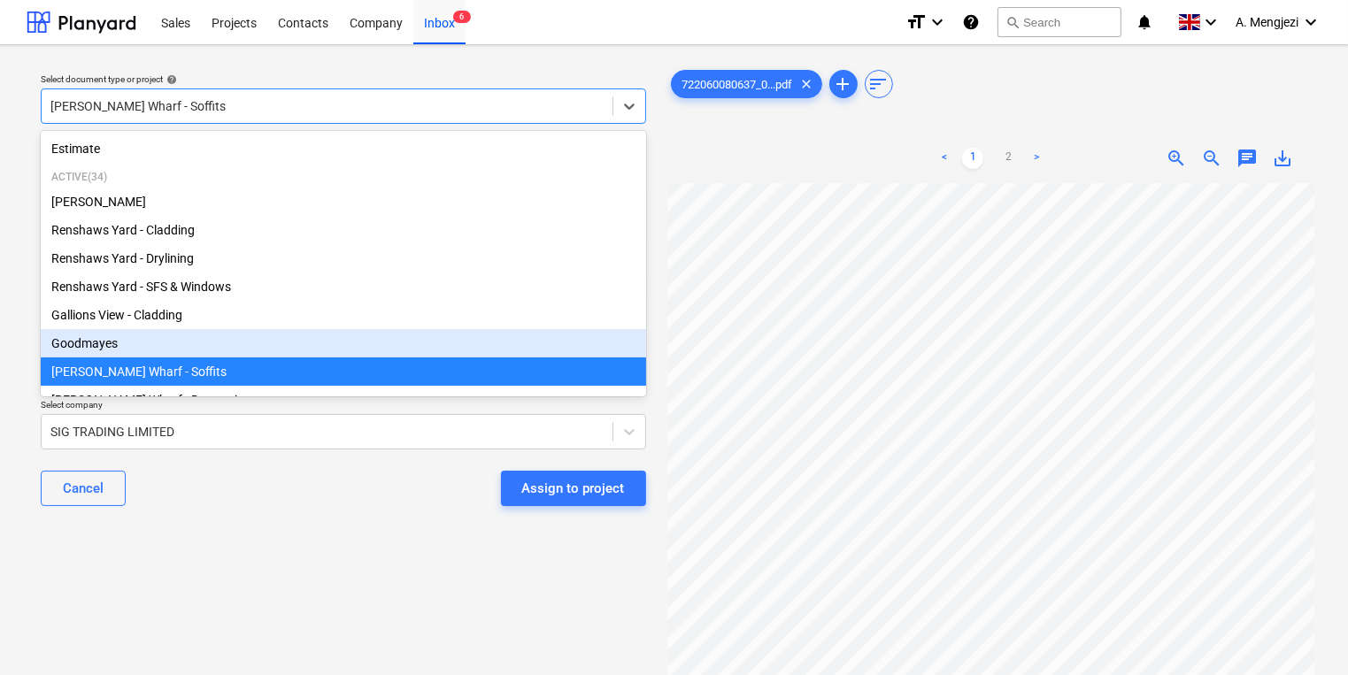
click at [270, 342] on div "Goodmayes" at bounding box center [343, 343] width 605 height 28
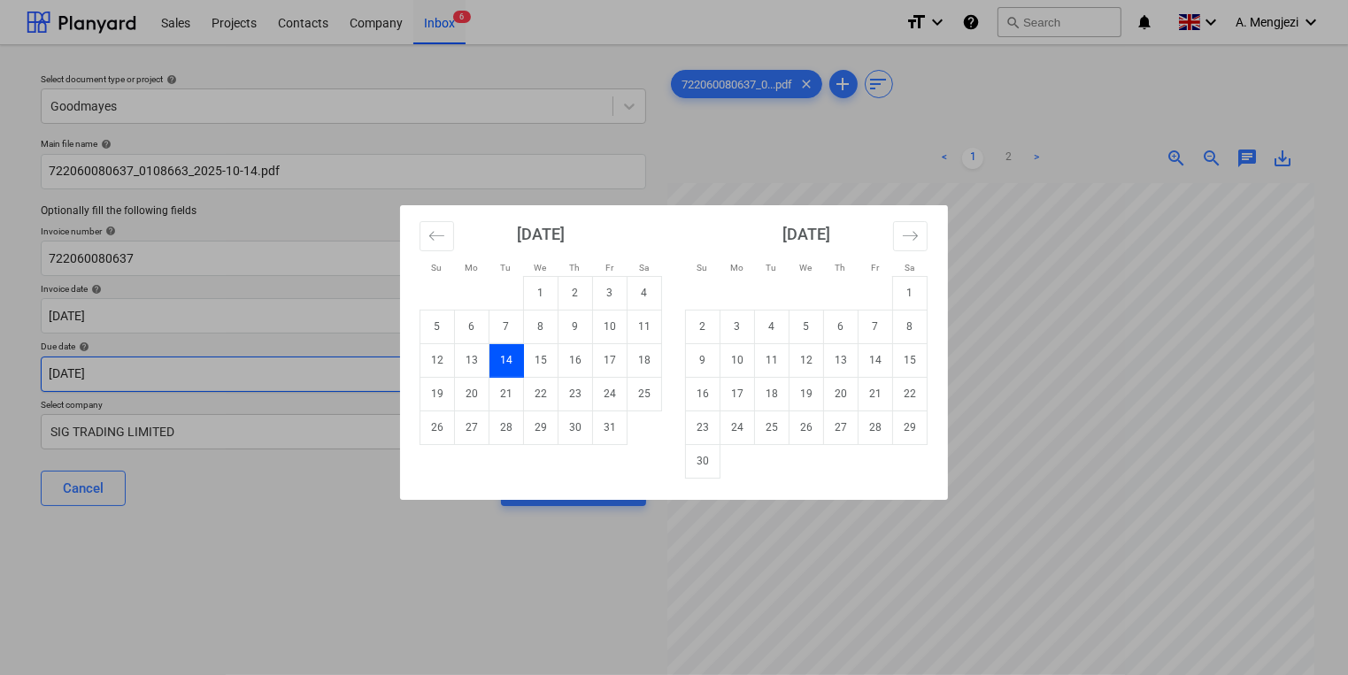
click at [271, 389] on body "Sales Projects Contacts Company Inbox 6 format_size keyboard_arrow_down help se…" at bounding box center [674, 337] width 1348 height 675
click at [903, 251] on div "November 2025" at bounding box center [806, 240] width 242 height 71
click at [908, 247] on button "Move forward to switch to the next month." at bounding box center [910, 236] width 35 height 30
click at [736, 358] on td "15" at bounding box center [737, 360] width 35 height 34
type input "15 Dec 2025"
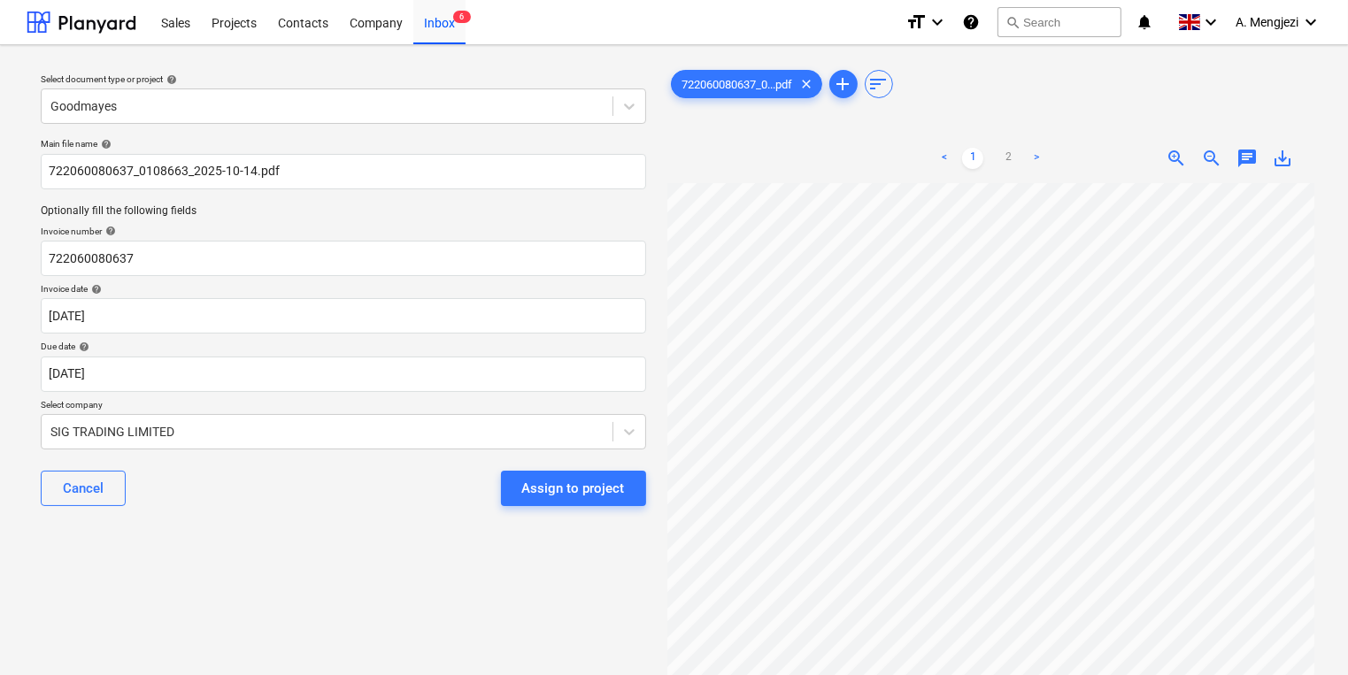
click at [372, 558] on div "Select document type or project help Goodmayes Main file name help 722060080637…" at bounding box center [344, 437] width 634 height 757
click at [571, 481] on div "Assign to project" at bounding box center [573, 488] width 103 height 23
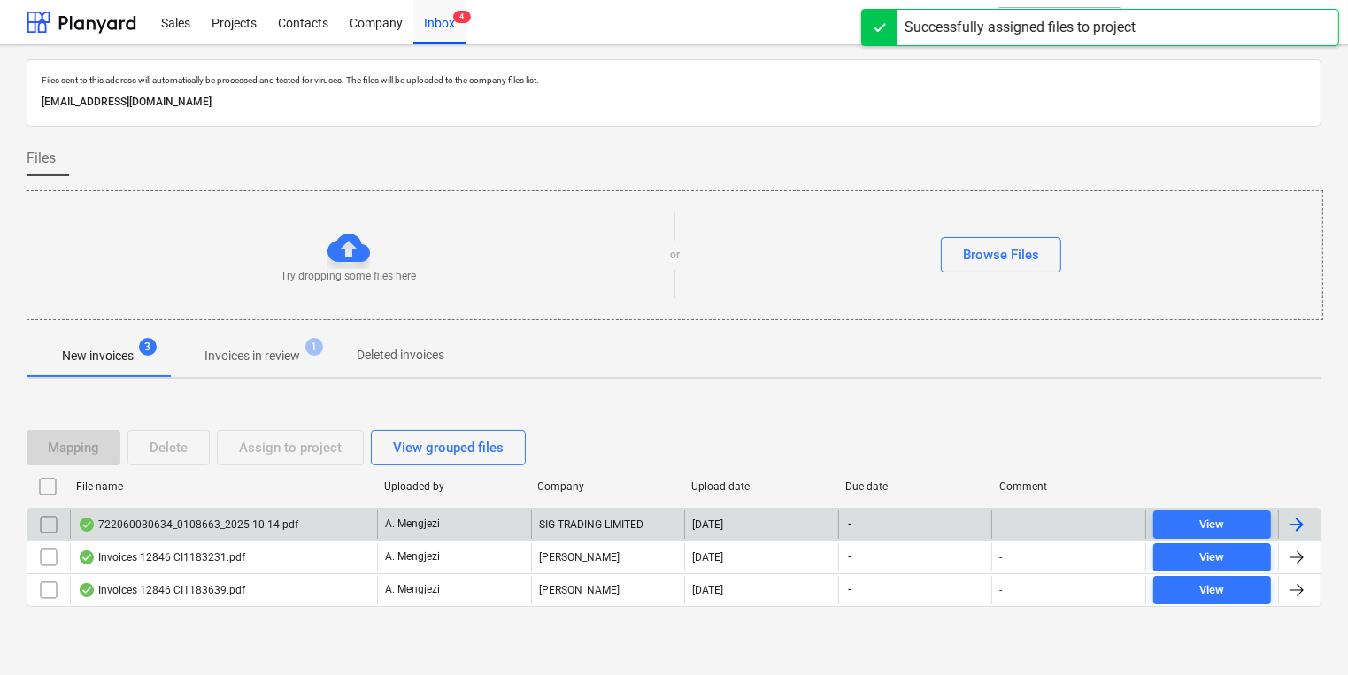
click at [370, 518] on div "722060080634_0108663_2025-10-14.pdf" at bounding box center [223, 525] width 307 height 28
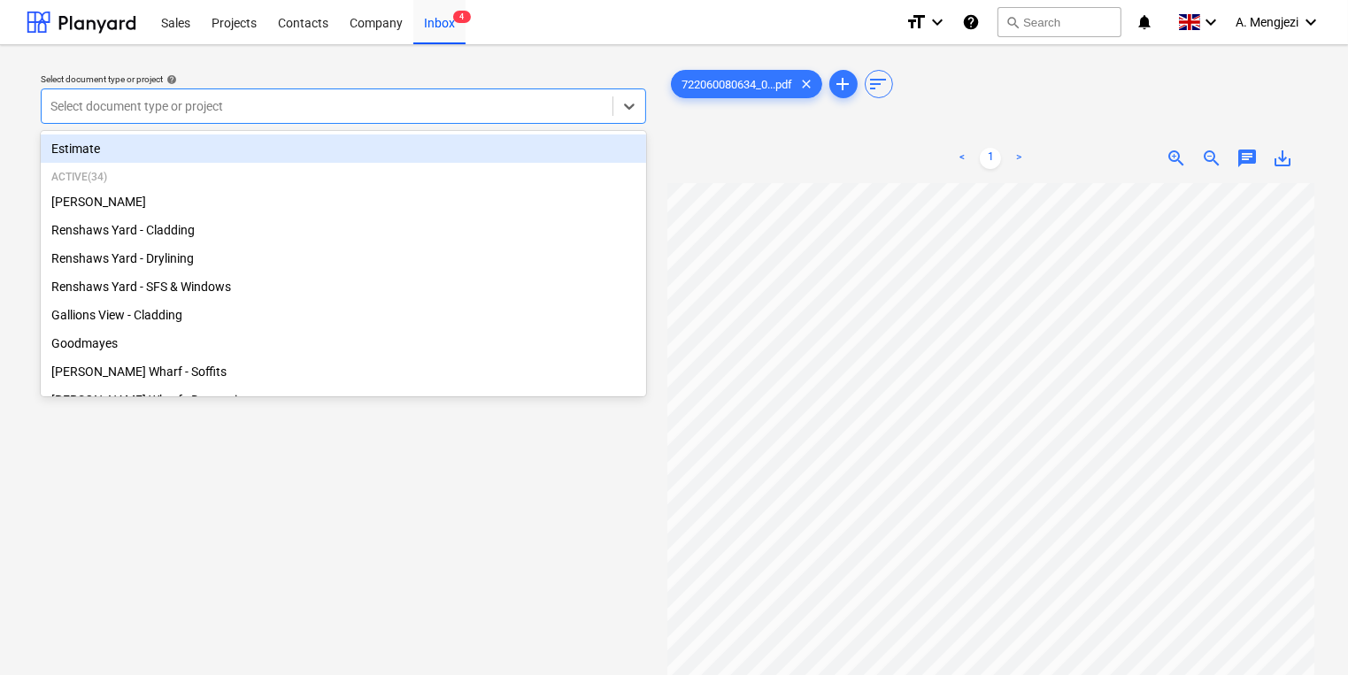
click at [503, 121] on div "Select document type or project" at bounding box center [343, 105] width 605 height 35
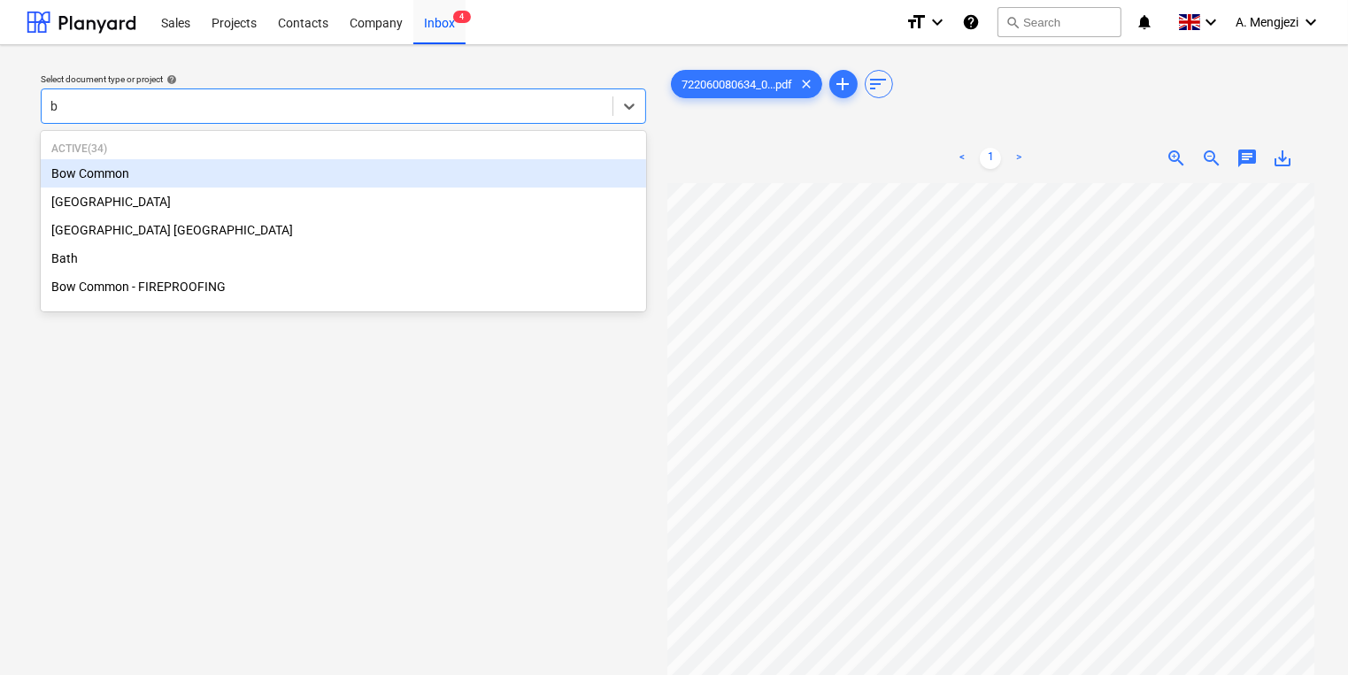
type input "bo"
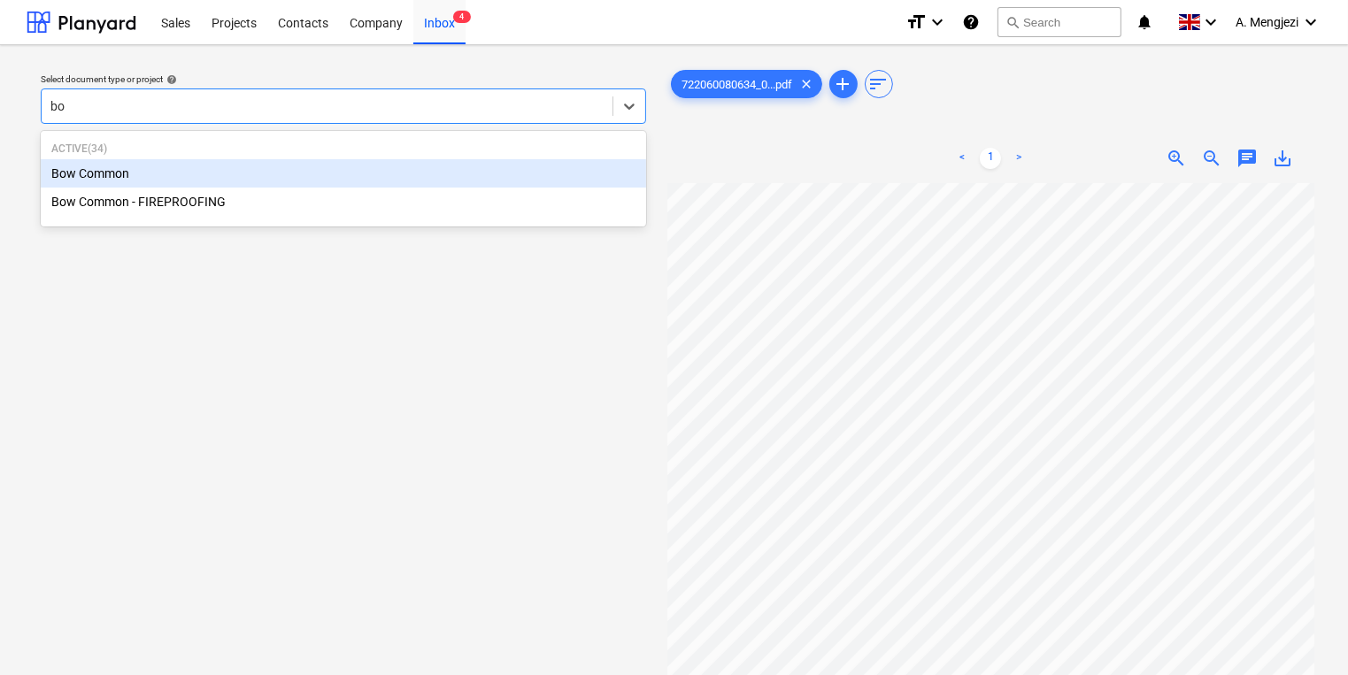
click at [161, 172] on div "Bow Common" at bounding box center [343, 173] width 605 height 28
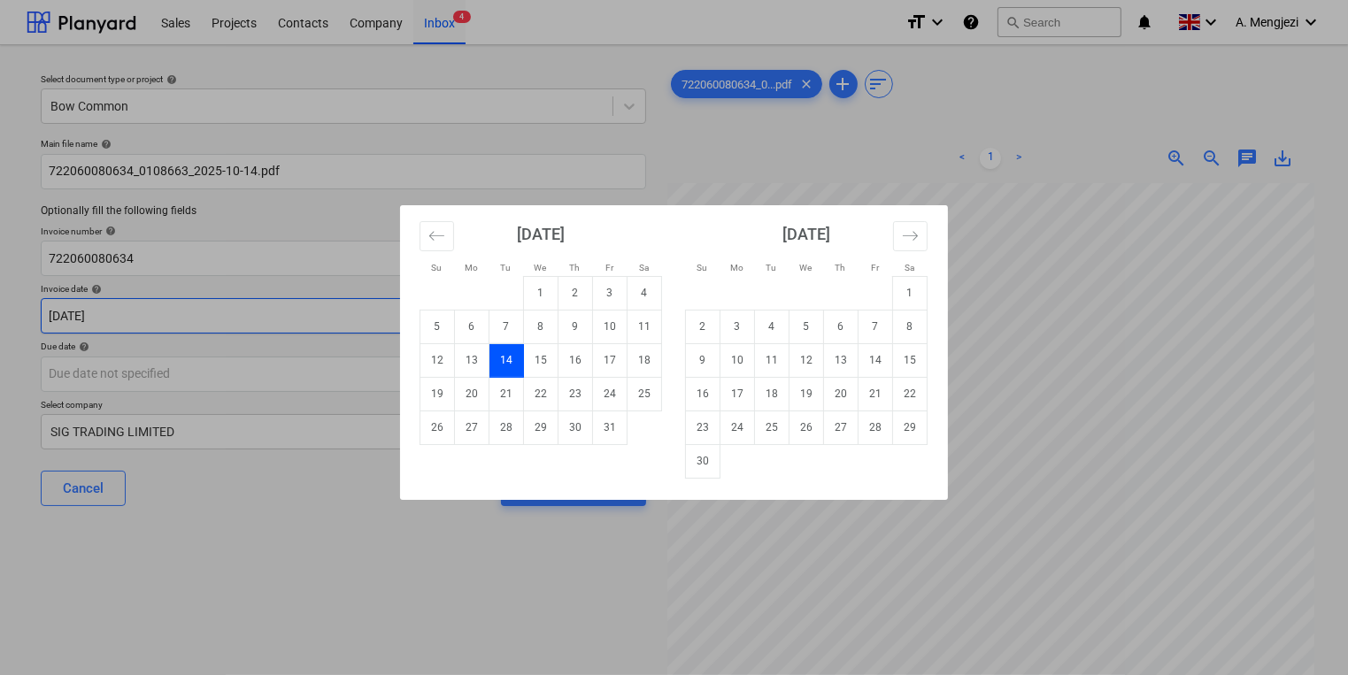
click at [299, 324] on body "Sales Projects Contacts Company Inbox 4 format_size keyboard_arrow_down help se…" at bounding box center [674, 337] width 1348 height 675
click at [304, 353] on div "Su Mo Tu We Th Fr Sa Su Mo Tu We Th Fr Sa September 2025 1 2 3 4 5 6 7 8 9 10 1…" at bounding box center [674, 337] width 1348 height 675
click at [312, 370] on body "Sales Projects Contacts Company Inbox 4 format_size keyboard_arrow_down help se…" at bounding box center [674, 337] width 1348 height 675
click at [905, 242] on icon "Move forward to switch to the next month." at bounding box center [910, 235] width 17 height 17
click at [738, 360] on td "15" at bounding box center [737, 360] width 35 height 34
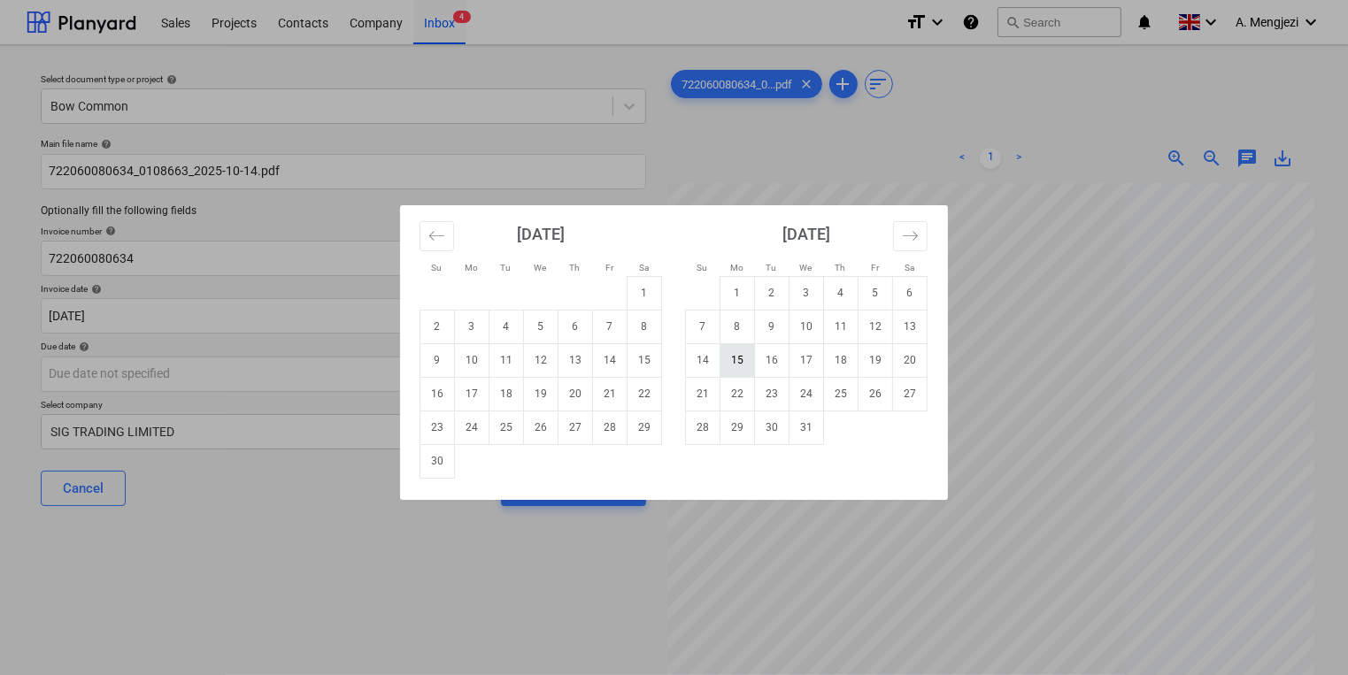
type input "15 Dec 2025"
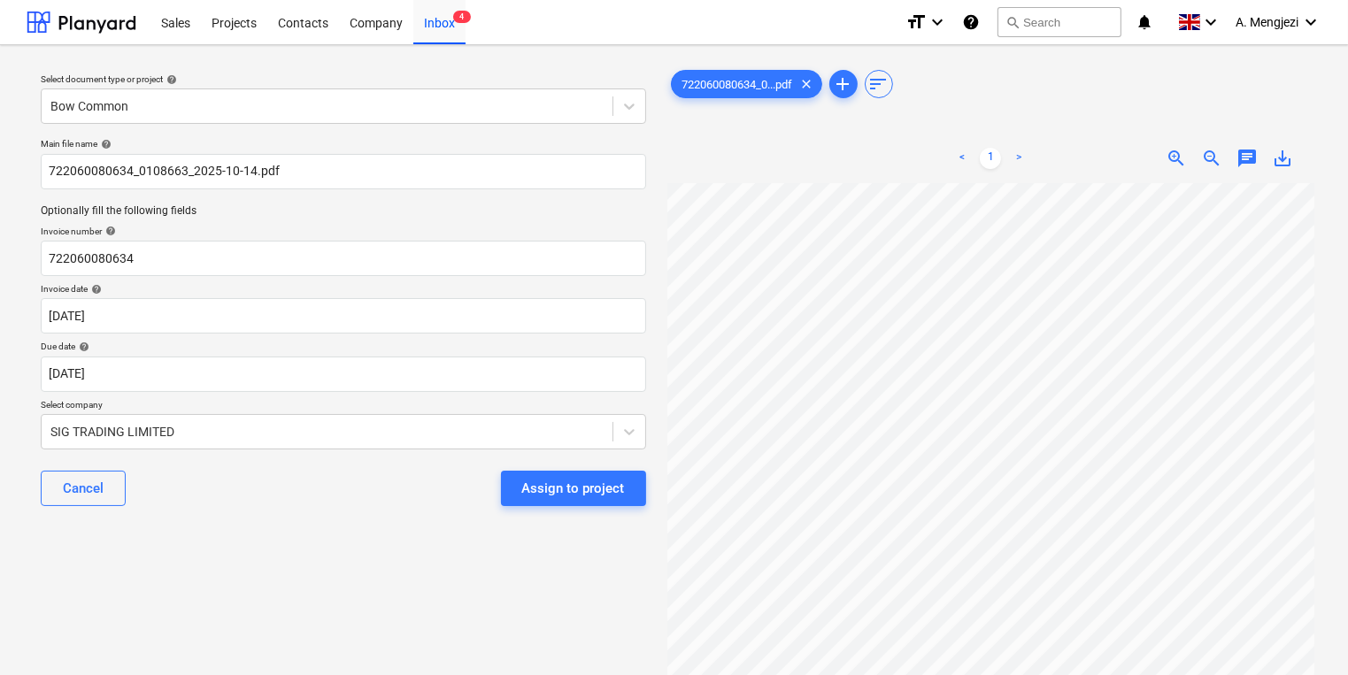
click at [521, 468] on div "Cancel Assign to project" at bounding box center [343, 489] width 605 height 64
click at [520, 487] on button "Assign to project" at bounding box center [573, 488] width 145 height 35
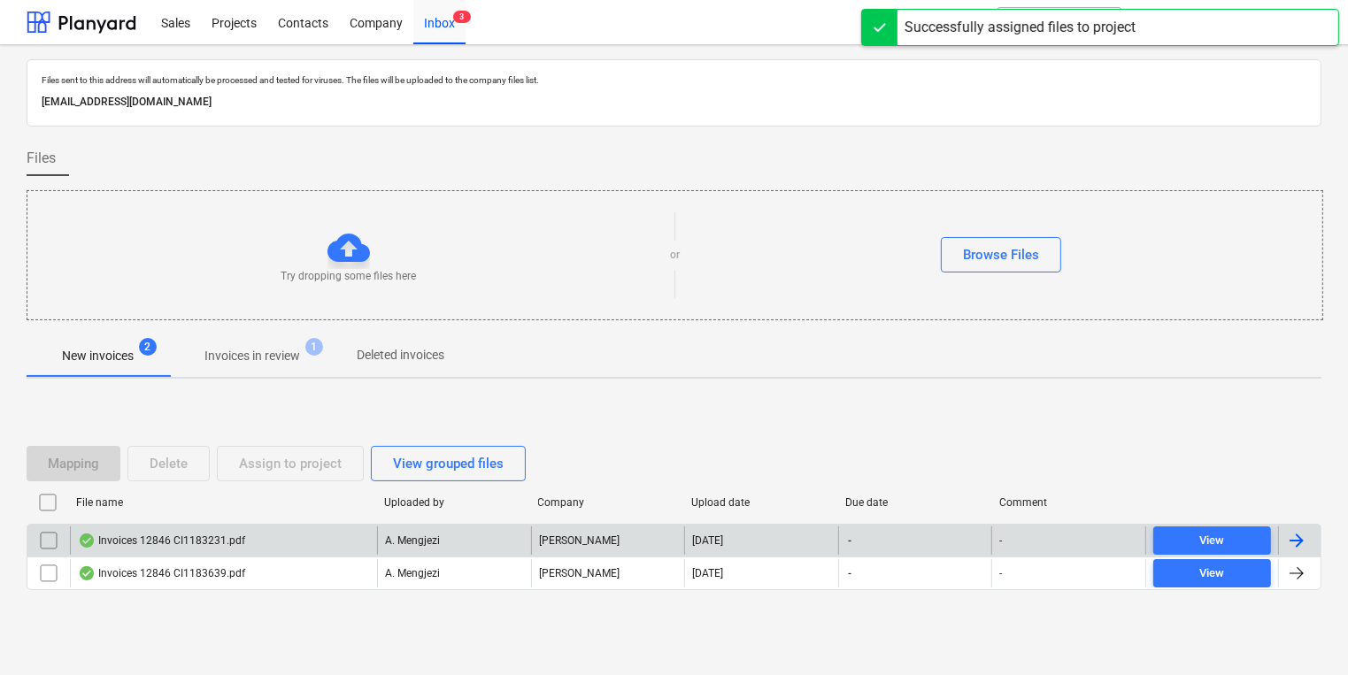
click at [282, 535] on div "Invoices 12846 CI1183231.pdf" at bounding box center [223, 541] width 307 height 28
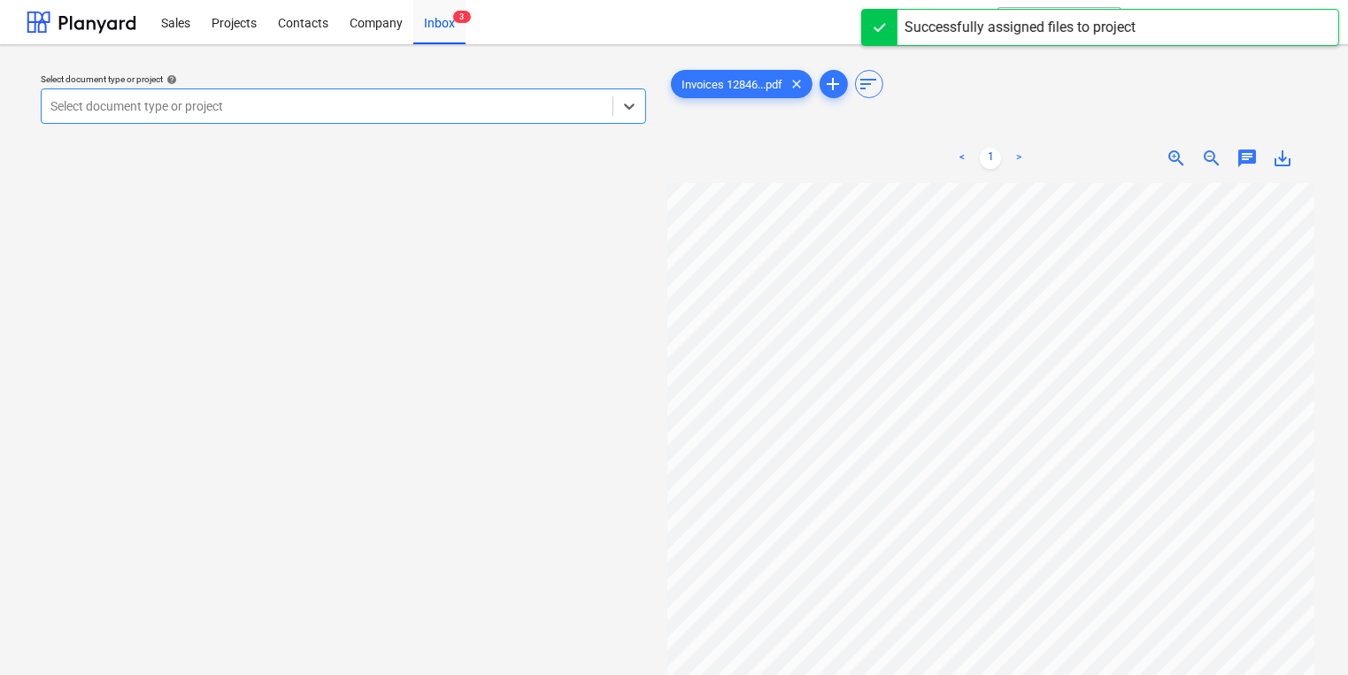
click at [395, 56] on div "Select document type or project help Select is focused ,type to refine list, pr…" at bounding box center [674, 437] width 1348 height 785
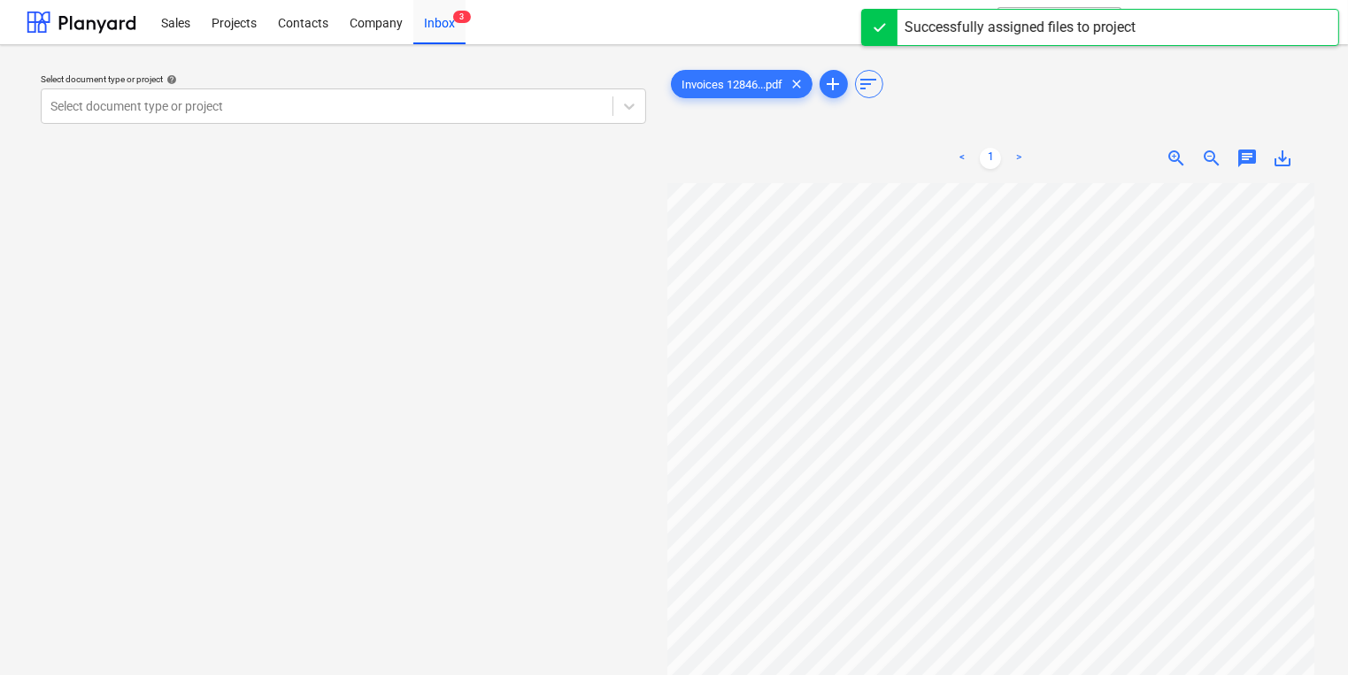
click at [394, 132] on div "Select document type or project help Select document type or project" at bounding box center [344, 437] width 634 height 757
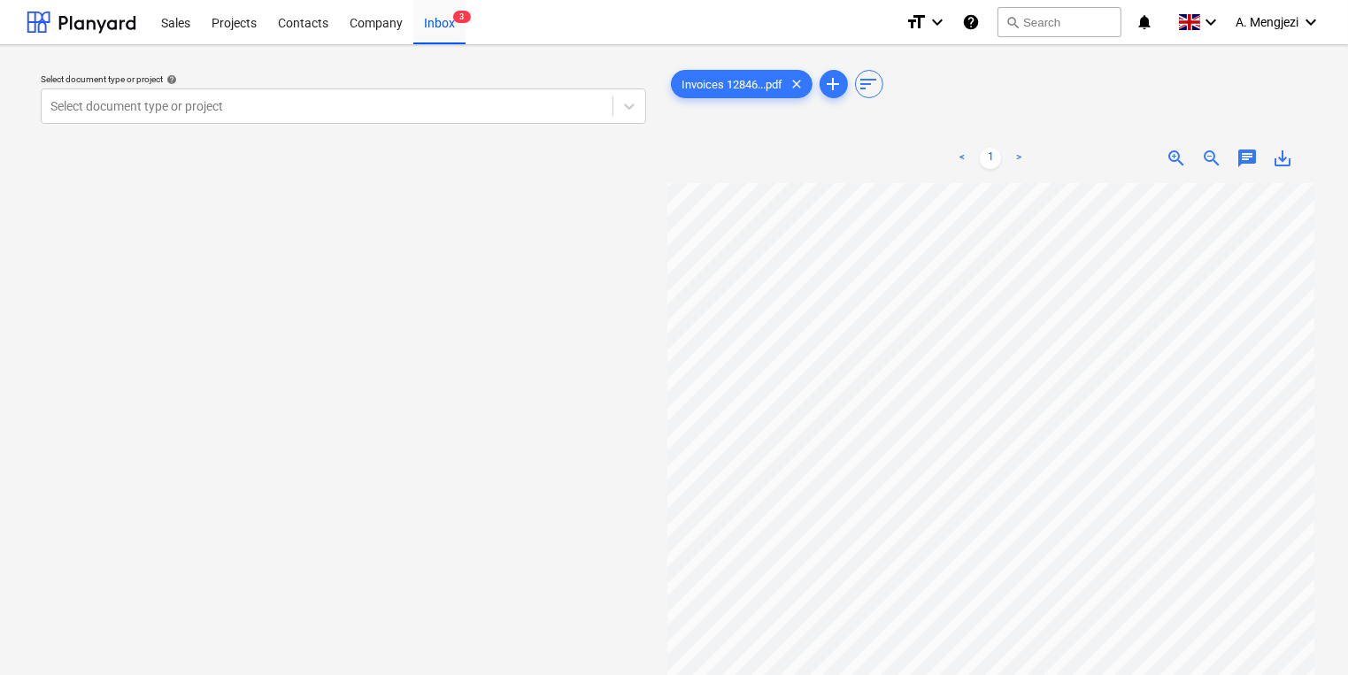
scroll to position [42, 173]
click at [481, 125] on div "Select document type or project help Select document type or project" at bounding box center [343, 98] width 619 height 65
click at [202, 97] on div at bounding box center [326, 106] width 553 height 18
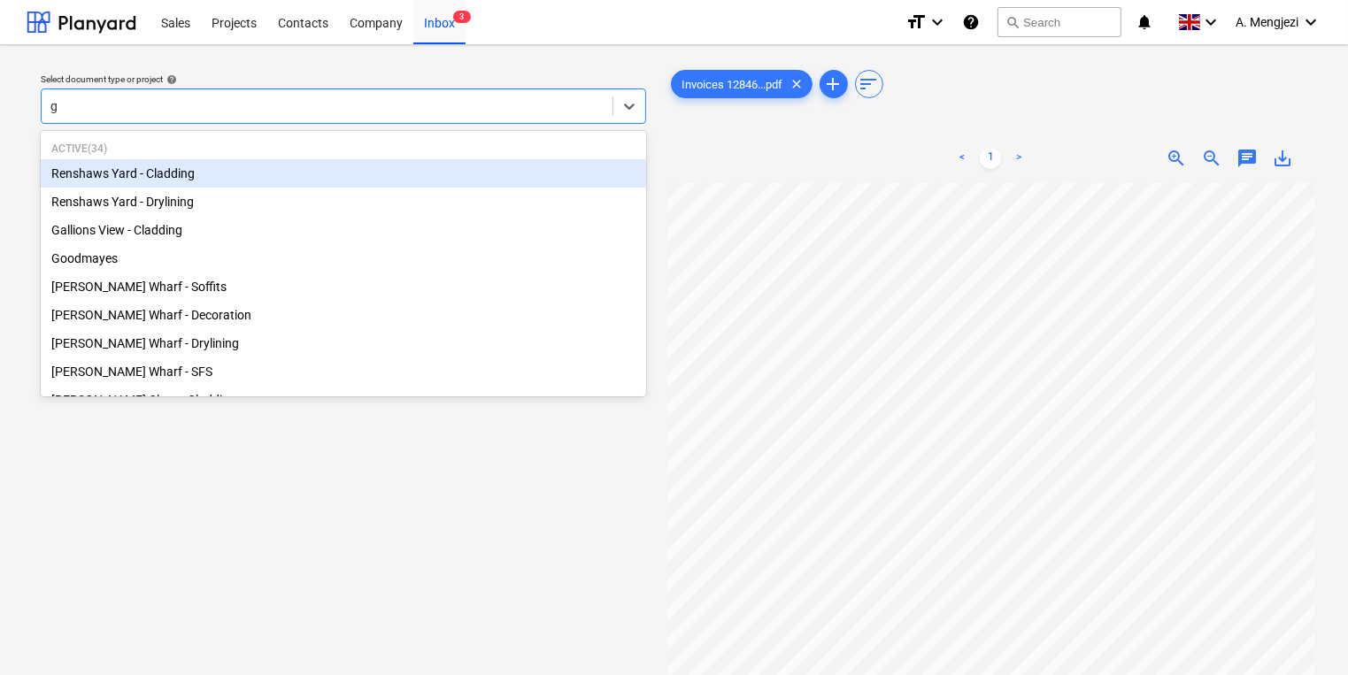
type input "gr"
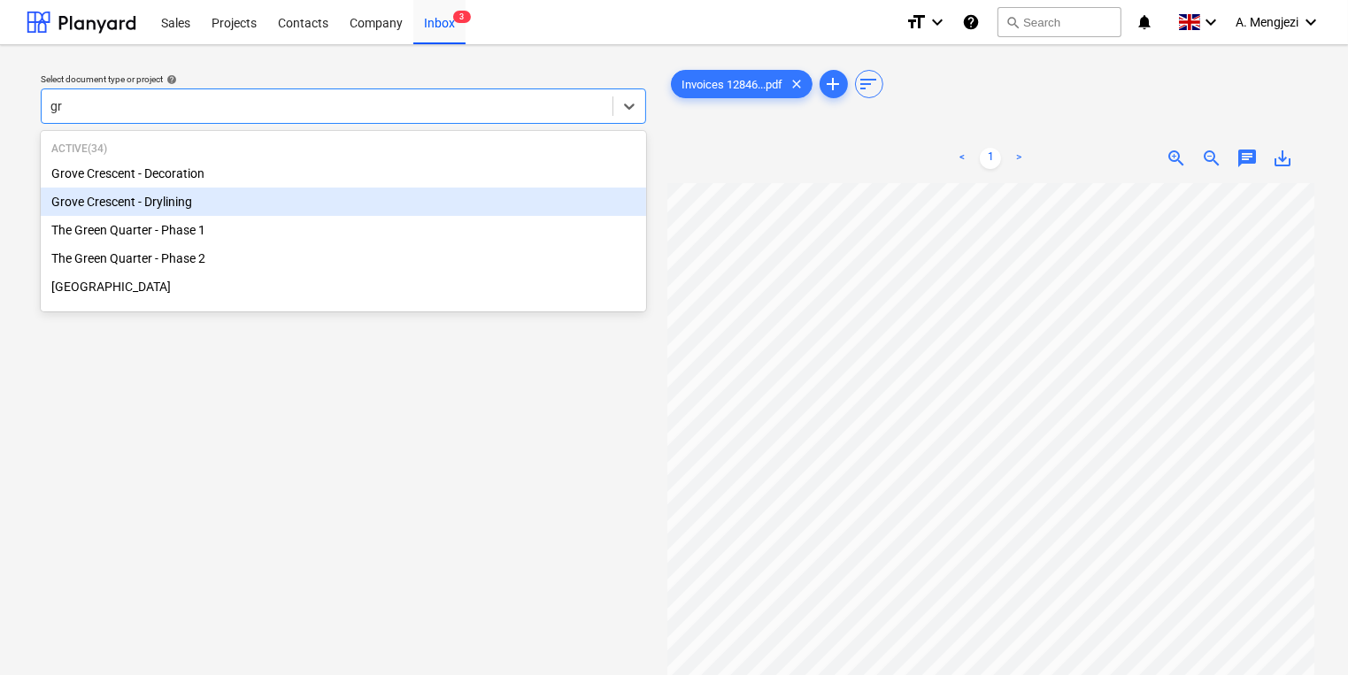
click at [193, 210] on div "Grove Crescent - Drylining" at bounding box center [343, 202] width 605 height 28
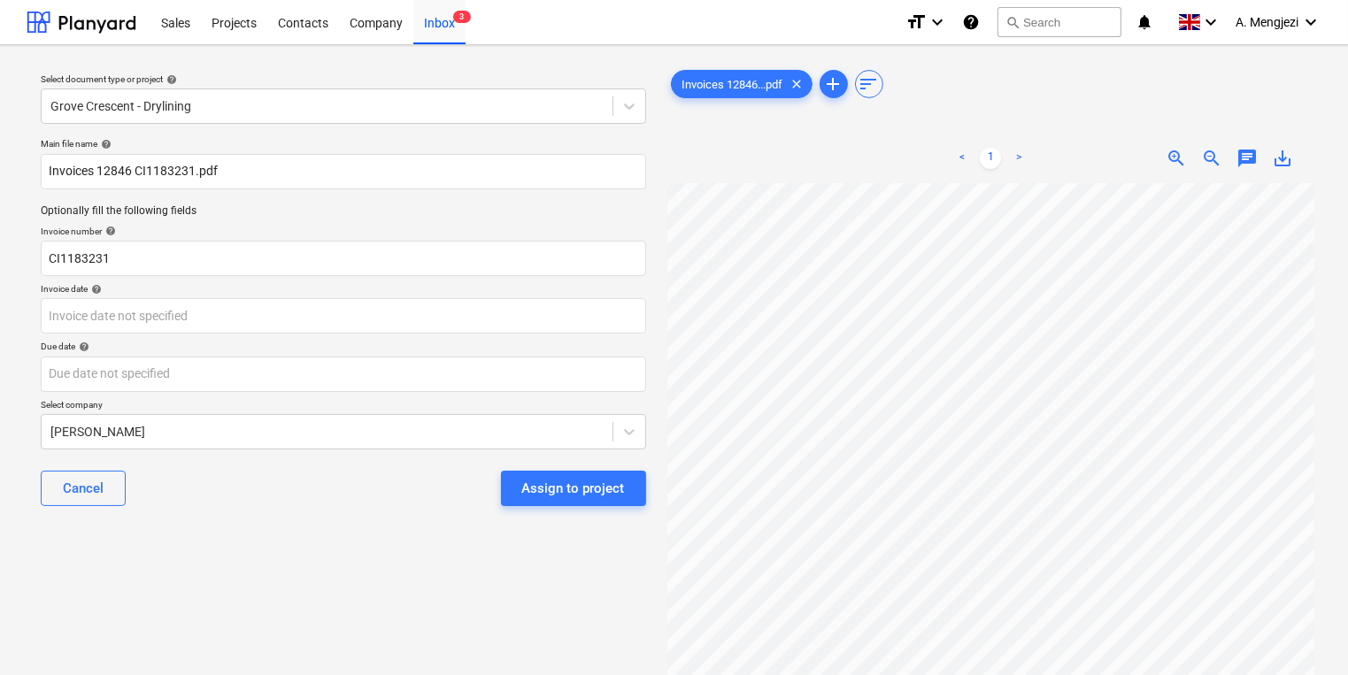
scroll to position [88, 173]
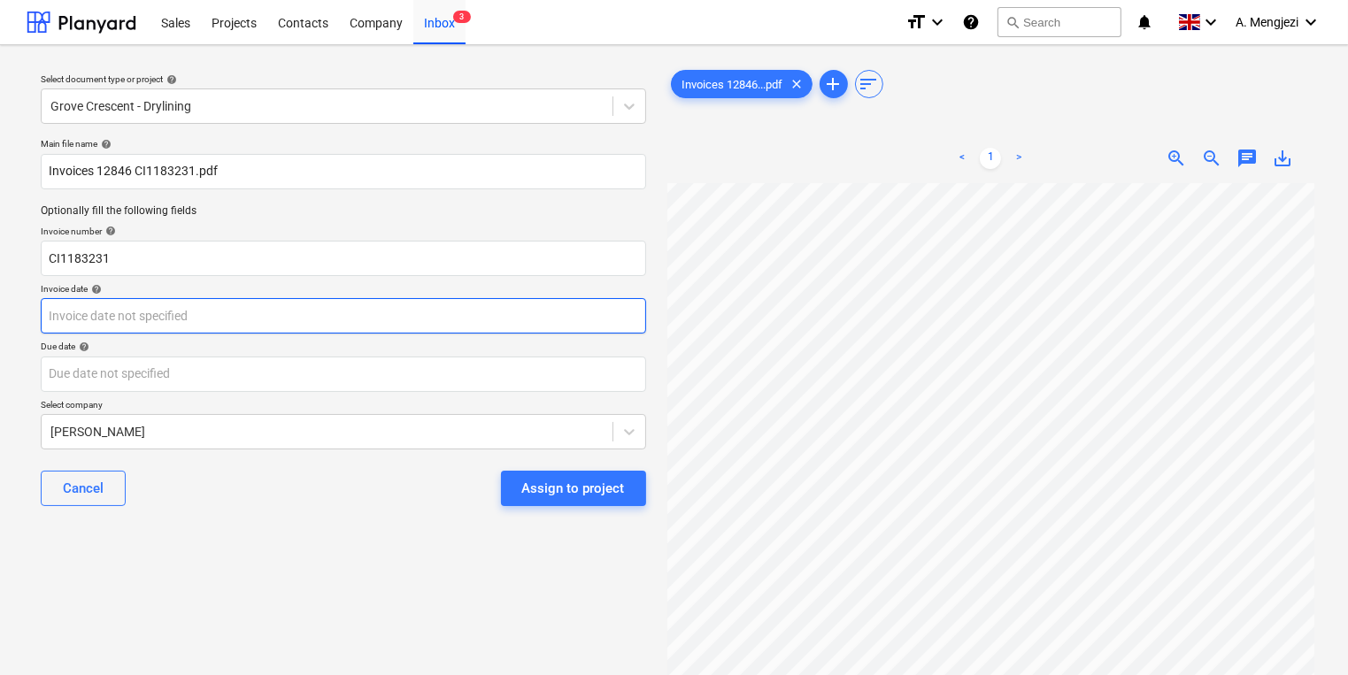
click at [338, 322] on body "Sales Projects Contacts Company Inbox 3 format_size keyboard_arrow_down help se…" at bounding box center [674, 337] width 1348 height 675
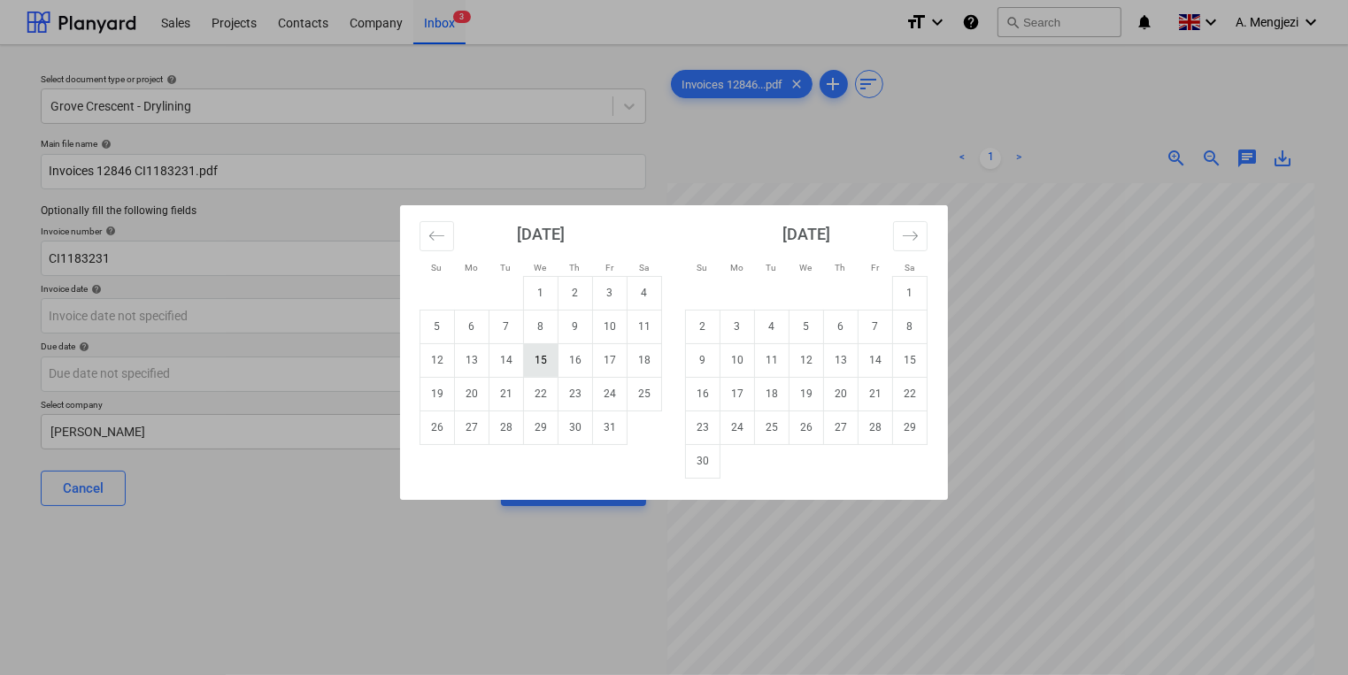
click at [550, 365] on td "15" at bounding box center [541, 360] width 35 height 34
type input "15 Oct 2025"
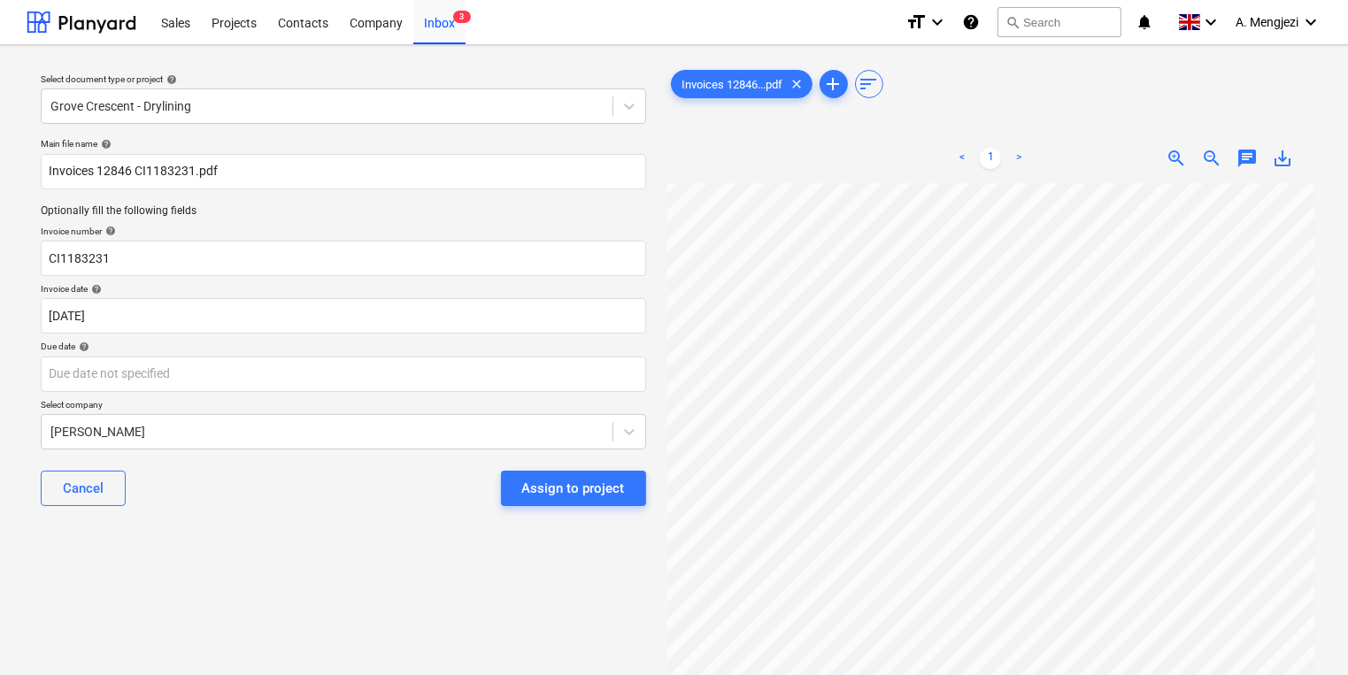
scroll to position [438, 0]
click at [267, 347] on div "Due date help" at bounding box center [343, 347] width 605 height 12
click at [284, 366] on body "Sales Projects Contacts Company Inbox 3 format_size keyboard_arrow_down help se…" at bounding box center [674, 337] width 1348 height 675
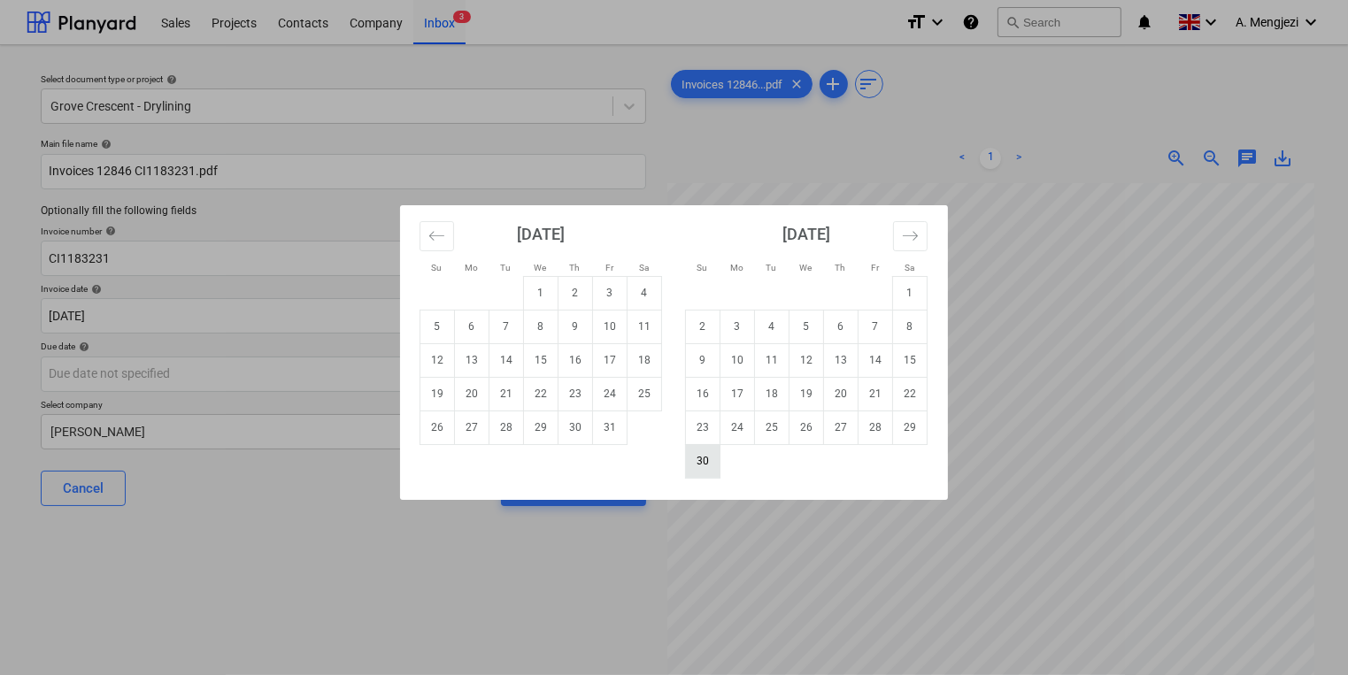
click at [693, 464] on td "30" at bounding box center [703, 461] width 35 height 34
type input "30 Nov 2025"
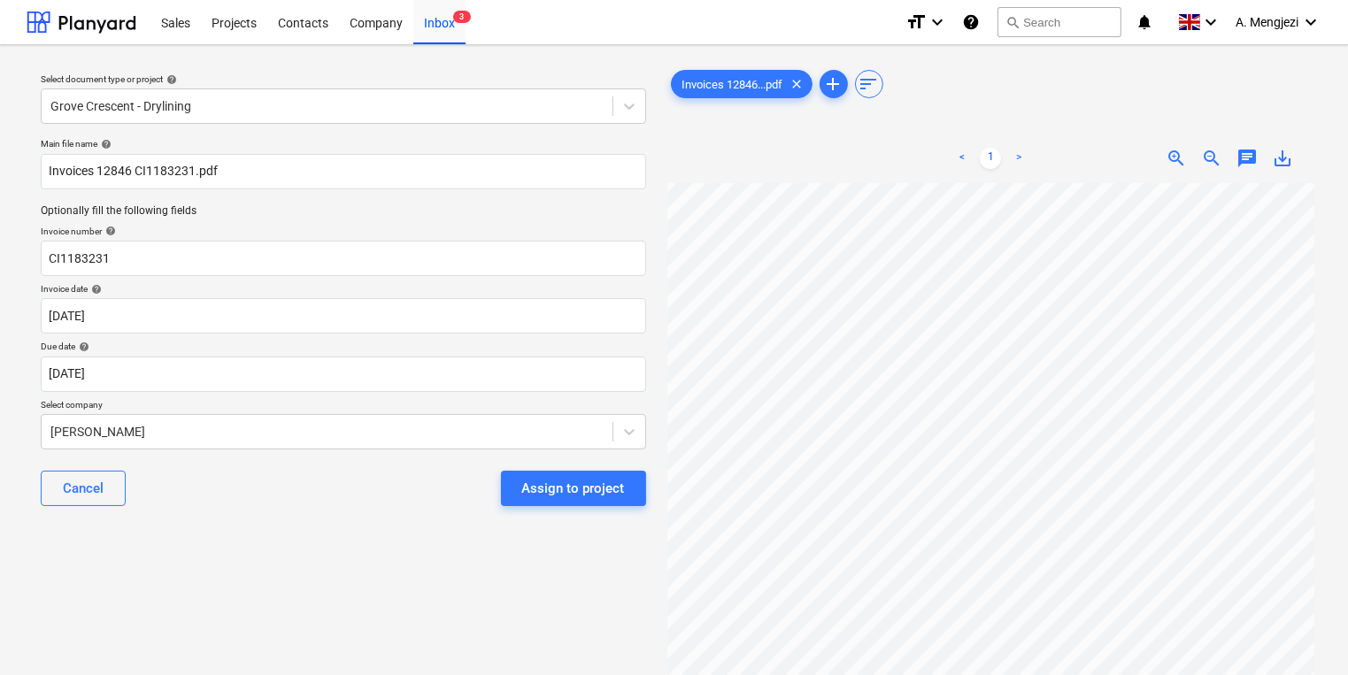
click at [403, 492] on div "Cancel Assign to project" at bounding box center [343, 489] width 605 height 64
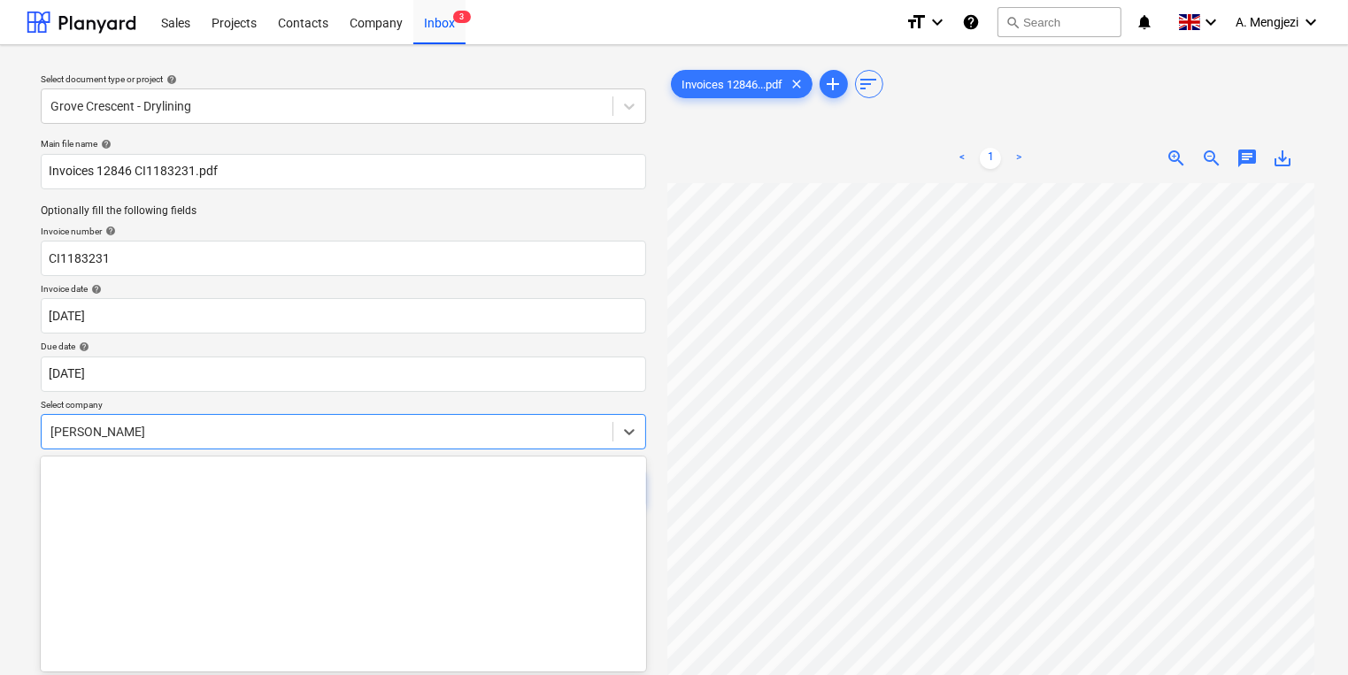
scroll to position [50, 0]
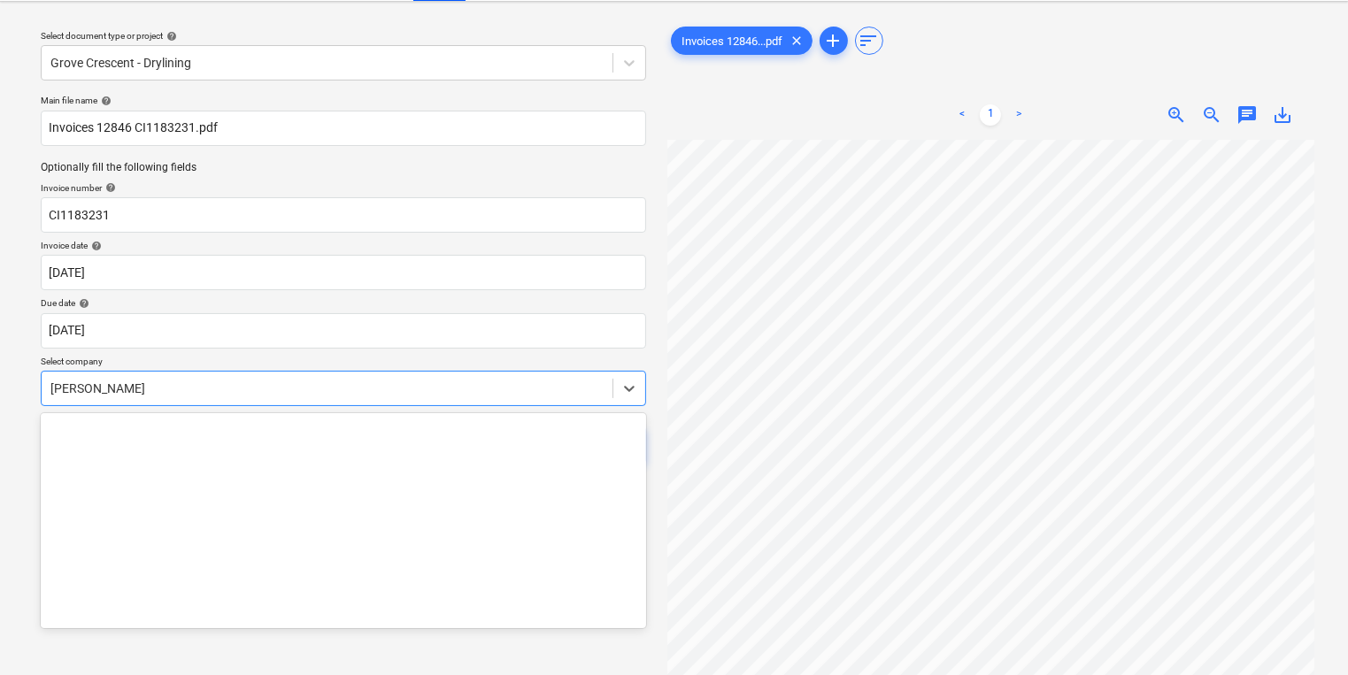
click at [456, 433] on body "Sales Projects Contacts Company Inbox 3 format_size keyboard_arrow_down help se…" at bounding box center [674, 294] width 1348 height 675
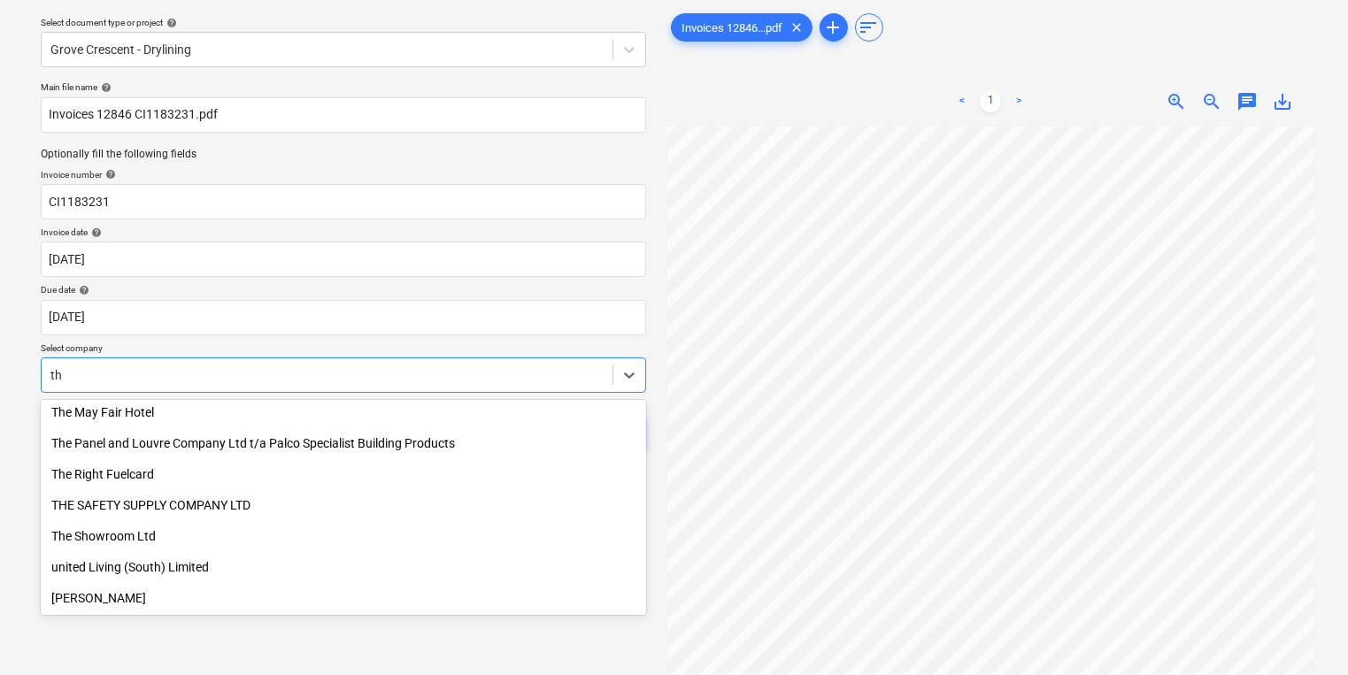
scroll to position [531, 0]
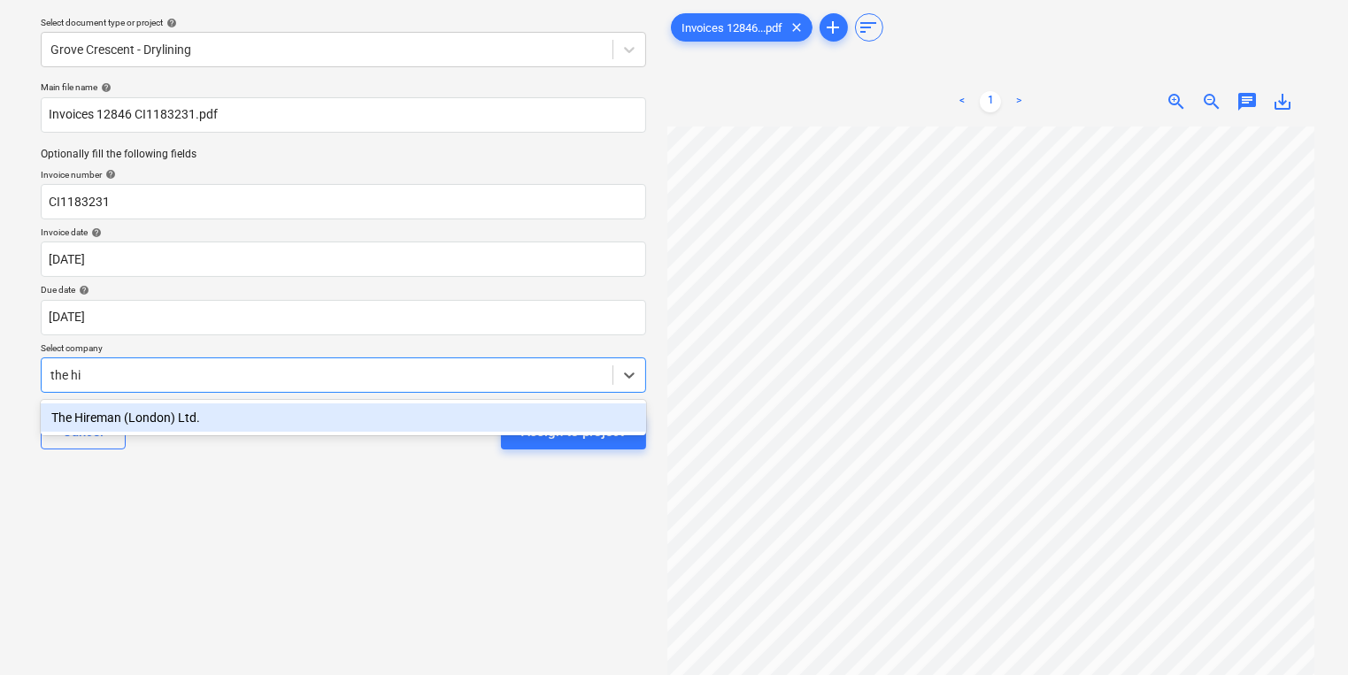
type input "the hir"
click at [358, 421] on div "The Hireman (London) Ltd." at bounding box center [343, 418] width 605 height 28
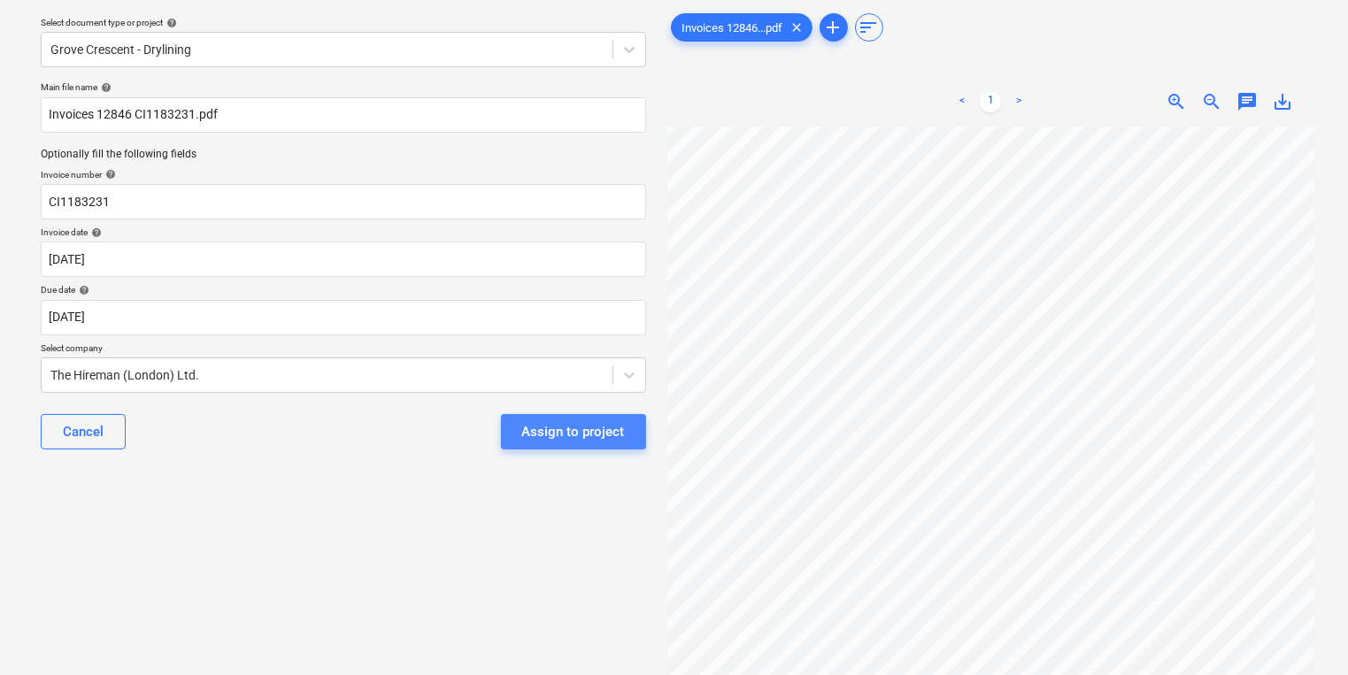
click at [559, 445] on button "Assign to project" at bounding box center [573, 431] width 145 height 35
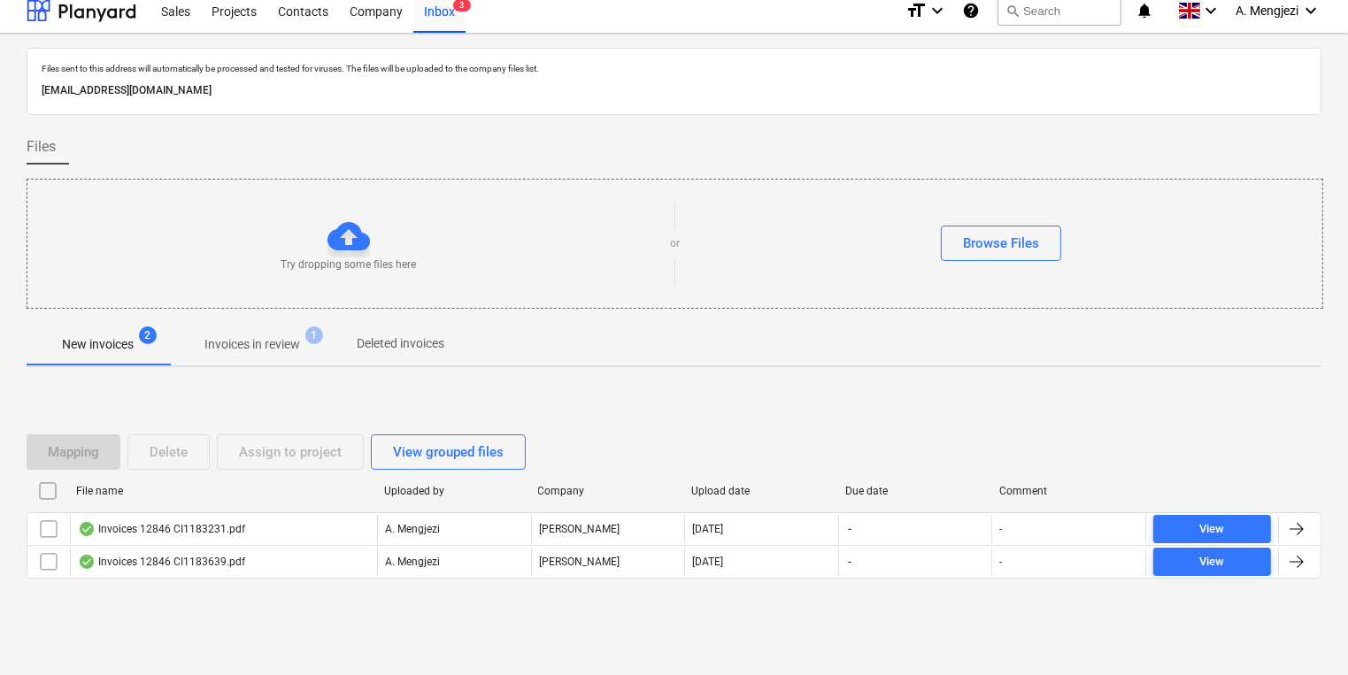
scroll to position [10, 0]
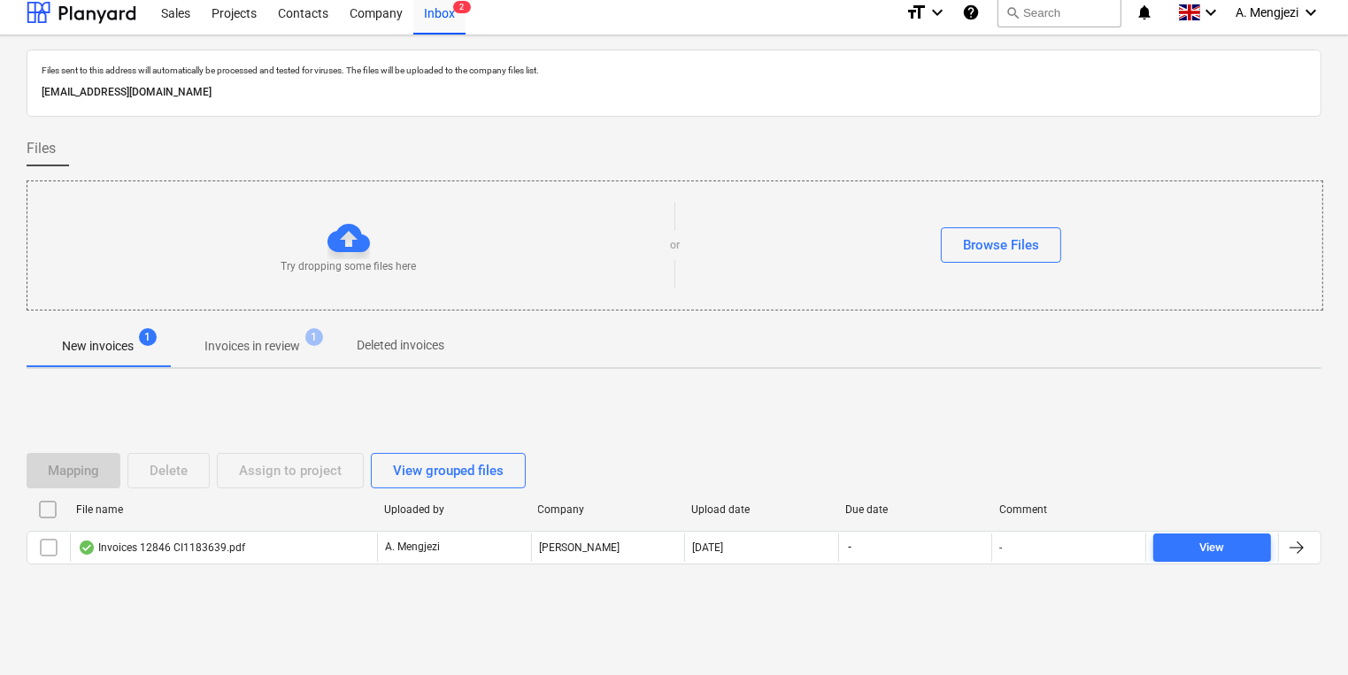
click at [601, 527] on div "File name Uploaded by Company Upload date Due date Comment" at bounding box center [674, 513] width 1295 height 35
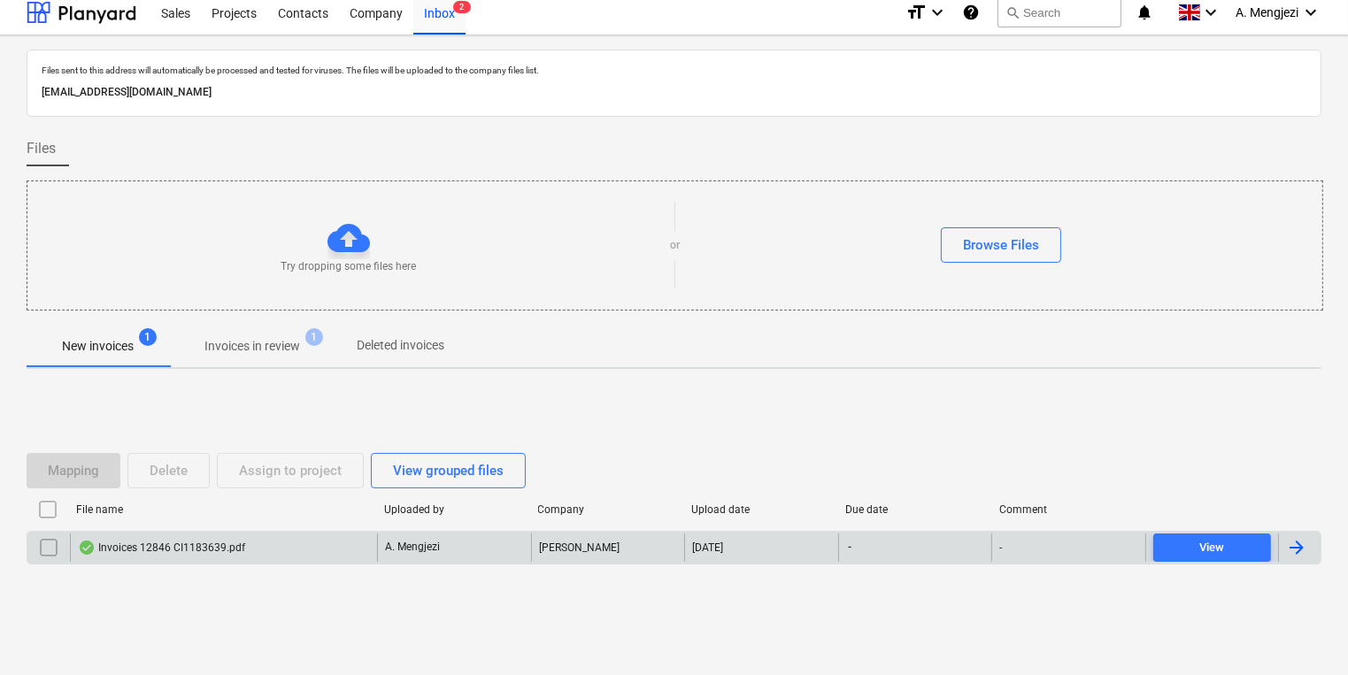
click at [602, 538] on div "Colin Simpson" at bounding box center [608, 548] width 154 height 28
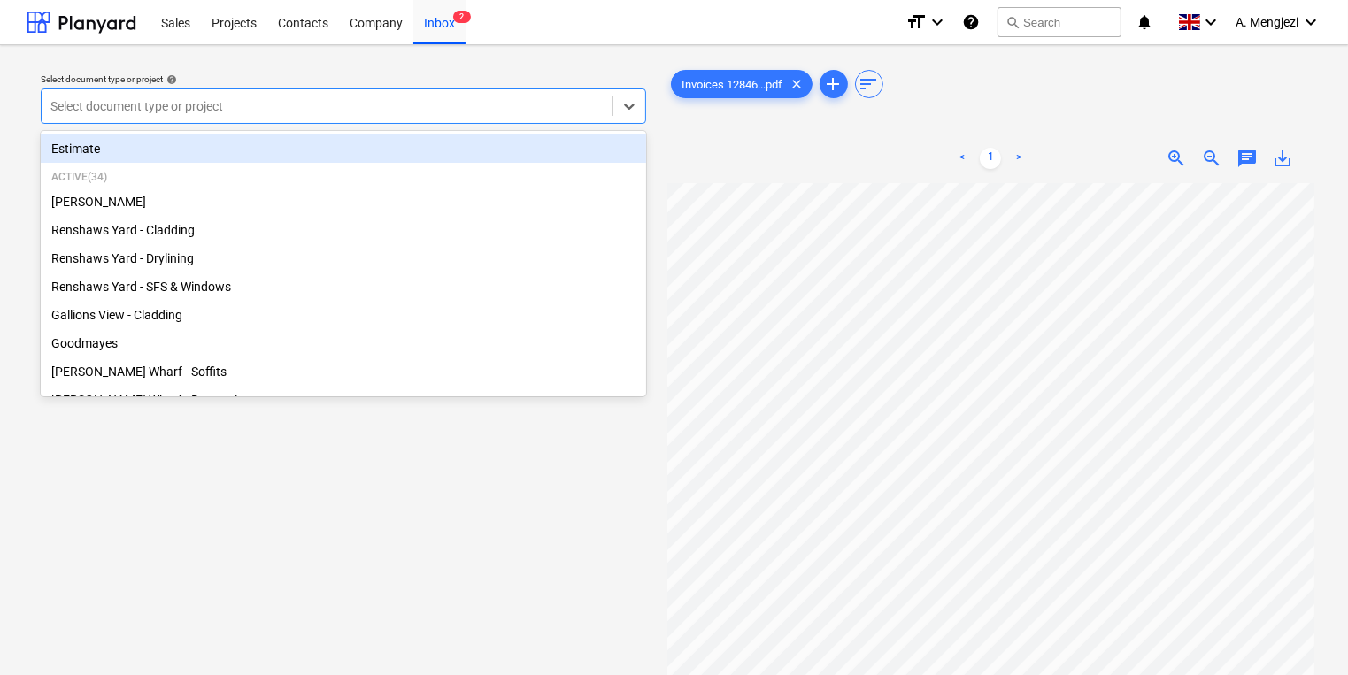
click at [350, 120] on div "Select document type or project" at bounding box center [343, 105] width 605 height 35
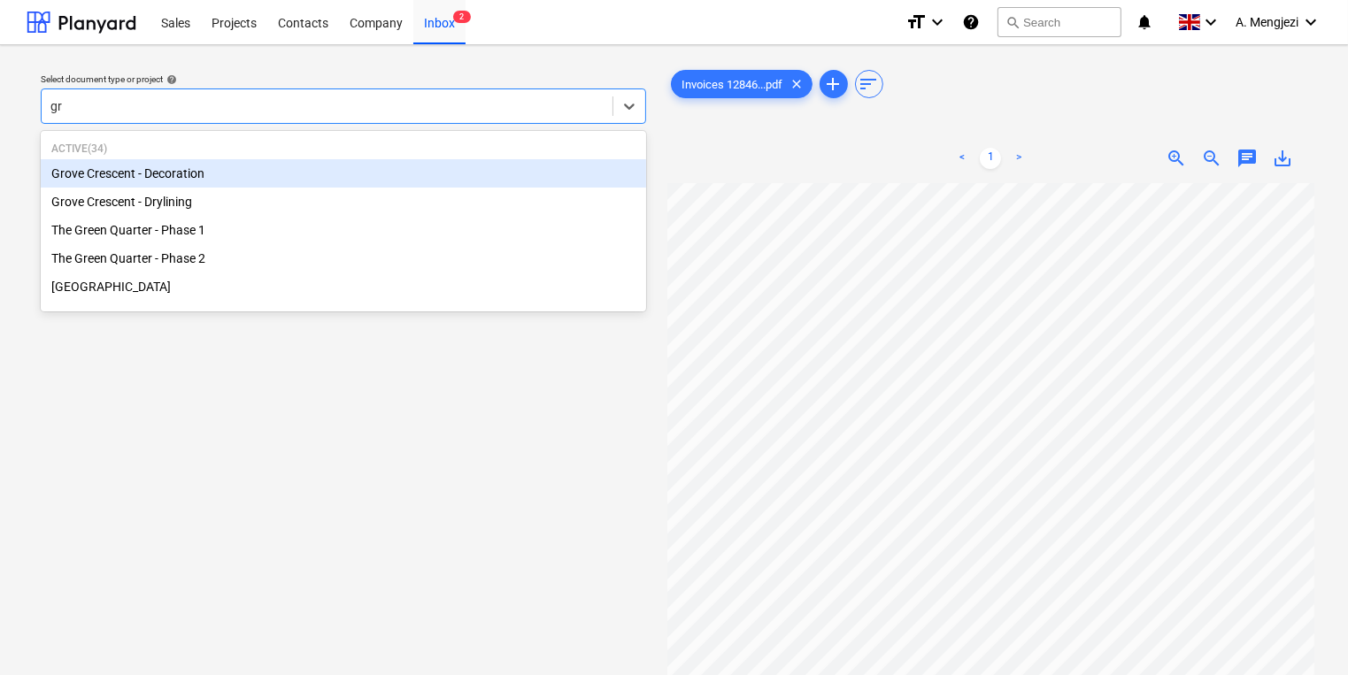
type input "gro"
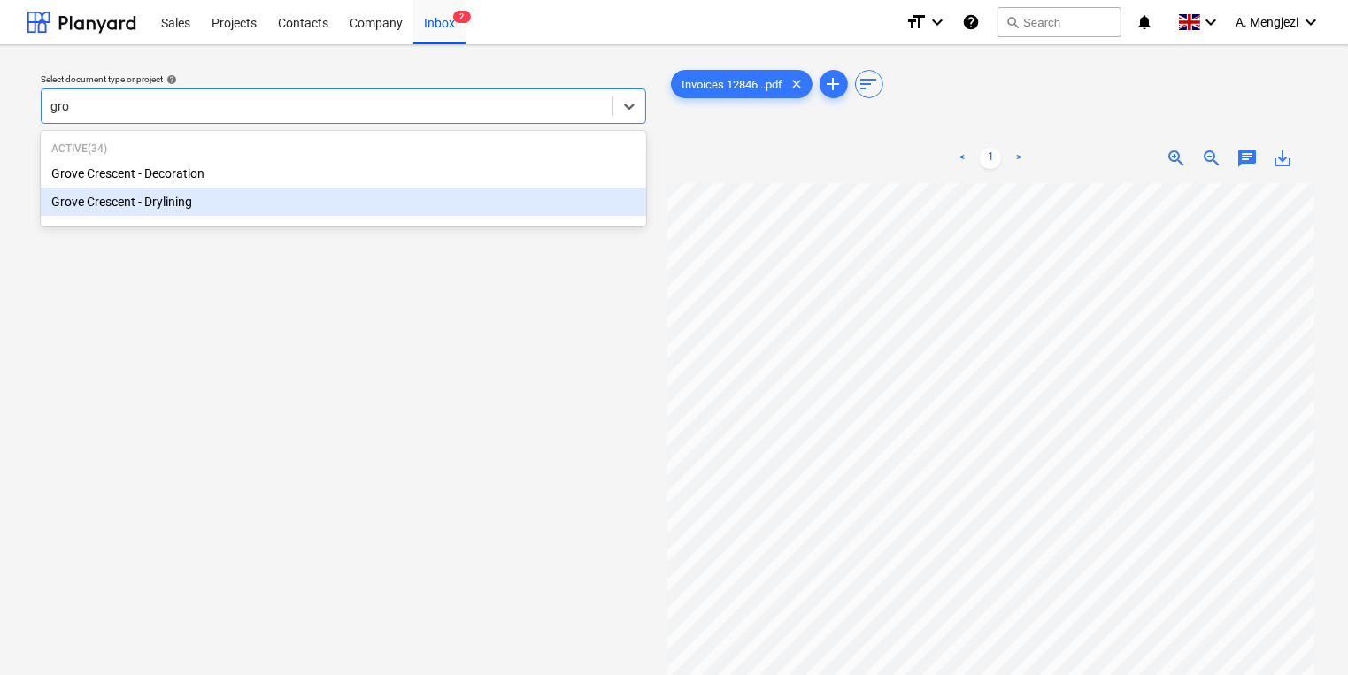
click at [246, 212] on div "Grove Crescent - Drylining" at bounding box center [343, 202] width 605 height 28
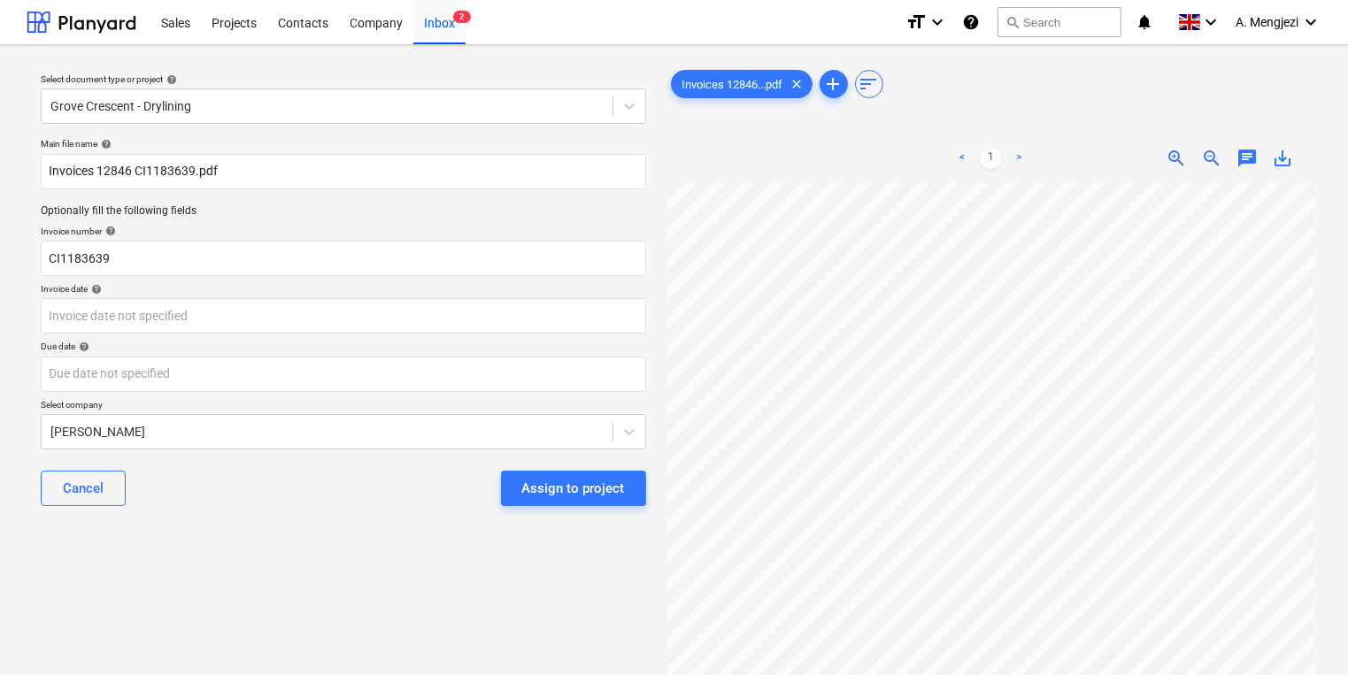
scroll to position [41, 173]
click at [645, 370] on div "Select document type or project help Grove Crescent - Drylining Main file name …" at bounding box center [674, 437] width 1295 height 757
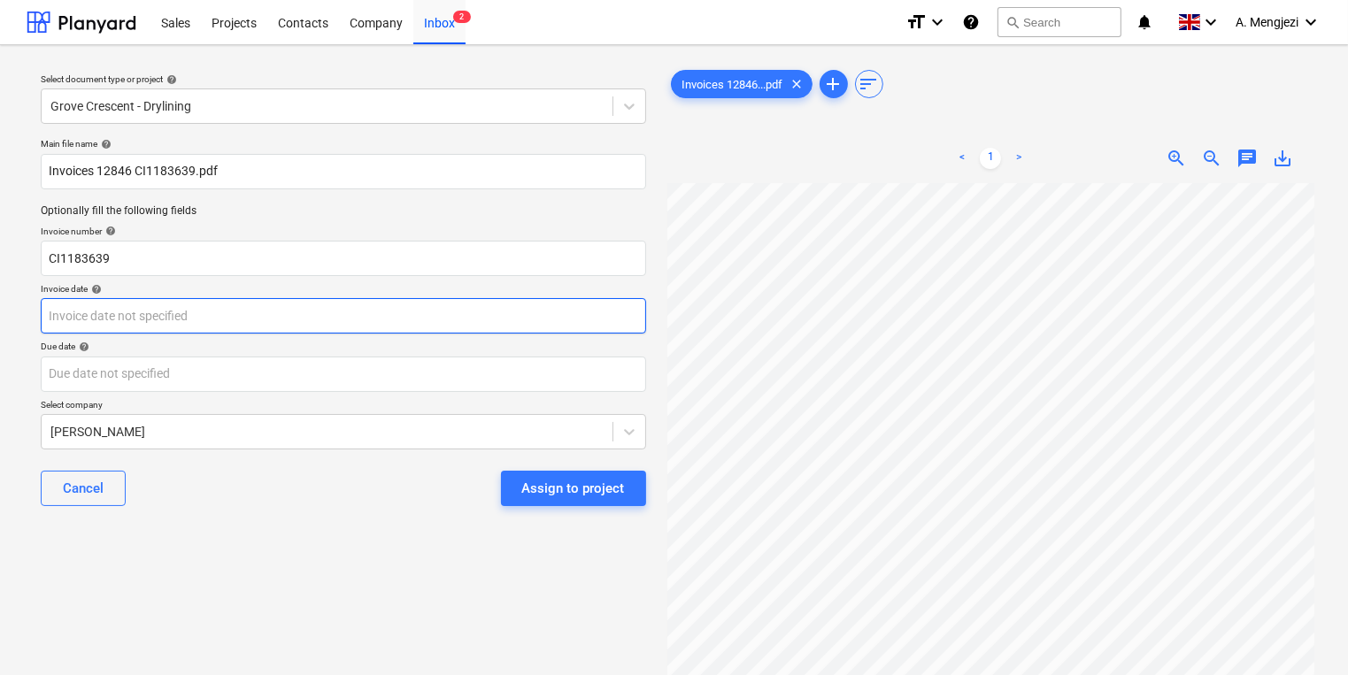
click at [169, 326] on body "Sales Projects Contacts Company Inbox 2 format_size keyboard_arrow_down help se…" at bounding box center [674, 337] width 1348 height 675
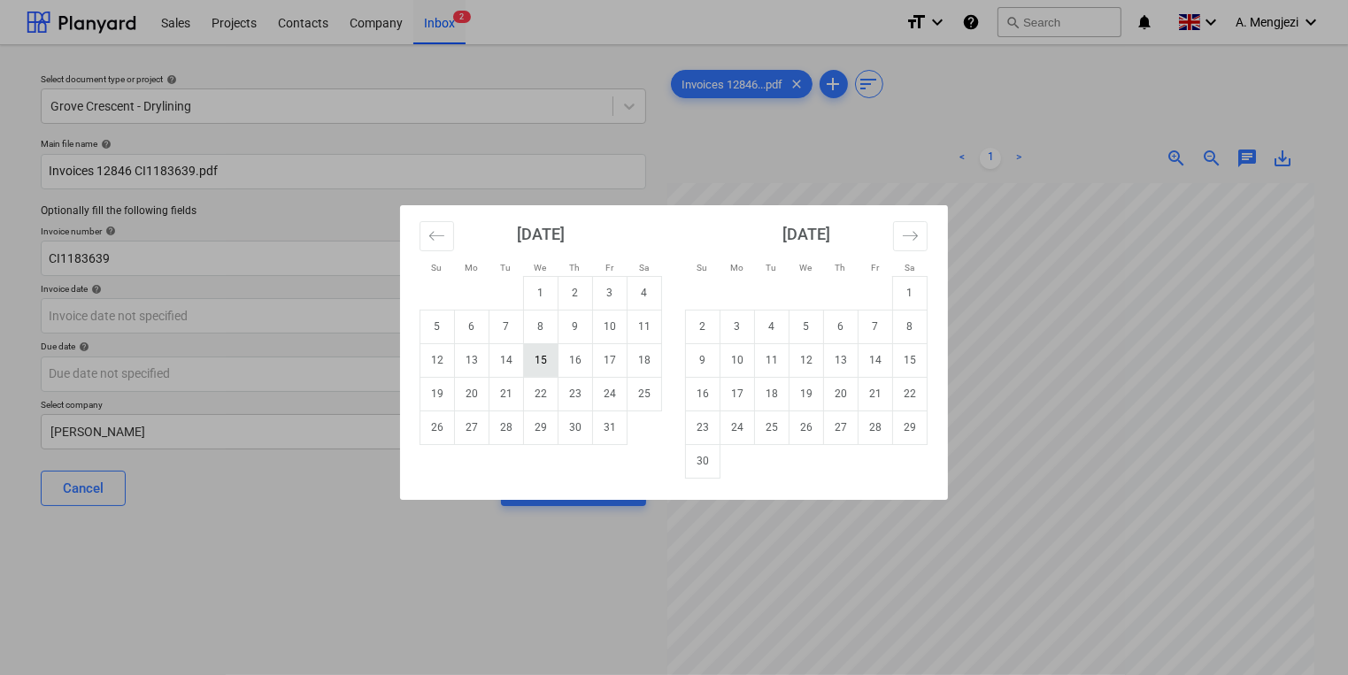
click at [544, 369] on td "15" at bounding box center [541, 360] width 35 height 34
type input "15 Oct 2025"
click at [526, 388] on body "Sales Projects Contacts Company Inbox 2 format_size keyboard_arrow_down help se…" at bounding box center [674, 337] width 1348 height 675
click at [697, 464] on td "30" at bounding box center [703, 461] width 35 height 34
type input "30 Nov 2025"
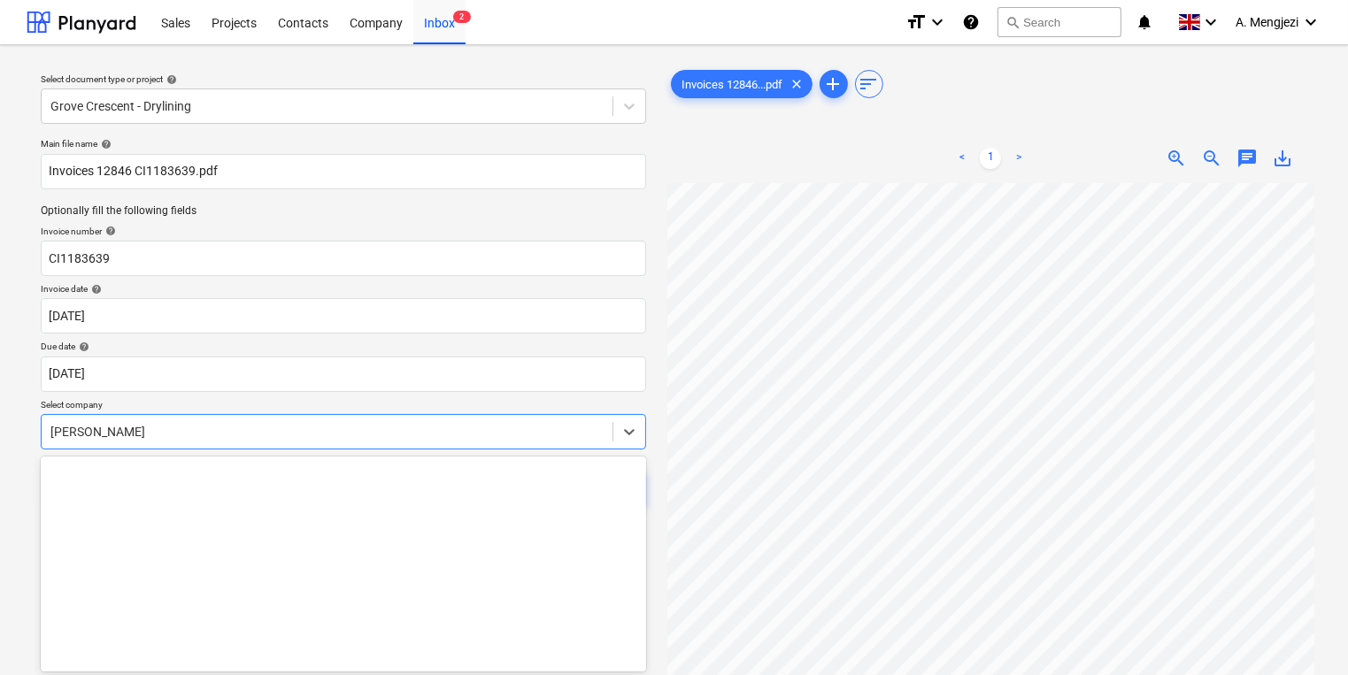
scroll to position [52, 0]
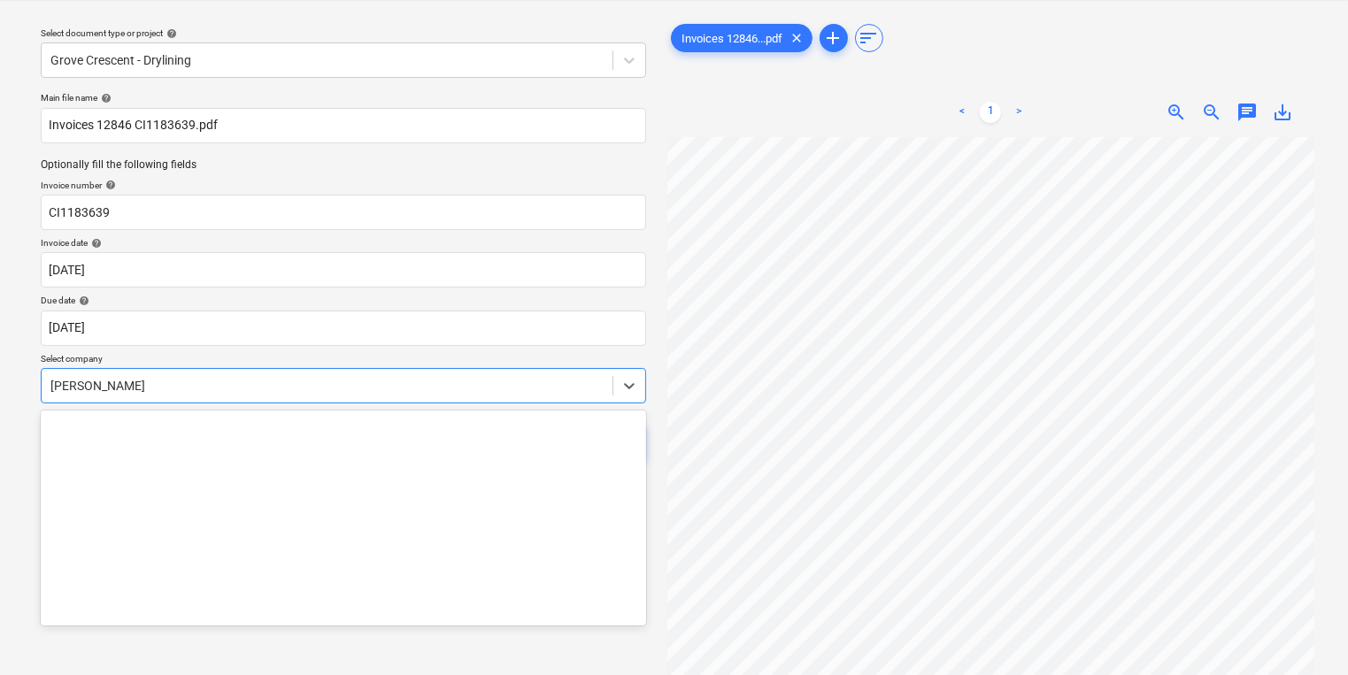
click at [346, 442] on body "Sales Projects Contacts Company Inbox 2 format_size keyboard_arrow_down help se…" at bounding box center [674, 291] width 1348 height 675
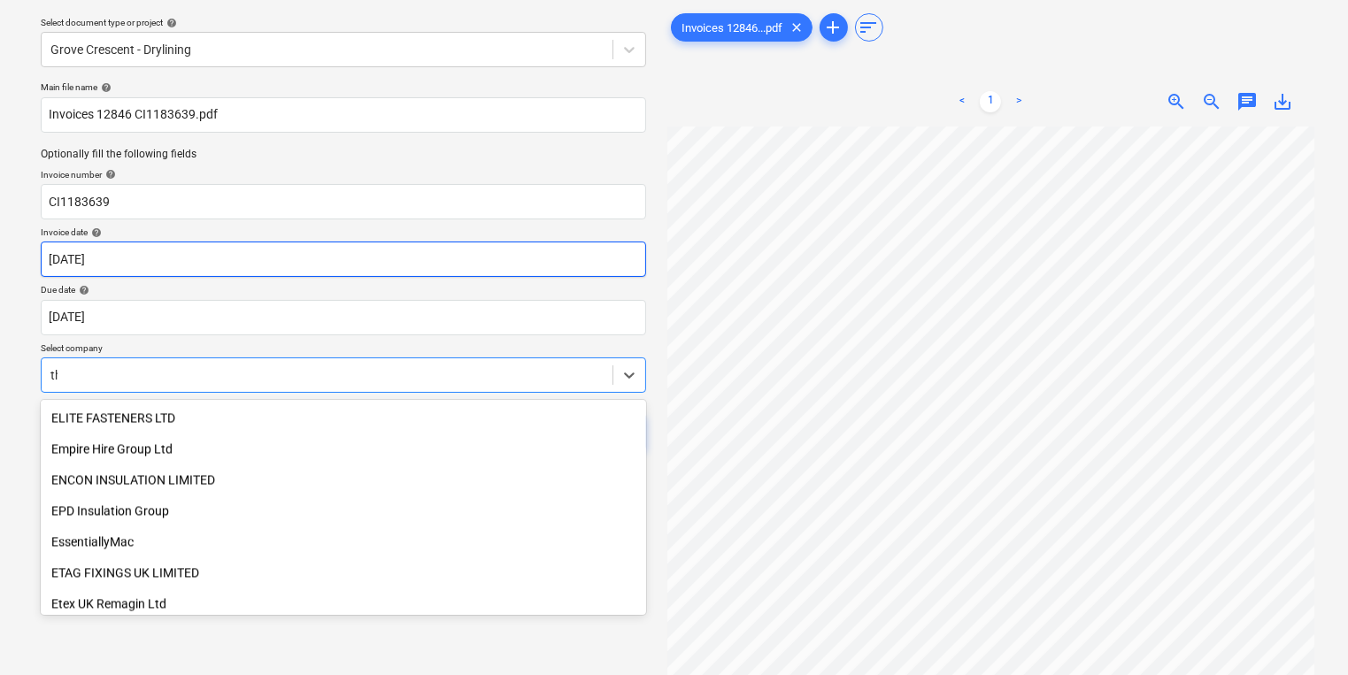
scroll to position [531, 0]
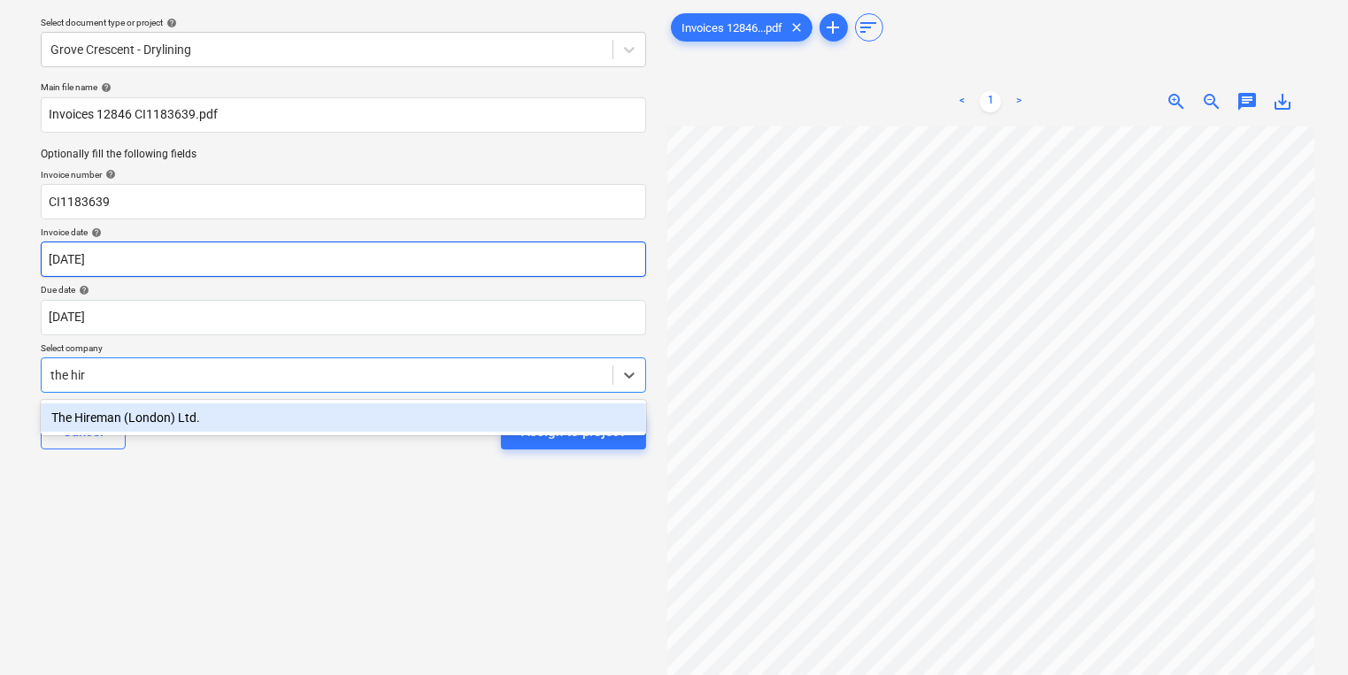
type input "the hire"
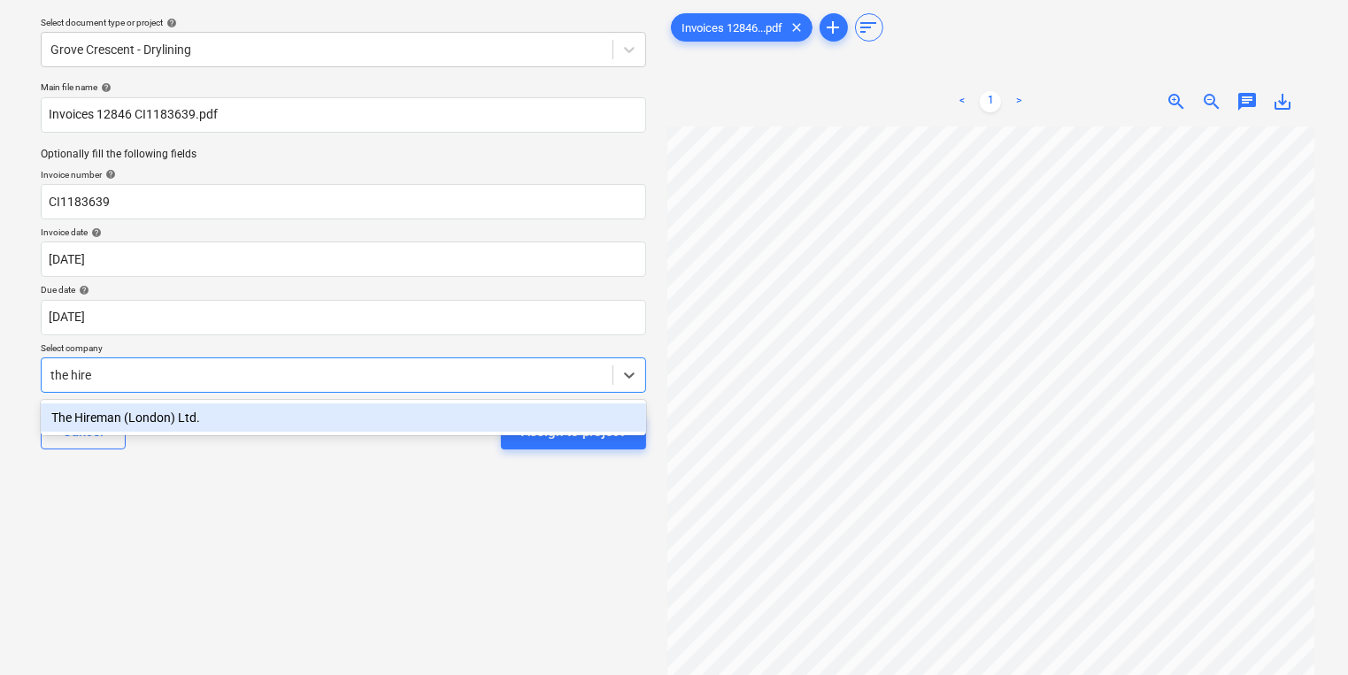
click at [373, 412] on div "The Hireman (London) Ltd." at bounding box center [343, 418] width 605 height 28
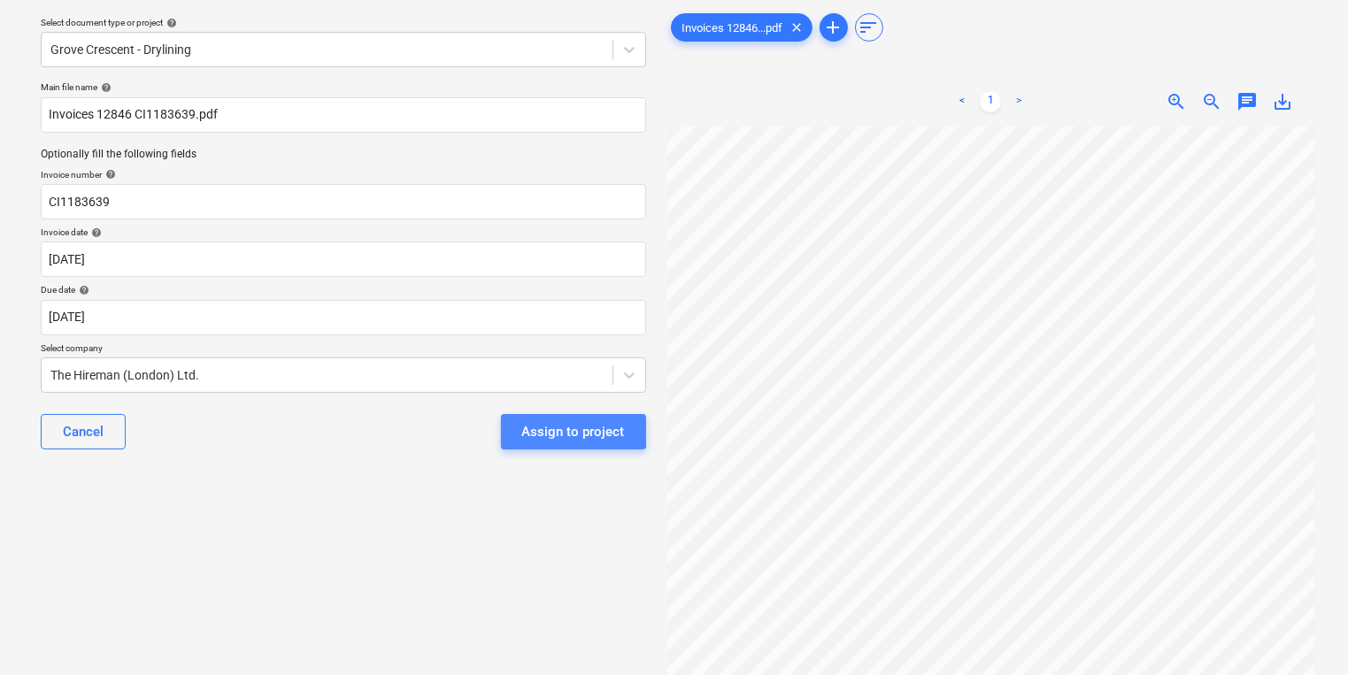
click at [556, 425] on div "Assign to project" at bounding box center [573, 431] width 103 height 23
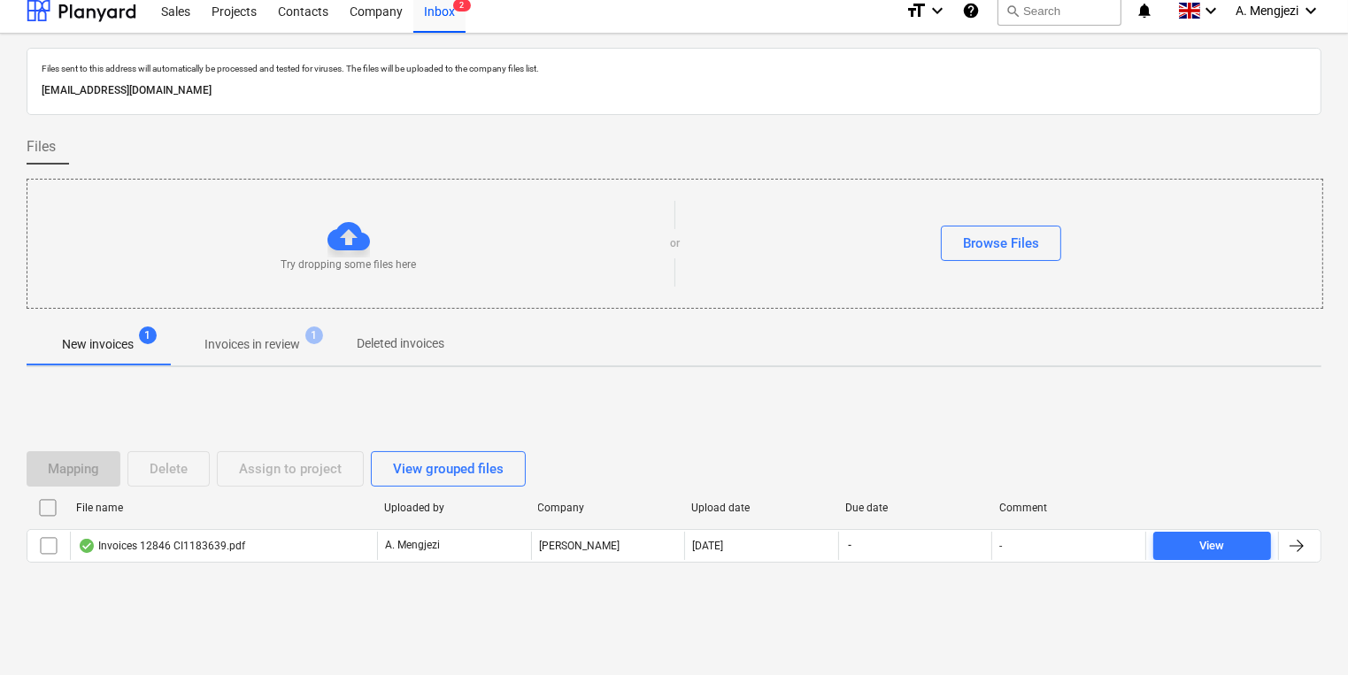
scroll to position [10, 0]
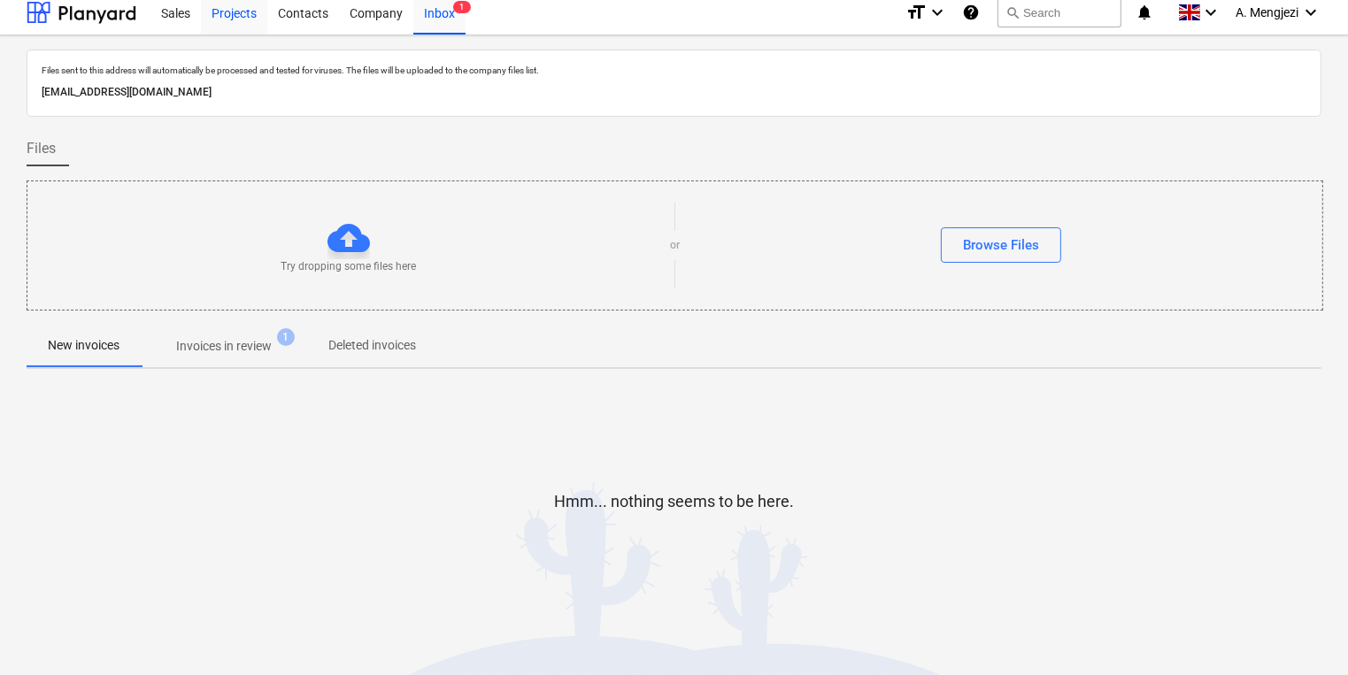
click at [229, 18] on div "Projects" at bounding box center [234, 11] width 66 height 45
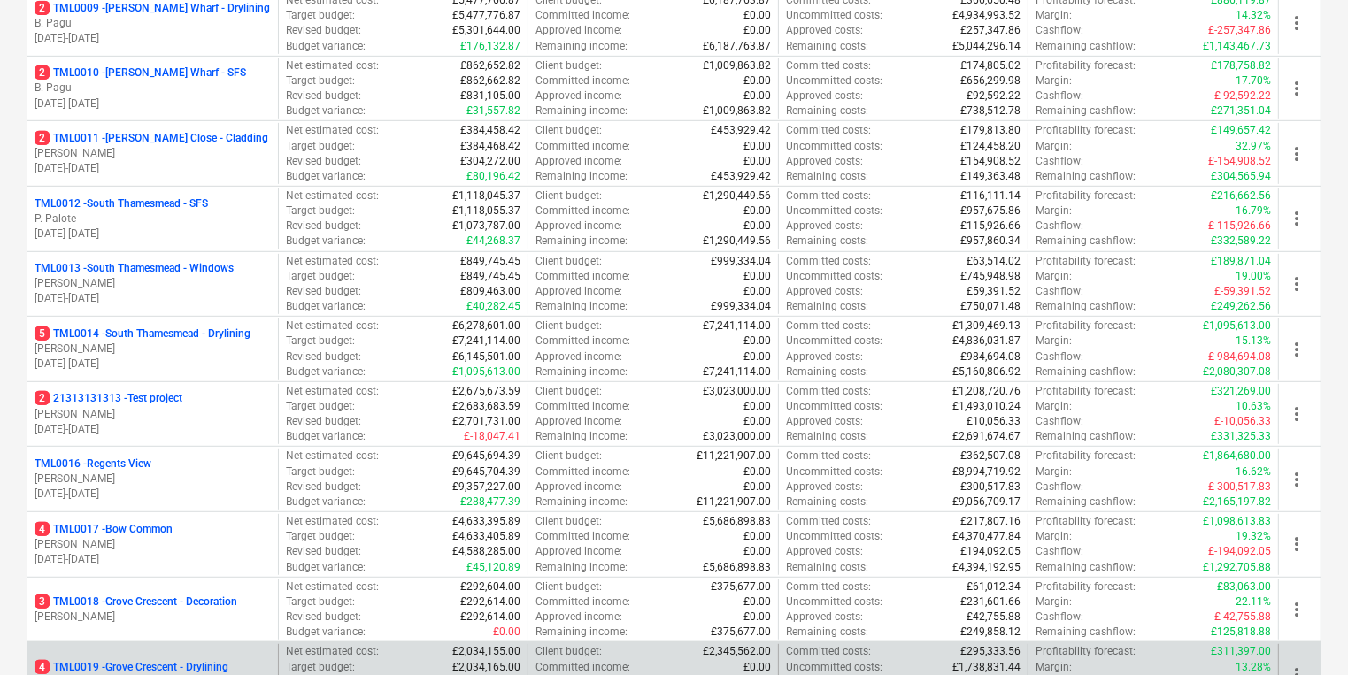
scroll to position [1072, 0]
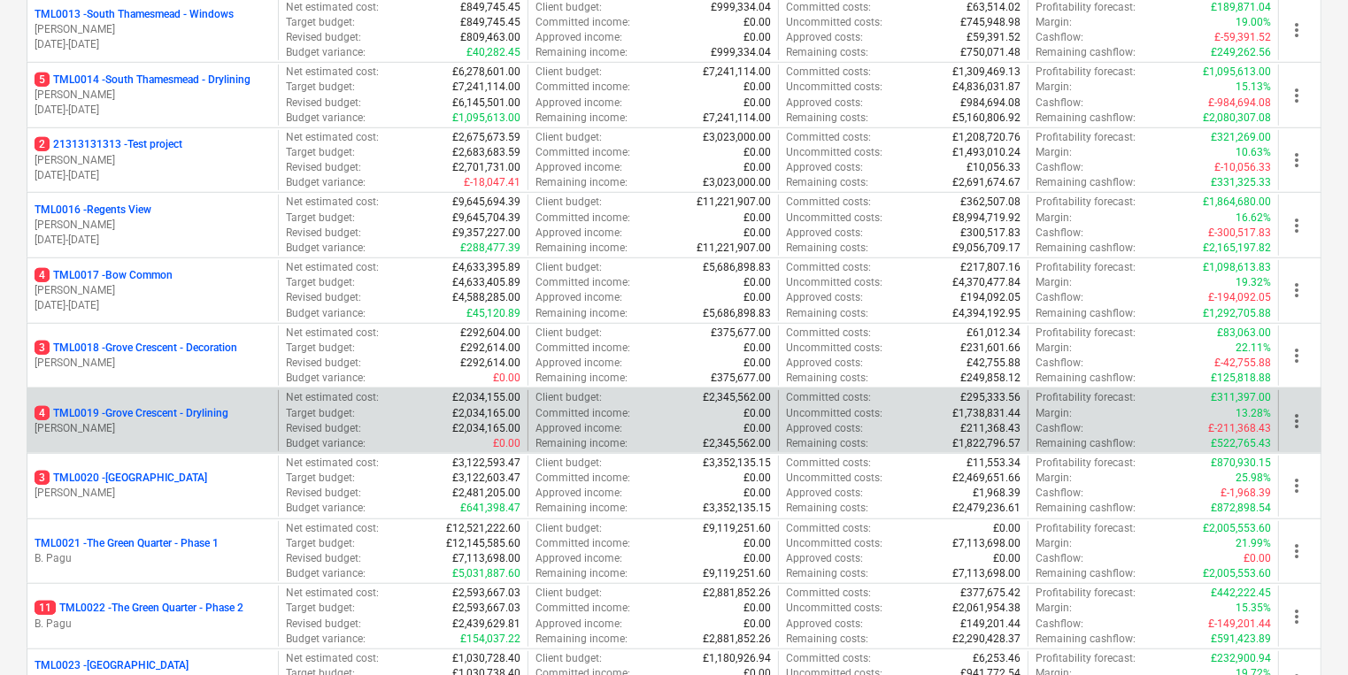
click at [191, 435] on div "4 TML0019 - Grove Crescent - Drylining R. Williamson" at bounding box center [152, 420] width 250 height 61
click at [155, 409] on p "4 TML0019 - Grove Crescent - Drylining" at bounding box center [132, 413] width 194 height 15
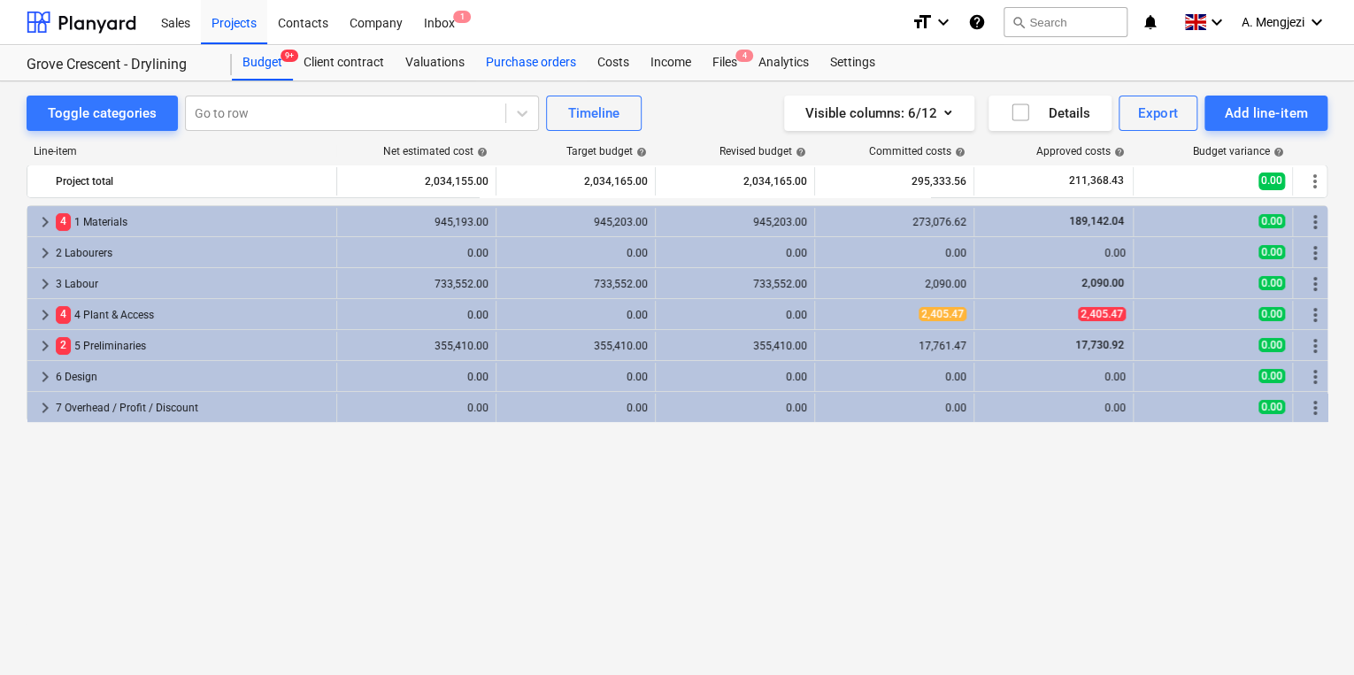
click at [519, 59] on div "Purchase orders" at bounding box center [531, 62] width 112 height 35
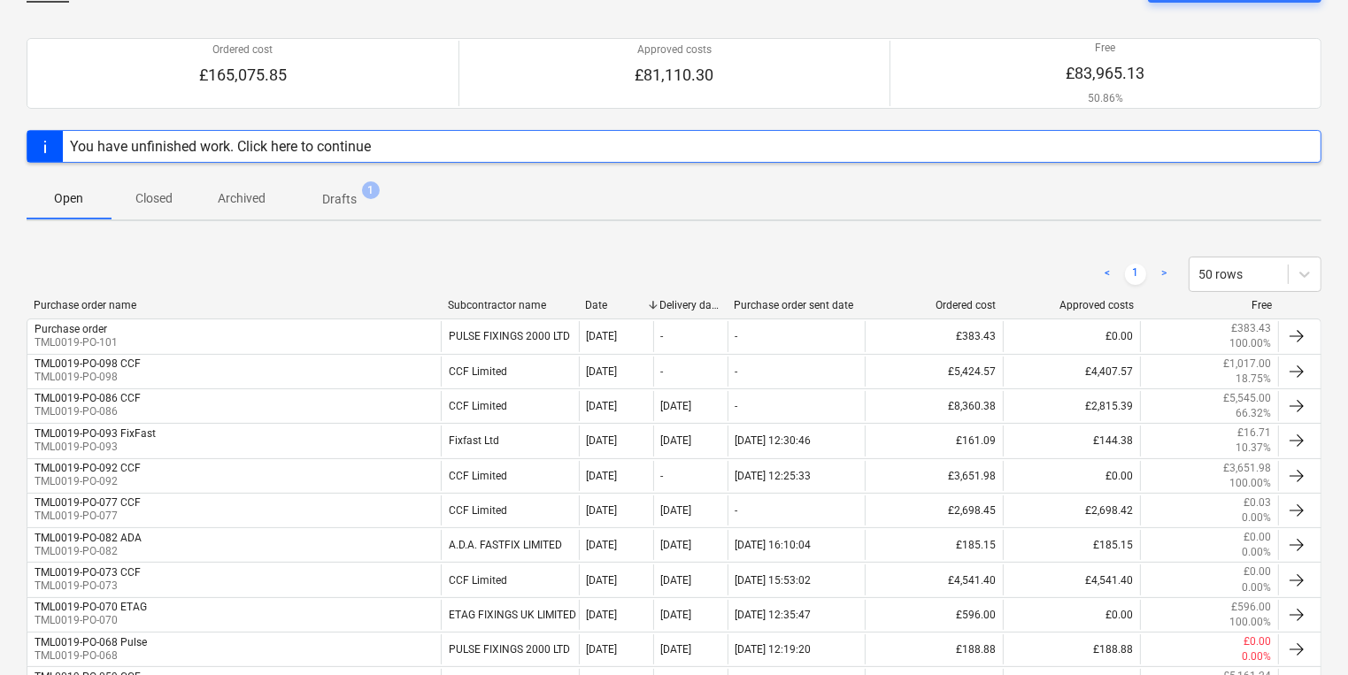
scroll to position [127, 0]
click at [175, 216] on button "Closed" at bounding box center [154, 199] width 85 height 42
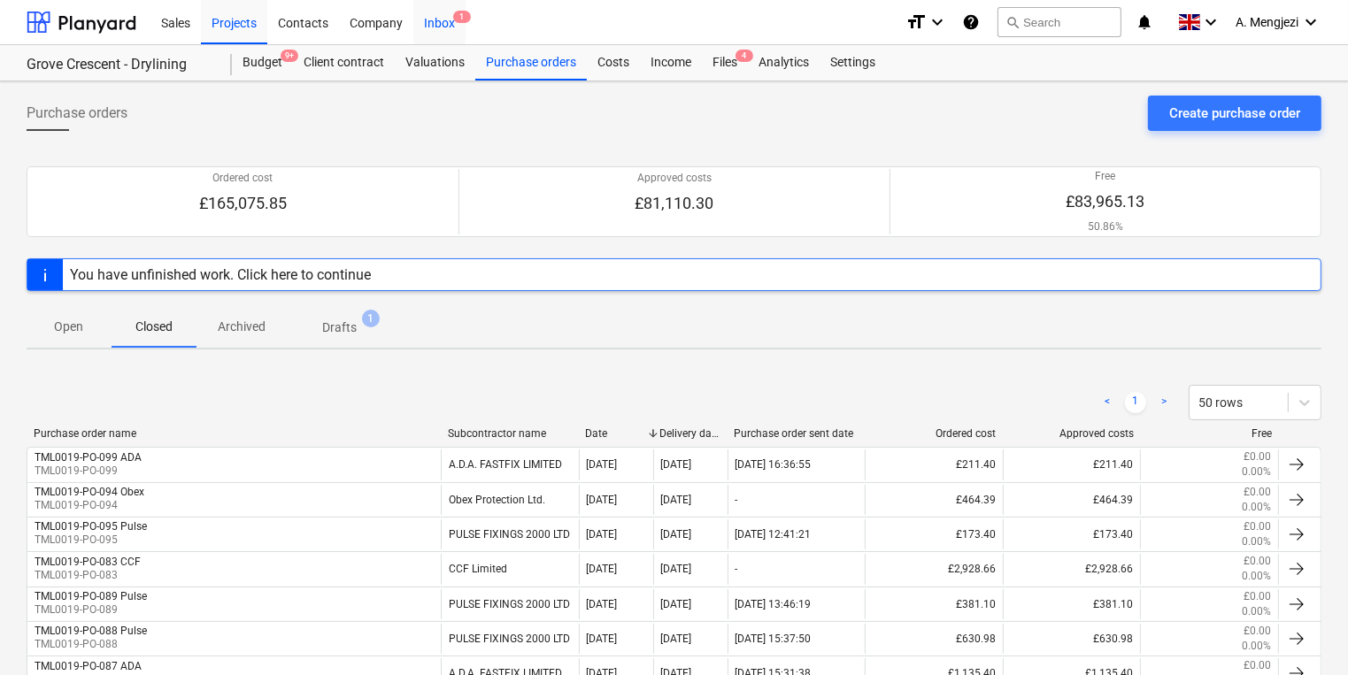
click at [455, 11] on div "Inbox 1" at bounding box center [439, 21] width 52 height 45
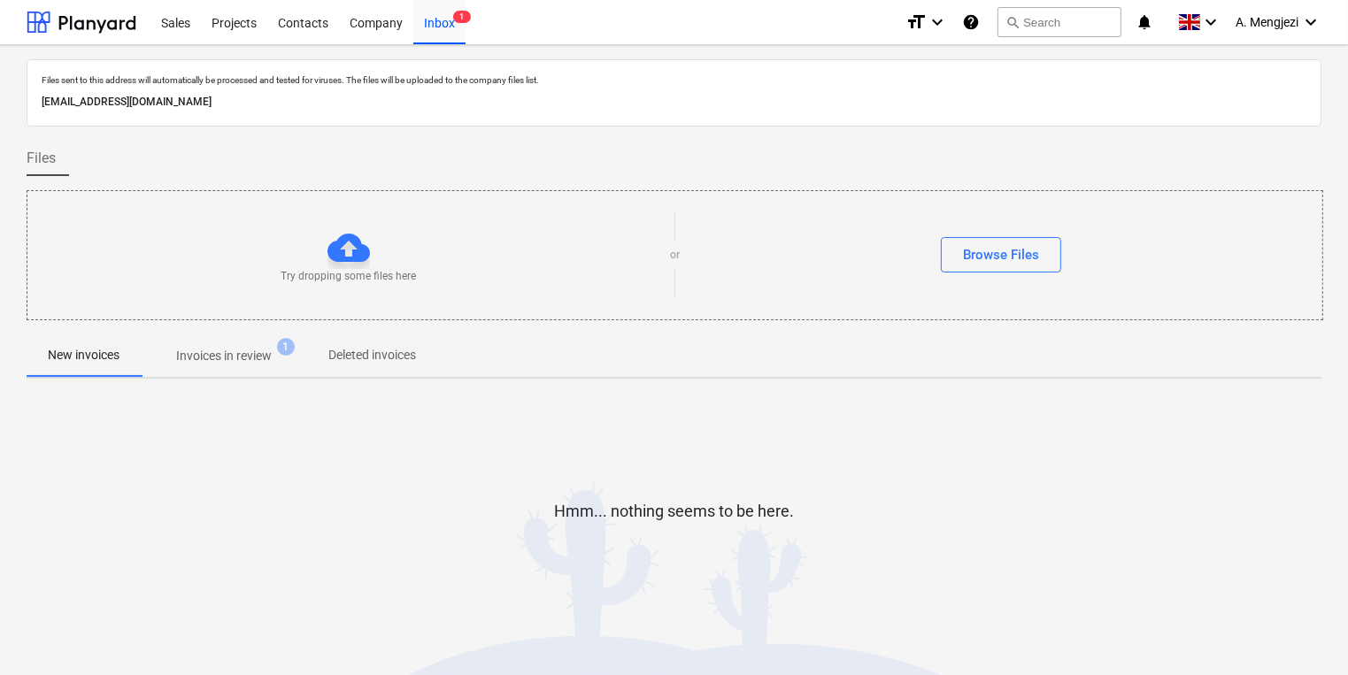
click at [235, 358] on p "Invoices in review" at bounding box center [224, 356] width 96 height 19
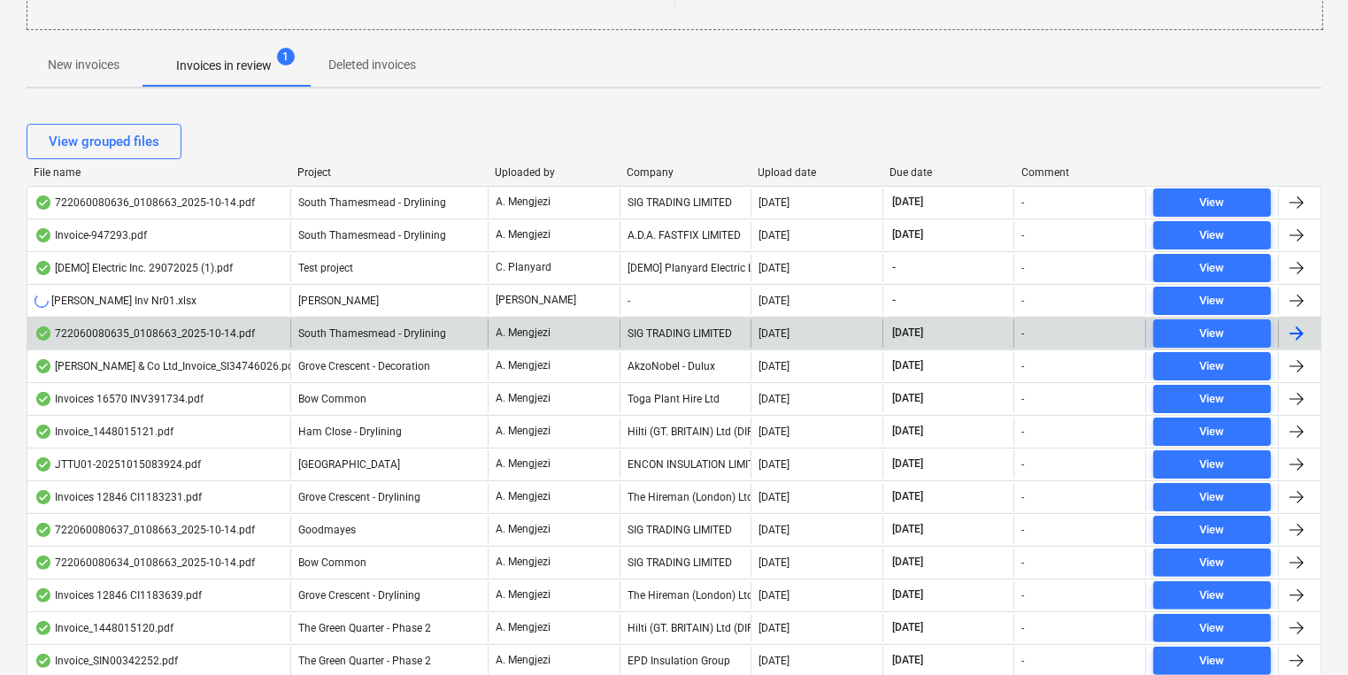
scroll to position [212, 0]
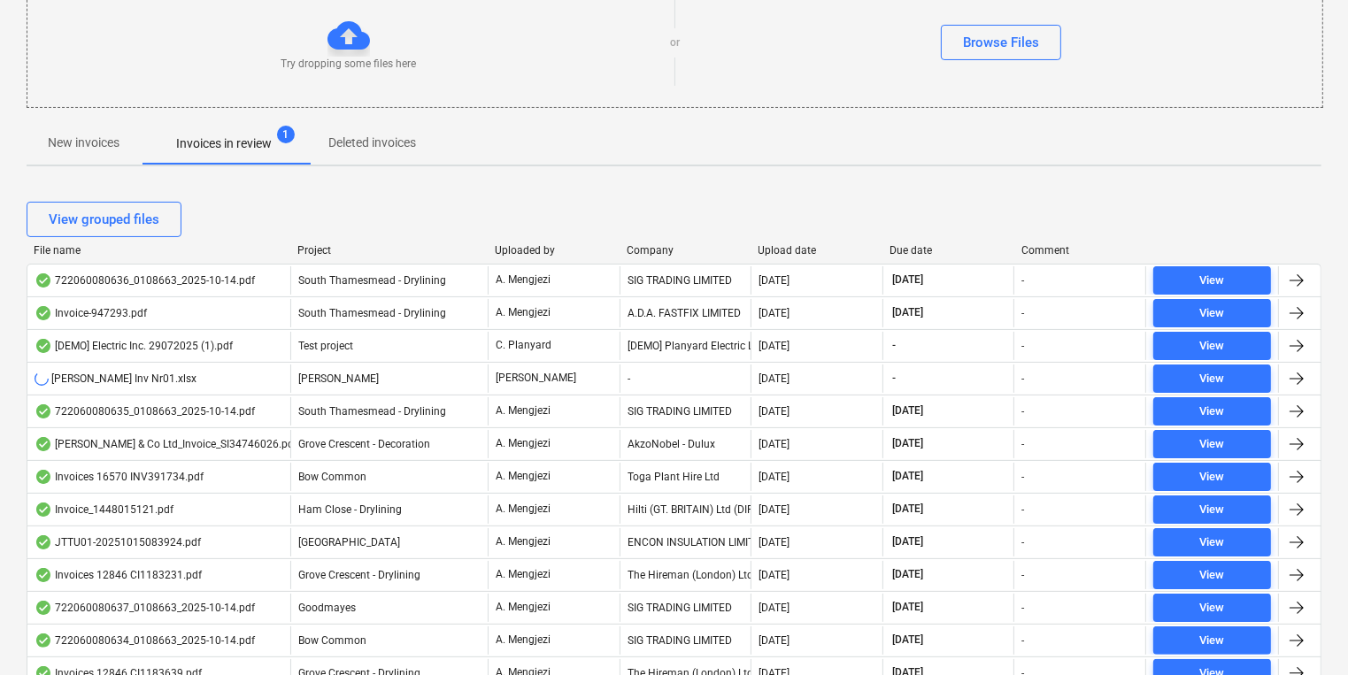
click at [669, 235] on div "View grouped files" at bounding box center [674, 219] width 1295 height 35
click at [668, 250] on div "Company" at bounding box center [686, 250] width 118 height 12
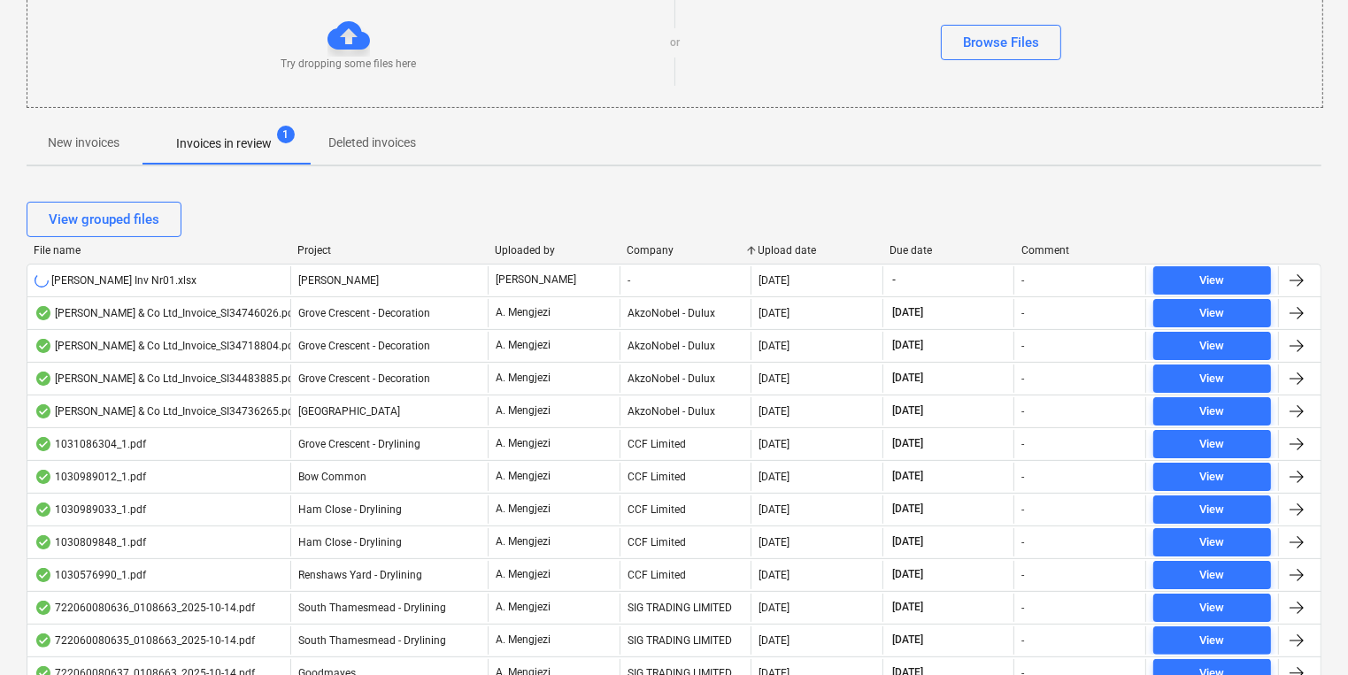
click at [308, 251] on div "Project" at bounding box center [388, 250] width 183 height 12
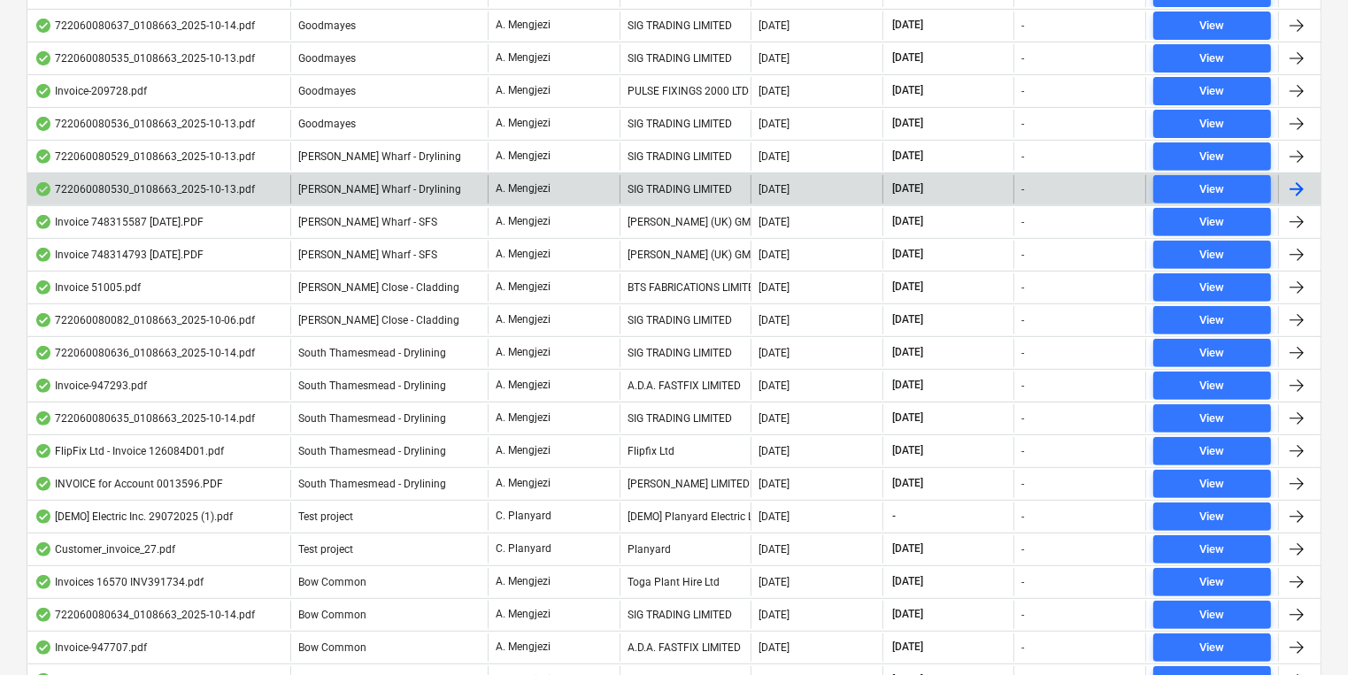
scroll to position [708, 0]
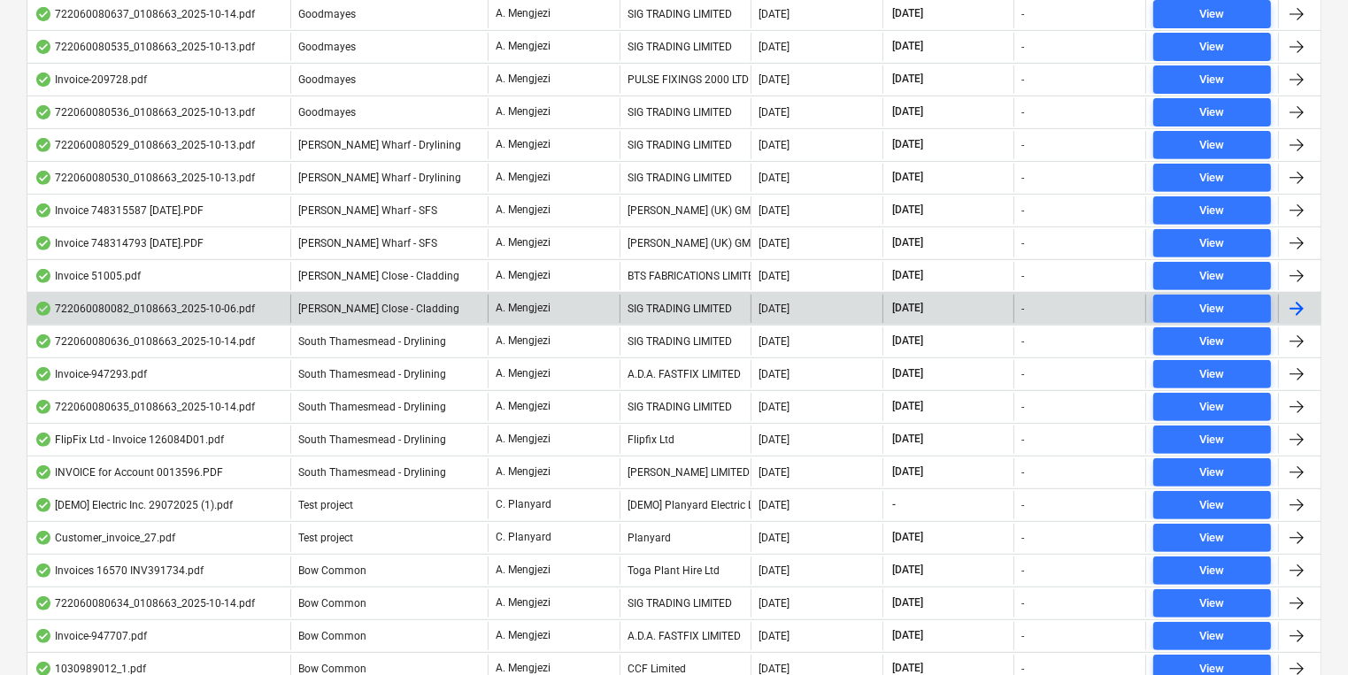
click at [432, 319] on div "722060080082_0108663_2025-10-06.pdf Newton Close - Cladding A. Mengjezi SIG TRA…" at bounding box center [674, 308] width 1295 height 33
click at [434, 301] on div "[PERSON_NAME] Close - Cladding" at bounding box center [388, 309] width 197 height 28
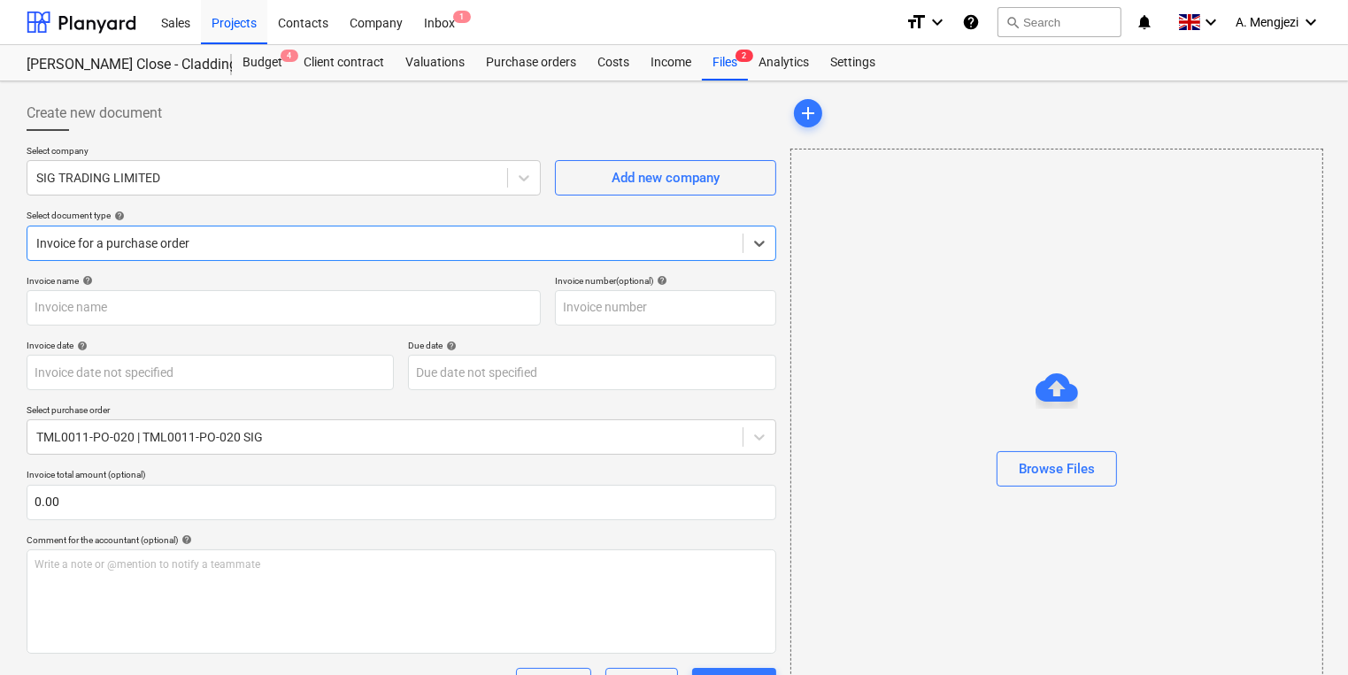
type input "722060080082"
type input "06 Oct 2025"
type input "15 Nov 2025"
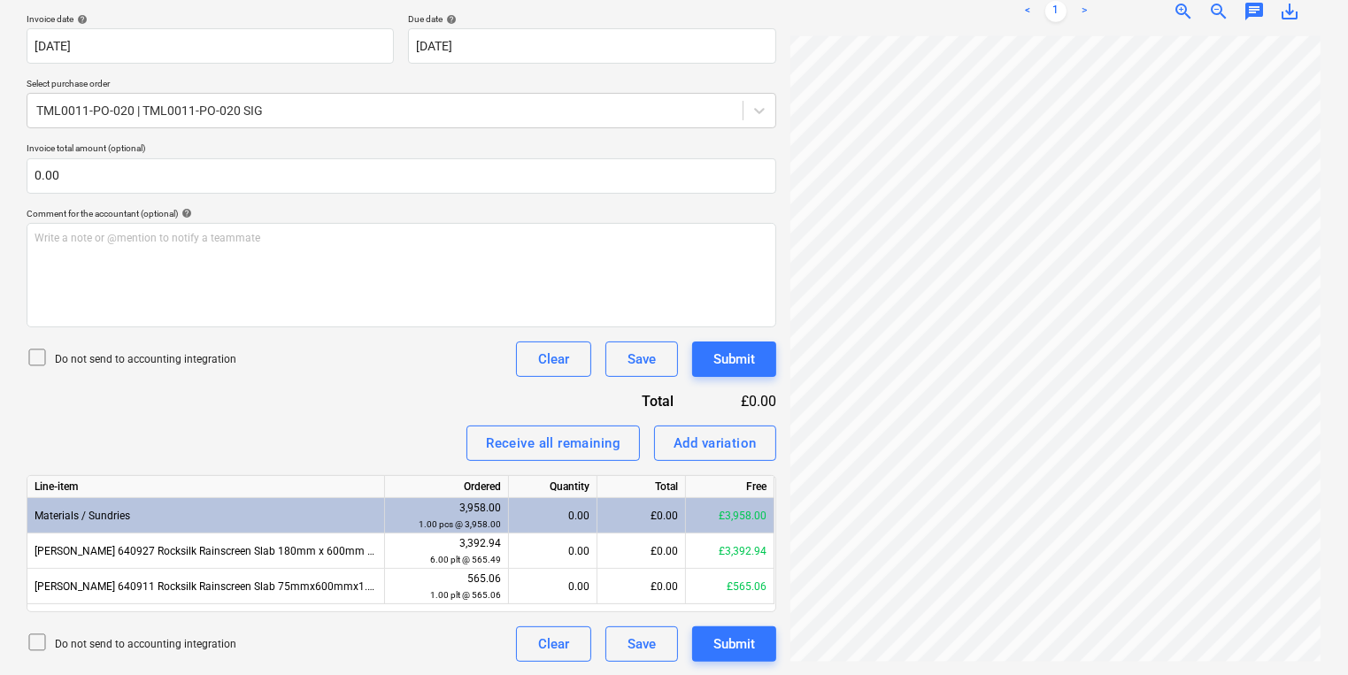
scroll to position [358, 268]
click at [784, 362] on div "722060080082_0...pdf clear add sort < 1 > zoom_in zoom_out chat 0 save_alt" at bounding box center [1055, 215] width 545 height 907
click at [773, 394] on div "Create new document Select company SIG TRADING LIMITED Add new company Select d…" at bounding box center [673, 215] width 1309 height 907
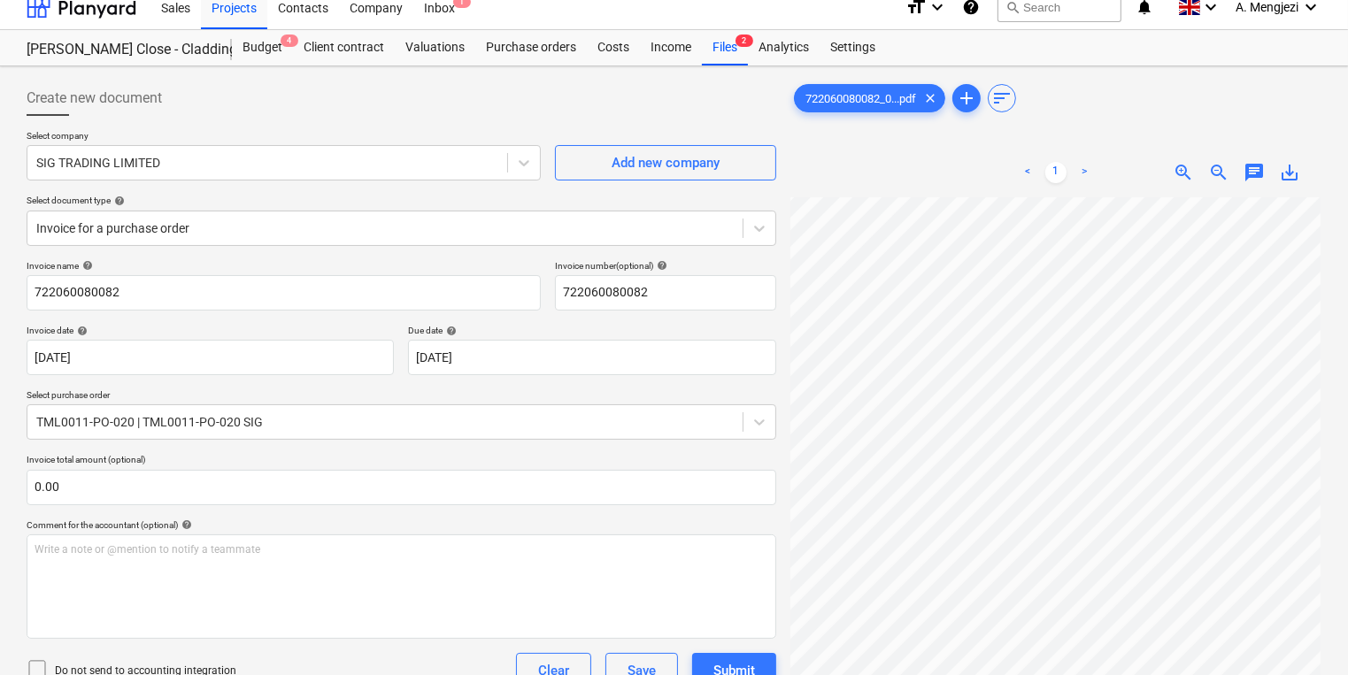
scroll to position [0, 0]
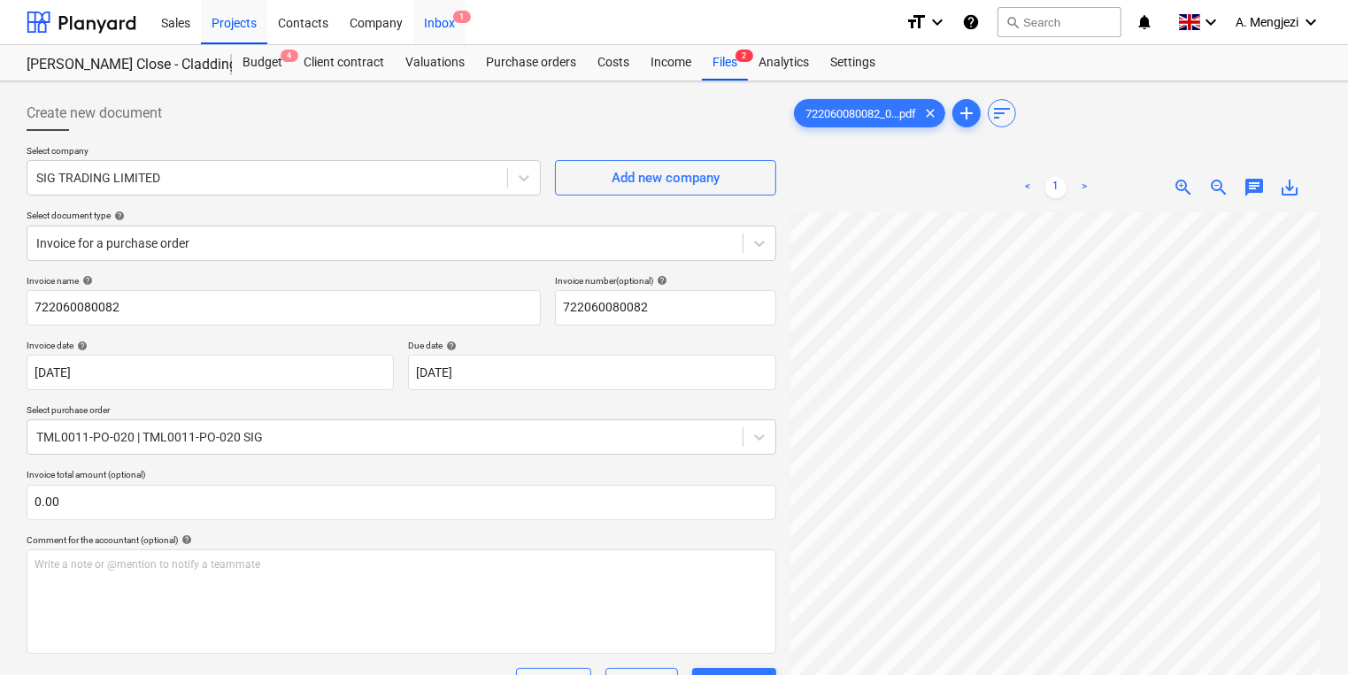
click at [458, 17] on span "1" at bounding box center [462, 17] width 18 height 12
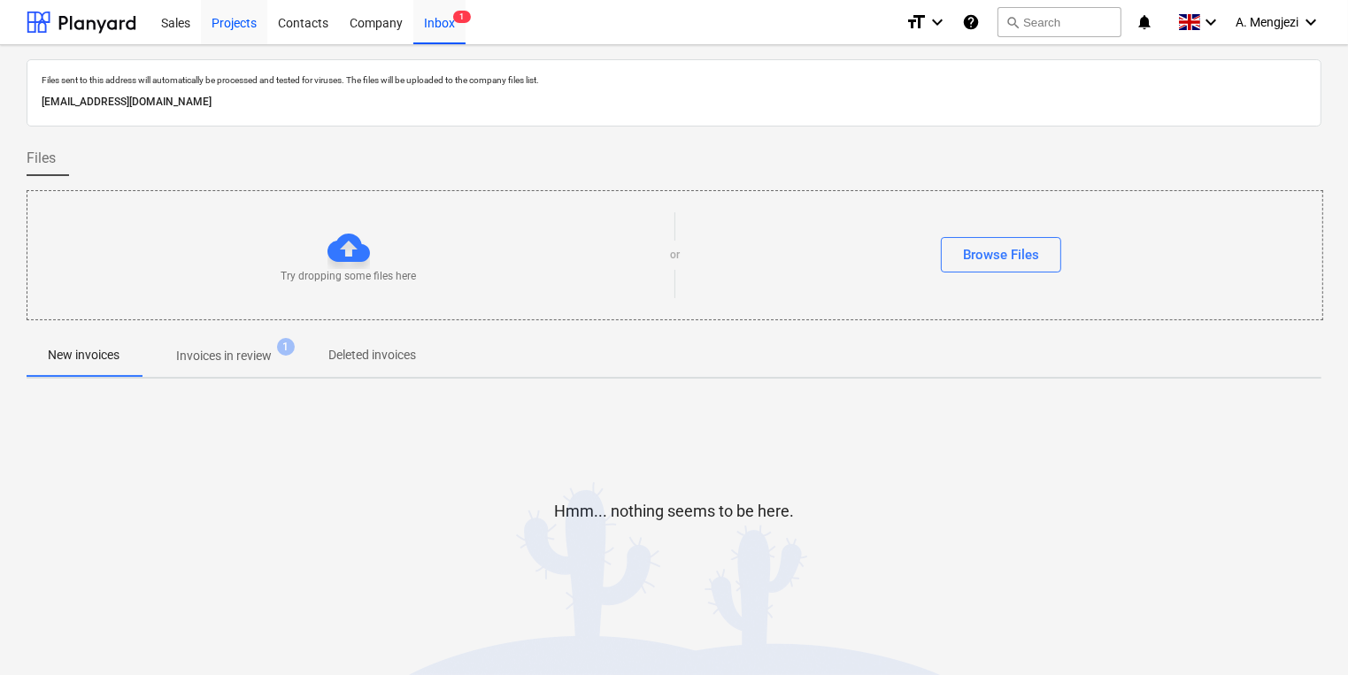
click at [254, 32] on div "Projects" at bounding box center [234, 21] width 66 height 45
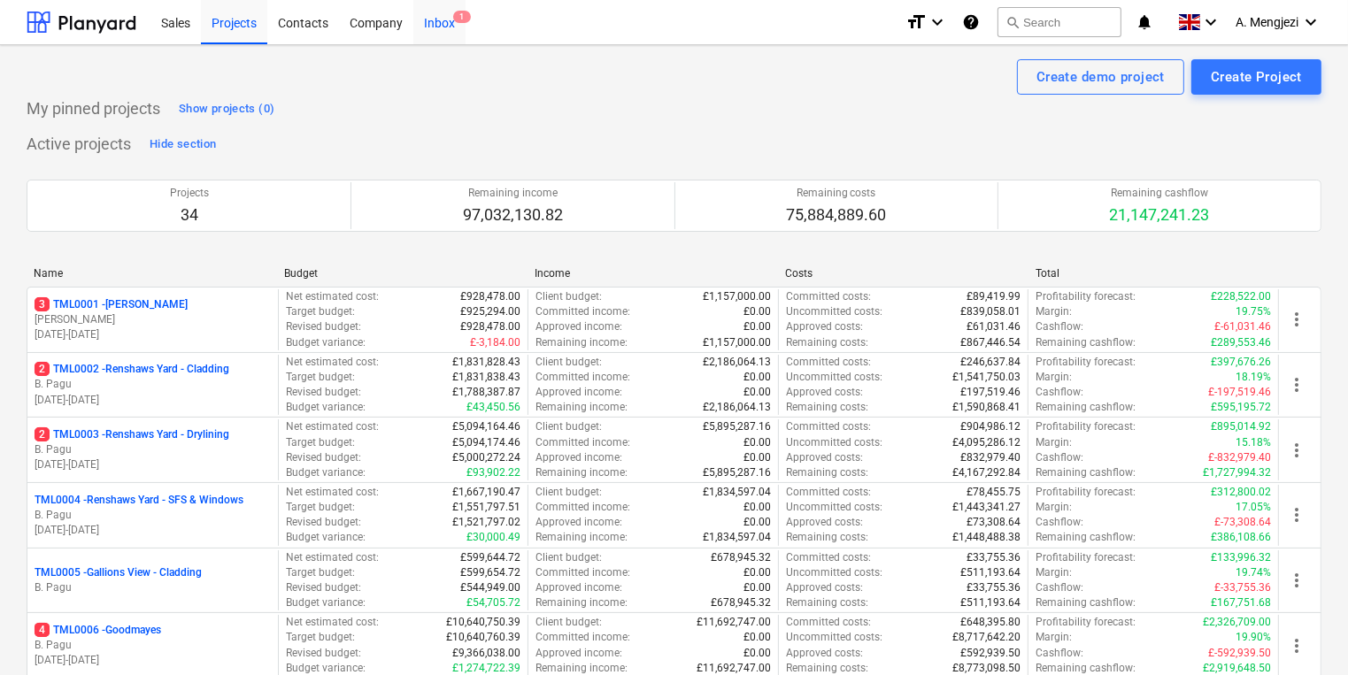
click at [435, 12] on div "Inbox 1" at bounding box center [439, 21] width 52 height 45
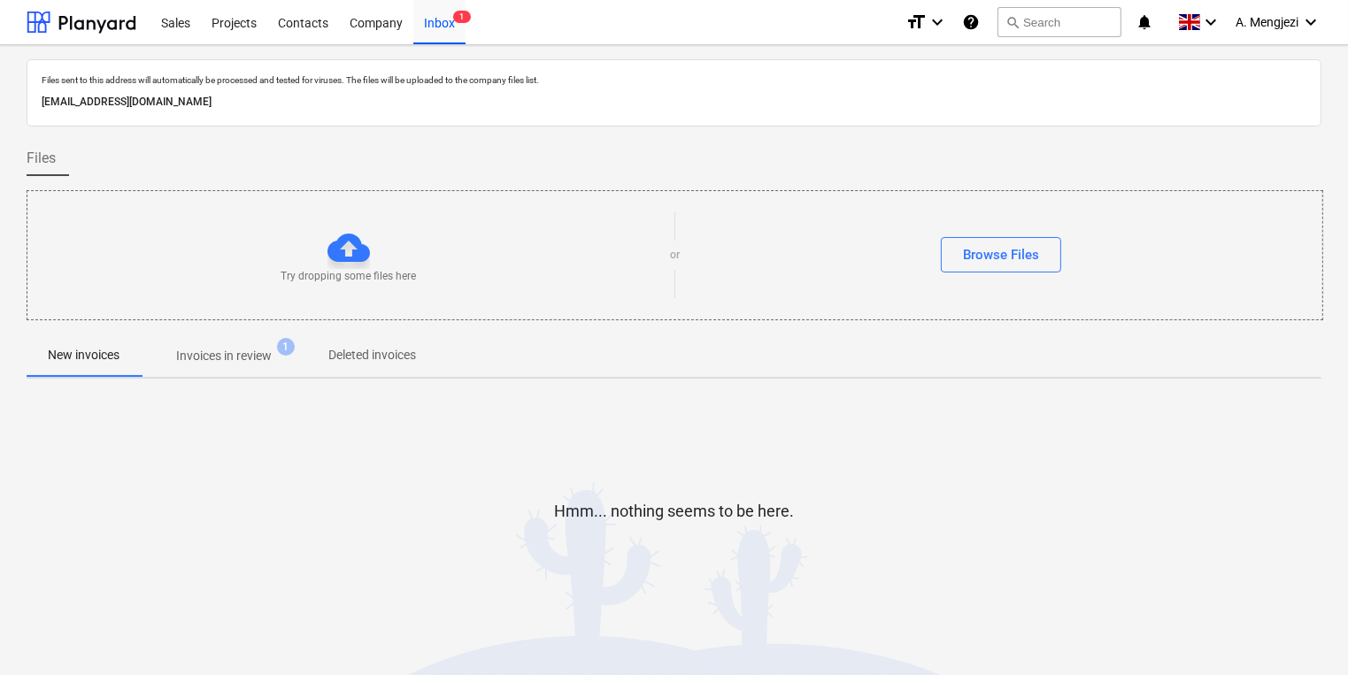
click at [247, 360] on p "Invoices in review" at bounding box center [224, 356] width 96 height 19
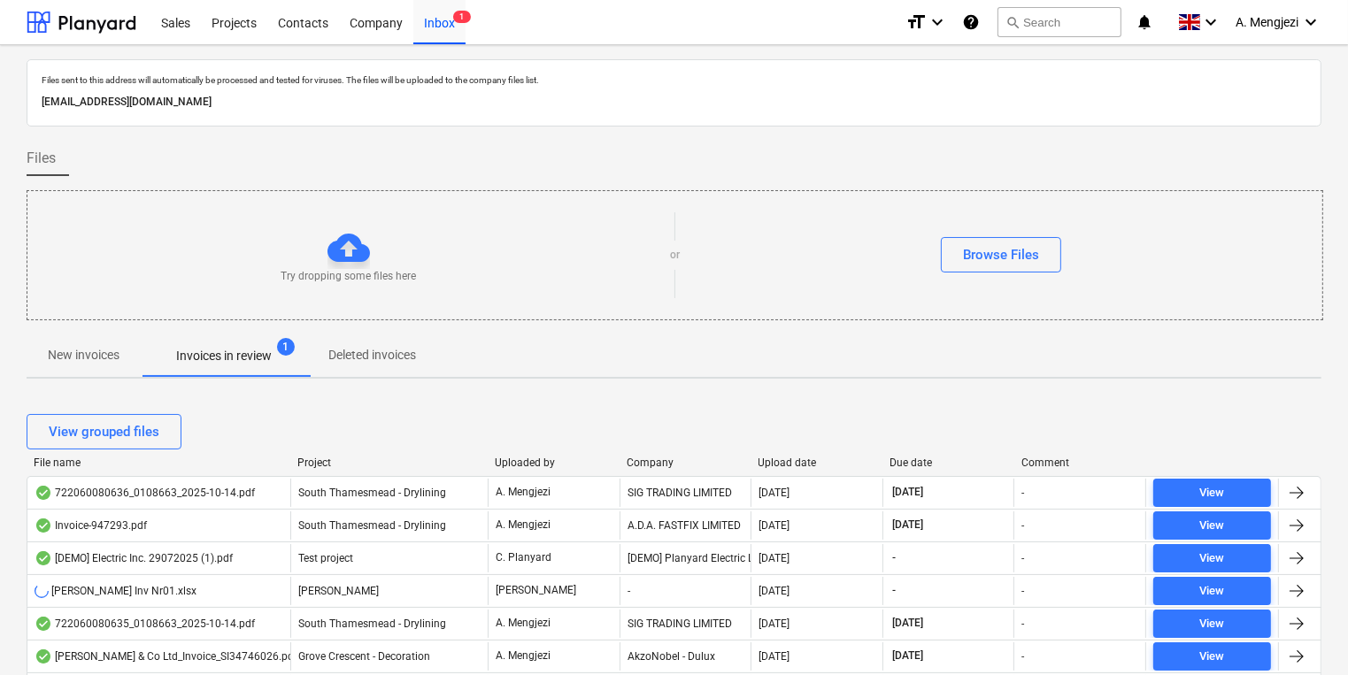
click at [305, 467] on div at bounding box center [290, 463] width 32 height 12
click at [319, 463] on div "Project" at bounding box center [388, 463] width 183 height 12
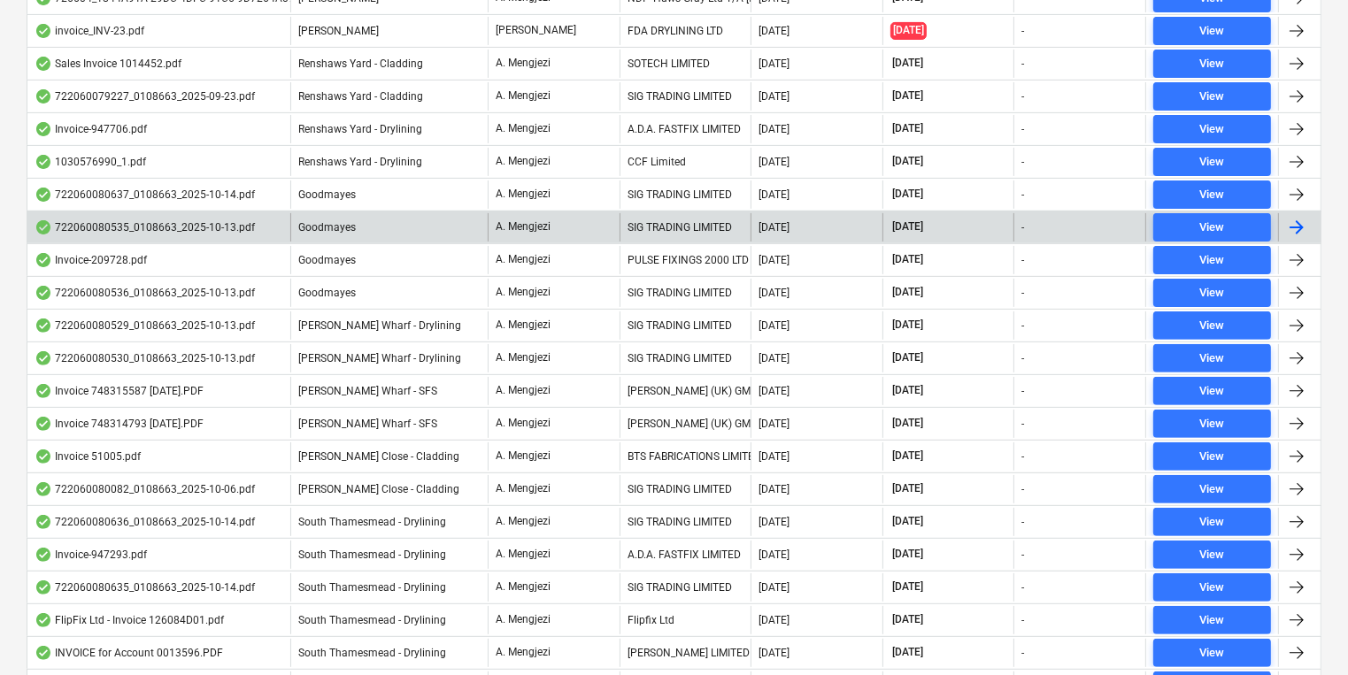
scroll to position [566, 0]
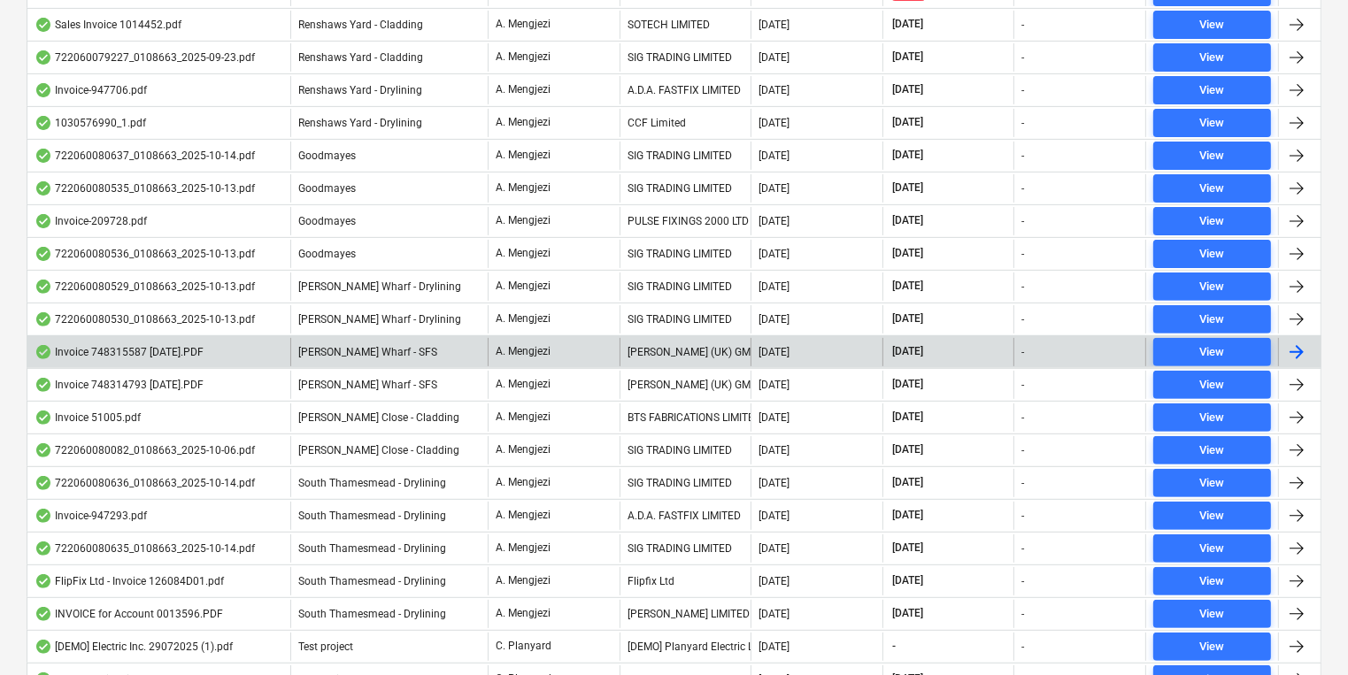
click at [658, 359] on div "[PERSON_NAME] (UK) GMBH" at bounding box center [685, 352] width 132 height 28
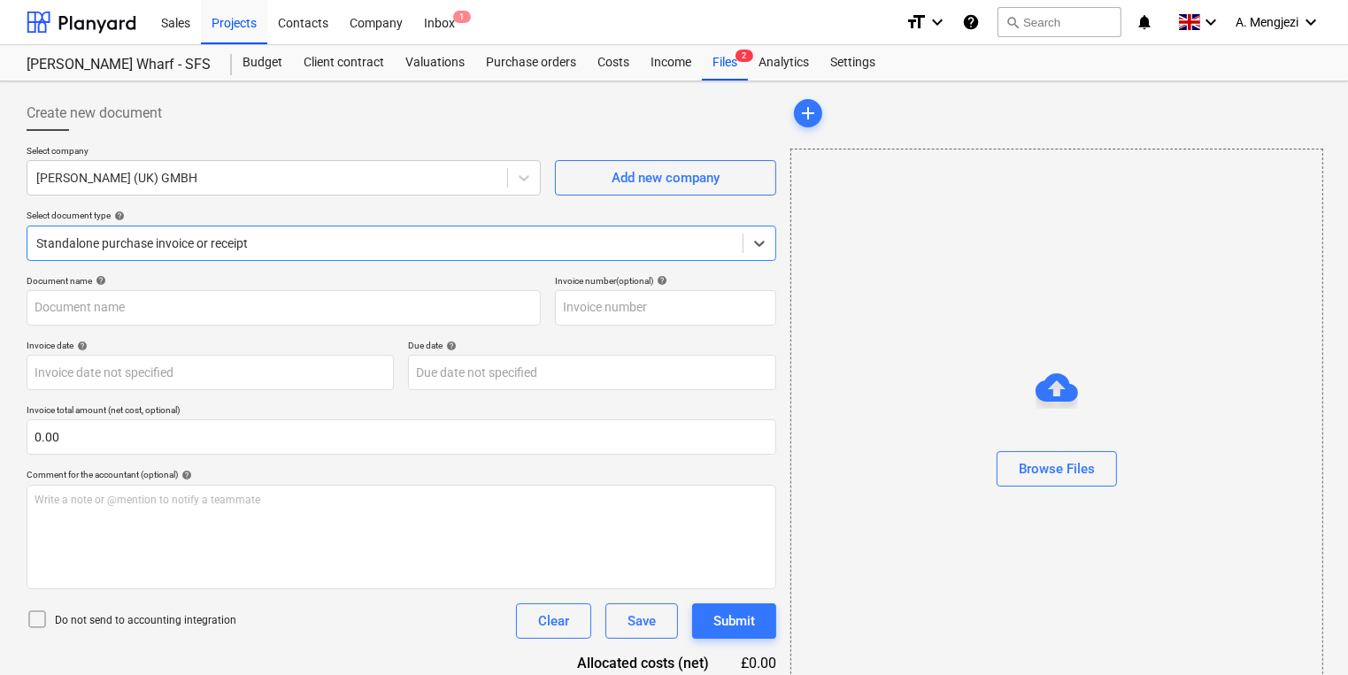
type input "748315587"
type input "09 Oct 2025"
type input "30 Nov 2025"
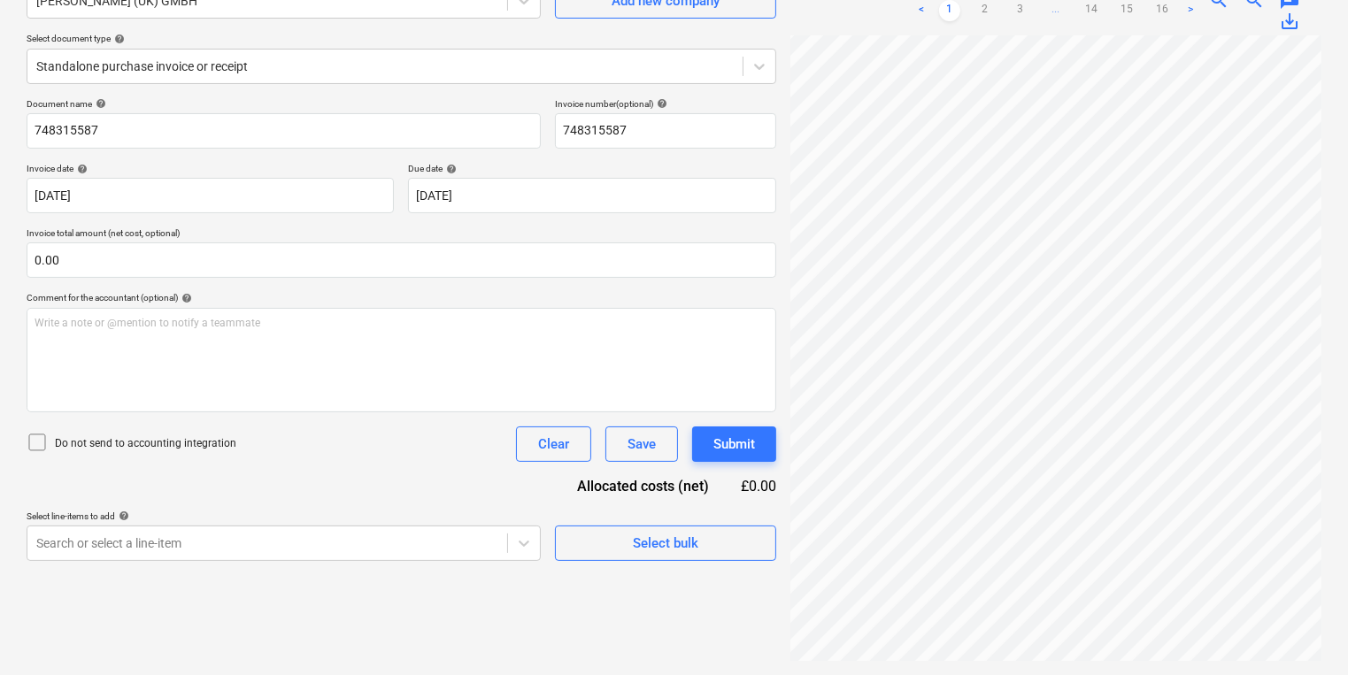
scroll to position [0, 525]
click at [768, 589] on div "Create new document Select company Knauf (UK) GMBH Add new company Select docum…" at bounding box center [673, 290] width 1309 height 757
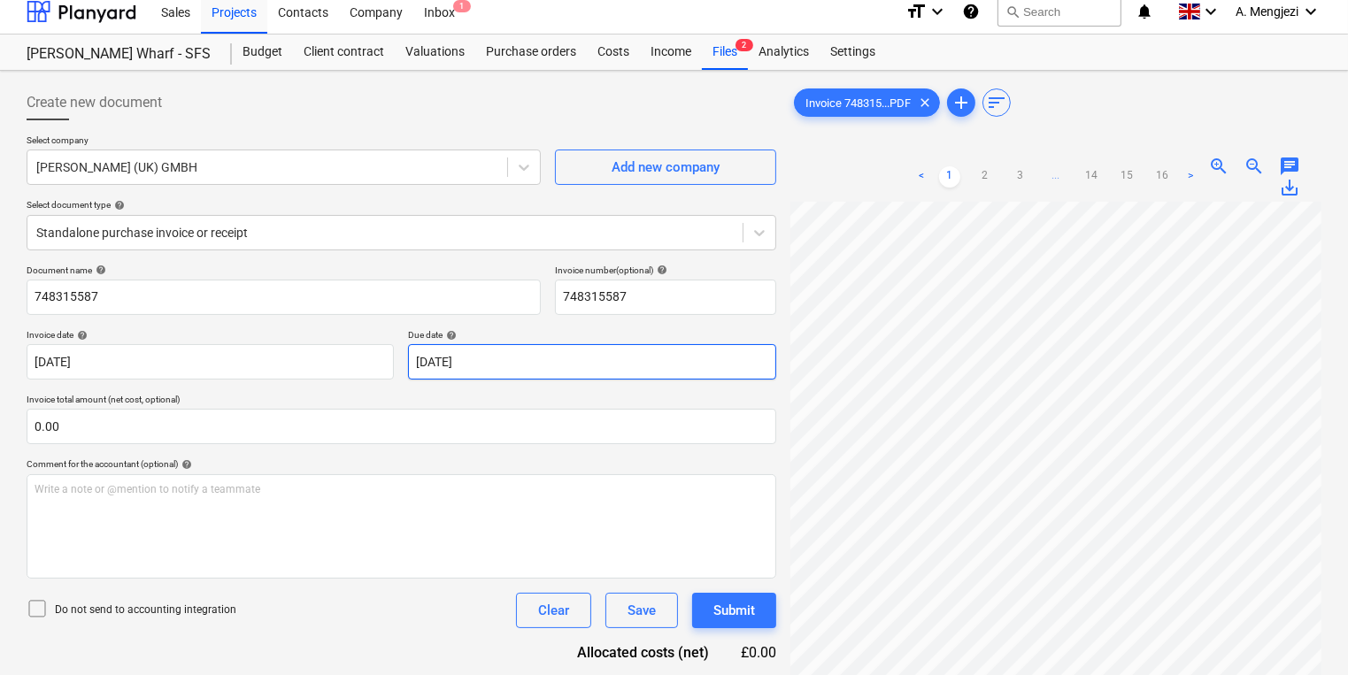
scroll to position [0, 0]
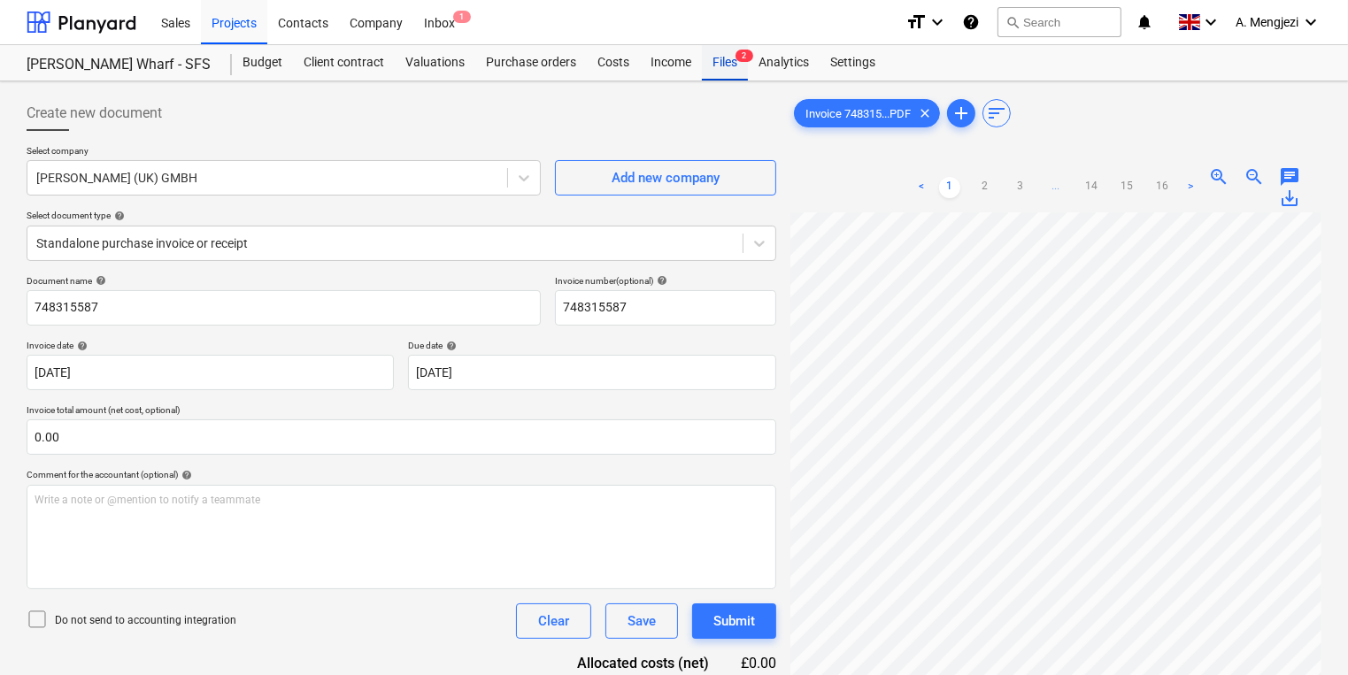
click at [727, 62] on div "Files 2" at bounding box center [725, 62] width 46 height 35
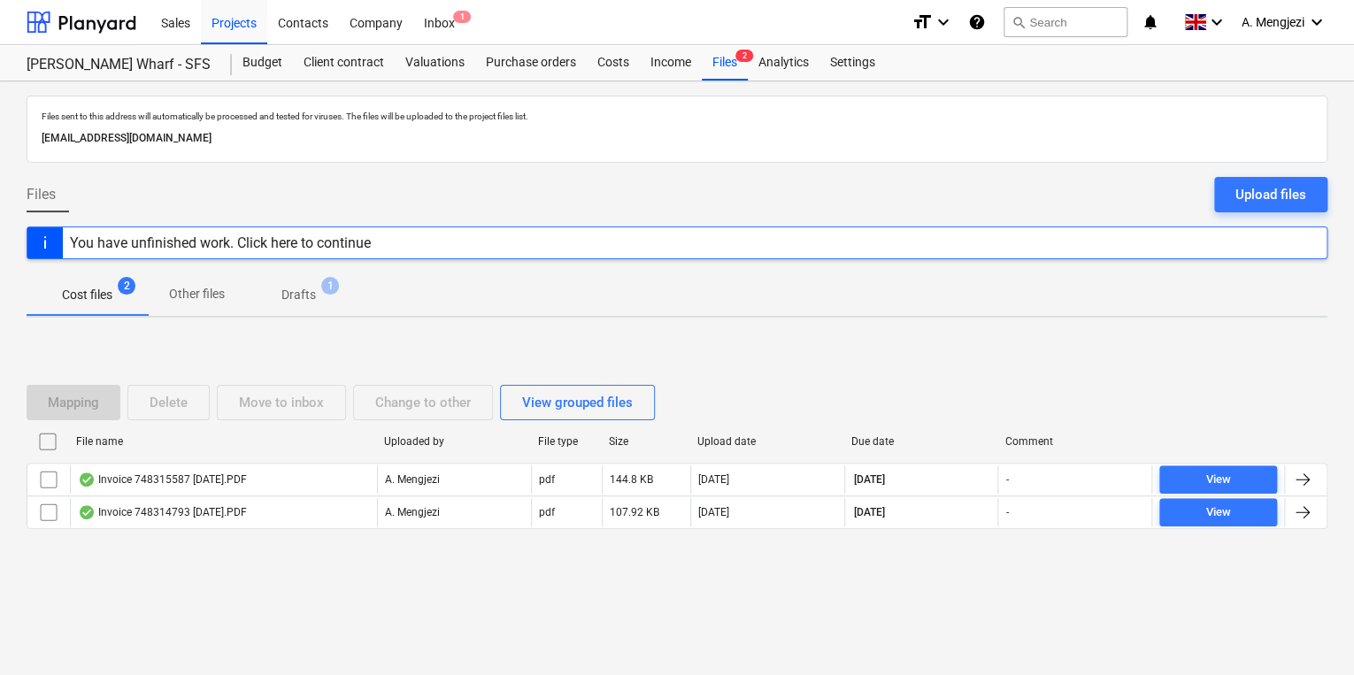
click at [341, 529] on div "File name Uploaded by File type Size Upload date Due date Comment Invoice 74831…" at bounding box center [677, 481] width 1301 height 109
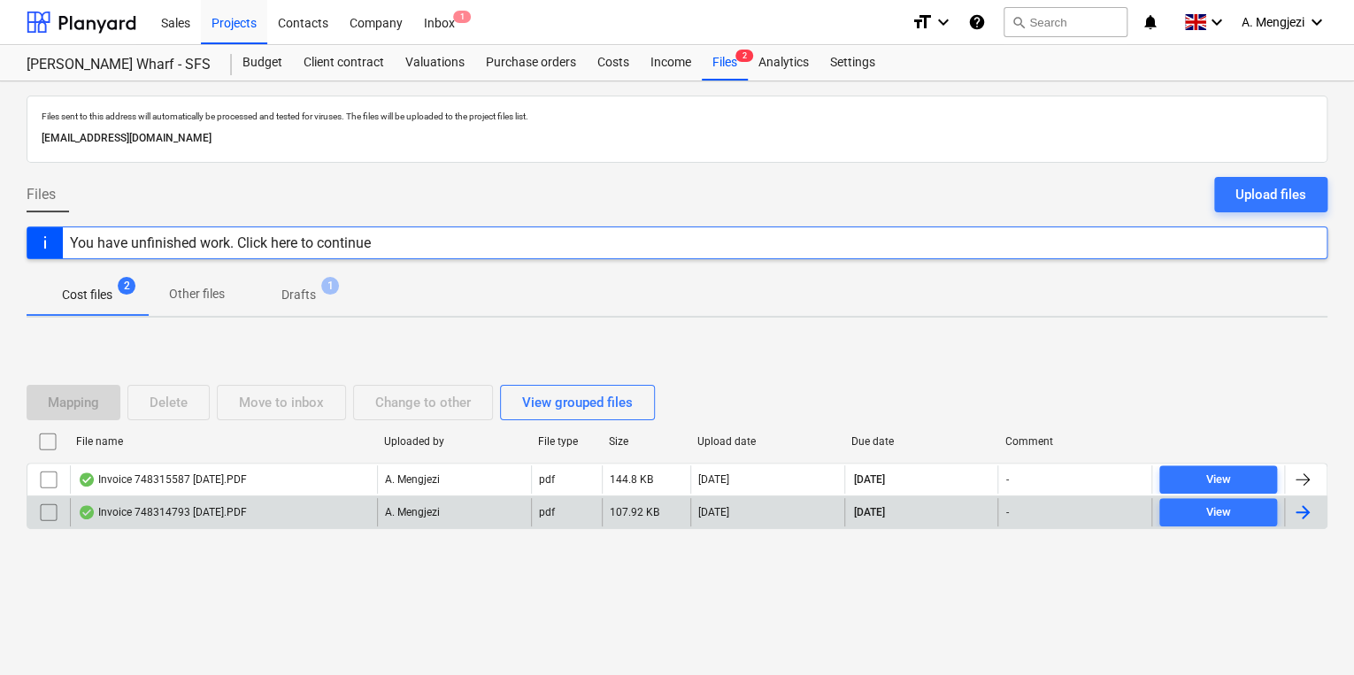
click at [340, 517] on div "Invoice 748314793 [DATE].PDF" at bounding box center [223, 512] width 307 height 28
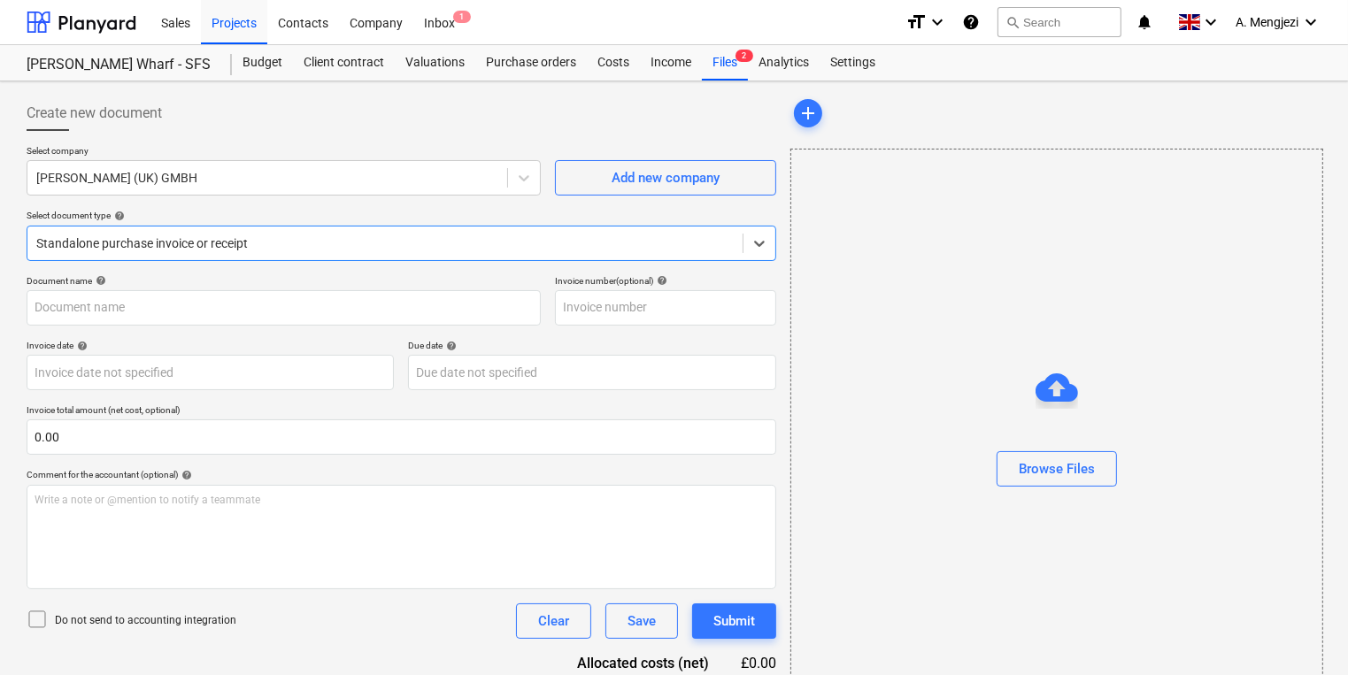
type input "748314793"
type input "07 Oct 2025"
type input "30 Nov 2025"
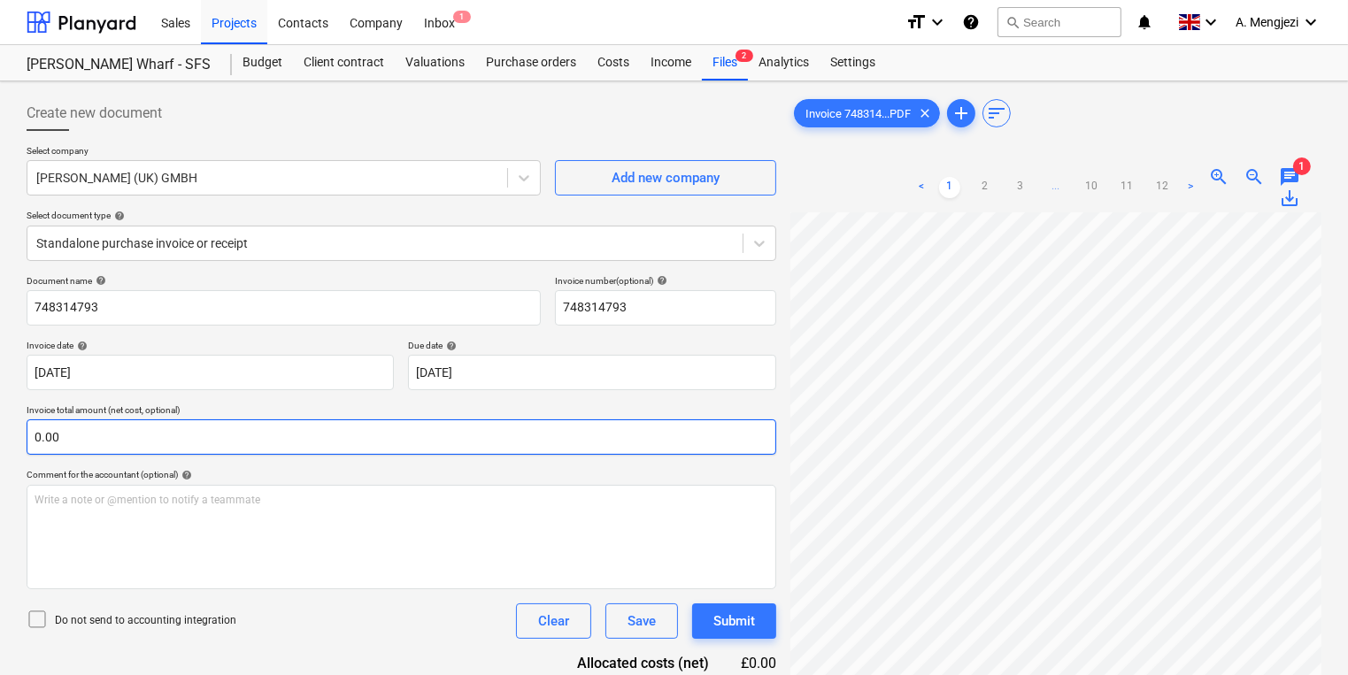
click at [655, 446] on div "Create new document Select company Knauf (UK) GMBH Add new company Select docum…" at bounding box center [673, 466] width 1309 height 757
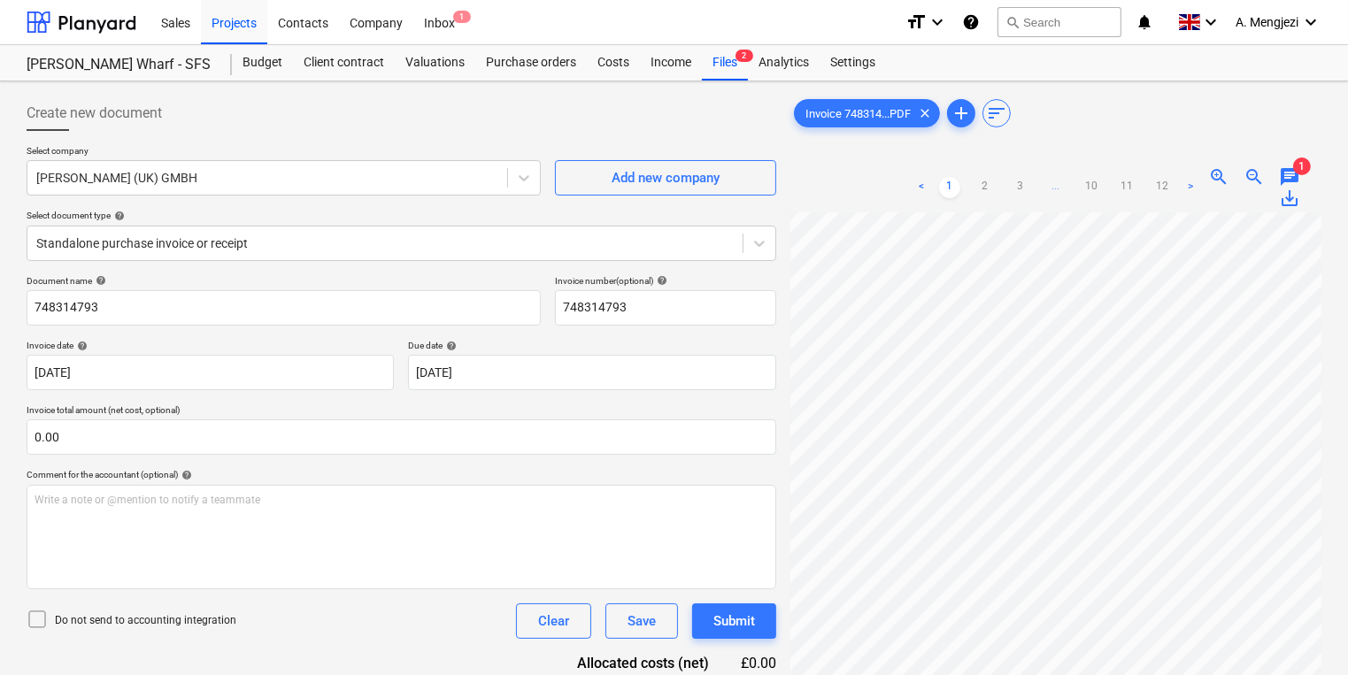
scroll to position [0, 166]
click at [1347, 420] on html "Sales Projects Contacts Company Inbox 1 format_size keyboard_arrow_down help se…" at bounding box center [674, 337] width 1348 height 675
click at [733, 57] on div "Files 2" at bounding box center [725, 62] width 46 height 35
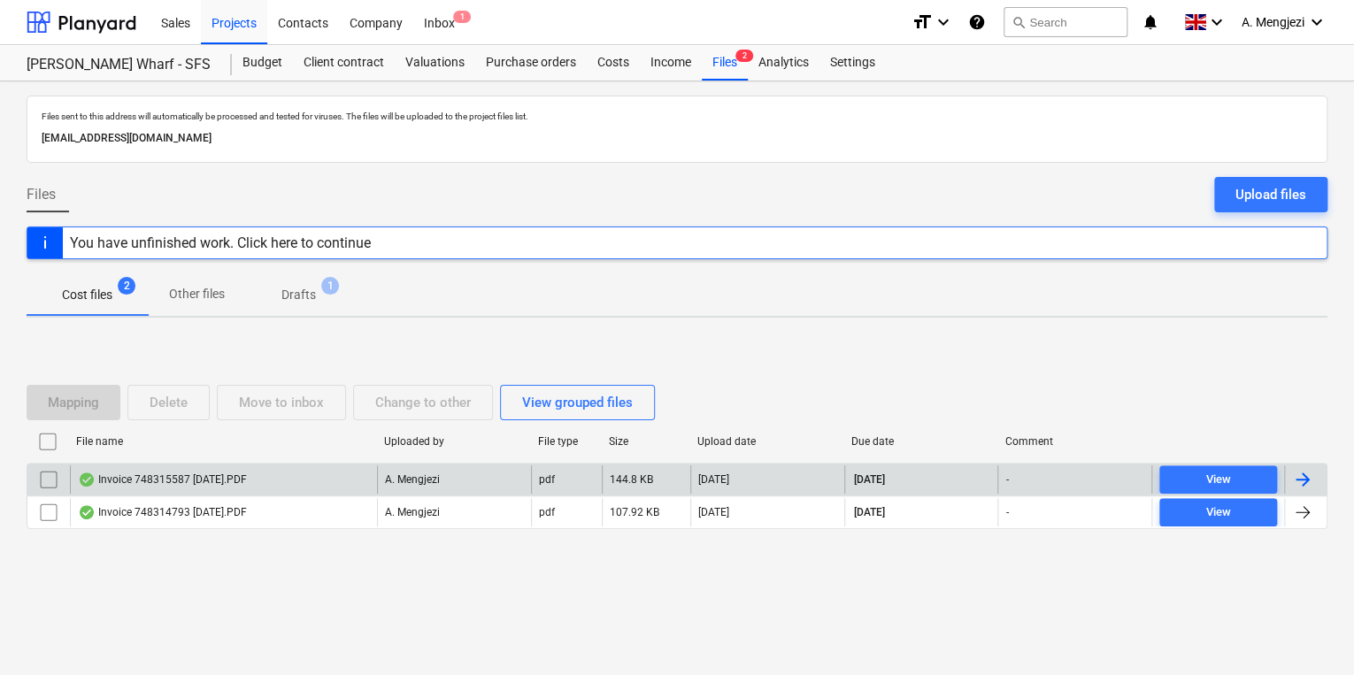
click at [294, 474] on div "Invoice 748315587 [DATE].PDF" at bounding box center [223, 480] width 307 height 28
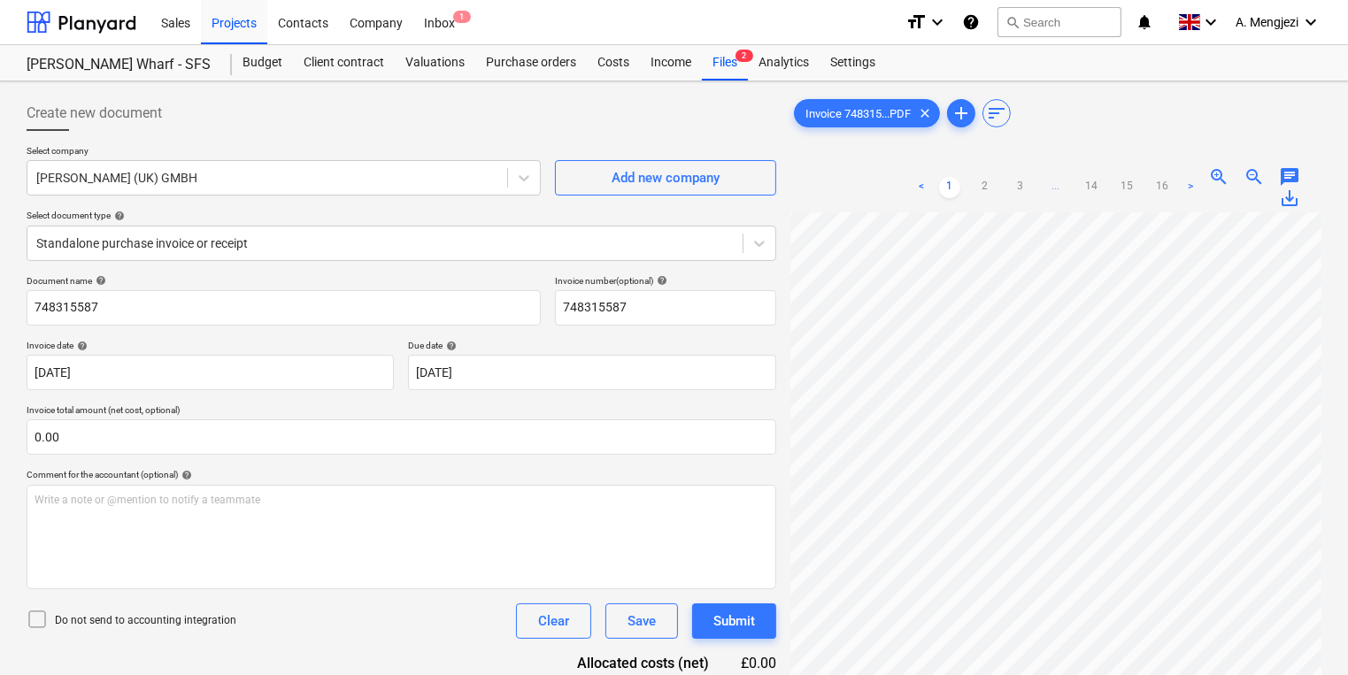
click at [550, 399] on div "Create new document Select company Knauf (UK) GMBH Add new company Select docum…" at bounding box center [673, 466] width 1309 height 757
click at [655, 392] on div "Create new document Select company Knauf (UK) GMBH Add new company Select docum…" at bounding box center [673, 466] width 1309 height 757
click at [442, 21] on div "Inbox 1" at bounding box center [439, 21] width 52 height 45
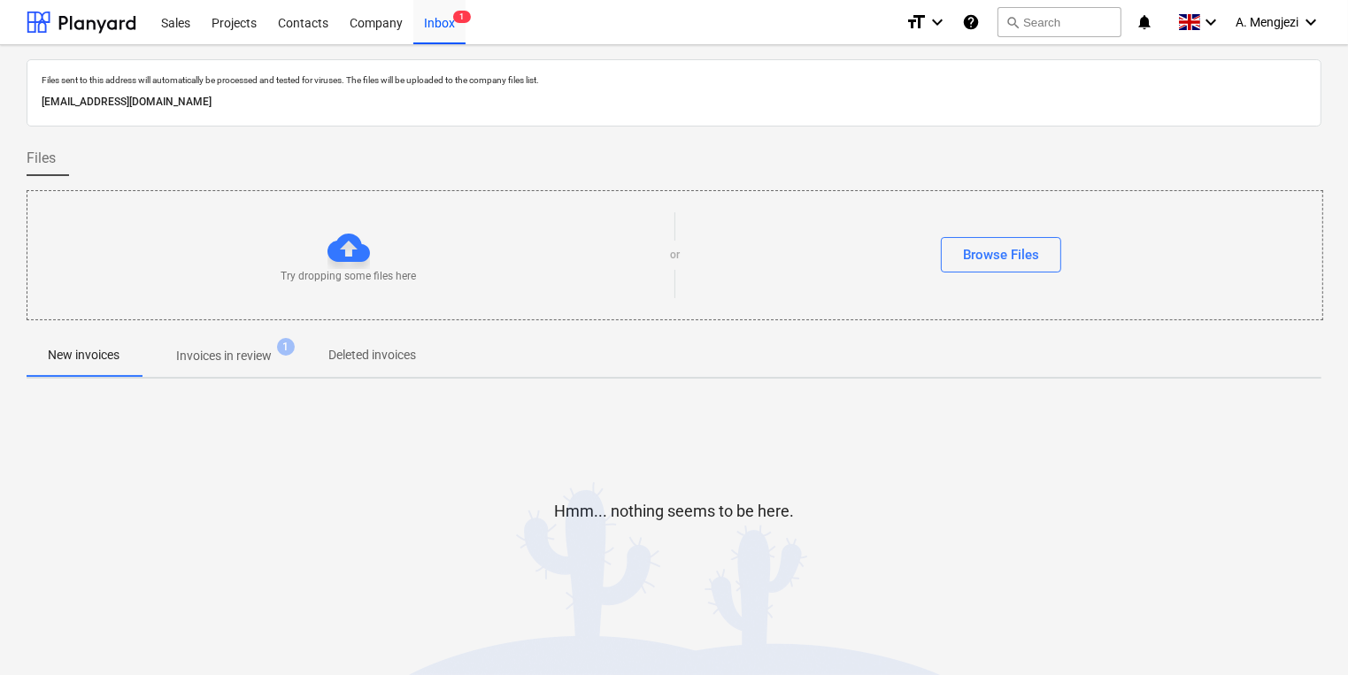
click at [218, 354] on p "Invoices in review" at bounding box center [224, 356] width 96 height 19
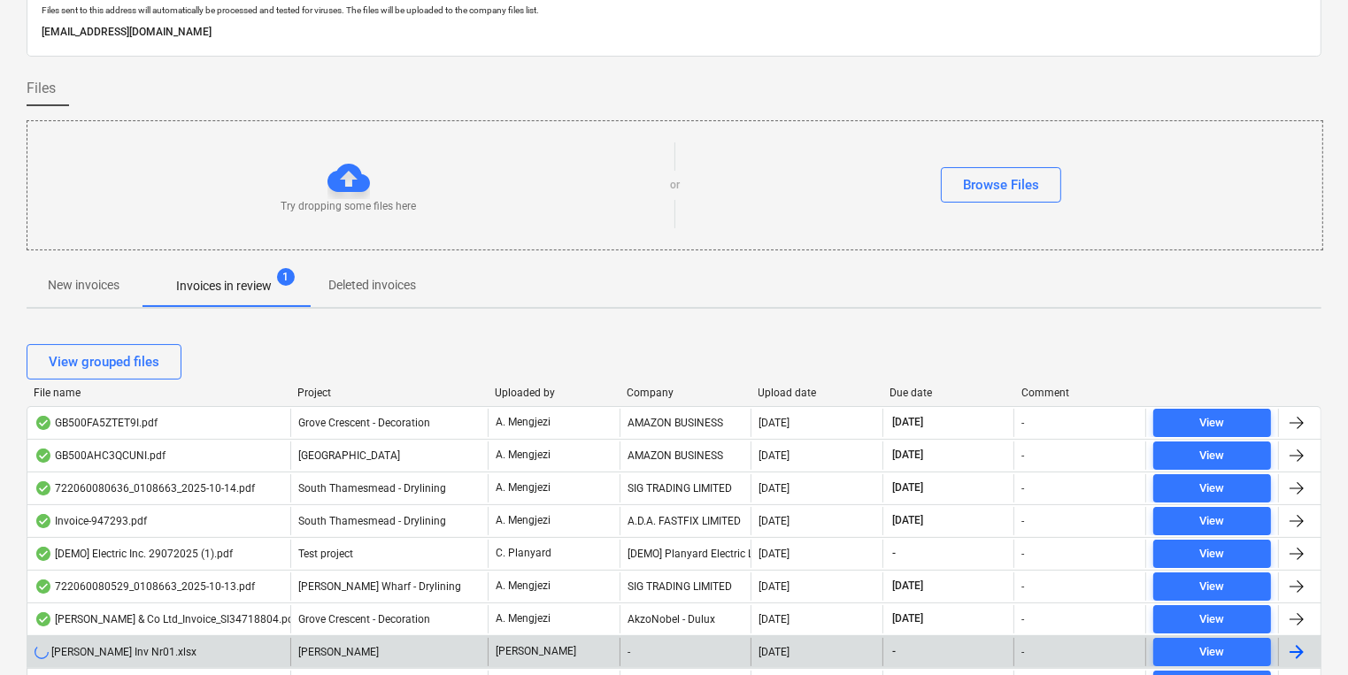
scroll to position [283, 0]
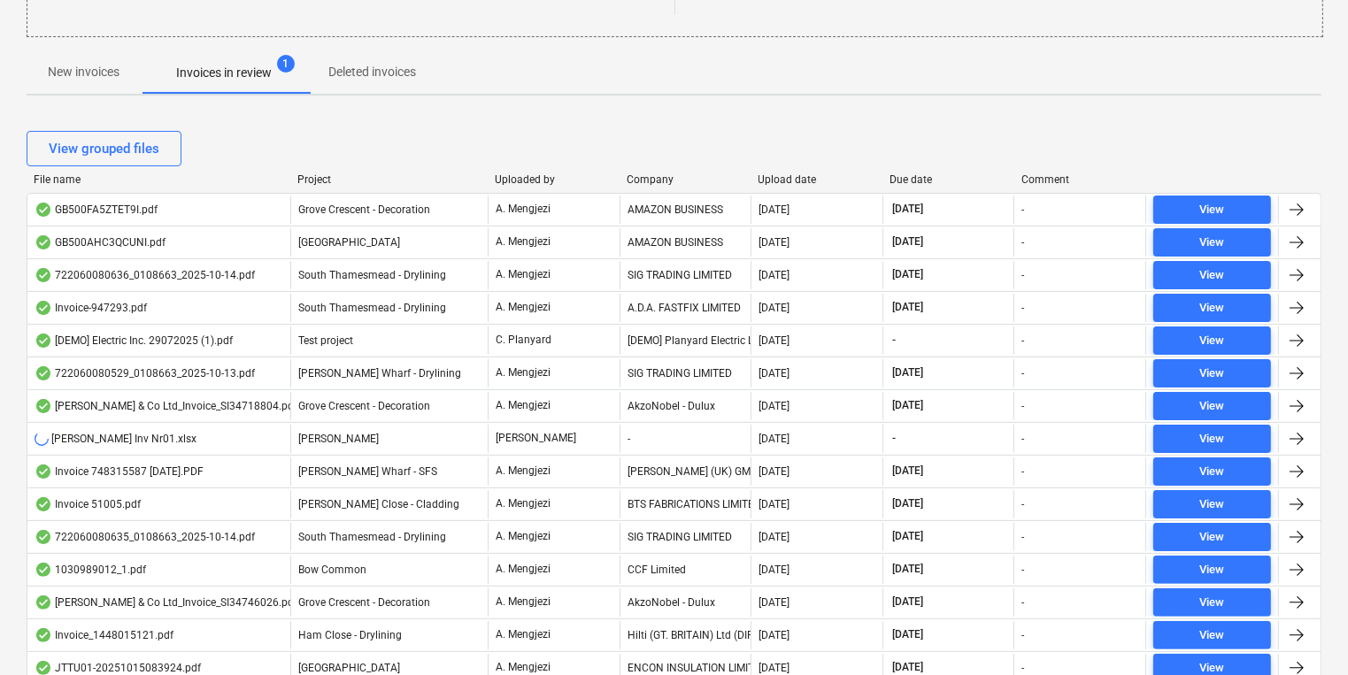
click at [333, 173] on div "Project" at bounding box center [388, 179] width 183 height 12
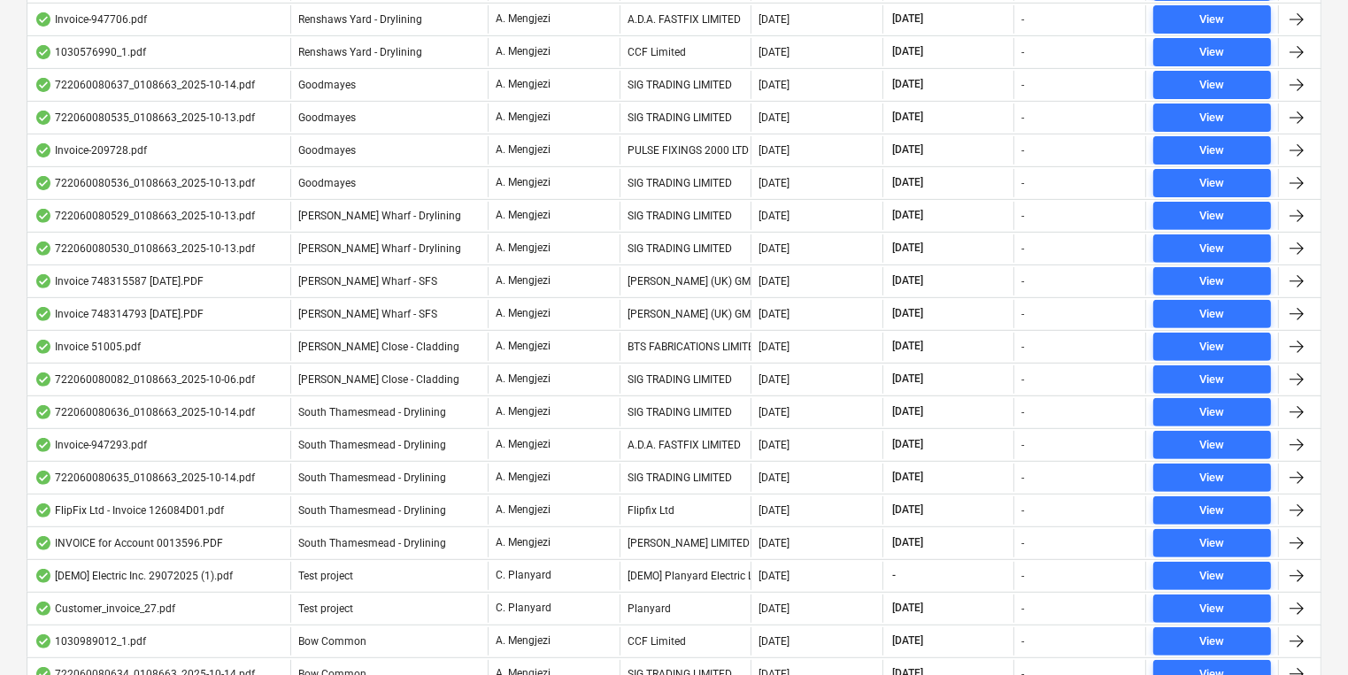
scroll to position [779, 0]
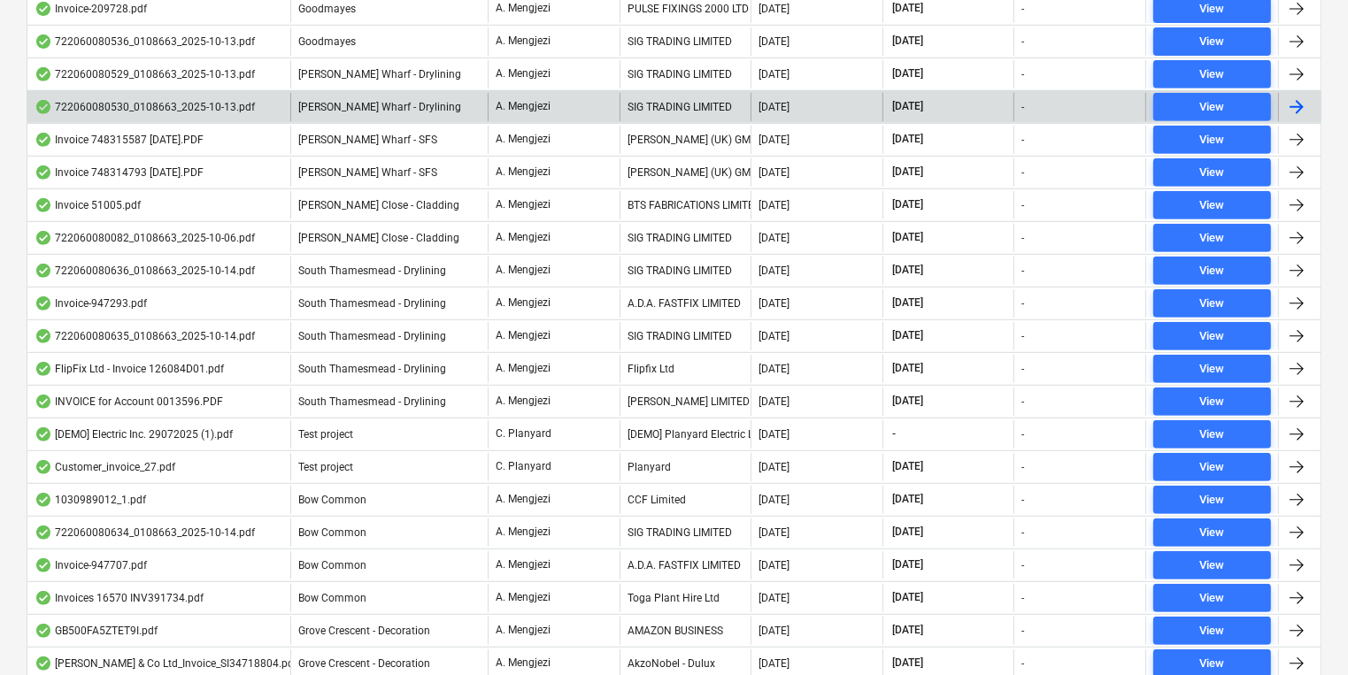
click at [600, 99] on div "A. Mengjezi" at bounding box center [554, 107] width 132 height 28
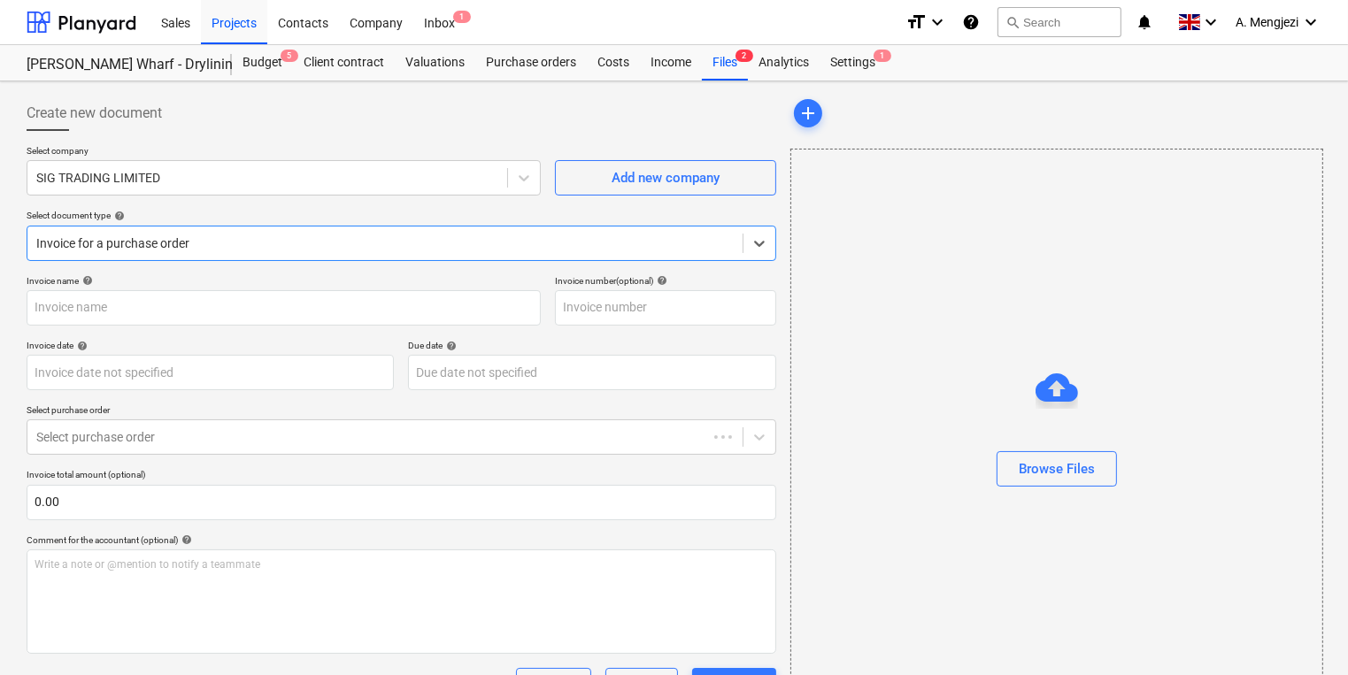
type input "722060080530"
type input "[DATE]"
type input "15 Nov 2025"
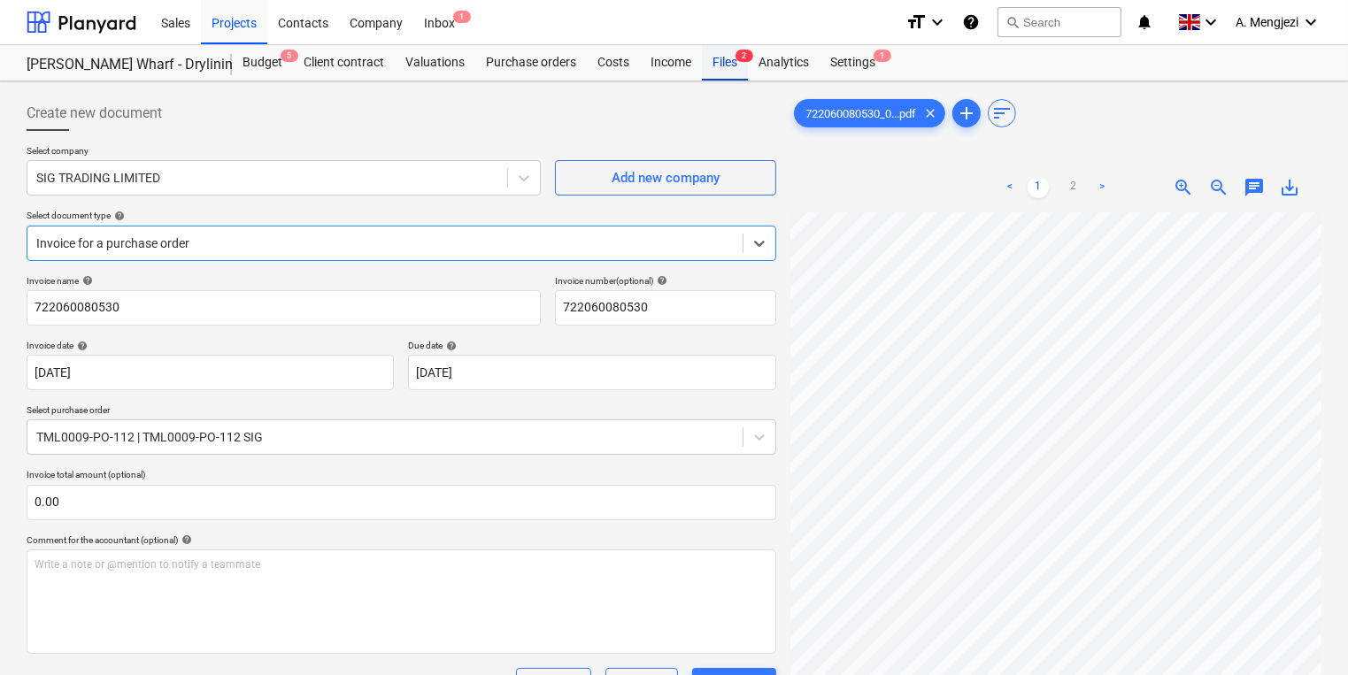
click at [736, 68] on div "Files 2" at bounding box center [725, 62] width 46 height 35
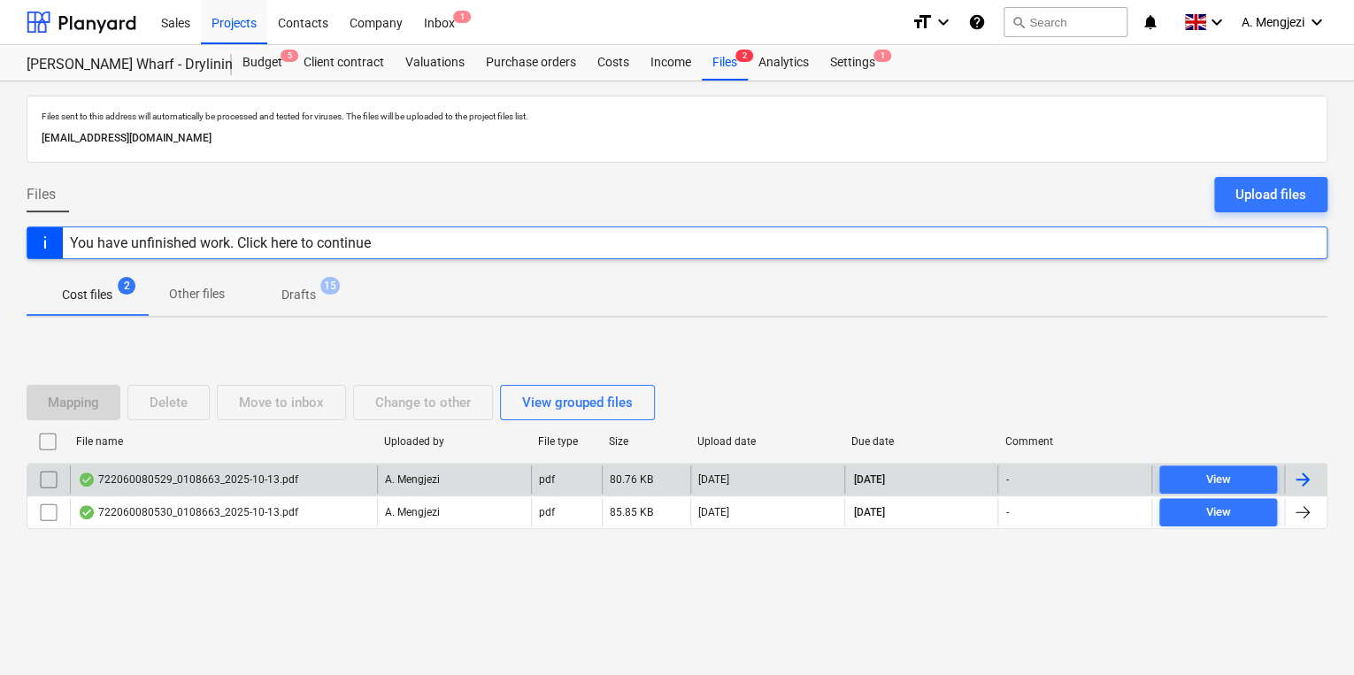
click at [342, 489] on div "722060080529_0108663_2025-10-13.pdf" at bounding box center [223, 480] width 307 height 28
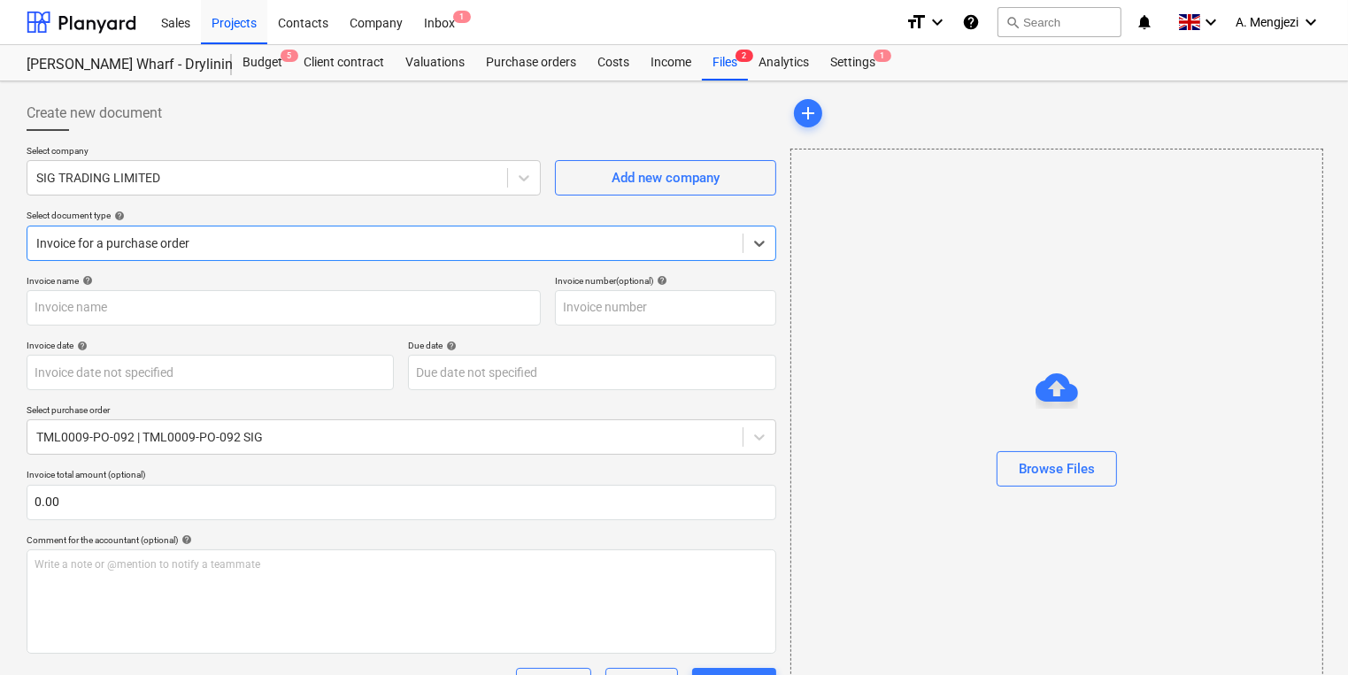
type input "722060080529"
type input "[DATE]"
type input "15 Nov 2025"
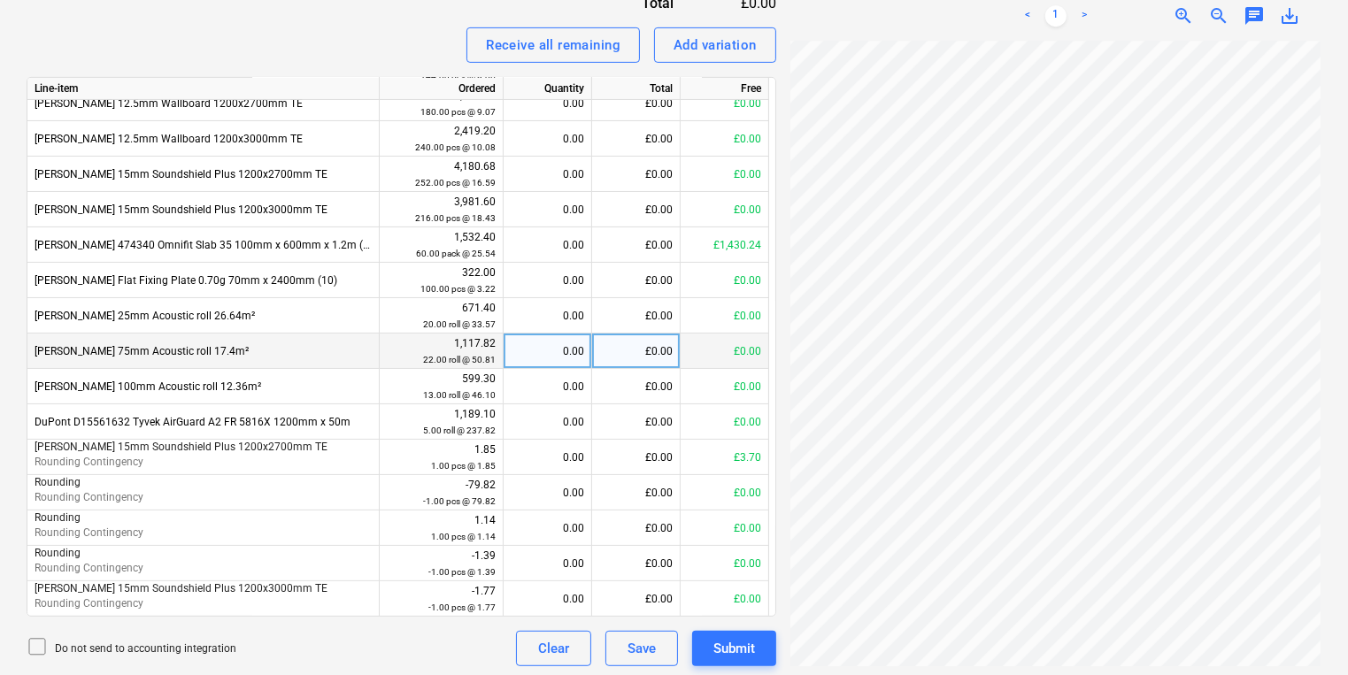
scroll to position [729, 0]
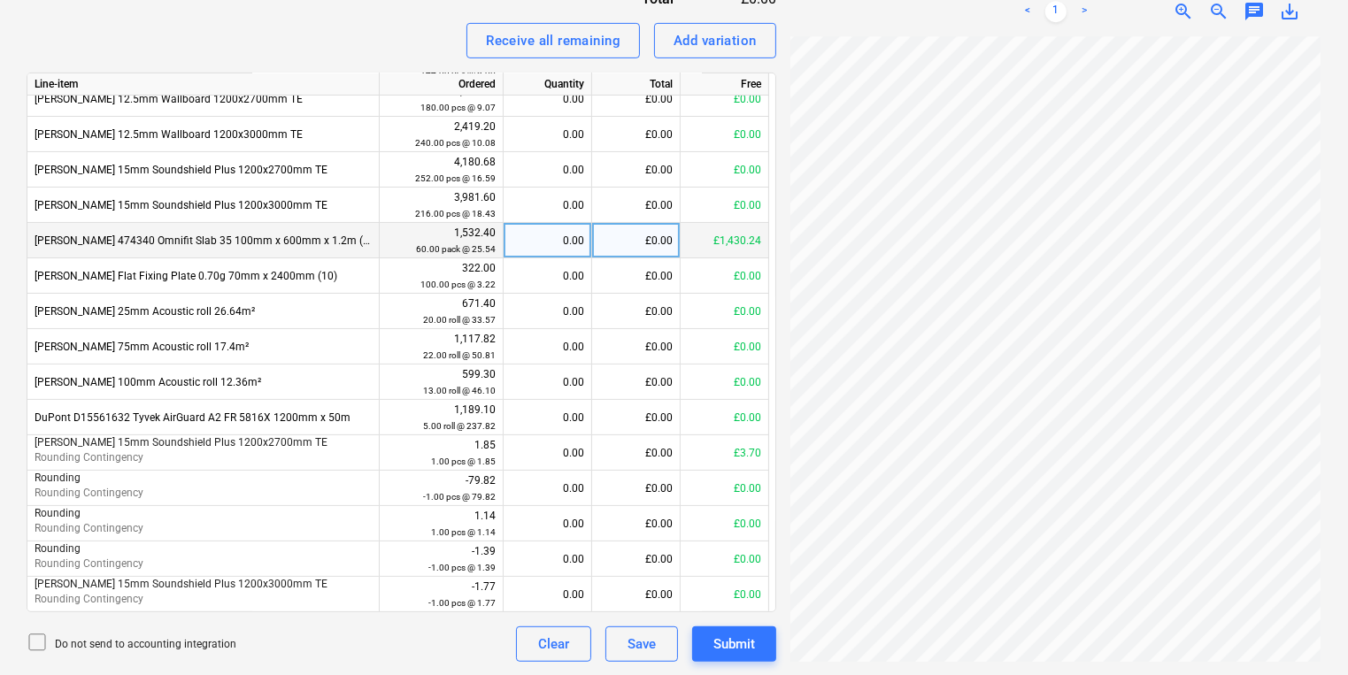
click at [566, 241] on div "0.00" at bounding box center [547, 240] width 73 height 35
type input "600"
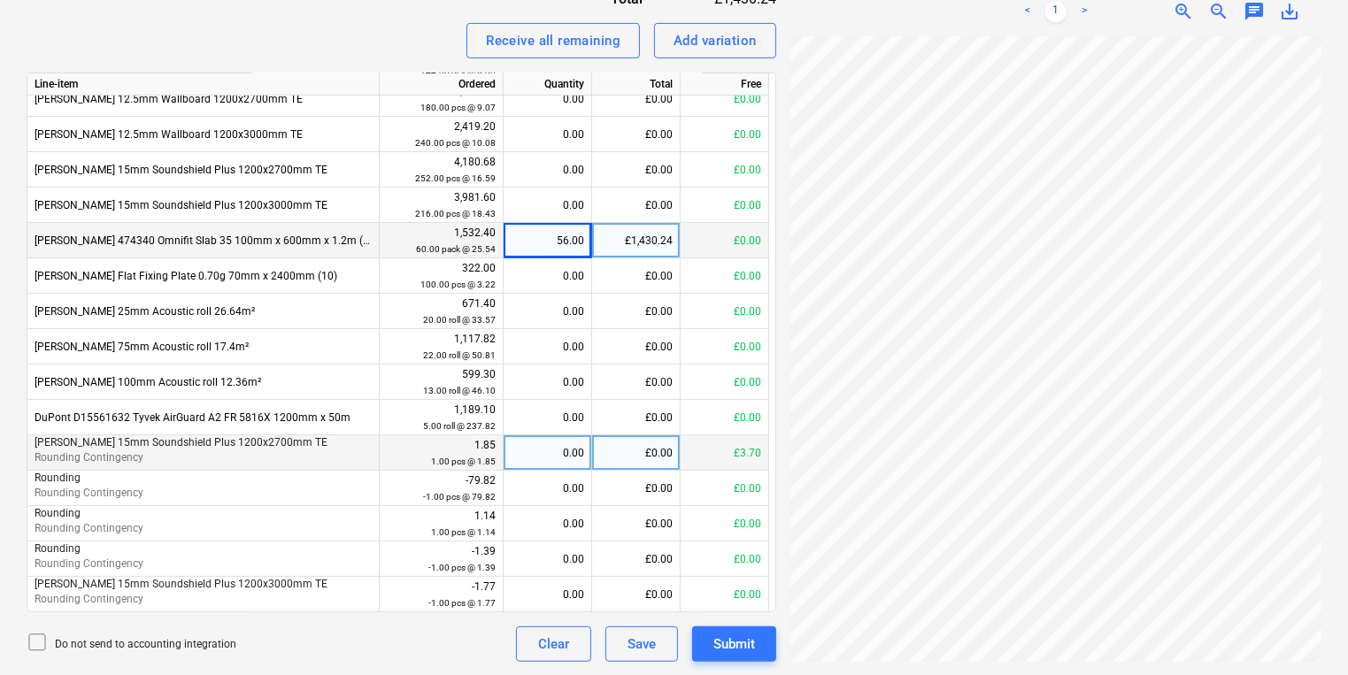
scroll to position [377, 268]
click at [538, 464] on div "0.00" at bounding box center [547, 452] width 73 height 35
type input "1"
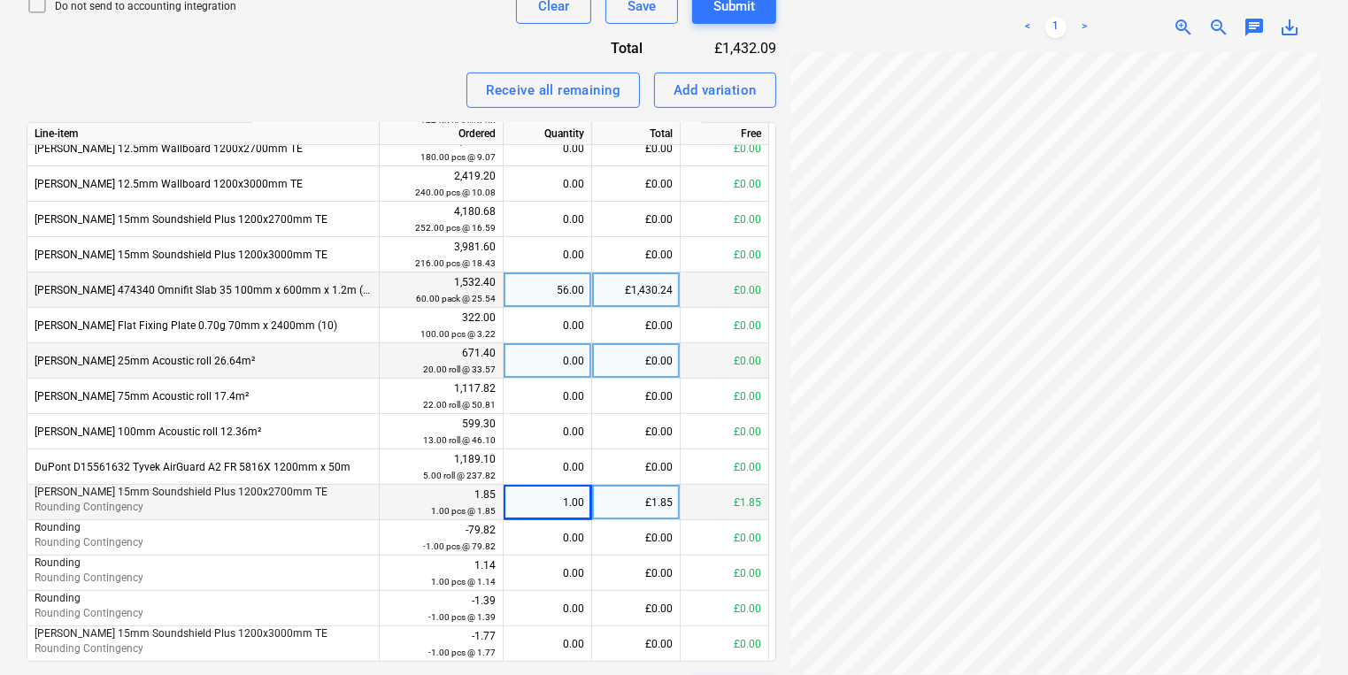
scroll to position [729, 0]
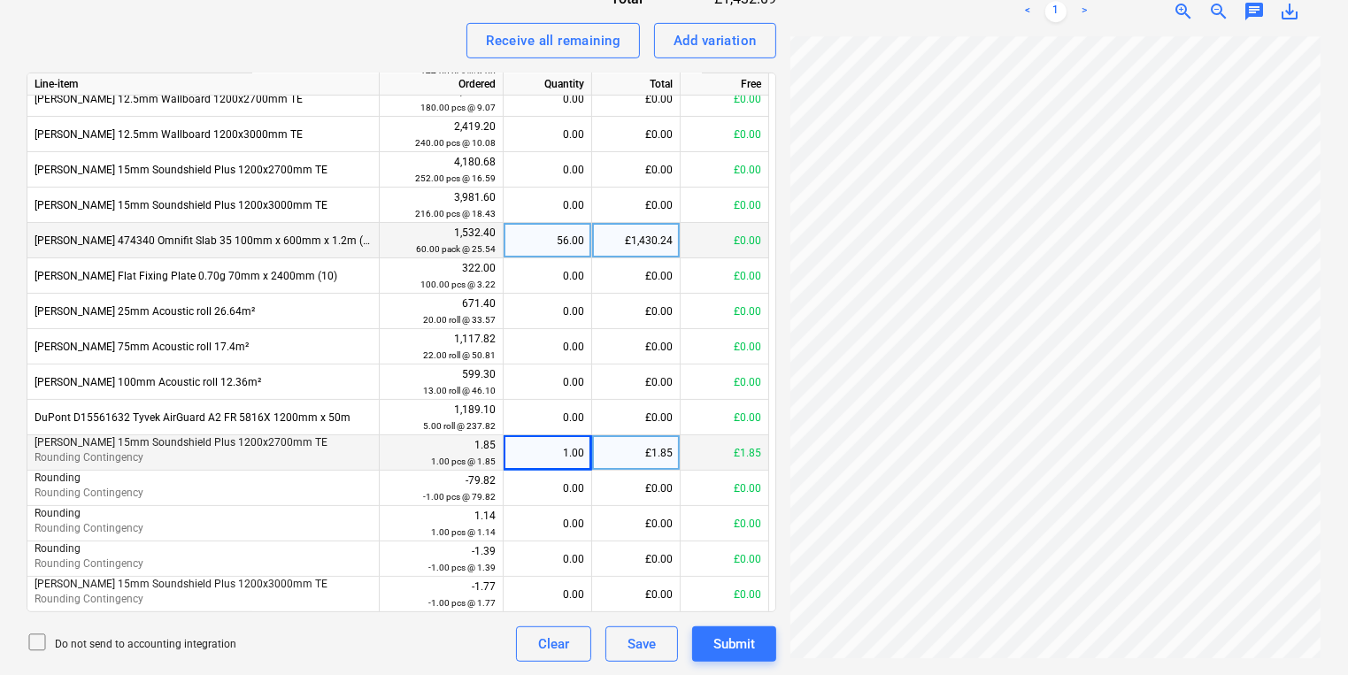
click at [558, 453] on div "1.00" at bounding box center [547, 452] width 73 height 35
type input "0"
click at [535, 466] on div "0.00" at bounding box center [547, 452] width 73 height 35
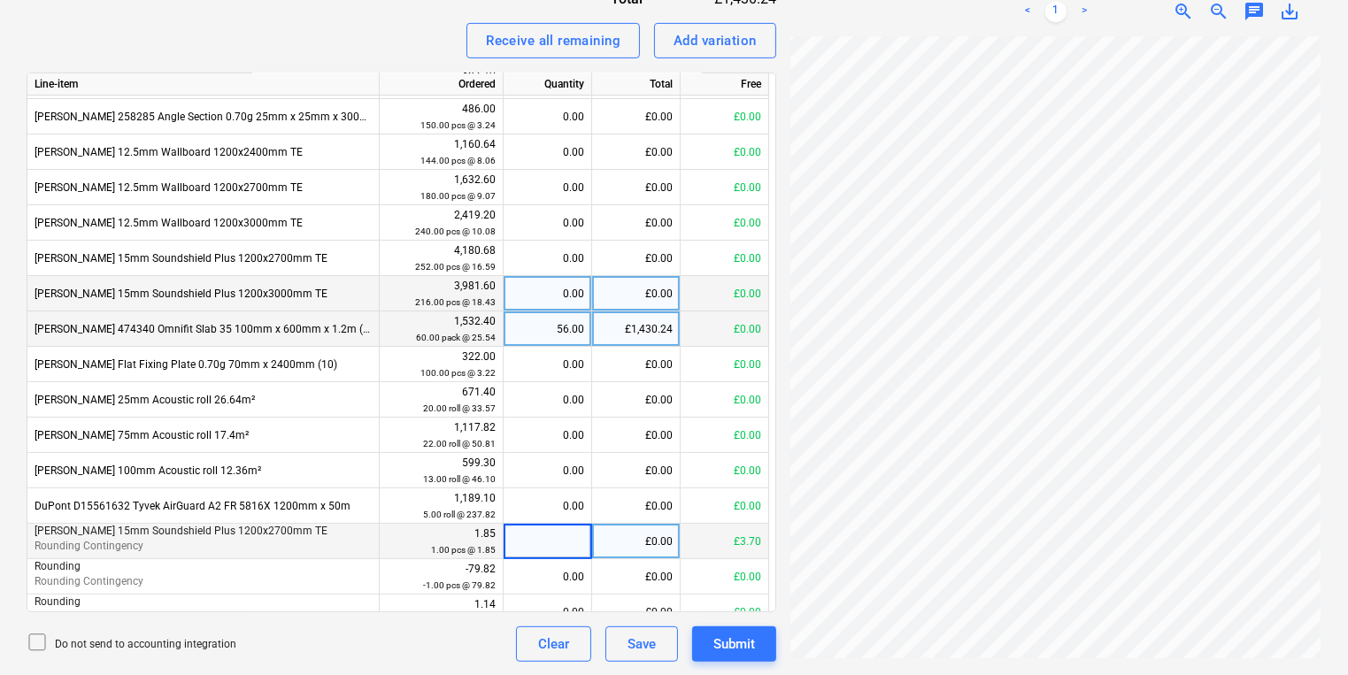
scroll to position [14, 0]
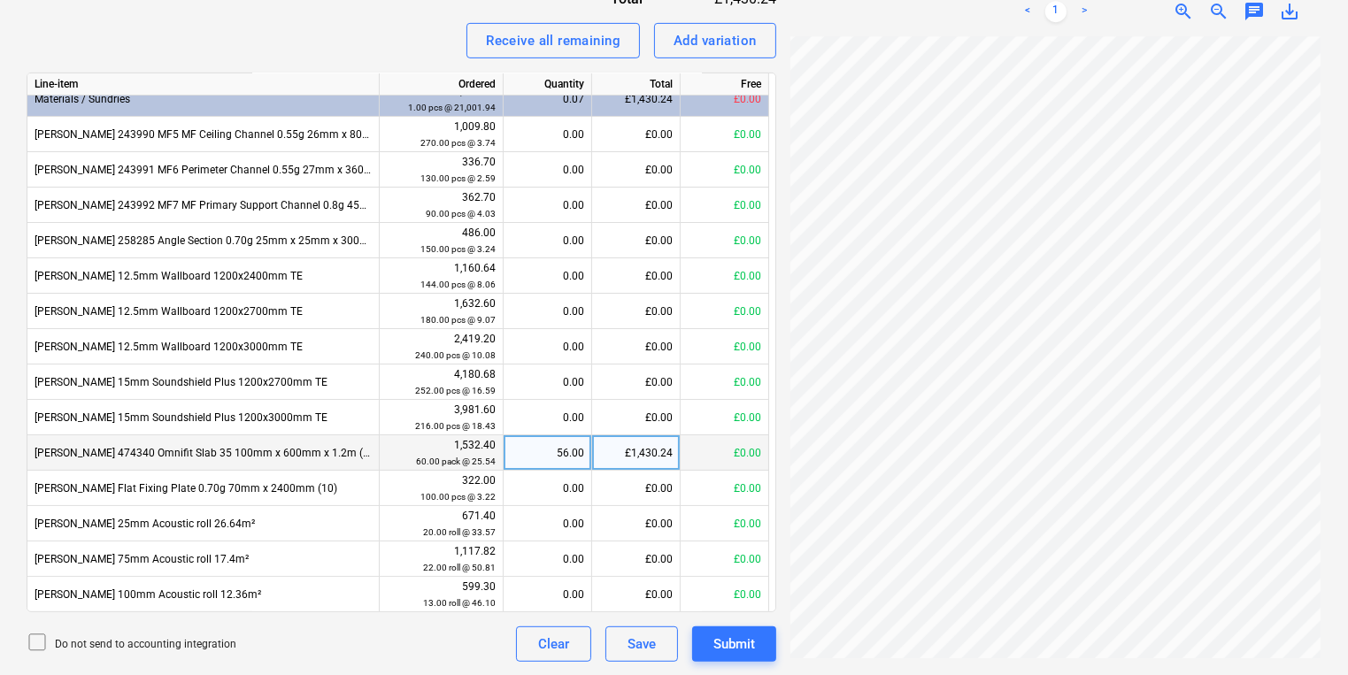
drag, startPoint x: 354, startPoint y: 453, endPoint x: 35, endPoint y: 460, distance: 318.7
click at [35, 460] on div "Knauf 474340 Omnifit Slab 35 100mm x 600mm x 1.2m (6pk) (32pp)" at bounding box center [203, 452] width 352 height 35
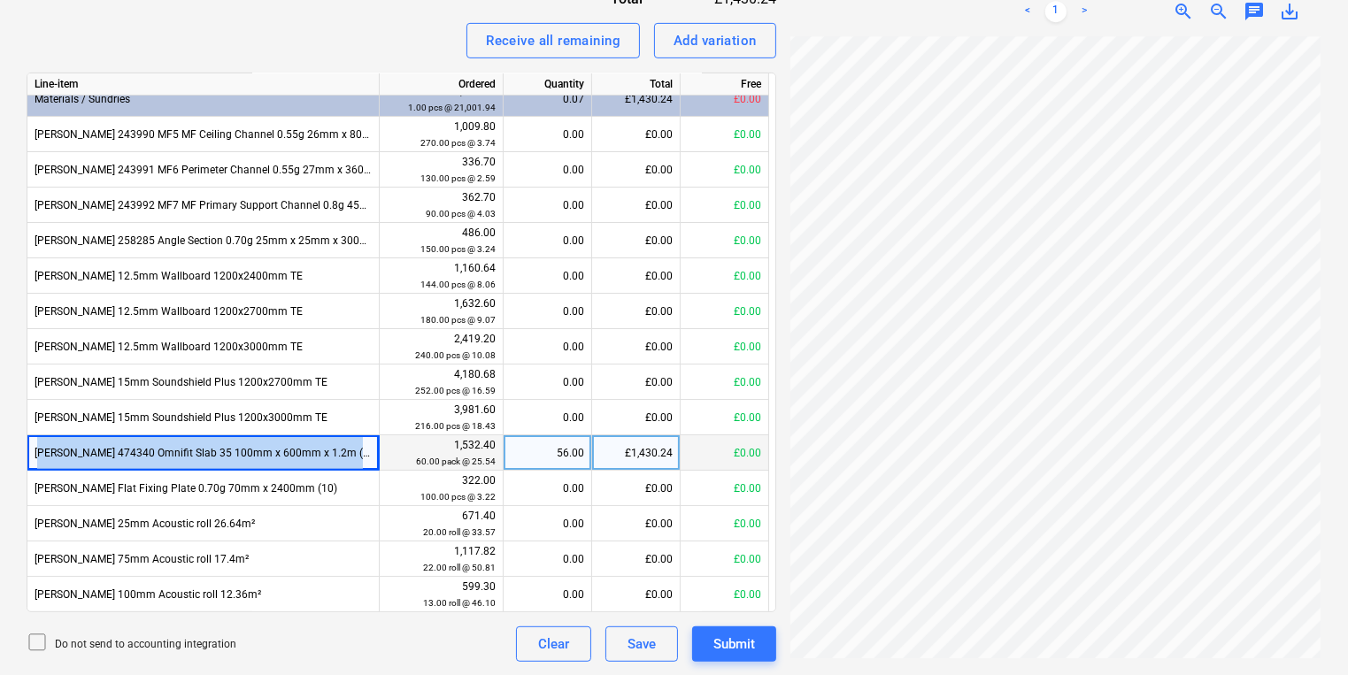
drag, startPoint x: 33, startPoint y: 453, endPoint x: 358, endPoint y: 439, distance: 325.1
click at [358, 439] on div "Knauf 474340 Omnifit Slab 35 100mm x 600mm x 1.2m (6pk) (32pp)" at bounding box center [203, 452] width 352 height 35
copy div "Knauf 474340 Omnifit Slab 35 100mm x 600mm x 1.2m (6pk) (32pp)"
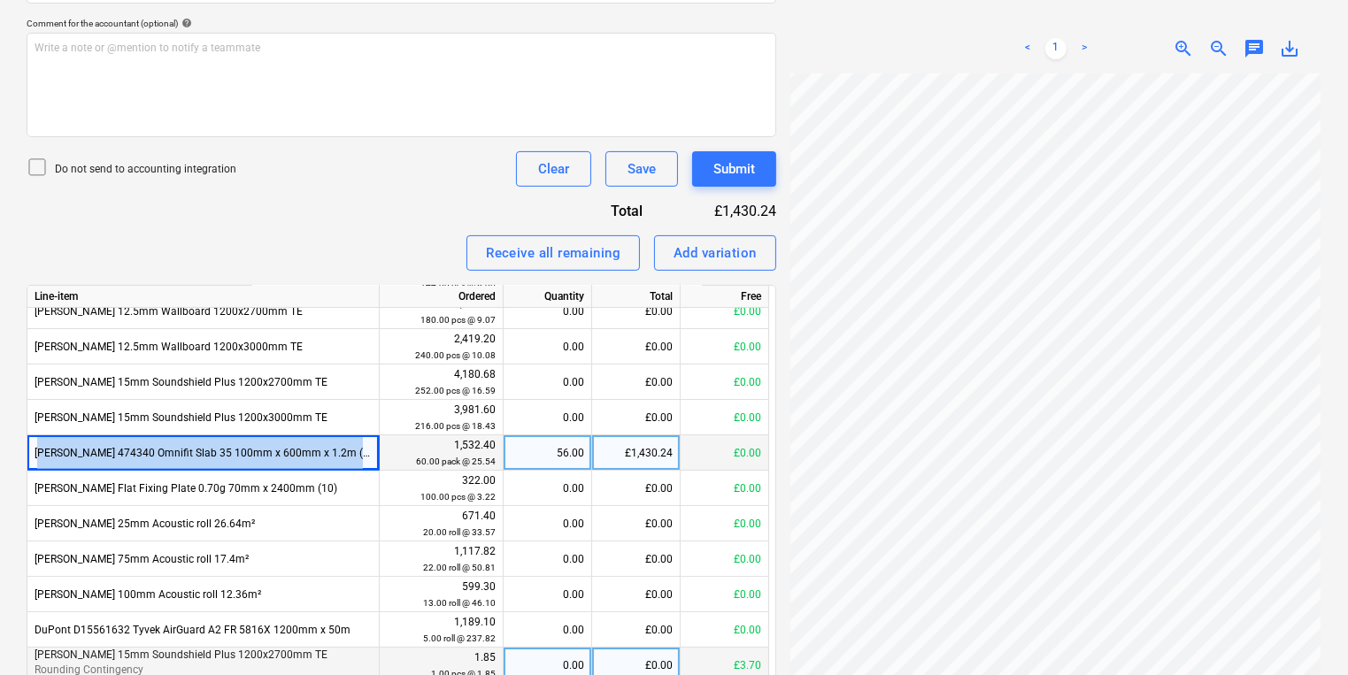
scroll to position [504, 268]
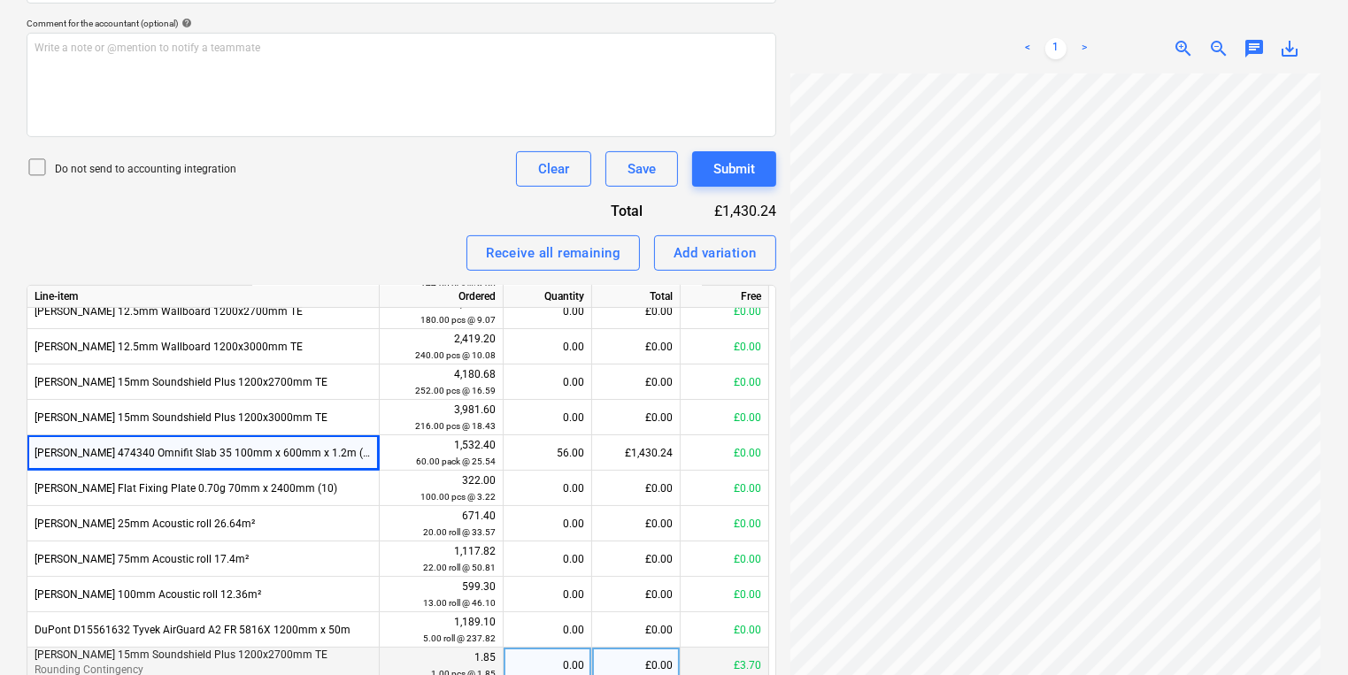
click at [784, 226] on div "722060080529_0...pdf clear add sort < 1 > zoom_in zoom_out chat 0 save_alt" at bounding box center [1055, 227] width 545 height 1310
click at [583, 312] on div "Create new document Select company SIG TRADING LIMITED Add new company Select d…" at bounding box center [673, 227] width 1309 height 1310
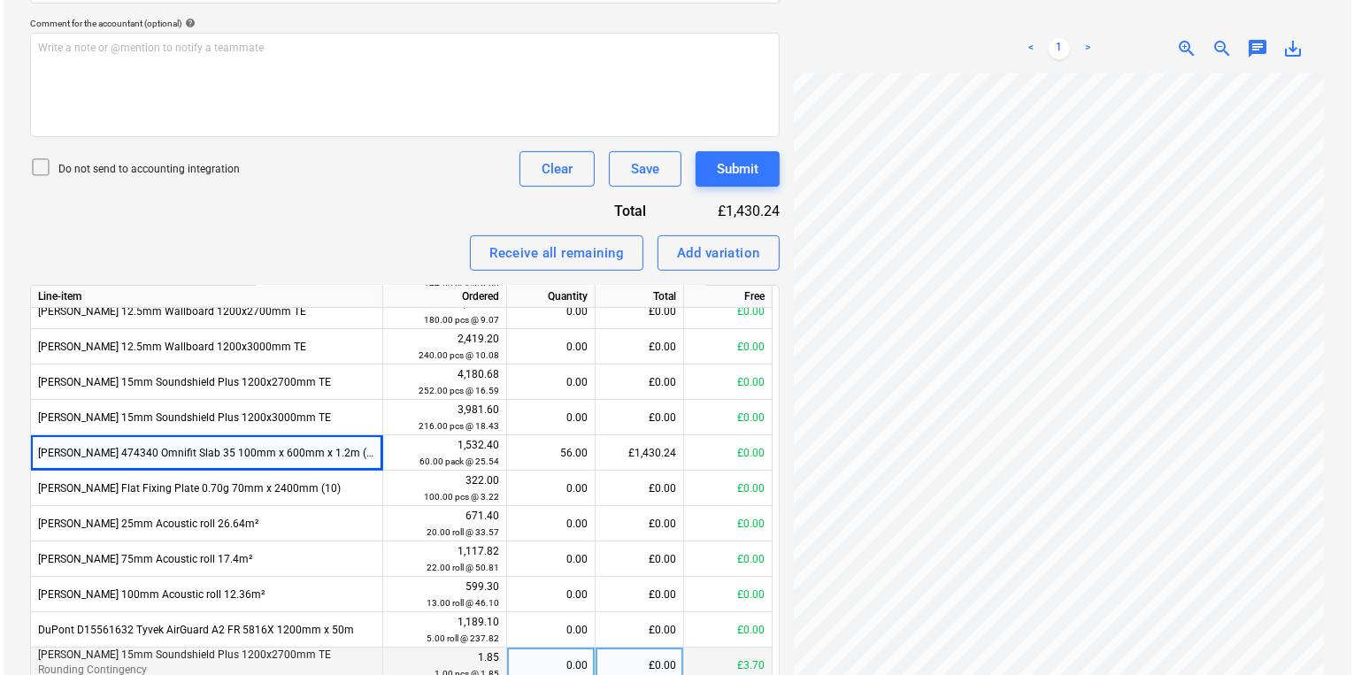
scroll to position [504, 268]
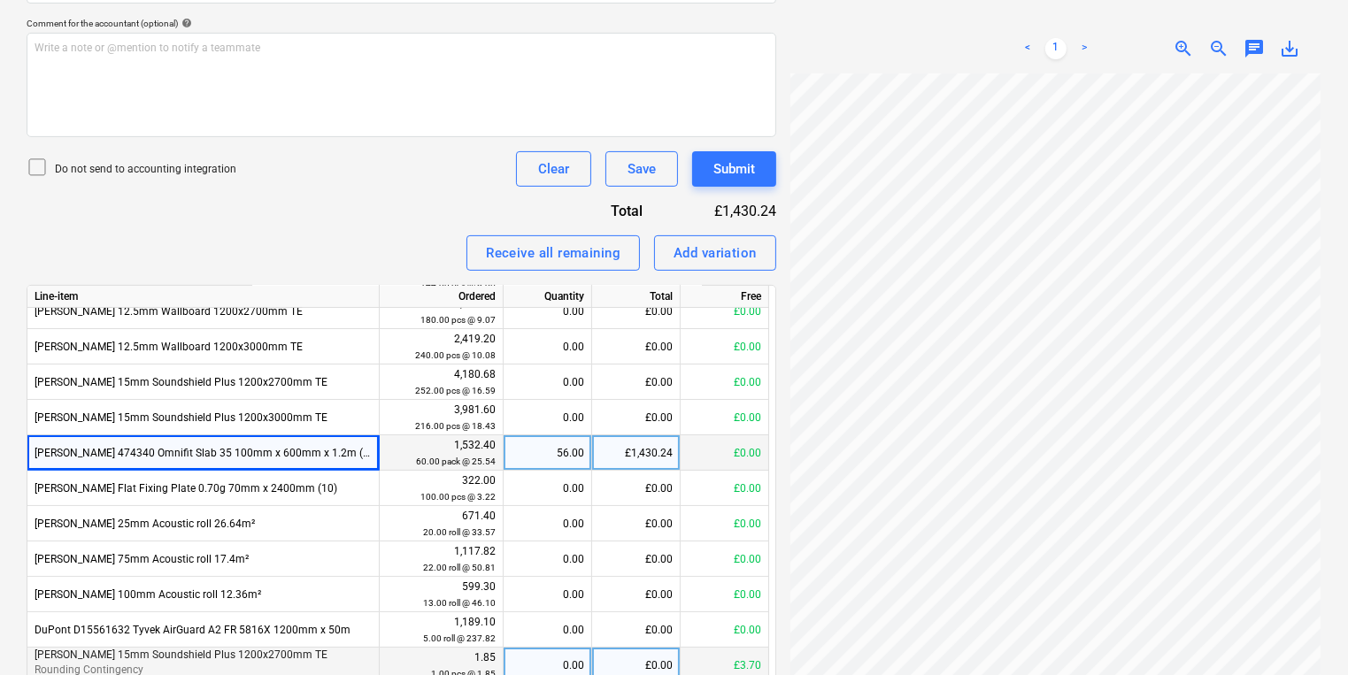
click at [255, 455] on div "Knauf 474340 Omnifit Slab 35 100mm x 600mm x 1.2m (6pk) (32pp)" at bounding box center [203, 452] width 352 height 35
drag, startPoint x: 255, startPoint y: 455, endPoint x: 329, endPoint y: 463, distance: 74.8
click at [329, 463] on div "Knauf 474340 Omnifit Slab 35 100mm x 600mm x 1.2m (6pk) (32pp)" at bounding box center [203, 452] width 352 height 35
drag, startPoint x: 329, startPoint y: 463, endPoint x: 358, endPoint y: 453, distance: 29.9
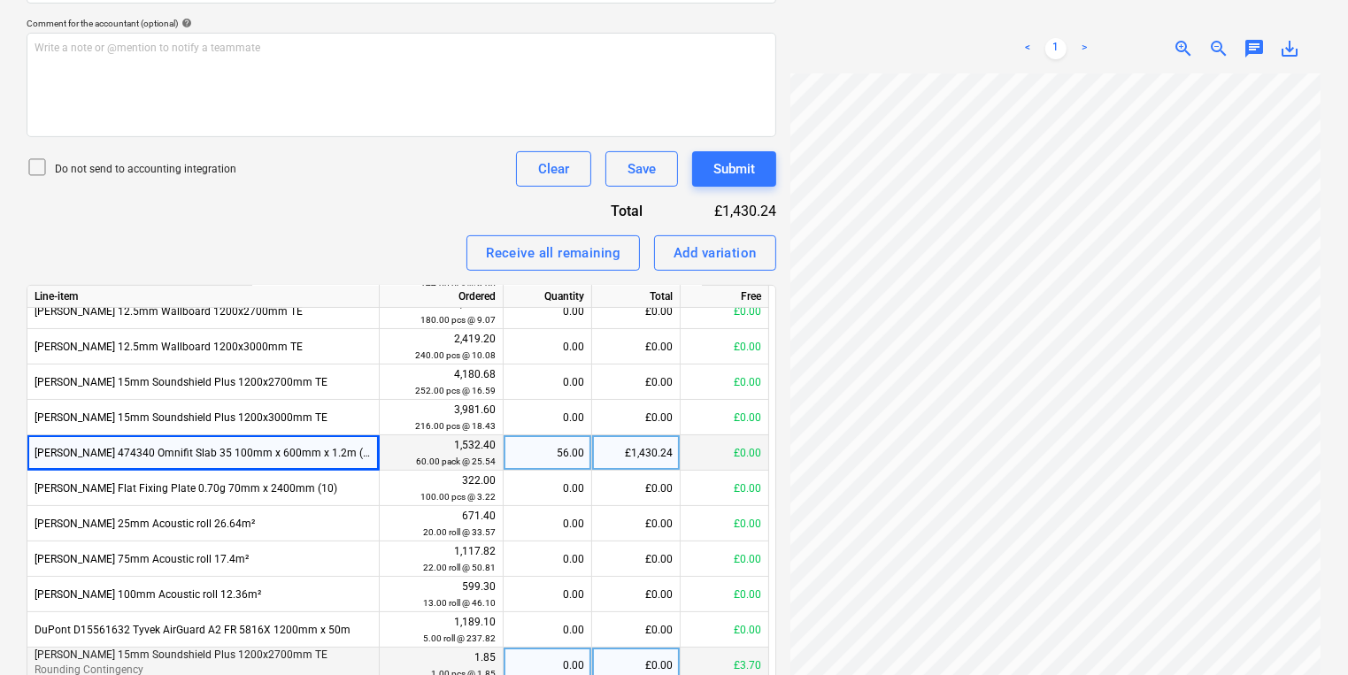
click at [358, 453] on div "Knauf 474340 Omnifit Slab 35 100mm x 600mm x 1.2m (6pk) (32pp)" at bounding box center [203, 452] width 352 height 35
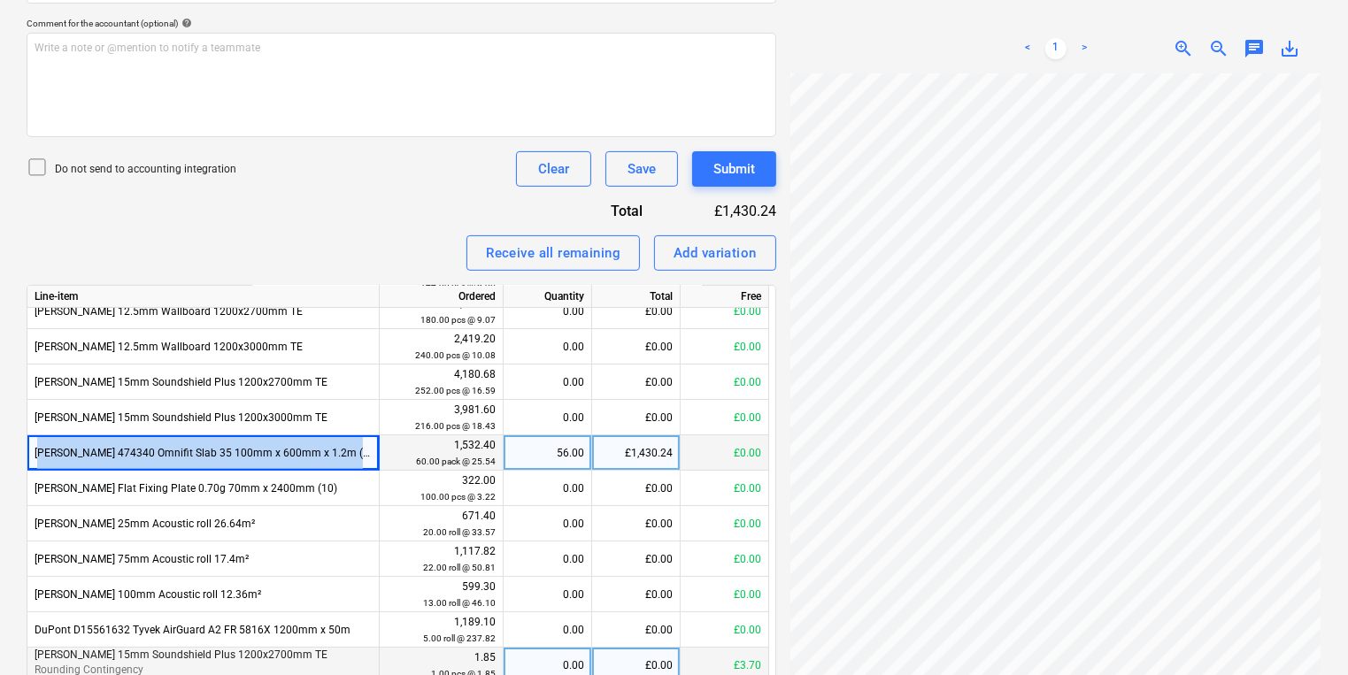
drag, startPoint x: 358, startPoint y: 453, endPoint x: 38, endPoint y: 453, distance: 319.5
click at [38, 453] on div "Knauf 474340 Omnifit Slab 35 100mm x 600mm x 1.2m (6pk) (32pp)" at bounding box center [203, 452] width 352 height 35
copy div "Knauf 474340 Omnifit Slab 35 100mm x 600mm x 1.2m (6pk) (32pp)"
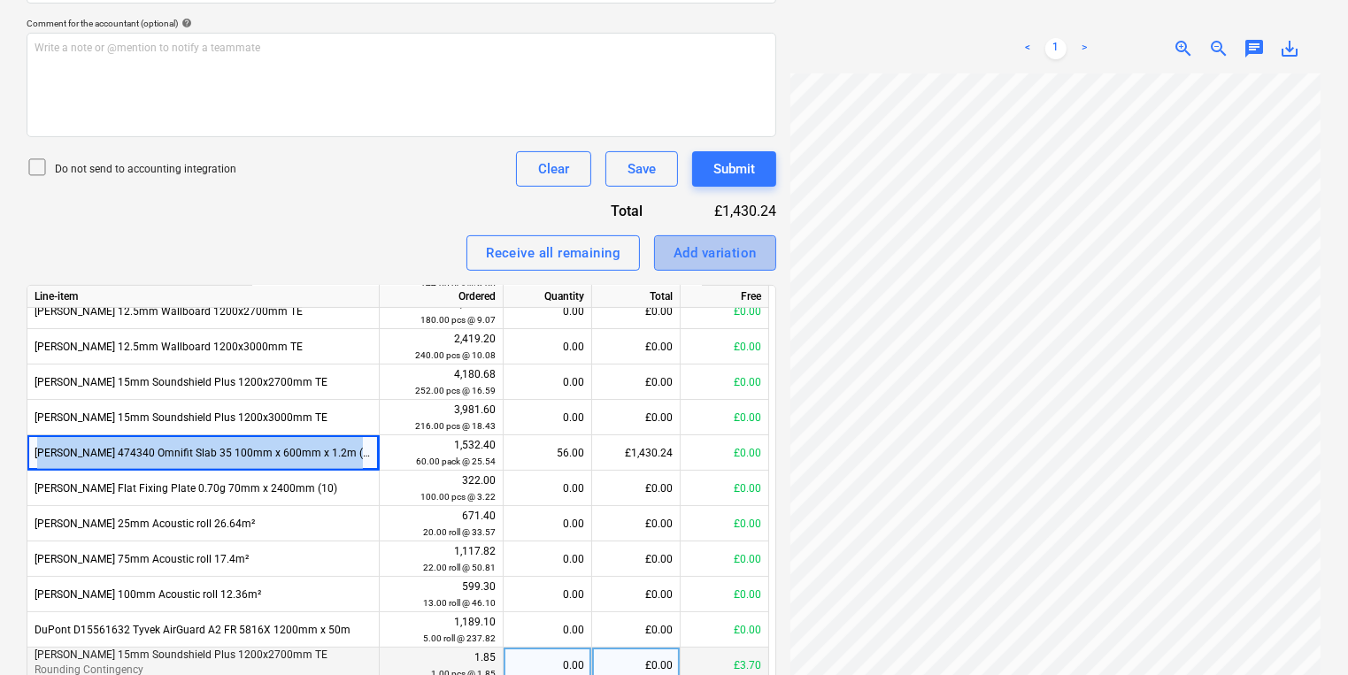
click at [747, 255] on div "Add variation" at bounding box center [714, 253] width 83 height 23
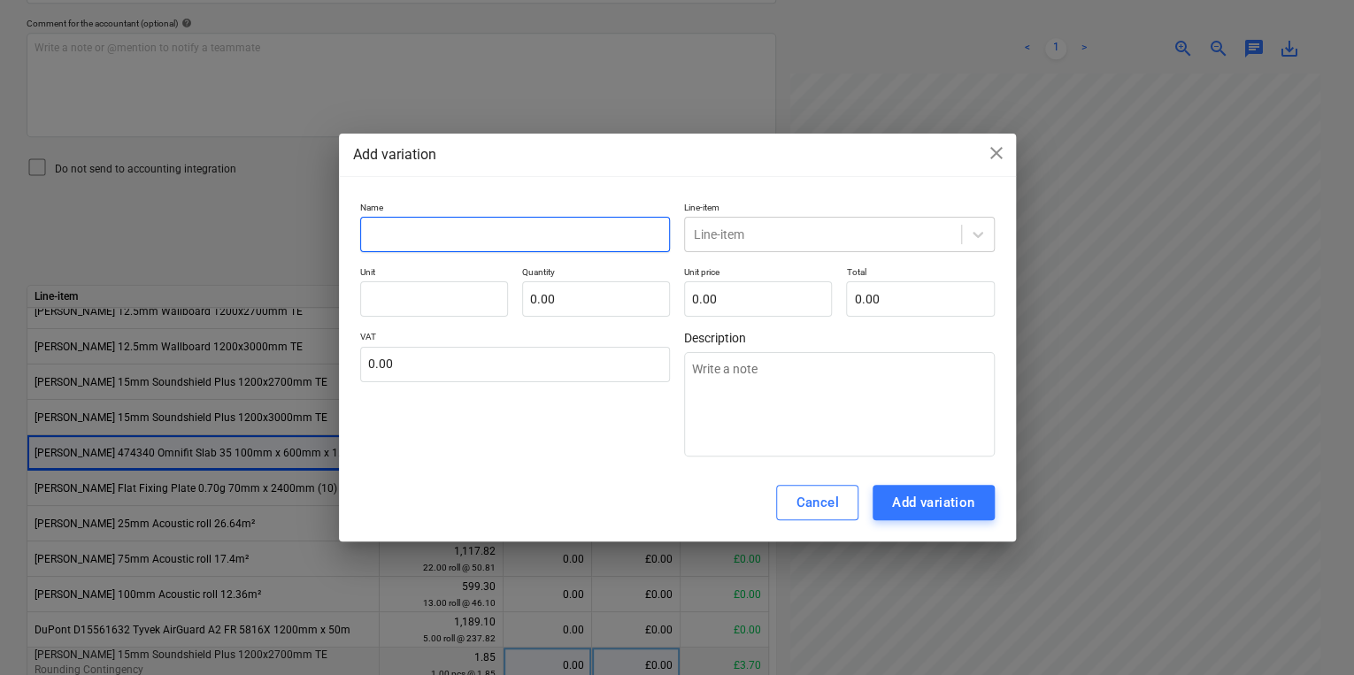
click at [498, 246] on input "text" at bounding box center [515, 234] width 311 height 35
paste input "Knauf 474340 Omnifit Slab 35 100mm x 600mm x 1.2m (6pk) (32pp)"
type textarea "x"
type input "Knauf 474340 Omnifit Slab 35 100mm x 600mm x 1.2m (6pk) (32pp)"
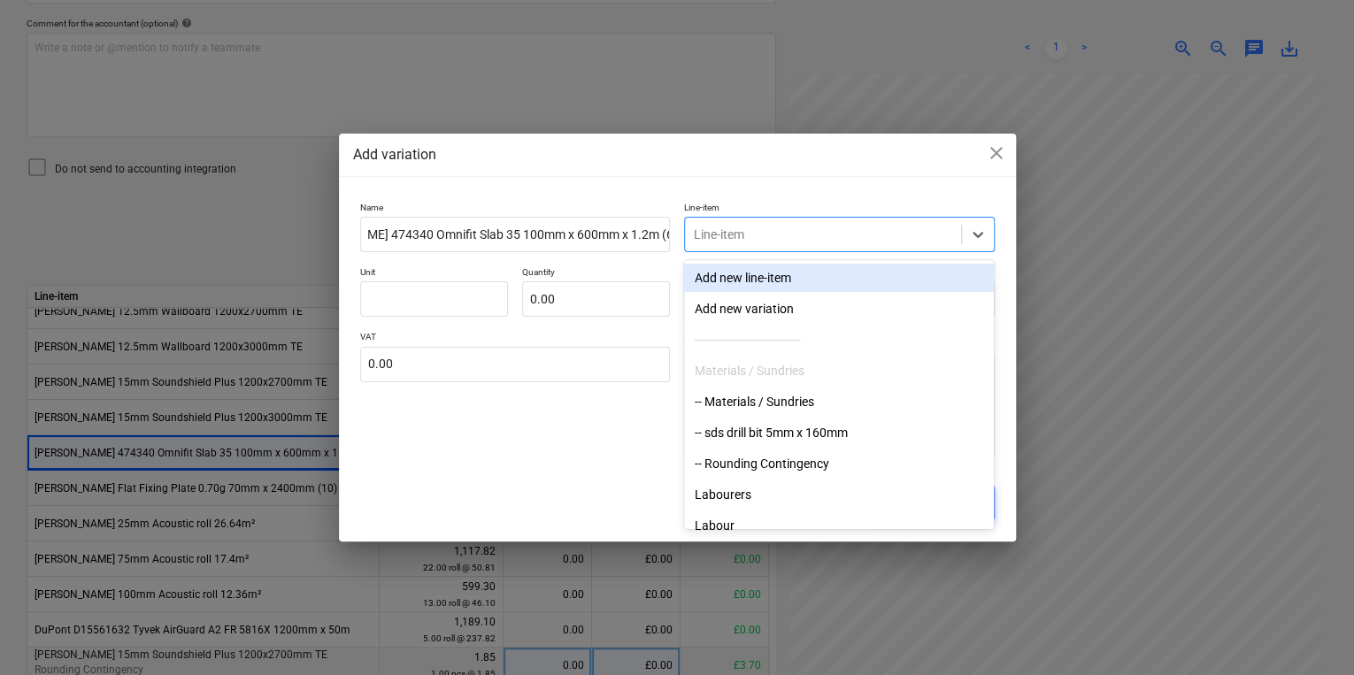
scroll to position [0, 0]
click at [828, 243] on div at bounding box center [823, 235] width 258 height 18
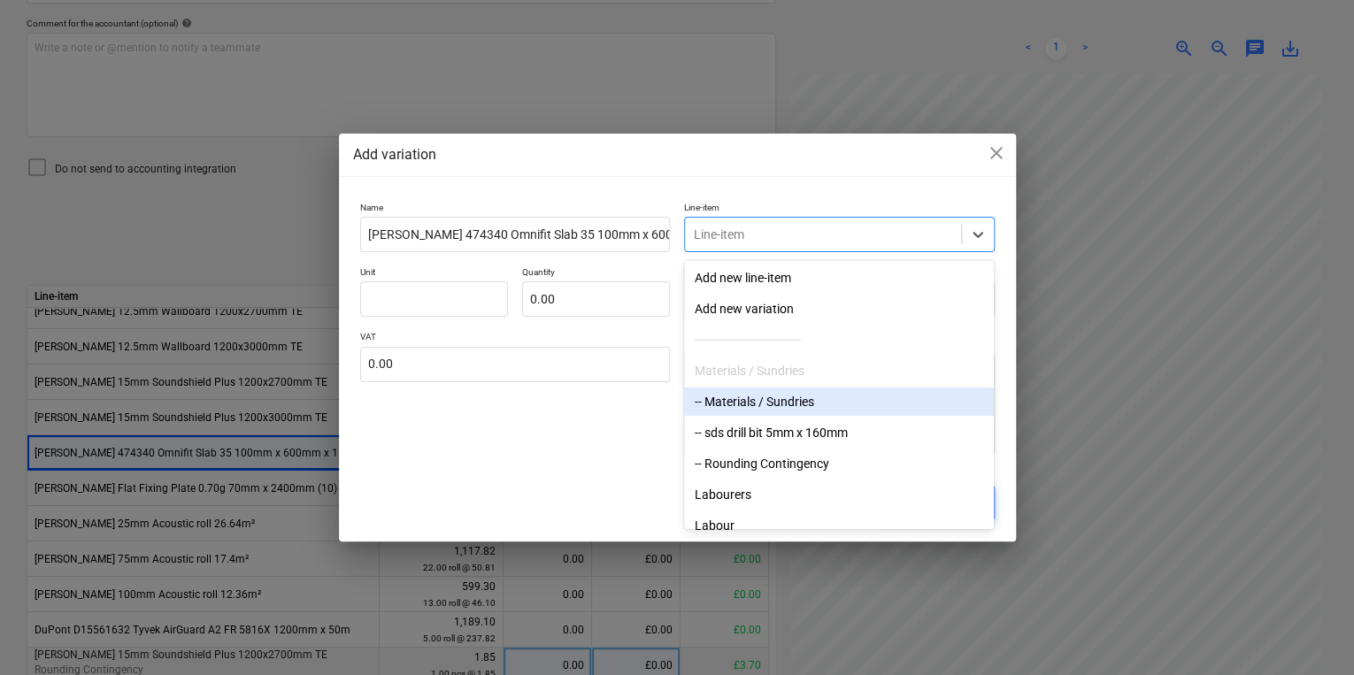
click at [830, 397] on div "-- Materials / Sundries" at bounding box center [839, 402] width 310 height 28
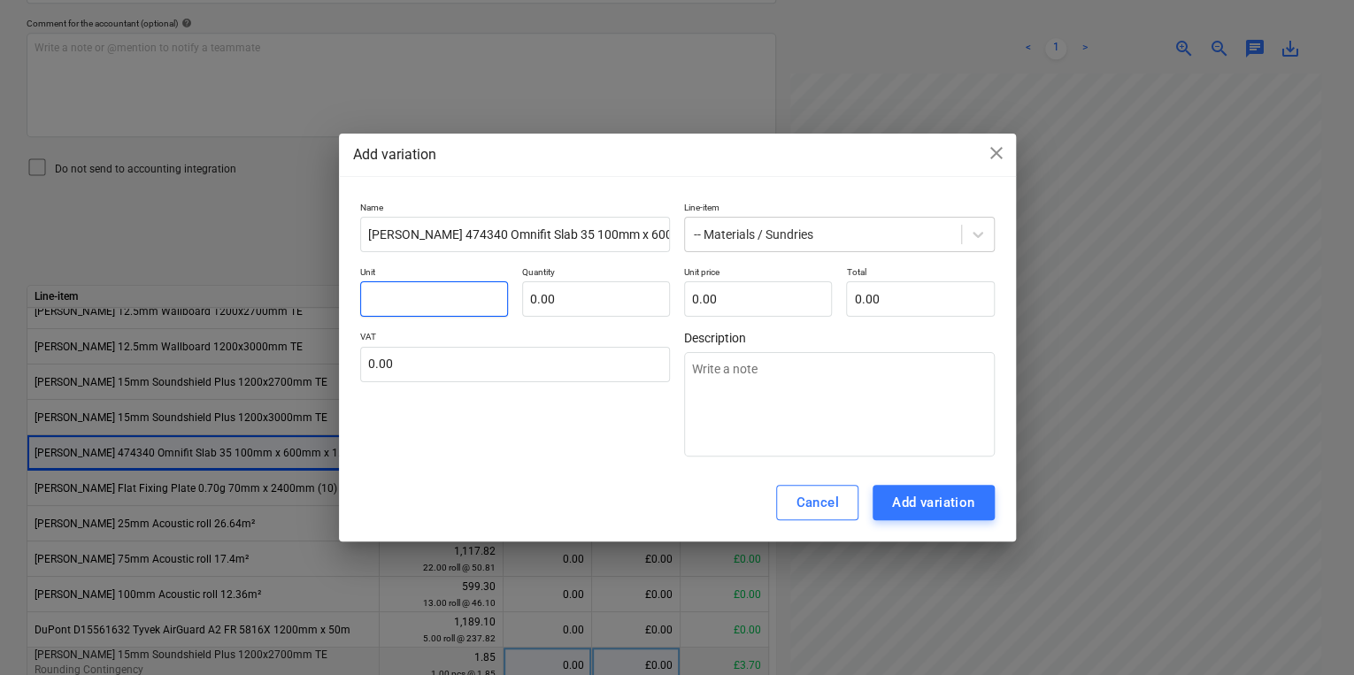
click at [428, 292] on input "text" at bounding box center [434, 298] width 148 height 35
type textarea "x"
type input "p"
type textarea "x"
type input "pc"
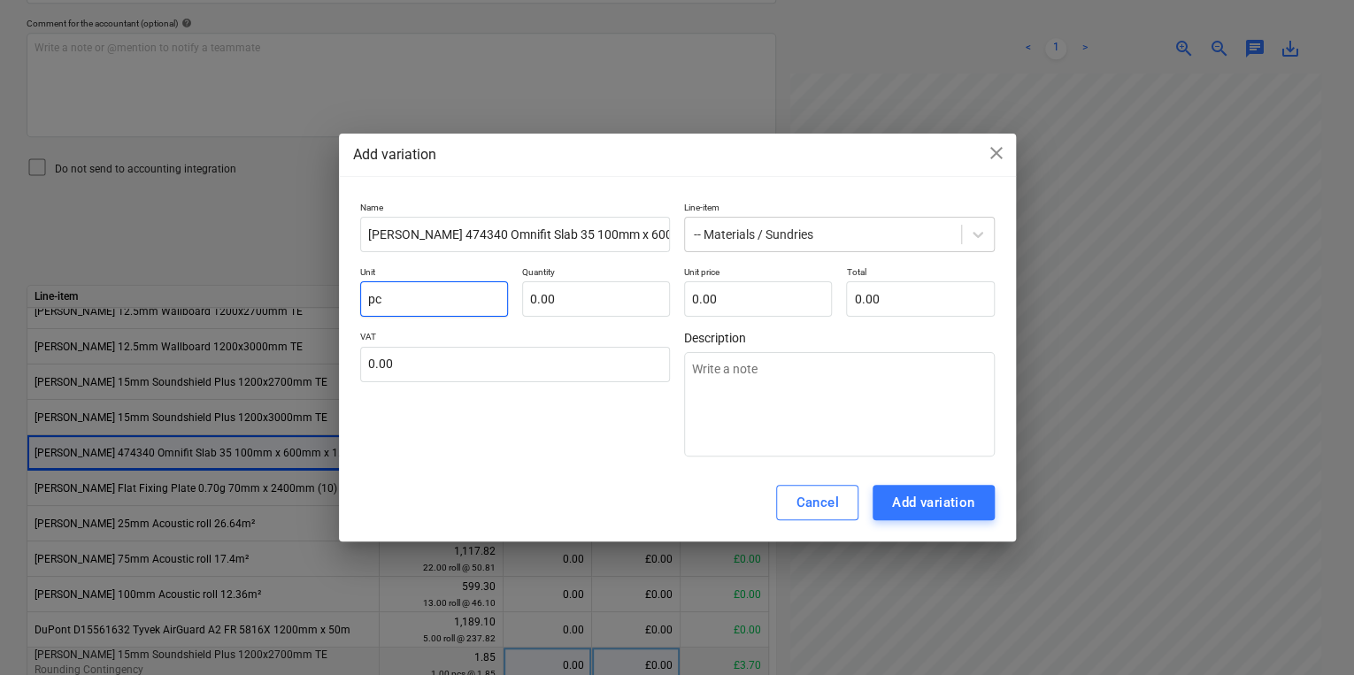
type textarea "x"
type input "pcs"
type textarea "x"
type input "1.00"
type textarea "x"
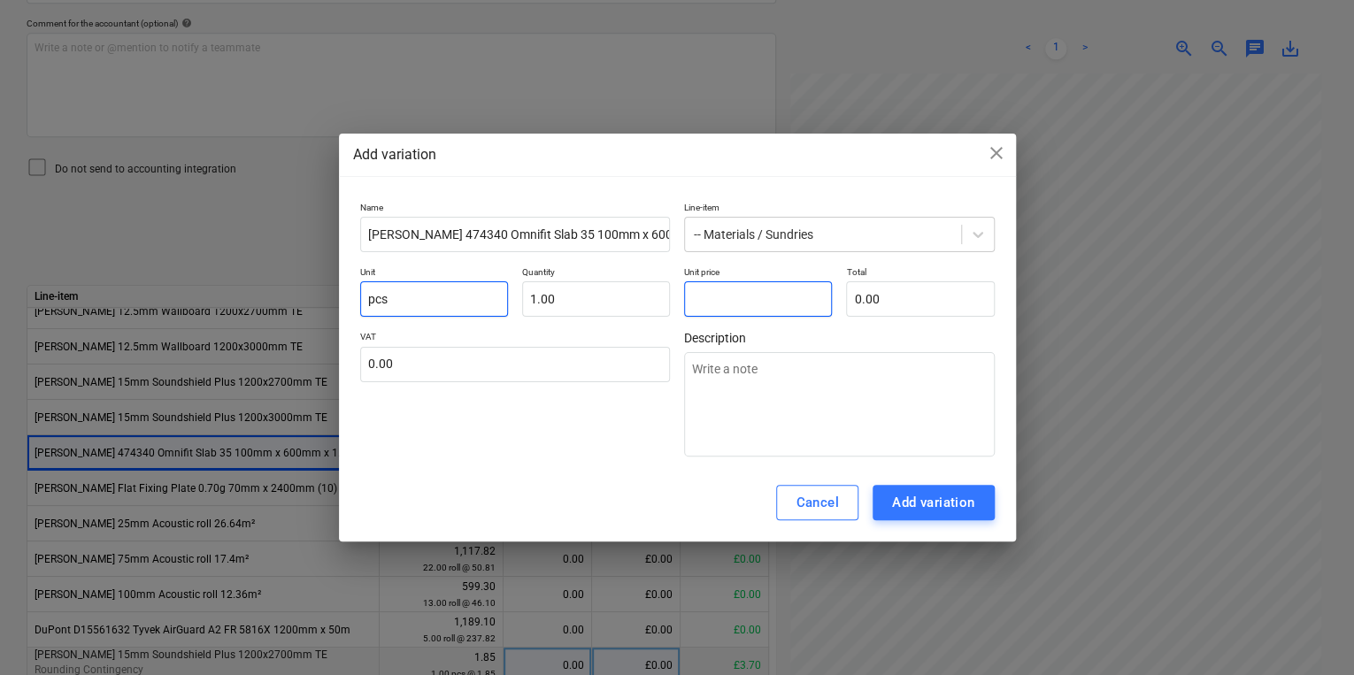
type input "2"
type input "2.00"
type textarea "x"
type input "23"
type input "23.00"
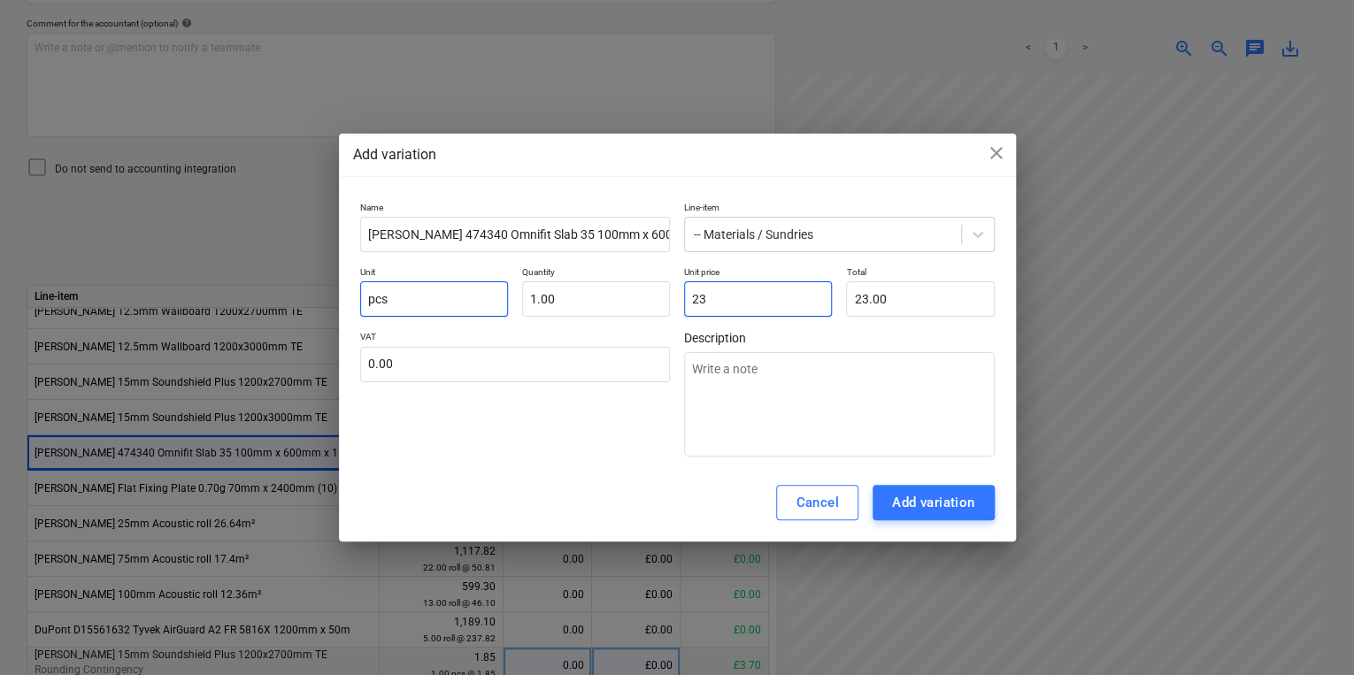
type textarea "x"
type input "23."
type textarea "x"
type input "23.6"
type input "23.60"
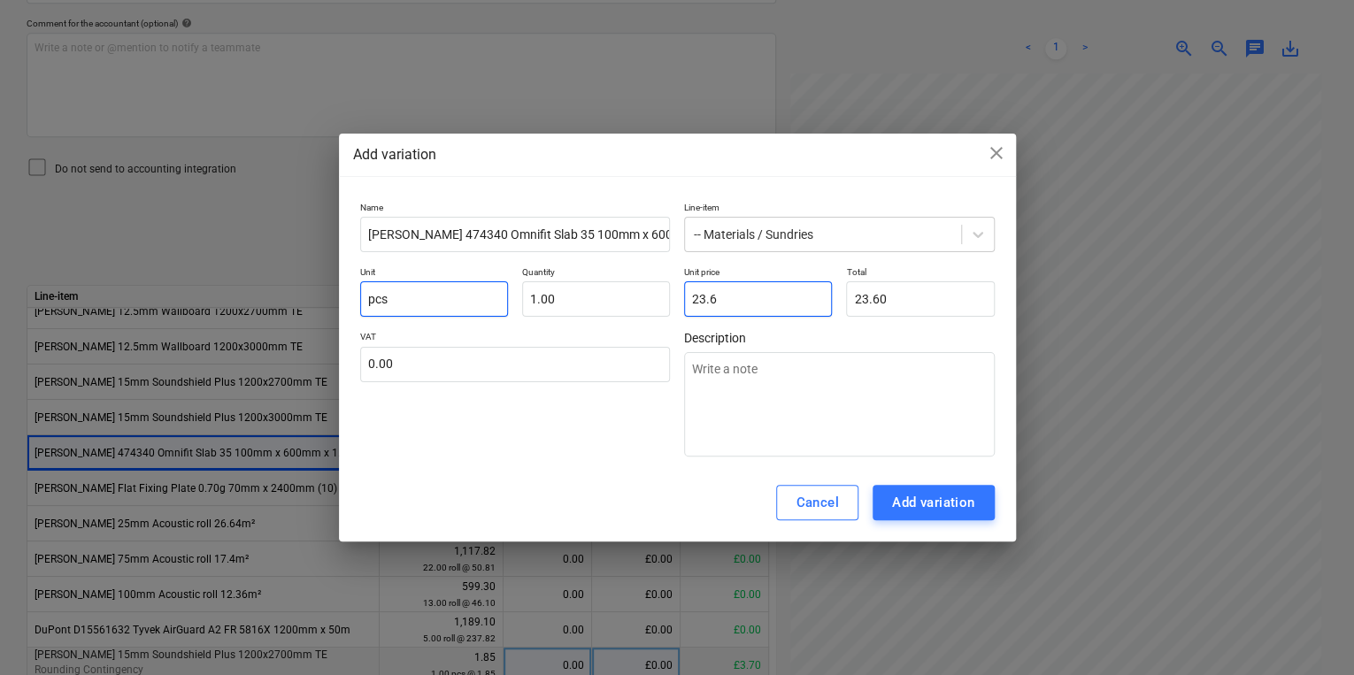
type textarea "x"
type input "23.67"
click at [952, 507] on div "Add variation" at bounding box center [933, 502] width 83 height 23
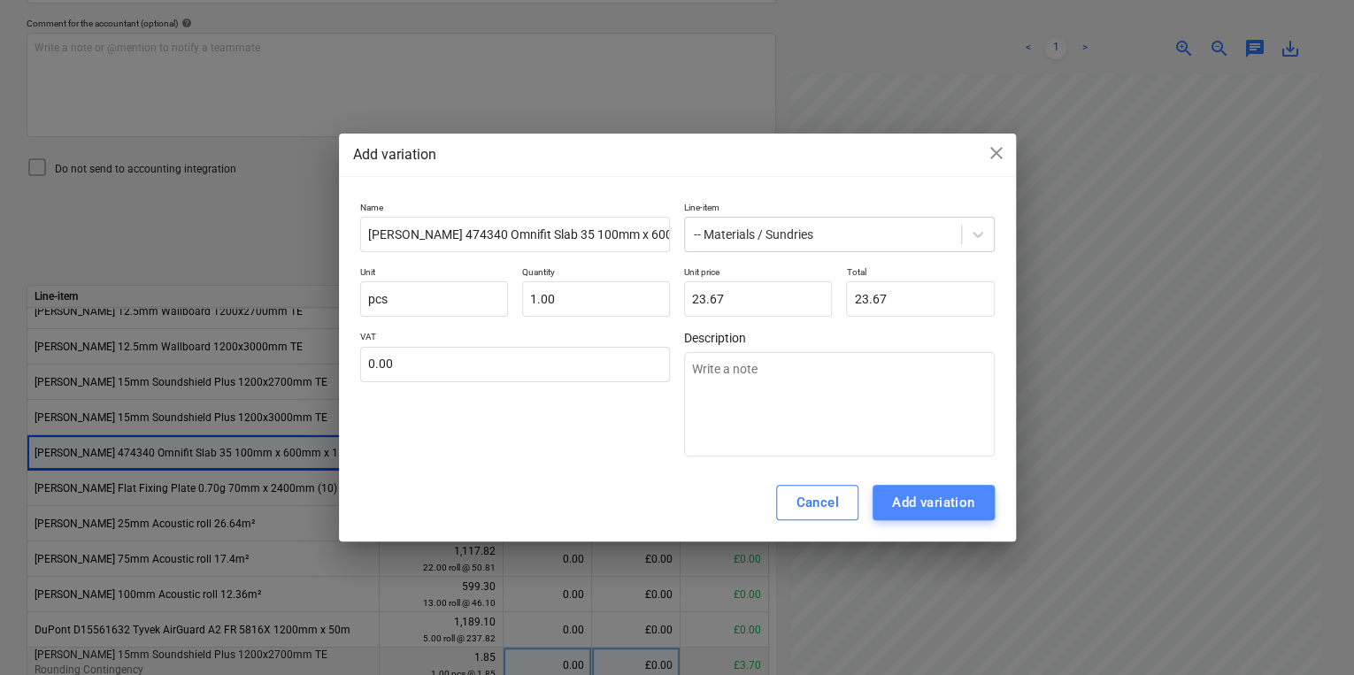
type textarea "x"
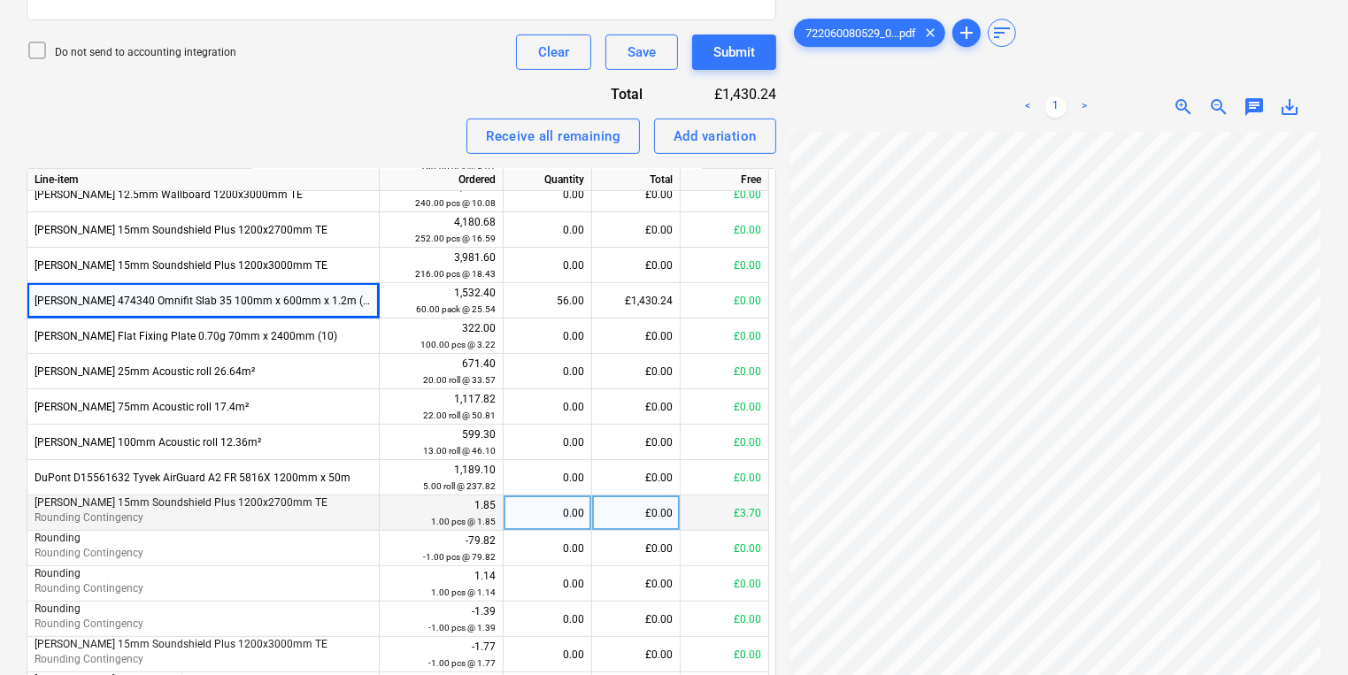
scroll to position [729, 0]
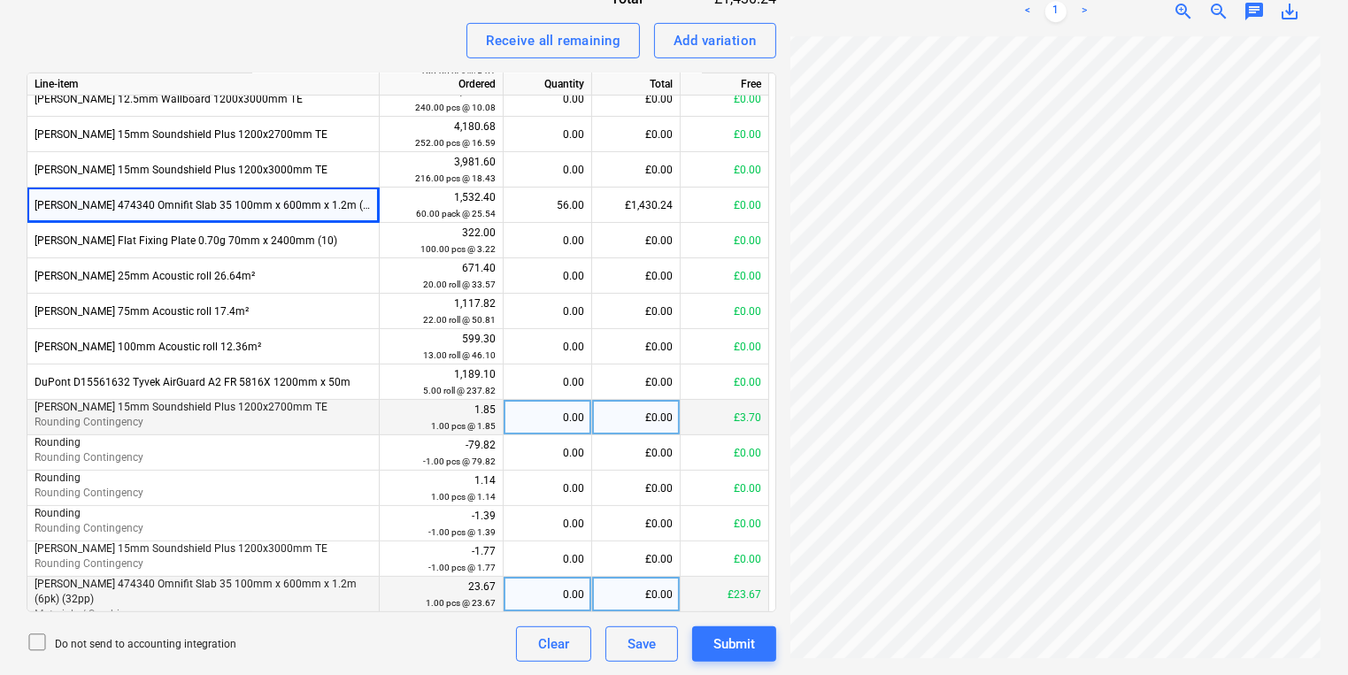
click at [511, 596] on div "0.00" at bounding box center [547, 594] width 73 height 35
type input "1"
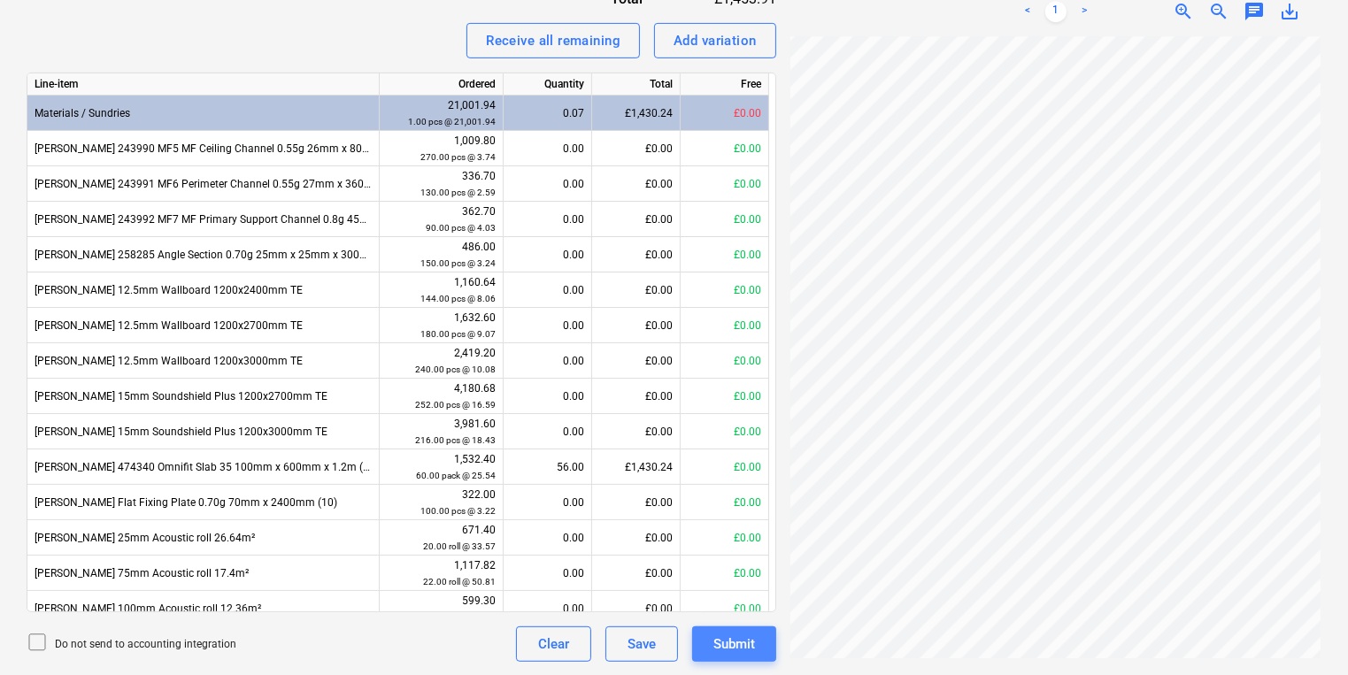
click at [740, 642] on div "Submit" at bounding box center [734, 644] width 42 height 23
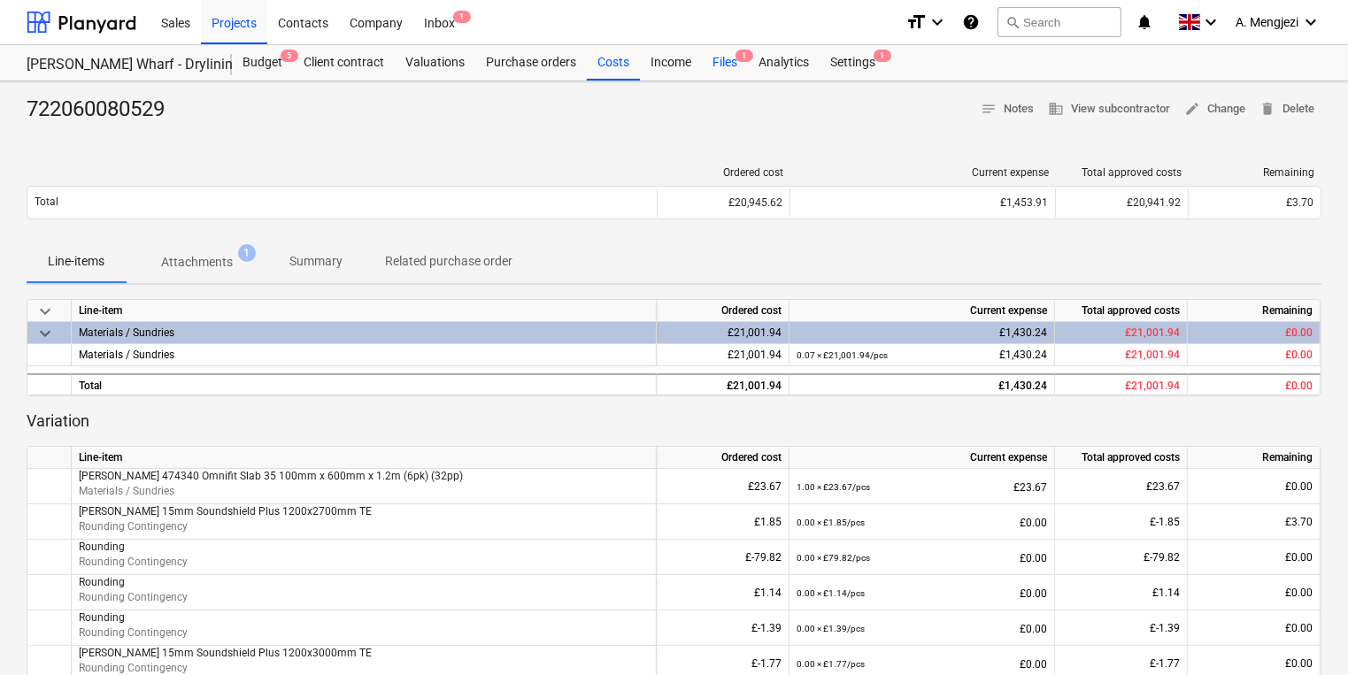
click at [732, 71] on div "Files 1" at bounding box center [725, 62] width 46 height 35
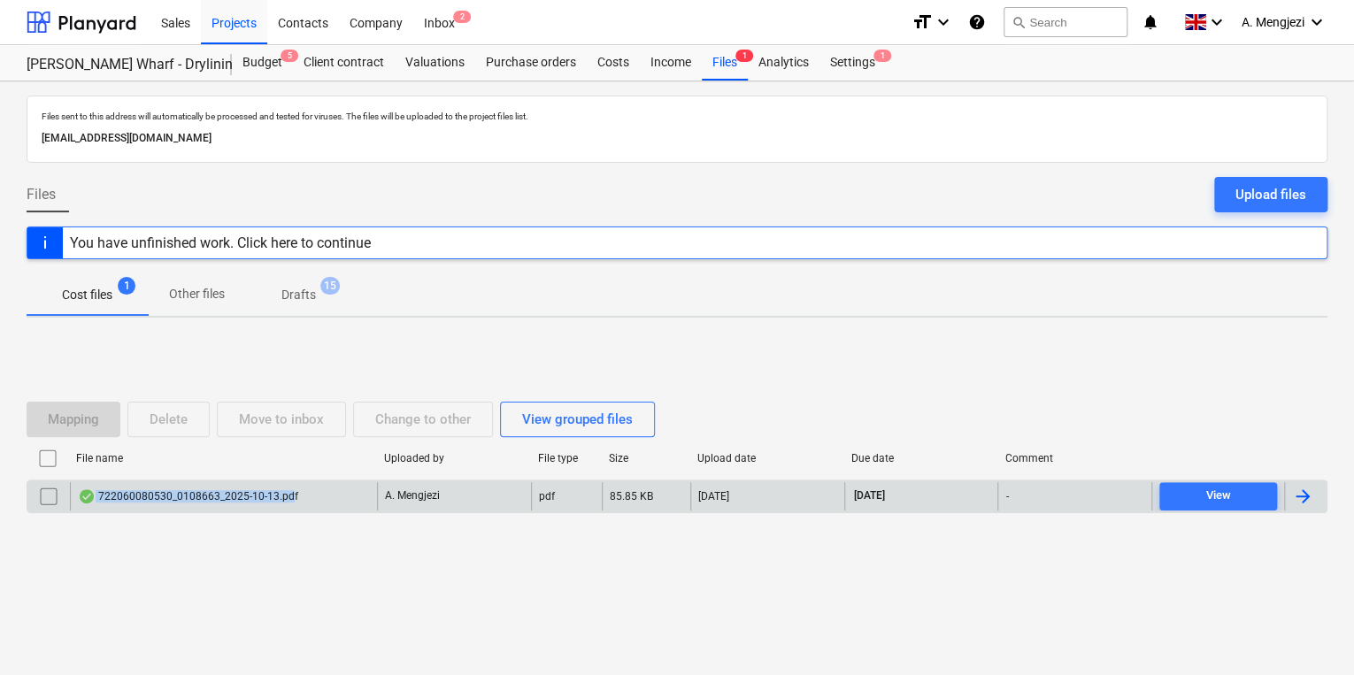
click at [290, 501] on div "722060080530_0108663_2025-10-13.pdf" at bounding box center [188, 496] width 220 height 14
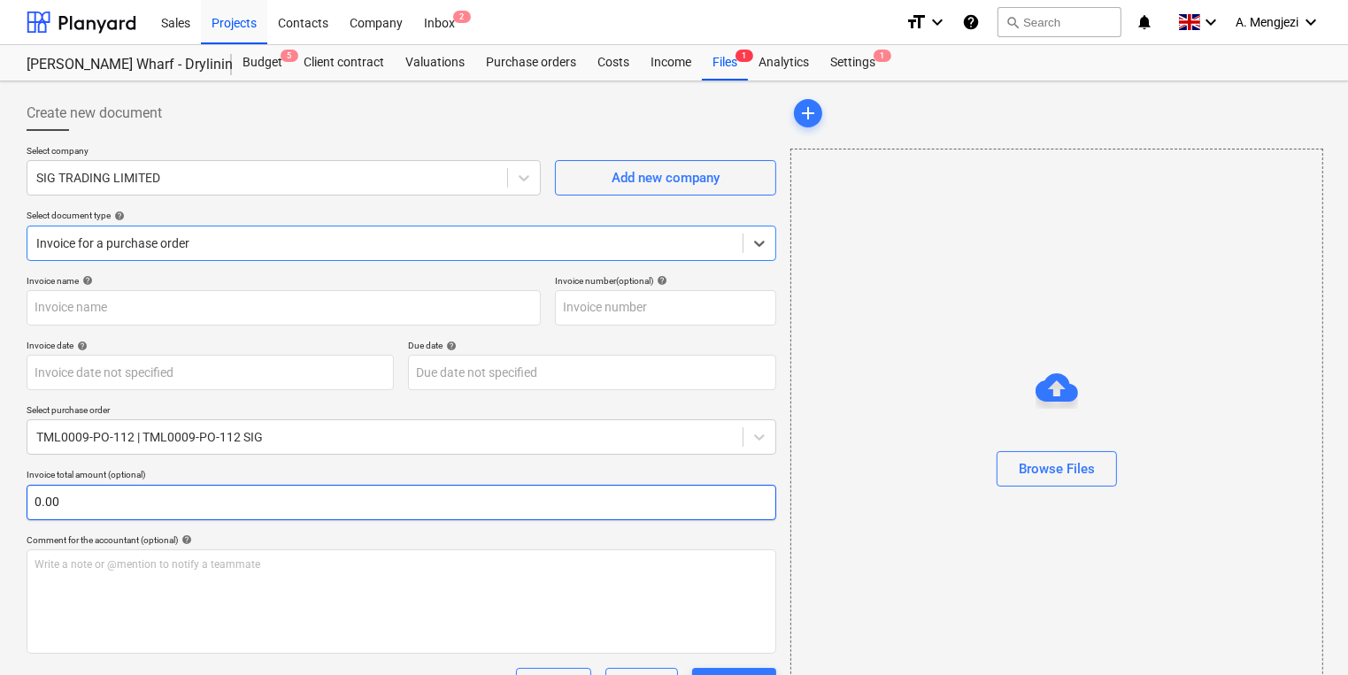
type input "722060080530"
type input "[DATE]"
type input "15 Nov 2025"
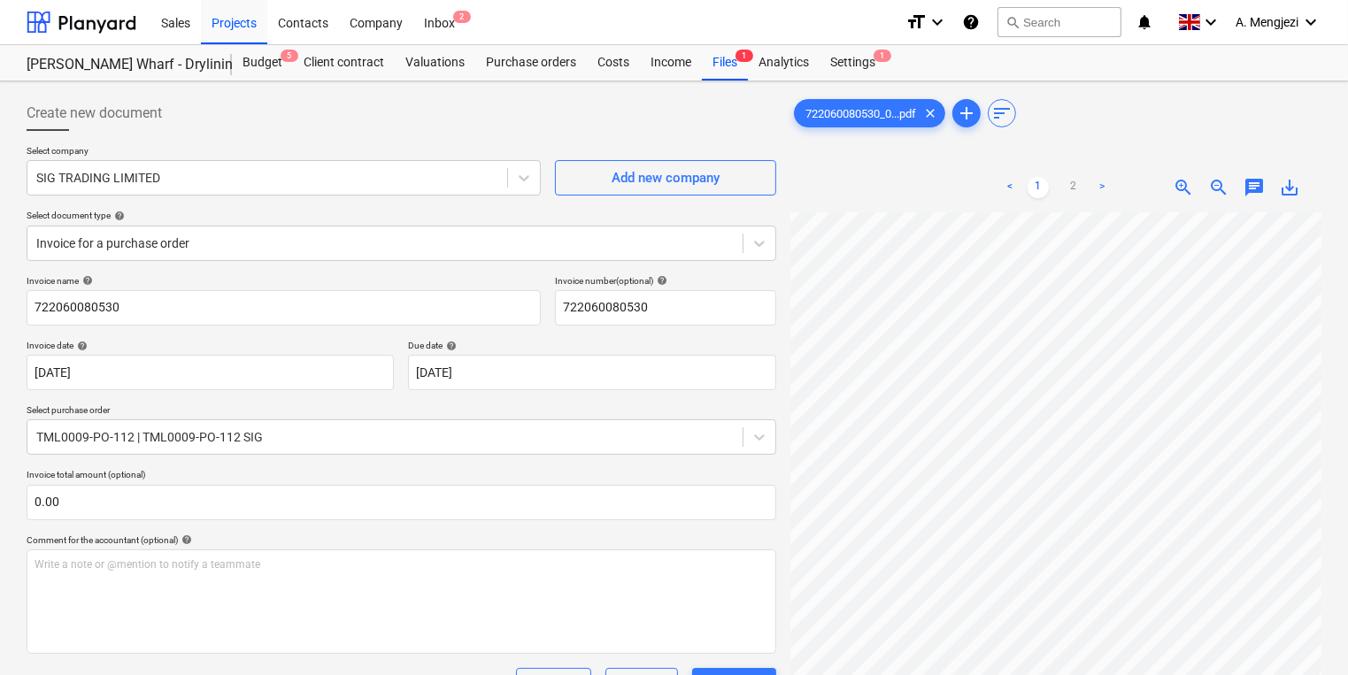
scroll to position [283, 0]
click at [454, 27] on div "Inbox 2" at bounding box center [439, 21] width 52 height 45
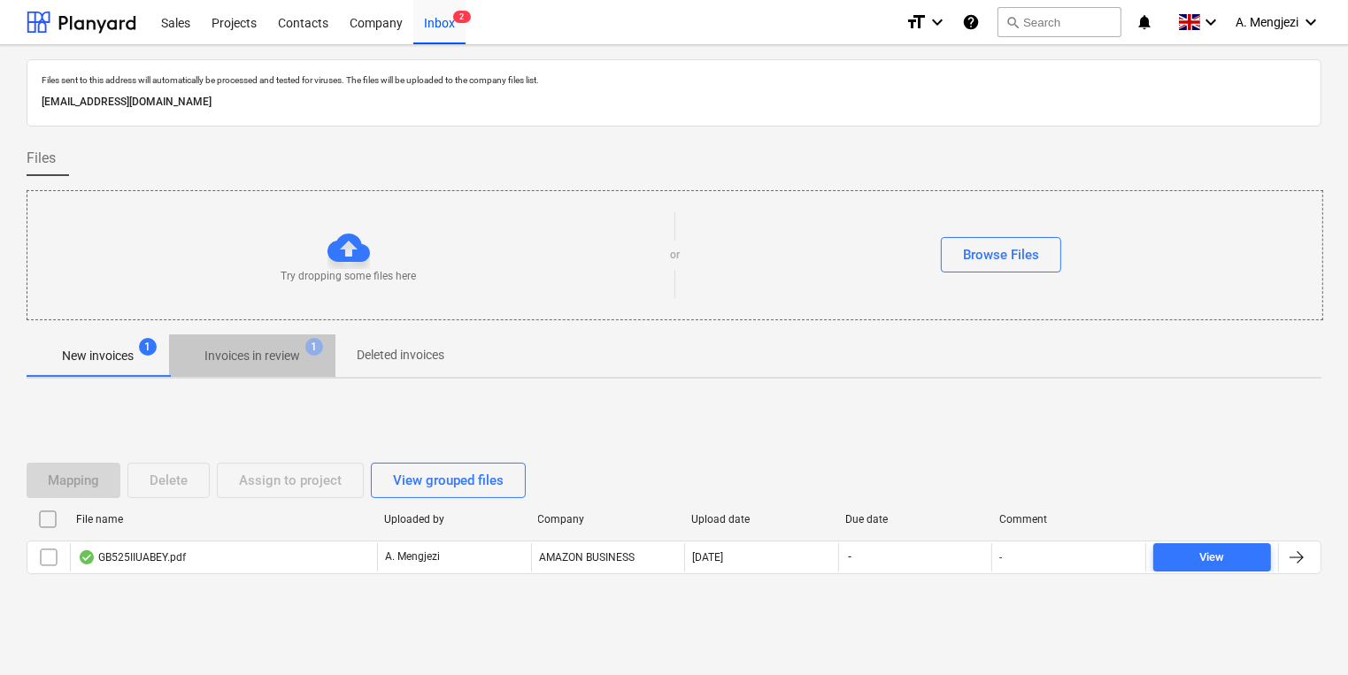
click at [286, 347] on p "Invoices in review" at bounding box center [252, 356] width 96 height 19
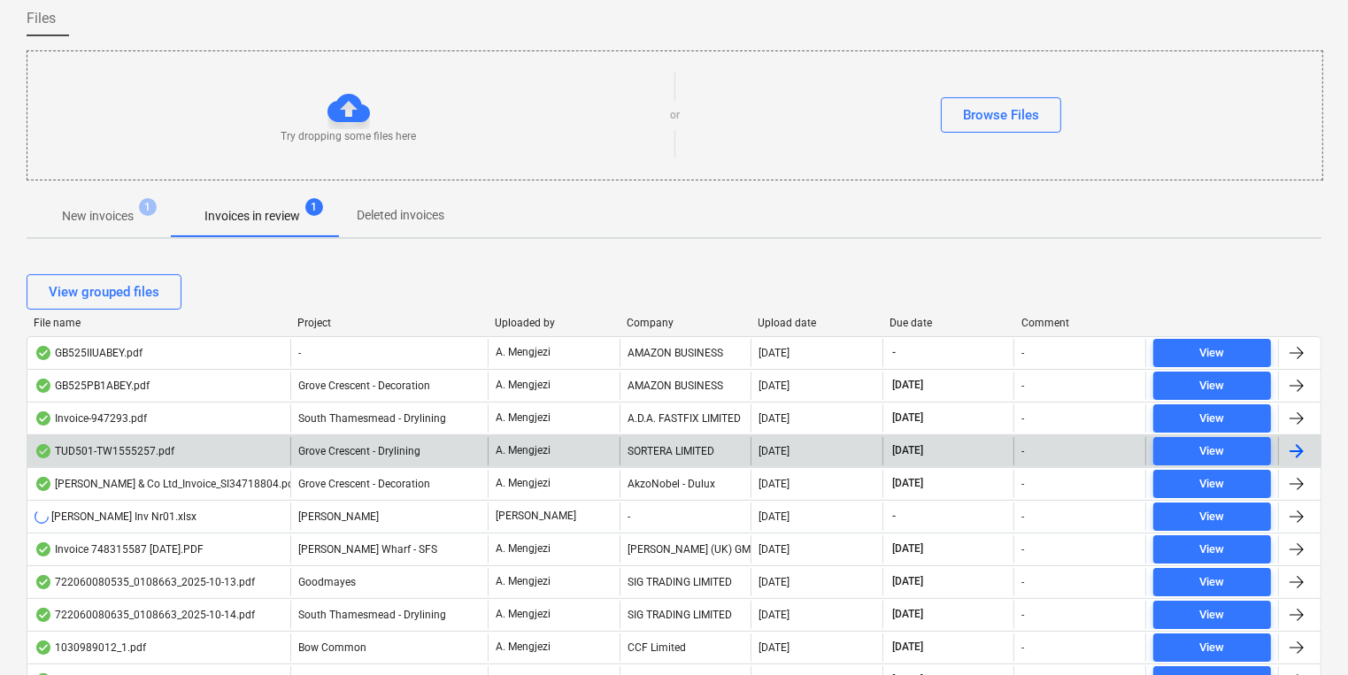
scroll to position [283, 0]
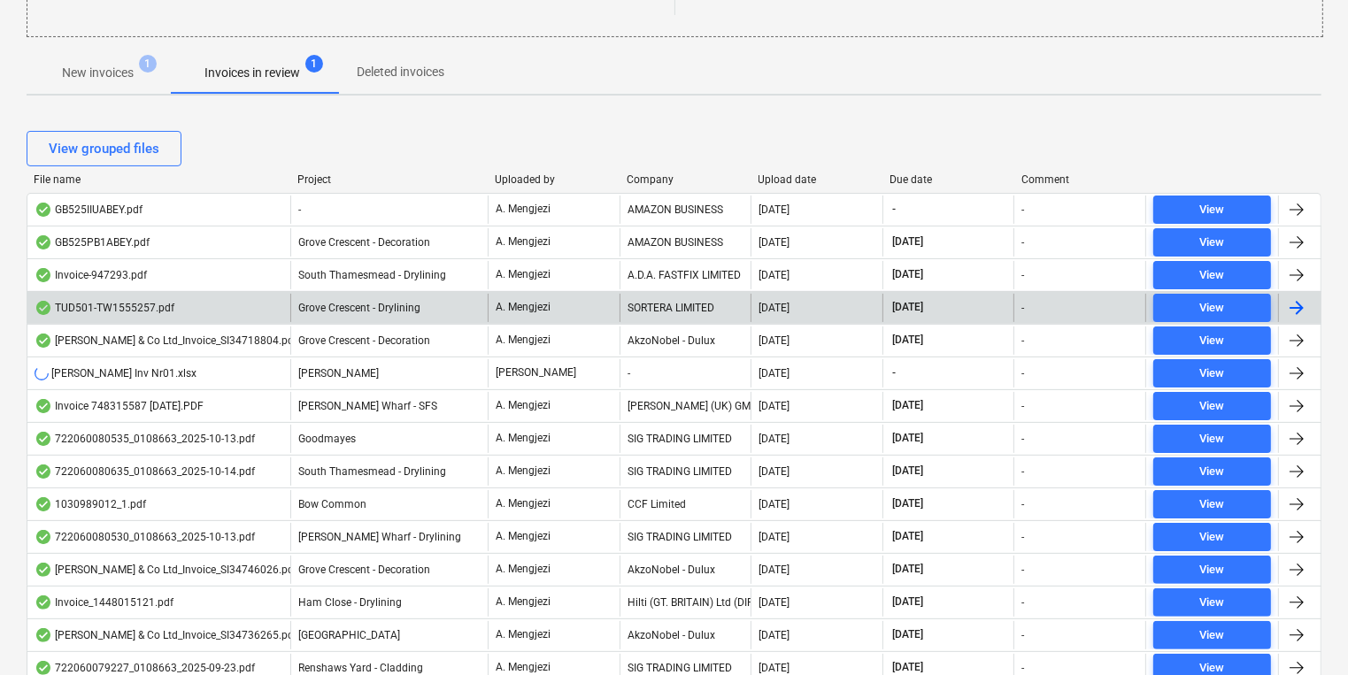
click at [596, 304] on div "A. Mengjezi" at bounding box center [554, 308] width 132 height 28
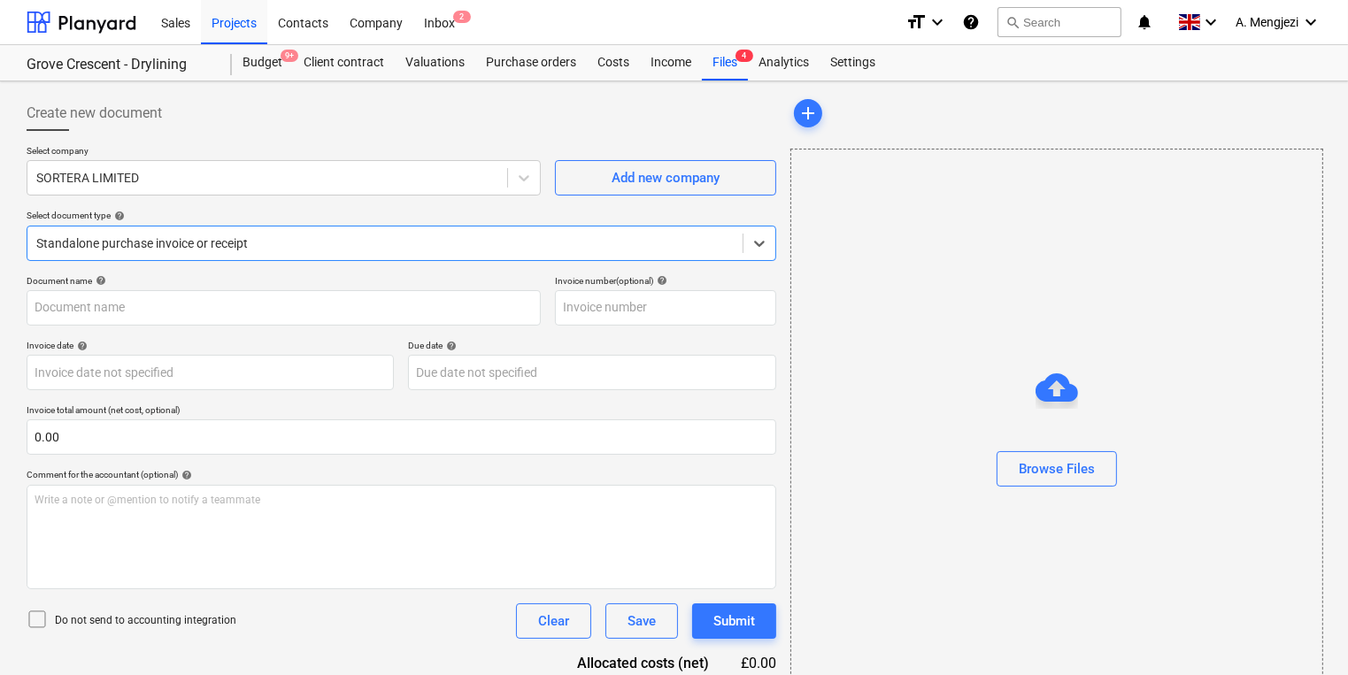
type input "TW1555257"
type input "[DATE]"
type input "30 Nov 2025"
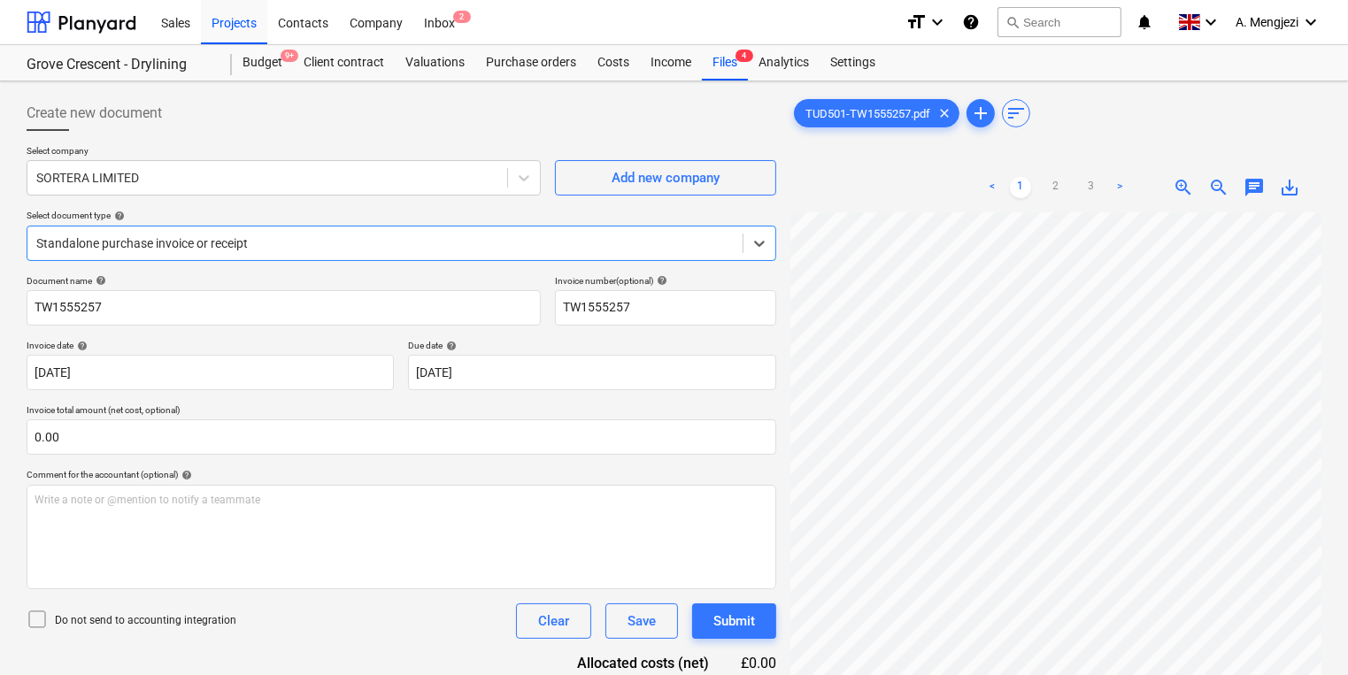
scroll to position [138, 0]
click at [217, 484] on div "Create new document Select company SORTERA LIMITED Add new company Select docum…" at bounding box center [673, 466] width 1309 height 757
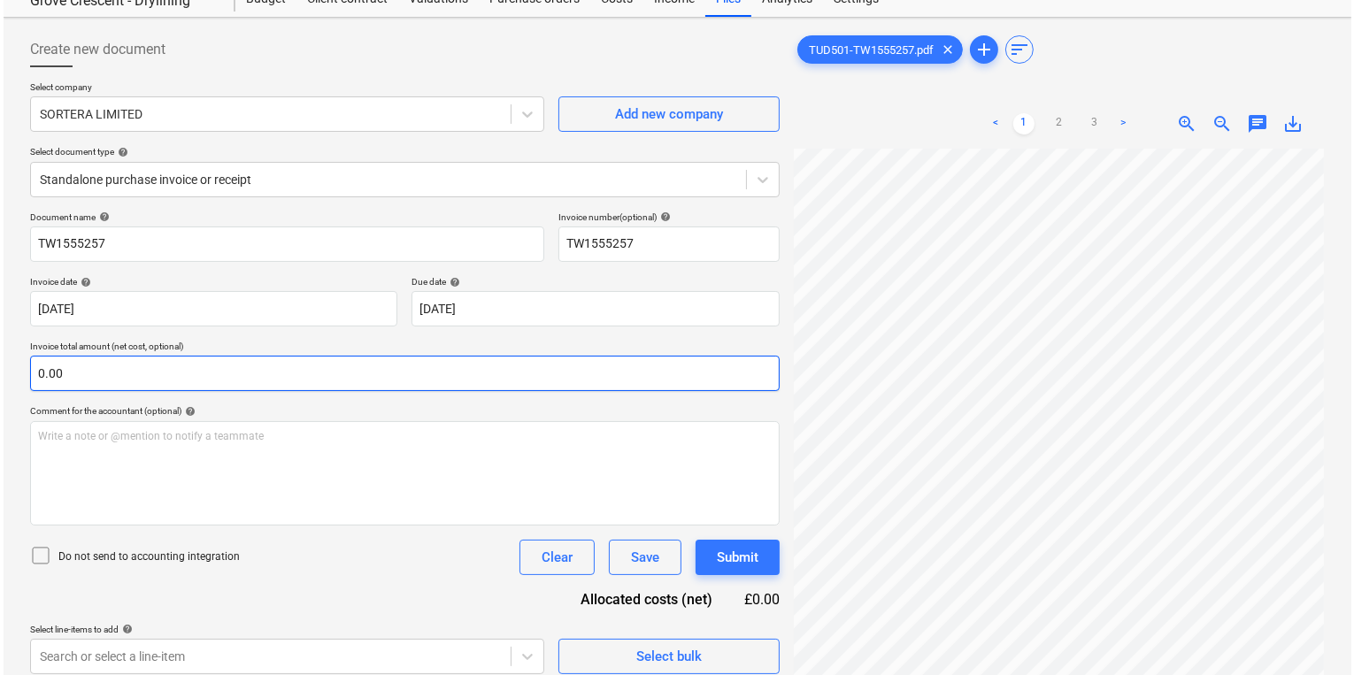
scroll to position [177, 0]
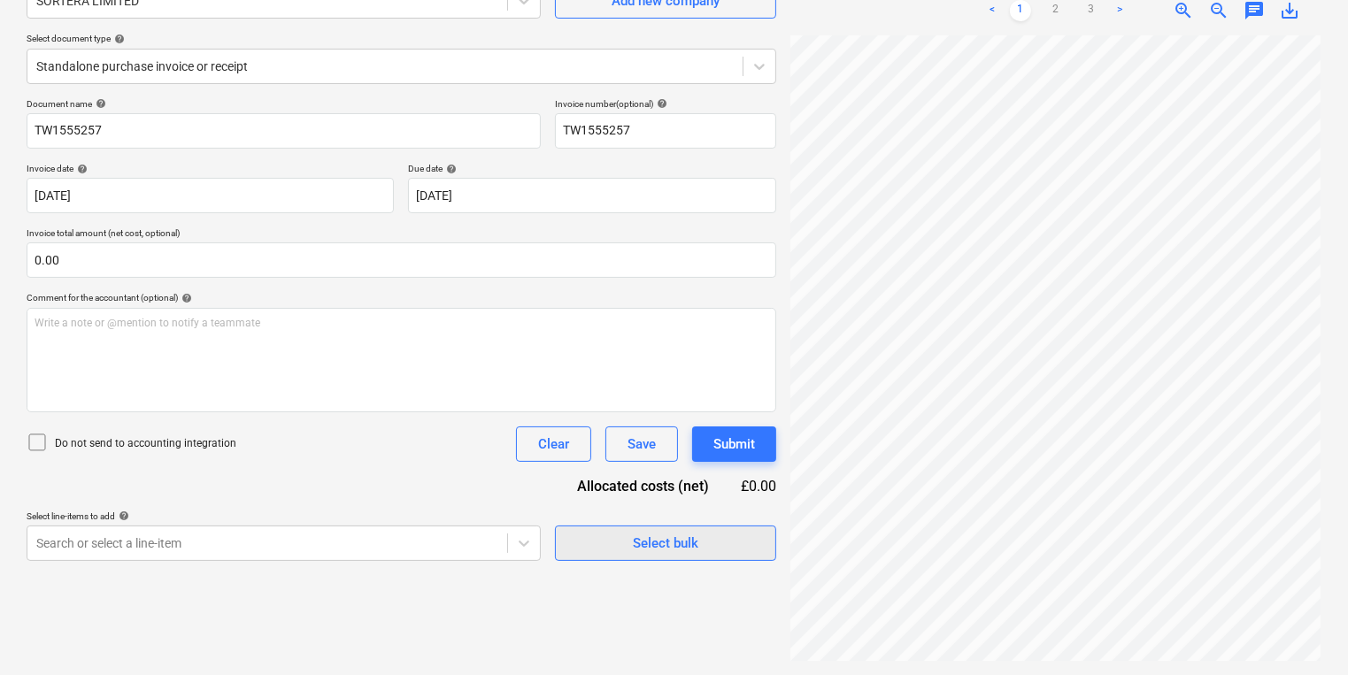
click at [627, 554] on span "Select bulk" at bounding box center [665, 543] width 177 height 23
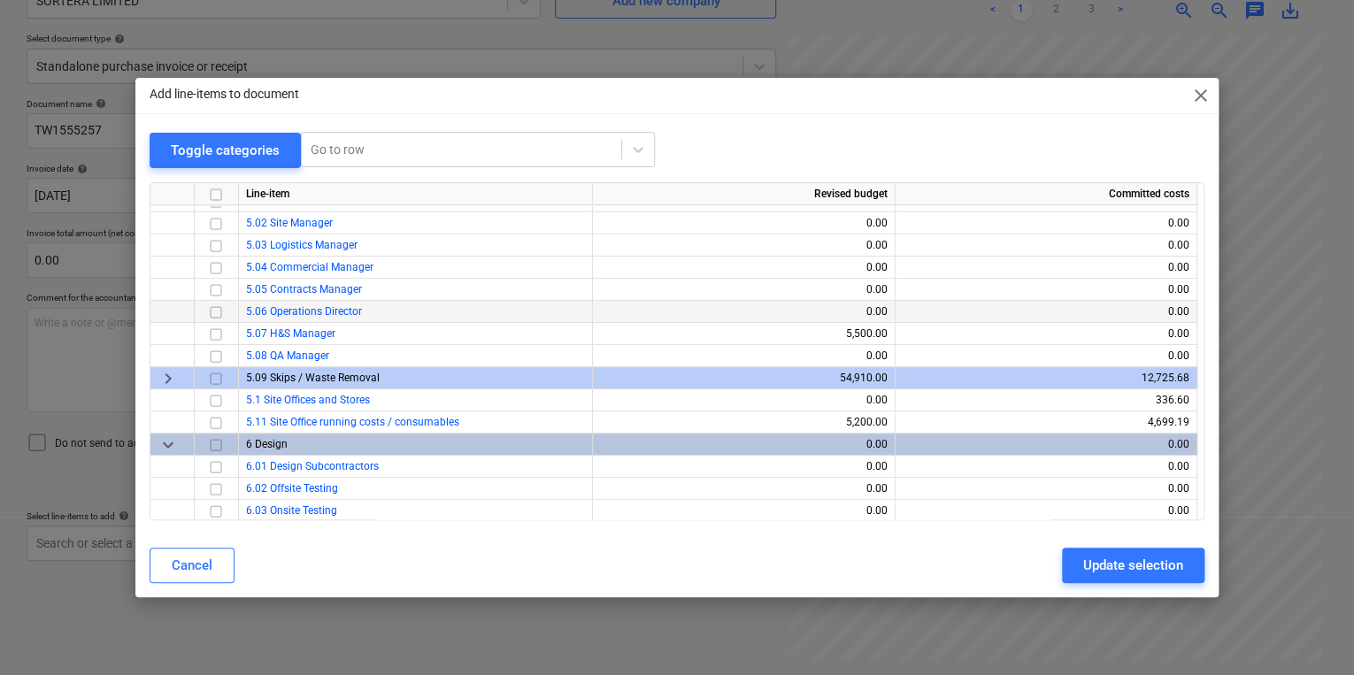
scroll to position [283, 0]
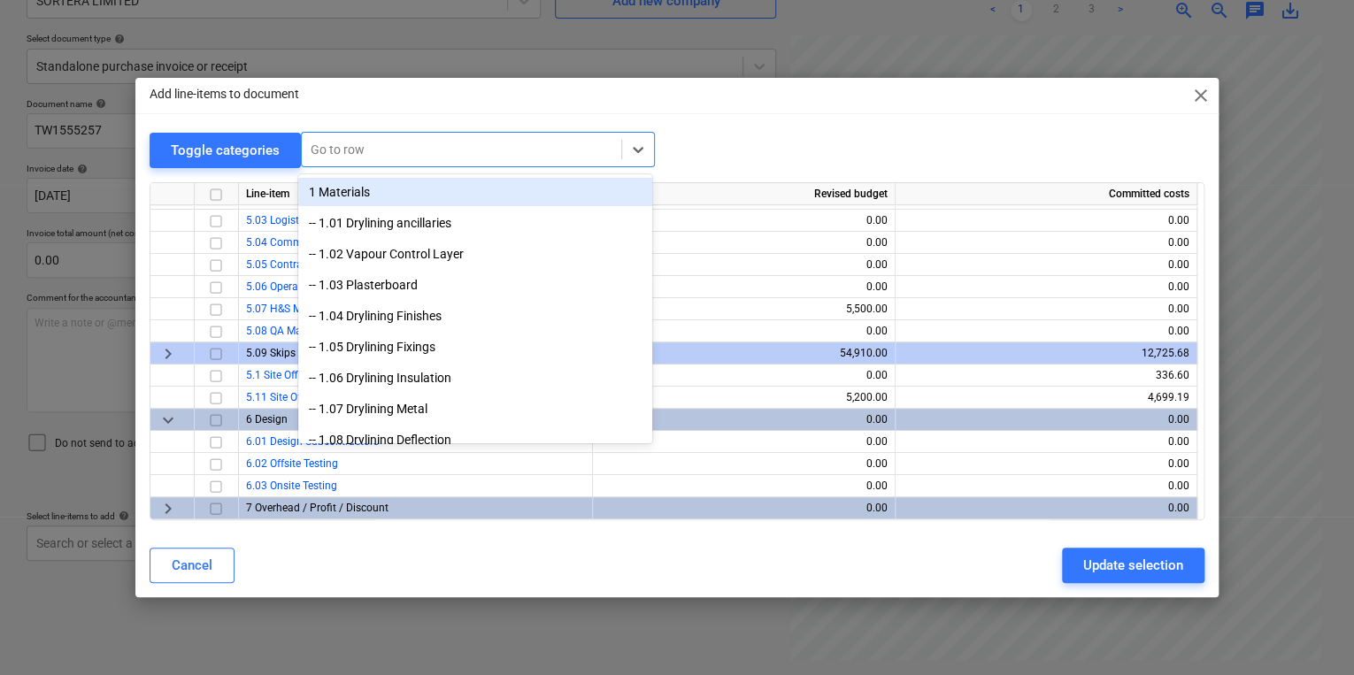
click at [345, 150] on div at bounding box center [462, 150] width 302 height 18
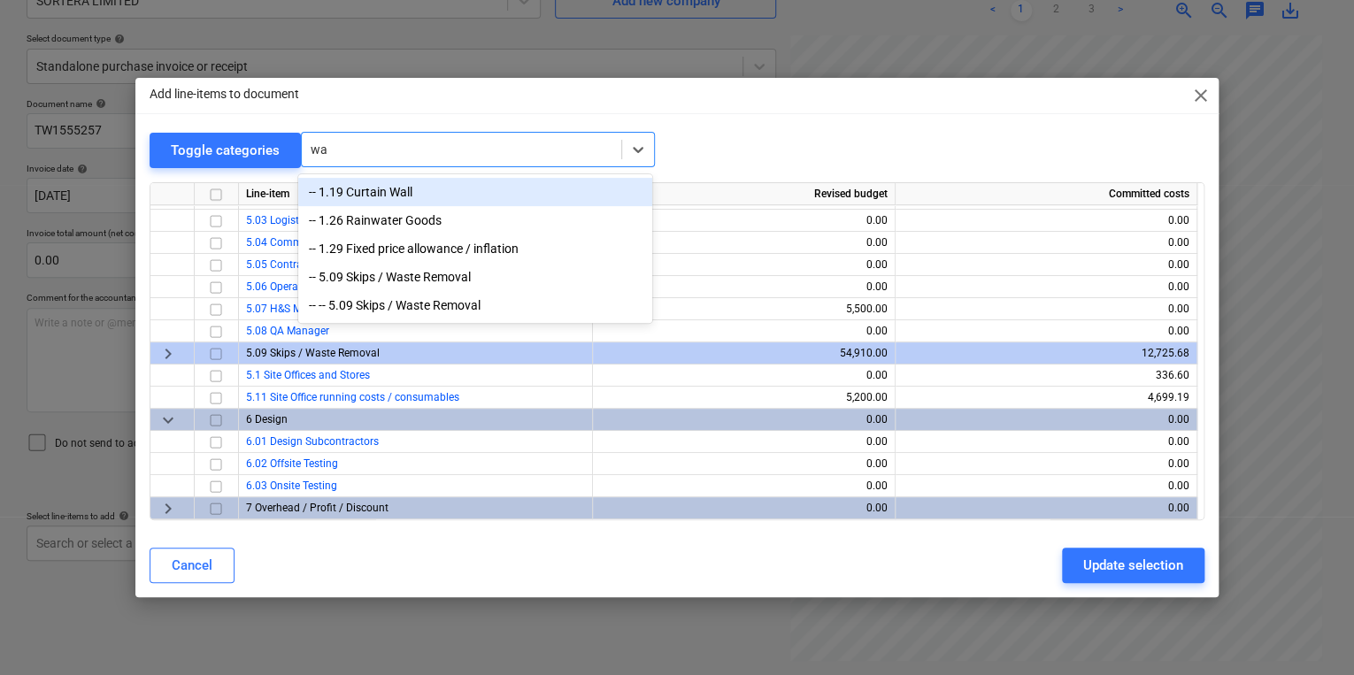
type input "was"
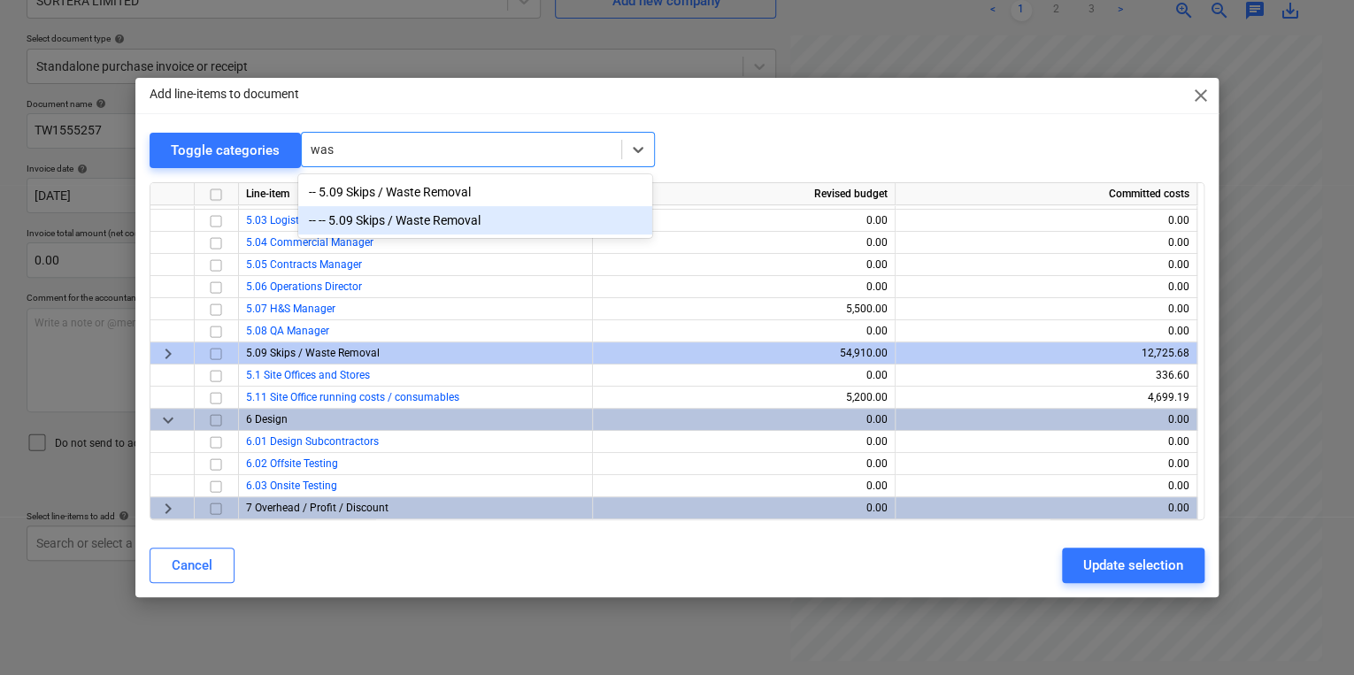
click at [444, 215] on div "-- -- 5.09 Skips / Waste Removal" at bounding box center [475, 220] width 354 height 28
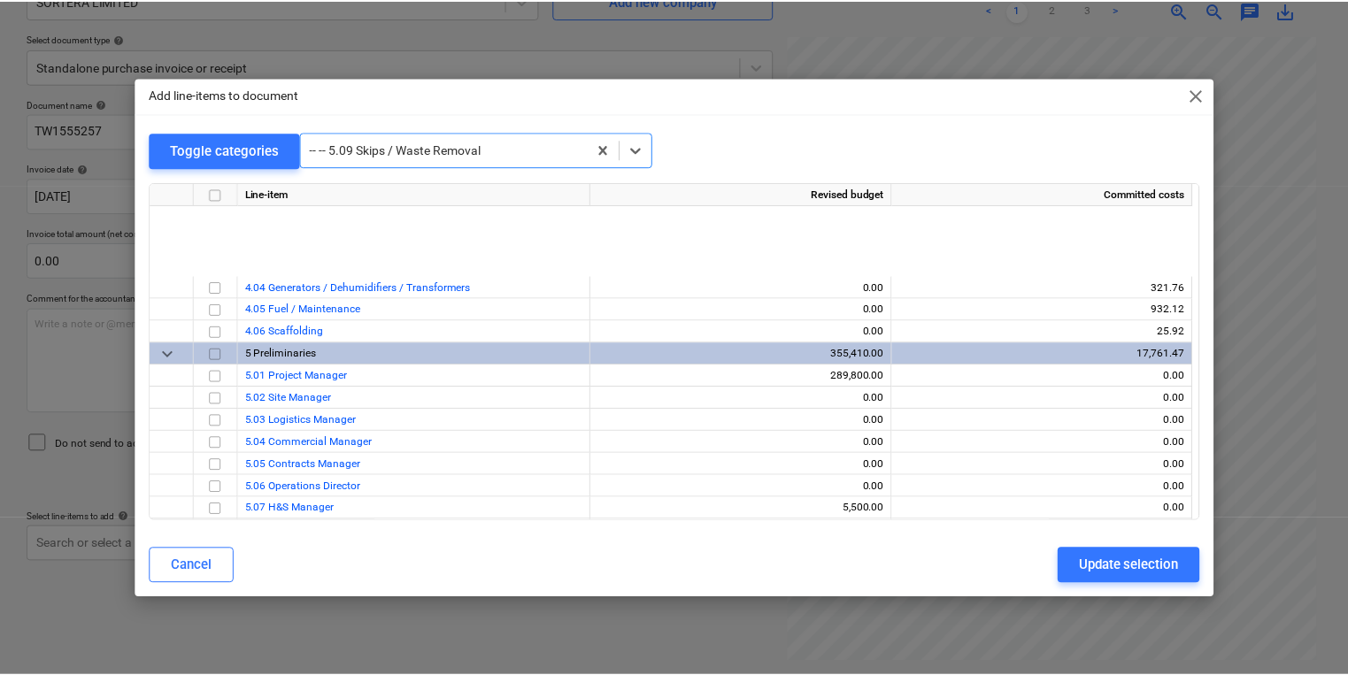
scroll to position [1101, 0]
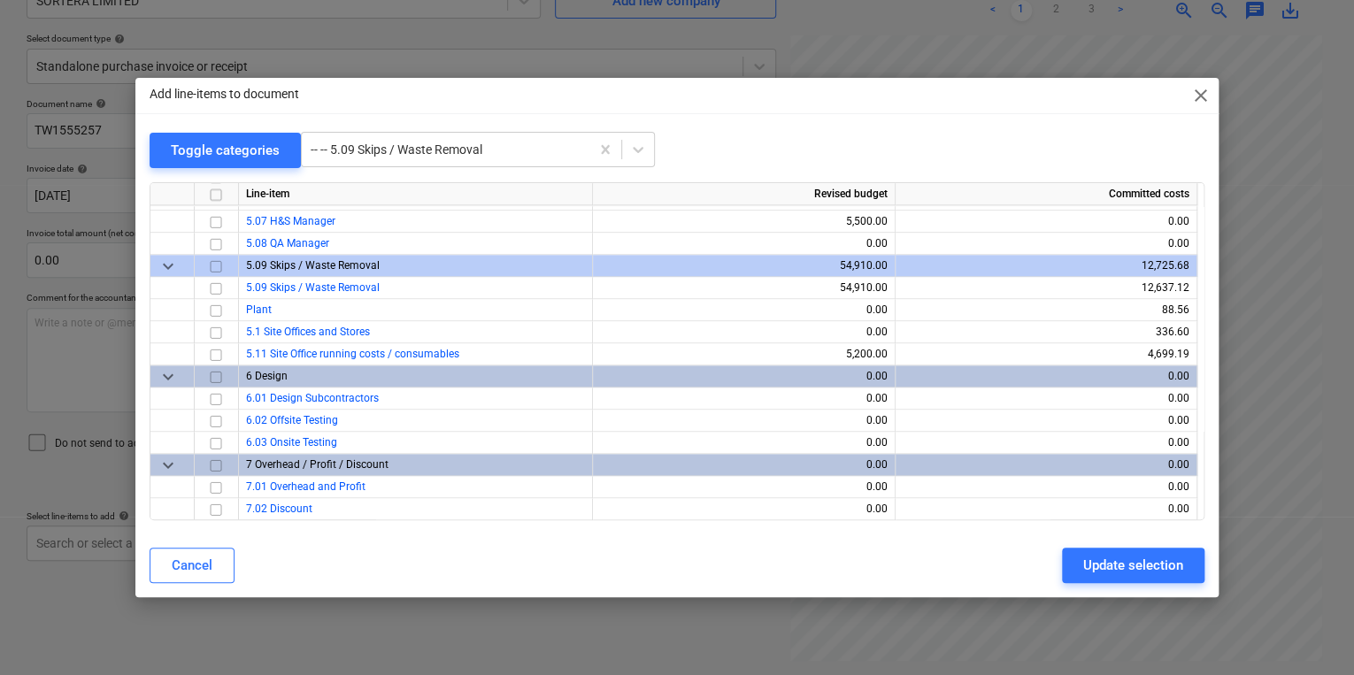
click at [1124, 585] on div "Cancel Update selection" at bounding box center [677, 566] width 1076 height 50
click at [1121, 567] on div "Update selection" at bounding box center [1133, 565] width 100 height 23
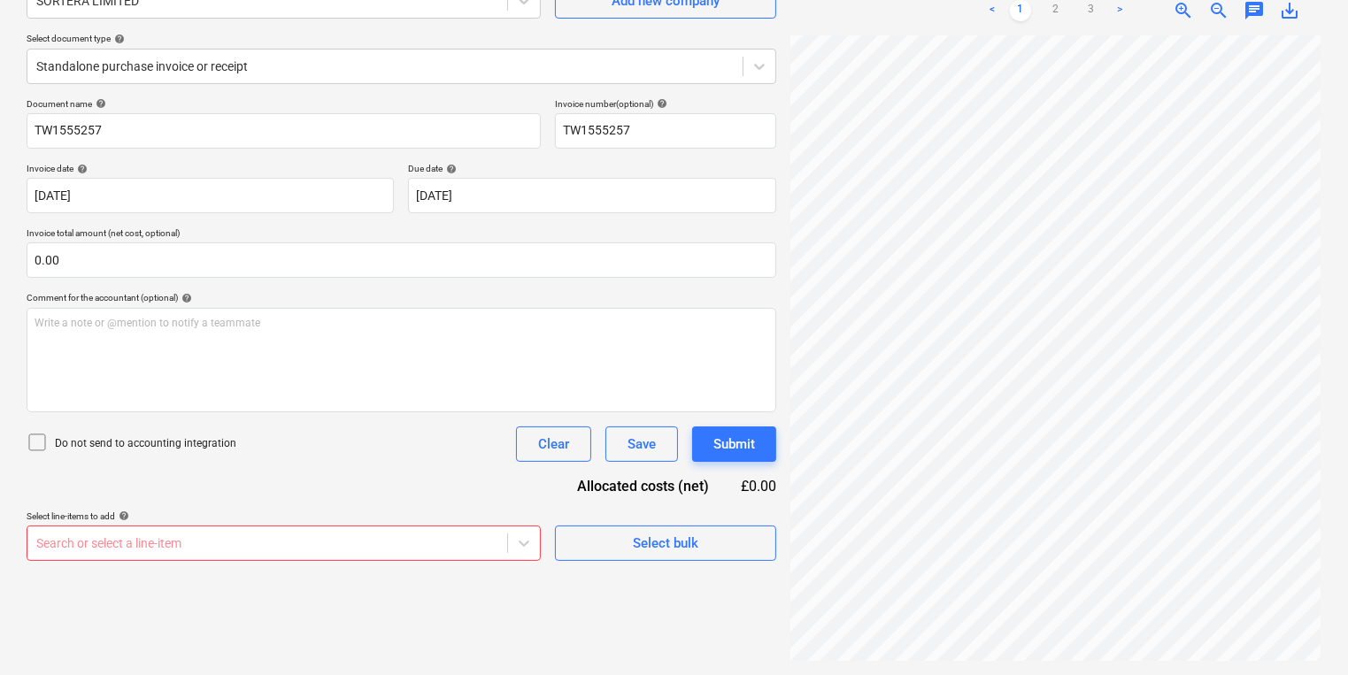
scroll to position [338, 0]
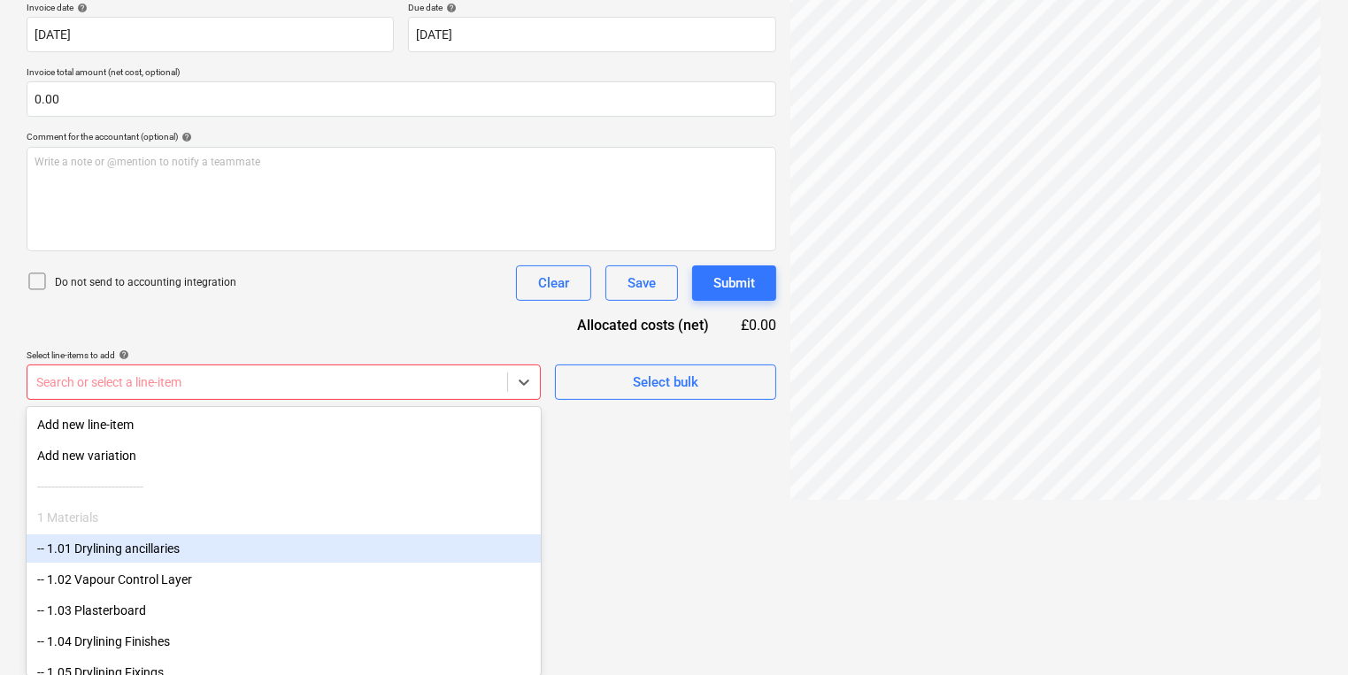
click at [298, 337] on body "Sales Projects Contacts Company Inbox 2 format_size keyboard_arrow_down help se…" at bounding box center [674, -1] width 1348 height 675
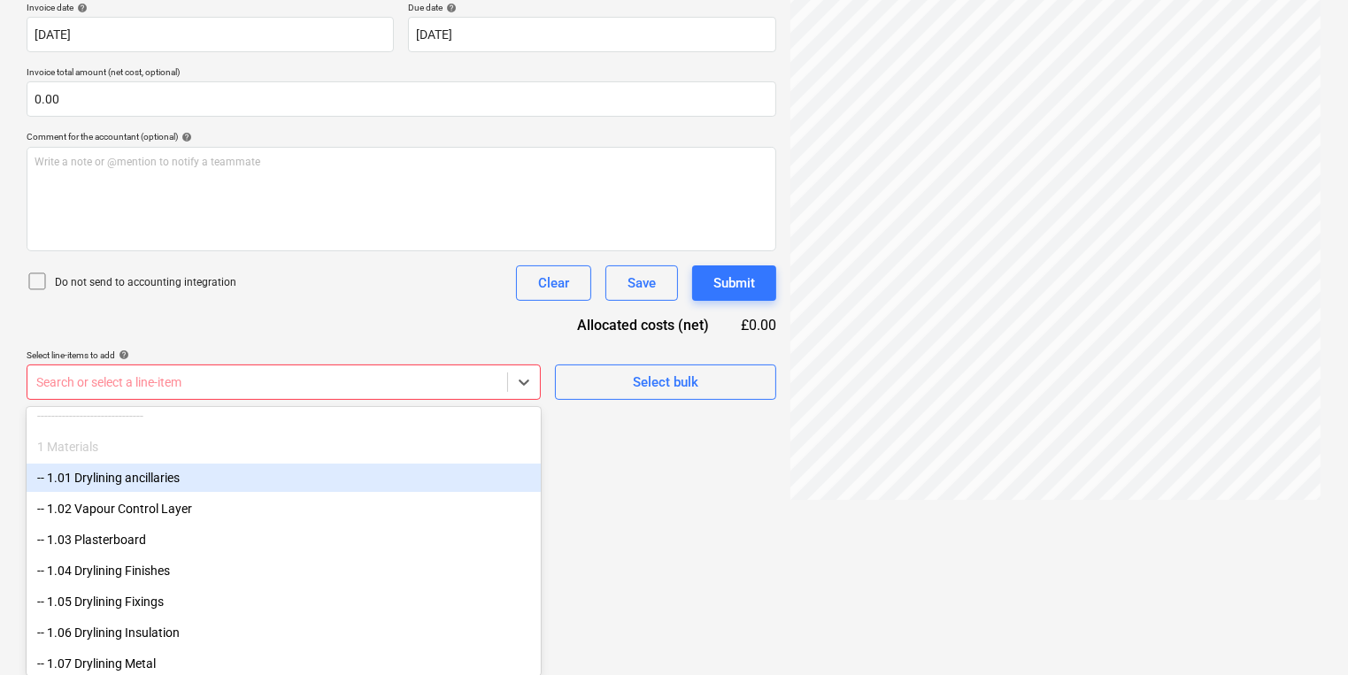
scroll to position [212, 0]
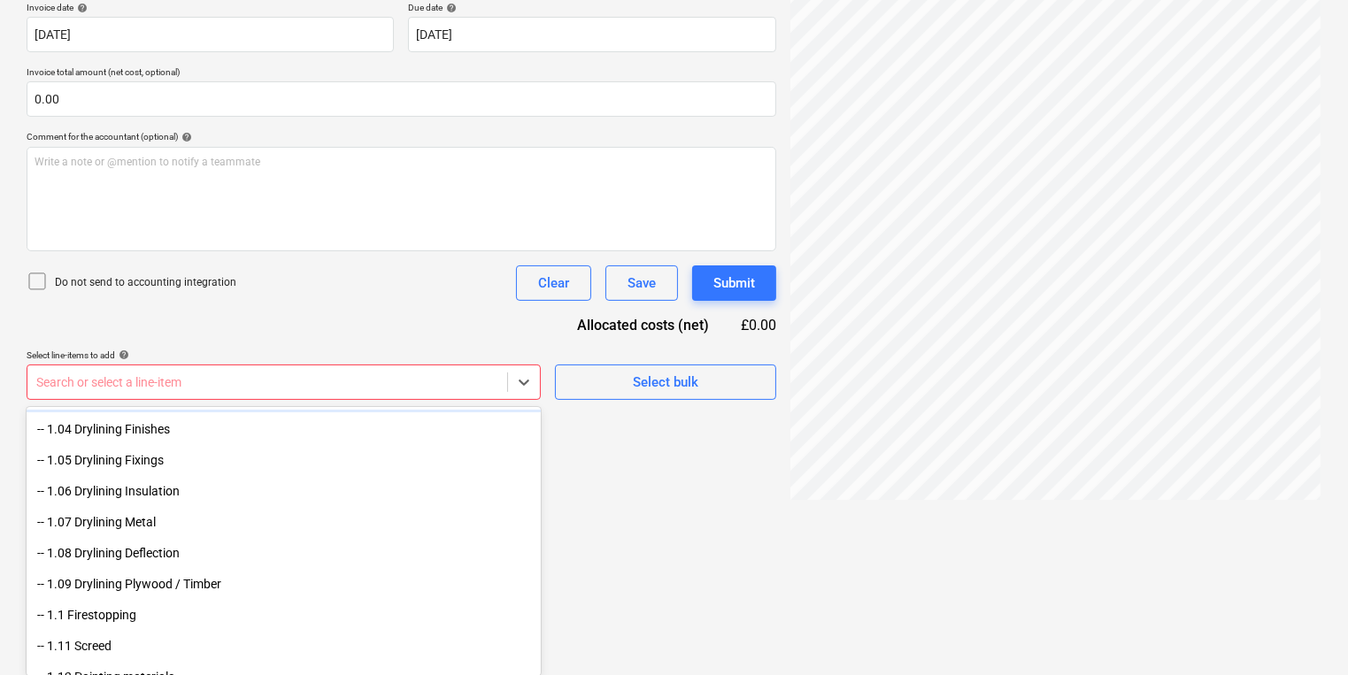
click at [497, 412] on div "-- 1.03 Plasterboard" at bounding box center [284, 398] width 514 height 28
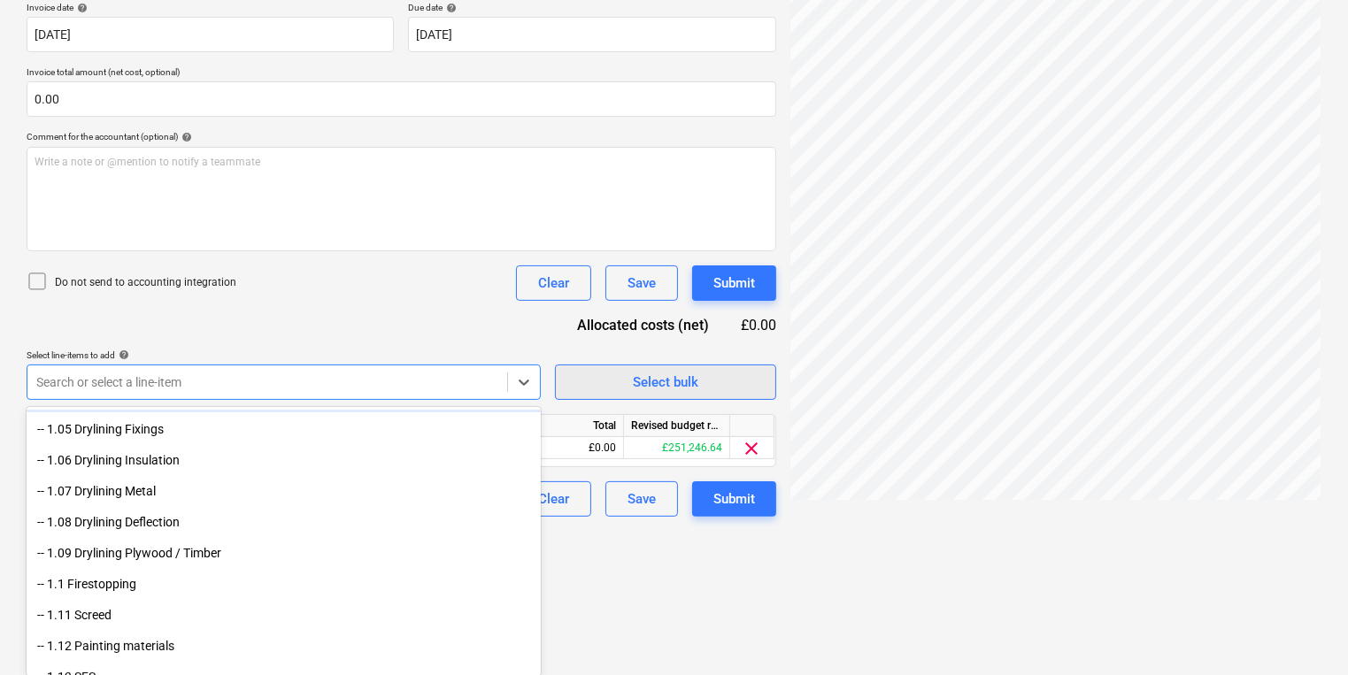
click at [652, 396] on div "Document name help TW1555257 Invoice number (optional) help TW1555257 Invoice d…" at bounding box center [402, 227] width 750 height 580
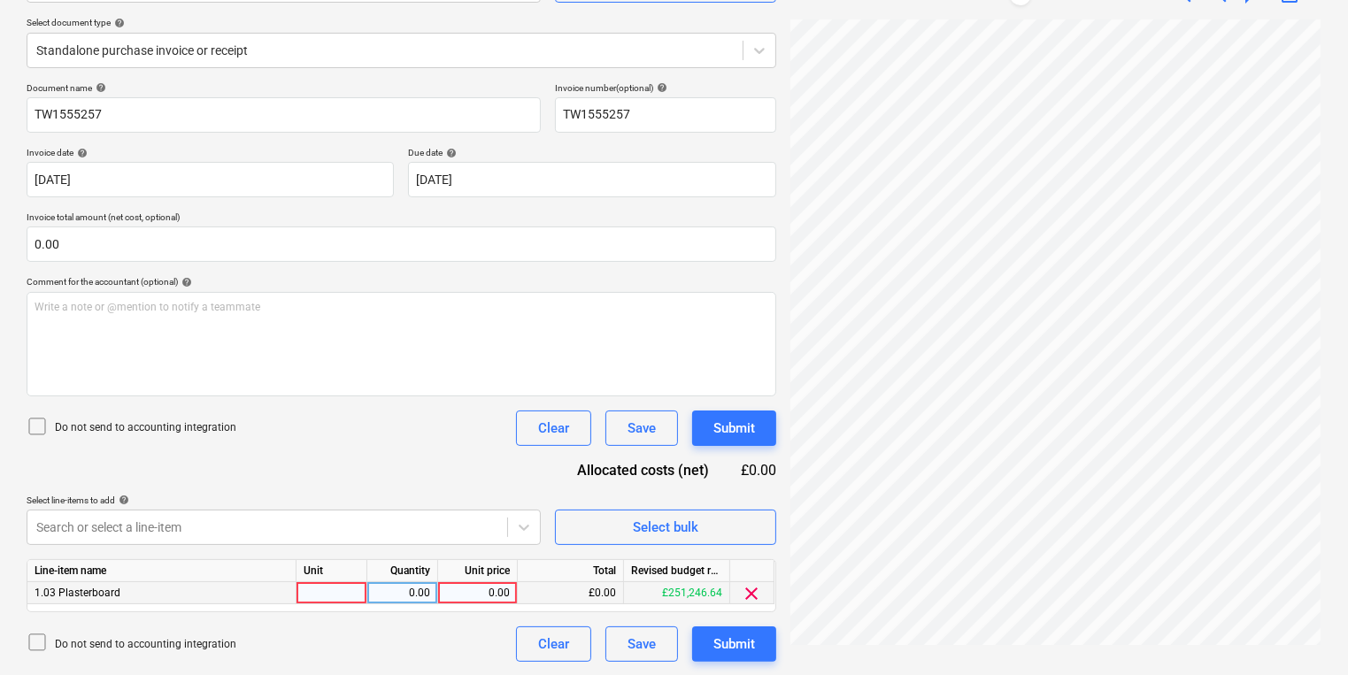
click at [766, 595] on div "clear" at bounding box center [752, 593] width 44 height 22
click at [727, 535] on span "Select bulk" at bounding box center [665, 527] width 177 height 23
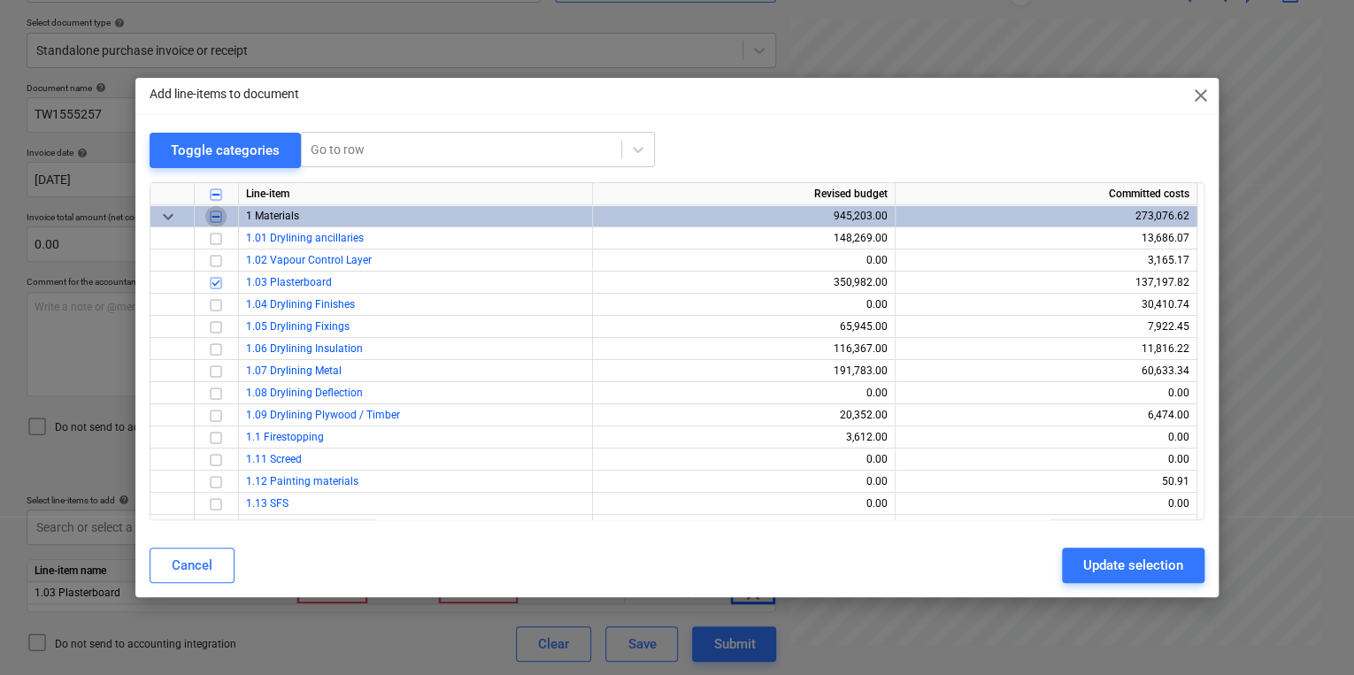
click at [208, 219] on input "checkbox" at bounding box center [215, 215] width 21 height 21
click at [215, 217] on input "checkbox" at bounding box center [215, 215] width 21 height 21
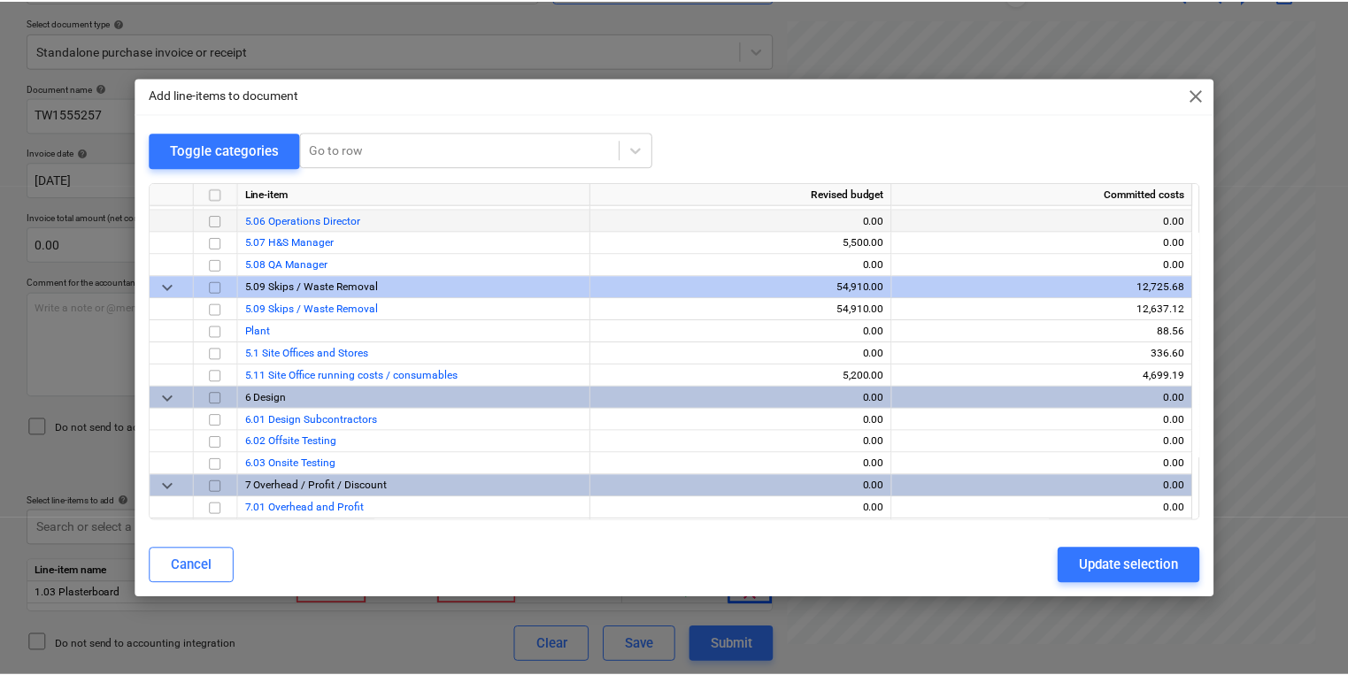
scroll to position [1101, 0]
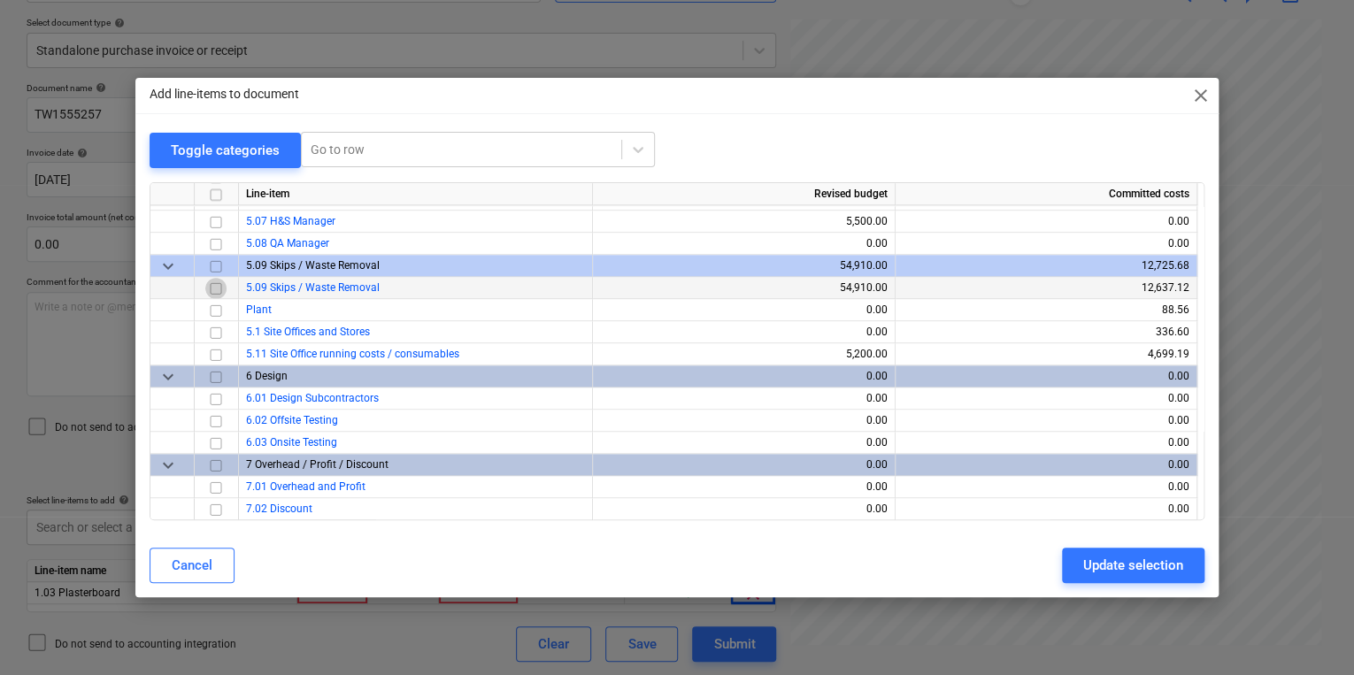
click at [211, 289] on input "checkbox" at bounding box center [215, 287] width 21 height 21
click at [1096, 559] on div "Update selection" at bounding box center [1133, 565] width 100 height 23
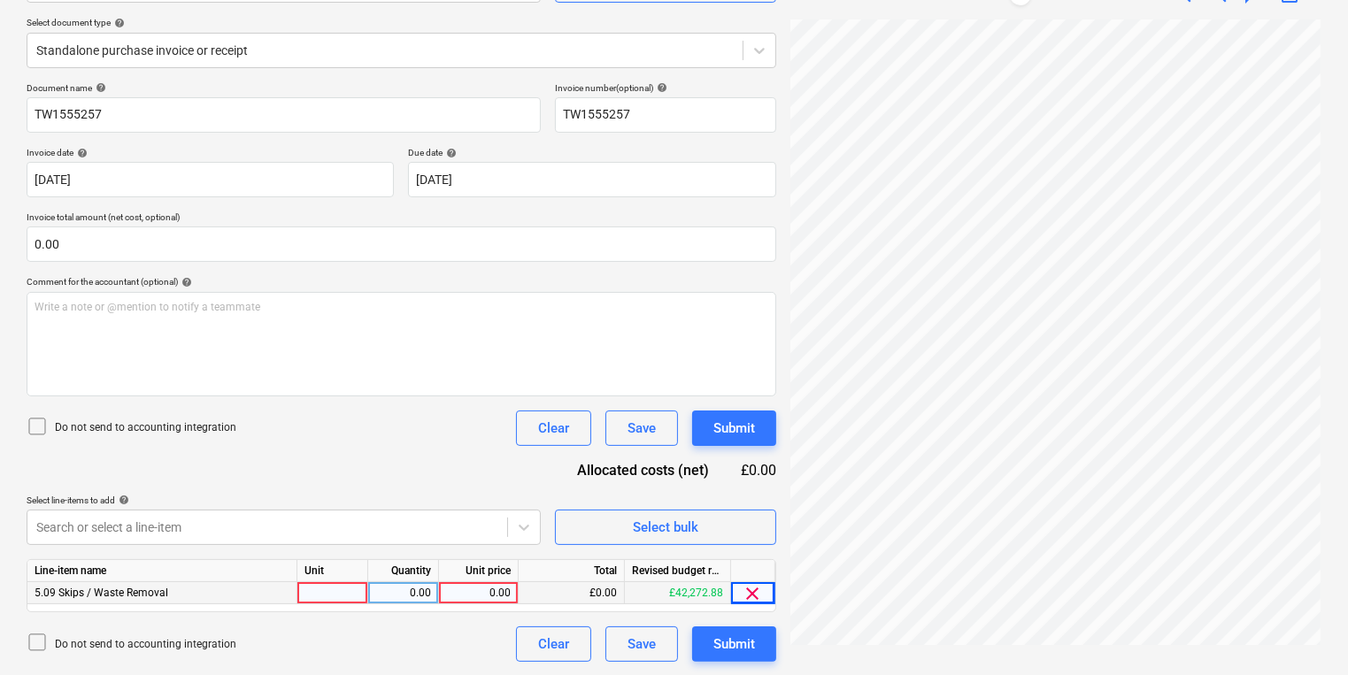
click at [327, 603] on div at bounding box center [332, 593] width 71 height 22
click at [1347, 420] on html "Sales Projects Contacts Company Inbox 2 format_size keyboard_arrow_down help se…" at bounding box center [674, 144] width 1348 height 675
click at [318, 601] on div at bounding box center [332, 593] width 71 height 22
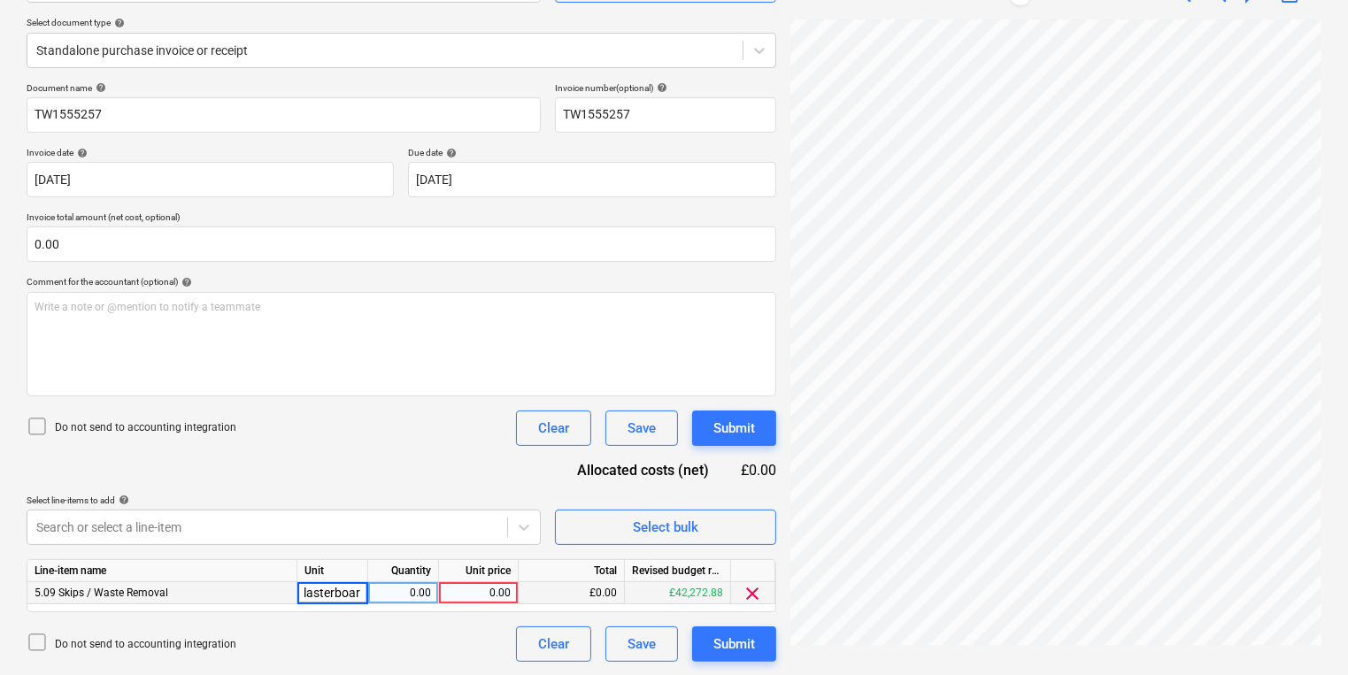
type input "Service wheelie bin - mixed/plasterboard"
click at [419, 596] on div "0.00" at bounding box center [403, 593] width 56 height 22
type input "377"
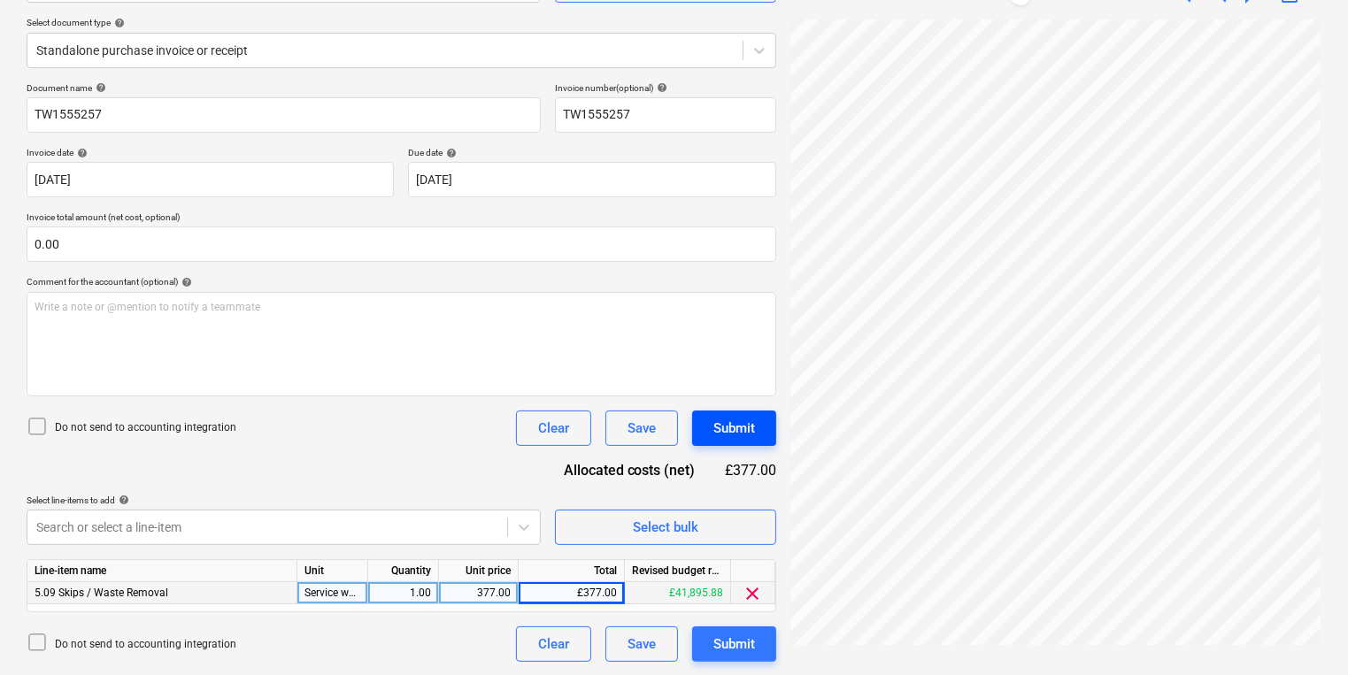
click at [750, 418] on div "Submit" at bounding box center [734, 428] width 42 height 23
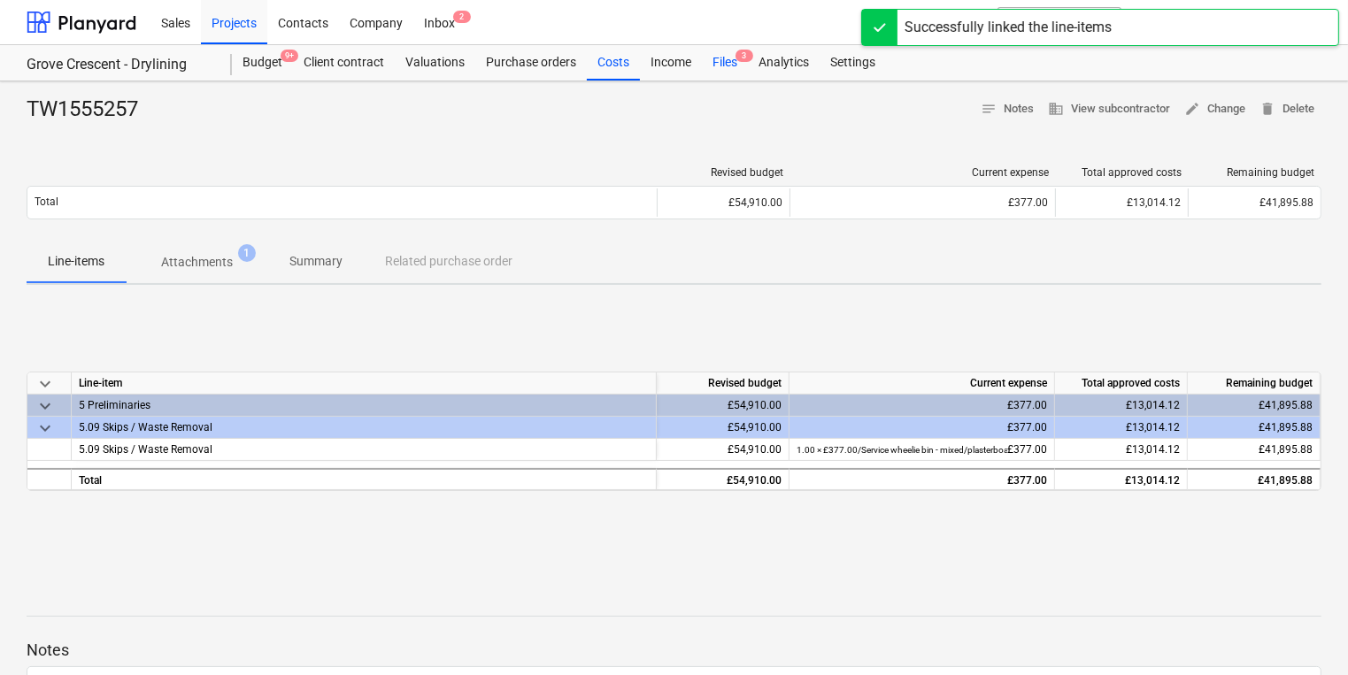
click at [734, 65] on div "Files 3" at bounding box center [725, 62] width 46 height 35
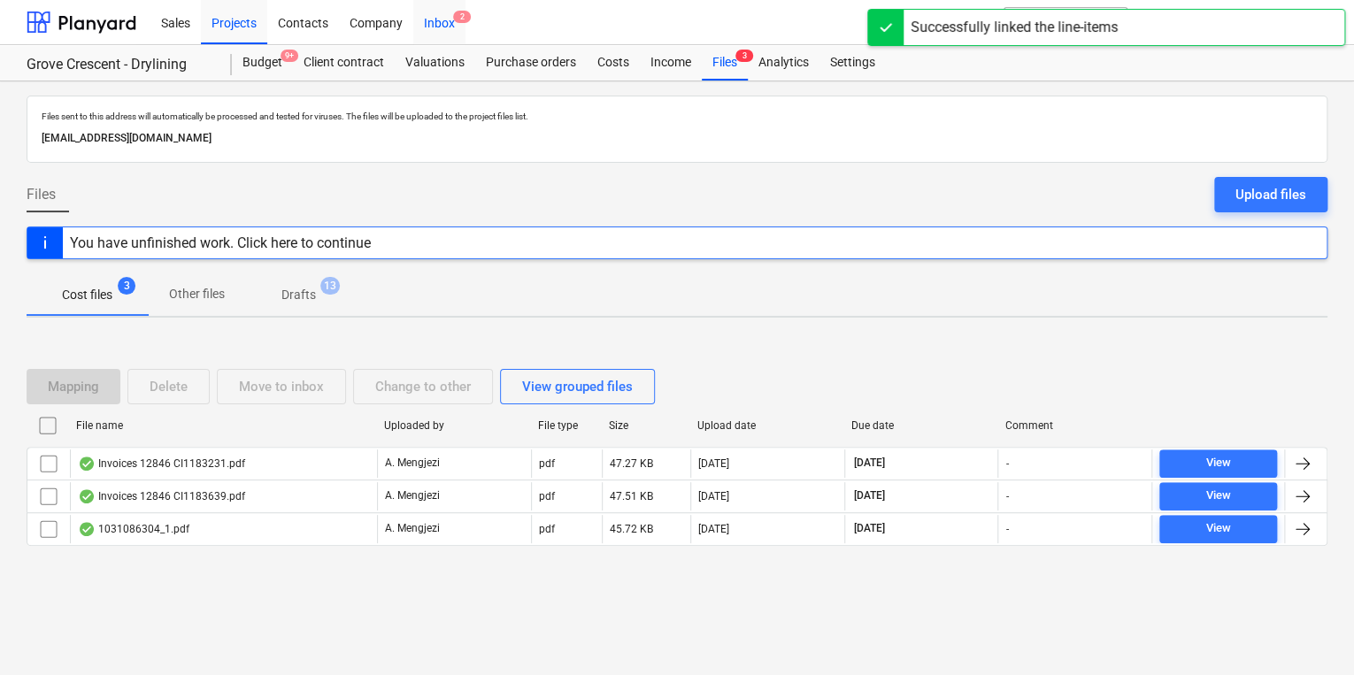
click at [435, 11] on div "Inbox 2" at bounding box center [439, 21] width 52 height 45
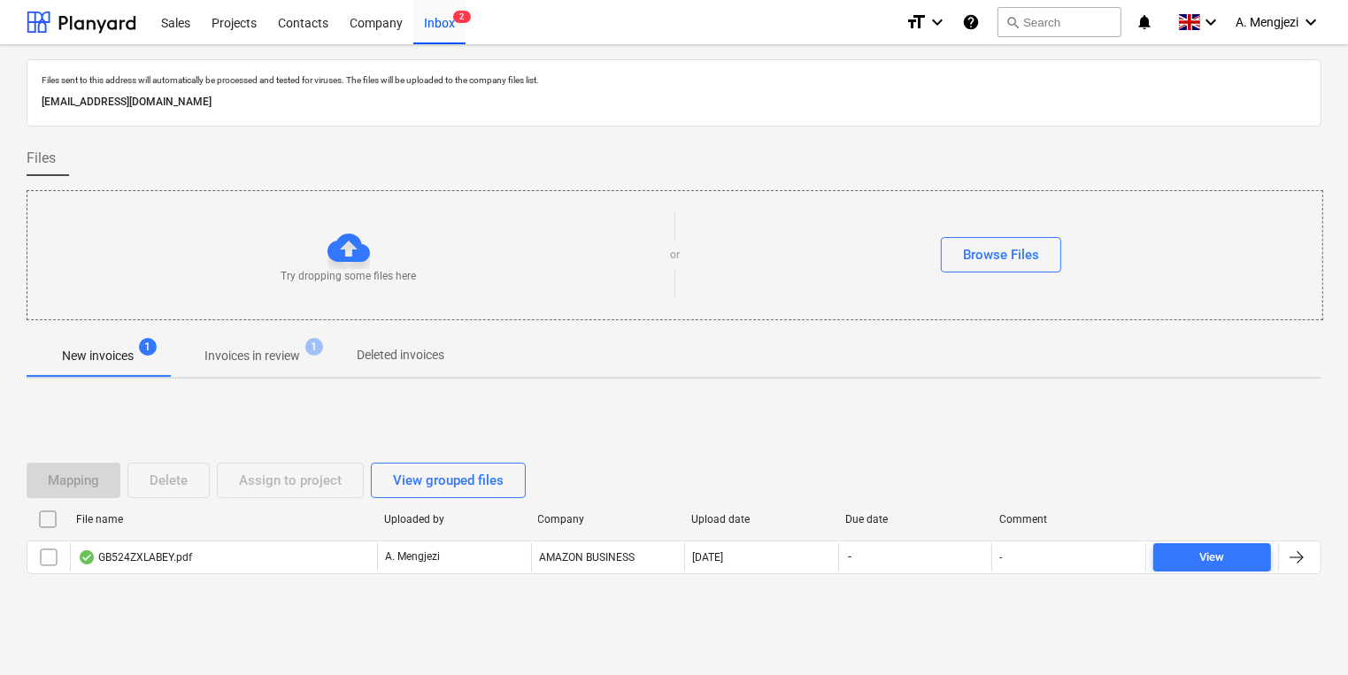
click at [249, 324] on div at bounding box center [674, 327] width 1295 height 14
click at [250, 369] on span "Invoices in review 1" at bounding box center [252, 356] width 166 height 32
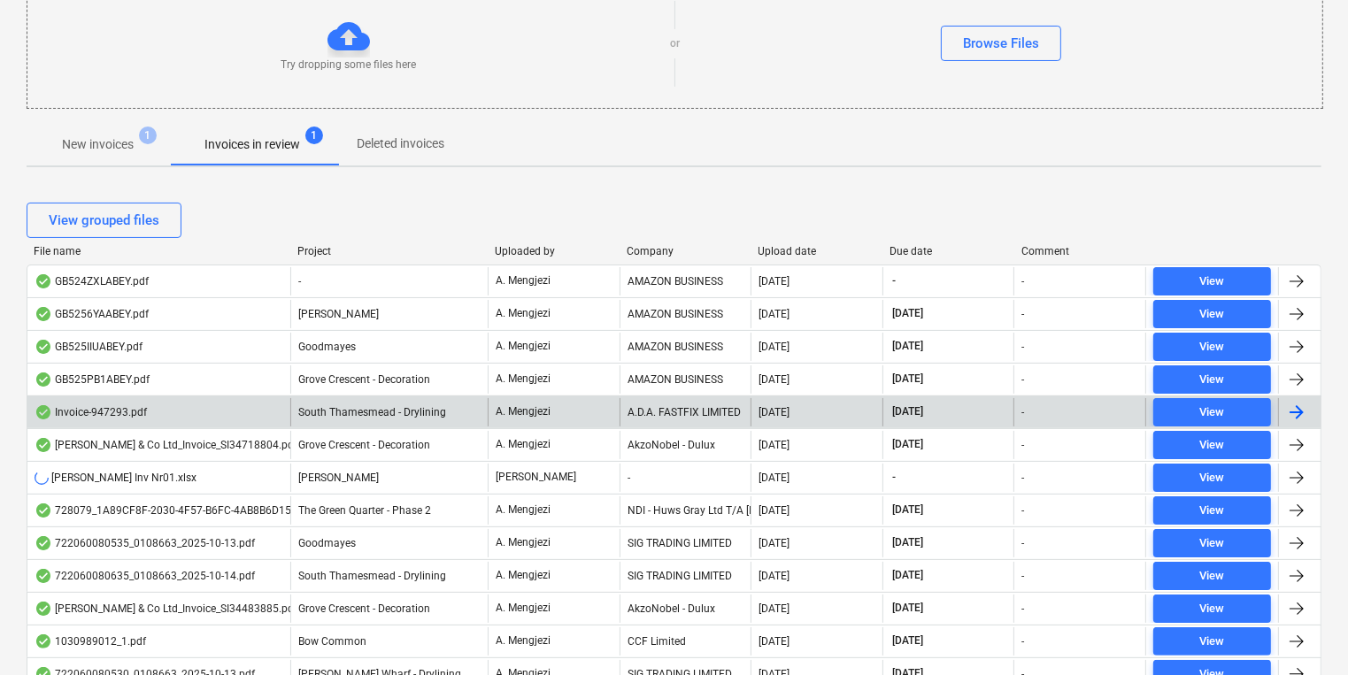
scroll to position [212, 0]
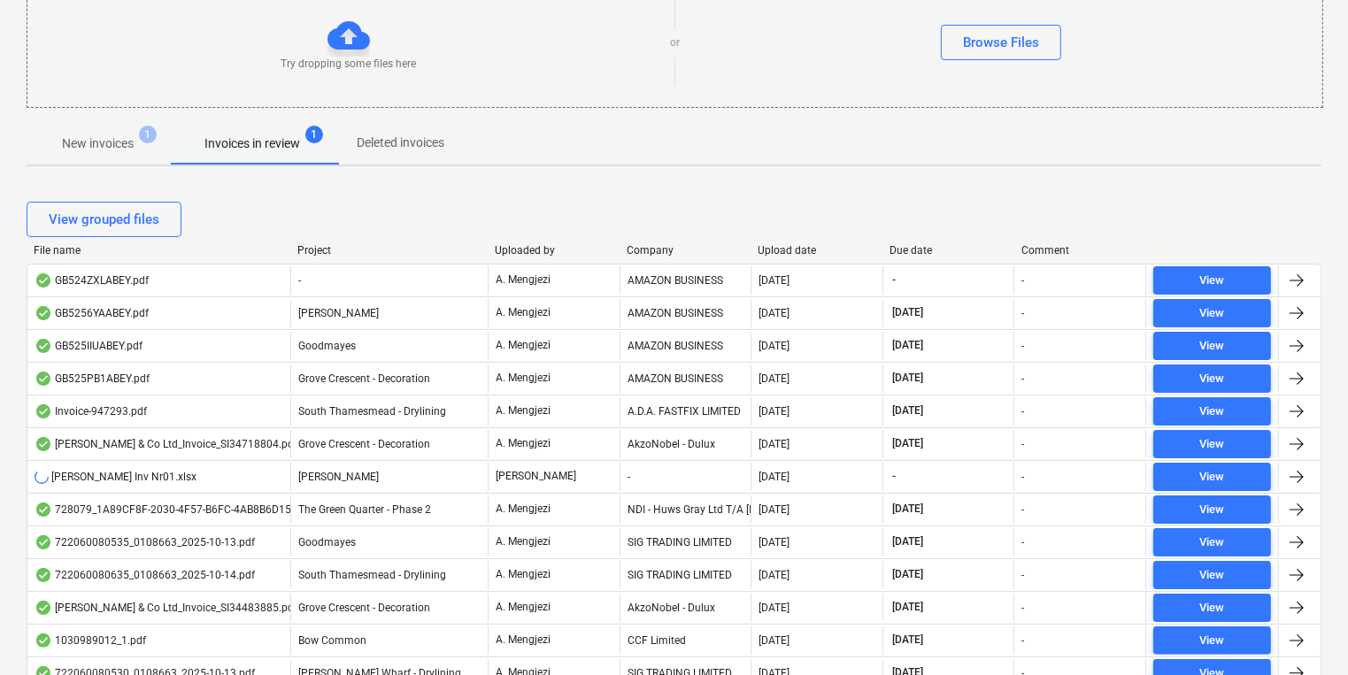
click at [516, 410] on p "A. Mengjezi" at bounding box center [523, 411] width 55 height 15
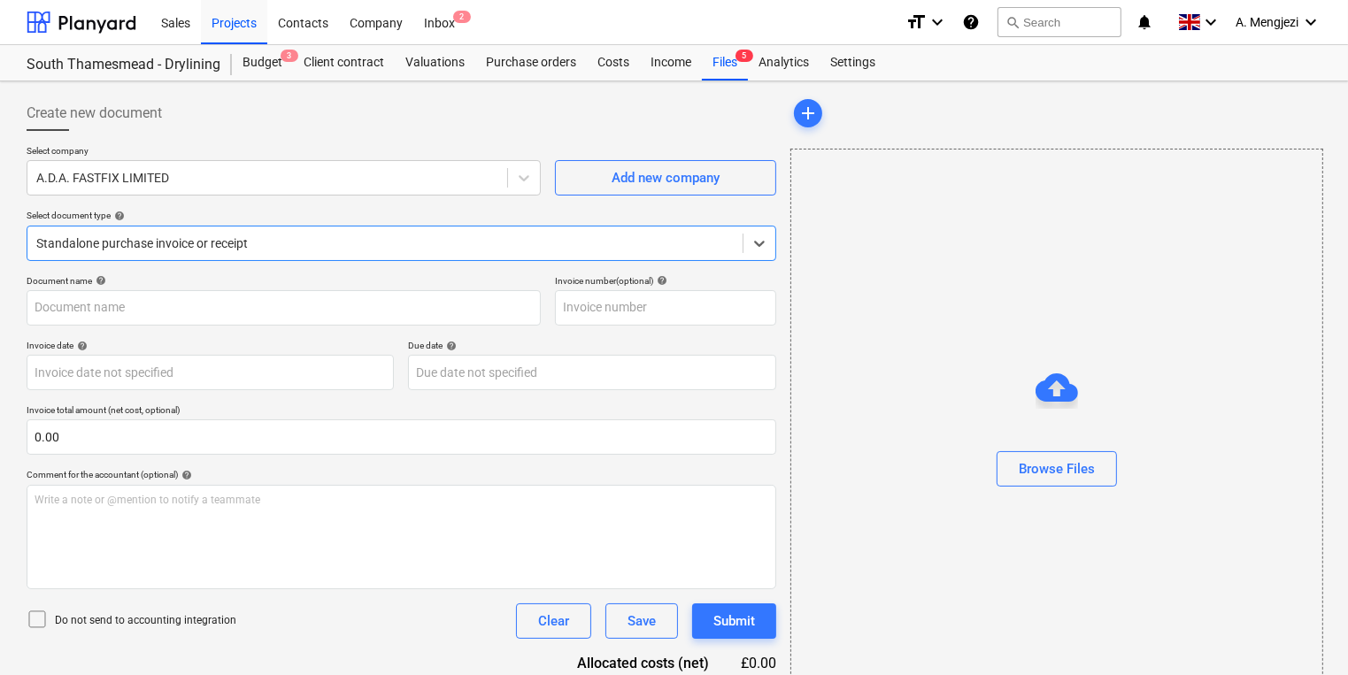
type input "947293"
type input "[DATE]"
type input "30 Nov 2025"
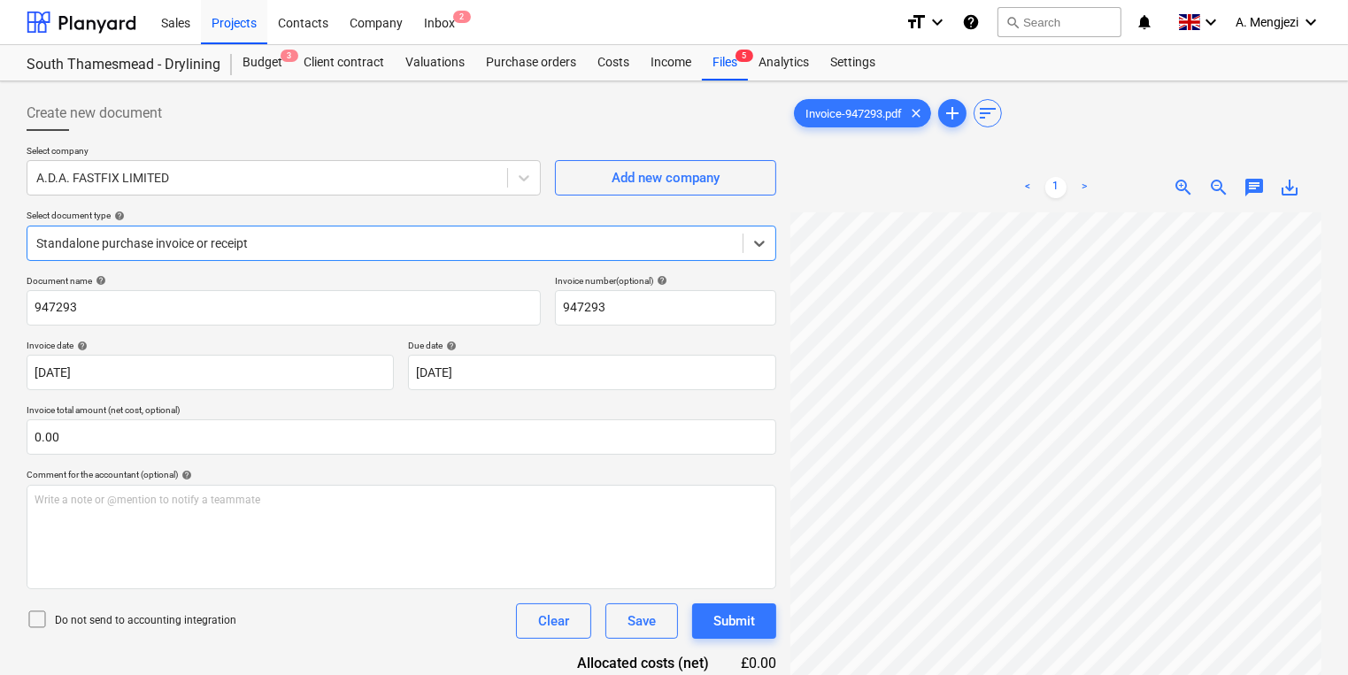
scroll to position [212, 0]
click at [455, 31] on div "Inbox 2" at bounding box center [439, 21] width 52 height 45
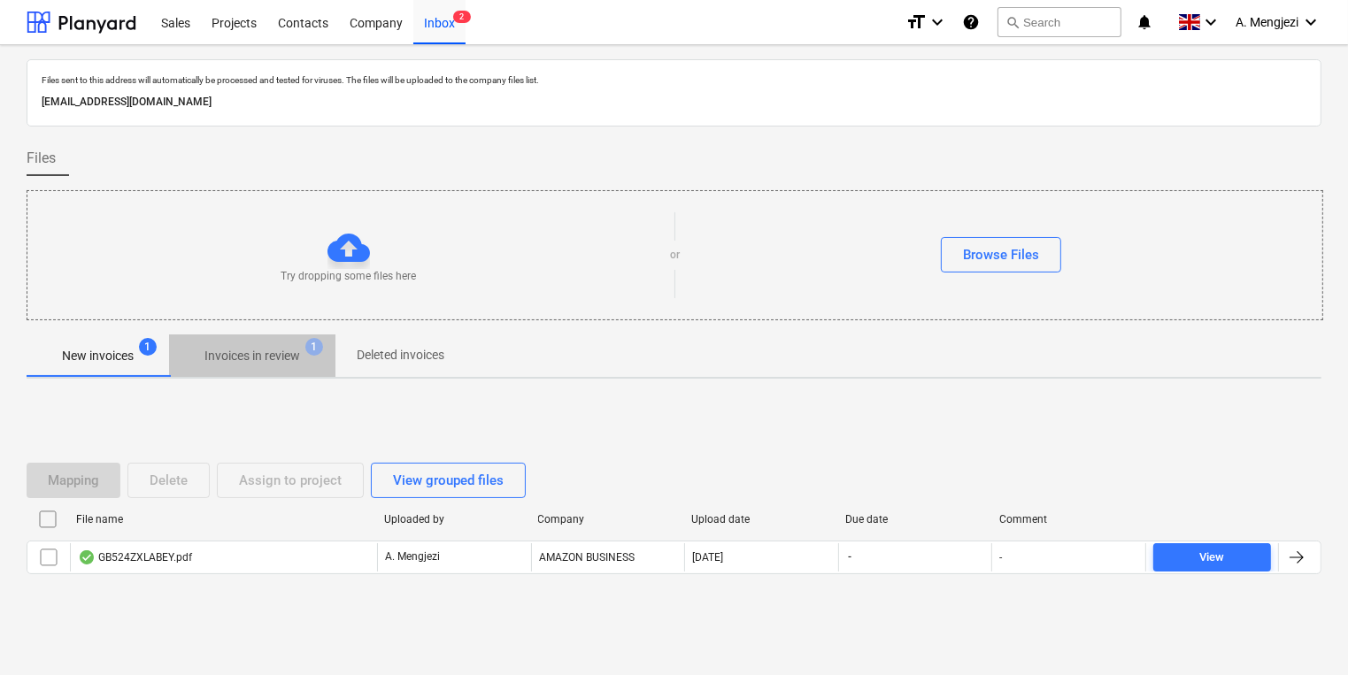
click at [310, 353] on span "Invoices in review 1" at bounding box center [252, 356] width 124 height 19
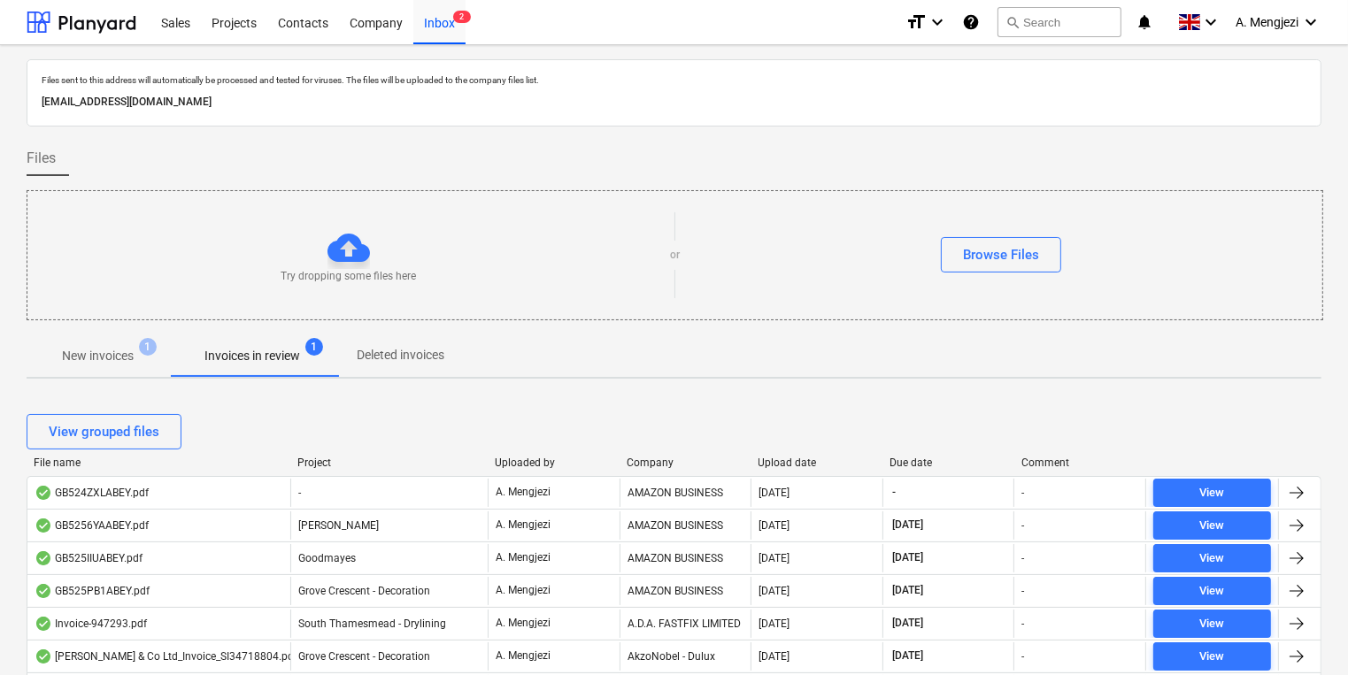
scroll to position [354, 0]
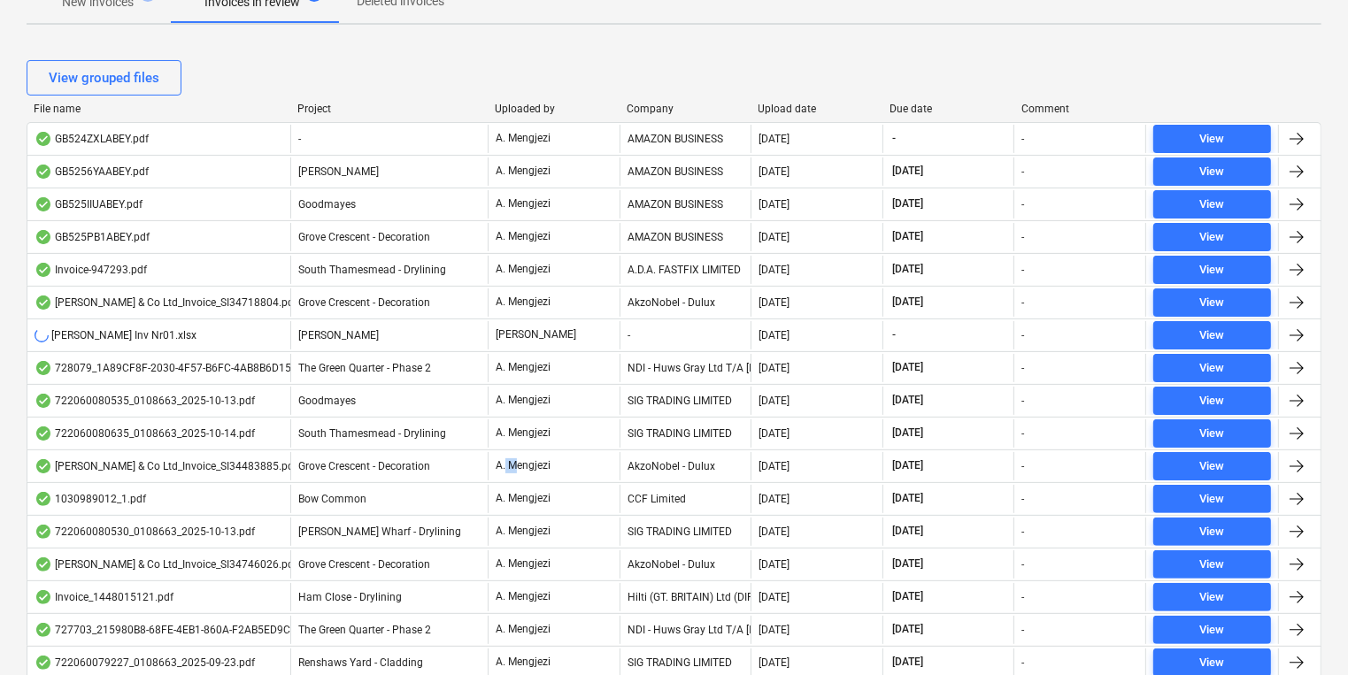
click at [513, 473] on div "A. Mengjezi" at bounding box center [554, 466] width 132 height 28
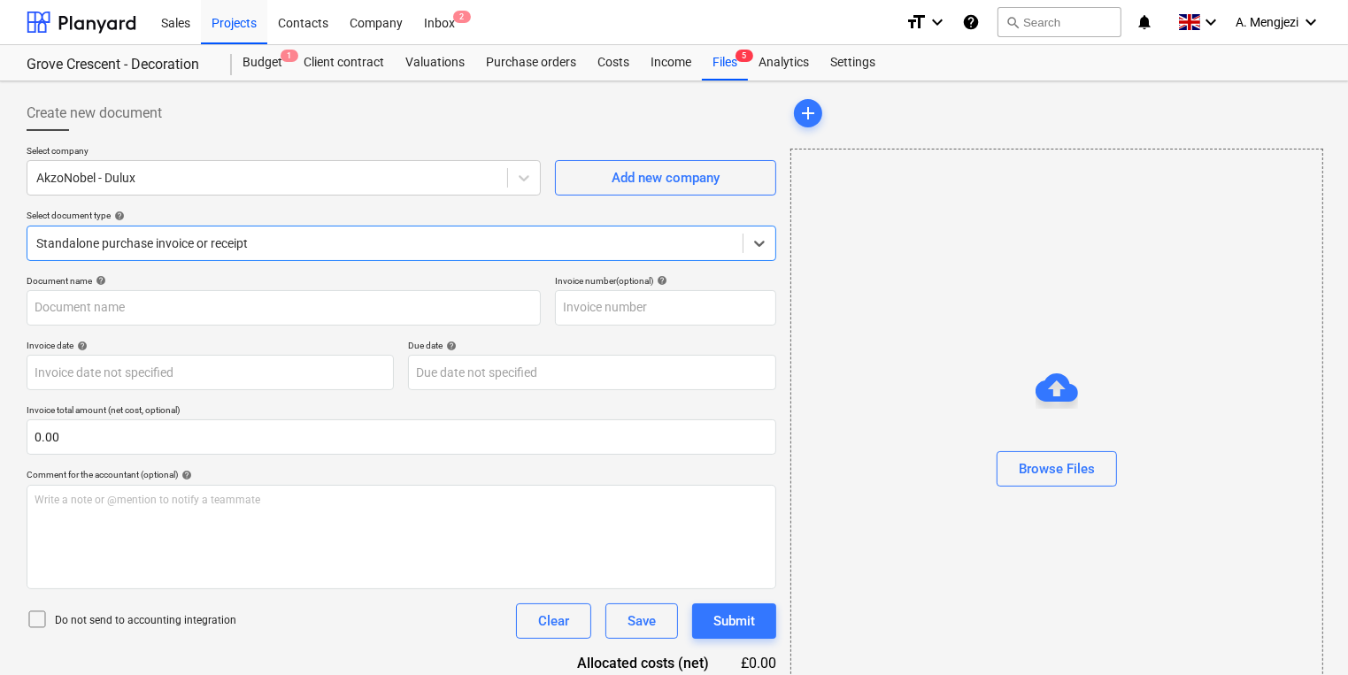
type input "S134483885"
type input "10 Sep 2025"
type input "31 Oct 2025"
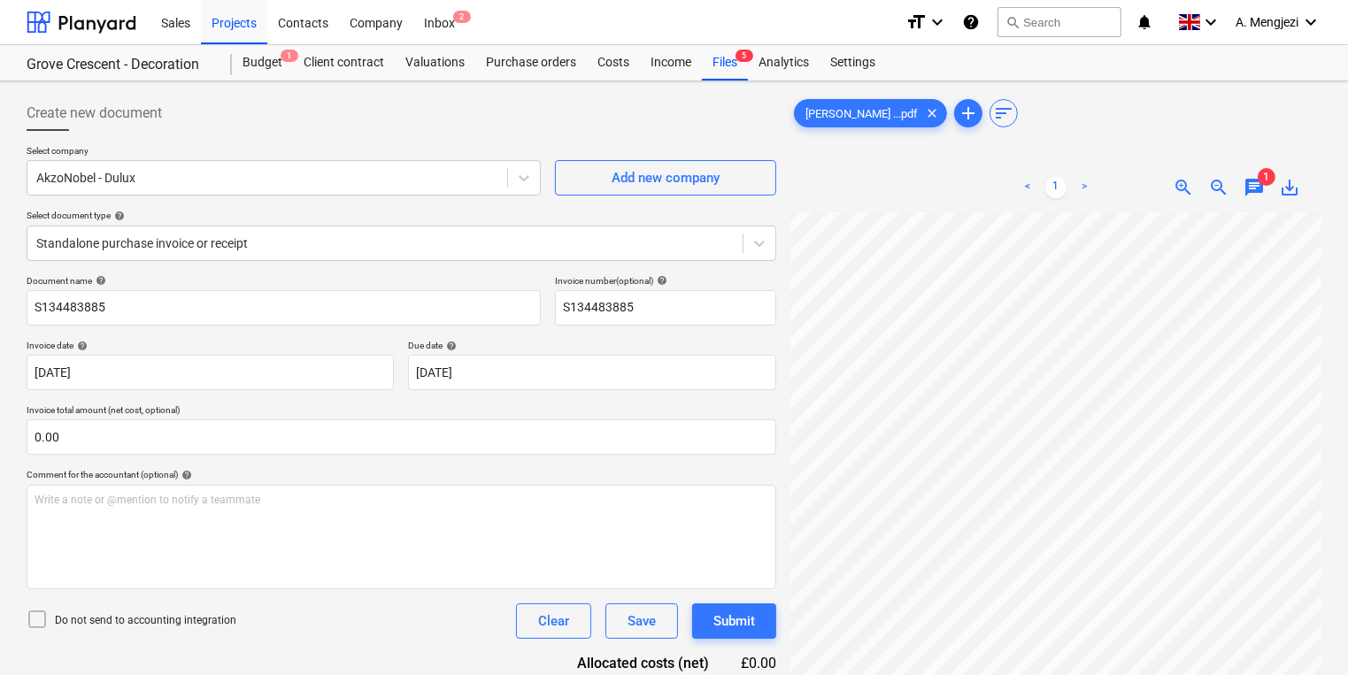
scroll to position [197, 109]
click at [574, 251] on div "Standalone purchase invoice or receipt" at bounding box center [384, 243] width 715 height 25
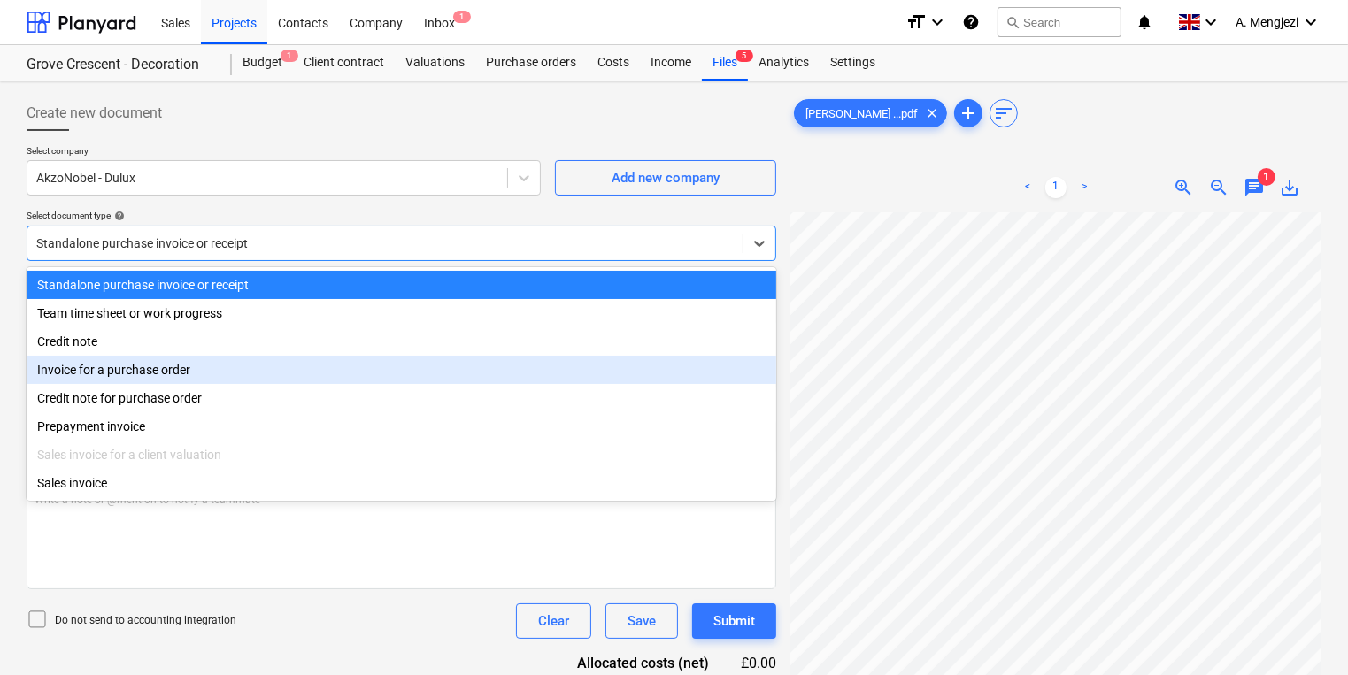
click at [417, 377] on div "Invoice for a purchase order" at bounding box center [402, 370] width 750 height 28
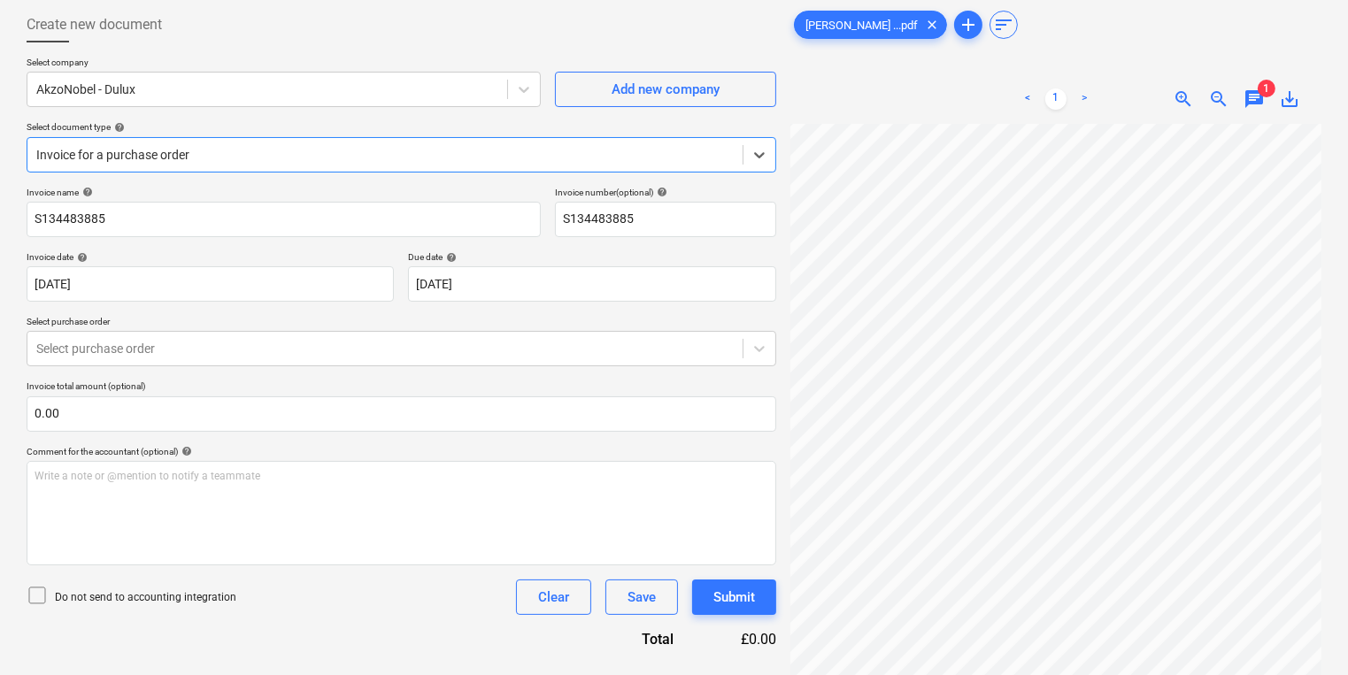
scroll to position [177, 0]
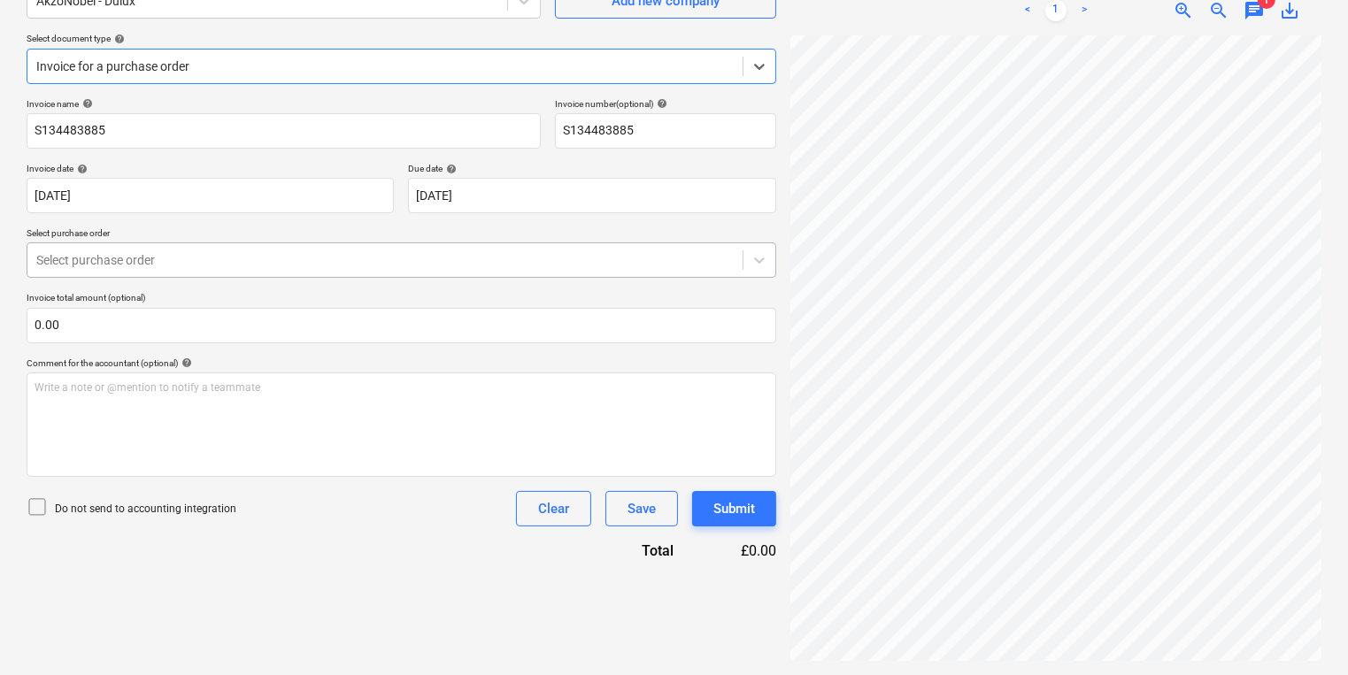
click at [328, 244] on div "Select purchase order" at bounding box center [402, 259] width 750 height 35
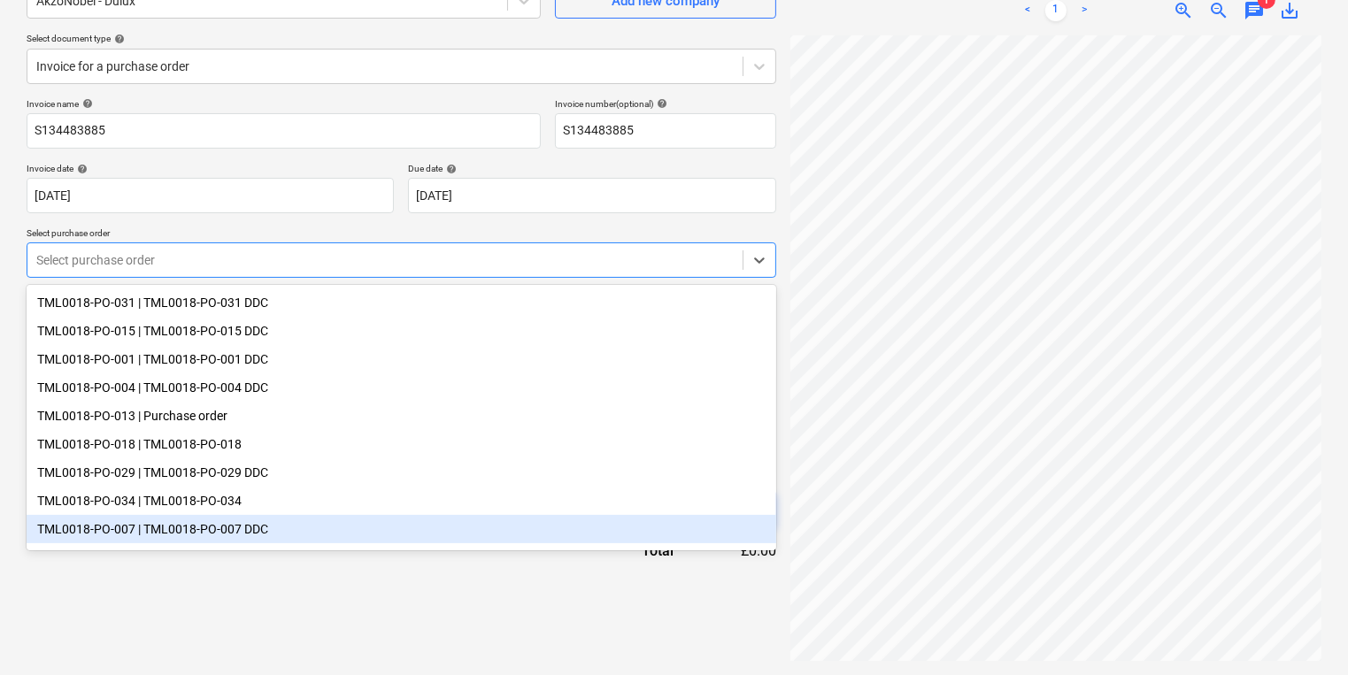
scroll to position [32, 0]
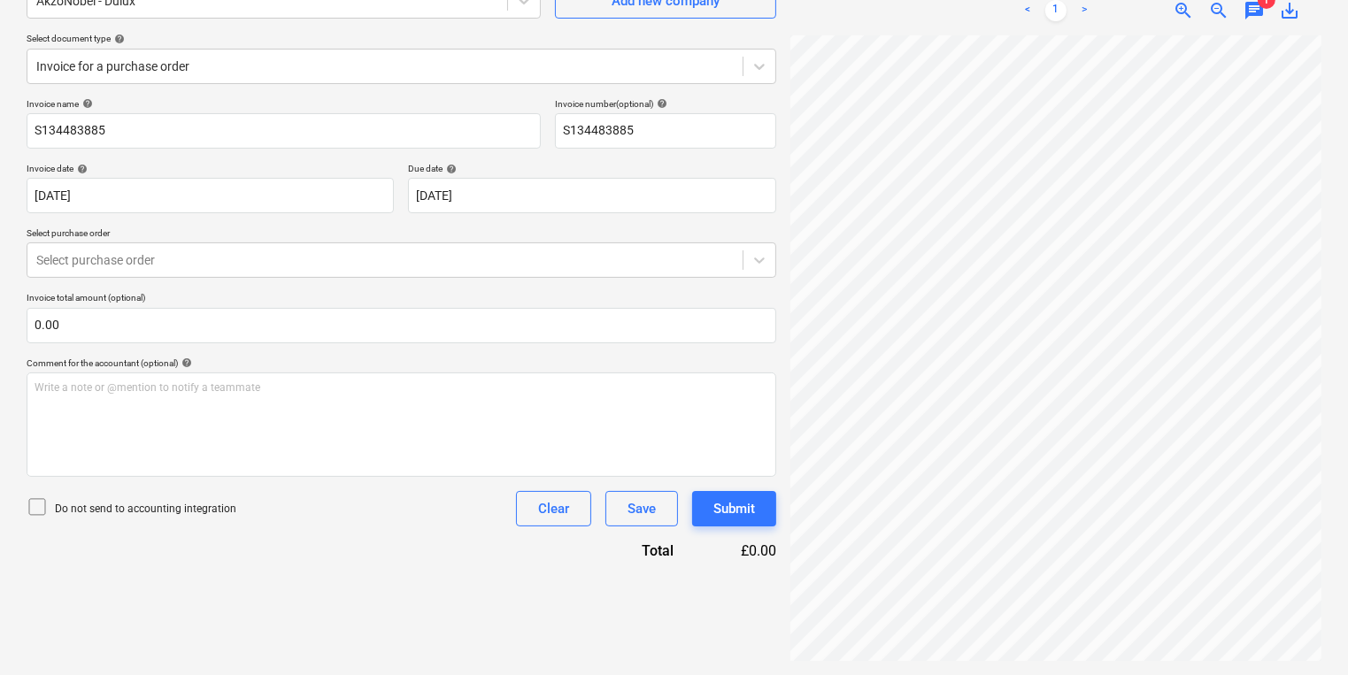
click at [396, 632] on div "Create new document Select company AkzoNobel - Dulux Add new company Select doc…" at bounding box center [401, 290] width 764 height 757
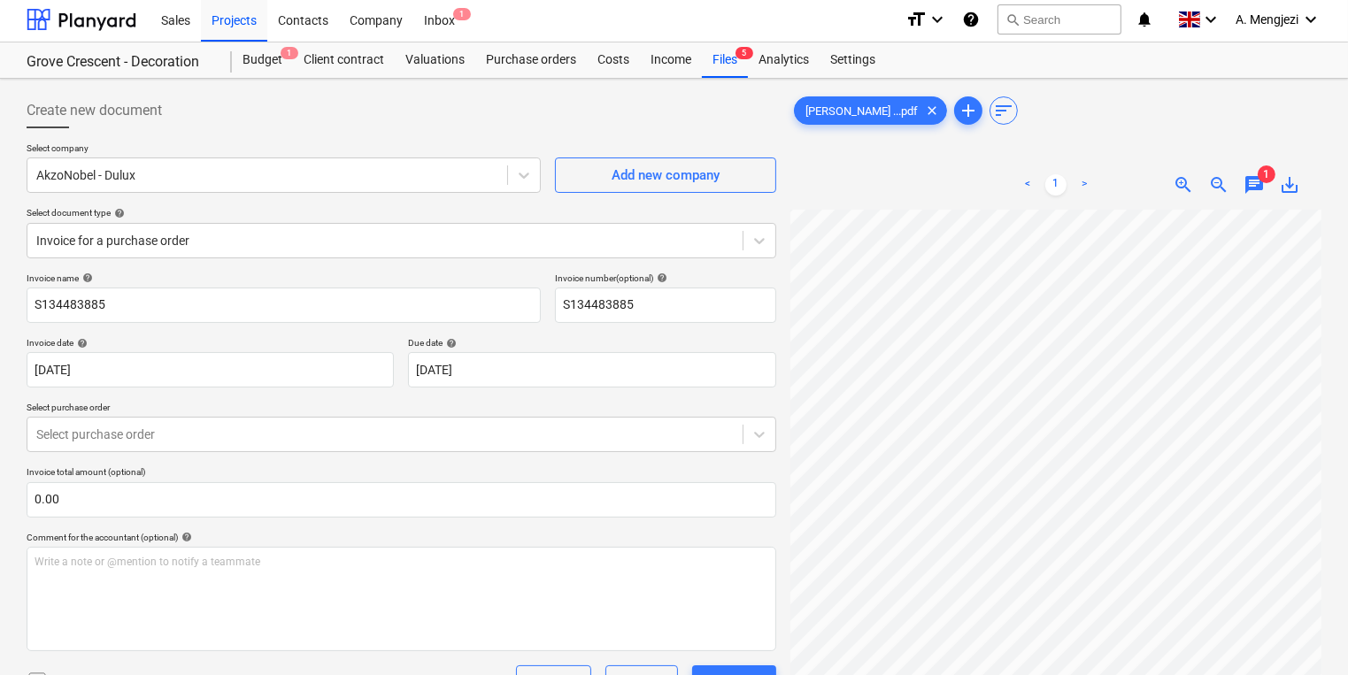
scroll to position [0, 0]
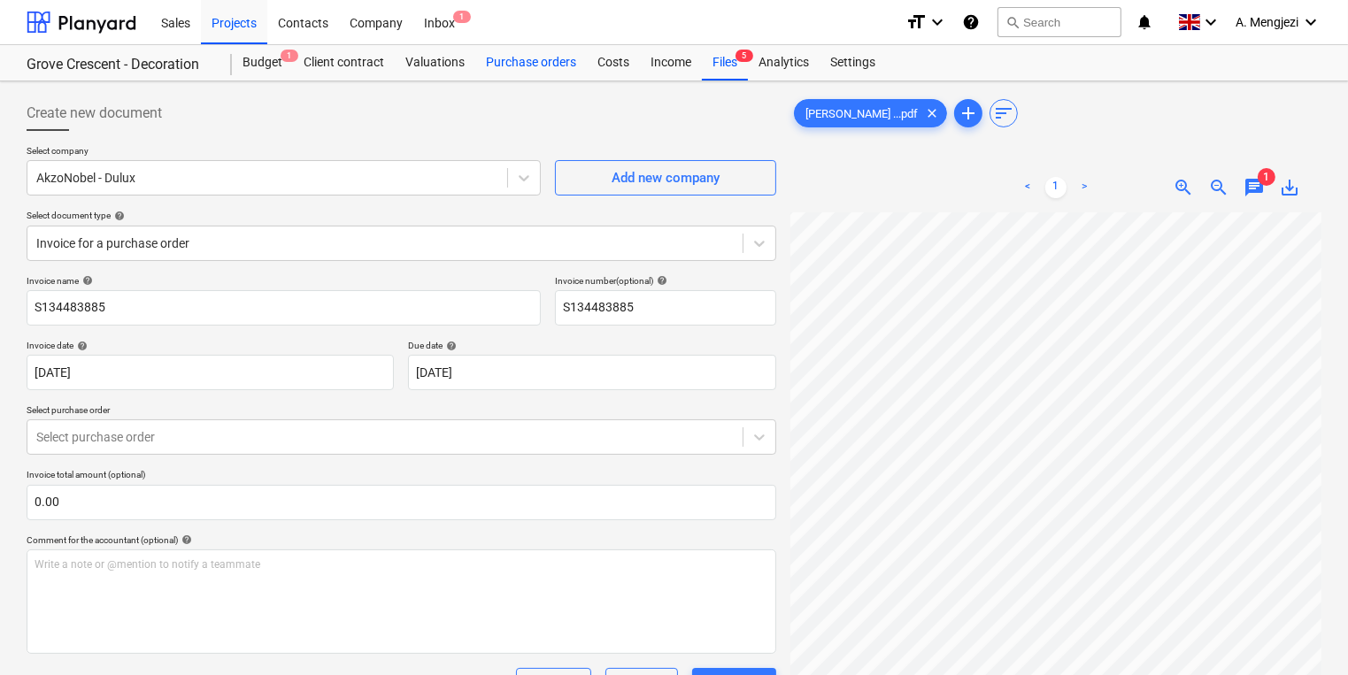
click at [540, 56] on div "Purchase orders" at bounding box center [531, 62] width 112 height 35
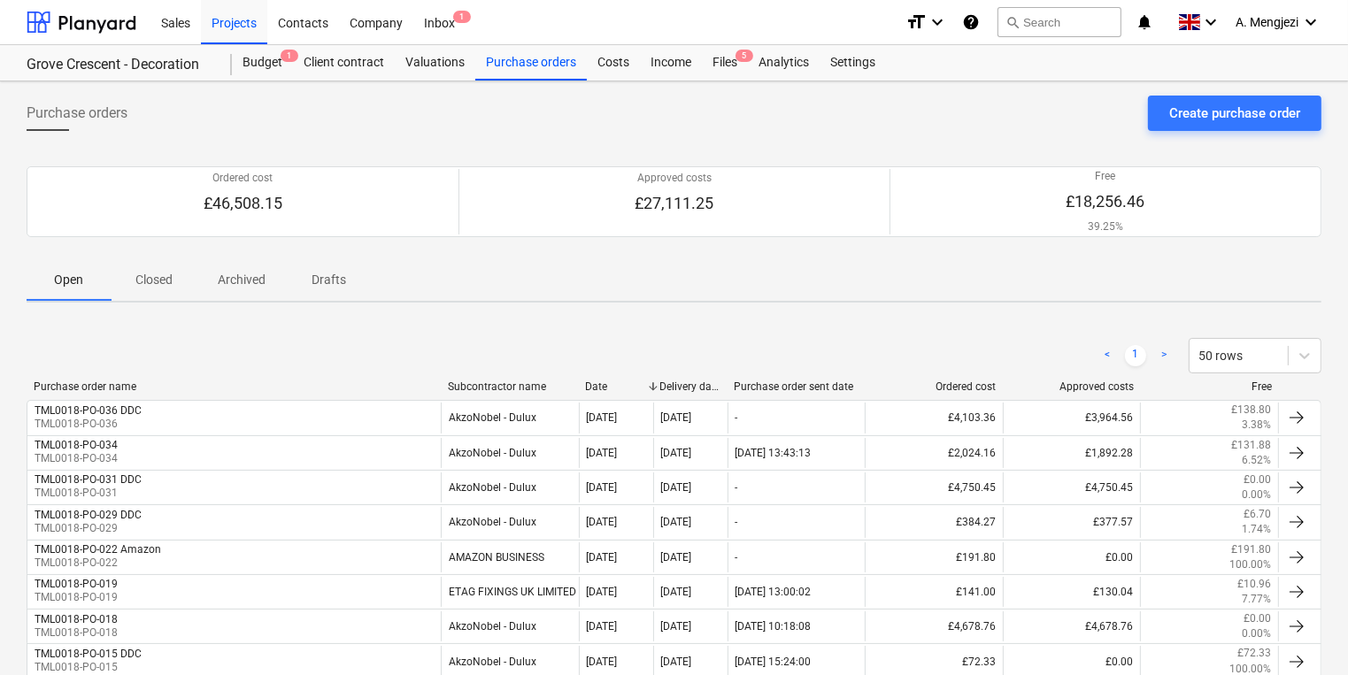
click at [182, 282] on span "Closed" at bounding box center [154, 279] width 85 height 29
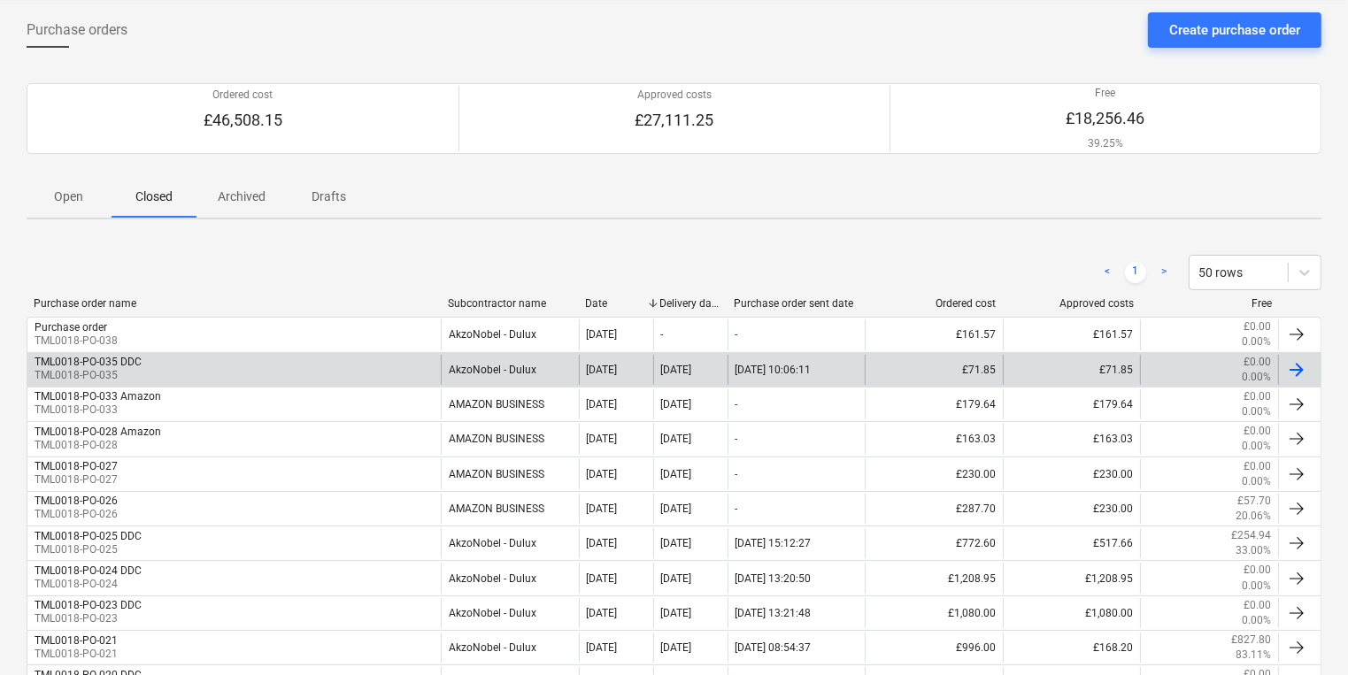
scroll to position [283, 0]
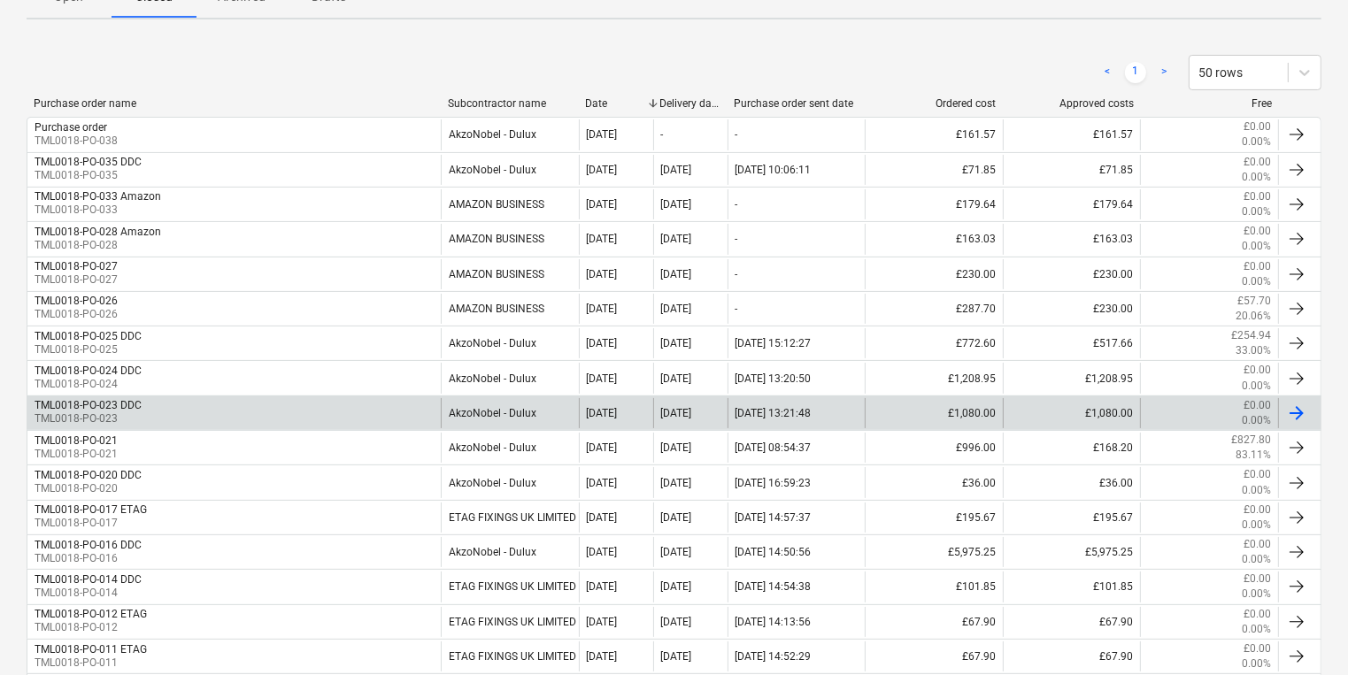
click at [190, 404] on div "TML0018-PO-023 DDC TML0018-PO-023" at bounding box center [233, 413] width 413 height 30
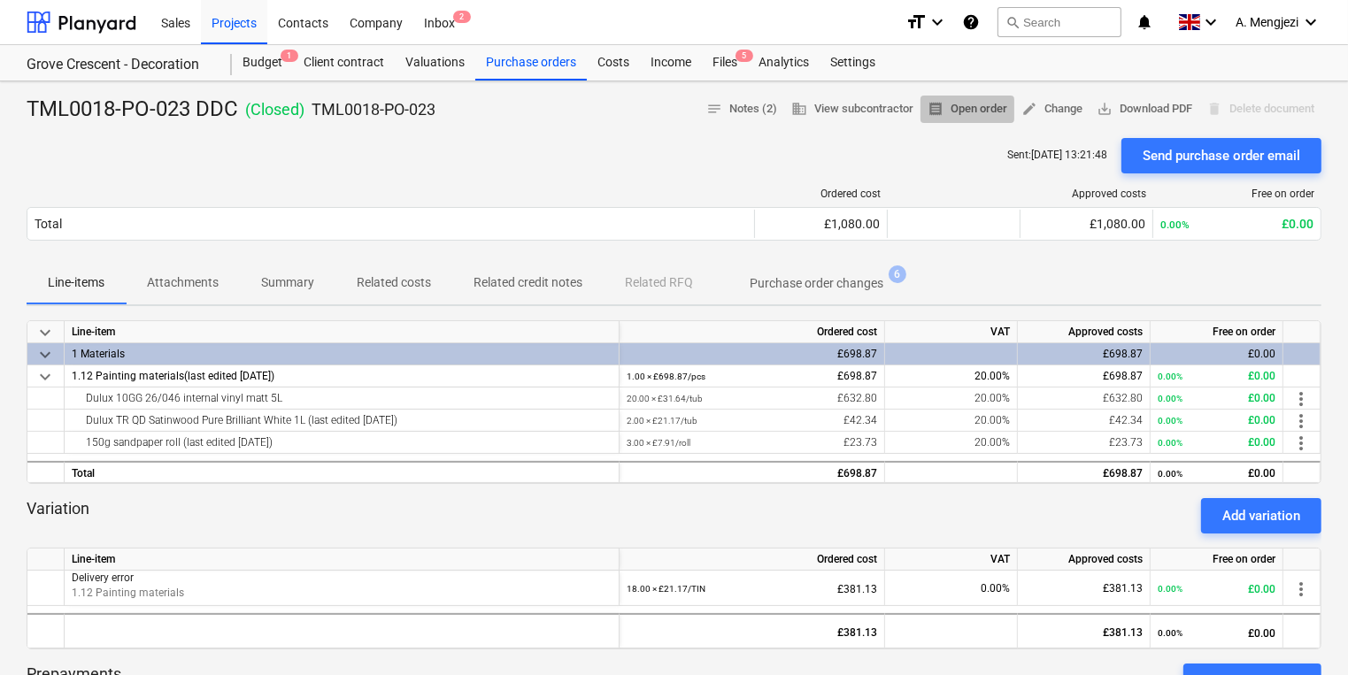
click at [929, 112] on span "receipt" at bounding box center [935, 109] width 16 height 16
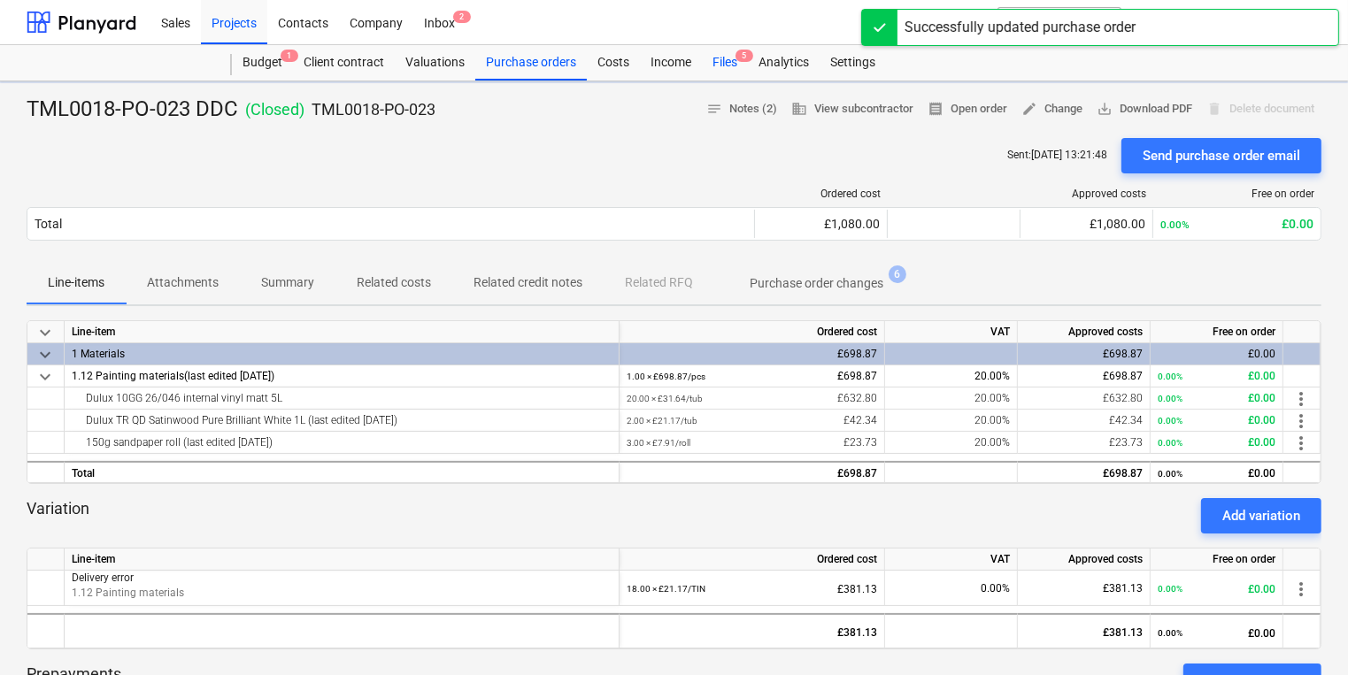
click at [729, 63] on div "Files 5" at bounding box center [725, 62] width 46 height 35
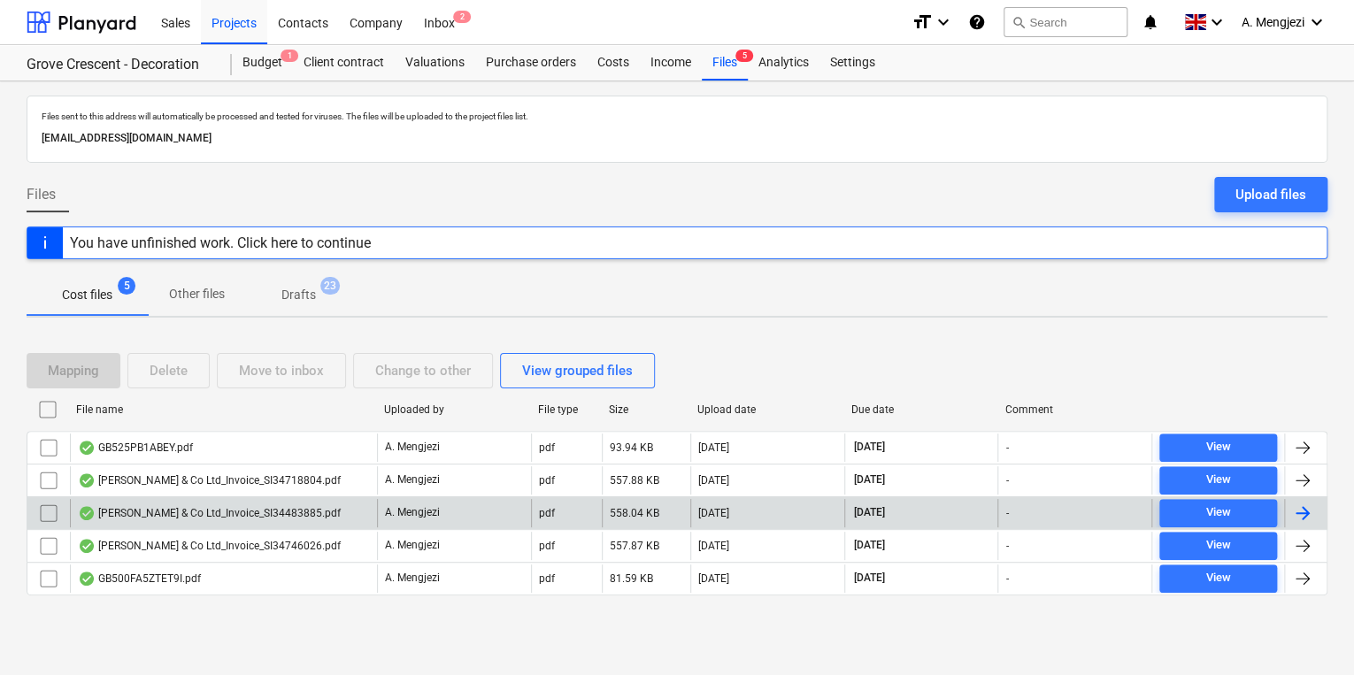
click at [303, 510] on div "J P McDougall & Co Ltd_Invoice_SI34483885.pdf" at bounding box center [209, 513] width 263 height 14
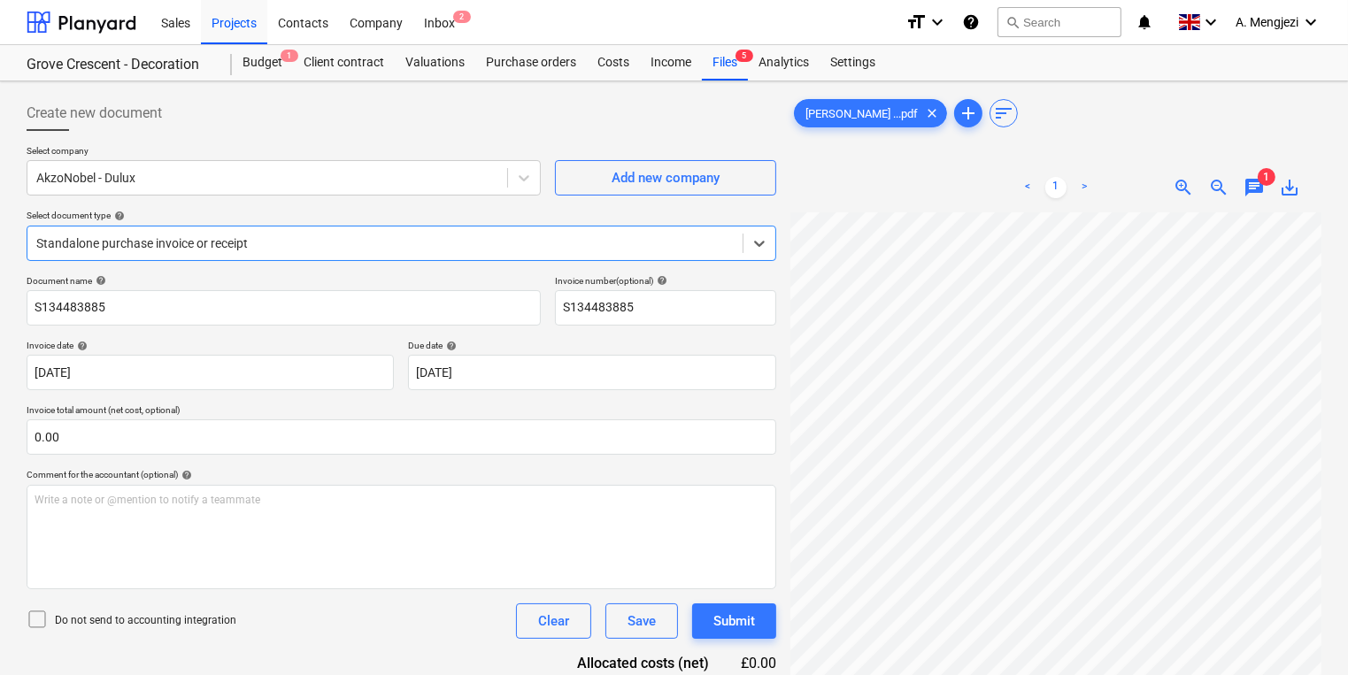
click at [393, 244] on div at bounding box center [384, 244] width 697 height 18
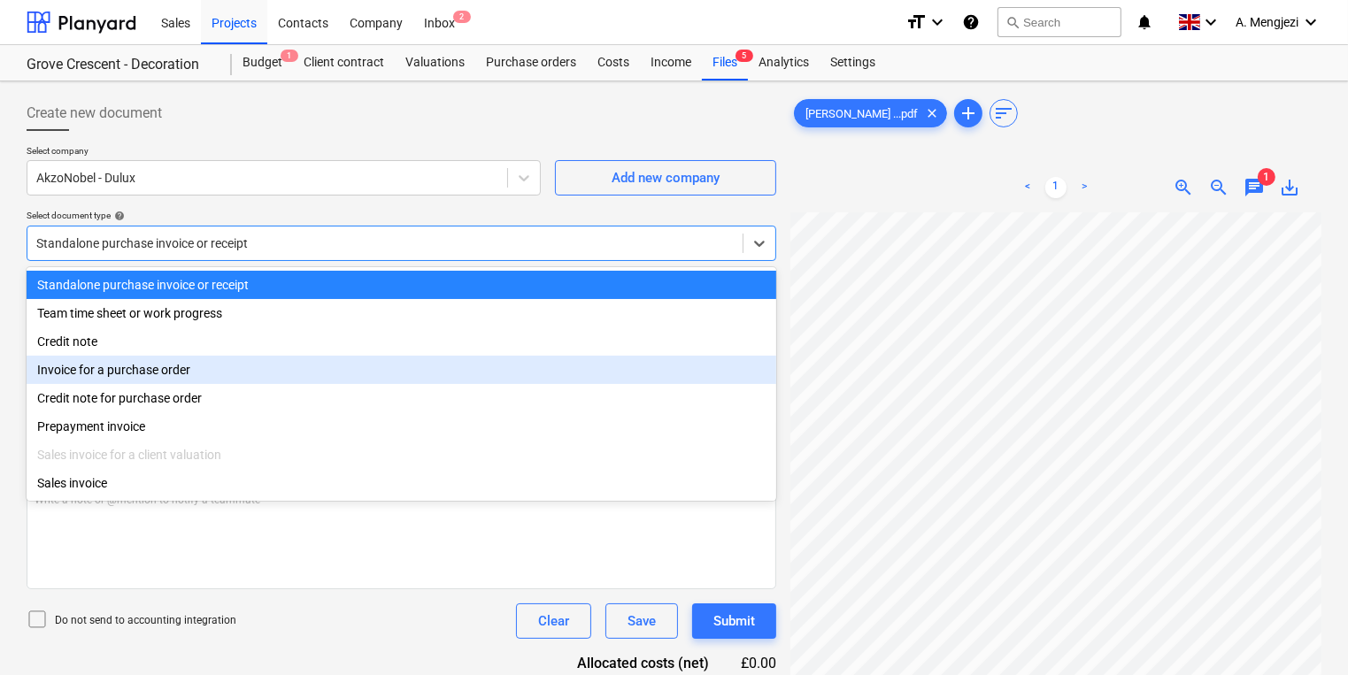
click at [319, 365] on div "Invoice for a purchase order" at bounding box center [402, 370] width 750 height 28
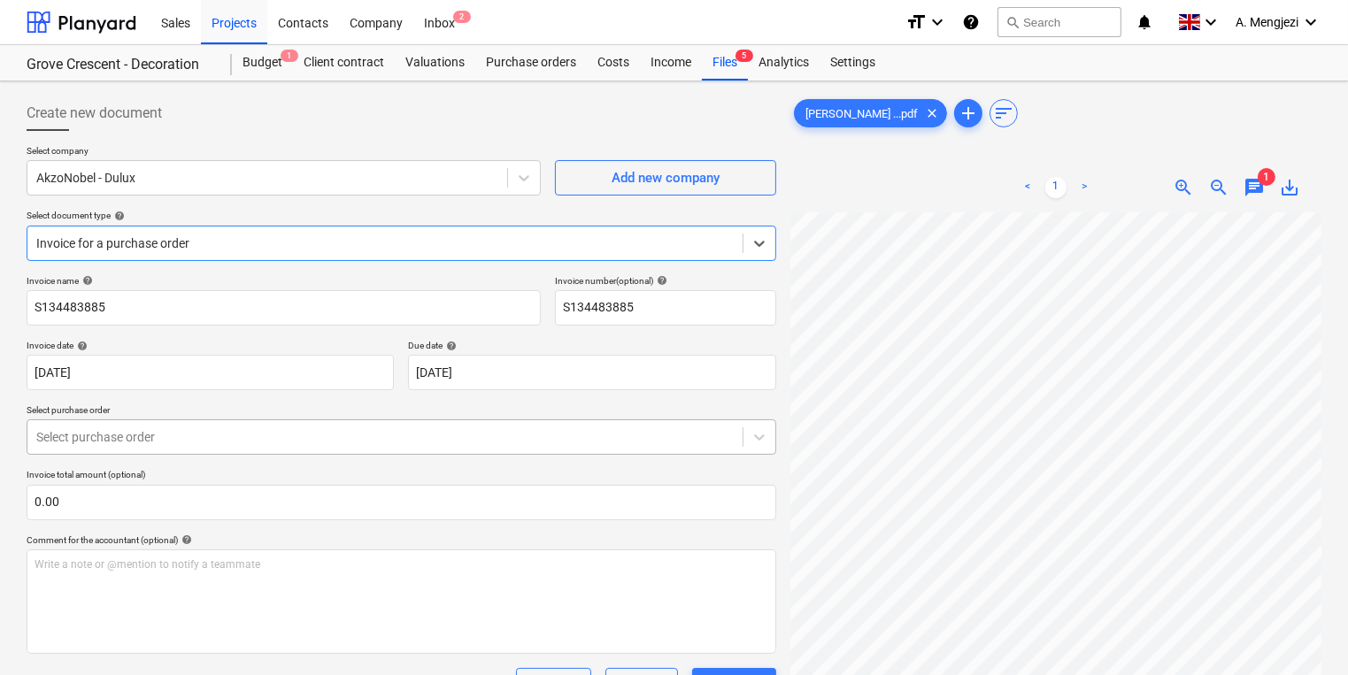
click at [264, 448] on body "Sales Projects Contacts Company Inbox 2 format_size keyboard_arrow_down help se…" at bounding box center [674, 337] width 1348 height 675
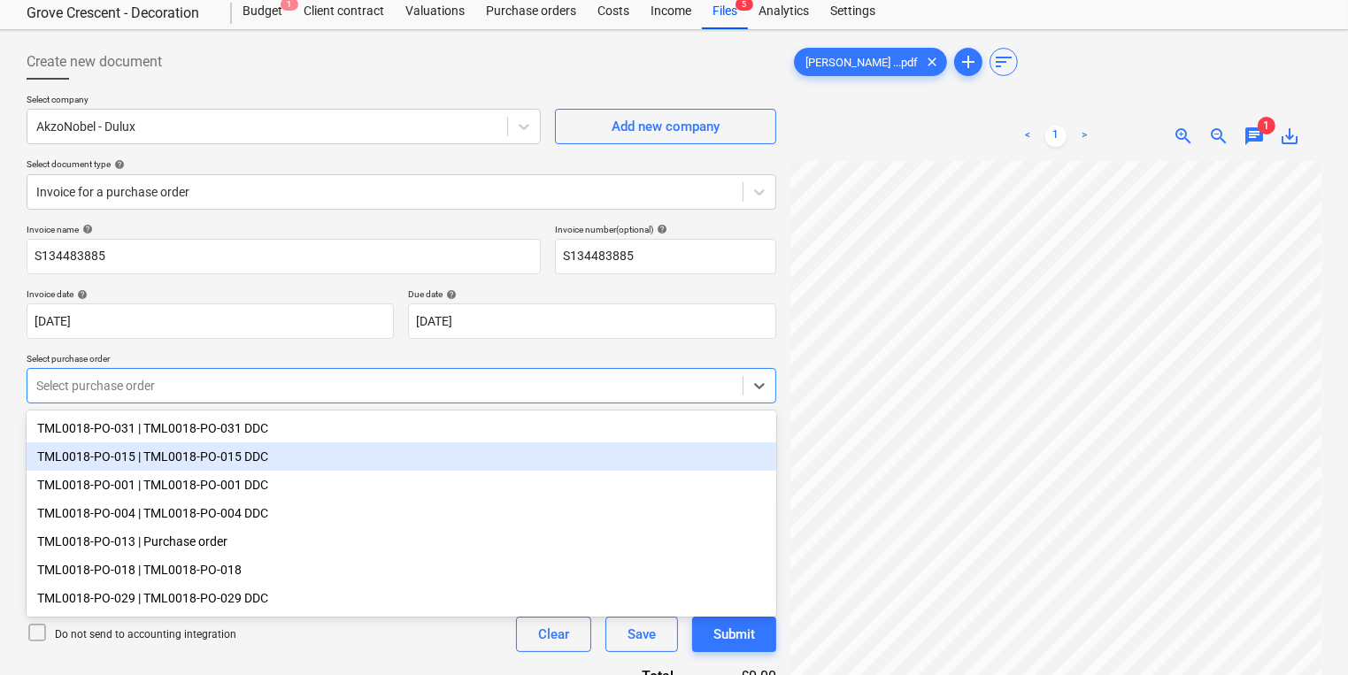
scroll to position [59, 0]
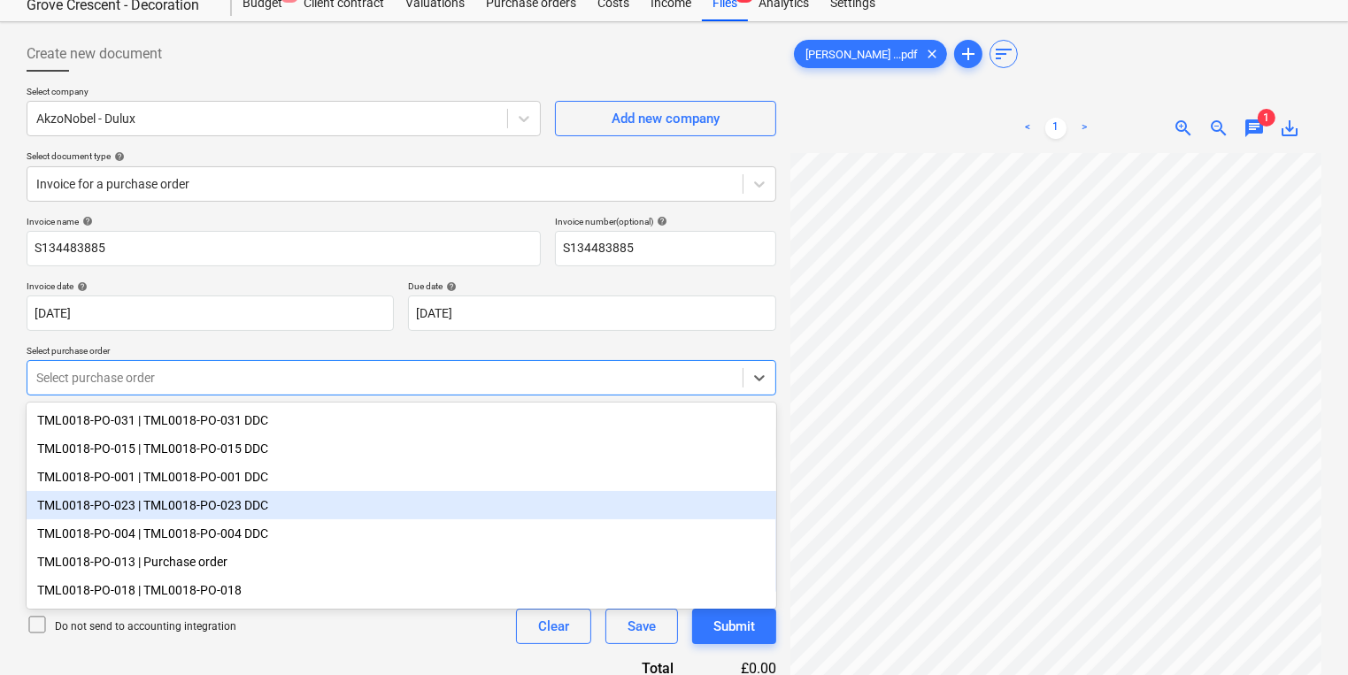
click at [255, 500] on div "TML0018-PO-023 | TML0018-PO-023 DDC" at bounding box center [402, 505] width 750 height 28
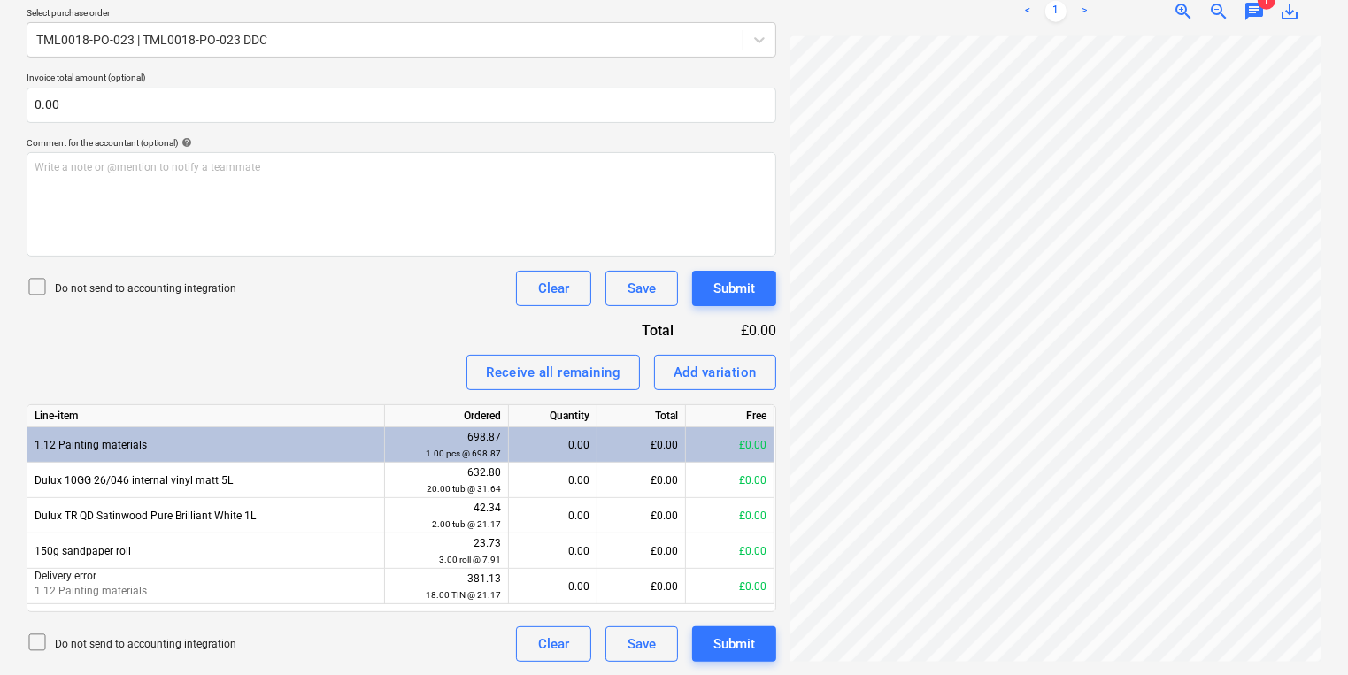
scroll to position [167, 64]
click at [736, 357] on button "Add variation" at bounding box center [715, 372] width 122 height 35
type textarea "x"
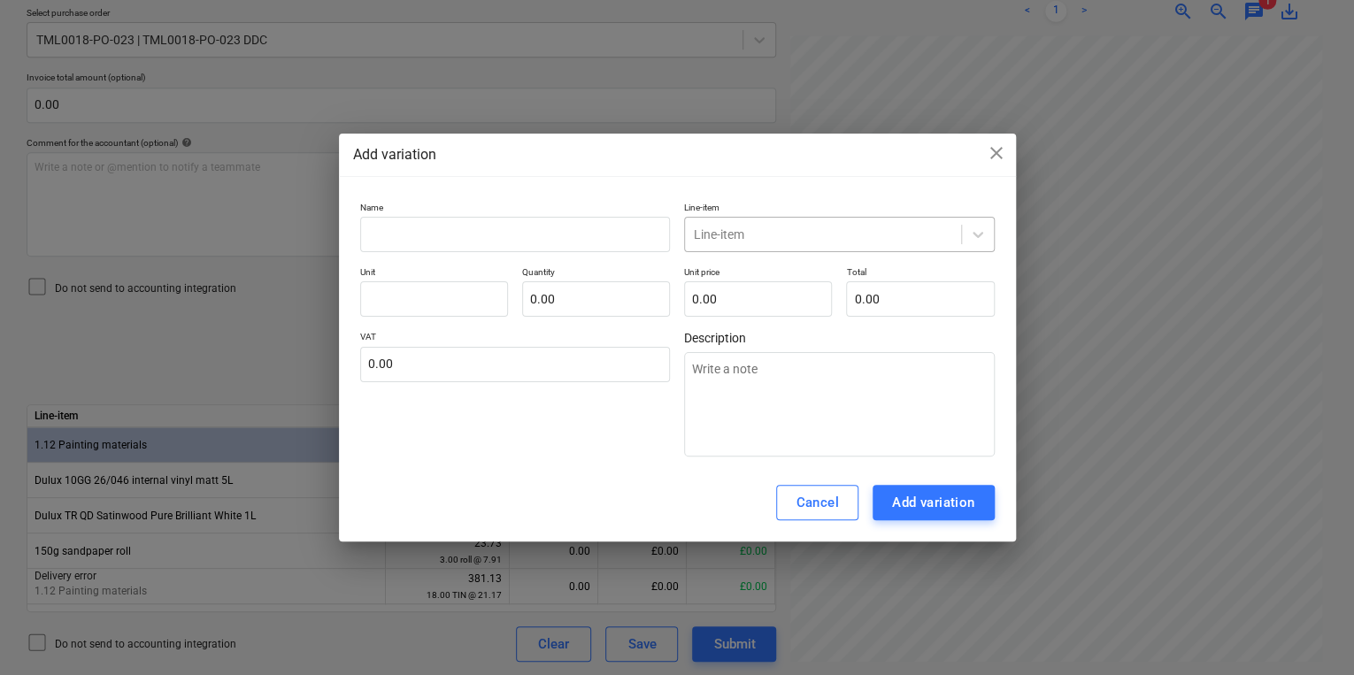
click at [728, 240] on div at bounding box center [823, 235] width 258 height 18
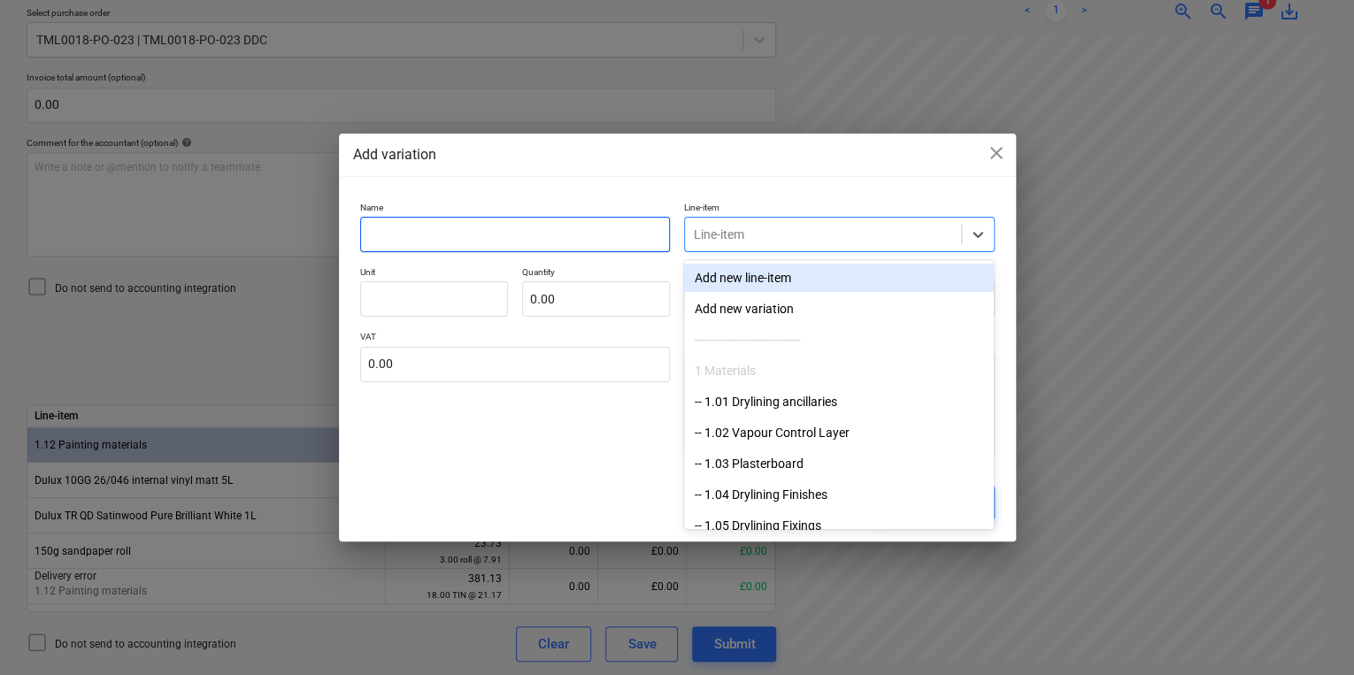
click at [609, 226] on input "text" at bounding box center [515, 234] width 311 height 35
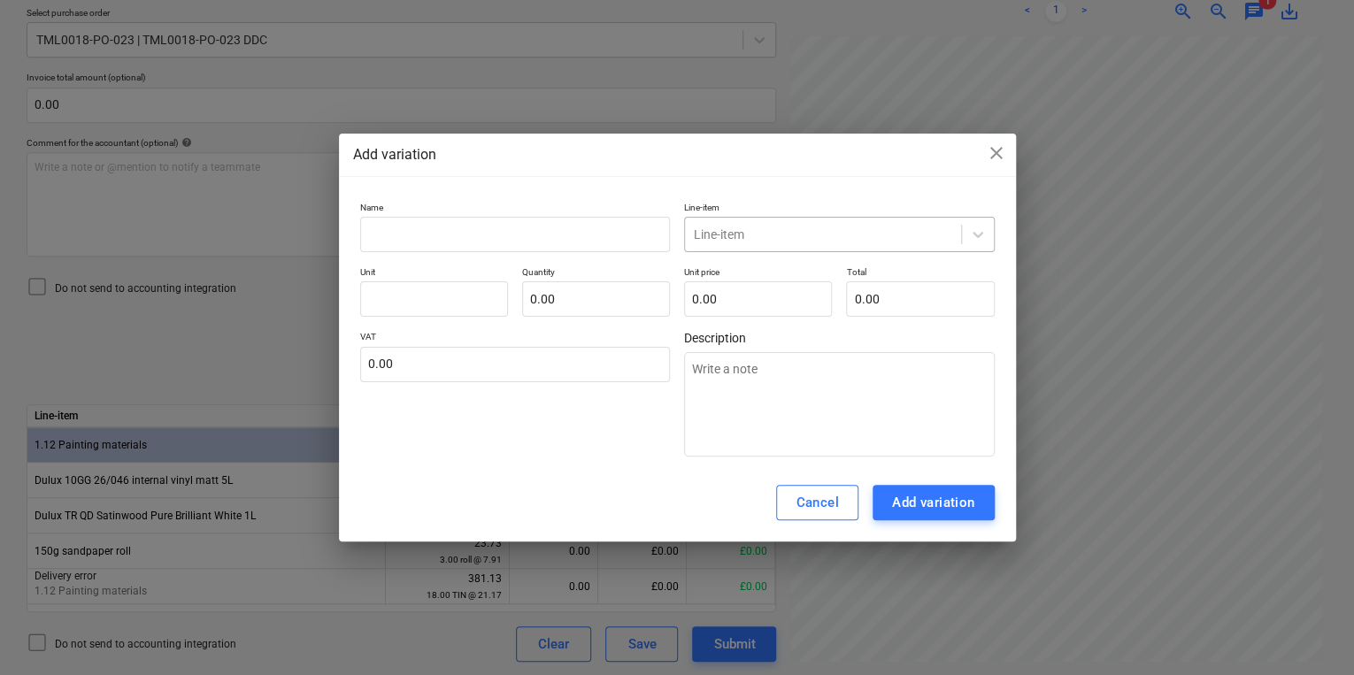
click at [772, 245] on div "Line-item" at bounding box center [823, 234] width 276 height 25
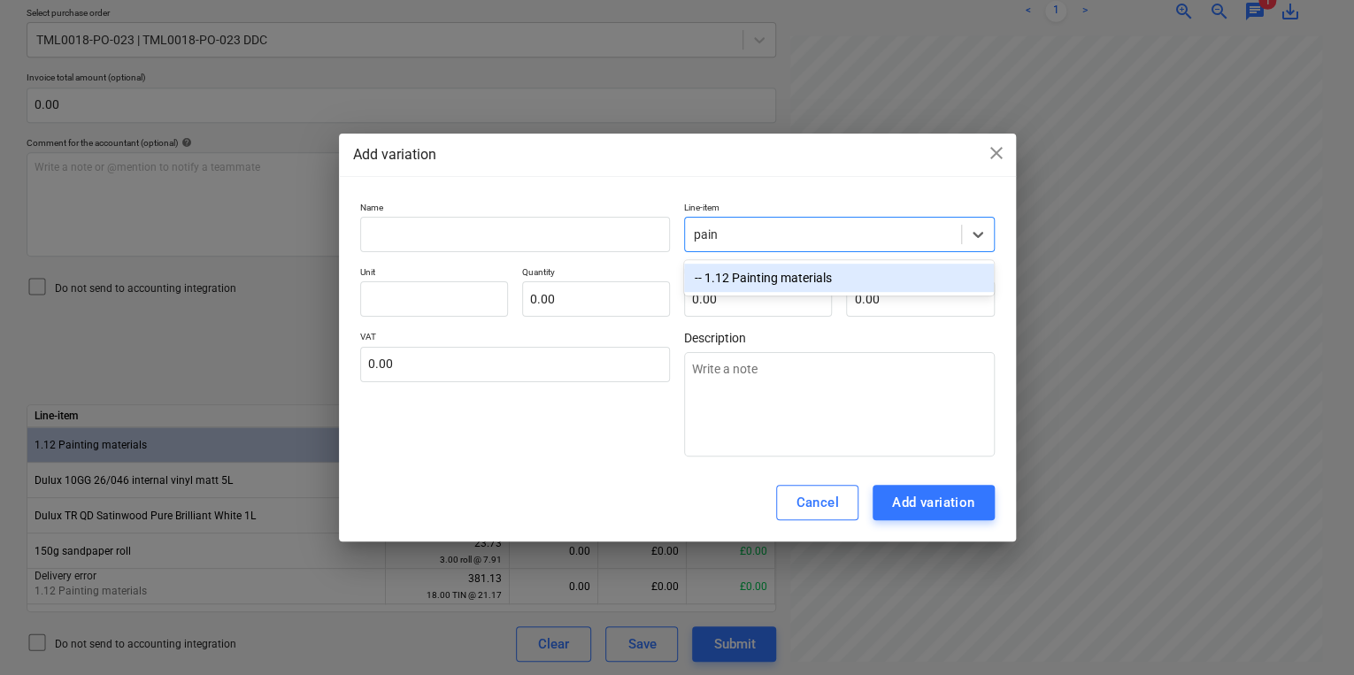
type input "paint"
type textarea "x"
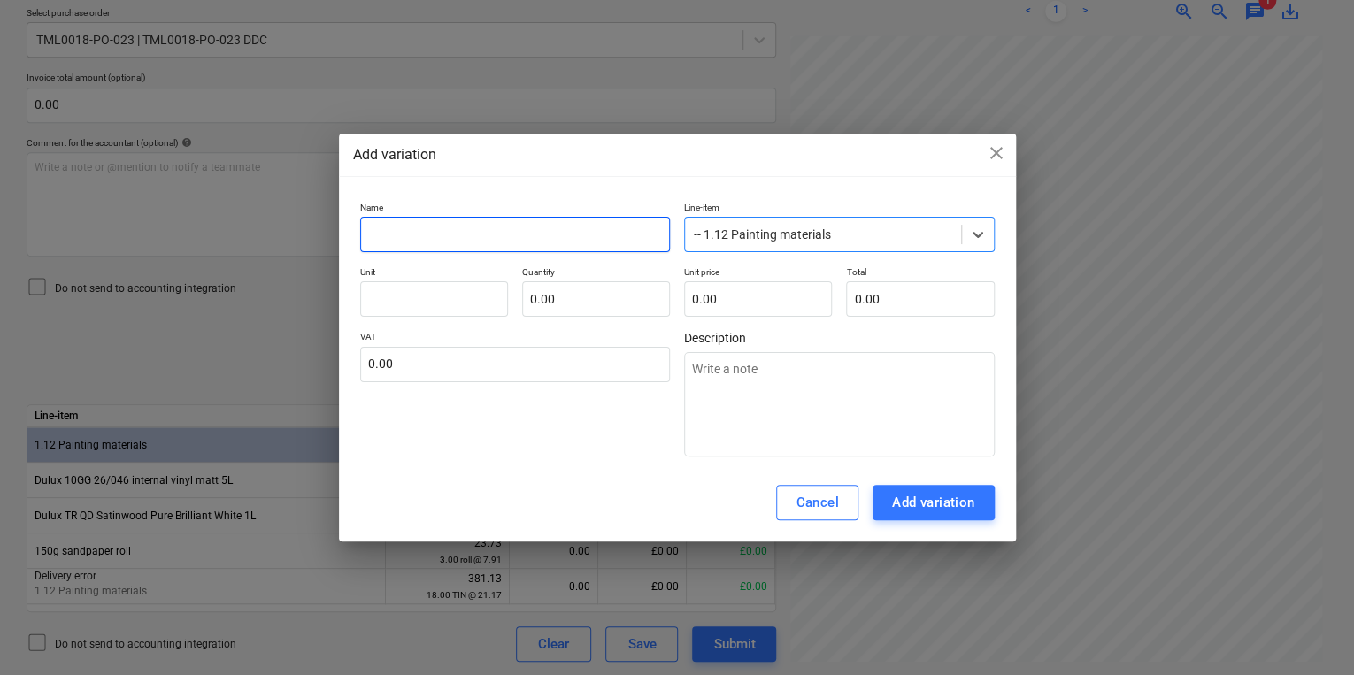
click at [614, 227] on input "text" at bounding box center [515, 234] width 311 height 35
type textarea "x"
click at [461, 241] on input "text" at bounding box center [515, 234] width 311 height 35
type textarea "x"
type input "M"
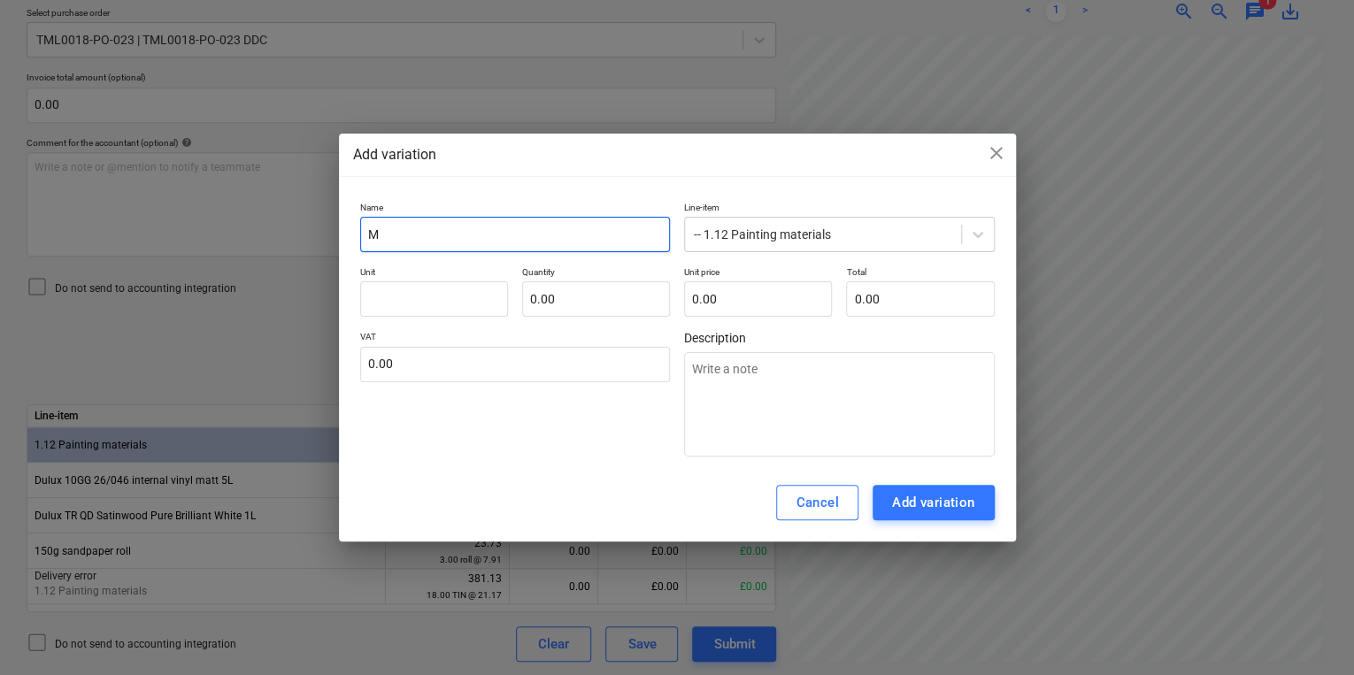
type textarea "x"
type input "Ma"
type textarea "x"
type input "Mat"
type textarea "x"
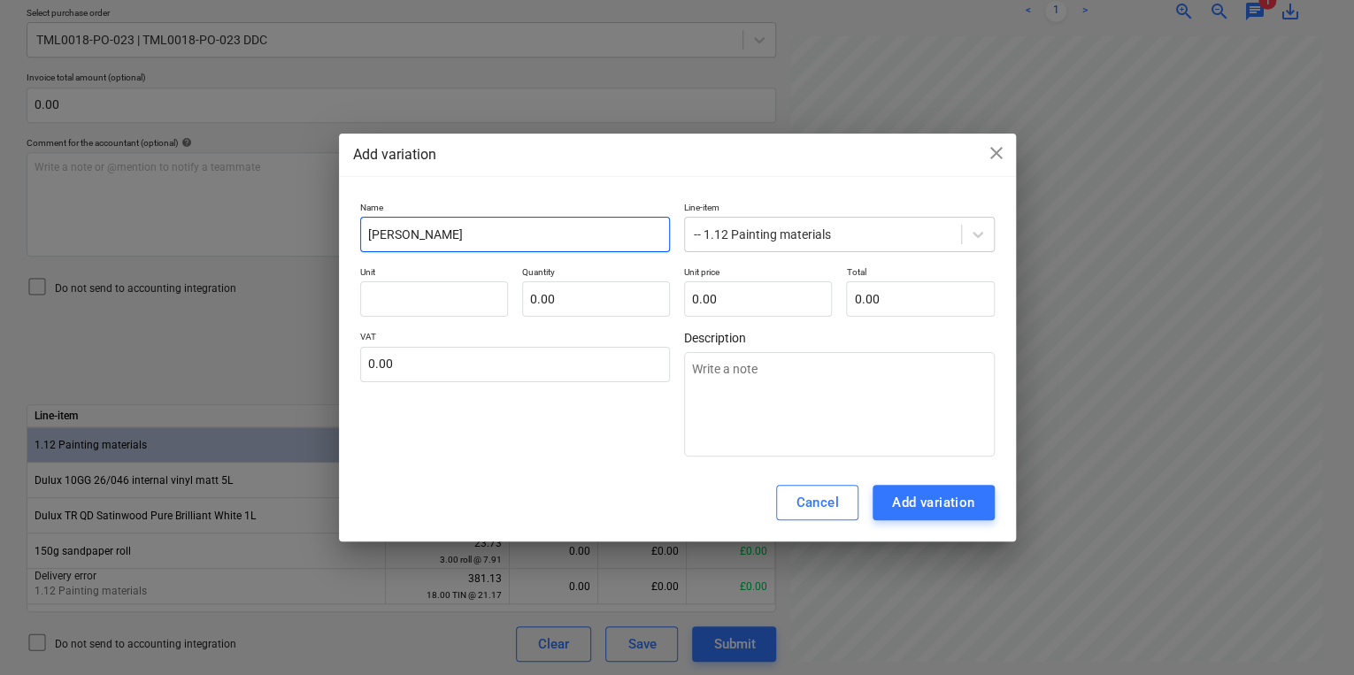
type input "Matt"
type textarea "x"
drag, startPoint x: 477, startPoint y: 307, endPoint x: 573, endPoint y: 319, distance: 97.1
click at [478, 307] on input "text" at bounding box center [434, 298] width 148 height 35
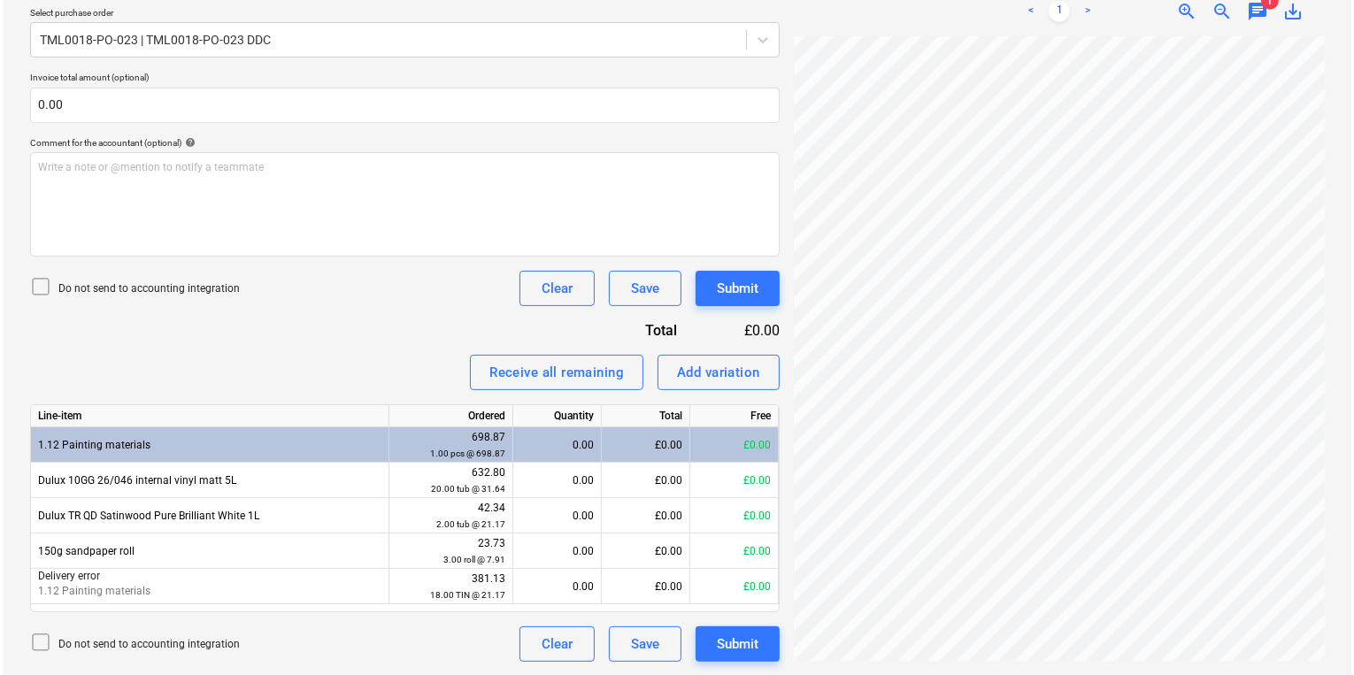
scroll to position [444, 269]
click at [714, 372] on div "Add variation" at bounding box center [714, 372] width 83 height 23
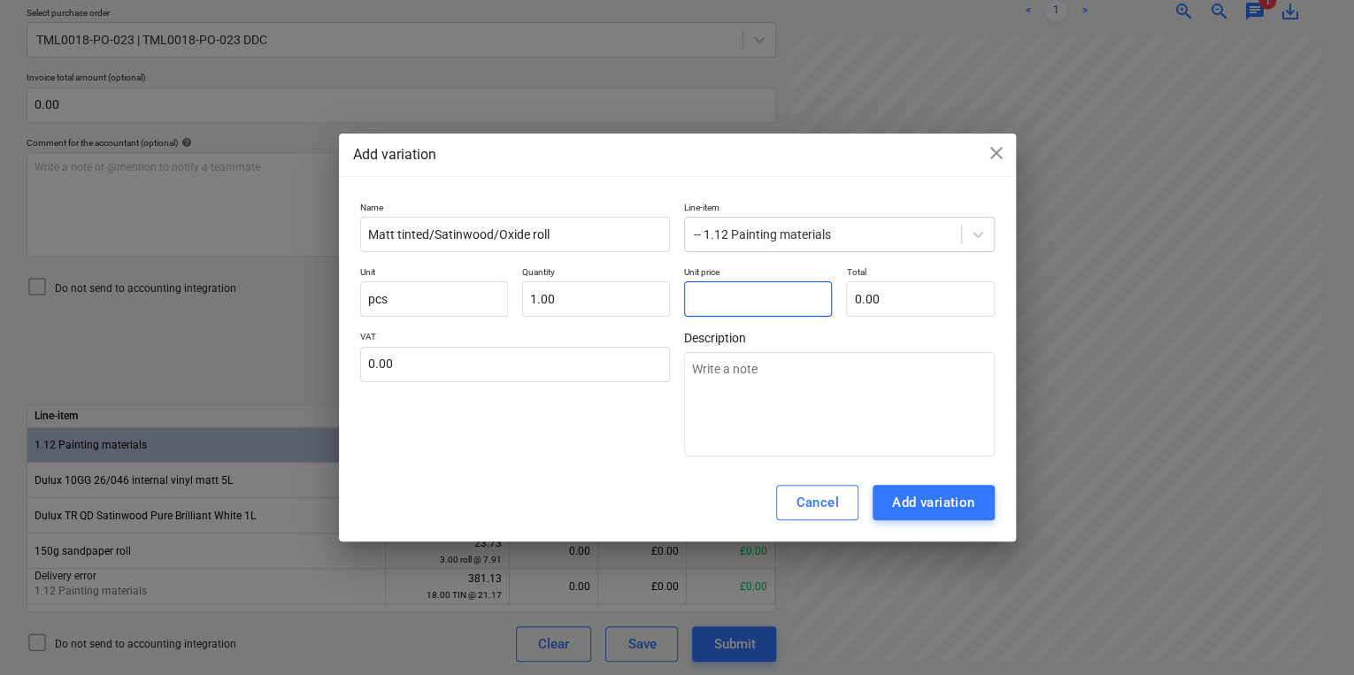
click at [726, 304] on input "text" at bounding box center [758, 298] width 148 height 35
click at [929, 517] on button "Add variation" at bounding box center [934, 502] width 122 height 35
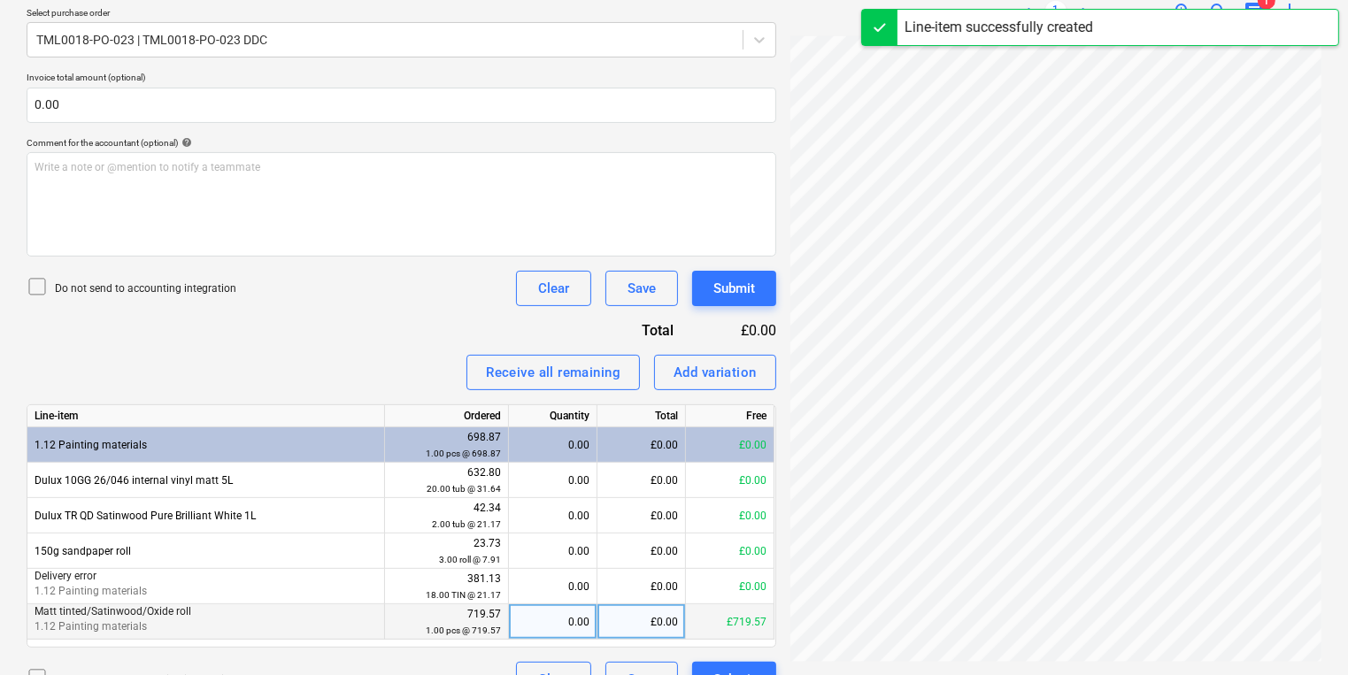
click at [546, 628] on div "0.00" at bounding box center [552, 621] width 73 height 35
click at [757, 273] on button "Submit" at bounding box center [734, 288] width 84 height 35
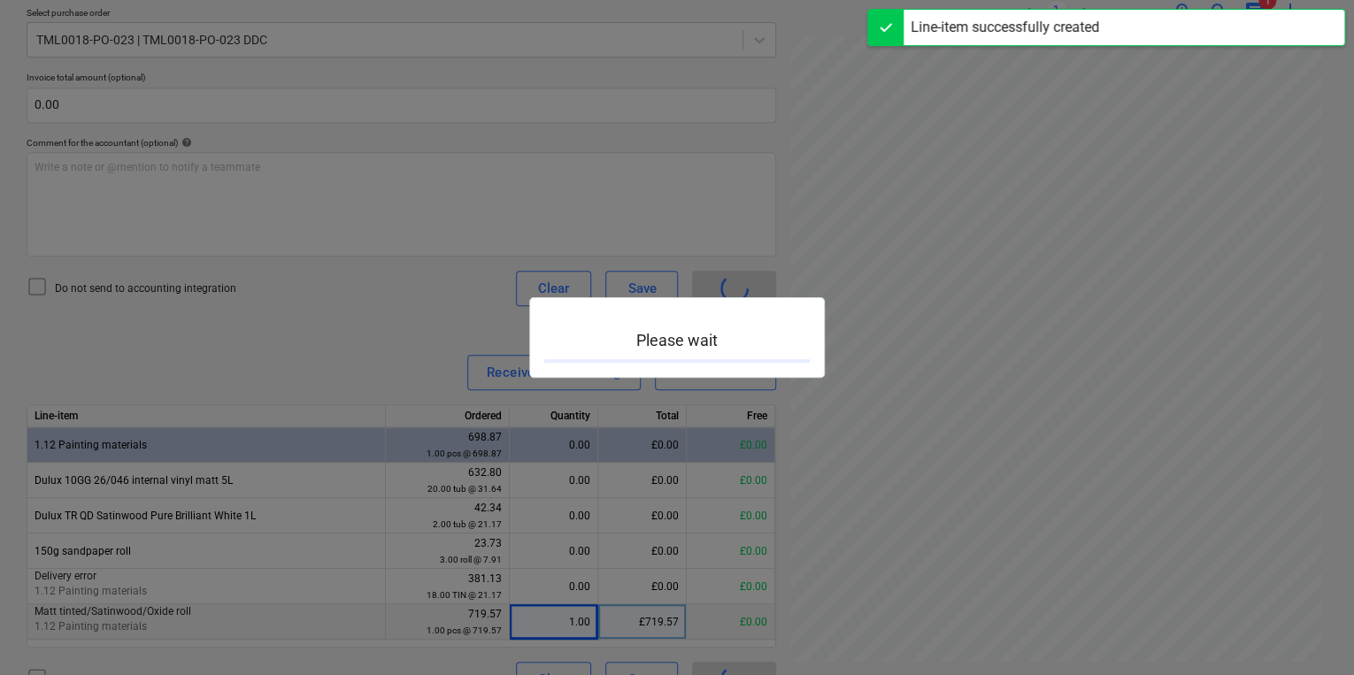
scroll to position [444, 268]
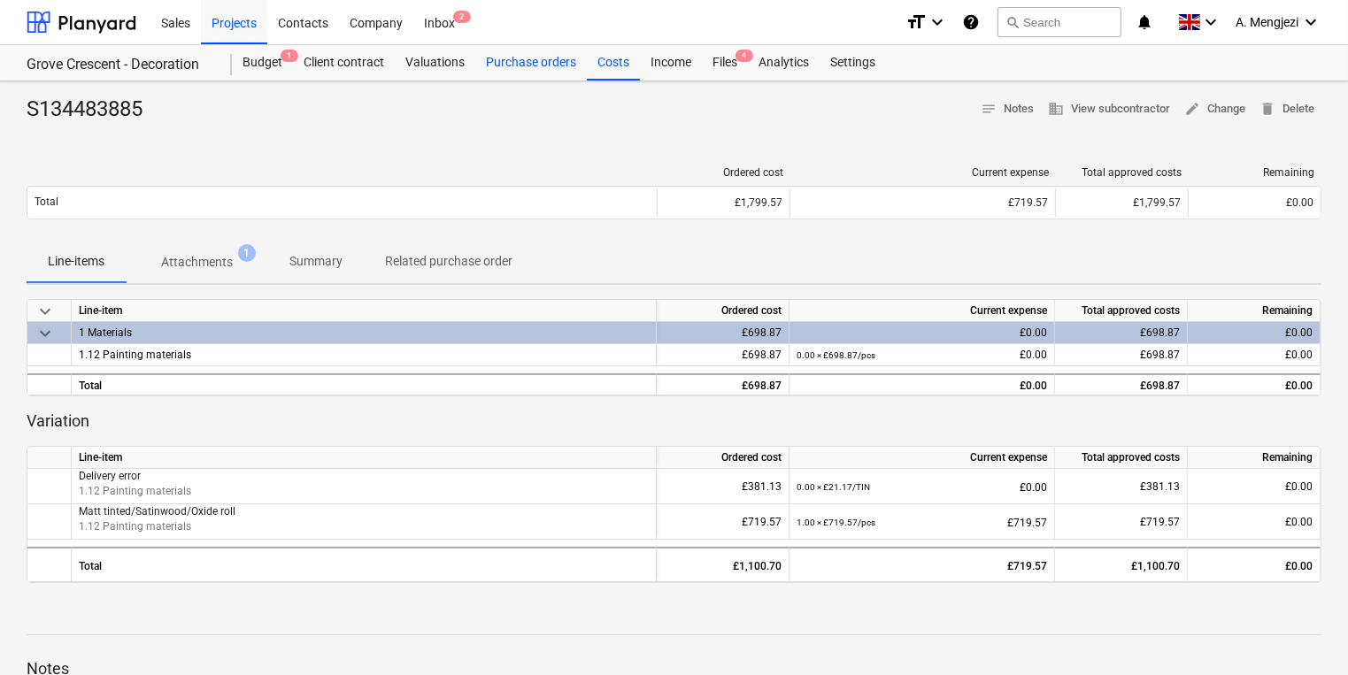
click at [520, 66] on div "Purchase orders" at bounding box center [531, 62] width 112 height 35
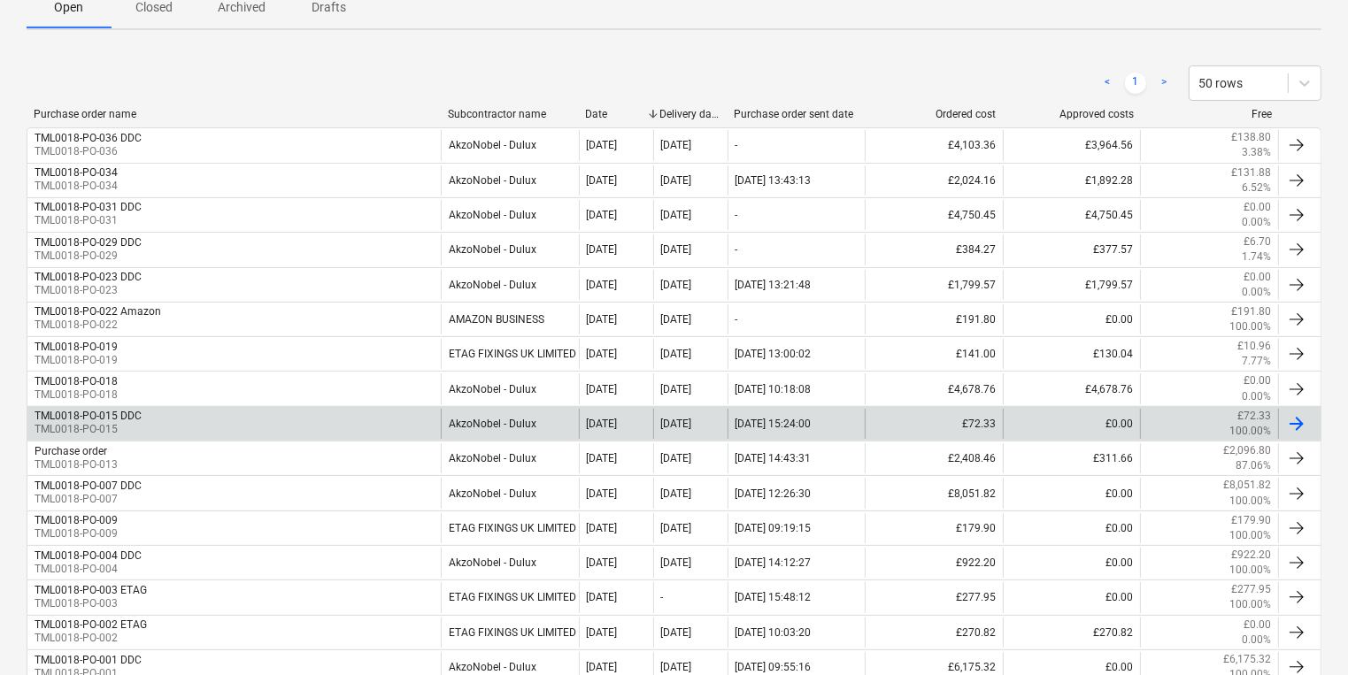
scroll to position [283, 0]
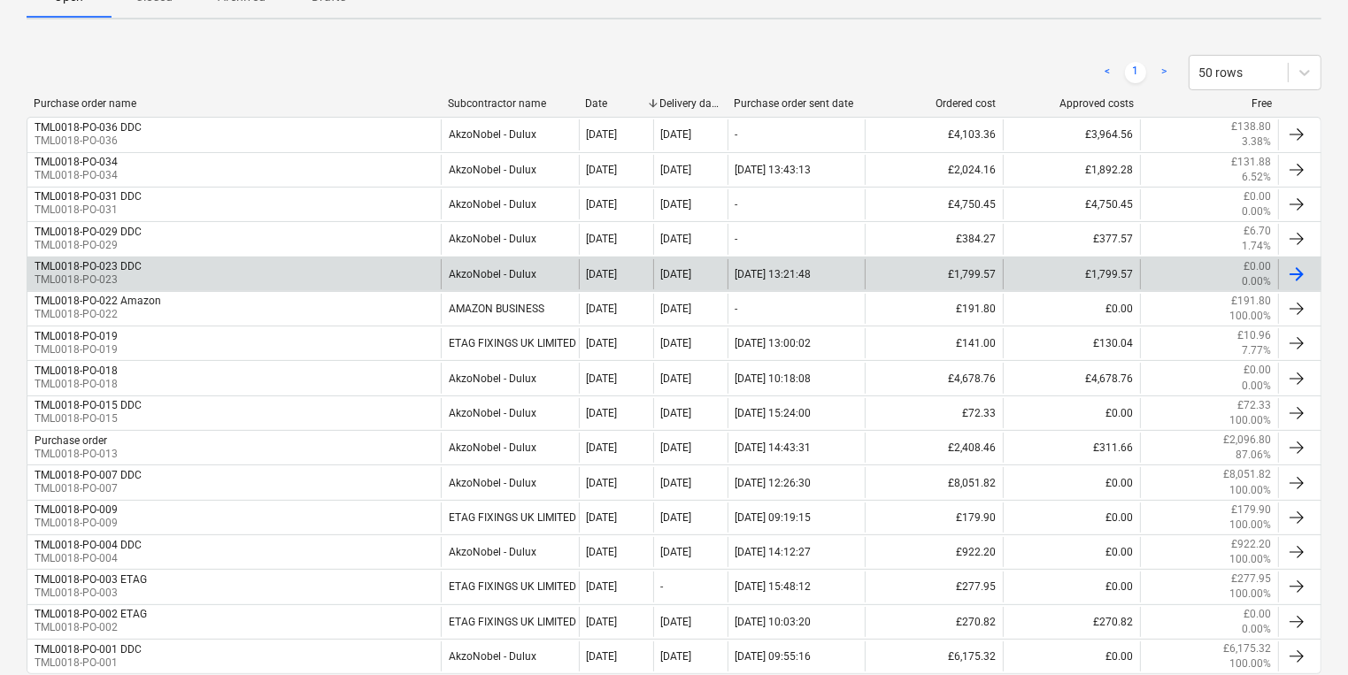
click at [223, 262] on div "TML0018-PO-023 DDC TML0018-PO-023" at bounding box center [233, 274] width 413 height 30
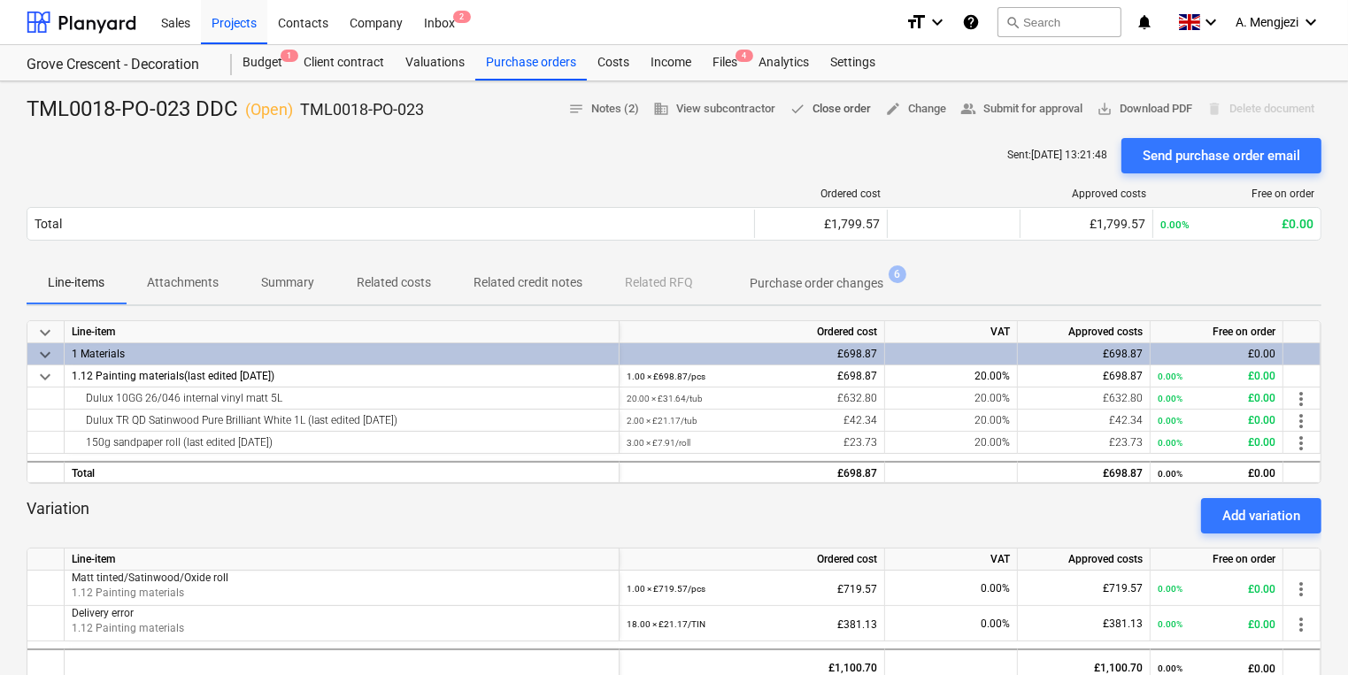
click at [789, 110] on span "done" at bounding box center [797, 109] width 16 height 16
click at [481, 140] on div "Sent : 08.09.2025 13:21:48 Send purchase order email" at bounding box center [674, 155] width 1295 height 35
click at [733, 71] on div "Files 4" at bounding box center [725, 62] width 46 height 35
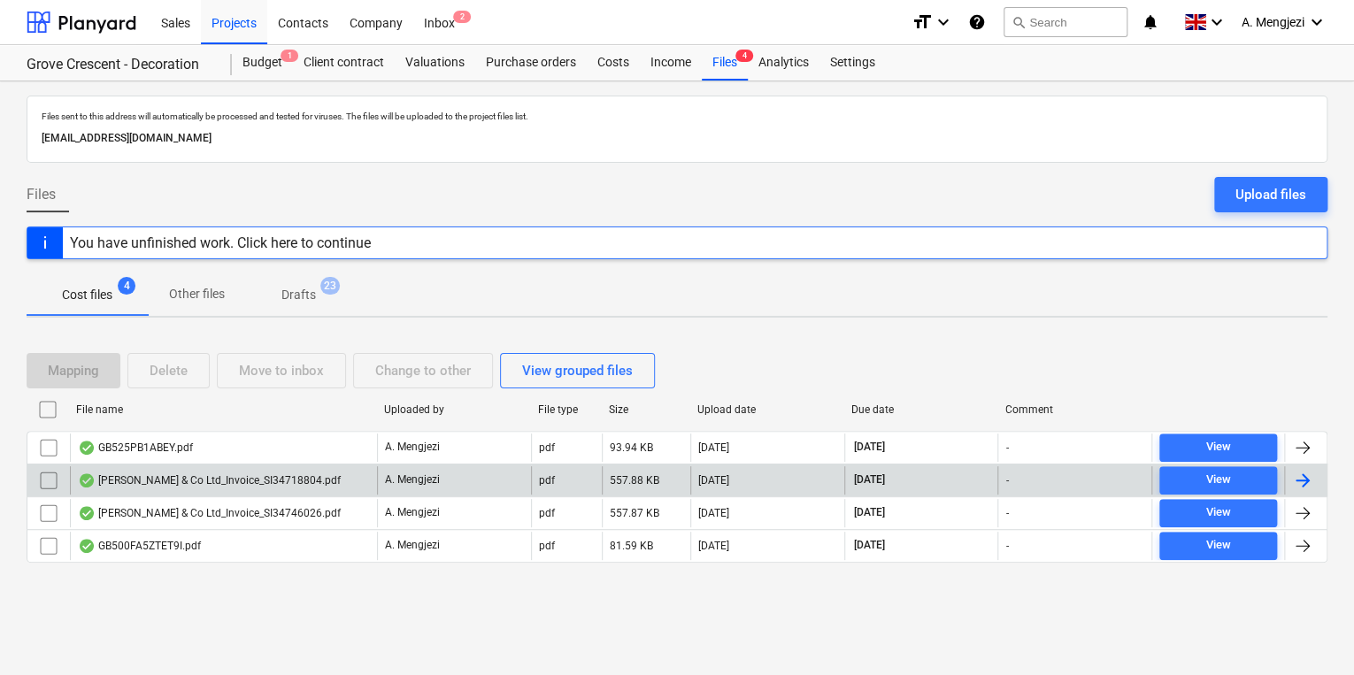
click at [195, 466] on div "[PERSON_NAME] & Co Ltd_Invoice_SI34718804.pdf" at bounding box center [223, 480] width 307 height 28
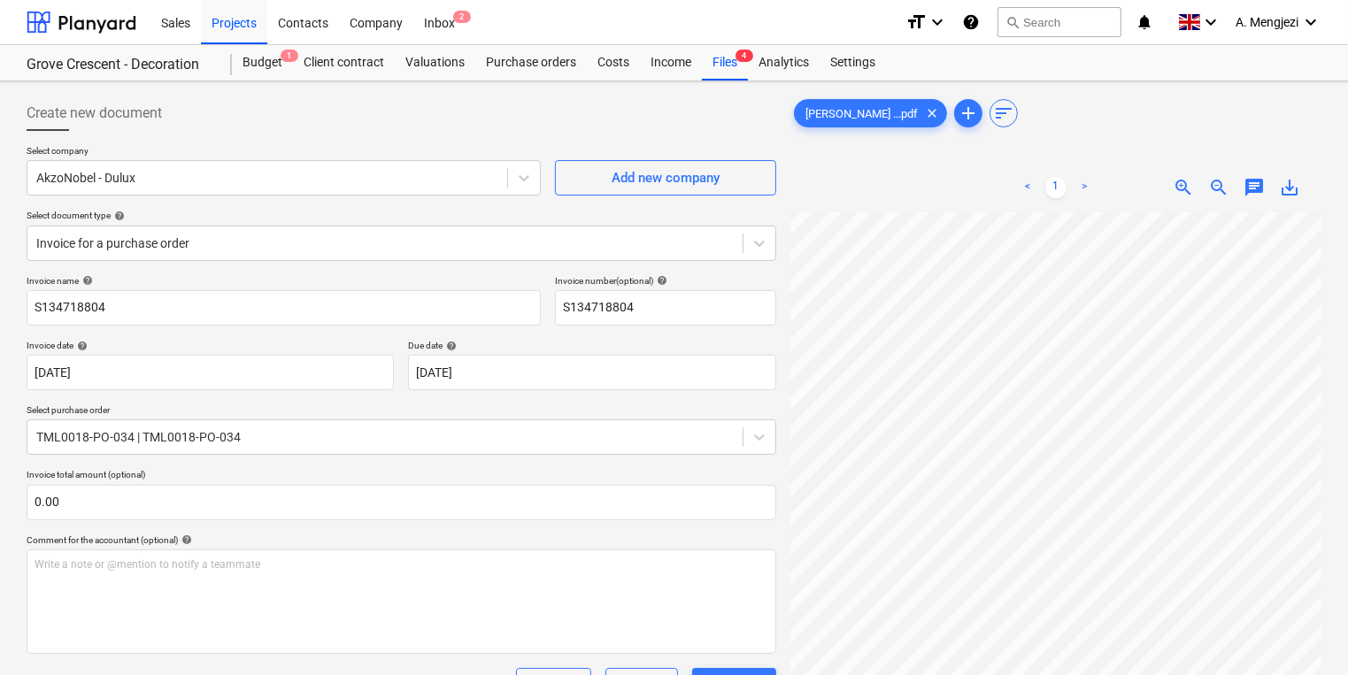
scroll to position [354, 211]
click at [769, 106] on div "Create new document" at bounding box center [402, 113] width 750 height 35
click at [730, 39] on div "Sales Projects Contacts Company Inbox 2" at bounding box center [520, 22] width 741 height 44
click at [428, 20] on div "Inbox 1" at bounding box center [439, 21] width 52 height 45
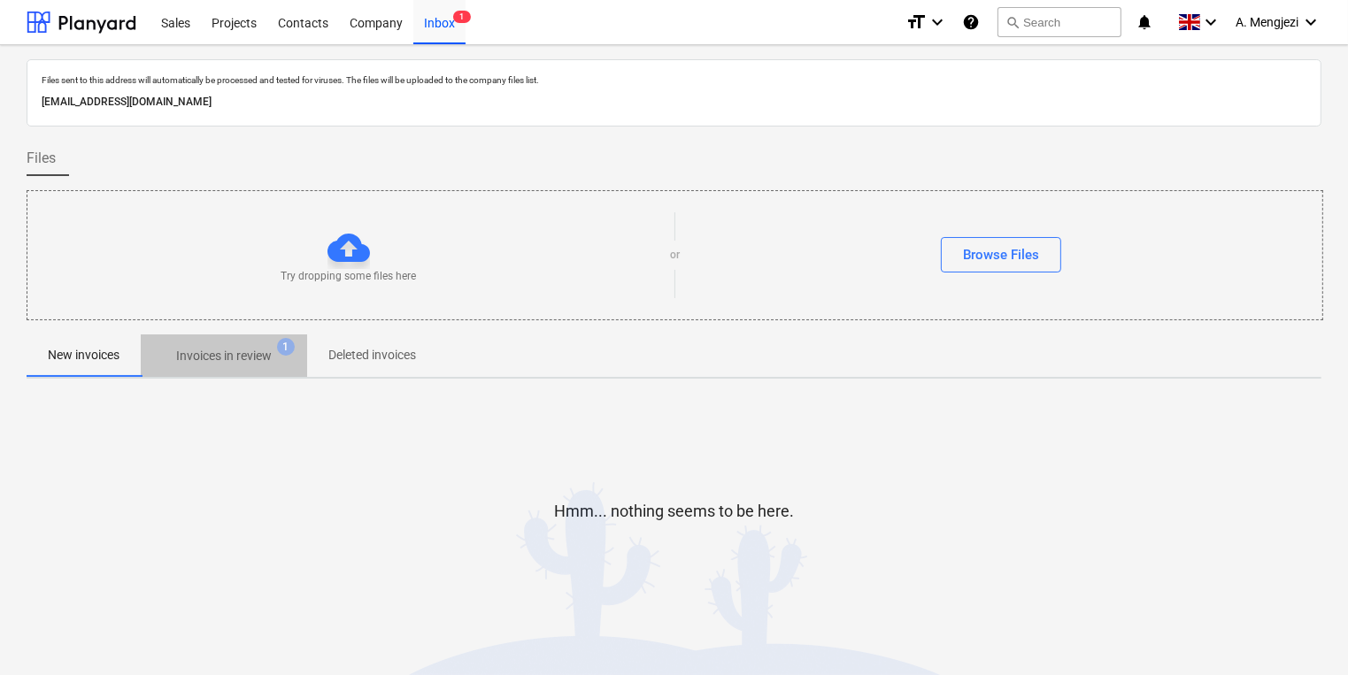
click at [276, 352] on span "Invoices in review 1" at bounding box center [224, 356] width 124 height 19
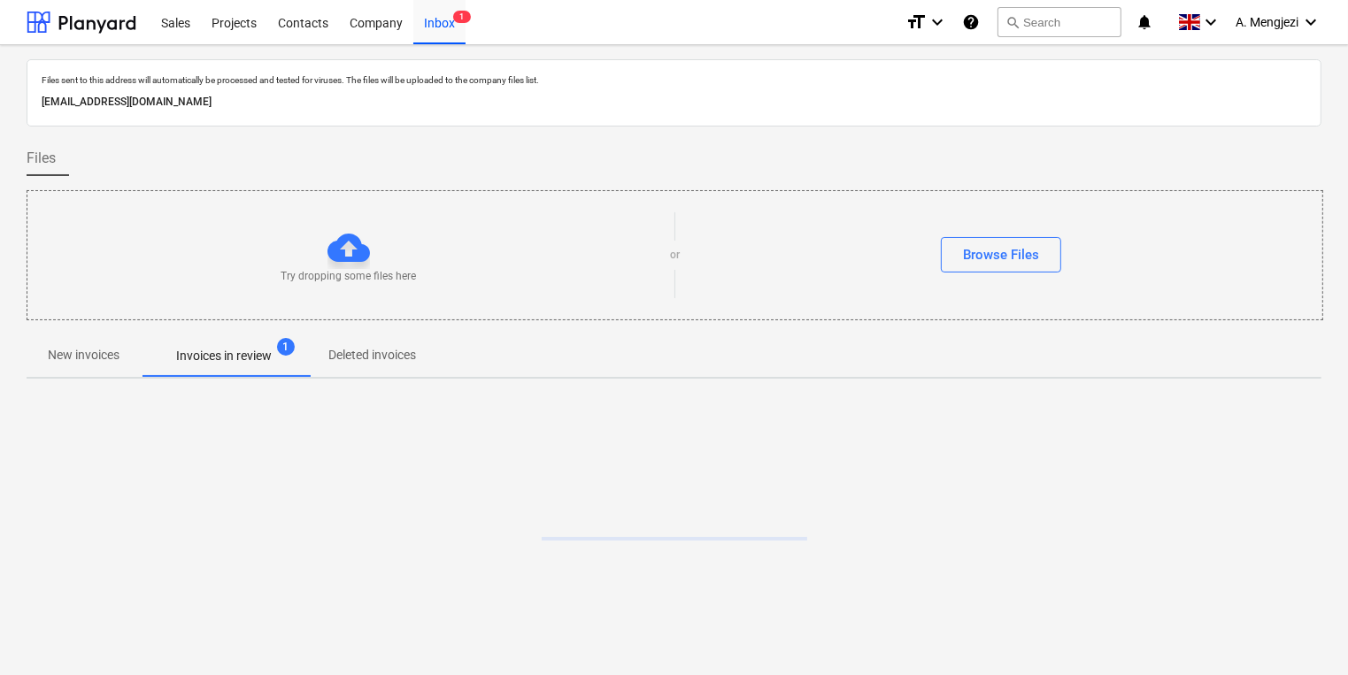
click at [531, 393] on div at bounding box center [674, 525] width 1295 height 265
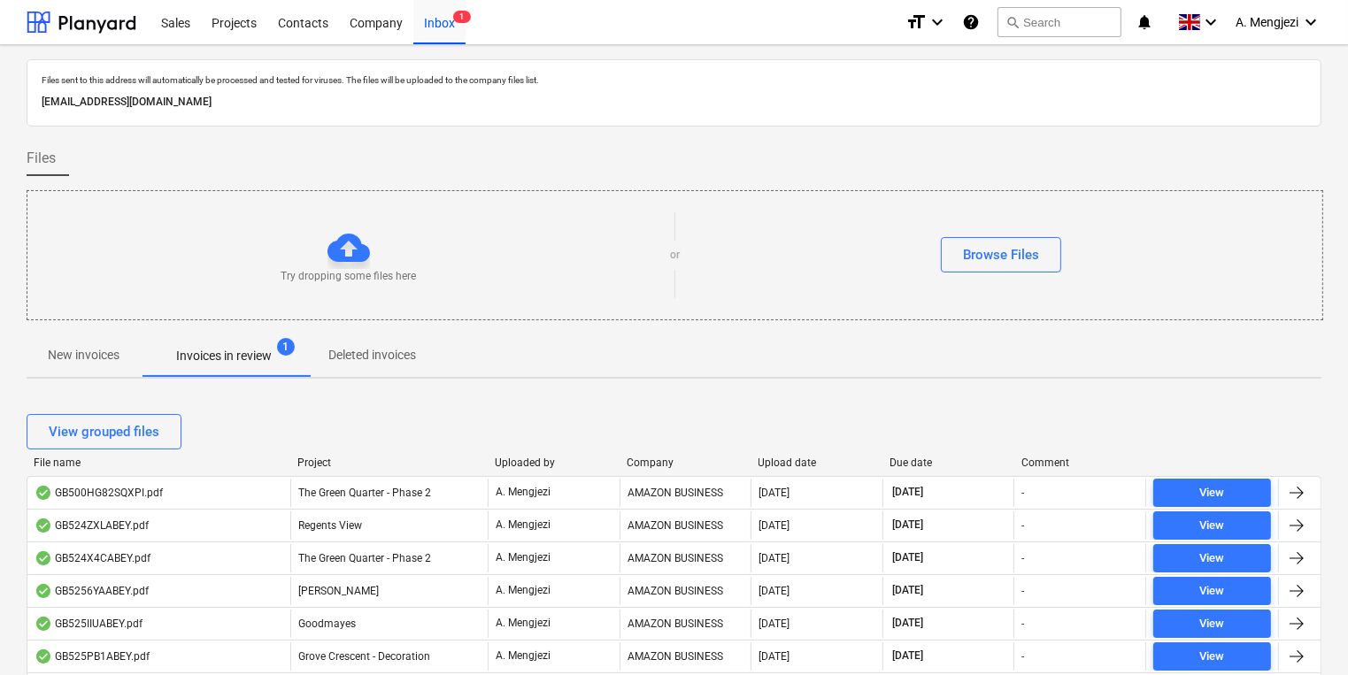
click at [312, 460] on div "Project" at bounding box center [388, 463] width 183 height 12
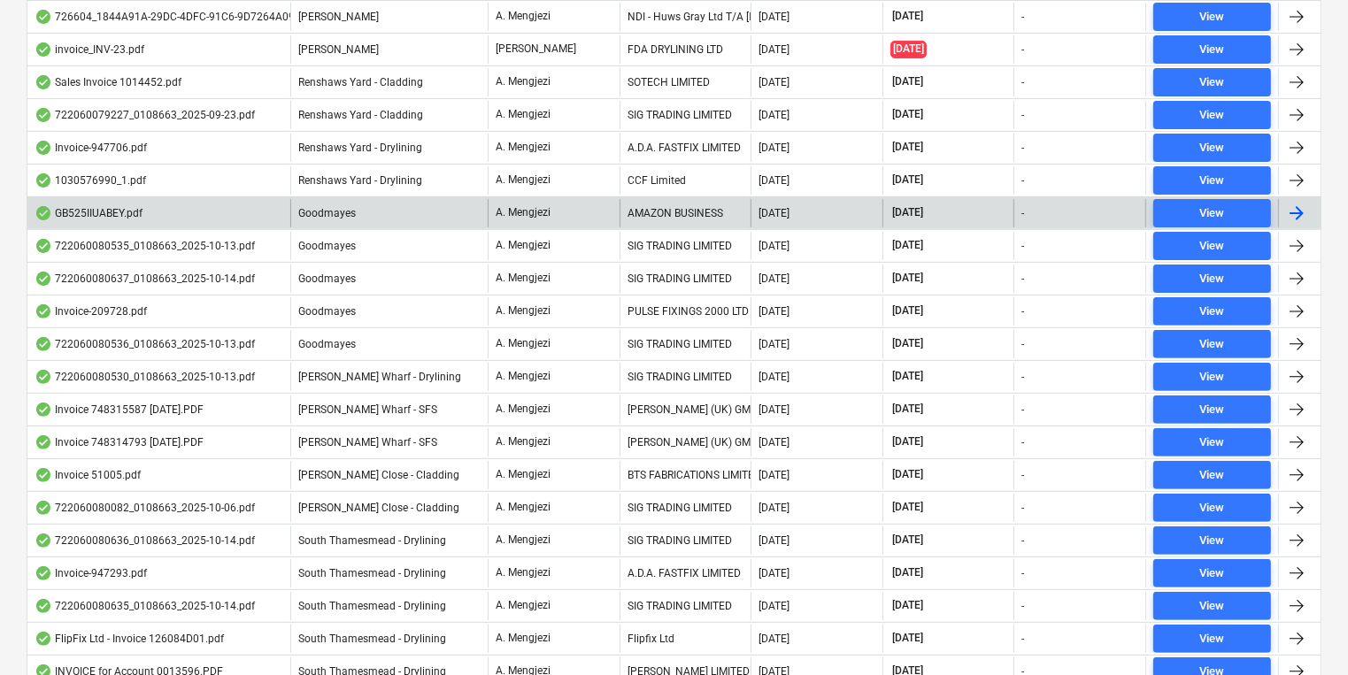
scroll to position [566, 0]
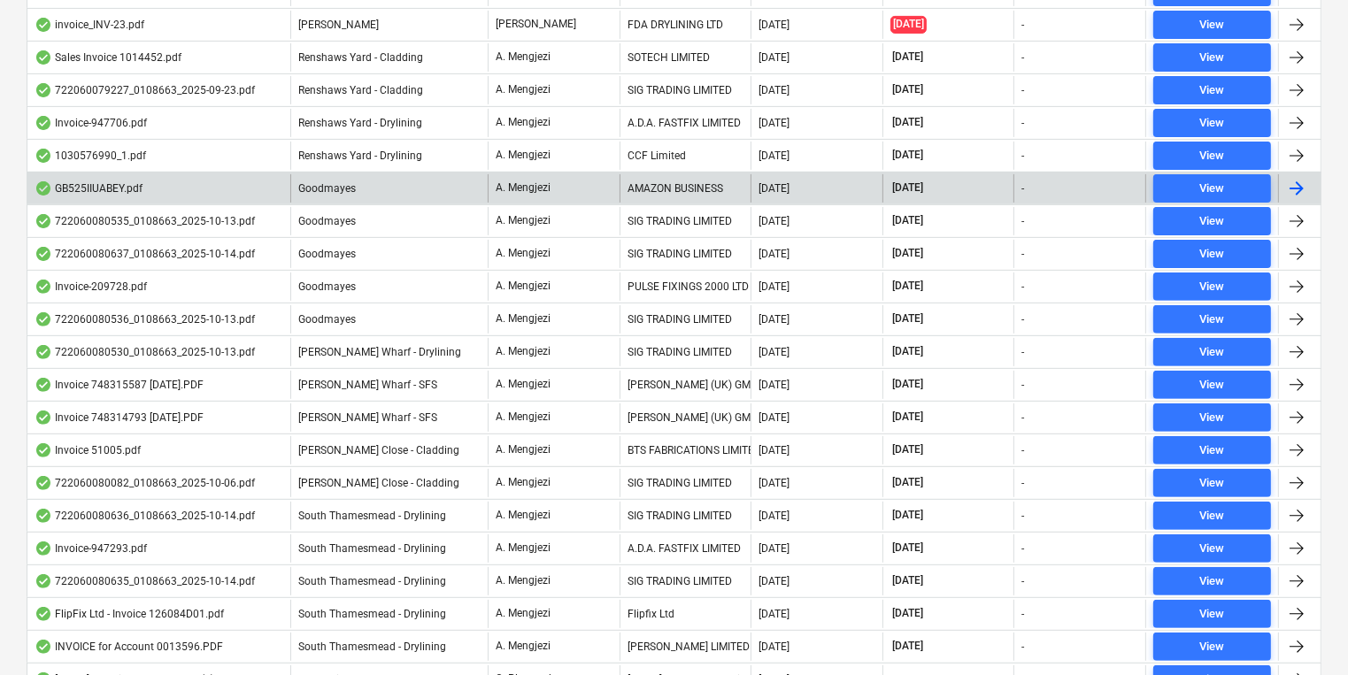
click at [327, 182] on span "Goodmayes" at bounding box center [327, 188] width 58 height 12
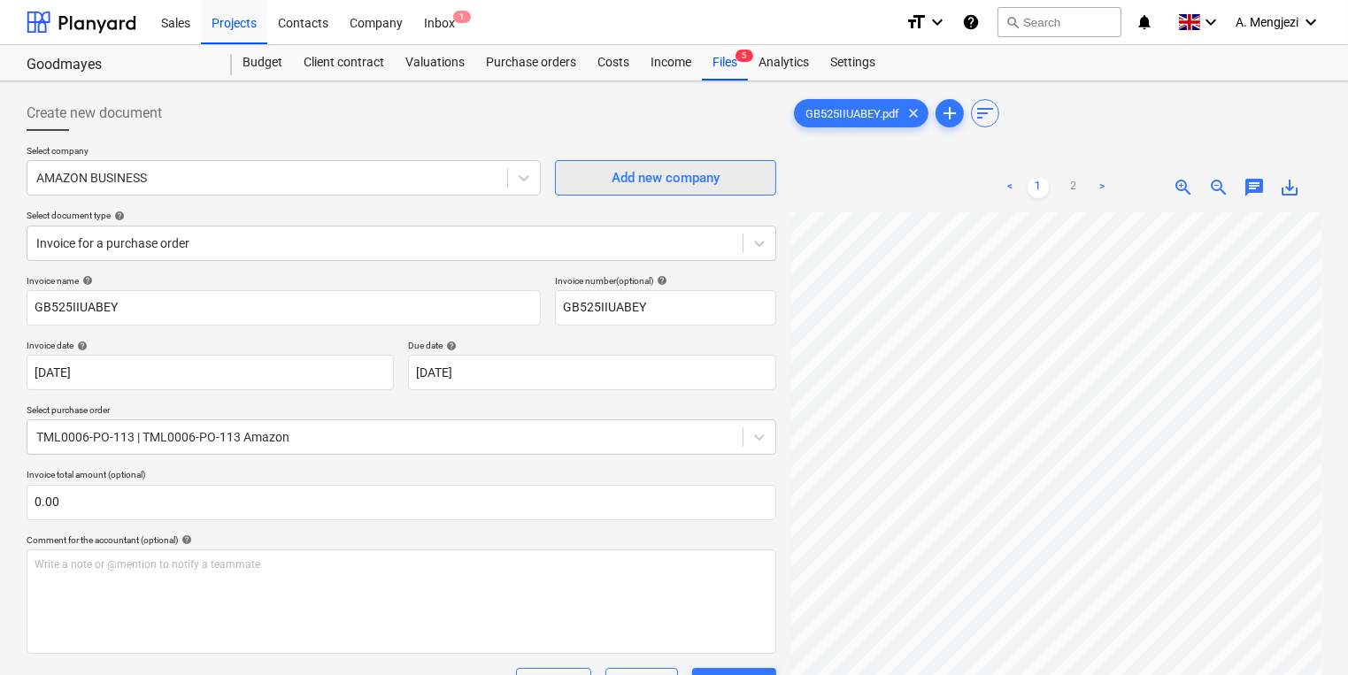
scroll to position [354, 0]
click at [727, 55] on div "Files 5" at bounding box center [725, 62] width 46 height 35
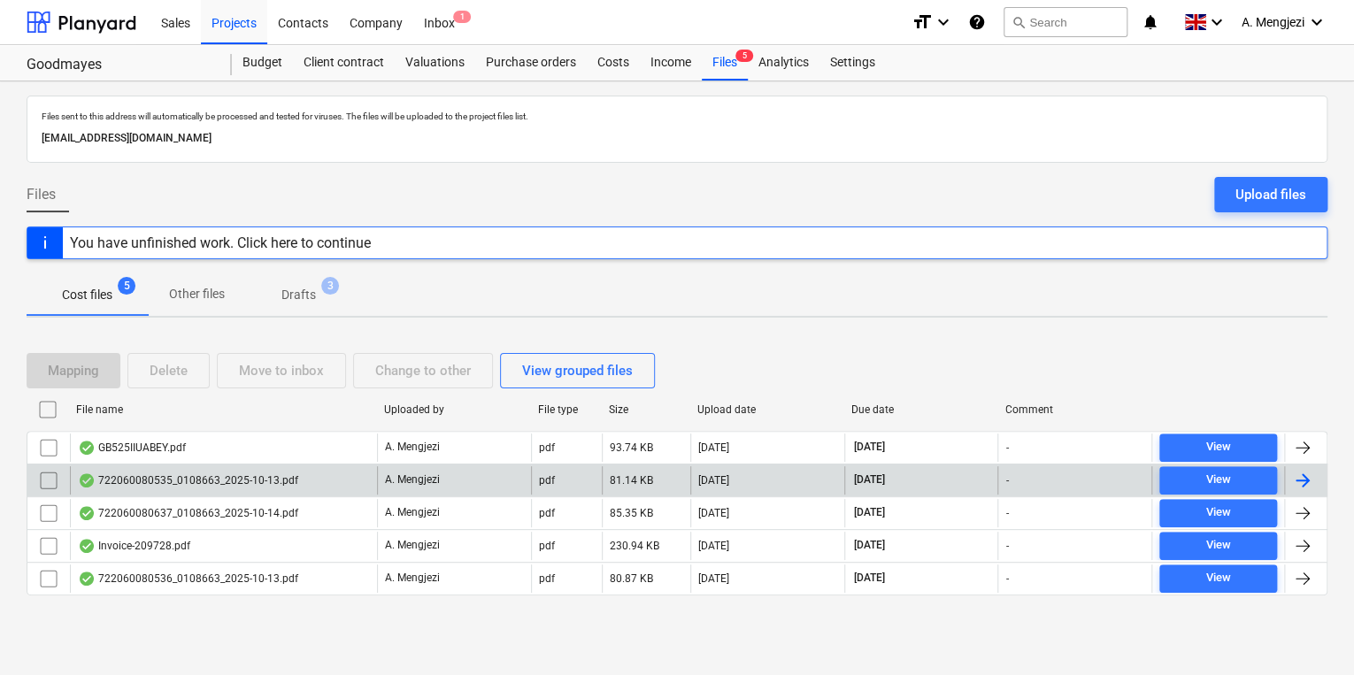
click at [464, 492] on div "A. Mengjezi" at bounding box center [454, 480] width 154 height 28
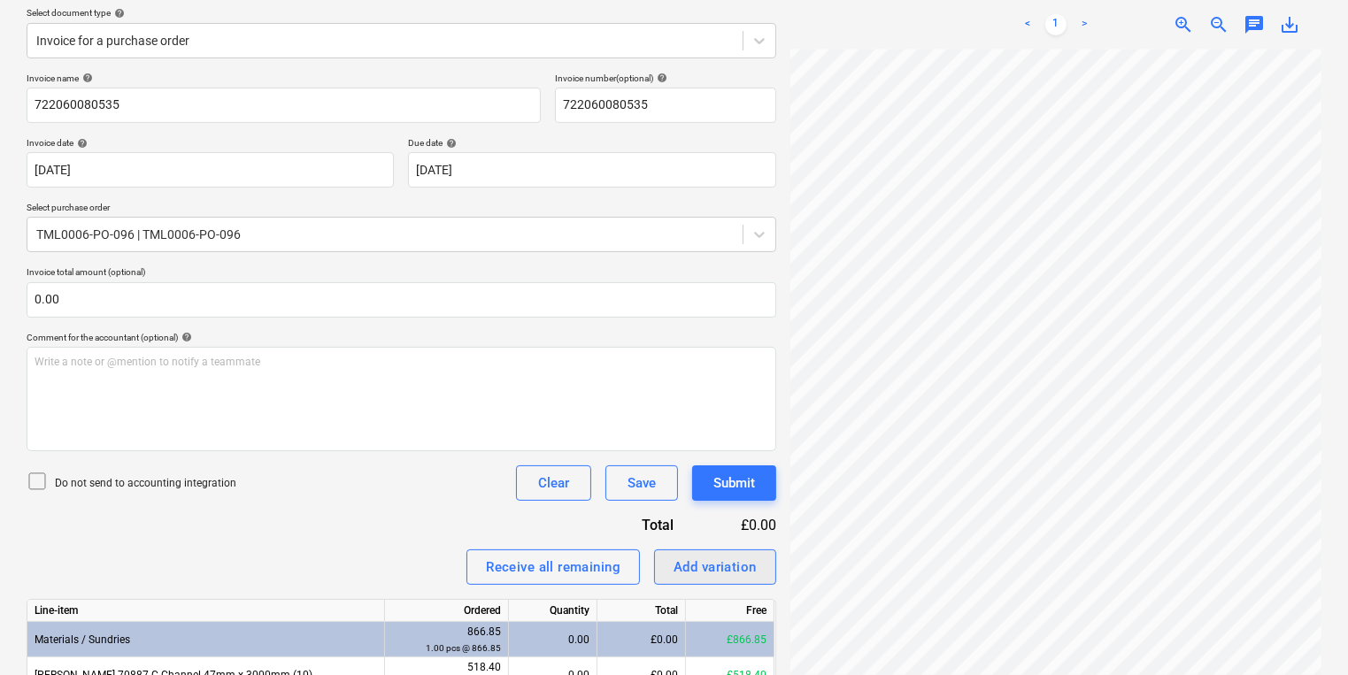
scroll to position [327, 0]
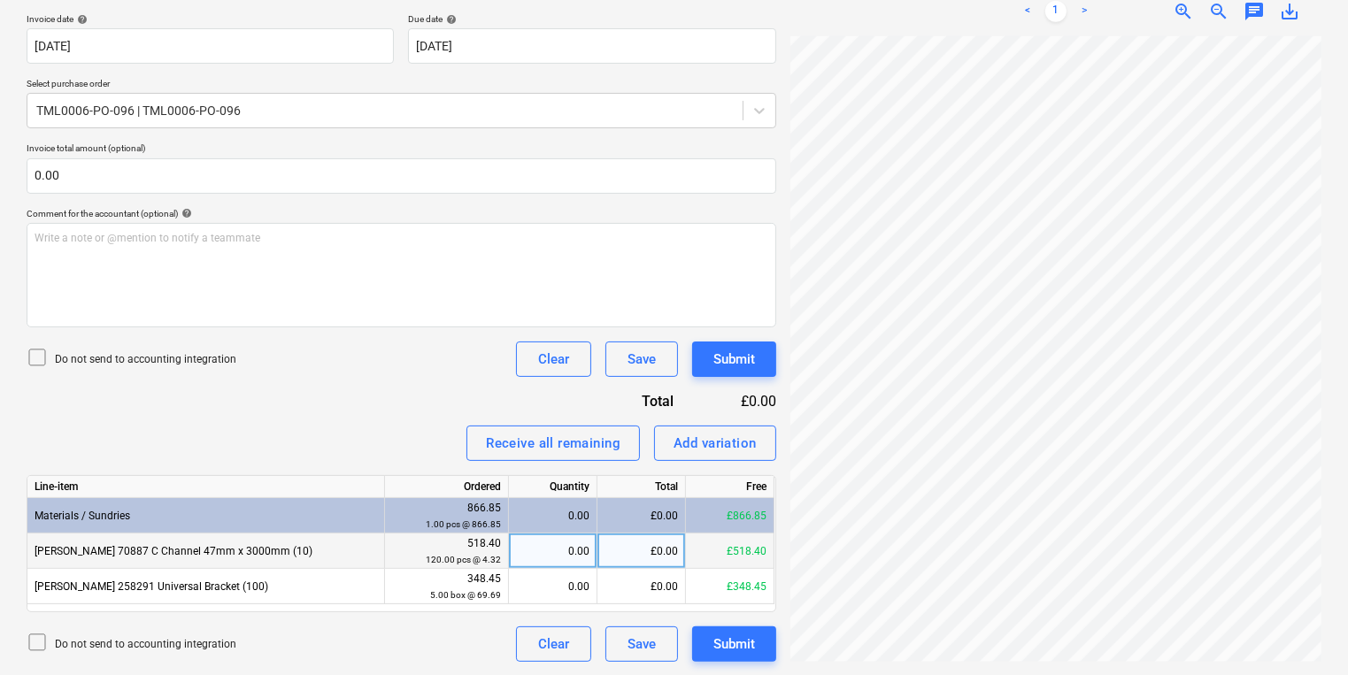
click at [539, 566] on div "0.00" at bounding box center [552, 551] width 73 height 35
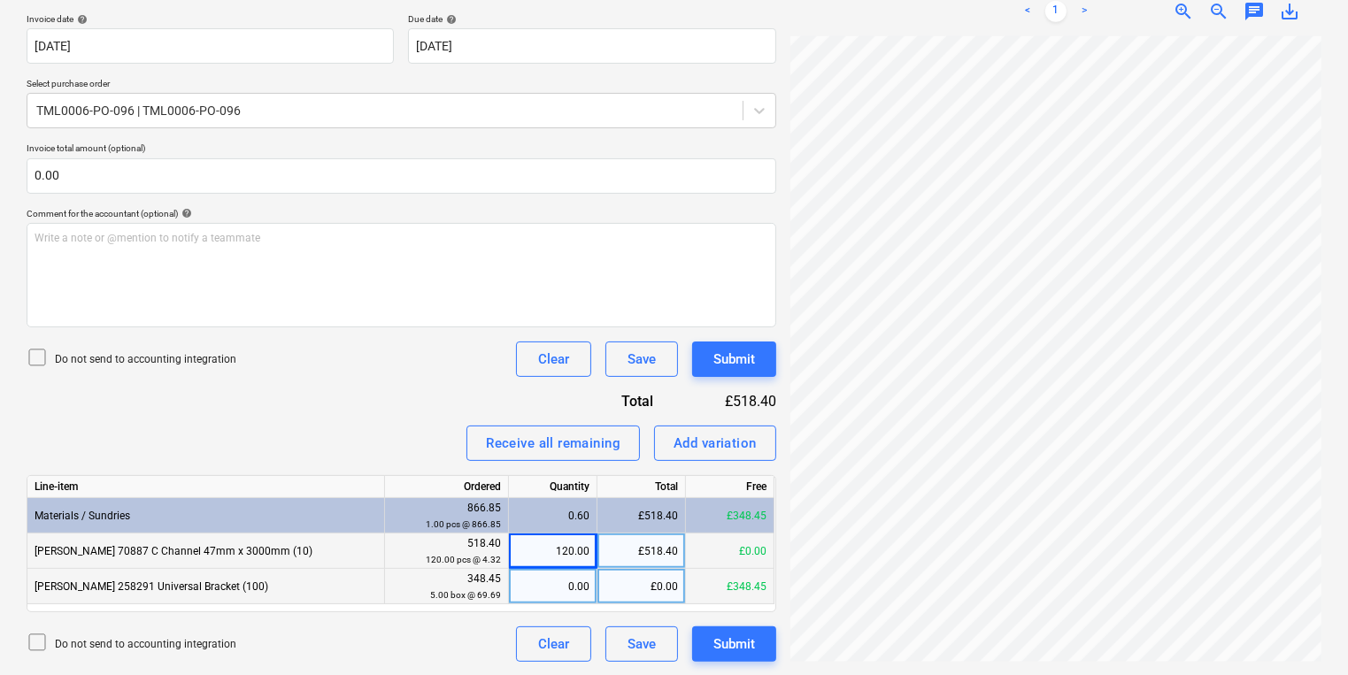
click at [539, 585] on div "0.00" at bounding box center [552, 586] width 73 height 35
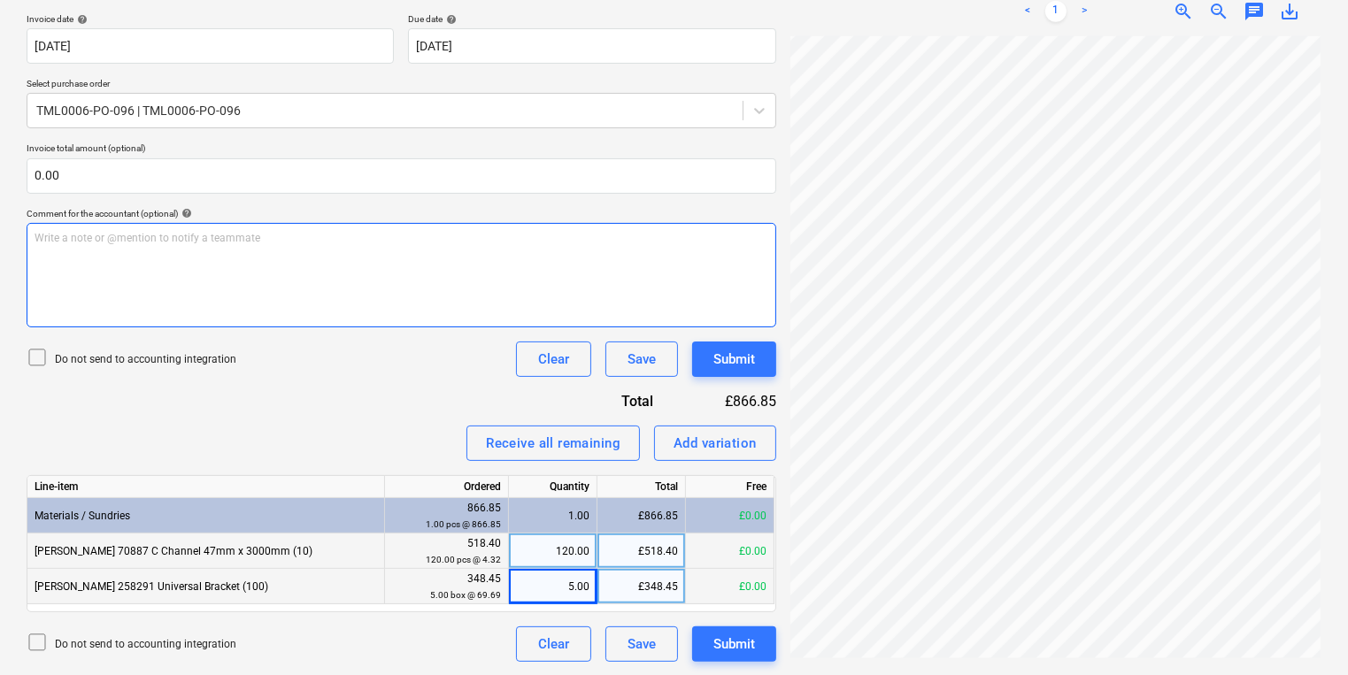
click at [672, 241] on div "Create new document Select company SIG TRADING LIMITED Add new company Select d…" at bounding box center [673, 215] width 1309 height 907
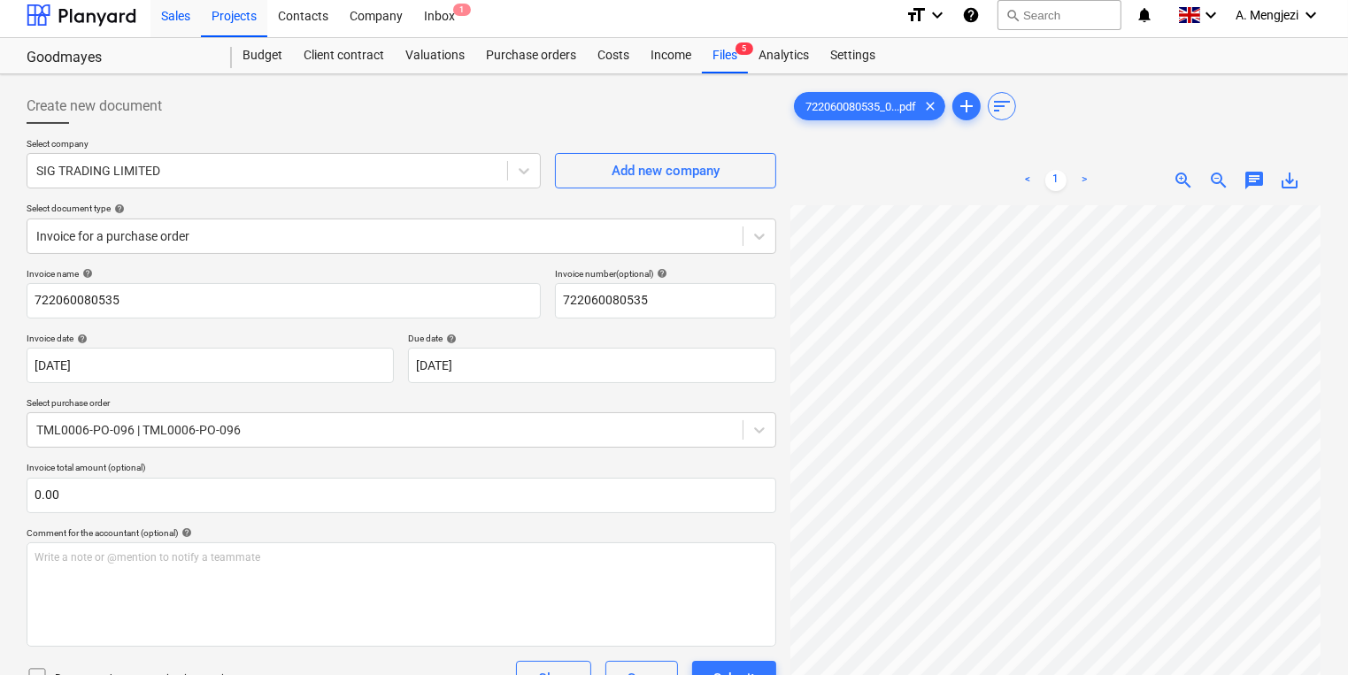
scroll to position [0, 0]
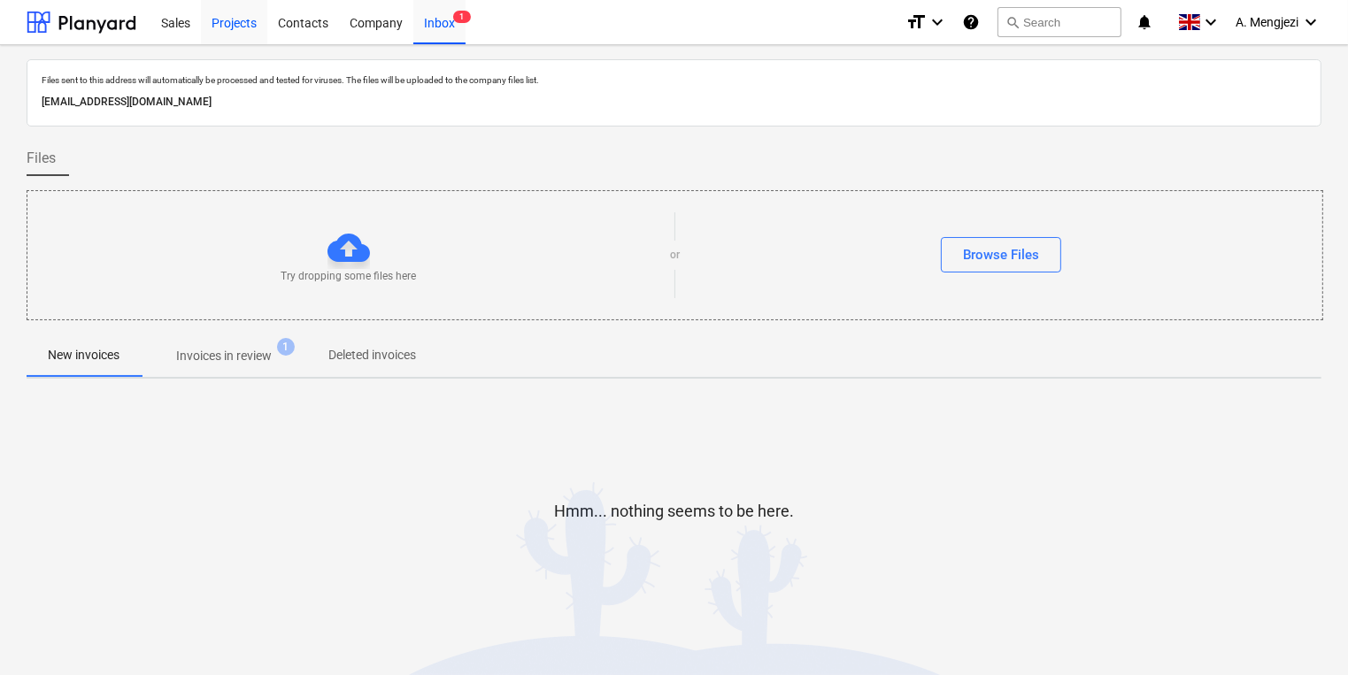
click at [244, 21] on div "Projects" at bounding box center [234, 21] width 66 height 45
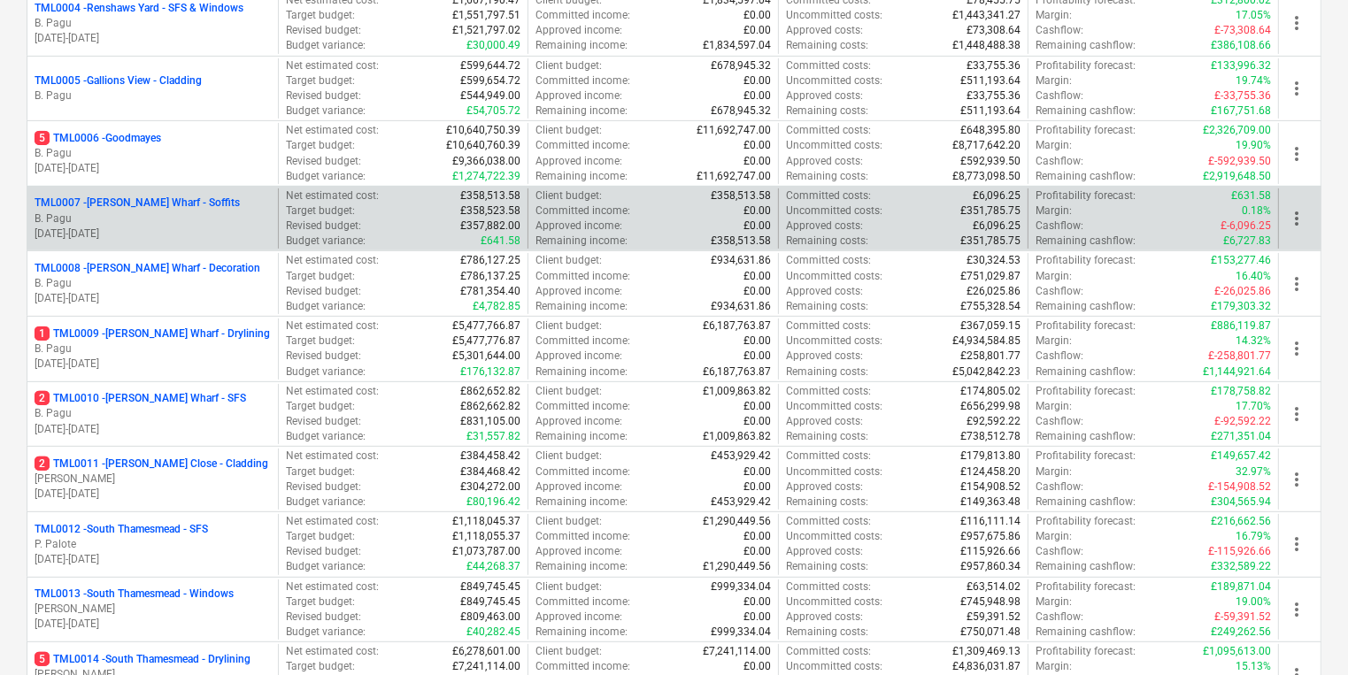
scroll to position [496, 0]
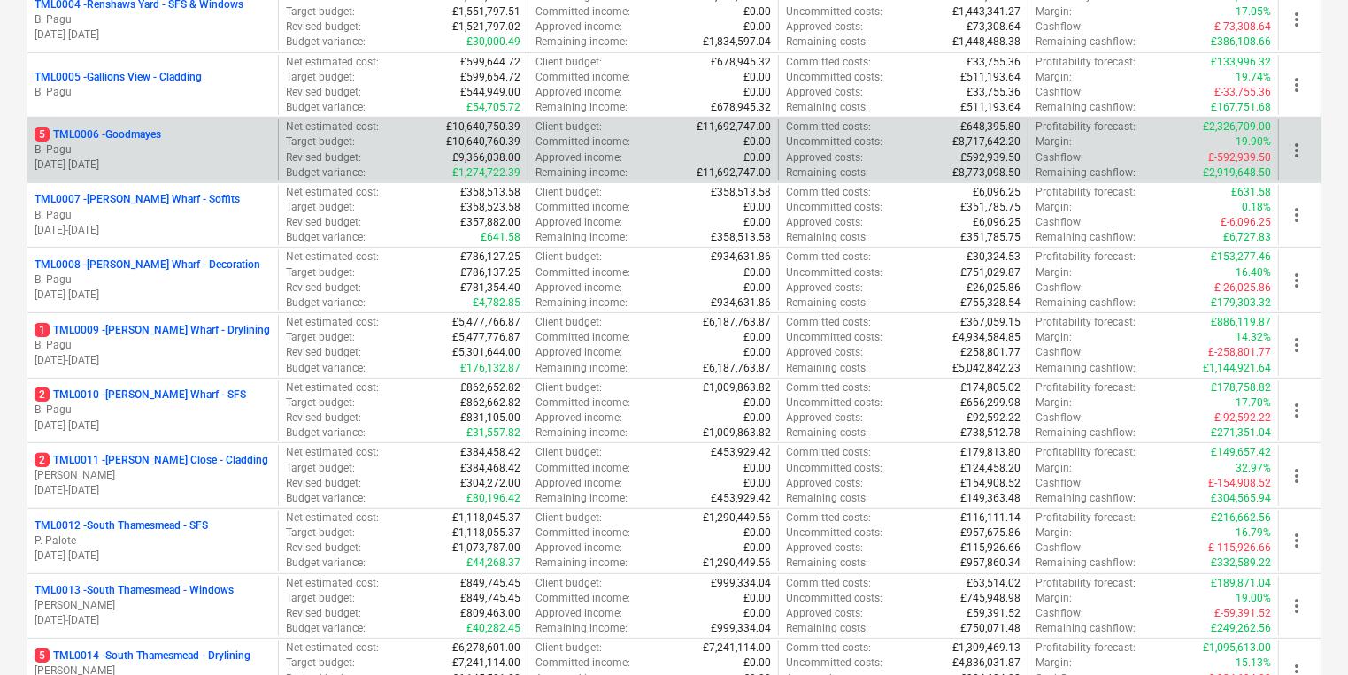
click at [99, 142] on p "B. Pagu" at bounding box center [153, 149] width 236 height 15
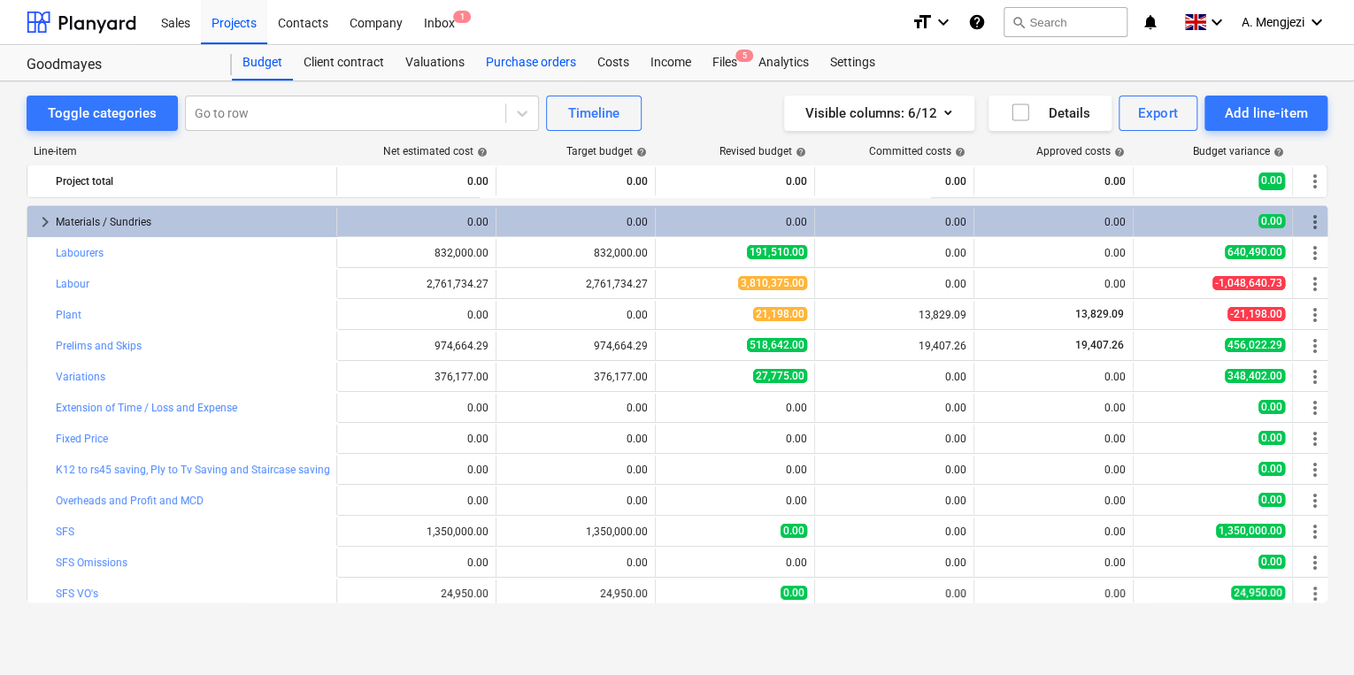
click at [516, 64] on div "Purchase orders" at bounding box center [531, 62] width 112 height 35
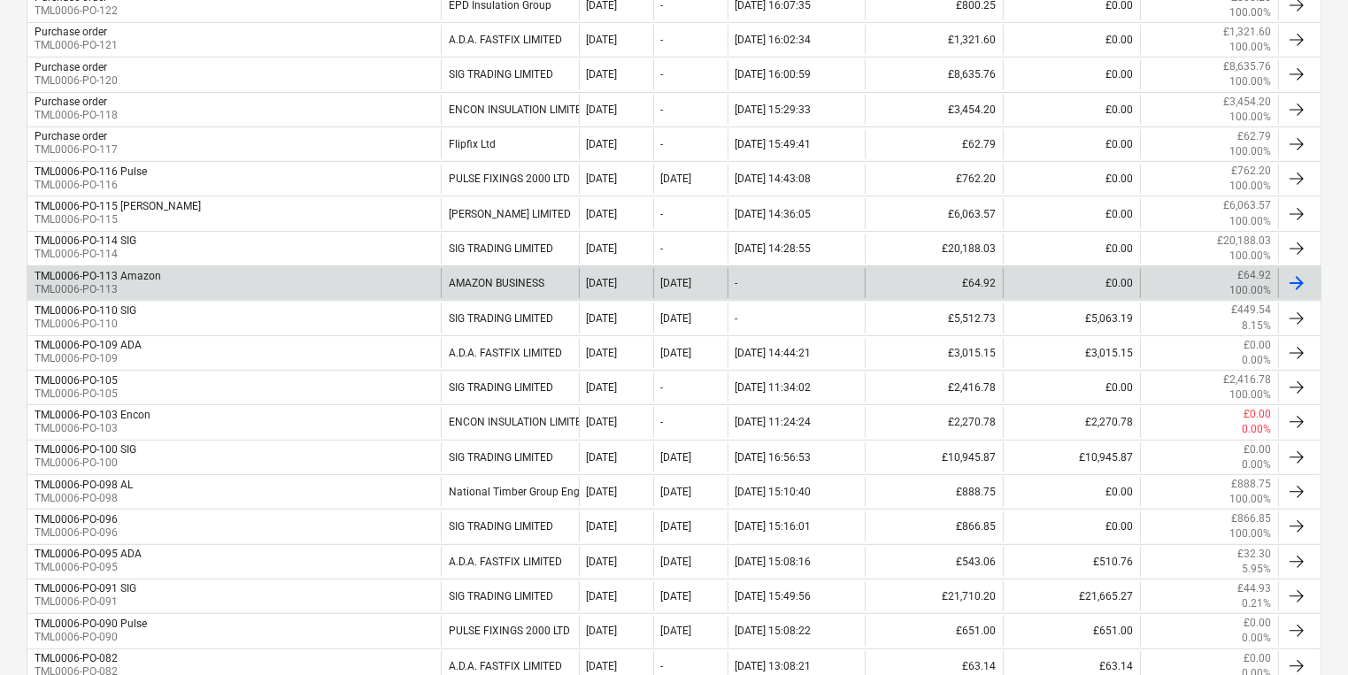
scroll to position [496, 0]
click at [330, 511] on div "TML0006-PO-096 TML0006-PO-096" at bounding box center [233, 526] width 413 height 30
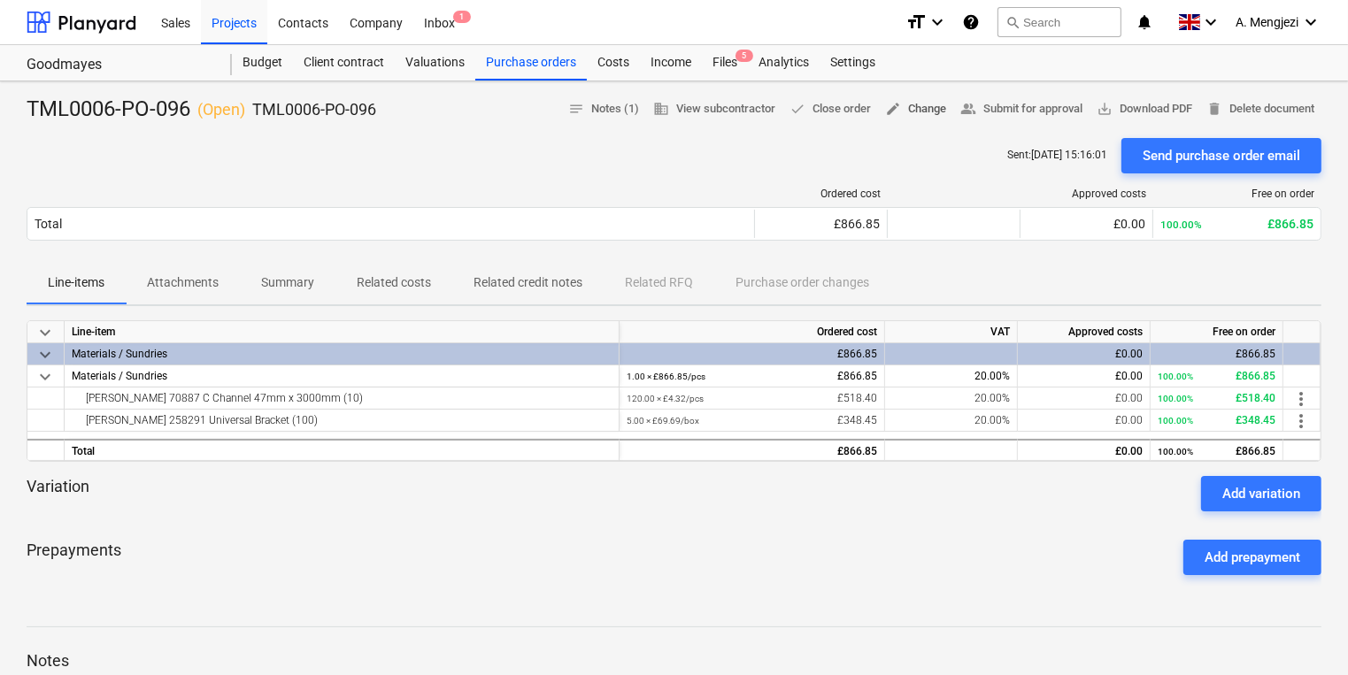
click at [662, 109] on span "edit Change" at bounding box center [915, 109] width 61 height 20
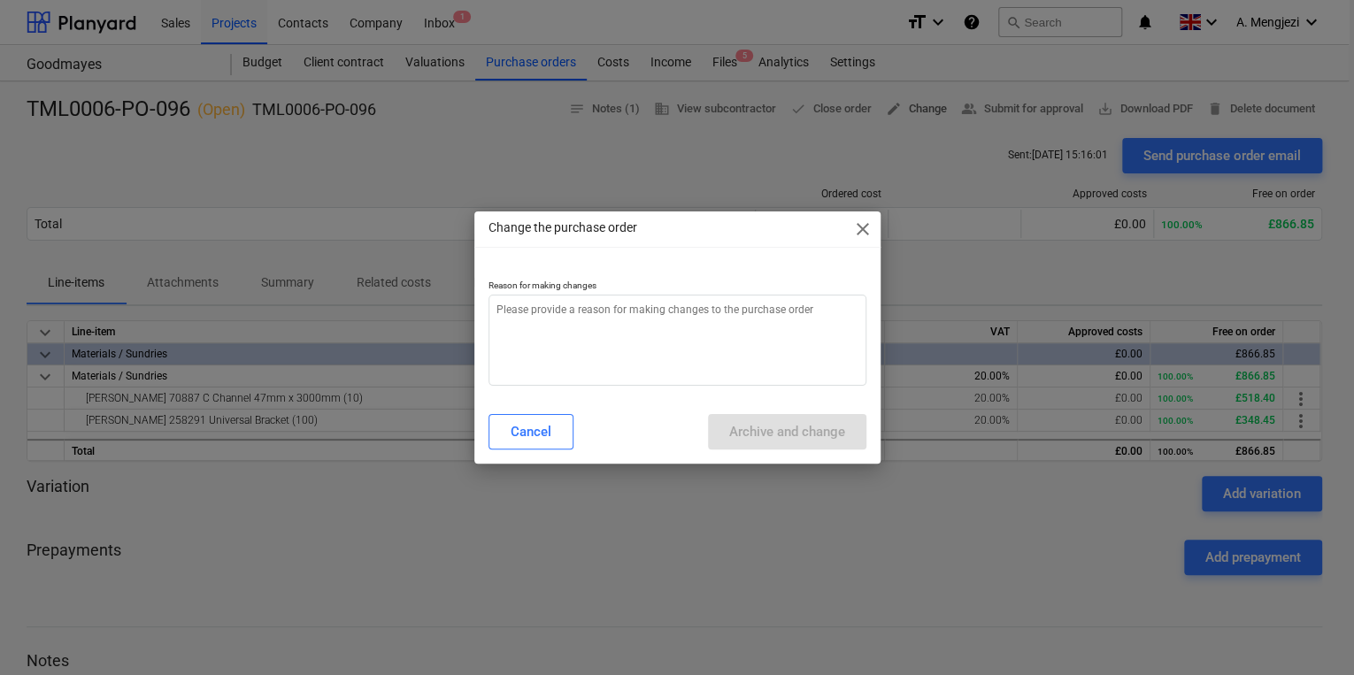
type textarea "x"
click at [662, 308] on textarea at bounding box center [678, 340] width 378 height 91
type textarea "p"
type textarea "x"
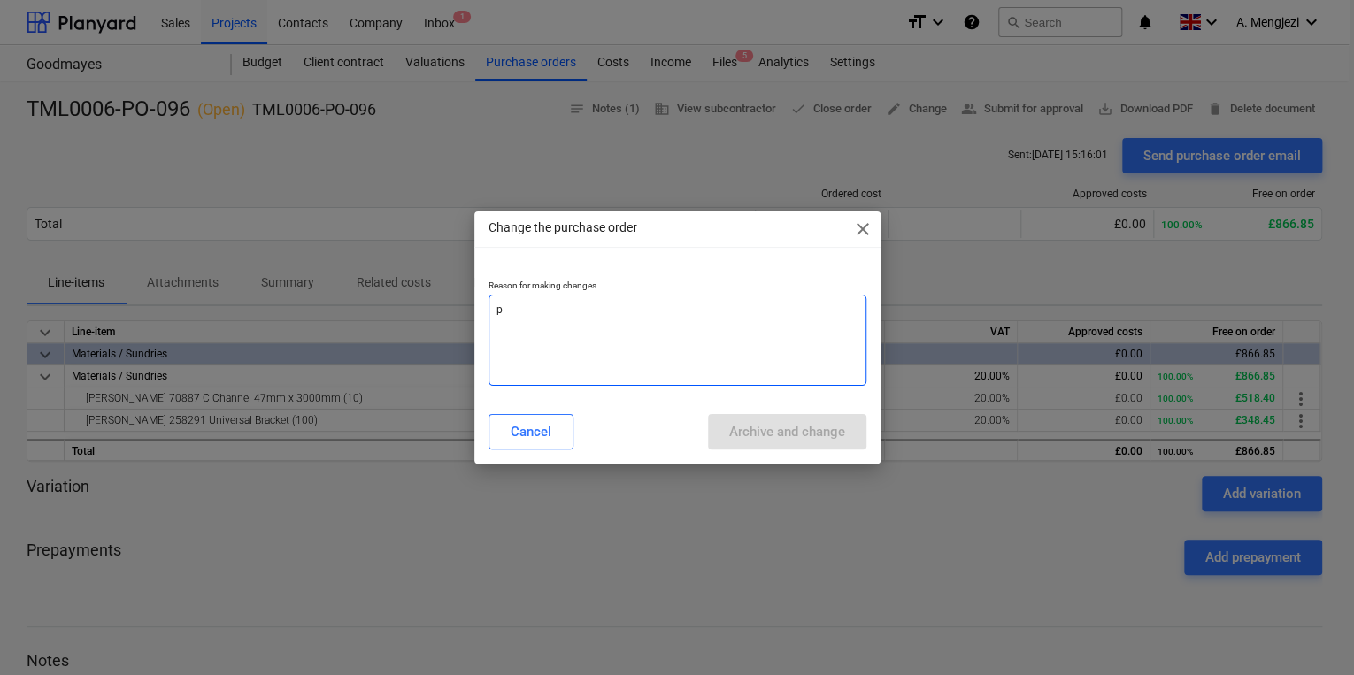
type textarea "pr"
type textarea "x"
type textarea "pri"
type textarea "x"
type textarea "pric"
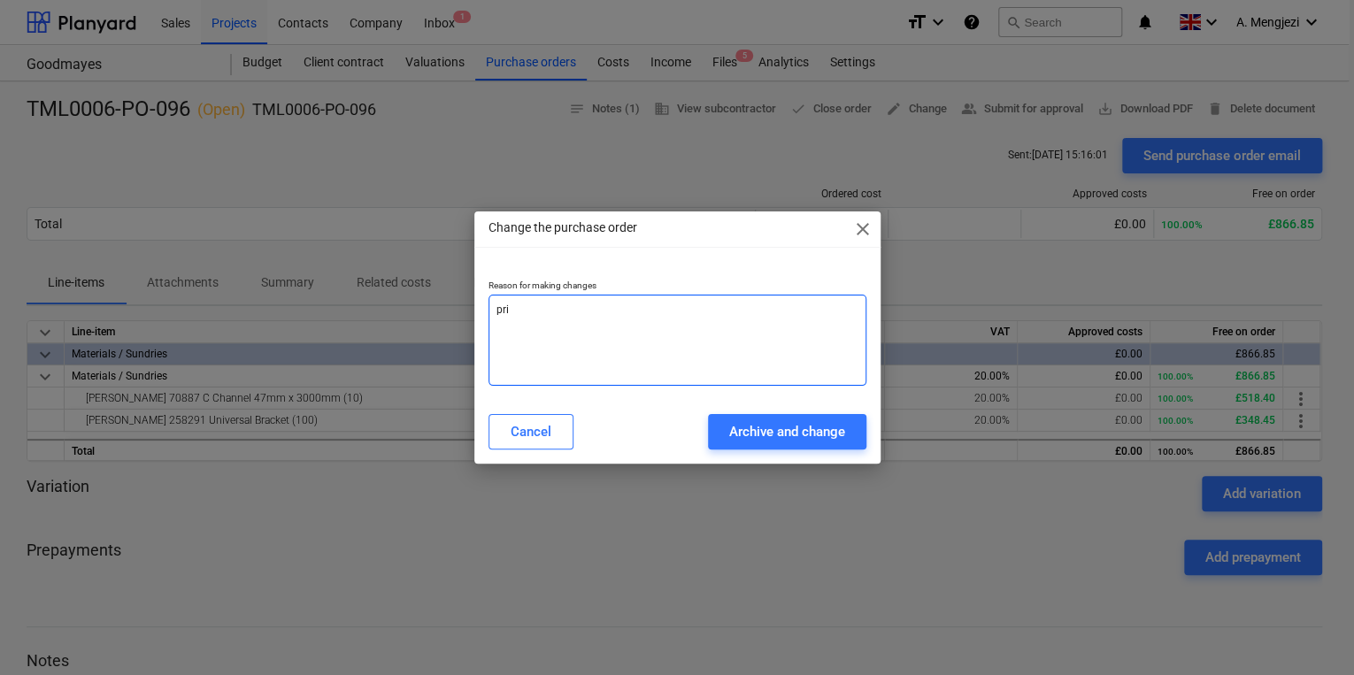
type textarea "x"
type textarea "price"
type textarea "x"
type textarea "price"
type textarea "x"
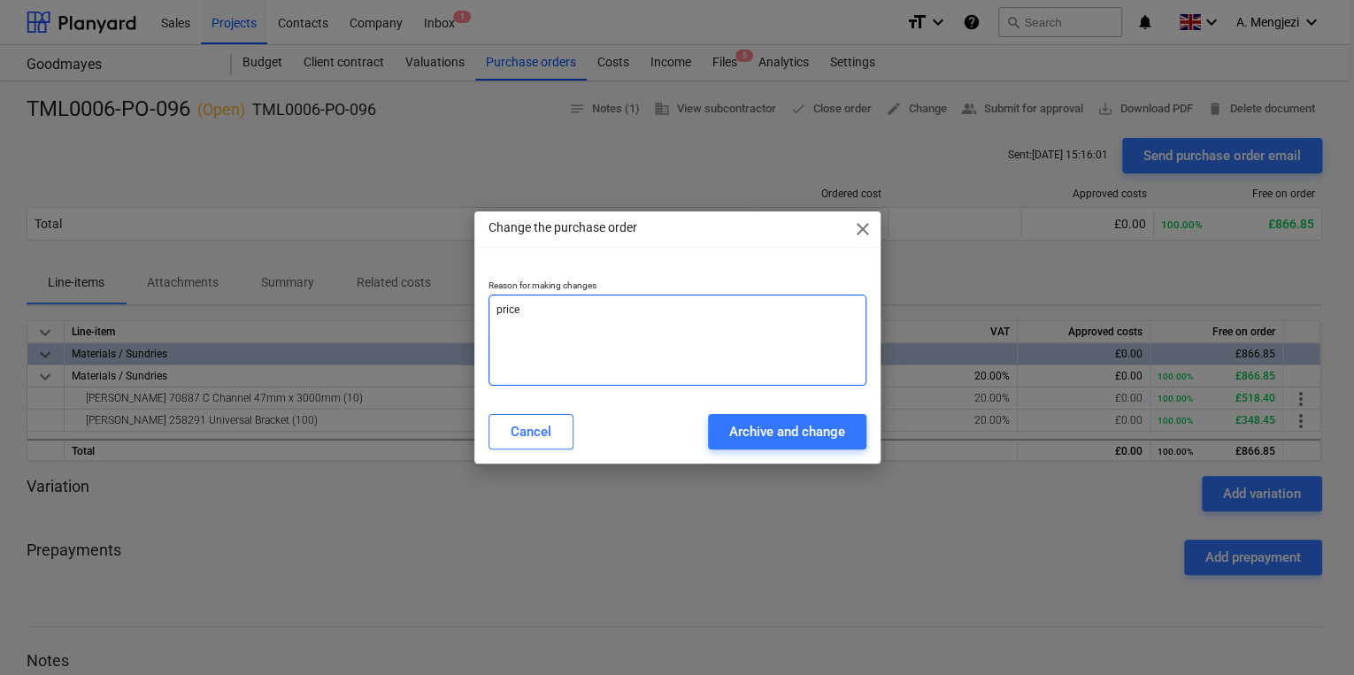
type textarea "price d"
type textarea "x"
type textarea "price de"
type textarea "x"
type textarea "price dec"
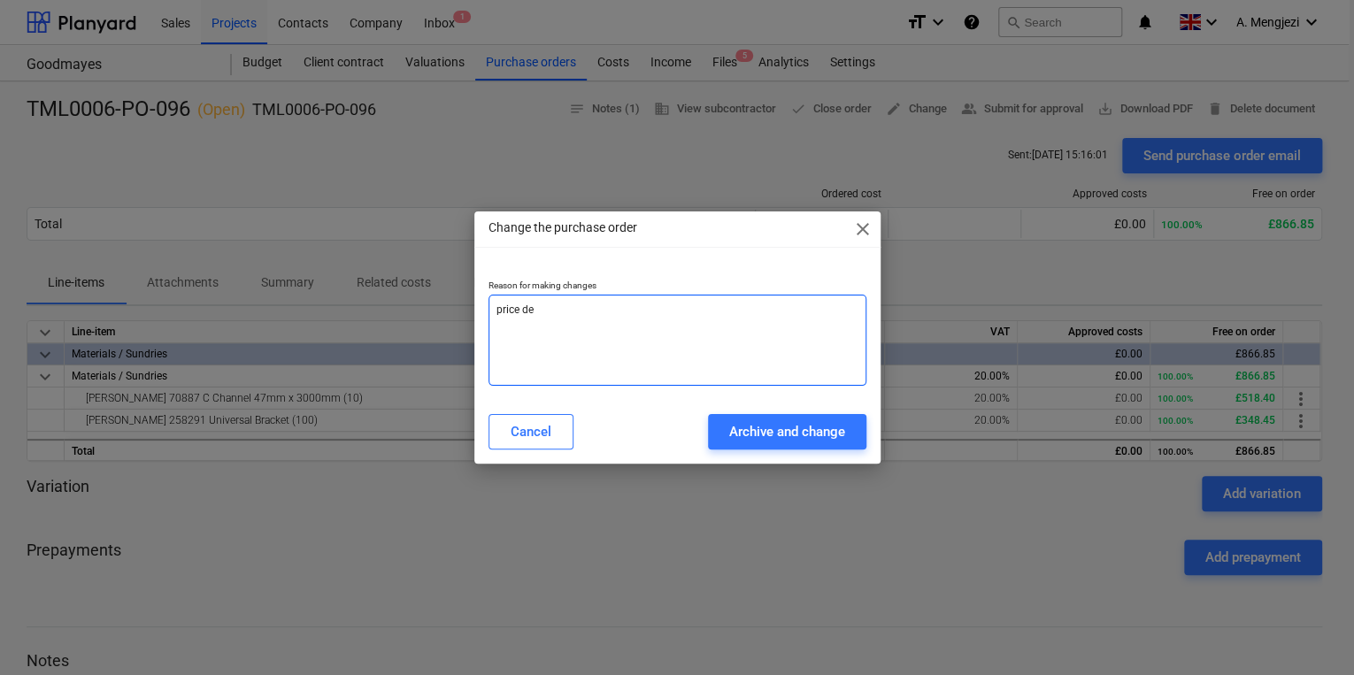
type textarea "x"
type textarea "price decr"
type textarea "x"
type textarea "price decre"
type textarea "x"
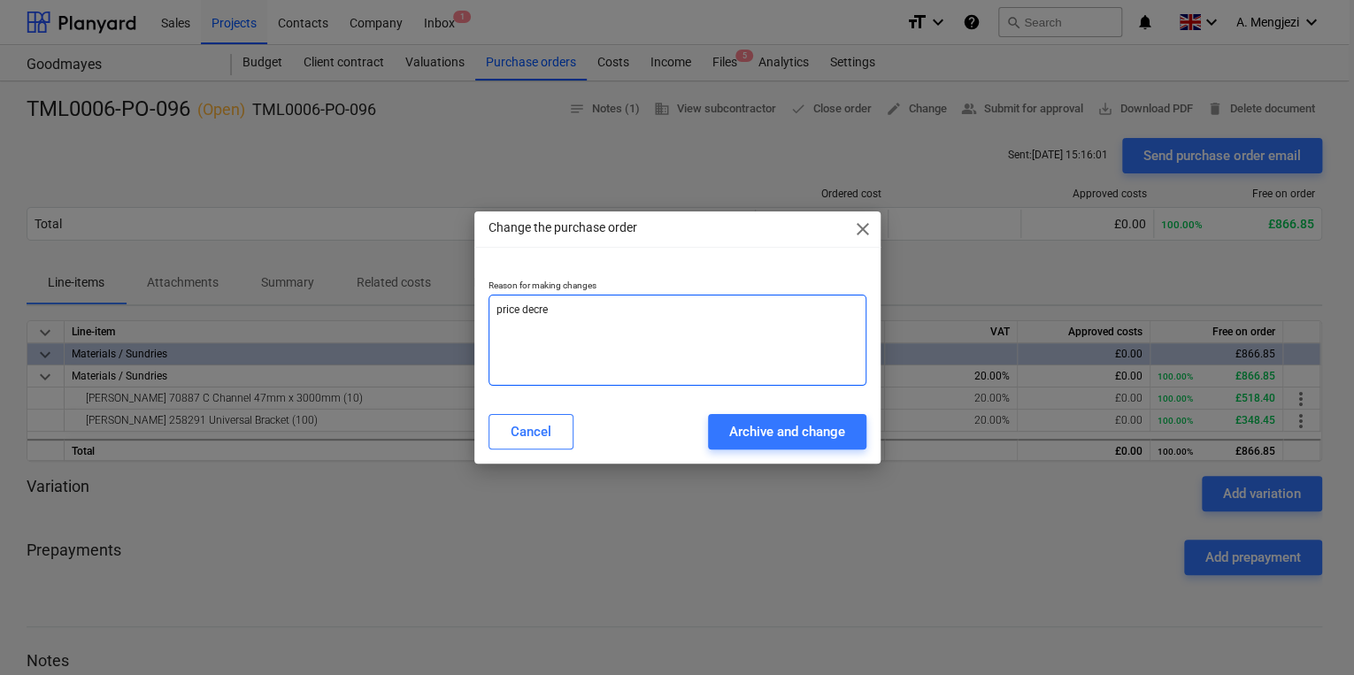
type textarea "price decrea"
type textarea "x"
type textarea "price decreas"
type textarea "x"
type textarea "price decrease"
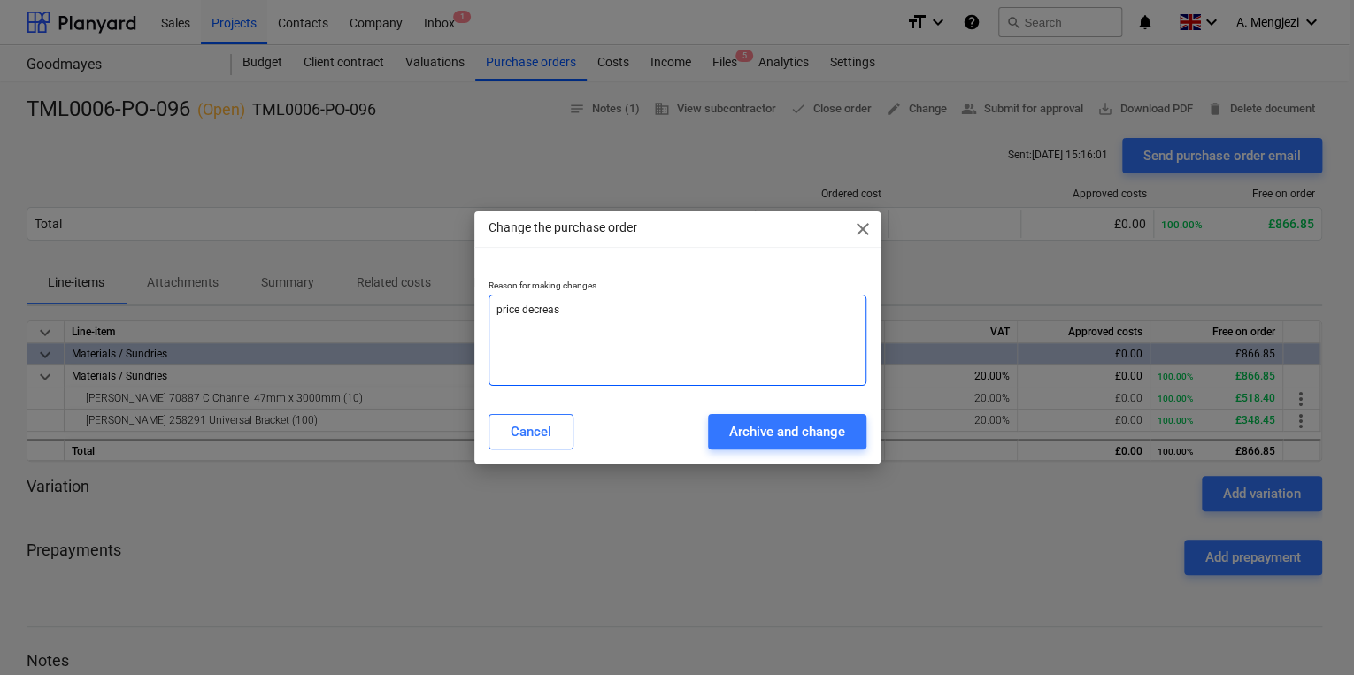
type textarea "x"
type textarea "price decrease"
type textarea "x"
type textarea "price decrease c"
type textarea "x"
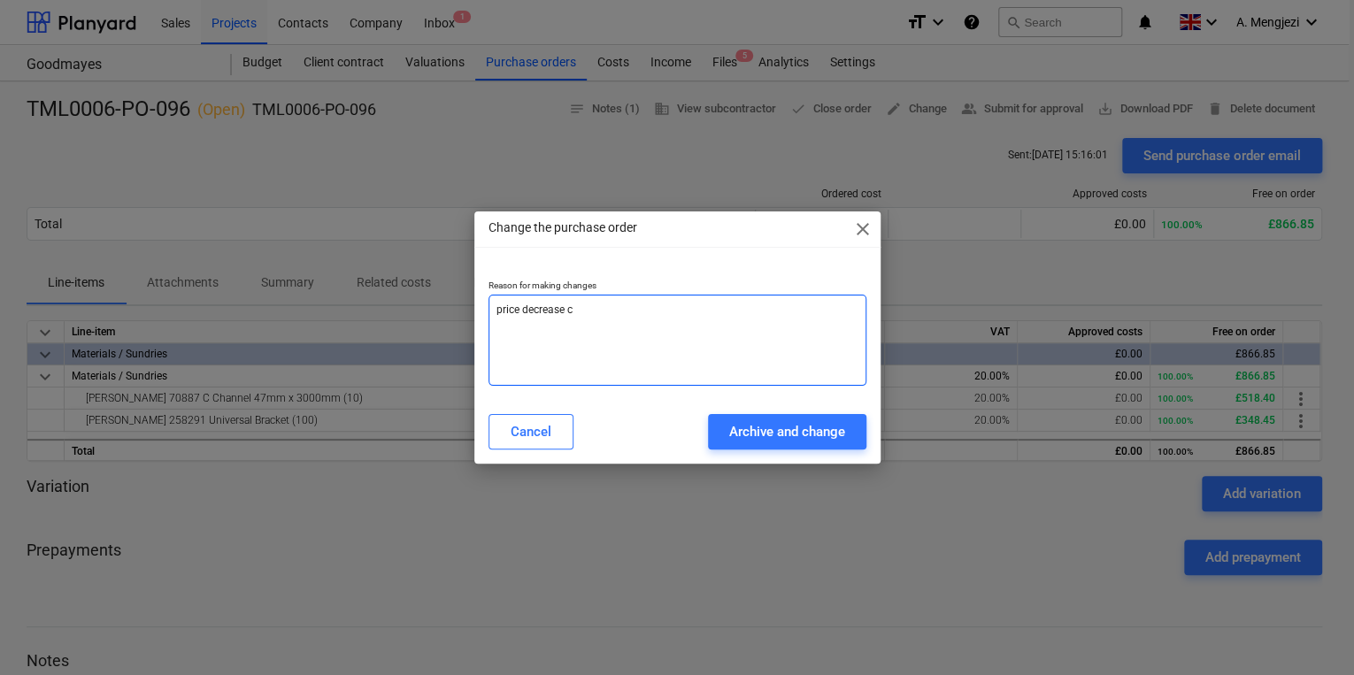
type textarea "price decrease ch"
type textarea "x"
type textarea "price decrease cha"
type textarea "x"
type textarea "price decrease chan"
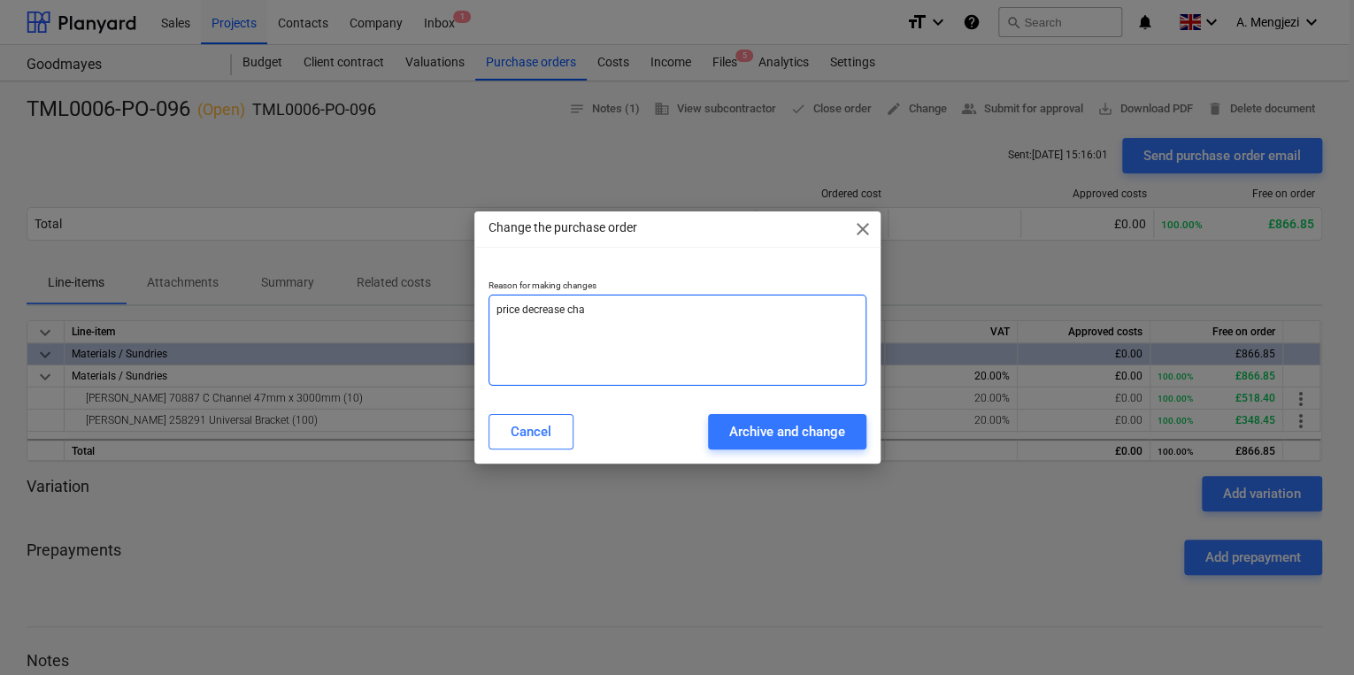
type textarea "x"
type textarea "price decrease [PERSON_NAME]"
type textarea "x"
type textarea "price decrease change"
type textarea "x"
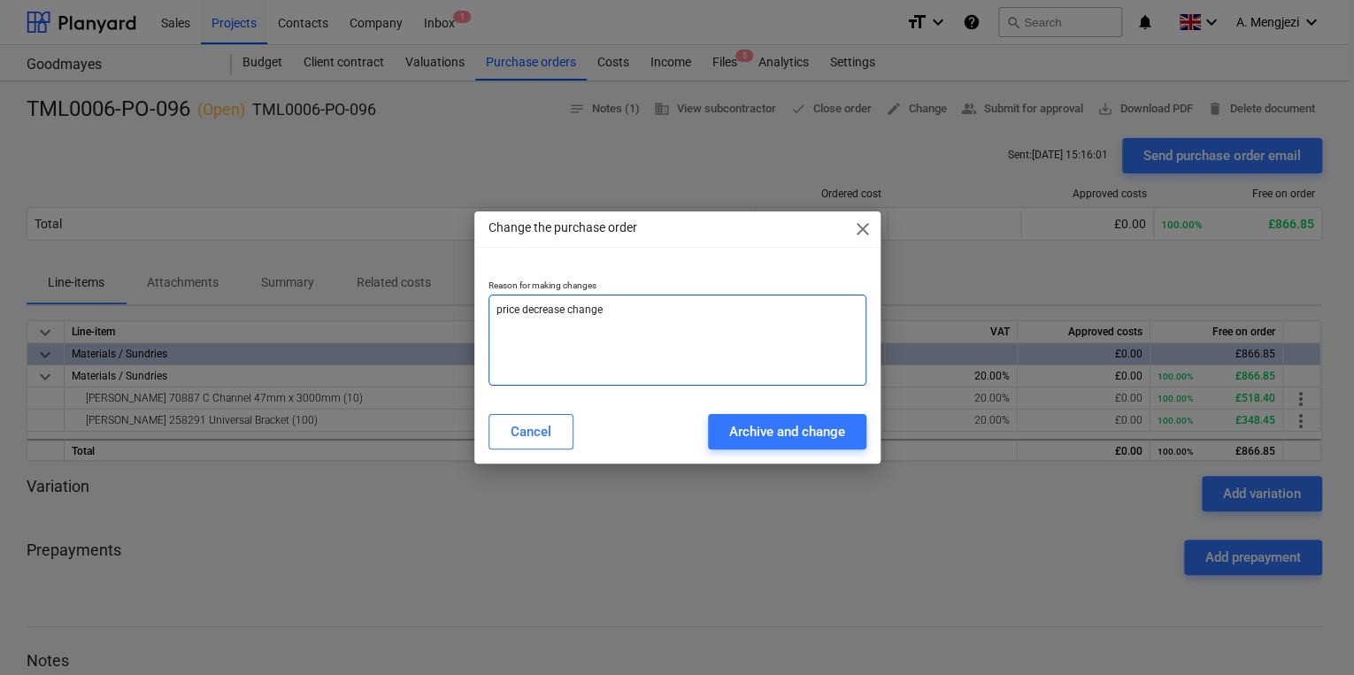
type textarea "price decrease changer"
type textarea "x"
type textarea "price decrease change"
type textarea "x"
type textarea "price decrease change"
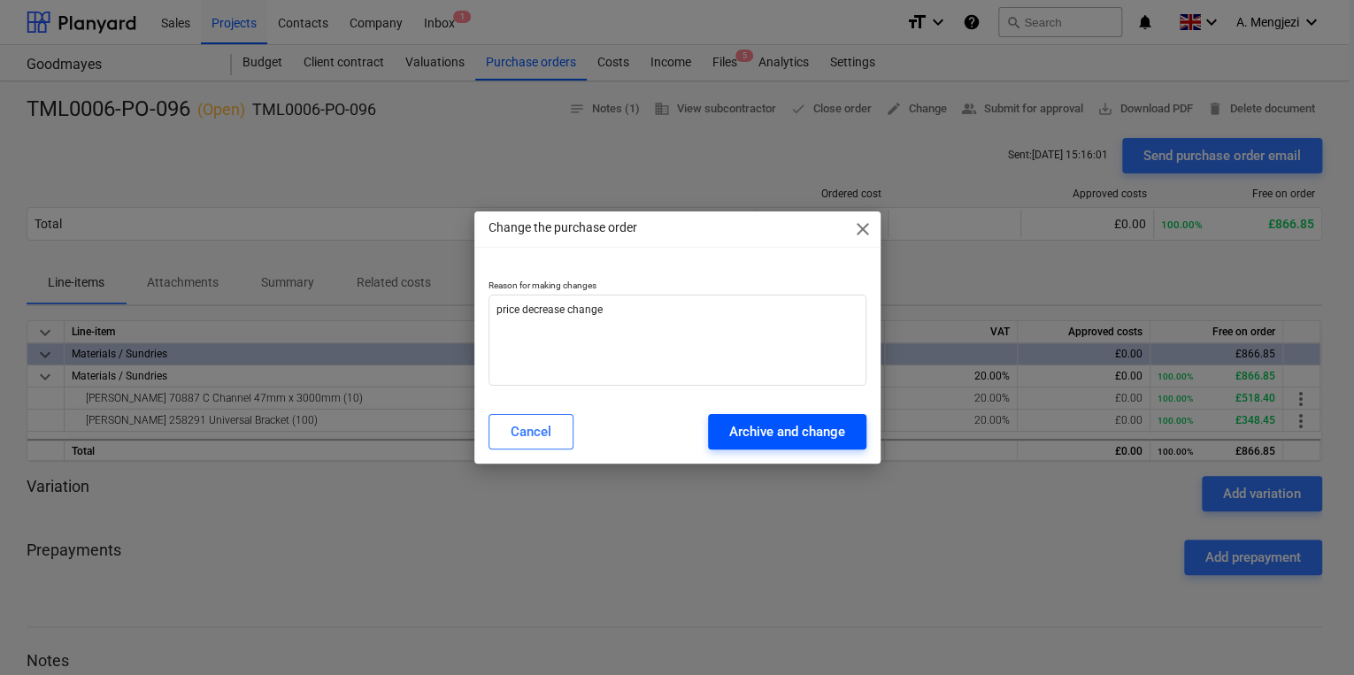
click at [662, 421] on div "Archive and change" at bounding box center [787, 431] width 116 height 23
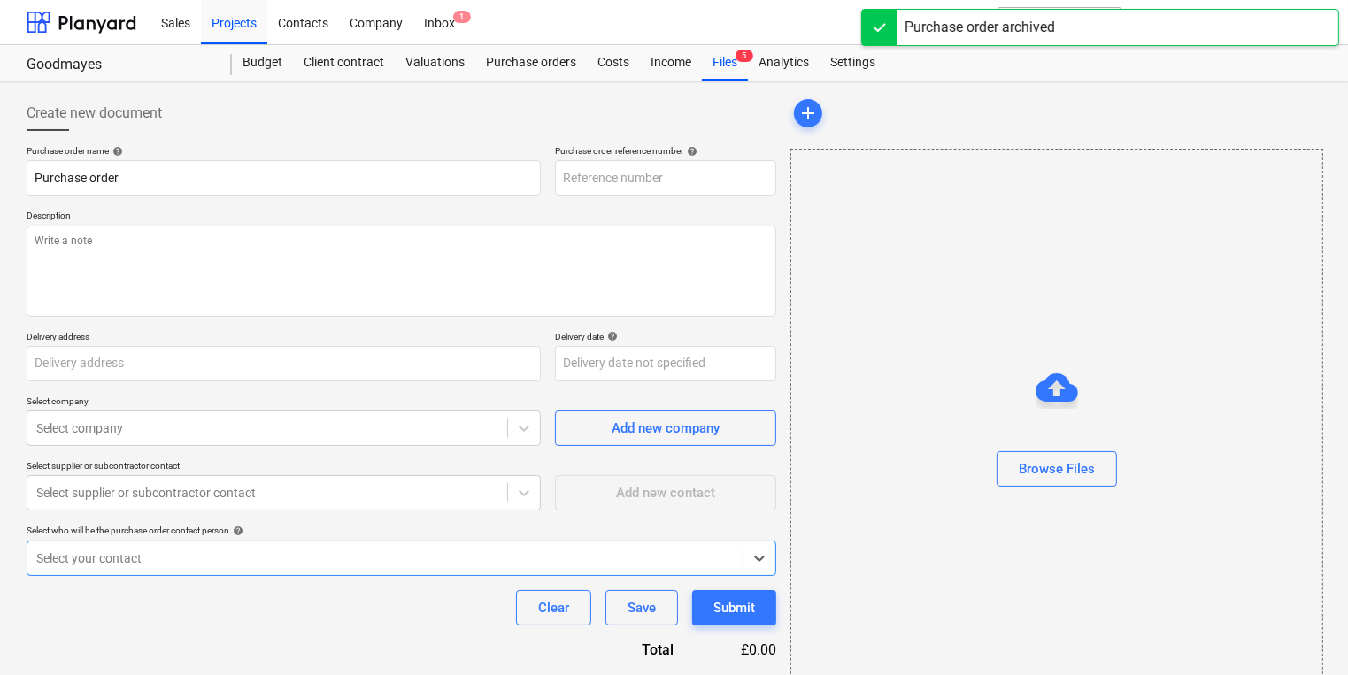
type textarea "x"
type input "TML0006-PO-096"
type textarea "Site contact [PERSON_NAME] [PHONE_NUMBER]"
type input "Fairview Estates, Former Homebase, [STREET_ADDRESS]"
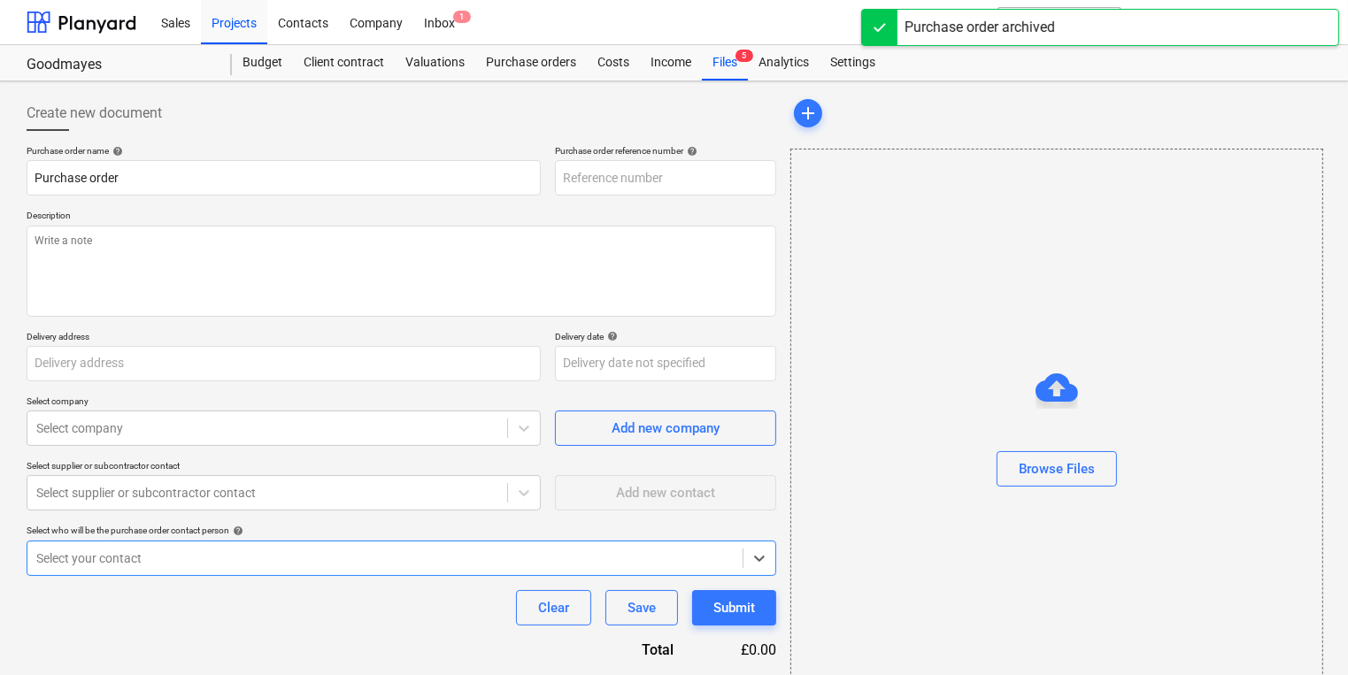
type input "[DATE]"
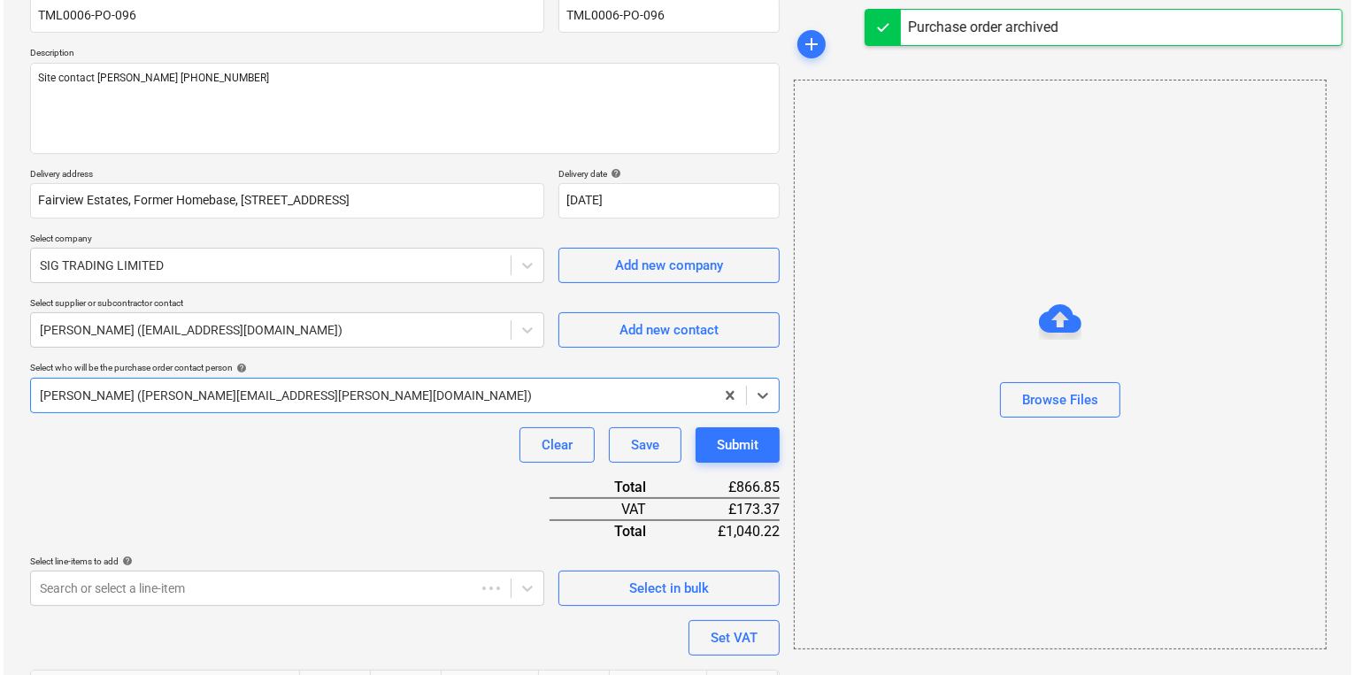
scroll to position [318, 0]
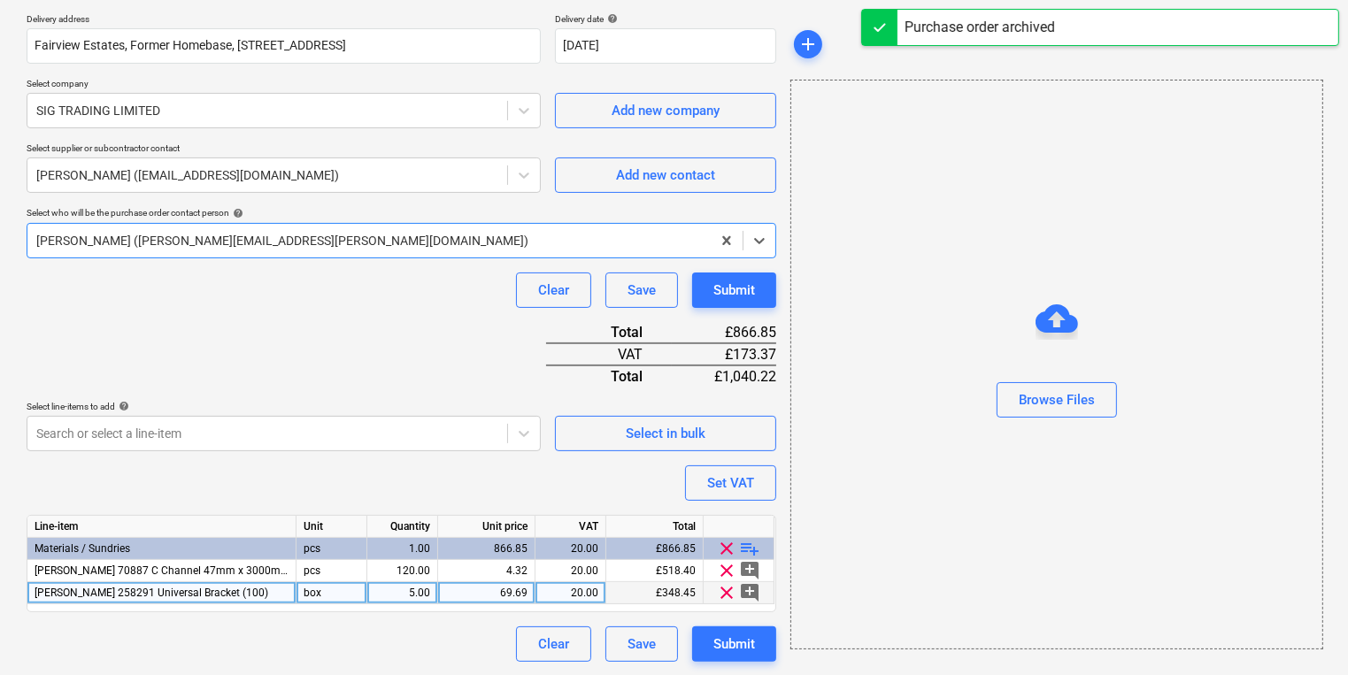
type textarea "x"
click at [485, 536] on div "69.69" at bounding box center [486, 593] width 82 height 22
click at [484, 536] on input "69.69" at bounding box center [486, 592] width 96 height 21
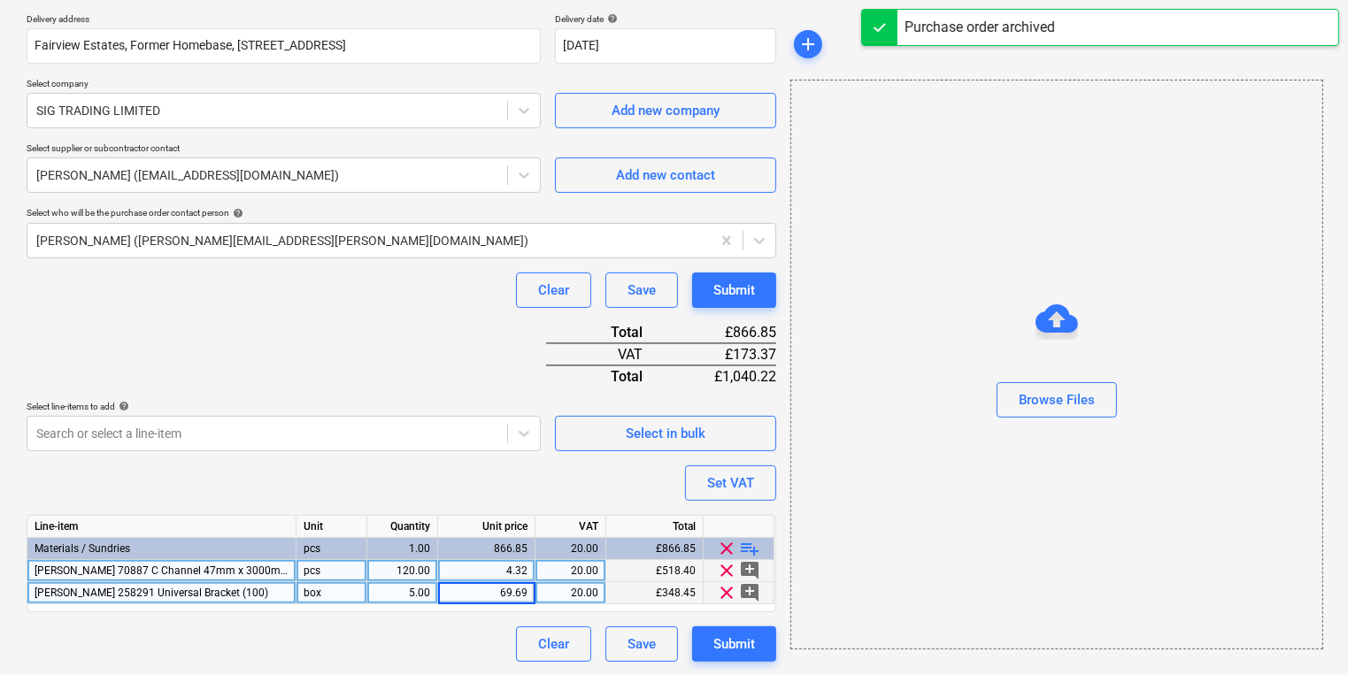
click at [484, 536] on div "4.32" at bounding box center [486, 571] width 82 height 22
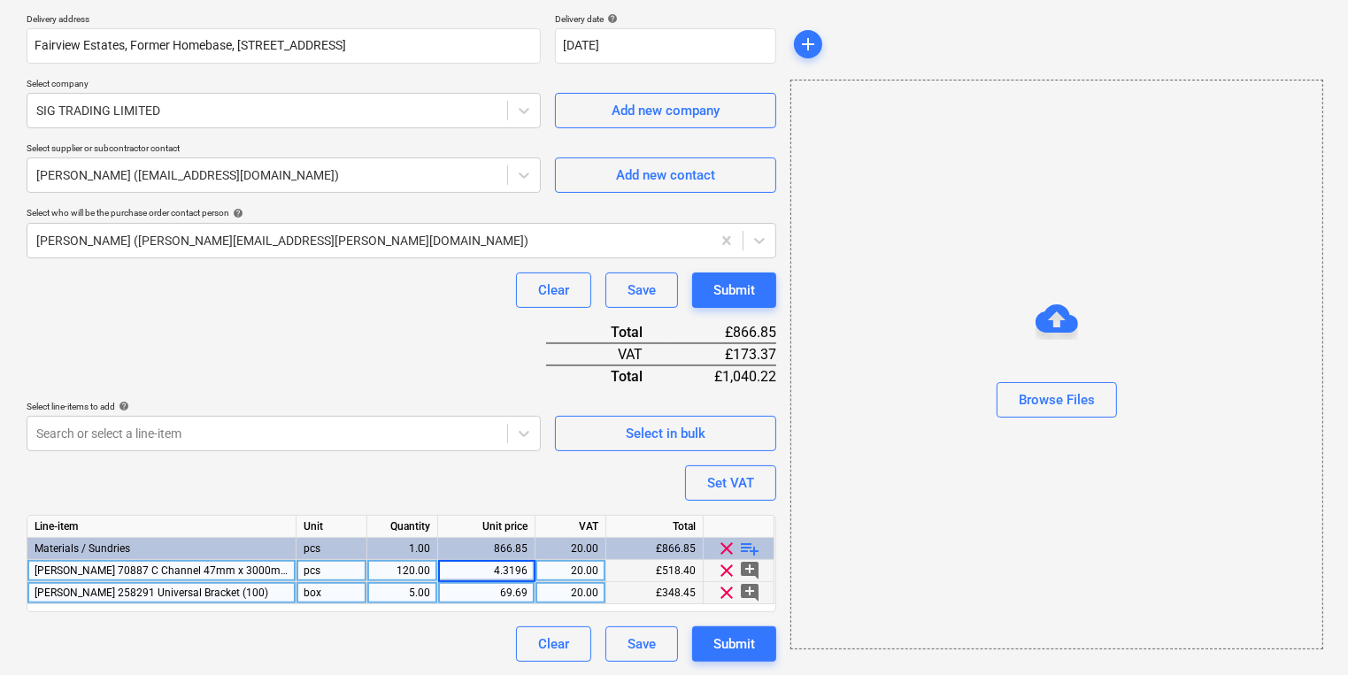
type input "4.31966"
type textarea "x"
click at [481, 536] on div "69.69" at bounding box center [486, 593] width 82 height 22
type input "69.686"
click at [662, 274] on button "Submit" at bounding box center [734, 290] width 84 height 35
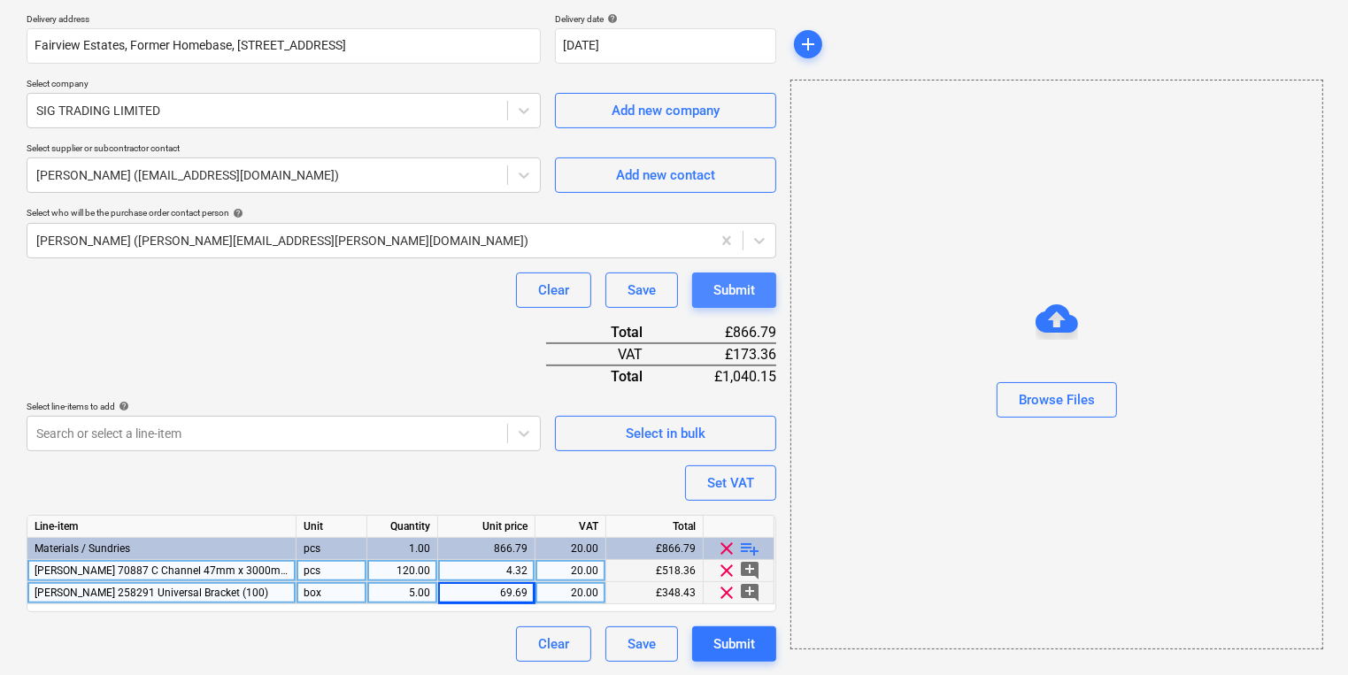
type textarea "x"
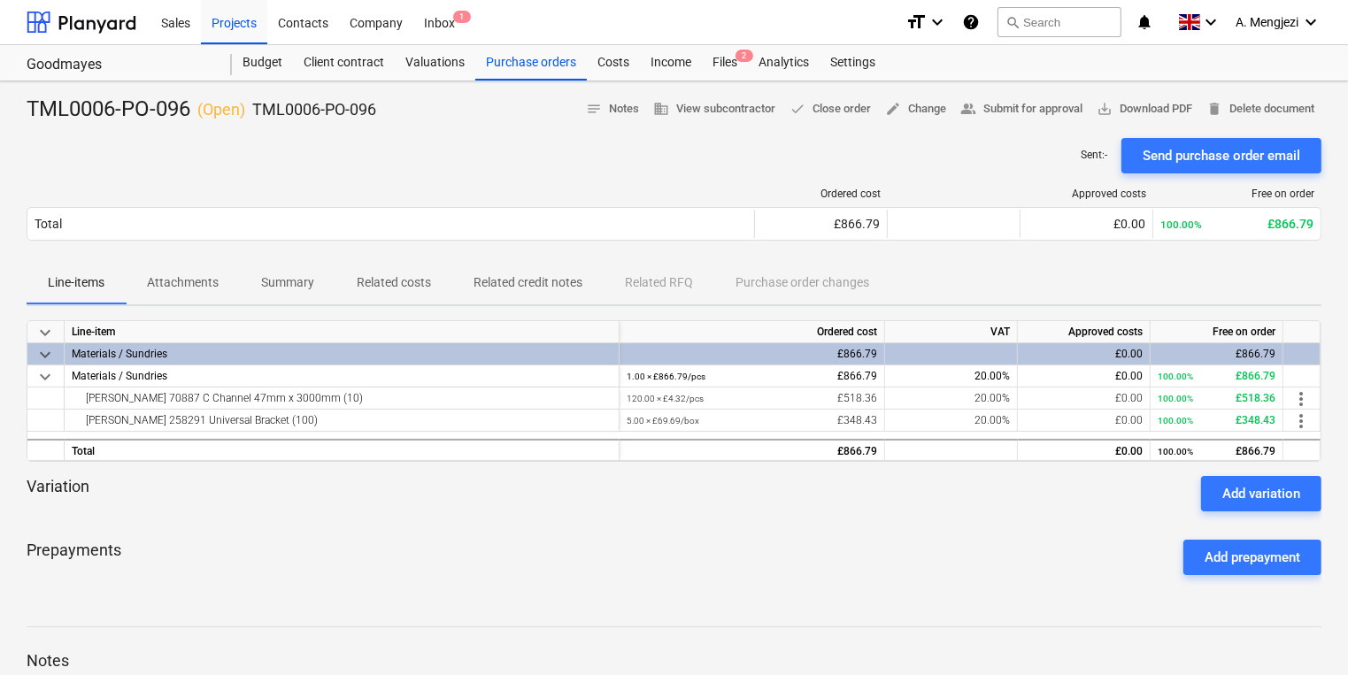
click at [510, 161] on div "Sent : - Send purchase order email" at bounding box center [674, 155] width 1295 height 35
click at [237, 37] on div "Projects" at bounding box center [234, 21] width 66 height 45
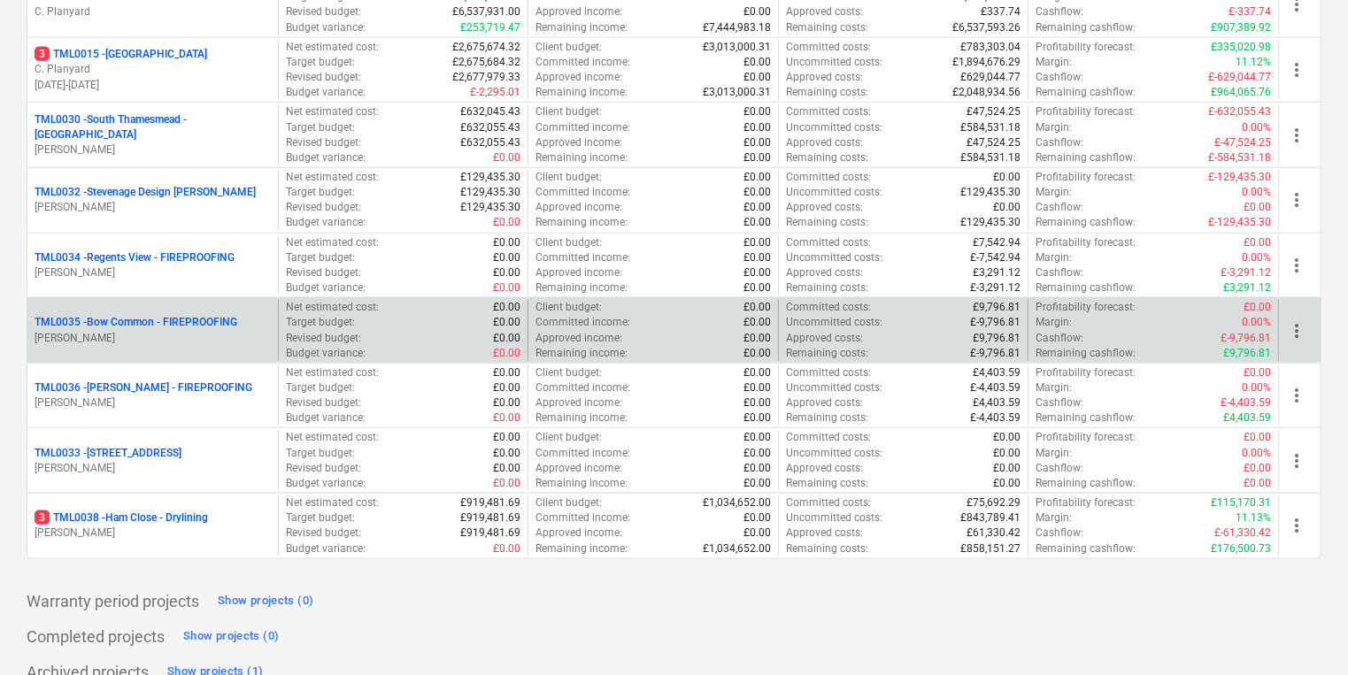
scroll to position [1897, 0]
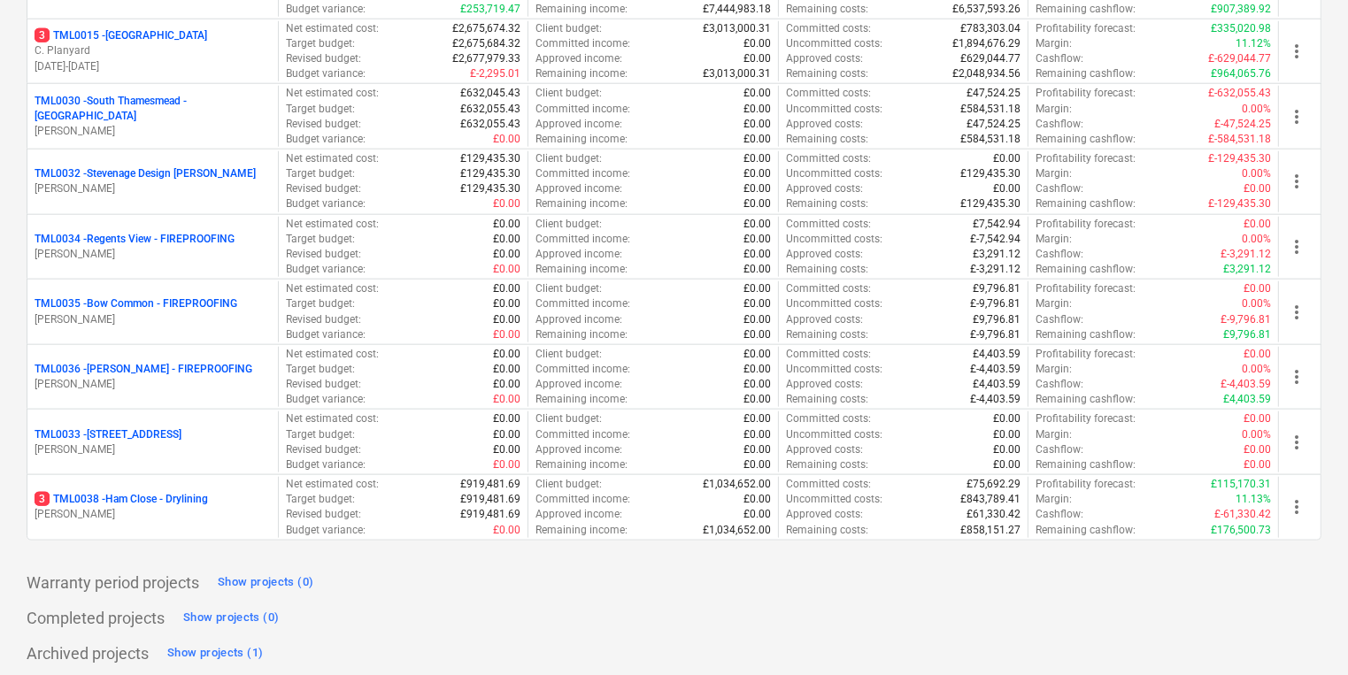
click at [492, 536] on div "Warranty period projects Show projects (0)" at bounding box center [674, 583] width 1295 height 28
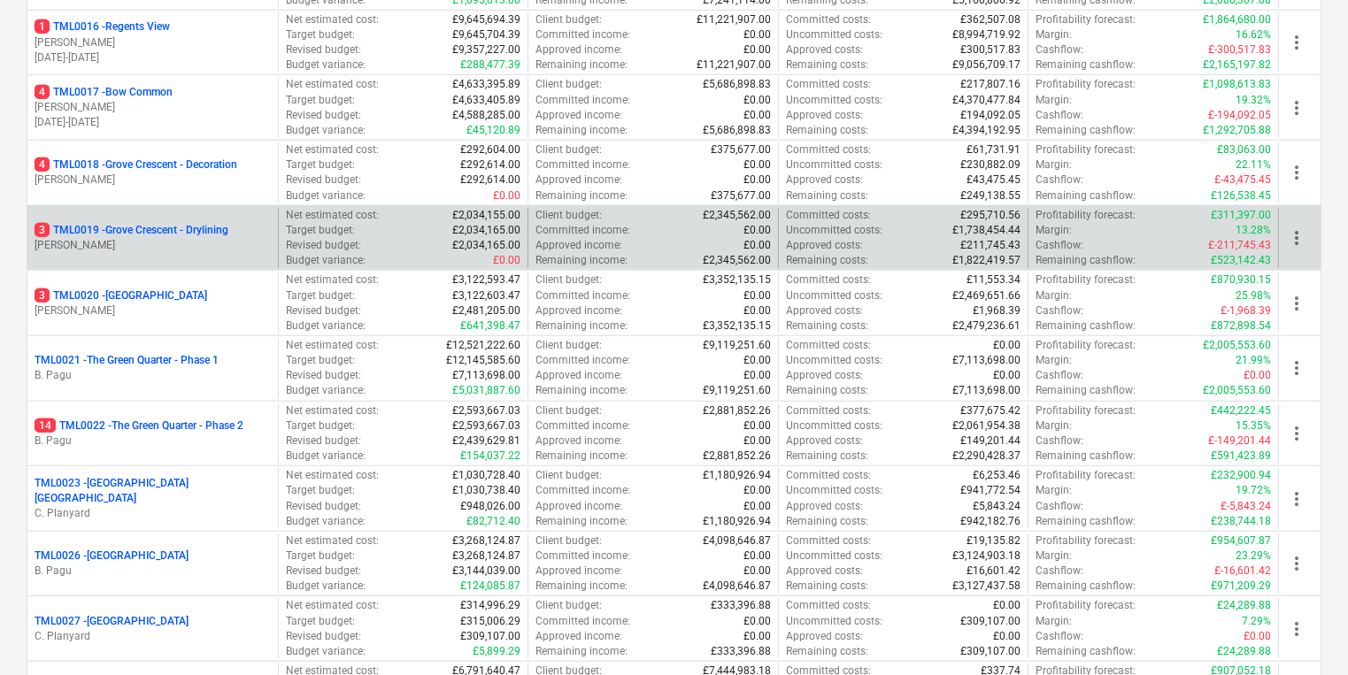
scroll to position [1119, 0]
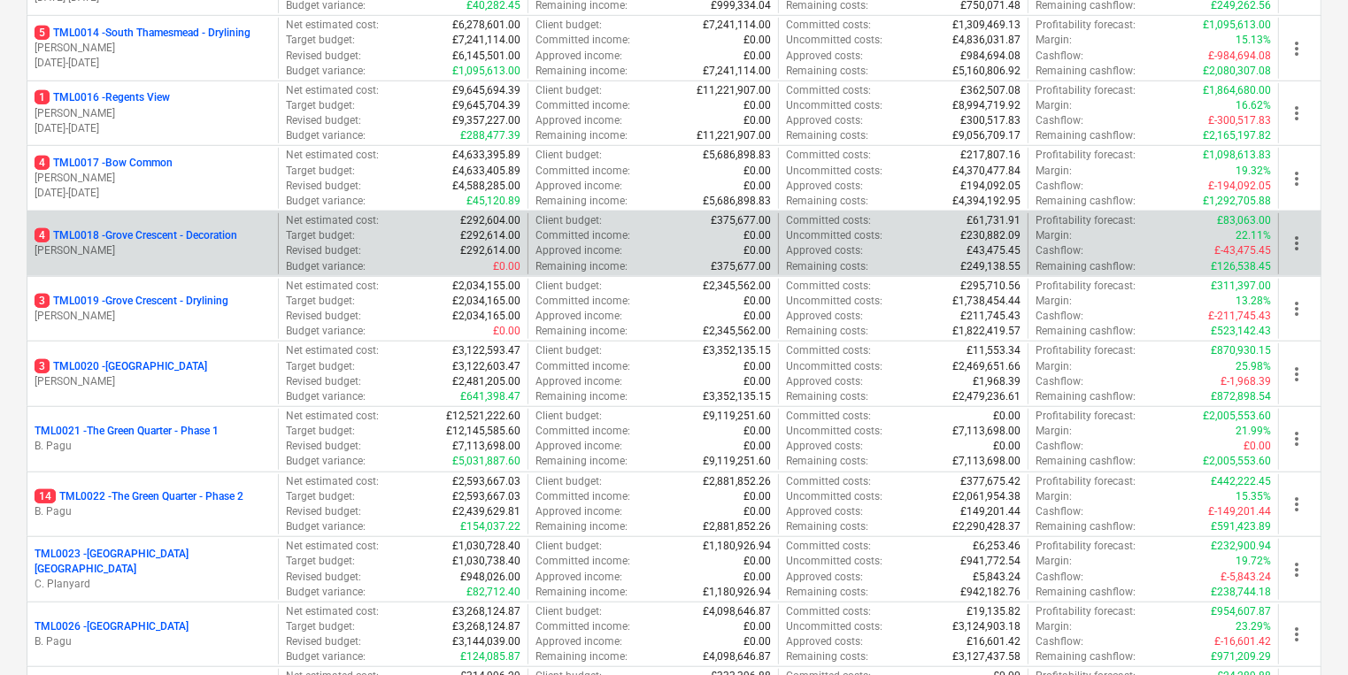
click at [223, 231] on p "4 TML0018 - Grove Crescent - Decoration" at bounding box center [136, 235] width 203 height 15
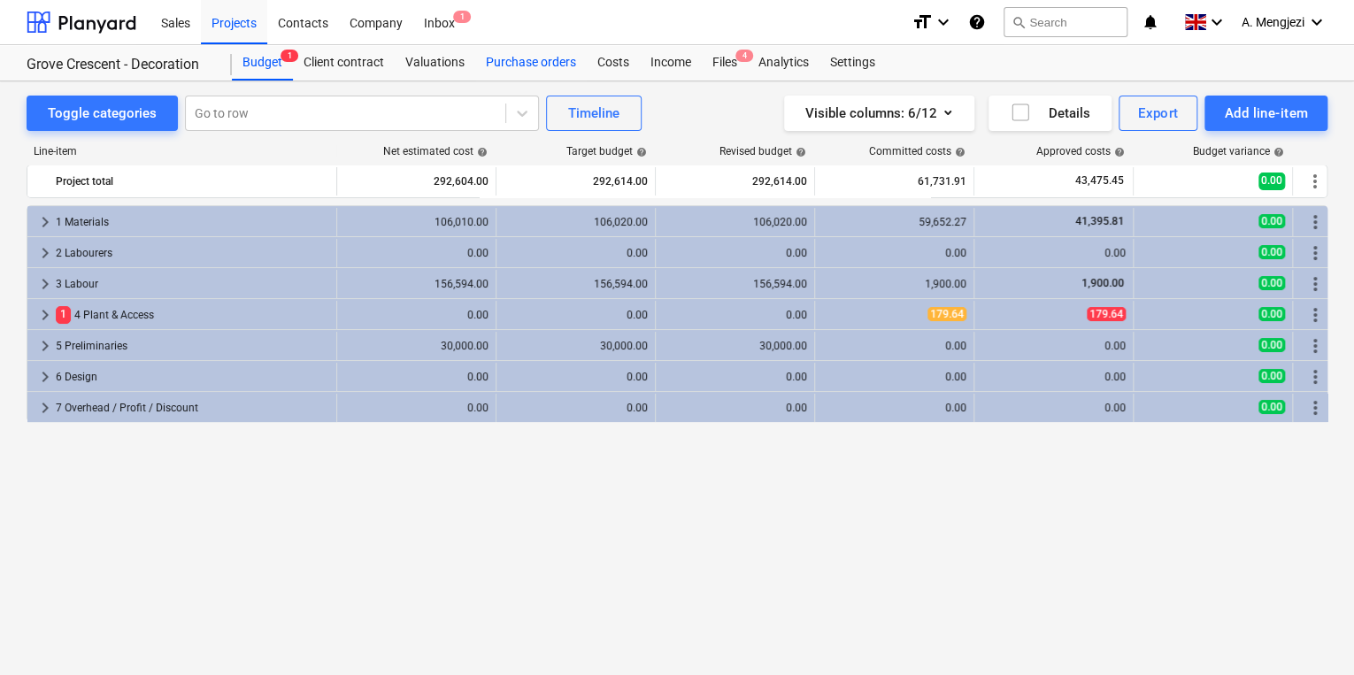
click at [507, 62] on div "Purchase orders" at bounding box center [531, 62] width 112 height 35
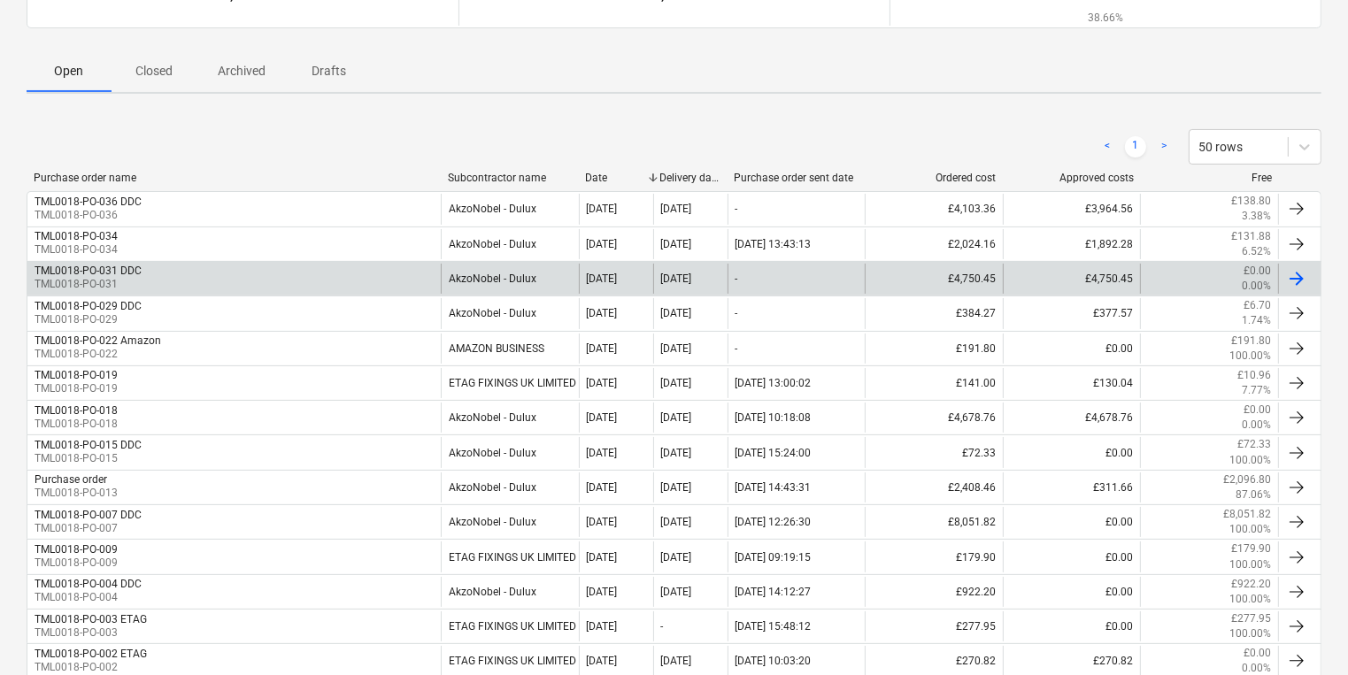
scroll to position [201, 0]
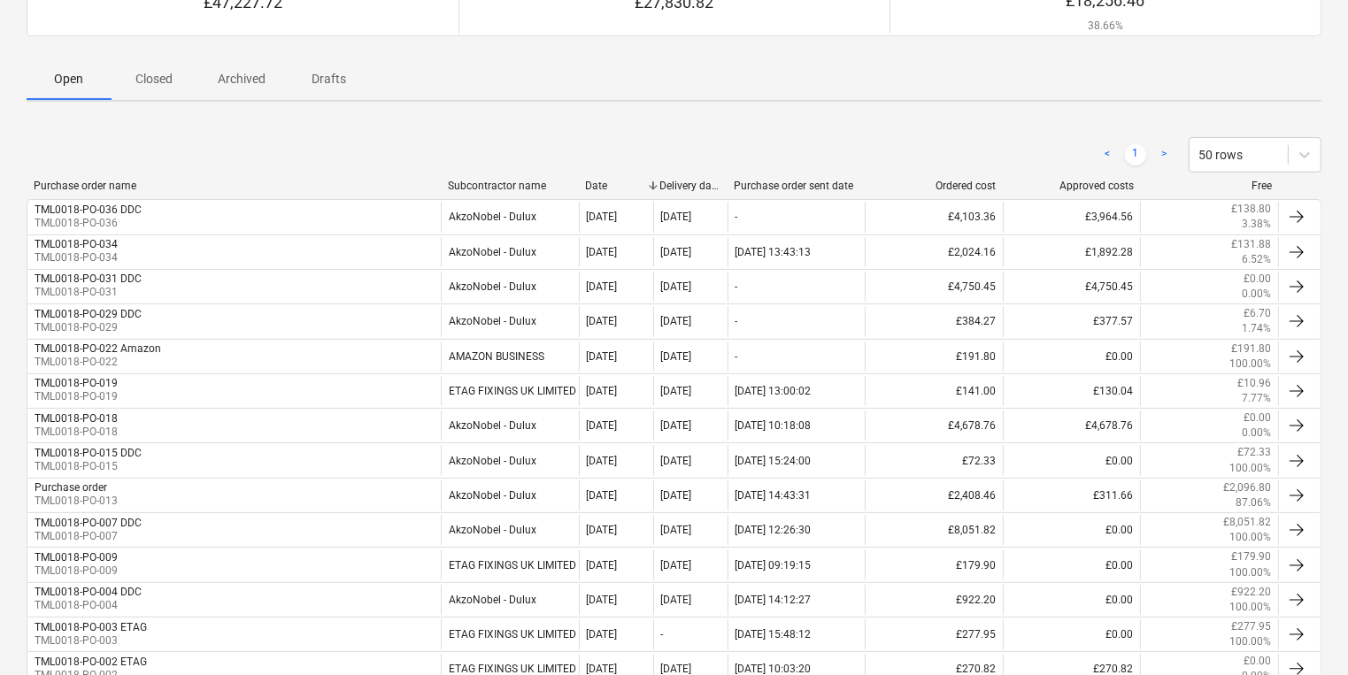
click at [173, 98] on button "Closed" at bounding box center [154, 79] width 85 height 42
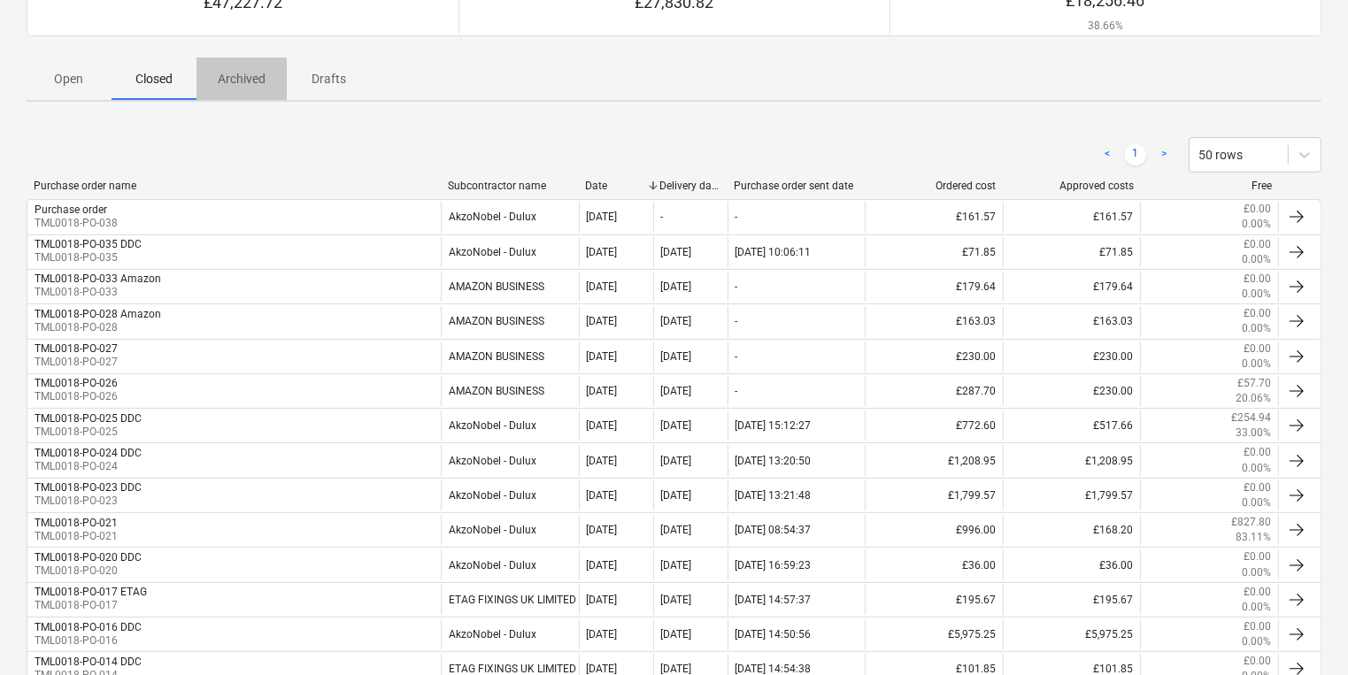
click at [257, 70] on p "Archived" at bounding box center [242, 79] width 48 height 19
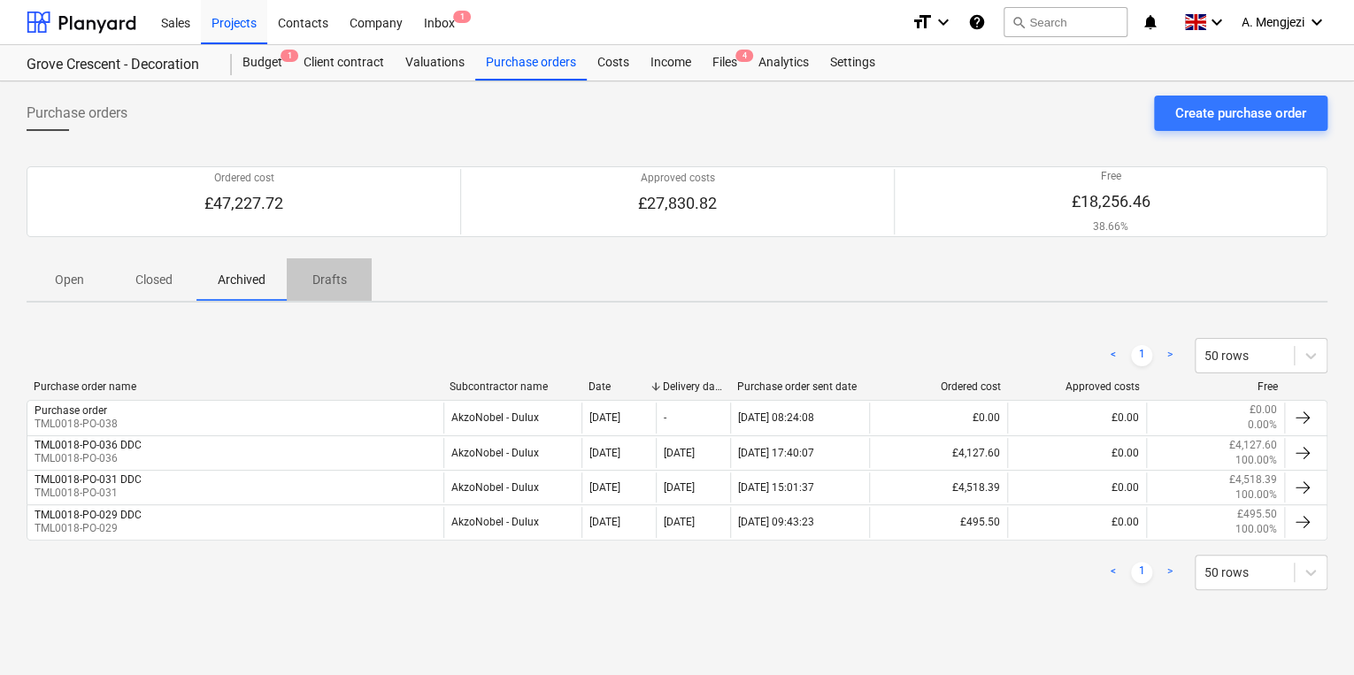
click at [345, 296] on button "Drafts" at bounding box center [329, 279] width 85 height 42
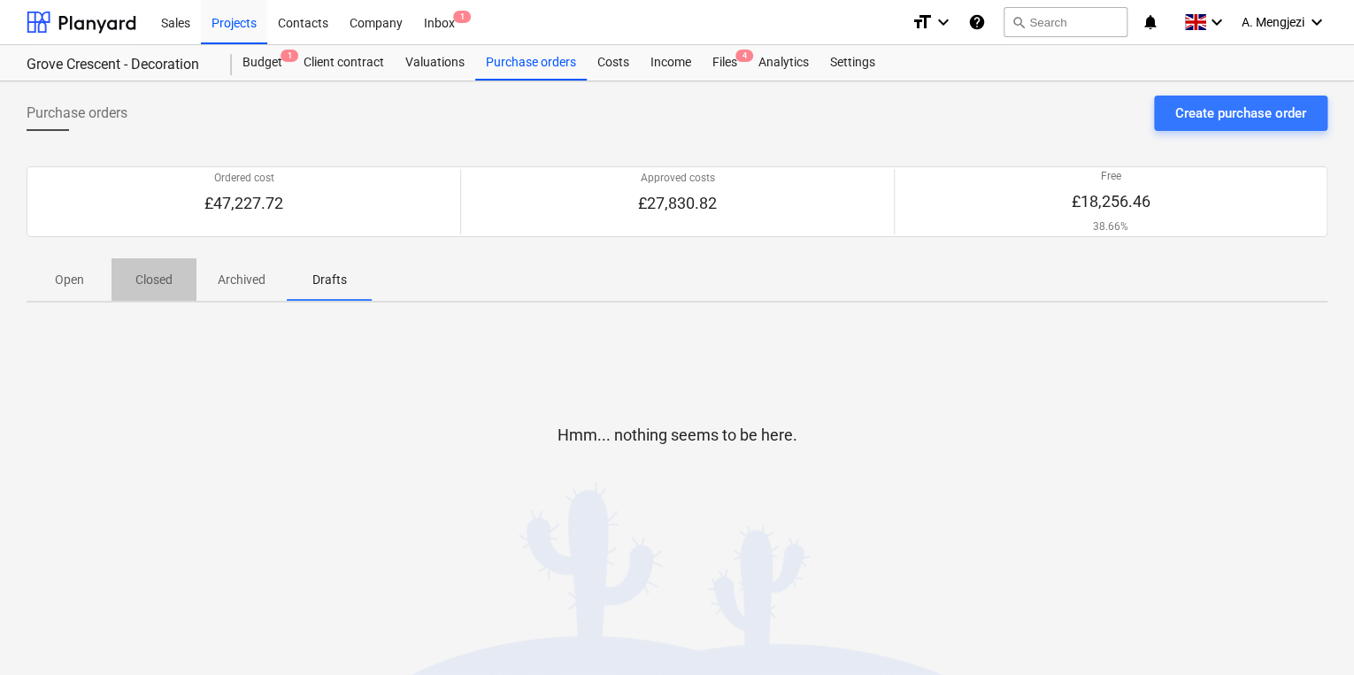
click at [149, 277] on p "Closed" at bounding box center [154, 280] width 42 height 19
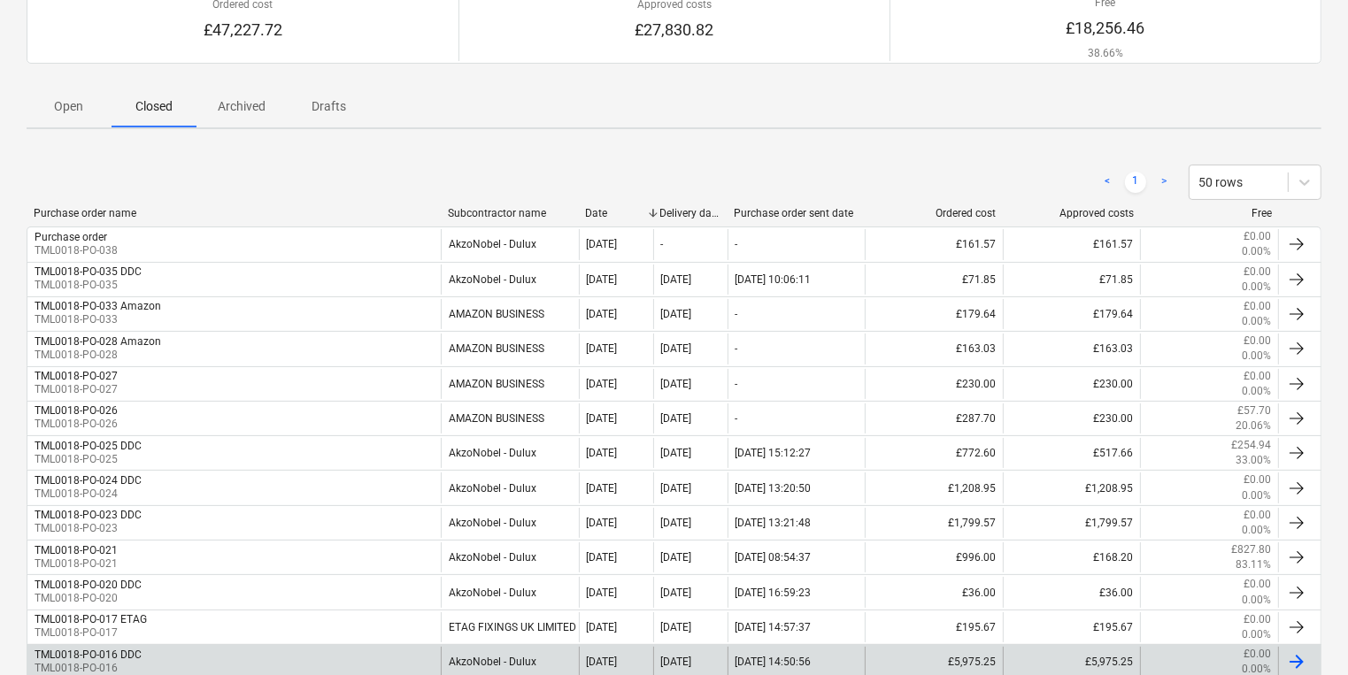
scroll to position [163, 0]
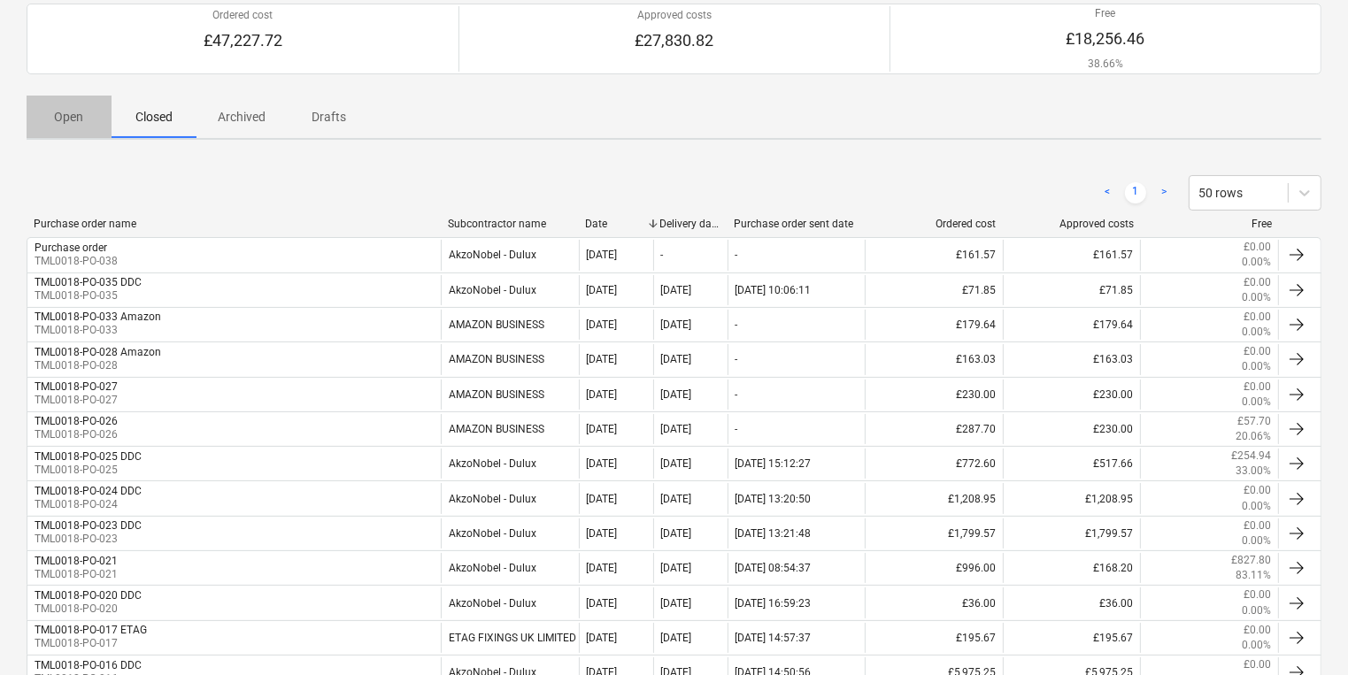
click at [89, 115] on p "Open" at bounding box center [69, 117] width 42 height 19
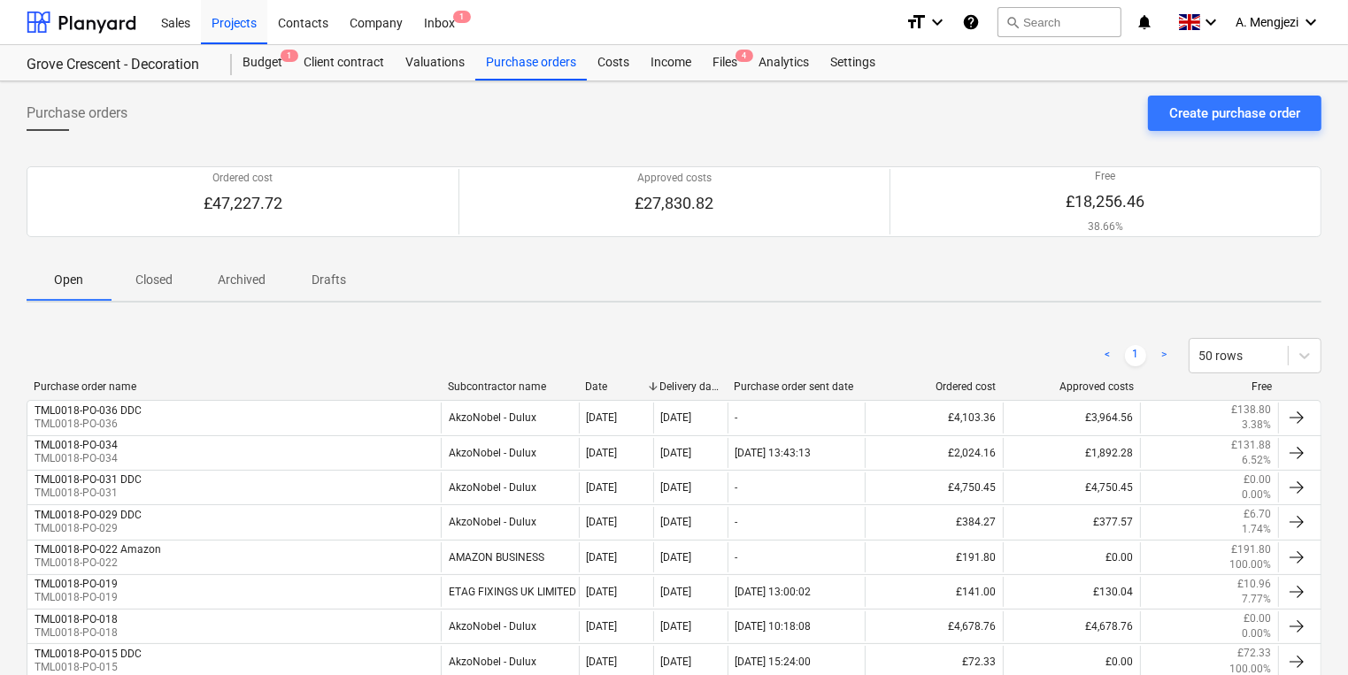
click at [360, 278] on span "Drafts" at bounding box center [329, 279] width 85 height 29
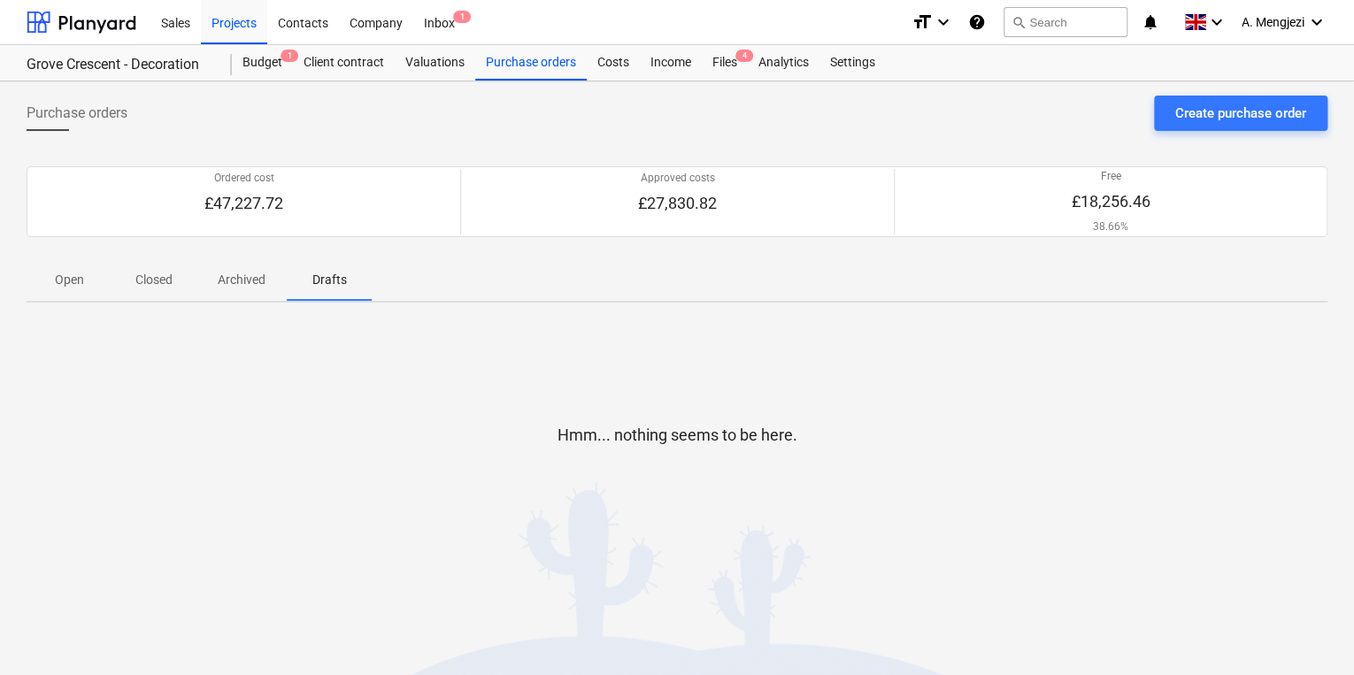
click at [287, 258] on button "Drafts" at bounding box center [329, 279] width 85 height 42
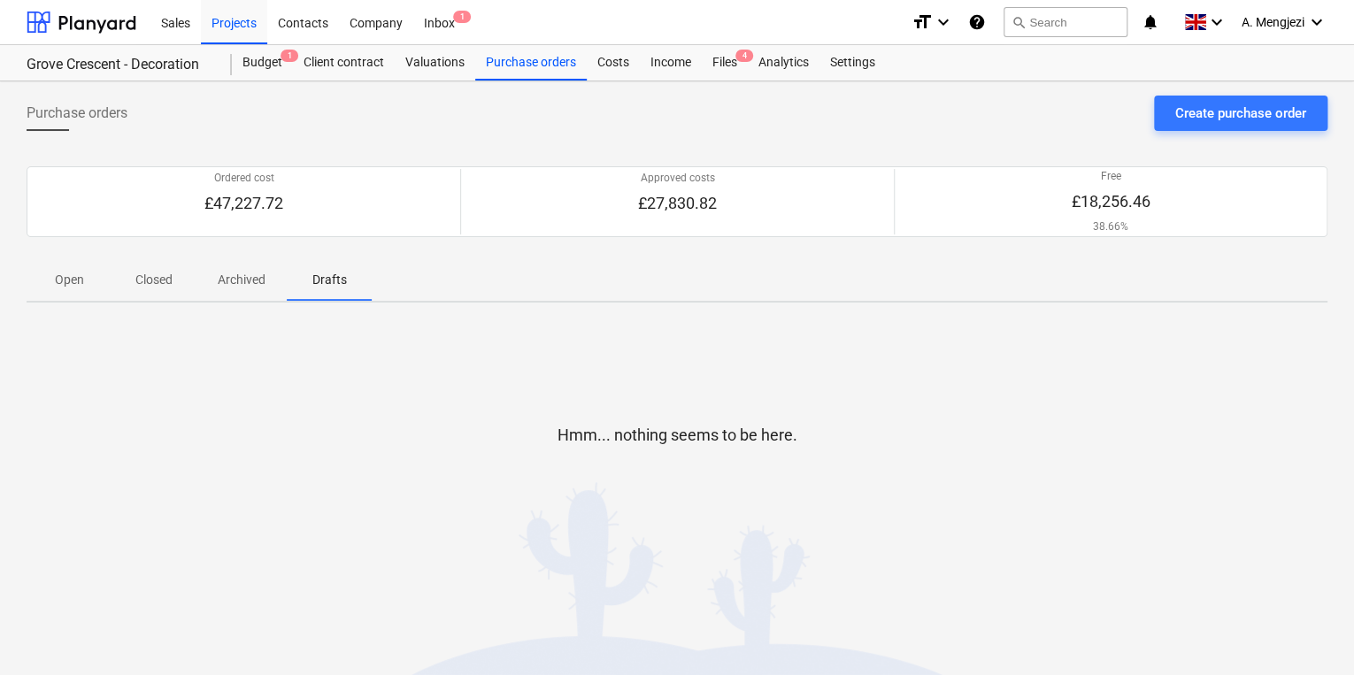
click at [287, 258] on button "Drafts" at bounding box center [329, 279] width 85 height 42
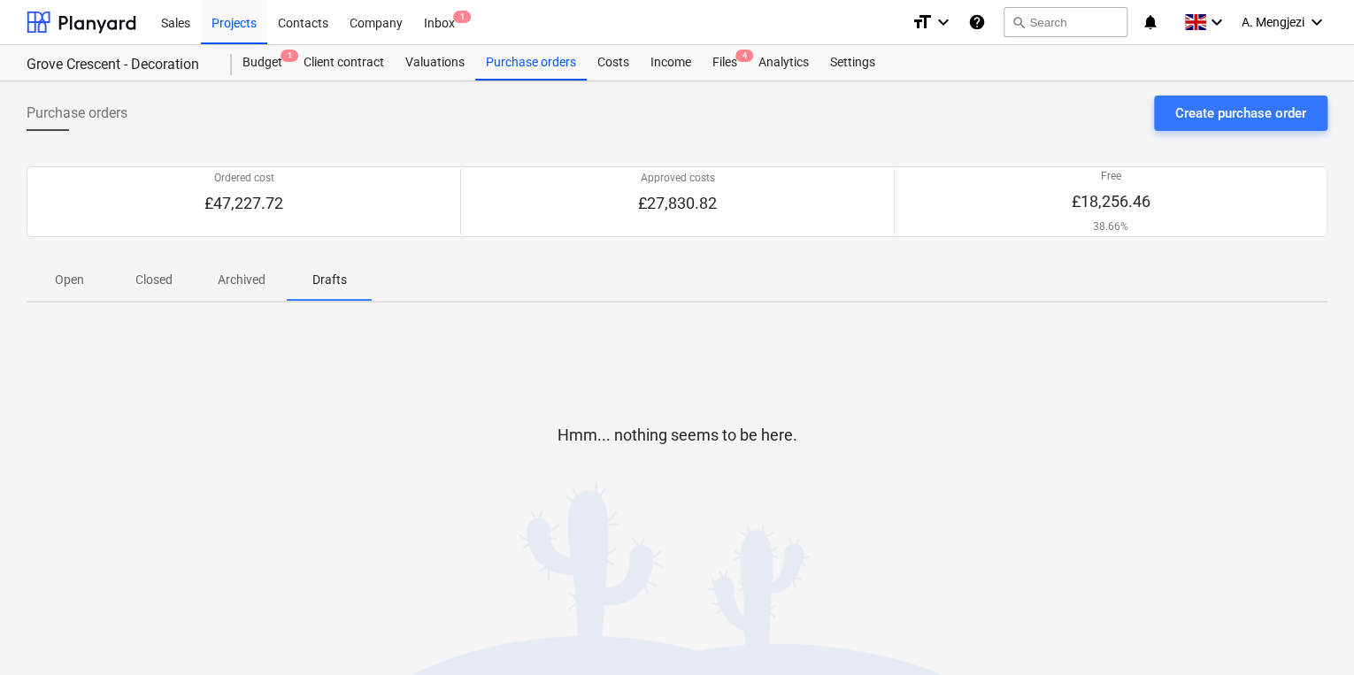
click at [287, 258] on button "Drafts" at bounding box center [329, 279] width 85 height 42
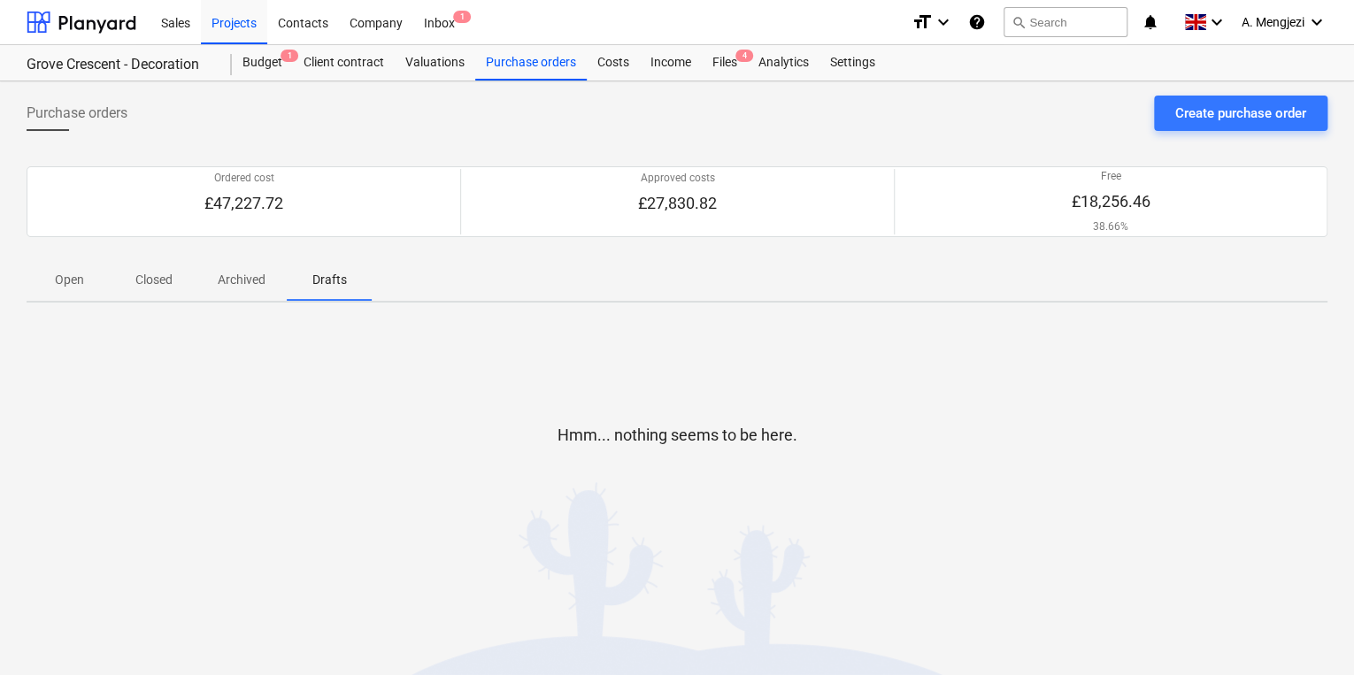
click at [189, 453] on div at bounding box center [677, 463] width 1301 height 35
click at [162, 361] on div "Hmm... nothing seems to be here." at bounding box center [677, 449] width 1301 height 265
click at [79, 251] on div "Ordered cost £47,227.72 Approved costs £27,830.82 Free £18,256.46 38.66% Please…" at bounding box center [677, 201] width 1301 height 113
click at [83, 265] on span "Open" at bounding box center [69, 279] width 85 height 29
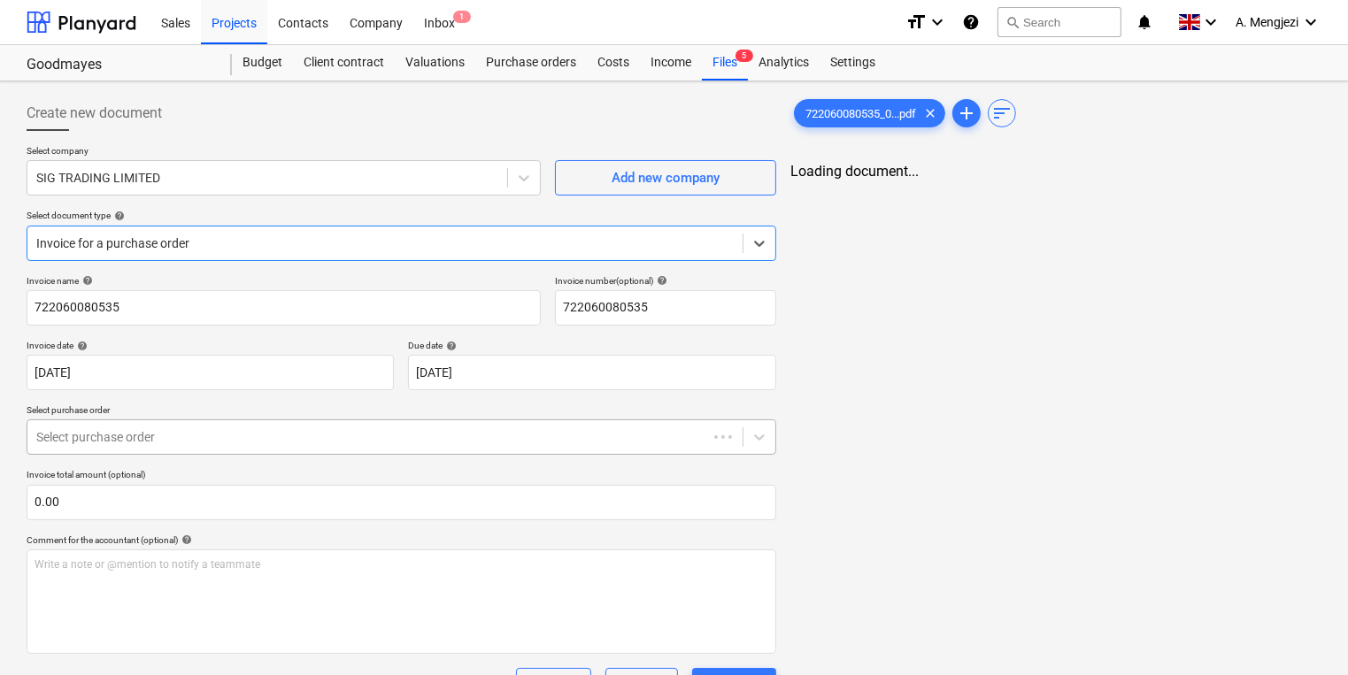
type input "722060080535"
type input "[DATE]"
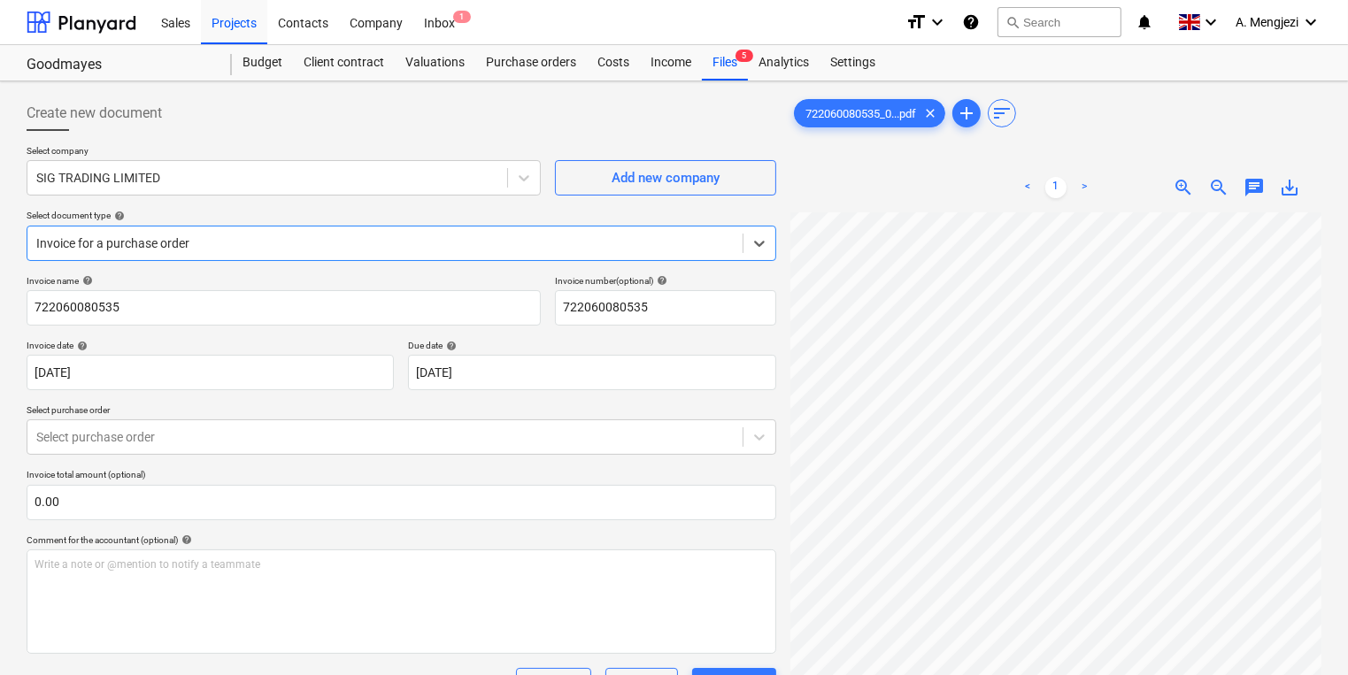
click at [225, 457] on div "Invoice name help 722060080535 Invoice number (optional) help 722060080535 Invo…" at bounding box center [402, 631] width 750 height 713
click at [219, 450] on body "Sales Projects Contacts Company Inbox 1 format_size keyboard_arrow_down help se…" at bounding box center [674, 337] width 1348 height 675
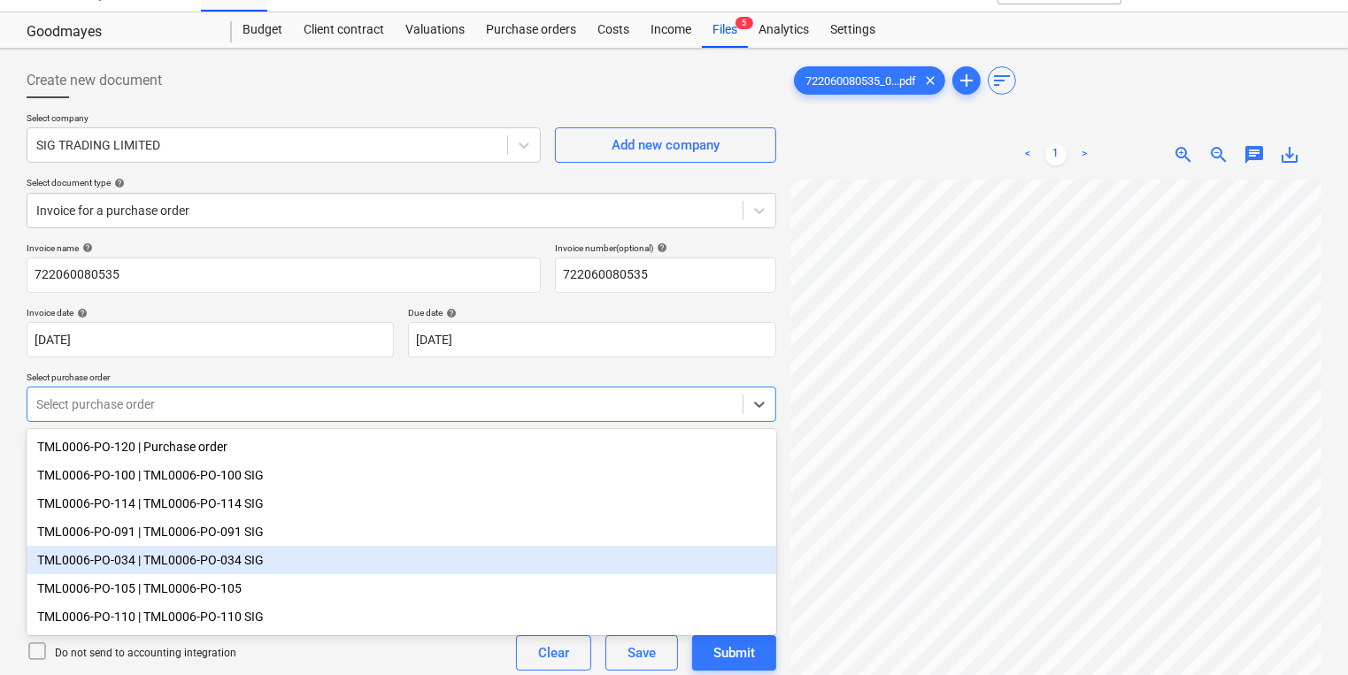
scroll to position [33, 0]
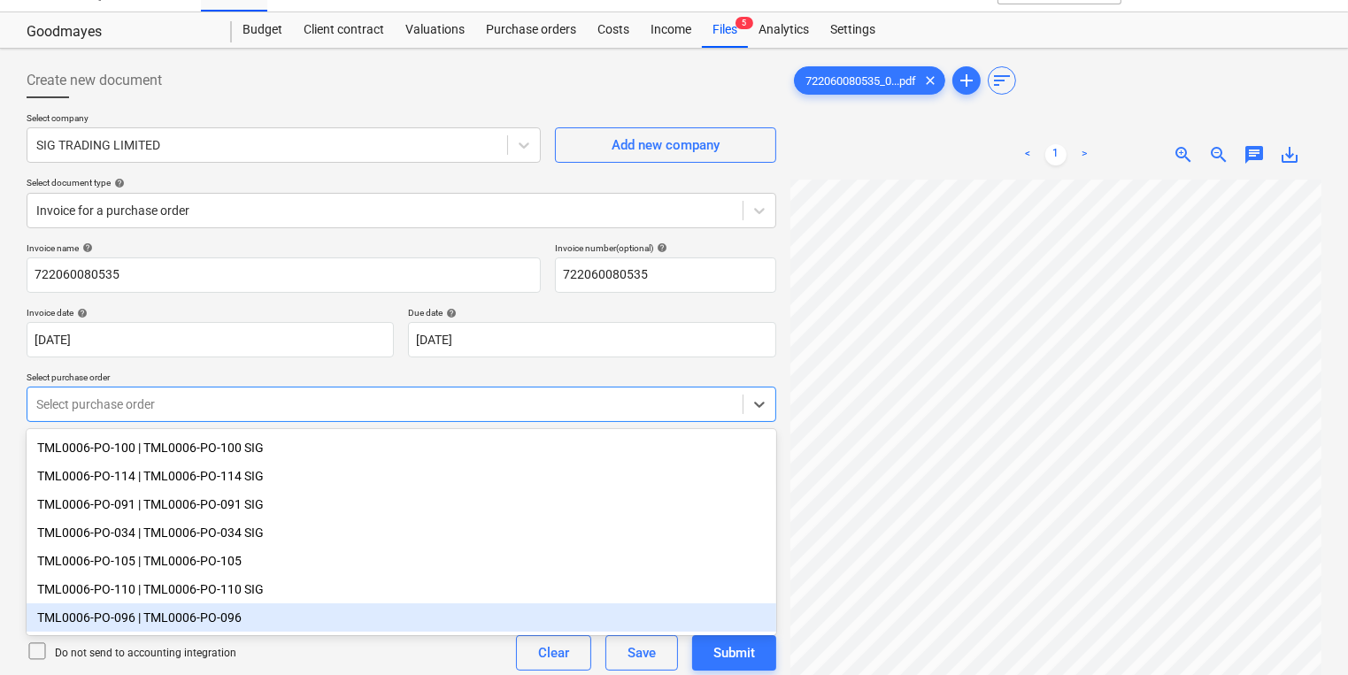
click at [187, 627] on div "TML0006-PO-096 | TML0006-PO-096" at bounding box center [402, 618] width 750 height 28
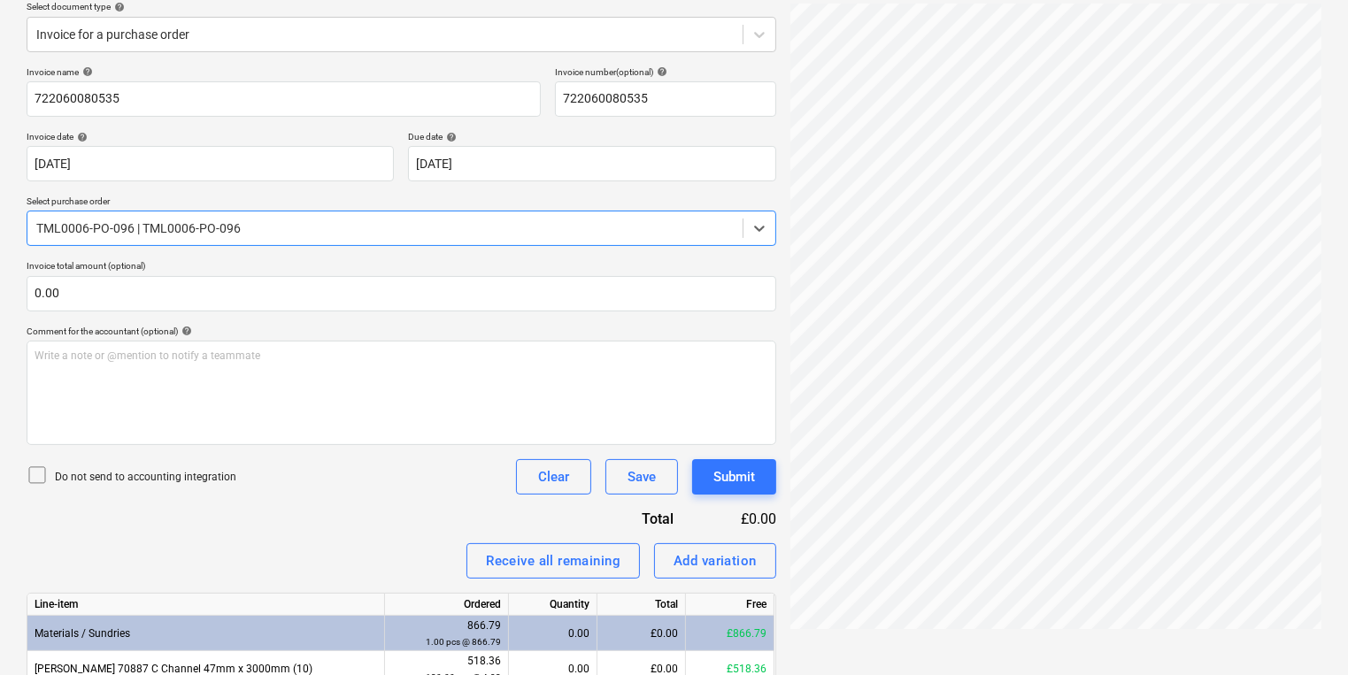
scroll to position [327, 0]
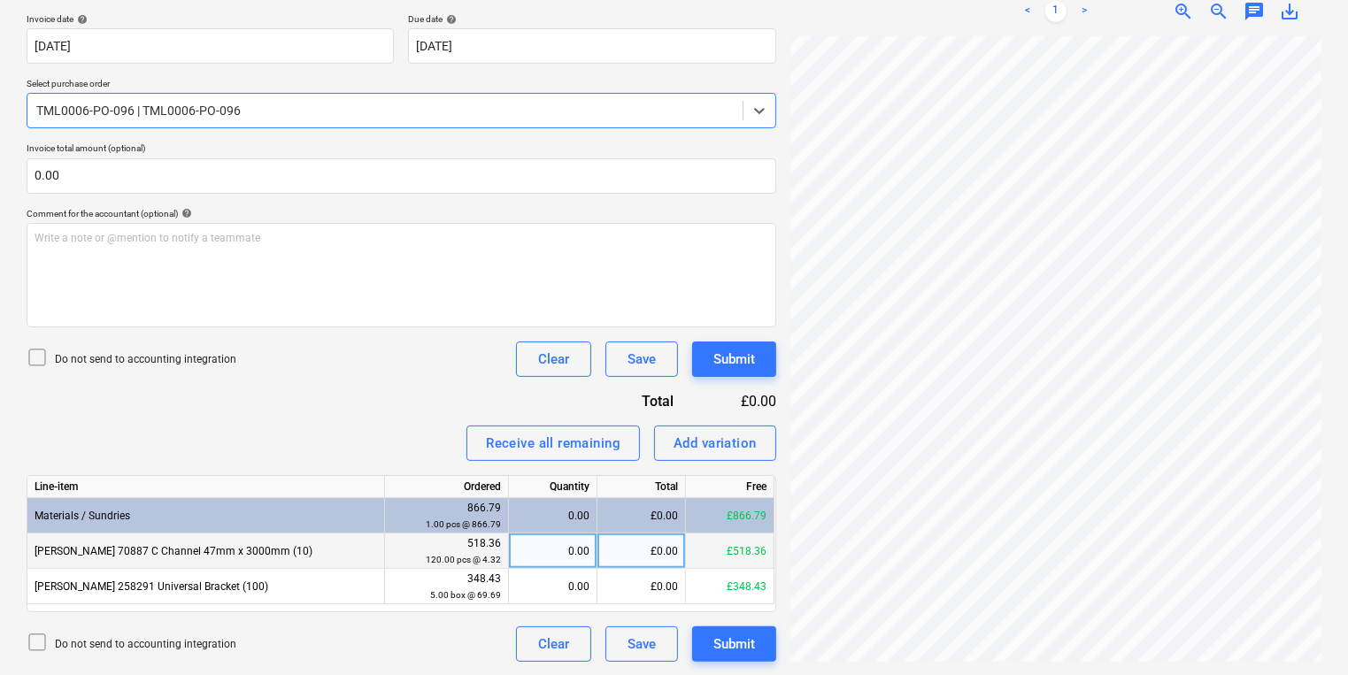
click at [526, 542] on div "0.00" at bounding box center [552, 551] width 73 height 35
type input "120"
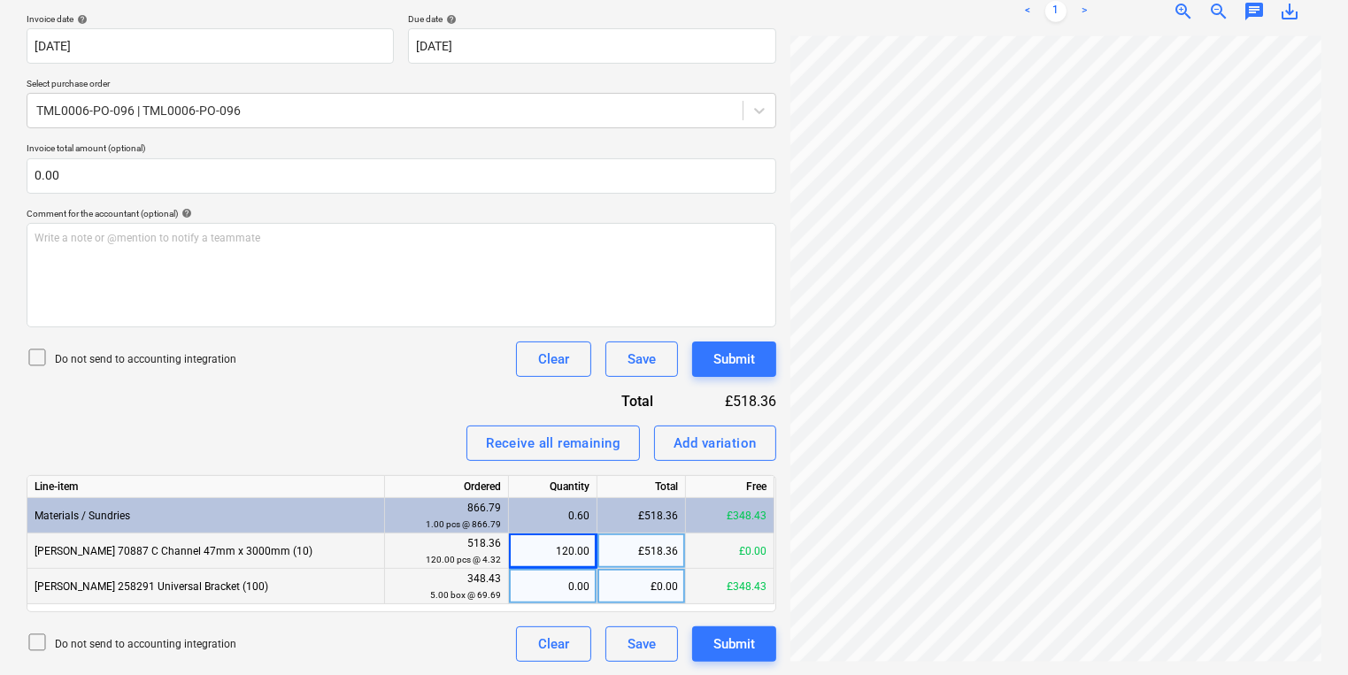
click at [532, 588] on div "0.00" at bounding box center [552, 586] width 73 height 35
type input "5"
click at [789, 475] on div "722060080535_0...pdf clear add sort < 1 > zoom_in zoom_out chat 0 save_alt" at bounding box center [1055, 215] width 545 height 907
click at [715, 365] on div "Submit" at bounding box center [734, 359] width 42 height 23
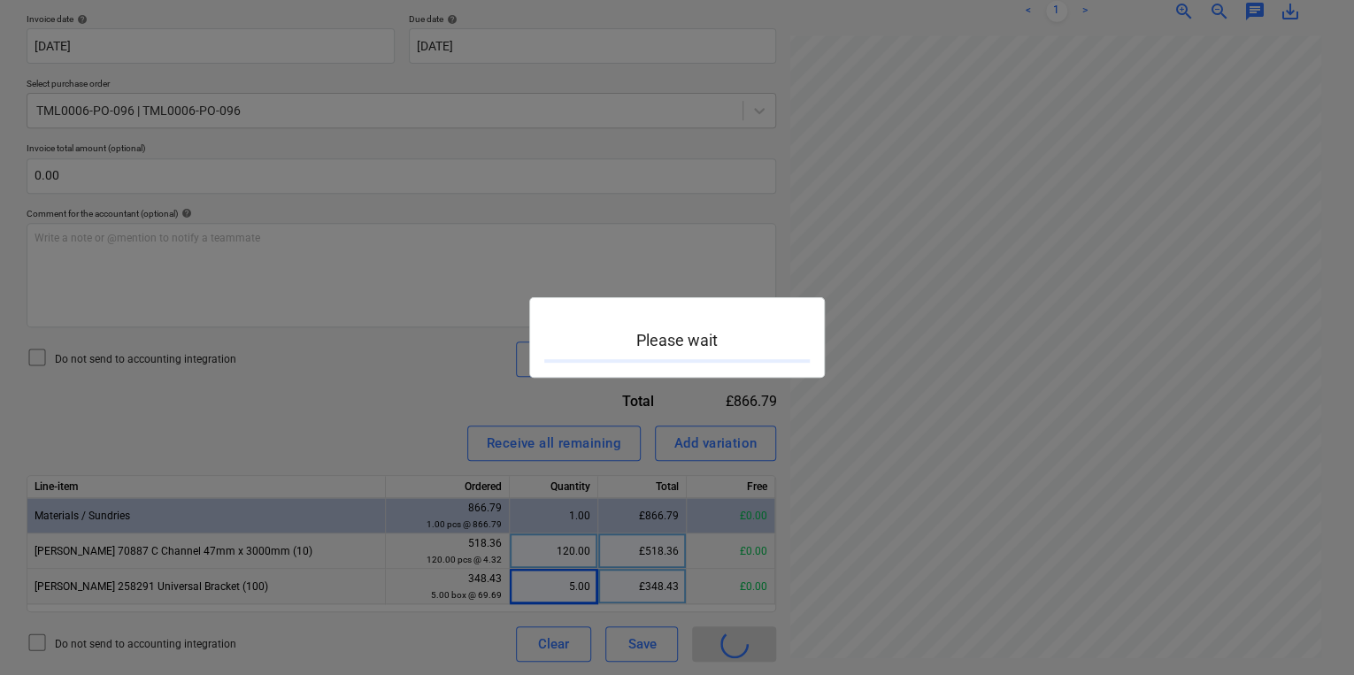
scroll to position [504, 267]
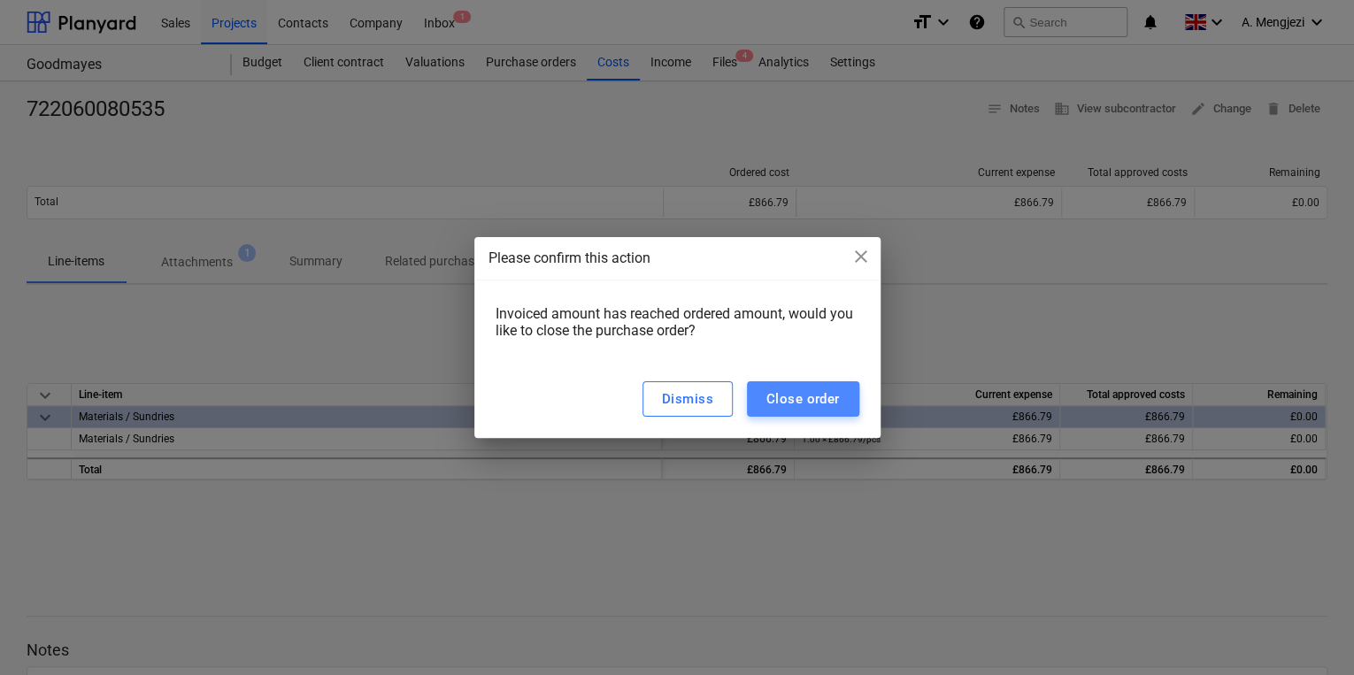
click at [806, 402] on div "Close order" at bounding box center [802, 399] width 73 height 23
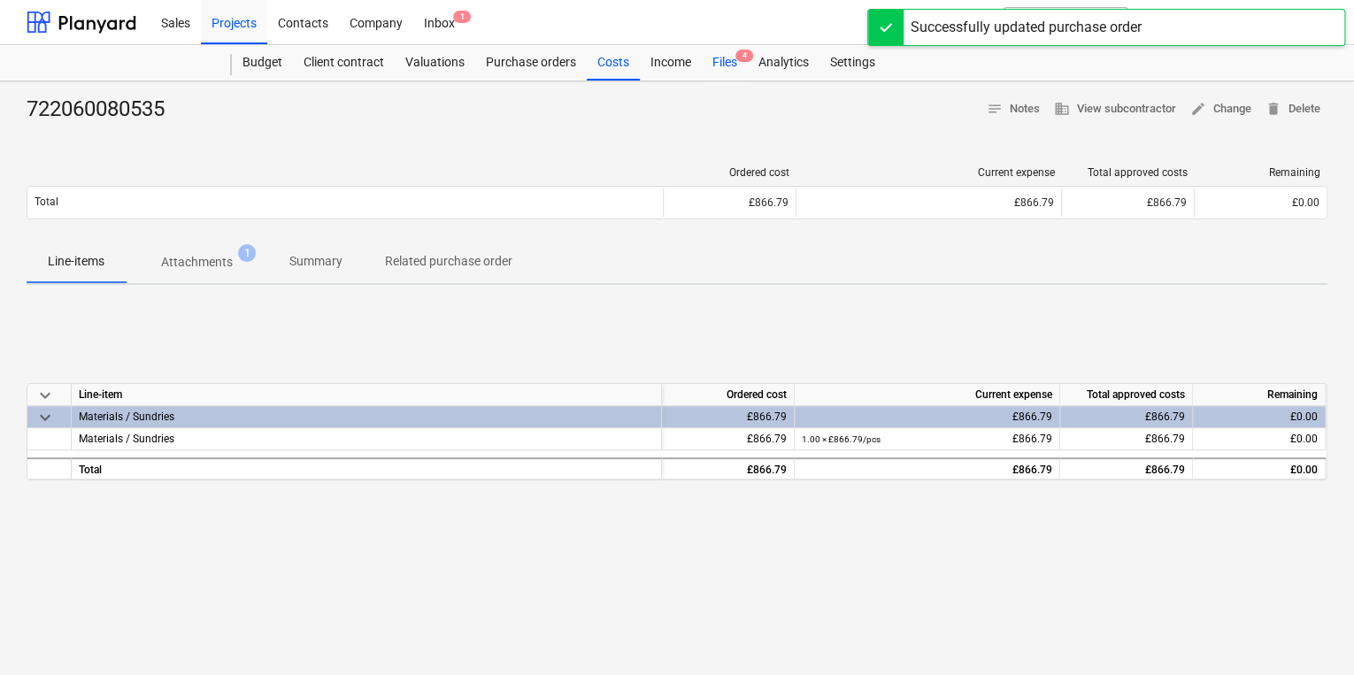
click at [744, 46] on div "Files 4" at bounding box center [725, 62] width 46 height 35
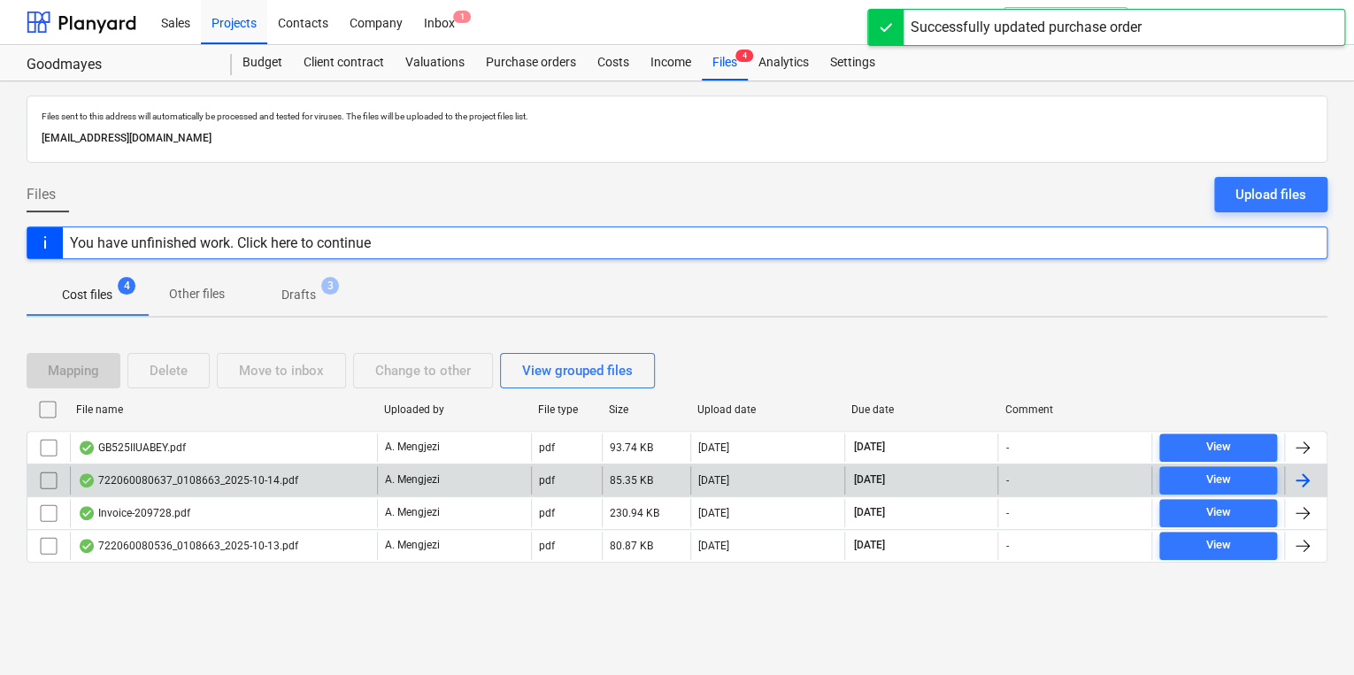
click at [252, 467] on div "722060080637_0108663_2025-10-14.pdf" at bounding box center [223, 480] width 307 height 28
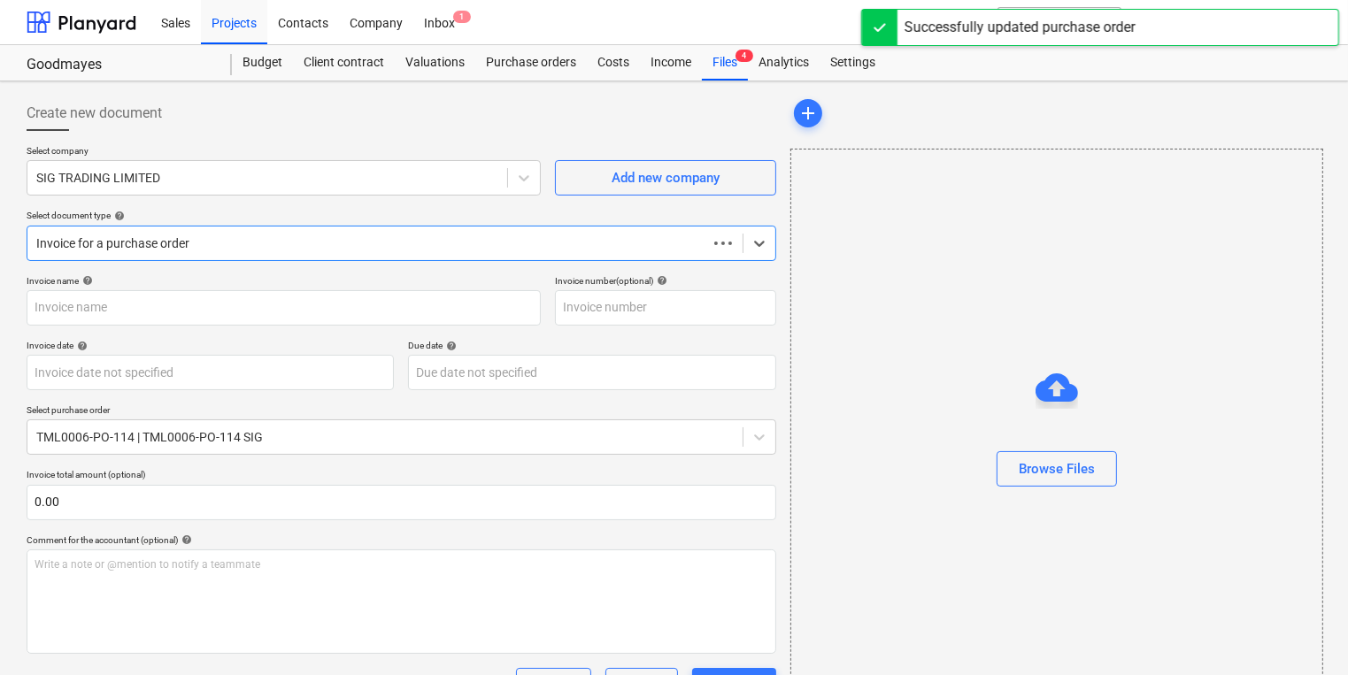
type input "722060080637"
type input "[DATE]"
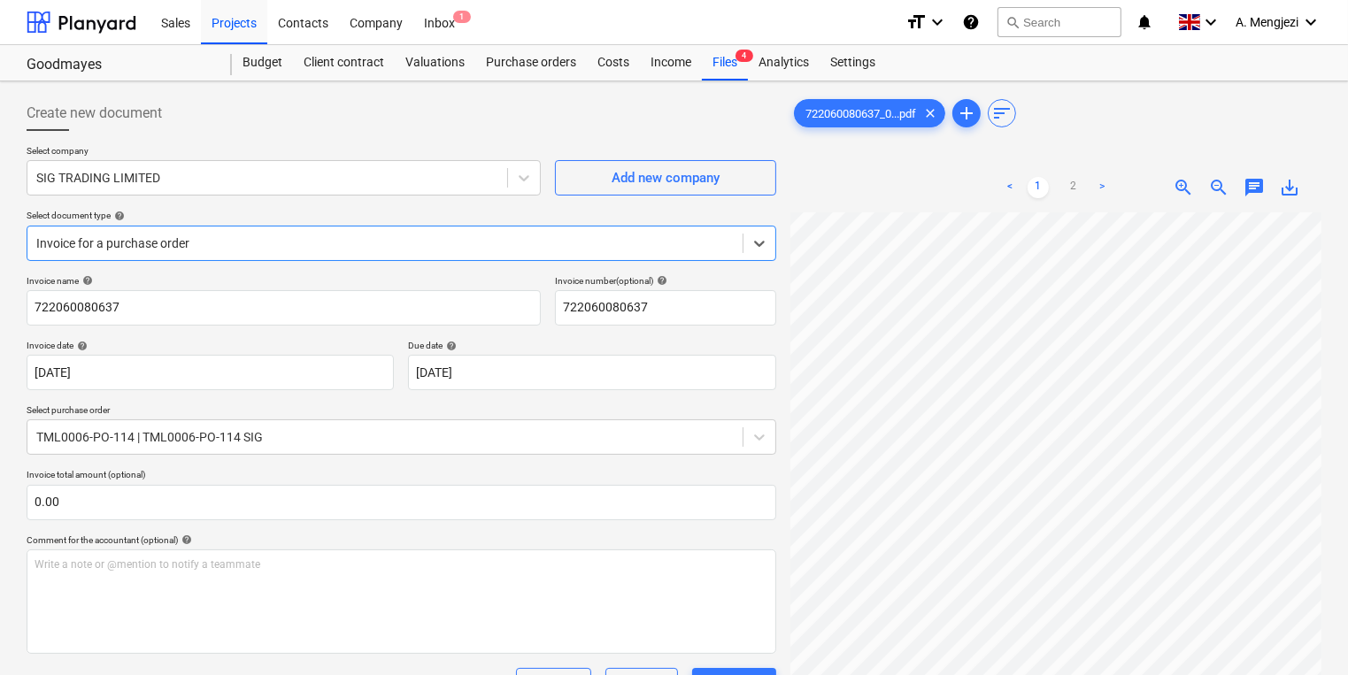
scroll to position [356, 268]
click at [750, 423] on div "Create new document Select company SIG TRADING LIMITED Add new company Select d…" at bounding box center [673, 648] width 1309 height 1120
click at [1348, 327] on html "Sales Projects Contacts Company Inbox 1 format_size keyboard_arrow_down help se…" at bounding box center [674, 337] width 1348 height 675
click at [724, 59] on div "Files 4" at bounding box center [725, 62] width 46 height 35
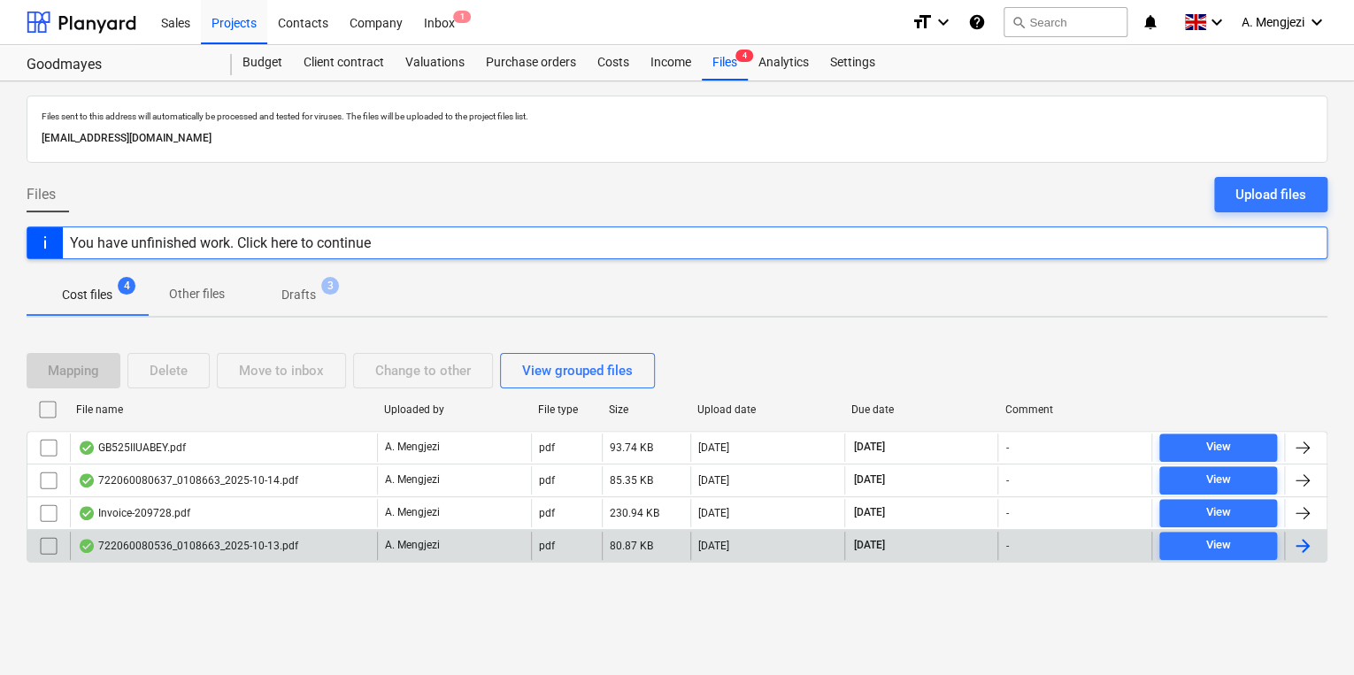
click at [282, 542] on div "722060080536_0108663_2025-10-13.pdf" at bounding box center [188, 546] width 220 height 14
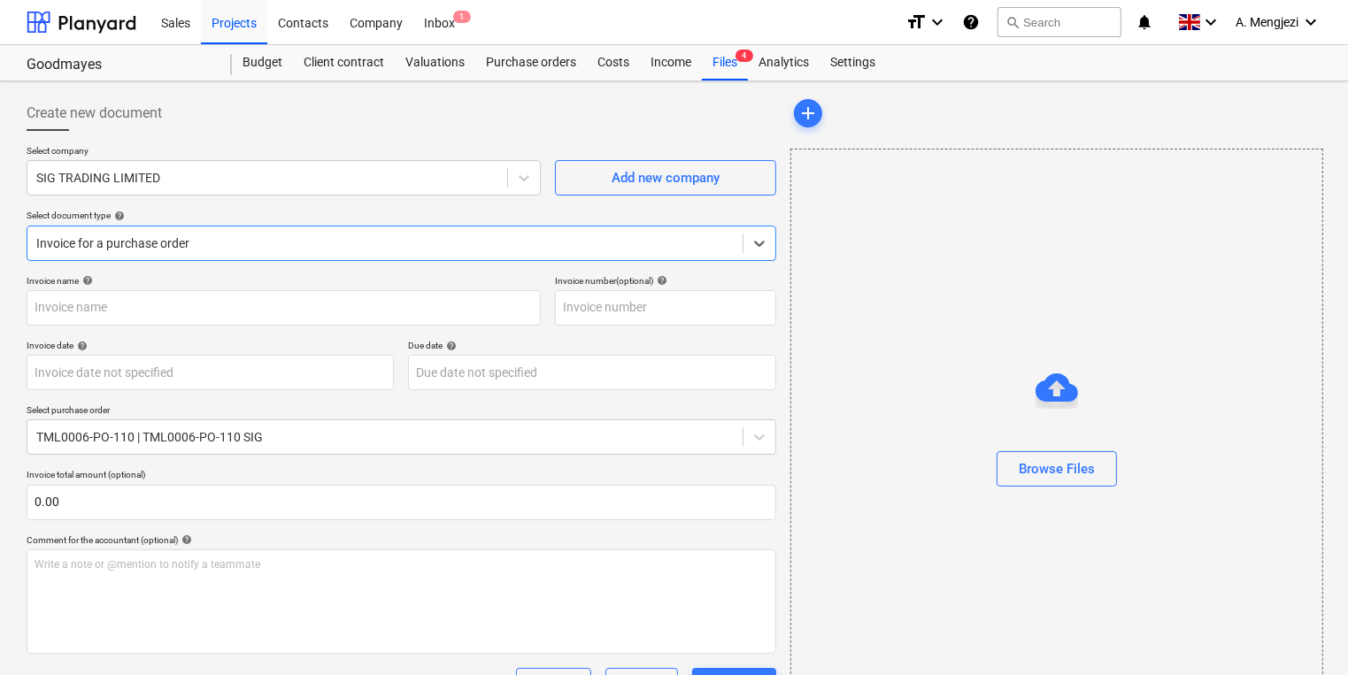
type input "722060080536"
type input "[DATE]"
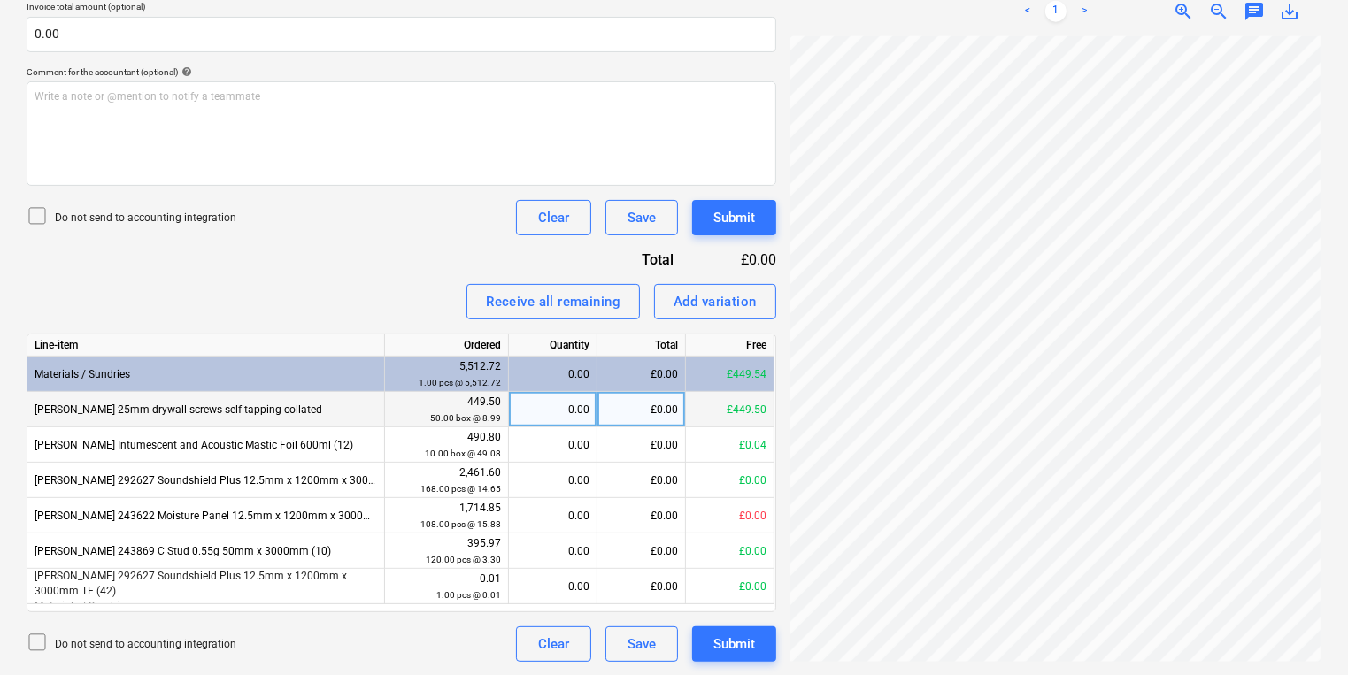
scroll to position [162, 268]
click at [568, 408] on div "0.00" at bounding box center [552, 409] width 73 height 35
type input "50"
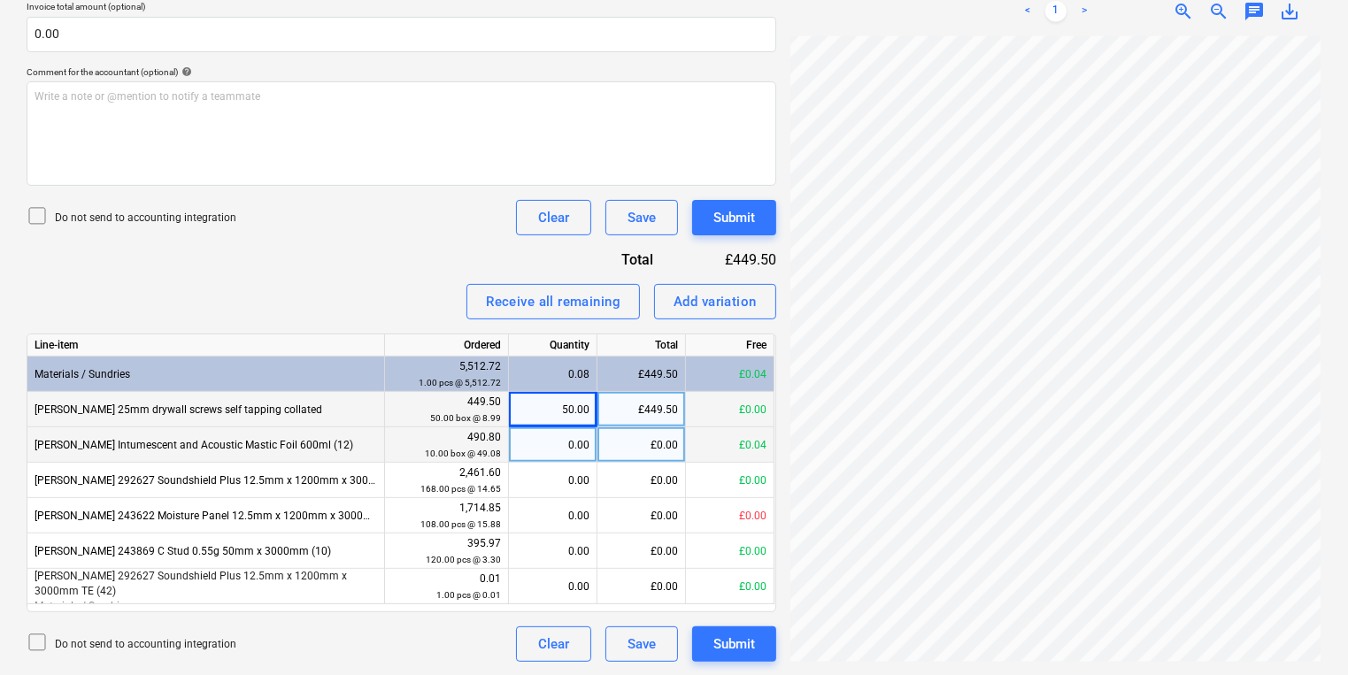
scroll to position [504, 268]
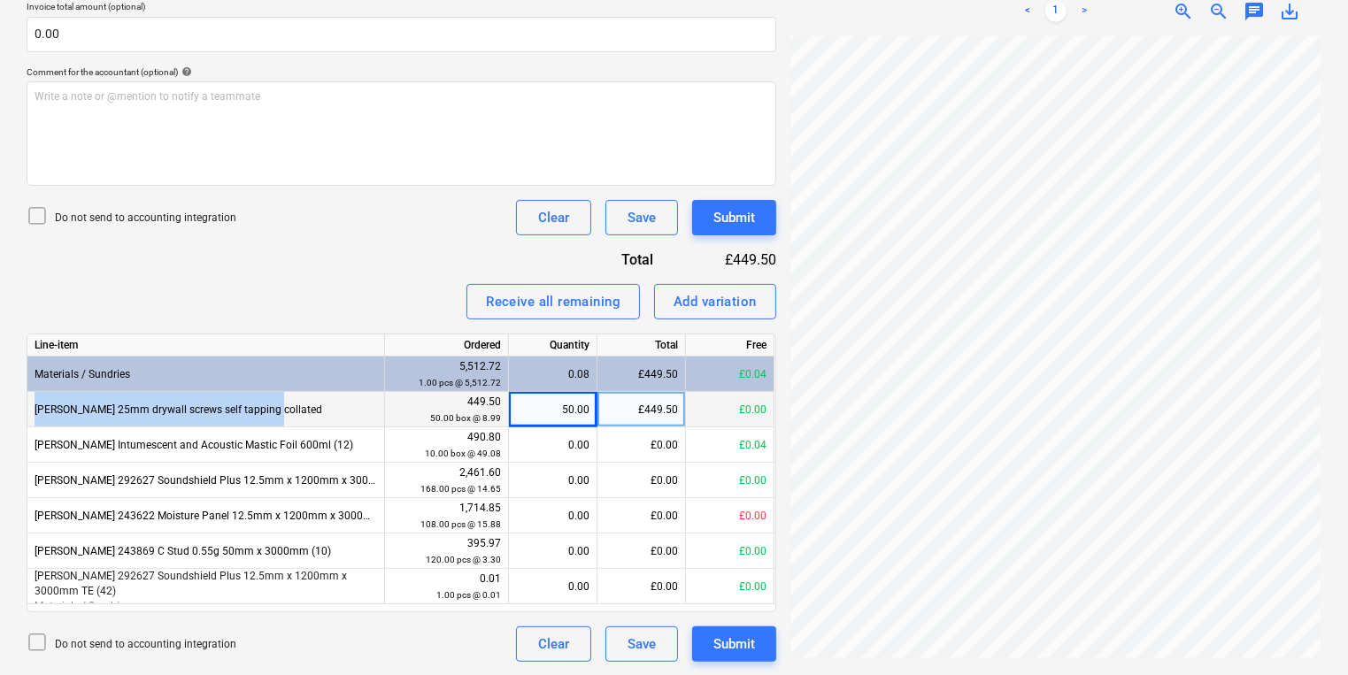
drag, startPoint x: 283, startPoint y: 400, endPoint x: 28, endPoint y: 404, distance: 254.9
click at [28, 404] on div "Knauf 25mm drywall screws self tapping collated" at bounding box center [206, 409] width 358 height 35
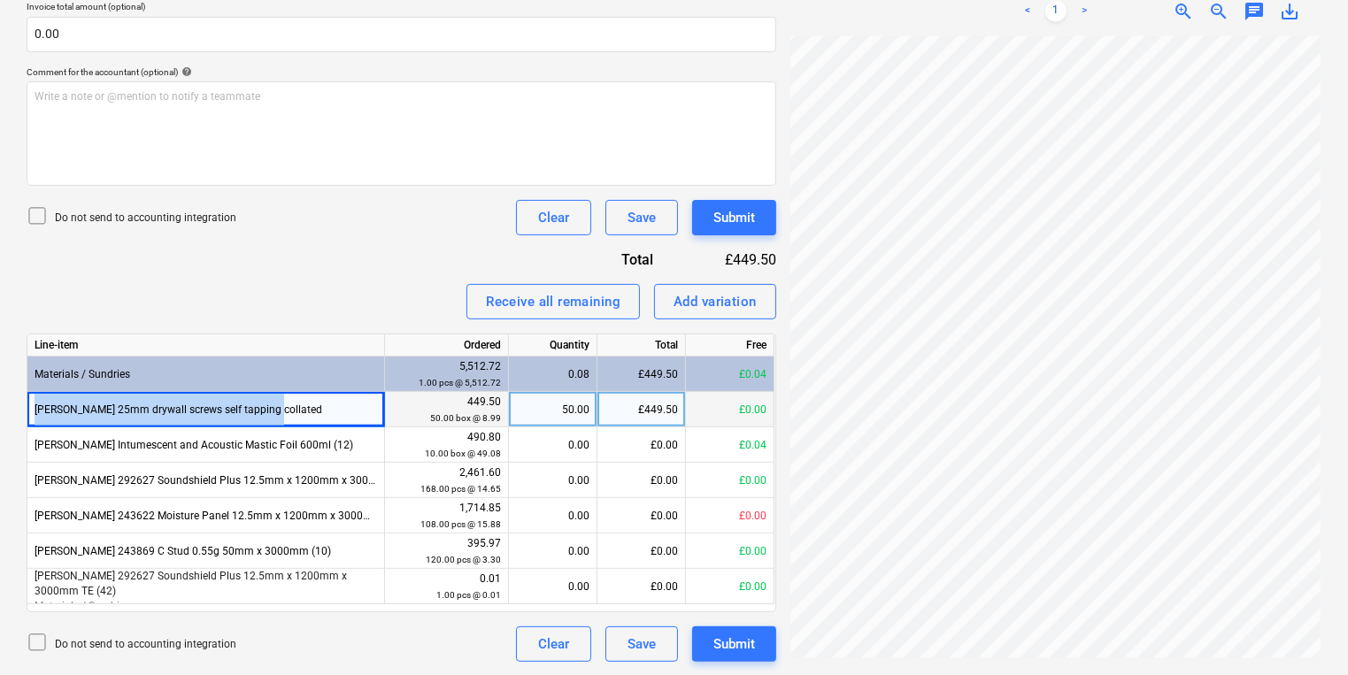
copy div "Knauf 25mm drywall screws self tapping collated"
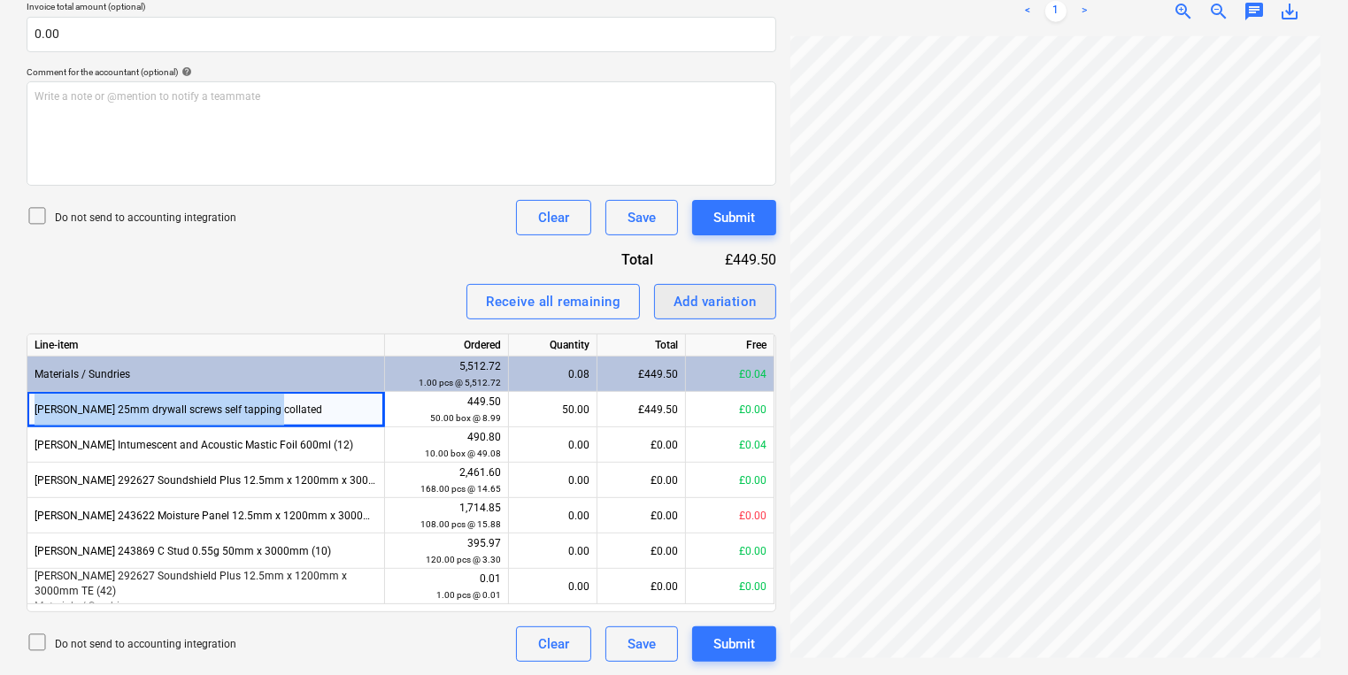
click at [733, 292] on div "Add variation" at bounding box center [714, 301] width 83 height 23
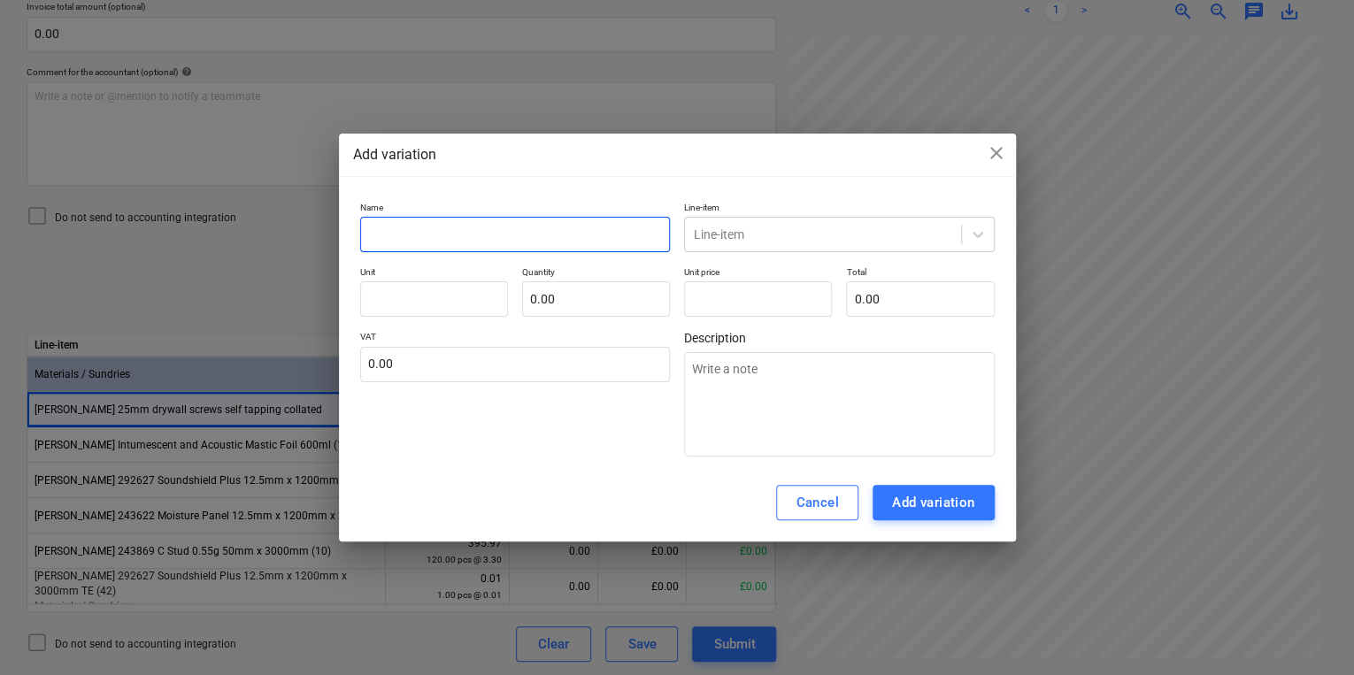
type input "0.00"
drag, startPoint x: 724, startPoint y: 292, endPoint x: 641, endPoint y: 234, distance: 101.6
click at [641, 234] on input "text" at bounding box center [515, 234] width 311 height 35
paste input "Knauf 25mm drywall screws self tapping collated"
type input "Knauf 25mm drywall screws self tapping collated"
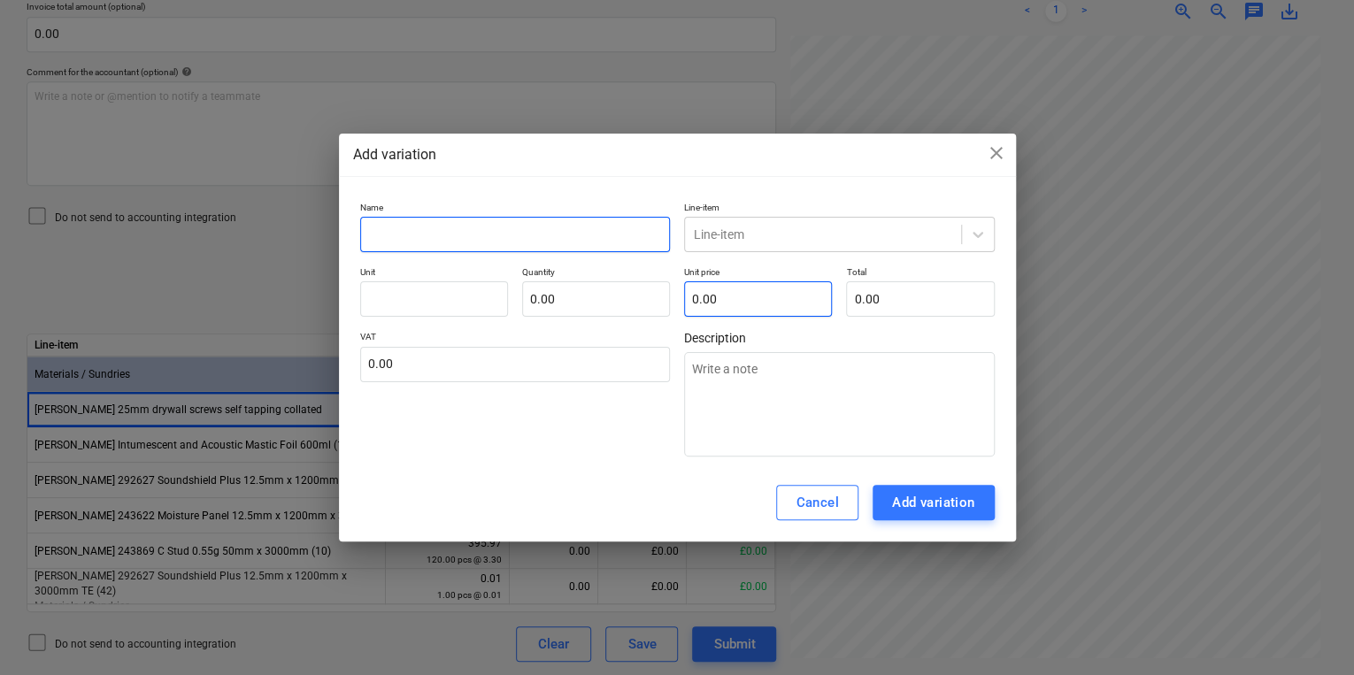
type textarea "x"
type input "Knauf 25mm drywall screws self tapping collated"
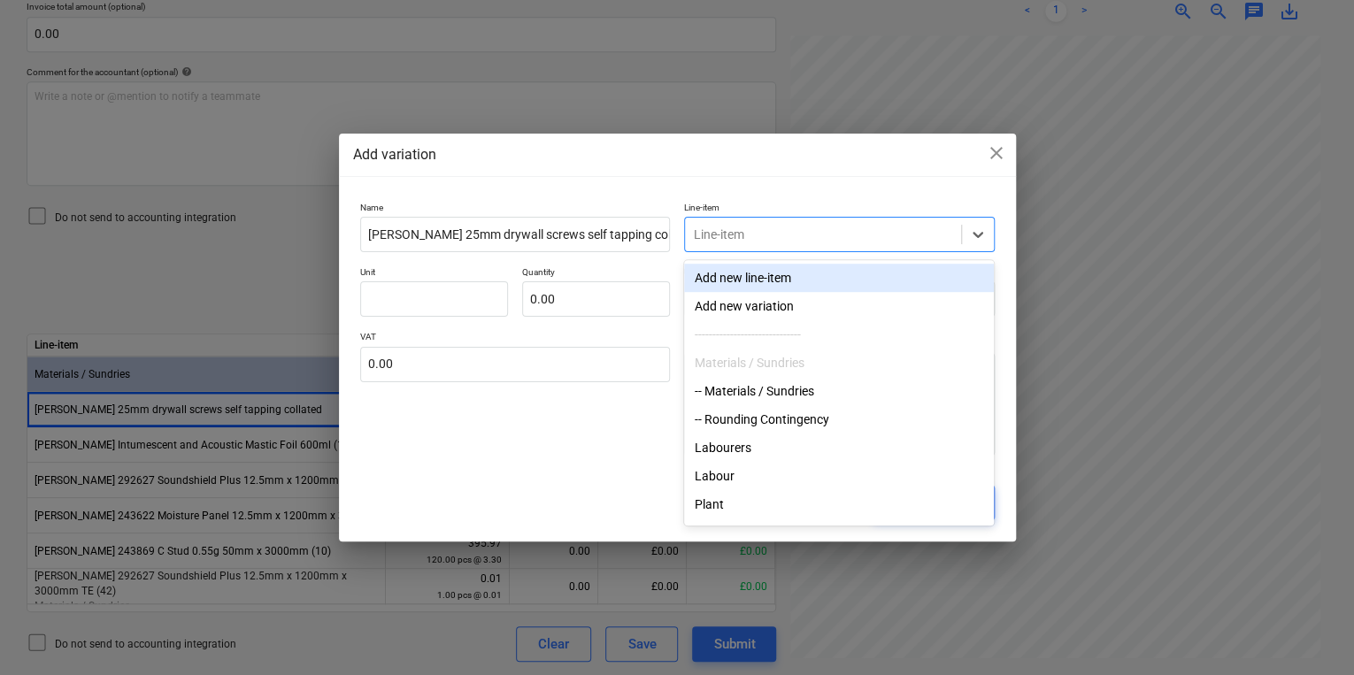
click at [730, 233] on div at bounding box center [823, 235] width 258 height 18
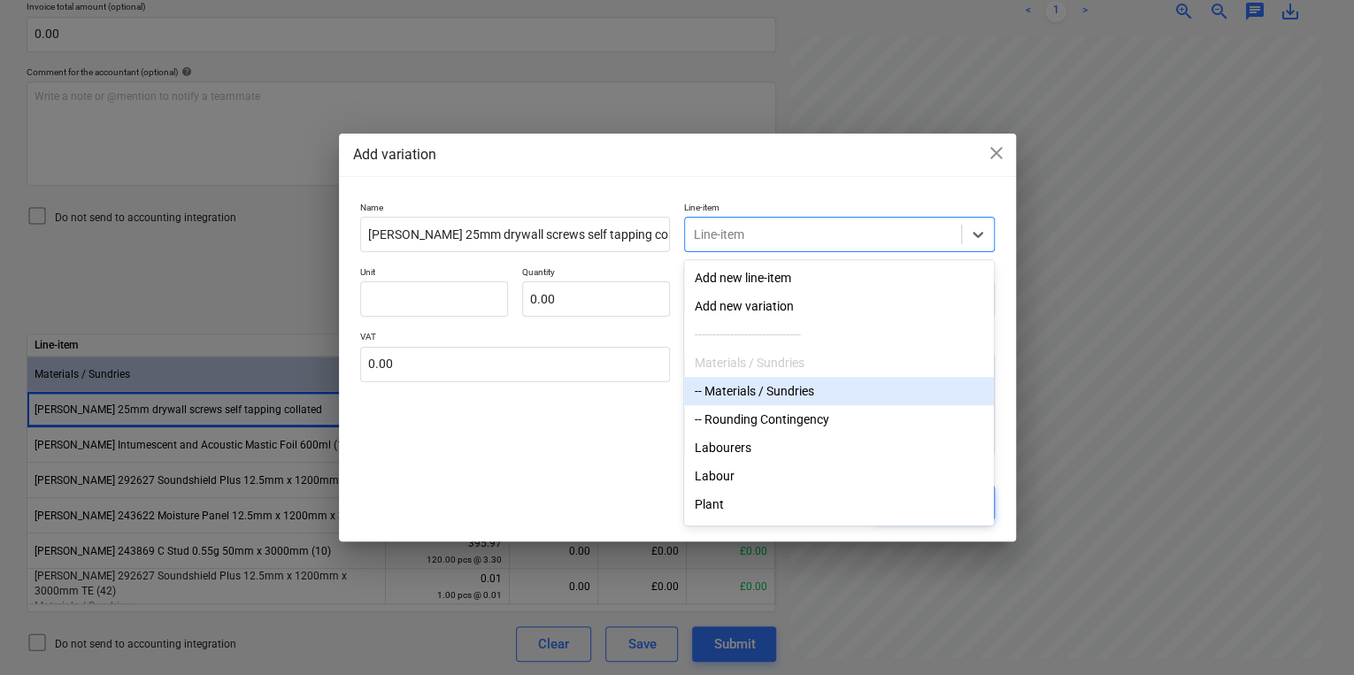
click at [759, 395] on div "-- Materials / Sundries" at bounding box center [839, 391] width 310 height 28
type textarea "x"
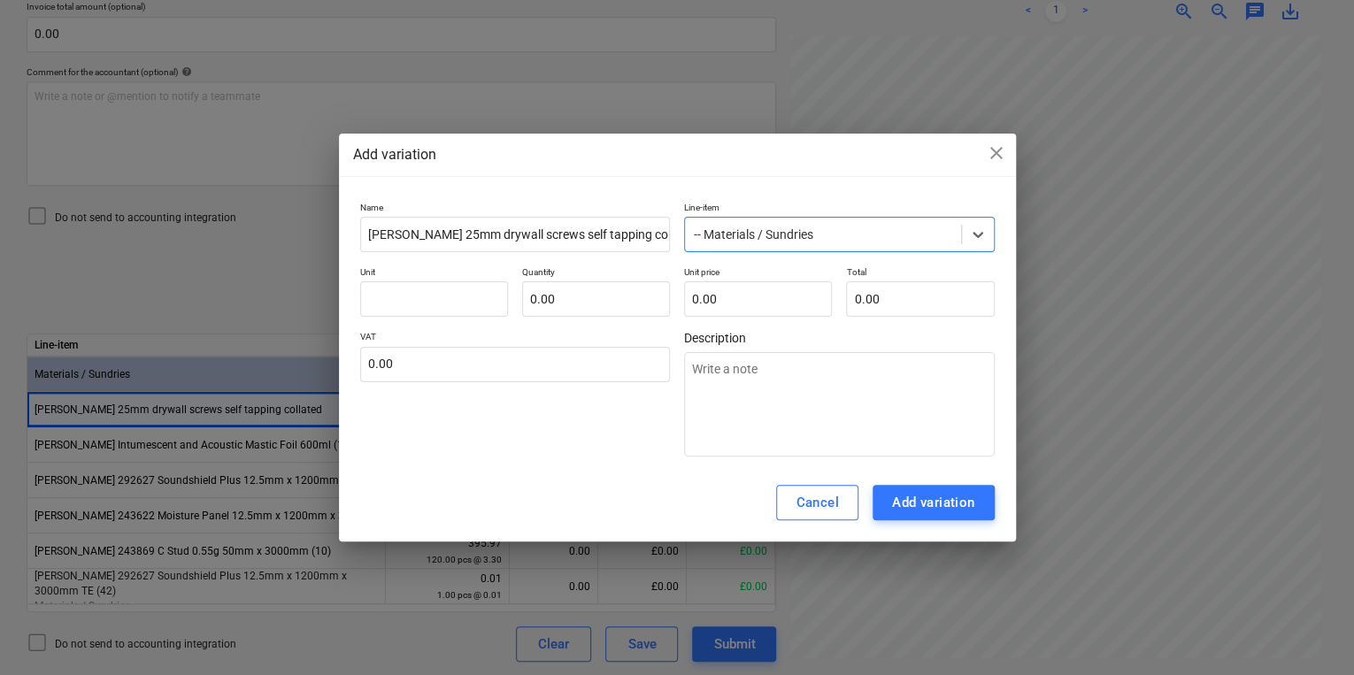
click at [438, 273] on p "Unit" at bounding box center [434, 273] width 148 height 15
click at [437, 288] on input "text" at bounding box center [434, 298] width 148 height 35
type input "p"
type textarea "x"
type input "pc"
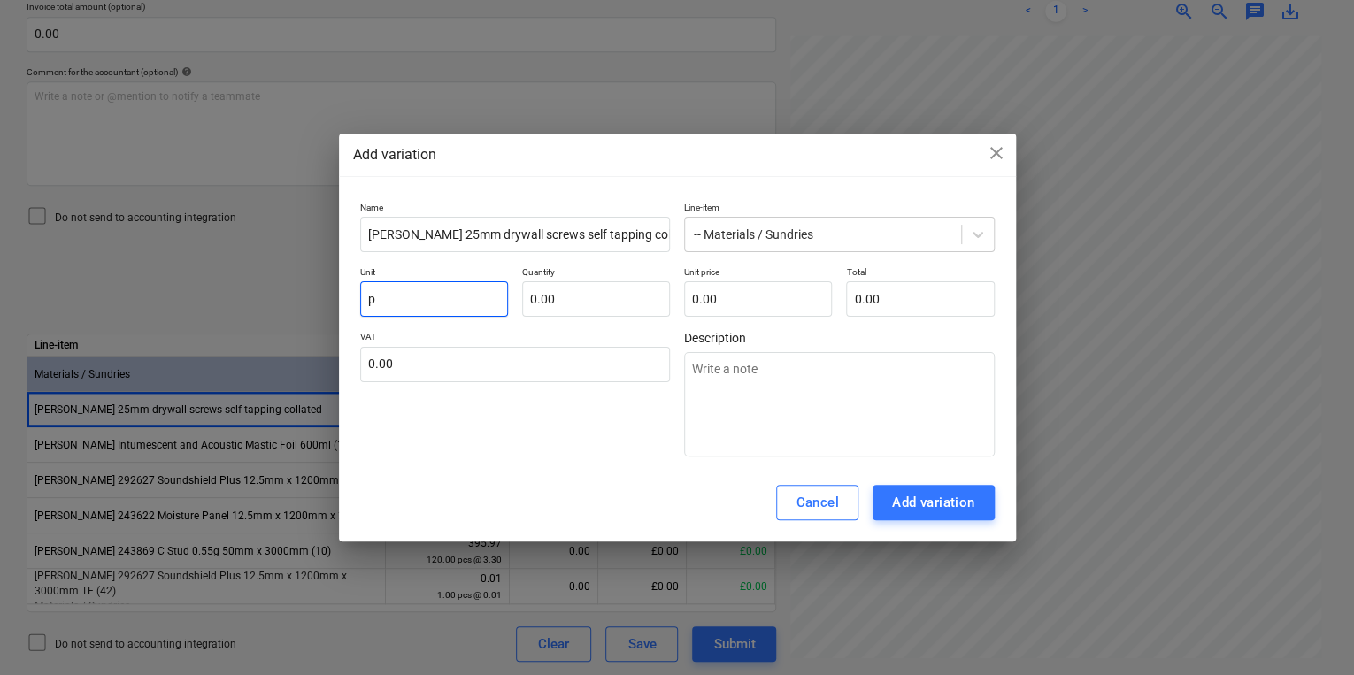
type textarea "x"
type input "pcs"
type textarea "x"
type input "pcs"
type input "1"
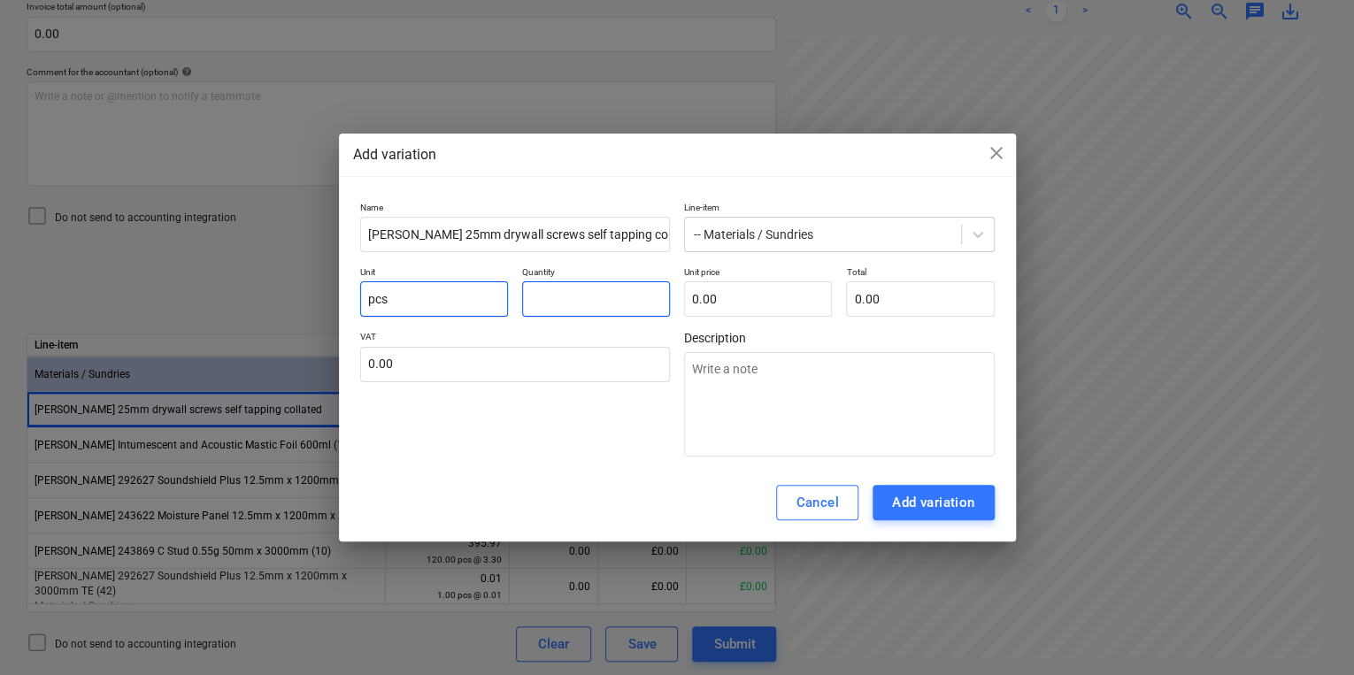
type textarea "x"
type input "1.00"
type input "0"
type textarea "x"
type input "0."
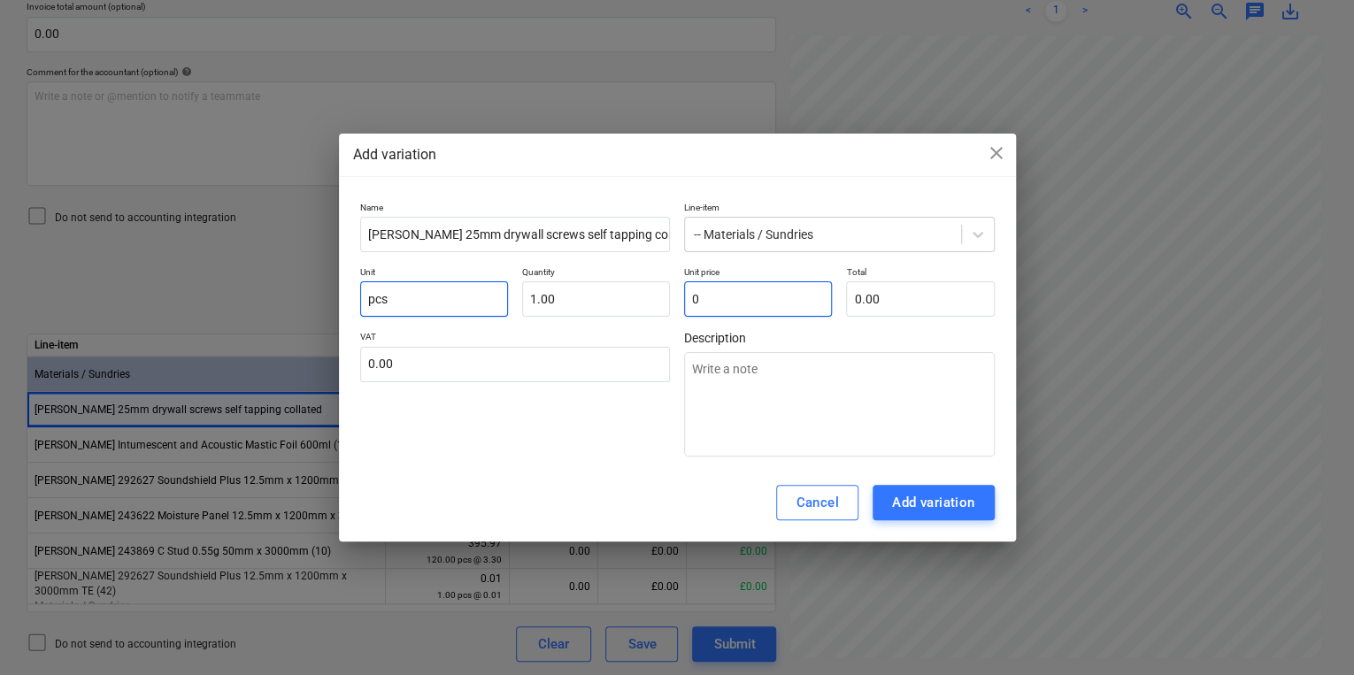
type textarea "x"
type input "0.0"
type textarea "x"
type input "0.02"
type textarea "x"
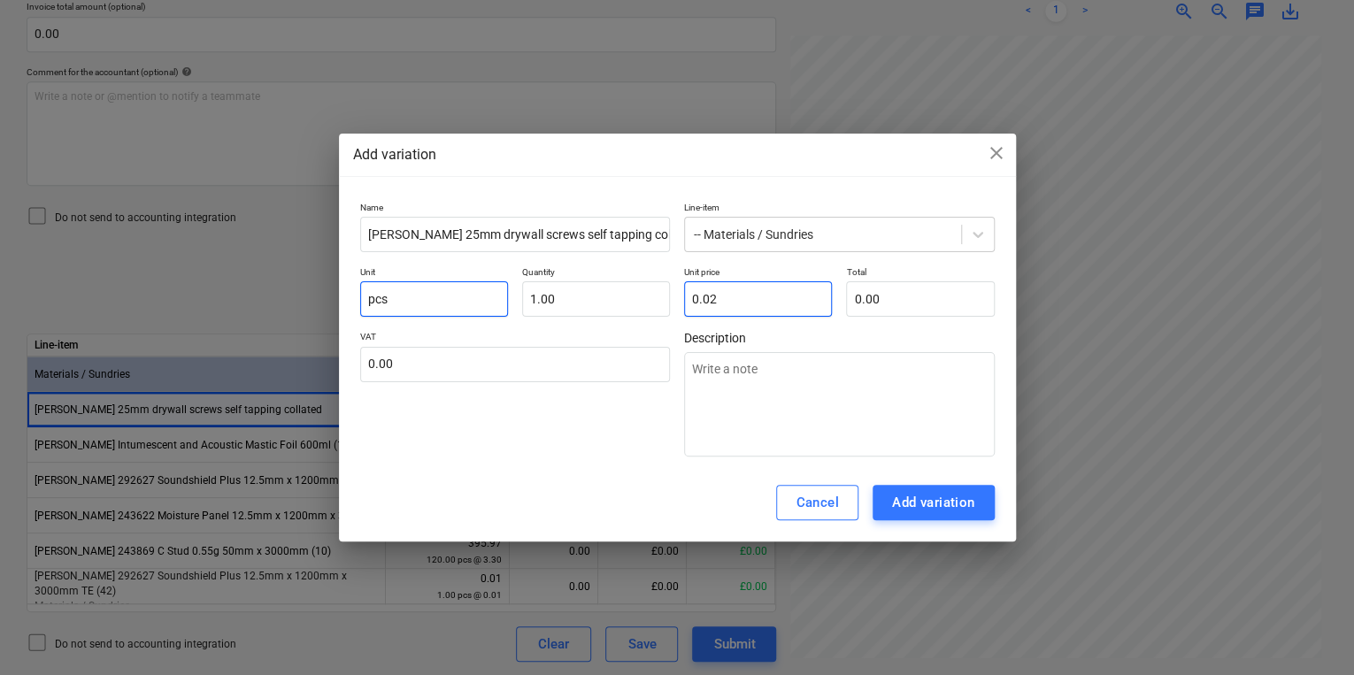
type input "0.02"
click at [971, 467] on div "Cancel Add variation" at bounding box center [677, 503] width 677 height 78
click at [972, 484] on div "Cancel Add variation" at bounding box center [677, 503] width 677 height 78
click at [972, 488] on button "Add variation" at bounding box center [934, 502] width 122 height 35
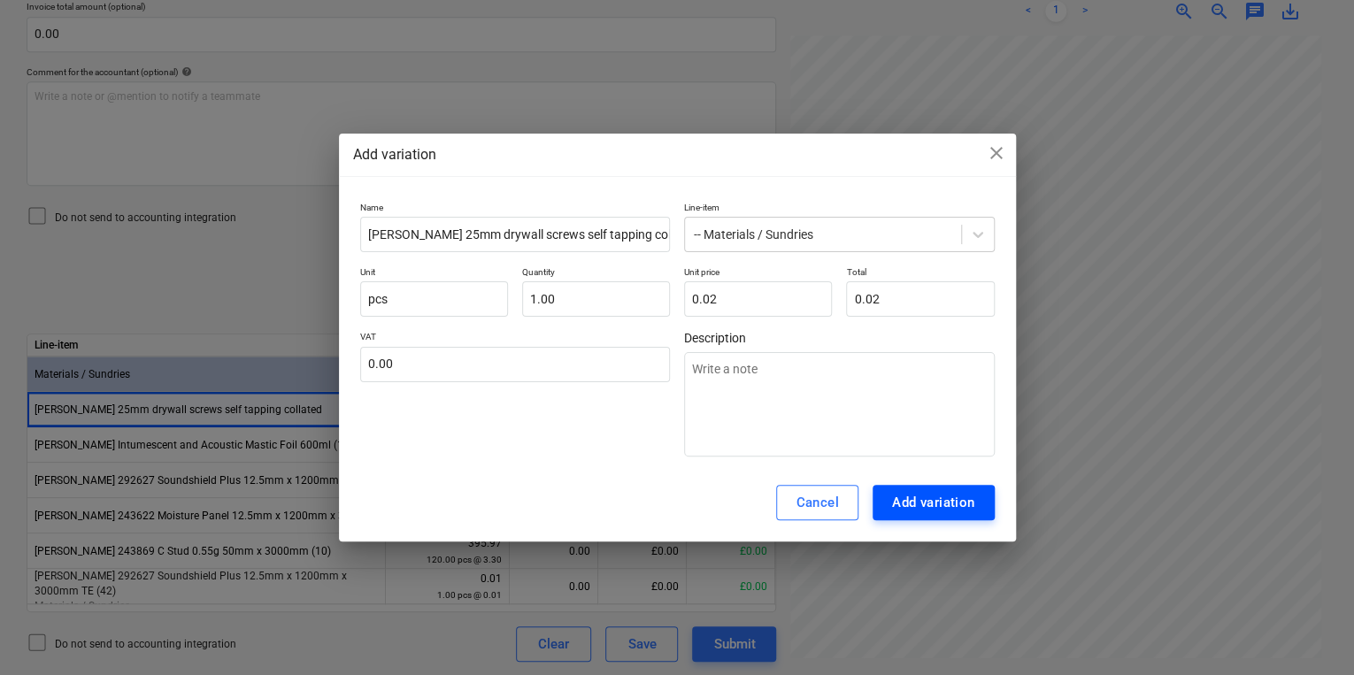
type textarea "x"
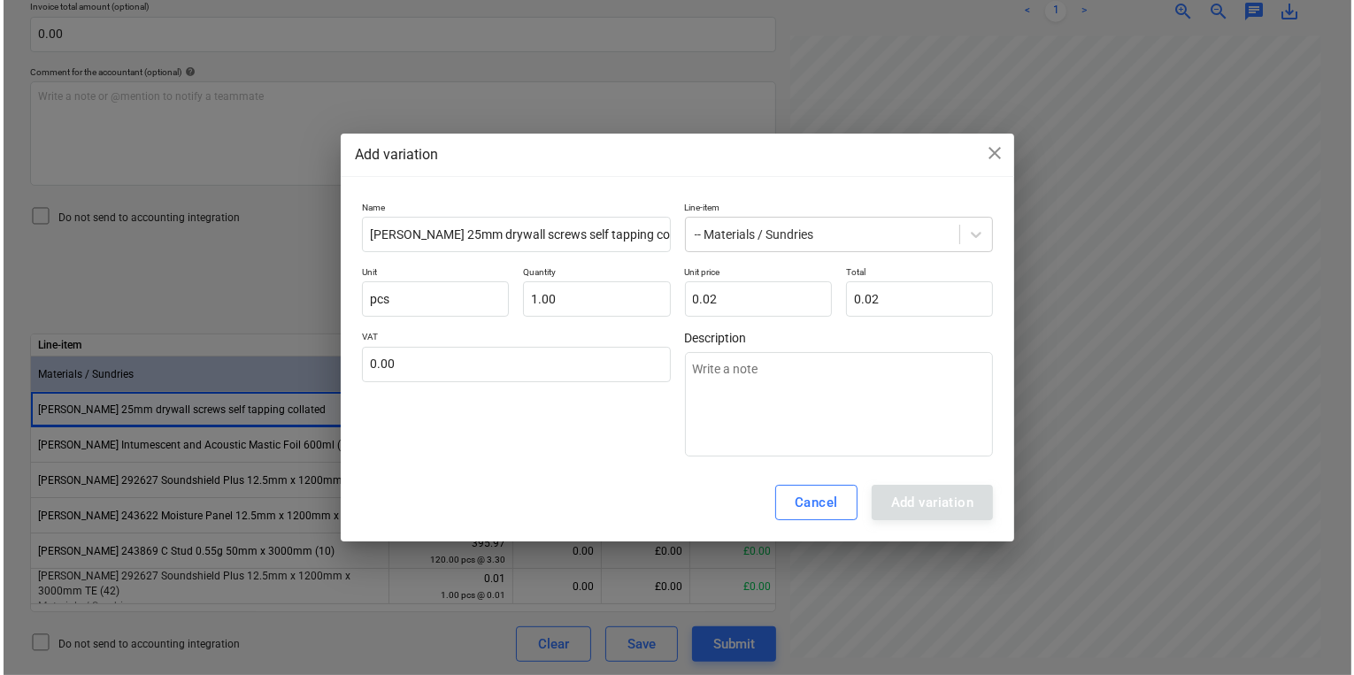
scroll to position [503, 268]
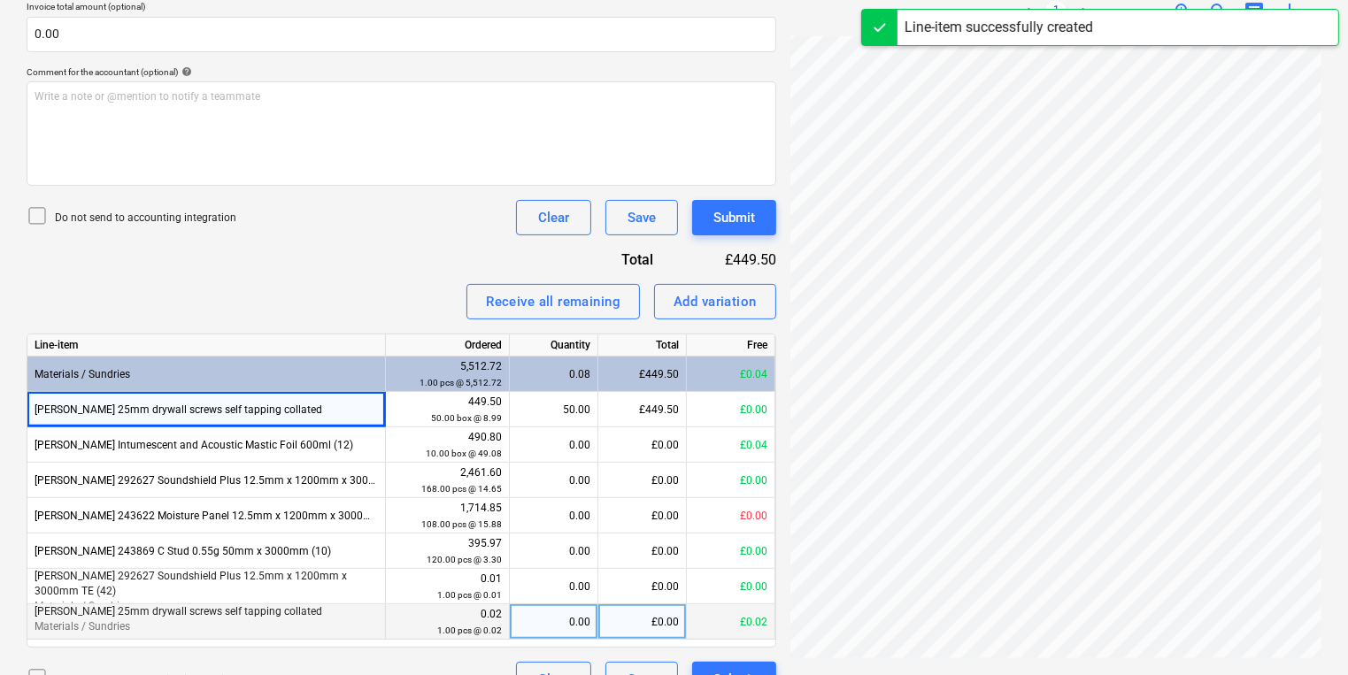
click at [573, 613] on div "0.00" at bounding box center [553, 621] width 73 height 35
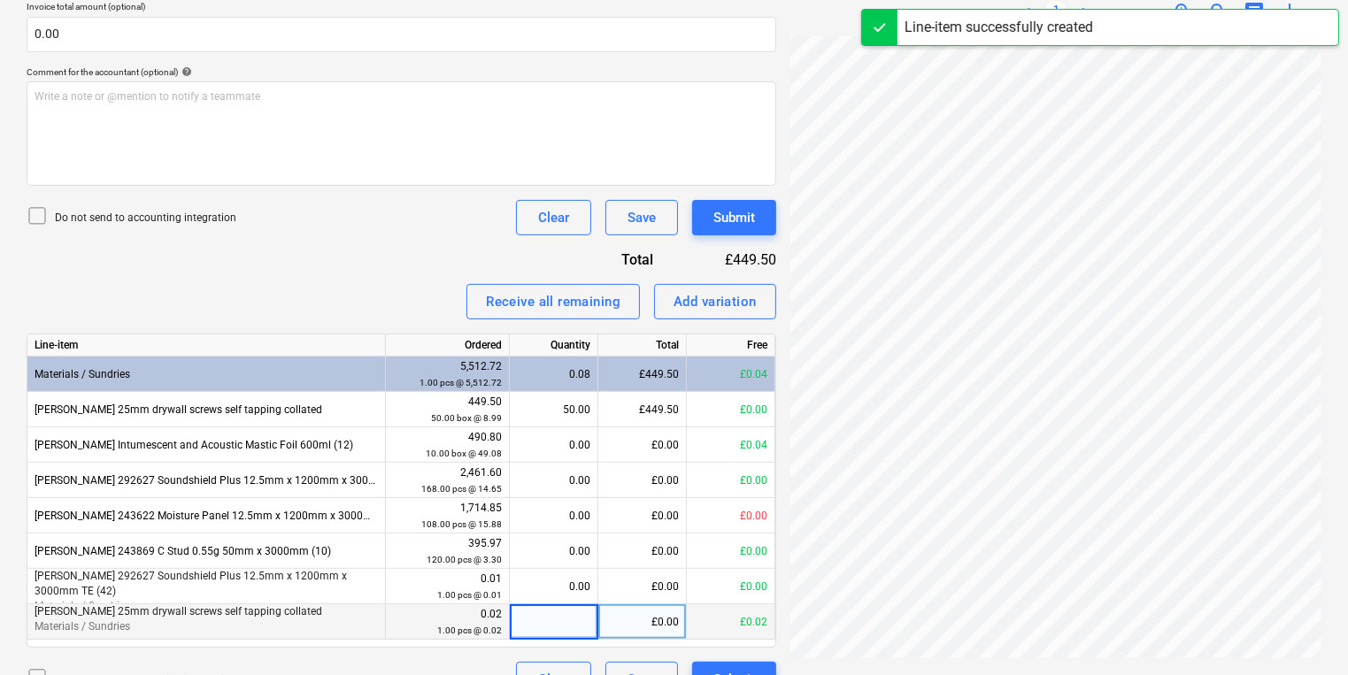
type input "1"
click at [750, 208] on div "Submit" at bounding box center [734, 217] width 42 height 23
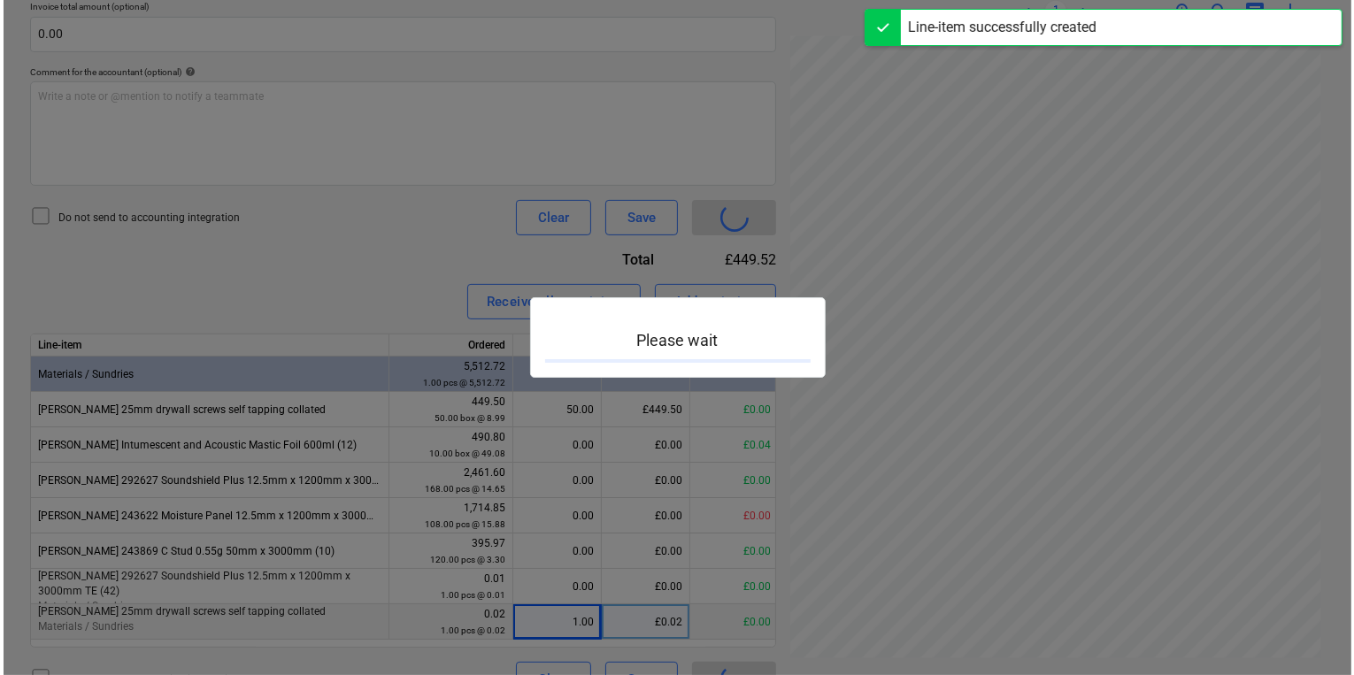
scroll to position [503, 267]
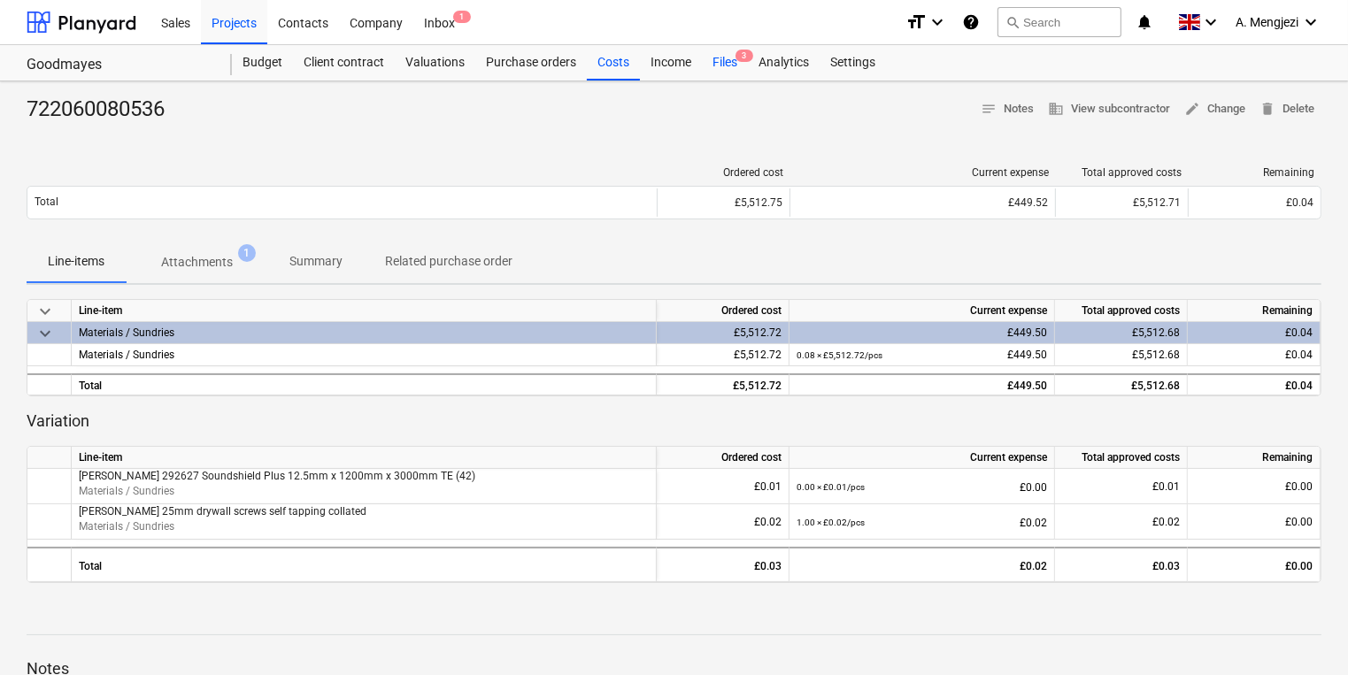
click at [737, 66] on div "Files 3" at bounding box center [725, 62] width 46 height 35
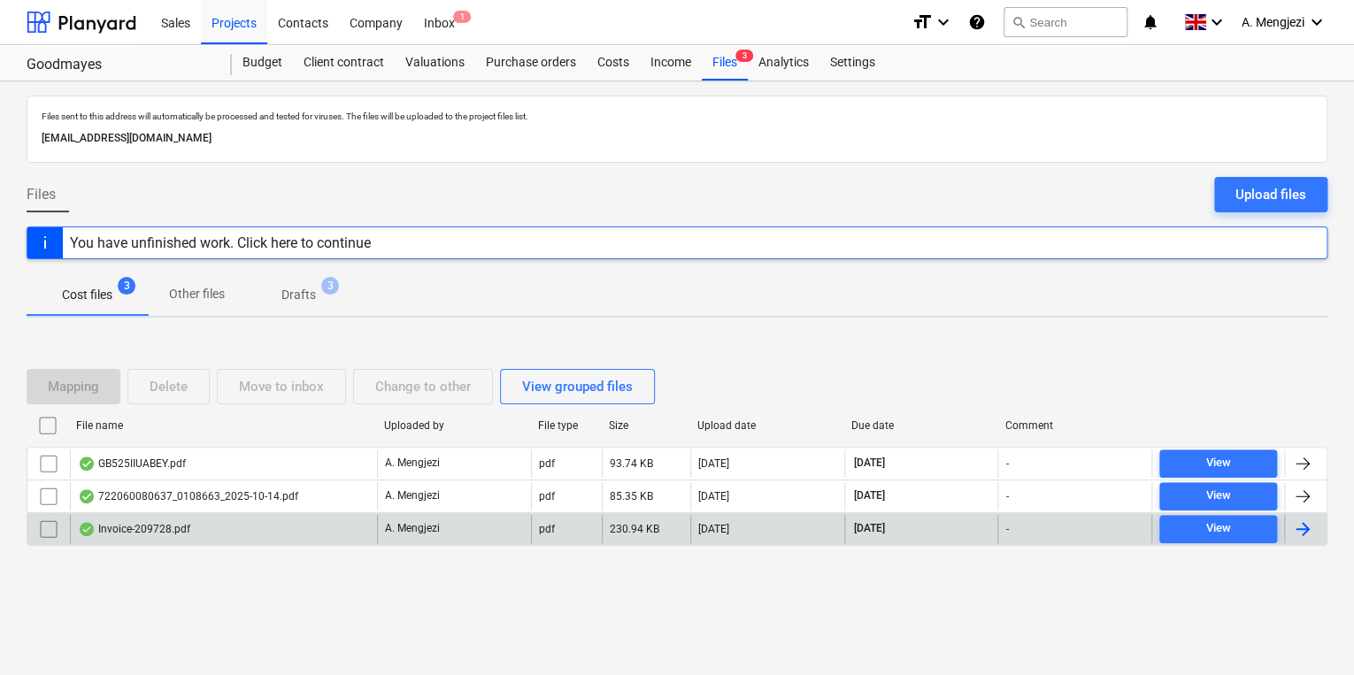
click at [355, 522] on div "Invoice-209728.pdf" at bounding box center [223, 529] width 307 height 28
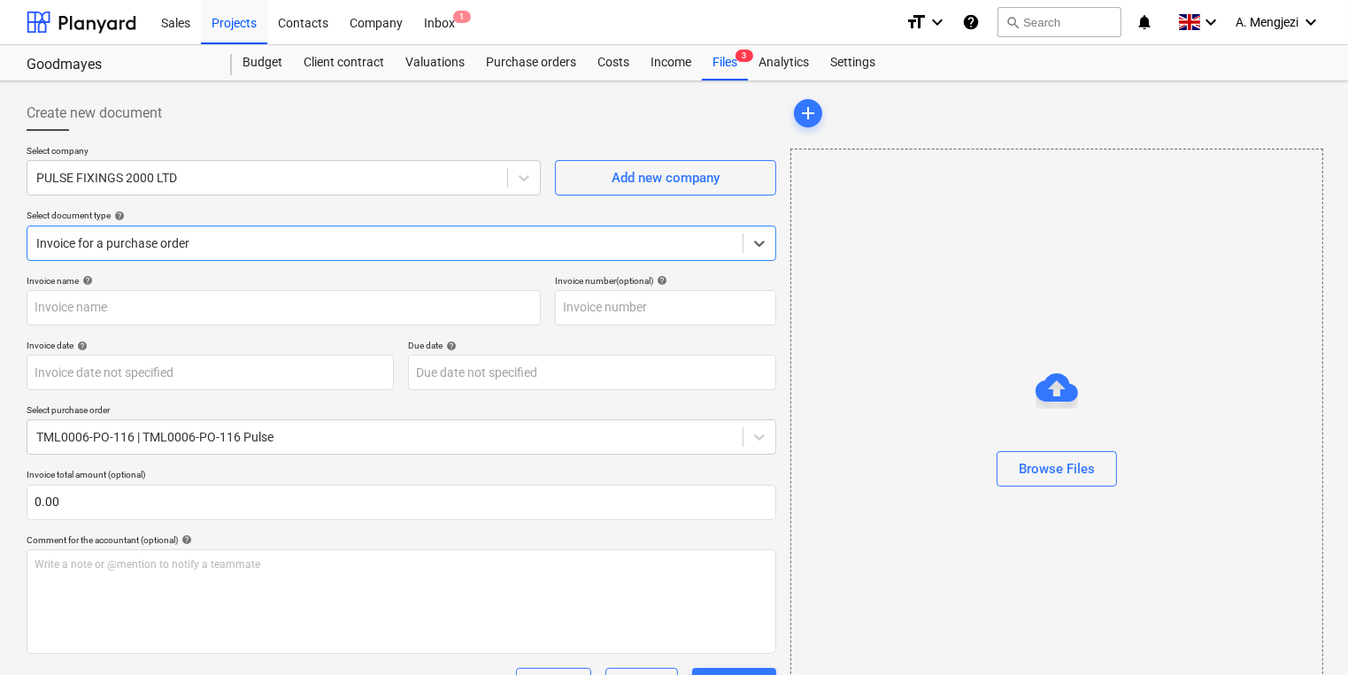
type input "209728"
type input "[DATE]"
type input "30 Nov 2025"
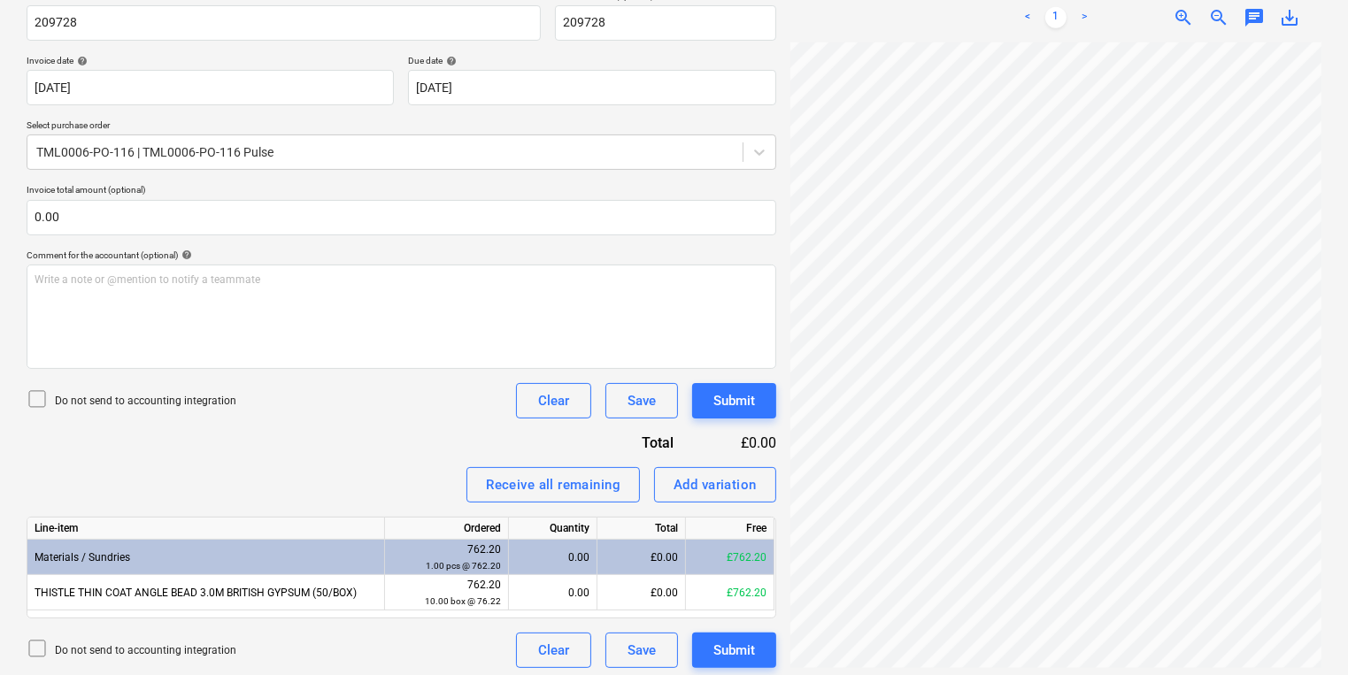
scroll to position [291, 0]
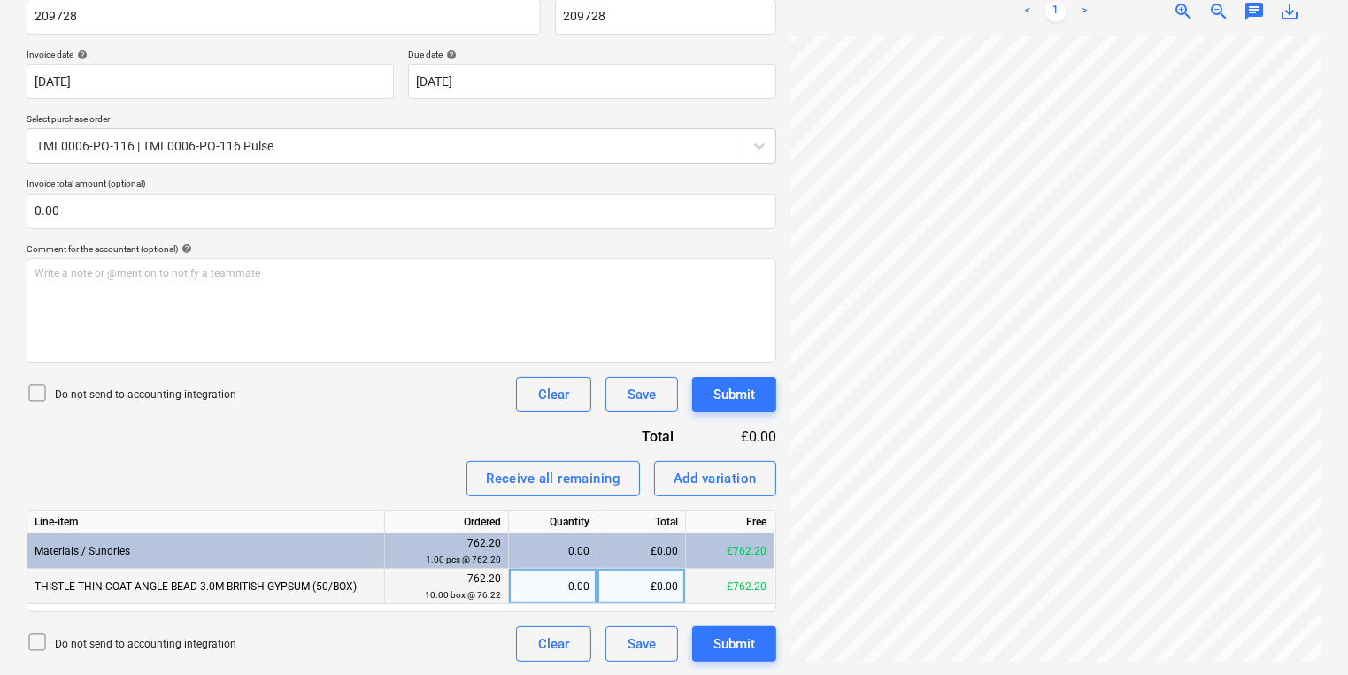
click at [541, 580] on div "0.00" at bounding box center [552, 586] width 73 height 35
type input "10"
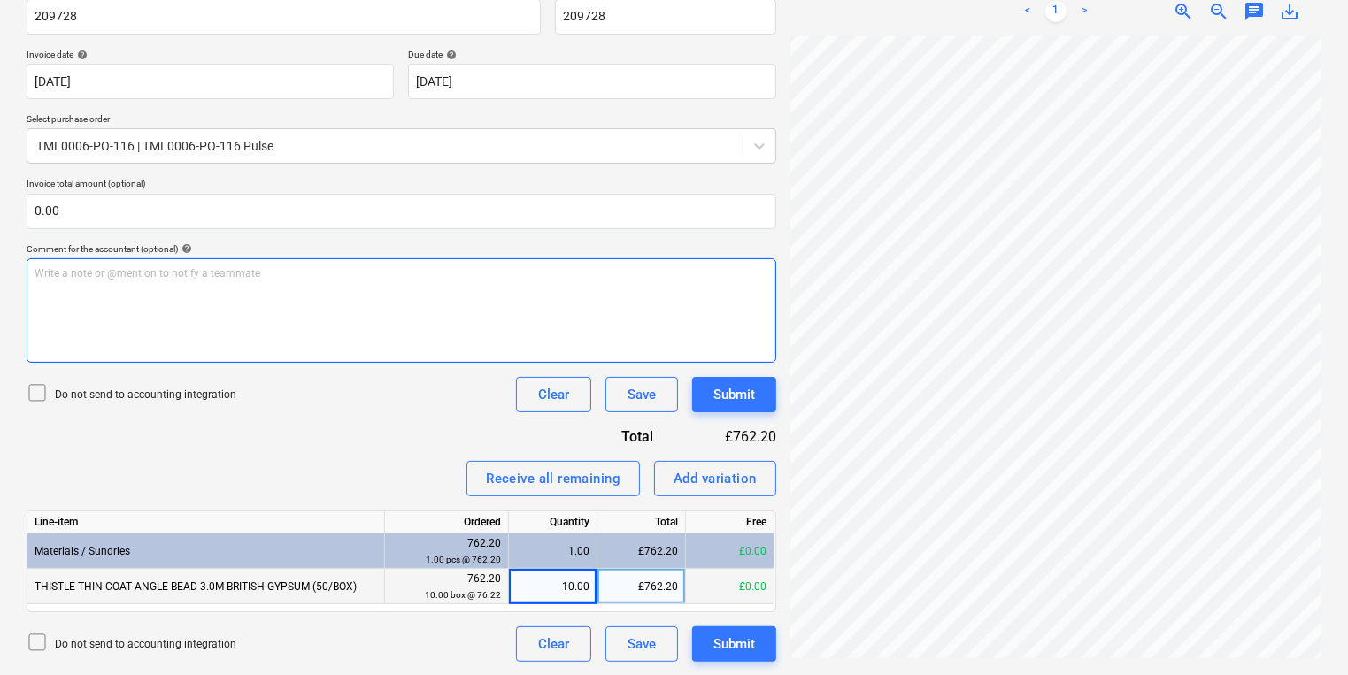
click at [585, 336] on div "Create new document Select company PULSE FIXINGS 2000 LTD Add new company Selec…" at bounding box center [673, 233] width 1309 height 872
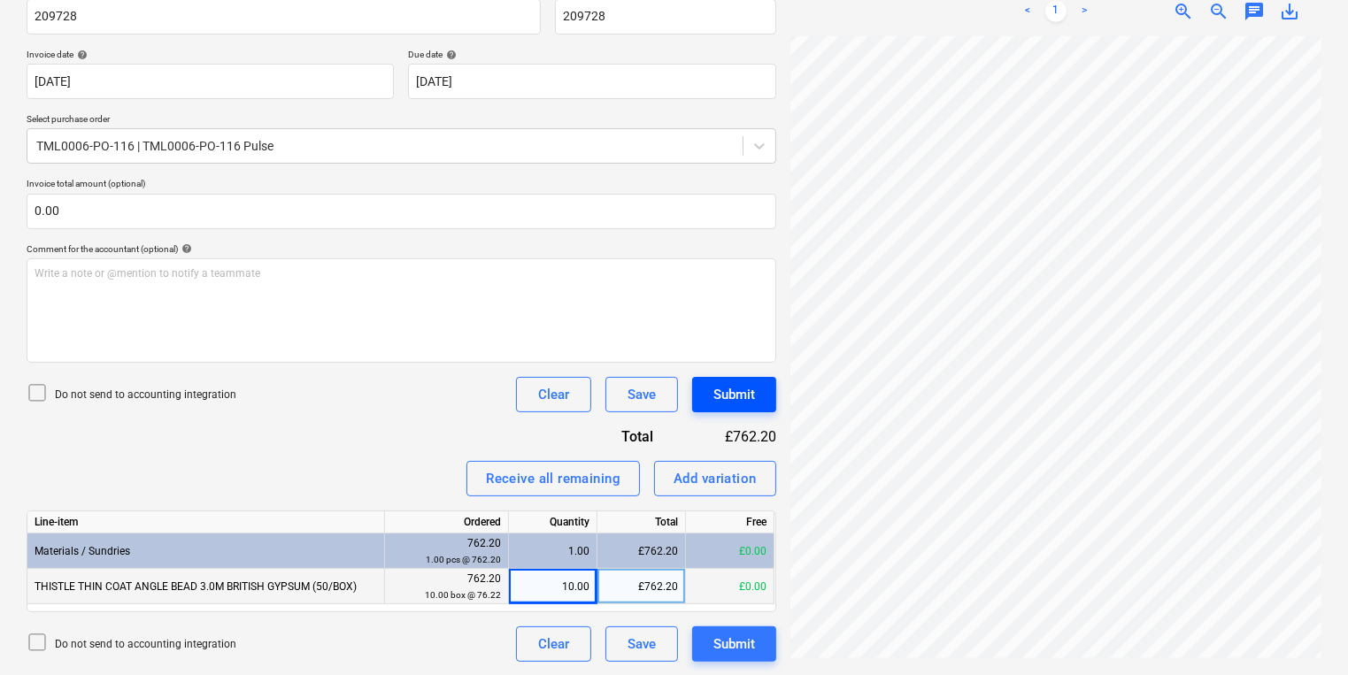
click at [743, 380] on button "Submit" at bounding box center [734, 394] width 84 height 35
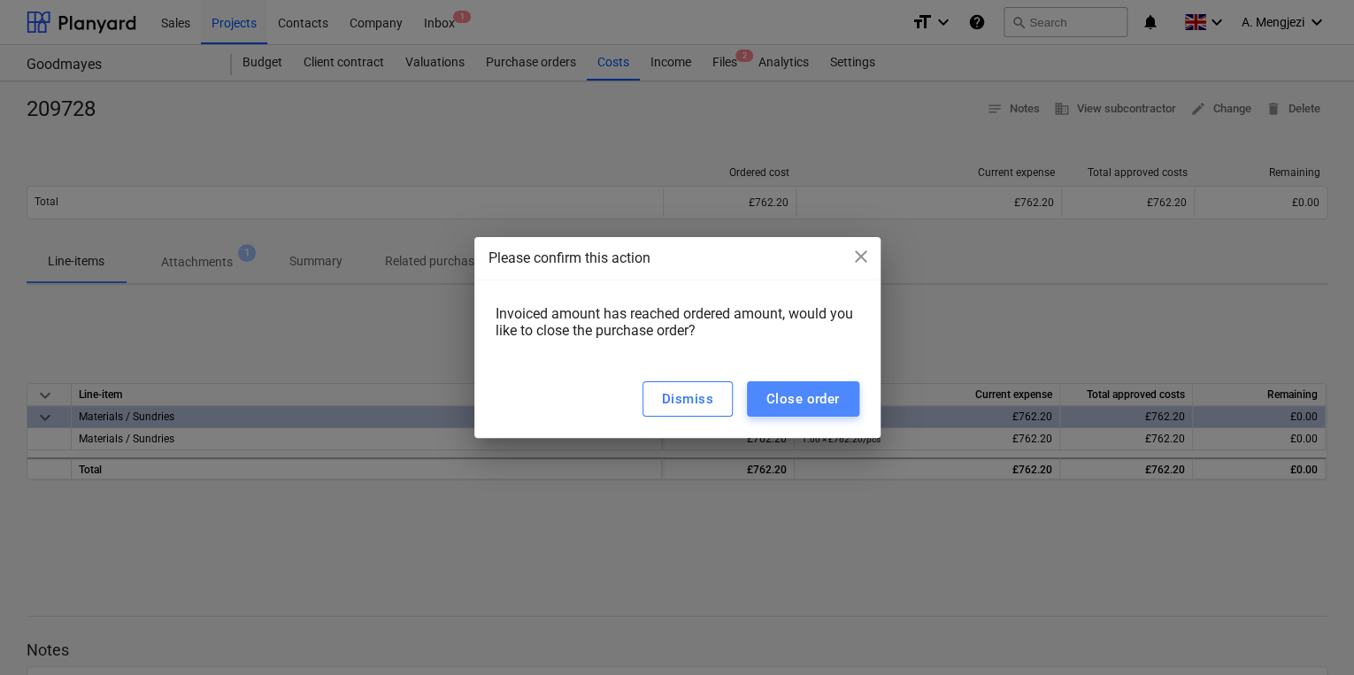
click at [785, 396] on div "Close order" at bounding box center [802, 399] width 73 height 23
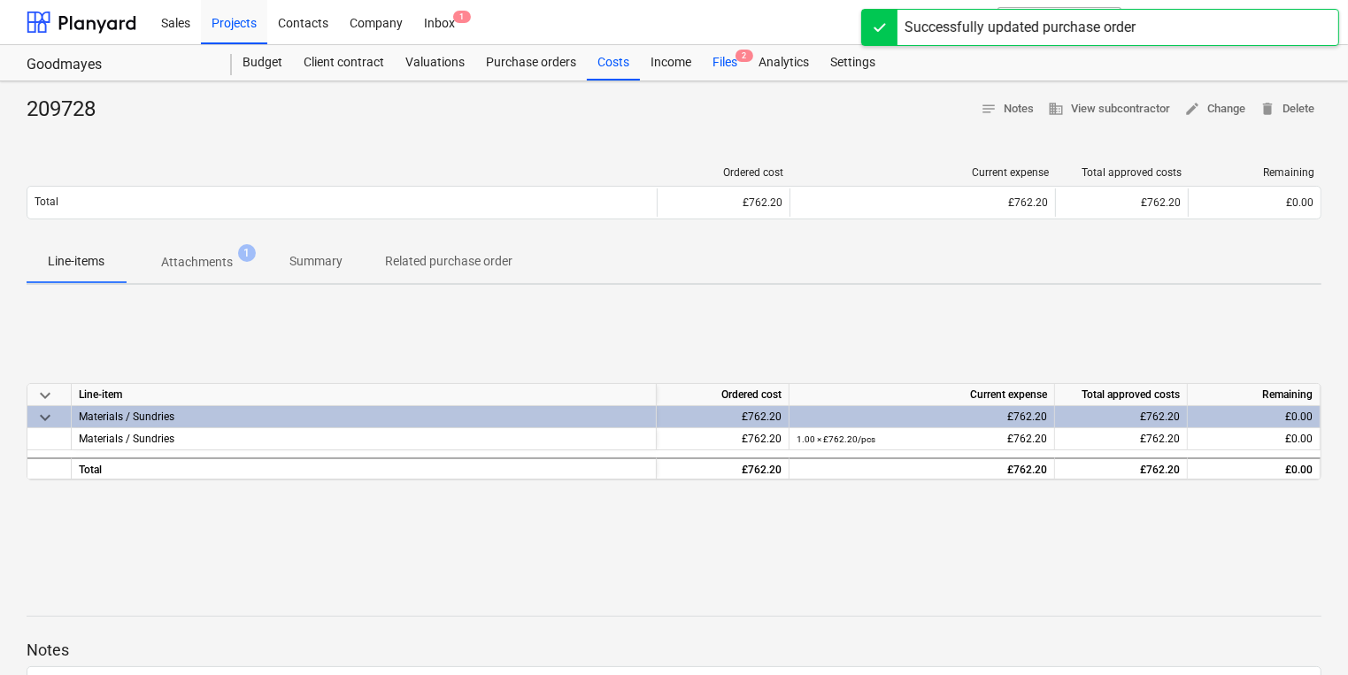
click at [733, 47] on div "Files 2" at bounding box center [725, 62] width 46 height 35
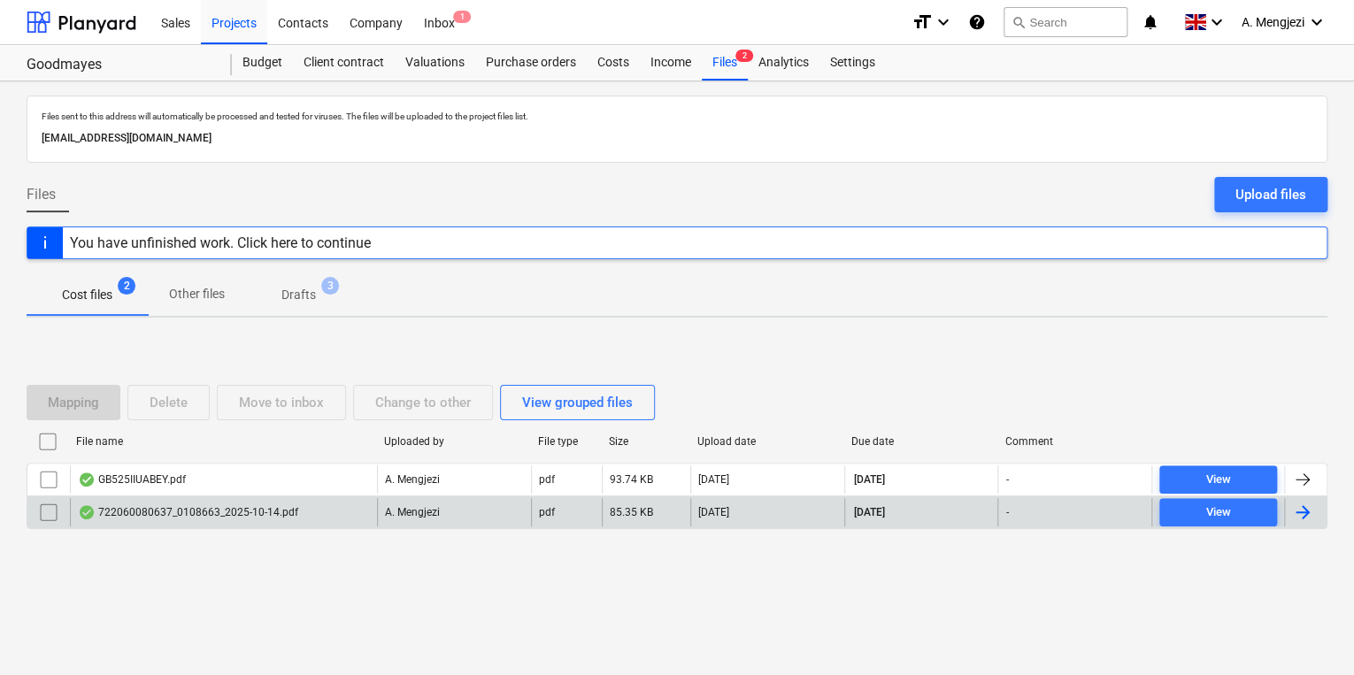
click at [235, 499] on div "722060080637_0108663_2025-10-14.pdf" at bounding box center [223, 512] width 307 height 28
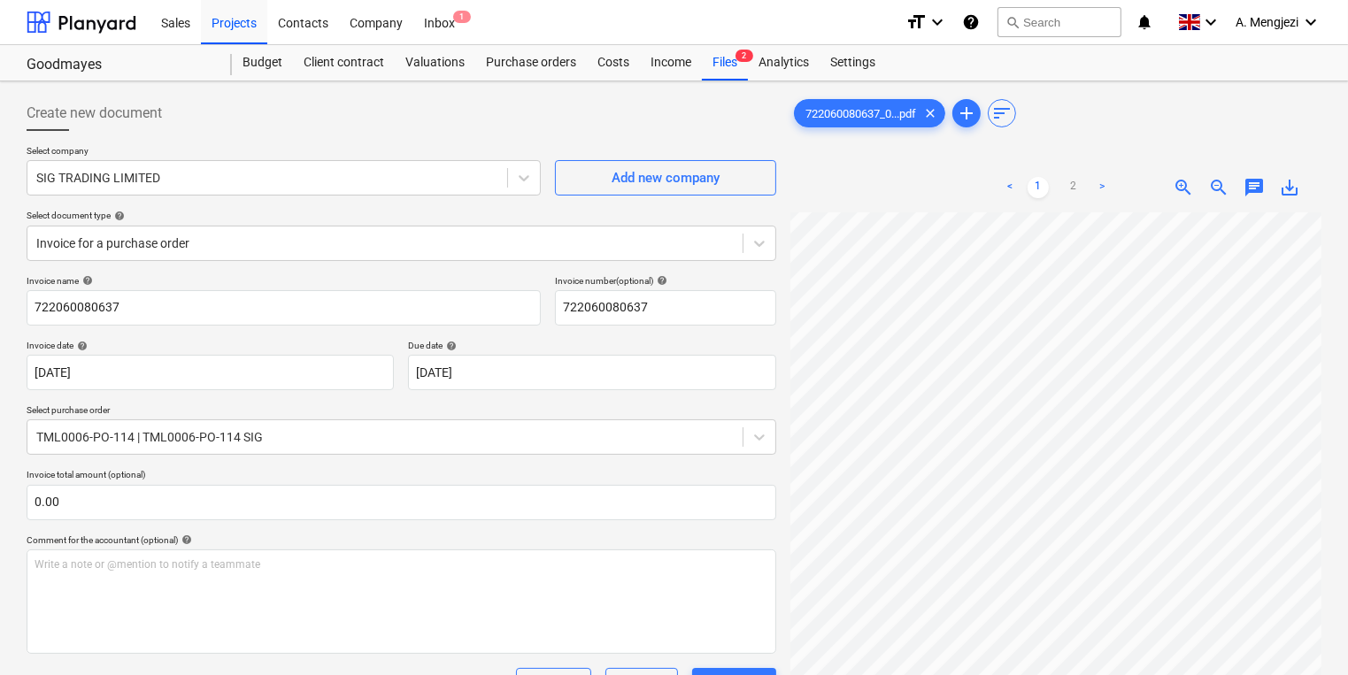
scroll to position [283, 0]
click at [416, 35] on div "Inbox 1" at bounding box center [439, 21] width 52 height 45
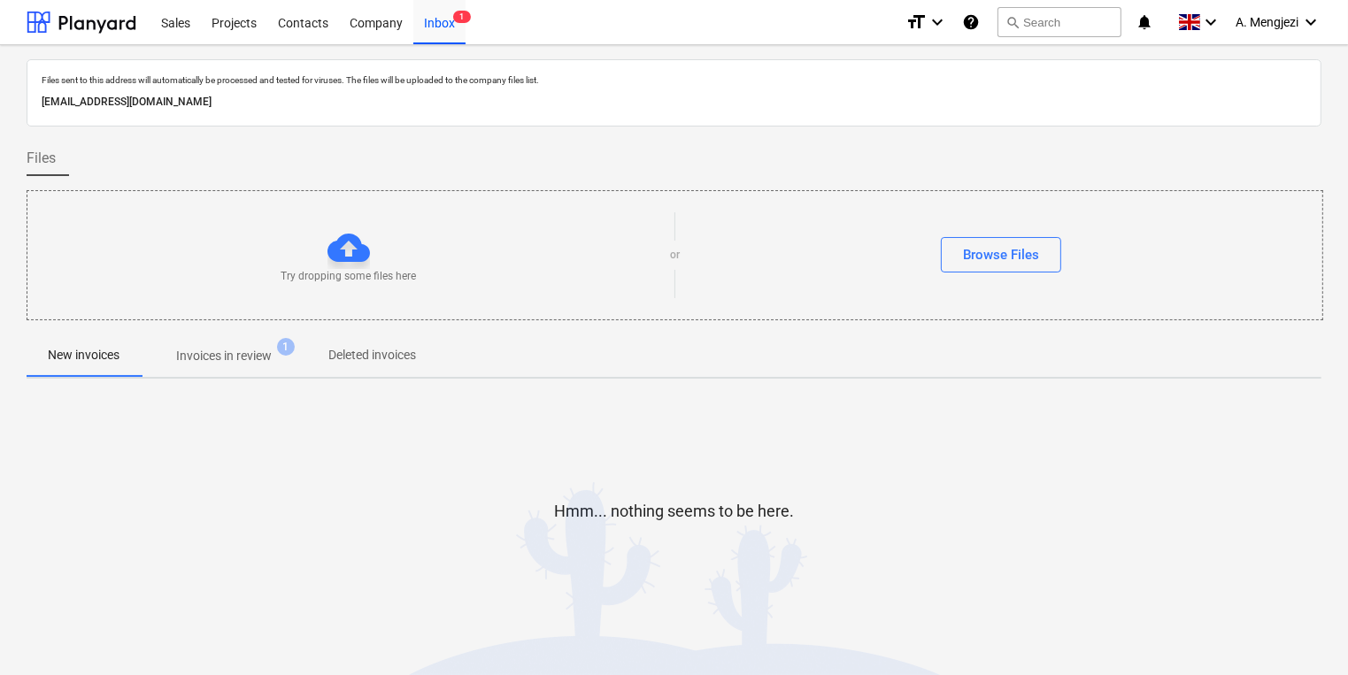
drag, startPoint x: 193, startPoint y: 346, endPoint x: 202, endPoint y: 348, distance: 9.0
click at [201, 347] on p "Invoices in review" at bounding box center [224, 356] width 96 height 19
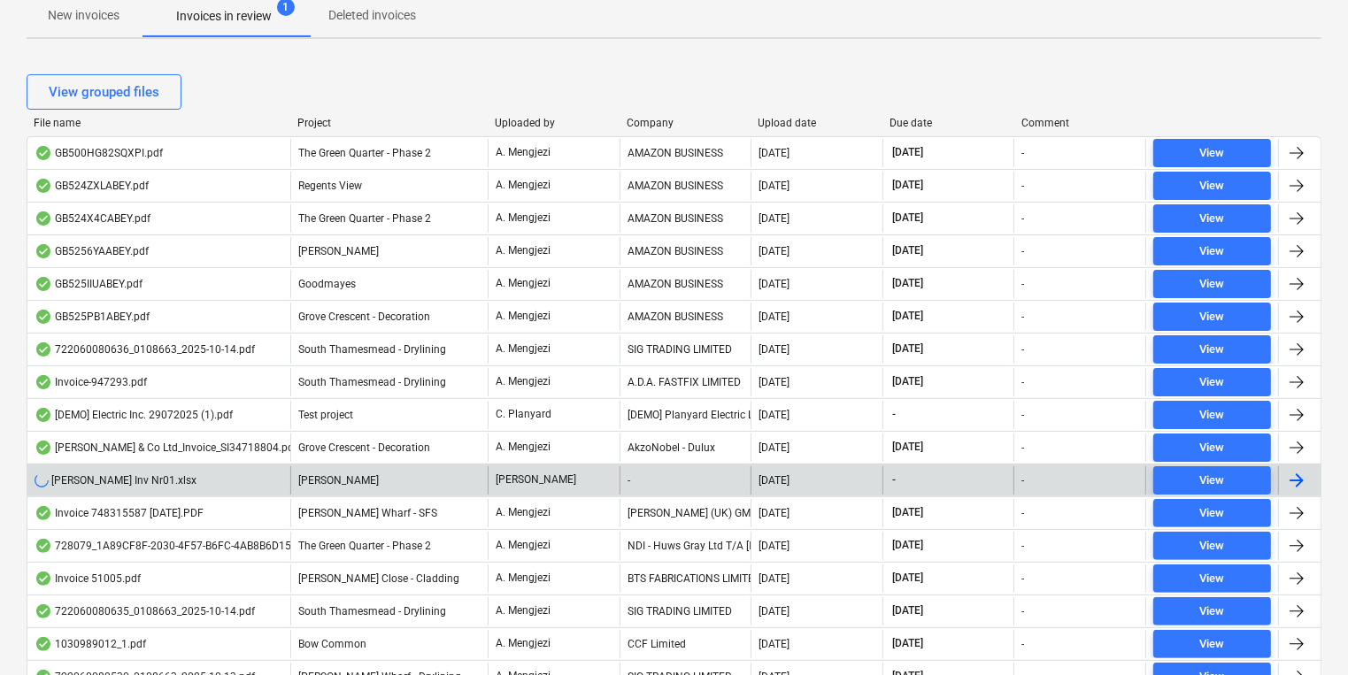
scroll to position [496, 0]
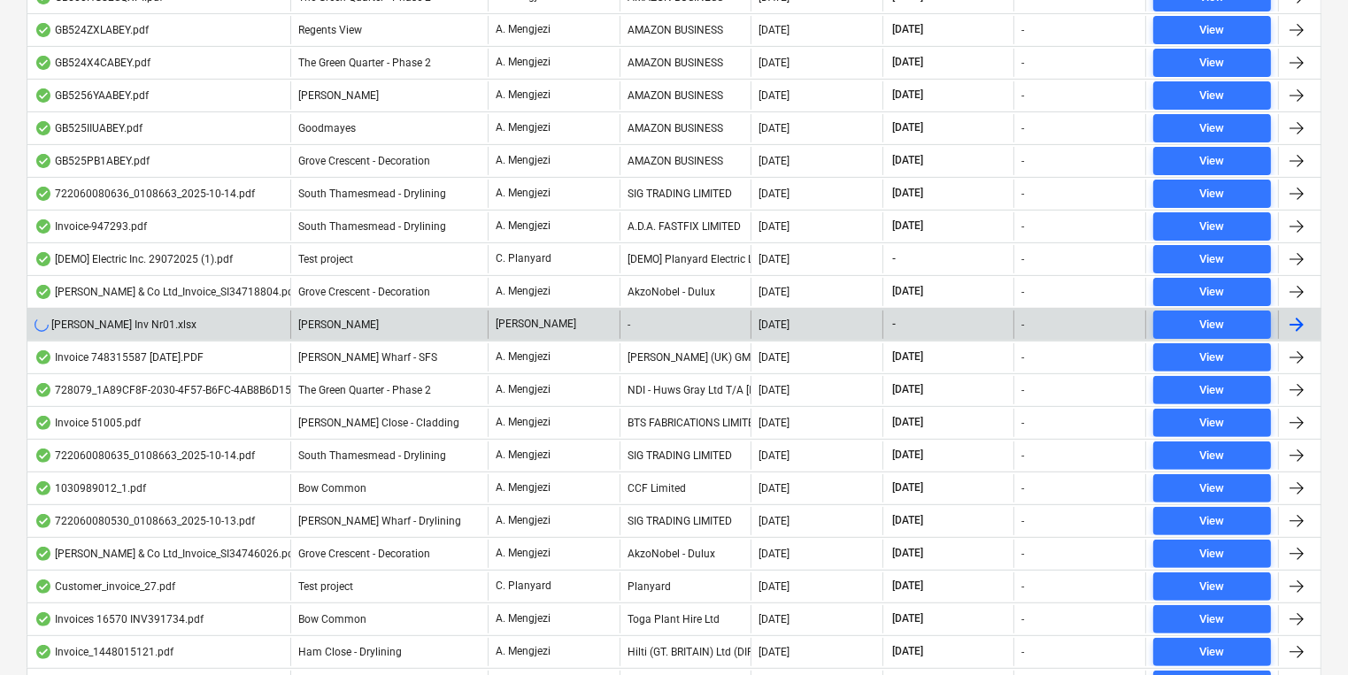
click at [273, 323] on div "[PERSON_NAME] Inv Nr01.xlsx" at bounding box center [158, 325] width 263 height 28
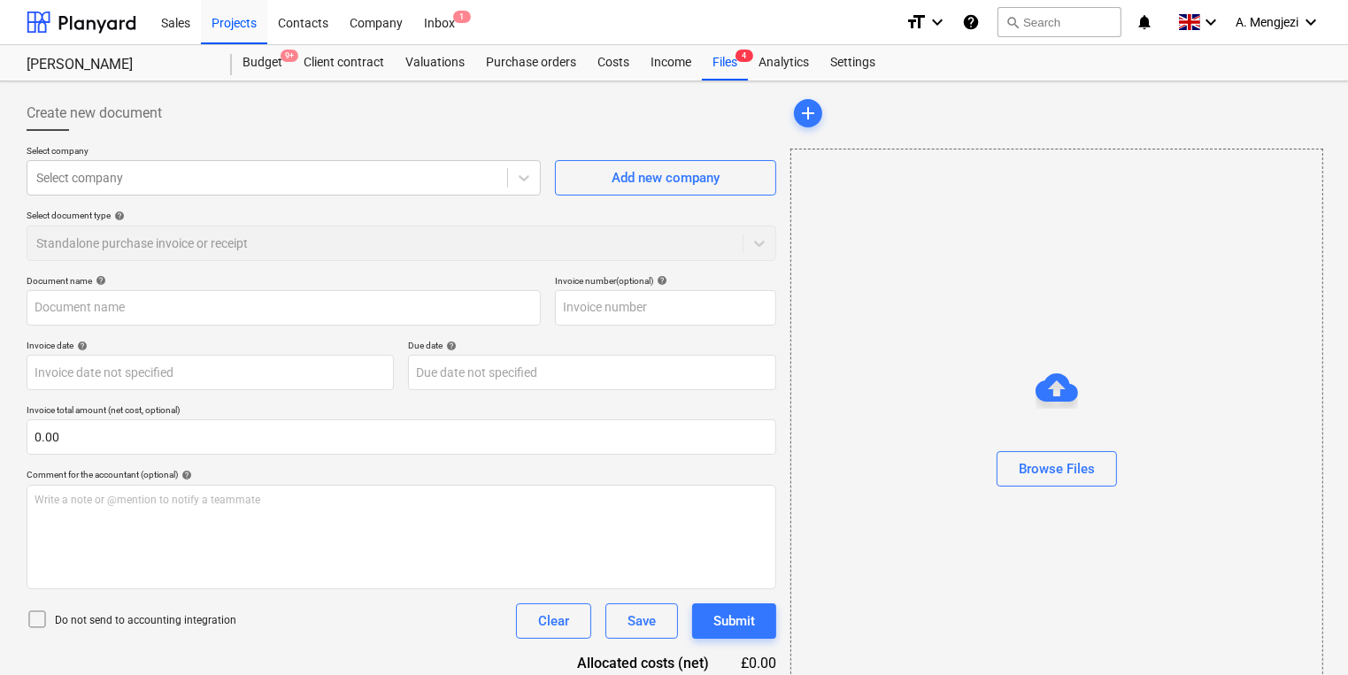
type input "[PERSON_NAME] Inv Nr01.xlsx"
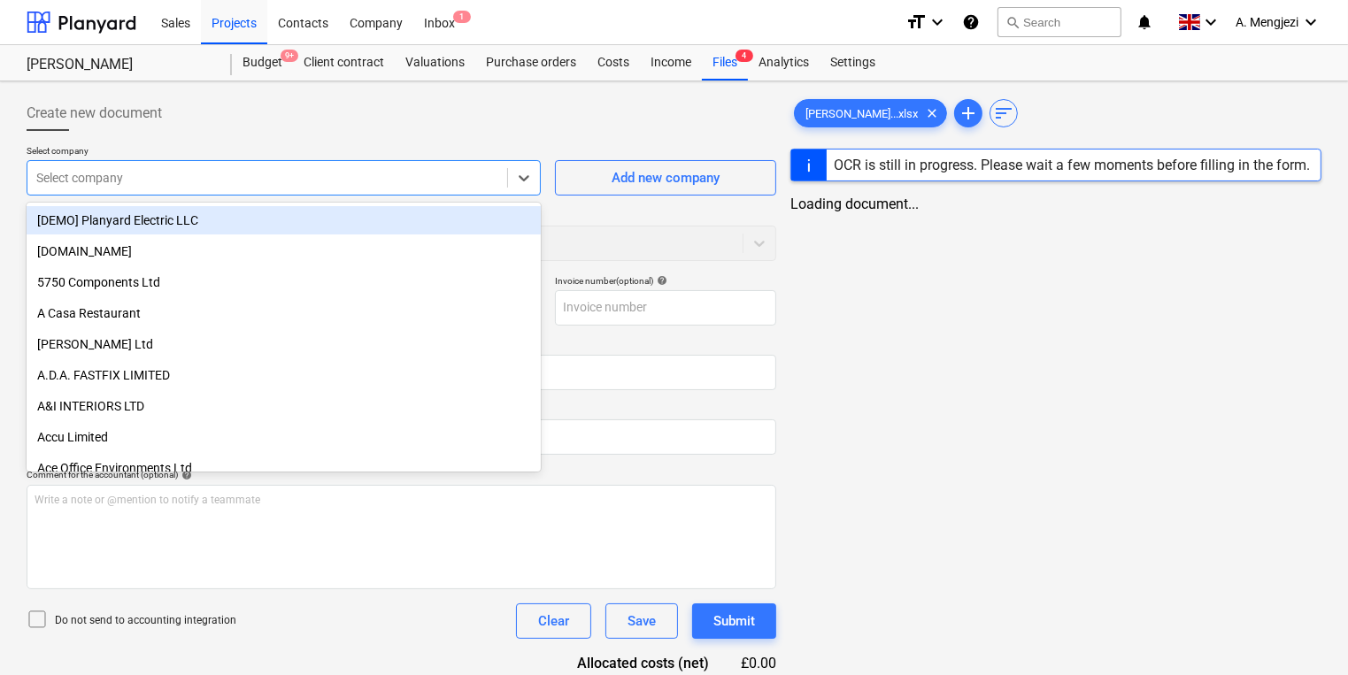
click at [304, 169] on div at bounding box center [267, 178] width 462 height 18
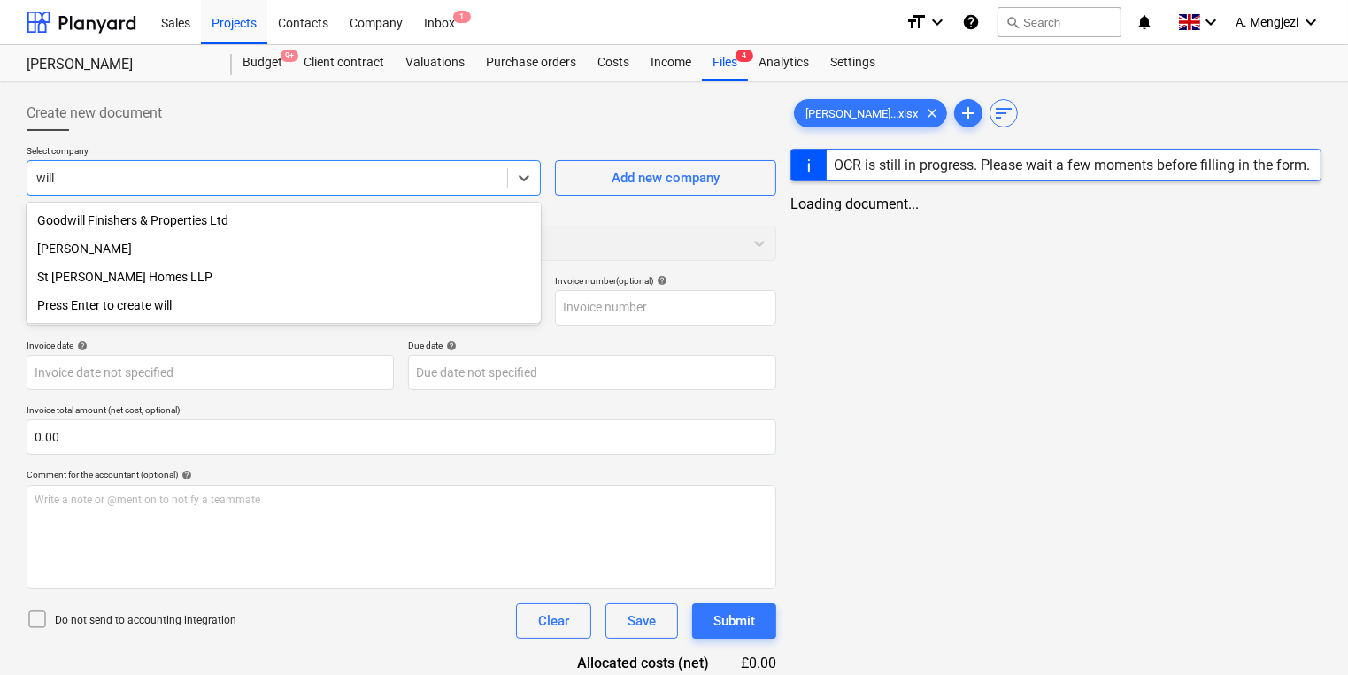
type input "will"
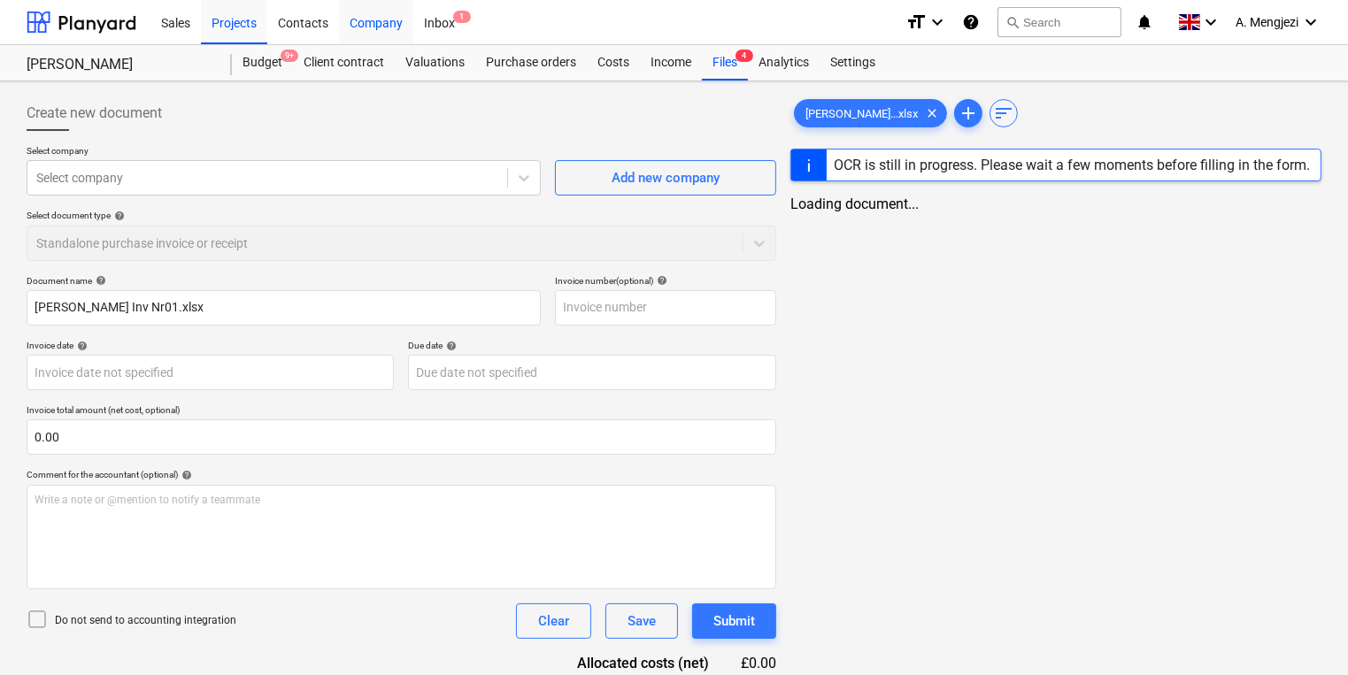
drag, startPoint x: 438, startPoint y: 396, endPoint x: 410, endPoint y: 7, distance: 390.4
click at [435, 396] on div "Document name help WIlliam Searson Inv Nr01.xlsx Invoice number (optional) help…" at bounding box center [402, 506] width 750 height 463
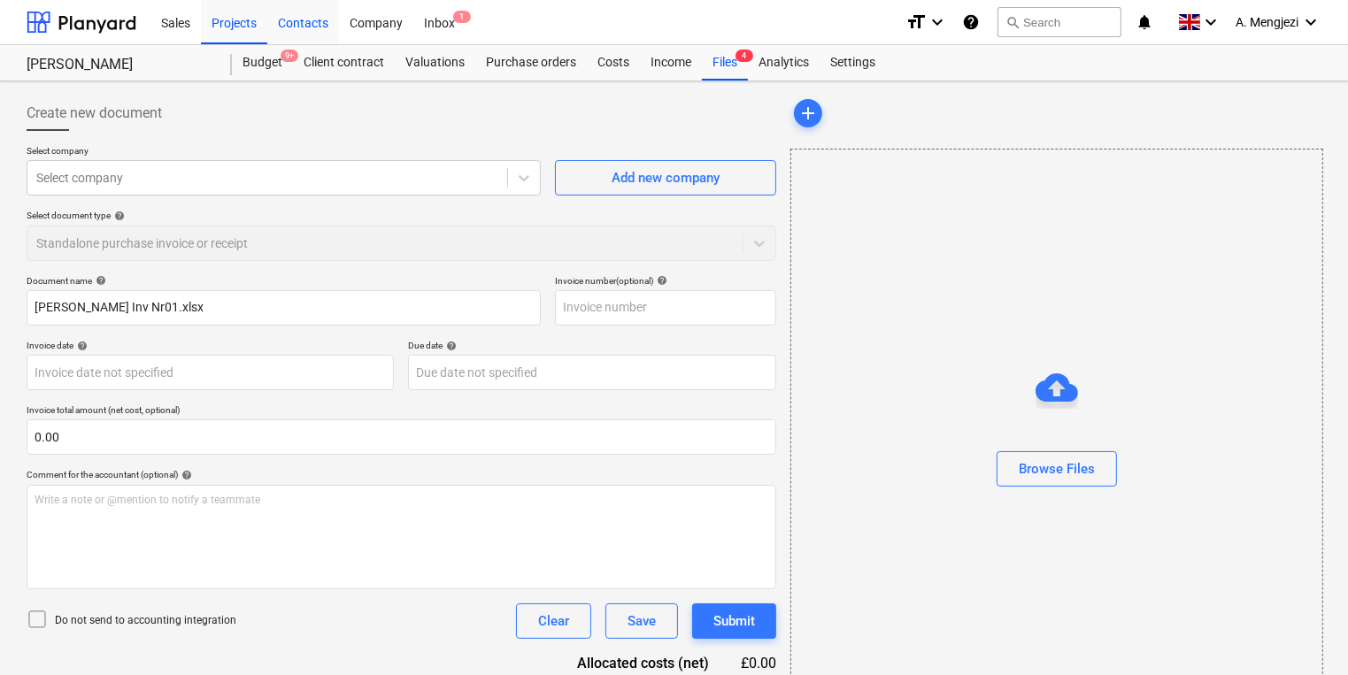
click at [294, 25] on div "Contacts" at bounding box center [303, 21] width 72 height 45
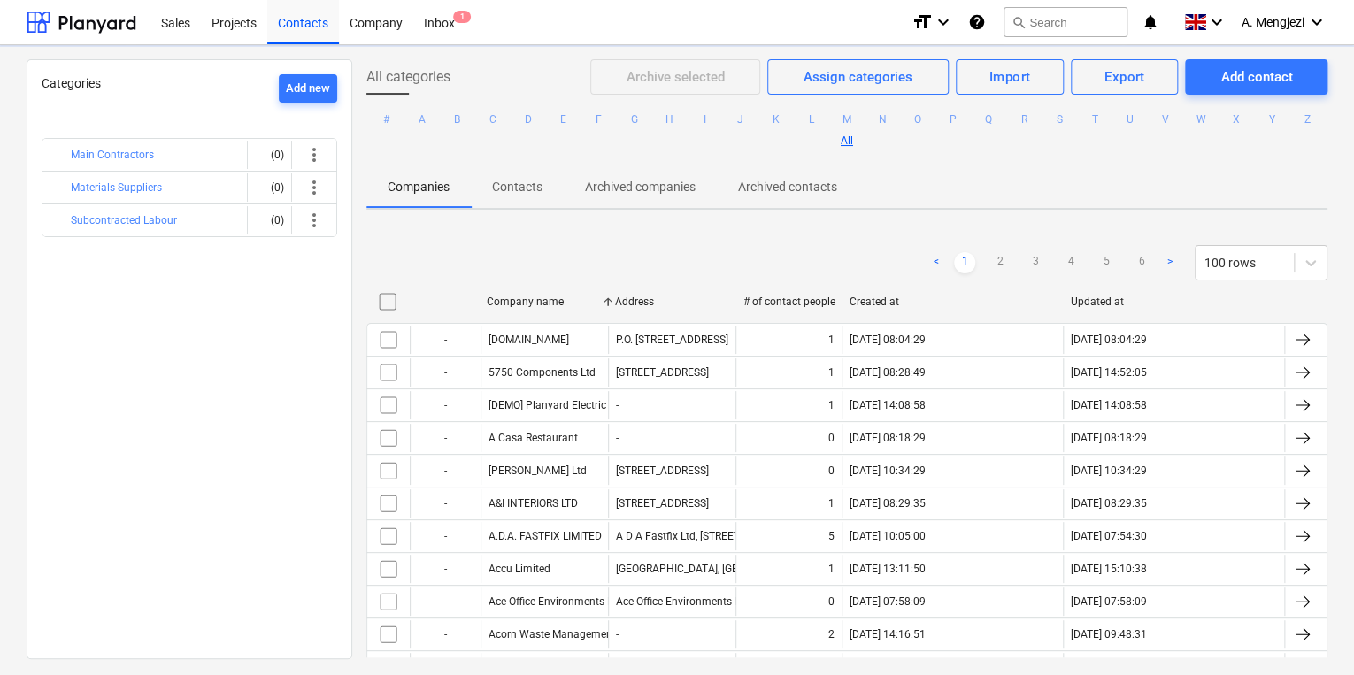
click at [520, 258] on div "< 1 2 3 4 5 6 > 100 rows" at bounding box center [847, 262] width 962 height 35
click at [1058, 21] on button "search Search" at bounding box center [1066, 22] width 124 height 30
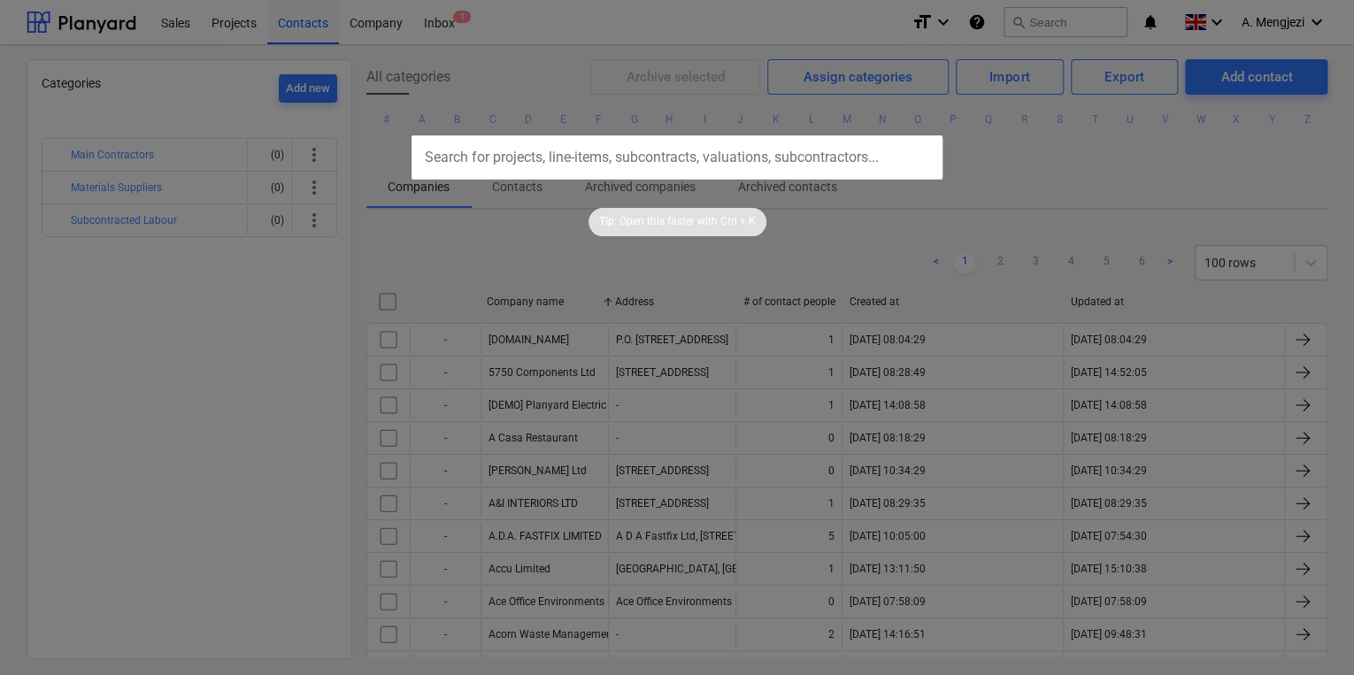
click at [1009, 196] on div "Tip: Open this faster with Ctrl + K" at bounding box center [677, 208] width 1354 height 57
click at [1096, 164] on div at bounding box center [677, 337] width 1354 height 675
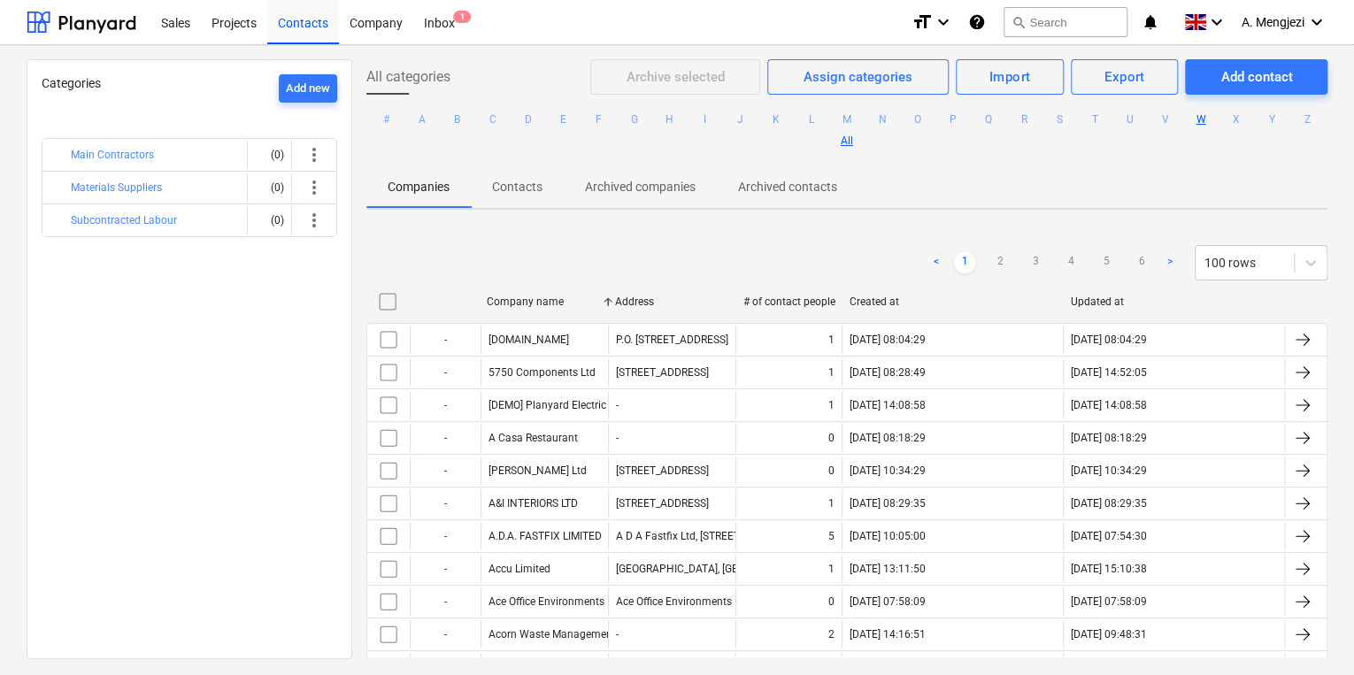
click at [1212, 115] on button "W" at bounding box center [1200, 119] width 21 height 21
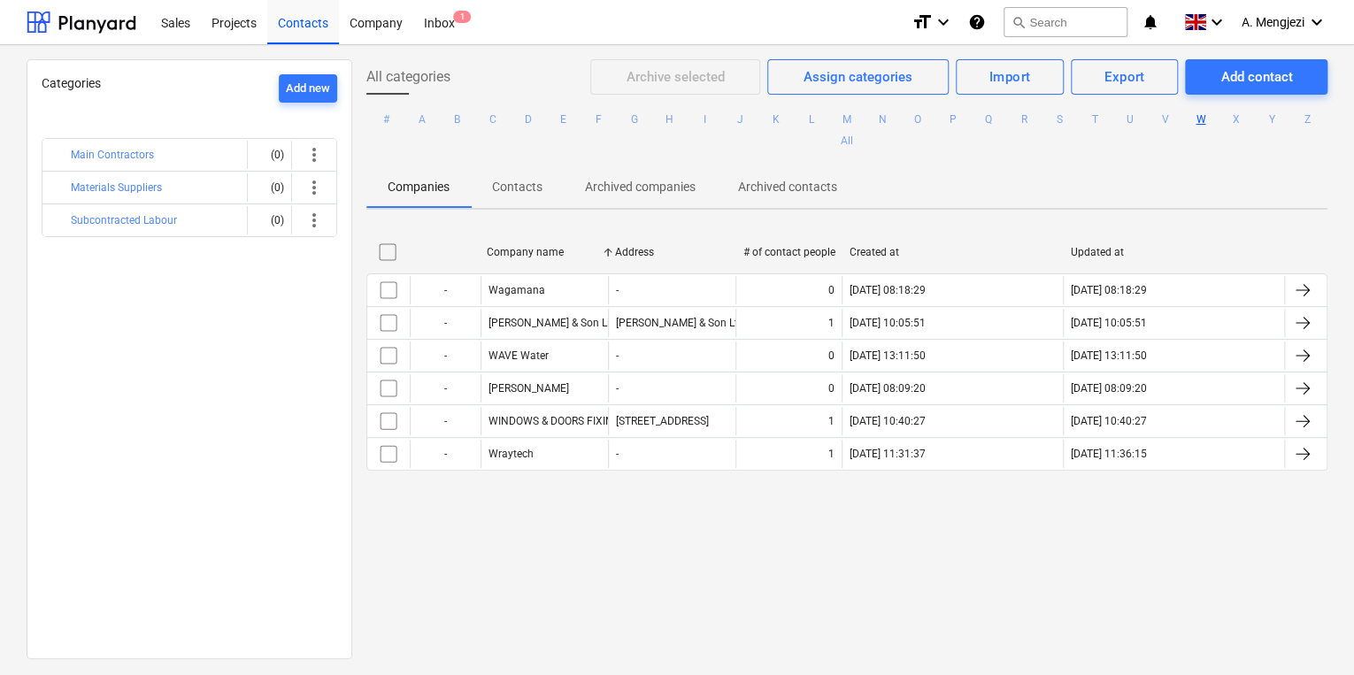
click at [901, 549] on div "All categories Archive selected Assign categories Import Export Add contact # A…" at bounding box center [847, 358] width 990 height 598
click at [503, 182] on p "Contacts" at bounding box center [517, 187] width 50 height 19
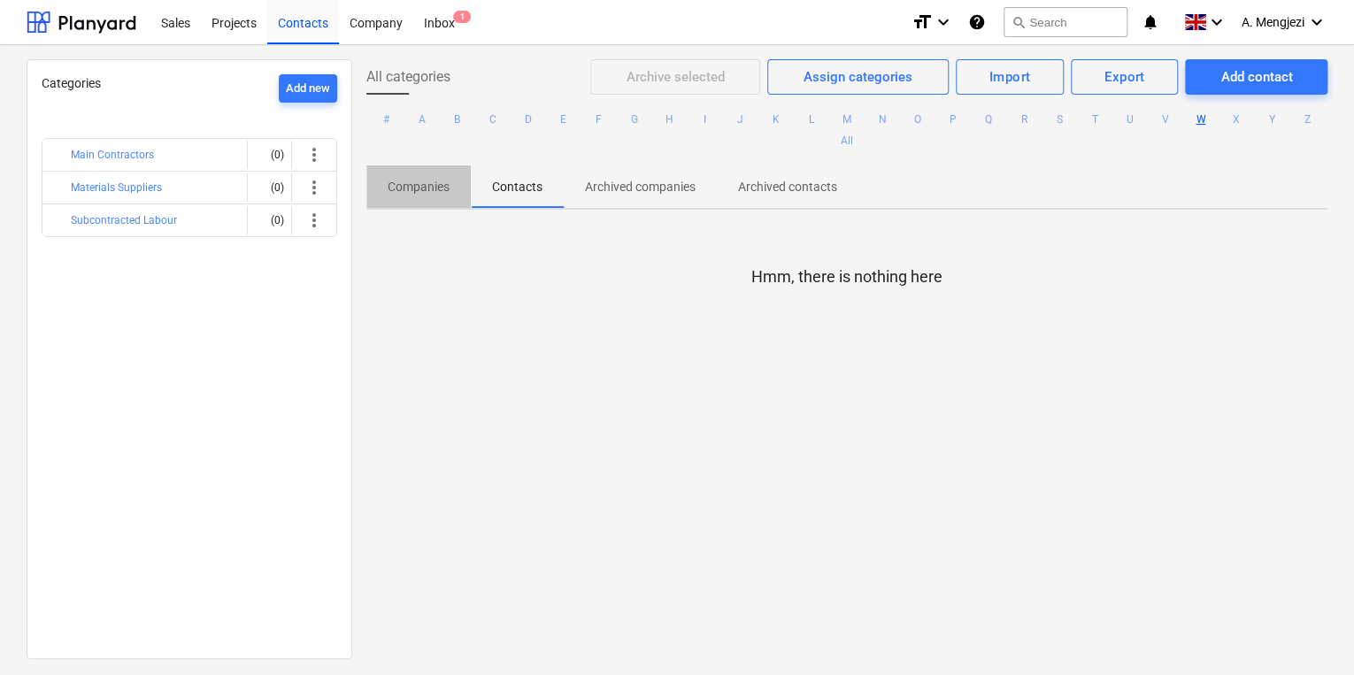
click at [423, 179] on p "Companies" at bounding box center [419, 187] width 62 height 19
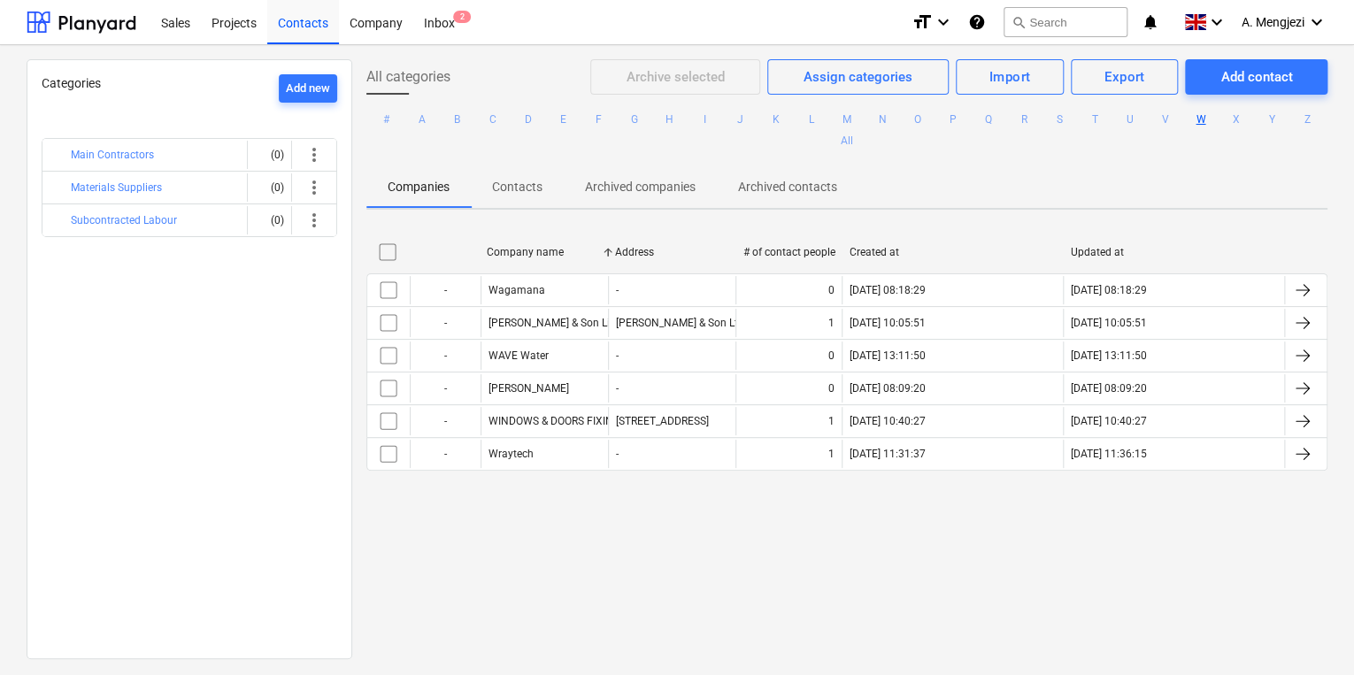
click at [479, 19] on div "Sales Projects Contacts Company Inbox 2" at bounding box center [523, 22] width 747 height 44
click at [463, 28] on div "Inbox 2" at bounding box center [439, 21] width 52 height 45
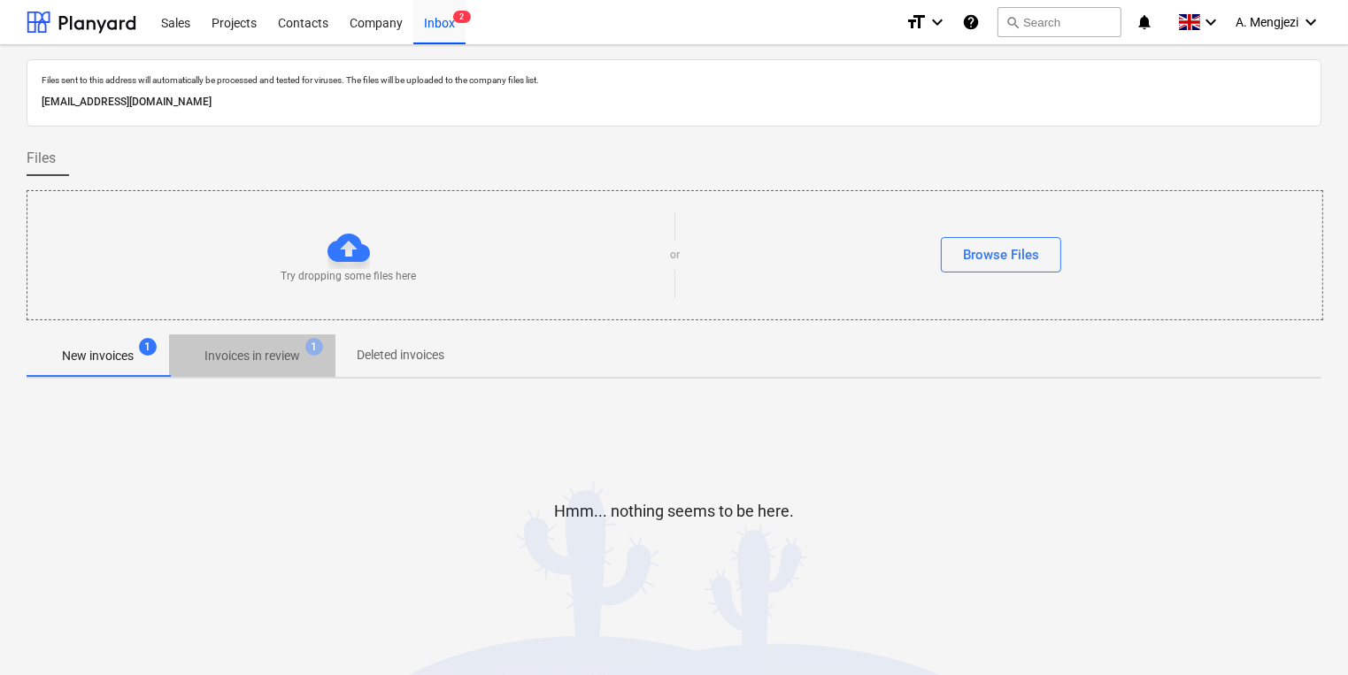
click at [207, 358] on p "Invoices in review" at bounding box center [252, 356] width 96 height 19
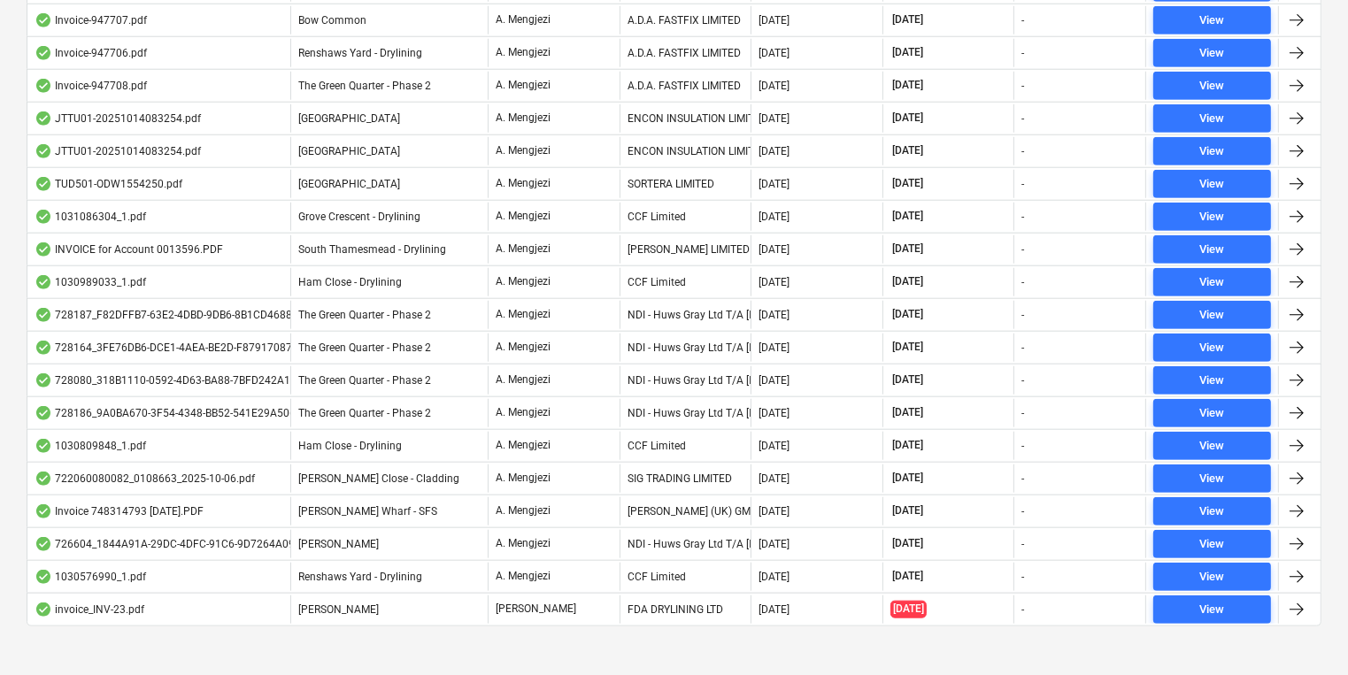
scroll to position [1720, 0]
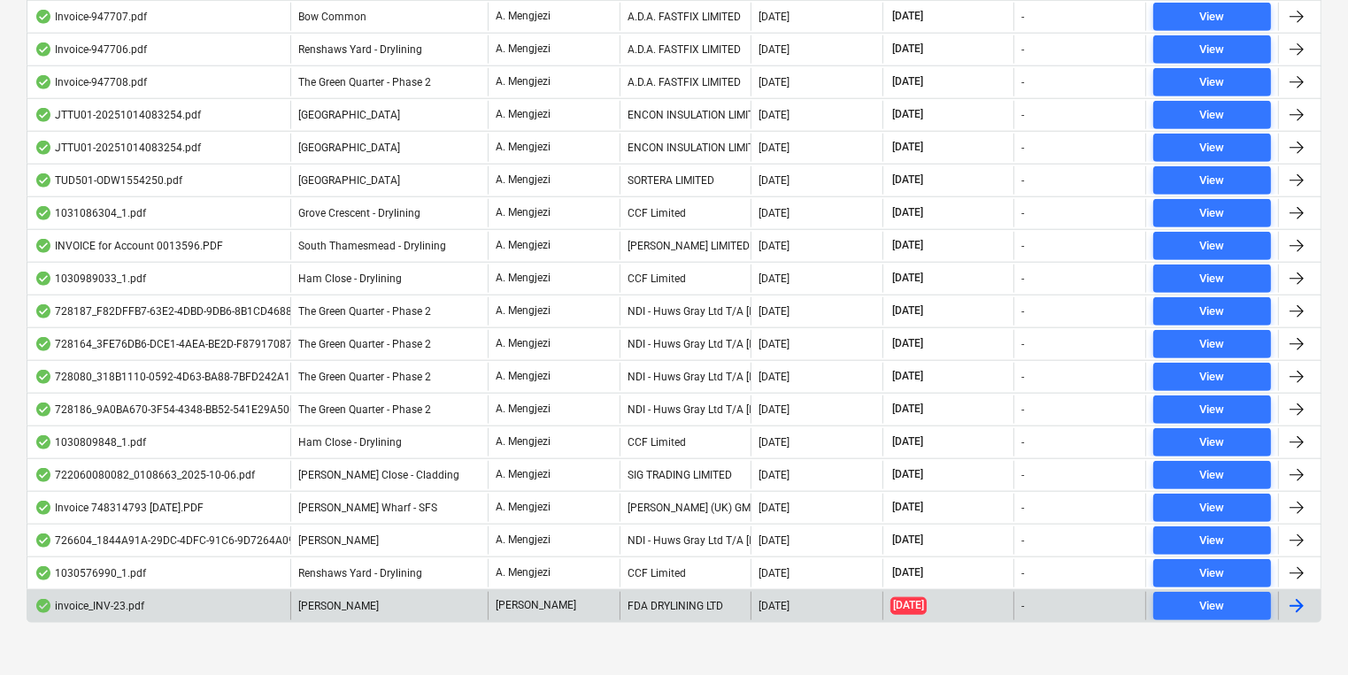
click at [541, 598] on p "[PERSON_NAME]" at bounding box center [536, 605] width 81 height 15
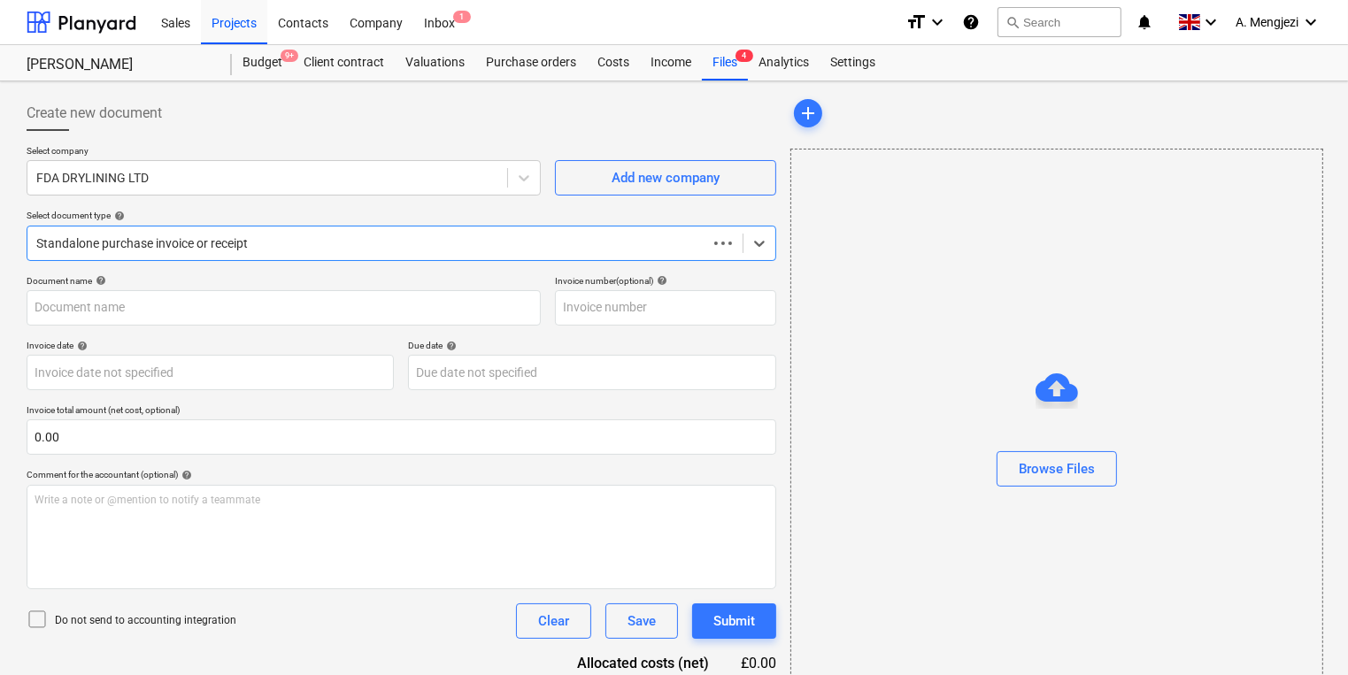
type input "INV-23"
type input "[DATE]"
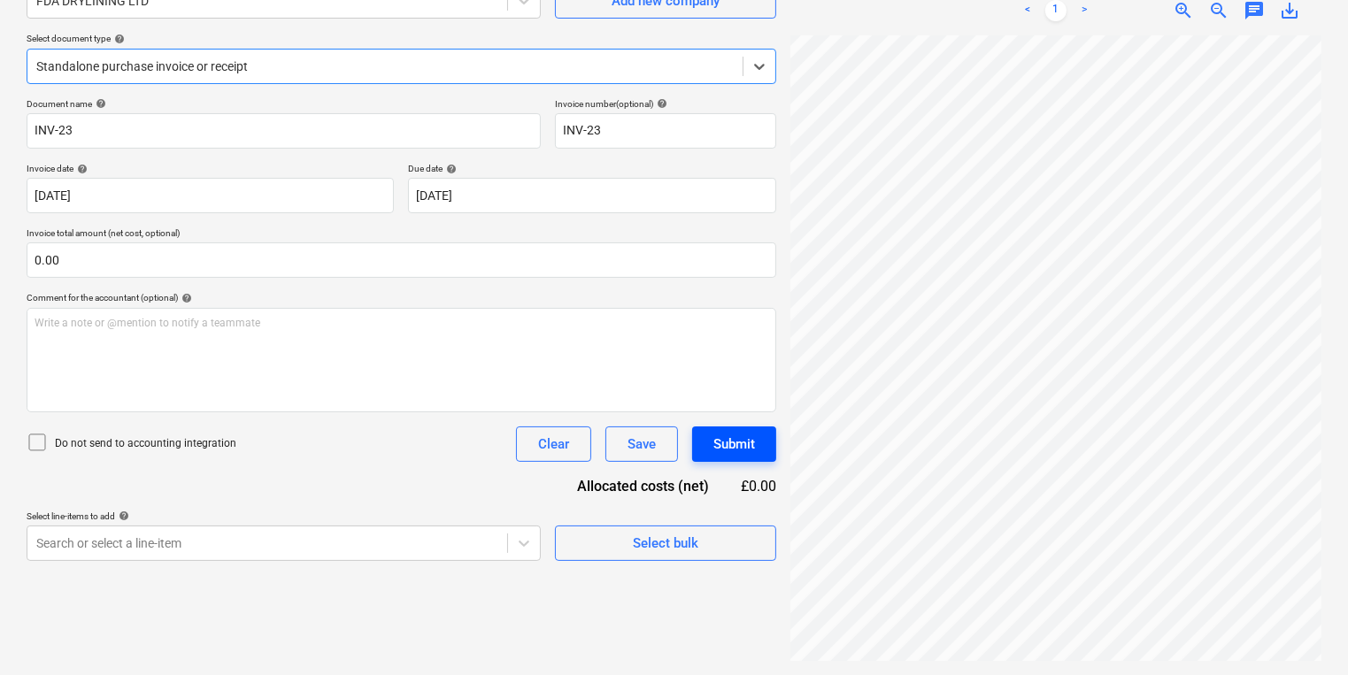
scroll to position [142, 0]
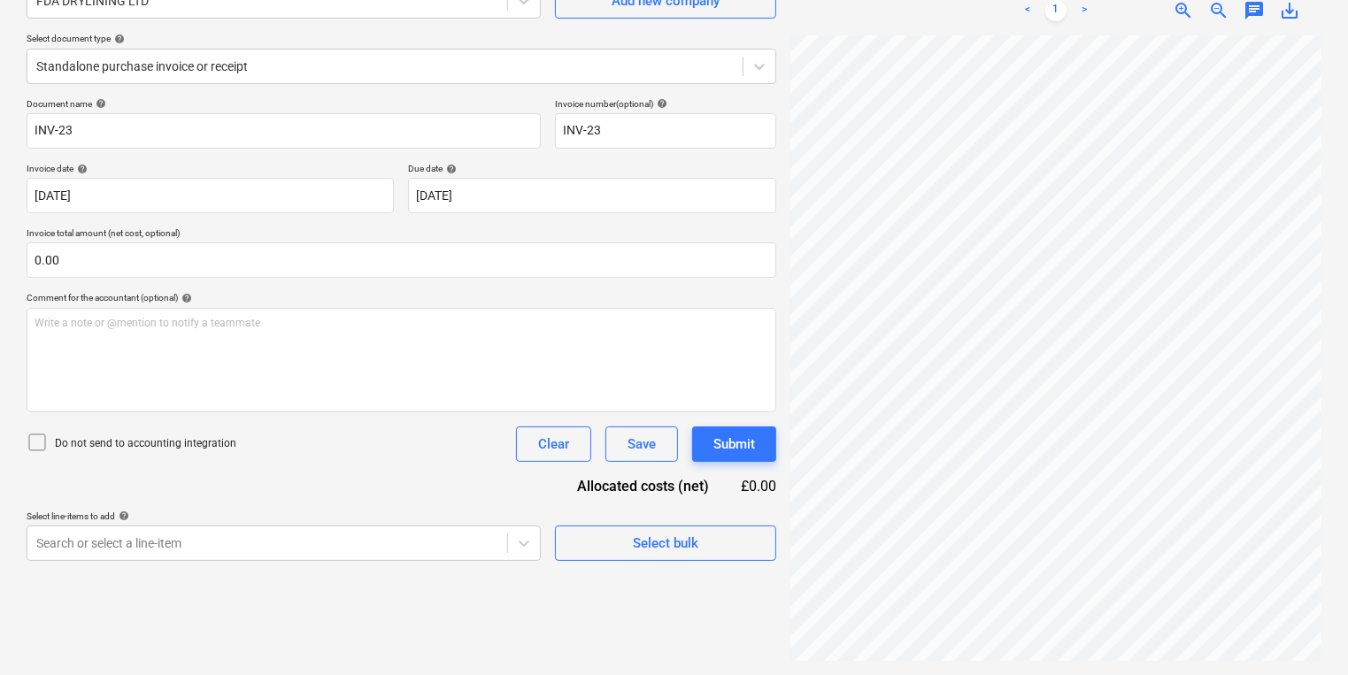
click at [784, 249] on div "invoice_INV-23.pdf clear add sort < 1 > zoom_in zoom_out chat 0 save_alt" at bounding box center [1055, 290] width 545 height 757
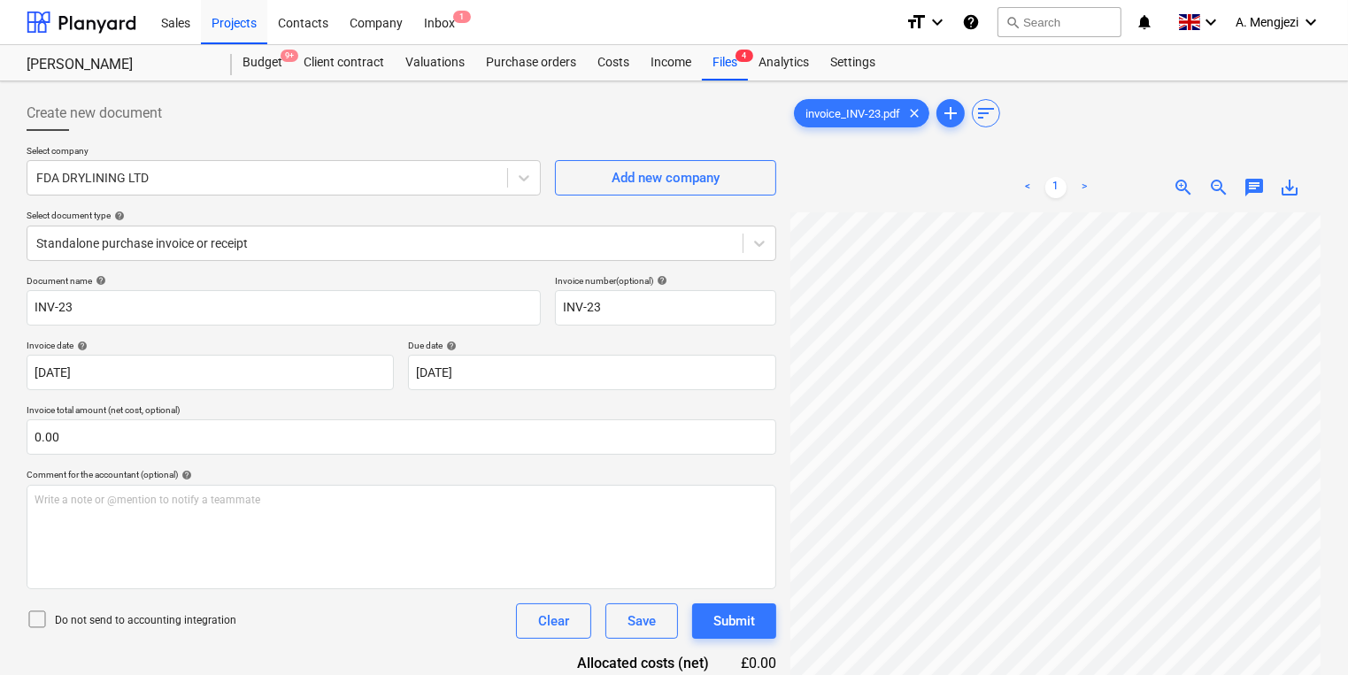
scroll to position [196, 0]
click at [1348, 381] on html "Sales Projects Contacts Company Inbox 1 format_size keyboard_arrow_down help se…" at bounding box center [674, 337] width 1348 height 675
click at [427, 13] on div "Inbox 1" at bounding box center [439, 21] width 52 height 45
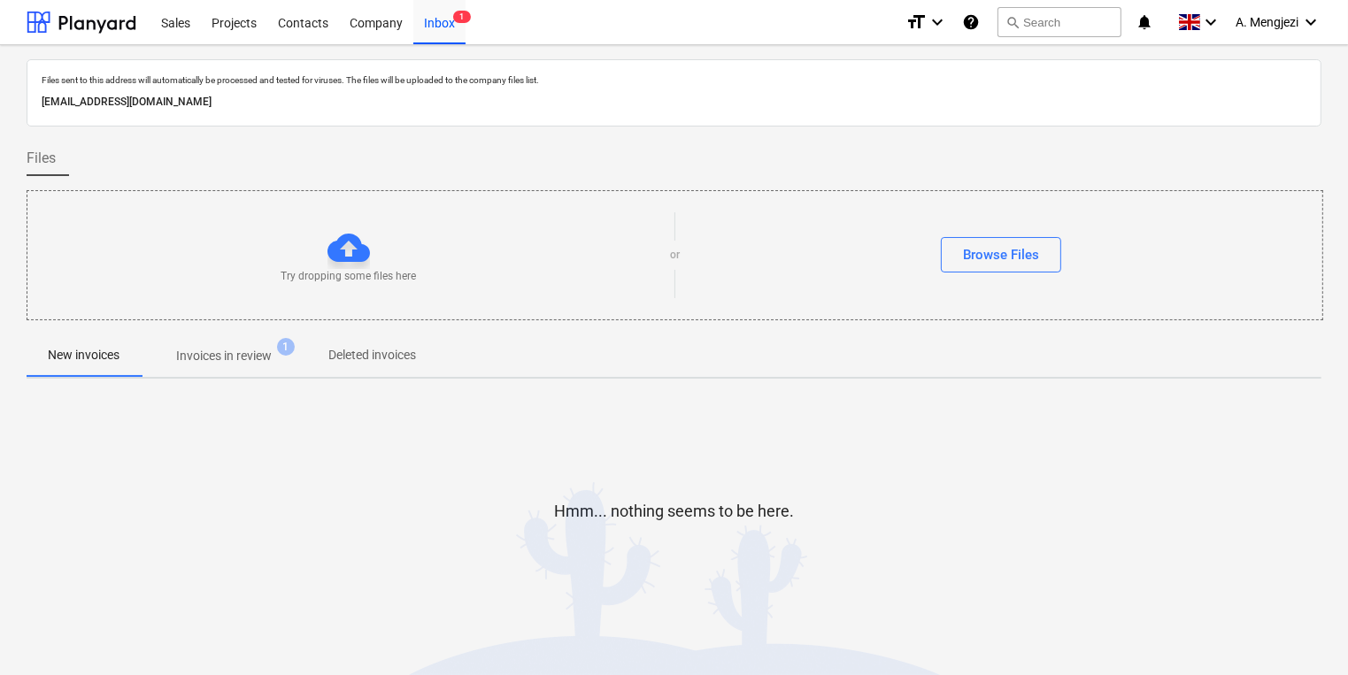
click at [220, 362] on p "Invoices in review" at bounding box center [224, 356] width 96 height 19
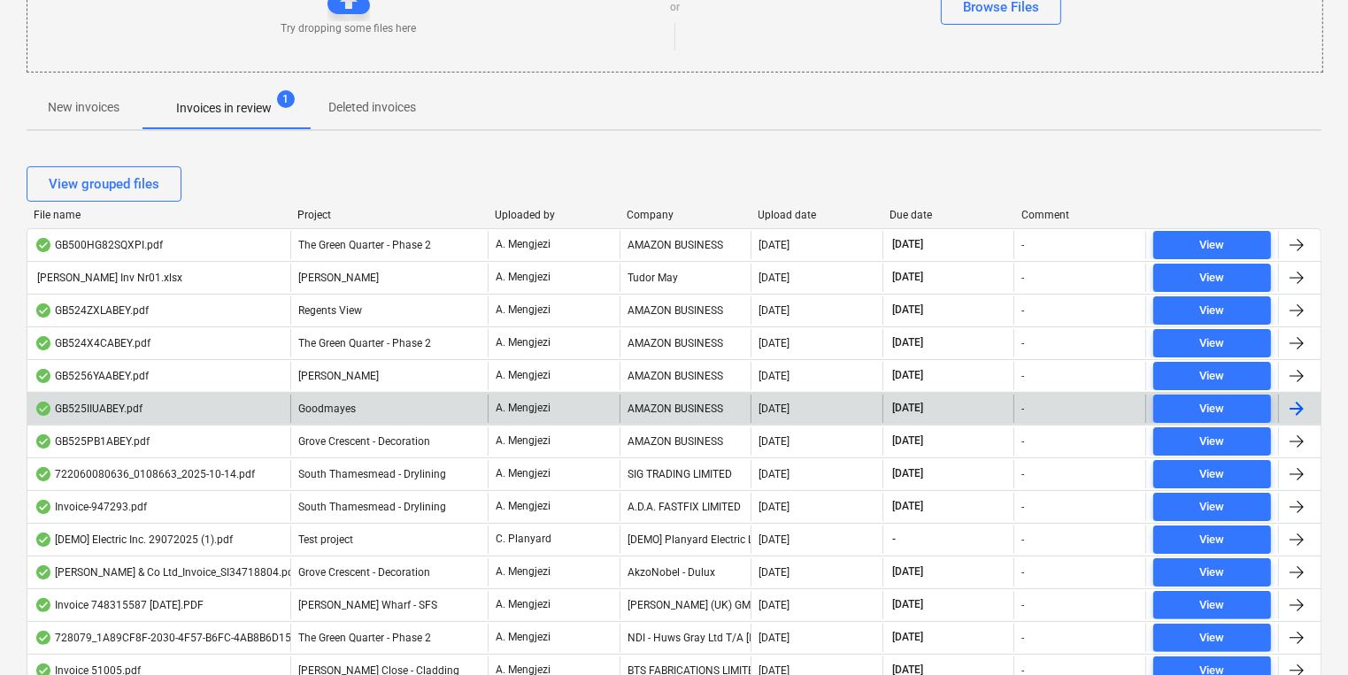
scroll to position [283, 0]
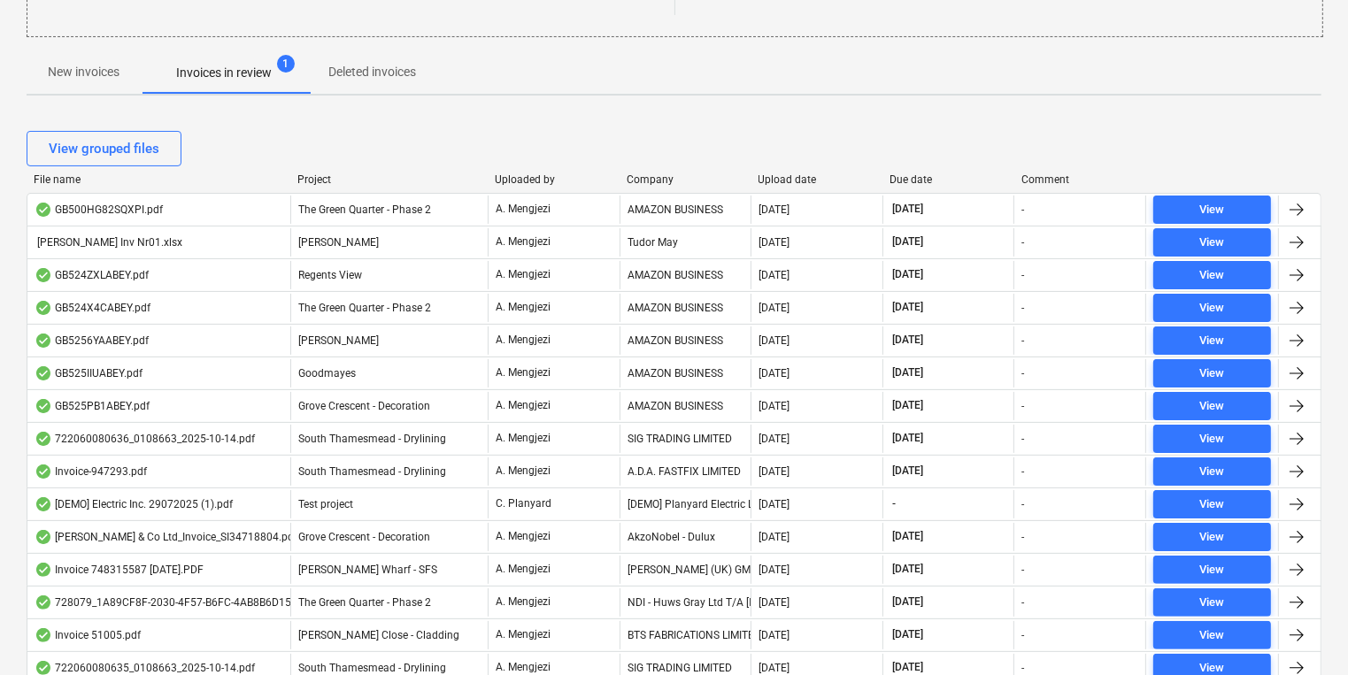
click at [646, 173] on div "Company" at bounding box center [686, 179] width 118 height 12
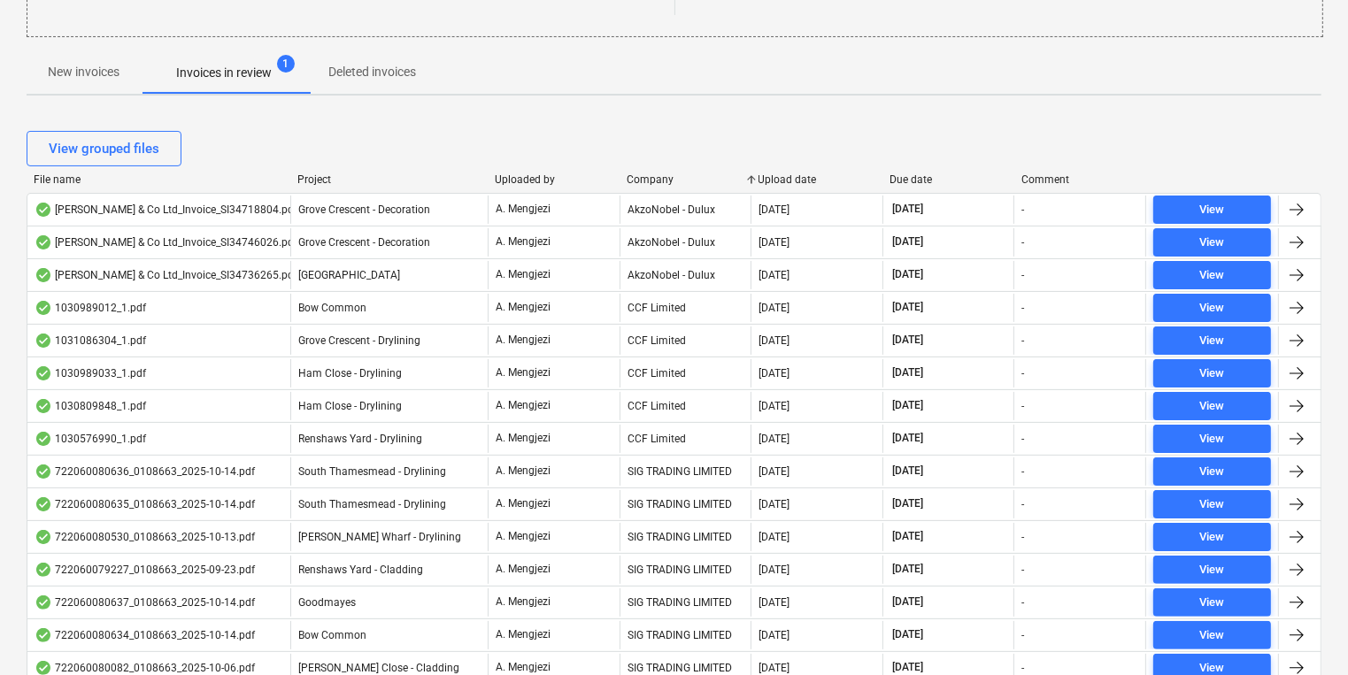
click at [645, 176] on div "Company" at bounding box center [686, 179] width 118 height 12
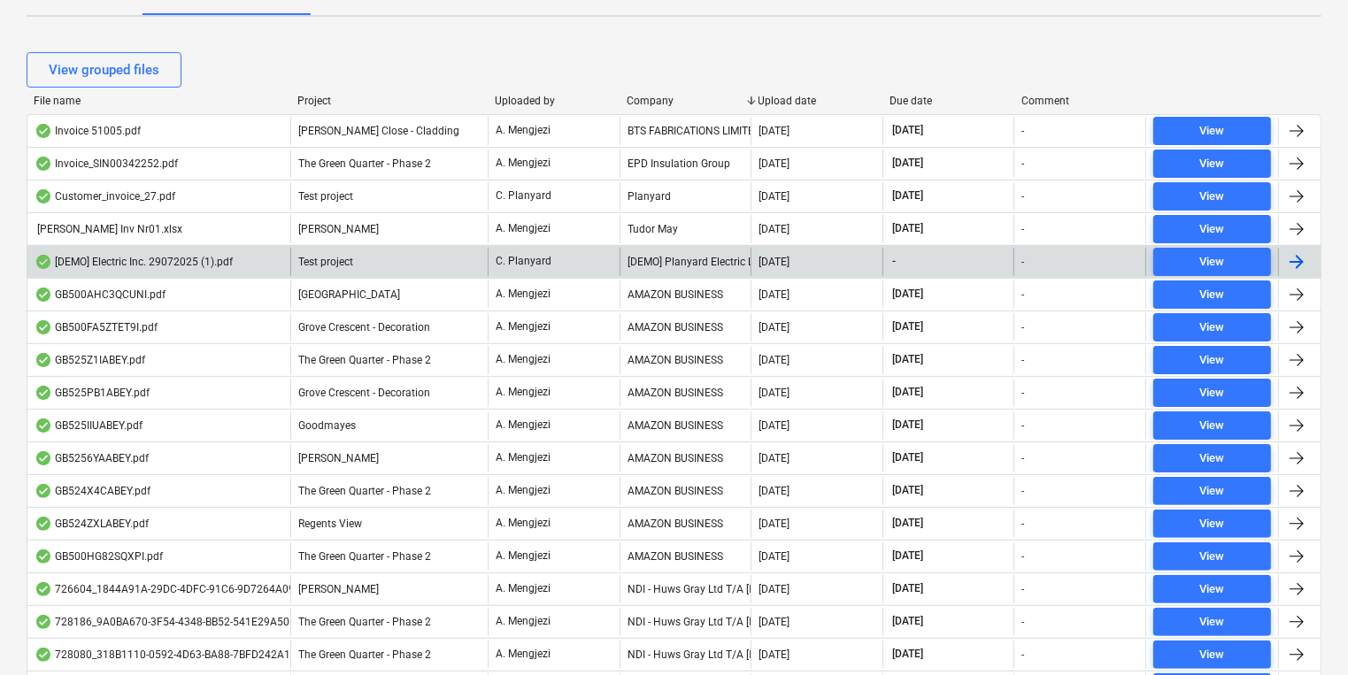
scroll to position [496, 0]
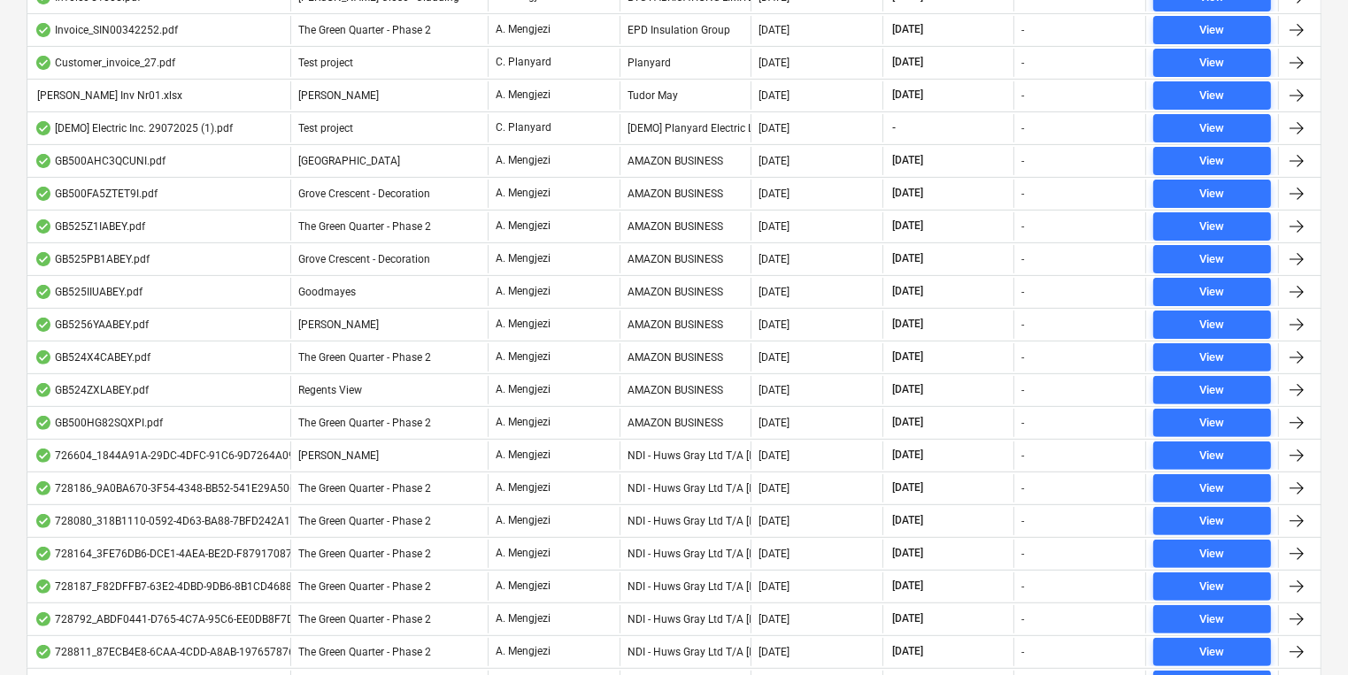
click at [659, 148] on div "AMAZON BUSINESS" at bounding box center [685, 161] width 132 height 28
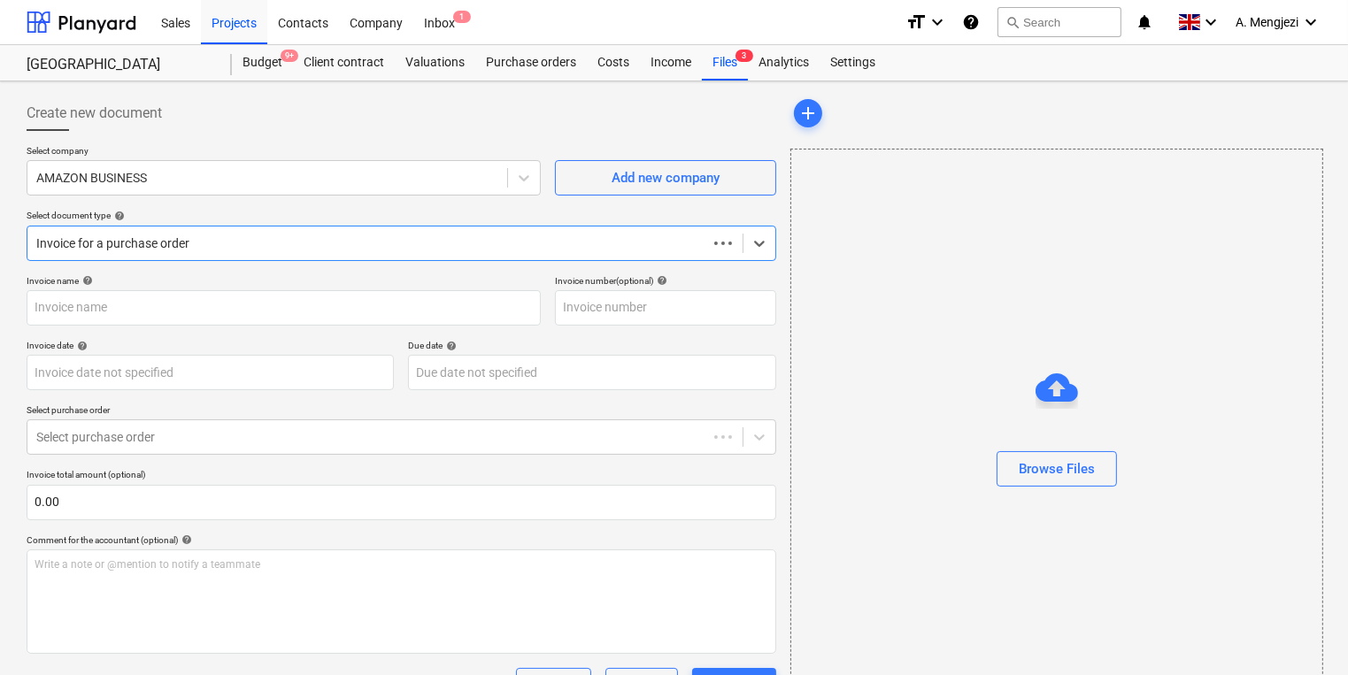
type input "GB500AHC3QCUNI"
type input "[DATE]"
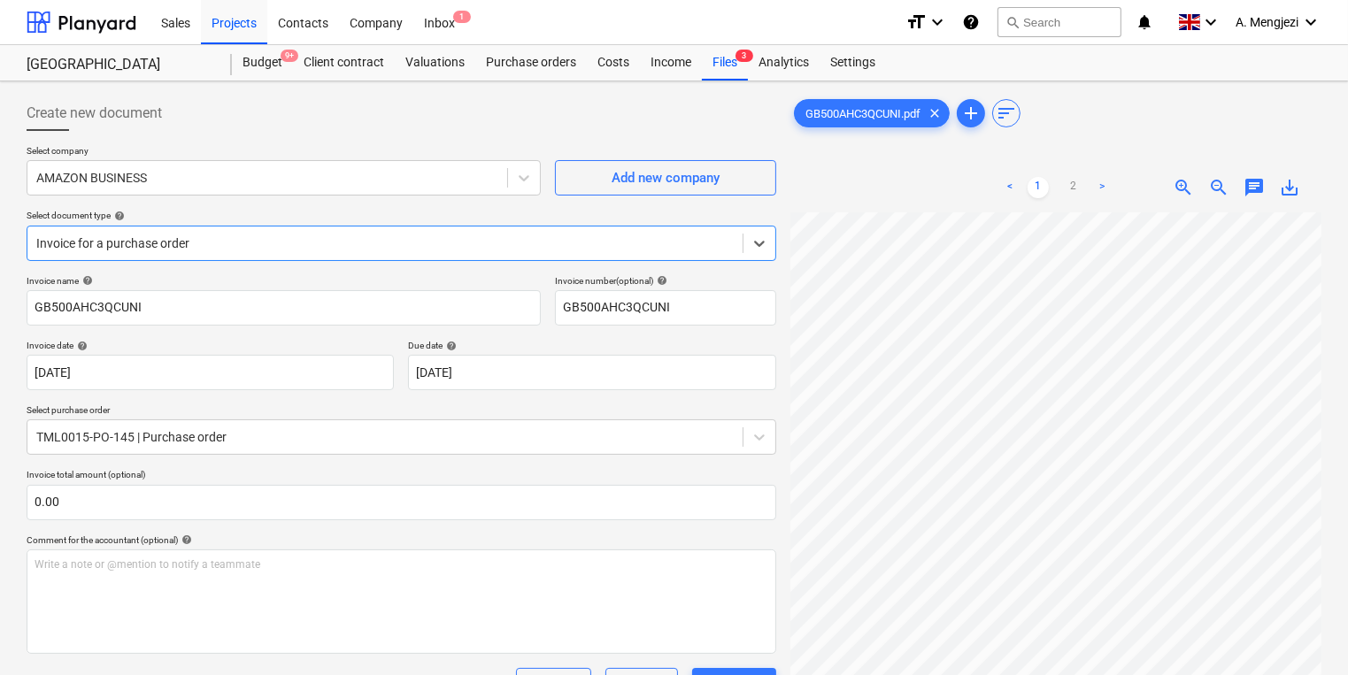
click at [319, 120] on div "Create new document" at bounding box center [402, 113] width 750 height 35
click at [458, 27] on div "Inbox 1" at bounding box center [439, 21] width 52 height 45
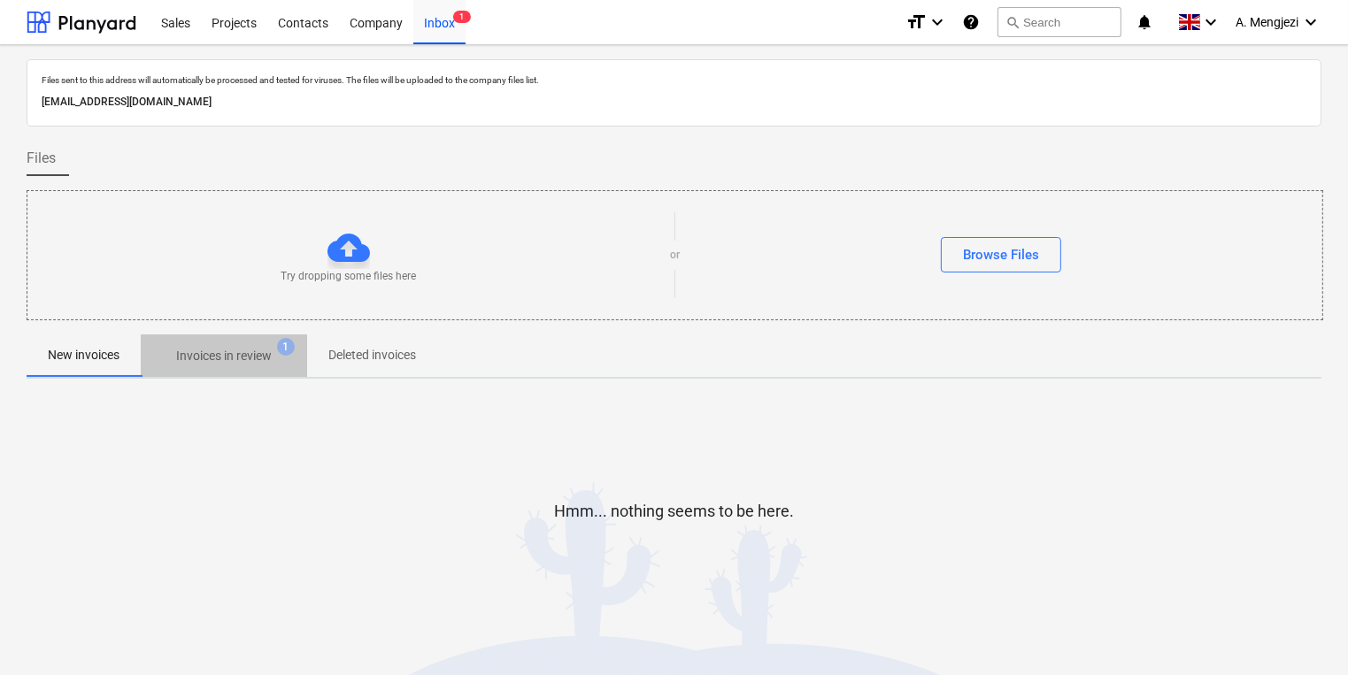
click at [197, 369] on span "Invoices in review 1" at bounding box center [224, 356] width 166 height 32
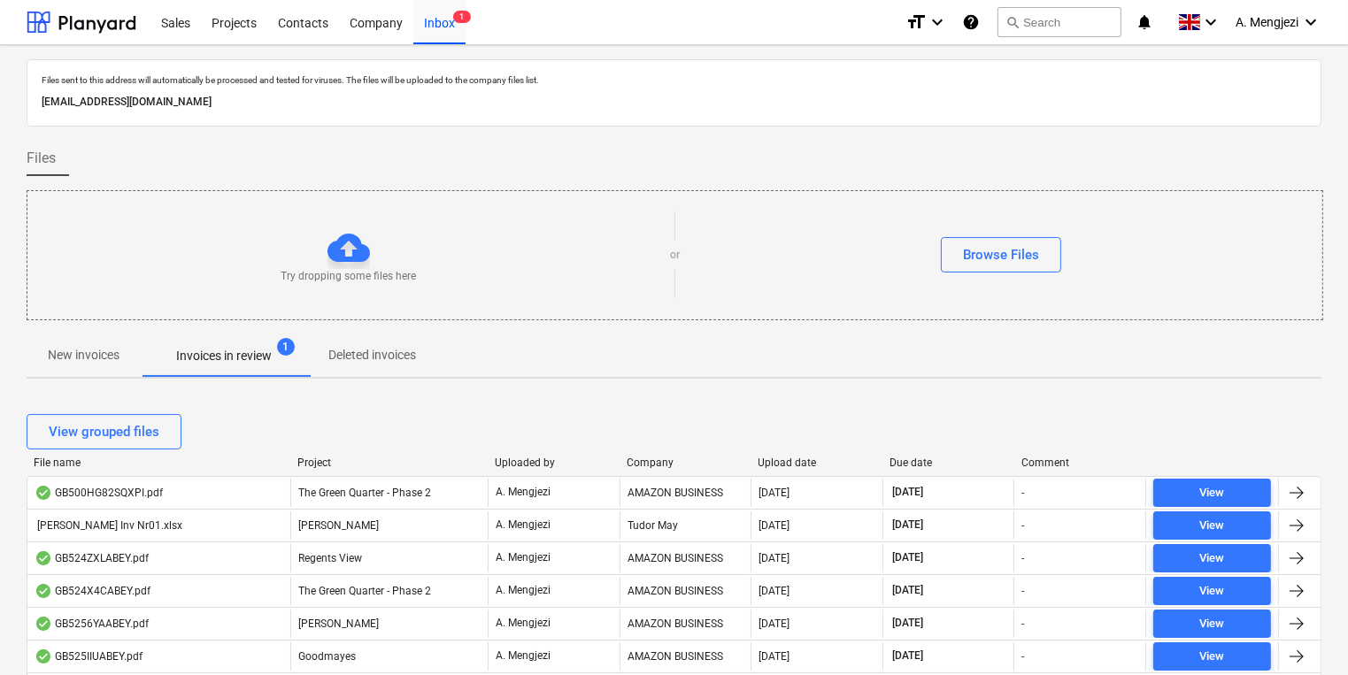
click at [375, 427] on div "View grouped files" at bounding box center [674, 431] width 1295 height 35
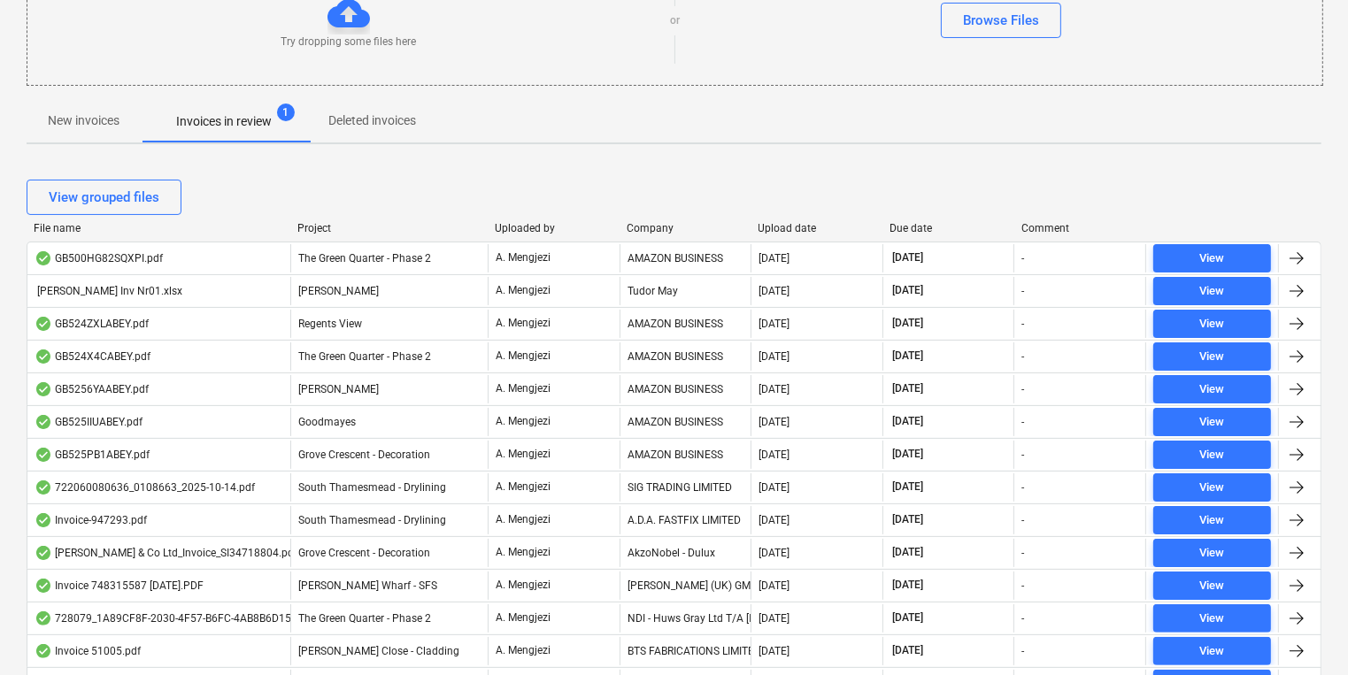
scroll to position [354, 0]
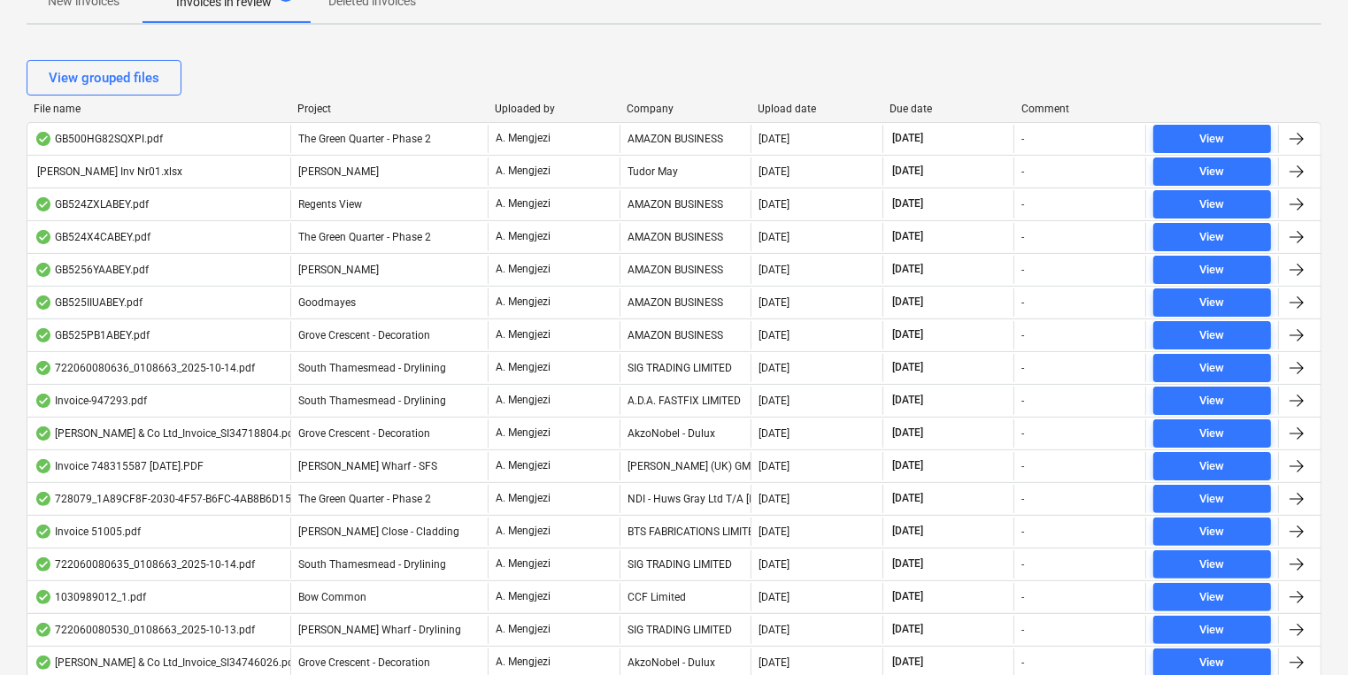
click at [489, 319] on div "GB525PB1ABEY.pdf Grove Crescent - Decoration A. Mengjezi AMAZON BUSINESS [DATE]…" at bounding box center [674, 335] width 1295 height 33
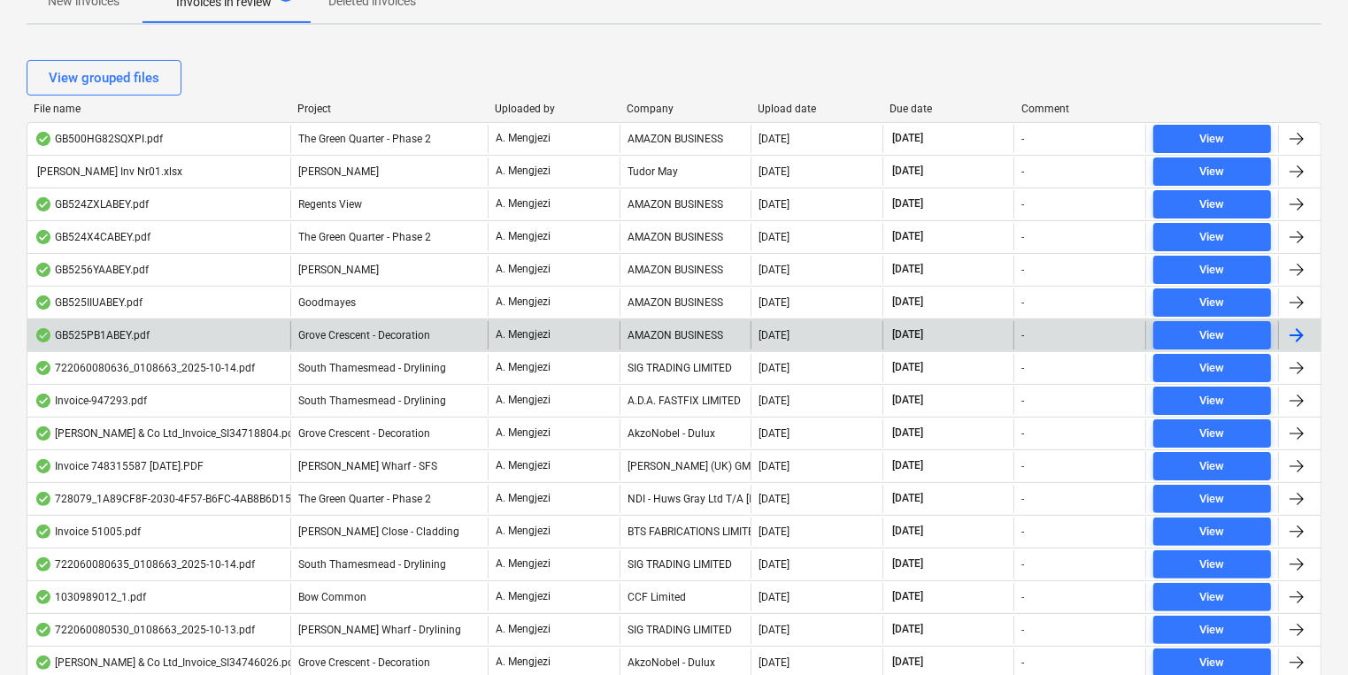
click at [489, 321] on div "A. Mengjezi" at bounding box center [554, 335] width 132 height 28
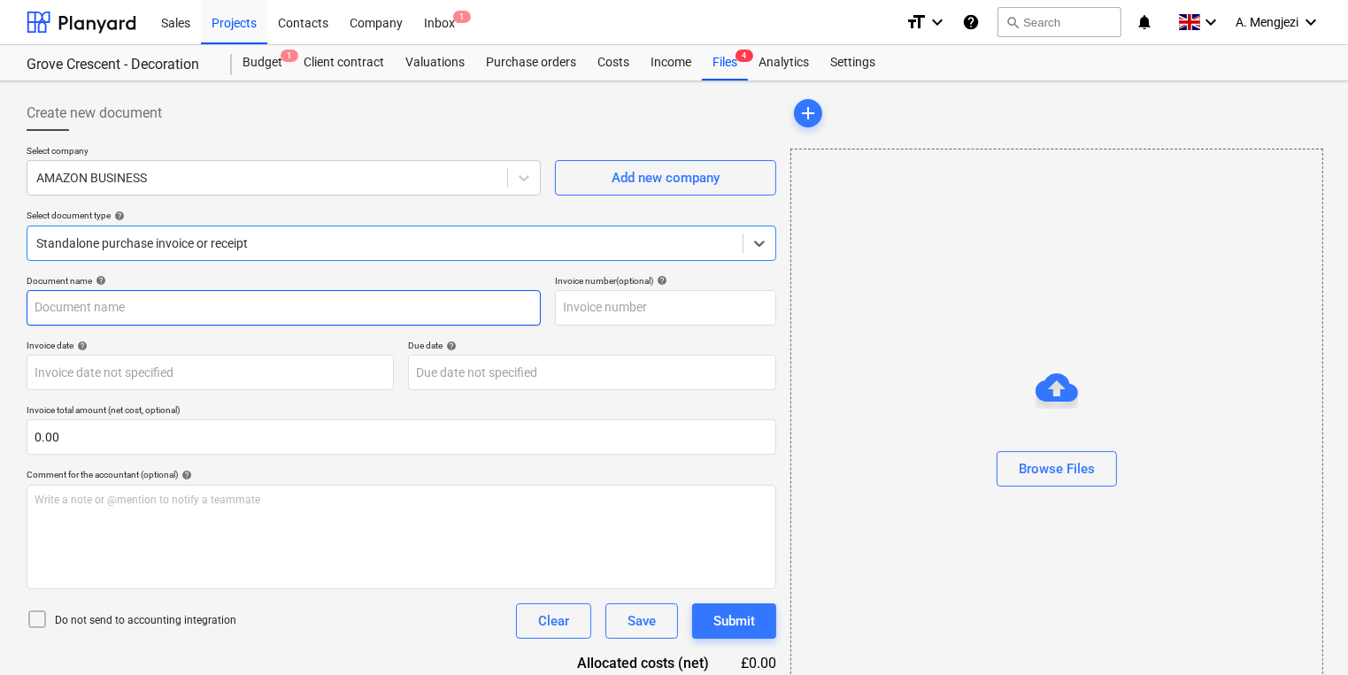
type input "GB525PB1ABEY"
type input "[DATE]"
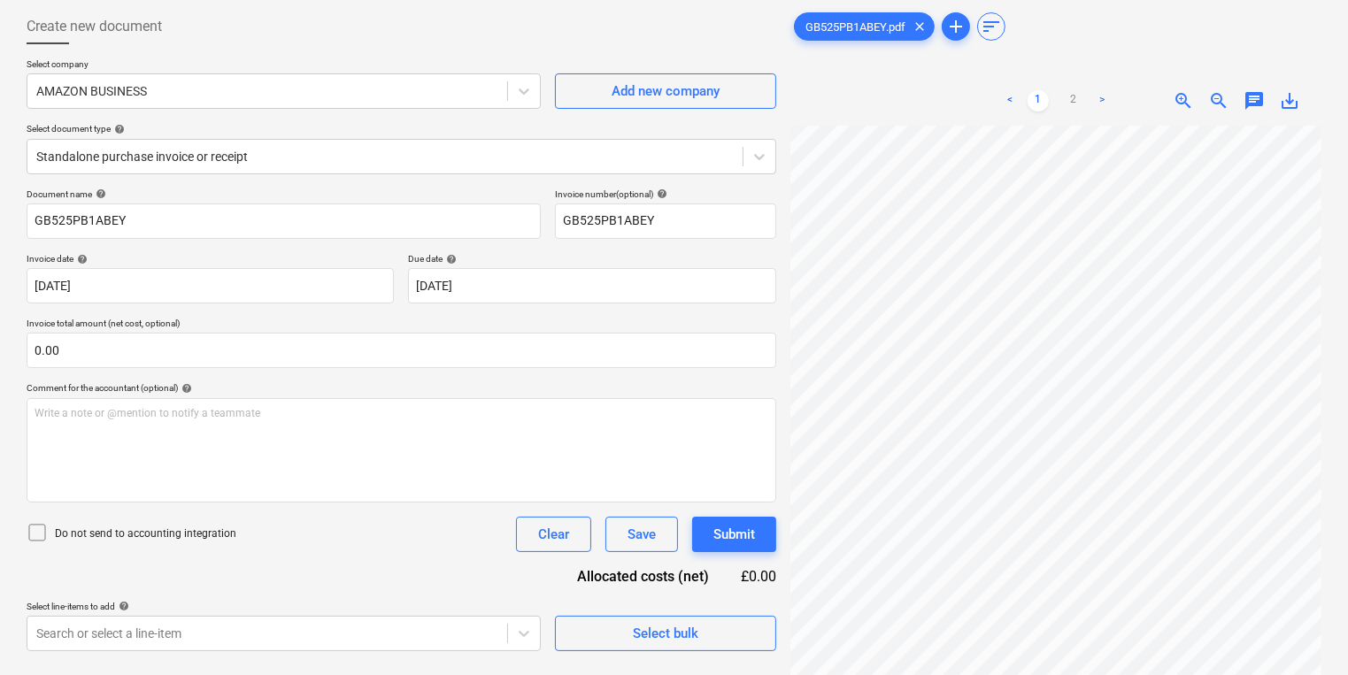
scroll to position [177, 0]
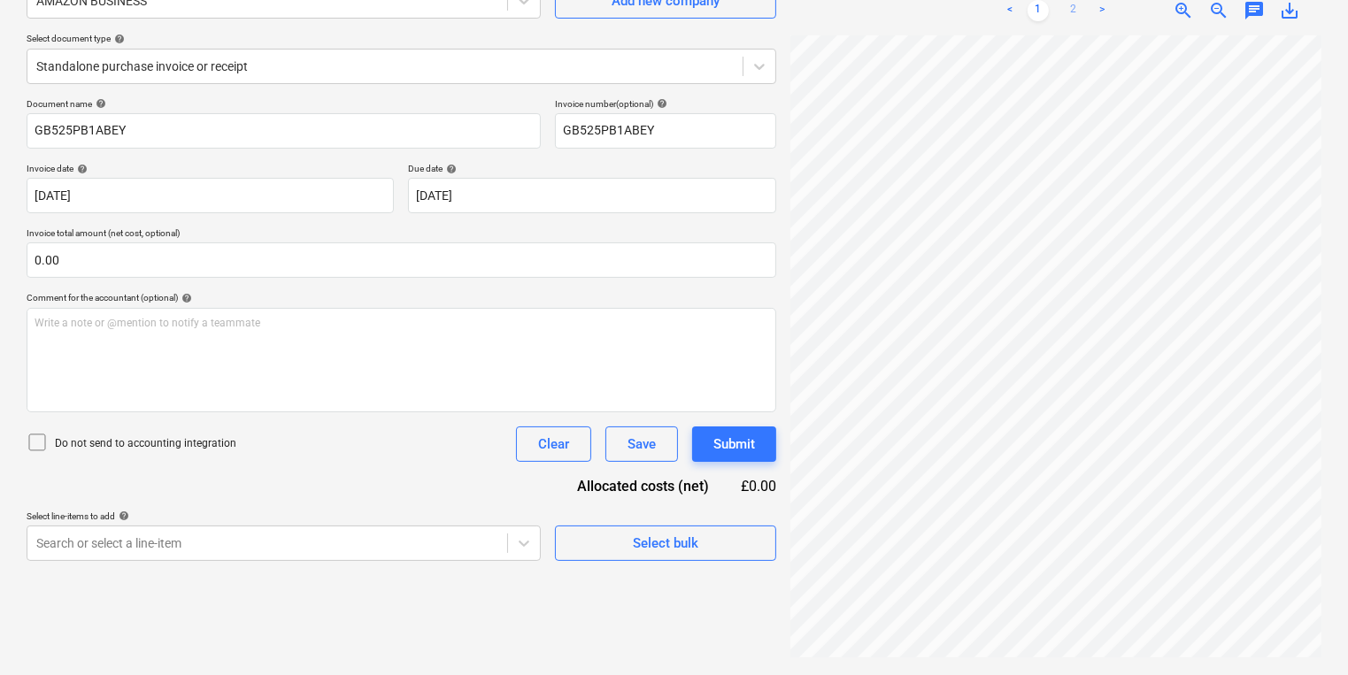
click at [1068, 13] on link "2" at bounding box center [1073, 10] width 21 height 21
click at [1042, 11] on link "1" at bounding box center [1037, 10] width 21 height 21
drag, startPoint x: 324, startPoint y: 65, endPoint x: 336, endPoint y: 74, distance: 15.2
click at [336, 73] on div at bounding box center [384, 67] width 697 height 18
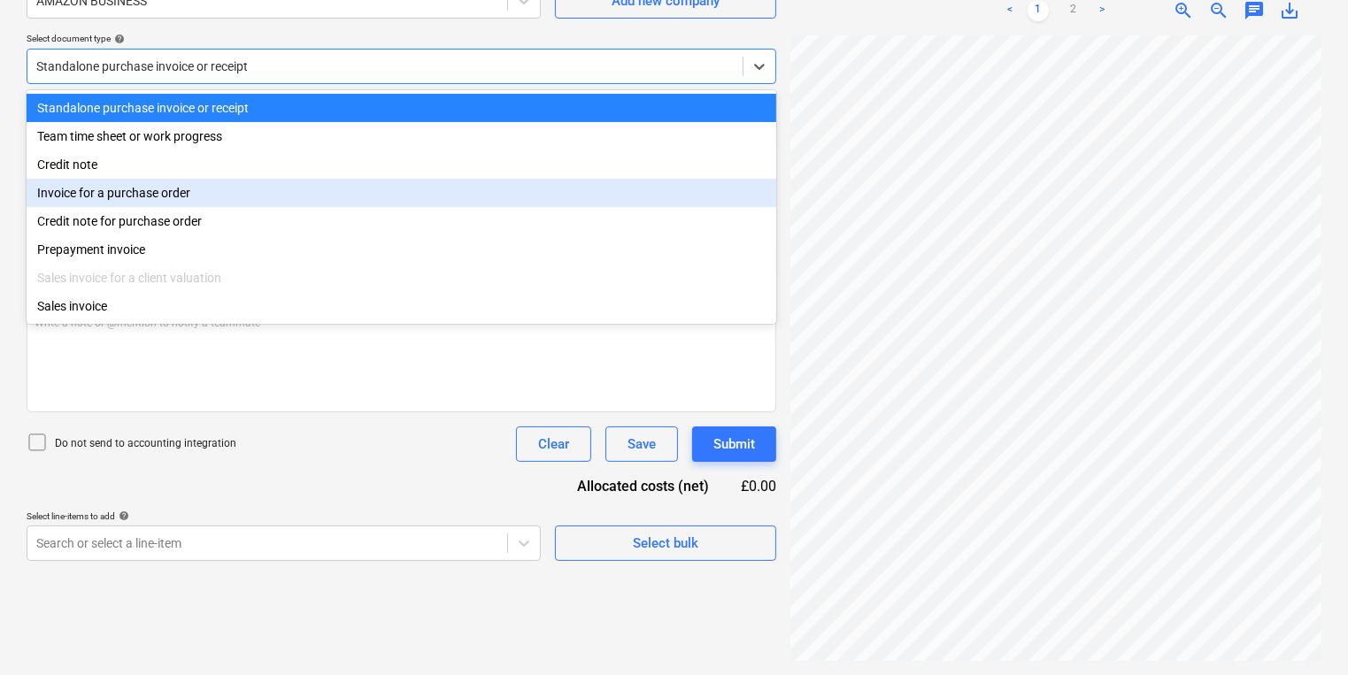
click at [266, 207] on div "Invoice for a purchase order" at bounding box center [402, 193] width 750 height 28
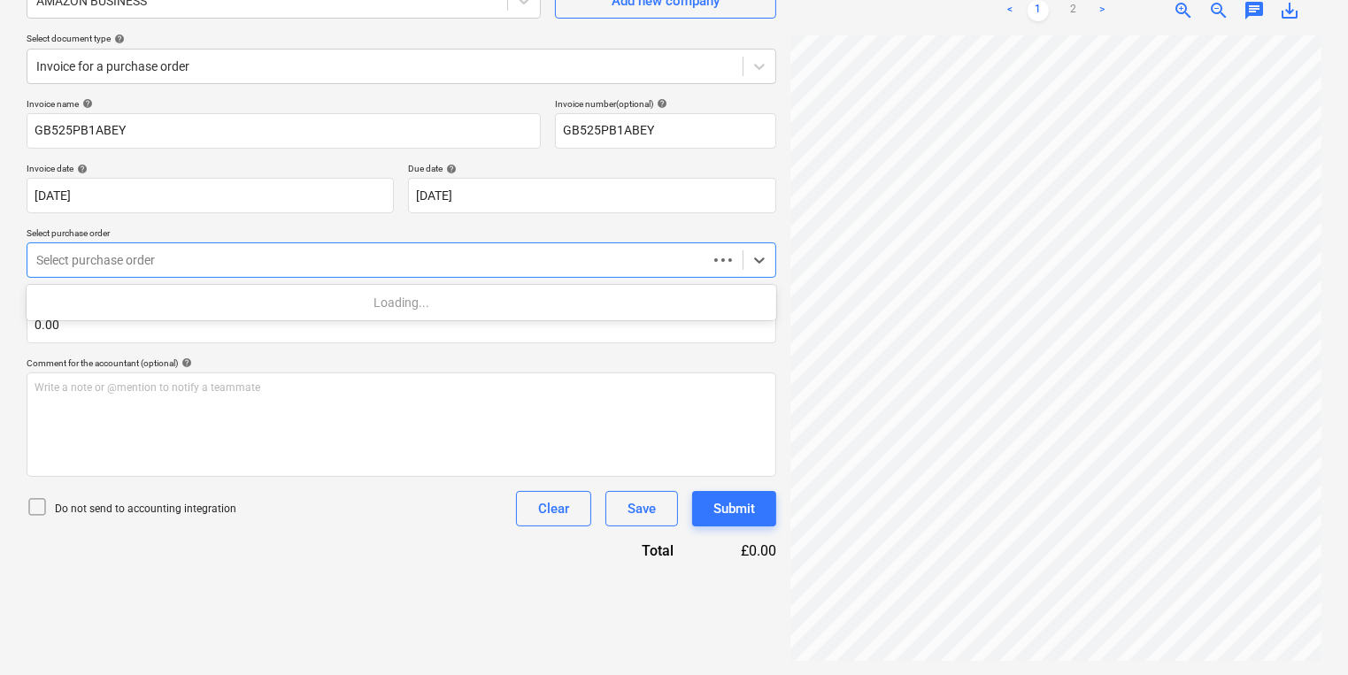
click at [285, 258] on div at bounding box center [367, 260] width 662 height 18
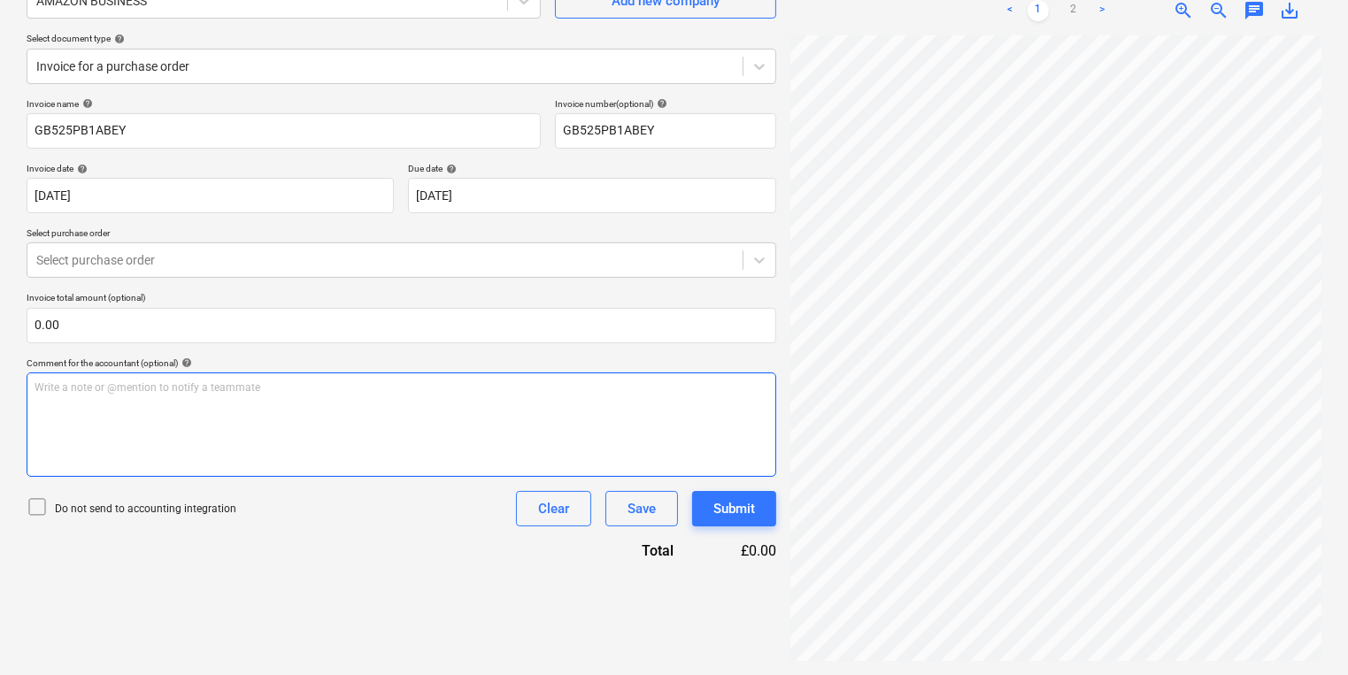
click at [336, 379] on div "Write a note or @mention to notify a teammate [PERSON_NAME]" at bounding box center [402, 425] width 750 height 104
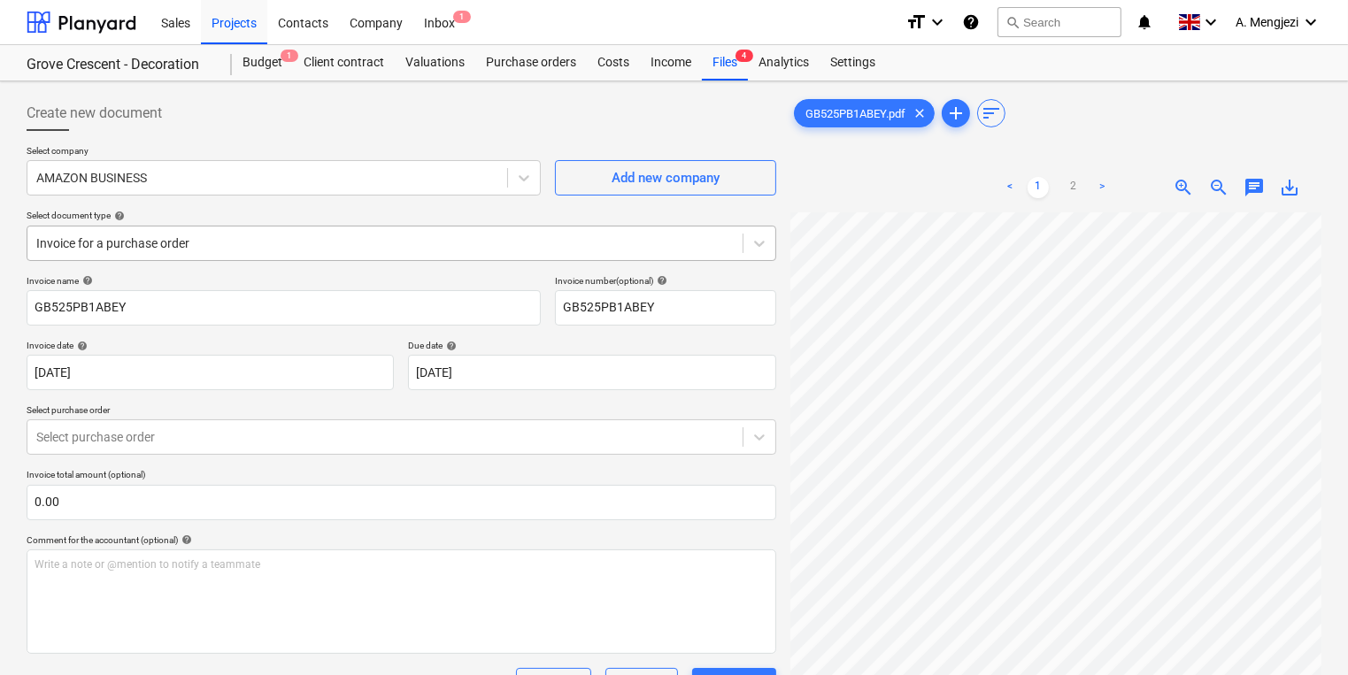
scroll to position [283, 0]
click at [748, 78] on div "Analytics" at bounding box center [784, 62] width 72 height 35
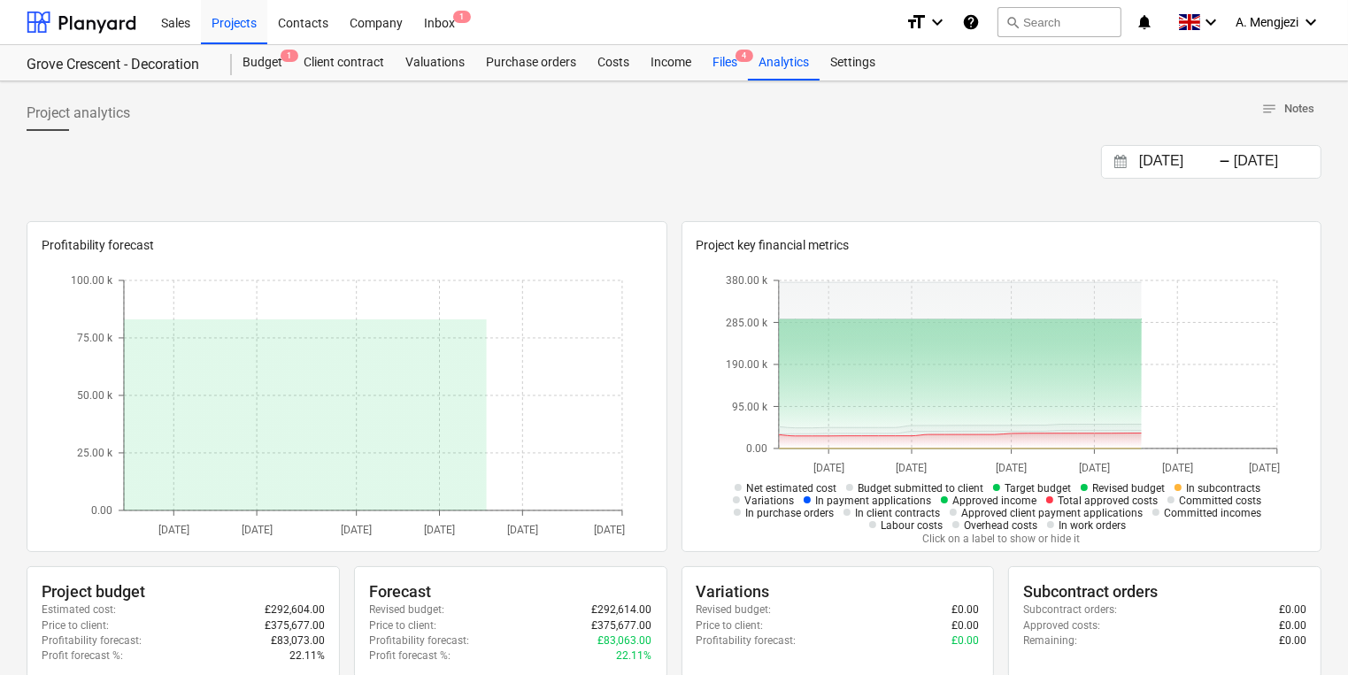
click at [712, 73] on div "Files 4" at bounding box center [725, 62] width 46 height 35
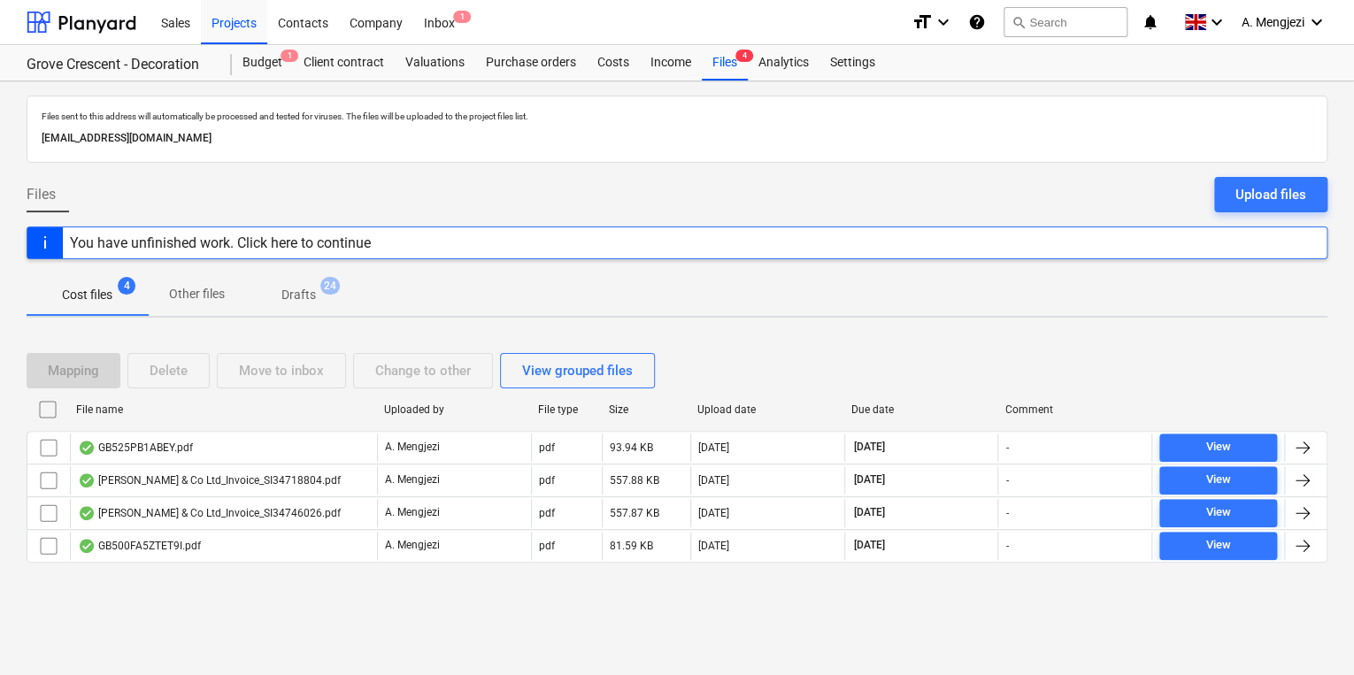
click at [332, 422] on div "File name Uploaded by File type Size Upload date Due date Comment" at bounding box center [677, 413] width 1301 height 35
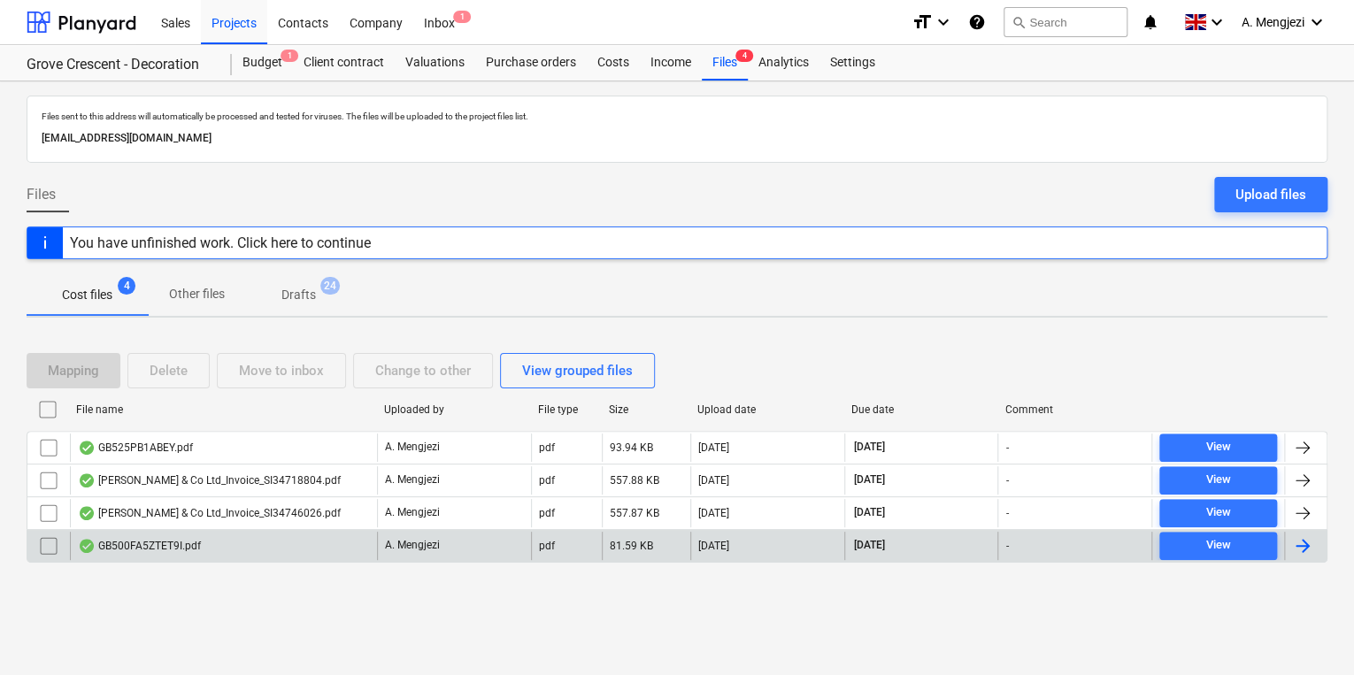
click at [274, 544] on div "GB500FA5ZTET9I.pdf" at bounding box center [223, 546] width 307 height 28
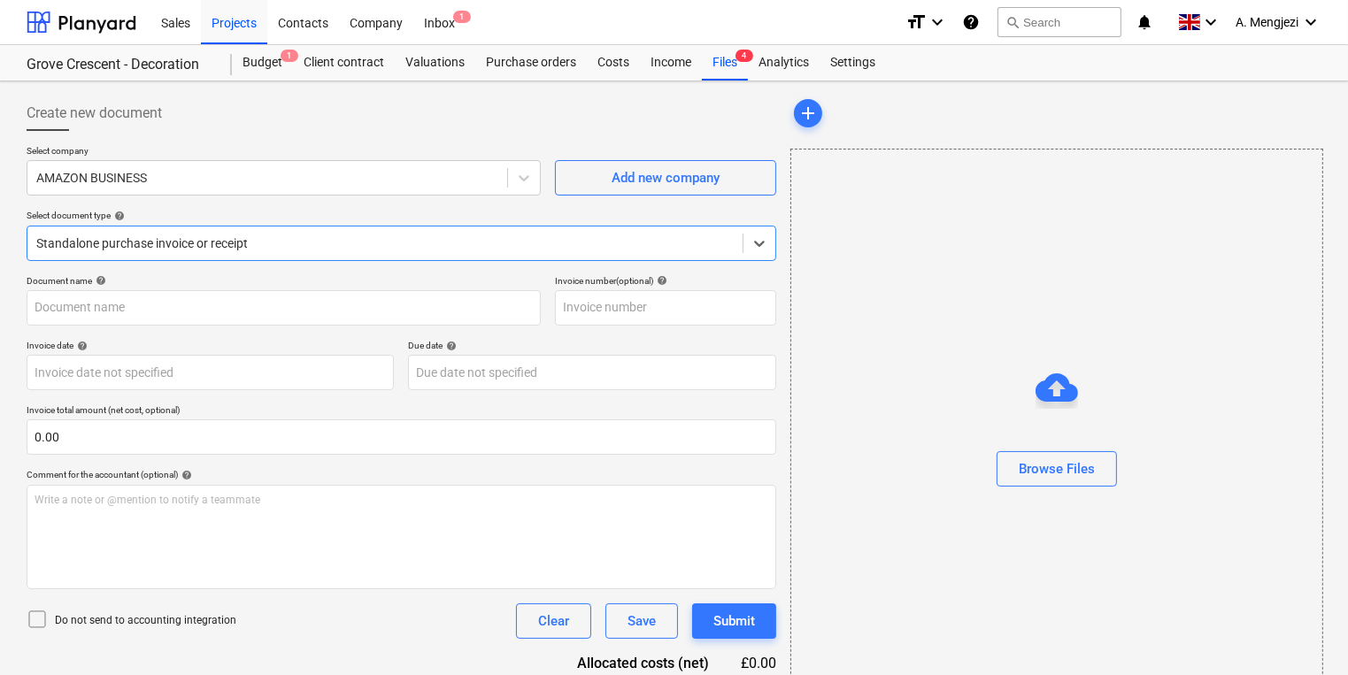
type input "GB376278163"
type input "[DATE]"
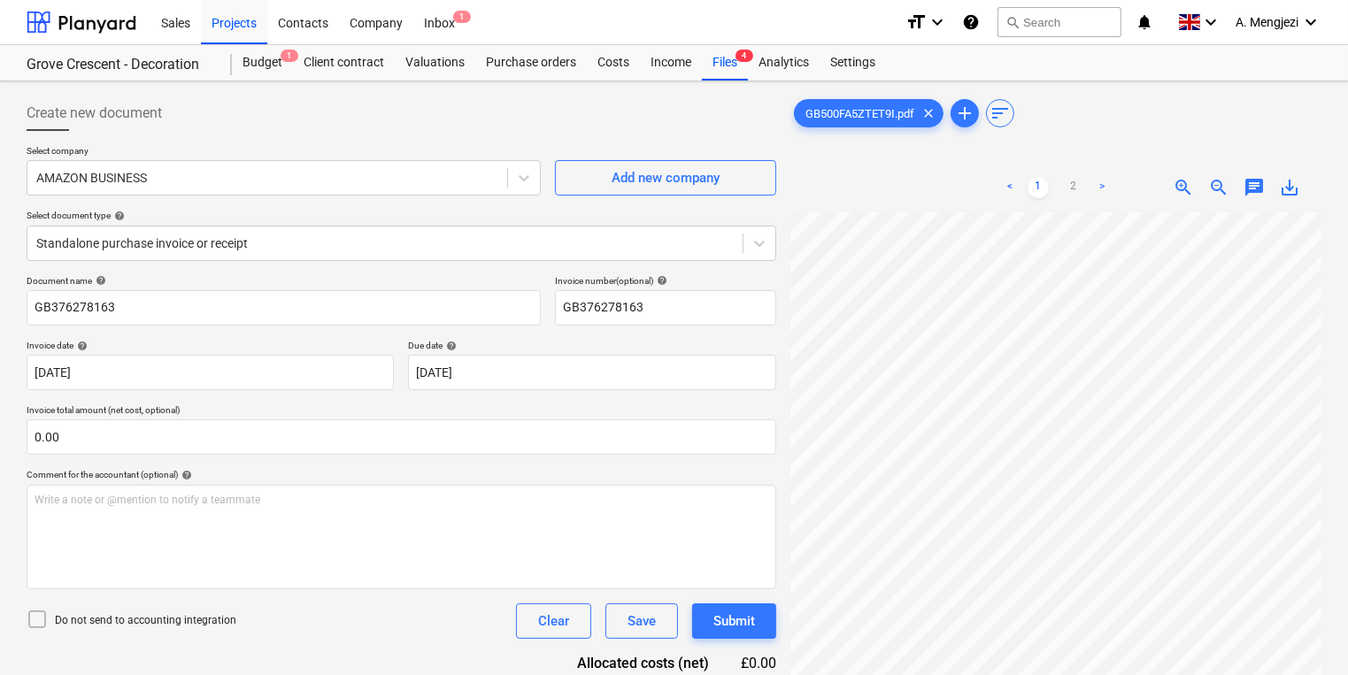
scroll to position [379, 268]
